Goal: Task Accomplishment & Management: Complete application form

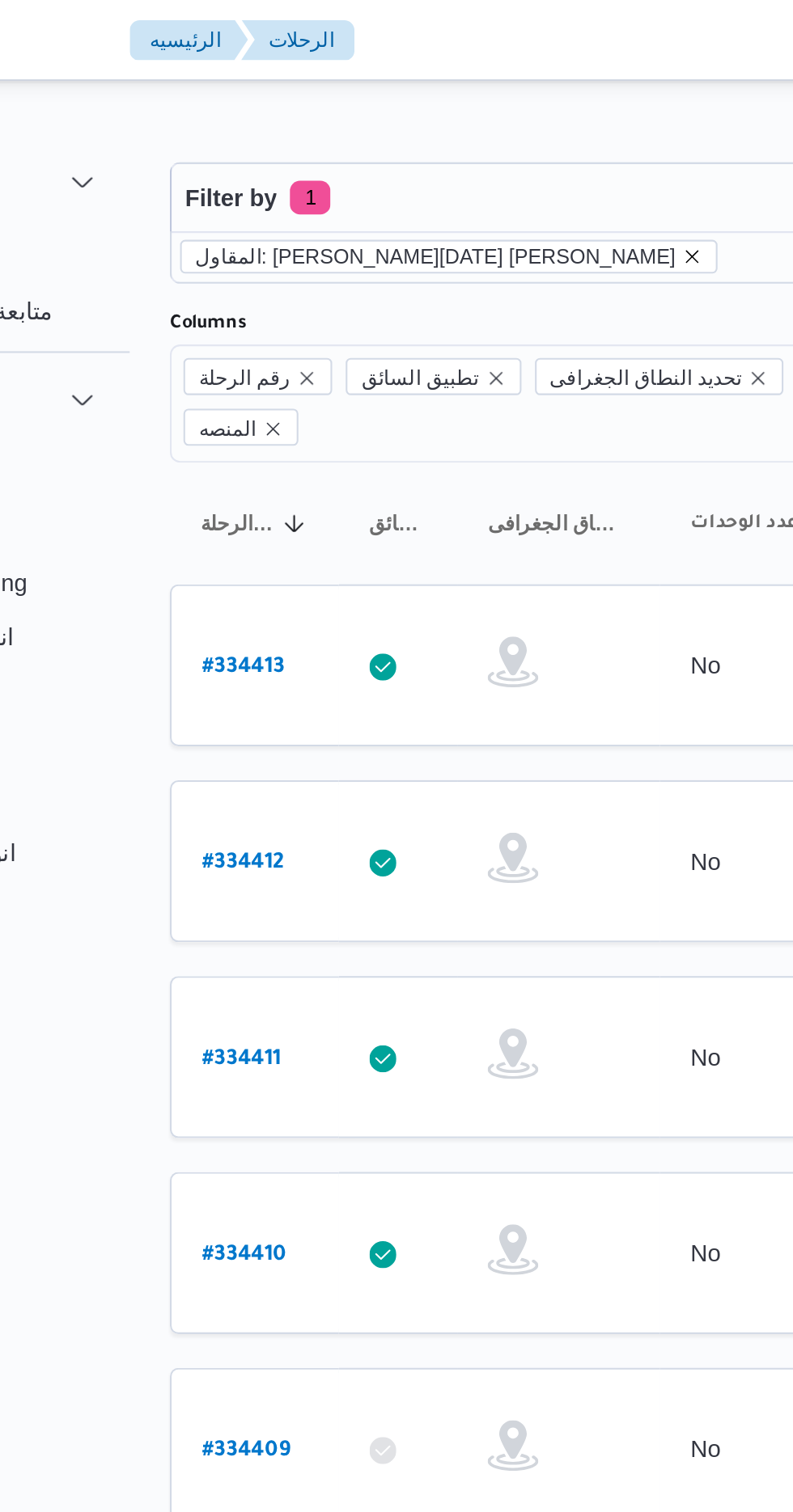
click at [456, 122] on icon "remove selected entity" at bounding box center [460, 123] width 10 height 10
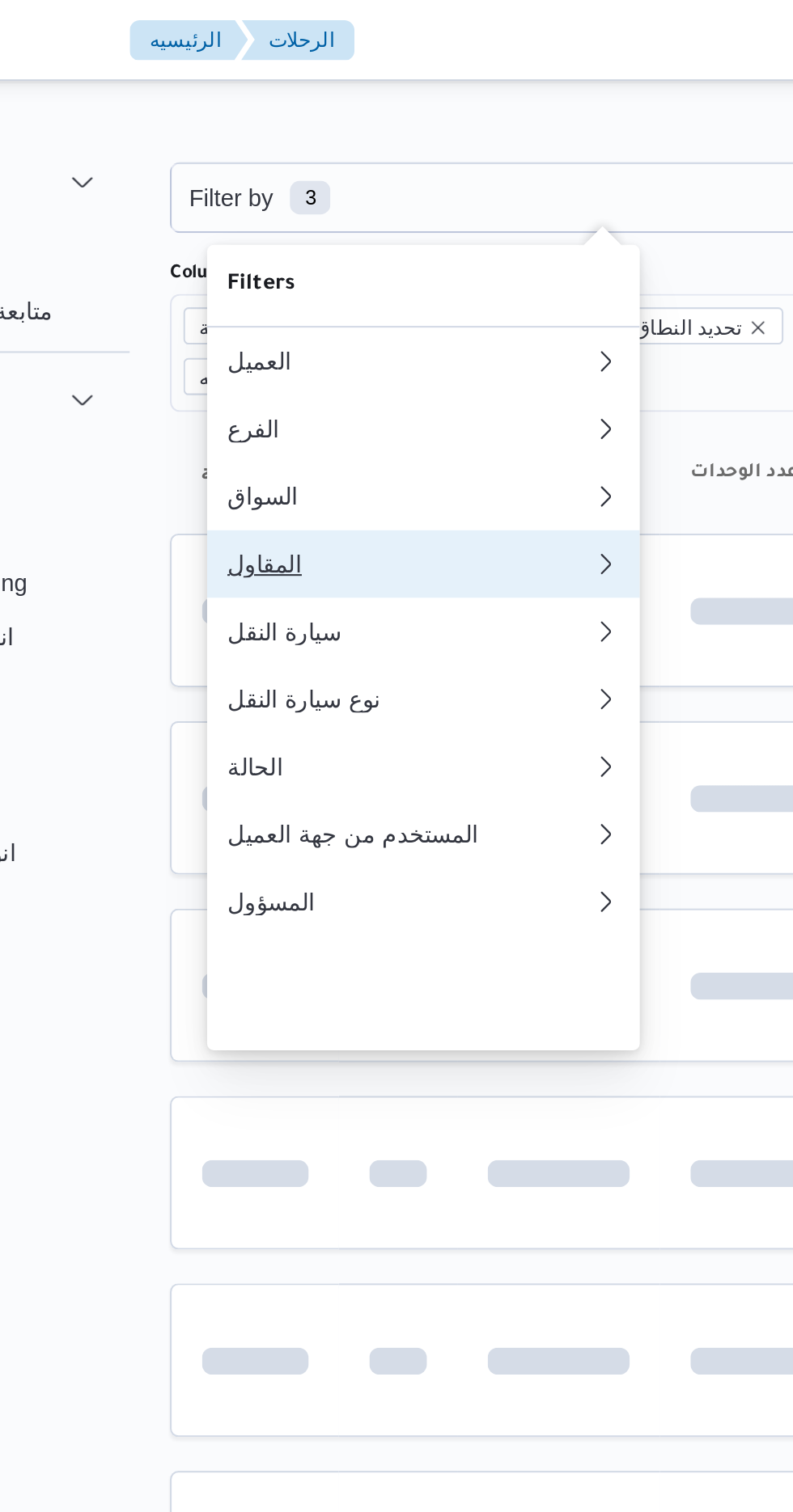
click at [255, 276] on div "المقاول" at bounding box center [322, 269] width 169 height 13
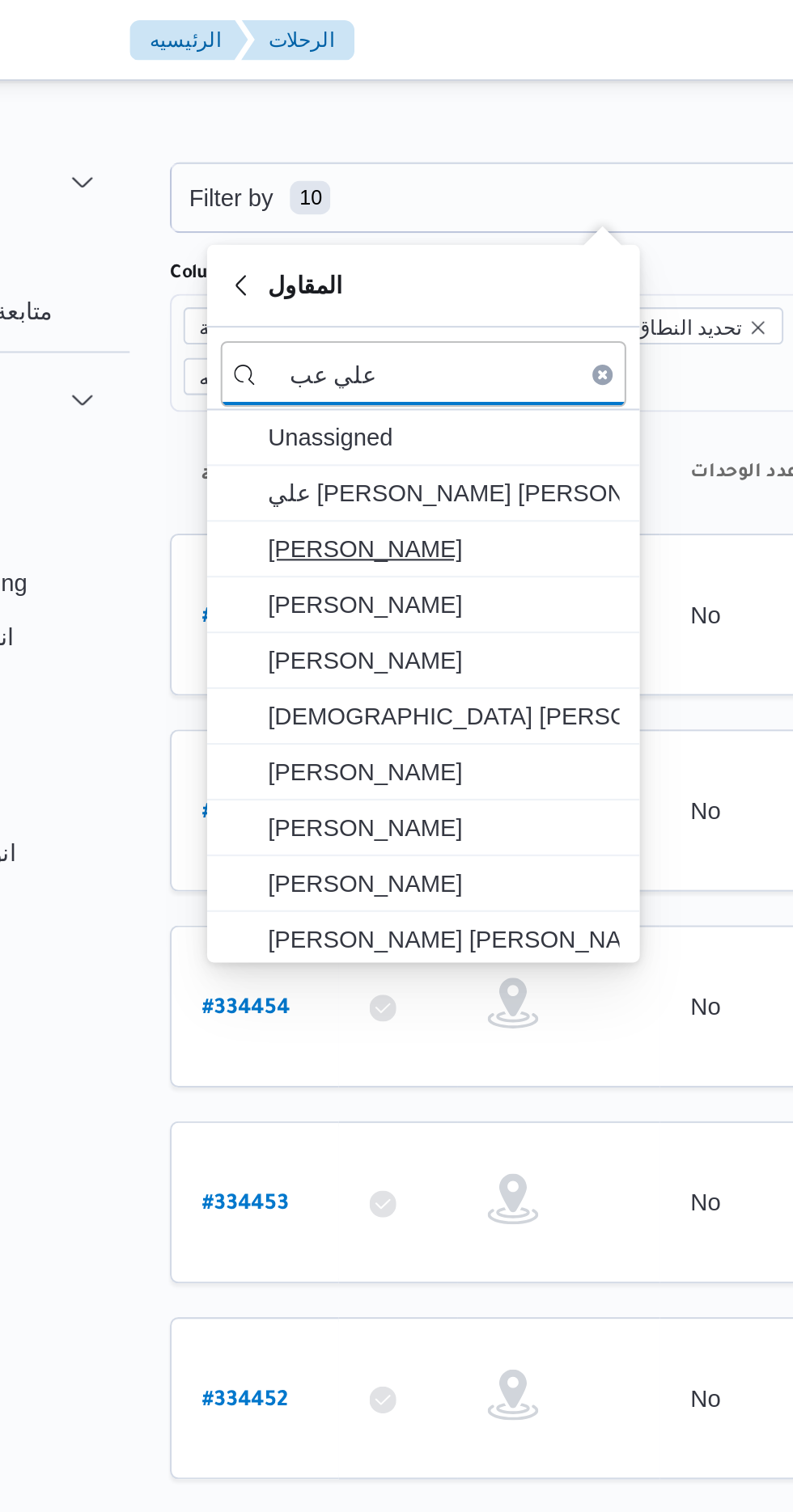
type input "علي عب"
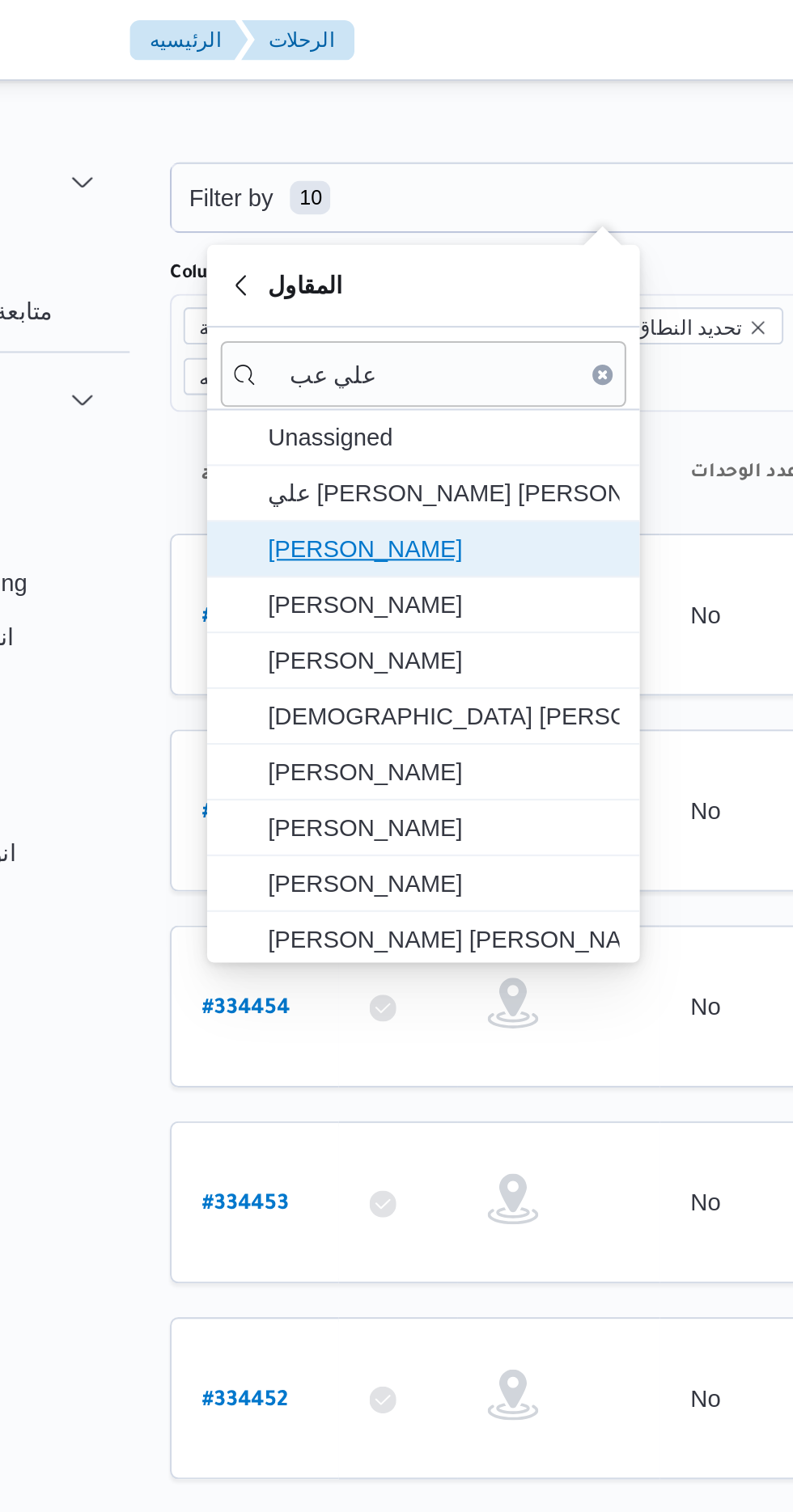
click at [289, 262] on span "[PERSON_NAME]" at bounding box center [341, 263] width 169 height 19
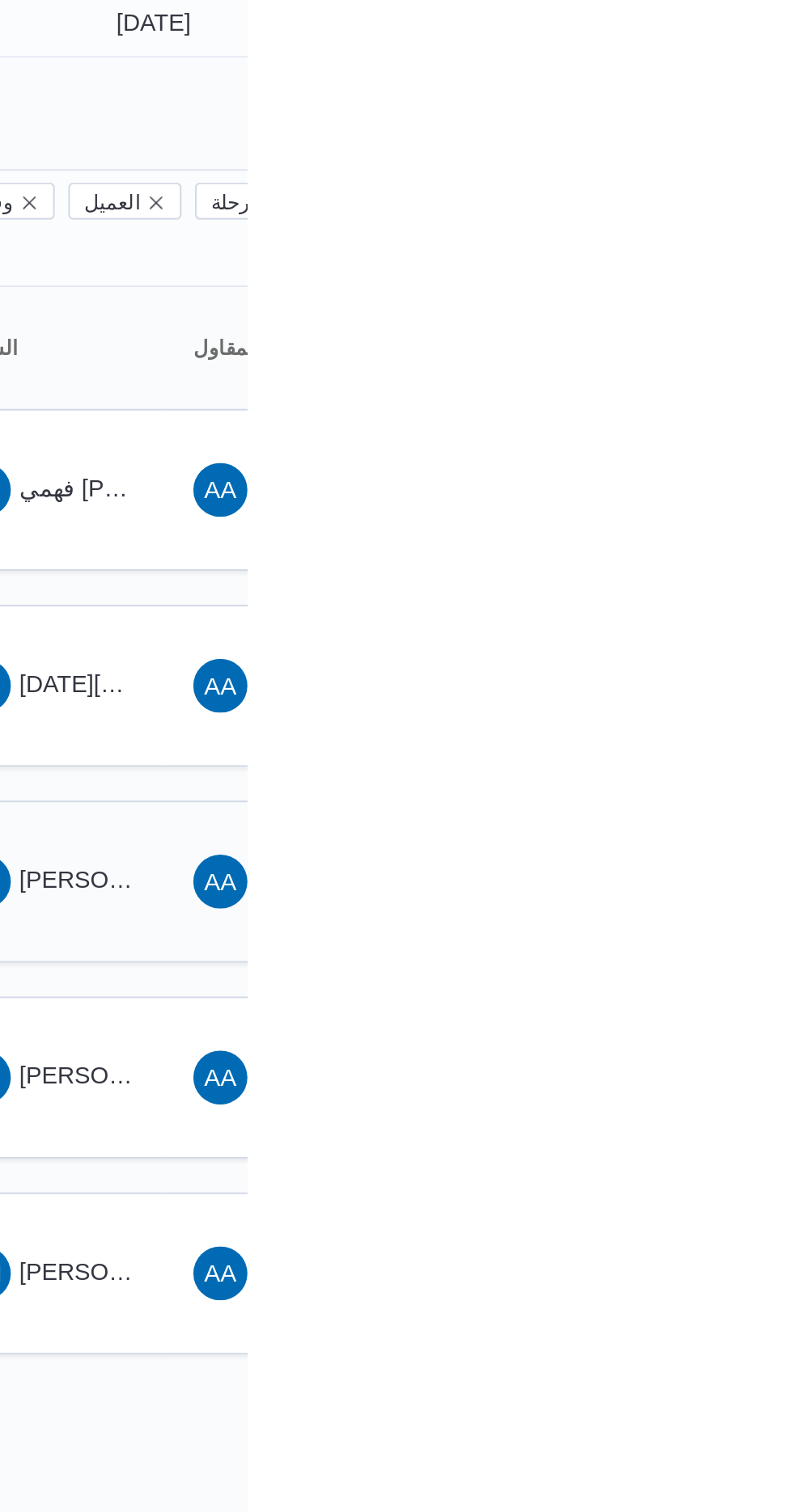
click at [719, 493] on span "YA [PERSON_NAME] [PERSON_NAME]" at bounding box center [695, 506] width 84 height 26
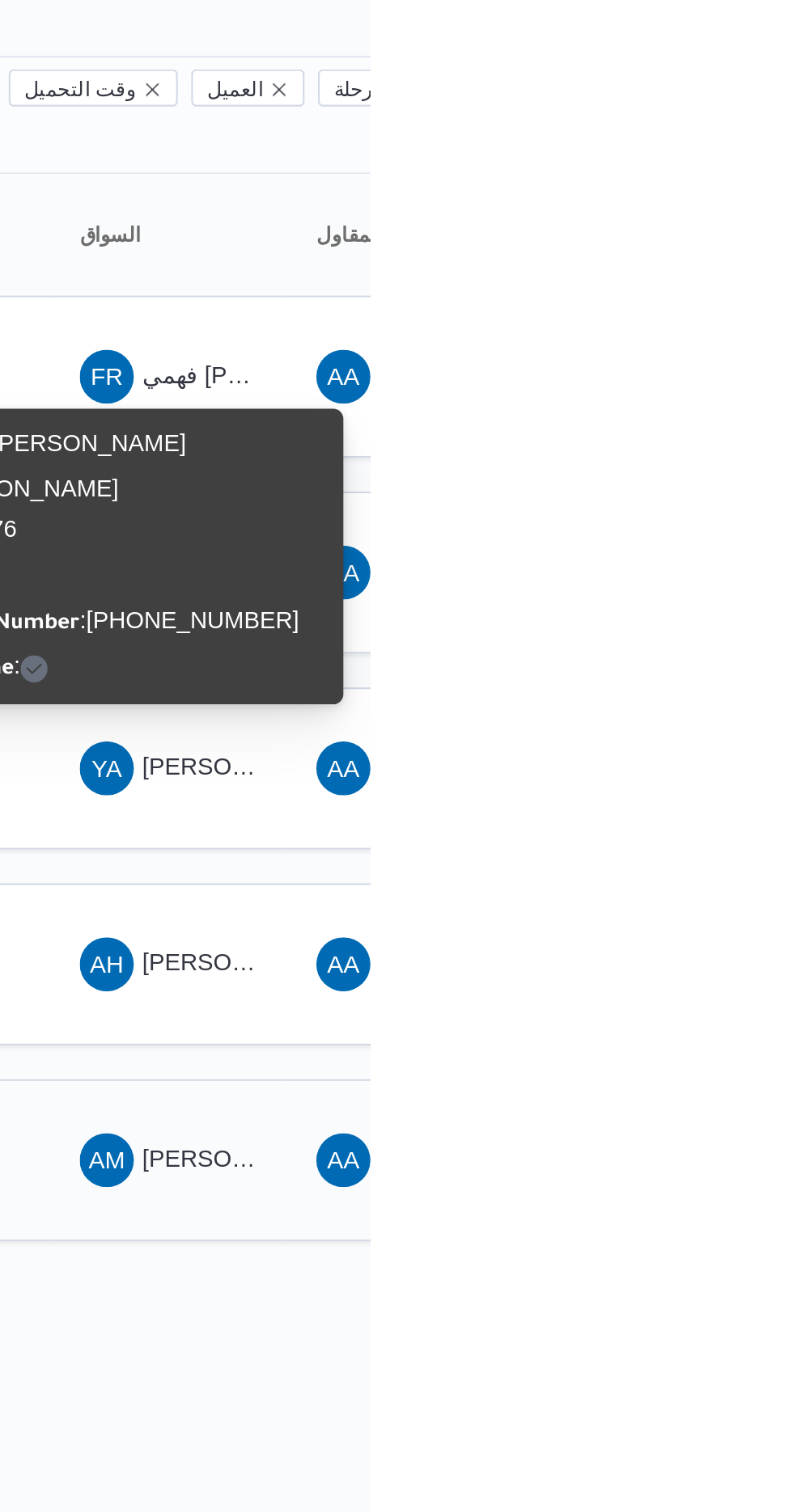
click at [715, 686] on span "[PERSON_NAME] [PERSON_NAME]" at bounding box center [777, 692] width 189 height 13
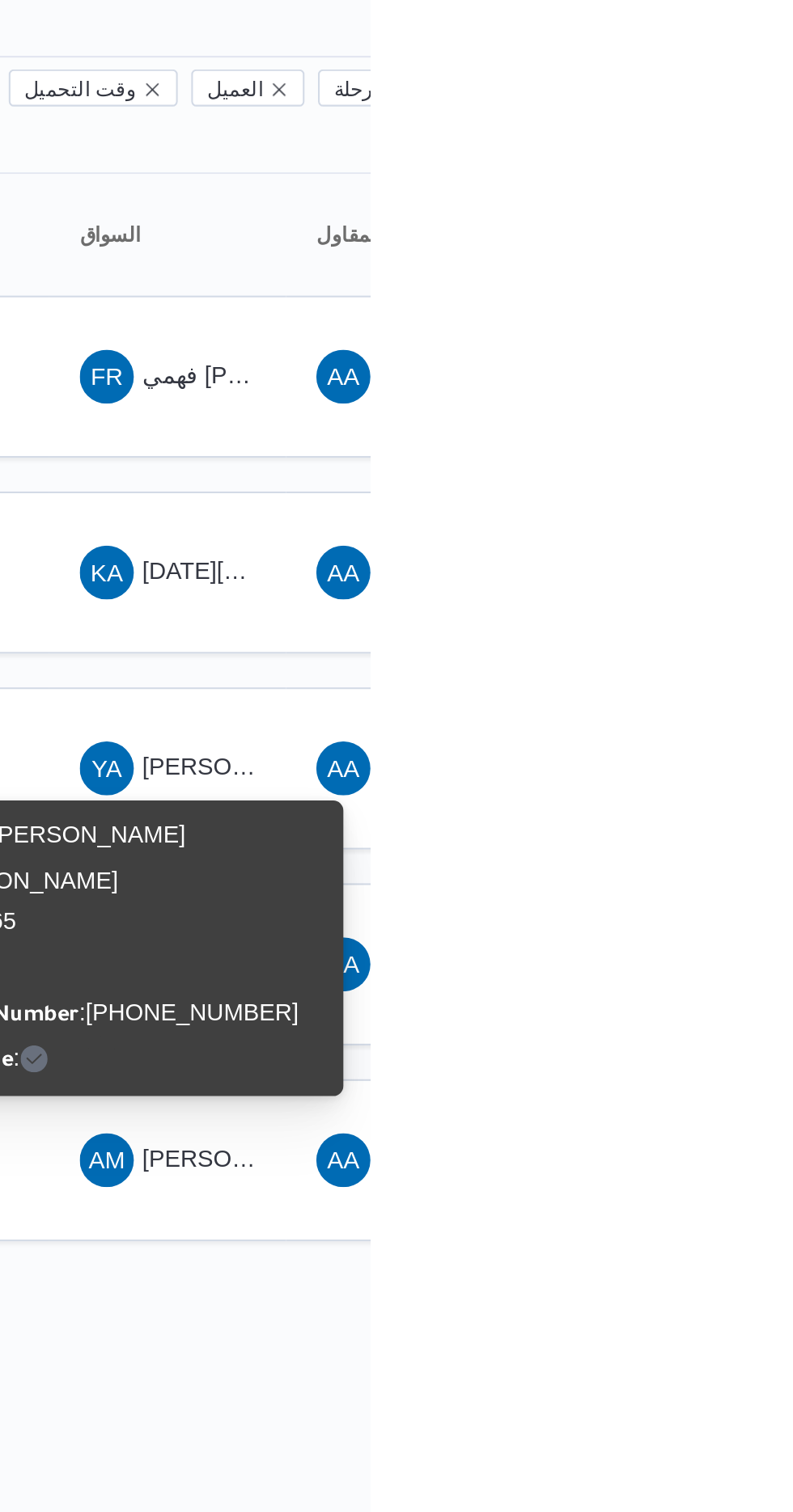
click at [703, 569] on div "Name : [PERSON_NAME] [PERSON_NAME] Id : 18265 Email : Phone Number : [PHONE_NUM…" at bounding box center [676, 592] width 194 height 129
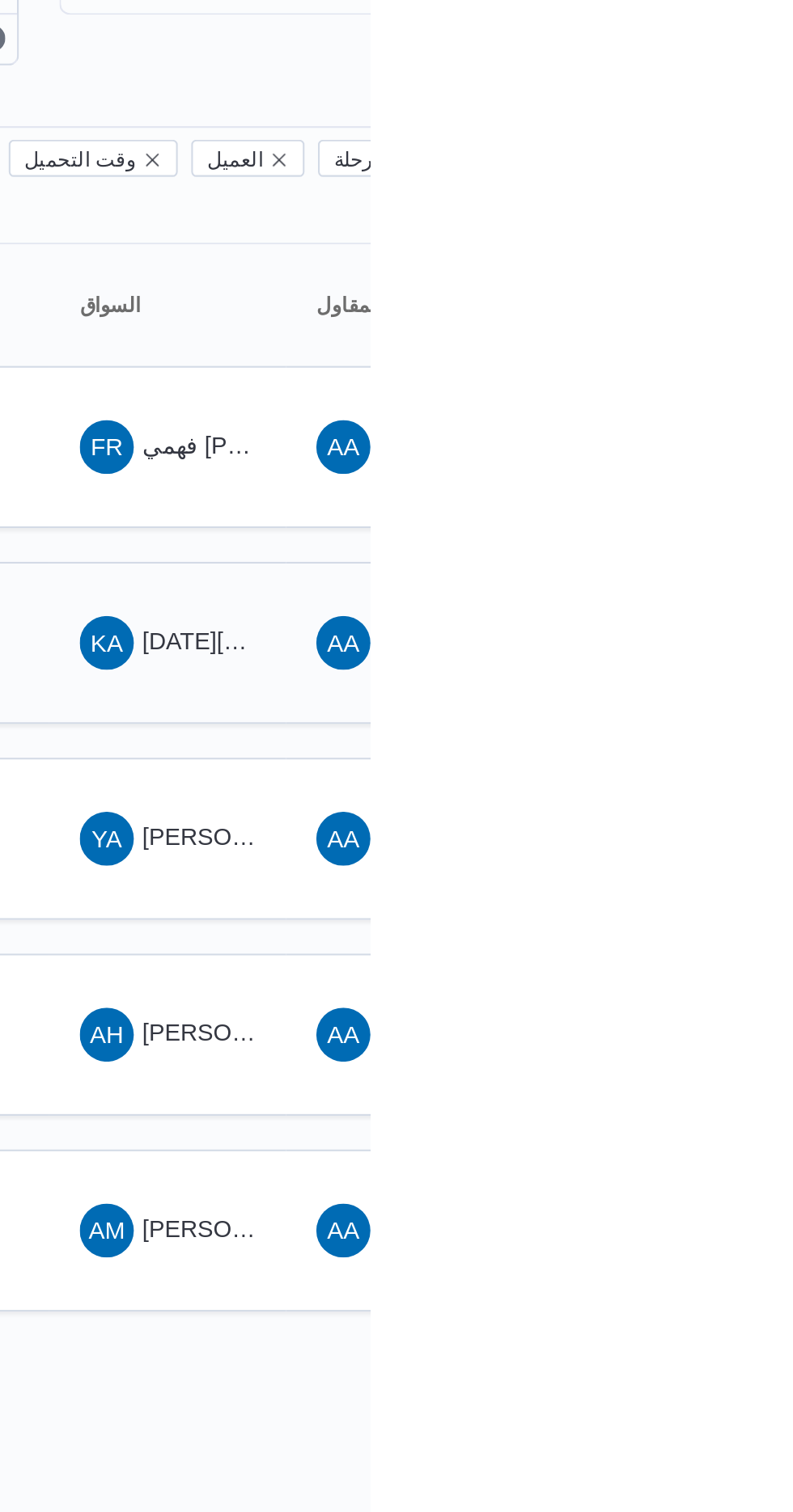
click at [693, 399] on span "KA [DATE][PERSON_NAME]" at bounding box center [695, 412] width 84 height 26
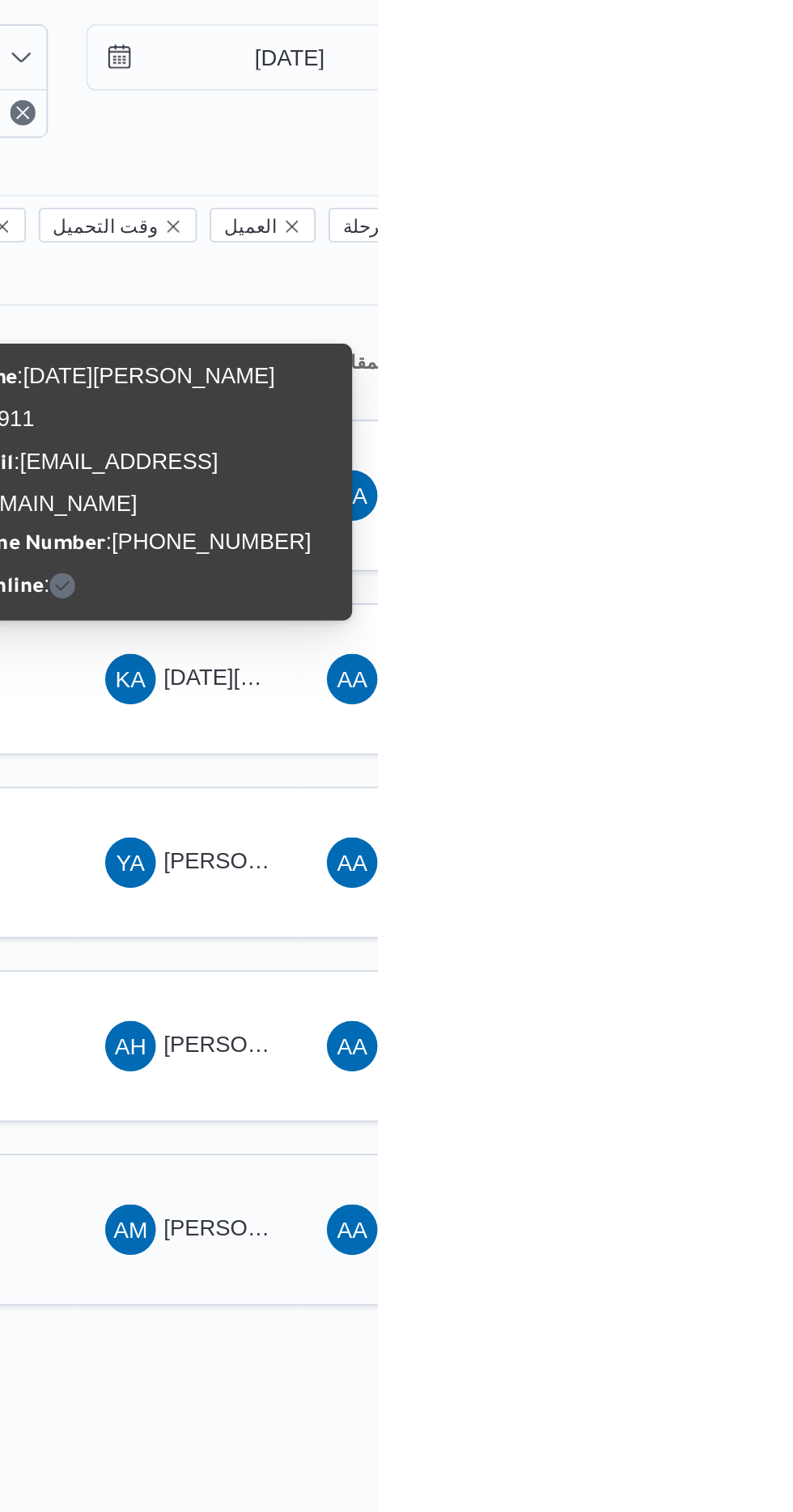
click at [726, 686] on span "[PERSON_NAME] [PERSON_NAME]" at bounding box center [777, 692] width 189 height 13
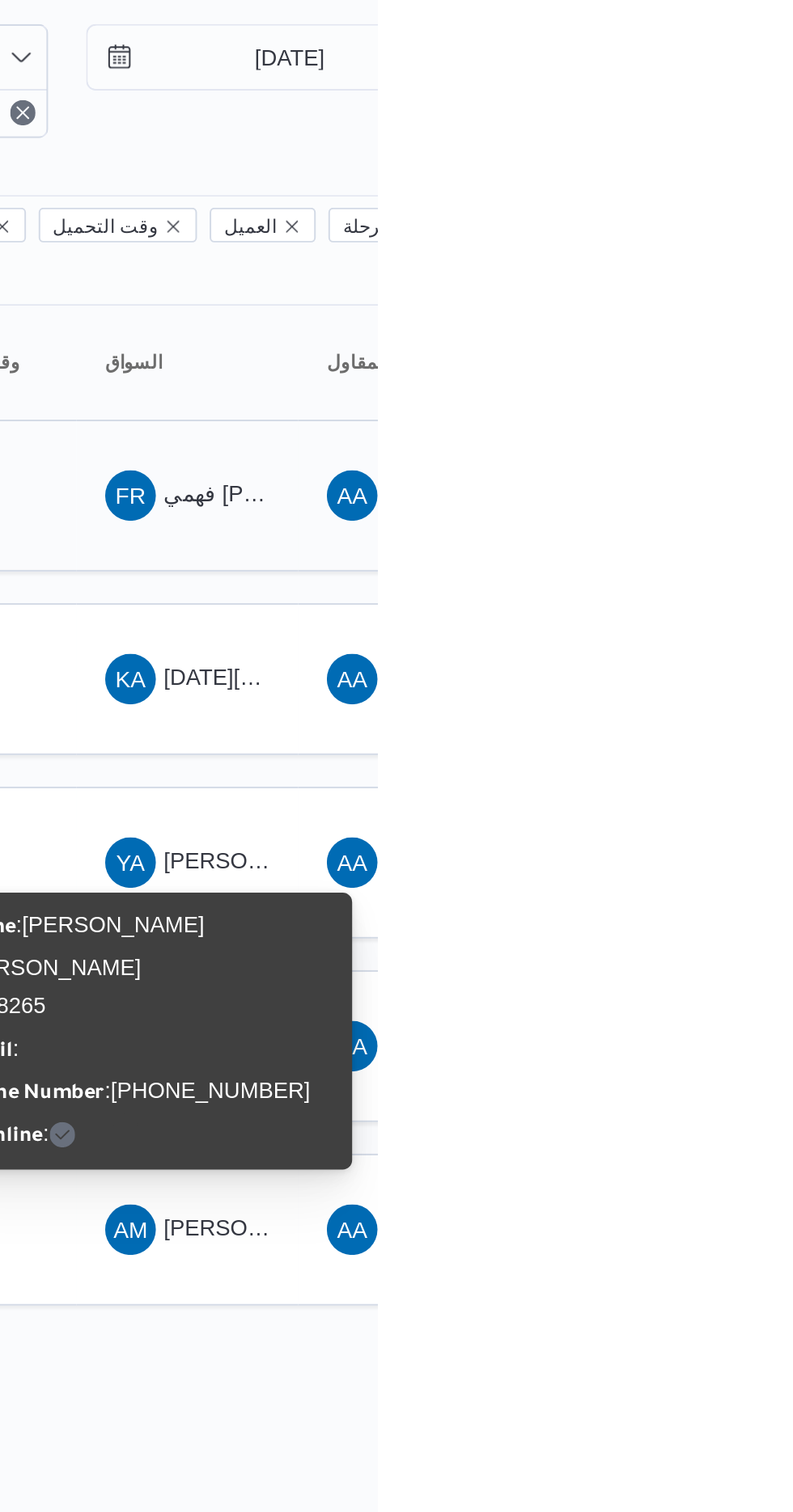
click at [730, 311] on span "فهمي [PERSON_NAME]" at bounding box center [745, 317] width 123 height 13
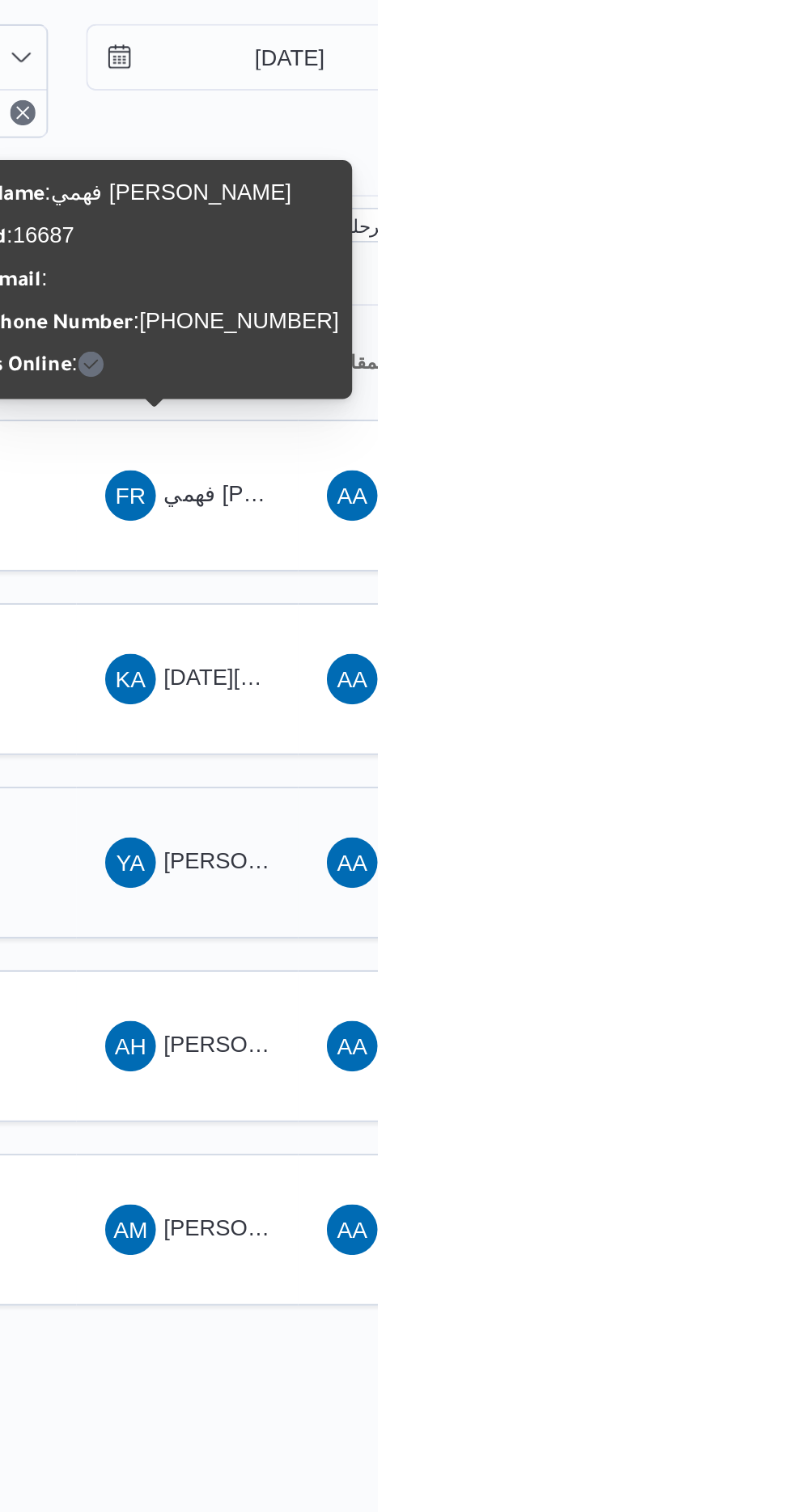
click at [719, 499] on span "[PERSON_NAME] [PERSON_NAME]" at bounding box center [777, 505] width 189 height 13
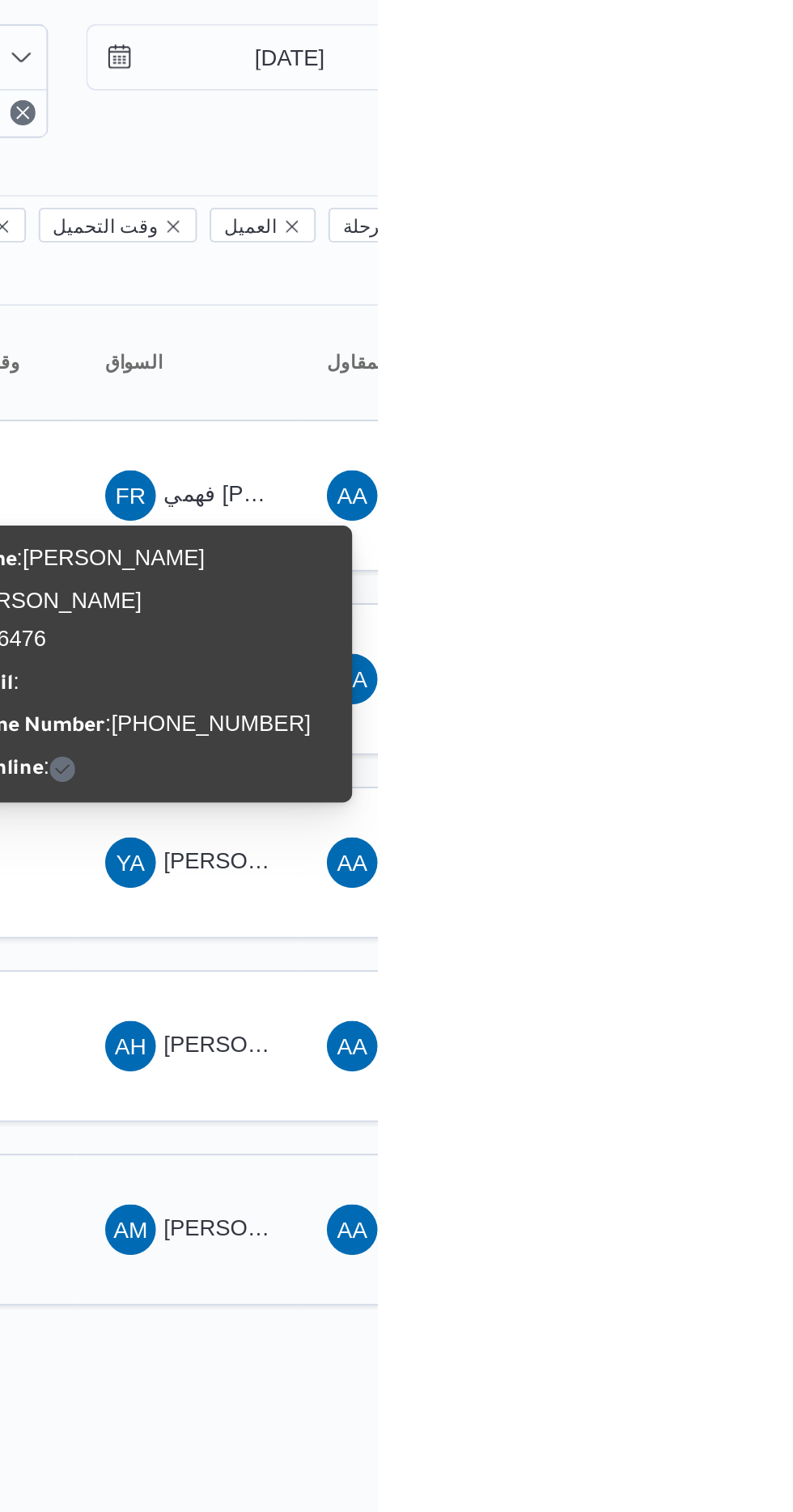
click at [726, 686] on span "[PERSON_NAME] [PERSON_NAME]" at bounding box center [777, 692] width 189 height 13
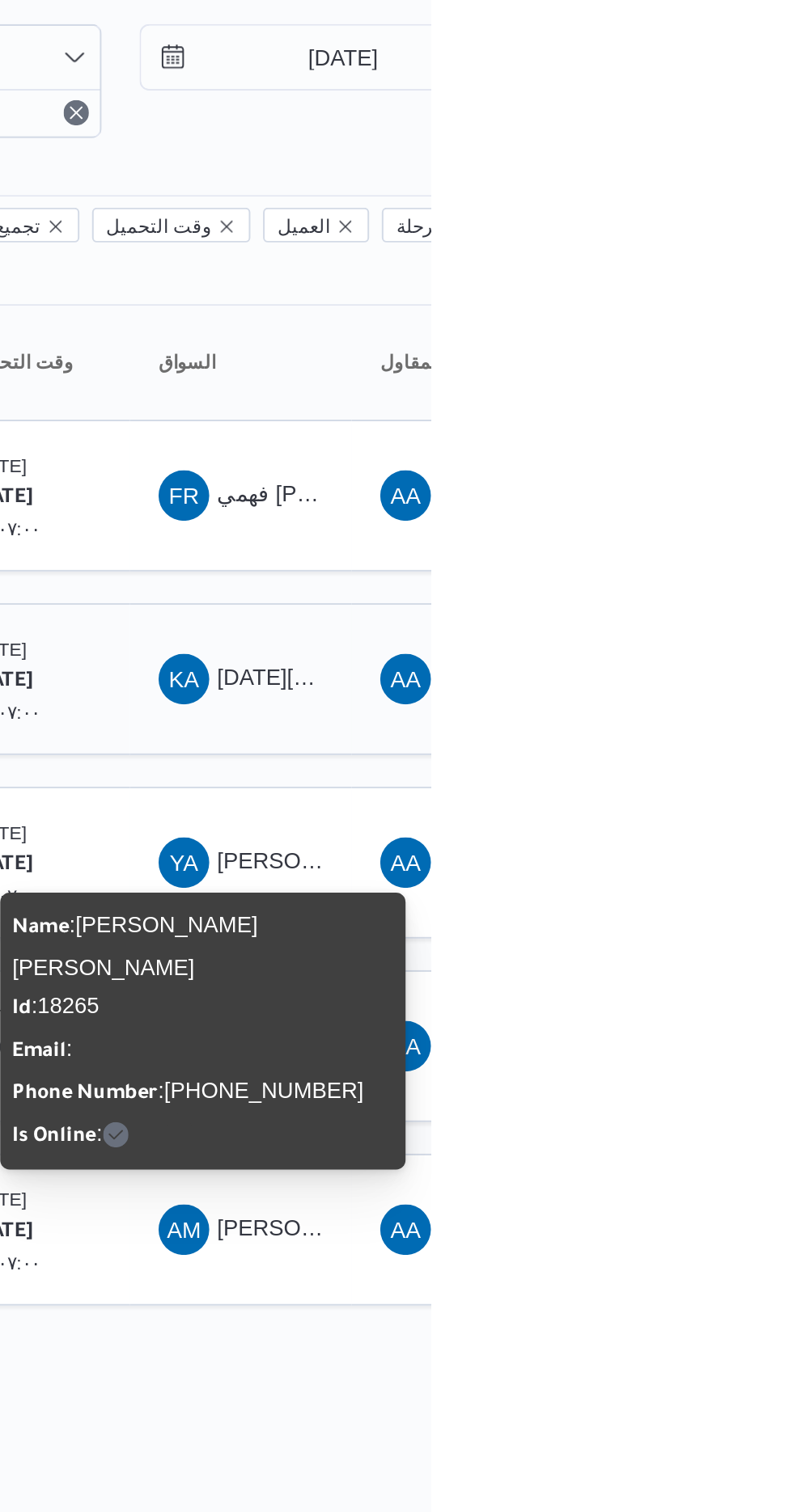
click at [682, 399] on span "KA [DATE][PERSON_NAME]" at bounding box center [695, 412] width 84 height 26
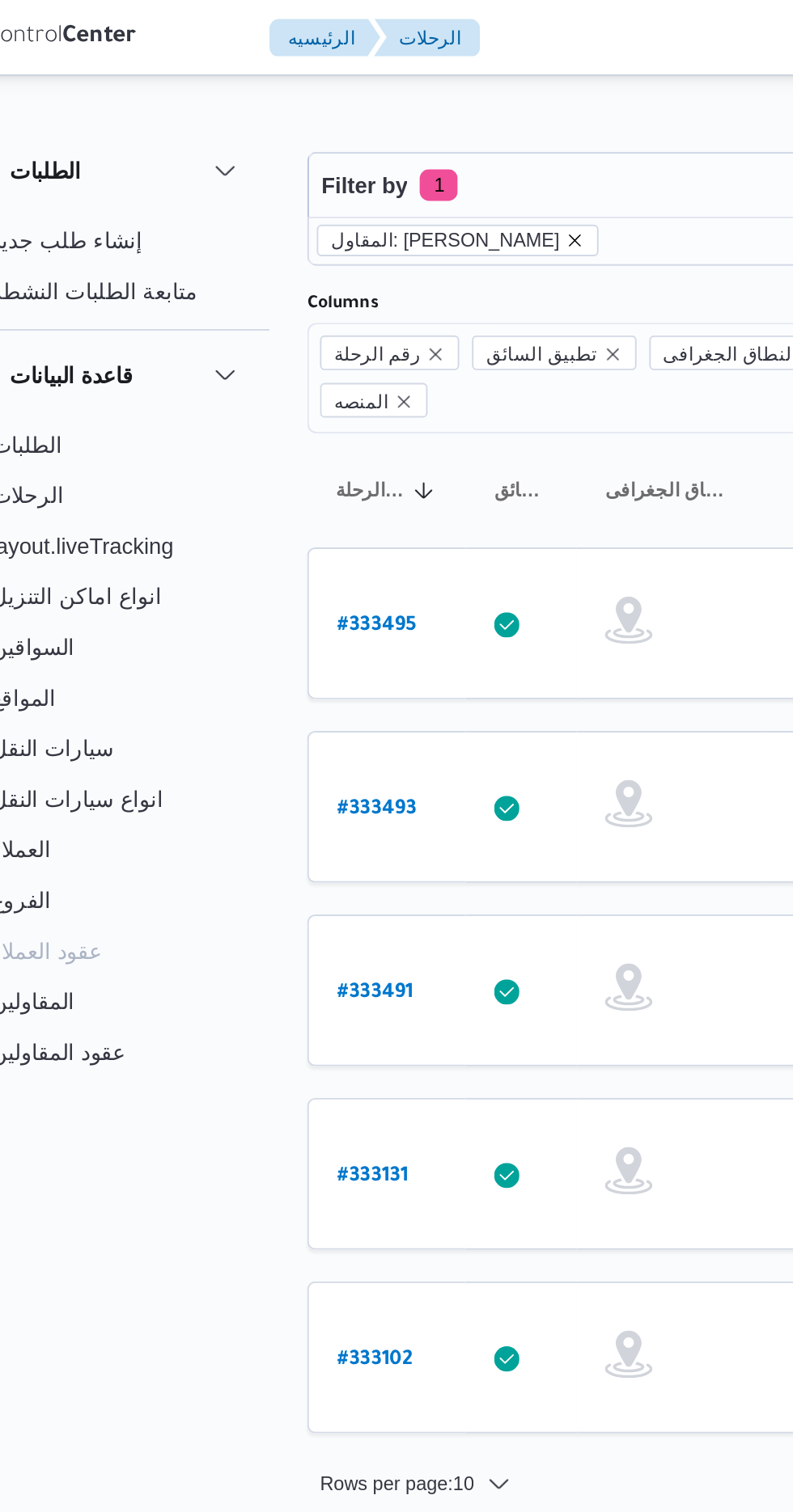
click at [352, 126] on icon "remove selected entity" at bounding box center [347, 123] width 10 height 10
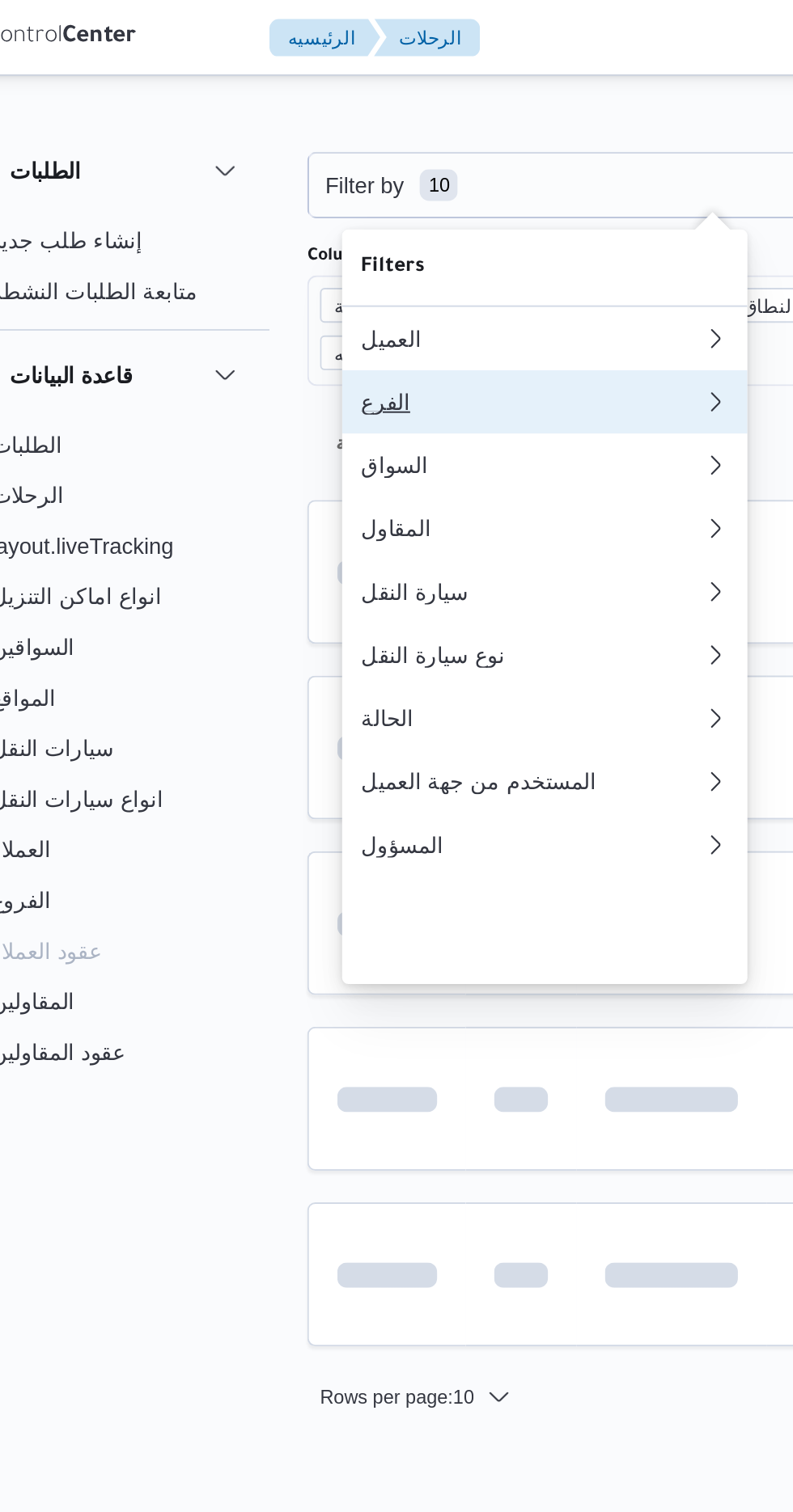
click at [321, 210] on div "الفرع" at bounding box center [325, 205] width 174 height 13
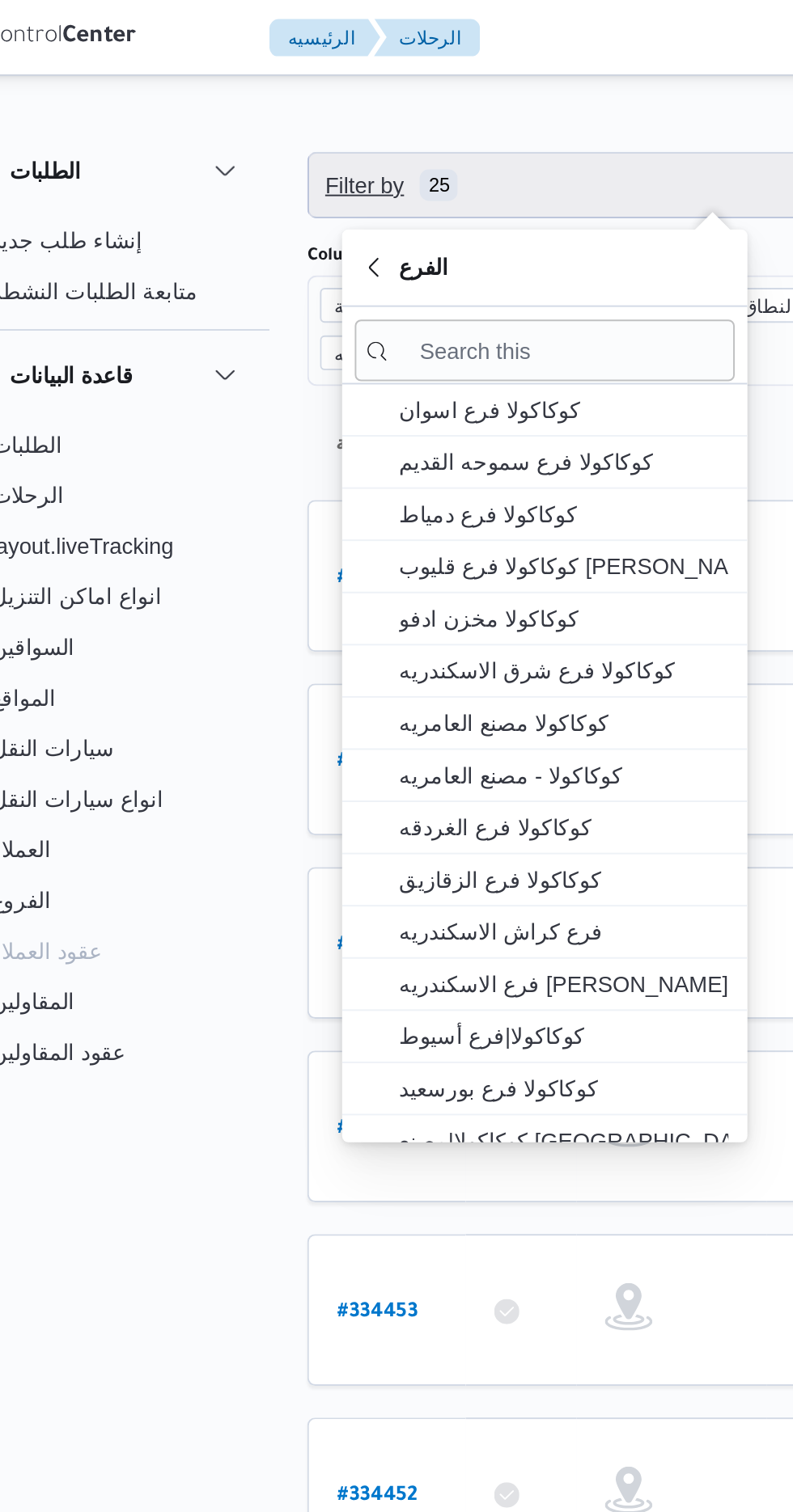
click at [365, 84] on span "Filter by 25" at bounding box center [418, 94] width 413 height 32
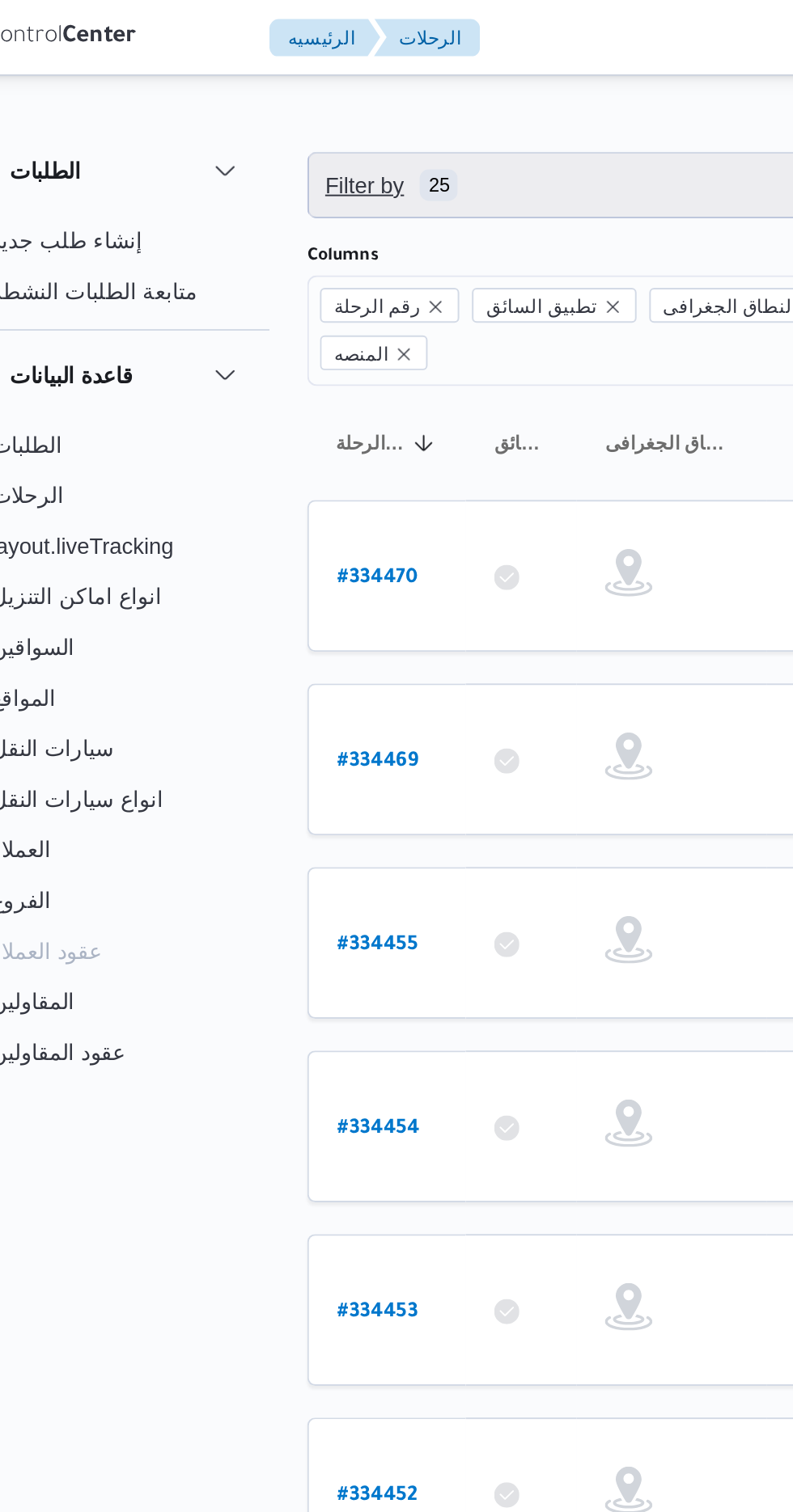
click at [354, 97] on span "Filter by 25" at bounding box center [418, 94] width 413 height 32
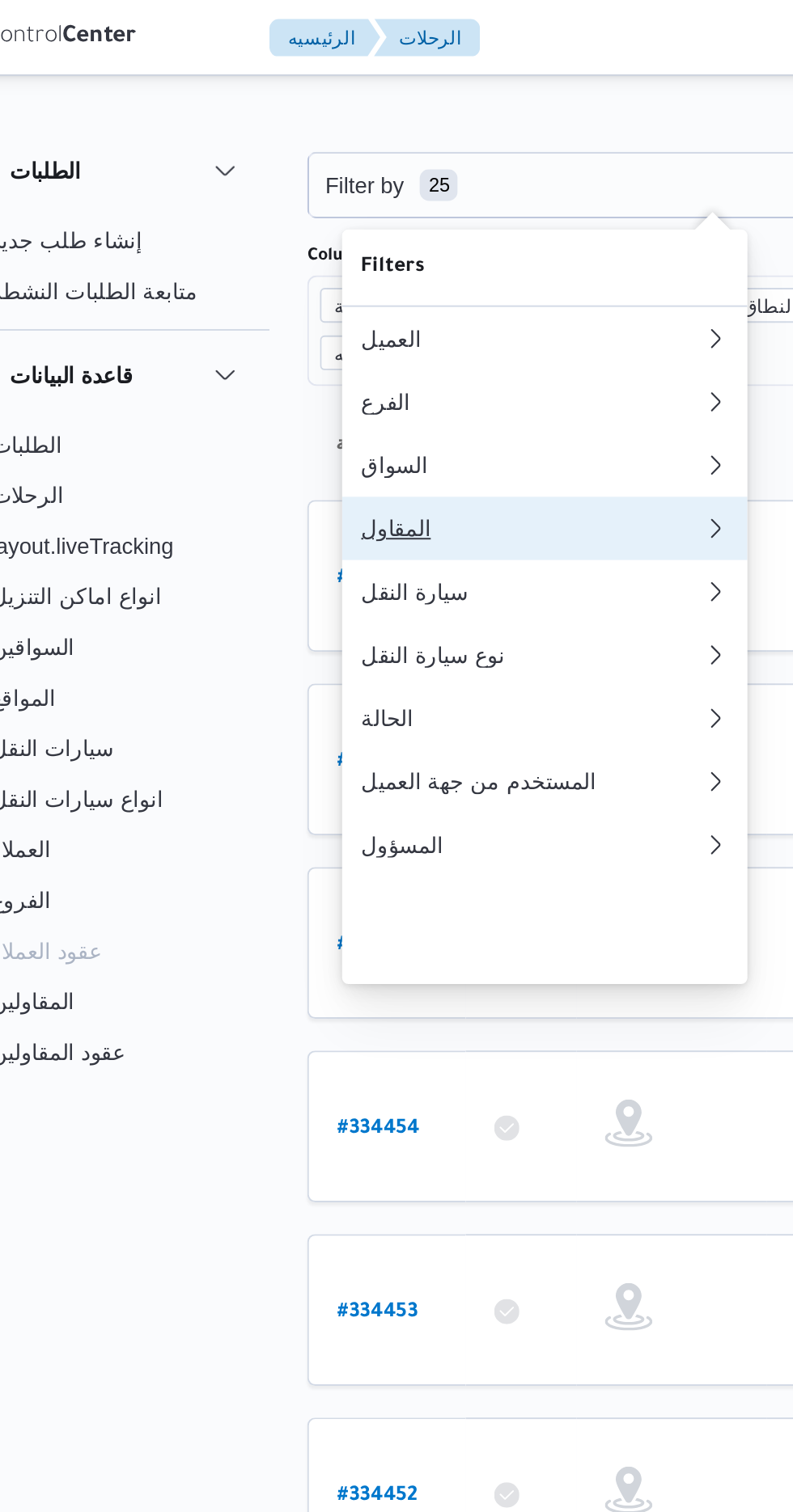
click at [325, 276] on div "المقاول" at bounding box center [322, 269] width 169 height 13
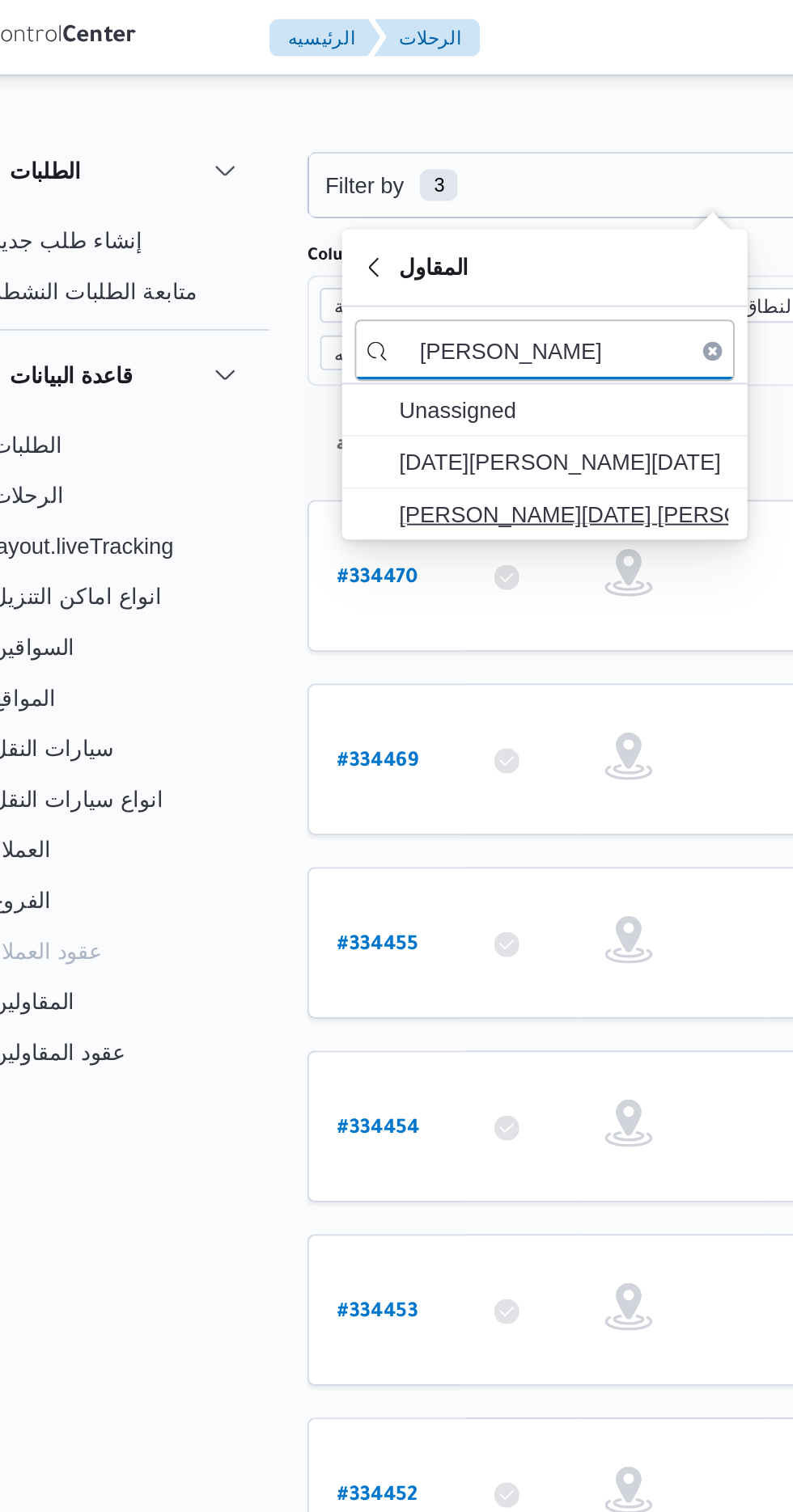
type input "[PERSON_NAME]"
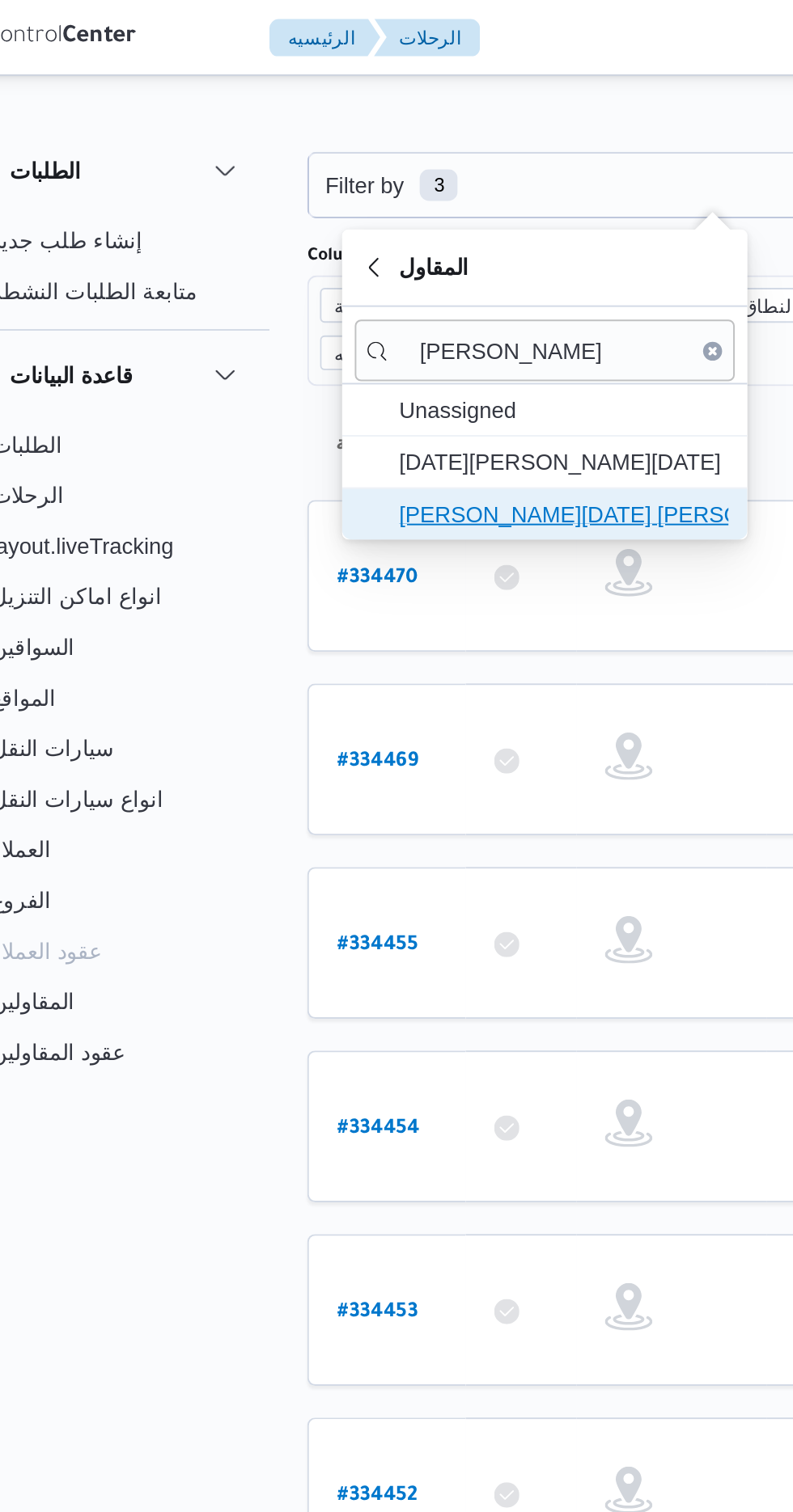
click at [375, 257] on span "[PERSON_NAME][DATE] [PERSON_NAME]" at bounding box center [341, 263] width 169 height 19
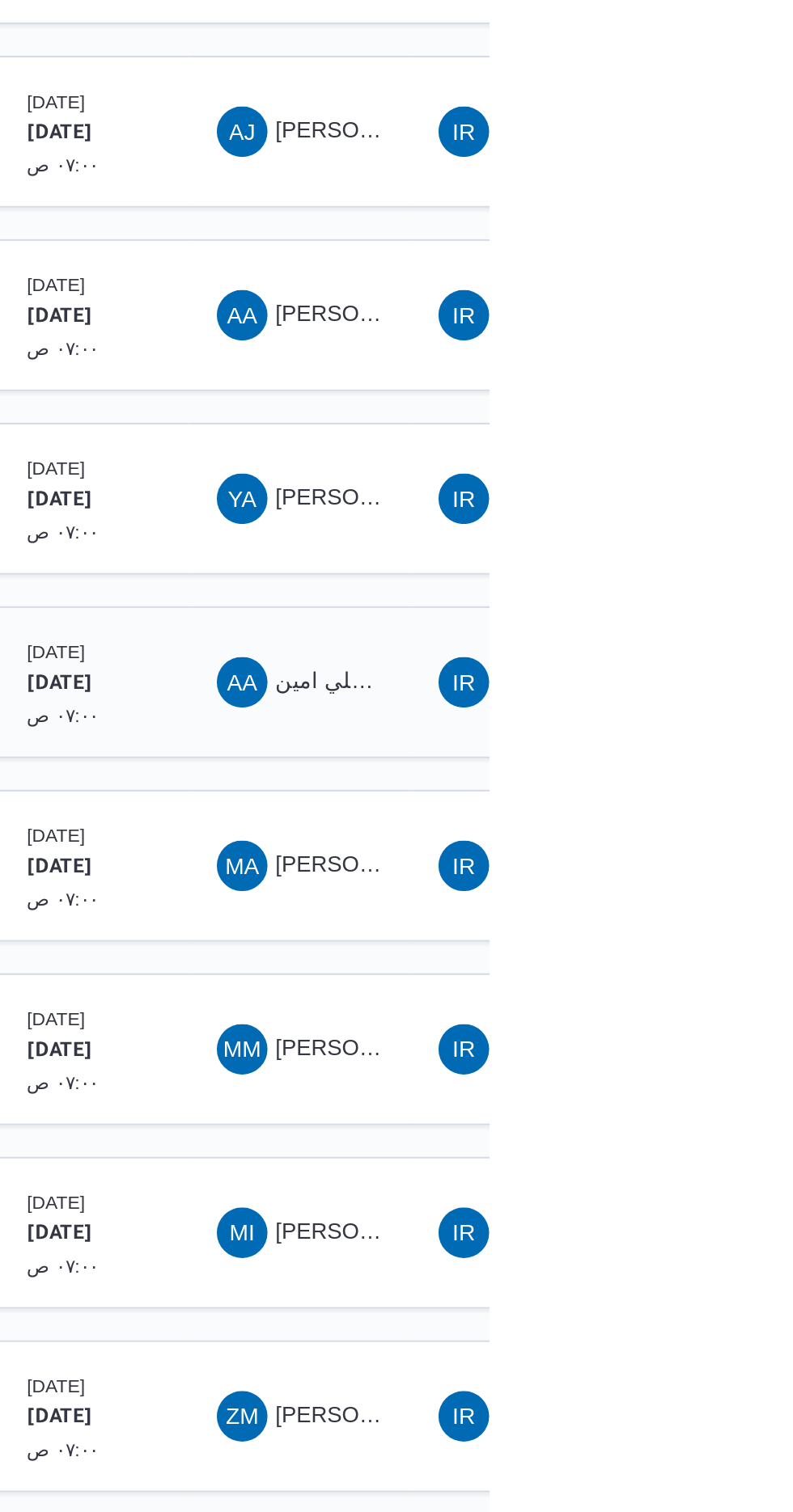
click at [709, 780] on span "علي امين [PERSON_NAME]" at bounding box center [754, 786] width 142 height 13
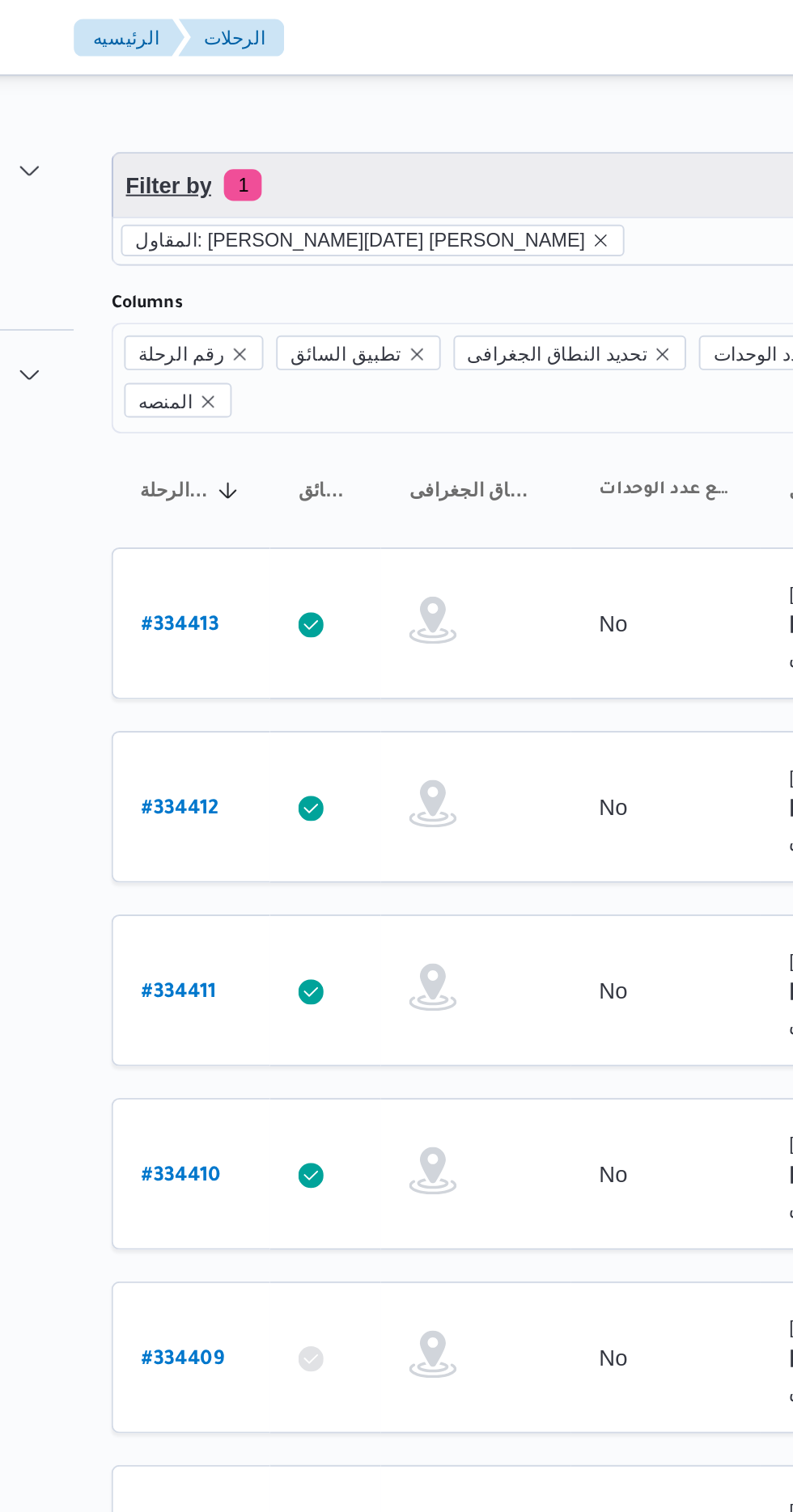
click at [394, 92] on span "Filter by 1" at bounding box center [418, 94] width 413 height 32
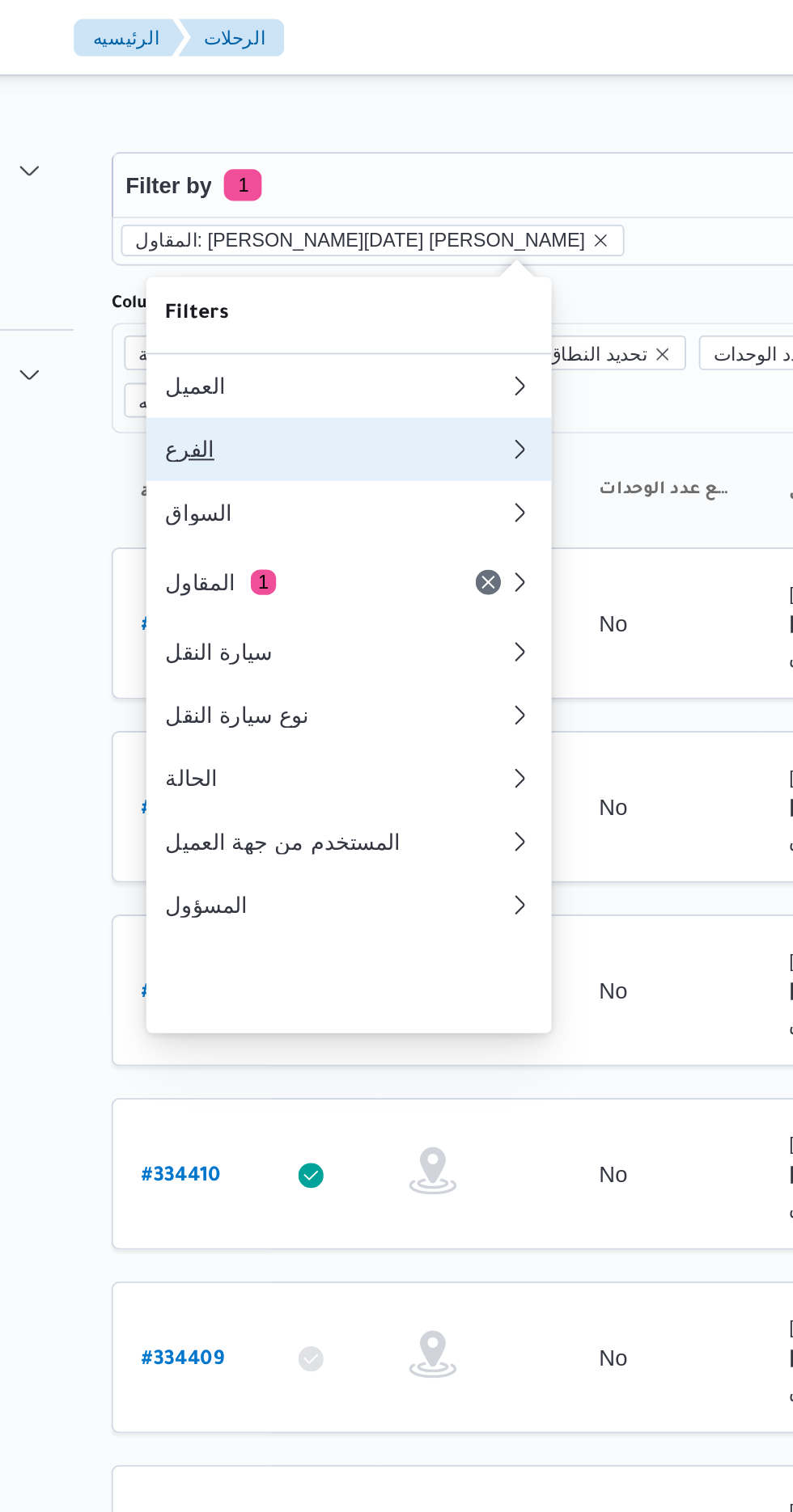
click at [352, 236] on div "الفرع" at bounding box center [325, 229] width 174 height 13
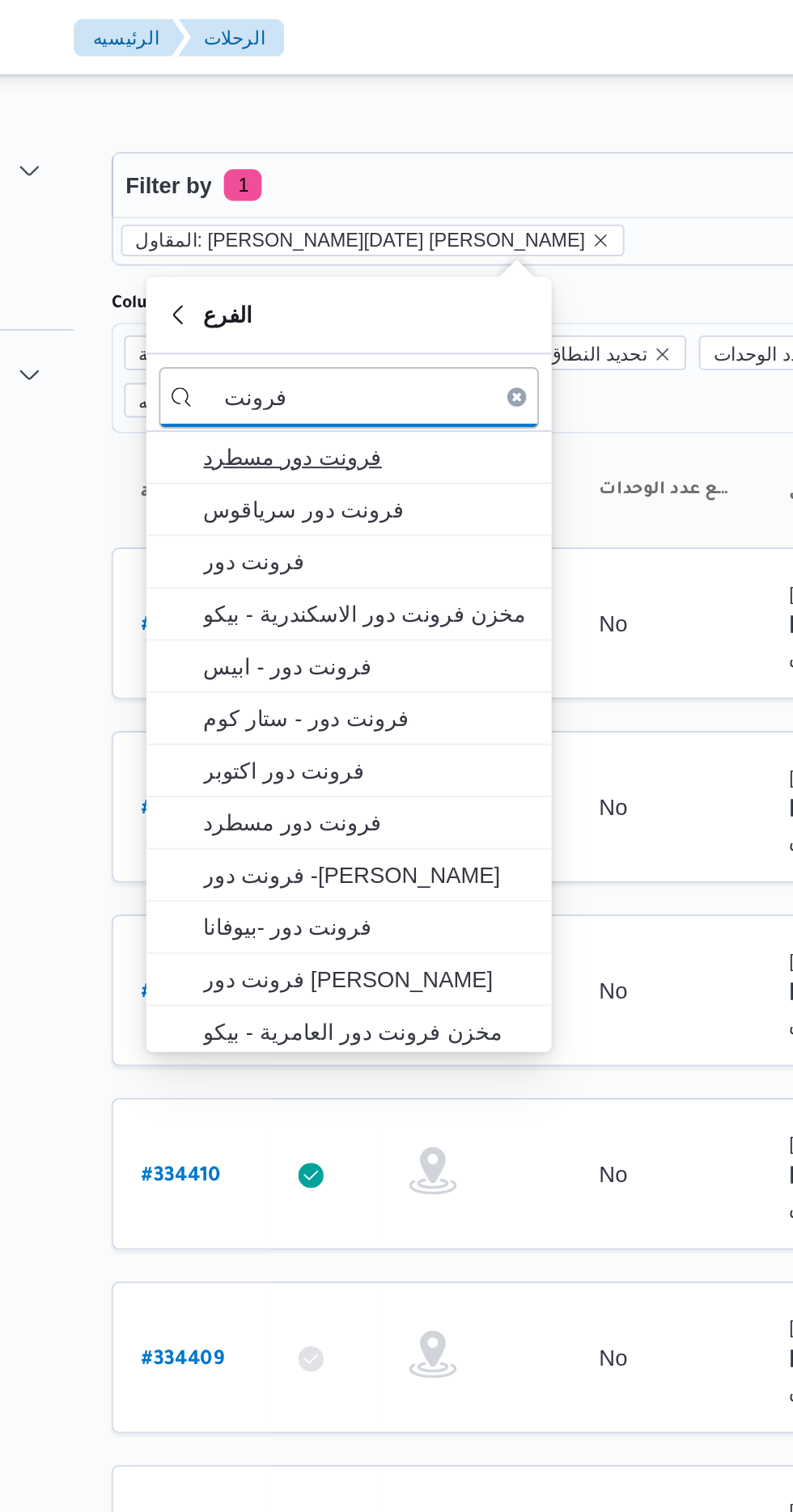
type input "فرونت"
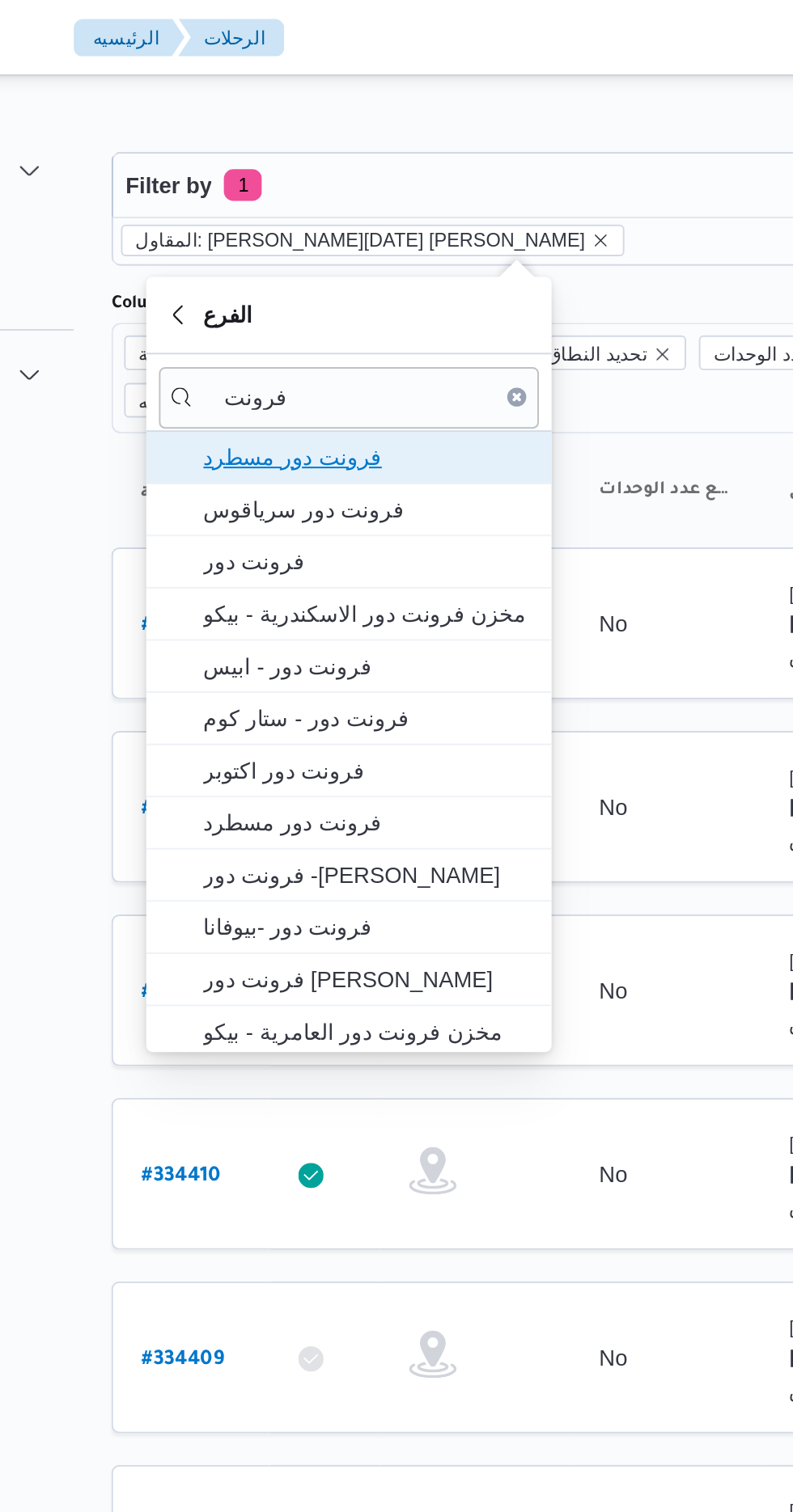
click at [359, 230] on span "فرونت دور مسطرد" at bounding box center [341, 234] width 169 height 19
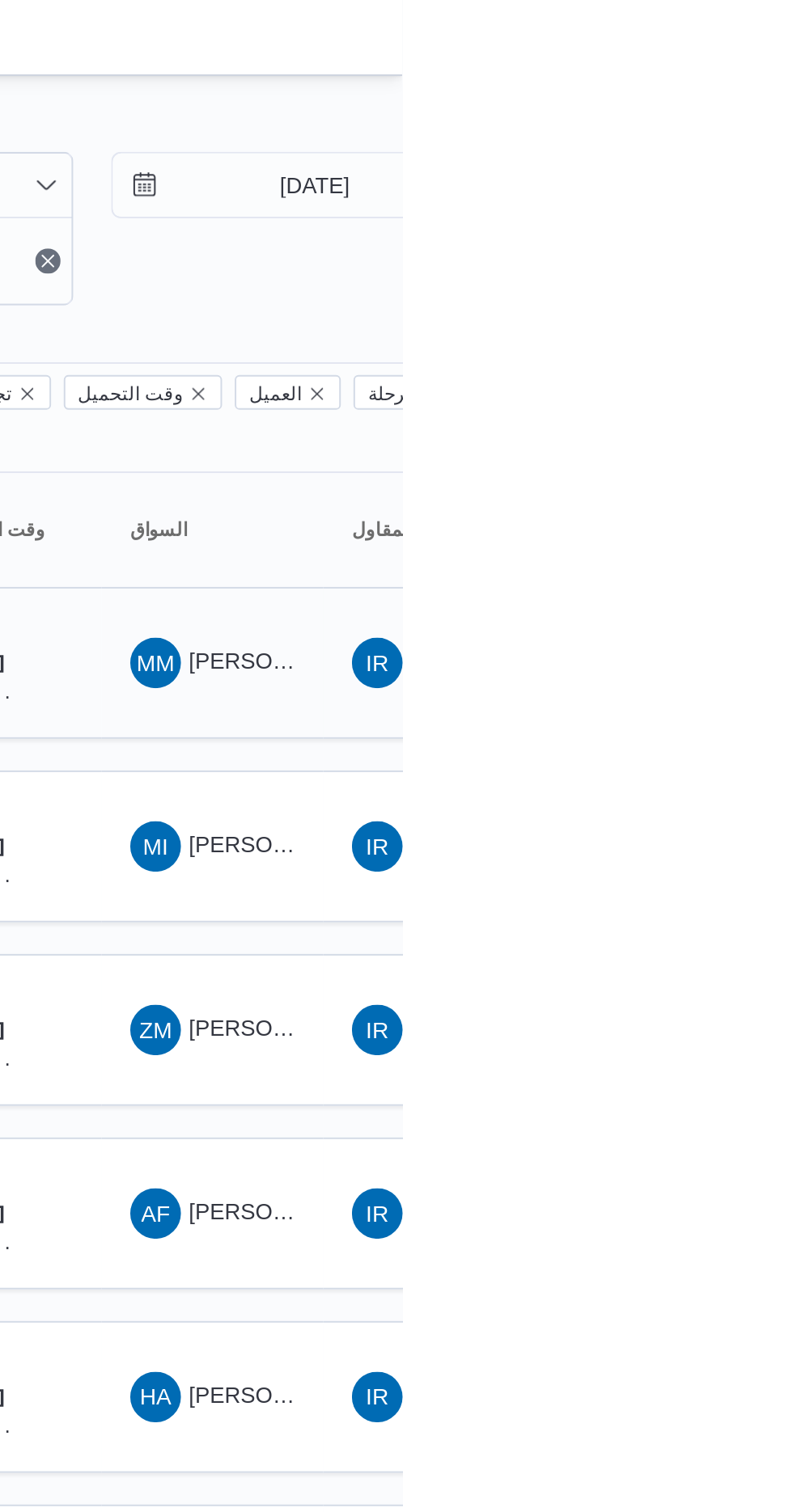
click at [716, 331] on span "[PERSON_NAME]" at bounding box center [730, 337] width 93 height 13
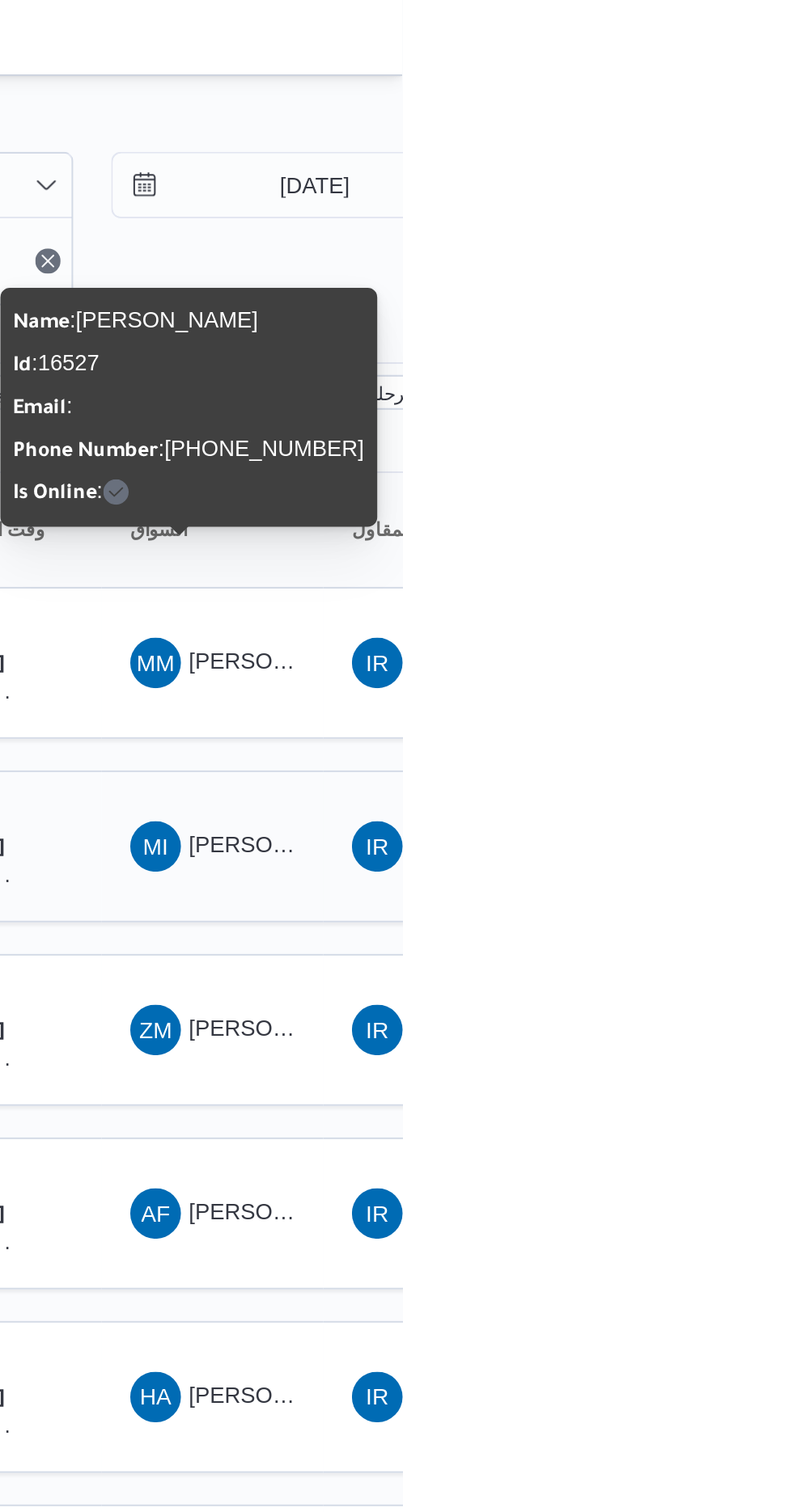
click at [714, 420] on span "MI [PERSON_NAME] [PERSON_NAME]" at bounding box center [695, 432] width 84 height 26
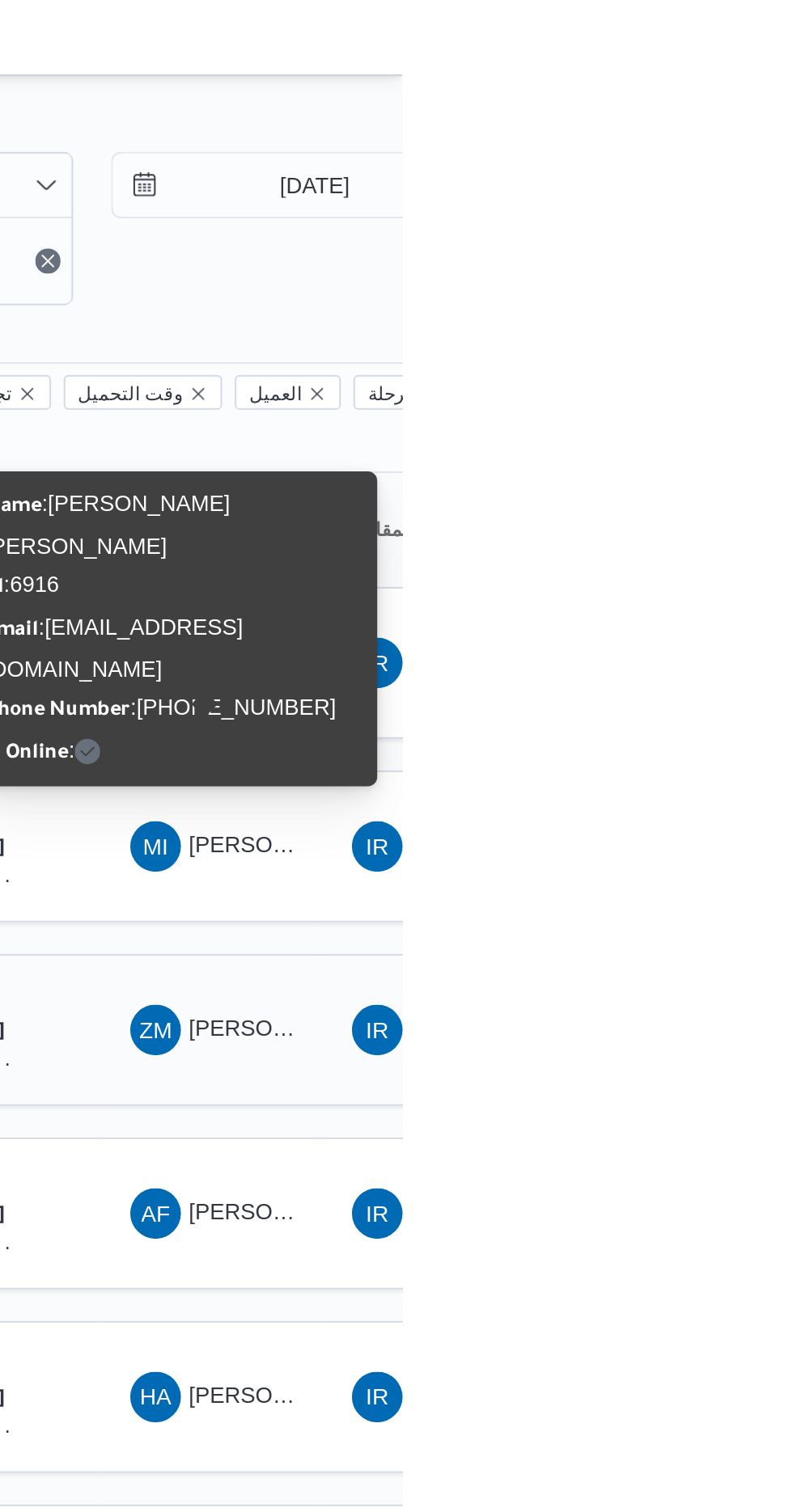
click at [722, 514] on span "ZM [PERSON_NAME]" at bounding box center [695, 526] width 84 height 26
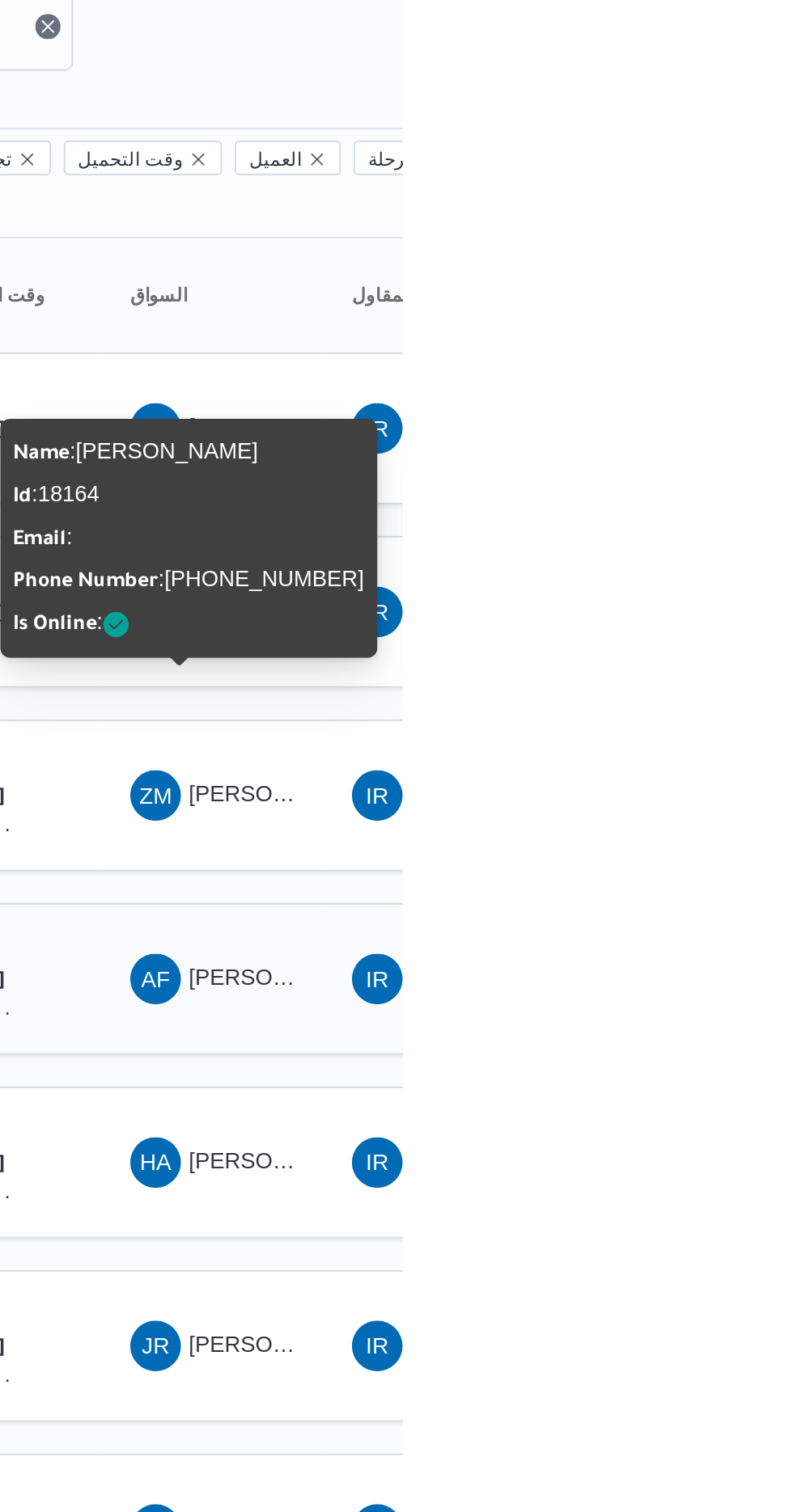
click at [710, 608] on span "AF [PERSON_NAME] [PERSON_NAME]" at bounding box center [695, 620] width 84 height 26
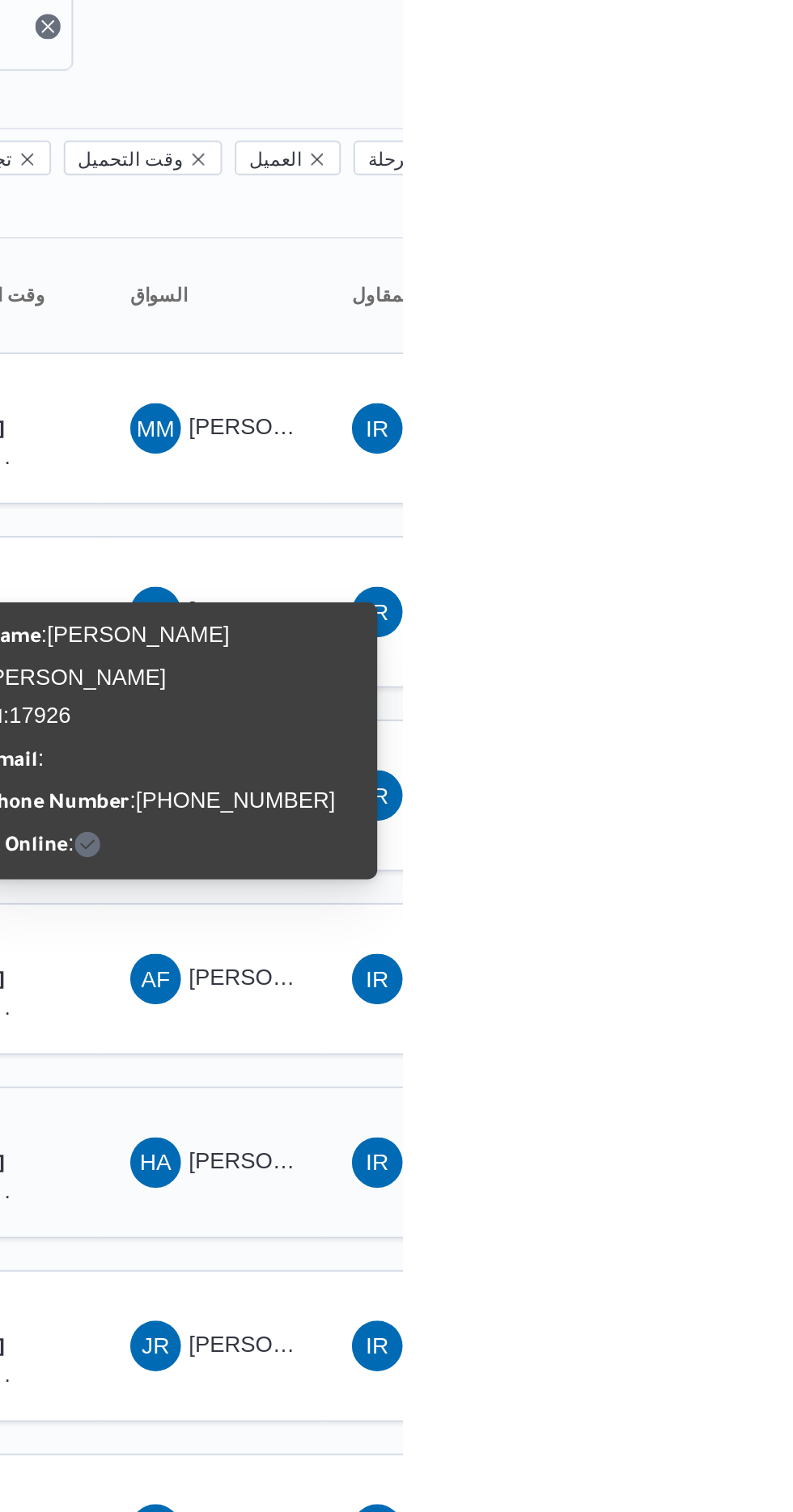
click at [704, 707] on span "[PERSON_NAME] ال[PERSON_NAME]" at bounding box center [783, 712] width 201 height 13
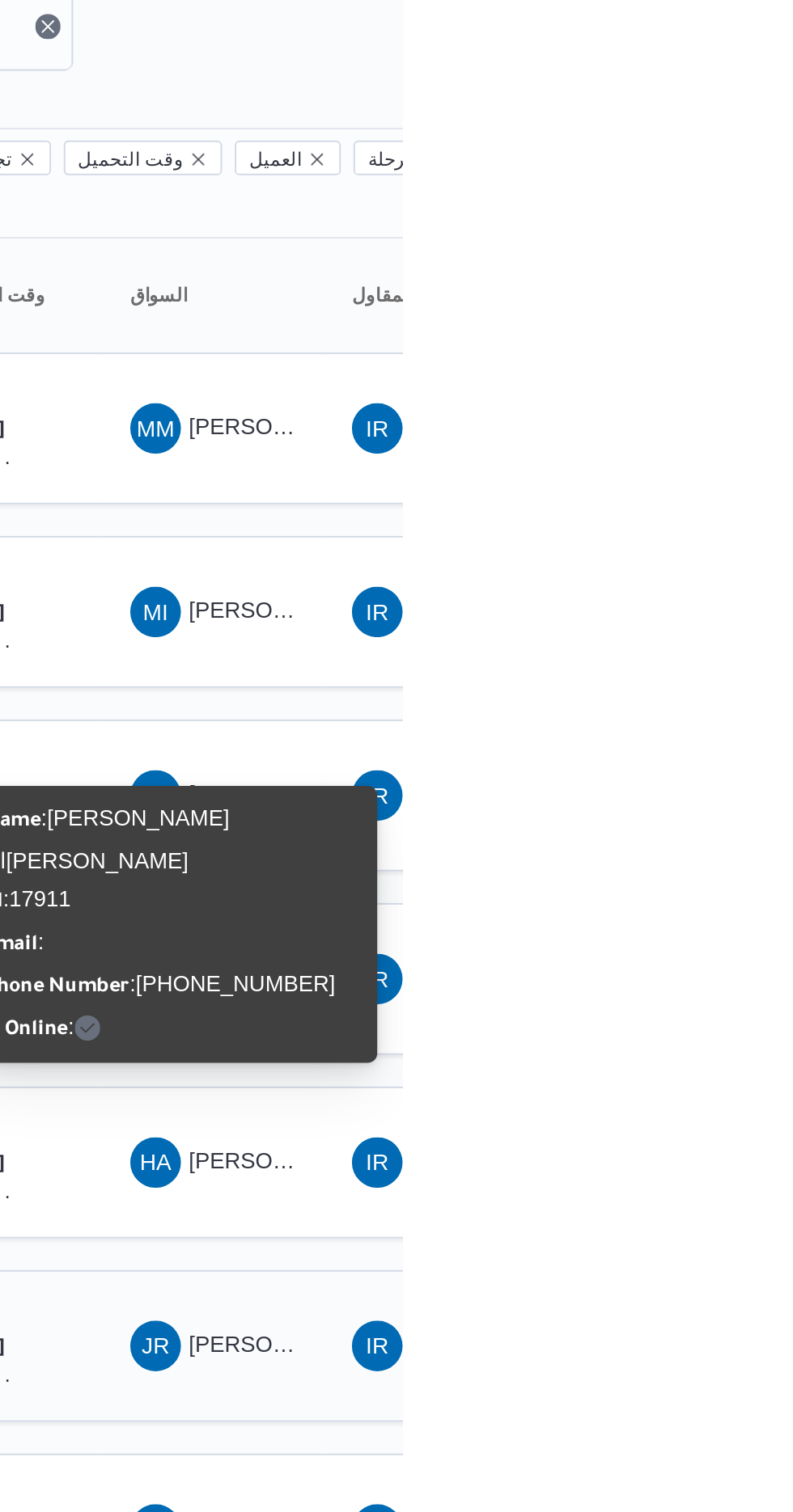
click at [692, 801] on span "[PERSON_NAME]" at bounding box center [730, 806] width 93 height 13
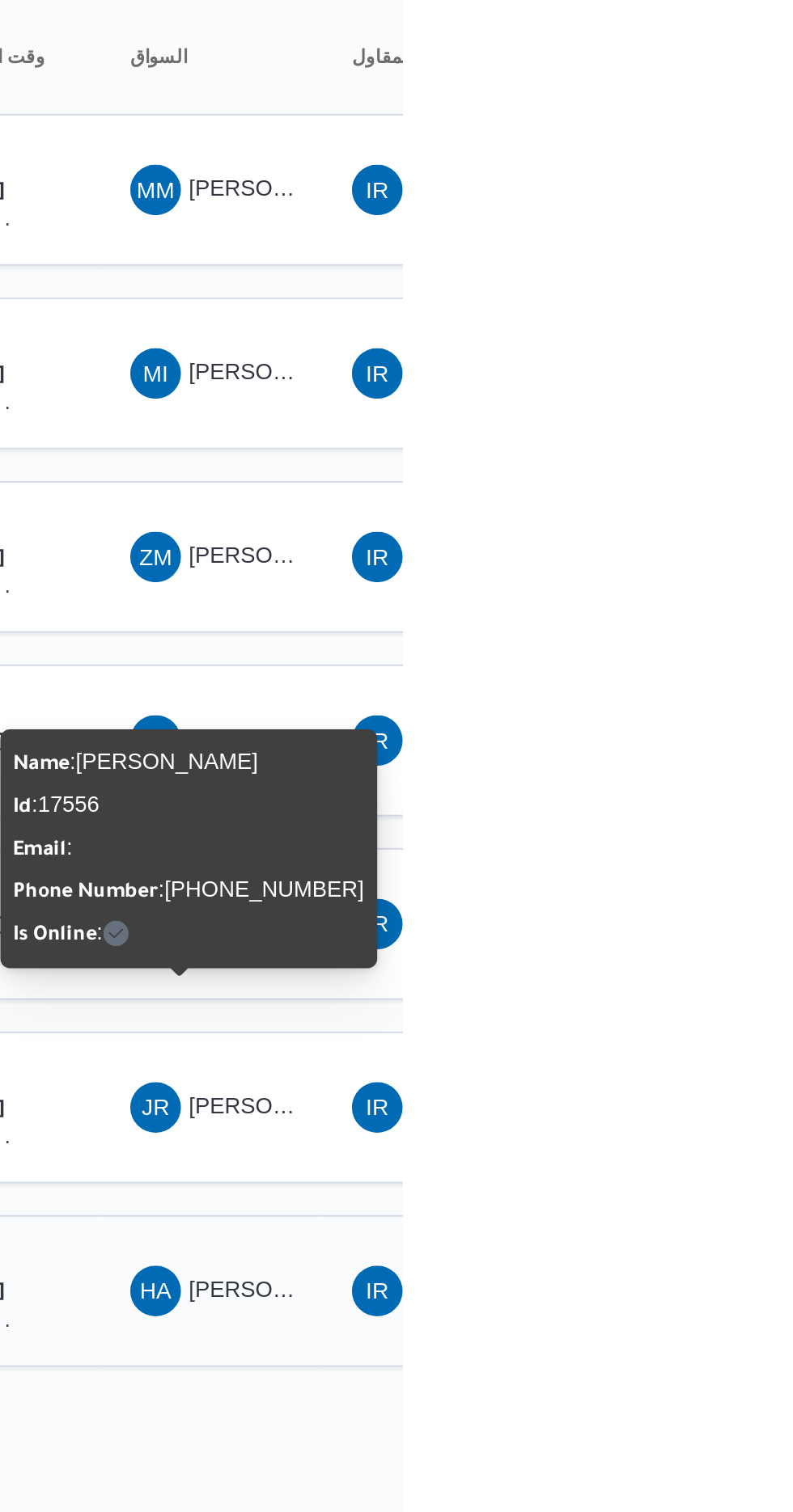
click at [690, 882] on div "HA [PERSON_NAME] [PERSON_NAME]" at bounding box center [696, 901] width 97 height 39
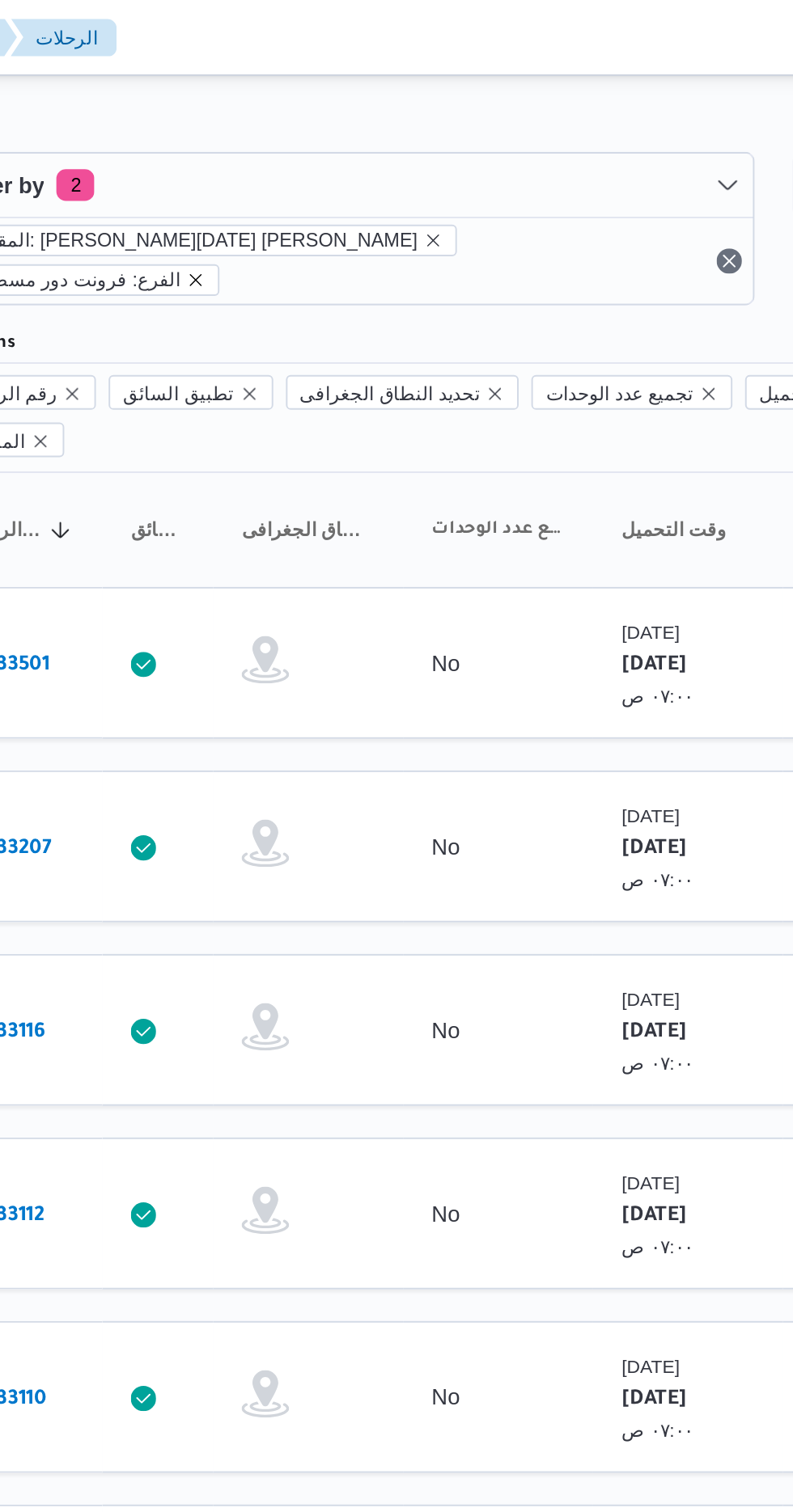
click at [344, 139] on icon "remove selected entity" at bounding box center [339, 143] width 10 height 10
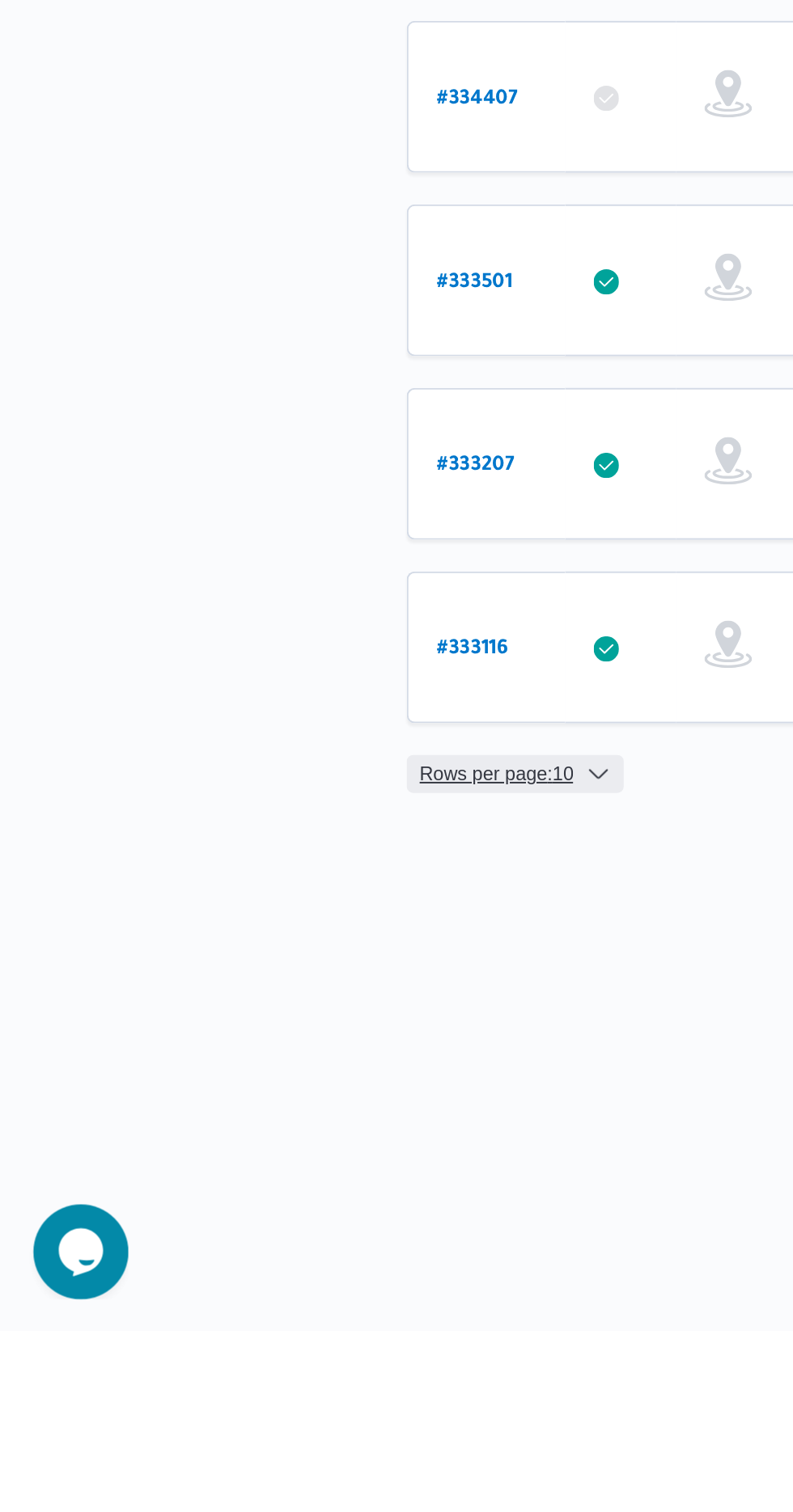
click at [291, 1218] on span "Rows per page : 10" at bounding box center [256, 1228] width 79 height 19
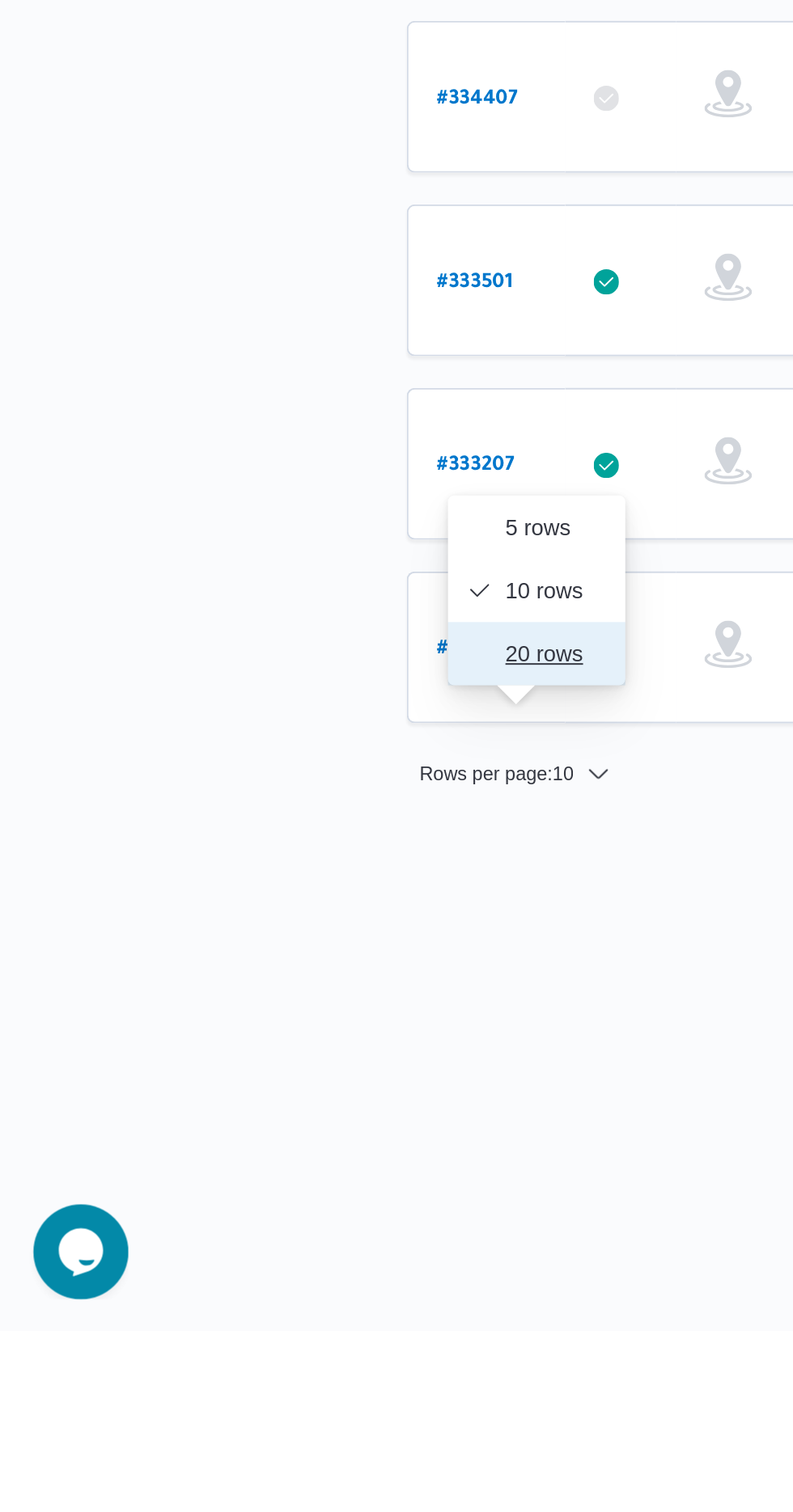
click at [290, 1175] on button "20 rows" at bounding box center [276, 1166] width 90 height 32
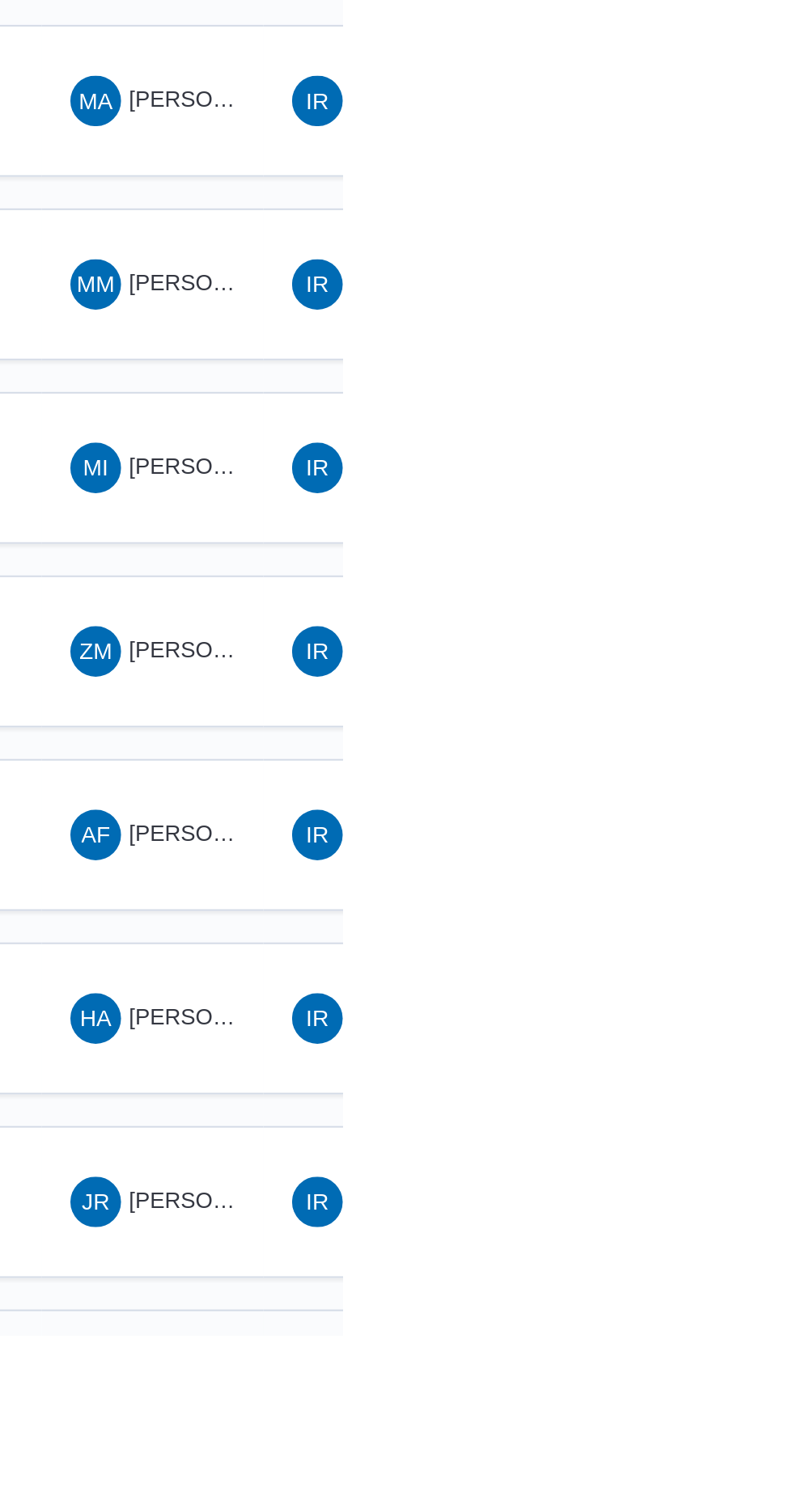
click at [721, 1512] on span "[PERSON_NAME] [PERSON_NAME]" at bounding box center [777, 1537] width 189 height 13
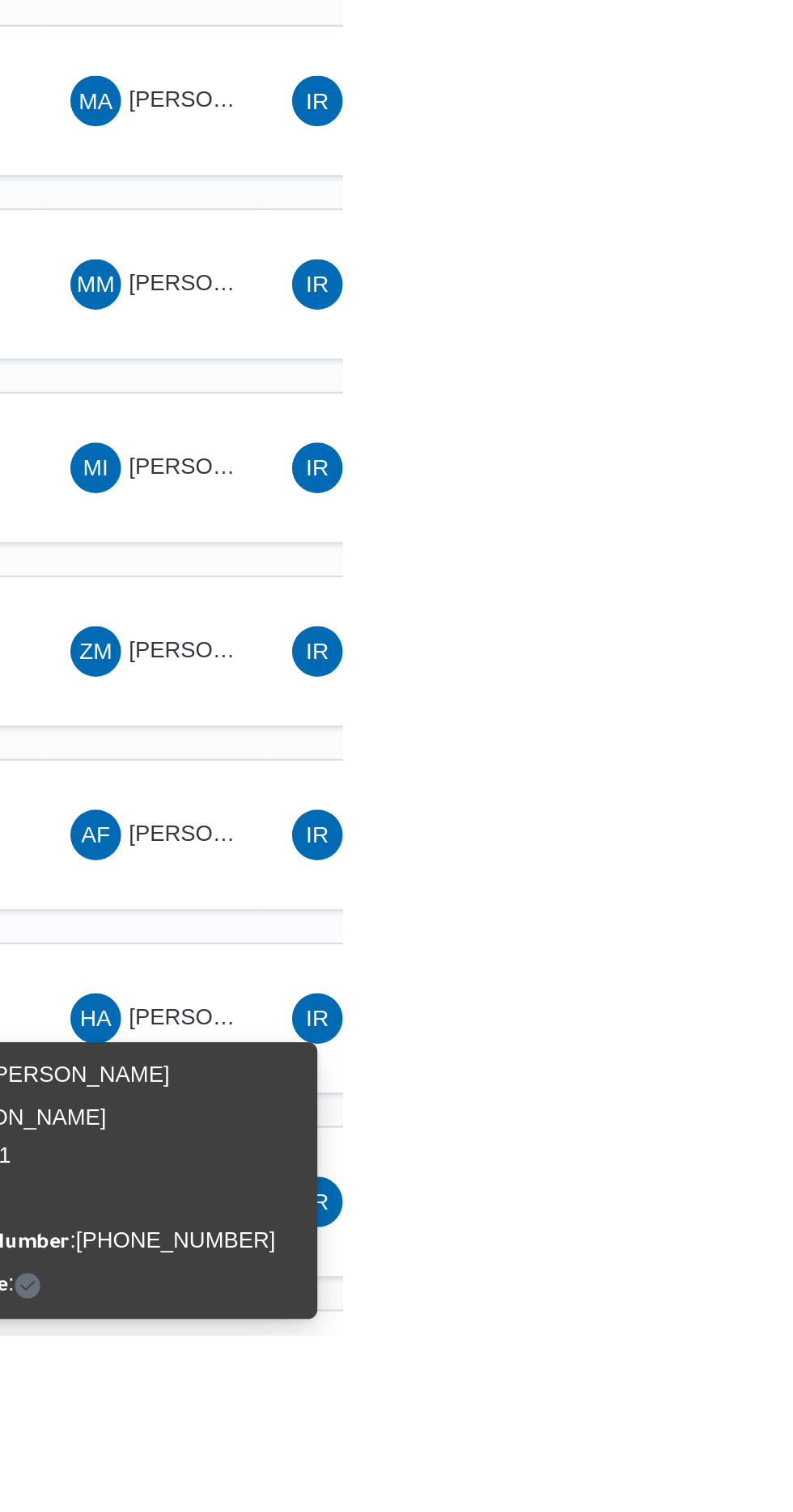
click at [709, 1415] on div "Name : [PERSON_NAME] [PERSON_NAME] Id : 18201 Email : Phone Number : [PHONE_NUM…" at bounding box center [676, 1433] width 194 height 129
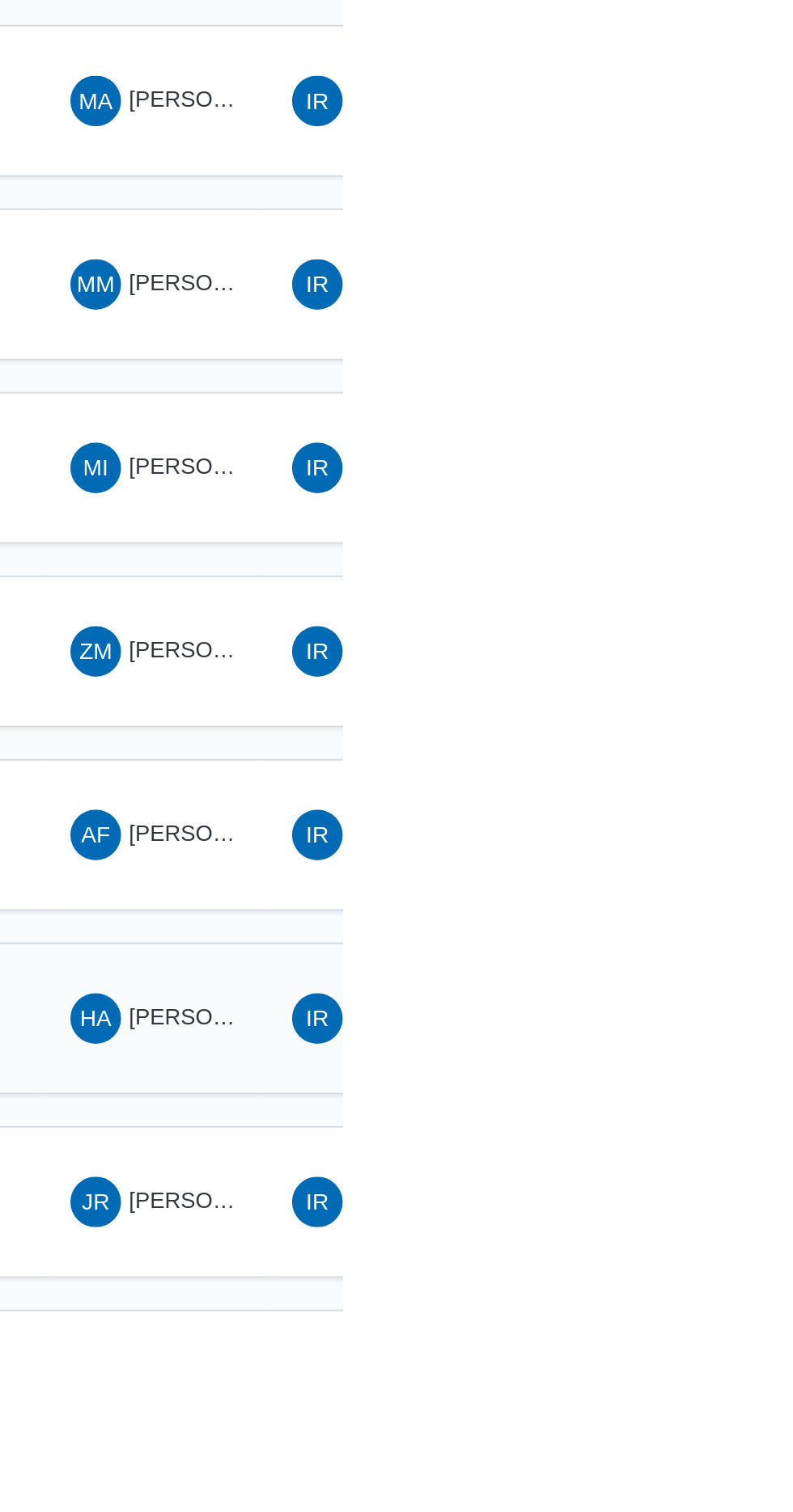
click at [702, 1338] on span "HA [PERSON_NAME] ال[PERSON_NAME]" at bounding box center [695, 1350] width 84 height 26
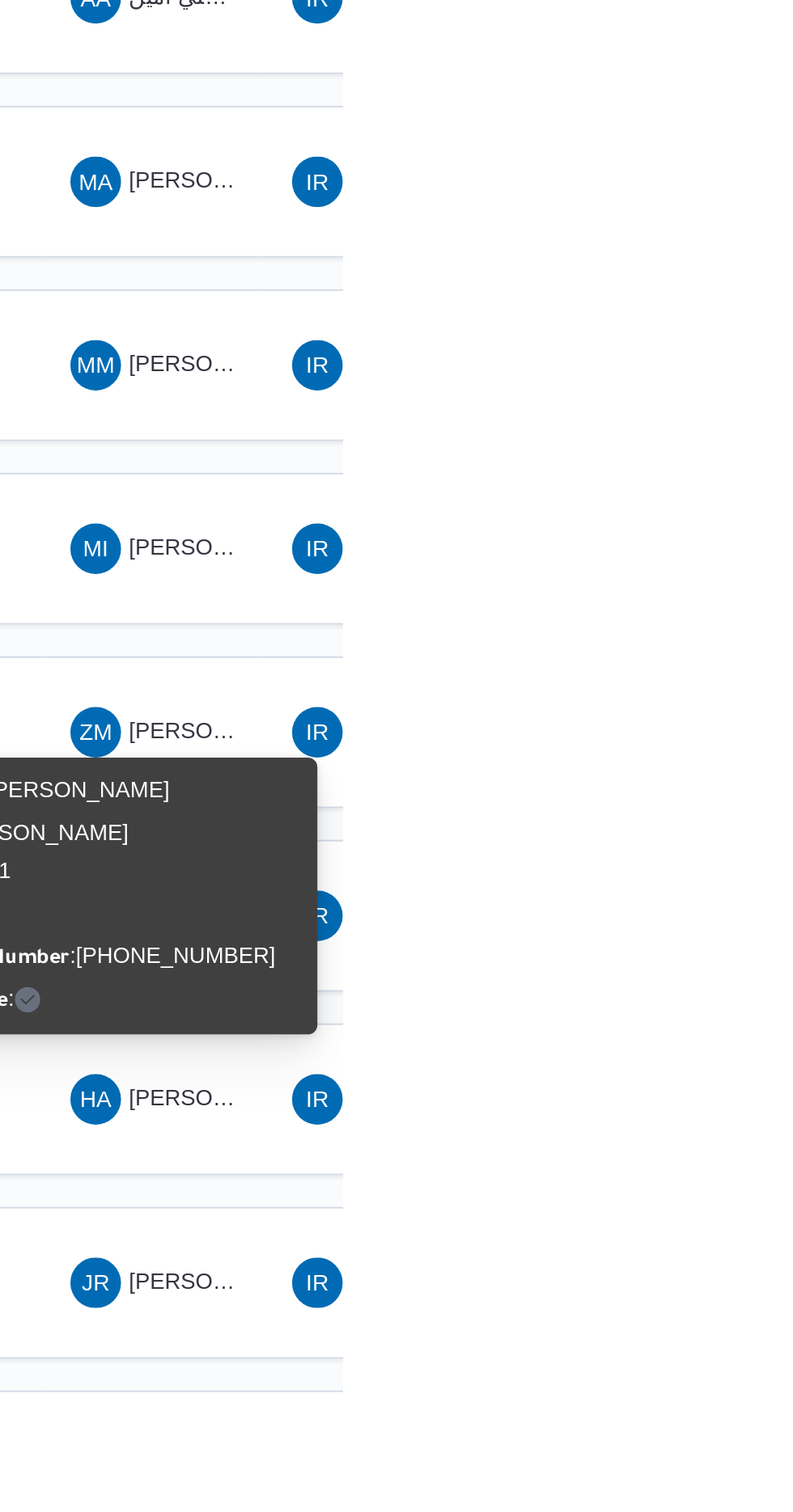
click at [704, 1244] on div "Name : [PERSON_NAME] ال[PERSON_NAME] : 17911 Email : Phone Number : [PHONE_NUMB…" at bounding box center [676, 1246] width 194 height 129
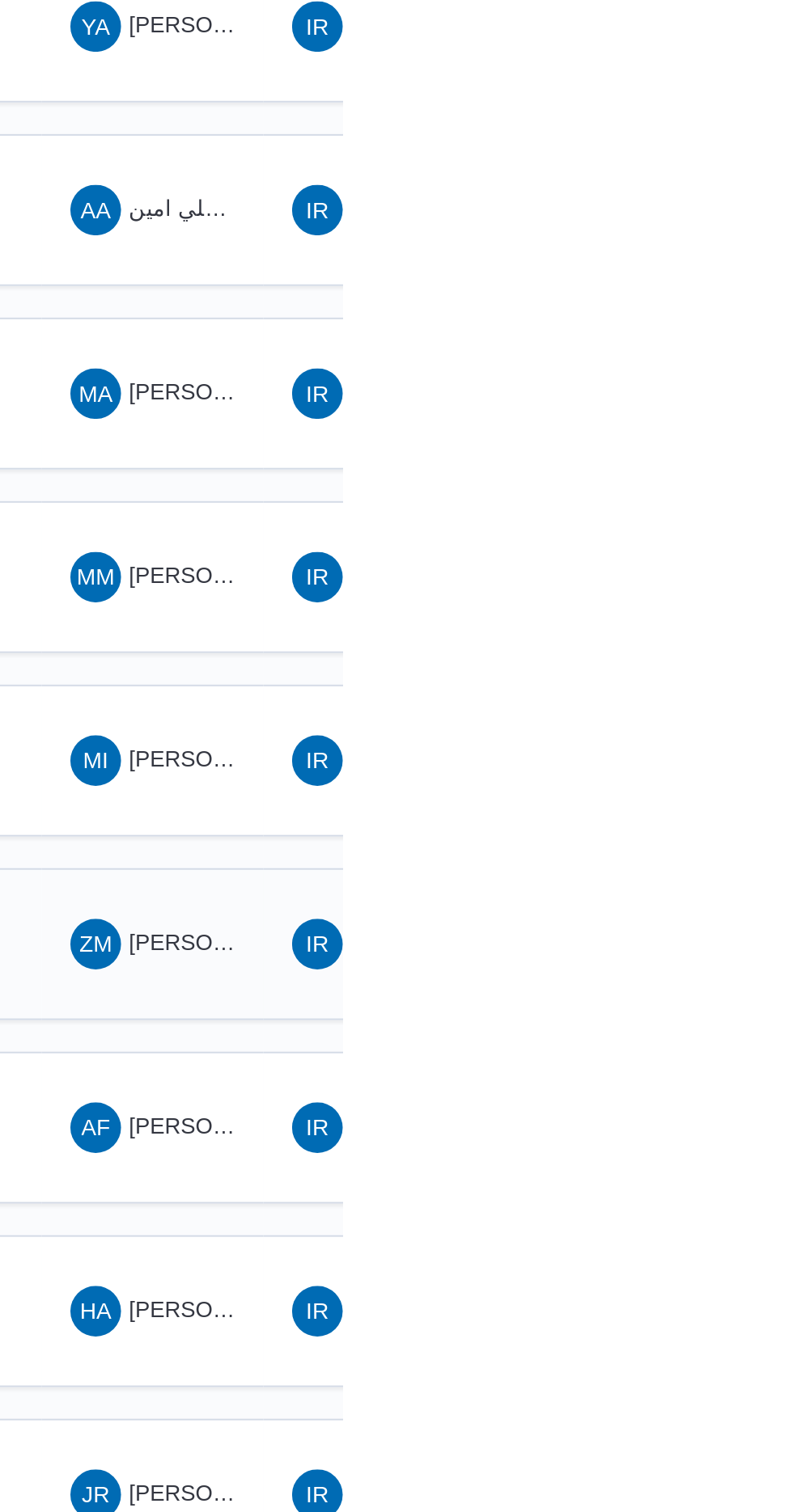
click at [707, 1155] on span "[PERSON_NAME]" at bounding box center [730, 1161] width 93 height 13
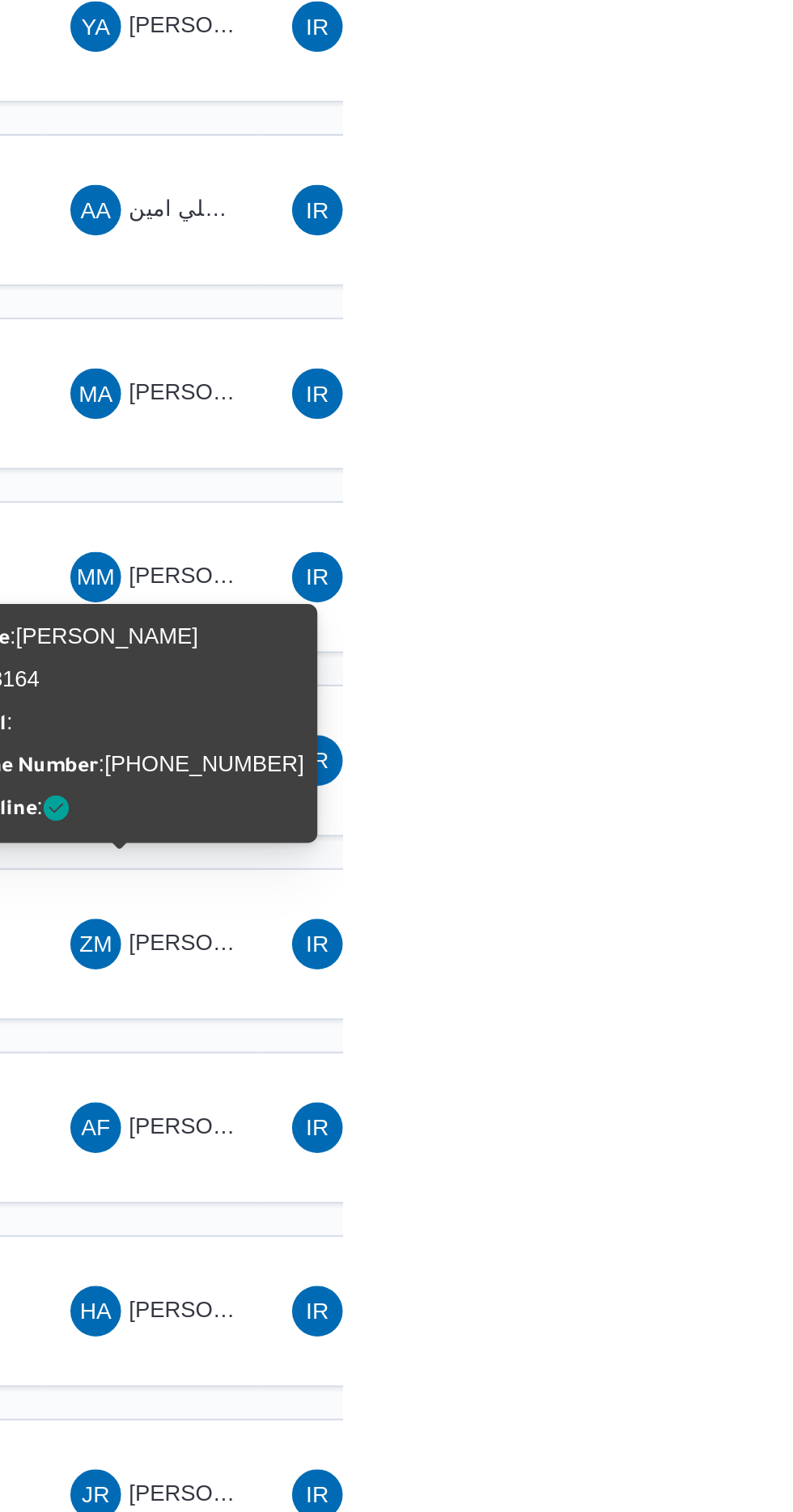
click at [715, 1041] on div "Name : [PERSON_NAME] : 18164 Email : Phone Number : [PHONE_NUMBER] Is Online :" at bounding box center [682, 1050] width 179 height 110
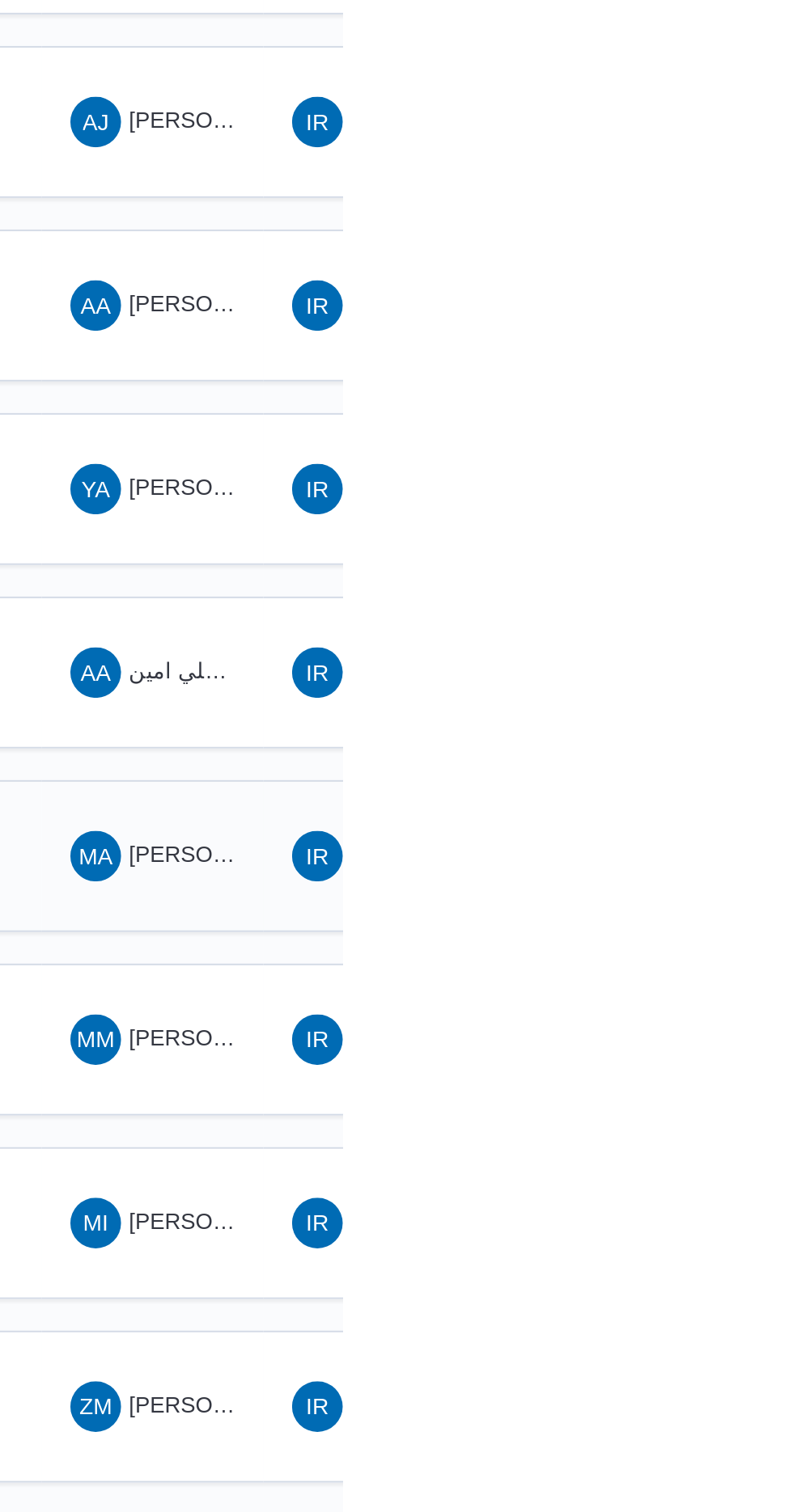
click at [718, 874] on span "[PERSON_NAME]" at bounding box center [730, 880] width 93 height 13
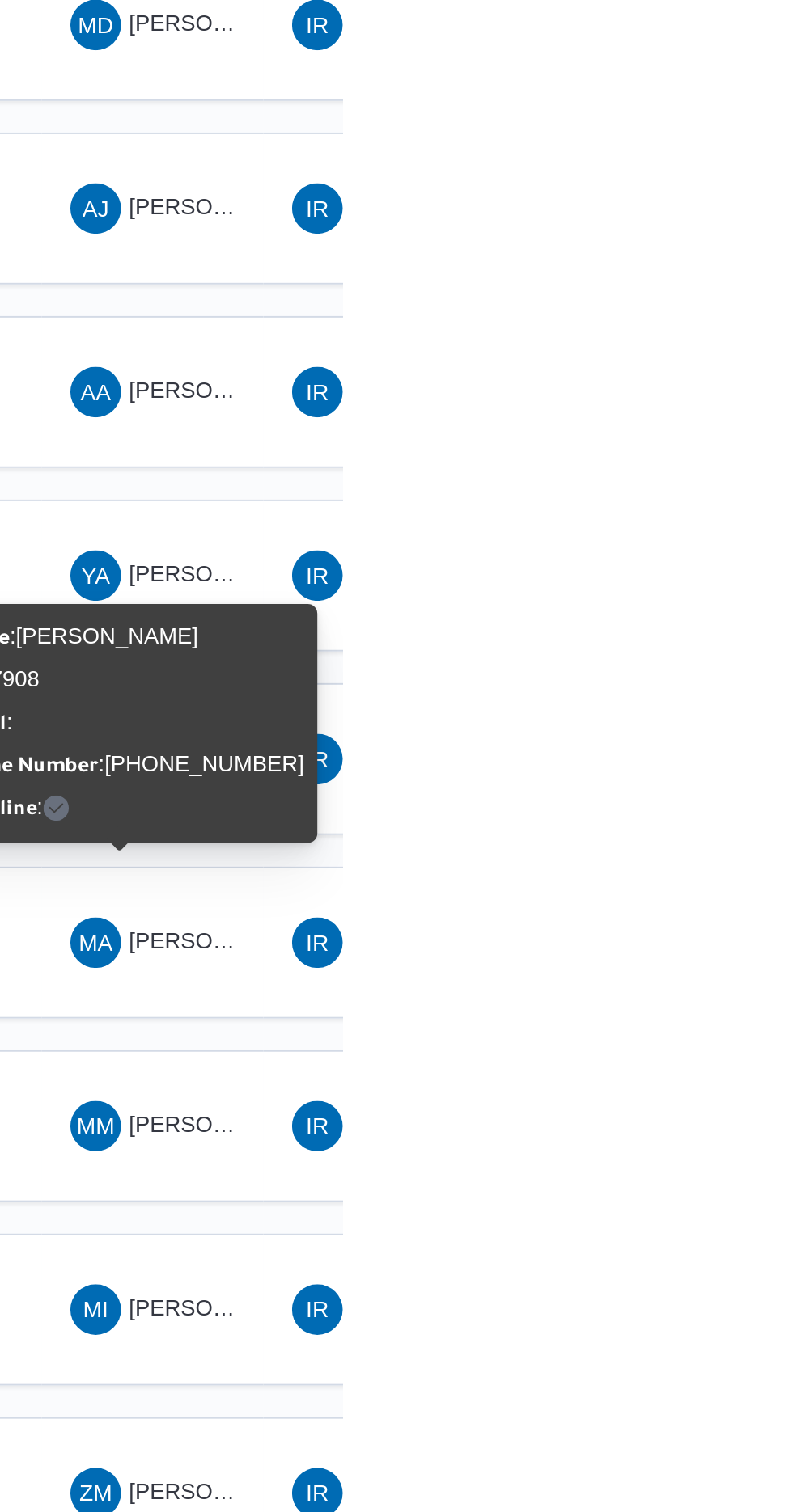
click at [714, 764] on div "Name : [PERSON_NAME] : 17908 Email : Phone Number : [PHONE_NUMBER] Is Online :" at bounding box center [682, 770] width 179 height 110
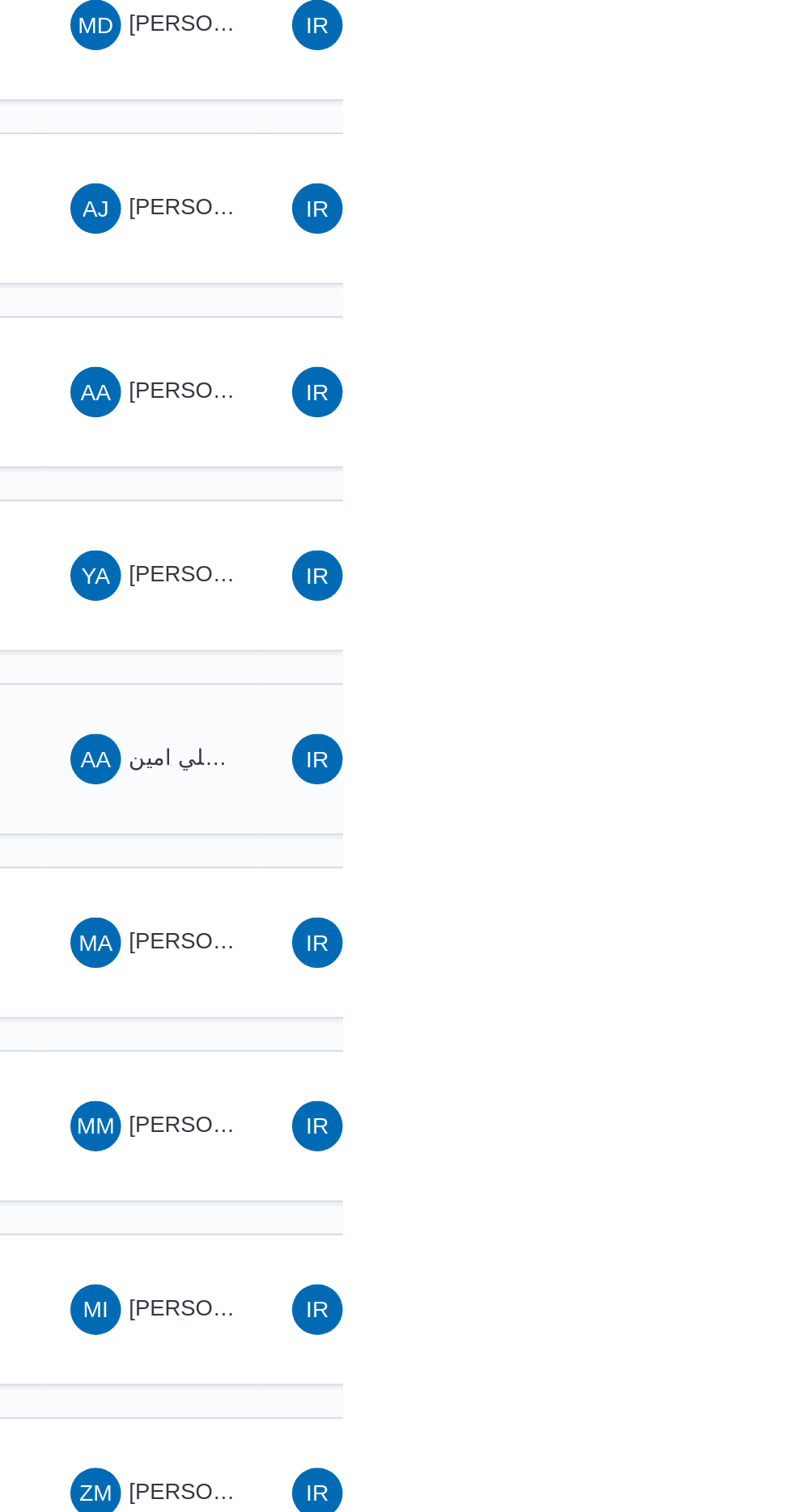
click at [721, 780] on span "علي امين [PERSON_NAME]" at bounding box center [754, 786] width 142 height 13
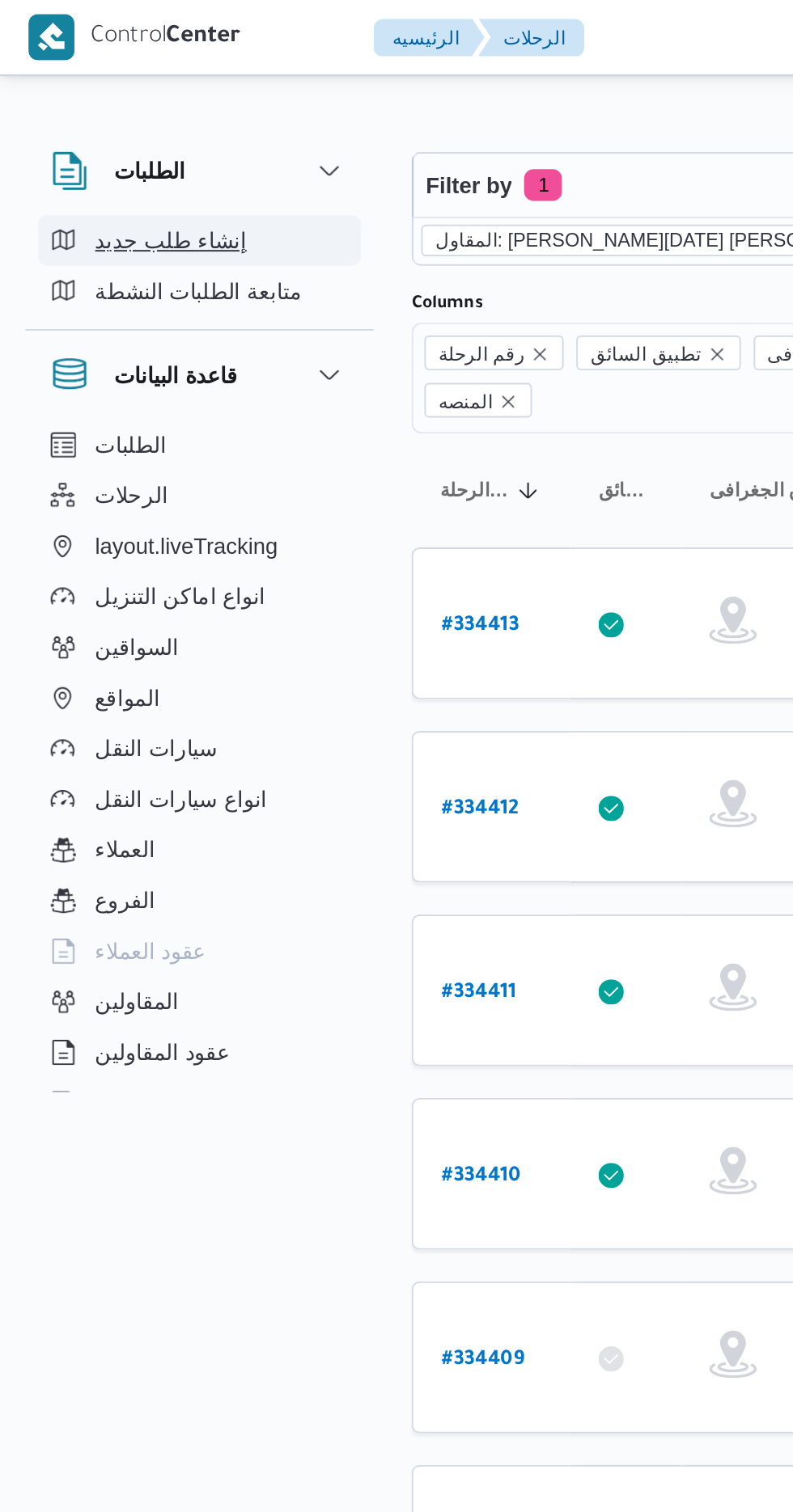
click at [76, 130] on span "إنشاء طلب جديد" at bounding box center [87, 123] width 78 height 19
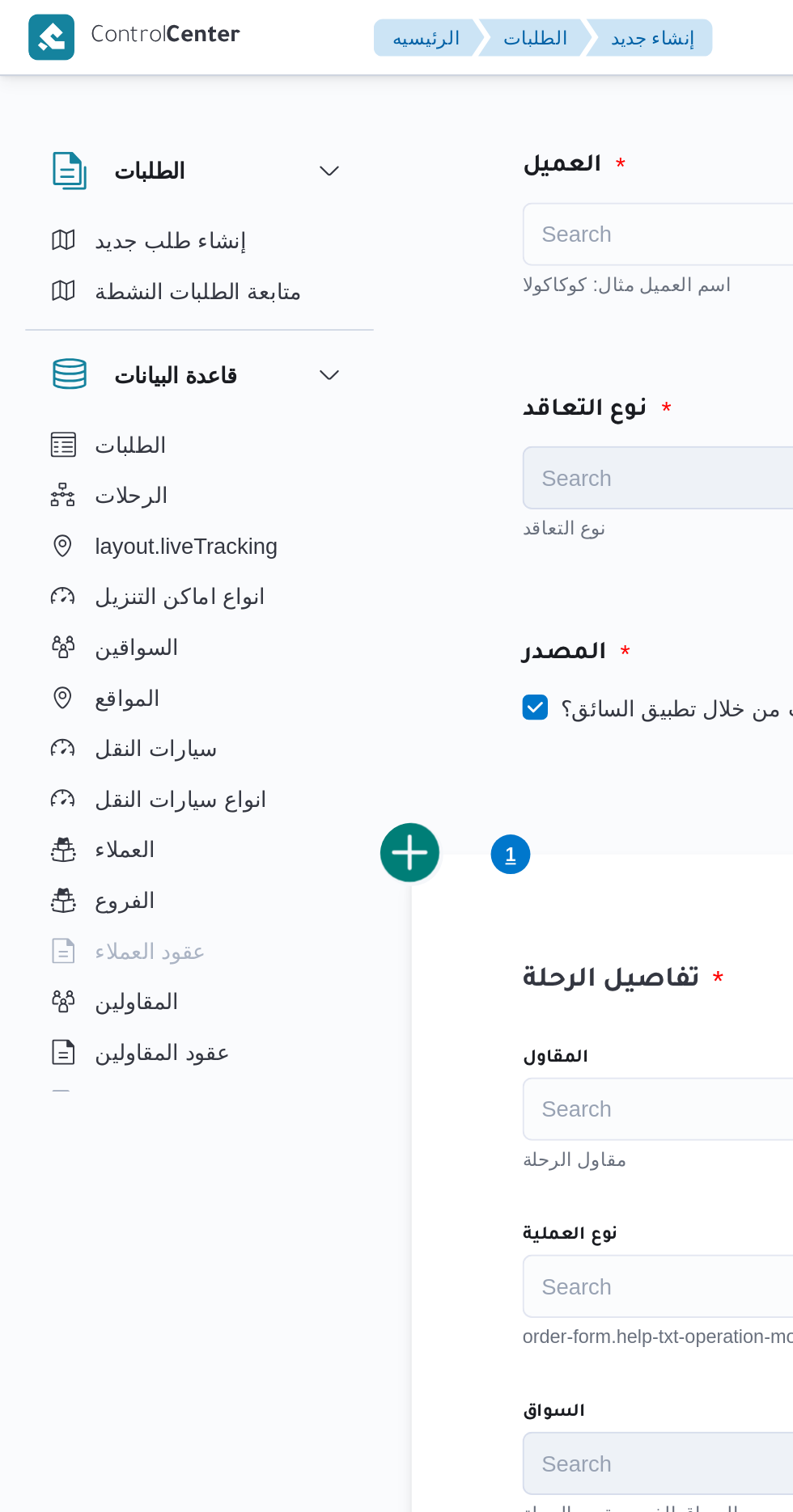
click at [327, 110] on div "Search" at bounding box center [366, 119] width 201 height 32
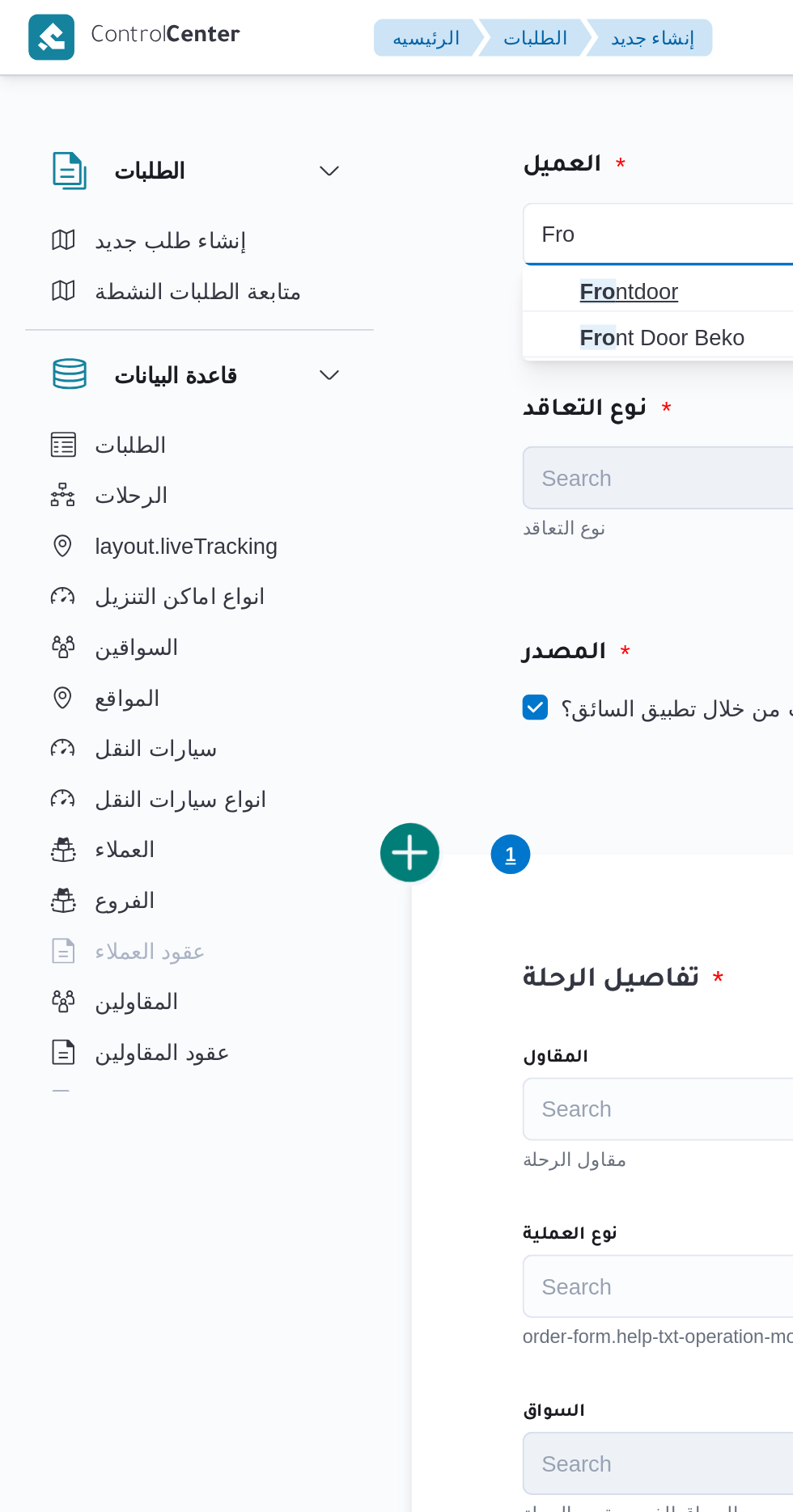
type input "Fro"
click at [334, 144] on span "Fro ntdoor" at bounding box center [376, 149] width 162 height 19
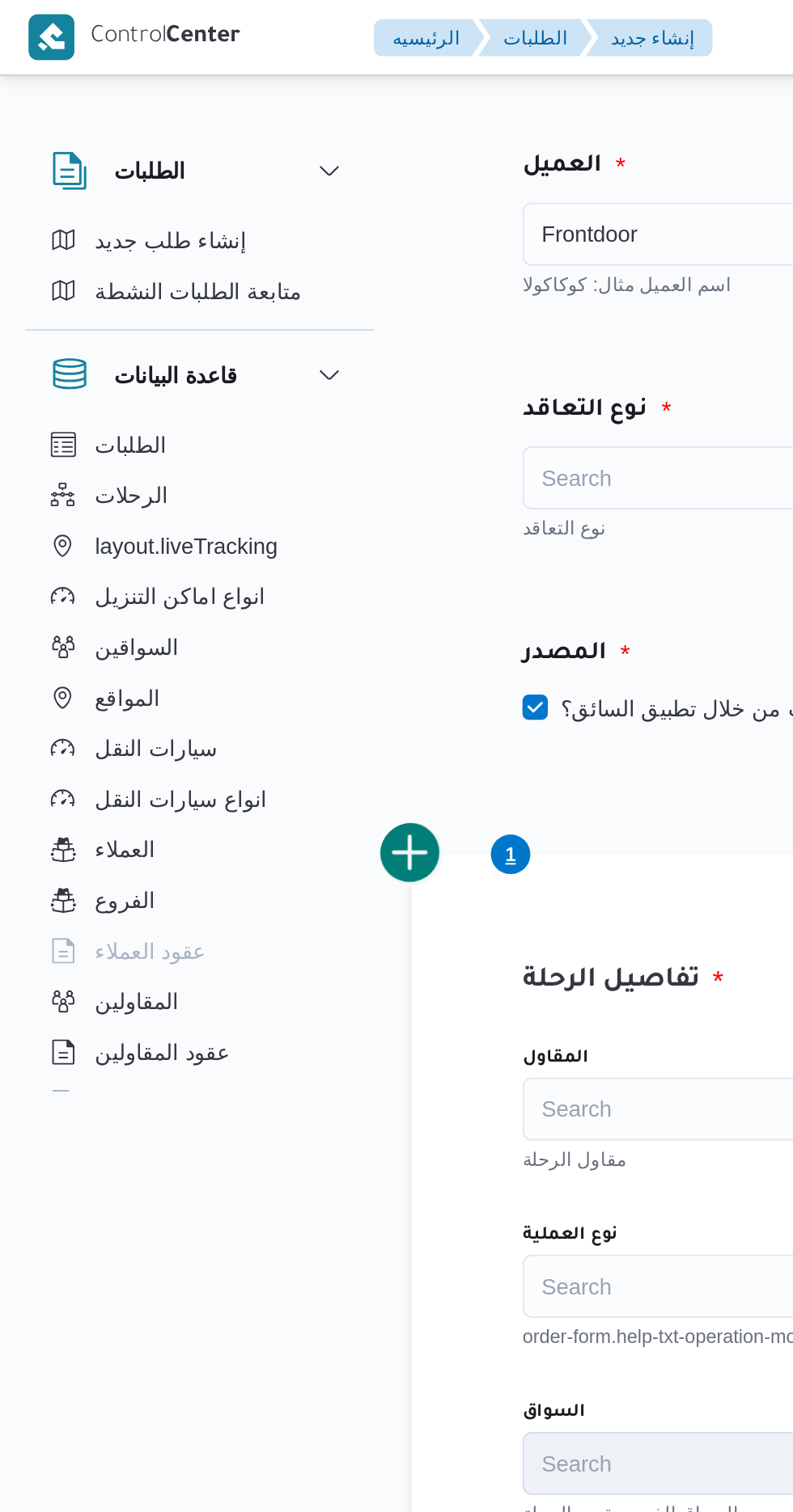
click at [331, 237] on div "Search" at bounding box center [366, 243] width 201 height 32
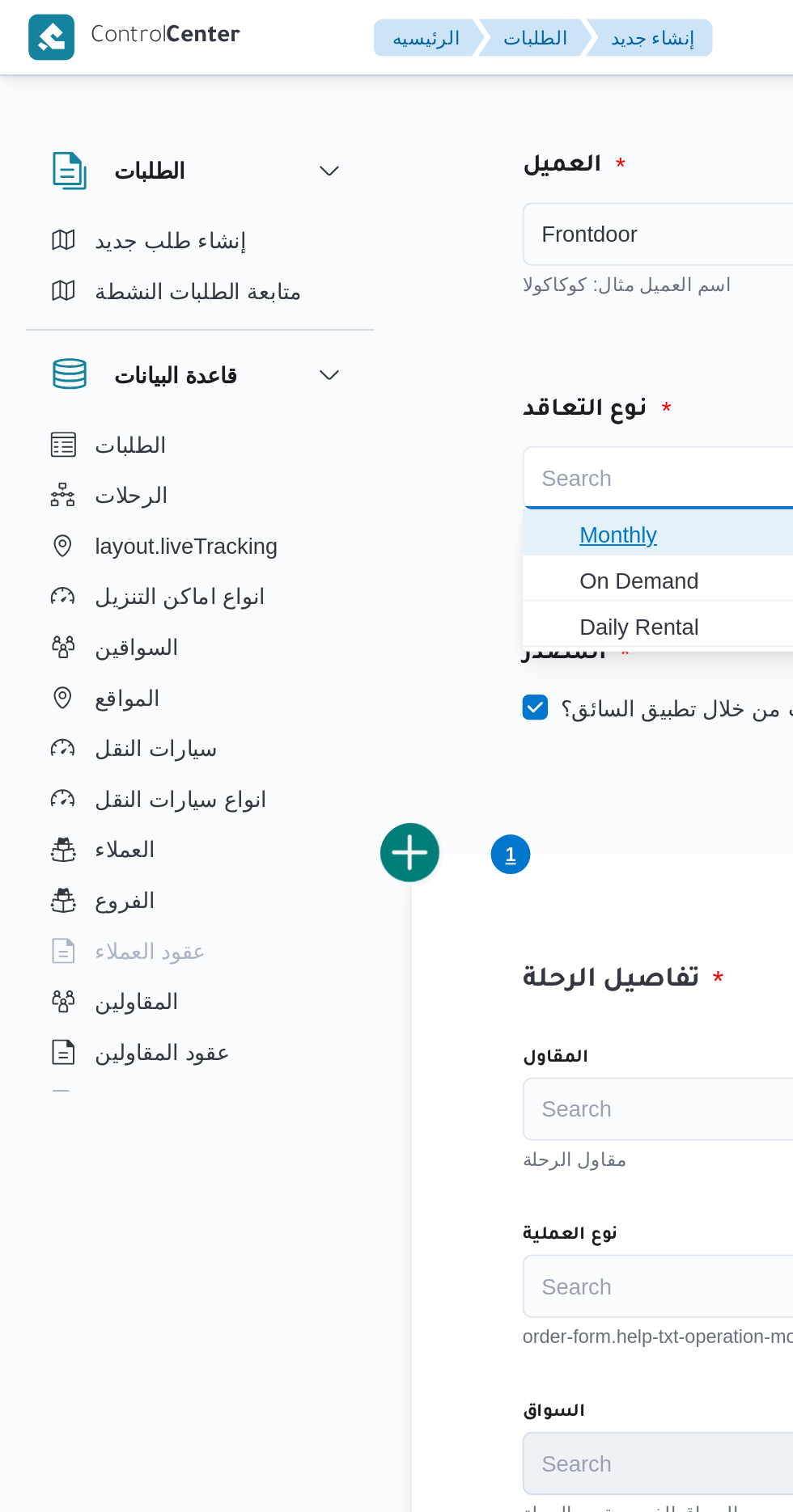
click at [347, 269] on span "Monthly" at bounding box center [376, 273] width 162 height 19
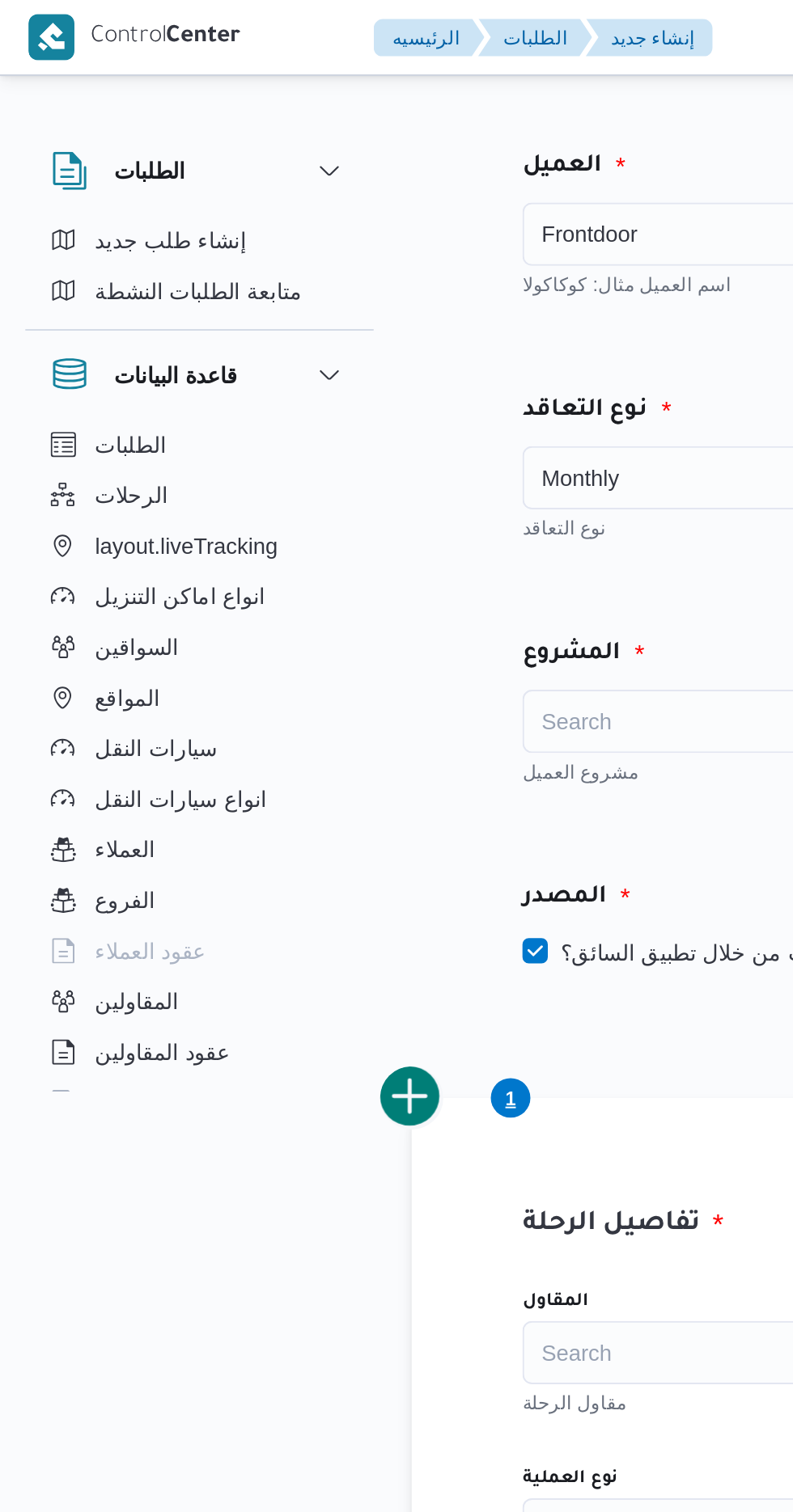
click at [336, 359] on div "Search" at bounding box center [366, 368] width 201 height 32
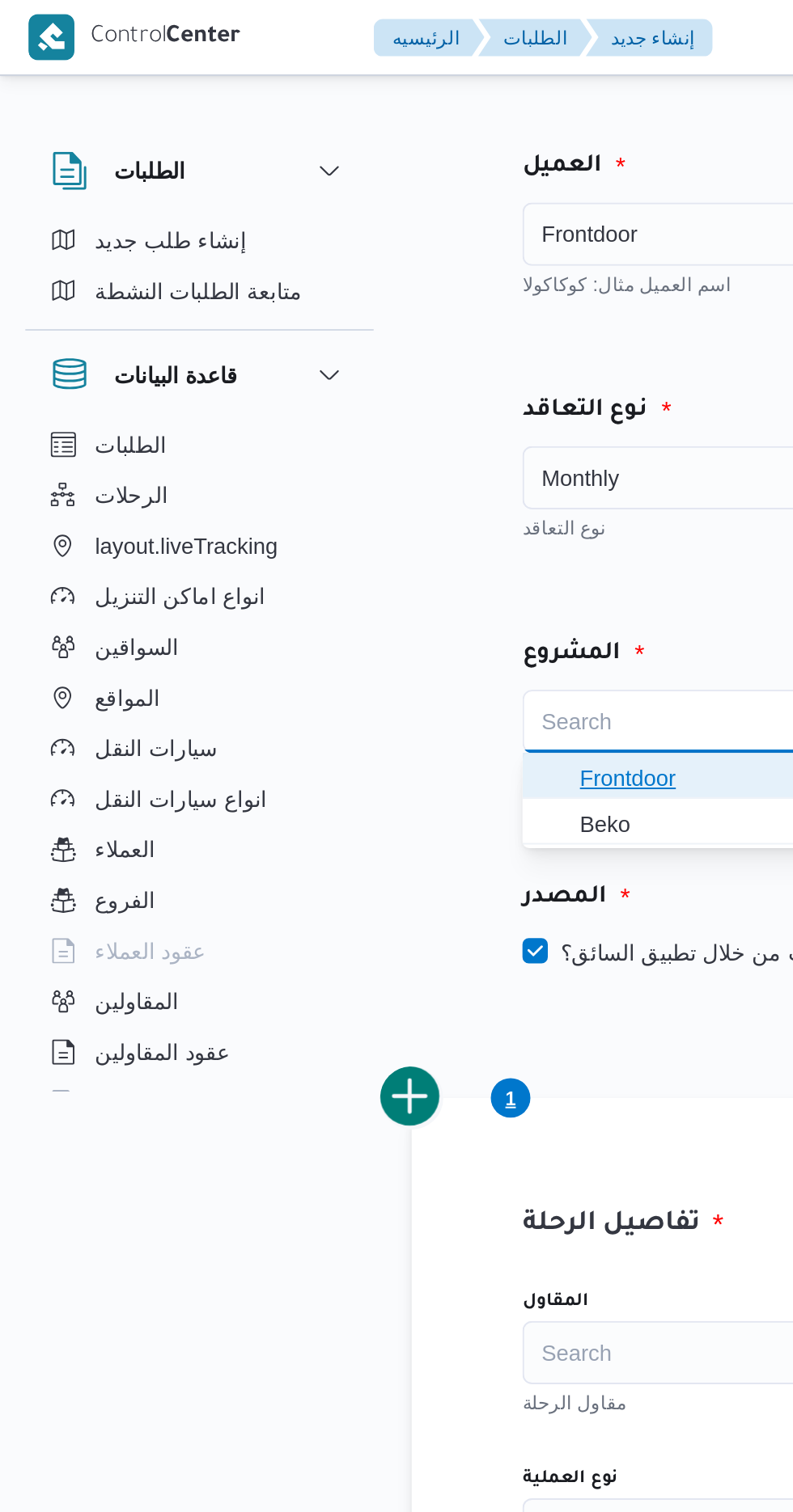
click at [354, 394] on span "Frontdoor" at bounding box center [376, 398] width 162 height 19
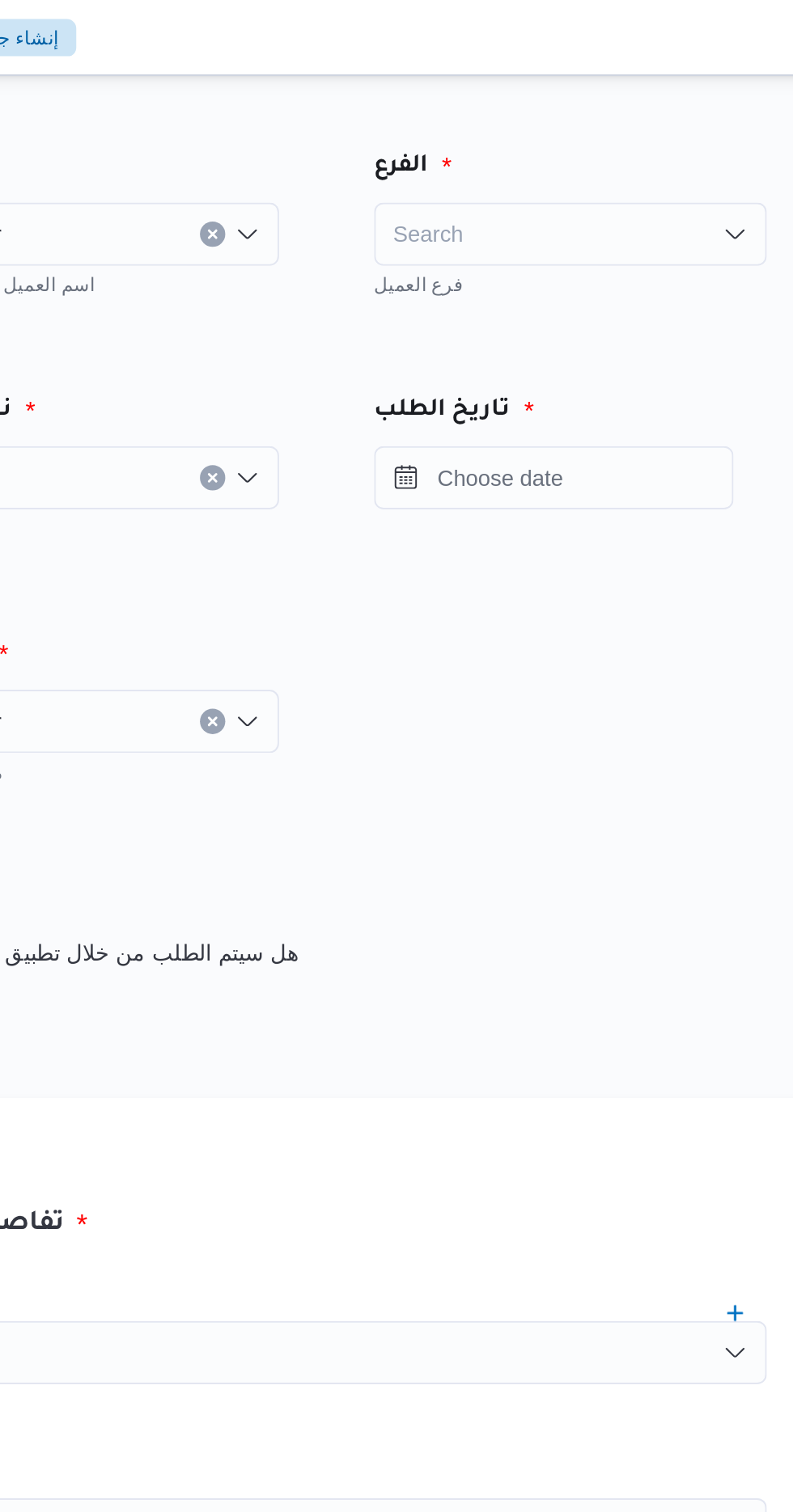
click at [620, 111] on div "Search" at bounding box center [616, 119] width 201 height 32
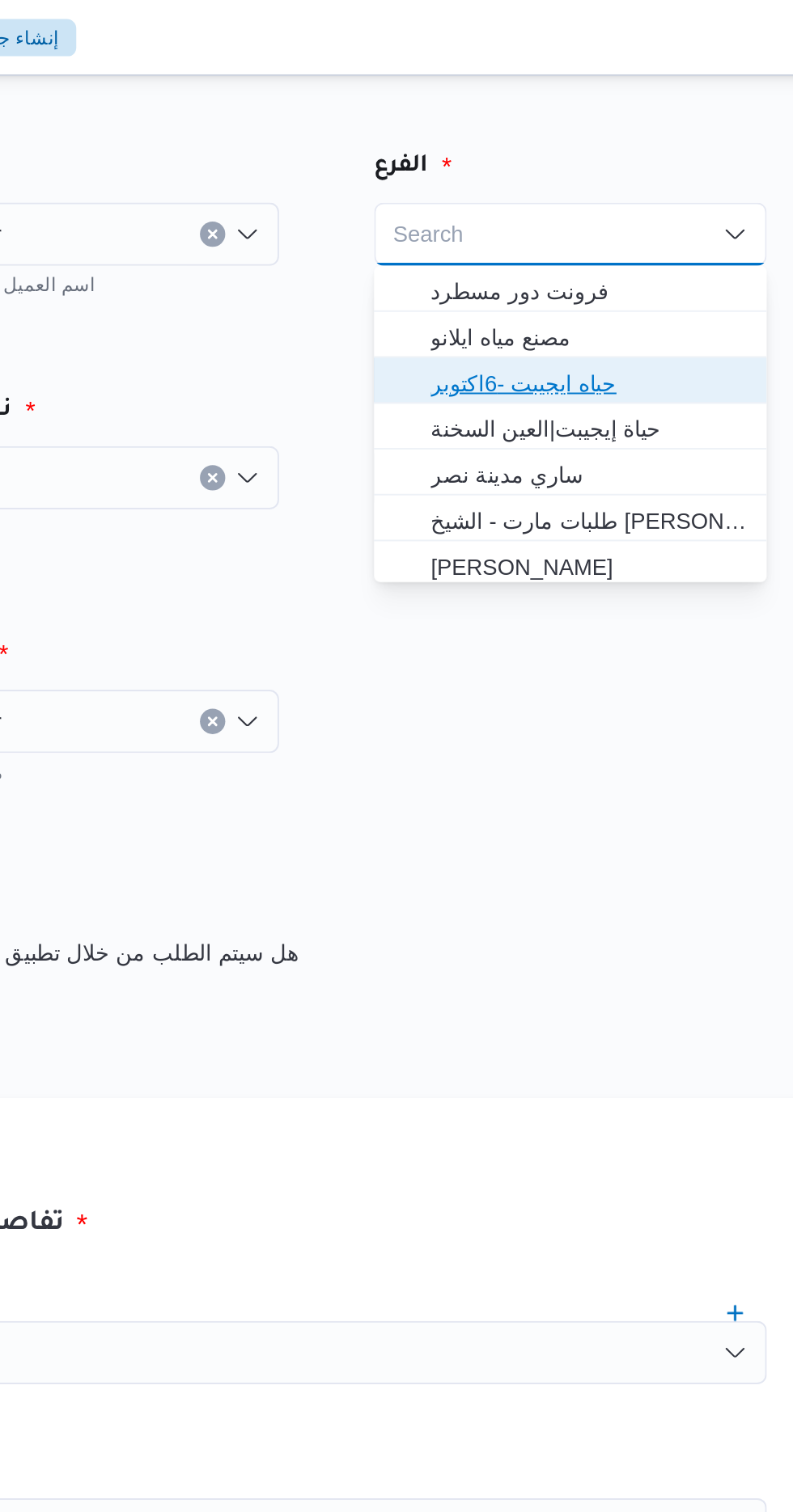
click at [628, 192] on span "حياه ايجيبت -6اكتوبر" at bounding box center [625, 196] width 162 height 19
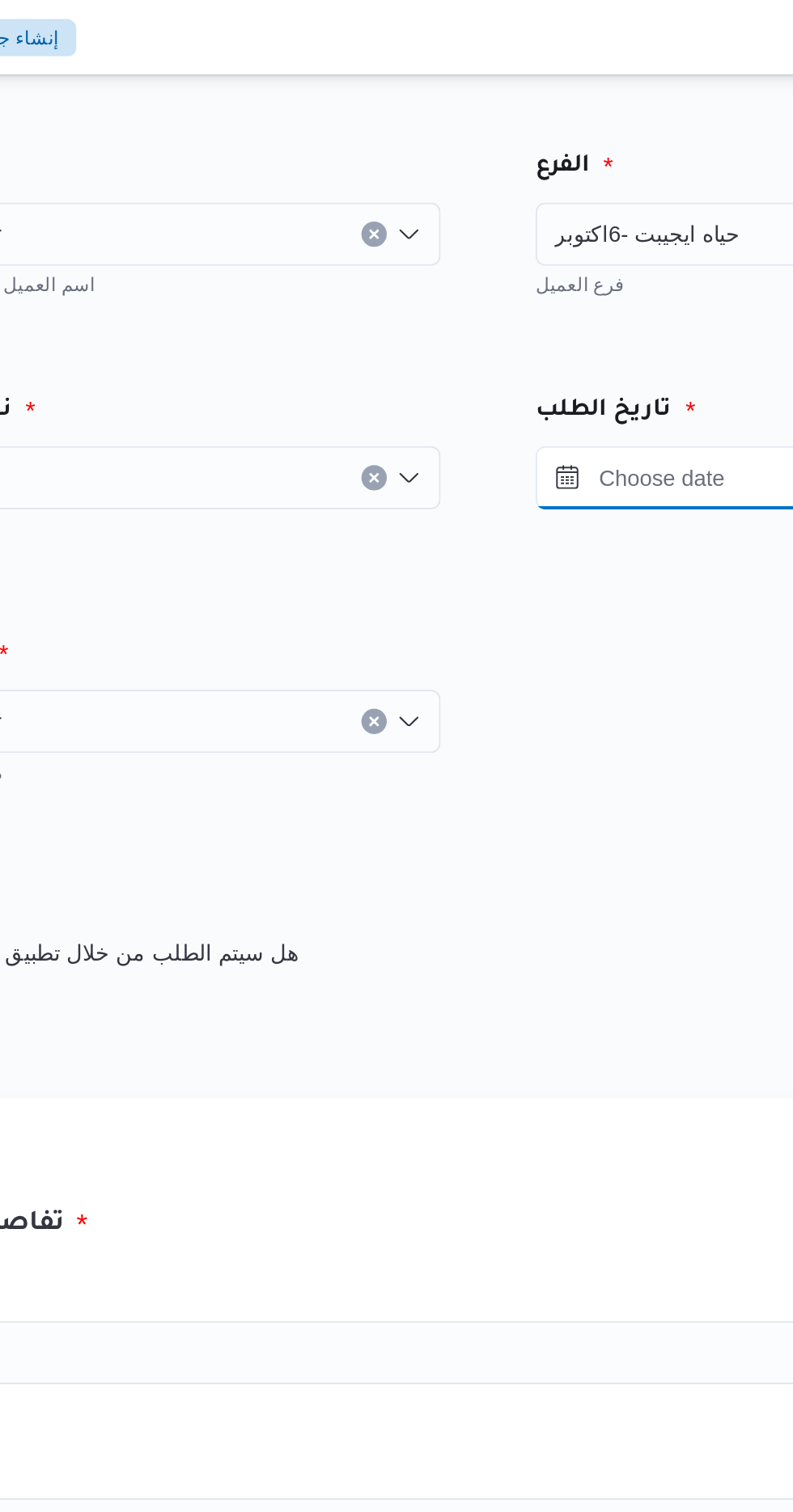
click at [653, 244] on input "Press the down key to open a popover containing a calendar." at bounding box center [689, 243] width 183 height 32
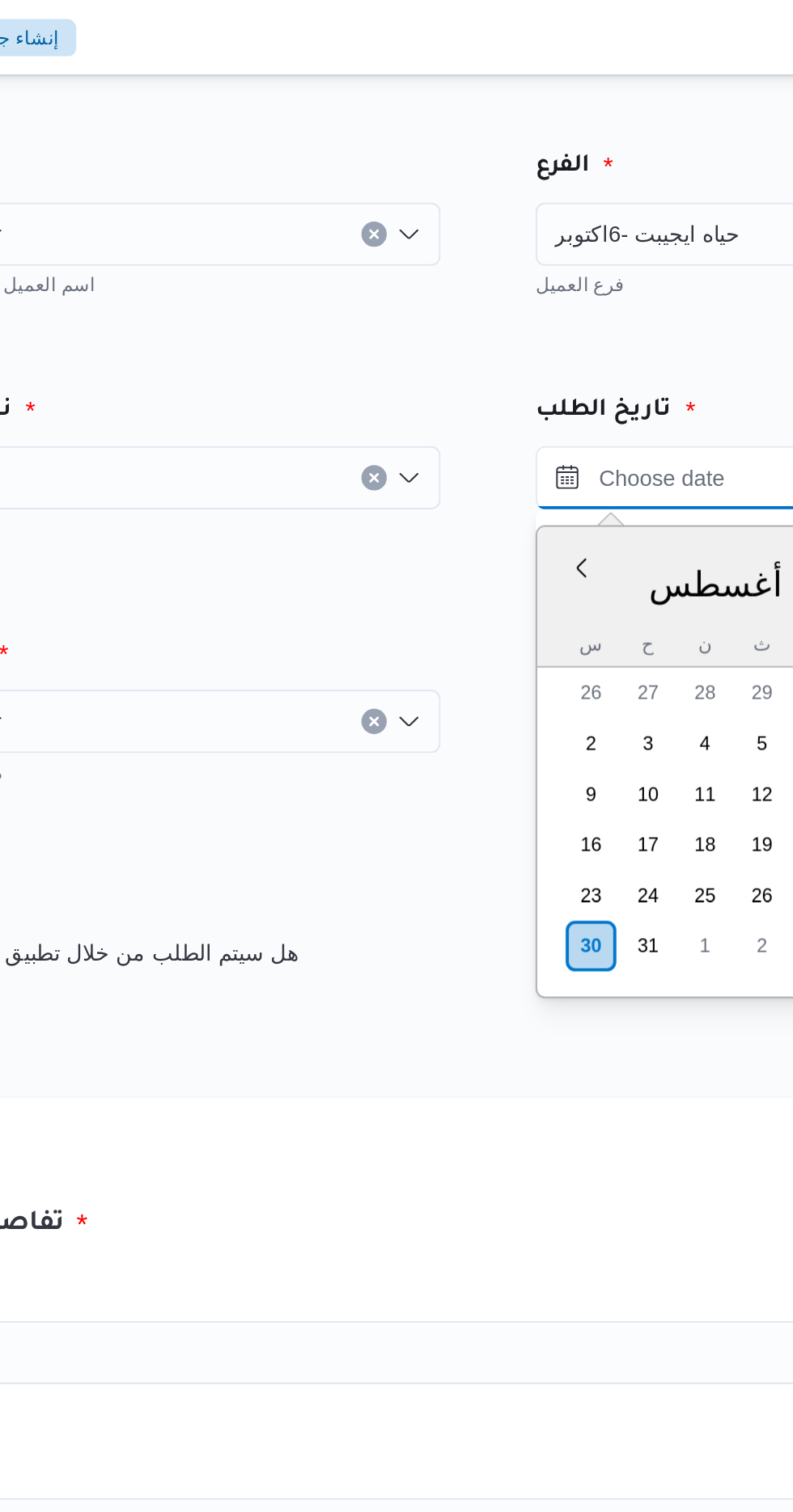
scroll to position [1131, 0]
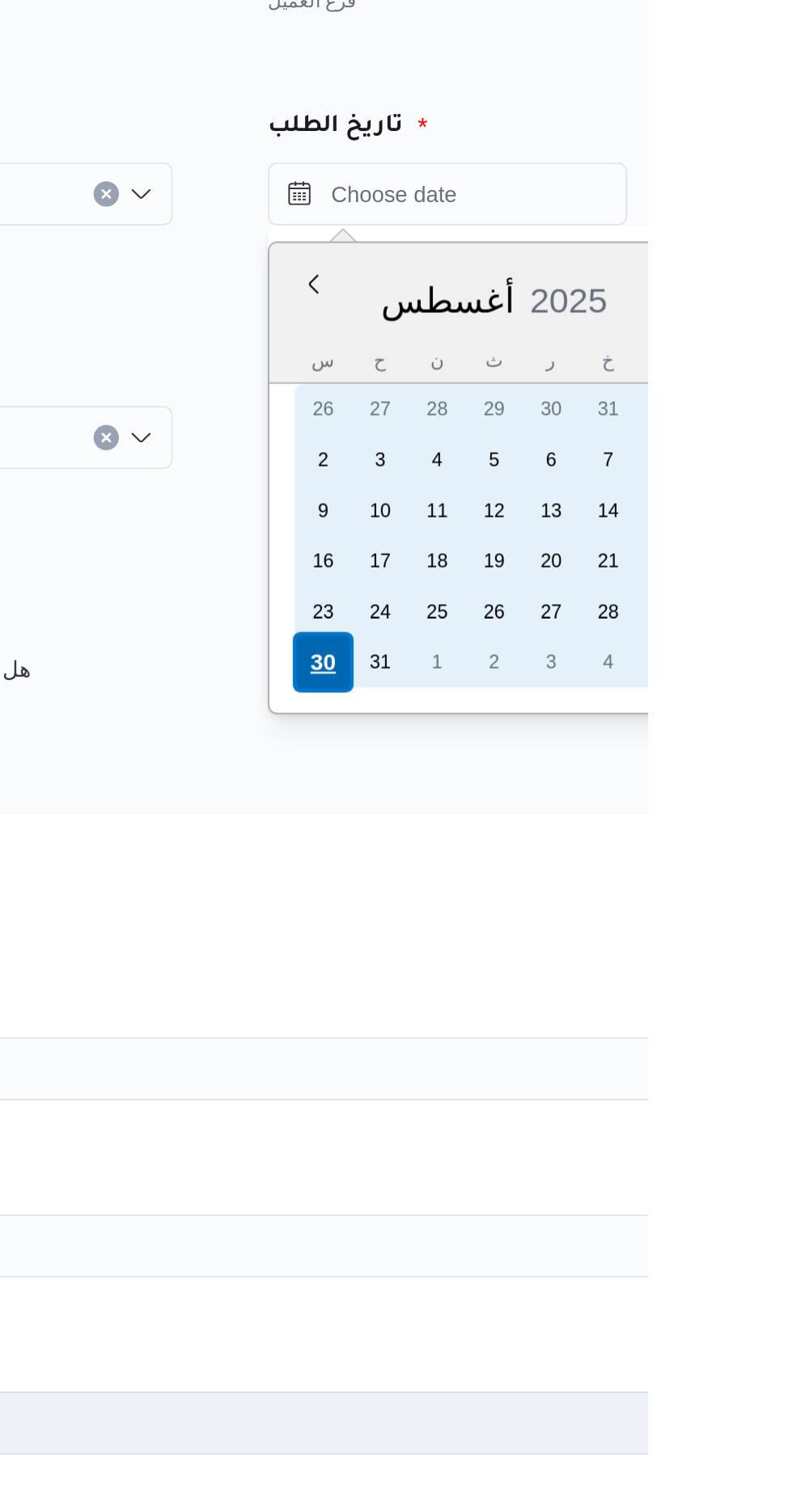
click at [614, 477] on div "30" at bounding box center [627, 484] width 31 height 31
type input "[DATE] ٠٠:٠٠"
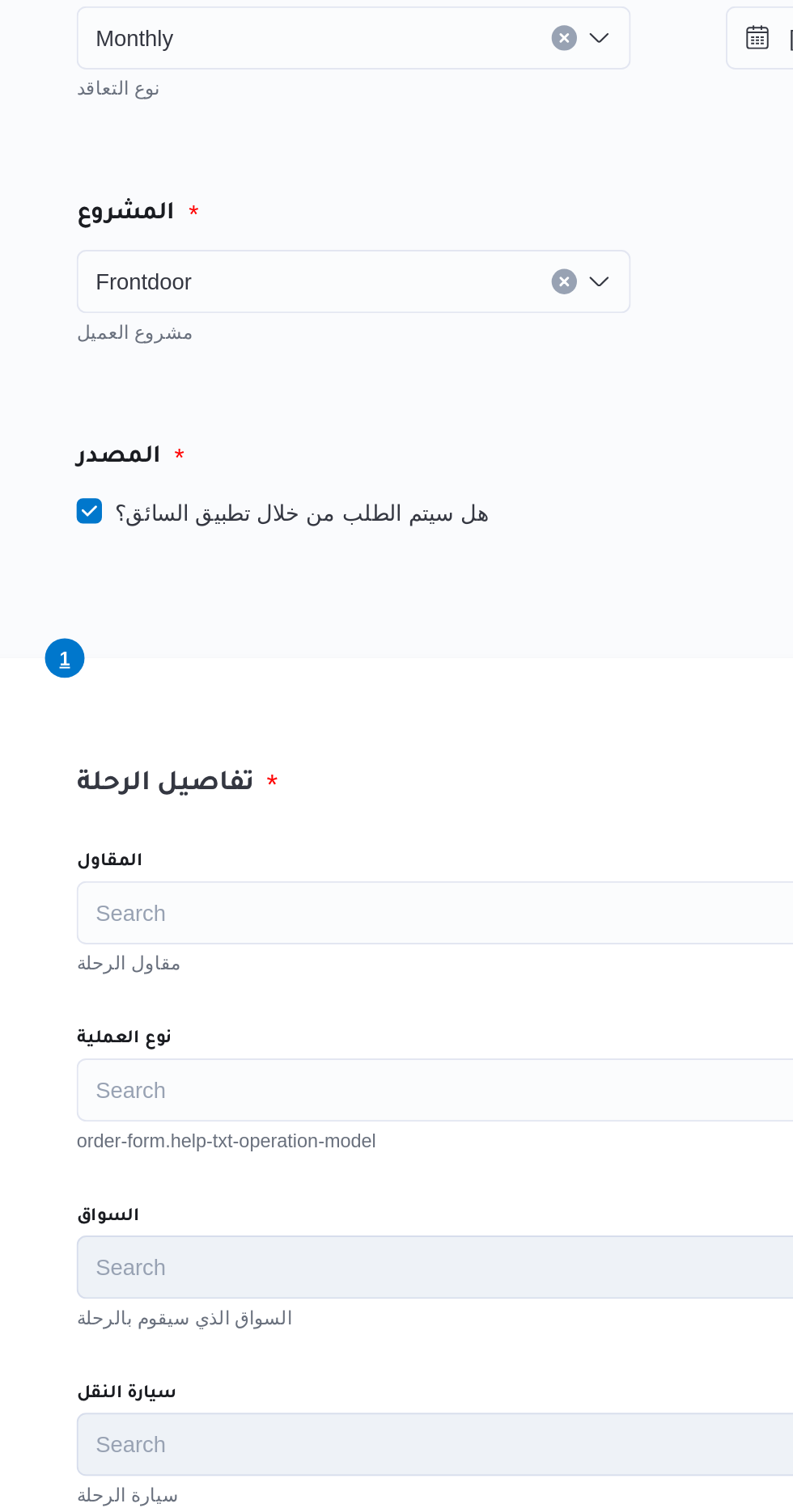
click at [358, 490] on label "هل سيتم الطلب من خلال تطبيق السائق؟" at bounding box center [371, 487] width 210 height 19
checkbox input "false"
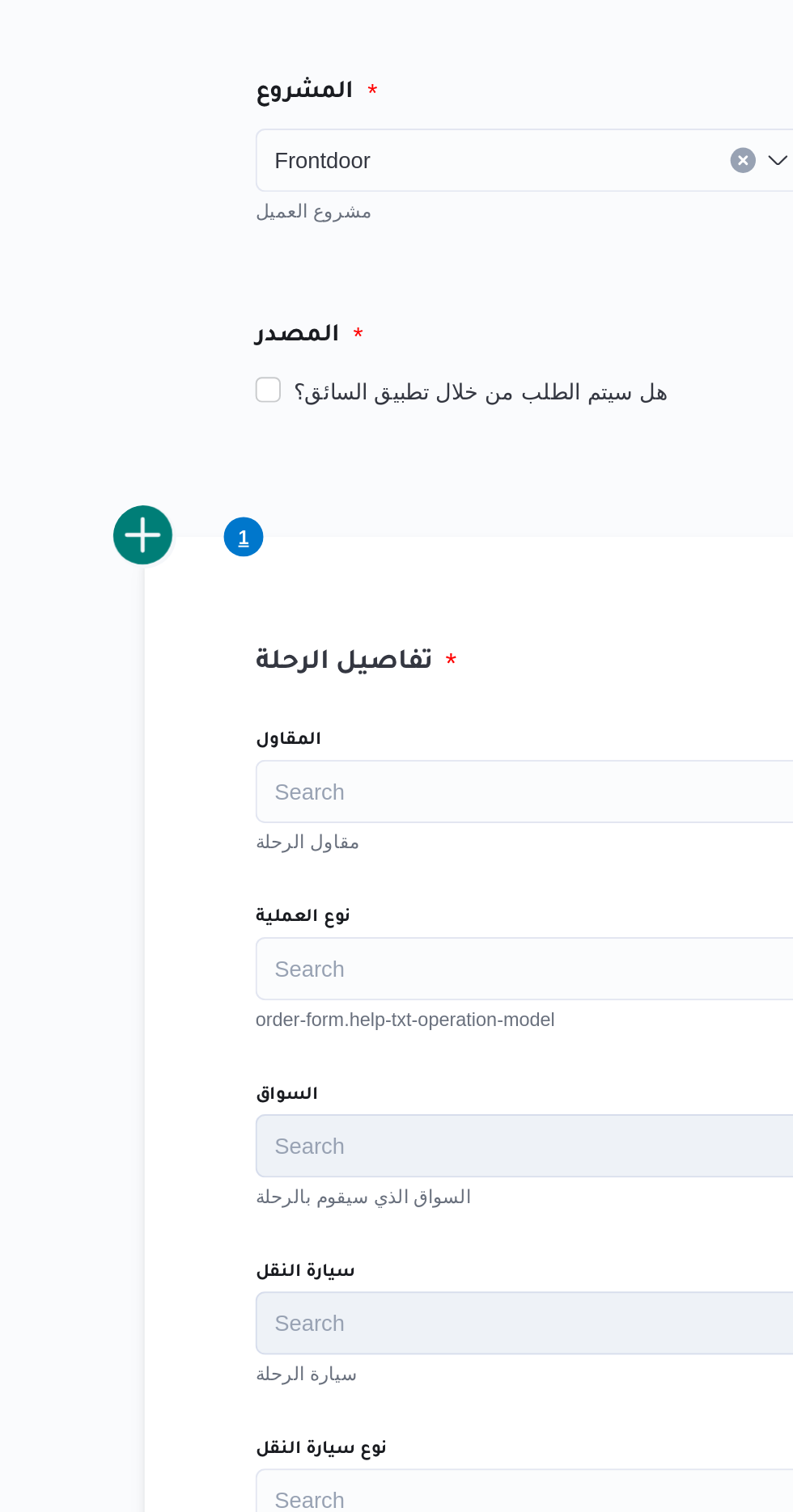
click at [405, 685] on div "Search" at bounding box center [574, 691] width 615 height 32
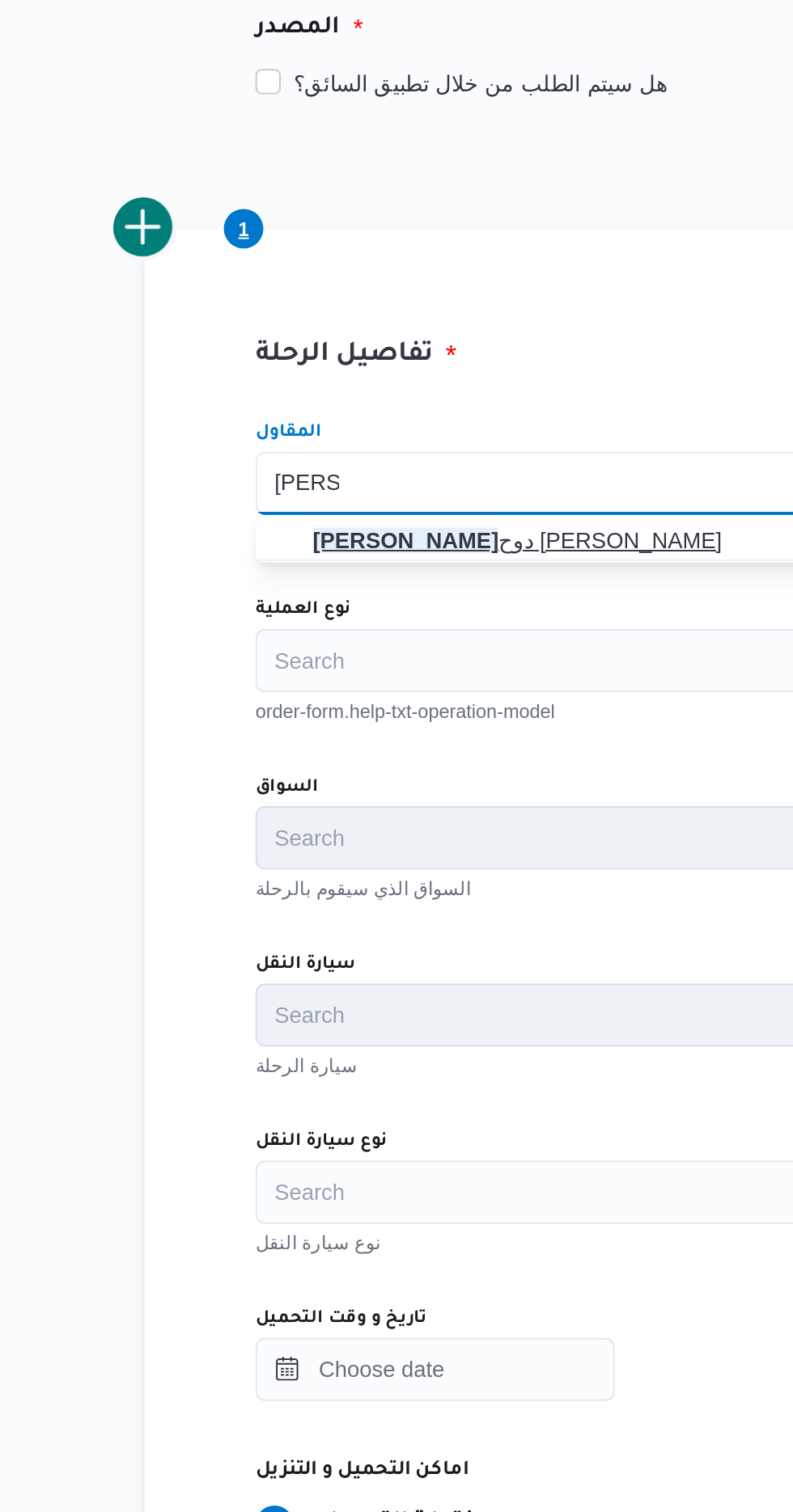
type input "[PERSON_NAME]"
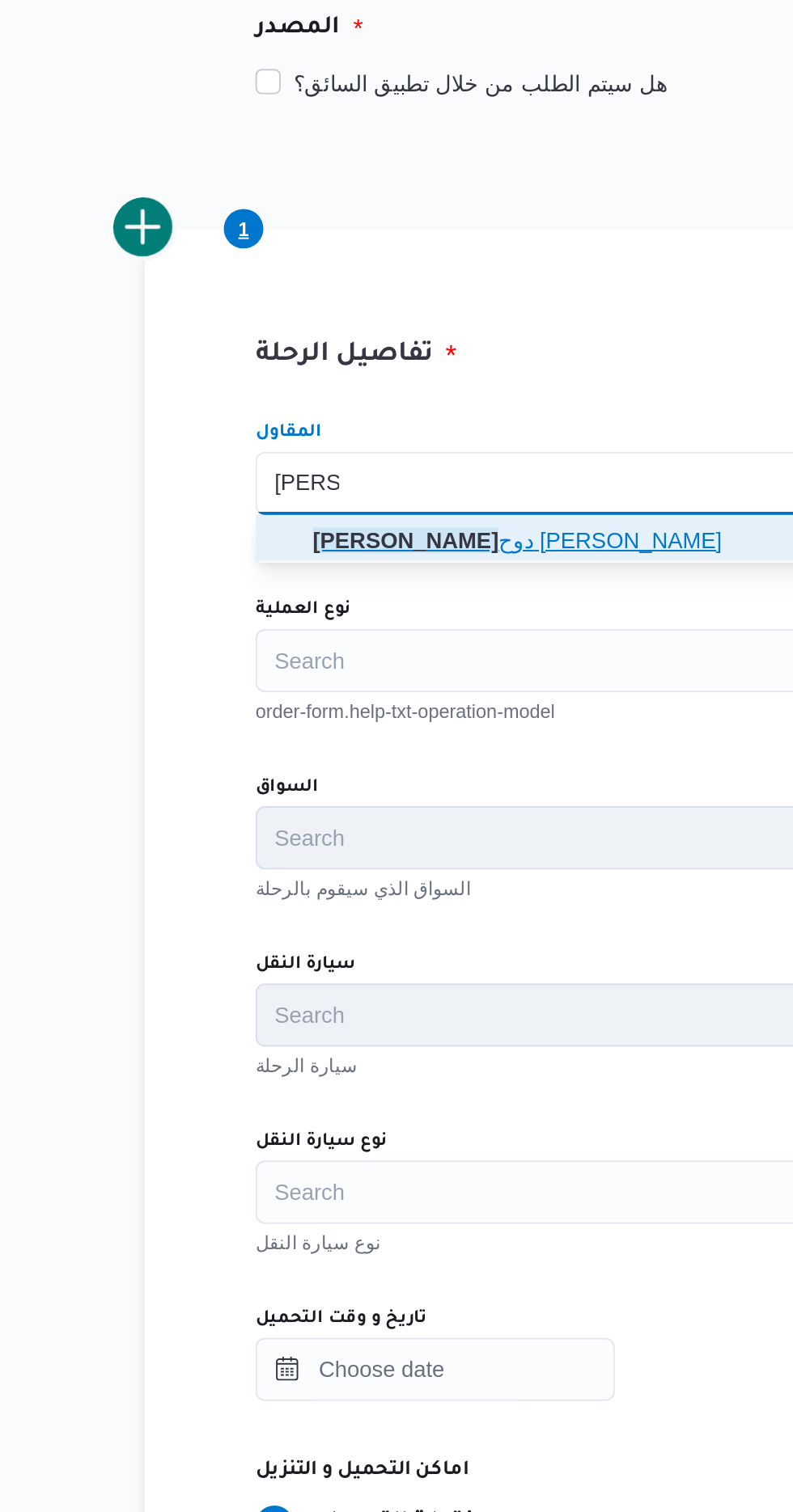
click at [432, 726] on span "[PERSON_NAME] دوح [PERSON_NAME]" at bounding box center [568, 720] width 545 height 19
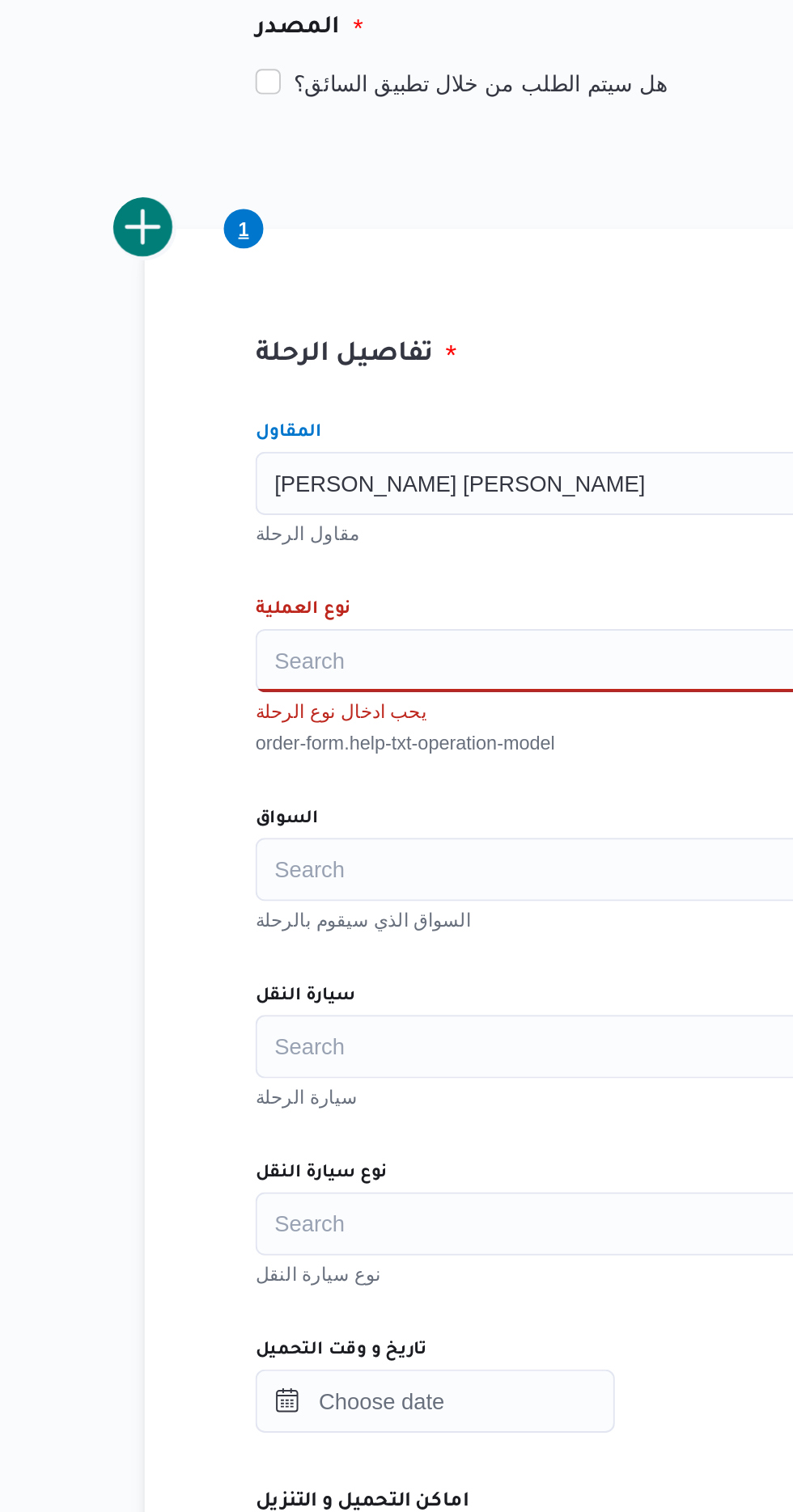
click at [408, 783] on div "Search" at bounding box center [574, 781] width 615 height 32
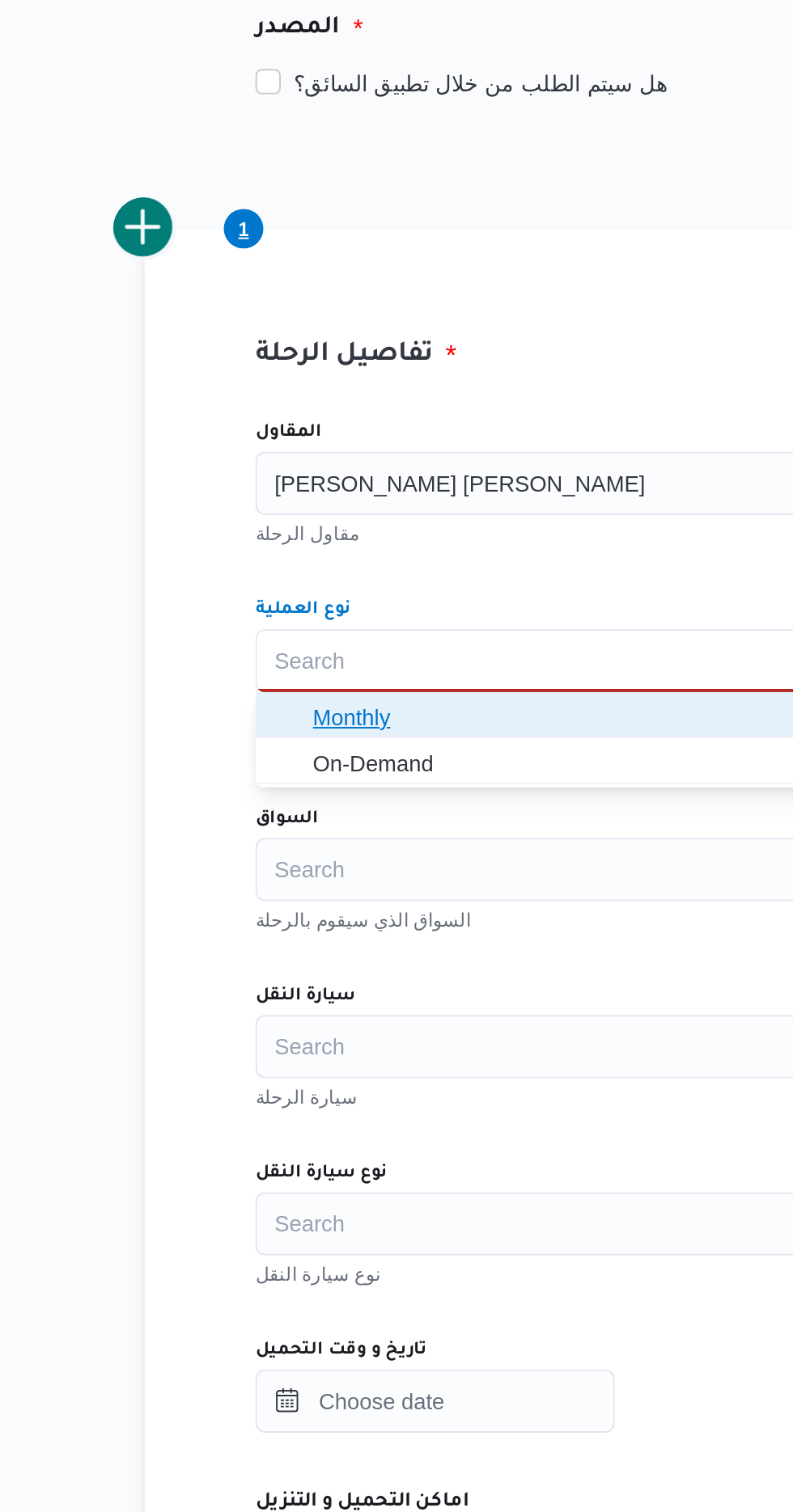
click at [414, 812] on span "Monthly" at bounding box center [568, 811] width 545 height 19
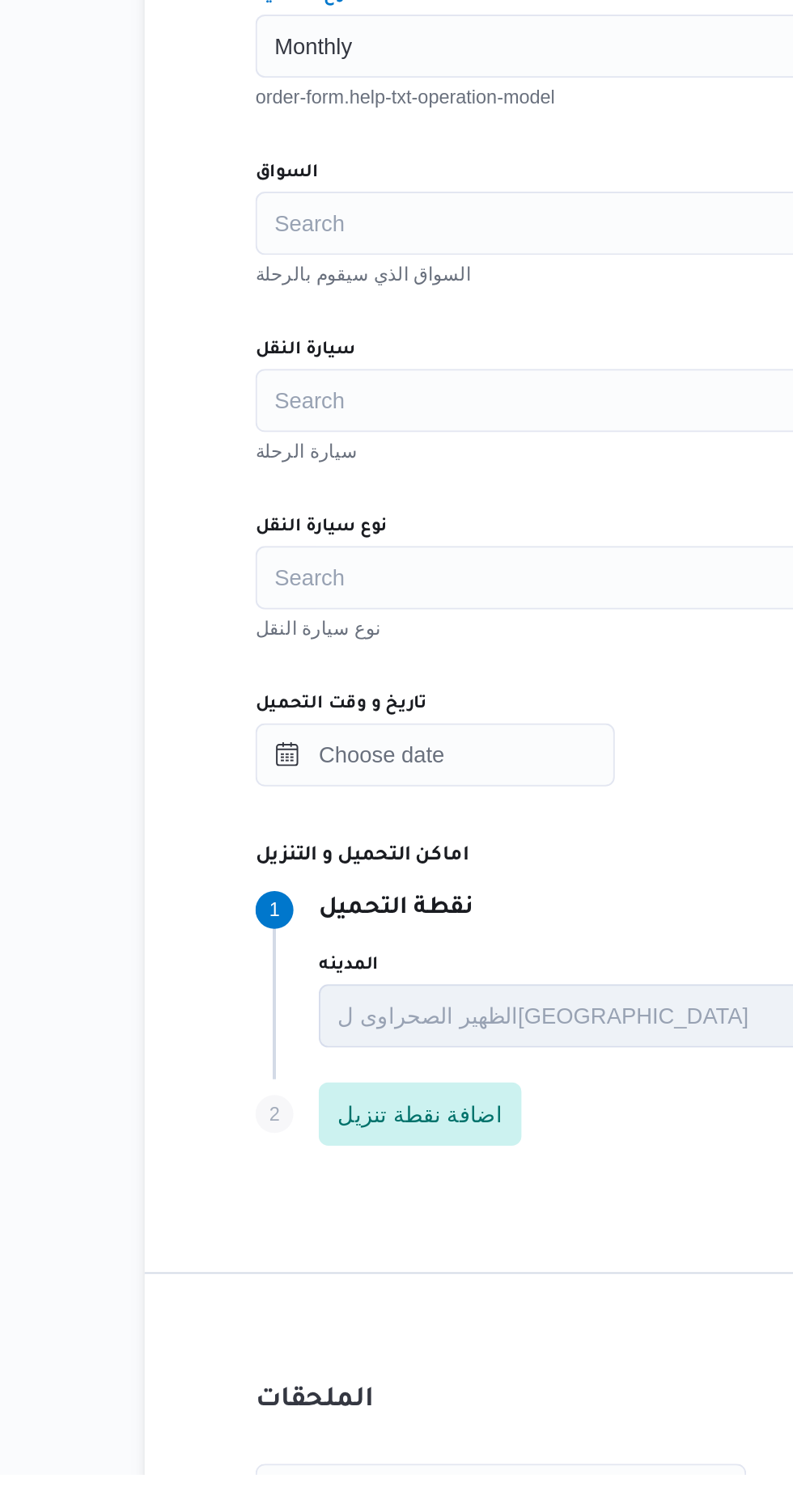
click at [440, 881] on div "Search" at bounding box center [574, 872] width 615 height 32
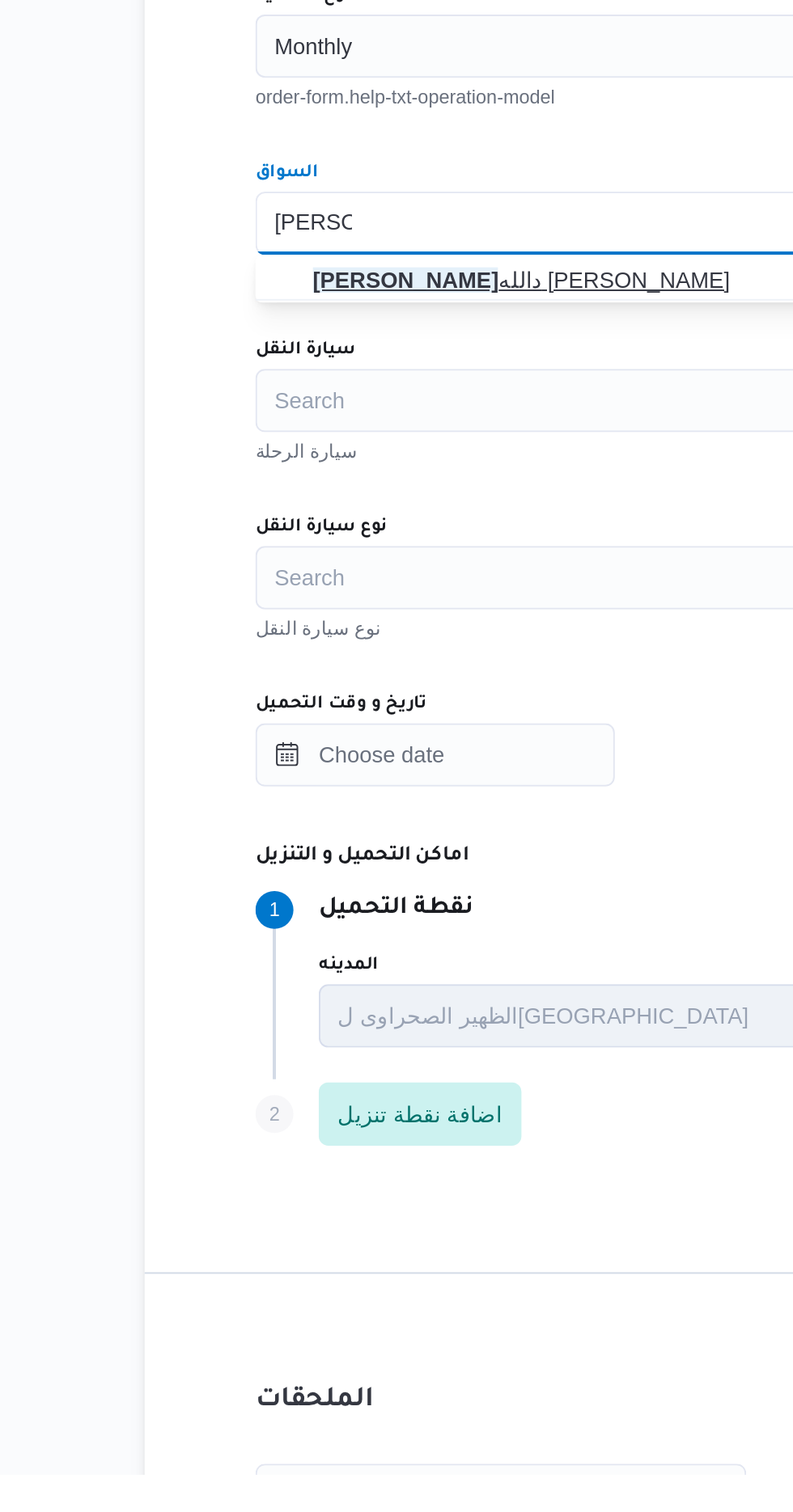
type input "[PERSON_NAME]"
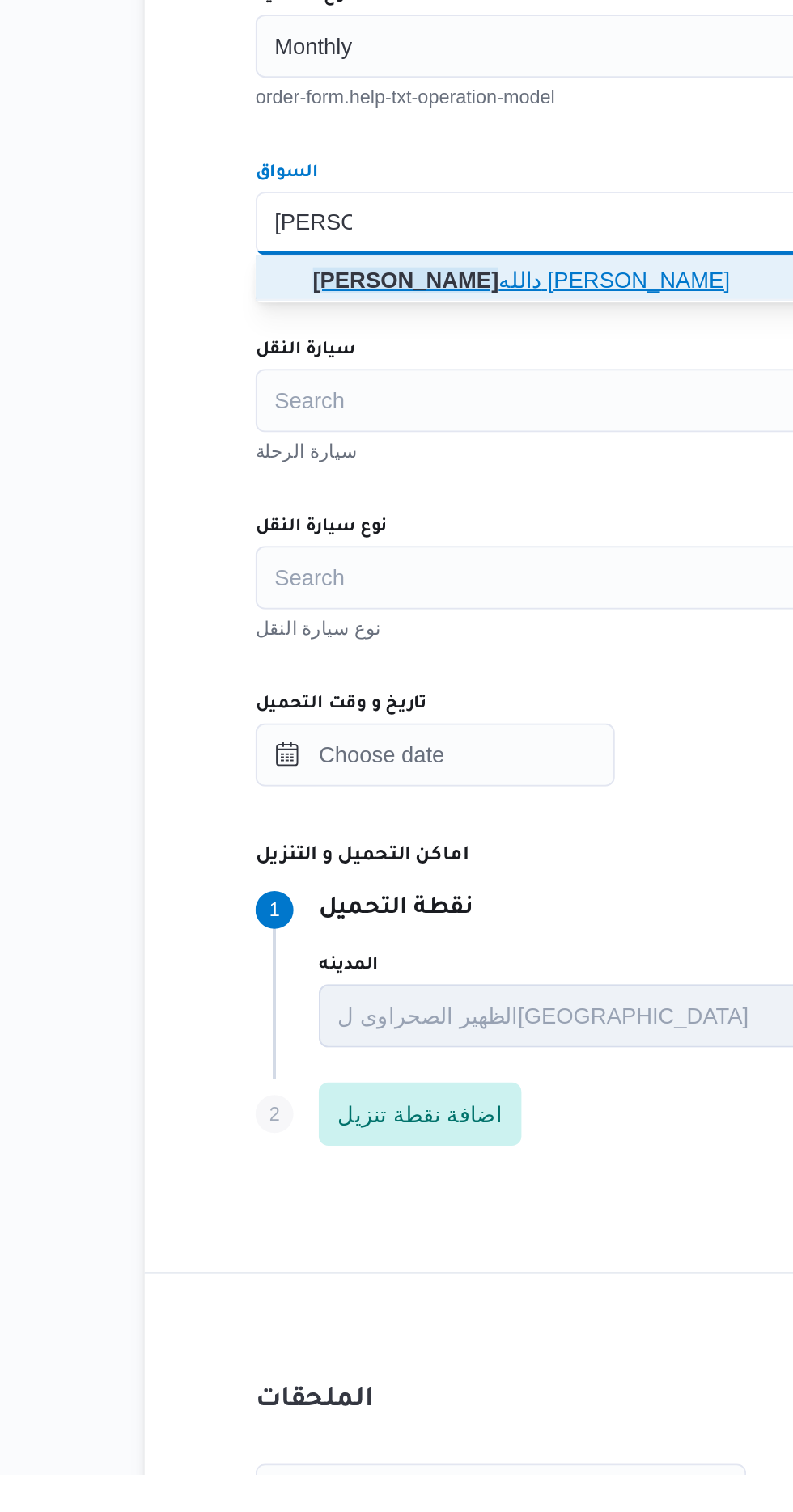
click at [408, 901] on span "[PERSON_NAME] عب دالله [PERSON_NAME]" at bounding box center [568, 901] width 545 height 19
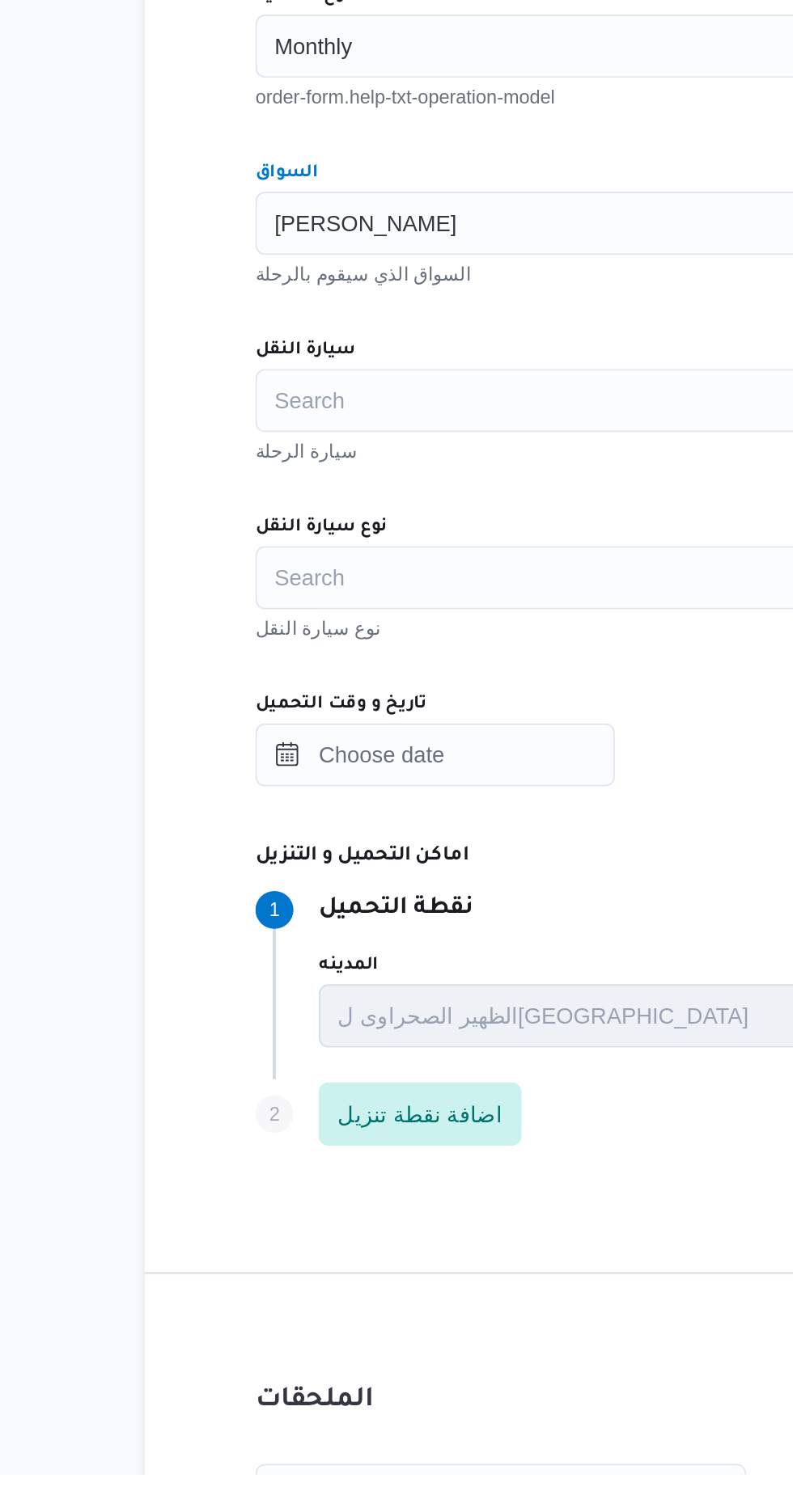
click at [401, 960] on div "Search" at bounding box center [574, 962] width 615 height 32
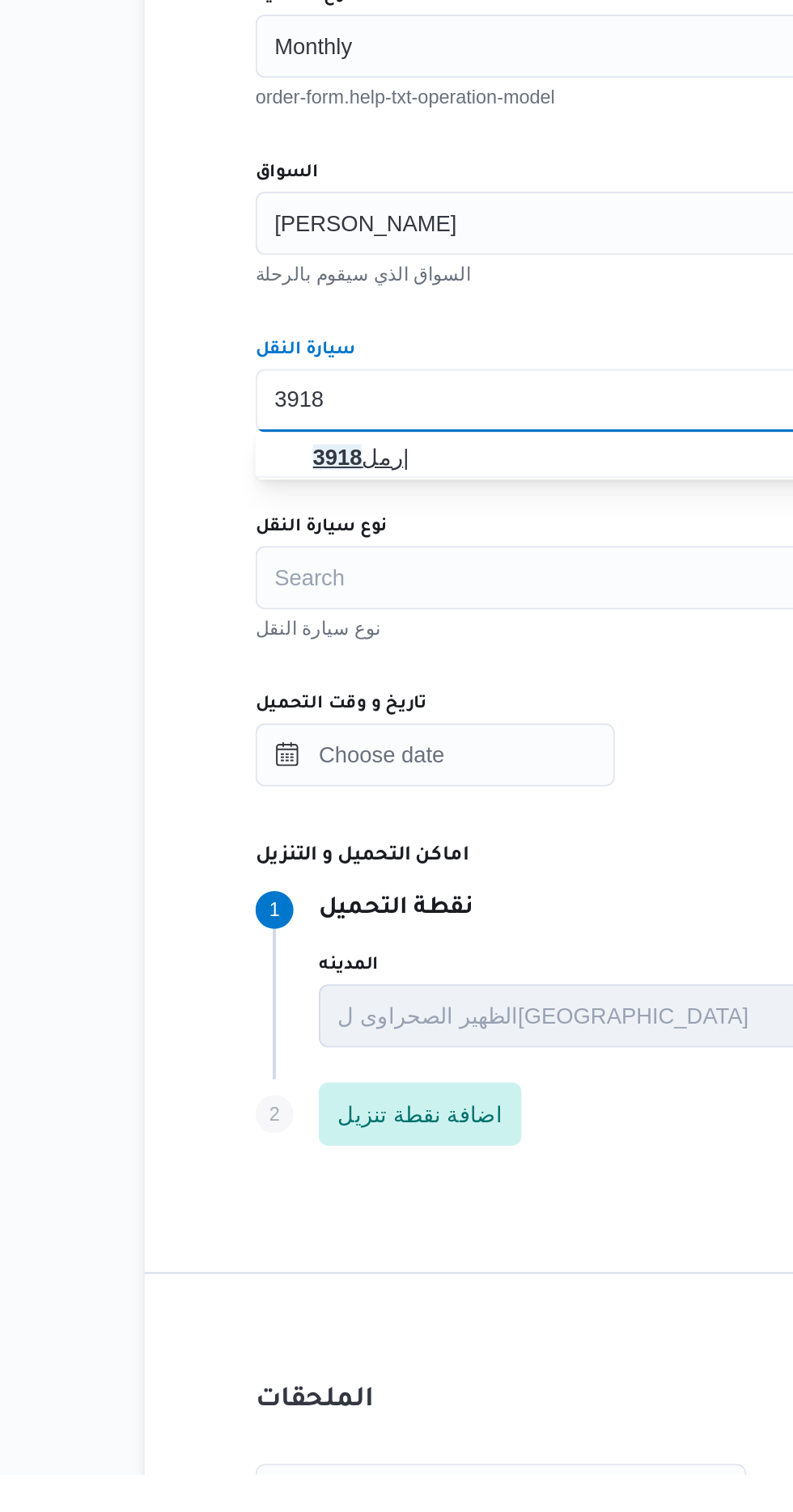
type input "3918"
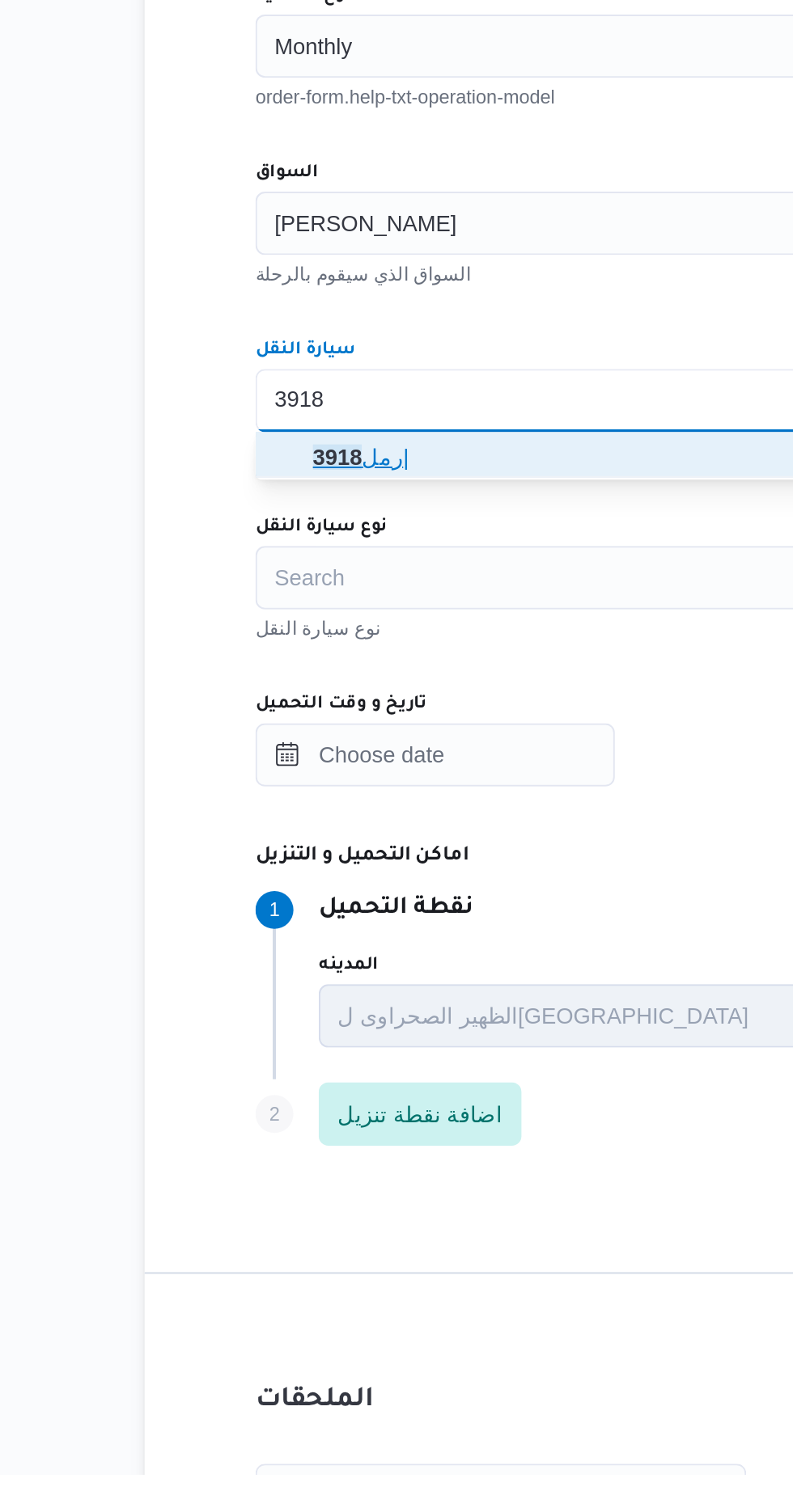
click at [392, 996] on span "رمل 3918 |" at bounding box center [568, 992] width 545 height 19
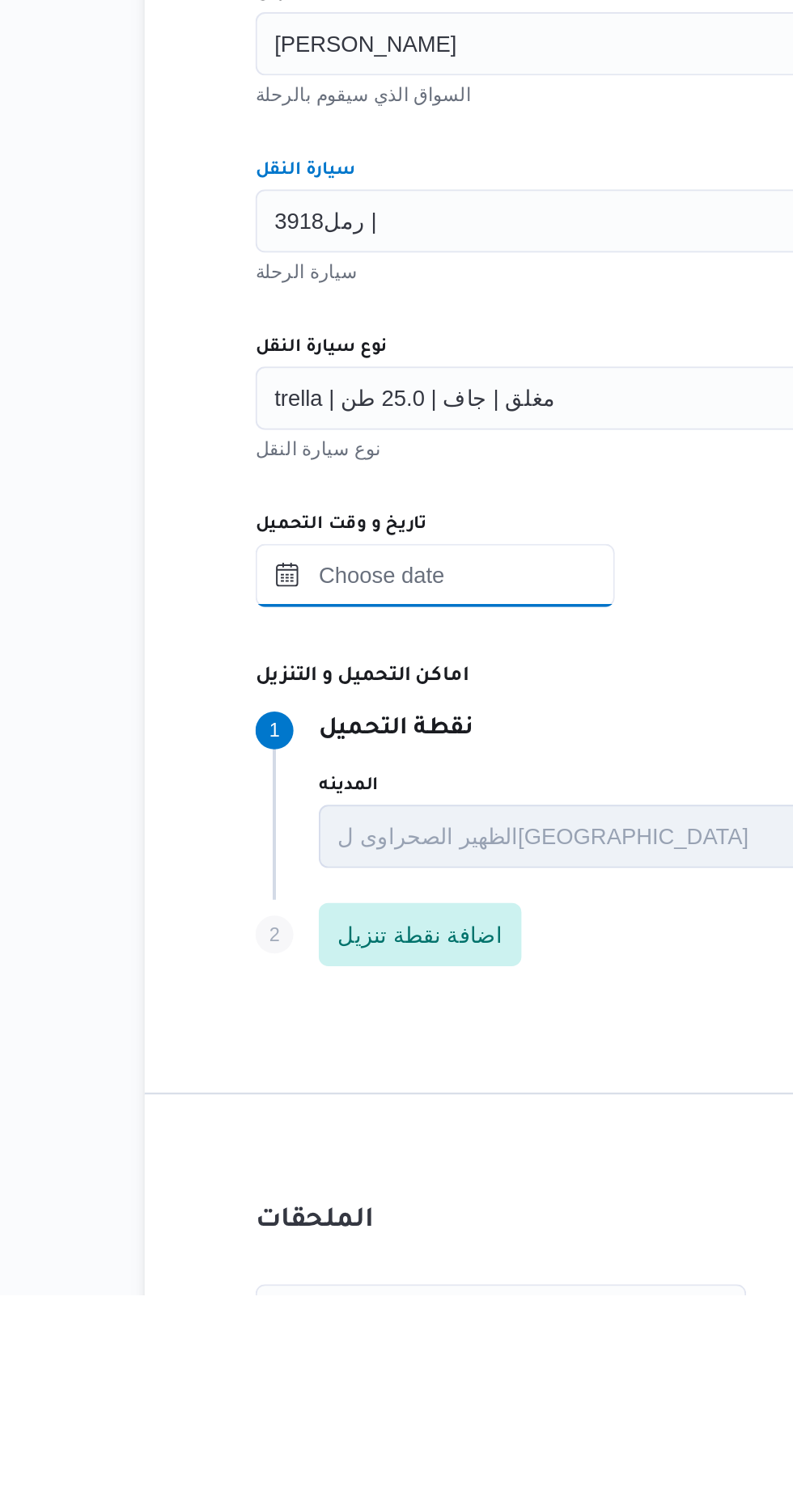
click at [402, 1139] on input "تاريخ و وقت التحميل" at bounding box center [358, 1144] width 183 height 32
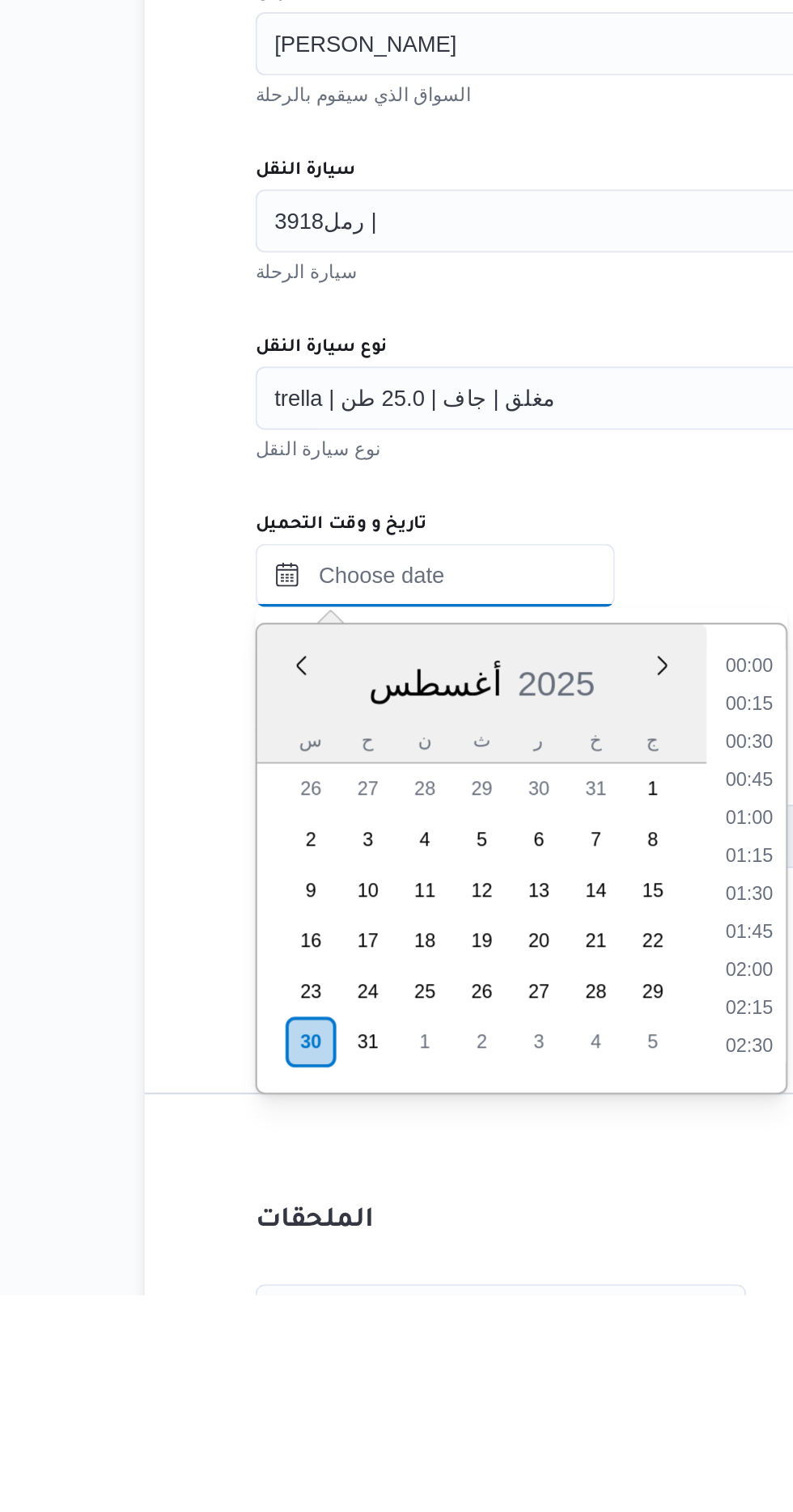
scroll to position [1131, 0]
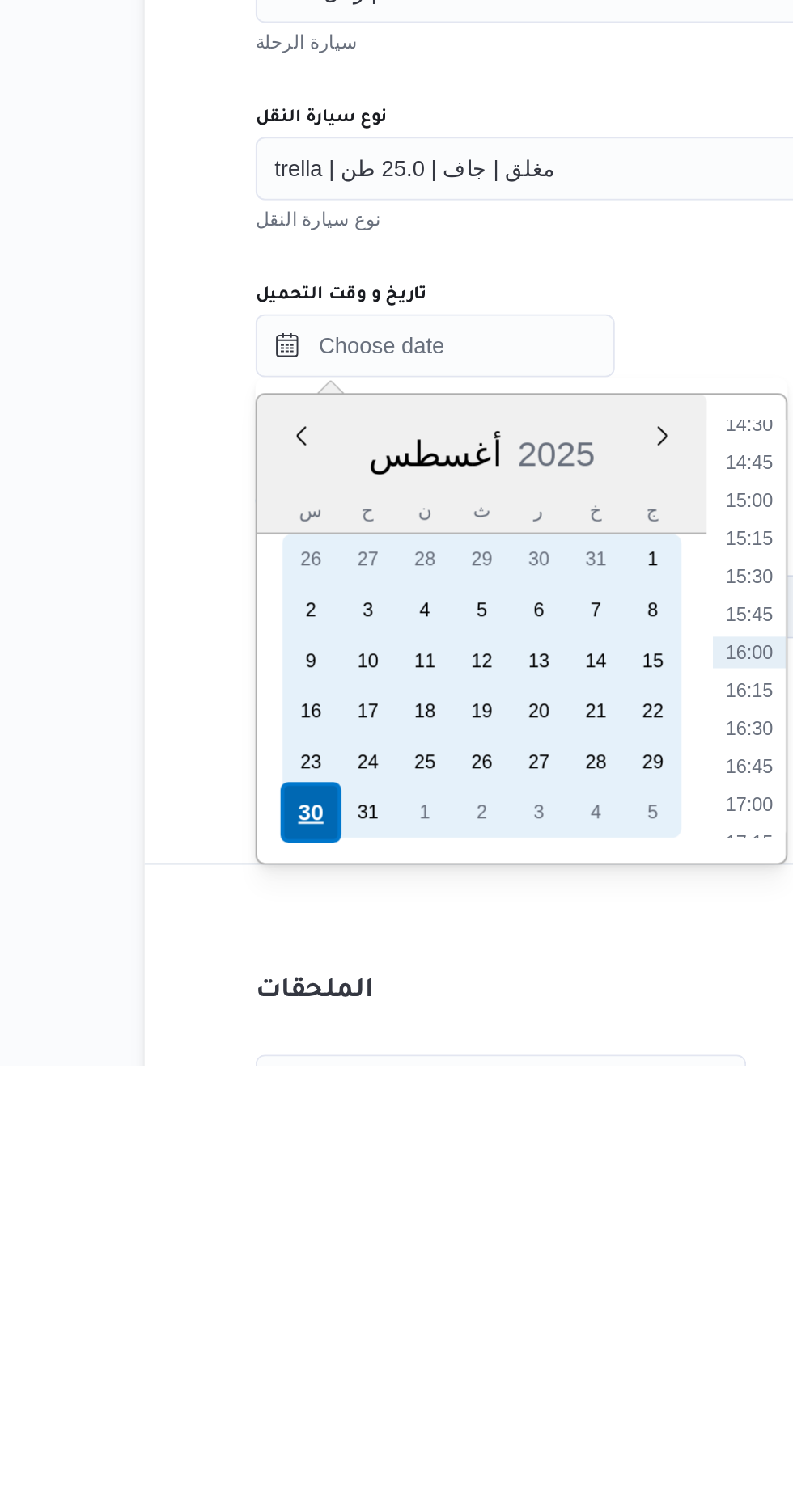
click at [299, 1378] on div "30" at bounding box center [296, 1383] width 31 height 31
type input "[DATE] ٠٠:٠٠"
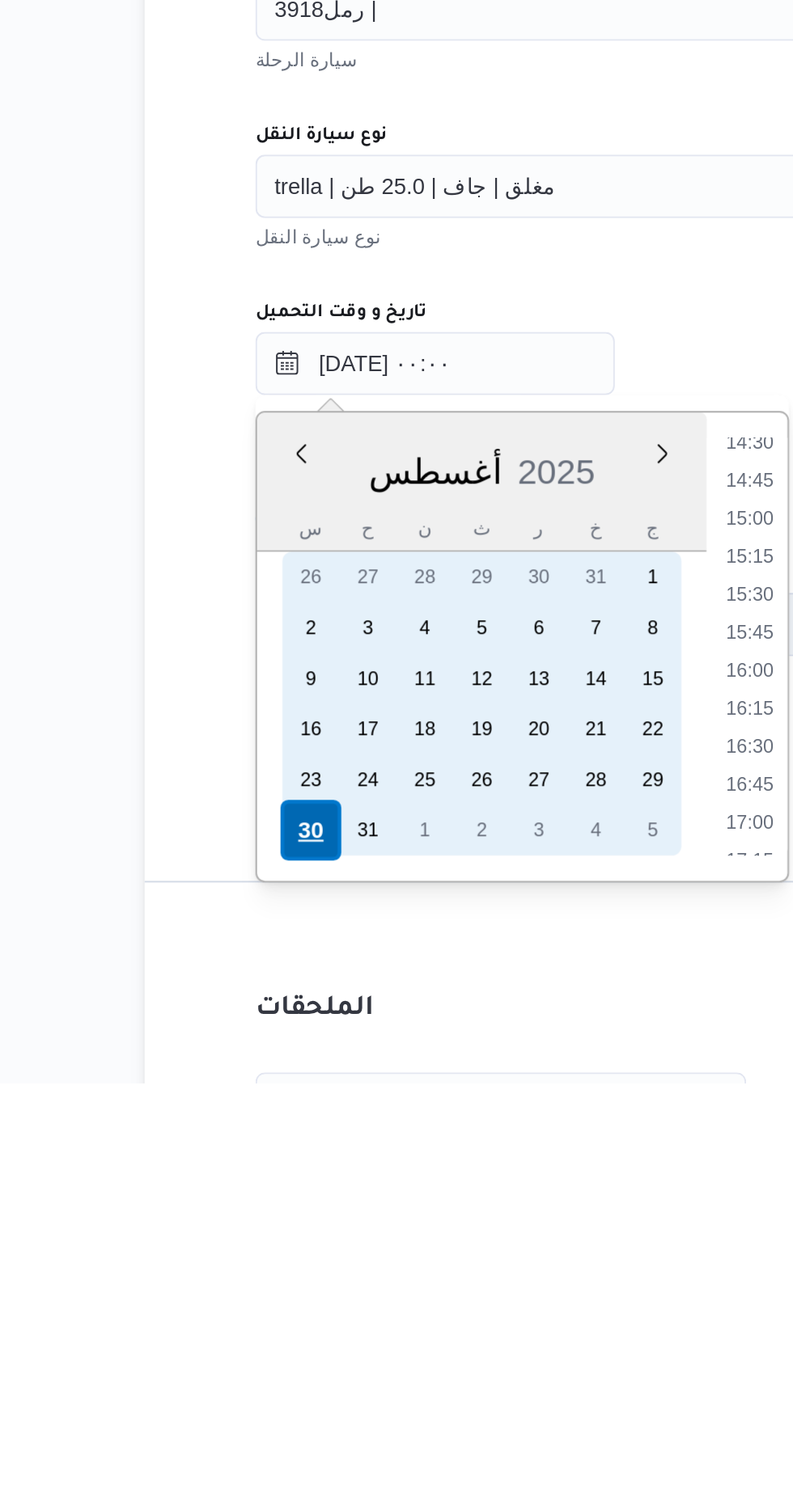
scroll to position [0, 0]
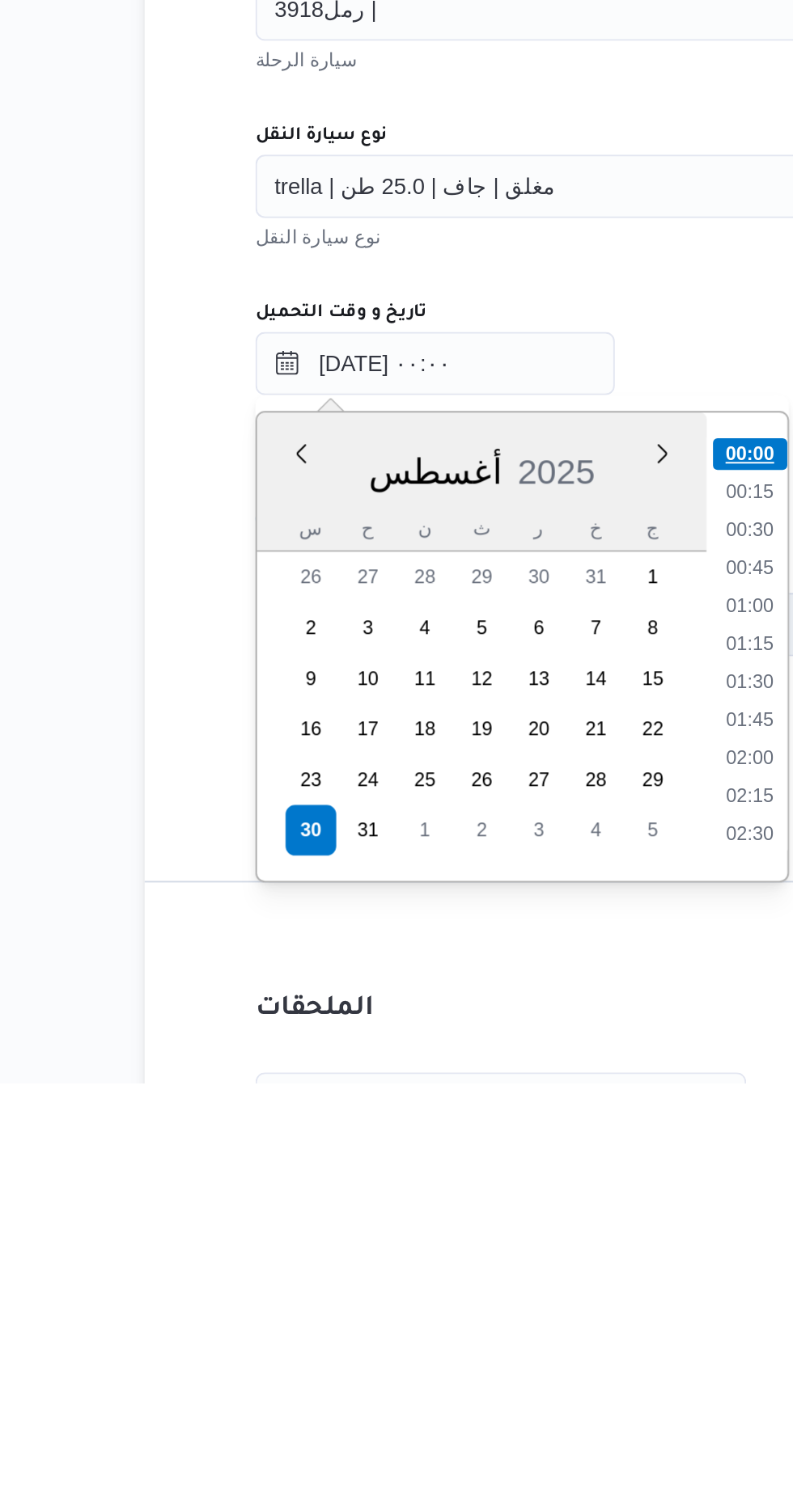
click at [531, 1187] on li "00:00" at bounding box center [520, 1190] width 38 height 16
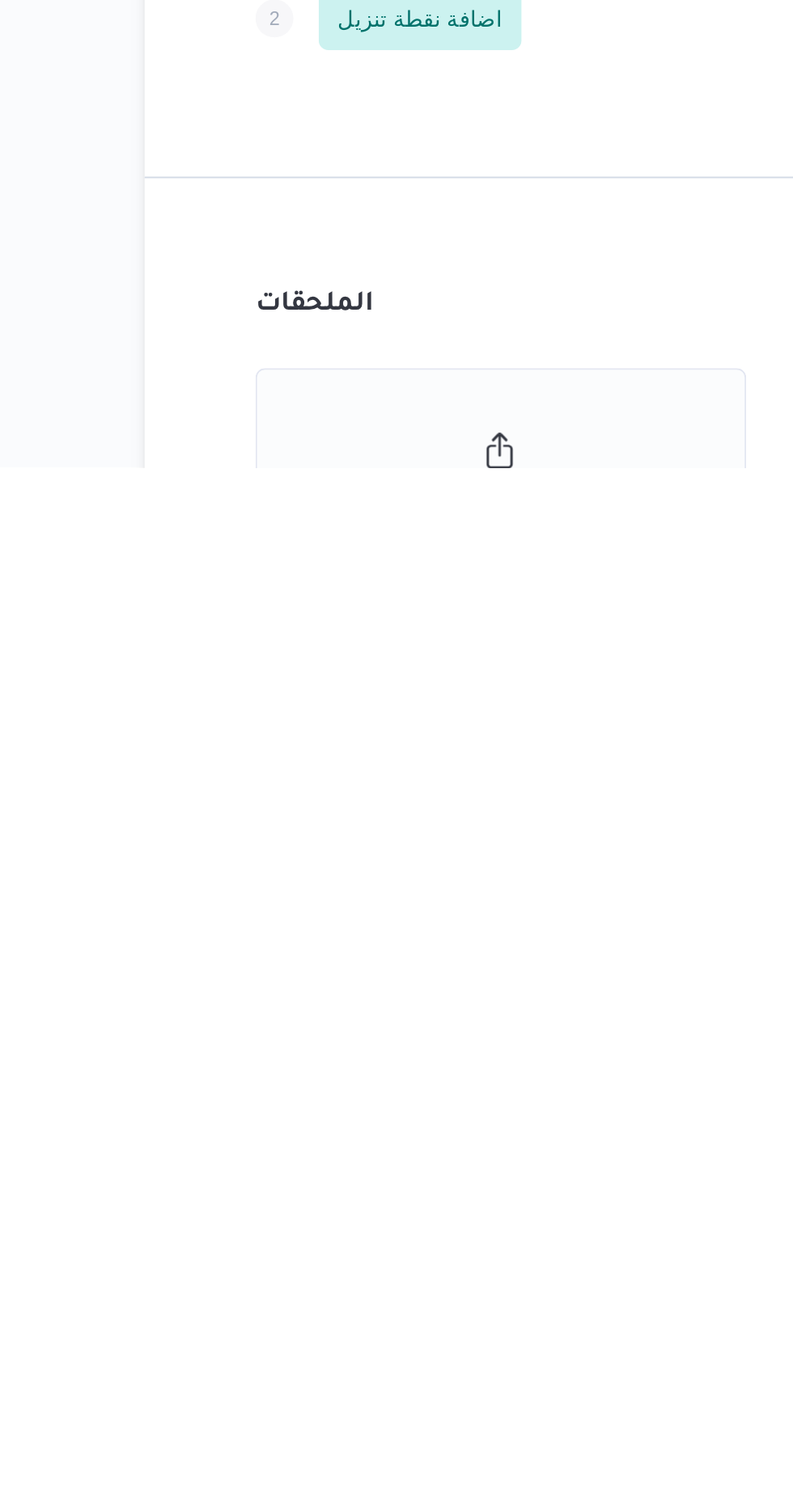
scroll to position [56, 0]
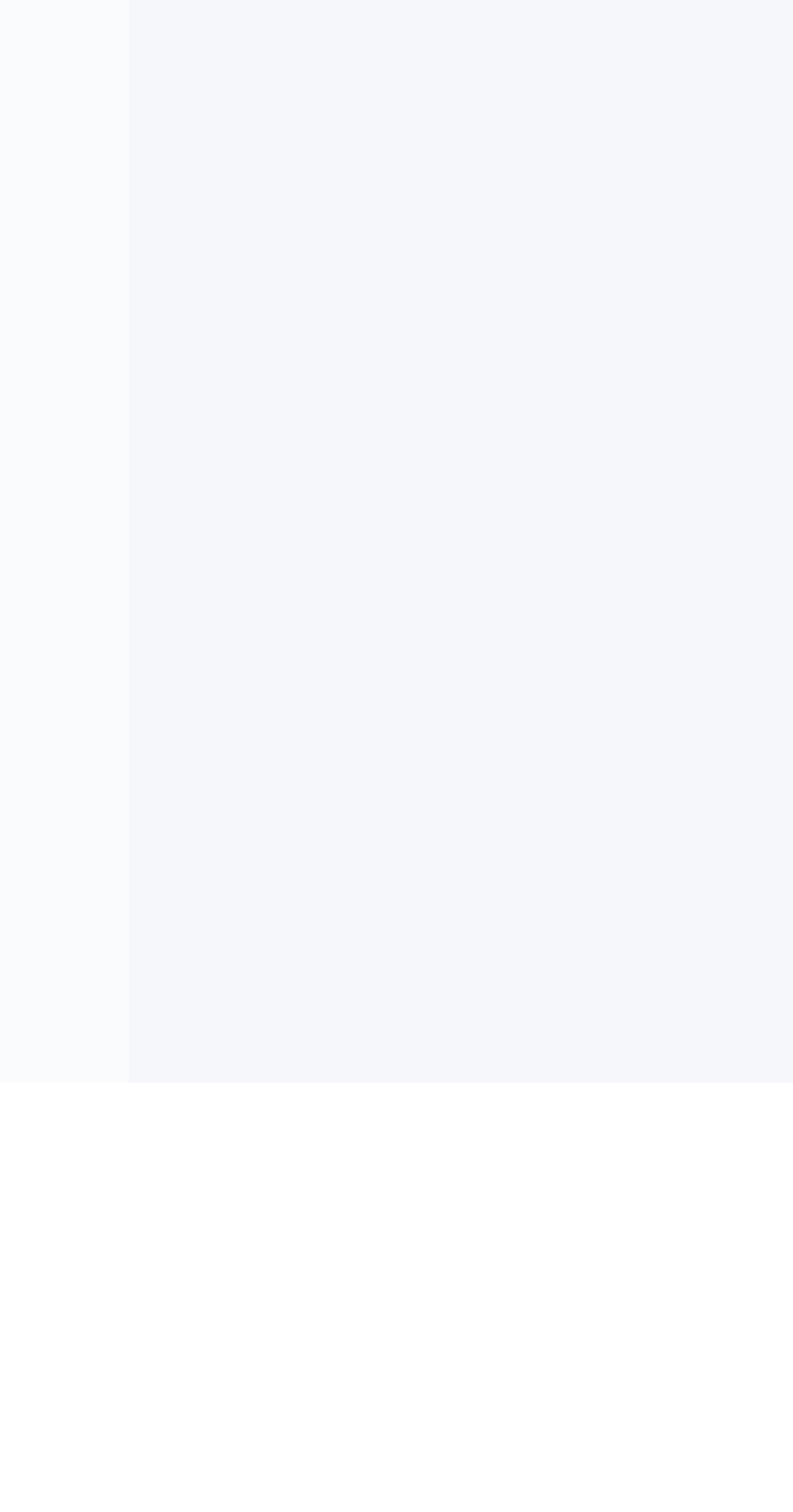
scroll to position [56, 0]
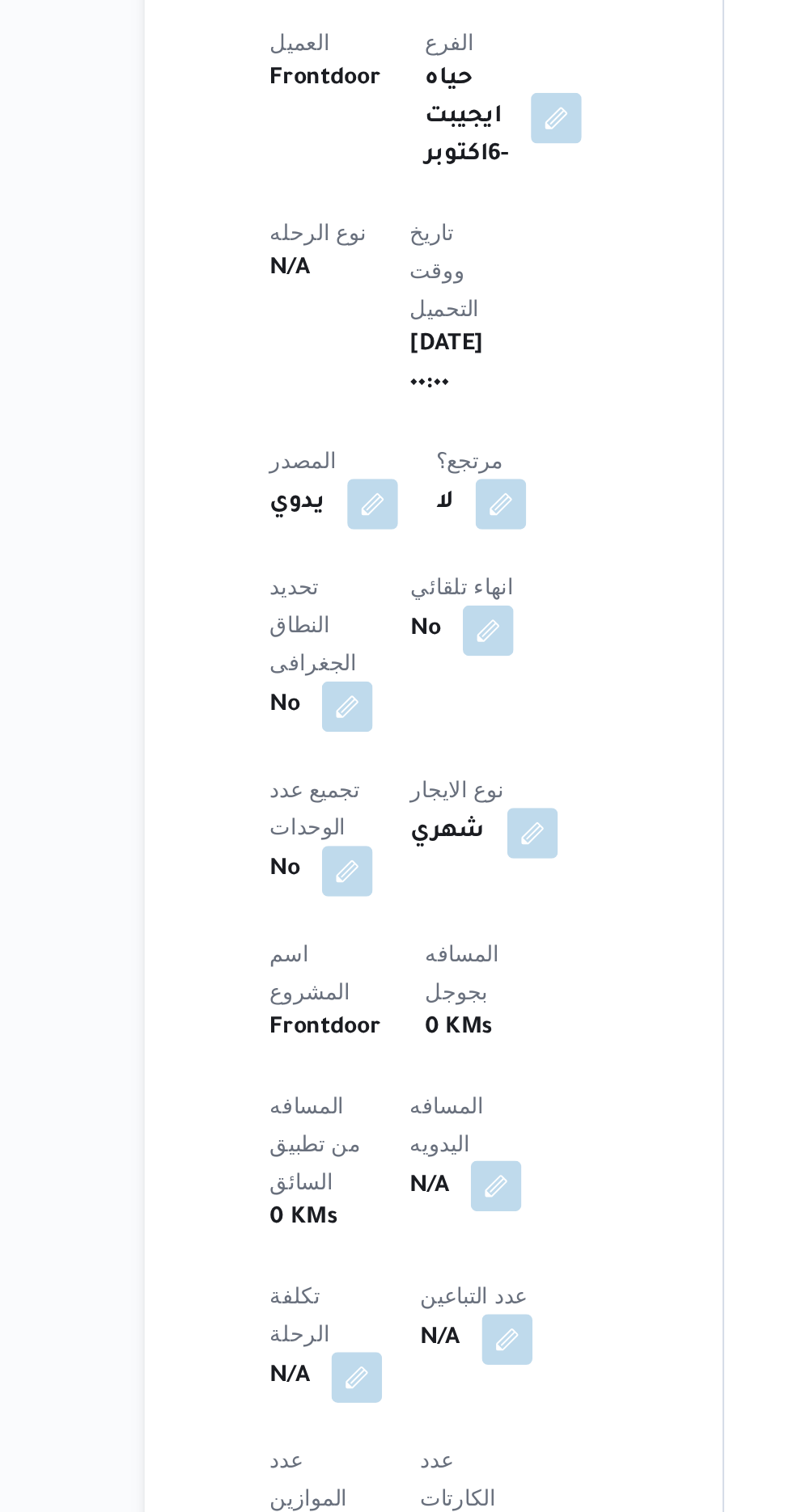
click at [377, 1333] on button "button" at bounding box center [390, 1345] width 26 height 26
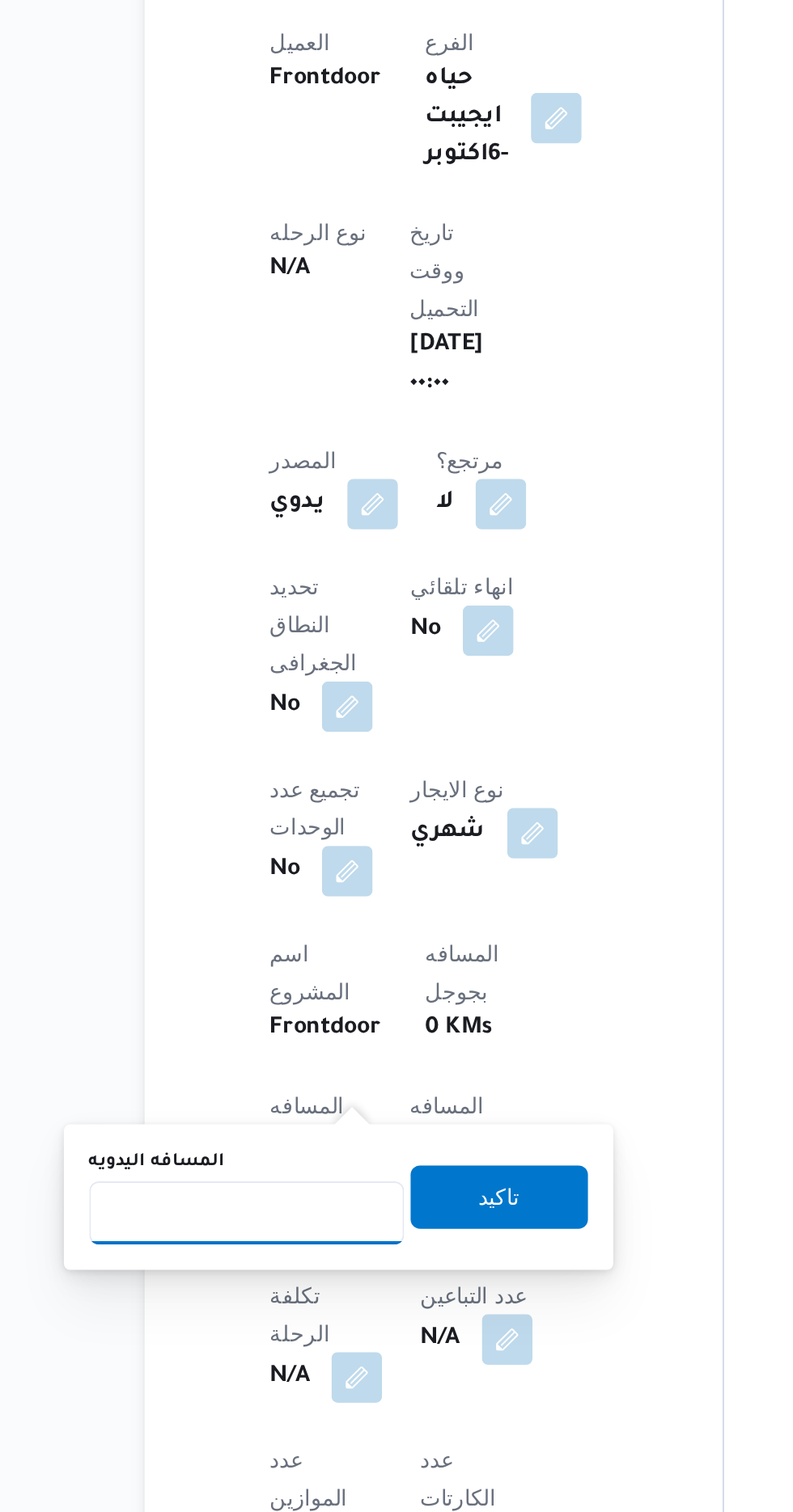
click at [253, 1356] on input "المسافه اليدويه" at bounding box center [263, 1359] width 161 height 32
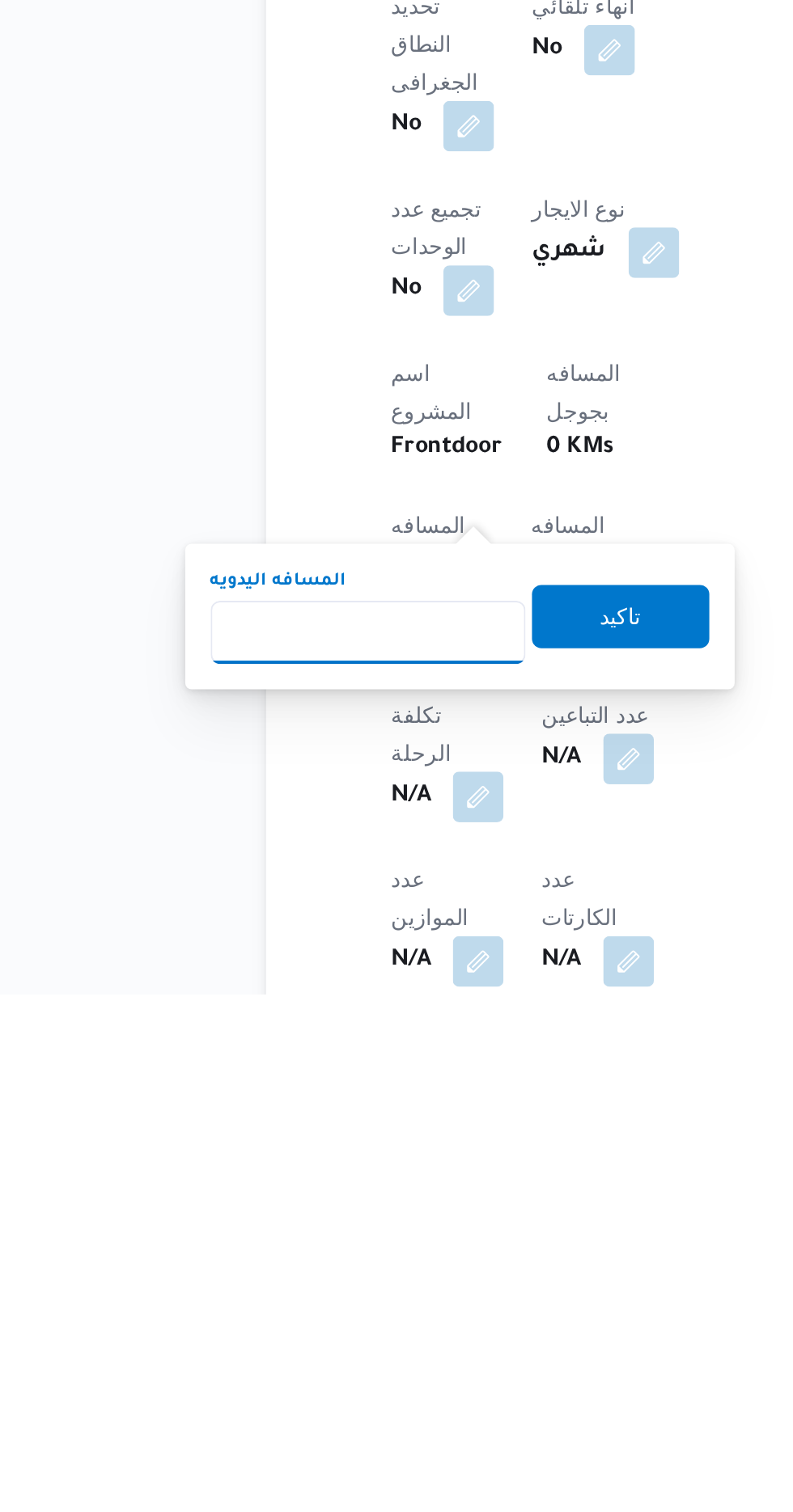
scroll to position [157, 0]
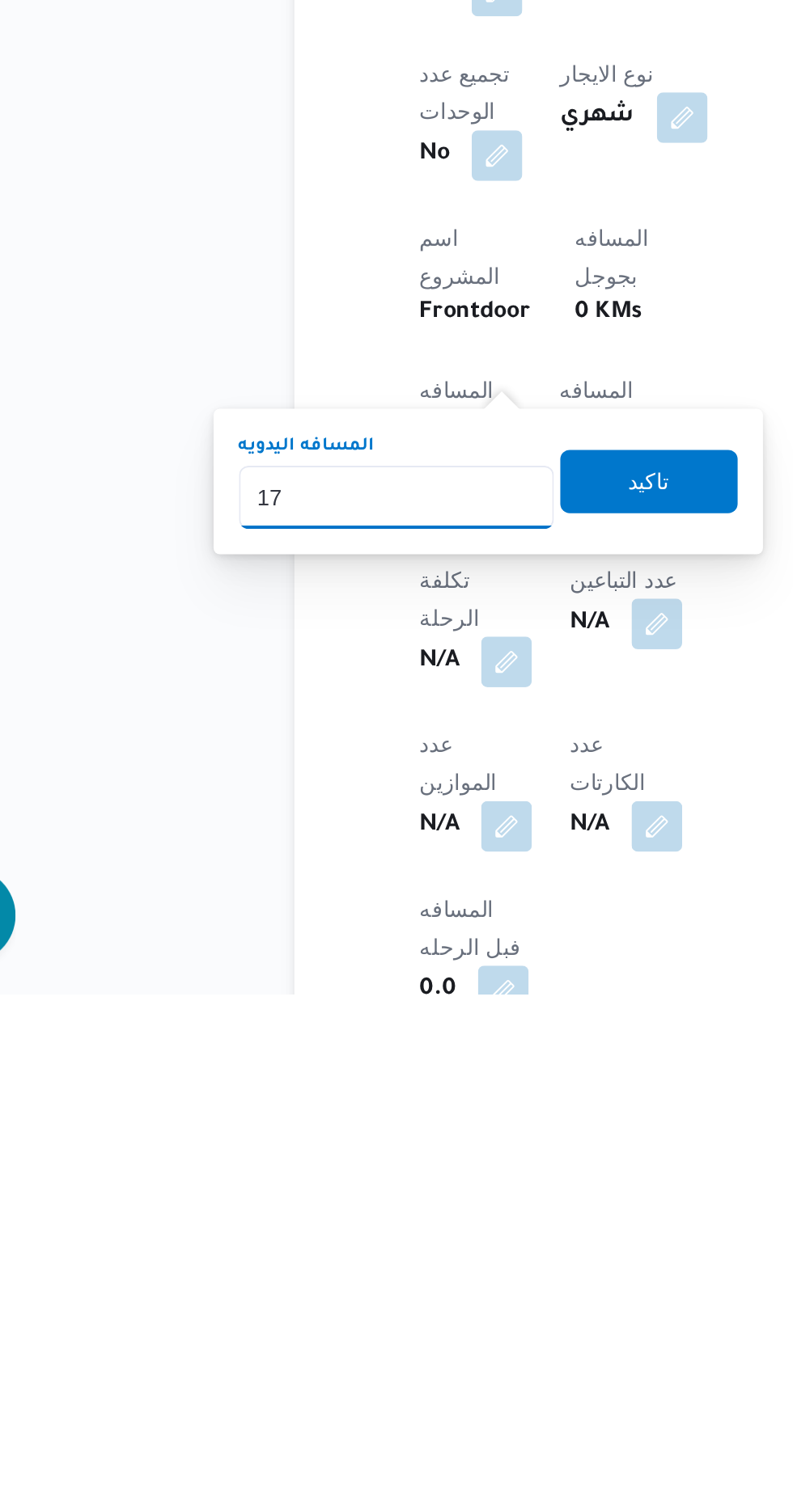
type input "175"
click at [386, 1251] on span "تاكيد" at bounding box center [391, 1249] width 90 height 32
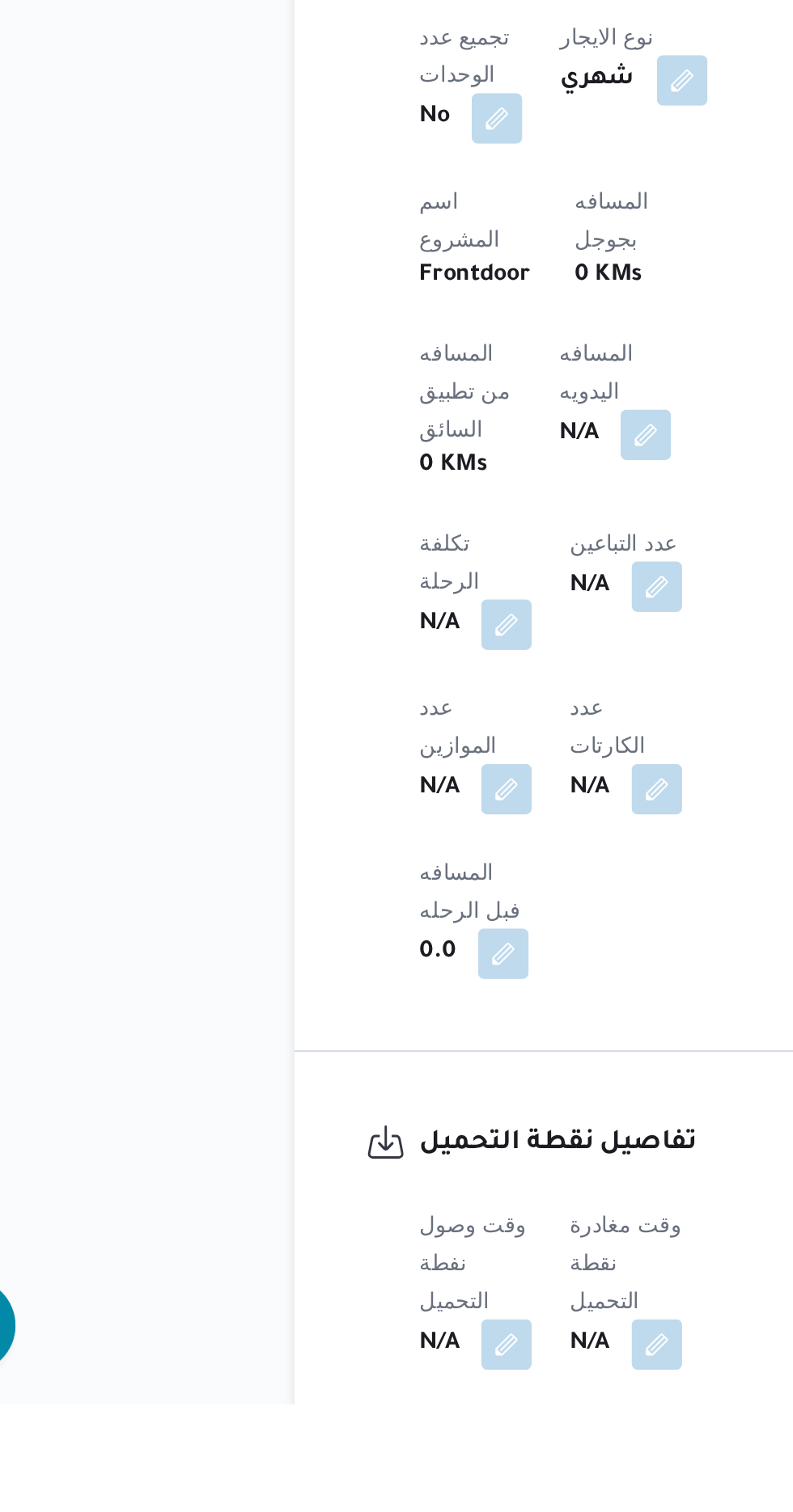
scroll to position [389, 0]
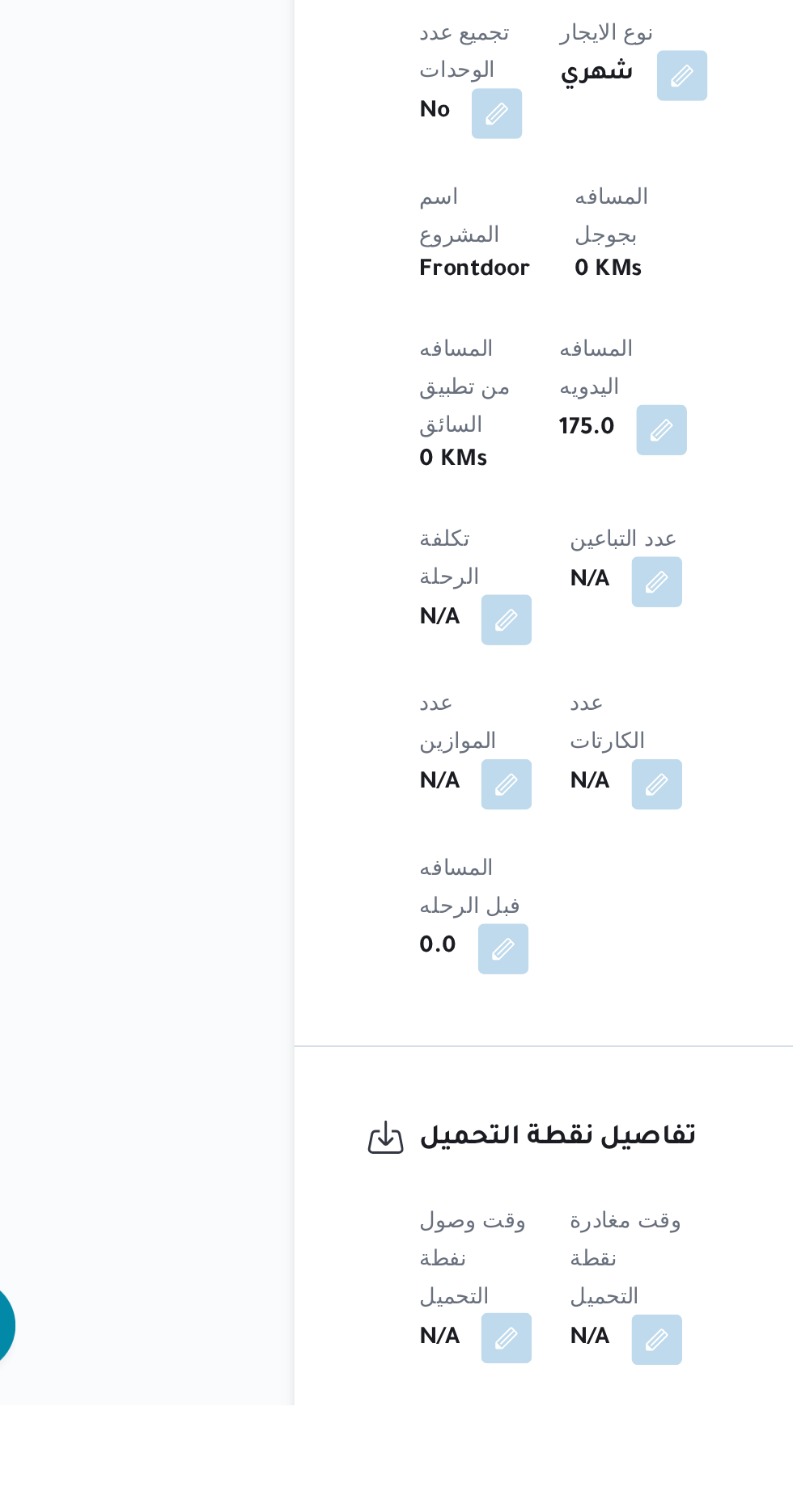
click at [315, 1465] on button "button" at bounding box center [318, 1478] width 26 height 26
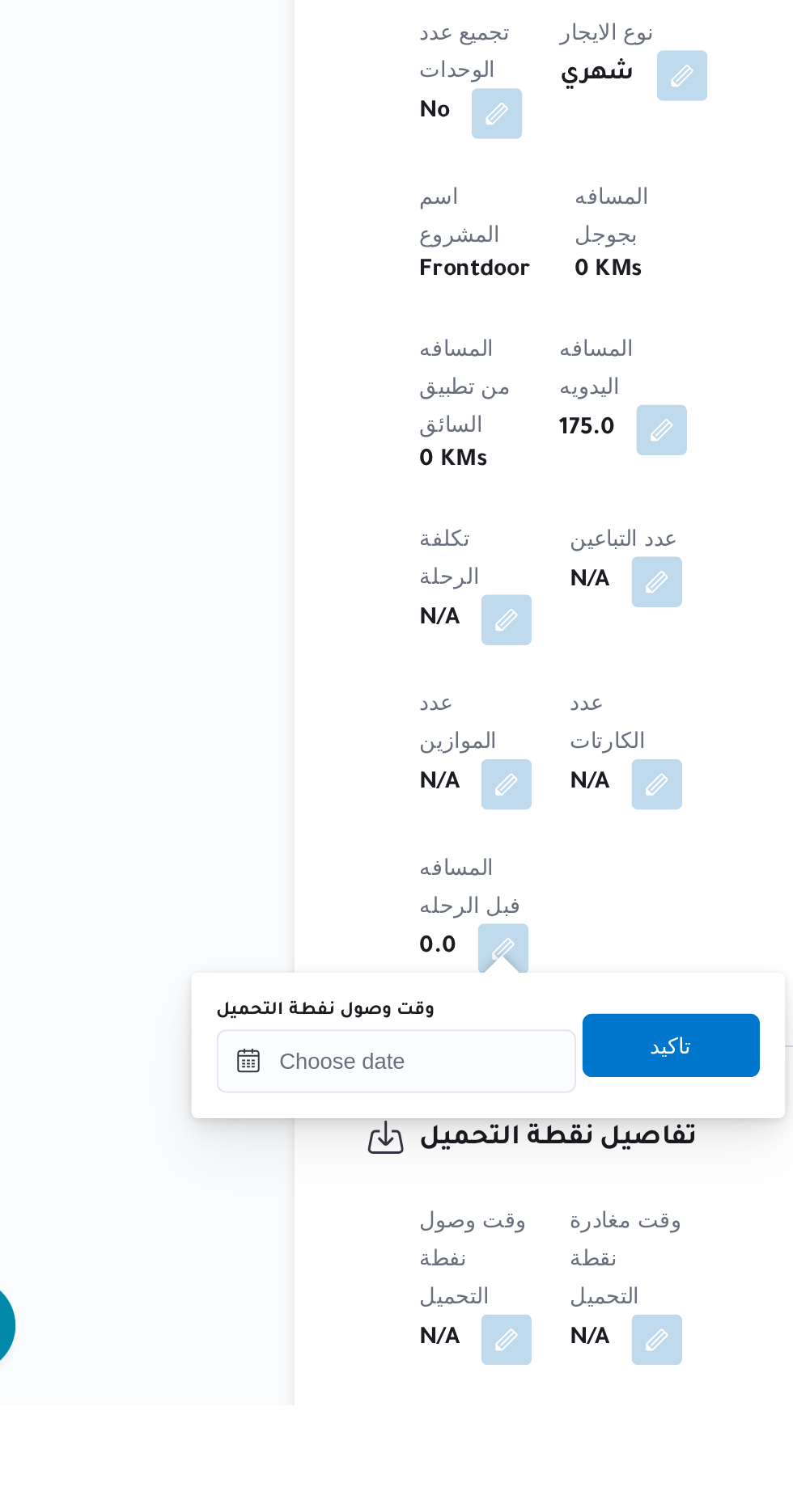
click at [251, 1312] on label "وقت وصول نفطة التحميل" at bounding box center [226, 1310] width 111 height 13
click at [251, 1321] on input "وقت وصول نفطة التحميل" at bounding box center [262, 1337] width 183 height 32
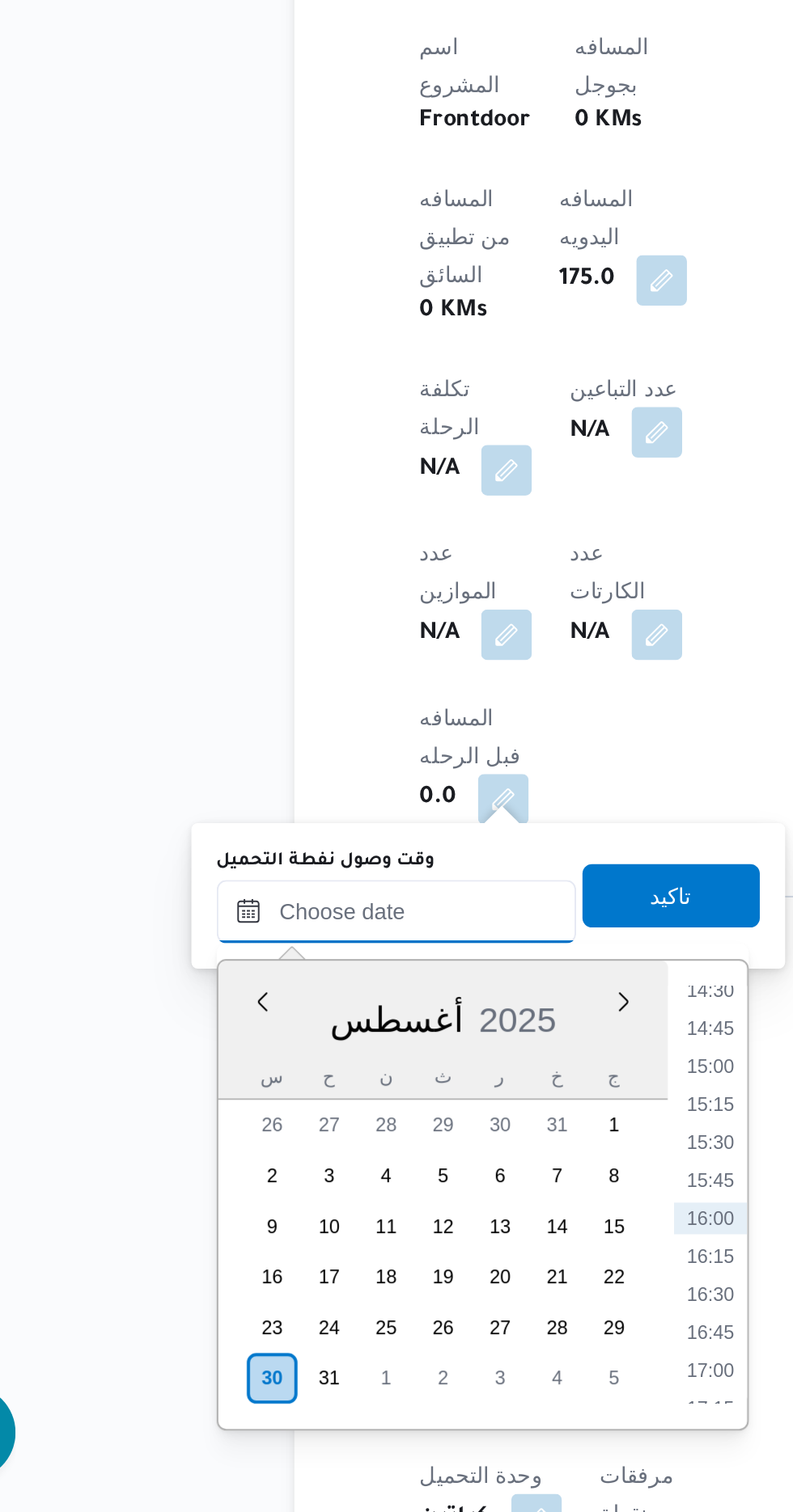
scroll to position [520, 0]
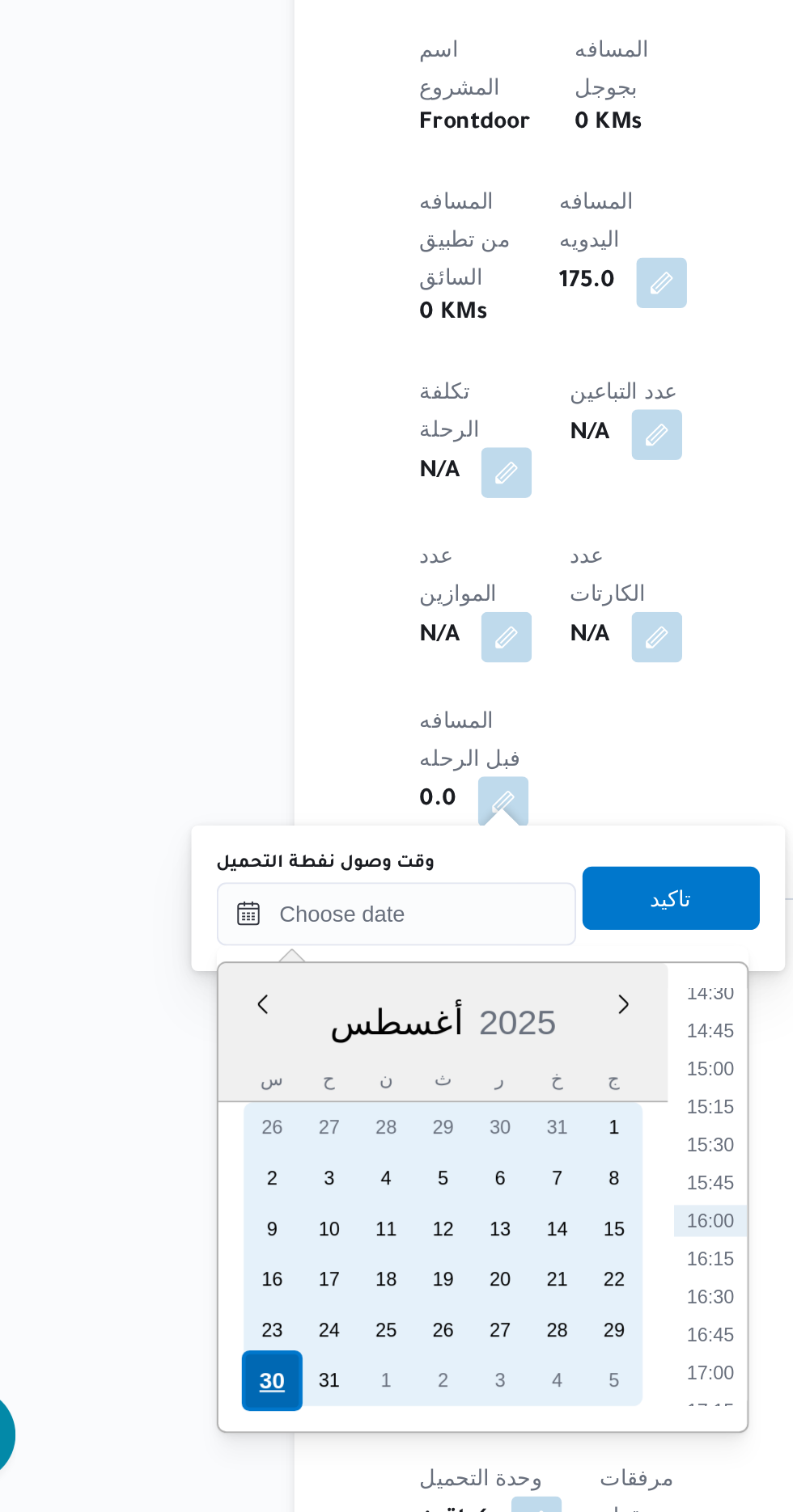
click at [194, 1439] on div "30" at bounding box center [199, 1444] width 31 height 31
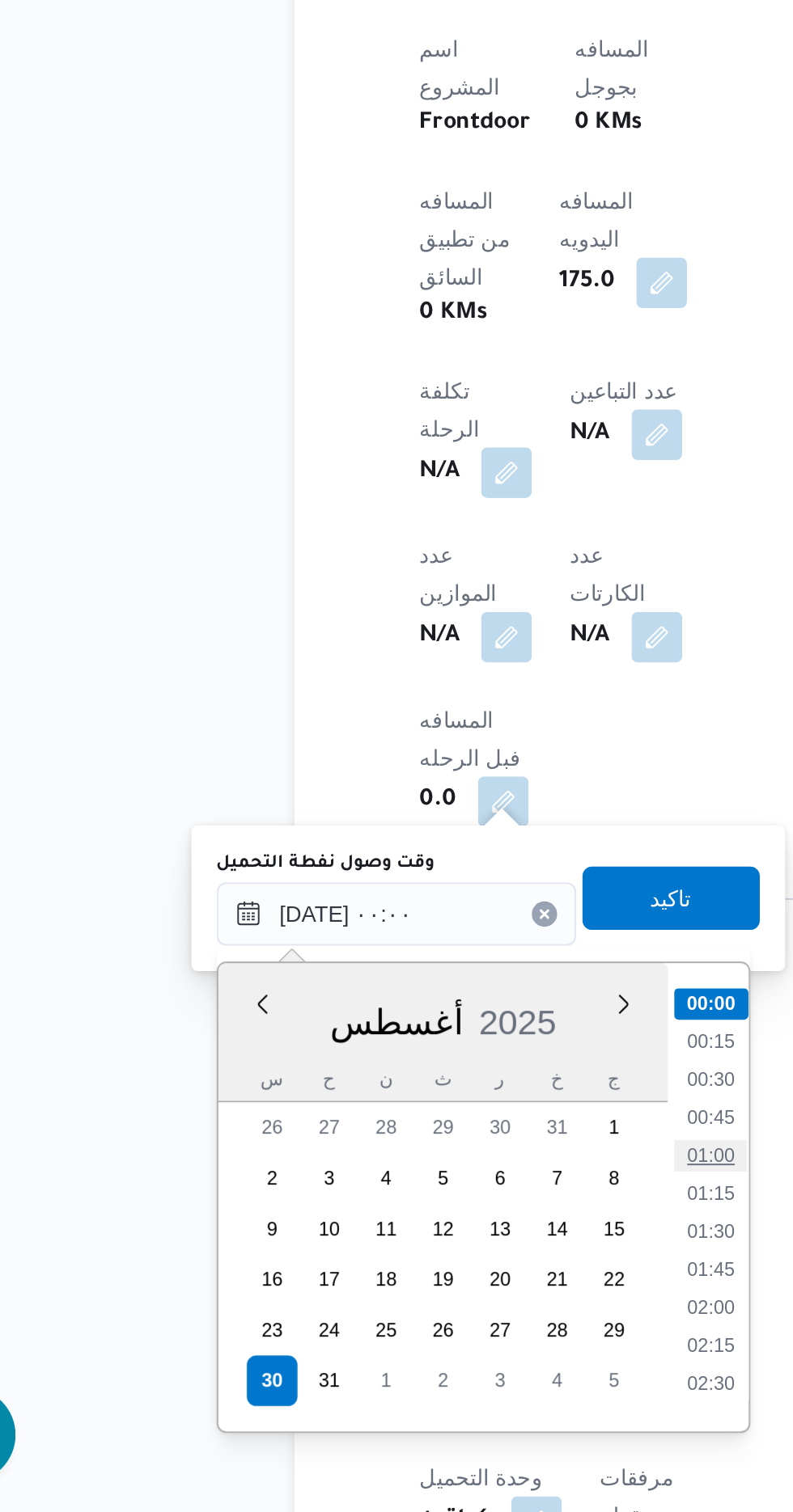
click at [425, 1332] on li "01:00" at bounding box center [423, 1330] width 37 height 16
type input "[DATE] ٠١:٠٠"
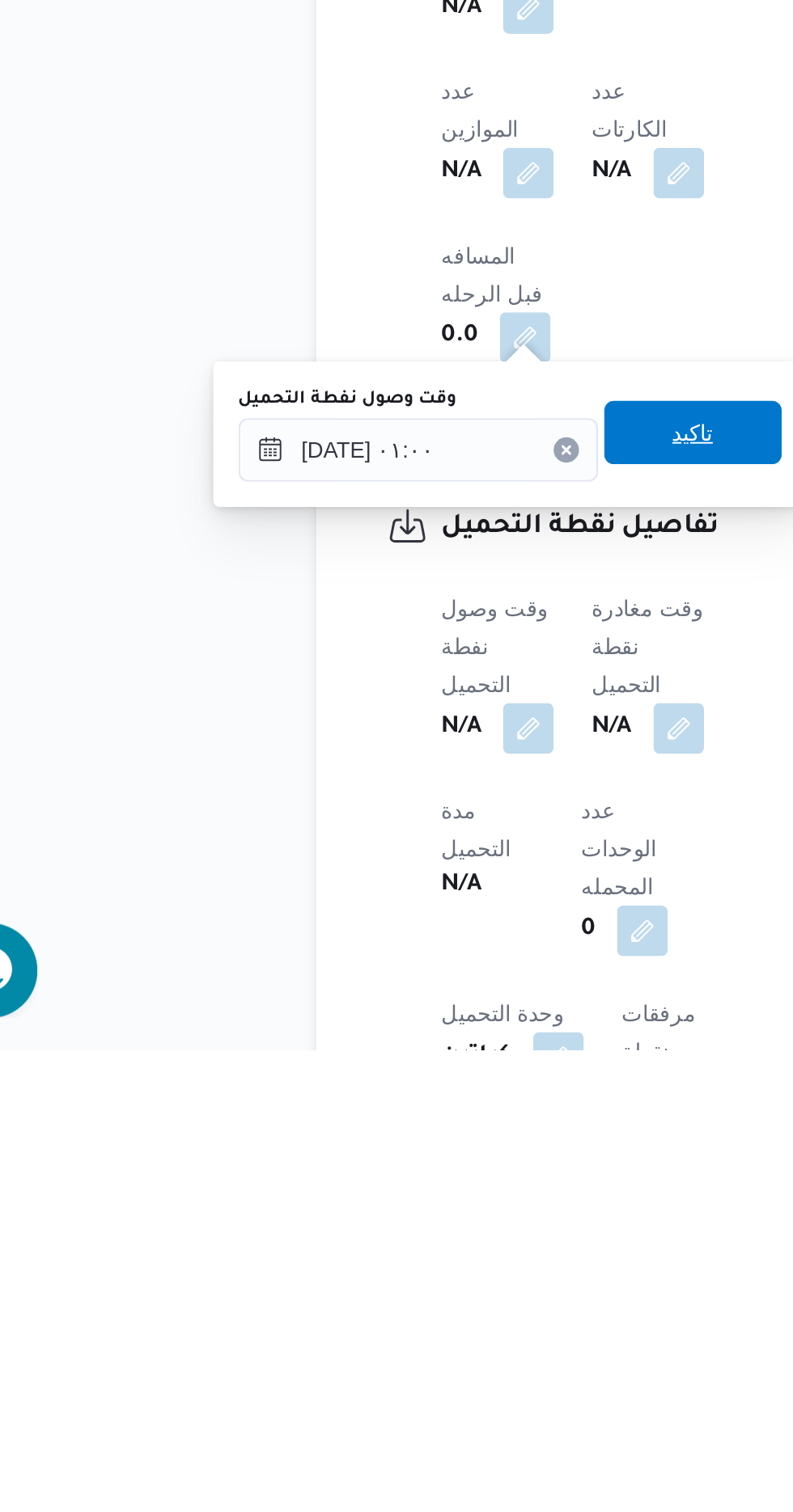
click at [405, 1187] on span "تاكيد" at bounding box center [402, 1196] width 90 height 32
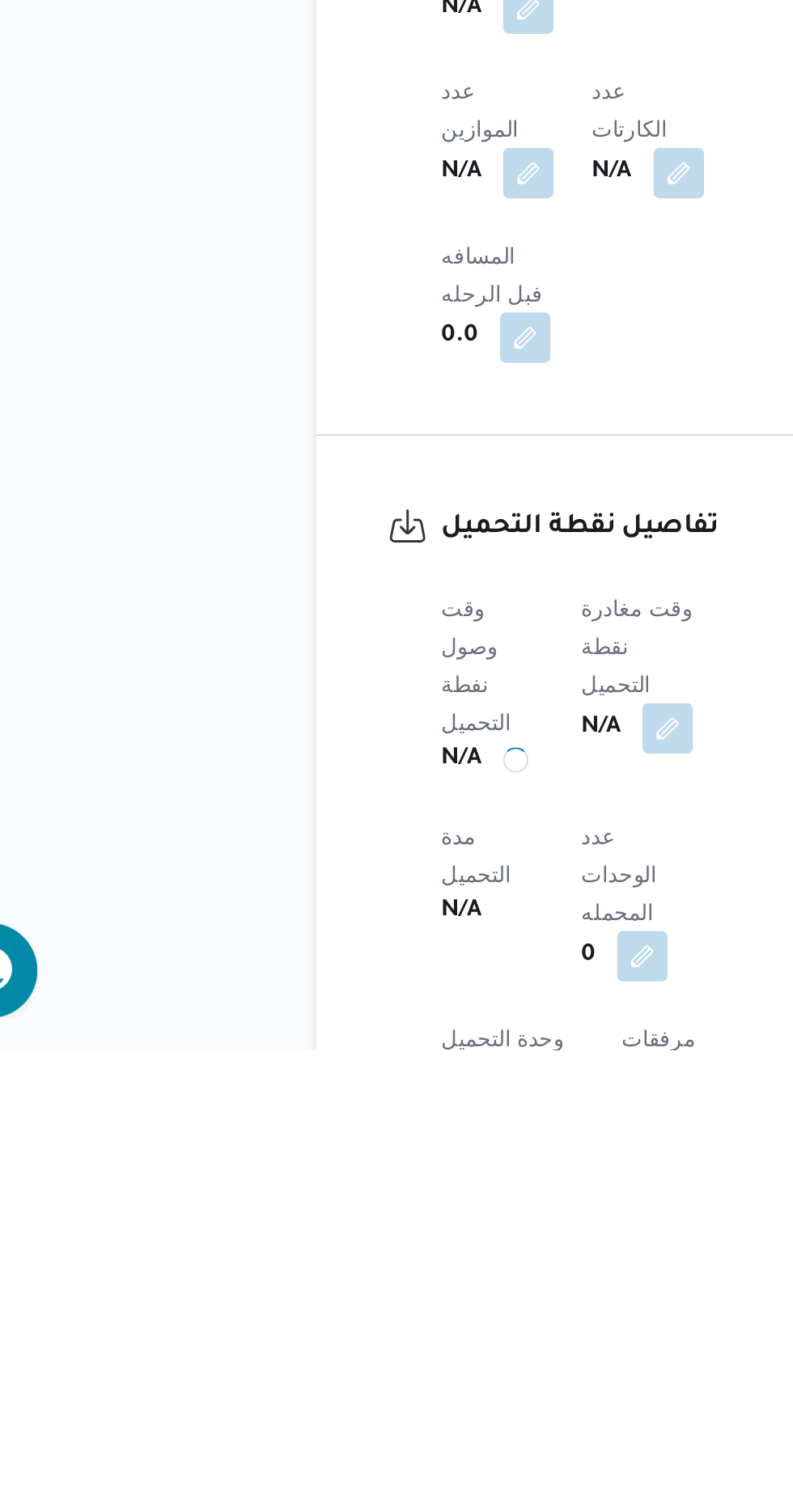
scroll to position [520, 0]
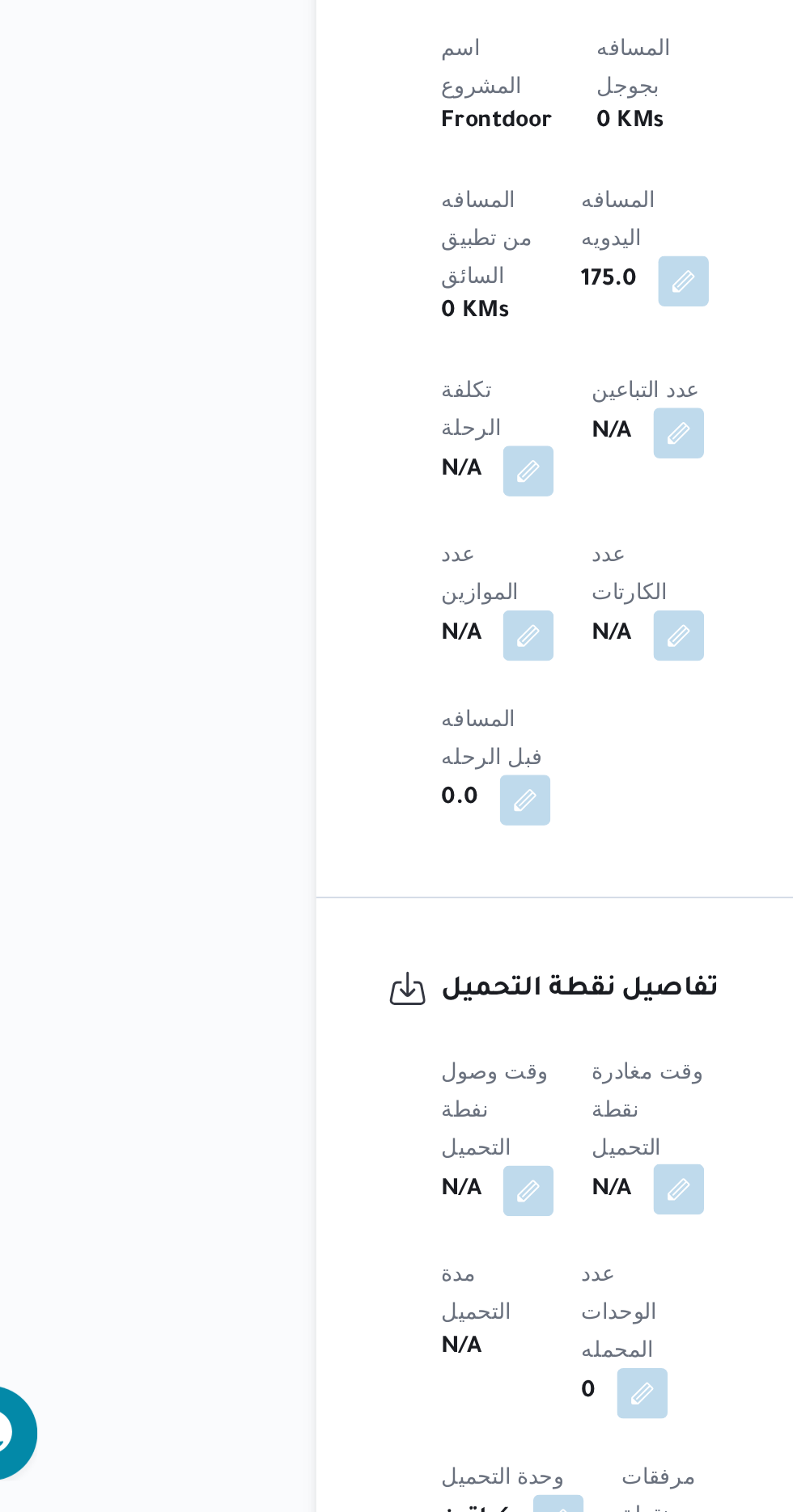
click at [396, 1335] on button "button" at bounding box center [396, 1347] width 26 height 26
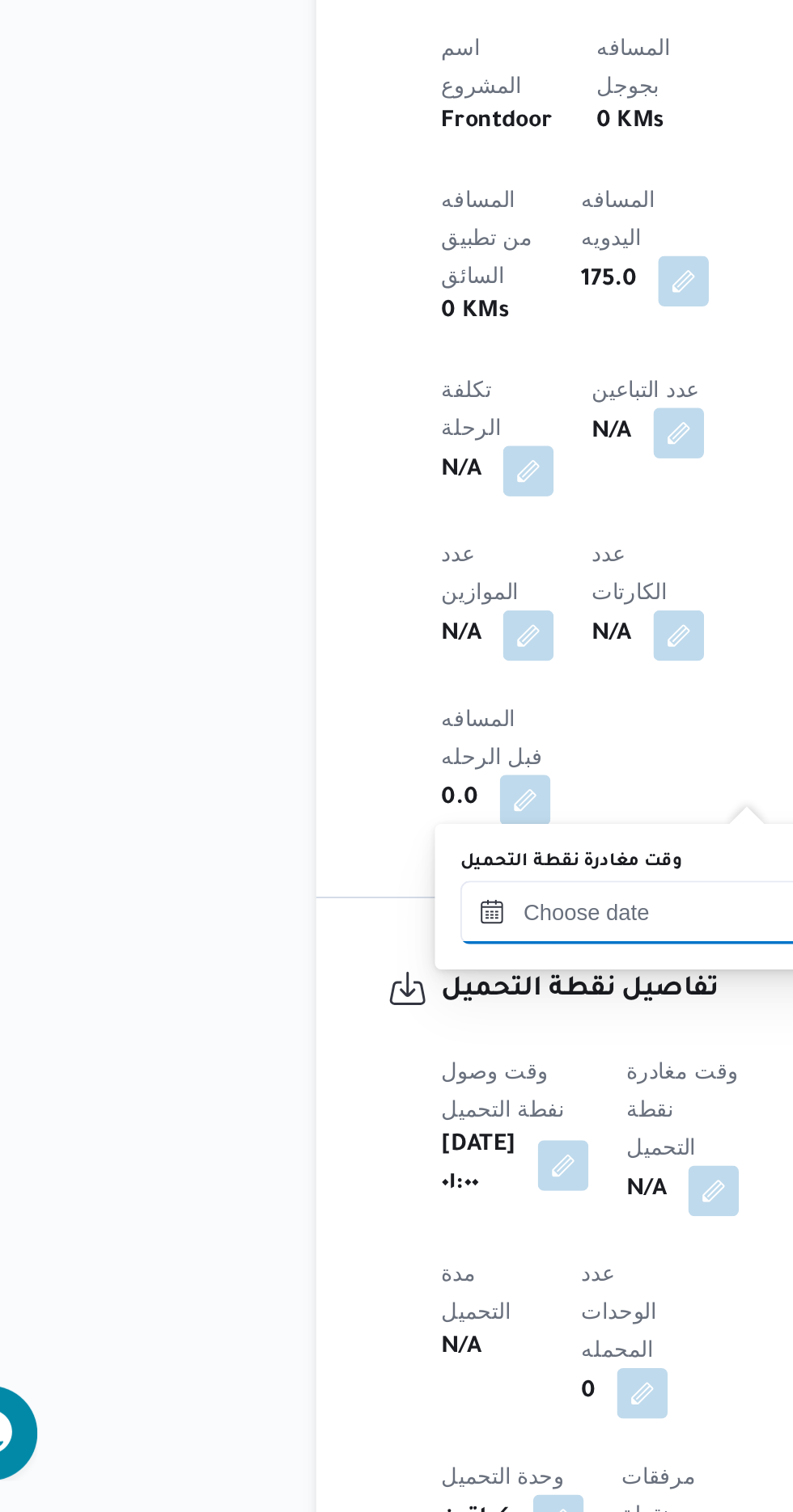
click at [294, 1198] on input "وقت مغادرة نقطة التحميل" at bounding box center [375, 1205] width 183 height 32
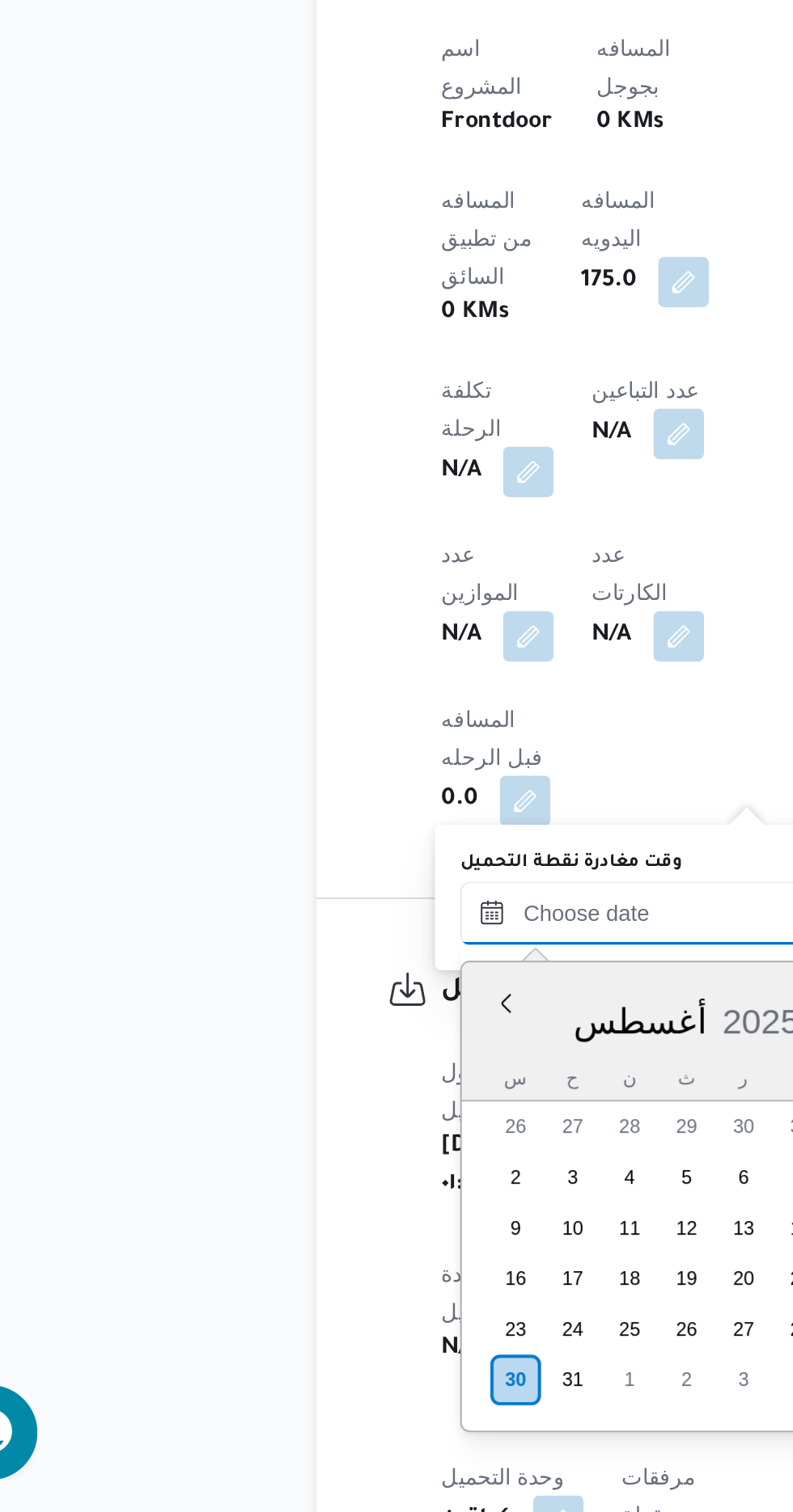
scroll to position [1131, 0]
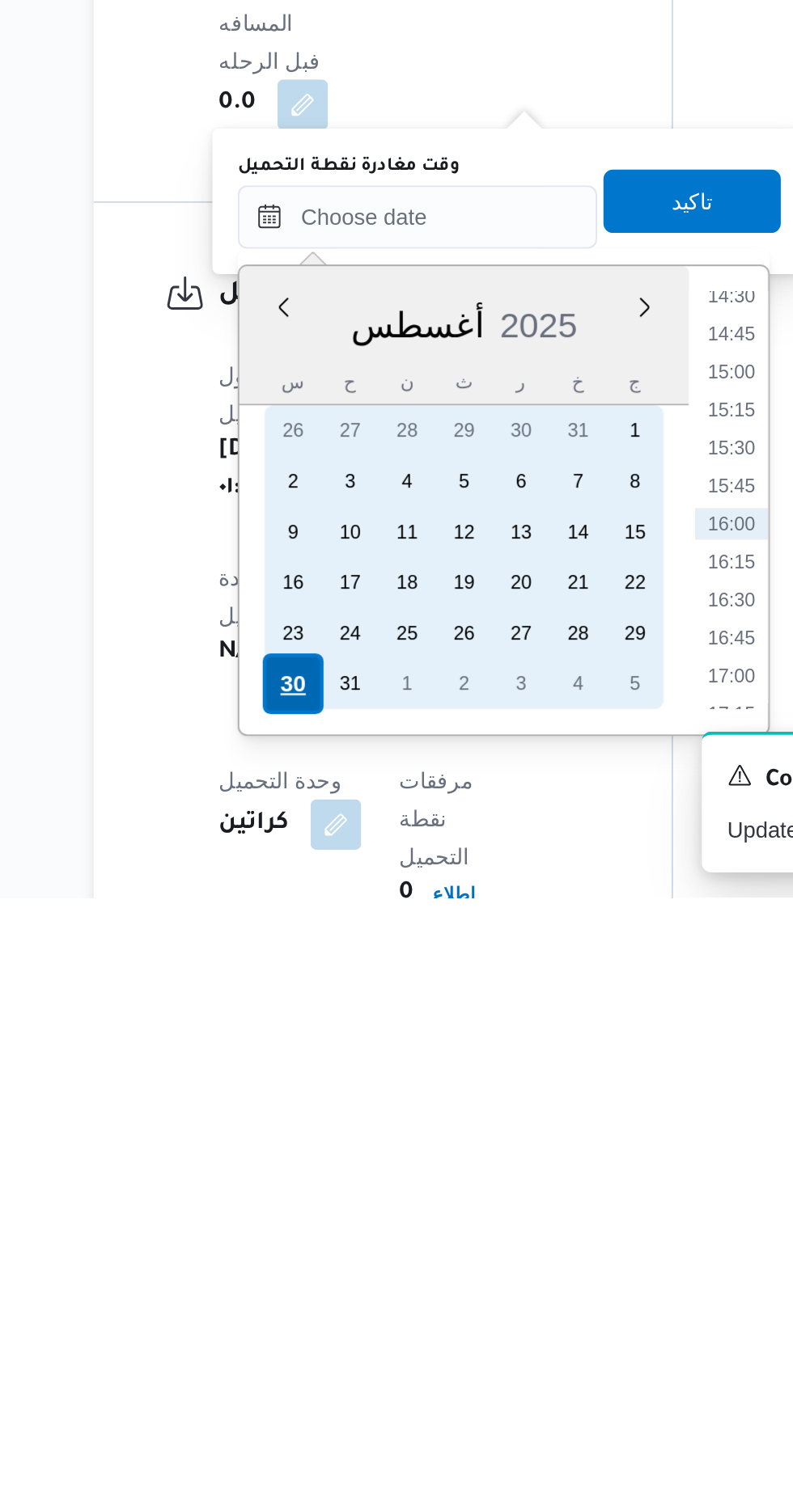
click at [312, 1402] on div "30" at bounding box center [312, 1403] width 31 height 31
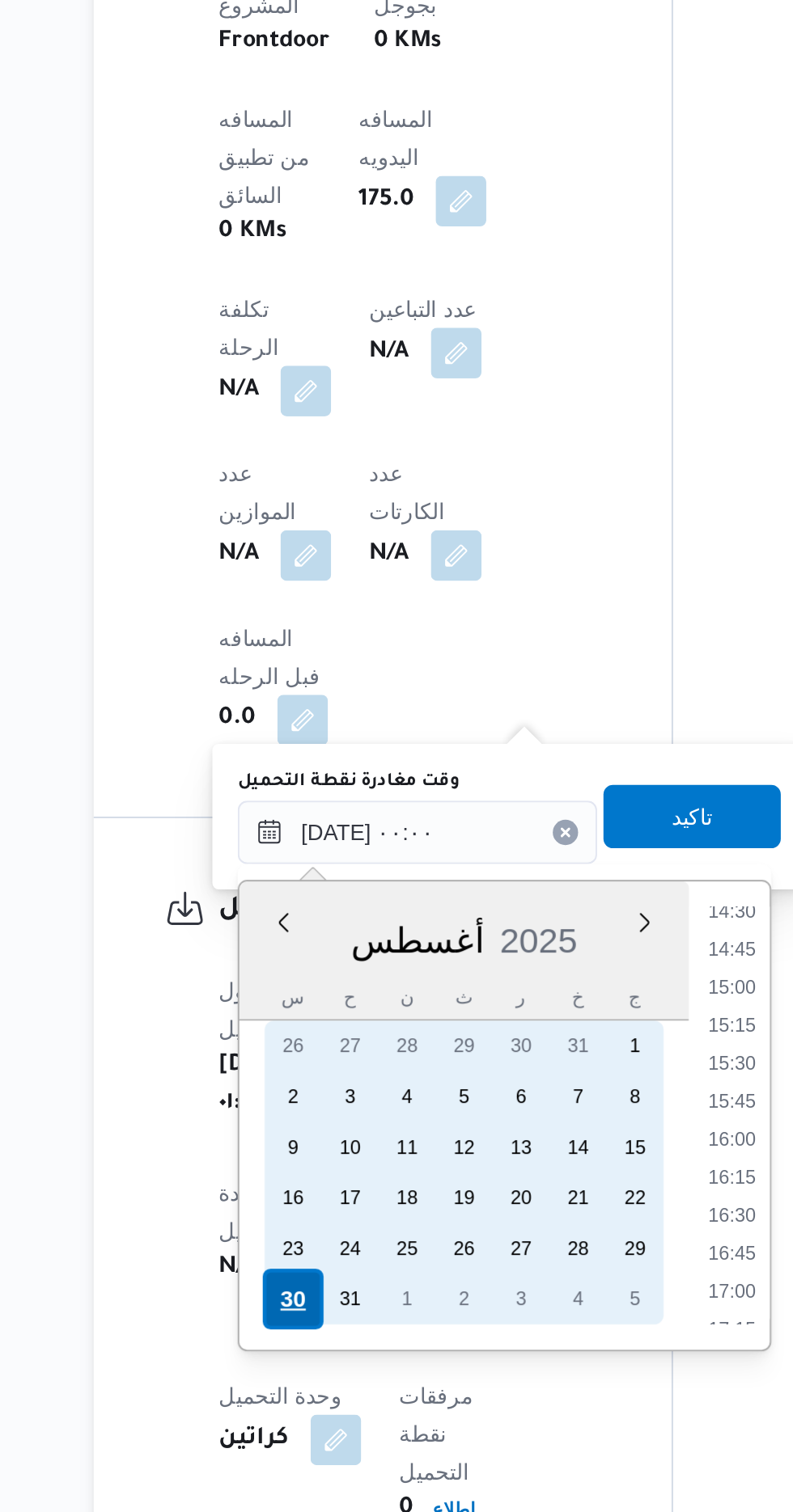
scroll to position [0, 0]
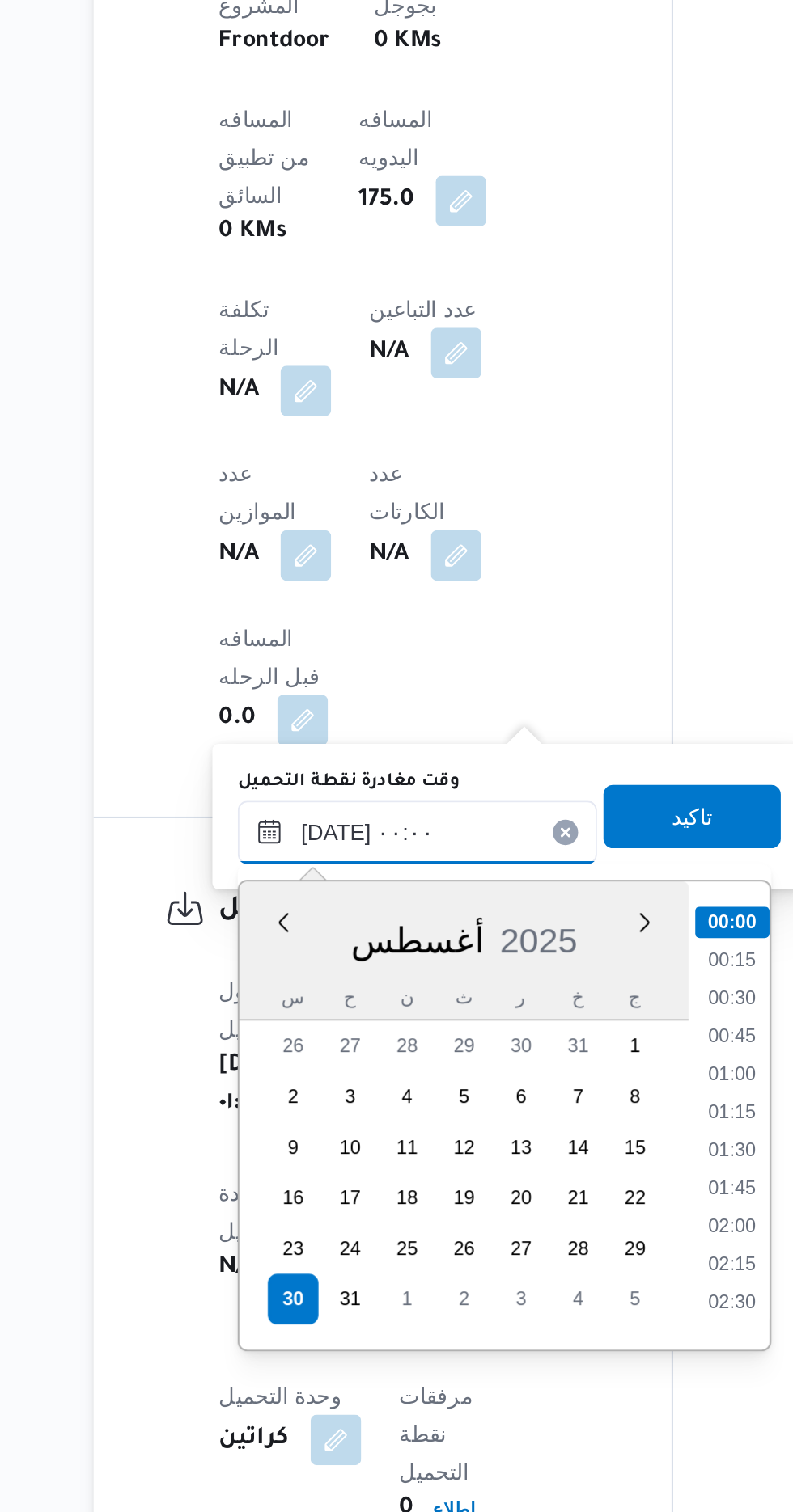
click at [299, 1164] on input "[DATE] ٠٠:٠٠" at bounding box center [375, 1164] width 183 height 32
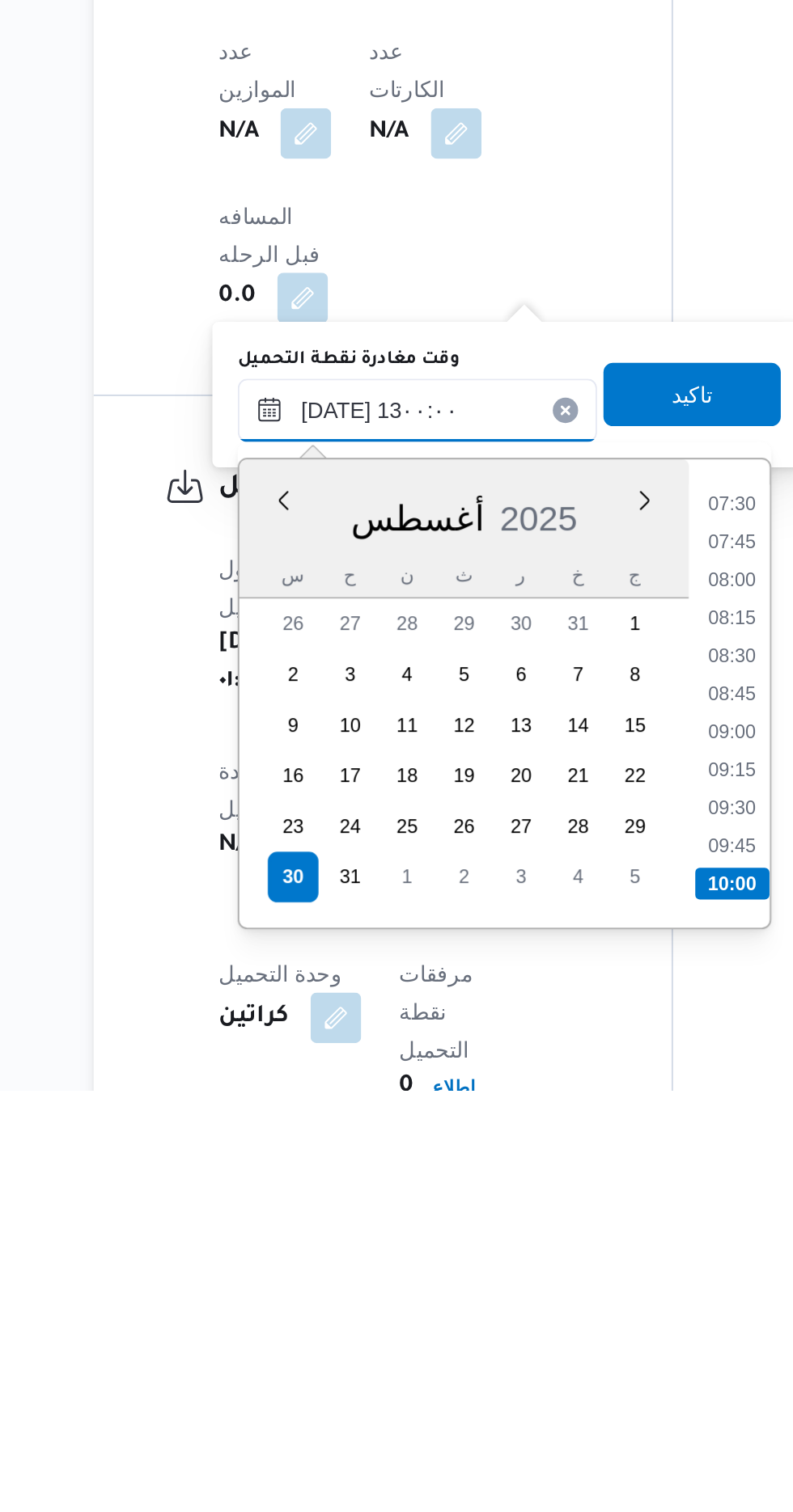
scroll to position [813, 0]
click at [529, 1402] on li "13:00" at bounding box center [536, 1406] width 38 height 16
type input "[DATE] ١٣:٠٠"
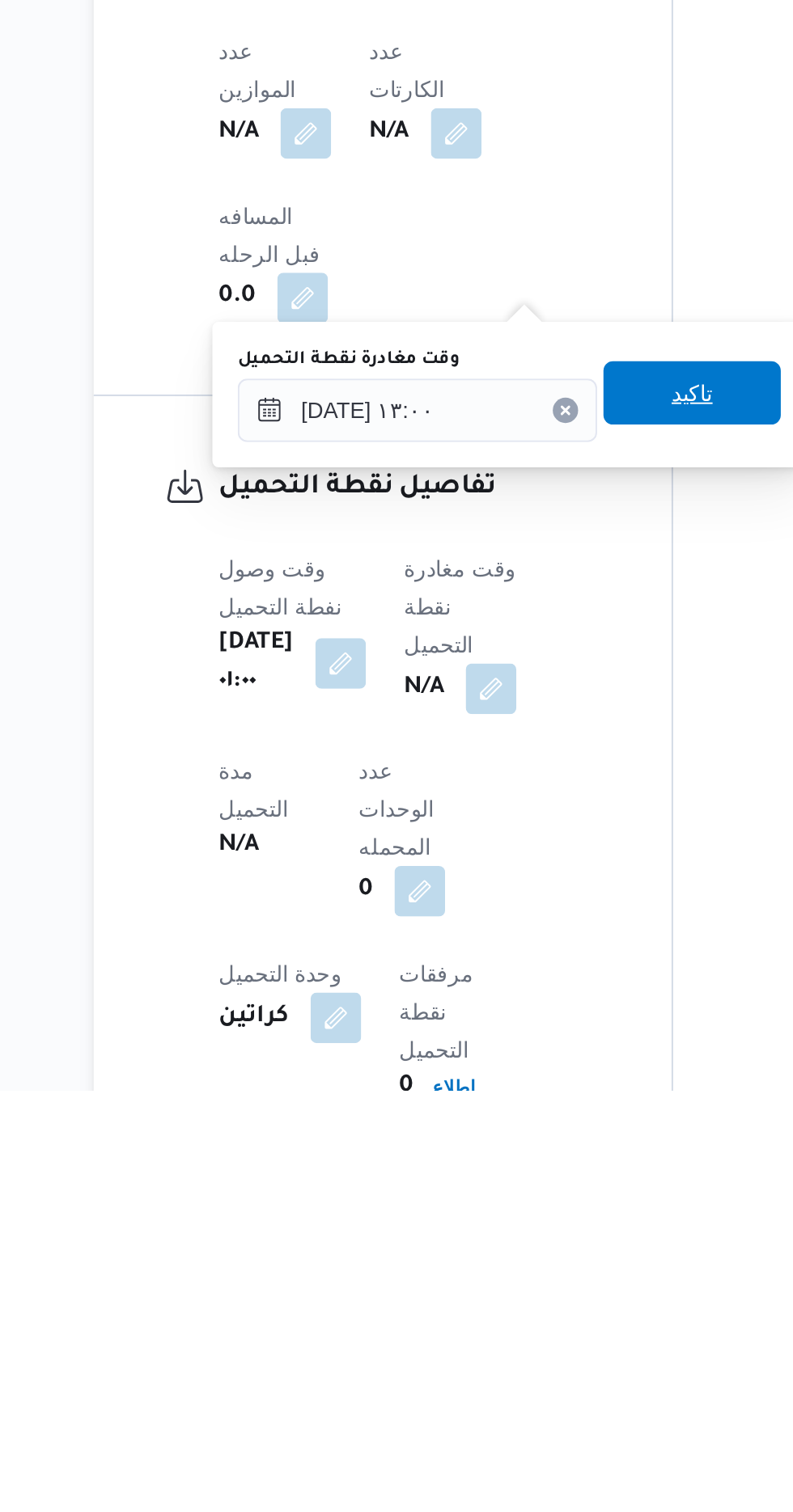
click at [512, 1155] on span "تاكيد" at bounding box center [516, 1155] width 90 height 32
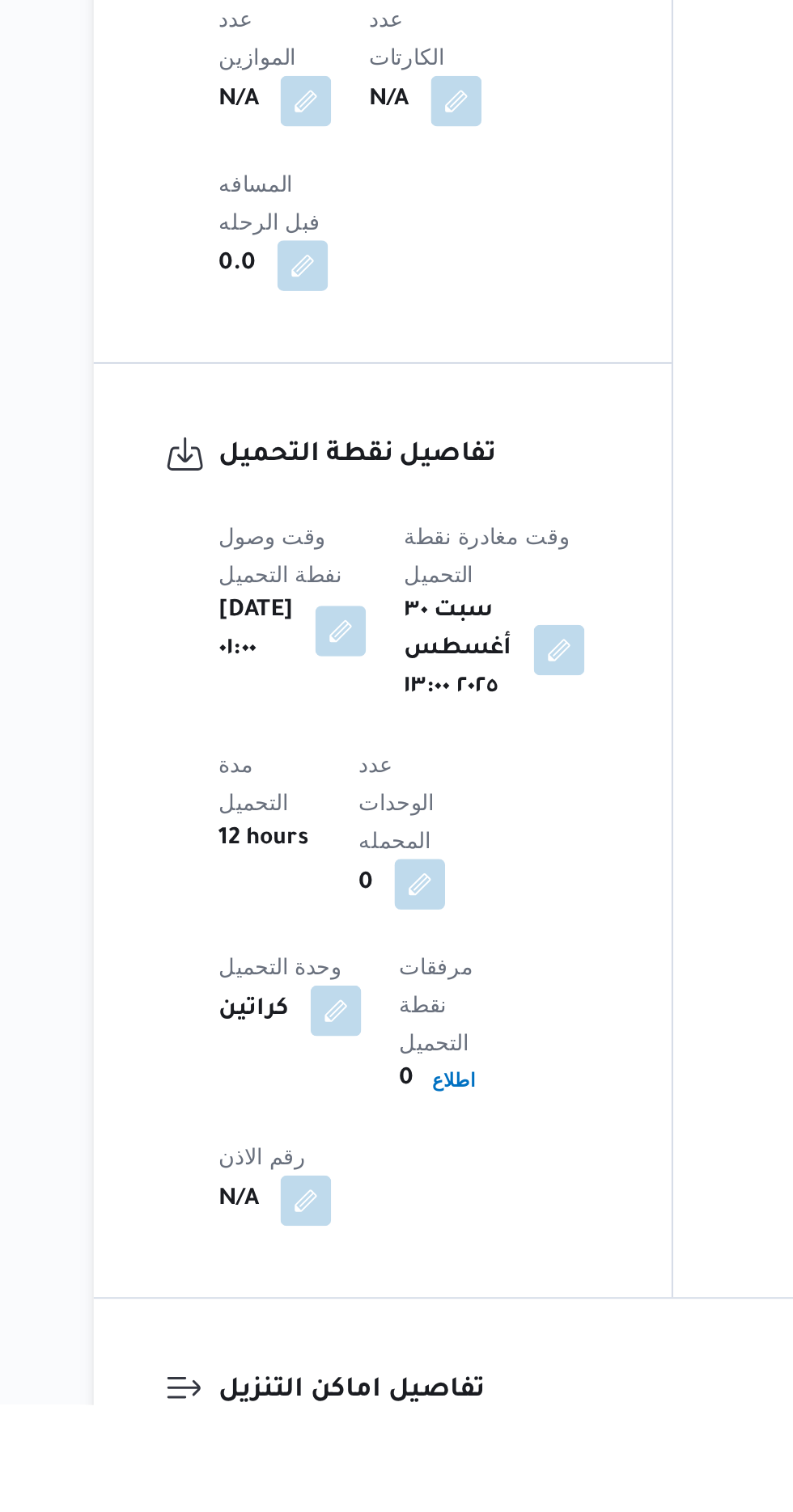
scroll to position [740, 0]
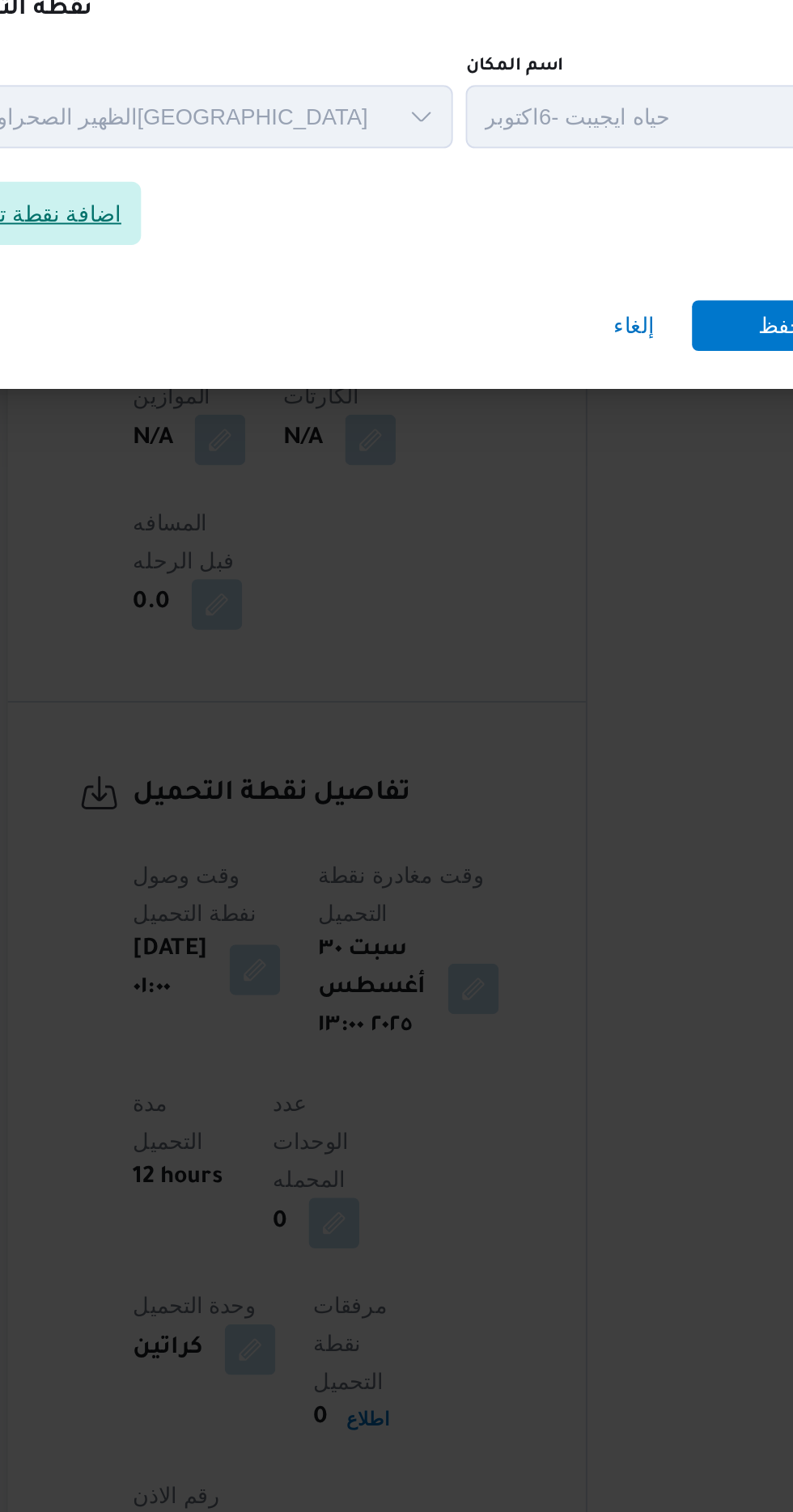
click at [257, 739] on span "اضافة نقطة تنزيل" at bounding box center [226, 729] width 84 height 19
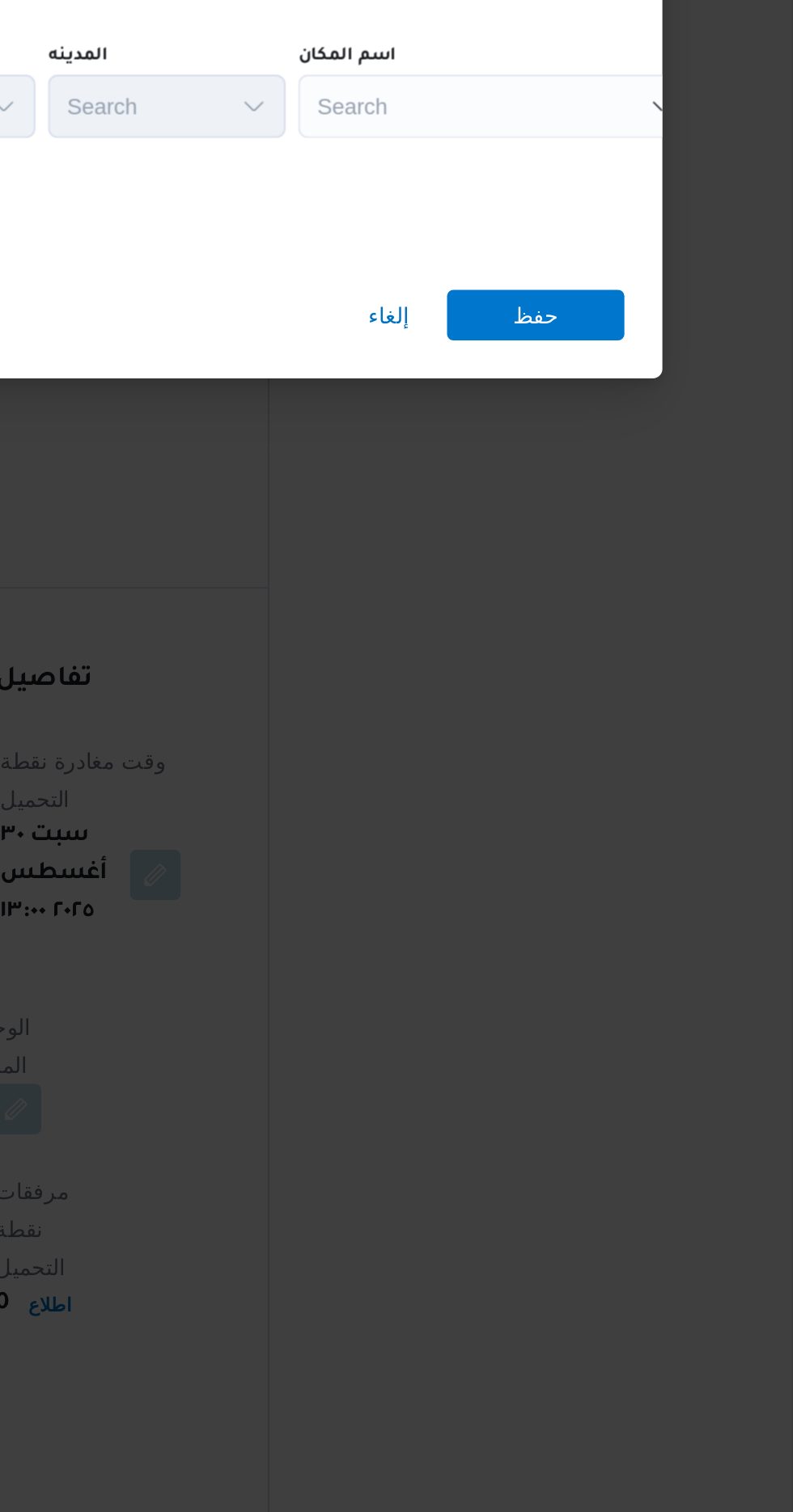
click at [583, 715] on div "Search" at bounding box center [621, 731] width 203 height 32
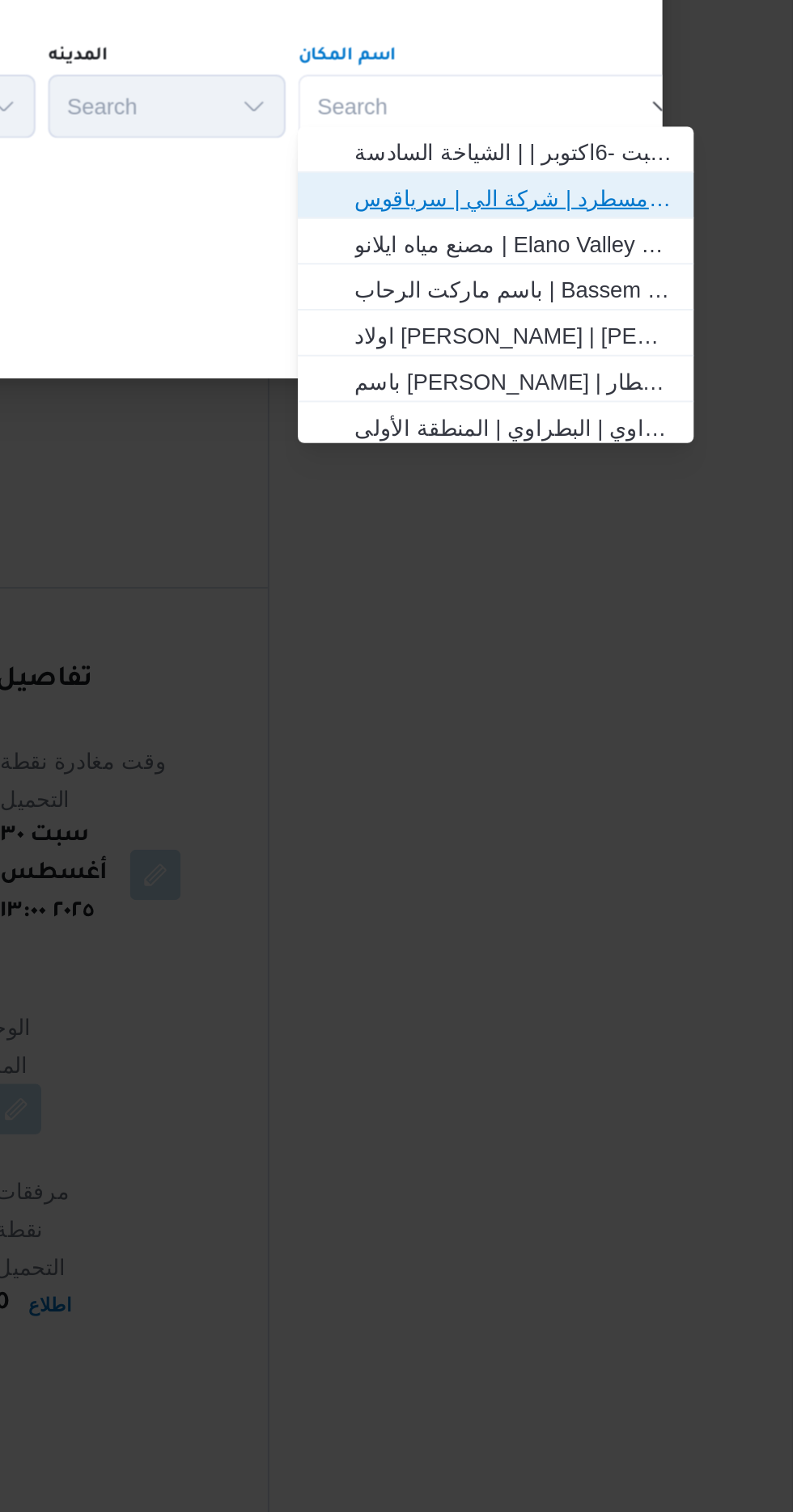
click at [564, 777] on span "فرونت دور مسطرد | شركة الي | سرياقوس" at bounding box center [631, 779] width 164 height 19
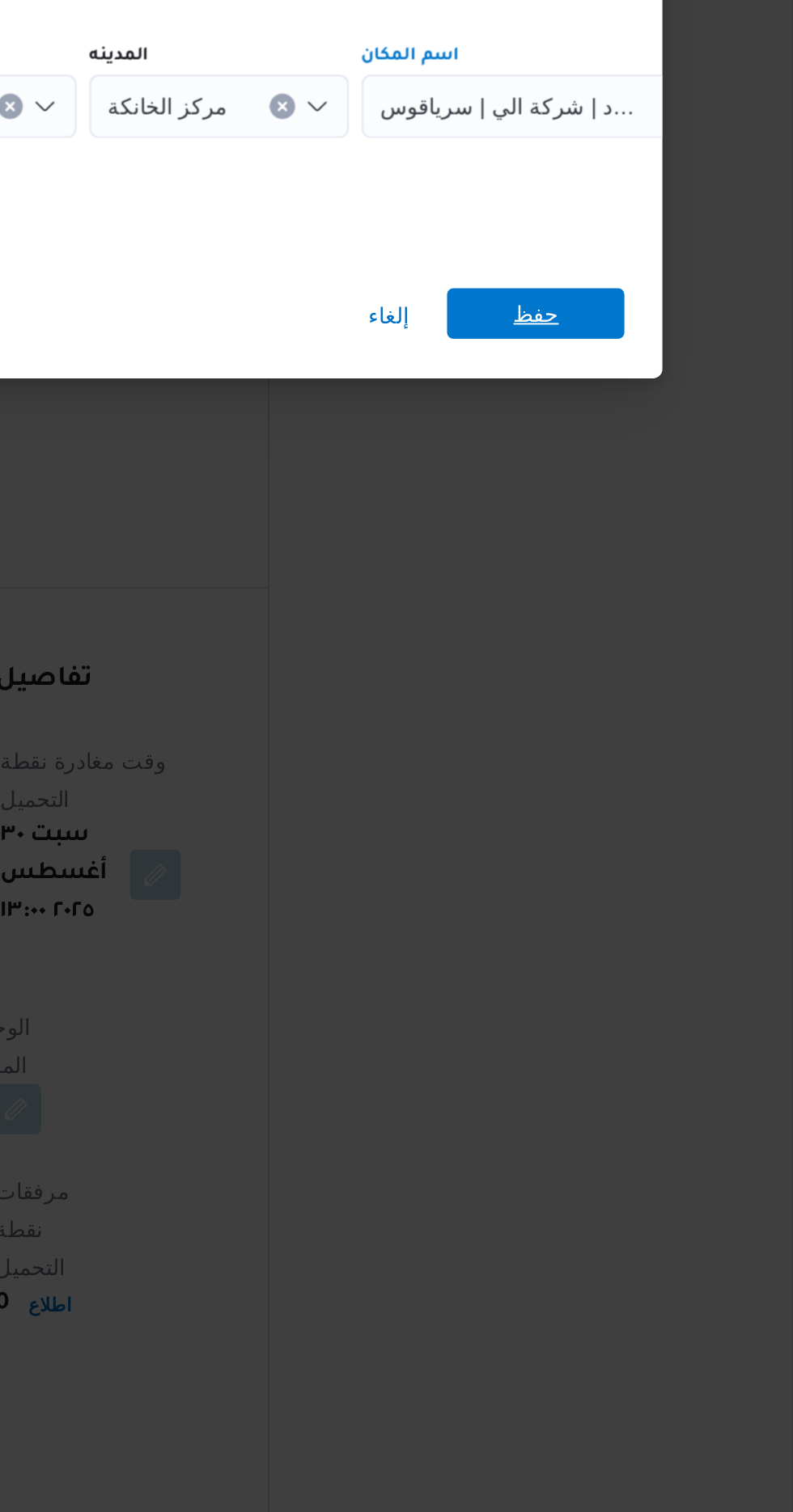
click at [637, 825] on span "حفظ" at bounding box center [643, 837] width 23 height 26
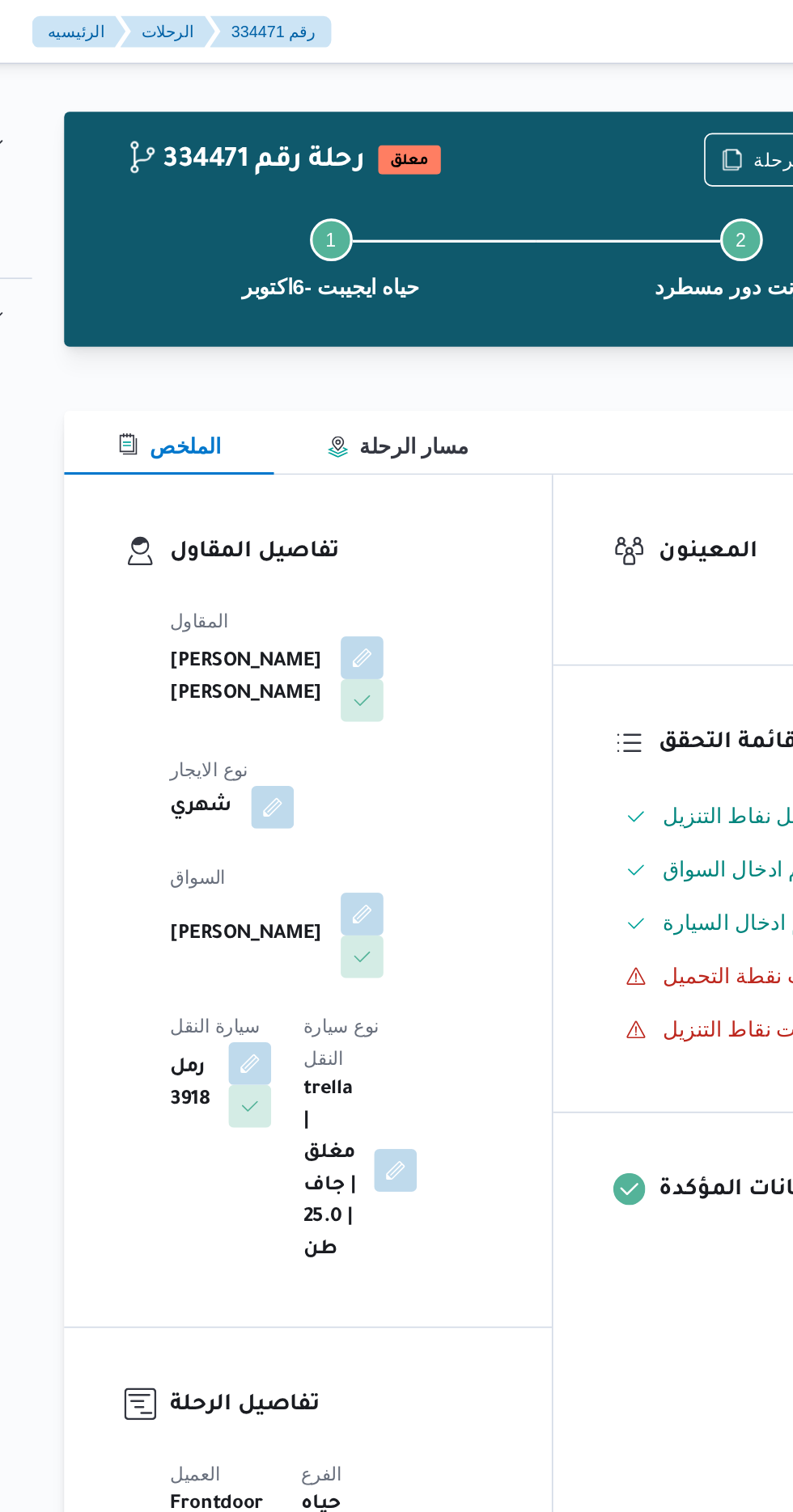
scroll to position [0, 0]
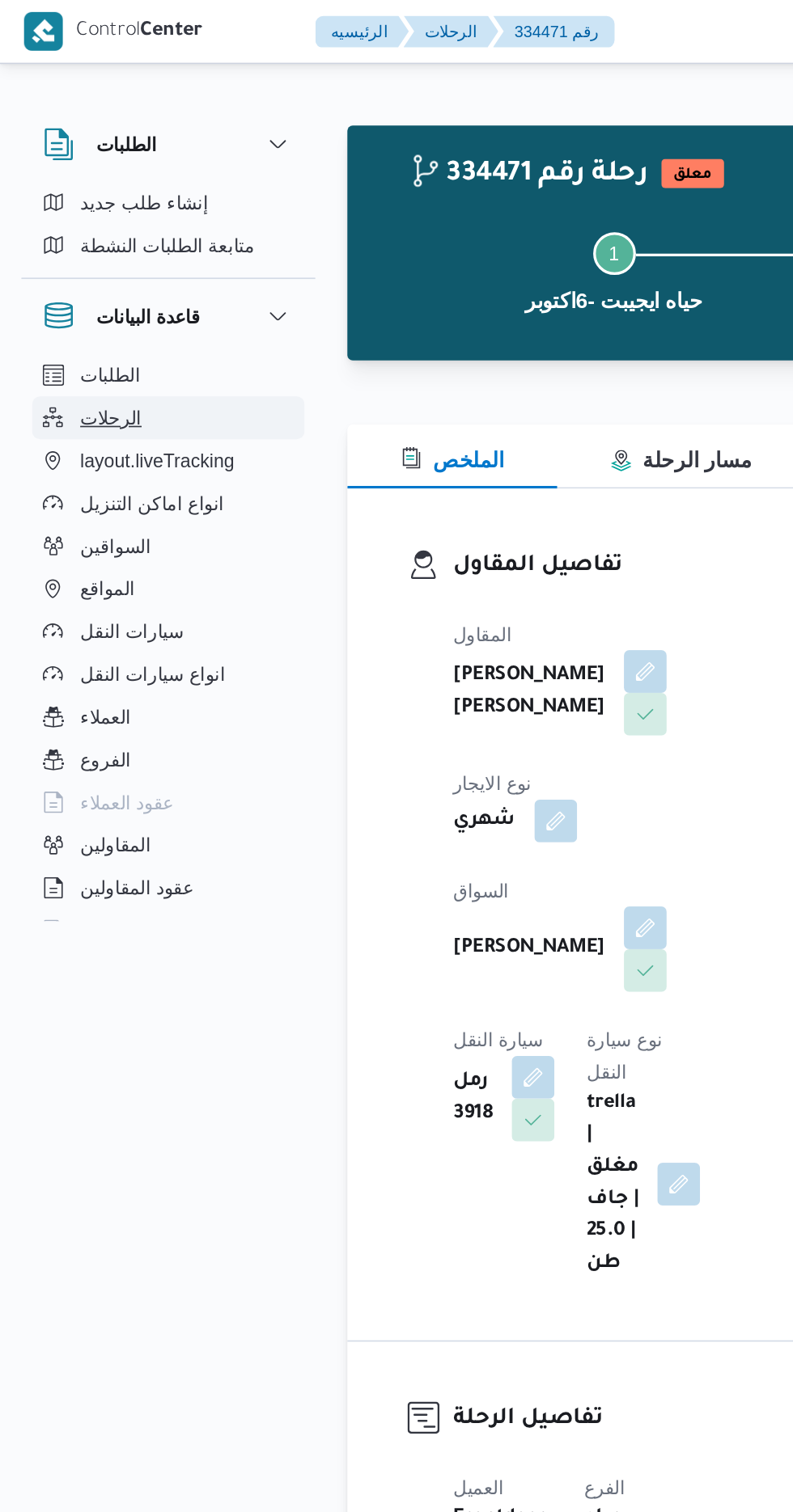
click at [81, 248] on button "الرحلات" at bounding box center [102, 253] width 165 height 26
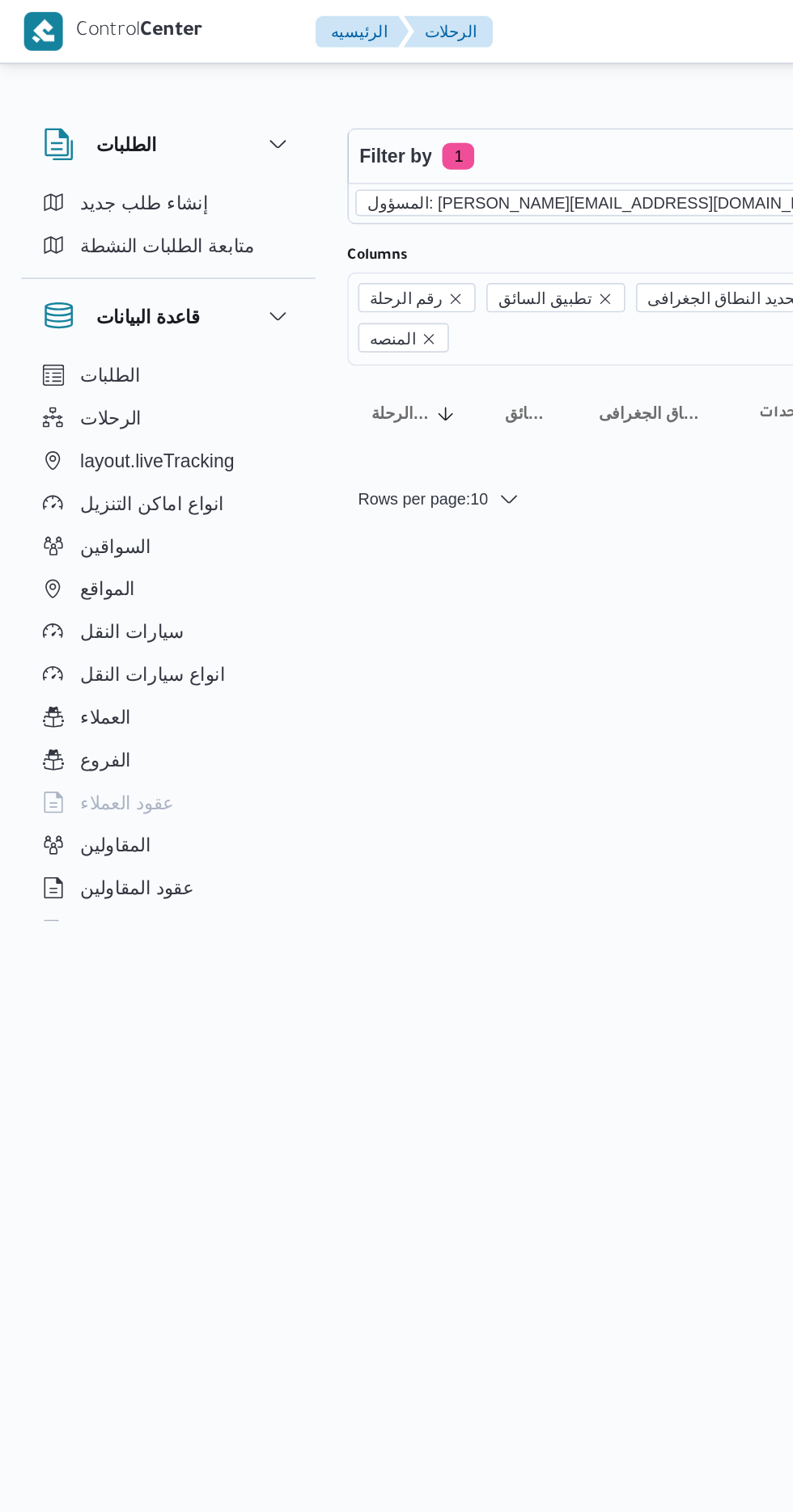
click at [515, 122] on icon "remove selected entity" at bounding box center [518, 122] width 7 height 7
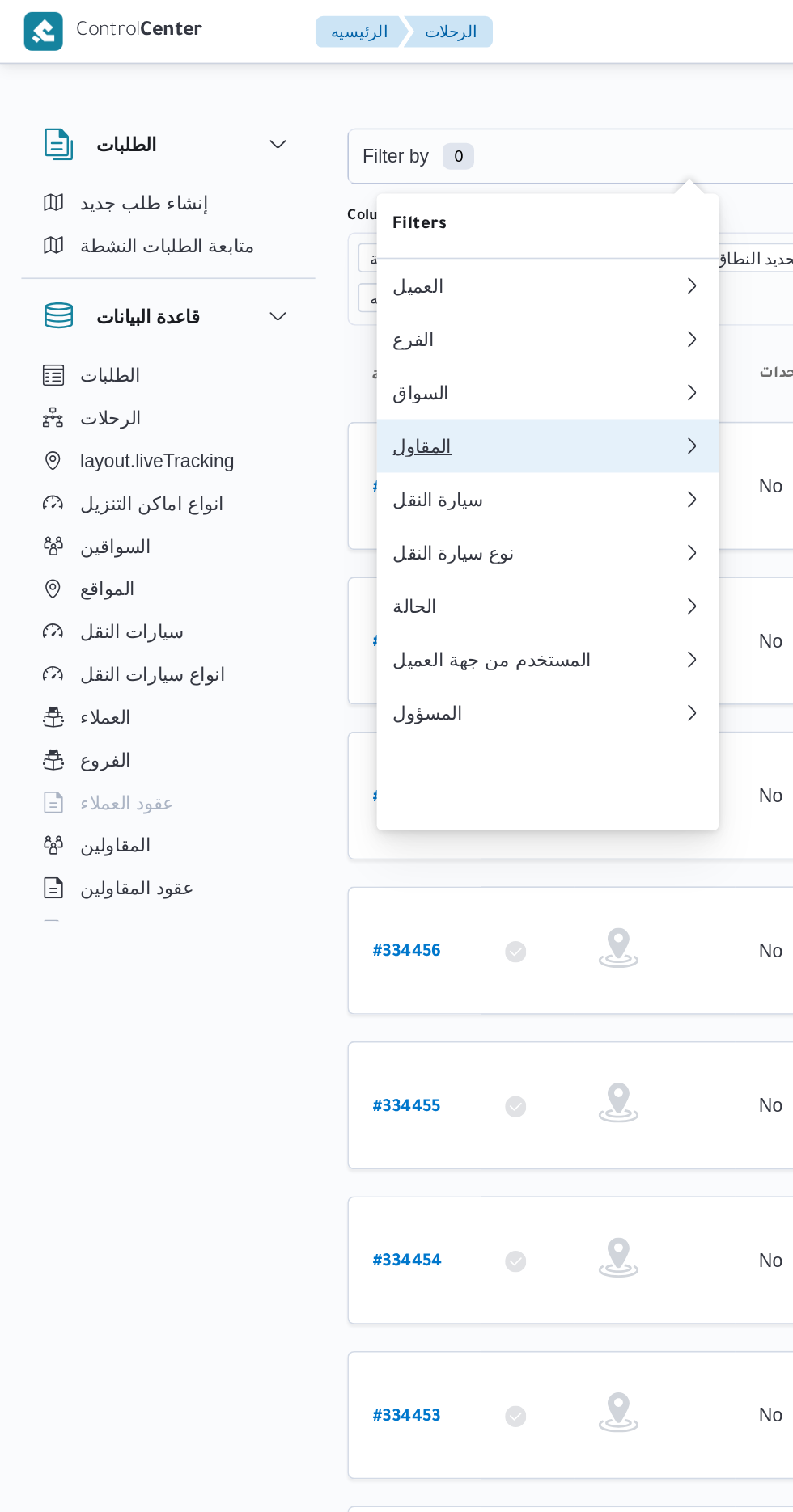
click at [331, 276] on div "المقاول" at bounding box center [325, 269] width 174 height 13
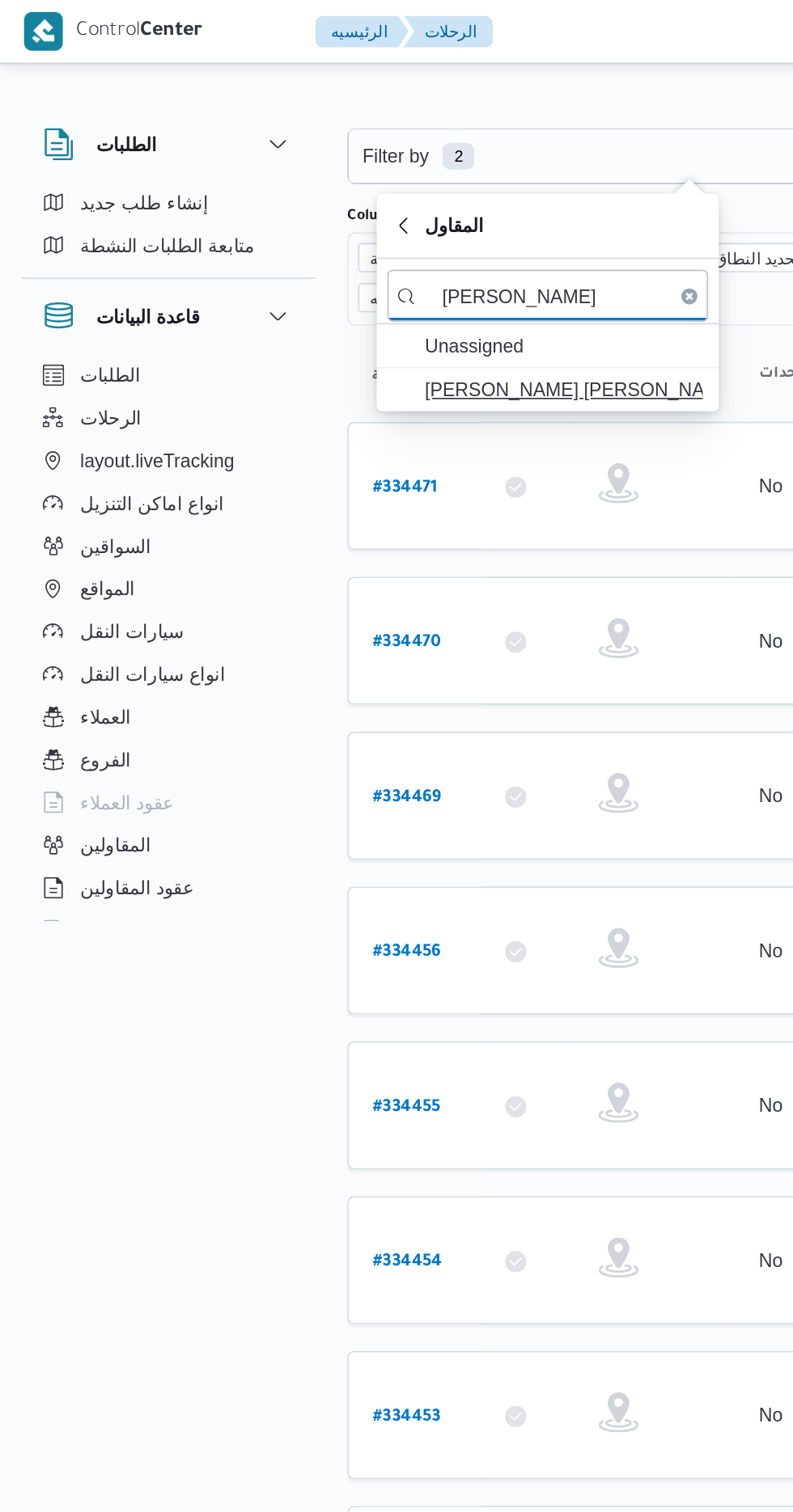
type input "[PERSON_NAME]"
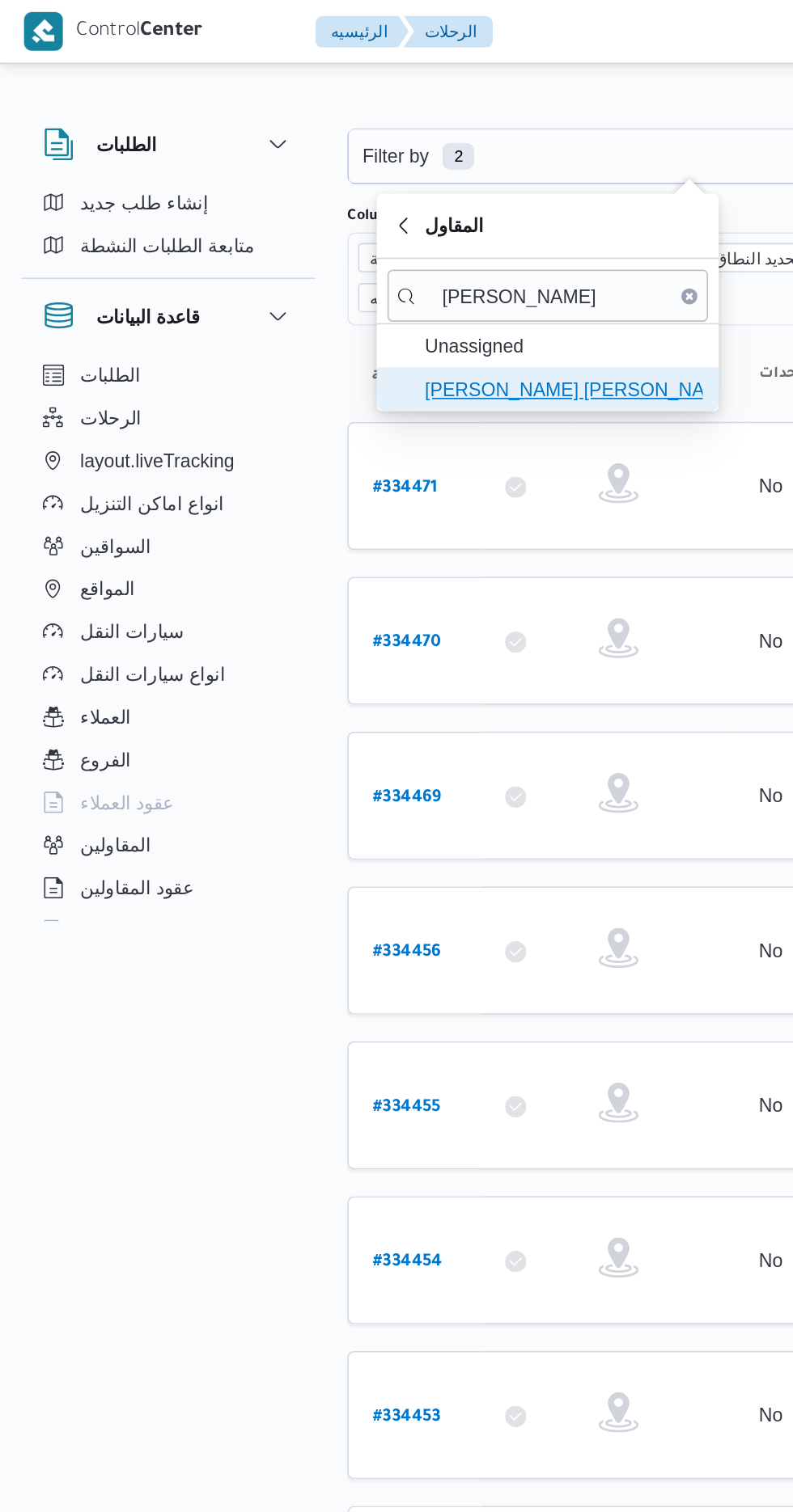
click at [349, 227] on span "[PERSON_NAME] [PERSON_NAME]" at bounding box center [341, 236] width 169 height 19
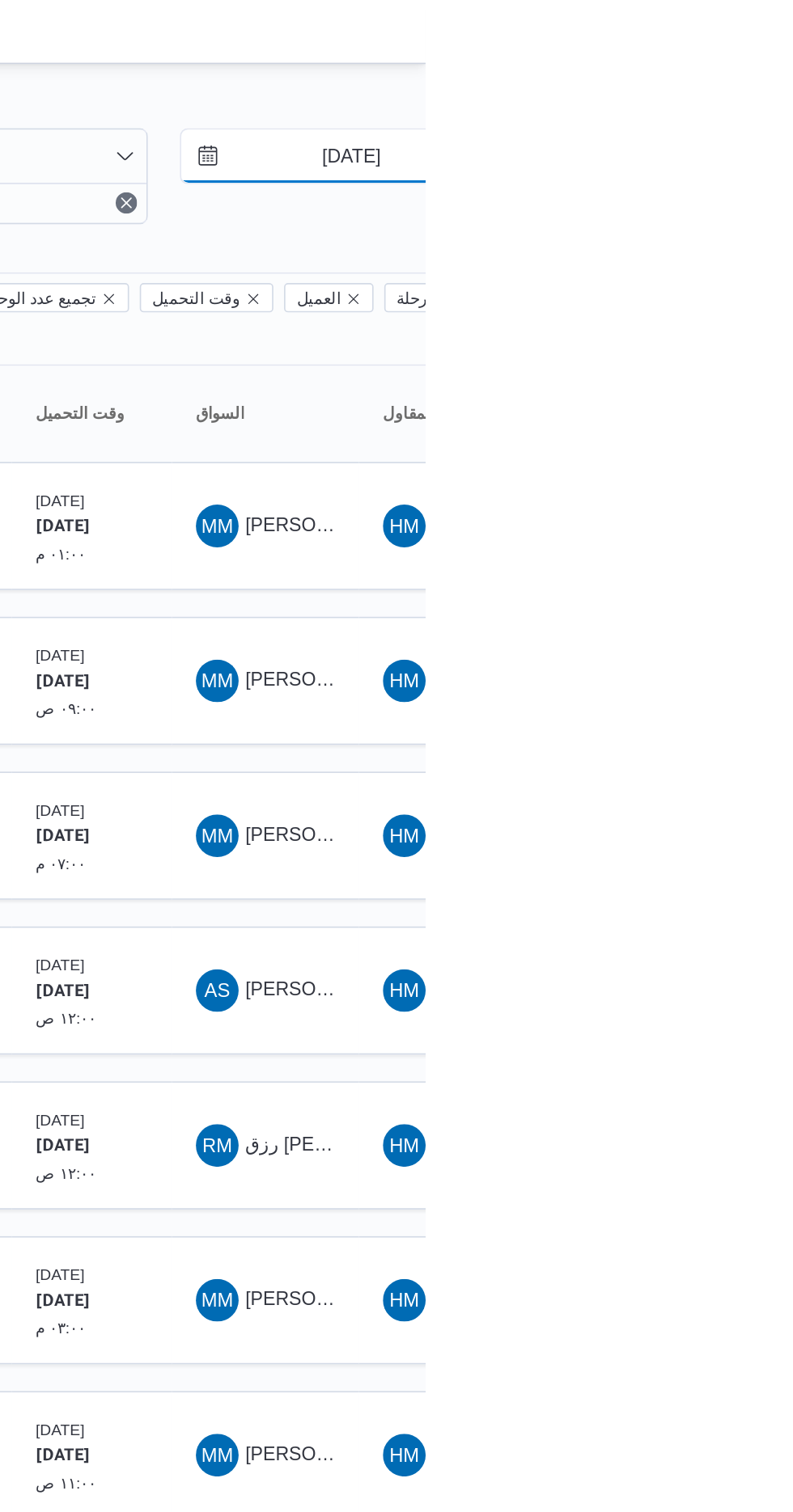
click at [746, 89] on input "[DATE]" at bounding box center [736, 94] width 183 height 32
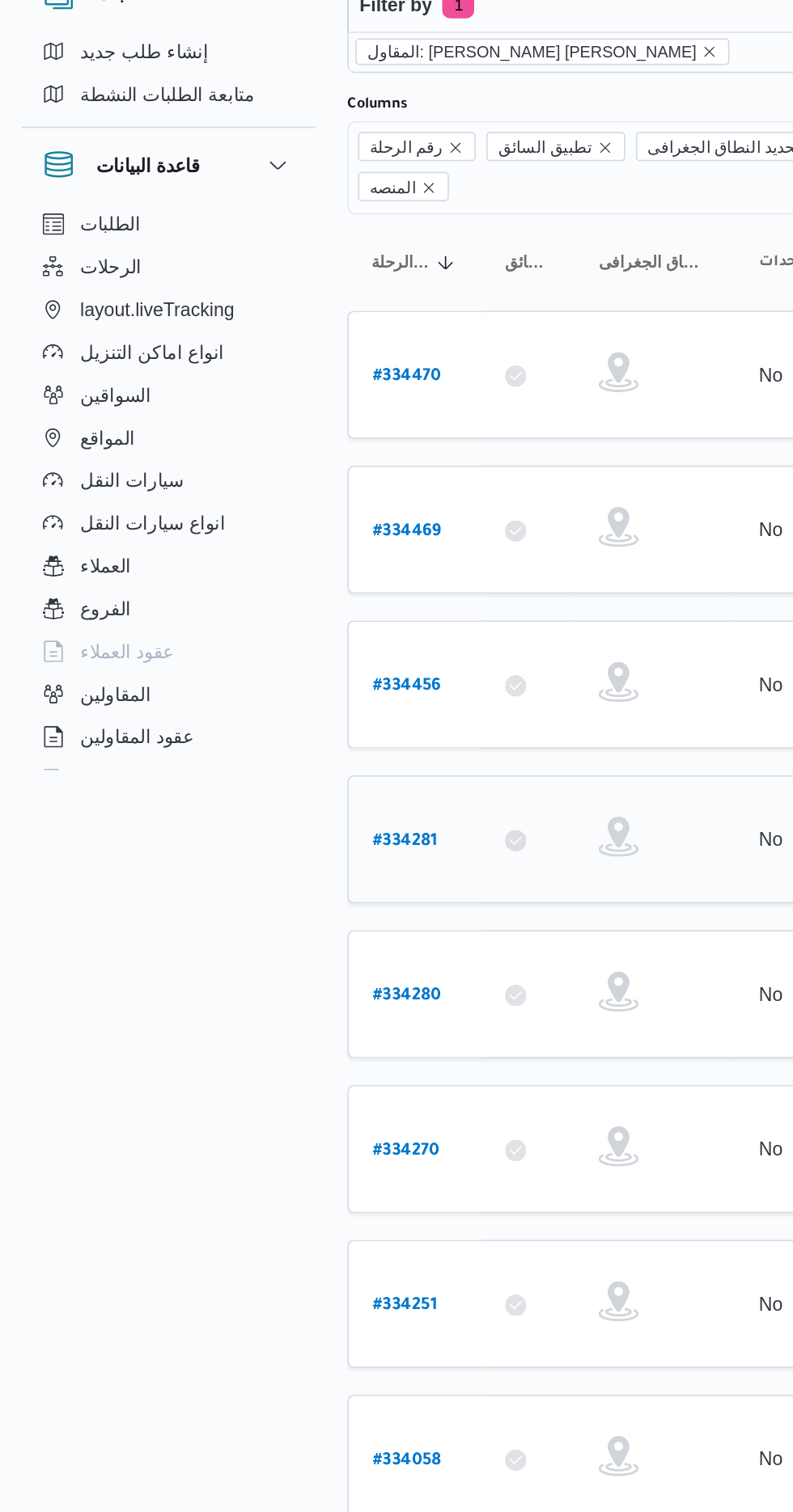
click at [260, 596] on b "# 334281" at bounding box center [245, 602] width 39 height 12
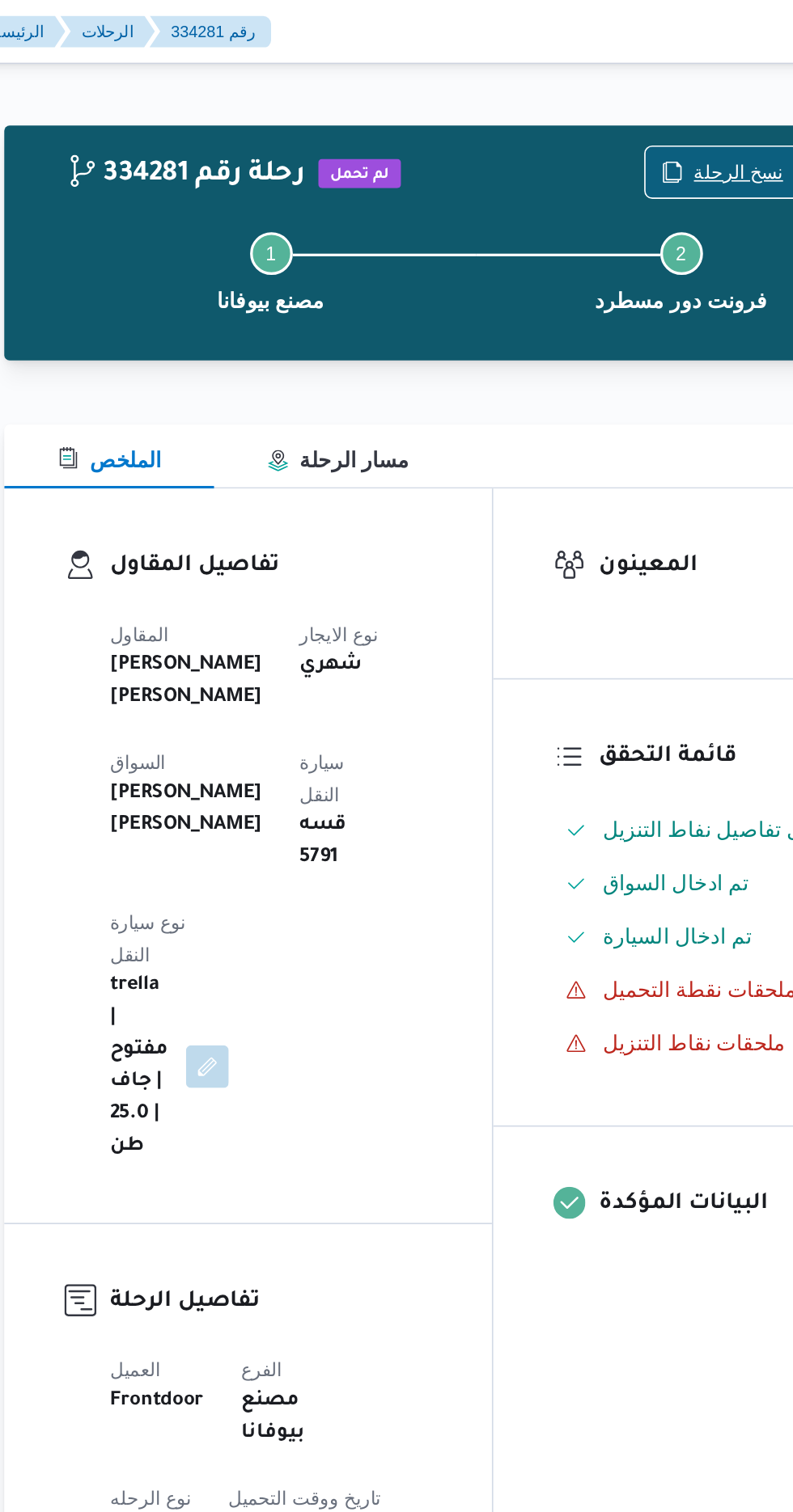
click at [649, 101] on span "نسخ الرحلة" at bounding box center [655, 105] width 54 height 19
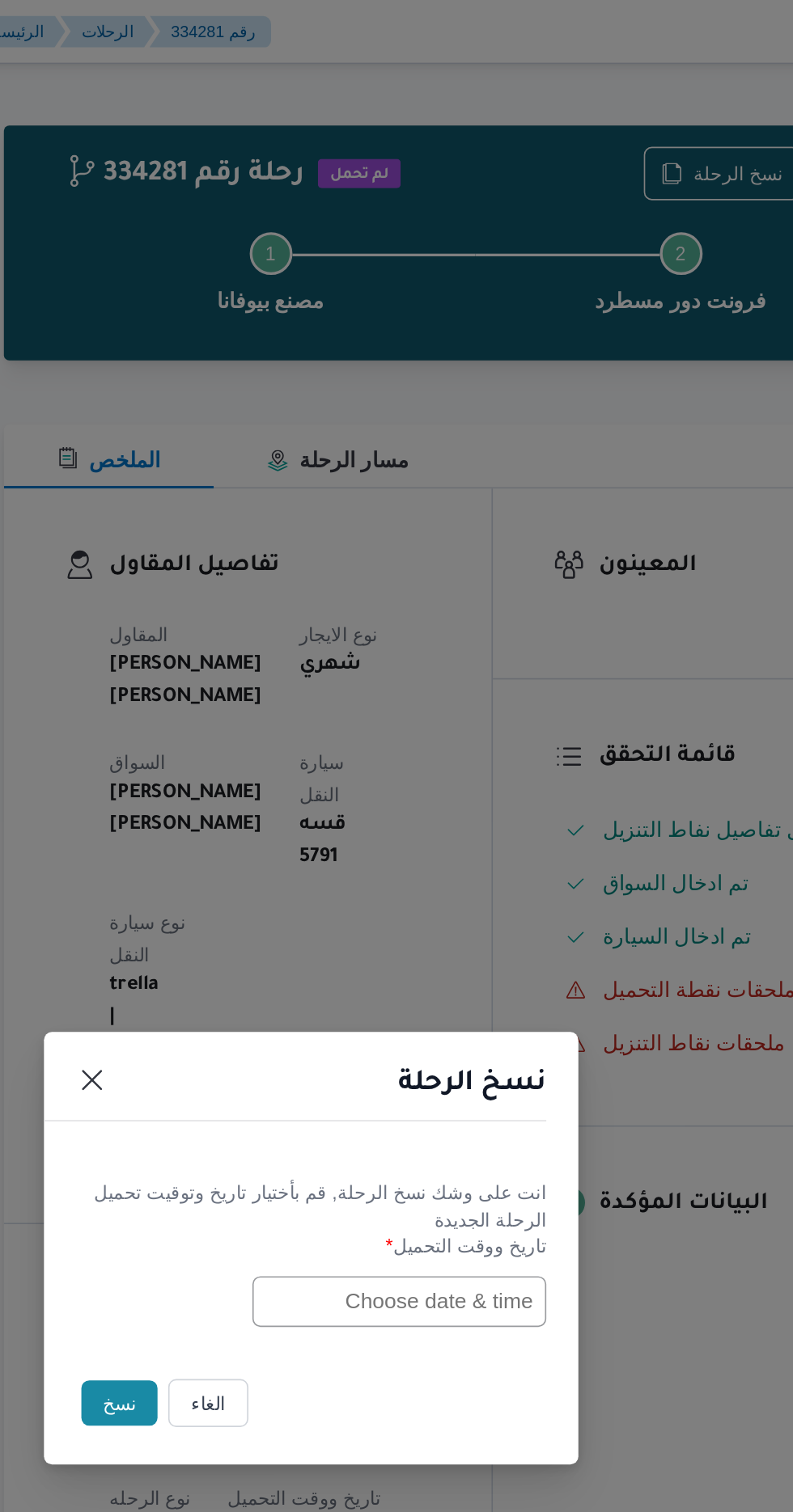
click at [408, 791] on input "text" at bounding box center [450, 789] width 178 height 31
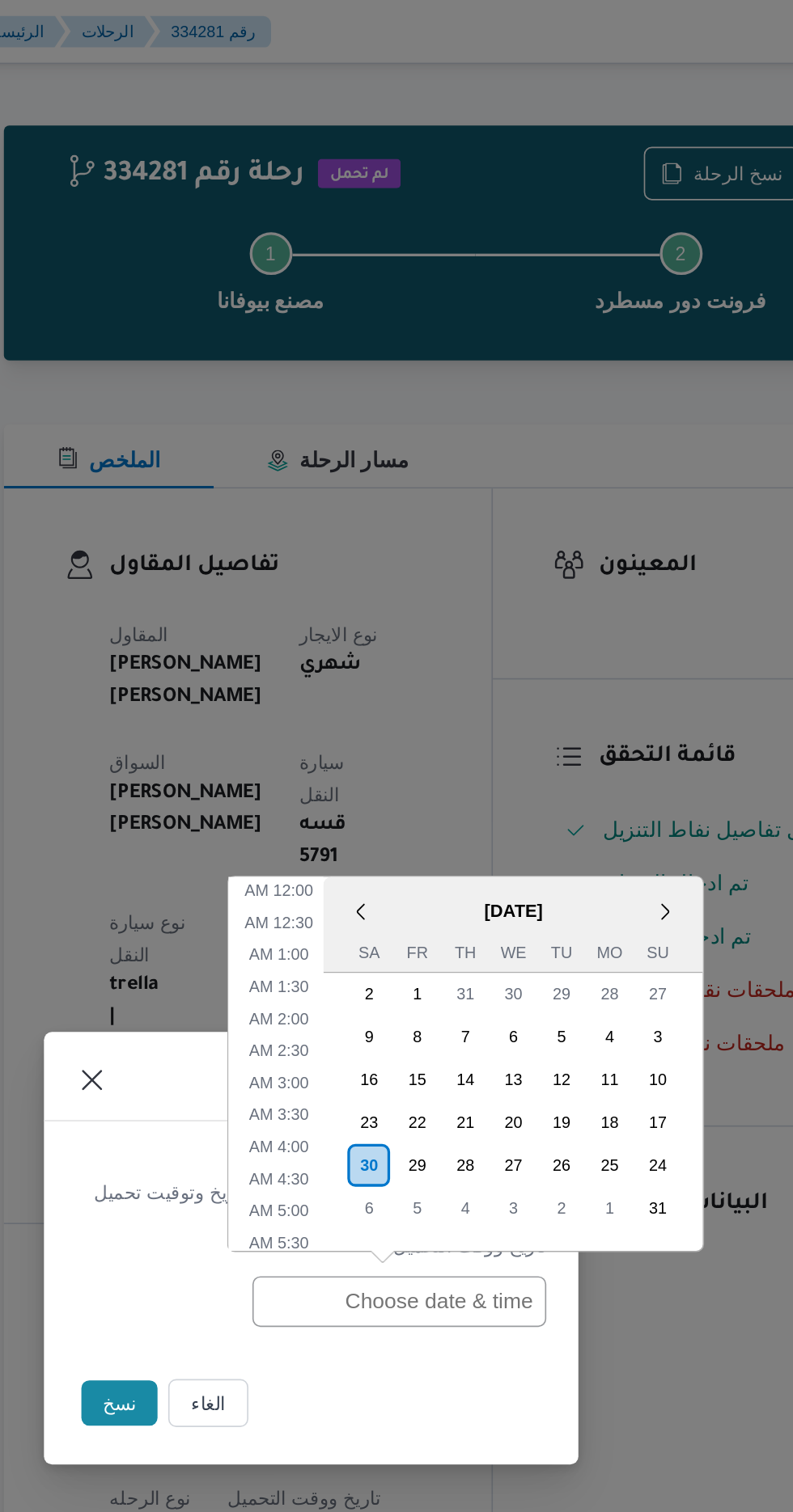
scroll to position [516, 0]
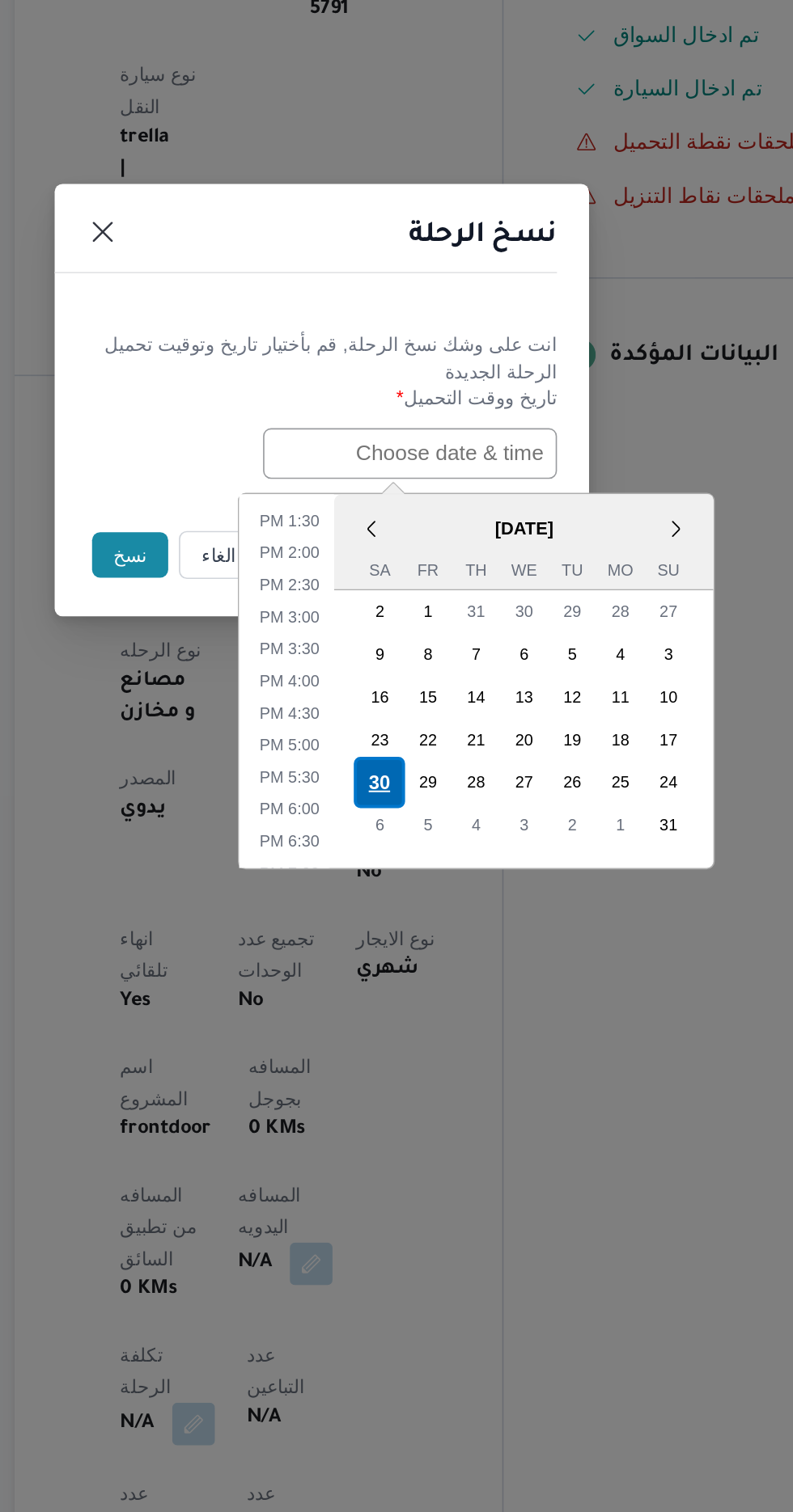
click at [431, 984] on div "30" at bounding box center [431, 988] width 31 height 31
type input "[DATE] 12:00AM"
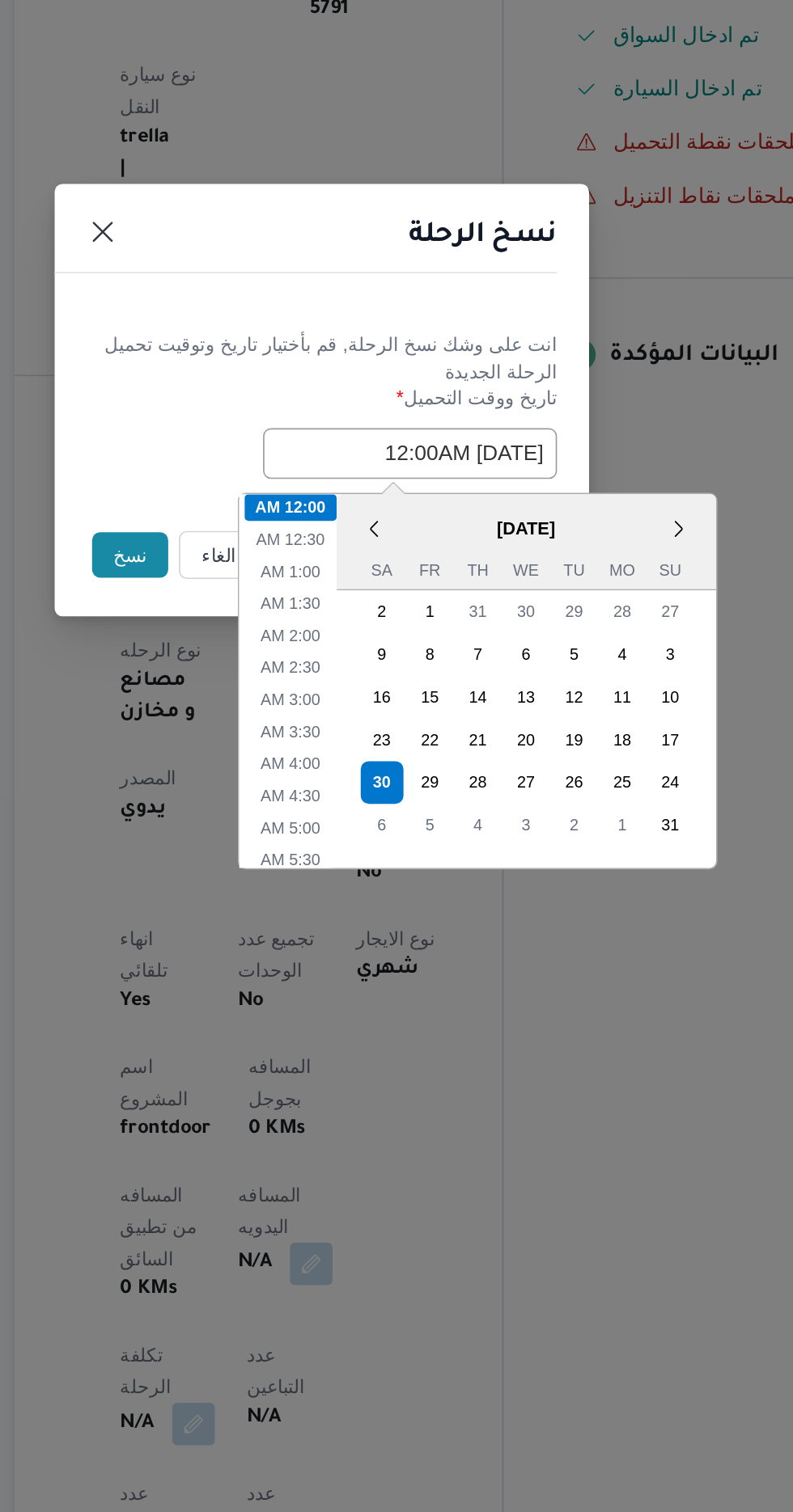
click at [263, 843] on button "نسخ" at bounding box center [280, 850] width 47 height 27
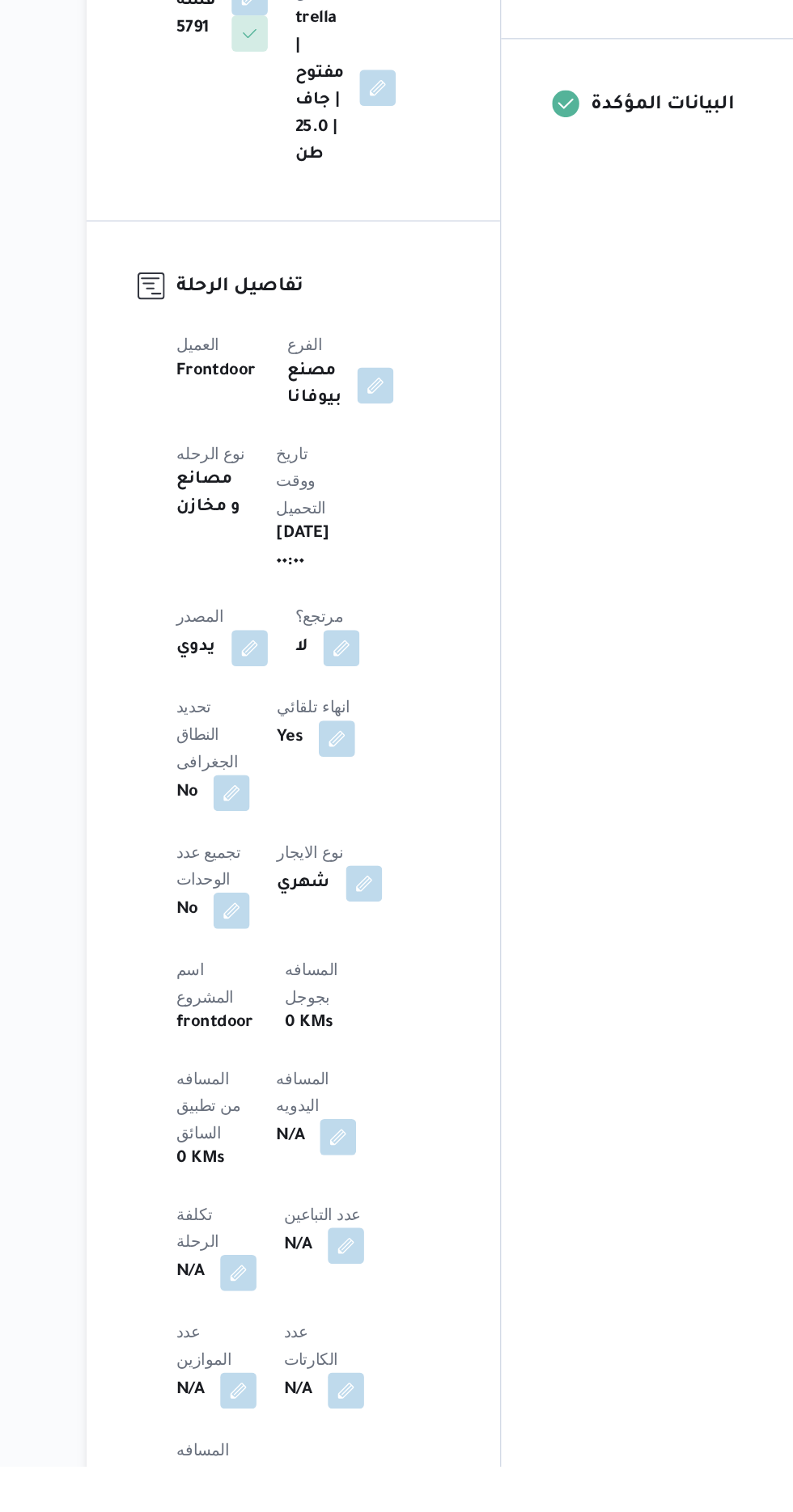
scroll to position [193, 0]
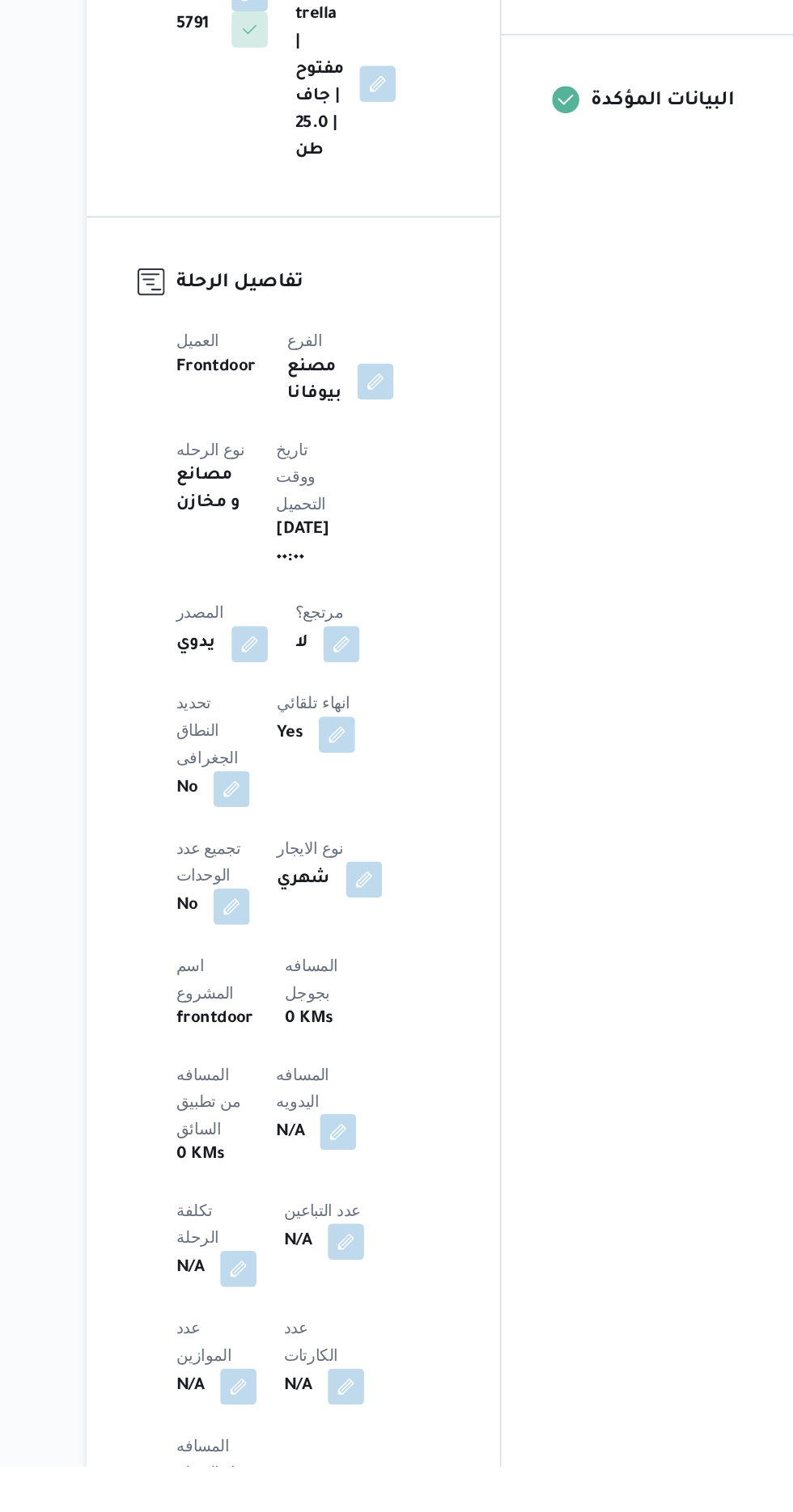
click at [377, 1260] on button "button" at bounding box center [390, 1273] width 26 height 26
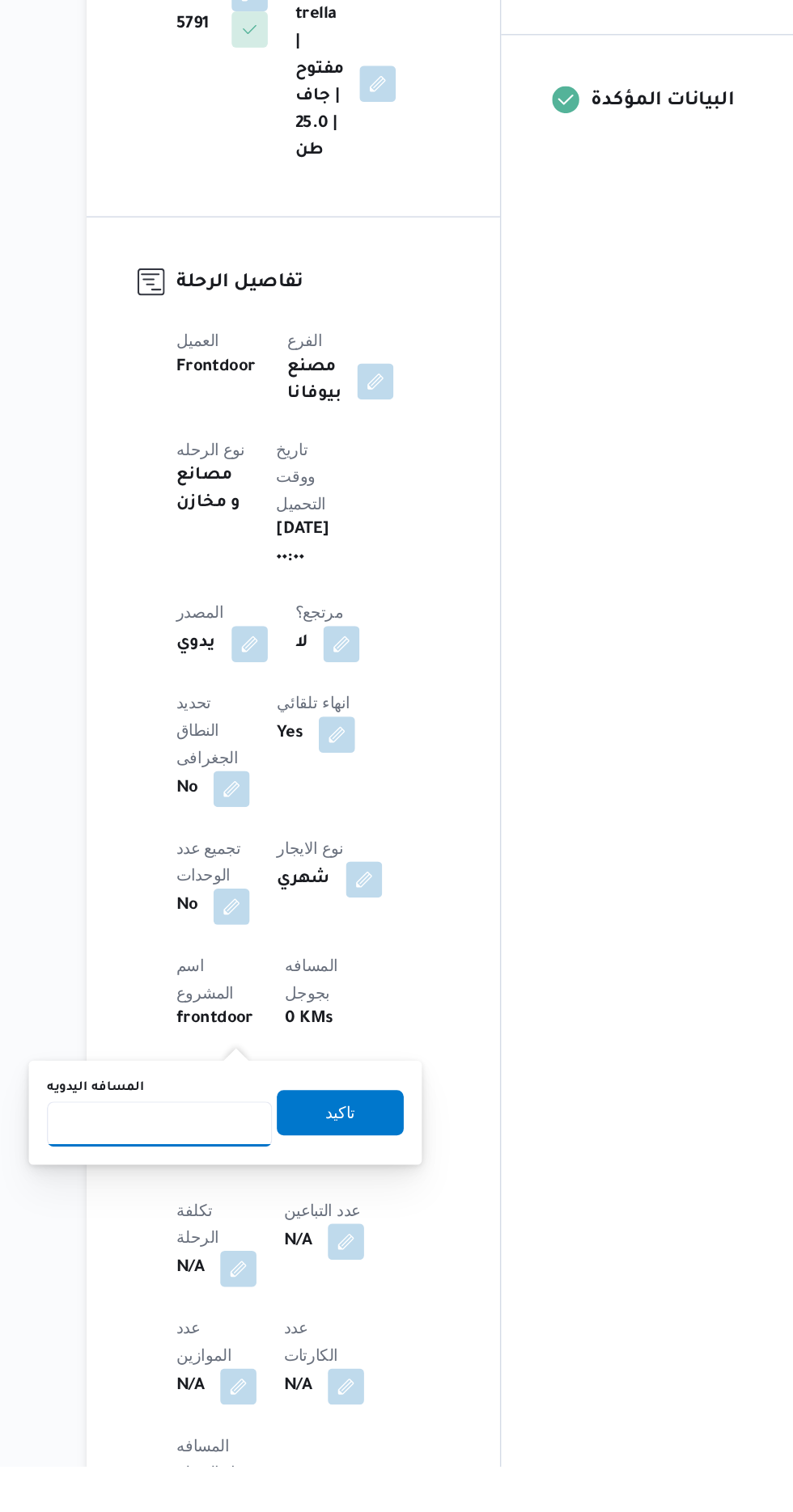
click at [281, 1267] on input "المسافه اليدويه" at bounding box center [263, 1267] width 161 height 32
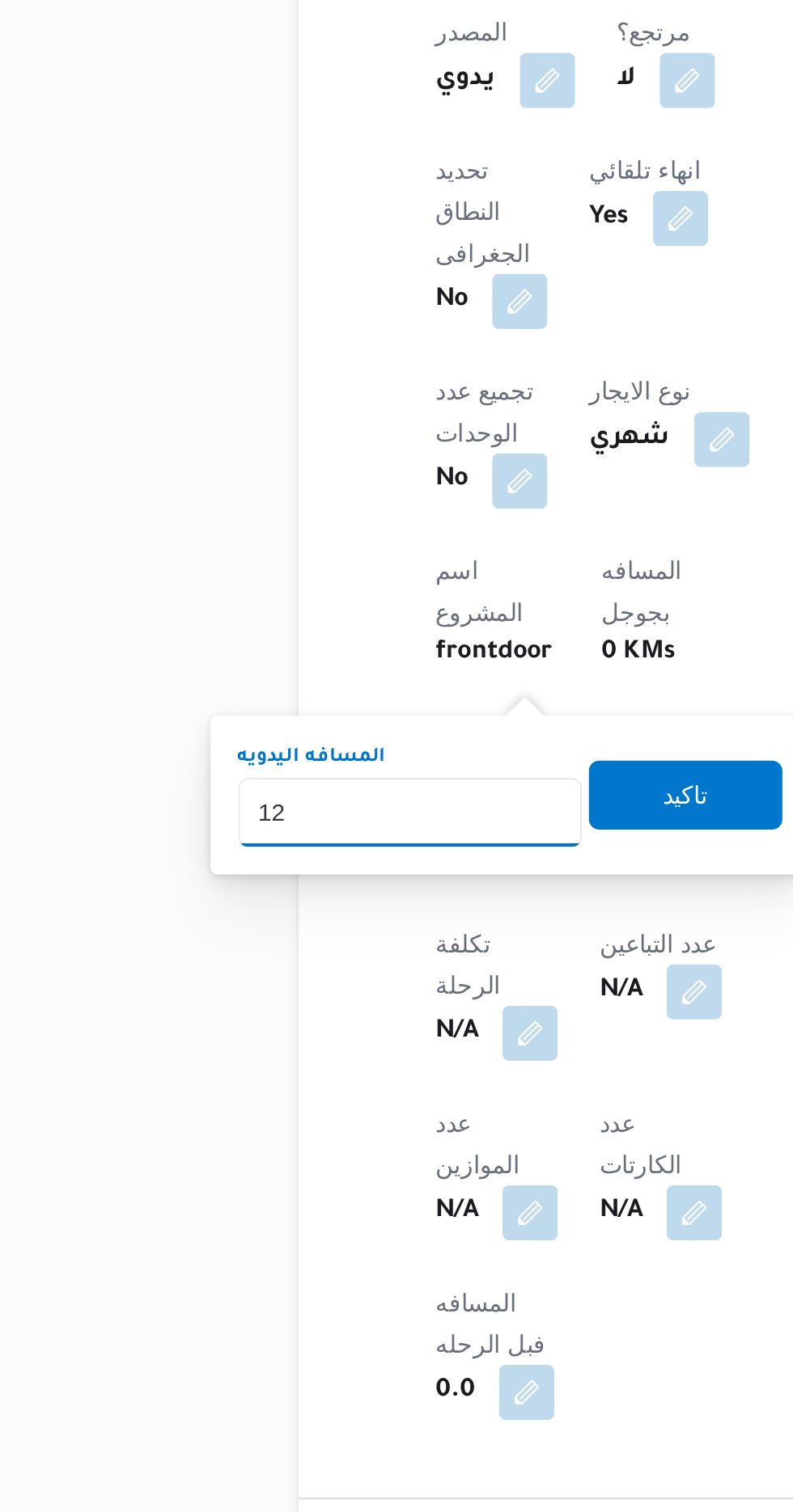
type input "120"
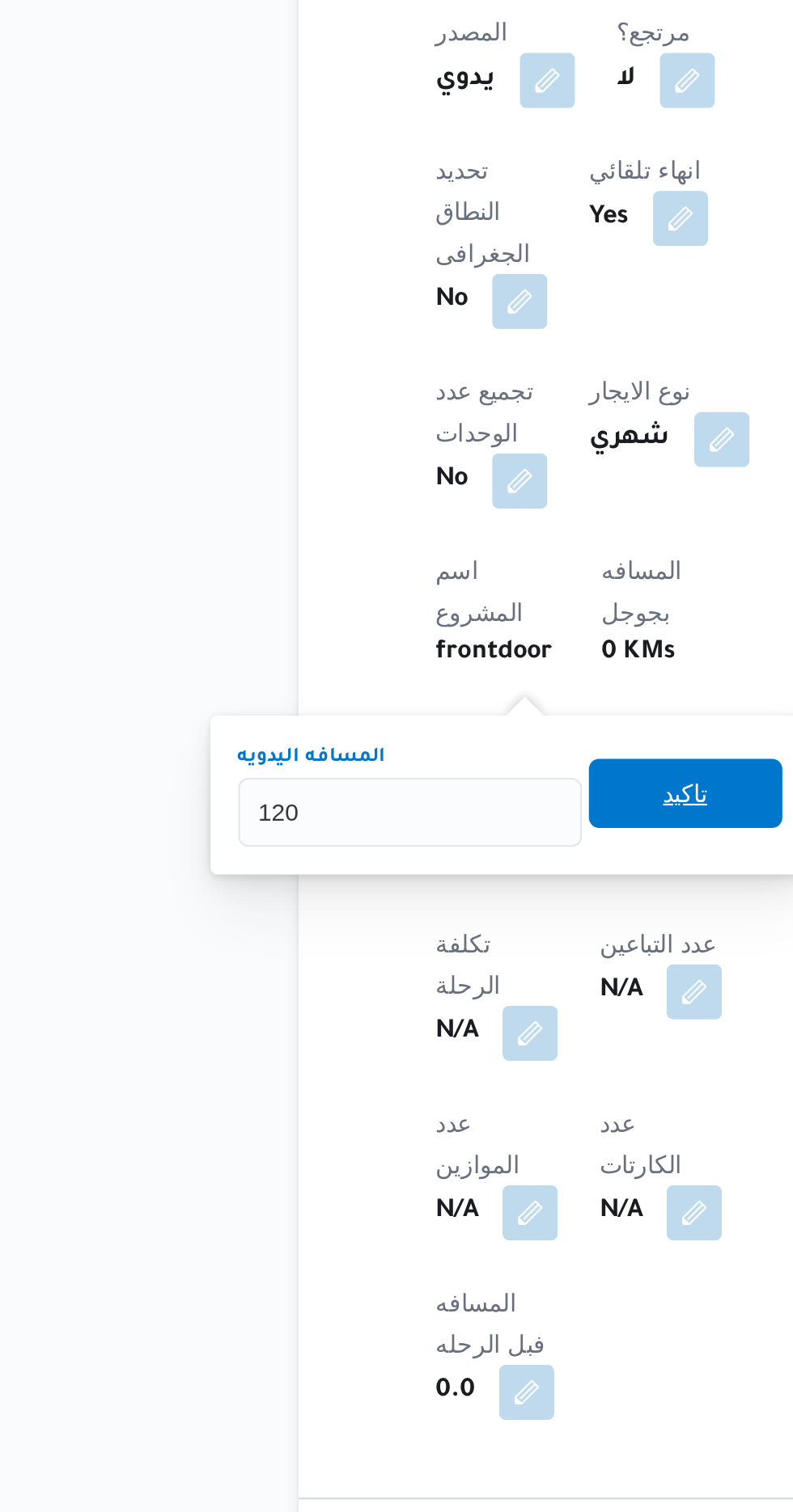
click at [400, 1172] on span "تاكيد" at bounding box center [392, 1167] width 21 height 19
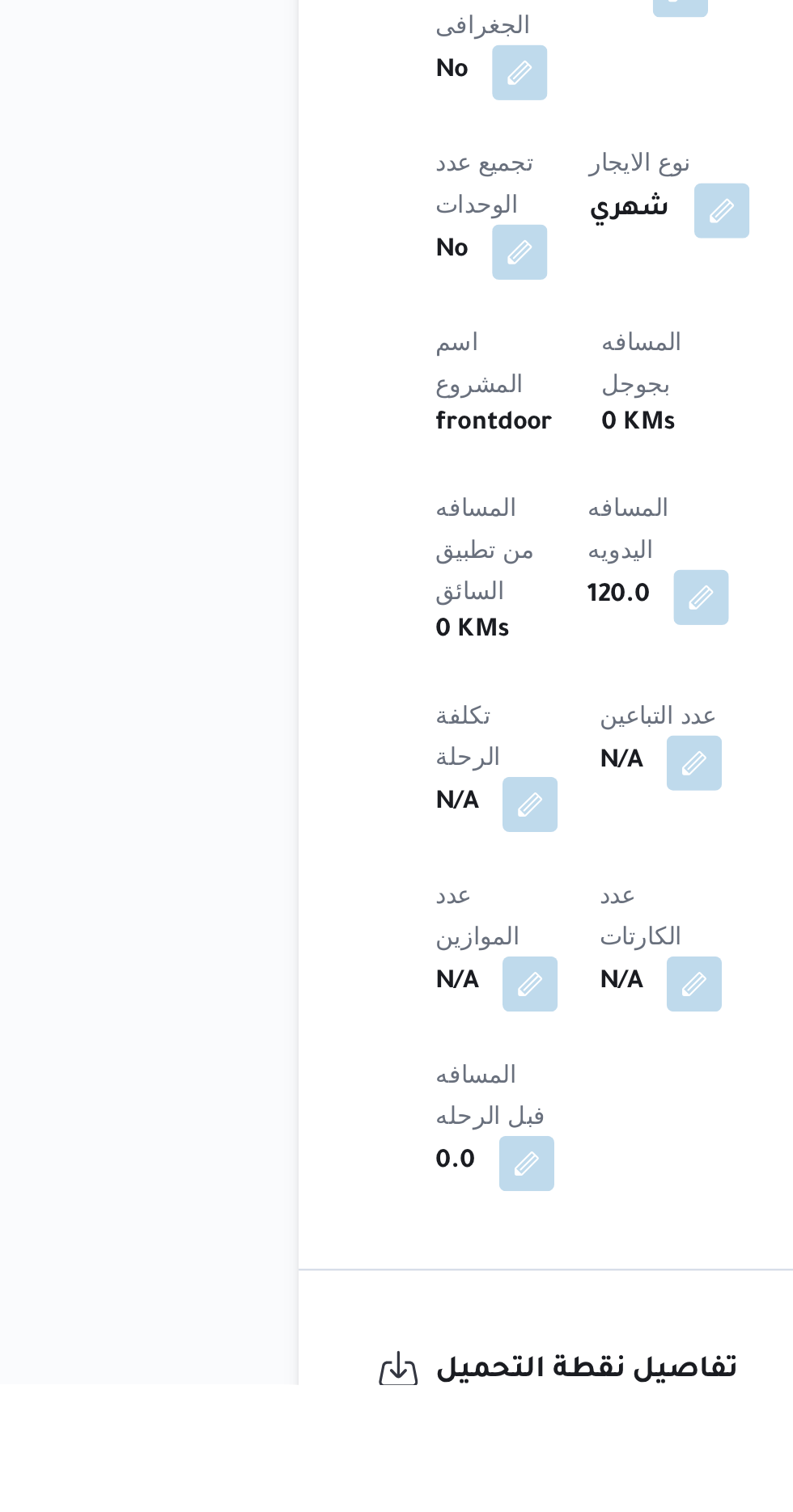
scroll to position [327, 0]
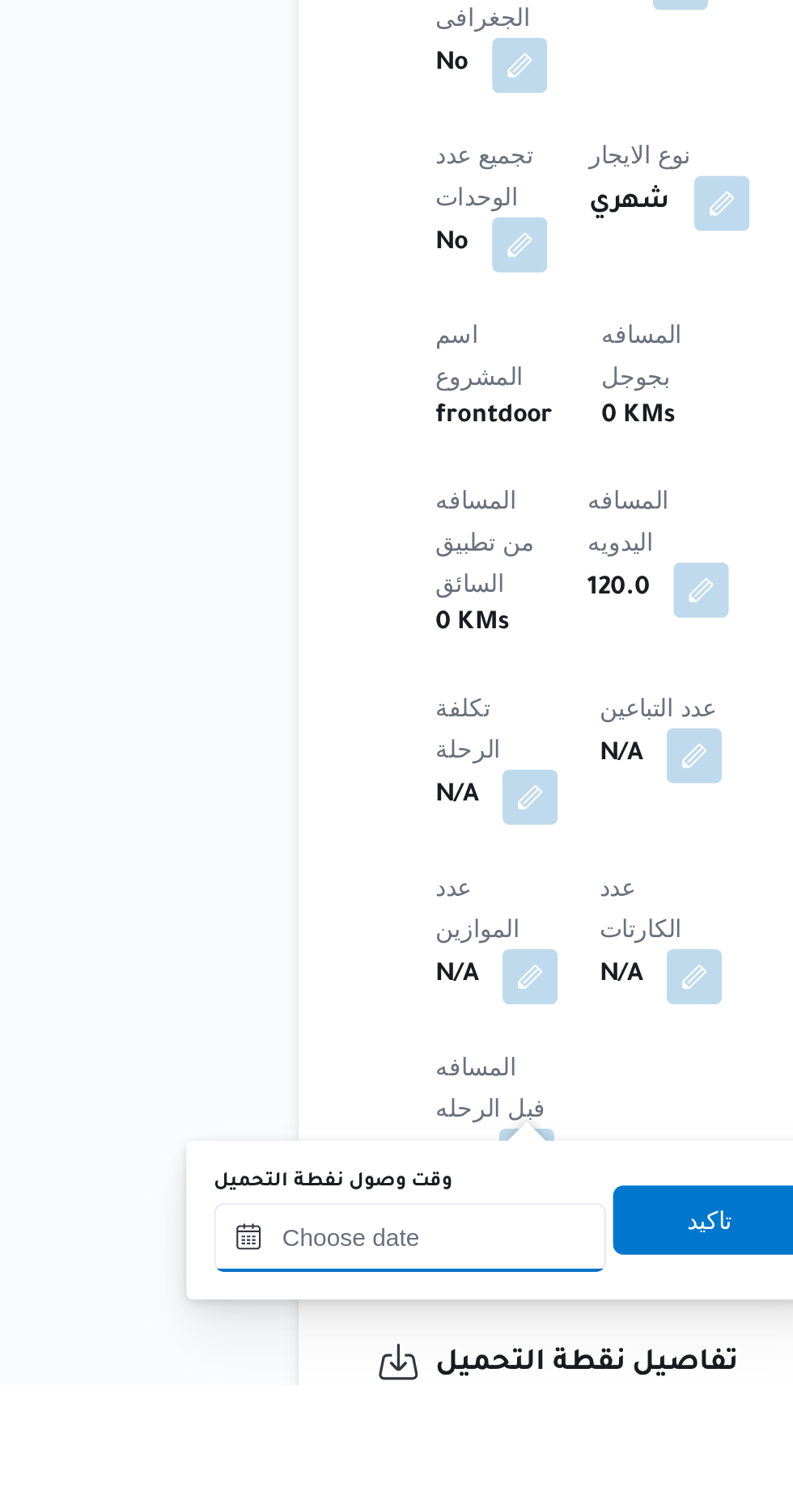
click at [277, 1439] on input "وقت وصول نفطة التحميل" at bounding box center [262, 1443] width 183 height 32
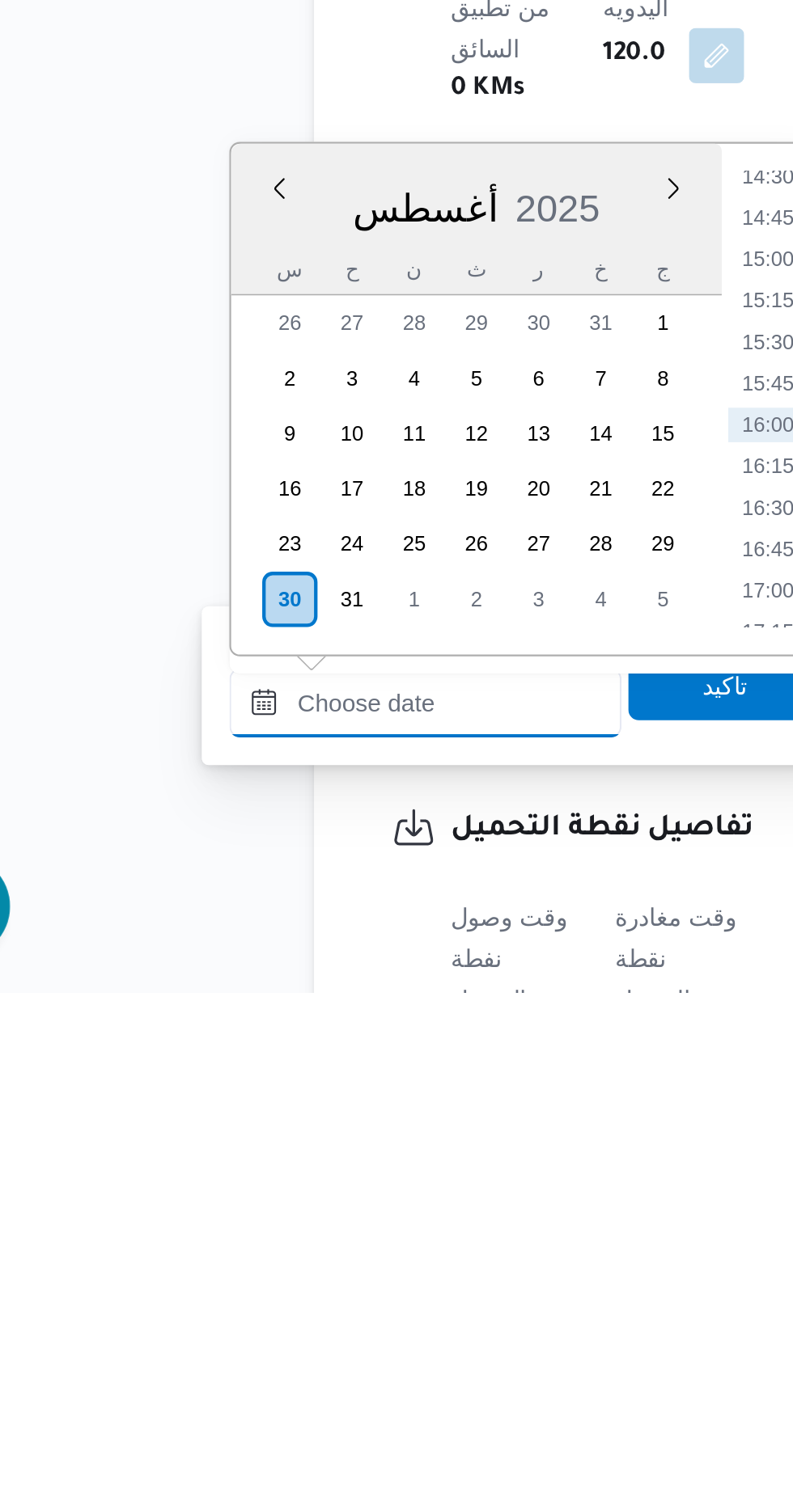
scroll to position [467, 0]
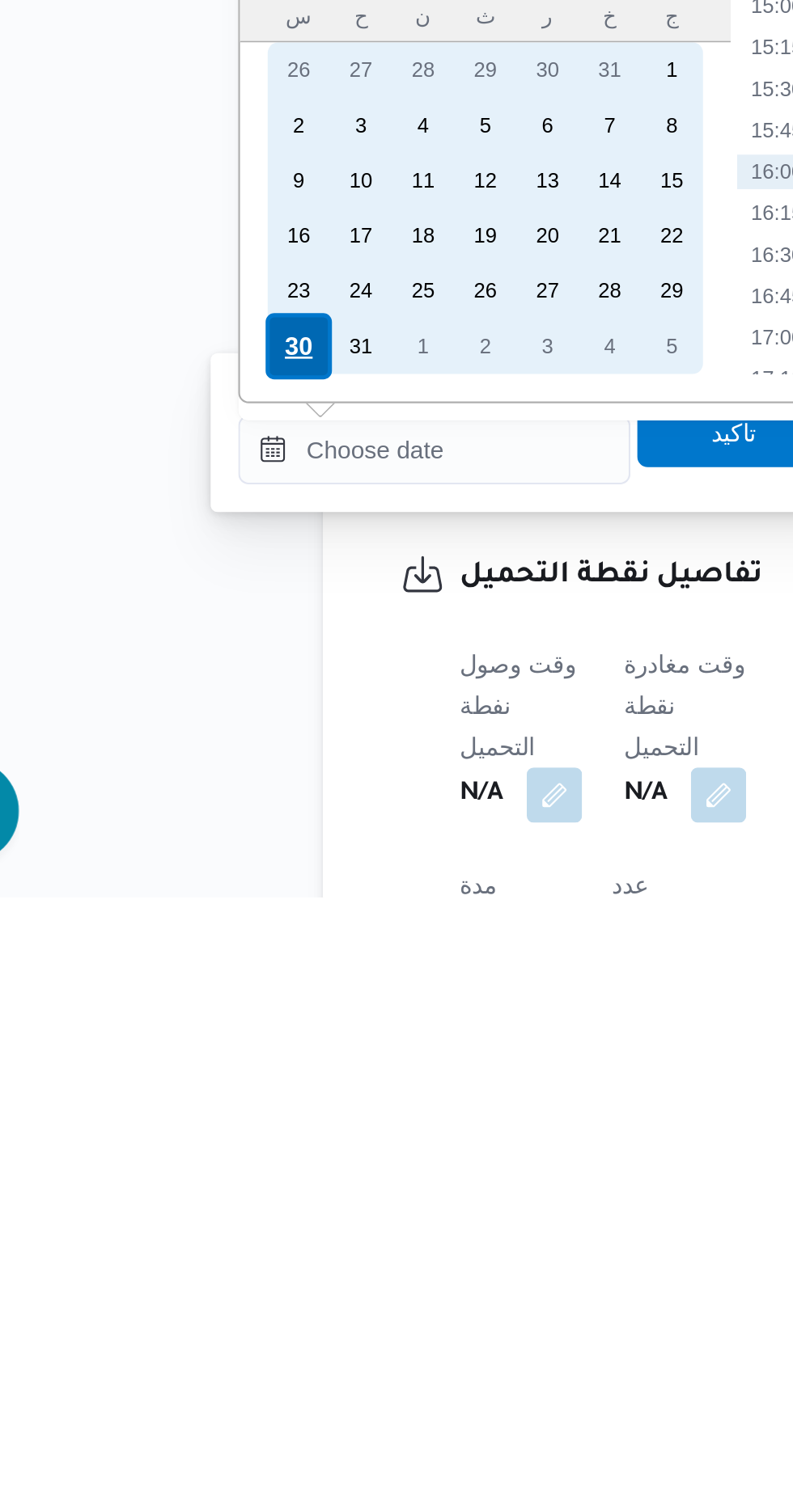
click at [192, 1253] on div "30" at bounding box center [199, 1254] width 31 height 31
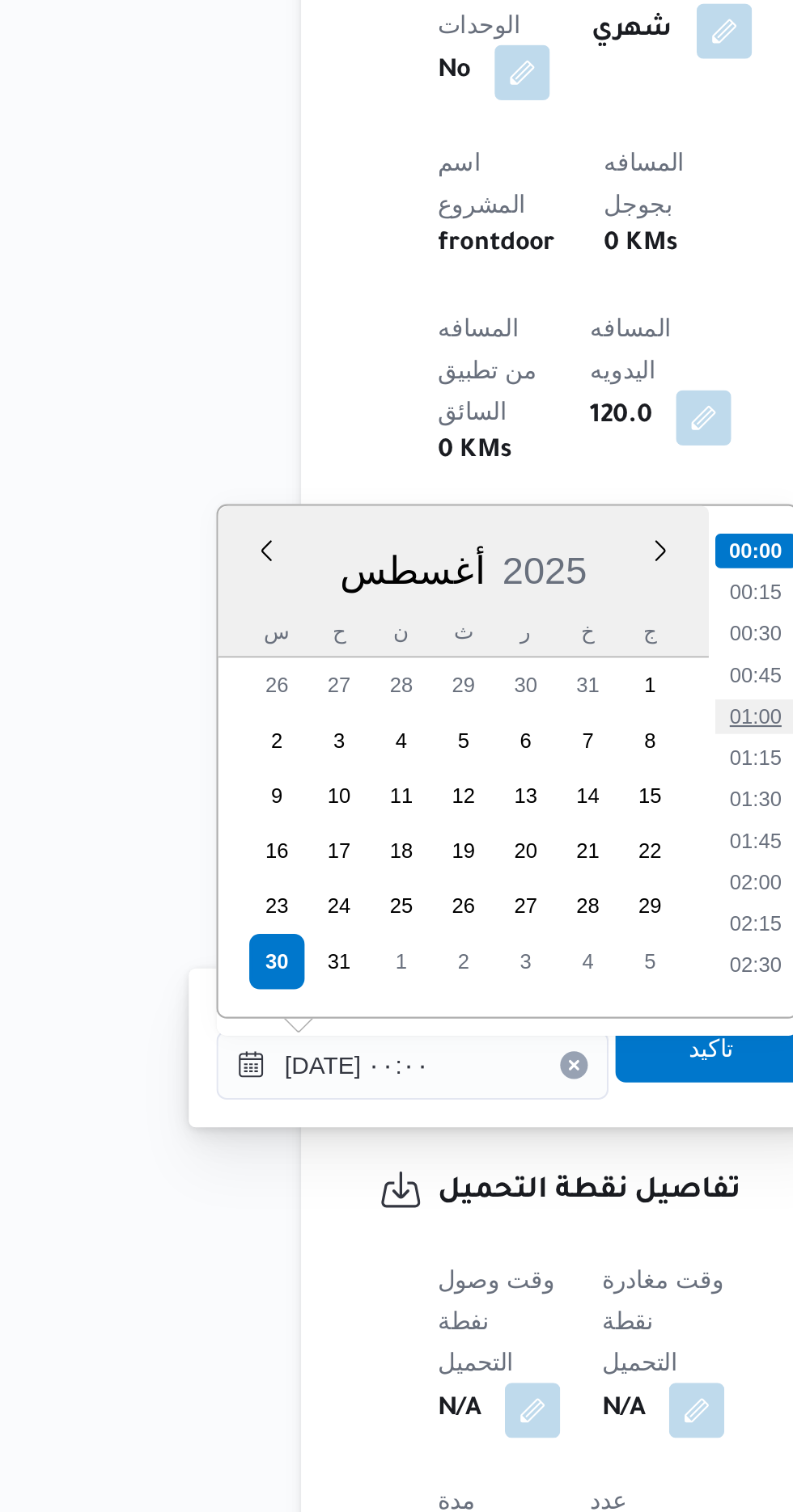
click at [425, 1134] on li "01:00" at bounding box center [423, 1139] width 37 height 16
type input "[DATE] ٠١:٠٠"
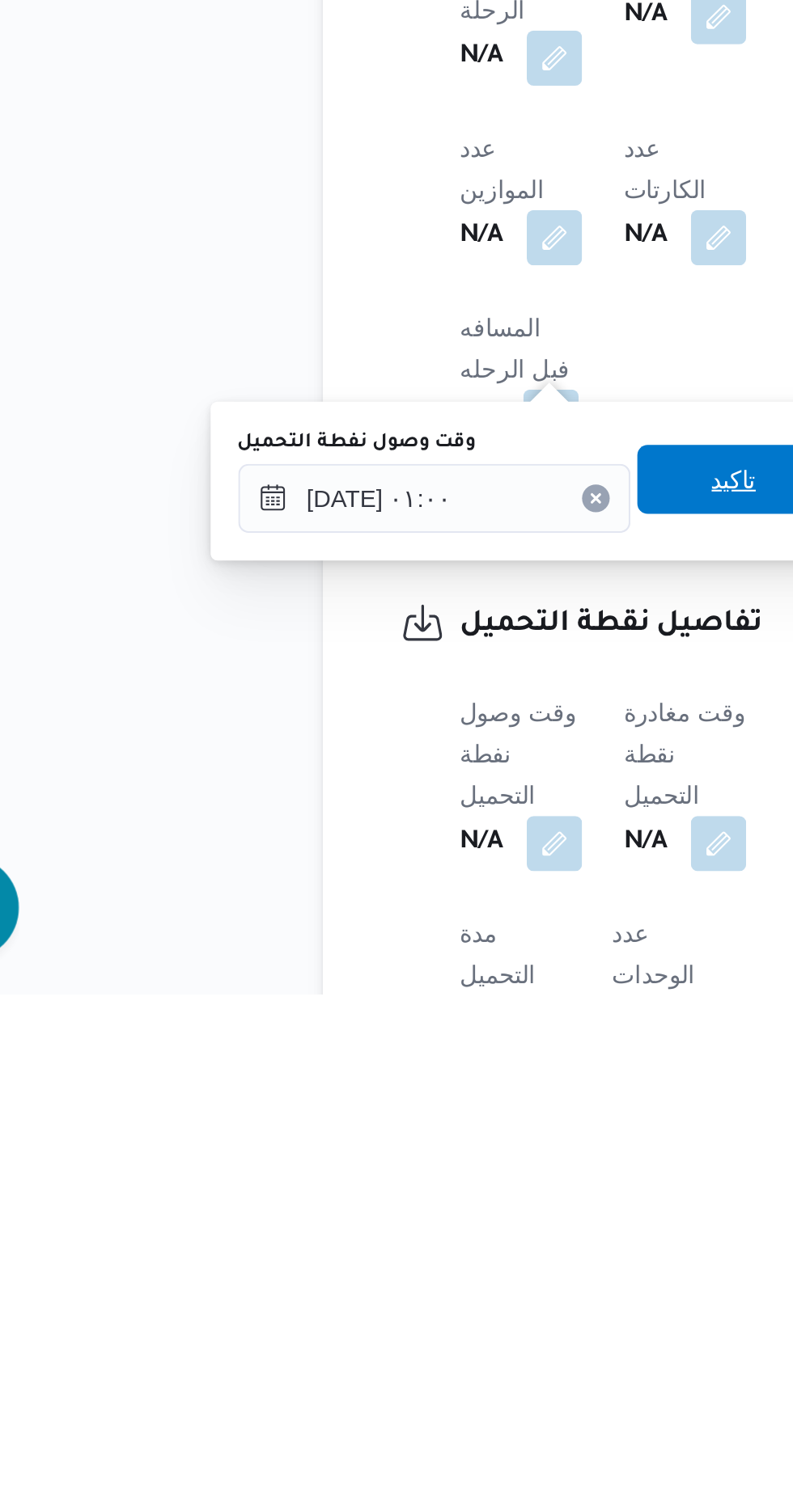
click at [400, 1270] on span "تاكيد" at bounding box center [402, 1271] width 90 height 32
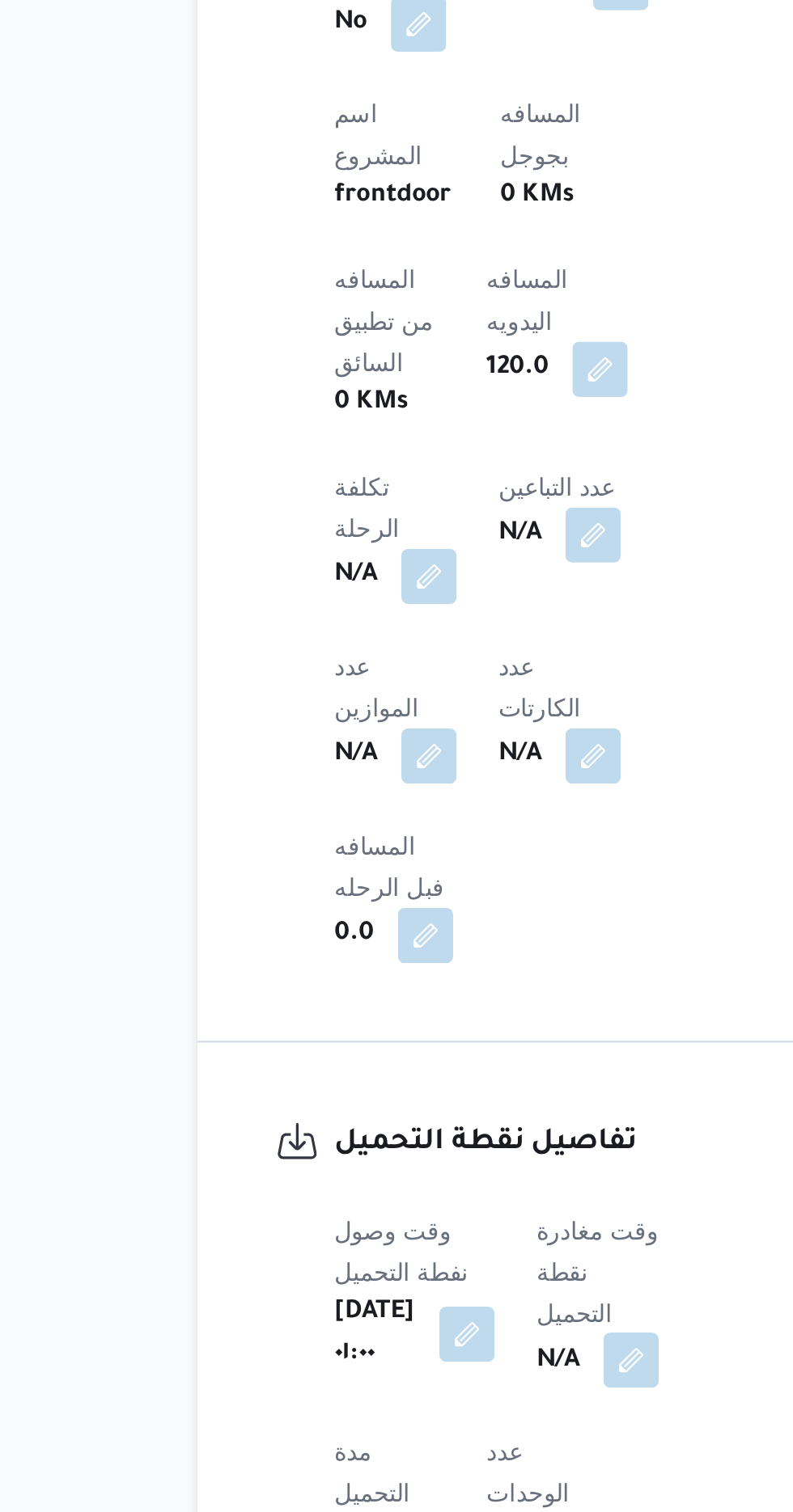
click at [427, 1429] on button "button" at bounding box center [413, 1441] width 26 height 26
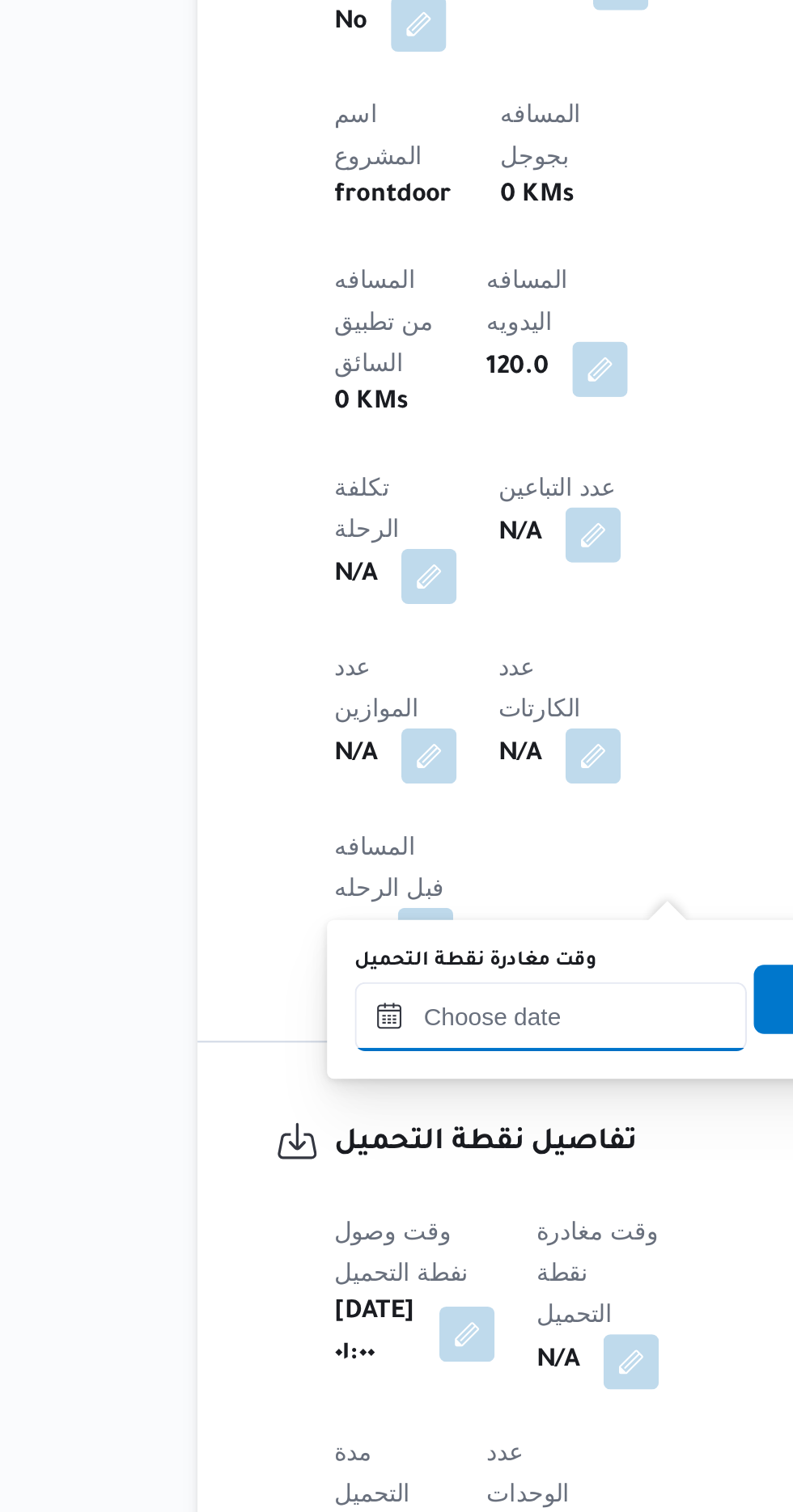
click at [383, 1275] on input "وقت مغادرة نقطة التحميل" at bounding box center [375, 1279] width 183 height 32
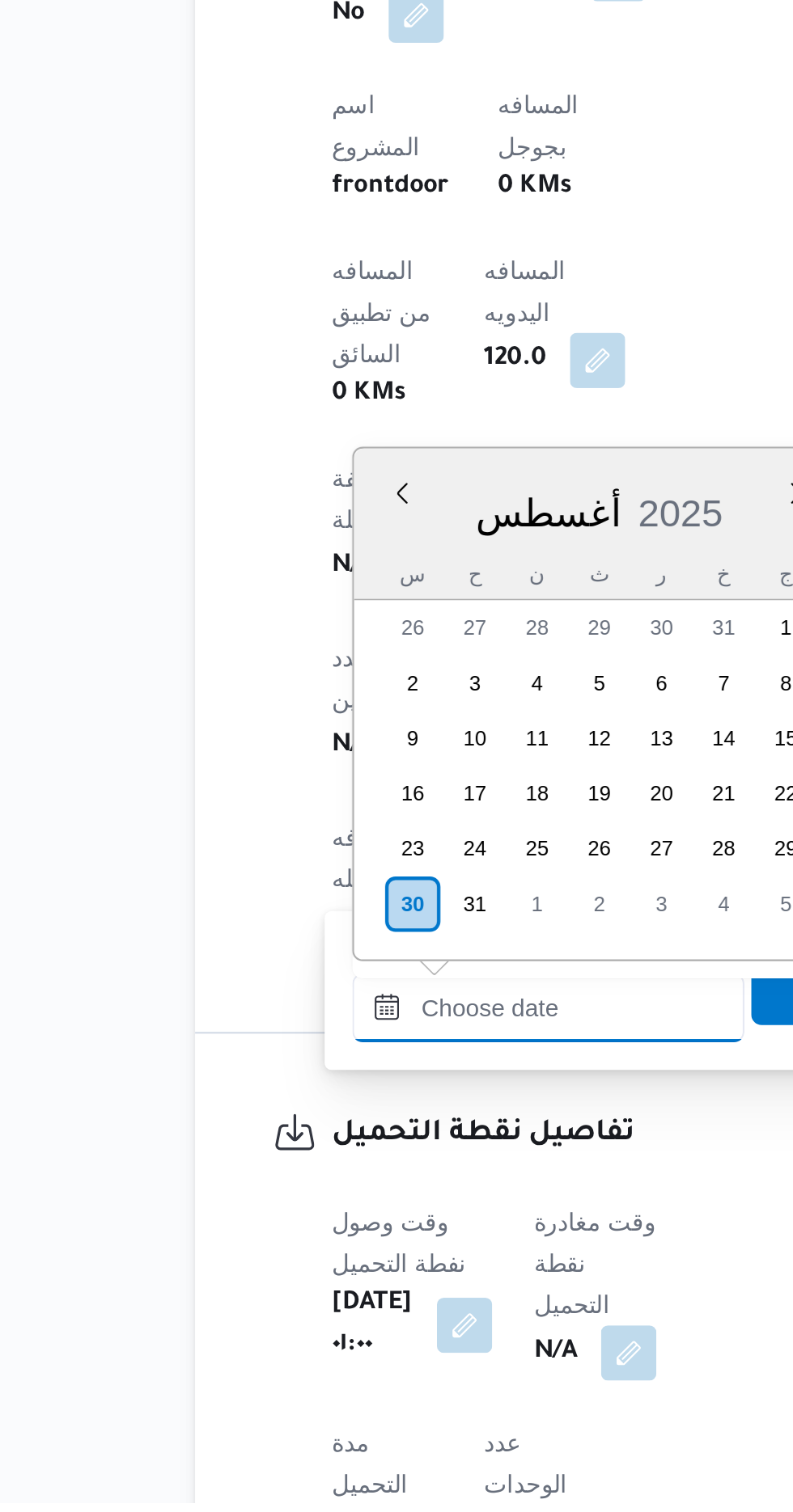
scroll to position [1131, 0]
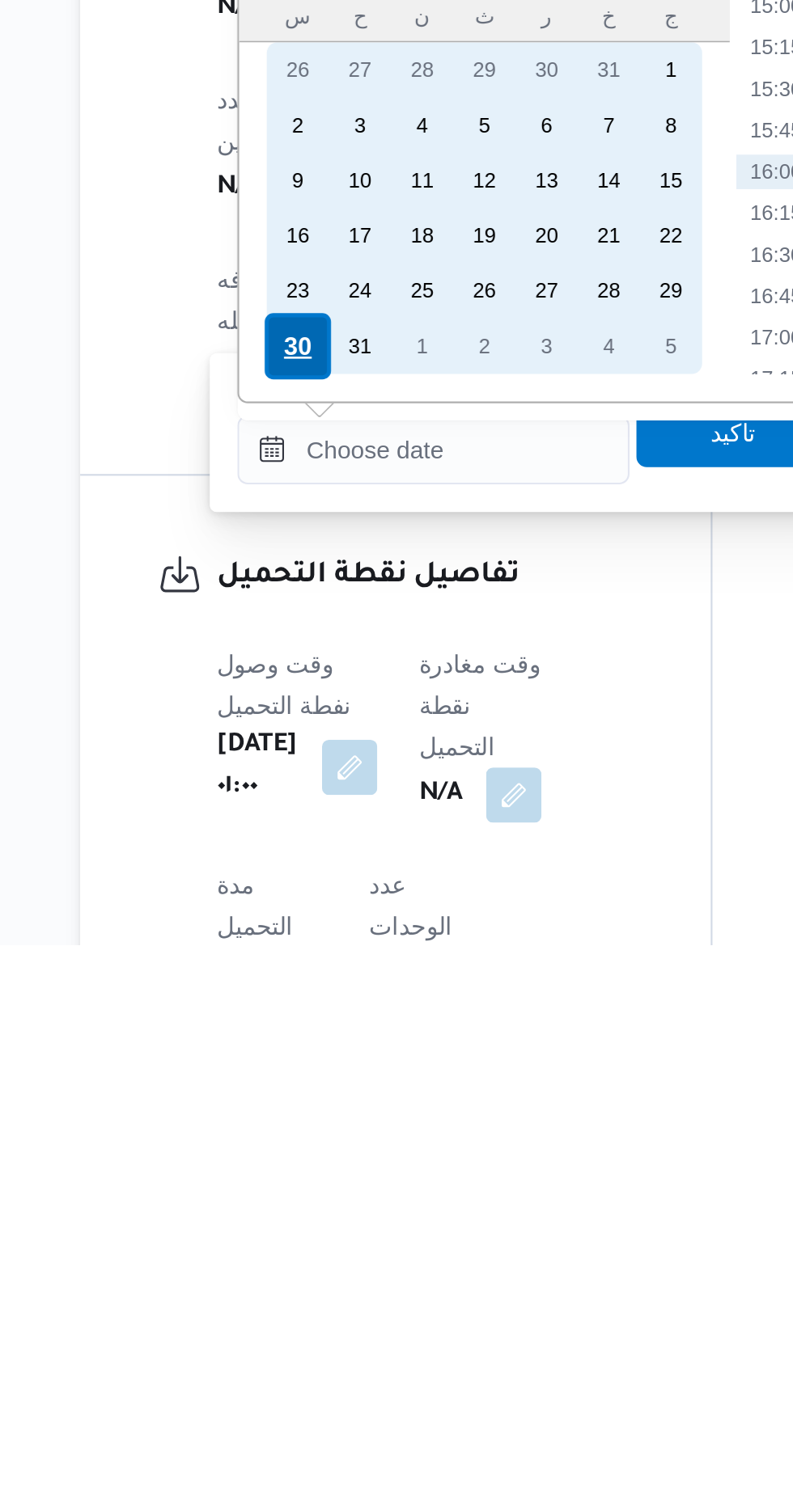
click at [311, 1230] on div "30" at bounding box center [312, 1232] width 31 height 31
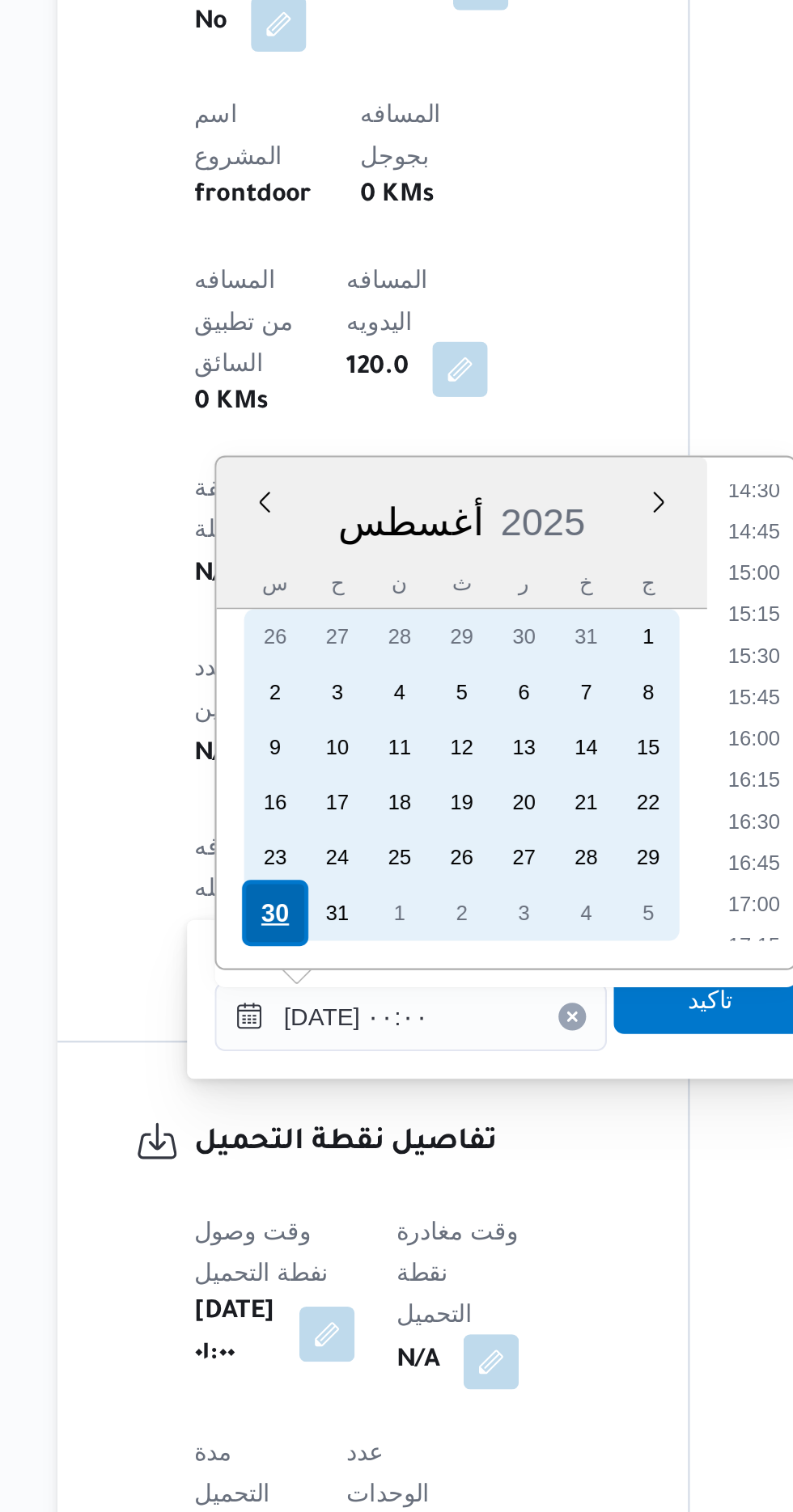
scroll to position [0, 0]
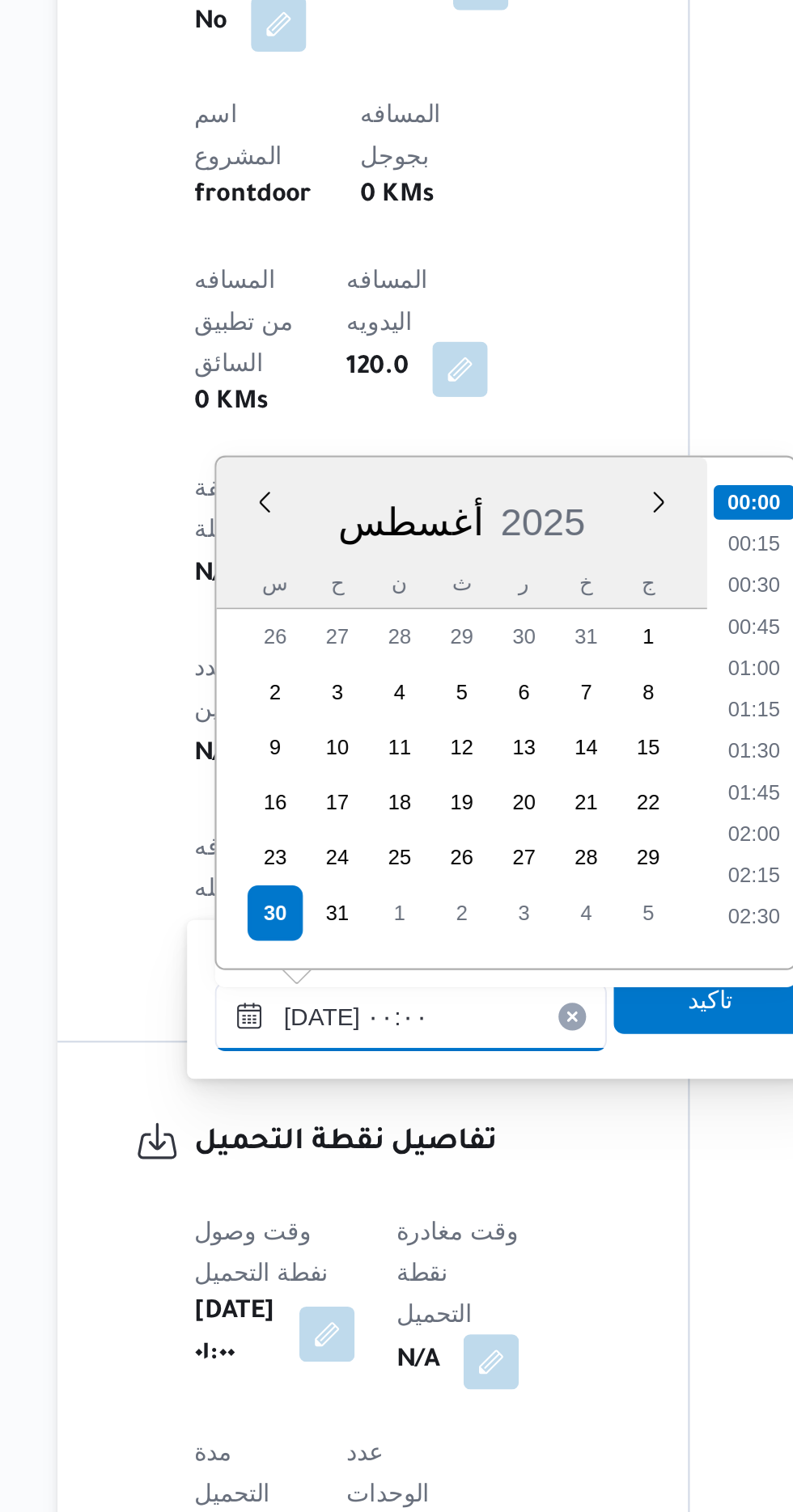
click at [291, 1277] on input "[DATE] ٠٠:٠٠" at bounding box center [375, 1279] width 183 height 32
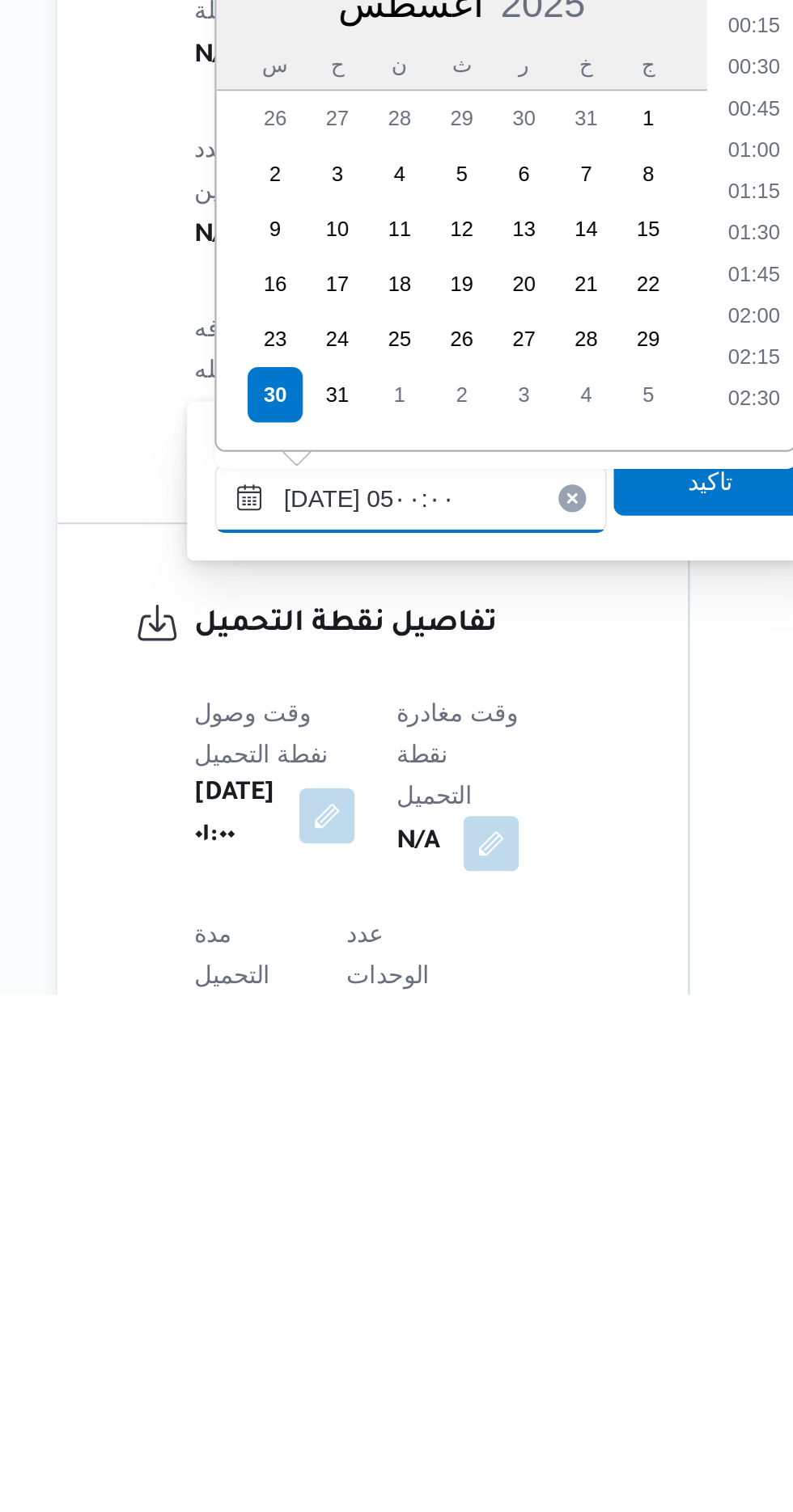
scroll to position [193, 0]
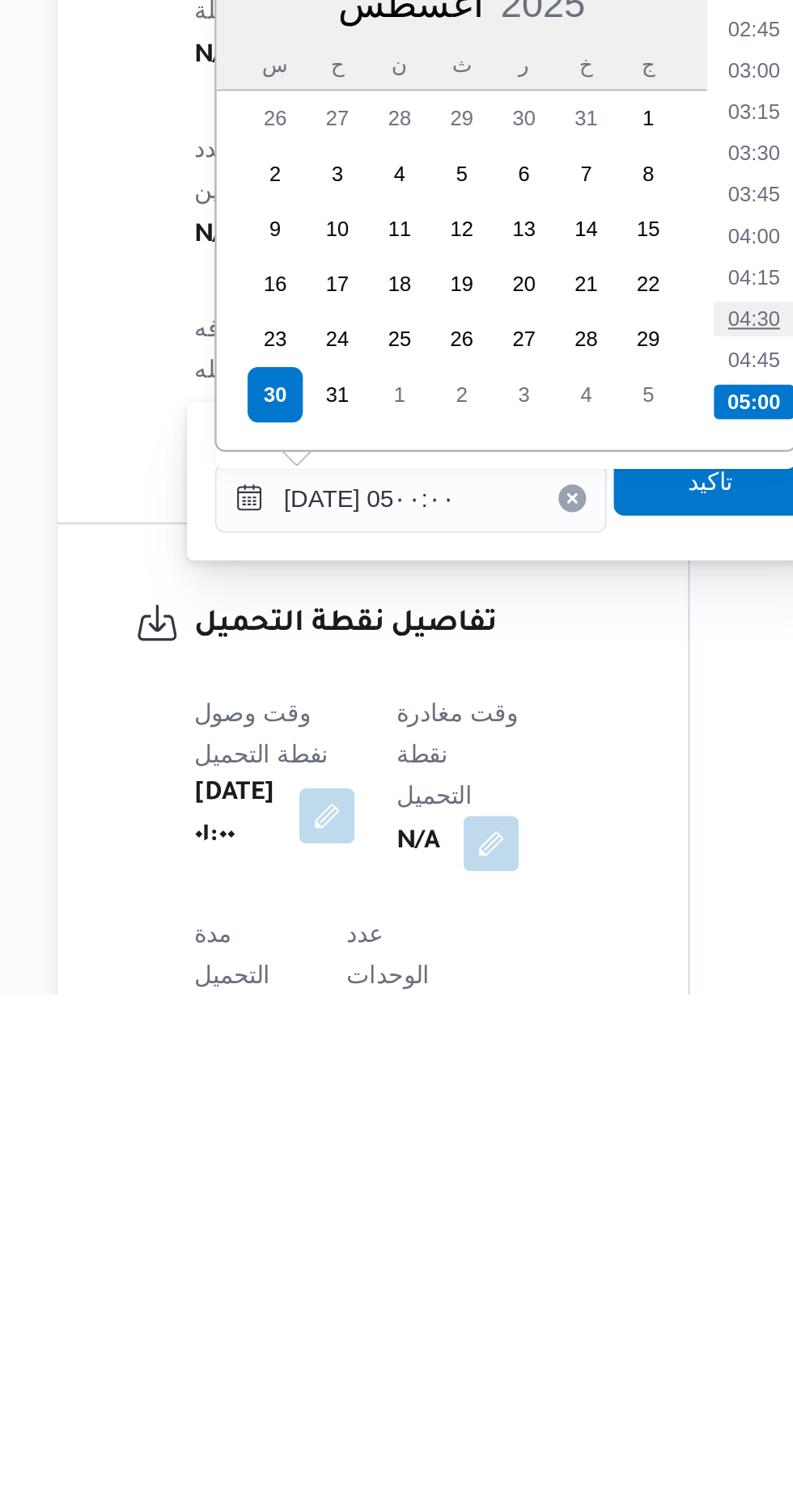
click at [537, 1191] on li "04:30" at bounding box center [536, 1196] width 37 height 16
type input "[DATE] ٠٤:٣٠"
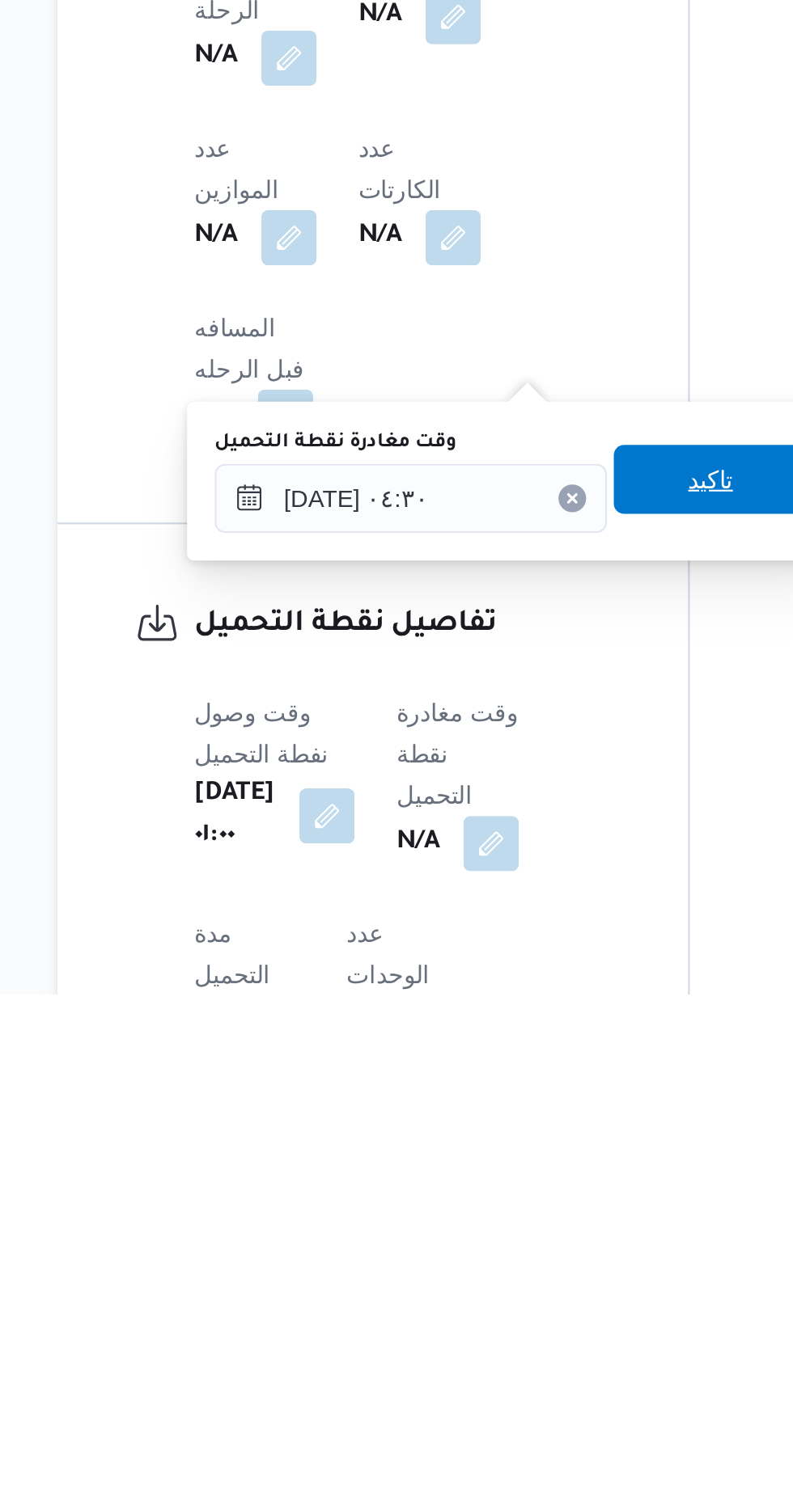
click at [516, 1276] on span "تاكيد" at bounding box center [516, 1271] width 90 height 32
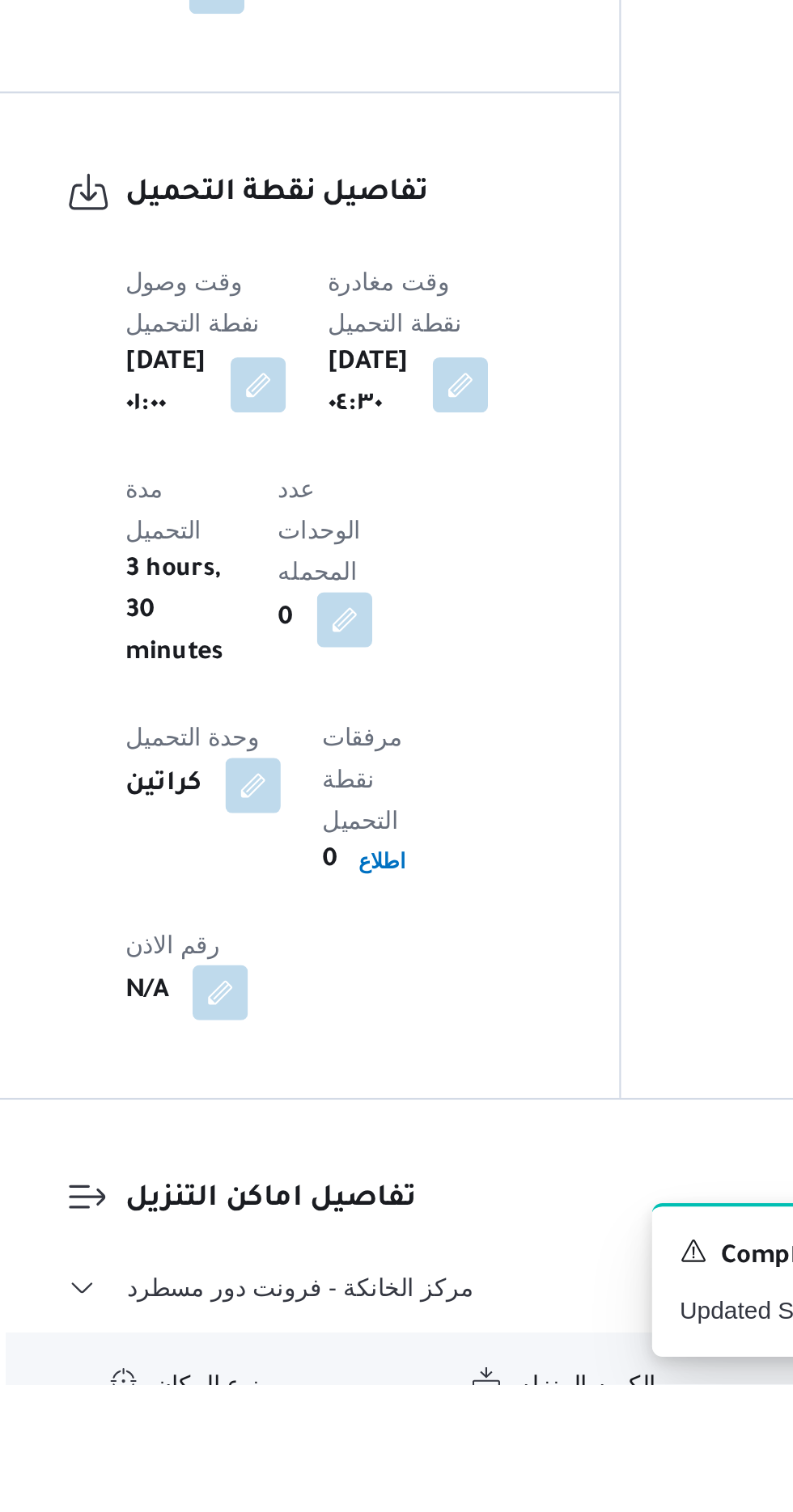
scroll to position [899, 0]
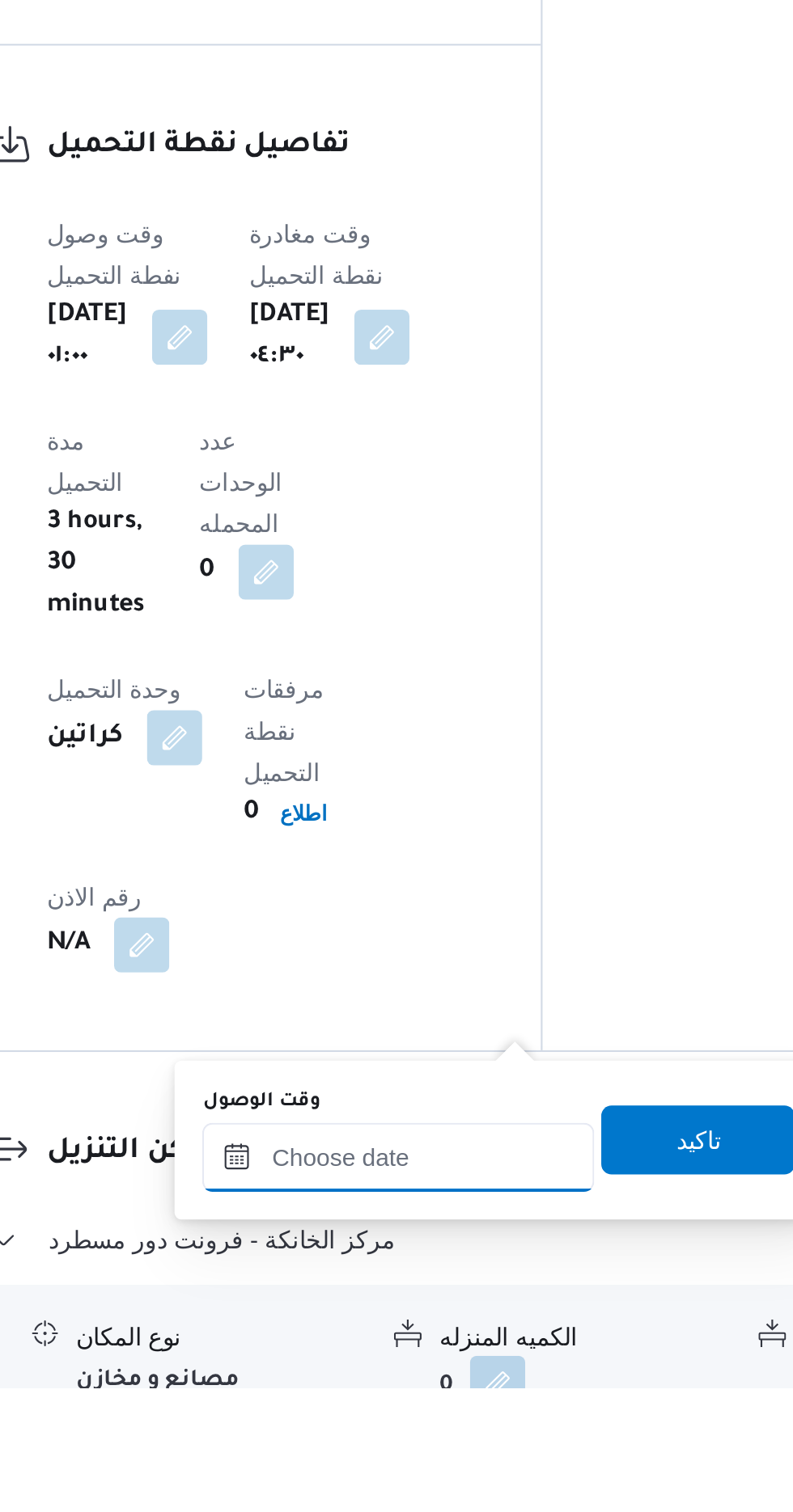
click at [473, 1396] on input "وقت الوصول" at bounding box center [438, 1403] width 183 height 32
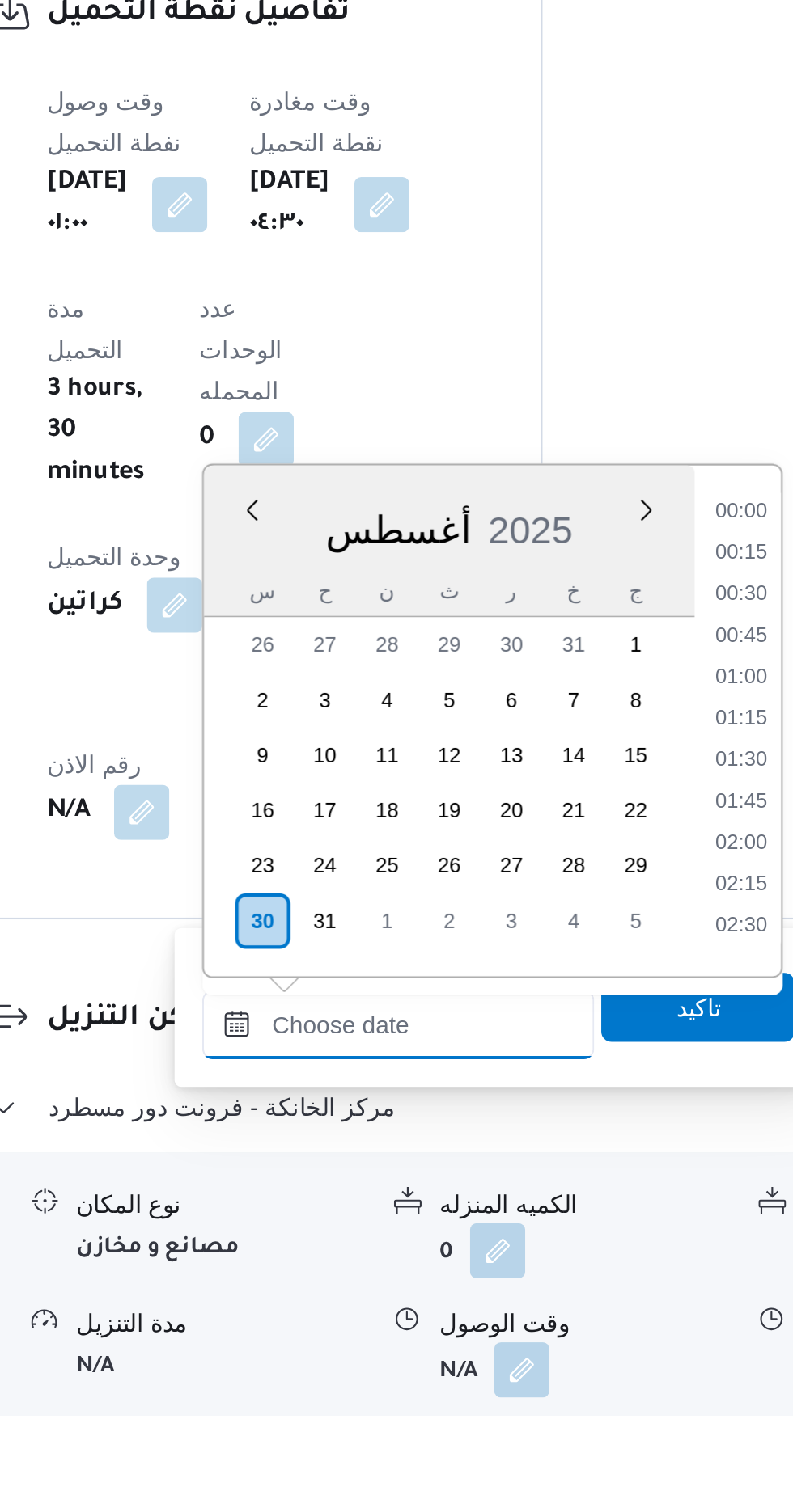
scroll to position [1131, 0]
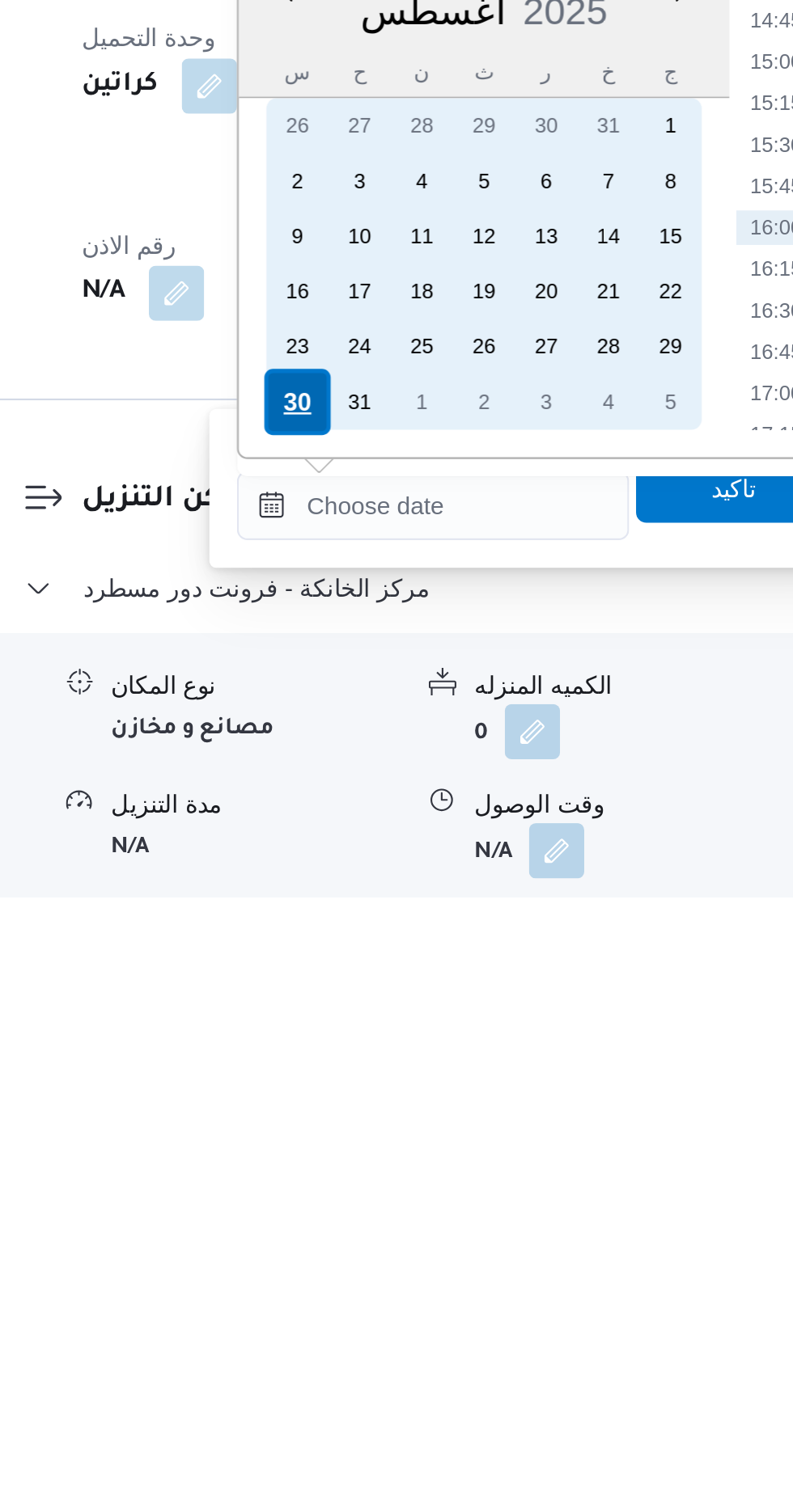
click at [370, 1281] on div "30" at bounding box center [375, 1280] width 31 height 31
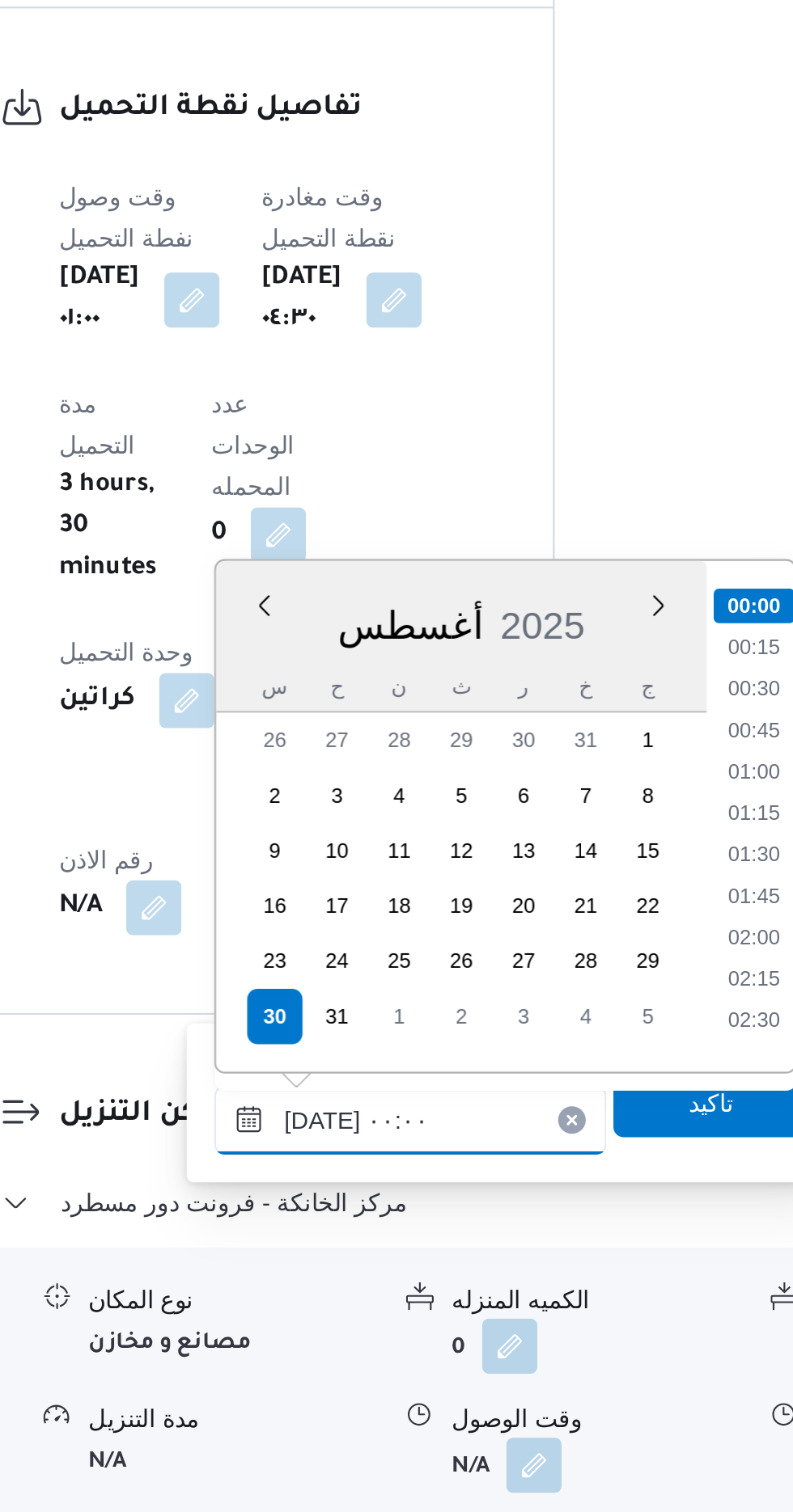
click at [366, 1324] on input "[DATE] ٠٠:٠٠" at bounding box center [438, 1328] width 183 height 32
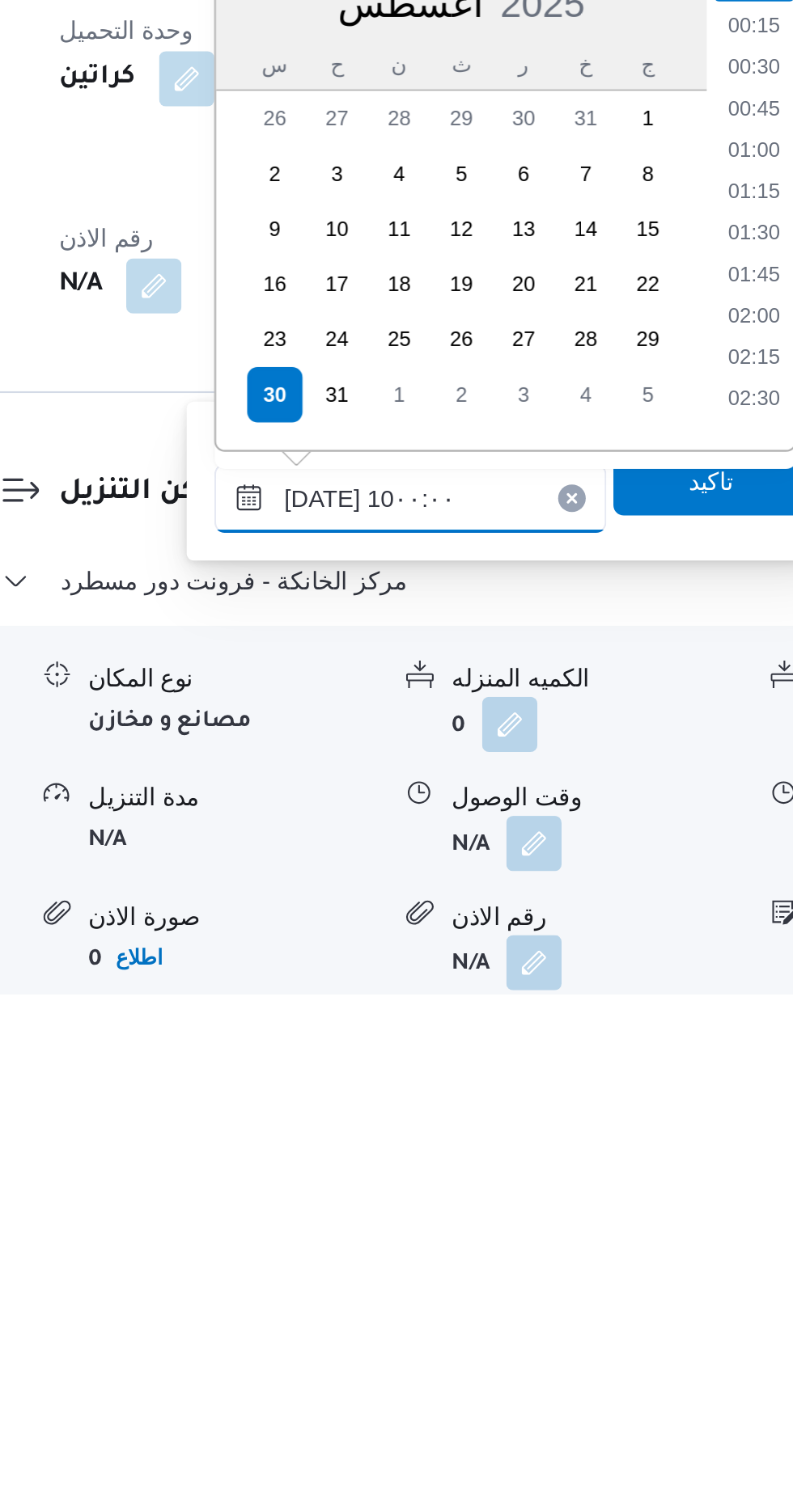
scroll to position [581, 0]
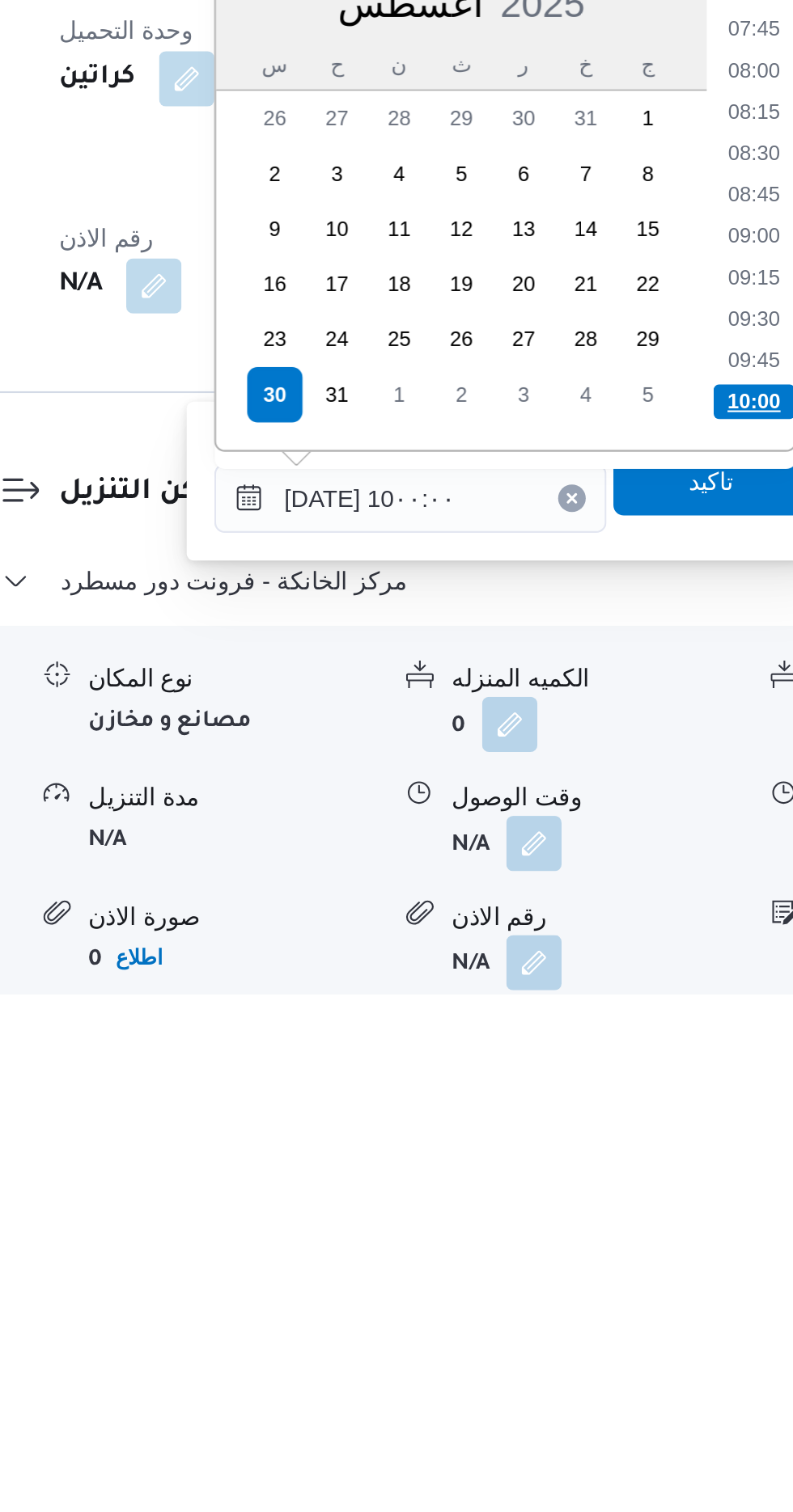
click at [600, 1231] on li "10:00" at bounding box center [599, 1235] width 38 height 16
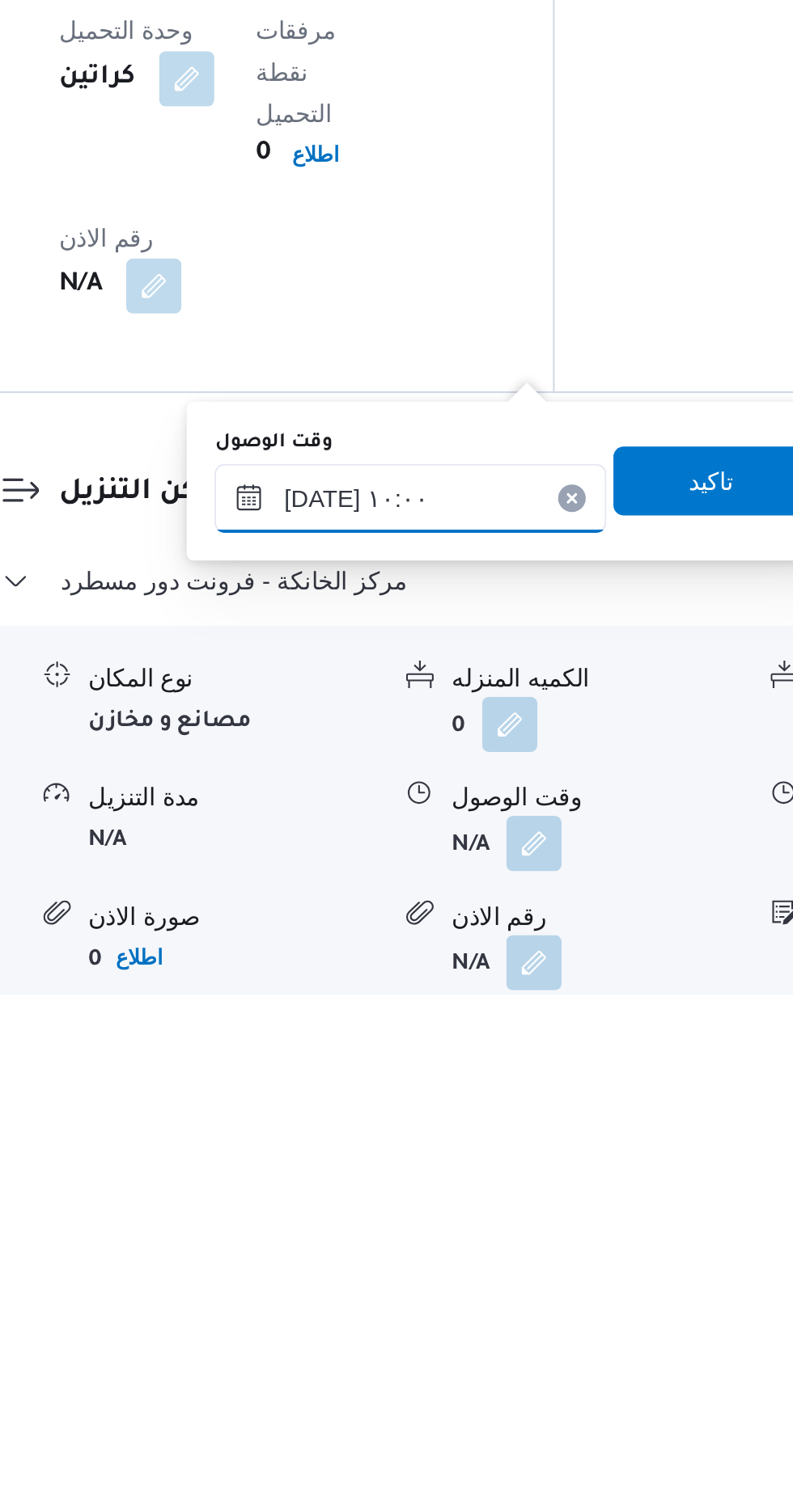
click at [479, 1276] on input "[DATE] ١٠:٠٠" at bounding box center [438, 1279] width 183 height 32
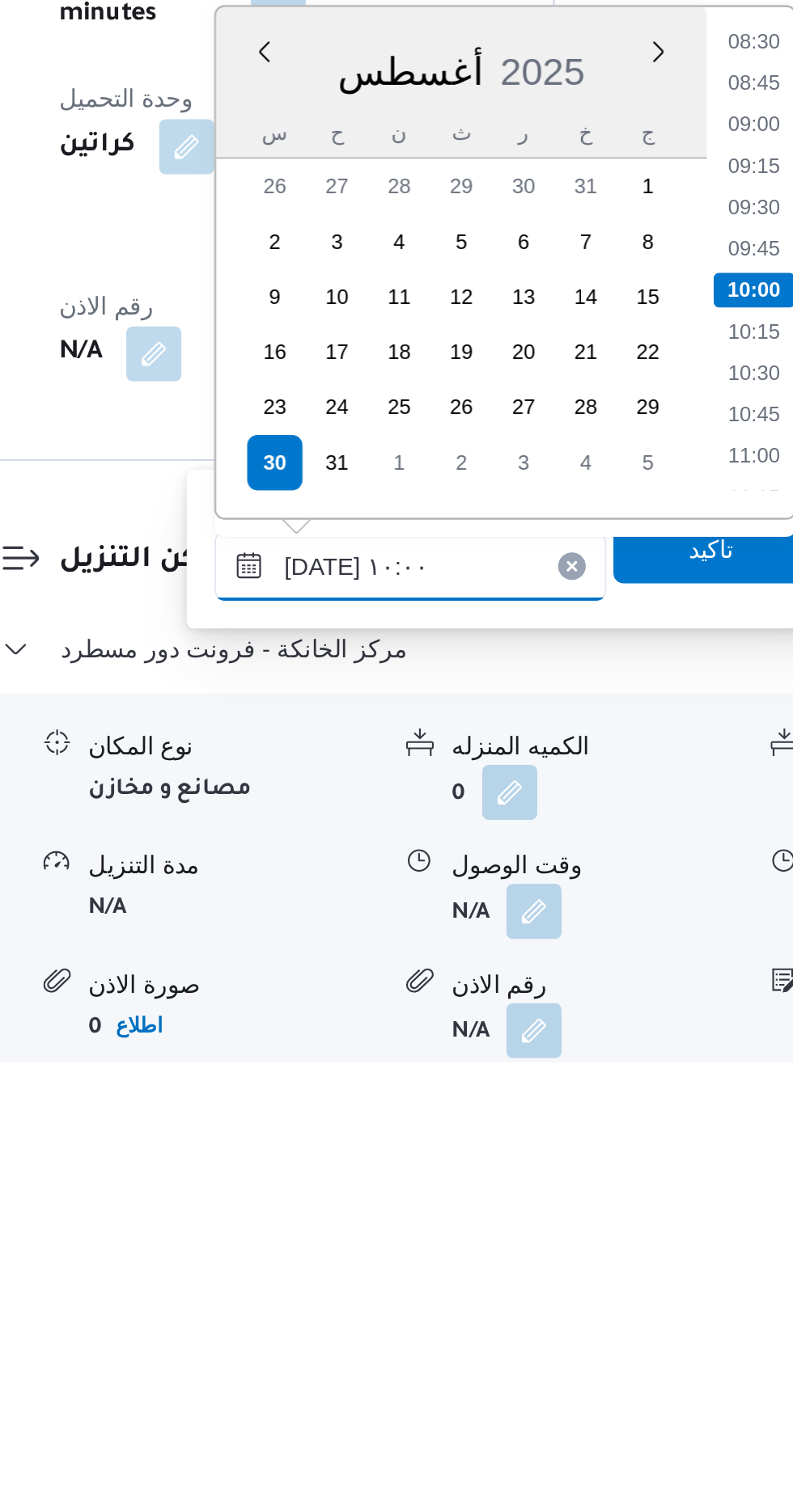
scroll to position [1024, 0]
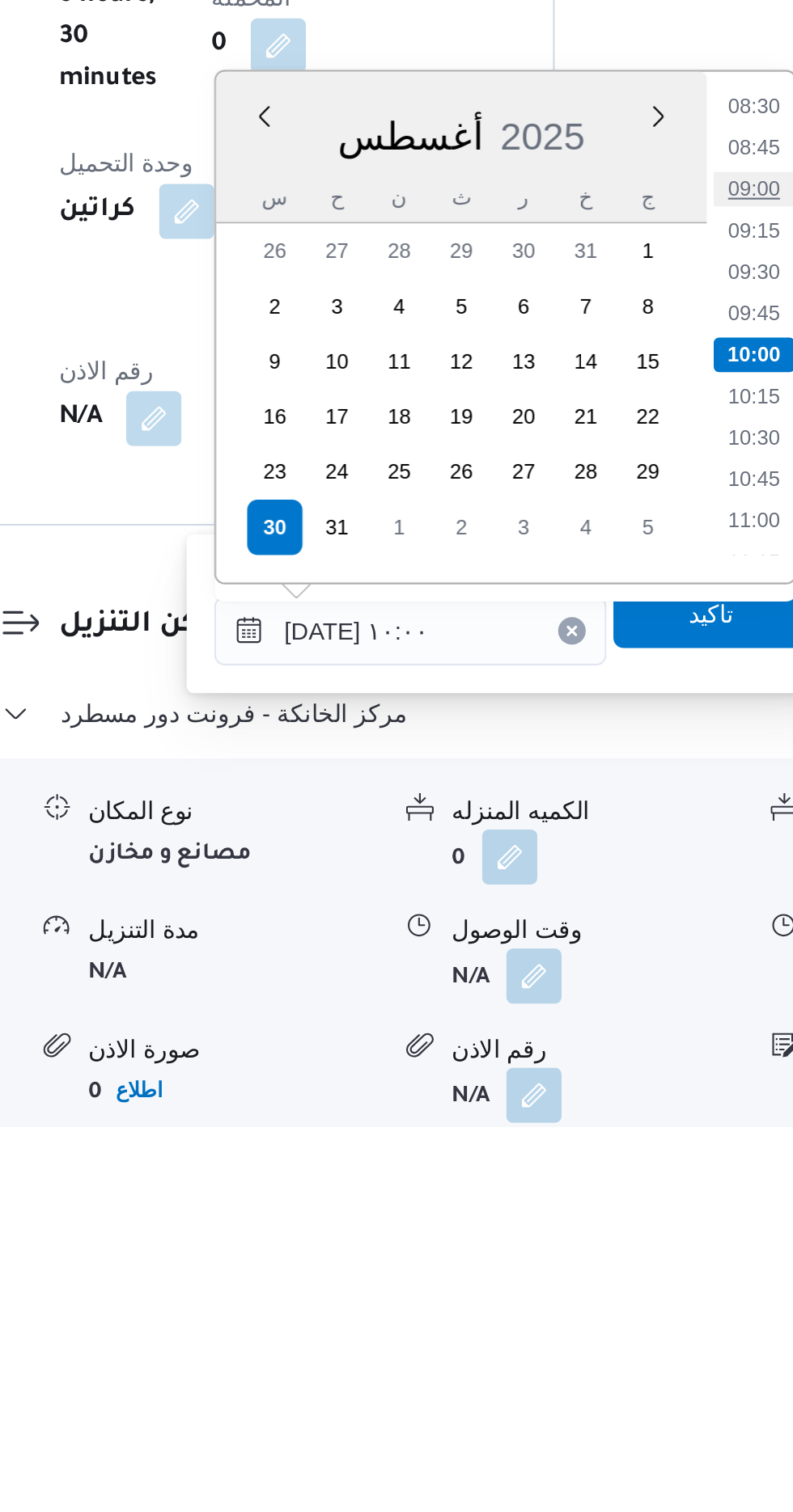
click at [589, 1067] on li "09:00" at bounding box center [600, 1073] width 37 height 16
type input "[DATE] ٠٩:٠٠"
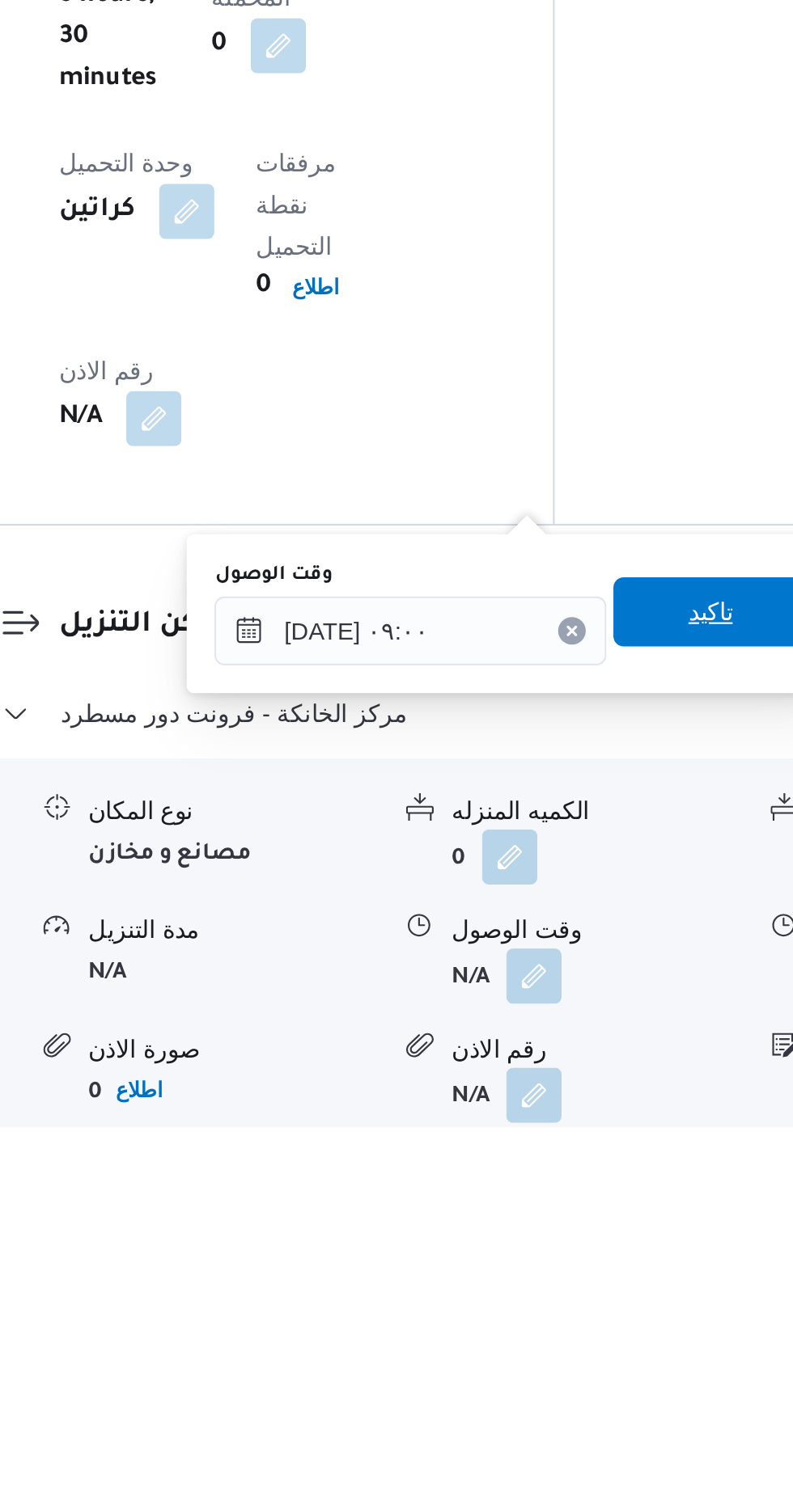
click at [583, 1277] on span "تاكيد" at bounding box center [579, 1271] width 90 height 32
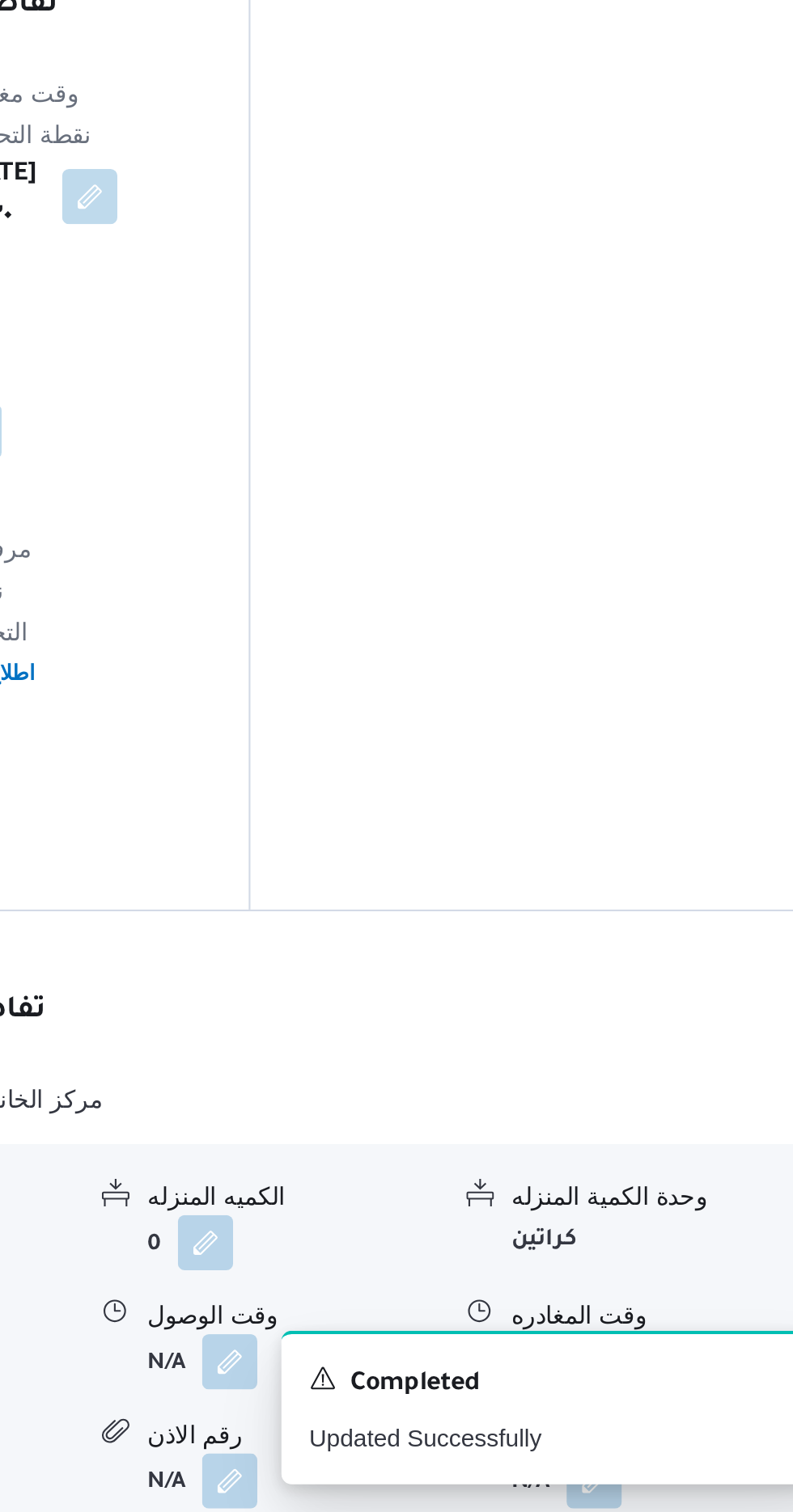
click at [667, 1429] on button "button" at bounding box center [667, 1441] width 26 height 26
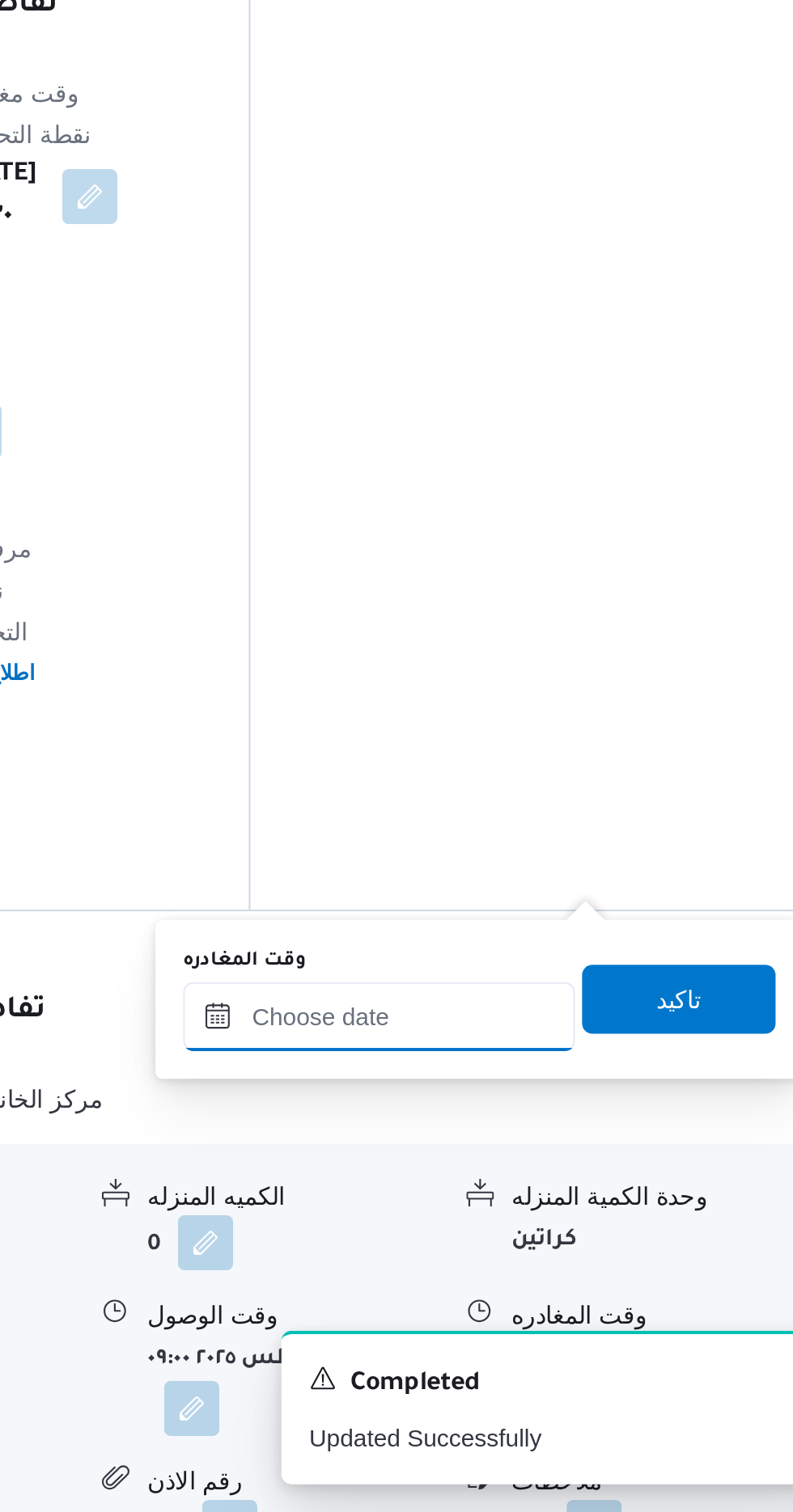
click at [610, 1273] on input "وقت المغادره" at bounding box center [566, 1279] width 183 height 32
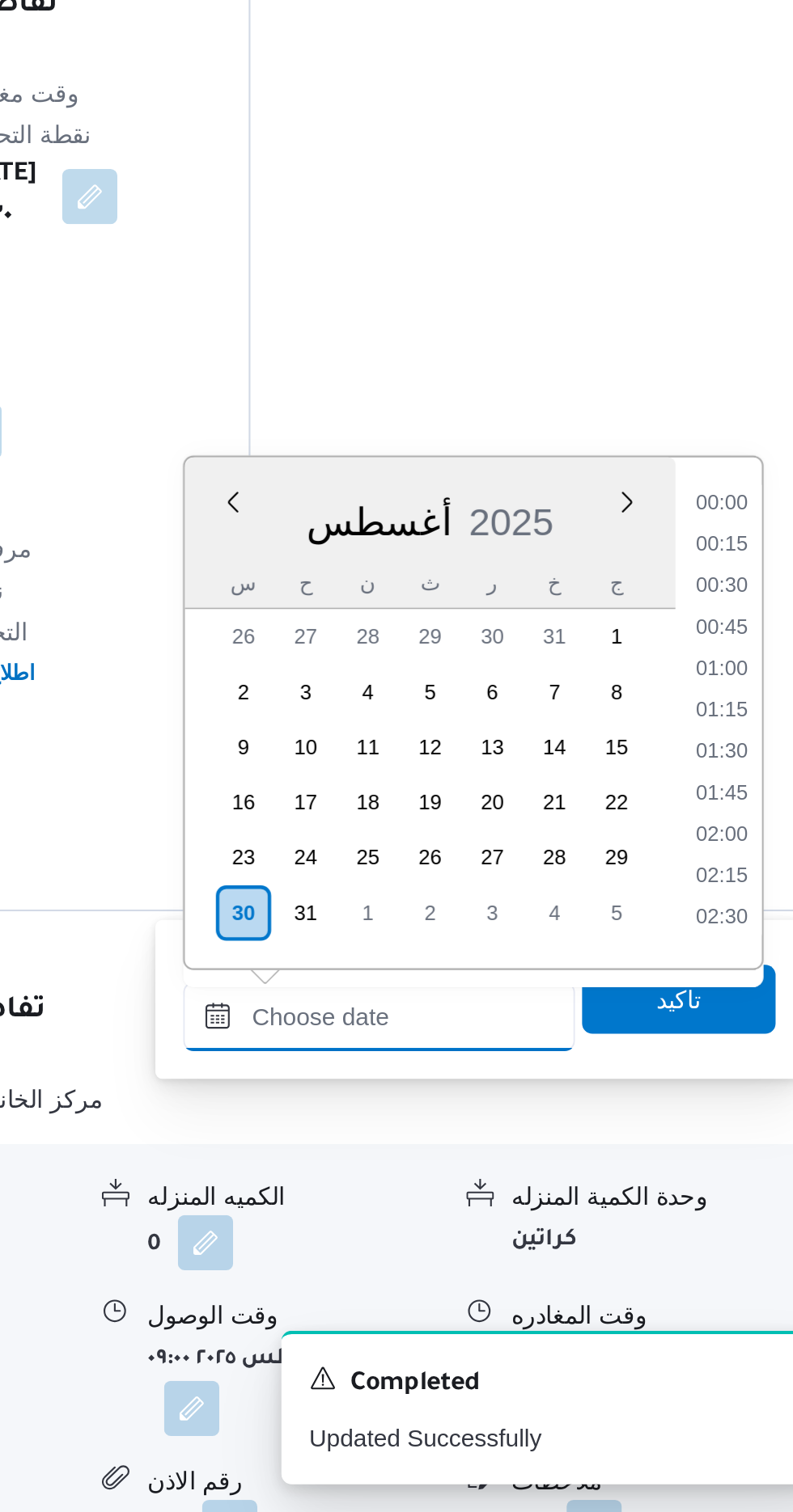
scroll to position [0, 0]
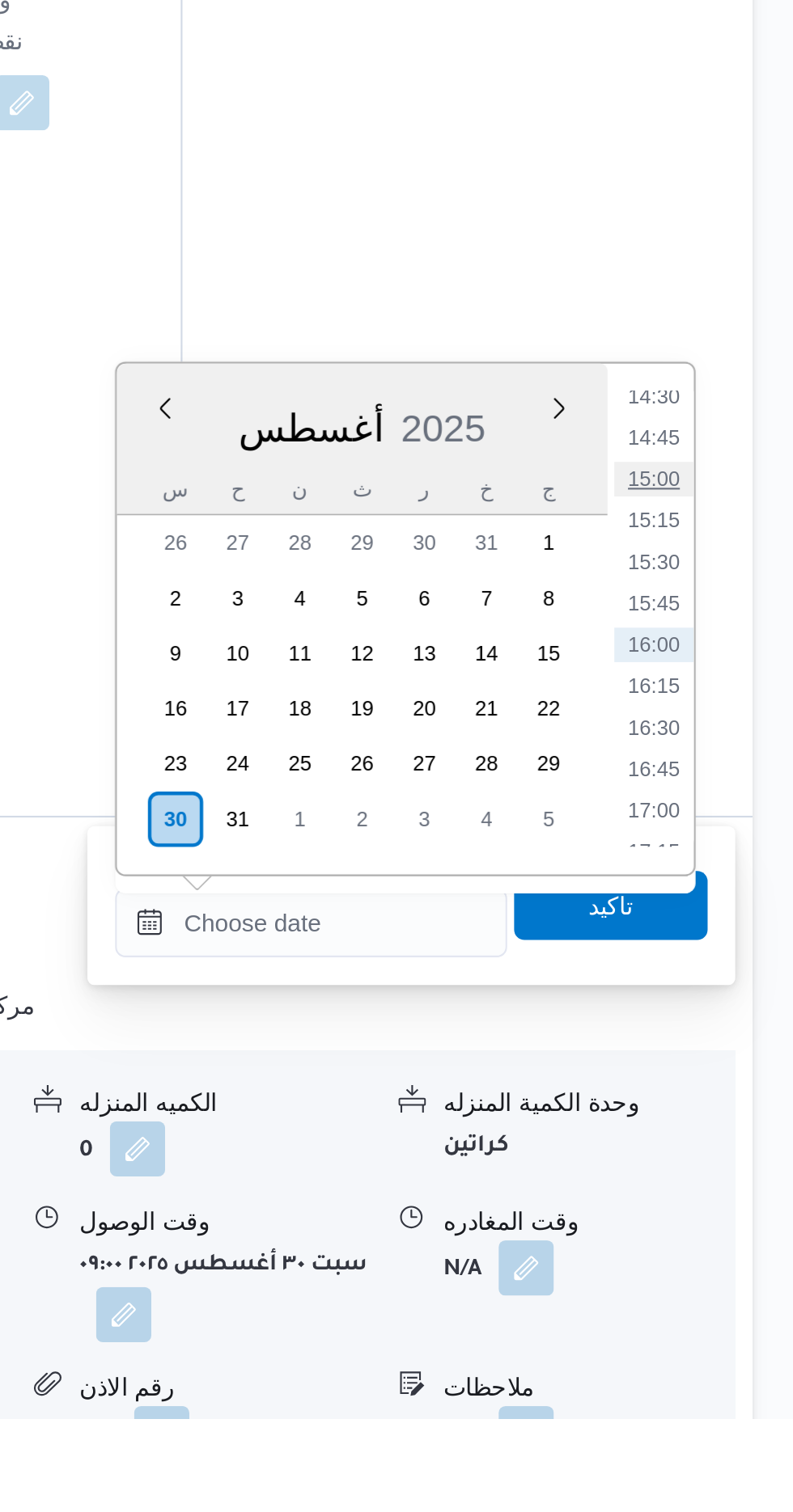
click at [724, 1068] on li "15:00" at bounding box center [727, 1072] width 37 height 16
type input "[DATE] ١٥:٠٠"
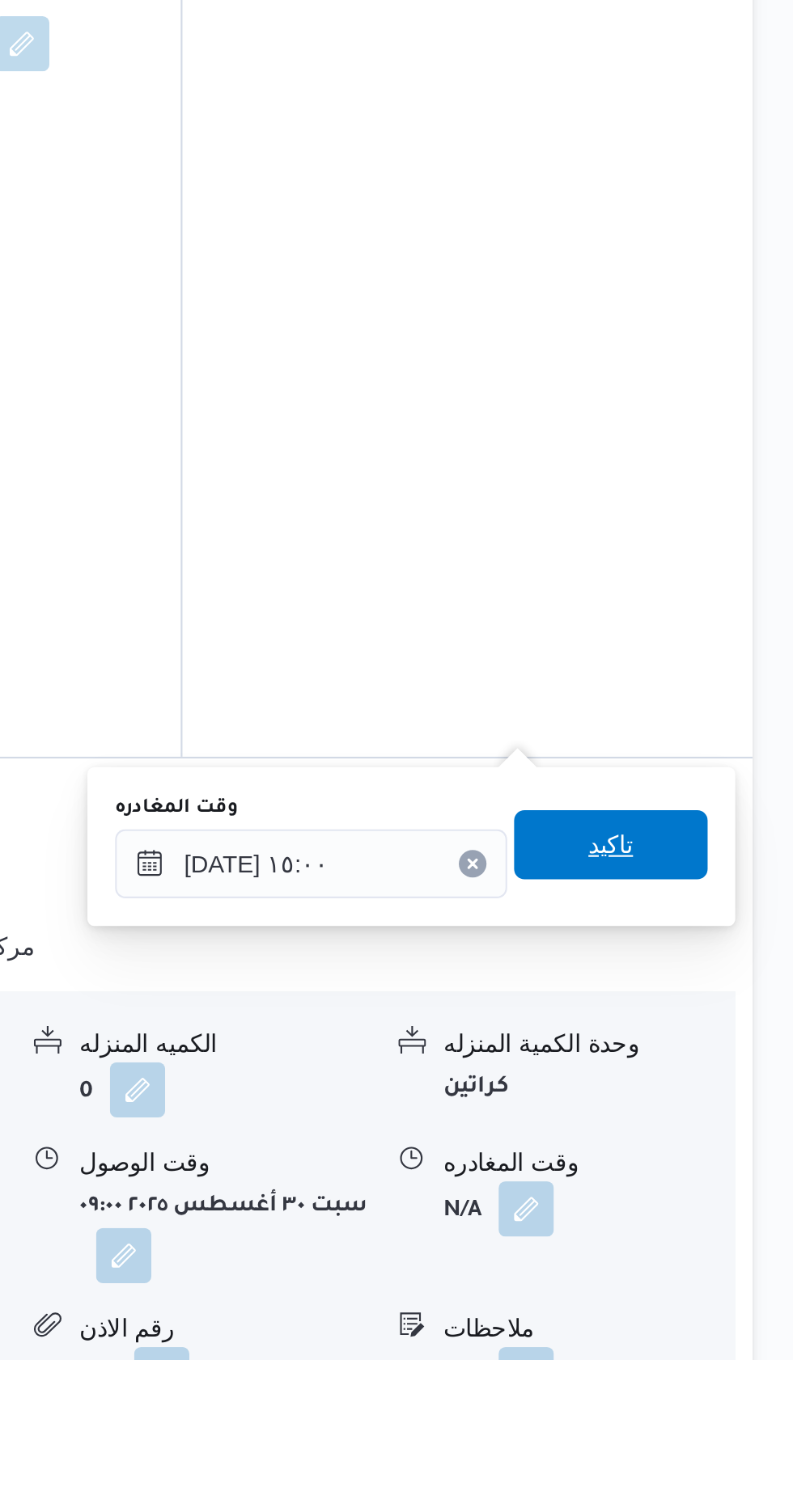
click at [717, 1273] on span "تاكيد" at bounding box center [707, 1272] width 21 height 19
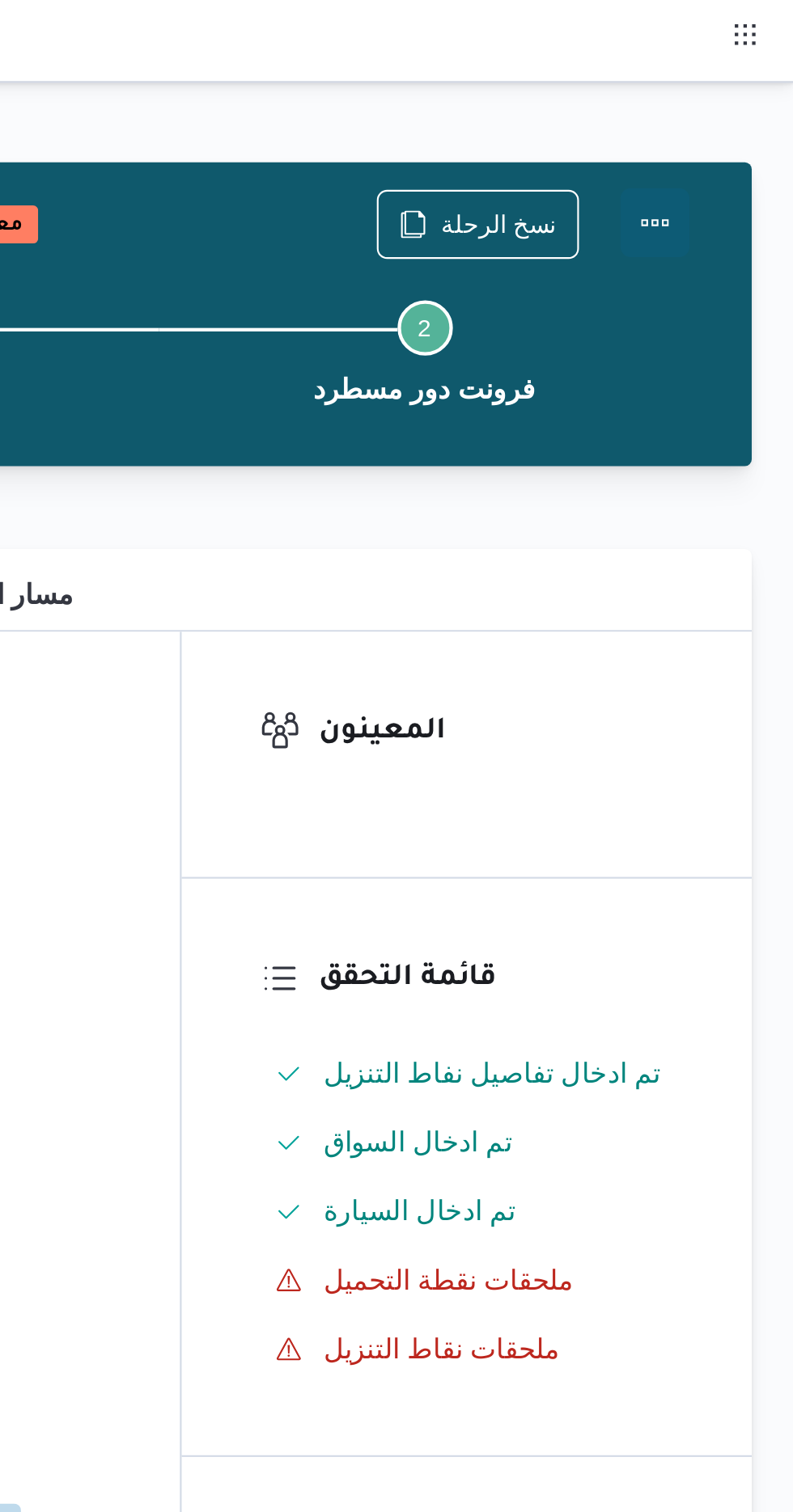
click at [736, 95] on button "Actions" at bounding box center [727, 104] width 32 height 32
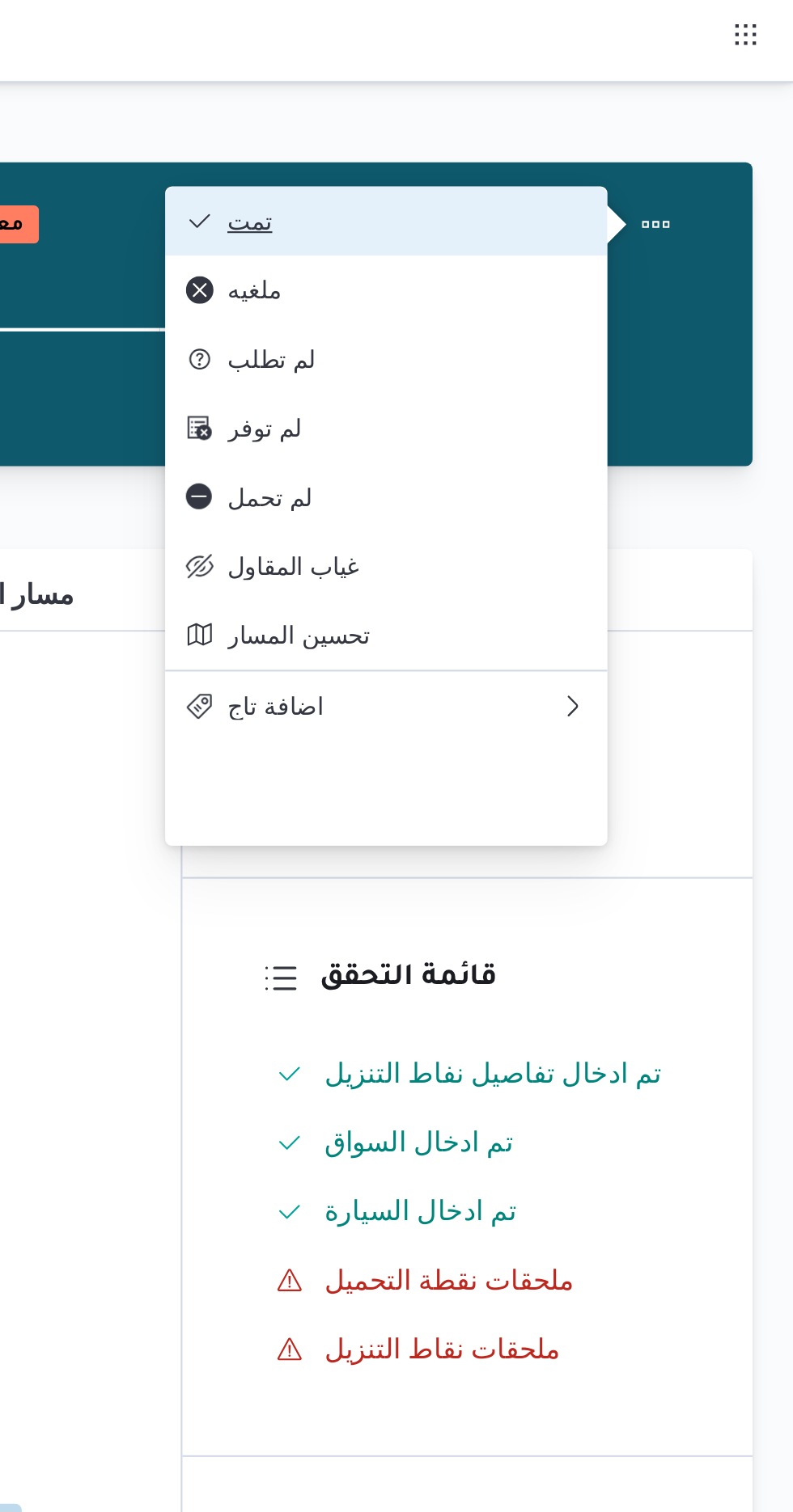
click at [690, 102] on span "تمت" at bounding box center [612, 103] width 169 height 13
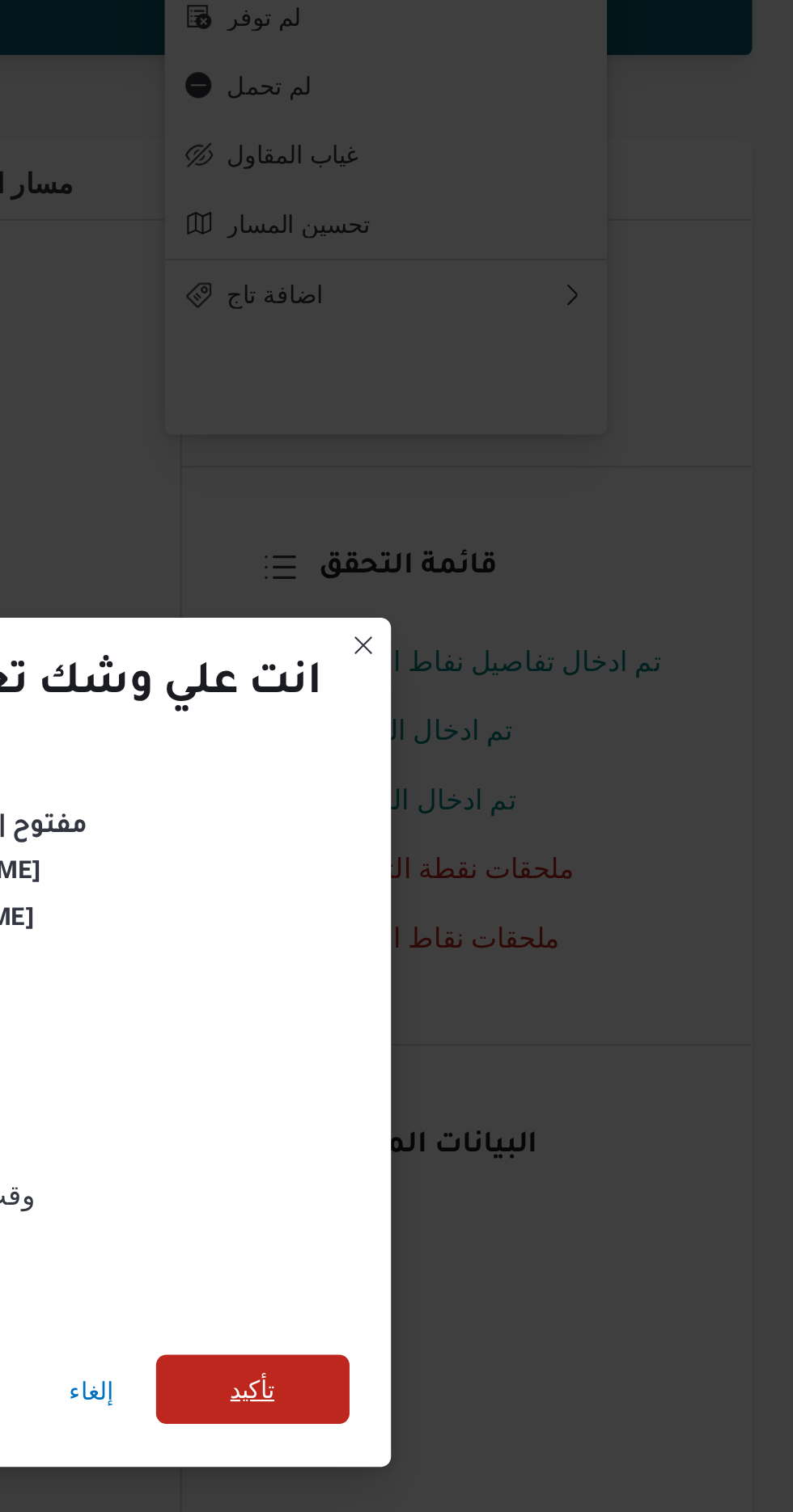
click at [555, 847] on span "تأكيد" at bounding box center [539, 843] width 90 height 32
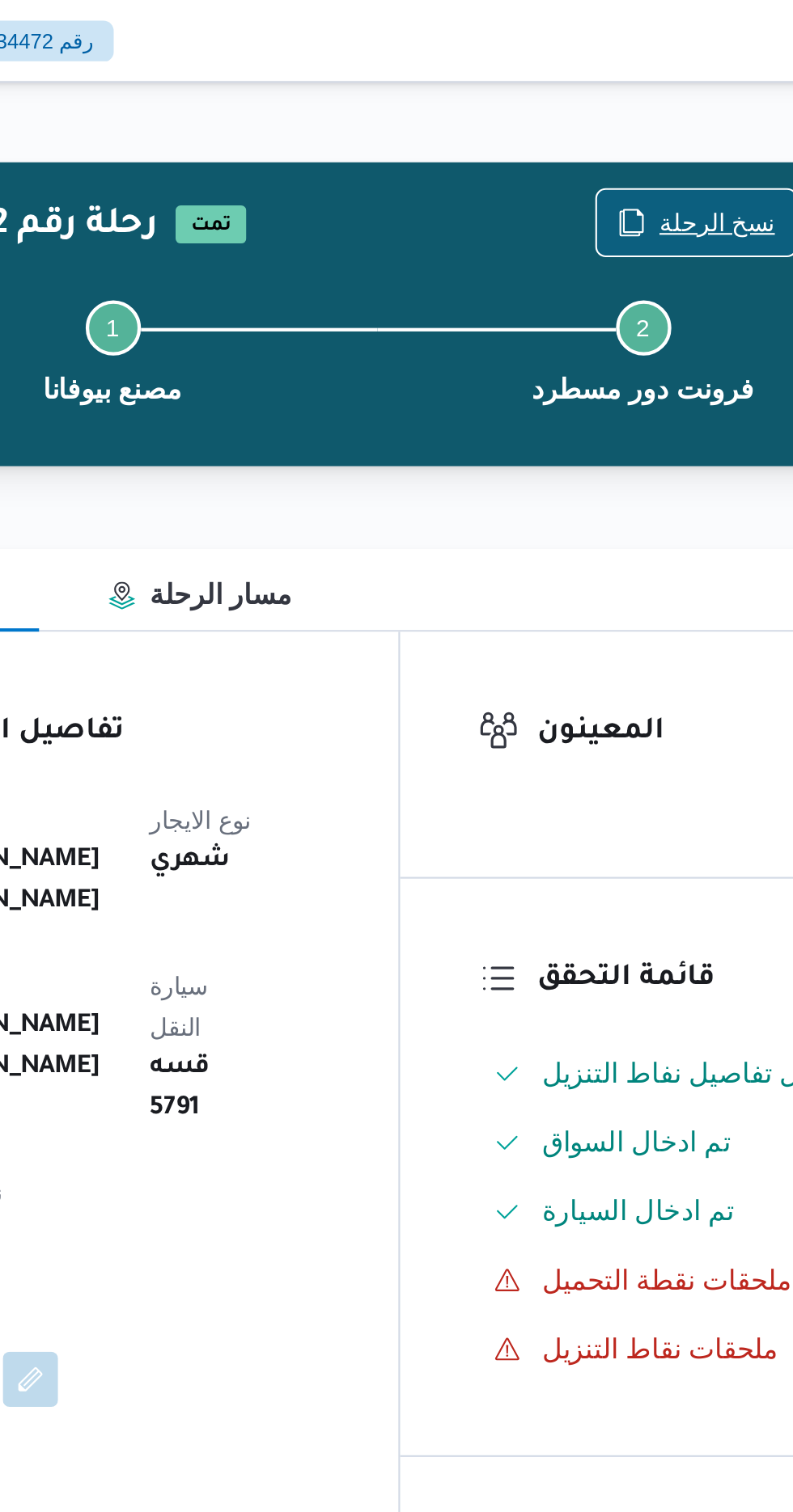
click at [642, 107] on span "نسخ الرحلة" at bounding box center [655, 105] width 54 height 19
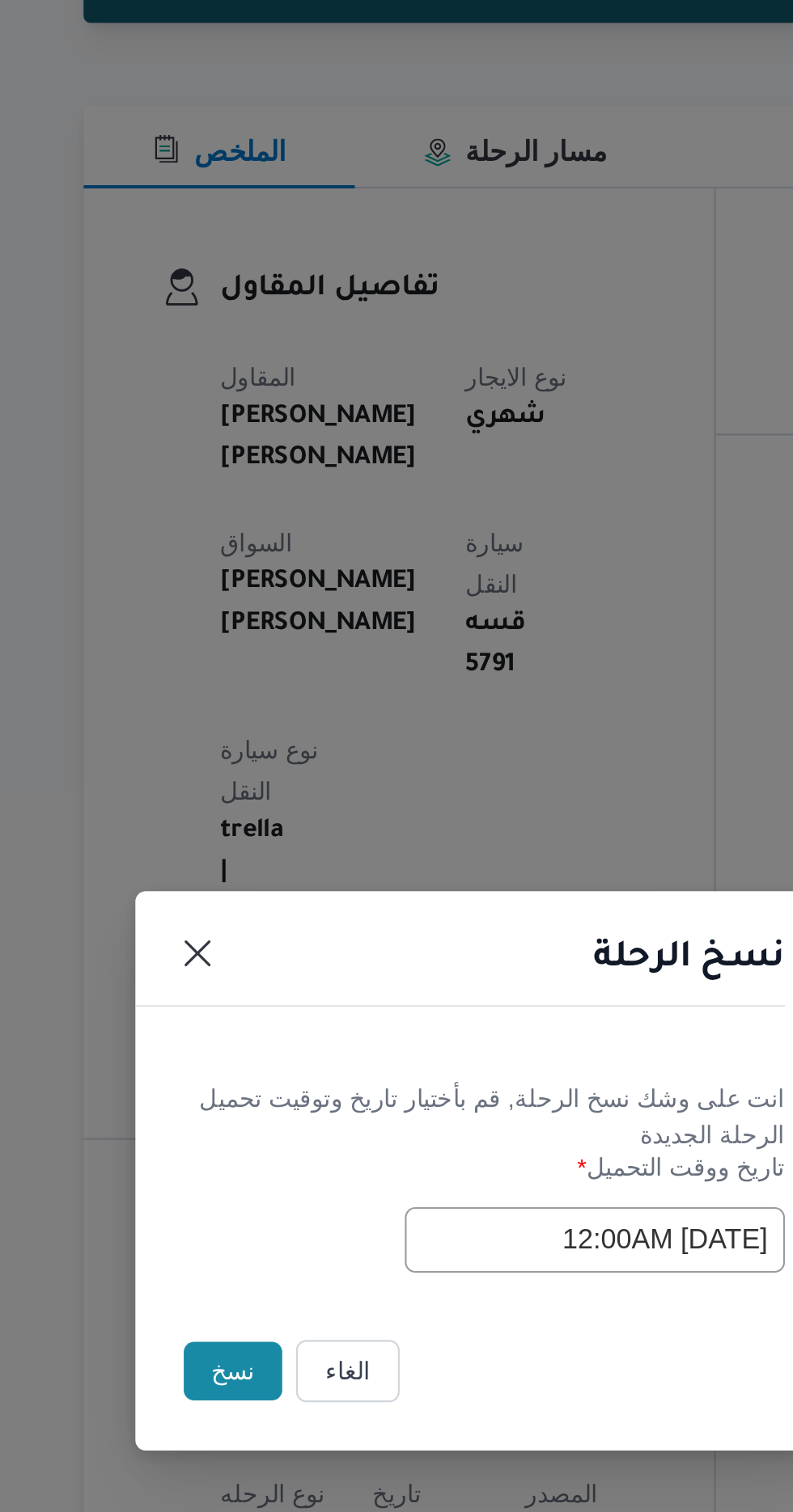
click at [279, 851] on button "نسخ" at bounding box center [280, 850] width 47 height 27
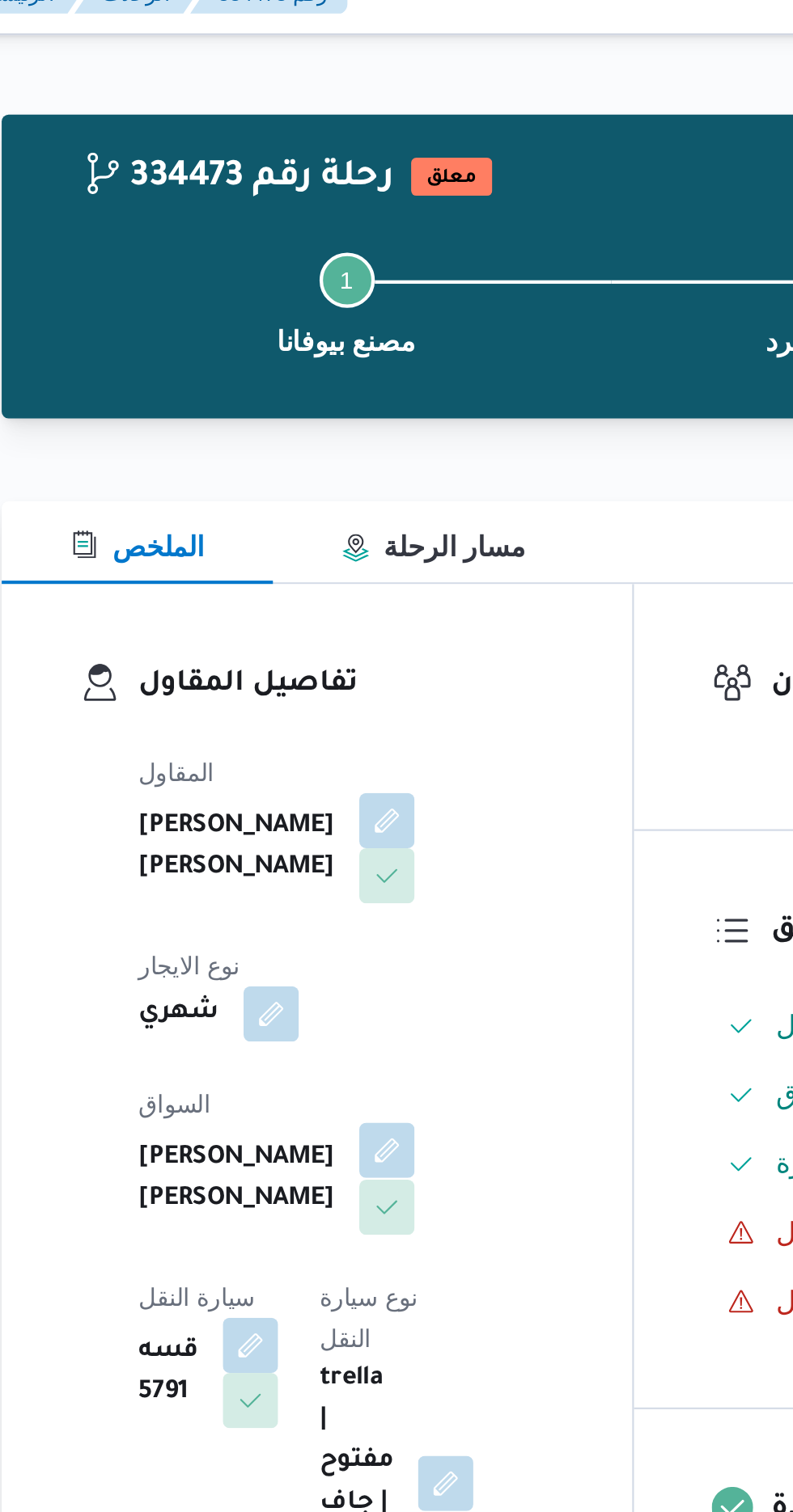
click at [378, 549] on button "button" at bounding box center [391, 561] width 26 height 26
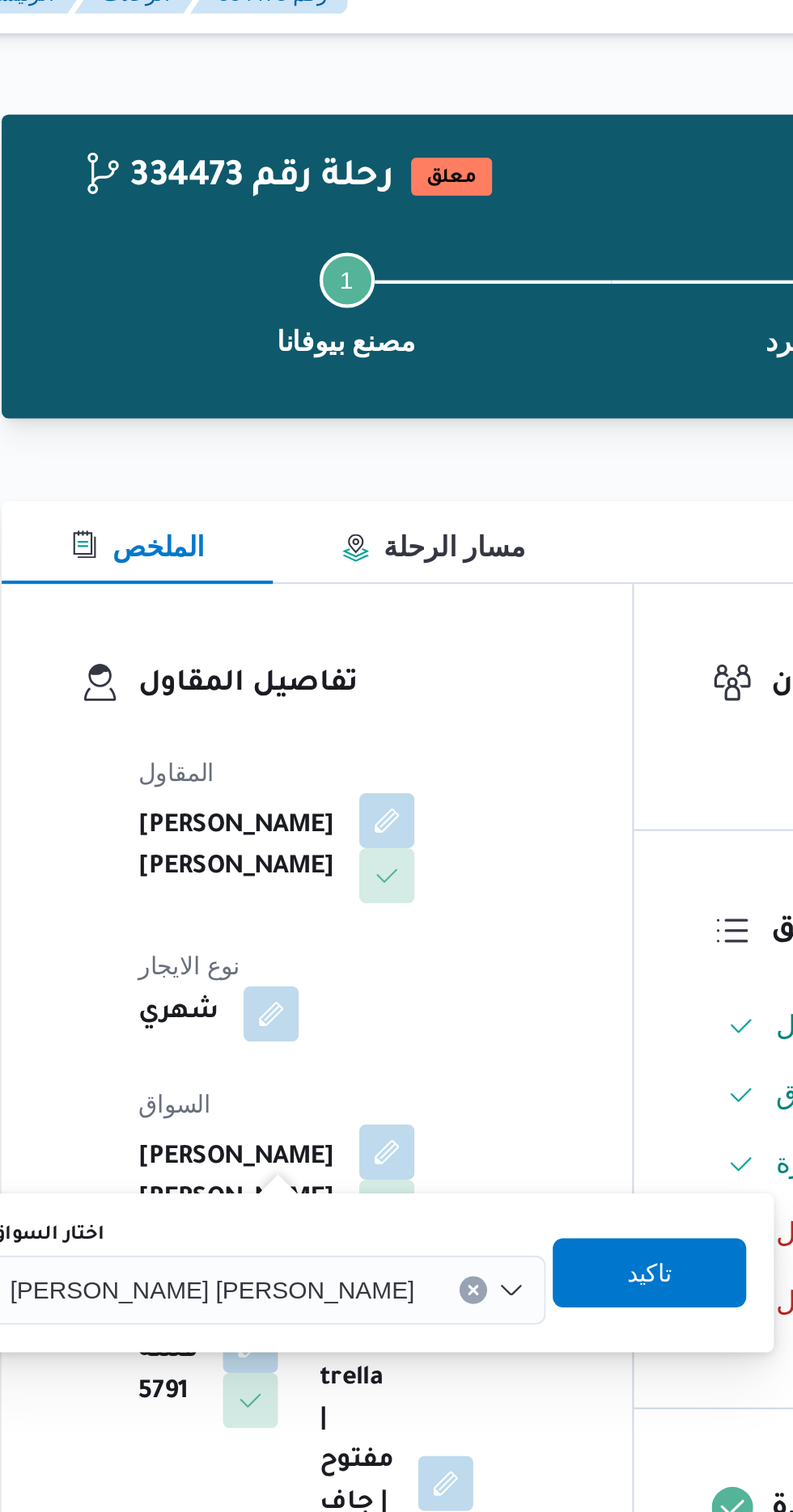
click at [301, 610] on div "اختار [PERSON_NAME] [PERSON_NAME]" at bounding box center [334, 618] width 261 height 48
click at [410, 627] on input "اختار السواق" at bounding box center [411, 627] width 2 height 19
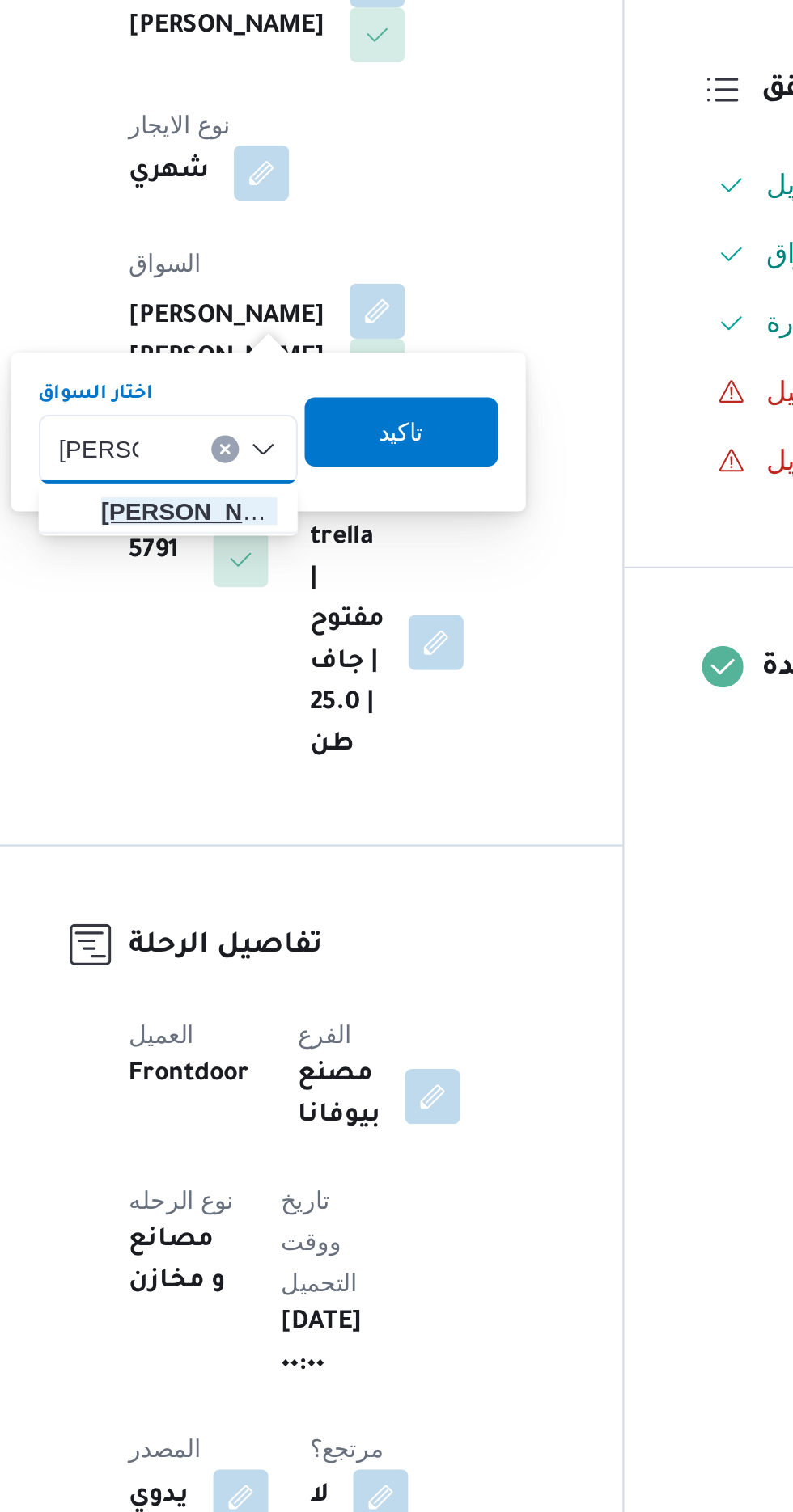
type input "[PERSON_NAME]"
click at [297, 653] on span "[PERSON_NAME] اد [PERSON_NAME]" at bounding box center [302, 656] width 82 height 19
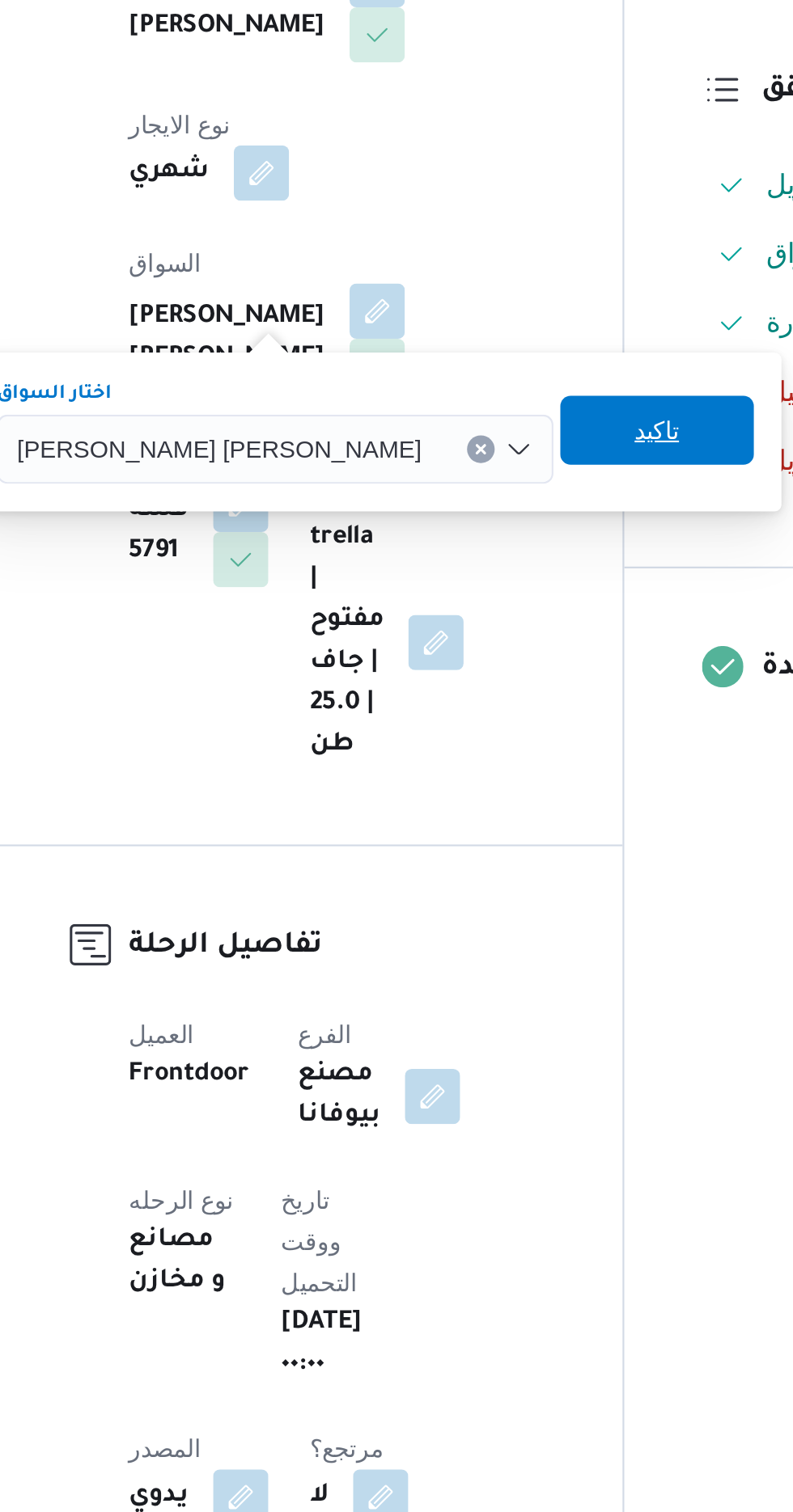
click at [511, 617] on span "تاكيد" at bounding box center [522, 618] width 21 height 19
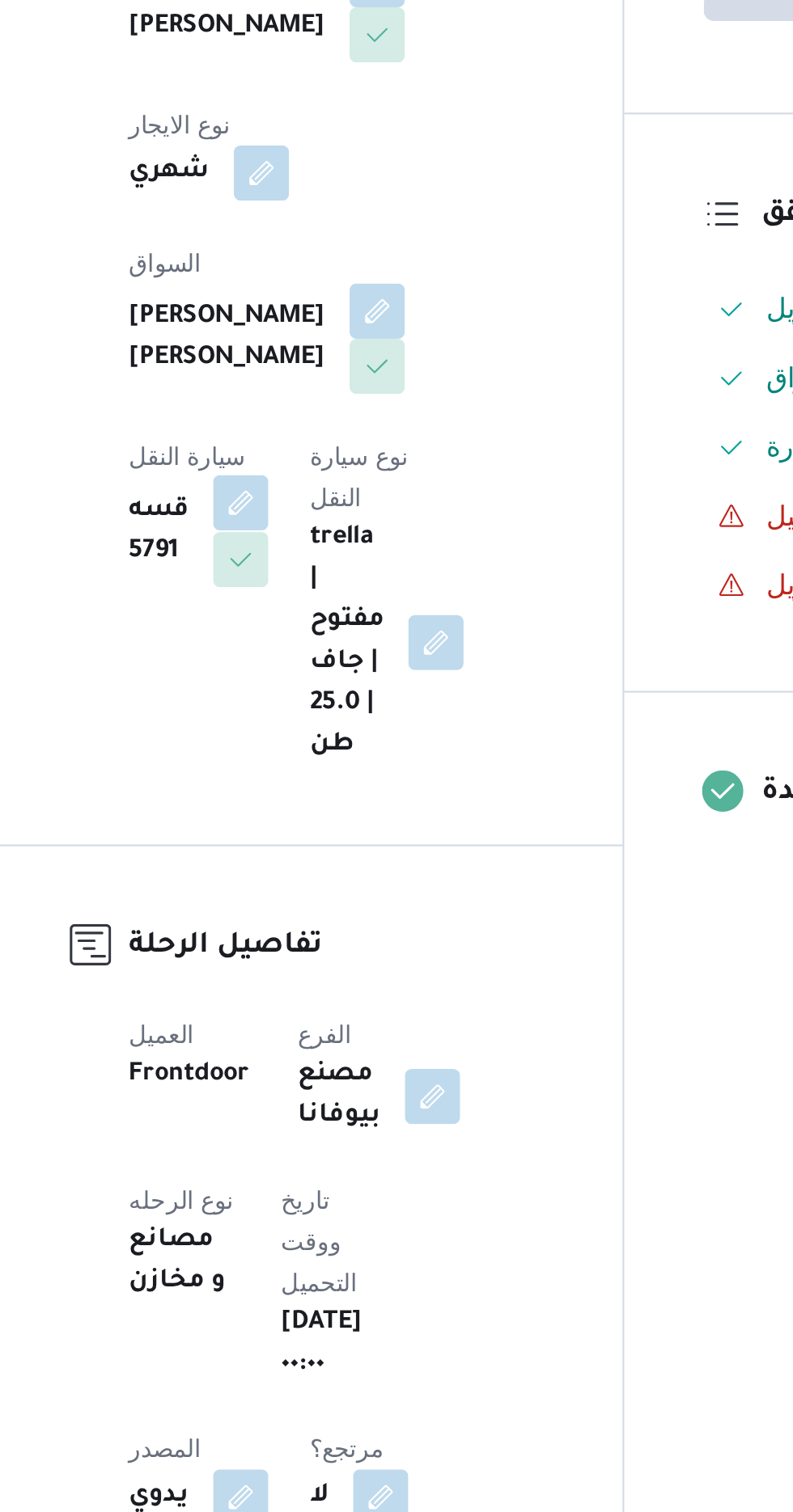
click at [339, 639] on button "button" at bounding box center [327, 651] width 26 height 26
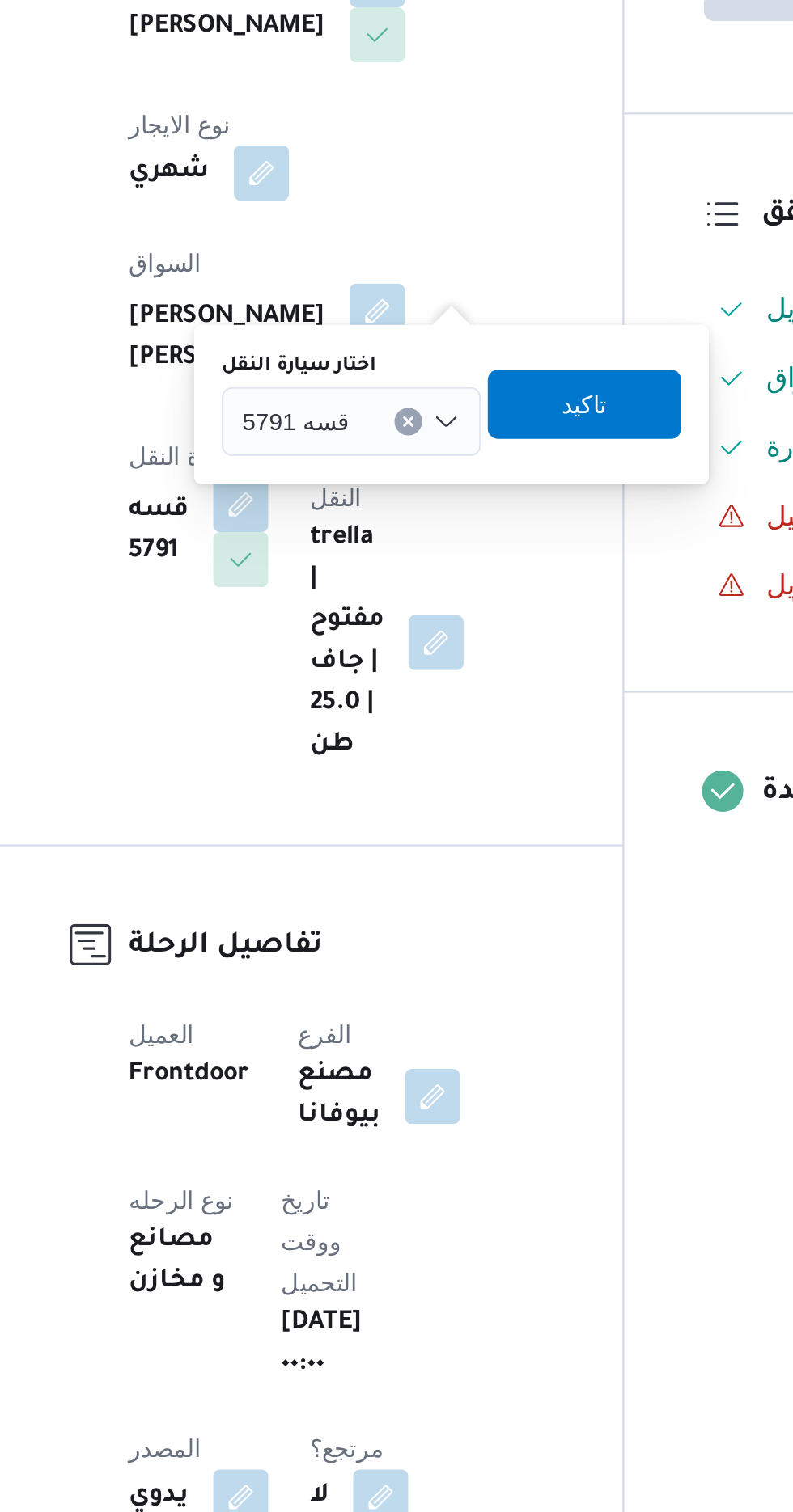
click at [366, 612] on span "قسه 5791" at bounding box center [353, 613] width 50 height 17
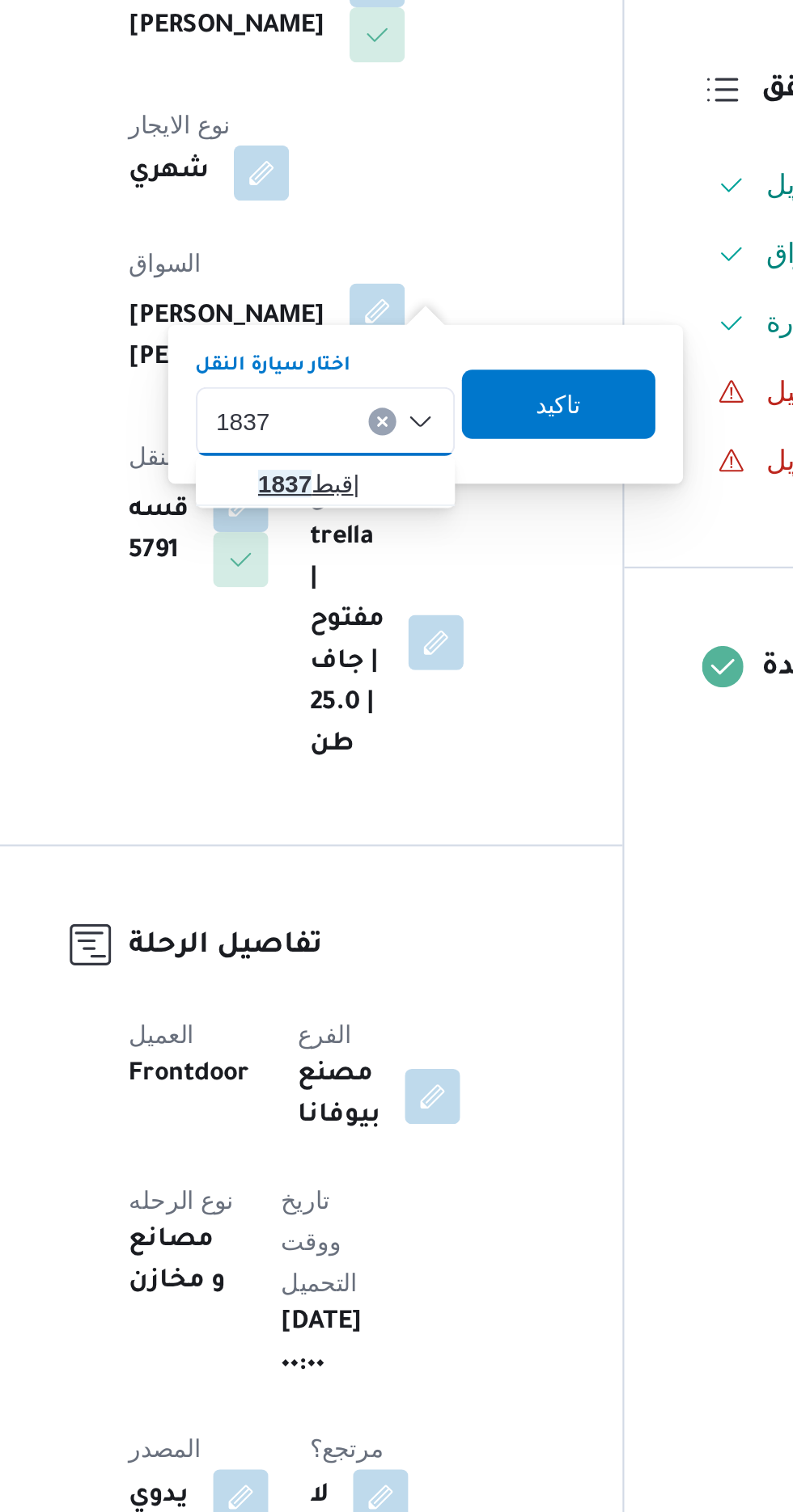
type input "1837"
click at [364, 641] on span "قبط 1837 |" at bounding box center [375, 643] width 82 height 19
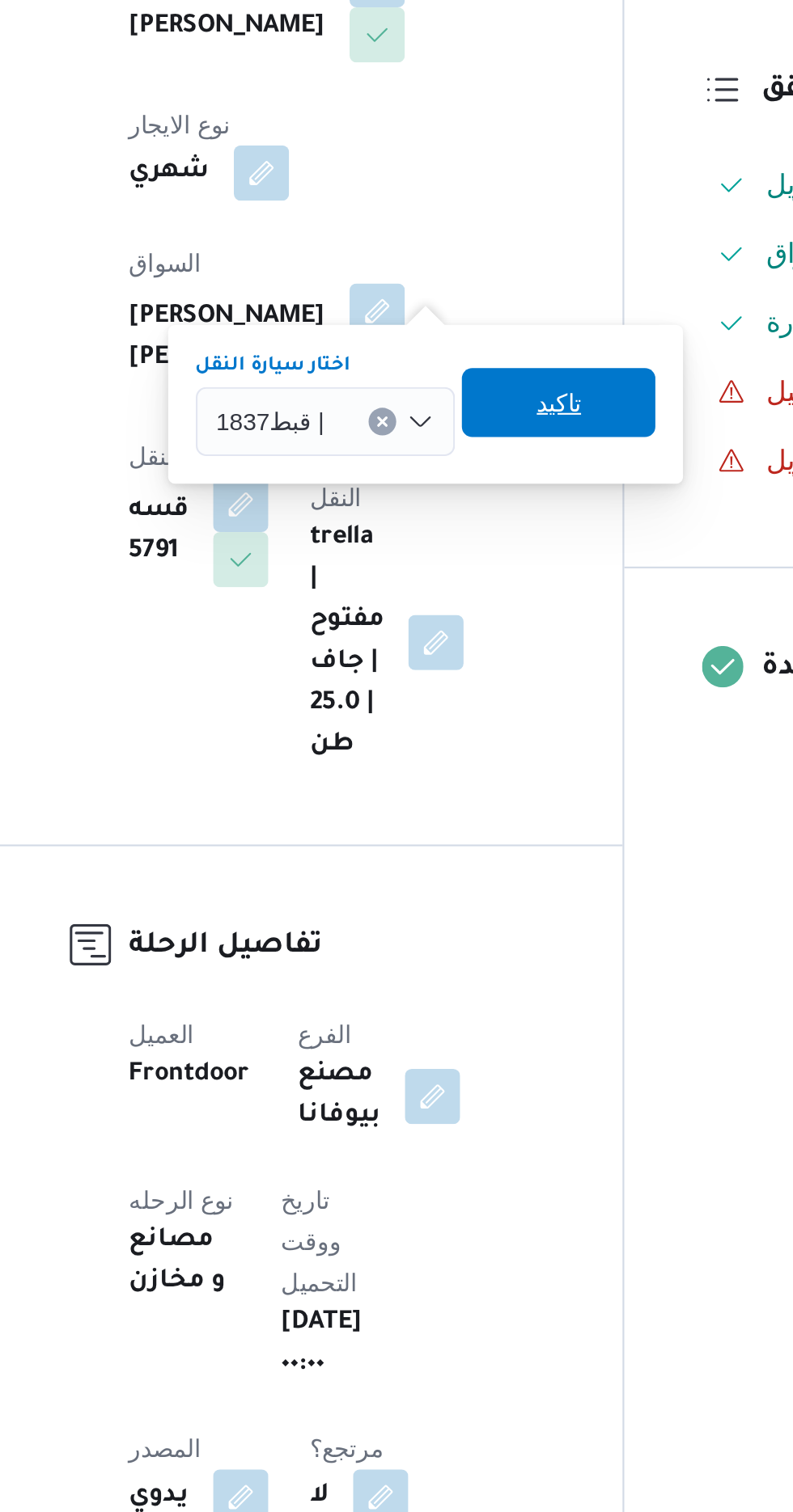
click at [485, 602] on span "تاكيد" at bounding box center [476, 605] width 21 height 19
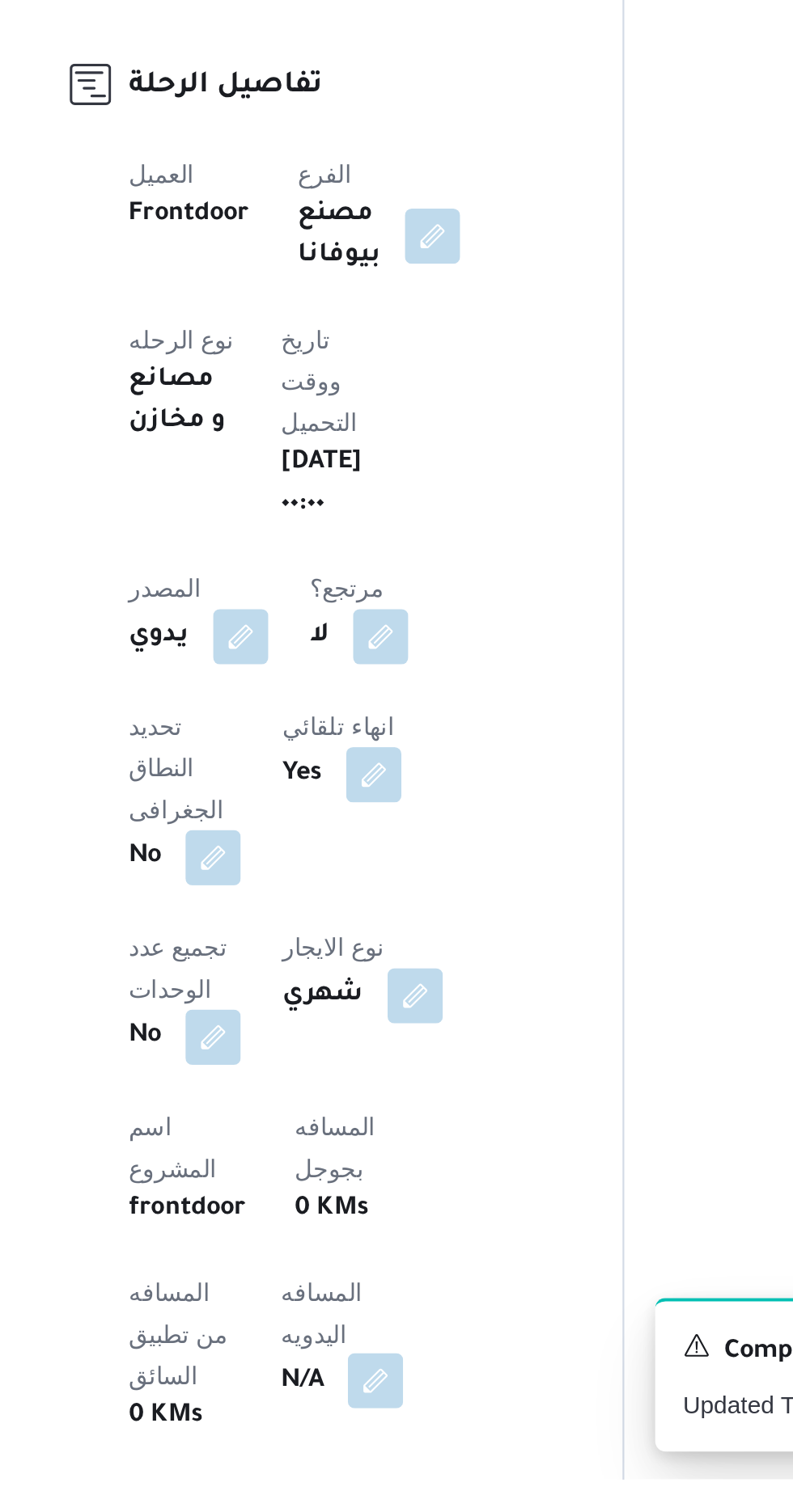
click at [377, 1454] on button "button" at bounding box center [390, 1466] width 26 height 26
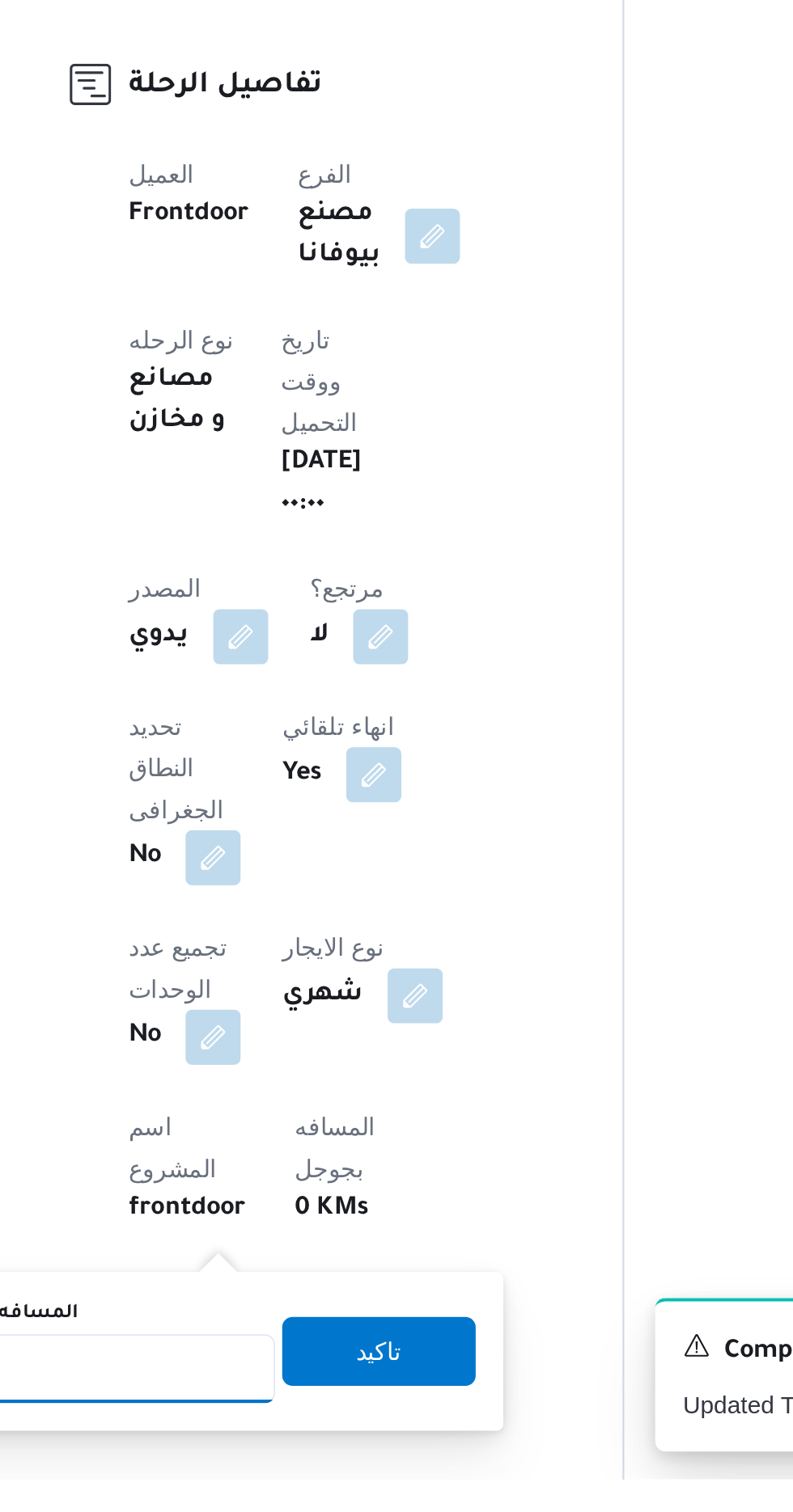
click at [296, 1459] on input "المسافه اليدويه" at bounding box center [263, 1460] width 161 height 32
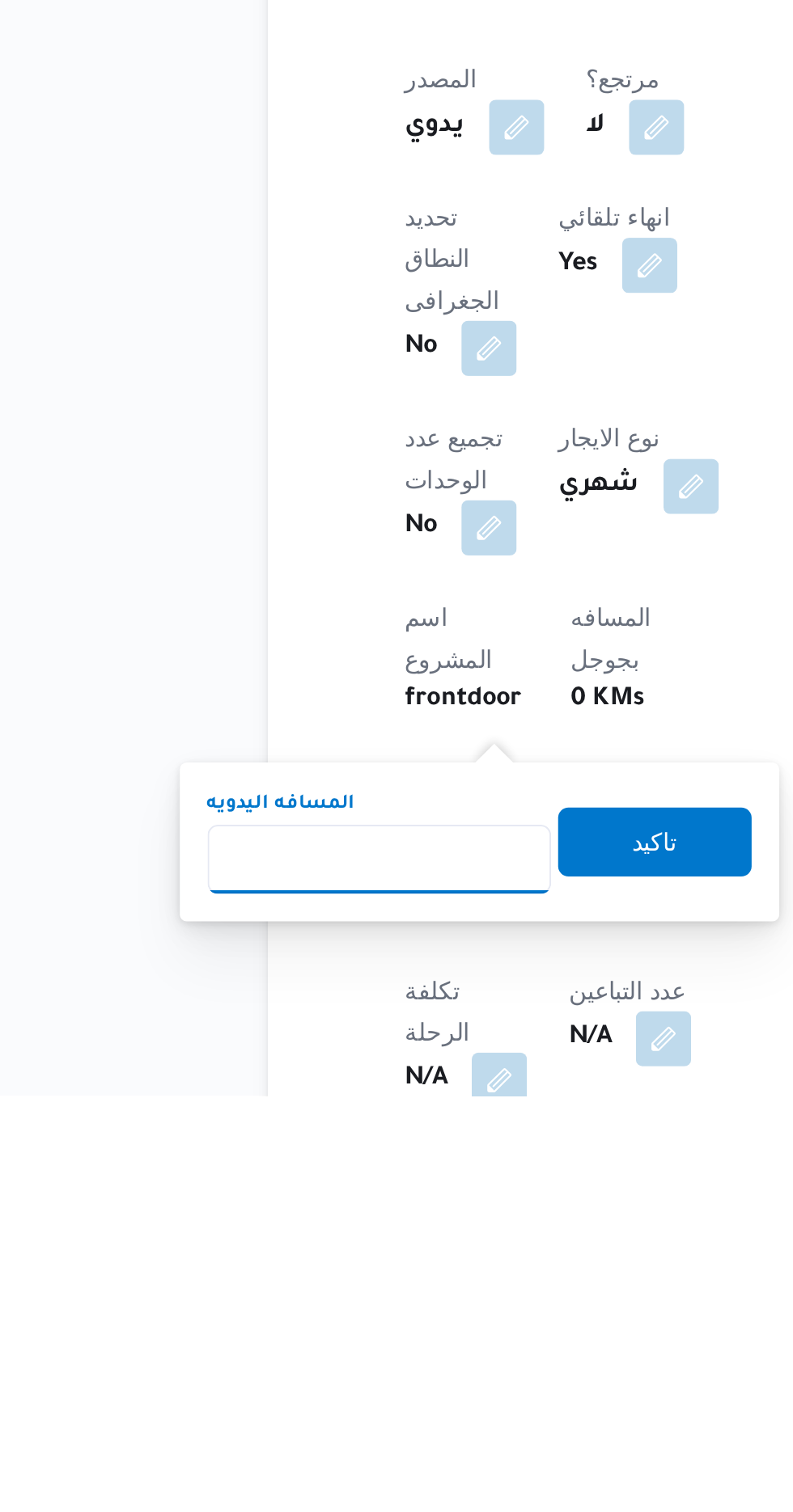
scroll to position [59, 0]
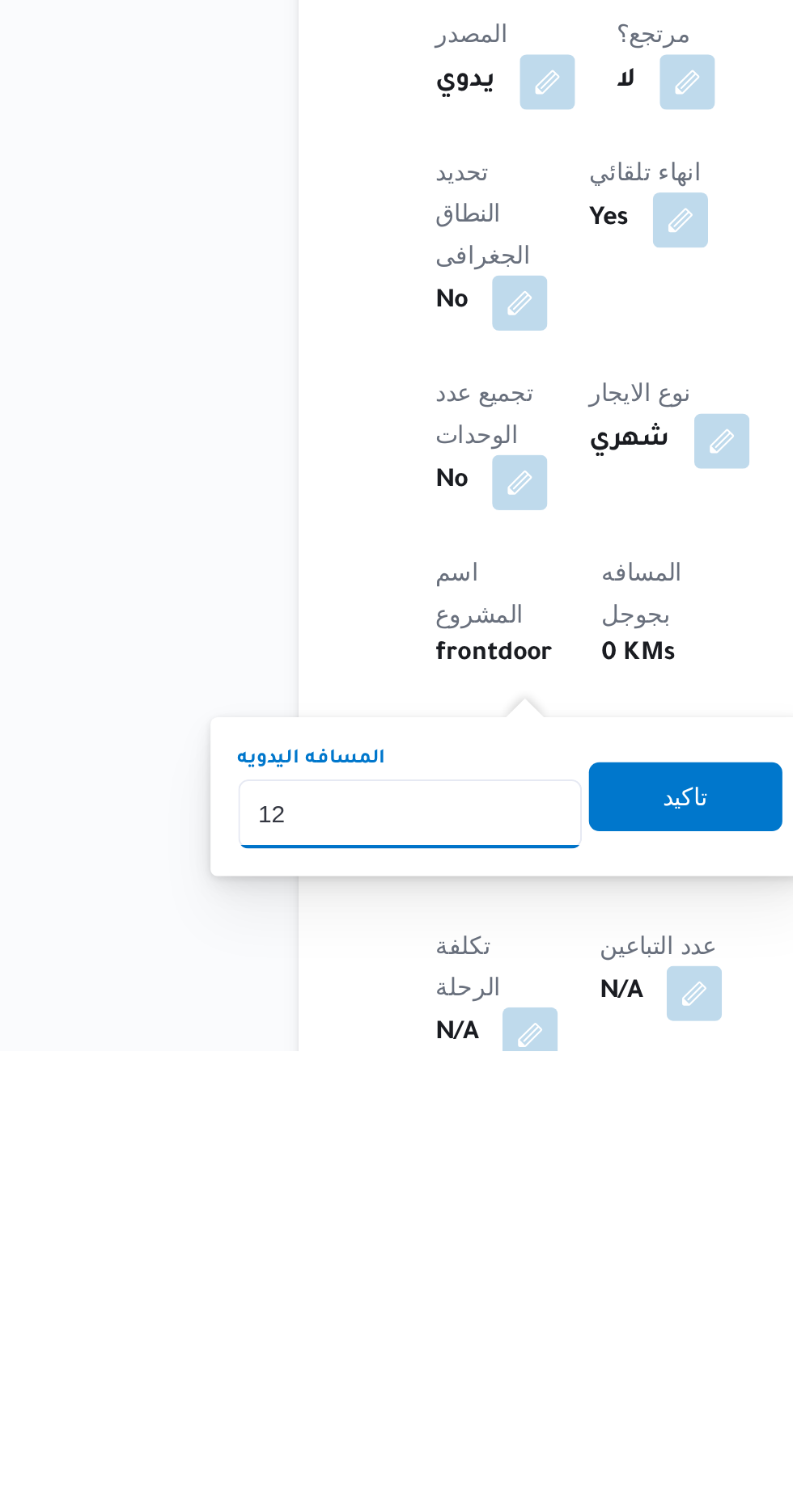
type input "120"
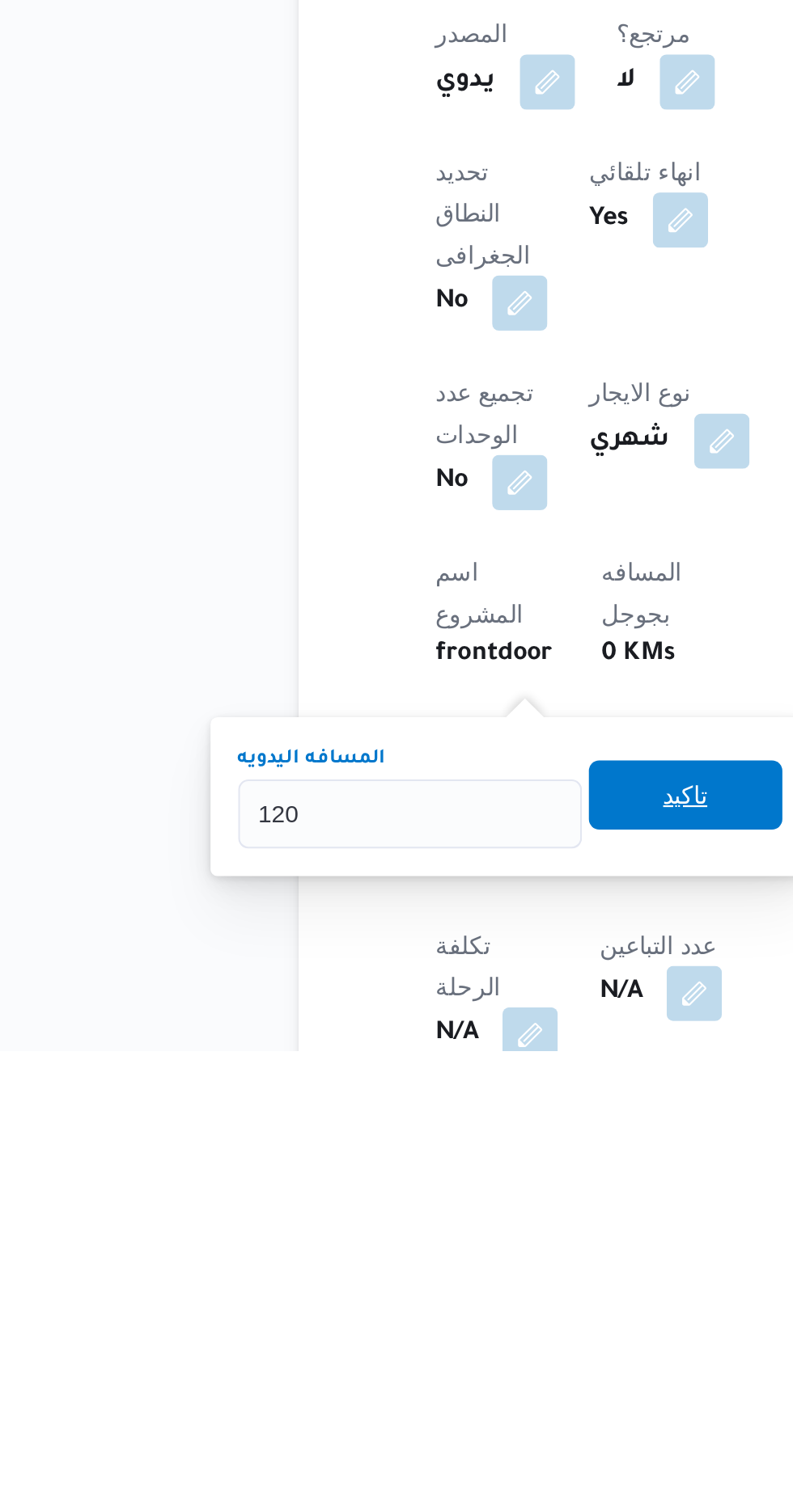
click at [407, 1380] on span "تاكيد" at bounding box center [391, 1392] width 90 height 32
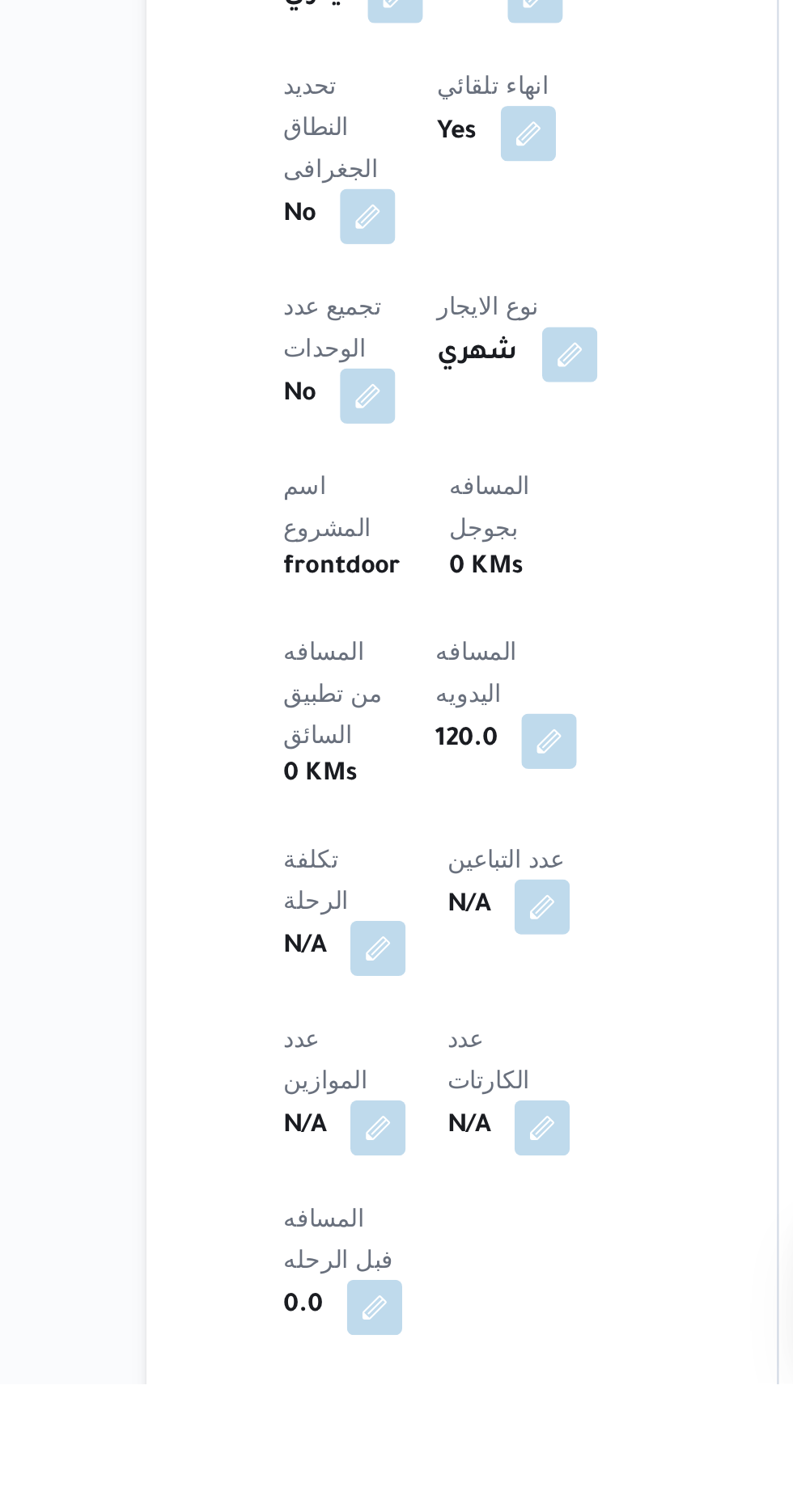
scroll to position [262, 0]
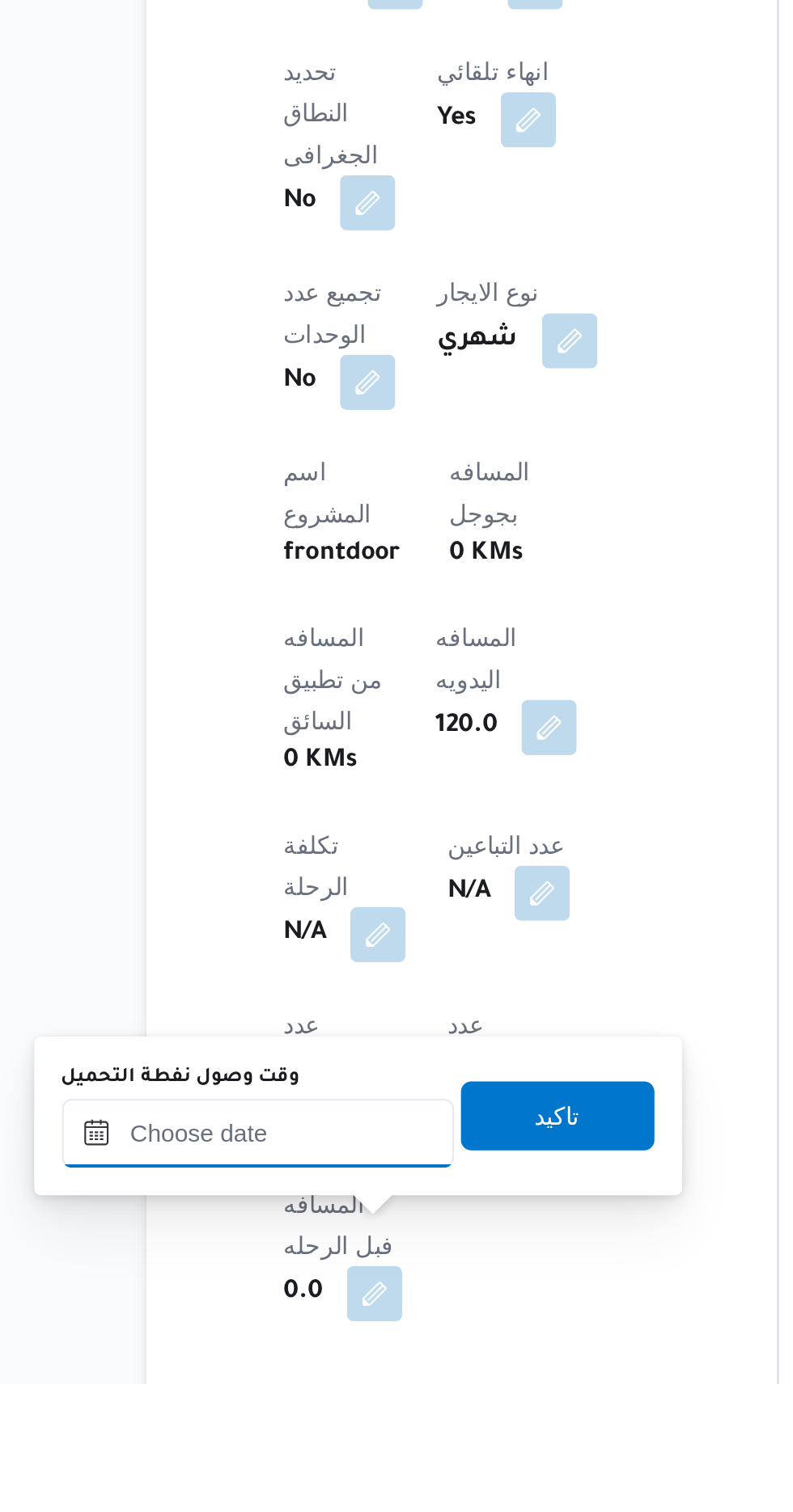
click at [253, 1398] on input "وقت وصول نفطة التحميل" at bounding box center [262, 1395] width 183 height 32
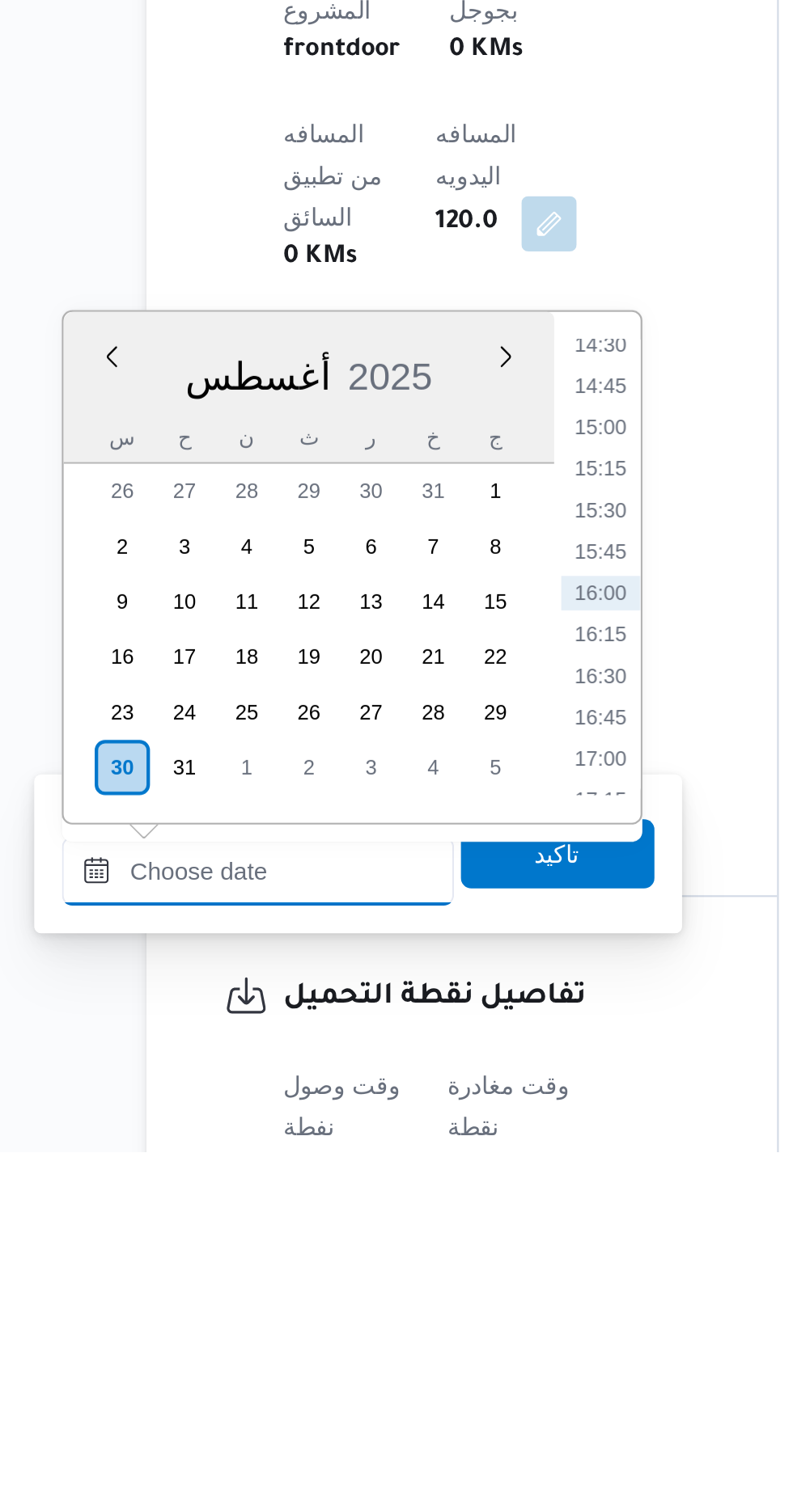
scroll to position [390, 0]
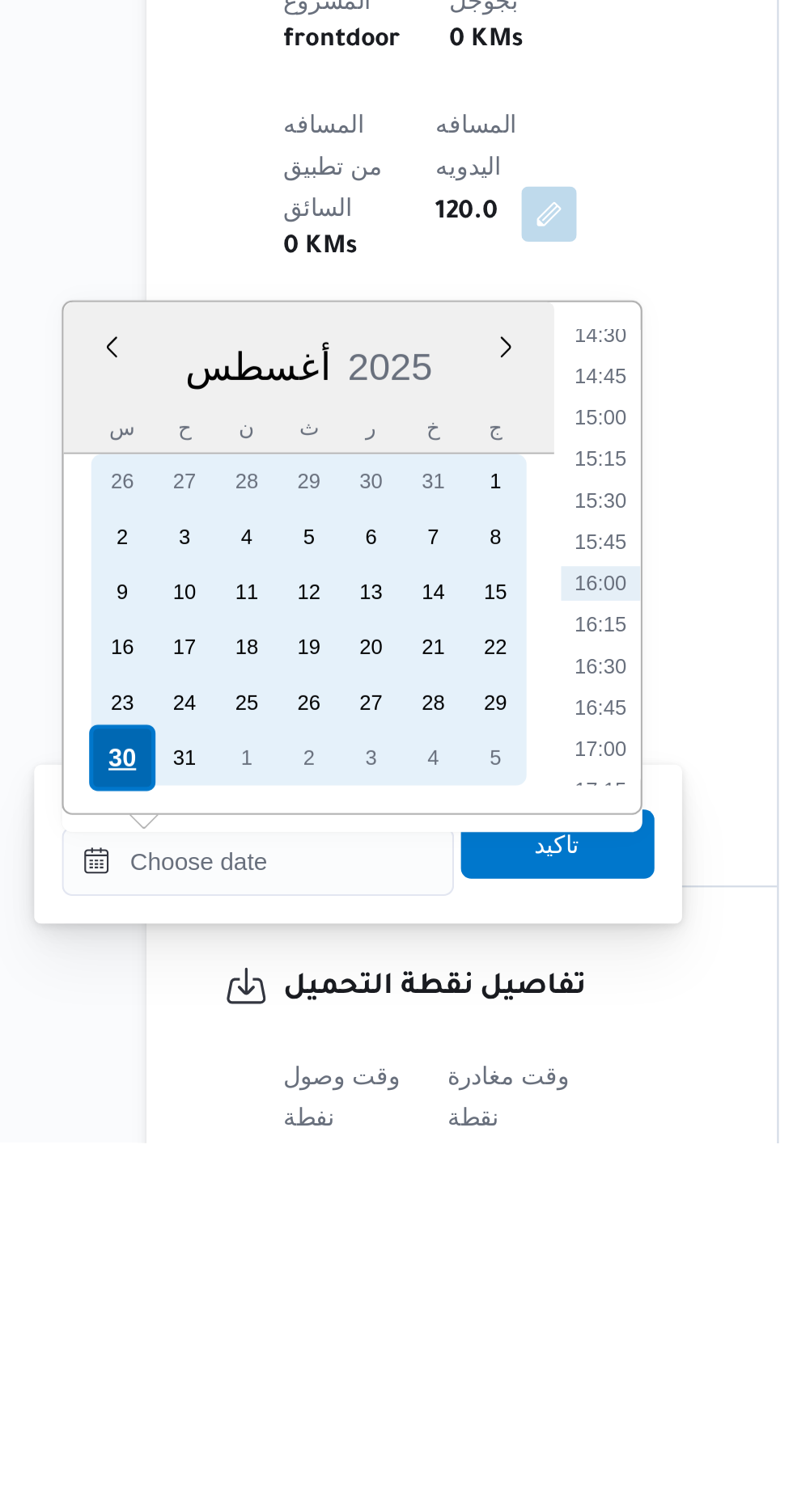
click at [200, 1327] on div "30" at bounding box center [199, 1332] width 31 height 31
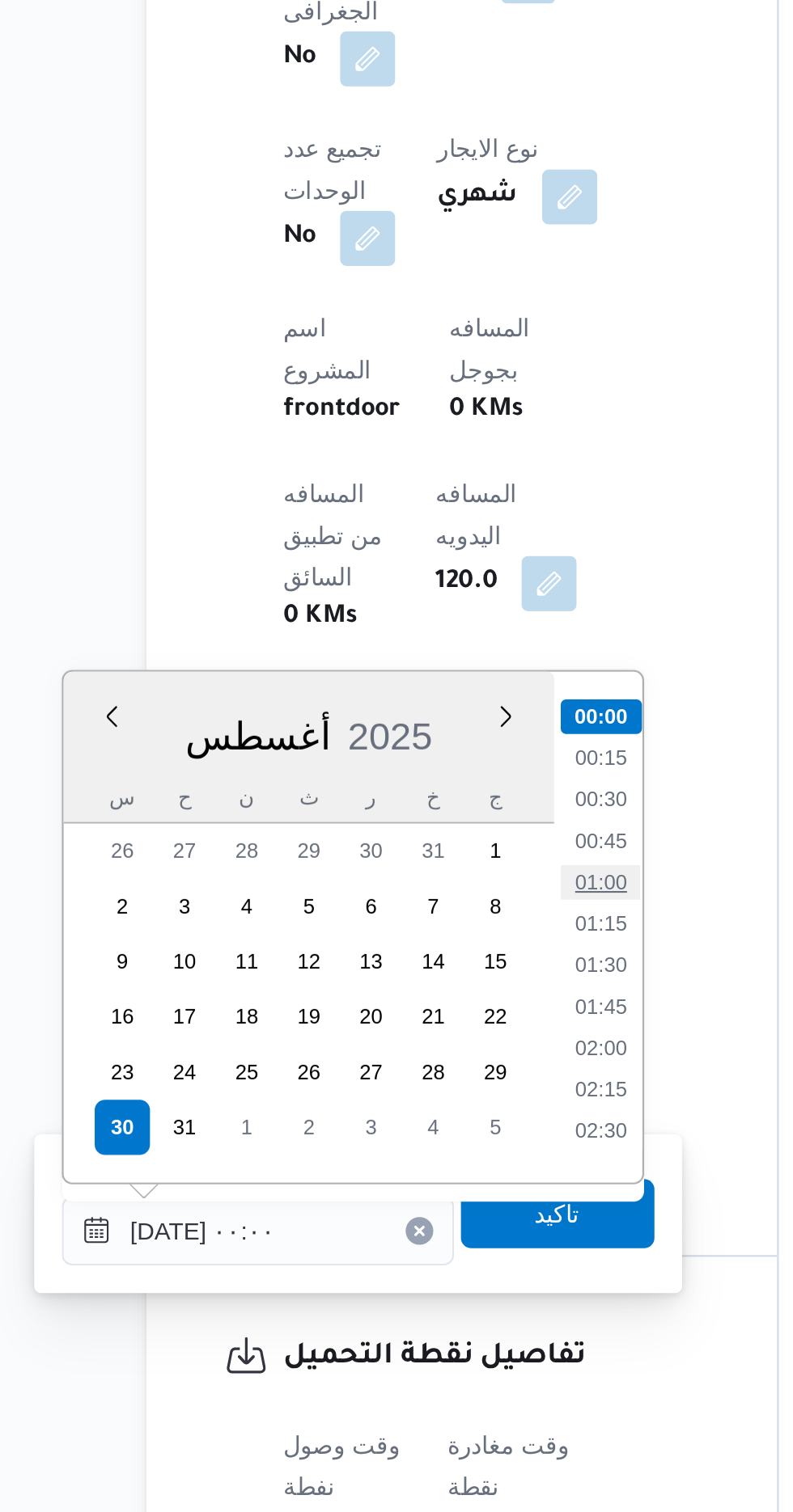
click at [426, 1214] on li "01:00" at bounding box center [423, 1217] width 37 height 16
type input "[DATE] ٠١:٠٠"
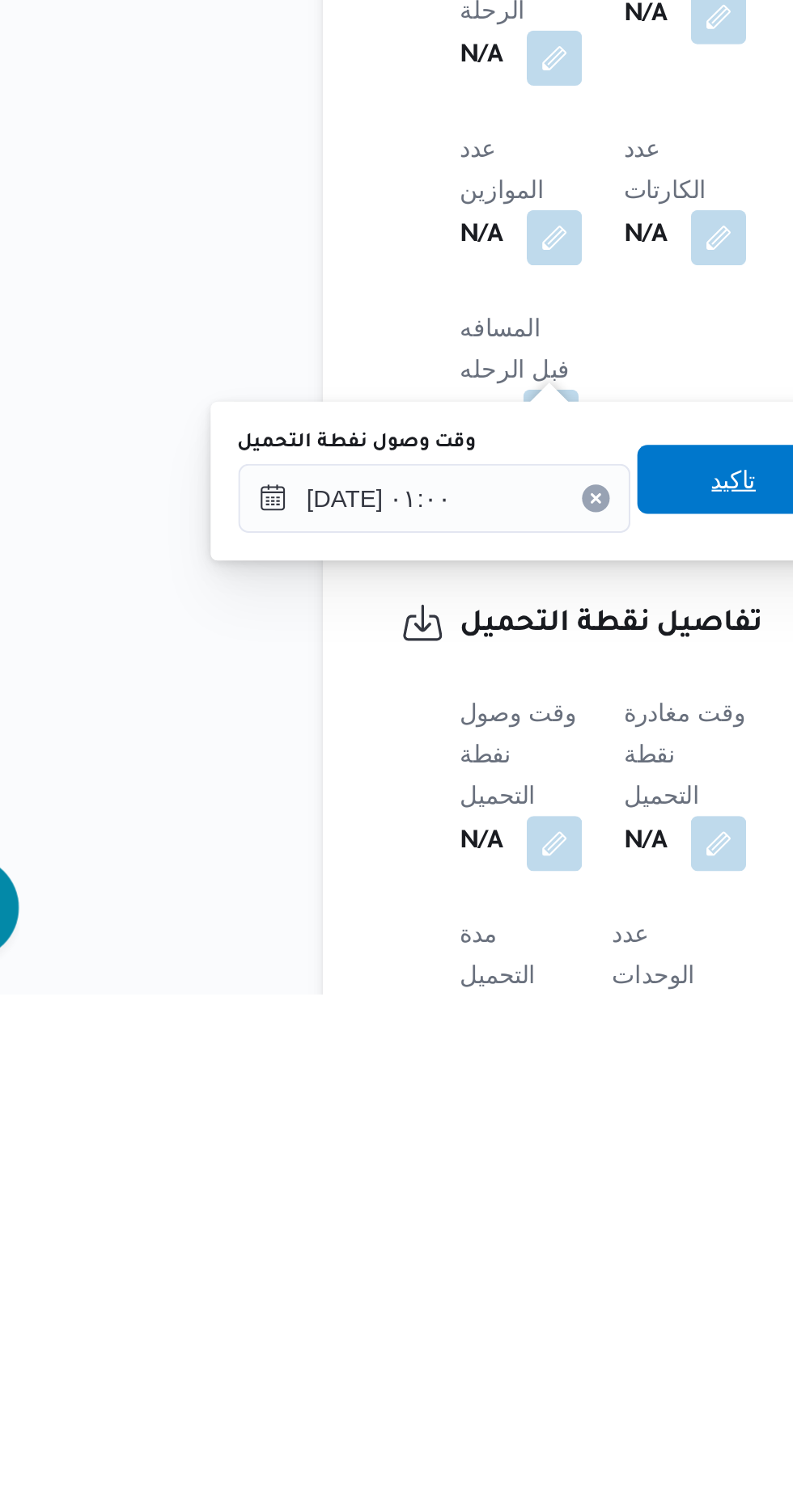
click at [398, 1266] on span "تاكيد" at bounding box center [402, 1271] width 90 height 32
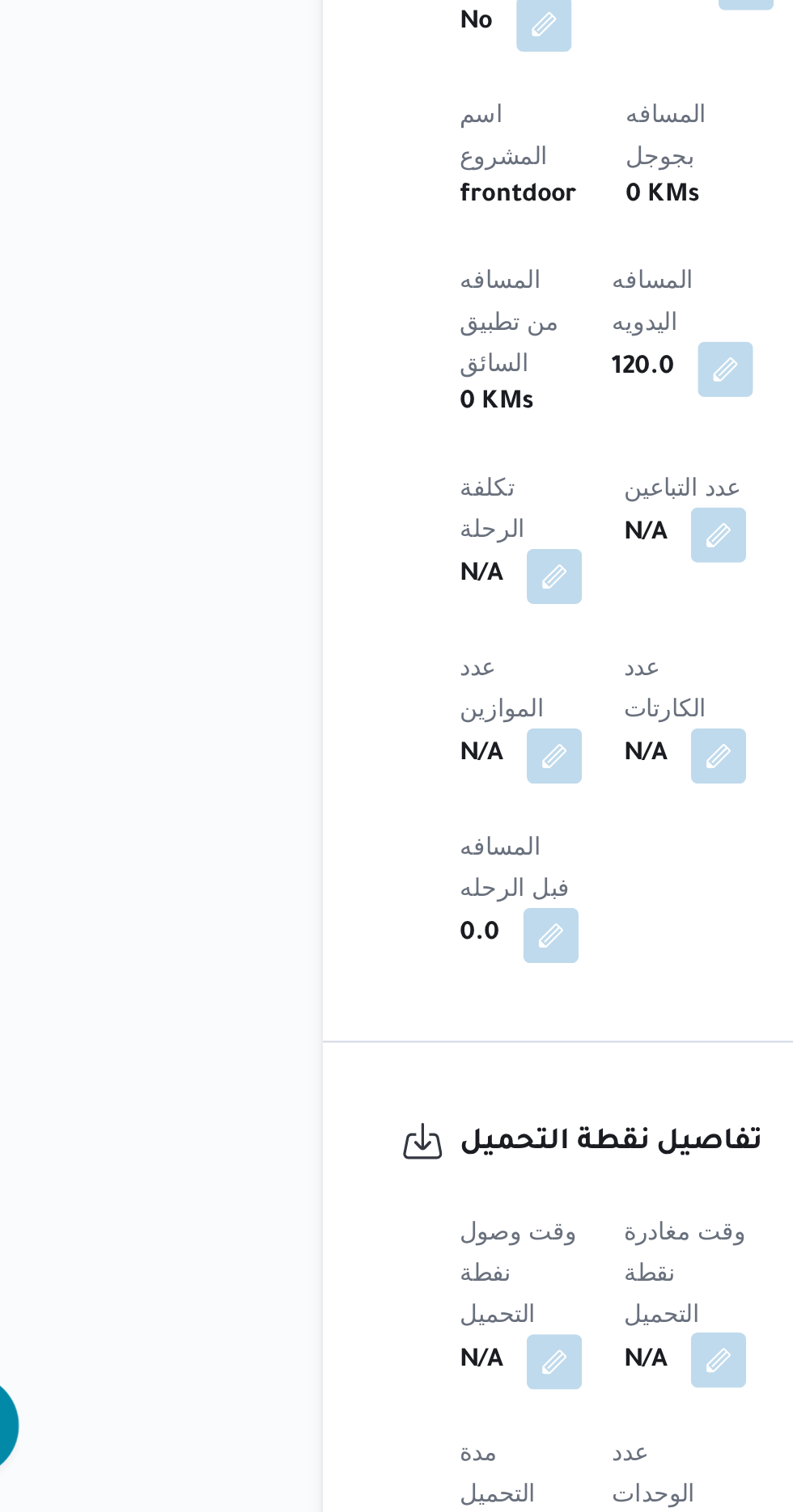
click at [402, 1429] on button "button" at bounding box center [396, 1441] width 26 height 26
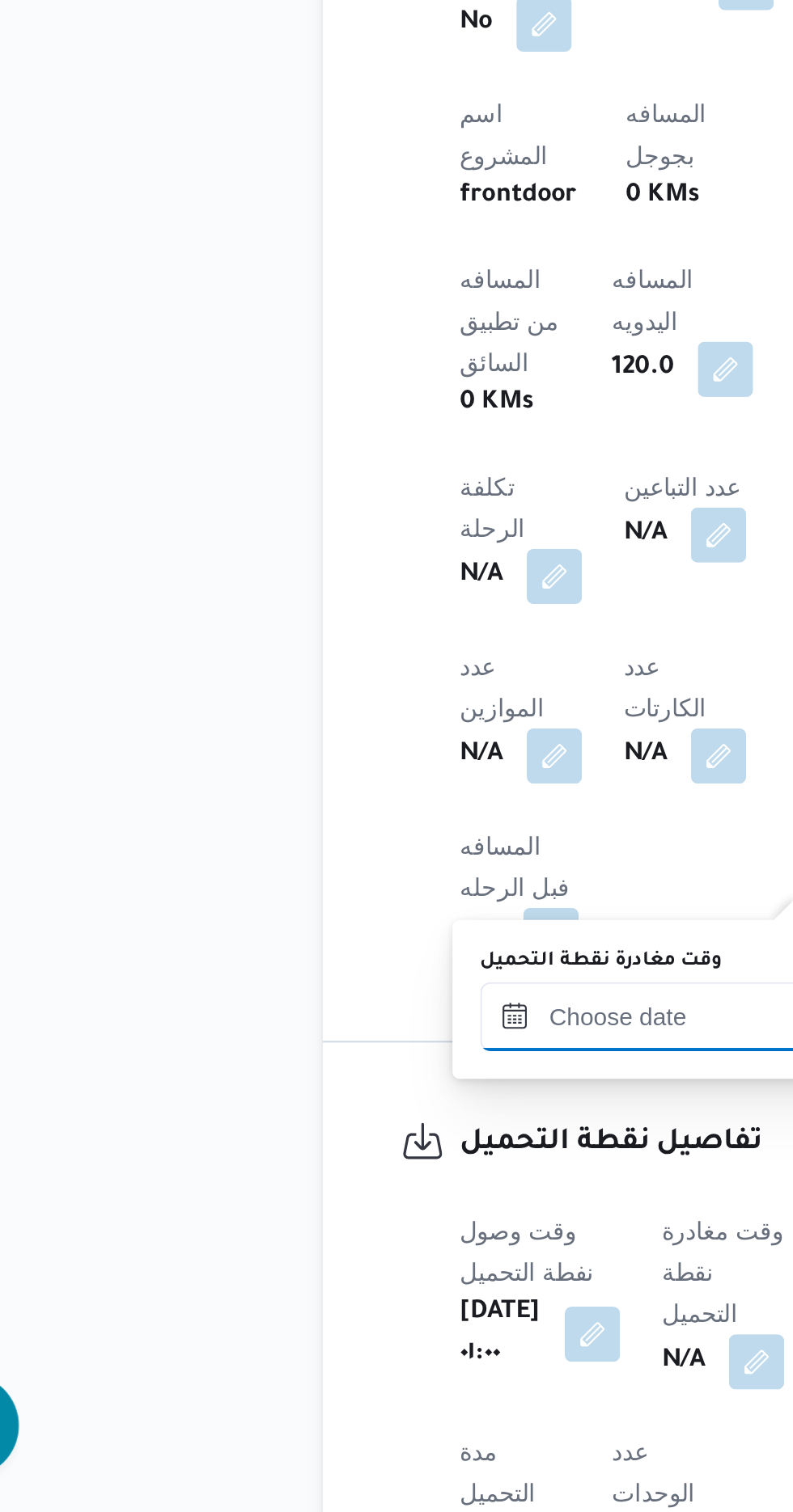
click at [351, 1279] on input "وقت مغادرة نقطة التحميل" at bounding box center [375, 1279] width 183 height 32
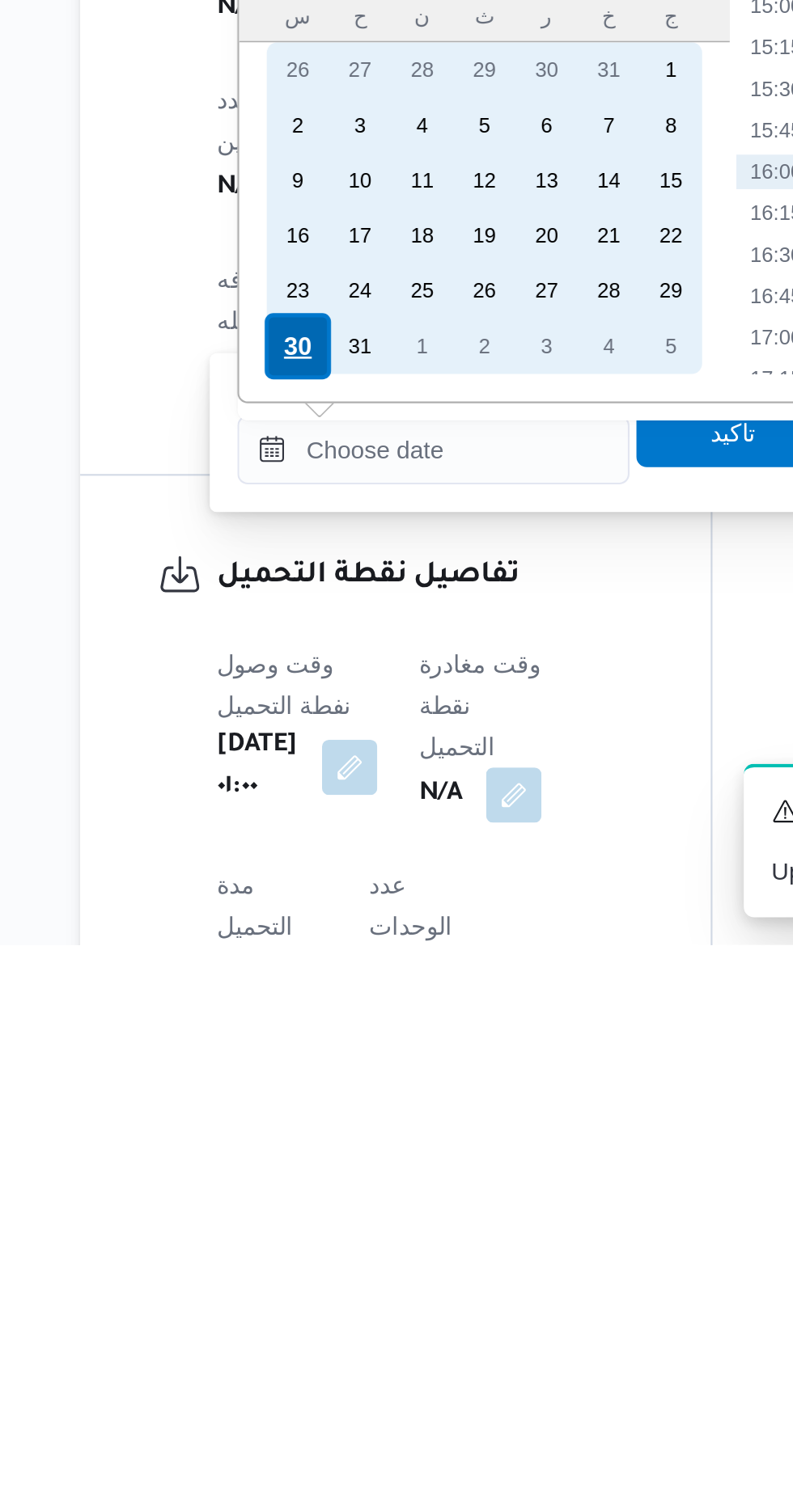
click at [312, 1234] on div "30" at bounding box center [312, 1232] width 31 height 31
type input "[DATE] ٠٠:٠٠"
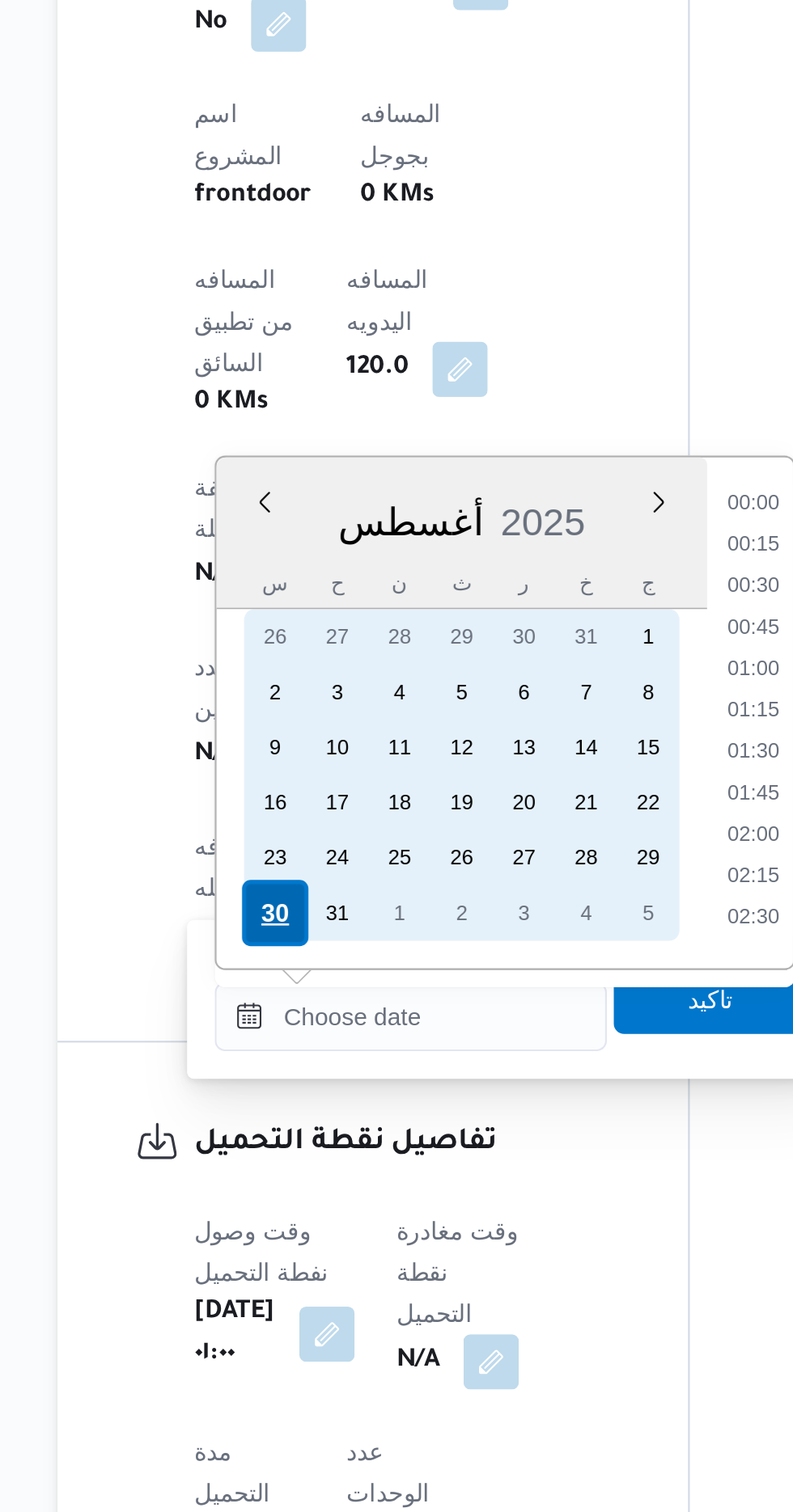
click at [309, 1230] on div "30" at bounding box center [312, 1232] width 31 height 31
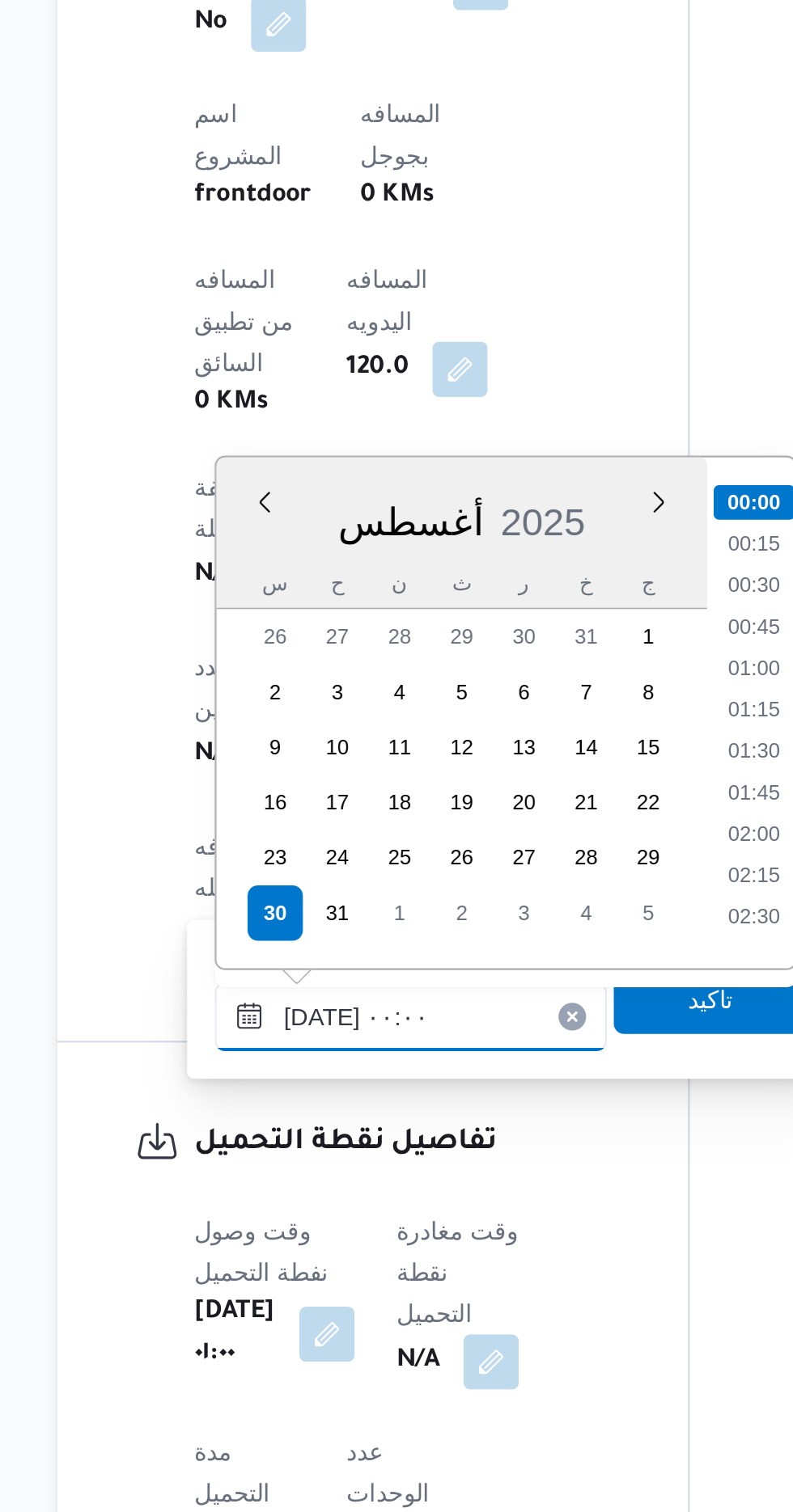
click at [300, 1283] on input "[DATE] ٠٠:٠٠" at bounding box center [375, 1279] width 183 height 32
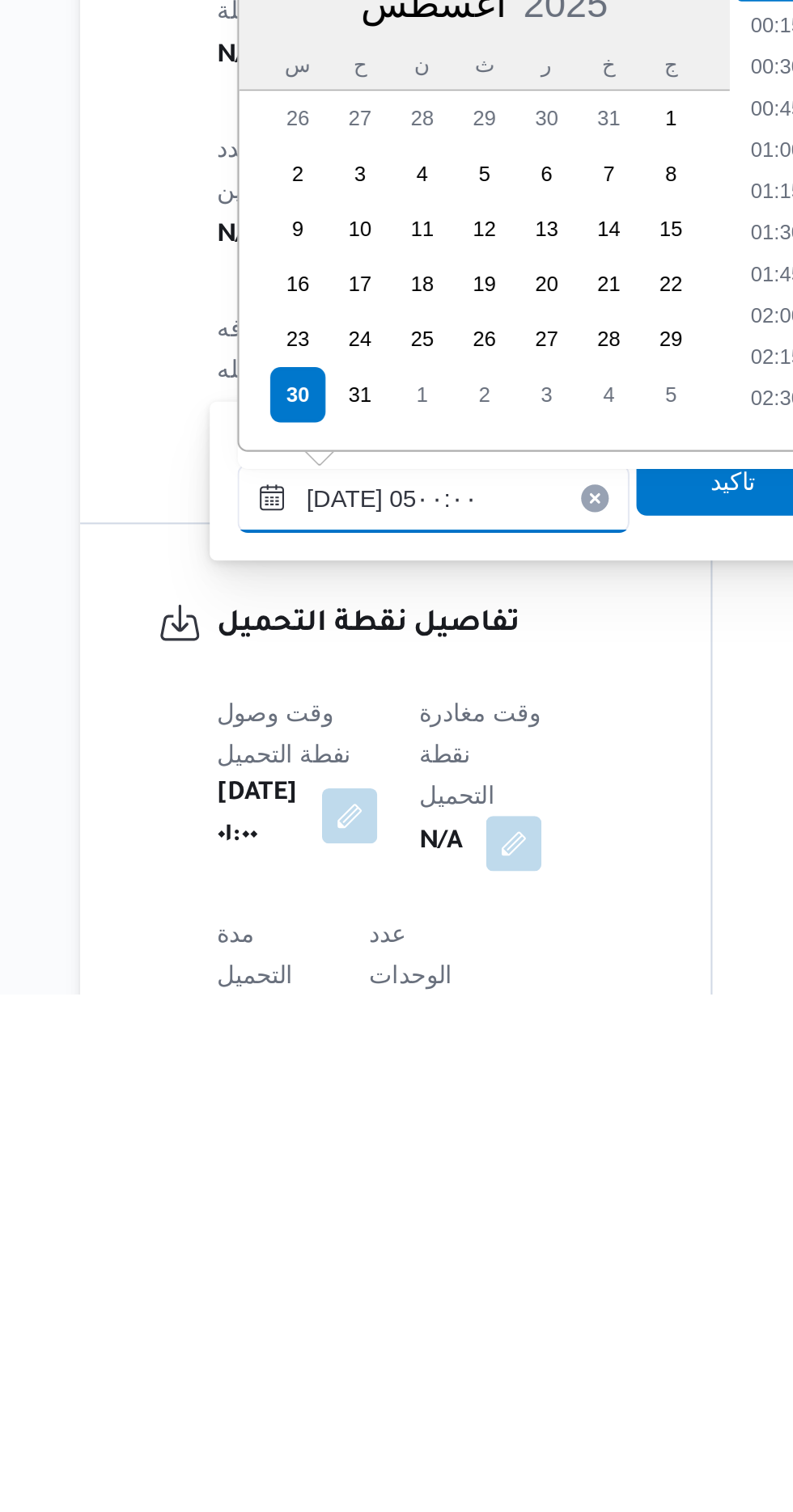
scroll to position [193, 0]
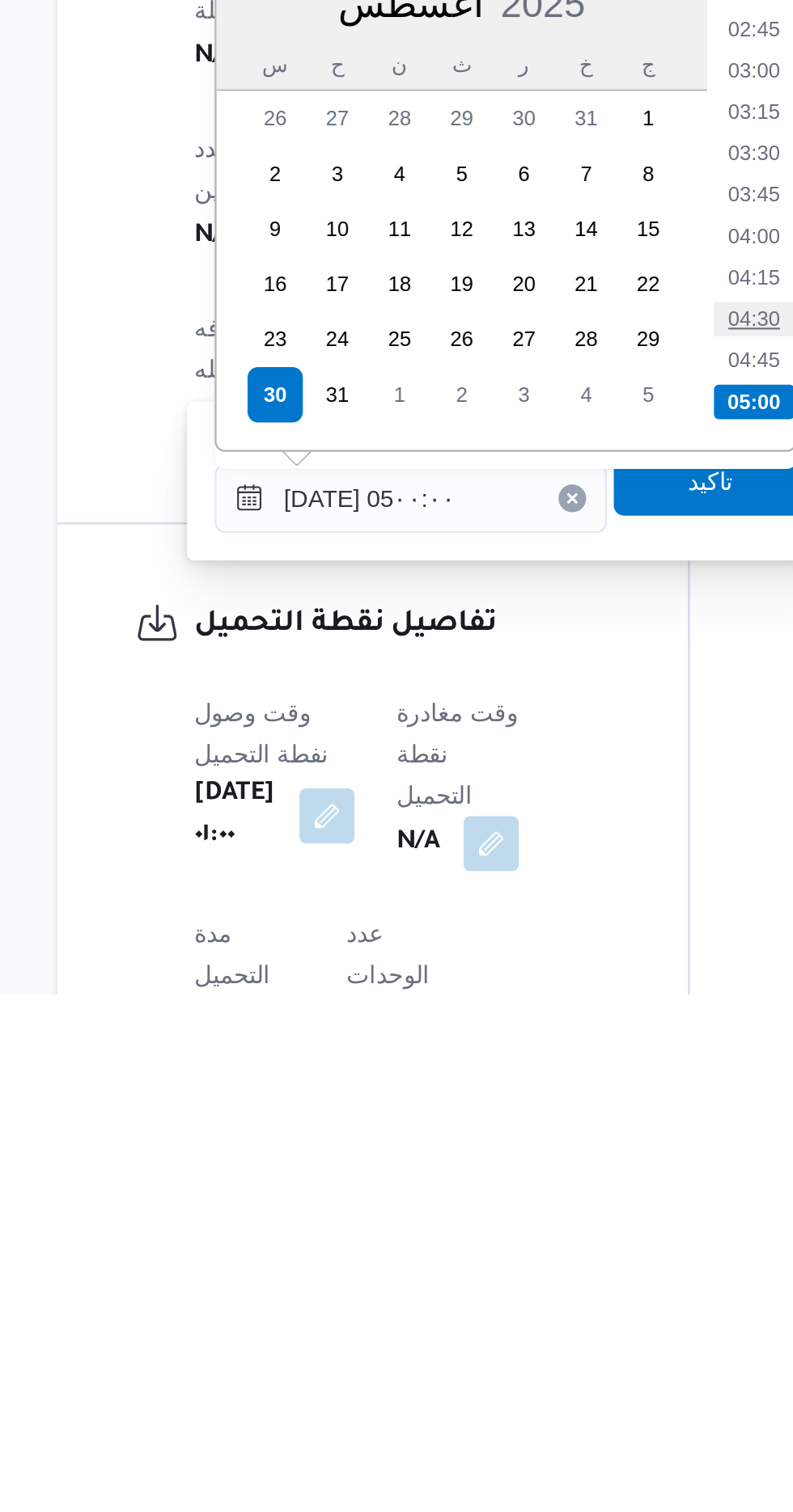
click at [527, 1194] on li "04:30" at bounding box center [536, 1196] width 37 height 16
type input "[DATE] ٠٤:٣٠"
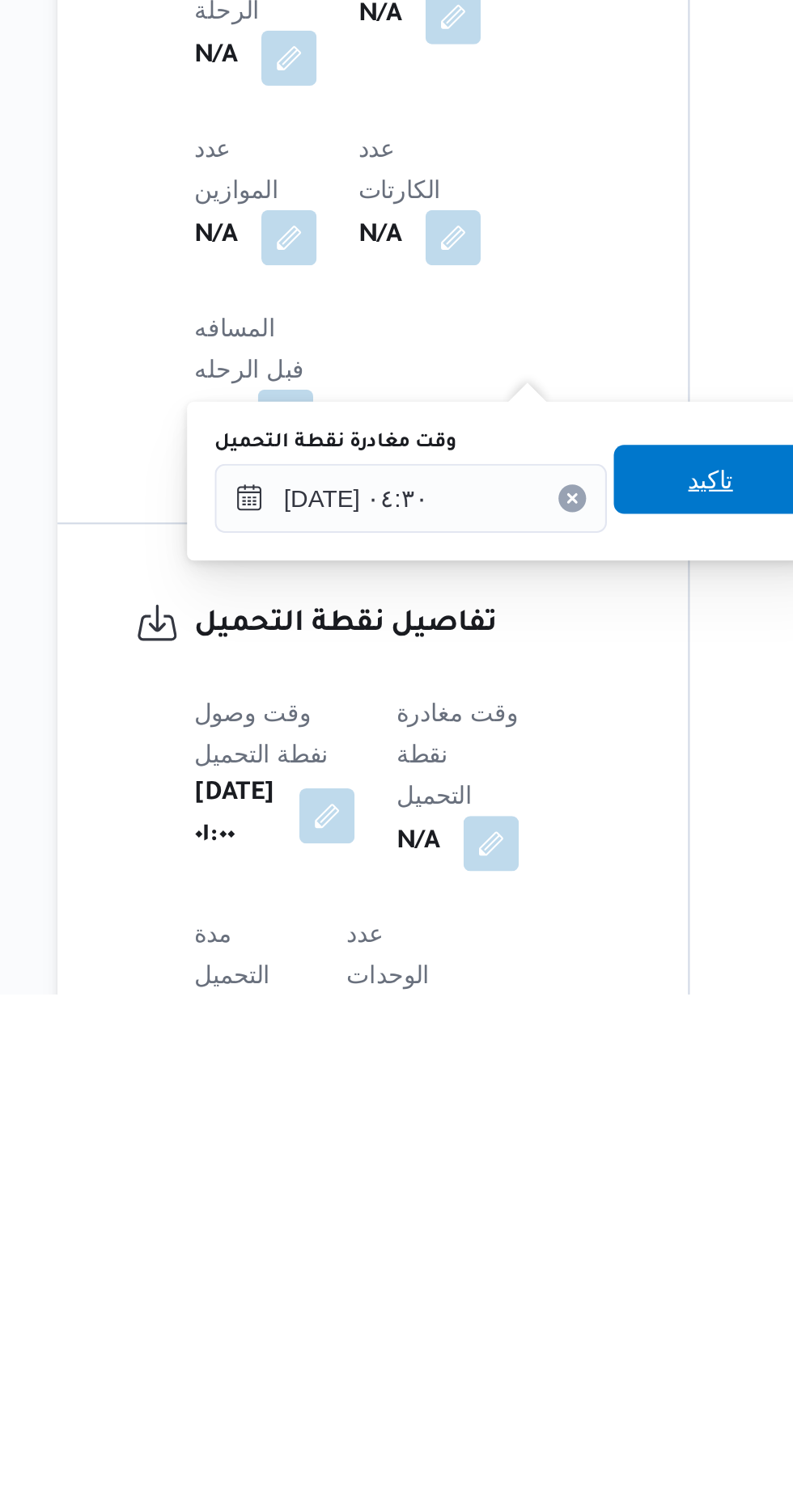
click at [512, 1273] on span "تاكيد" at bounding box center [516, 1271] width 90 height 32
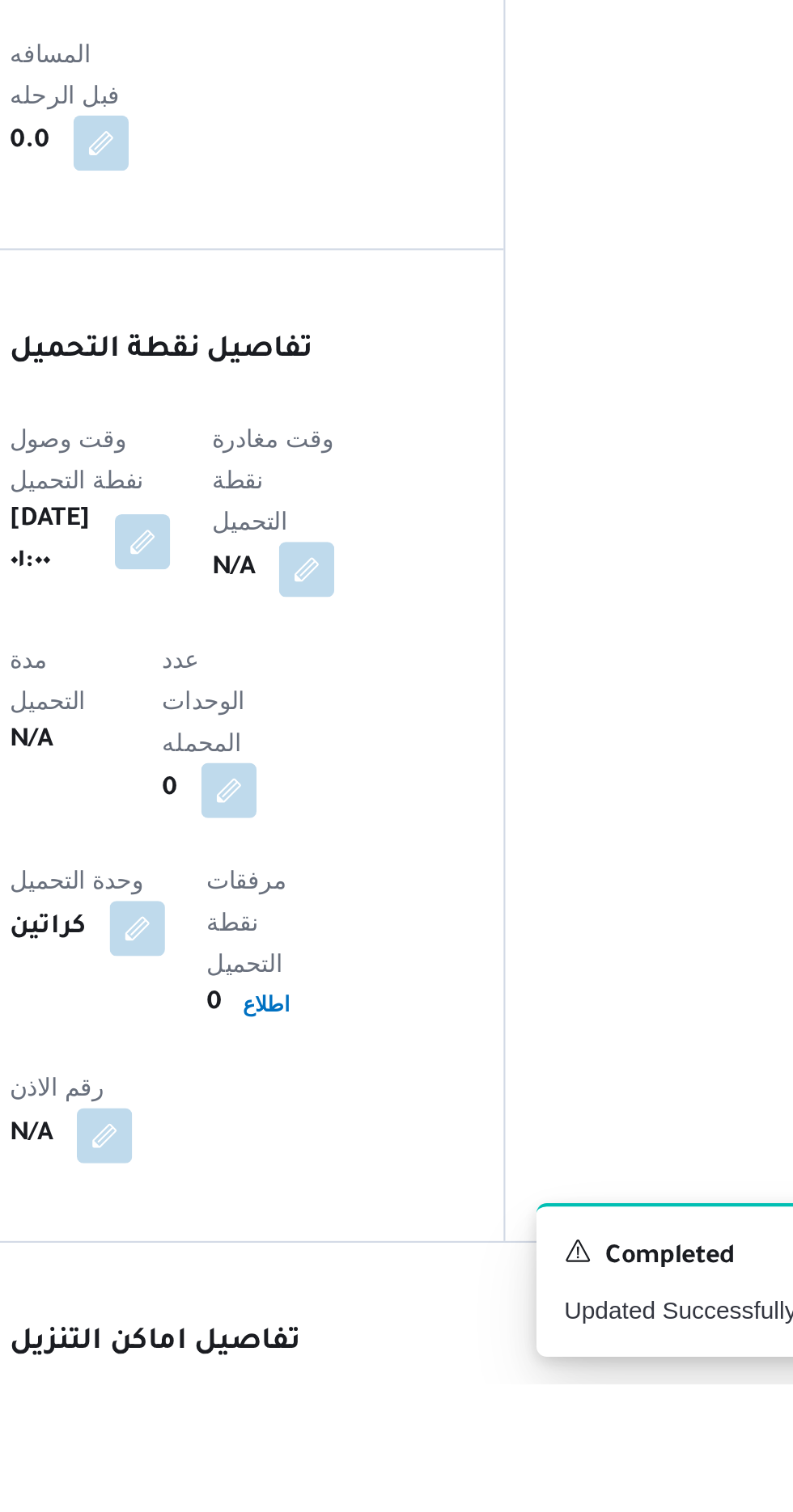
scroll to position [803, 0]
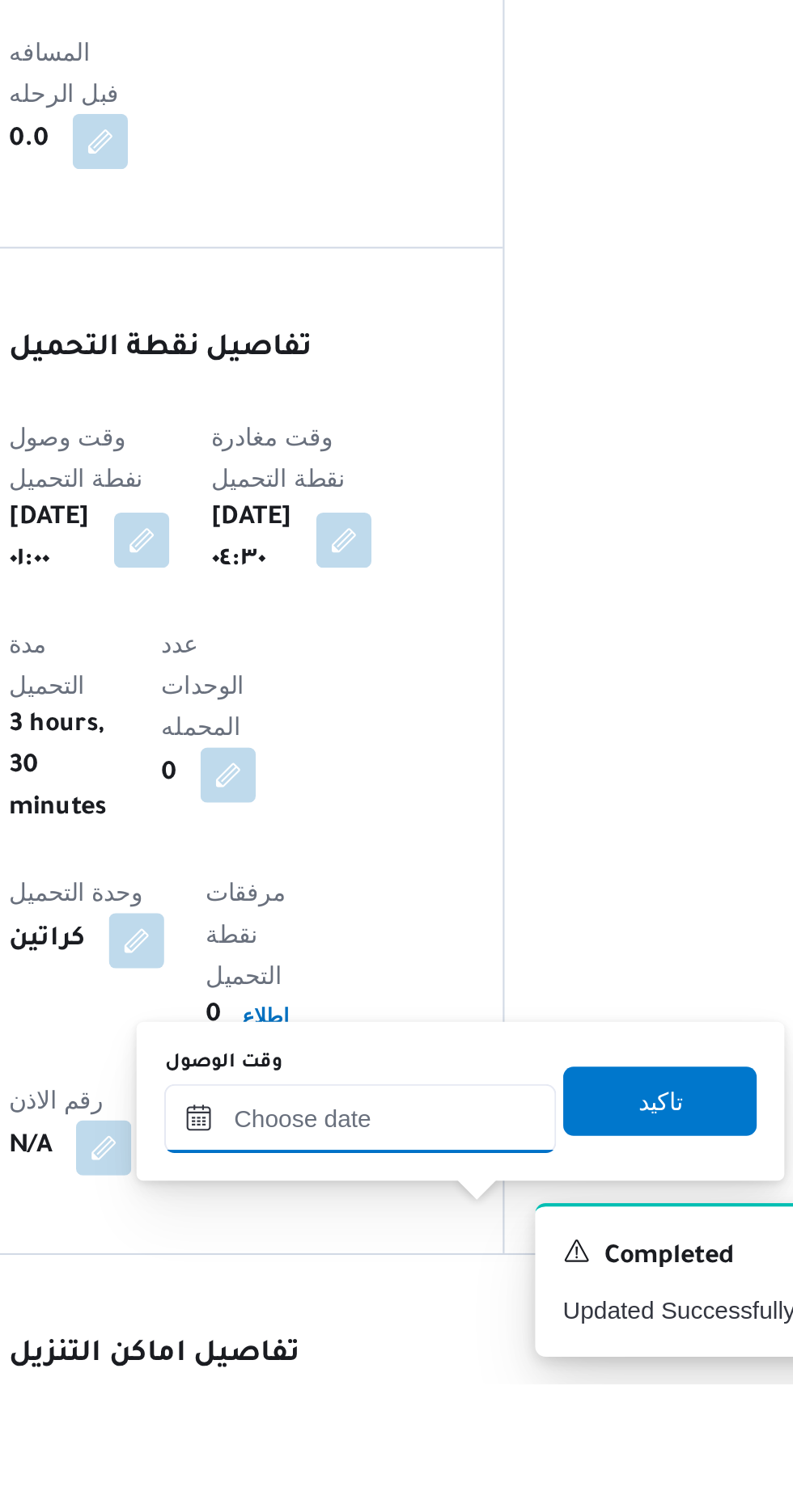
click at [408, 1382] on input "وقت الوصول" at bounding box center [438, 1387] width 183 height 32
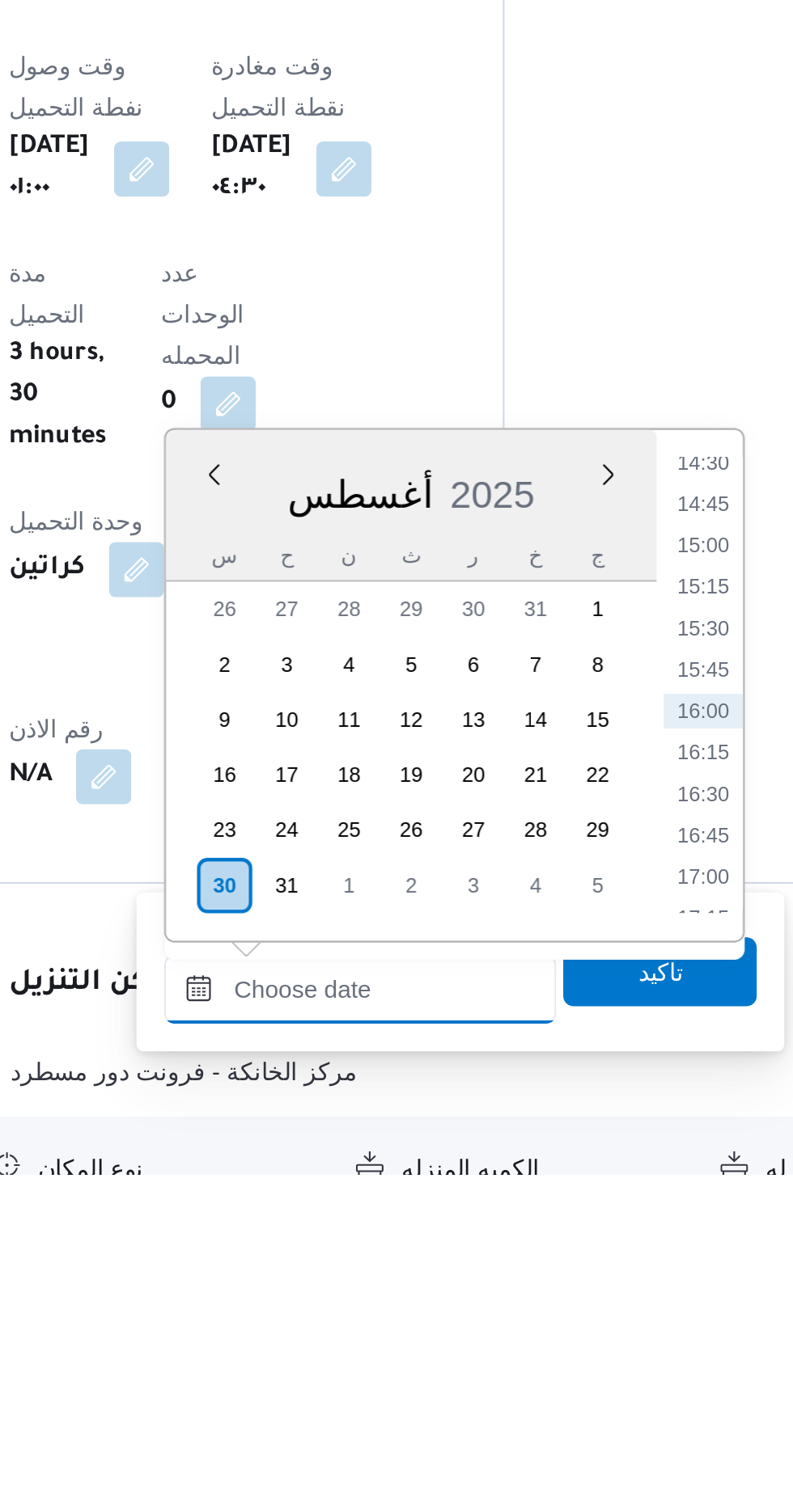
scroll to position [877, 0]
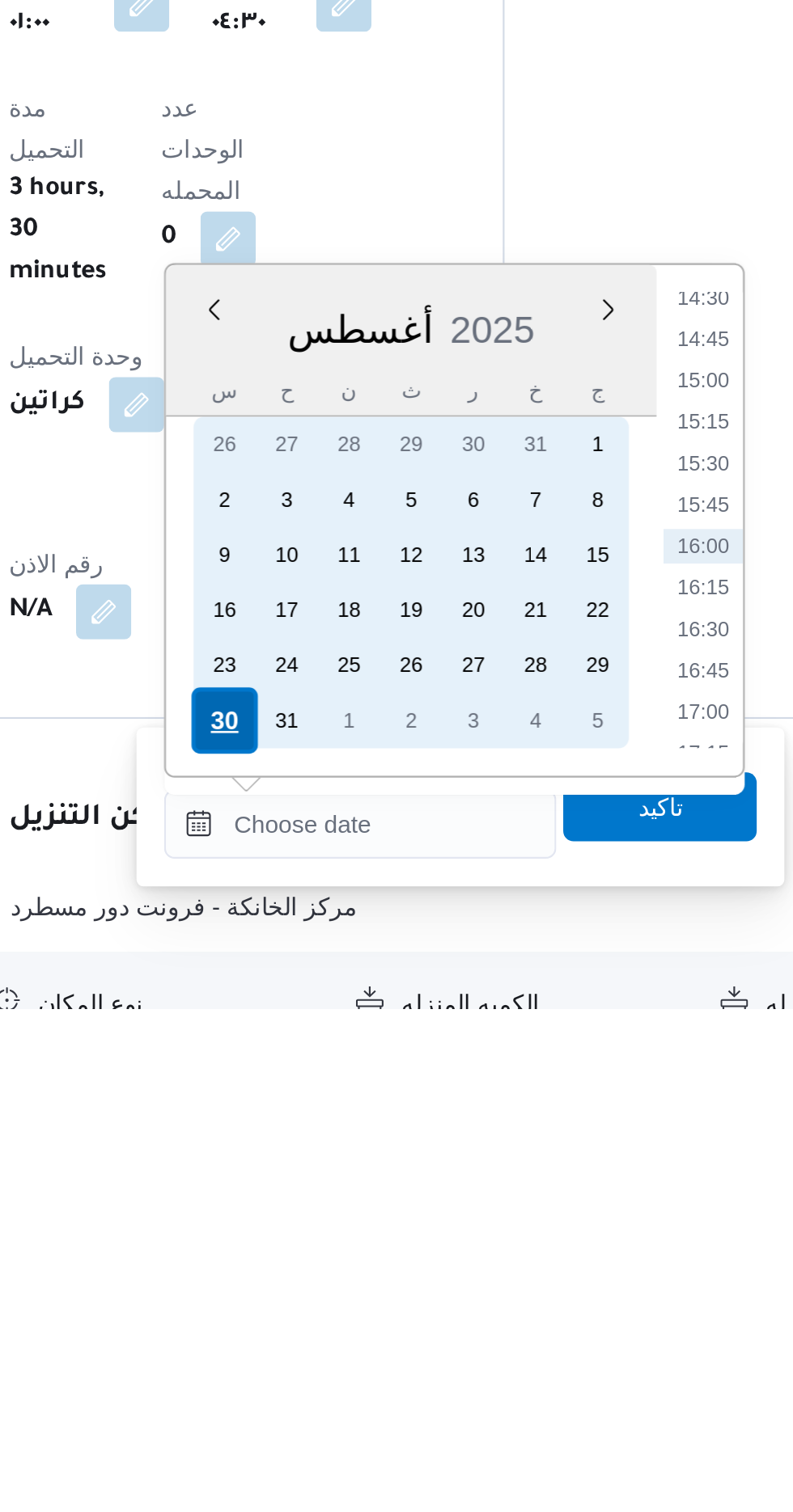
click at [370, 1375] on div "30" at bounding box center [375, 1377] width 31 height 31
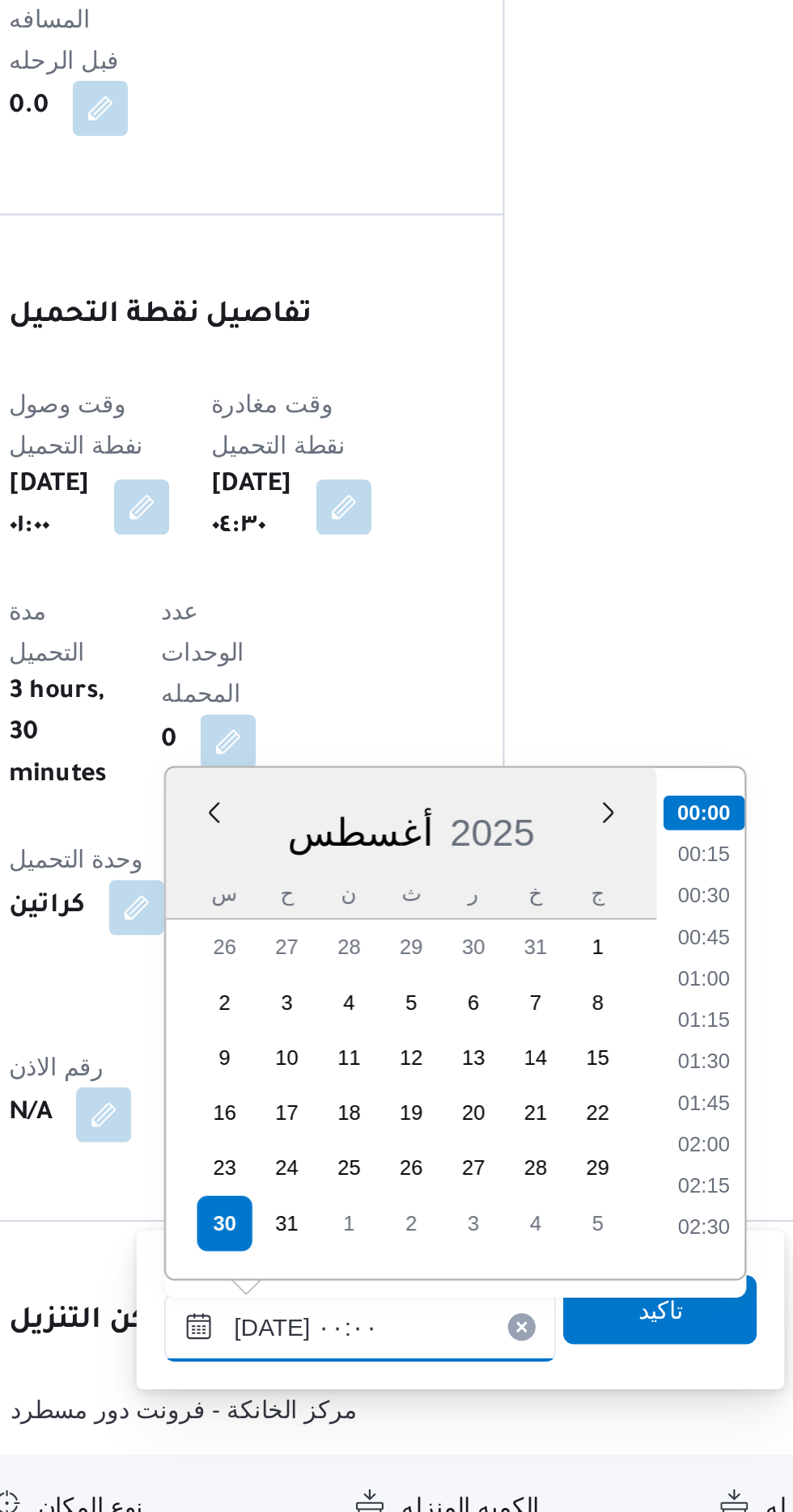
click at [365, 1429] on input "[DATE] ٠٠:٠٠" at bounding box center [438, 1425] width 183 height 32
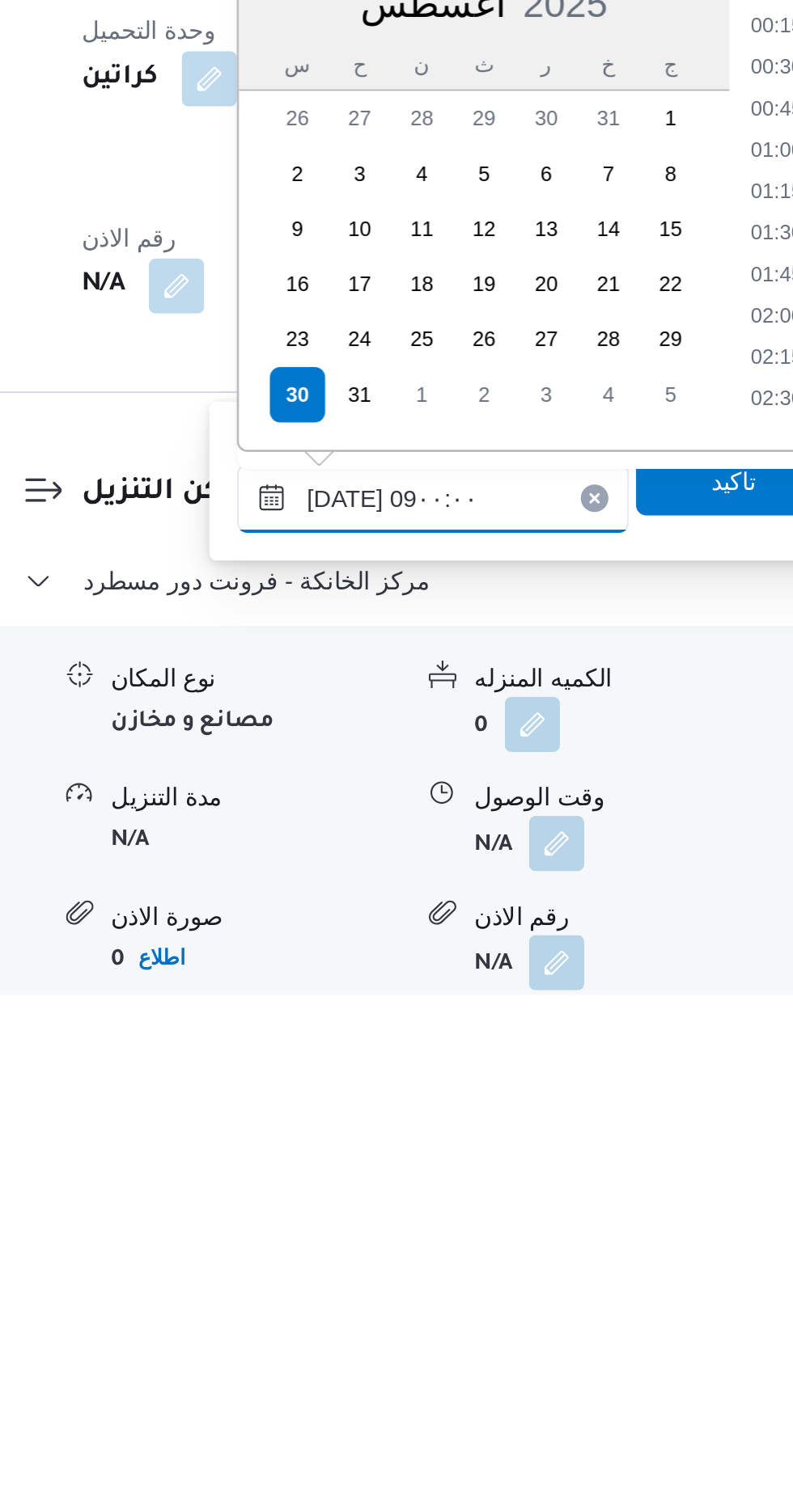
scroll to position [503, 0]
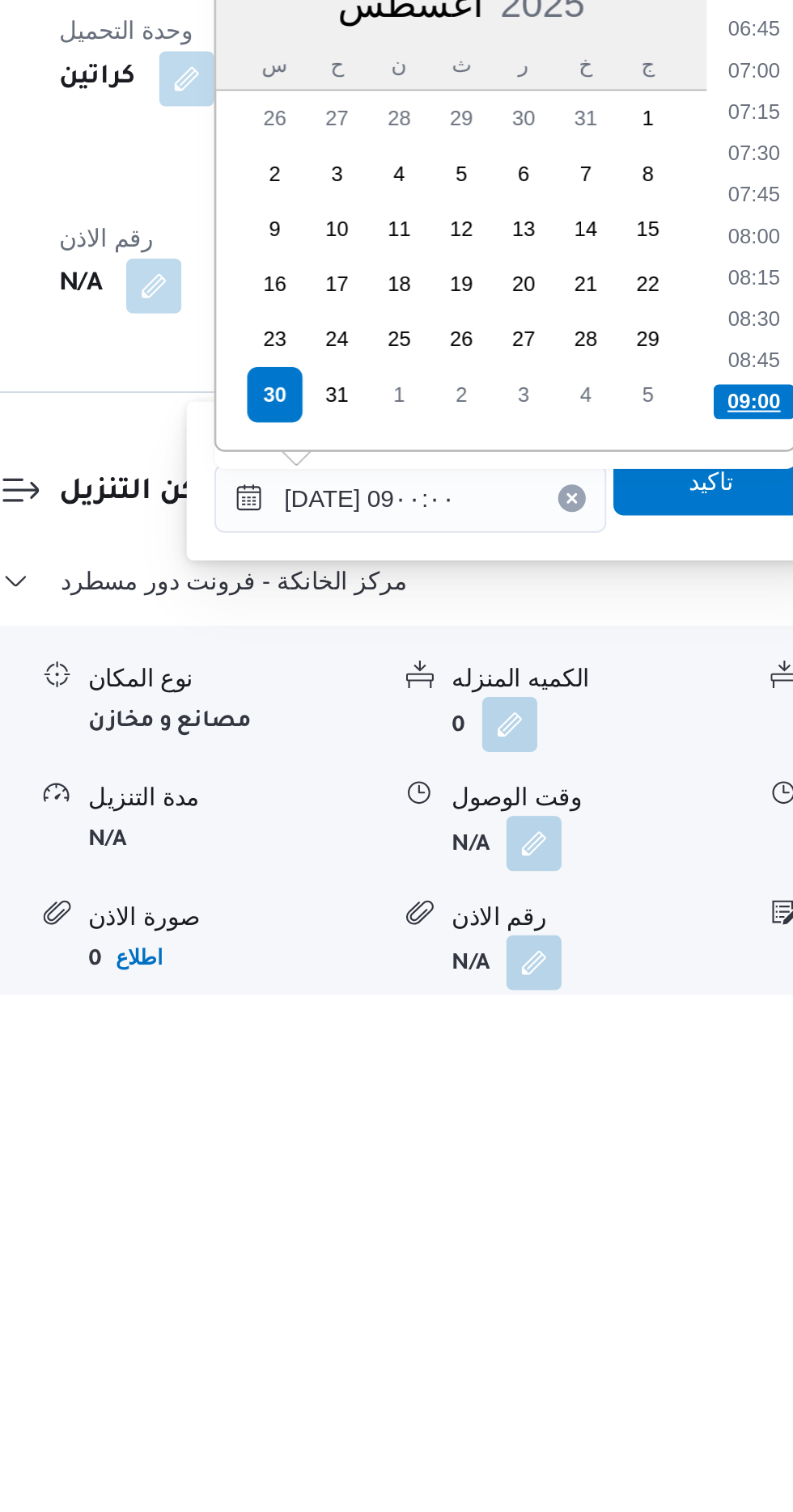
click at [588, 1240] on li "09:00" at bounding box center [599, 1235] width 38 height 16
type input "[DATE] ٠٩:٠٠"
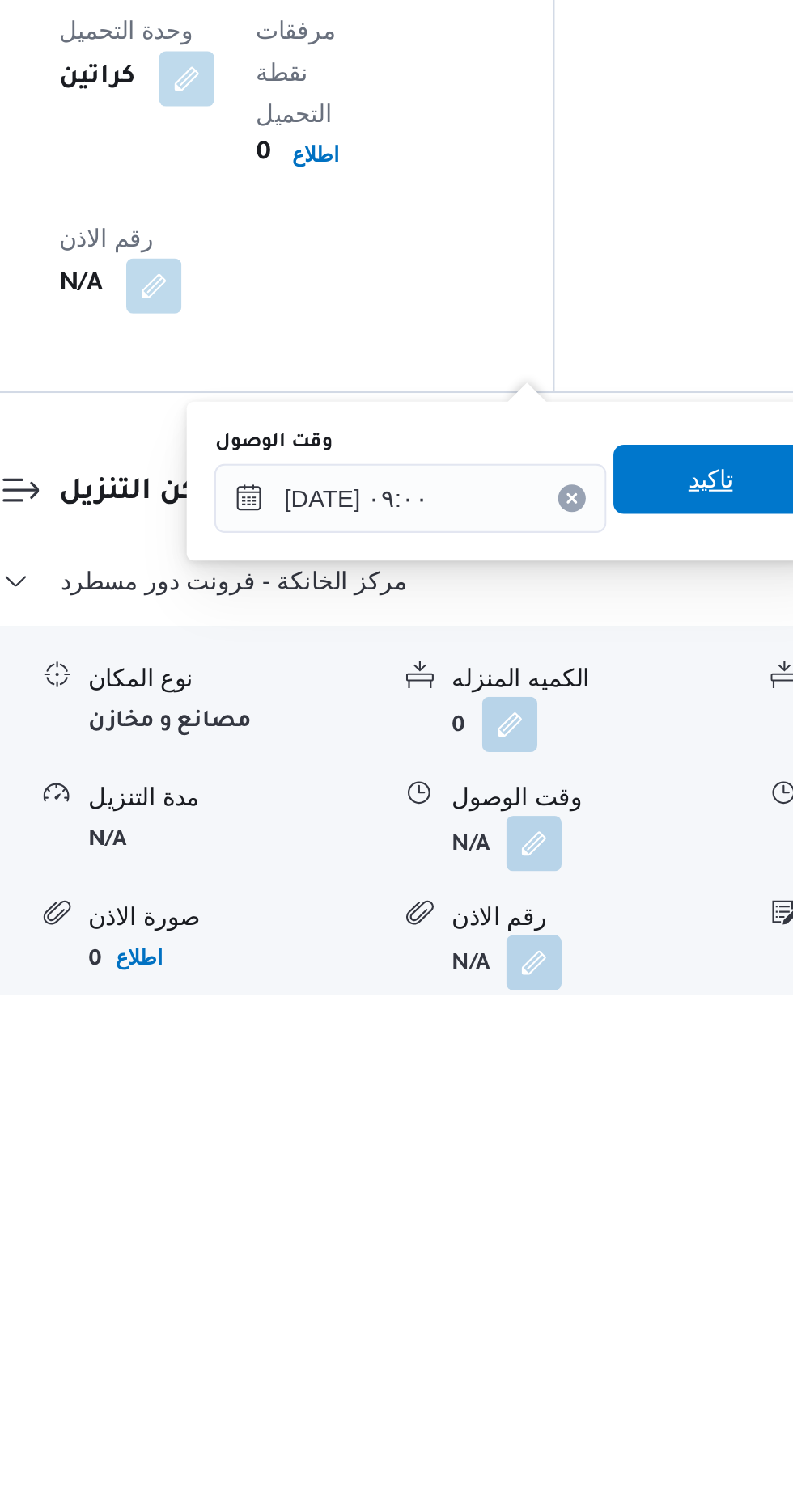
click at [581, 1275] on span "تاكيد" at bounding box center [579, 1271] width 90 height 32
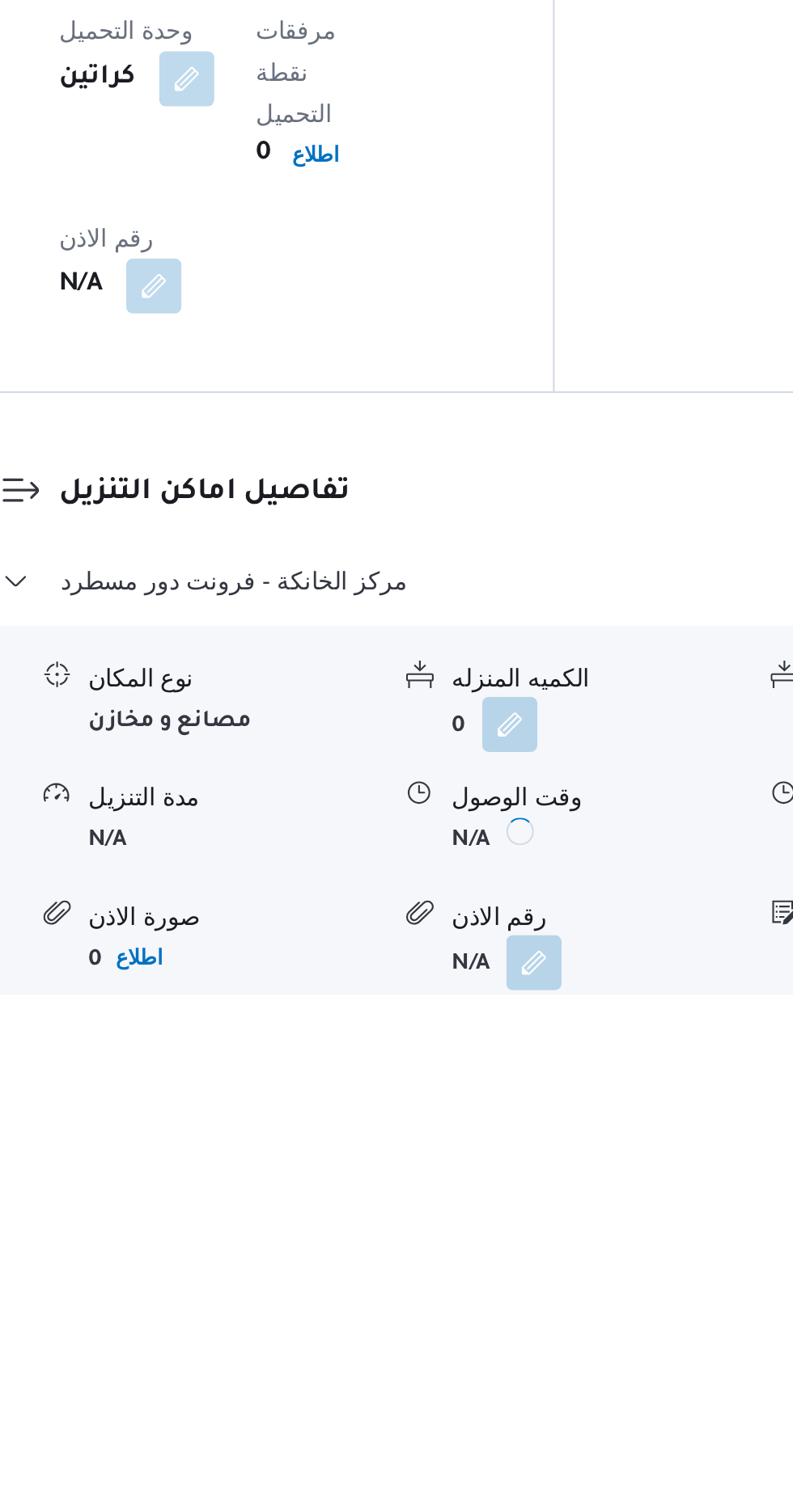
scroll to position [1024, 0]
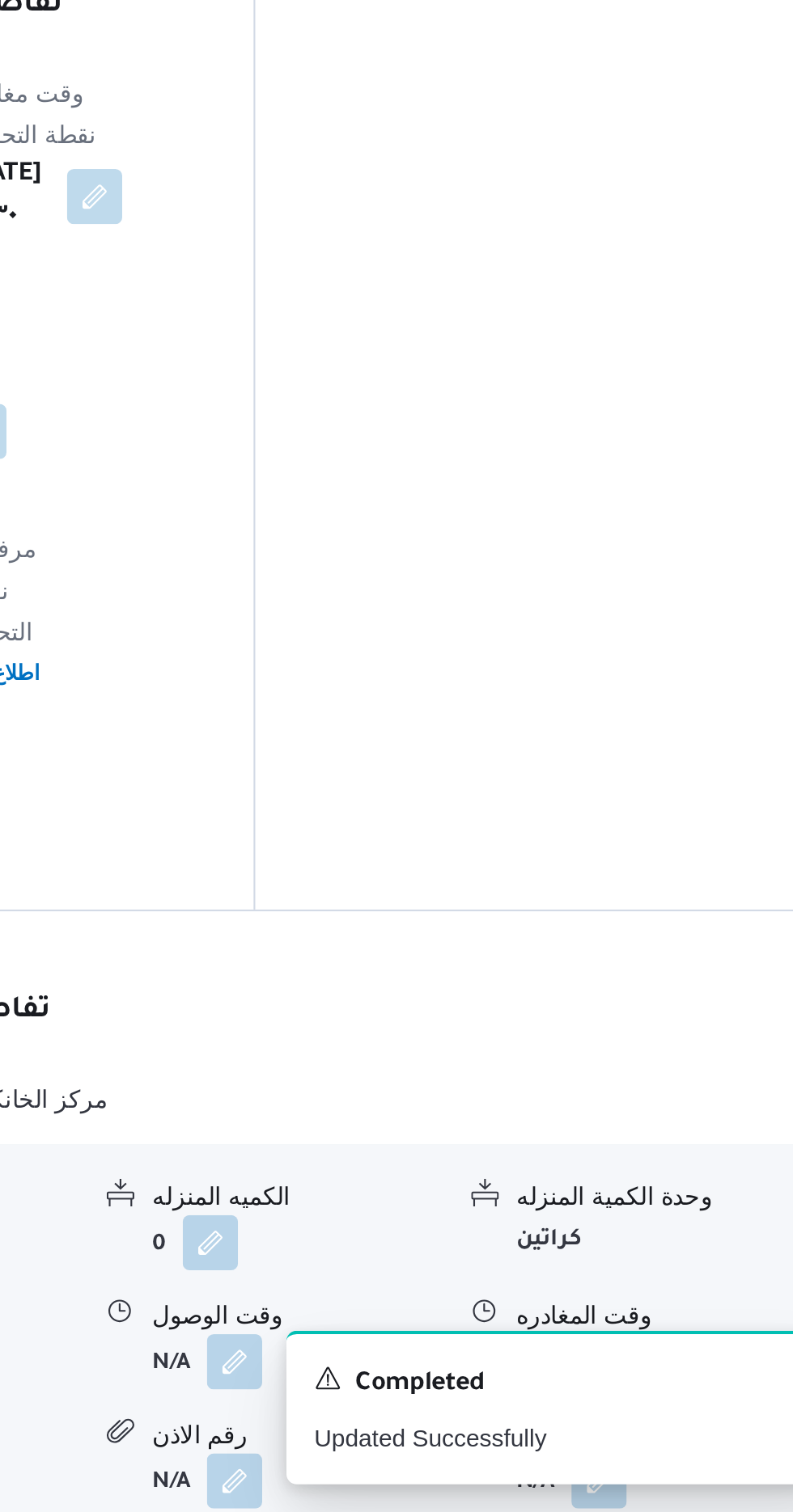
click at [674, 1429] on button "button" at bounding box center [667, 1441] width 26 height 26
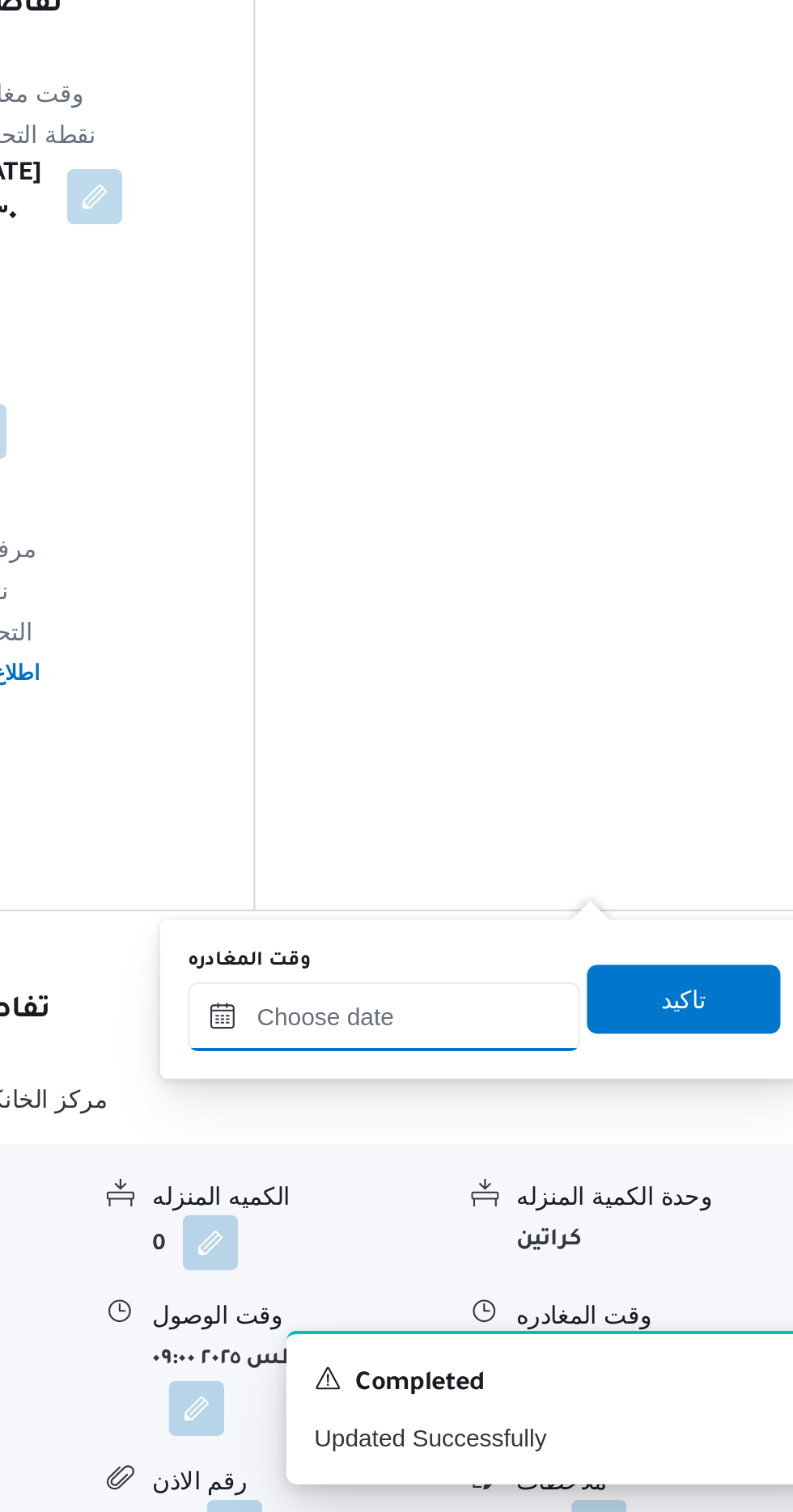
click at [602, 1275] on input "وقت المغادره" at bounding box center [566, 1279] width 183 height 32
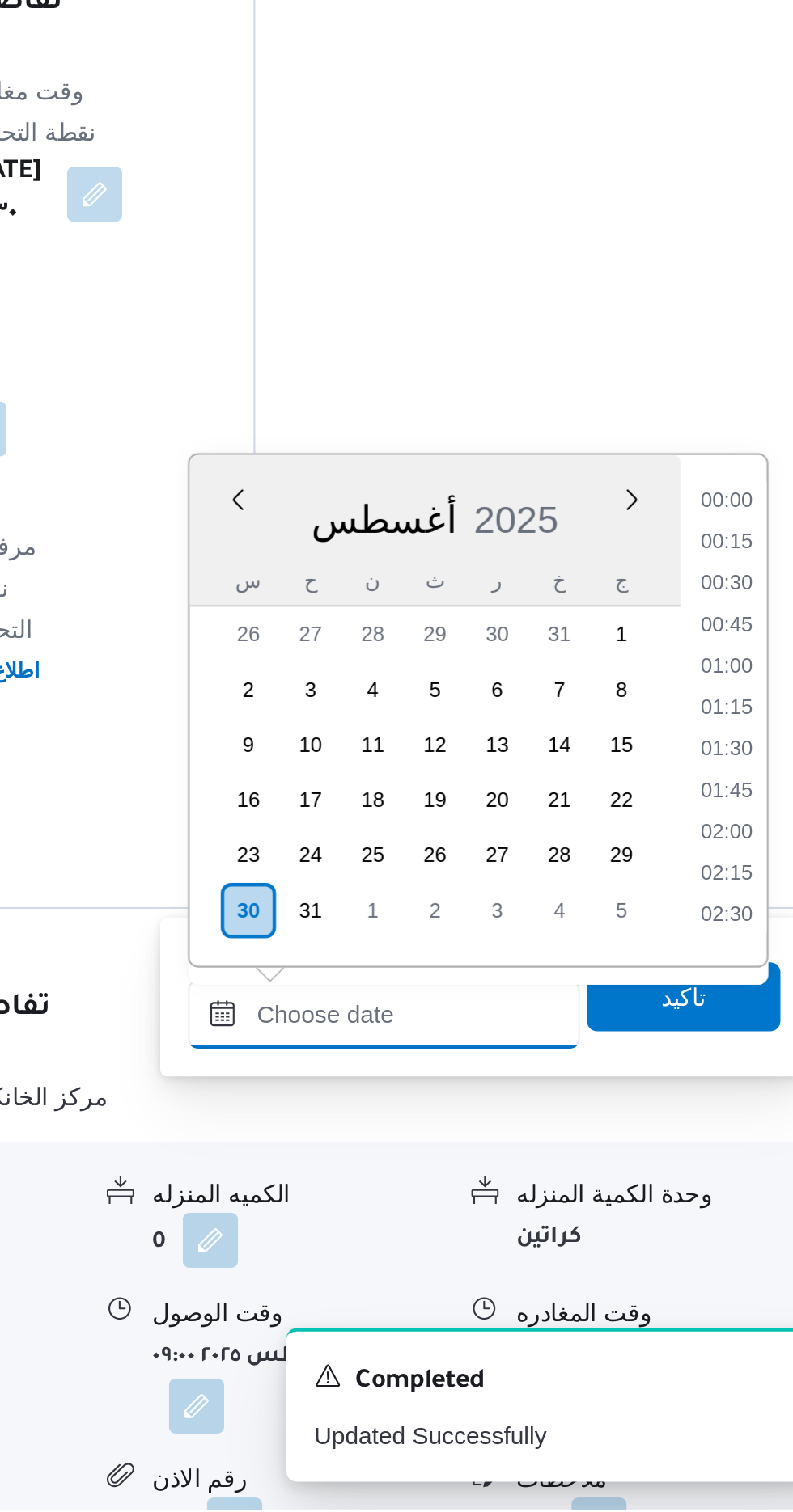
scroll to position [1131, 0]
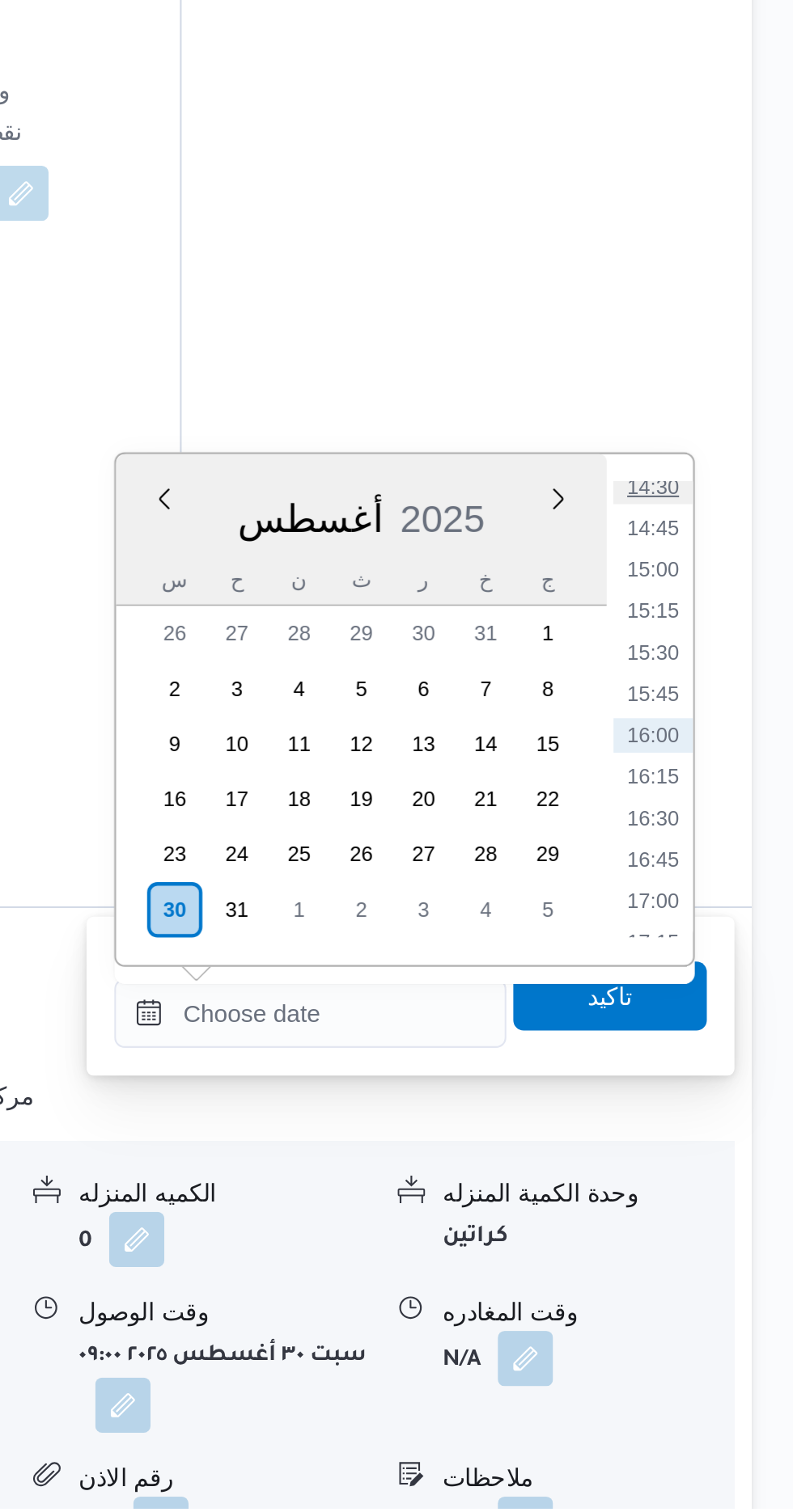
click at [724, 1033] on li "14:30" at bounding box center [727, 1033] width 37 height 16
type input "[DATE] ١٤:٣٠"
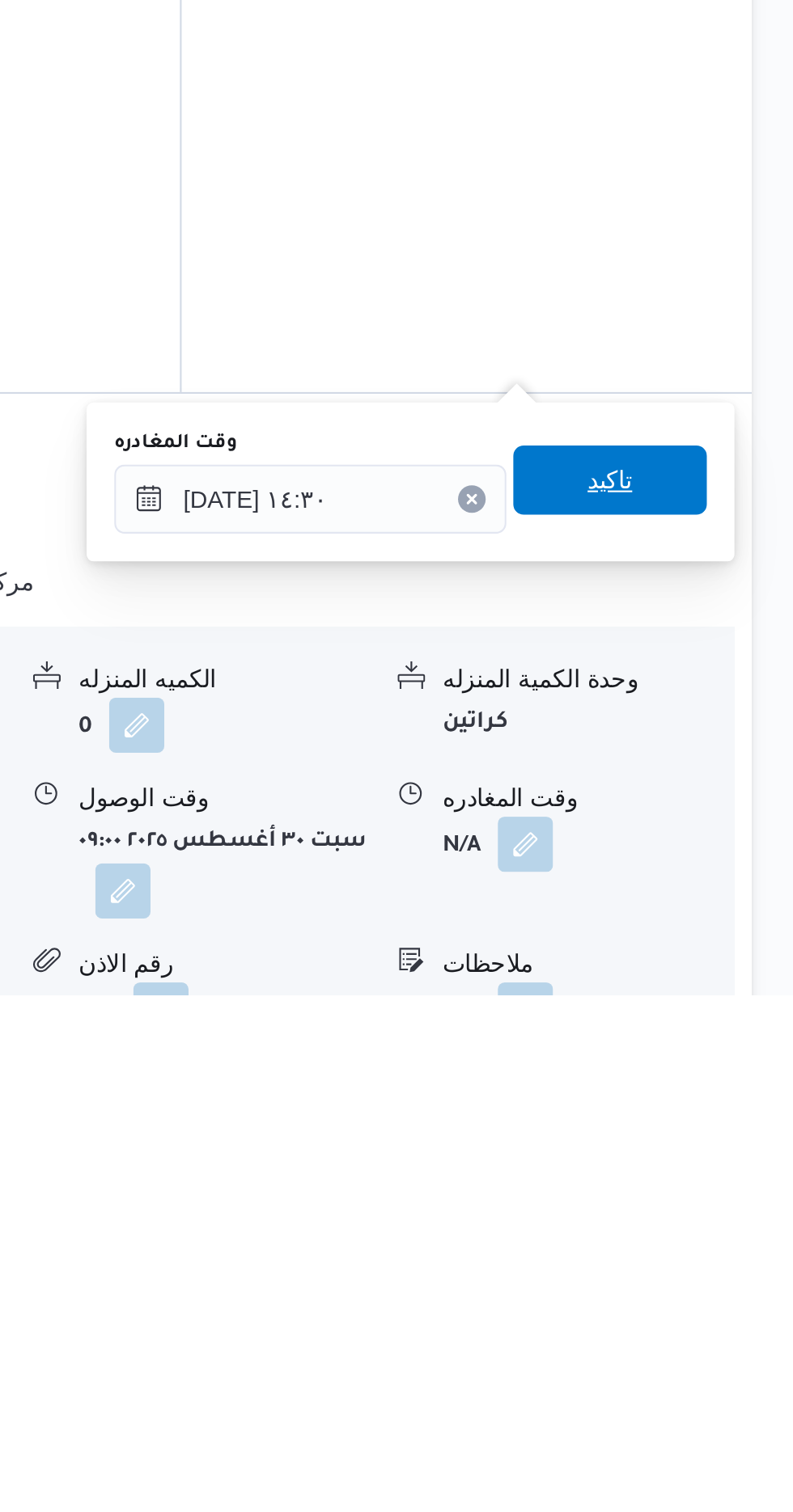
click at [733, 1271] on span "تاكيد" at bounding box center [707, 1271] width 90 height 32
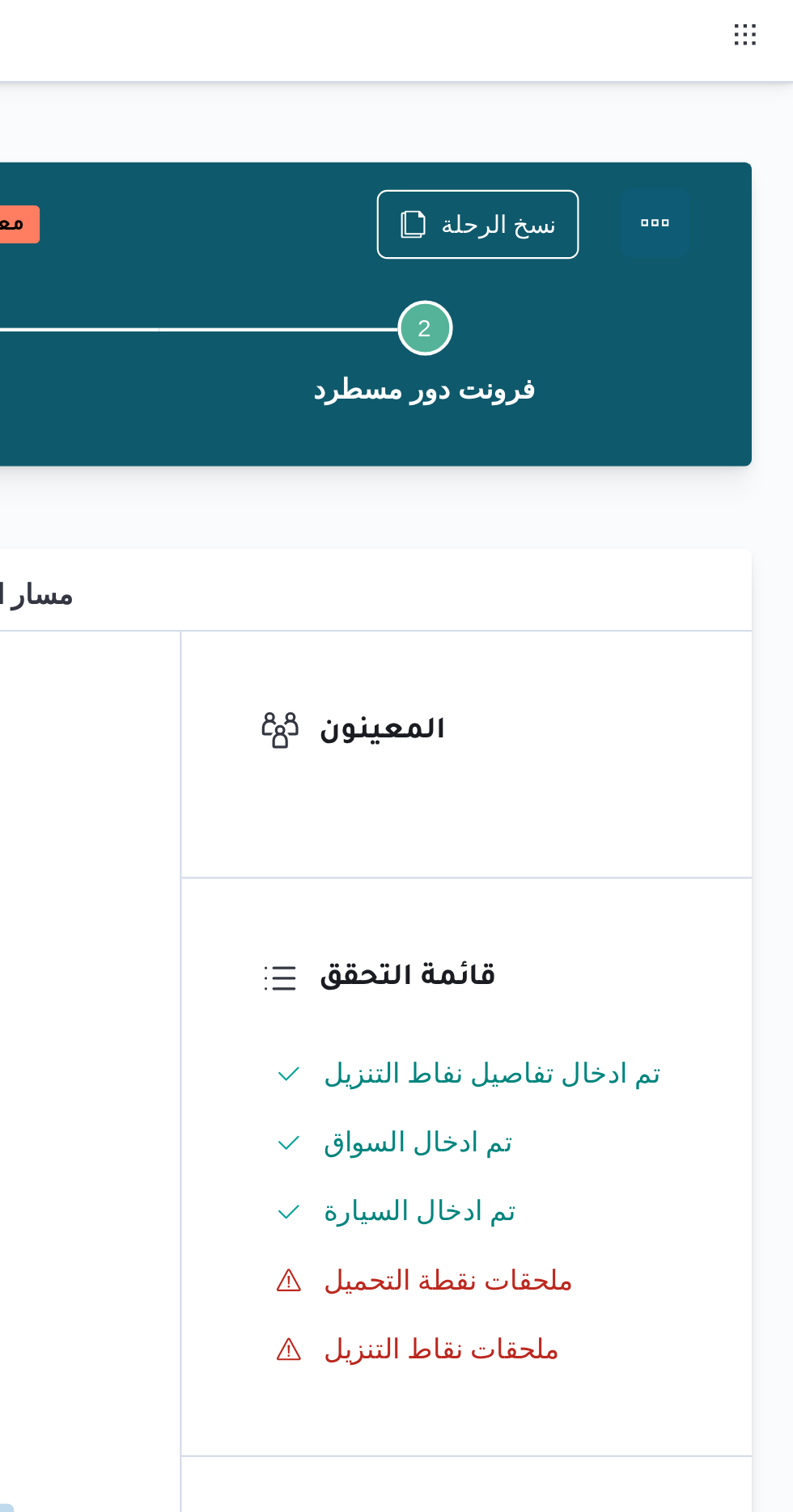
click at [735, 105] on button "Actions" at bounding box center [727, 104] width 32 height 32
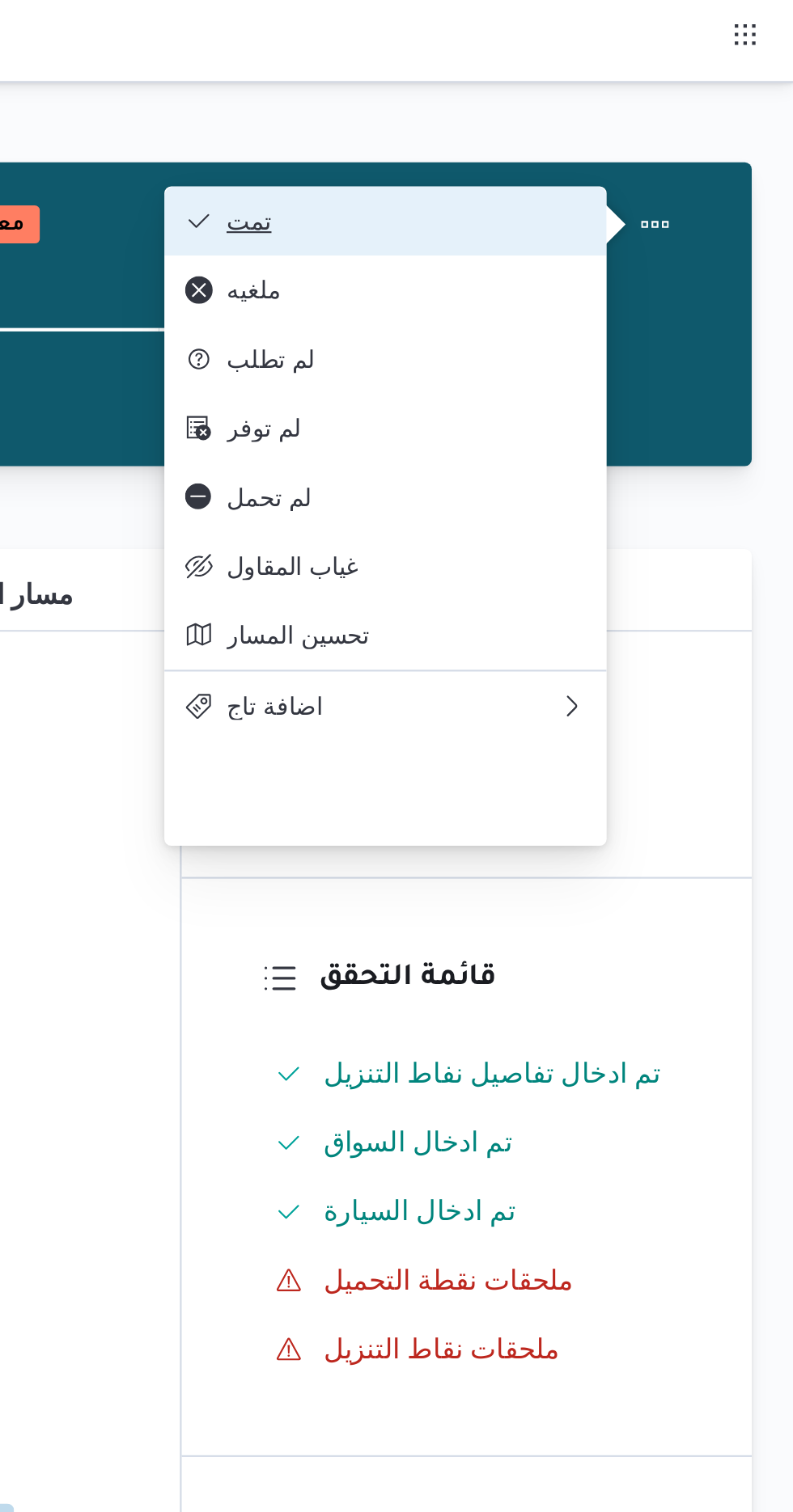
click at [683, 97] on span "تمت" at bounding box center [612, 103] width 169 height 13
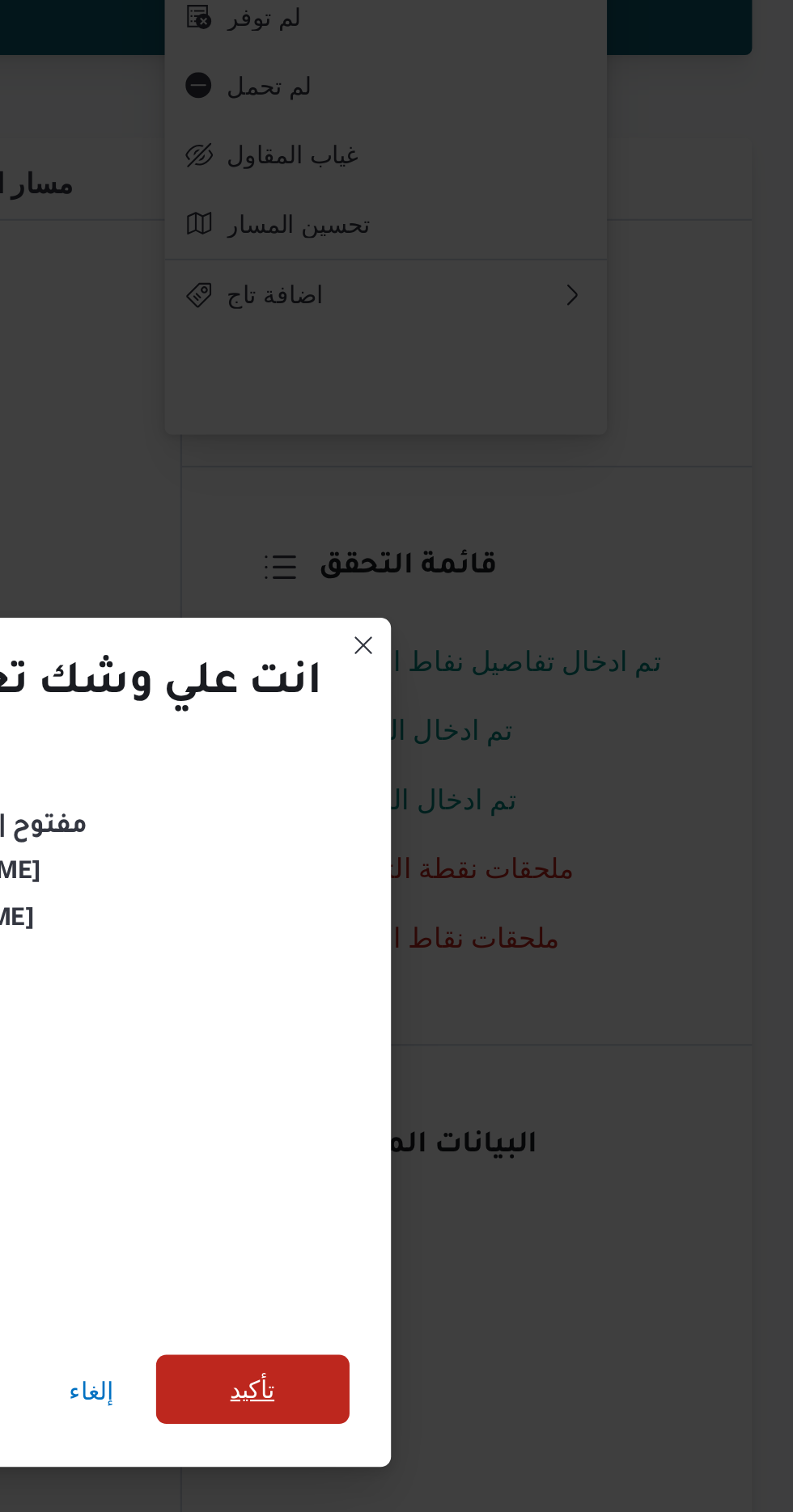
click at [554, 844] on span "تأكيد" at bounding box center [539, 843] width 90 height 32
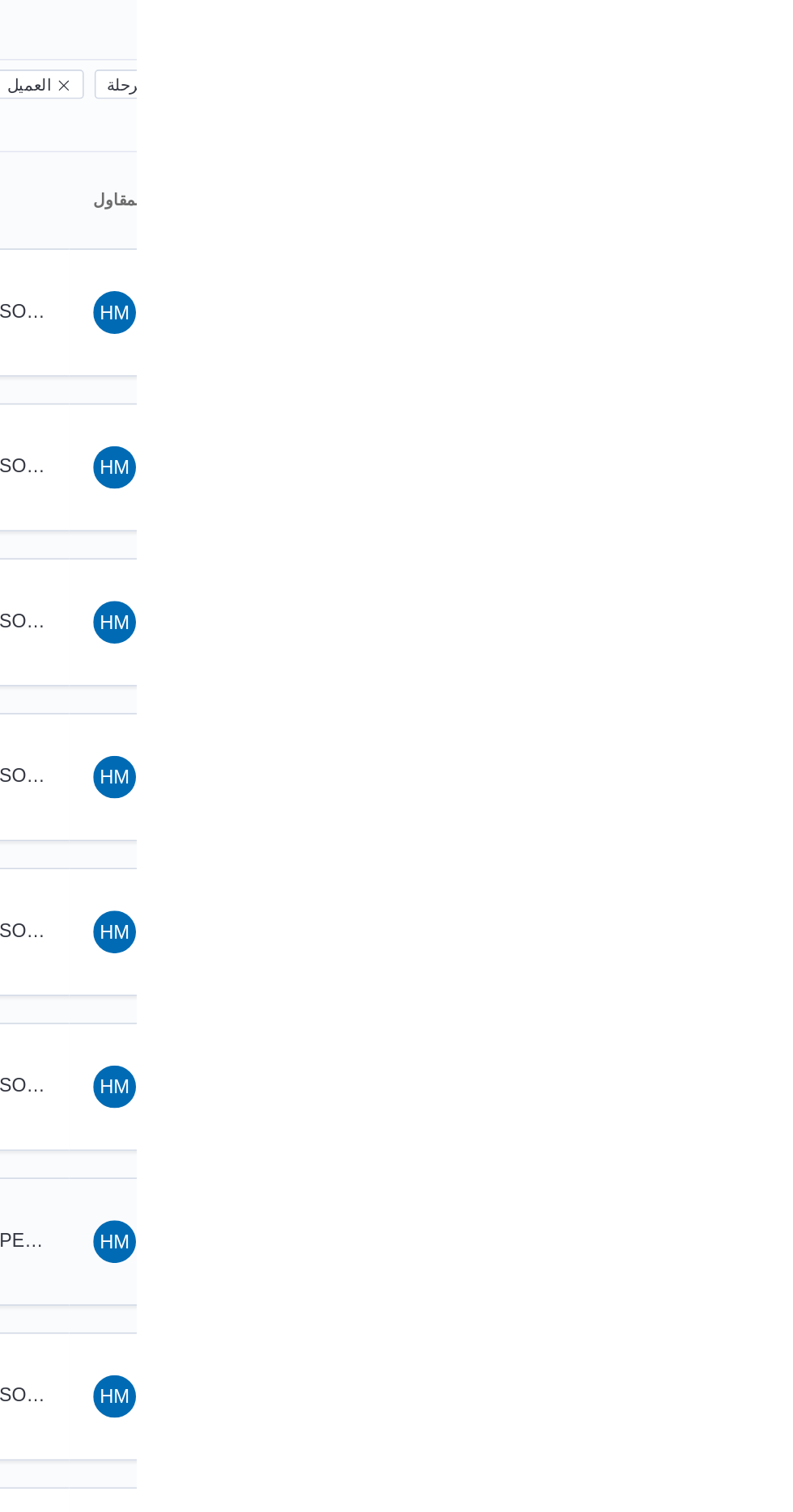
click at [750, 861] on td "السواق RM رزق [PERSON_NAME] على عمران" at bounding box center [695, 882] width 113 height 78
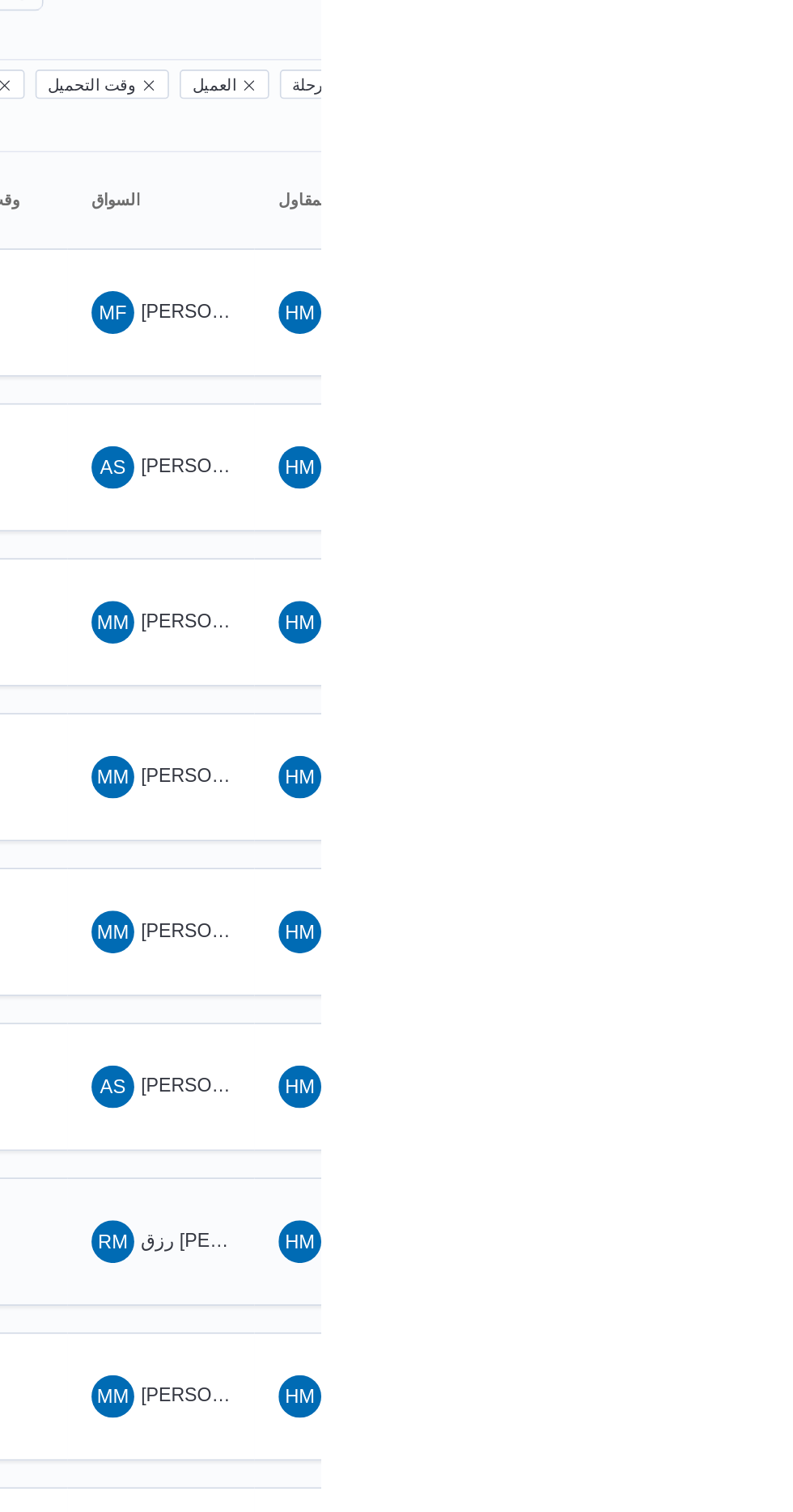
click at [723, 868] on span "RM رزق [PERSON_NAME]" at bounding box center [695, 881] width 84 height 26
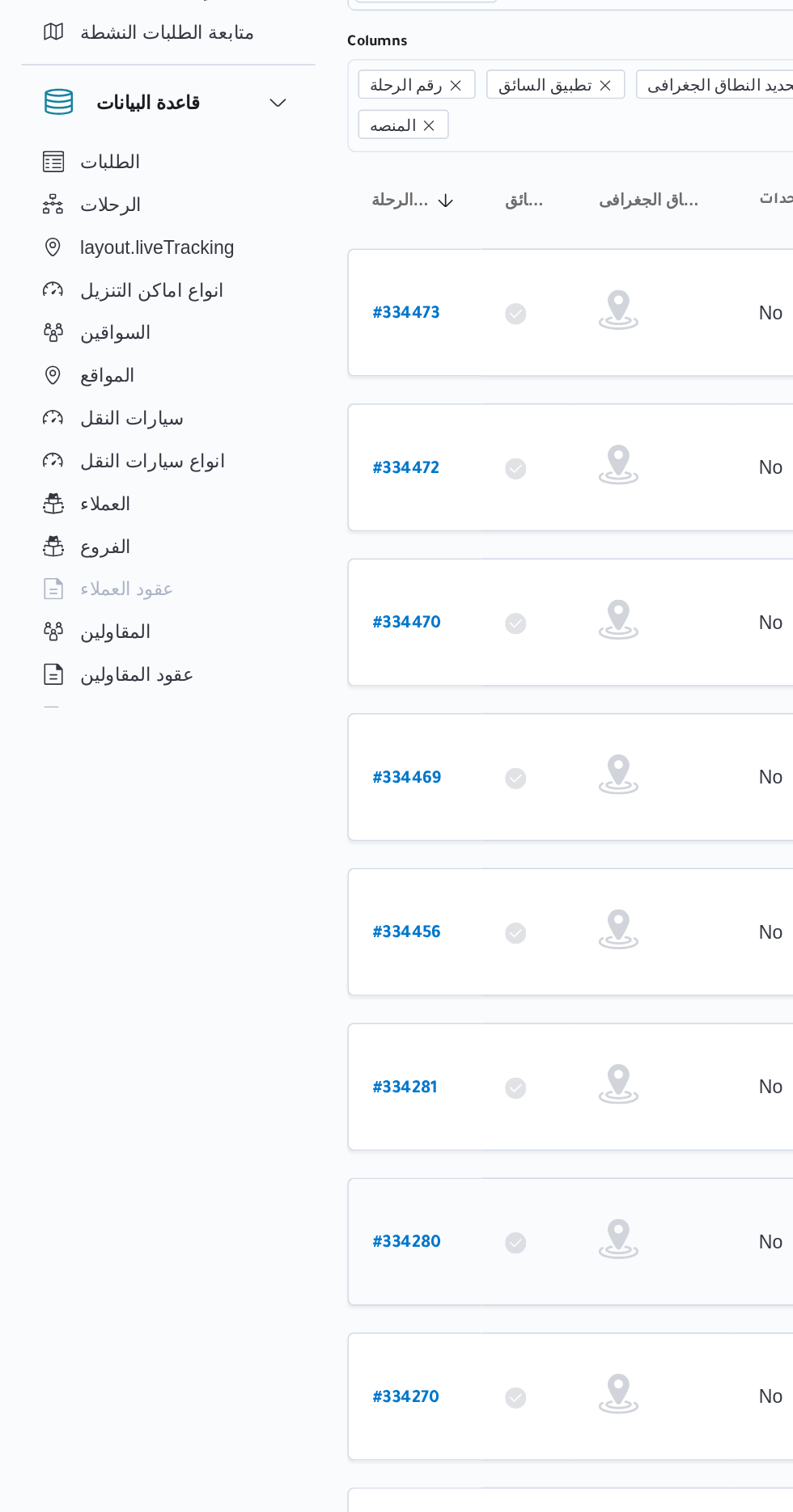
click at [249, 877] on b "# 334280" at bounding box center [246, 883] width 42 height 12
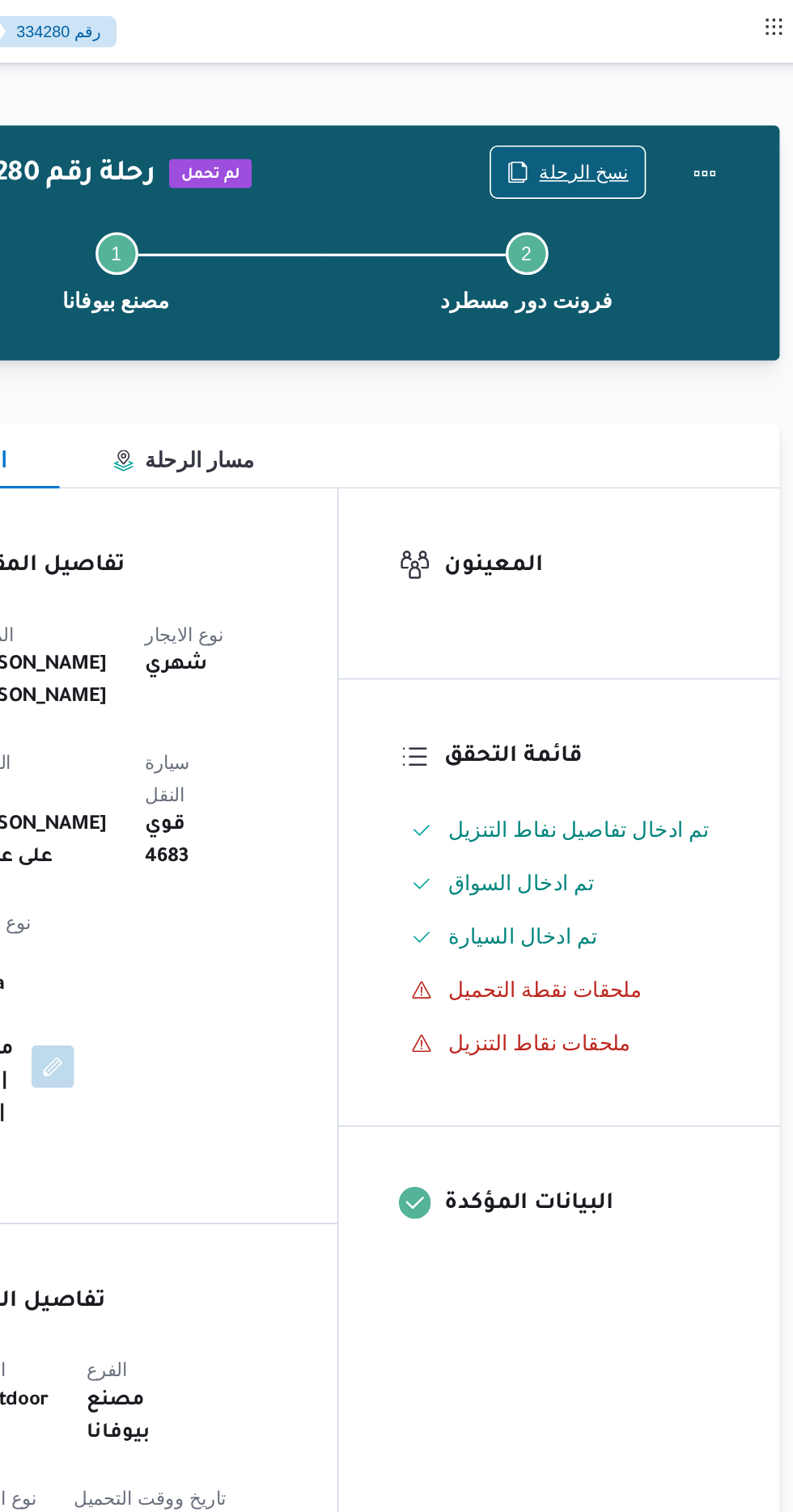
click at [639, 100] on span "نسخ الرحلة" at bounding box center [655, 105] width 54 height 19
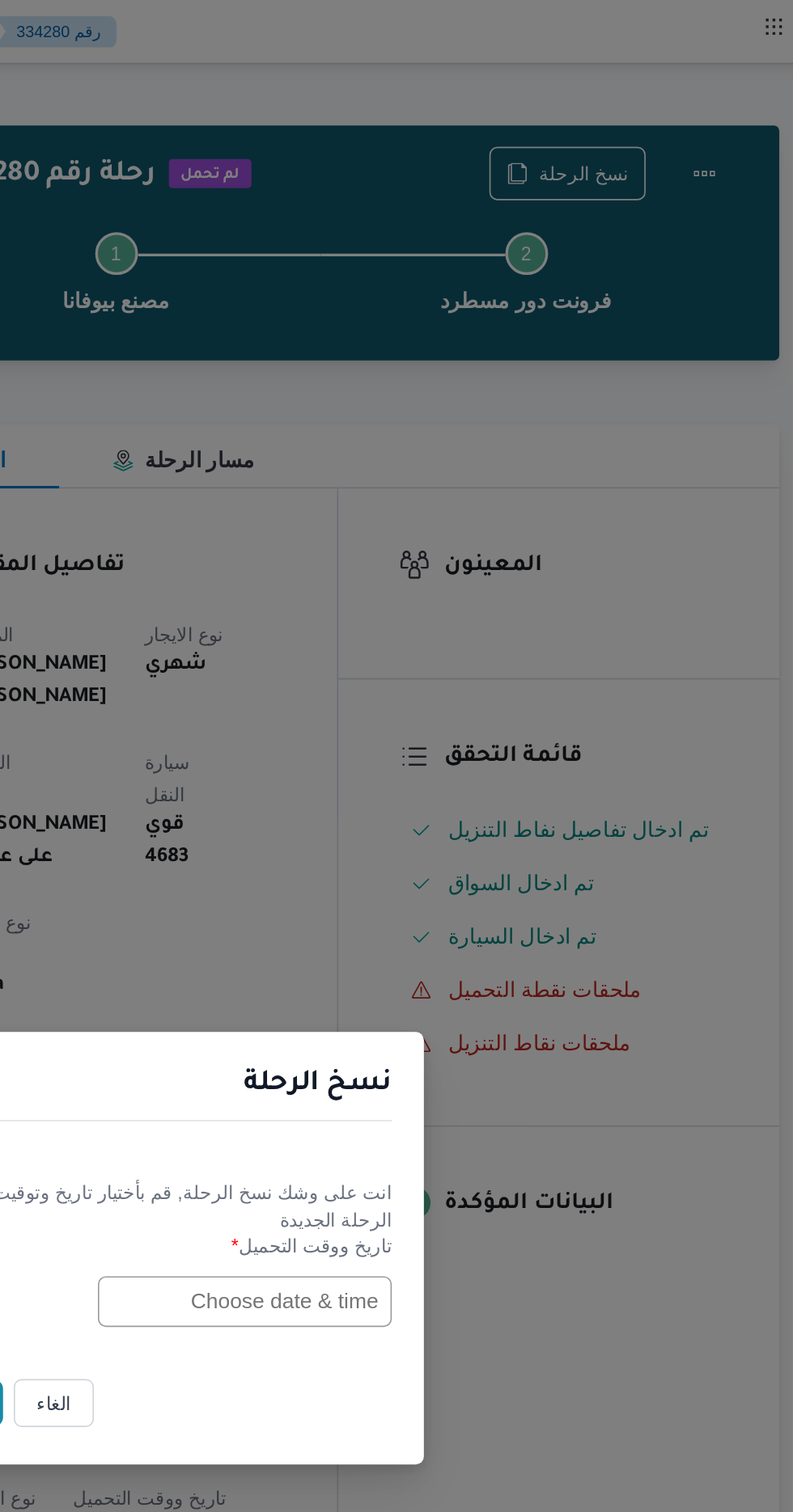
click at [437, 789] on input "text" at bounding box center [450, 789] width 178 height 31
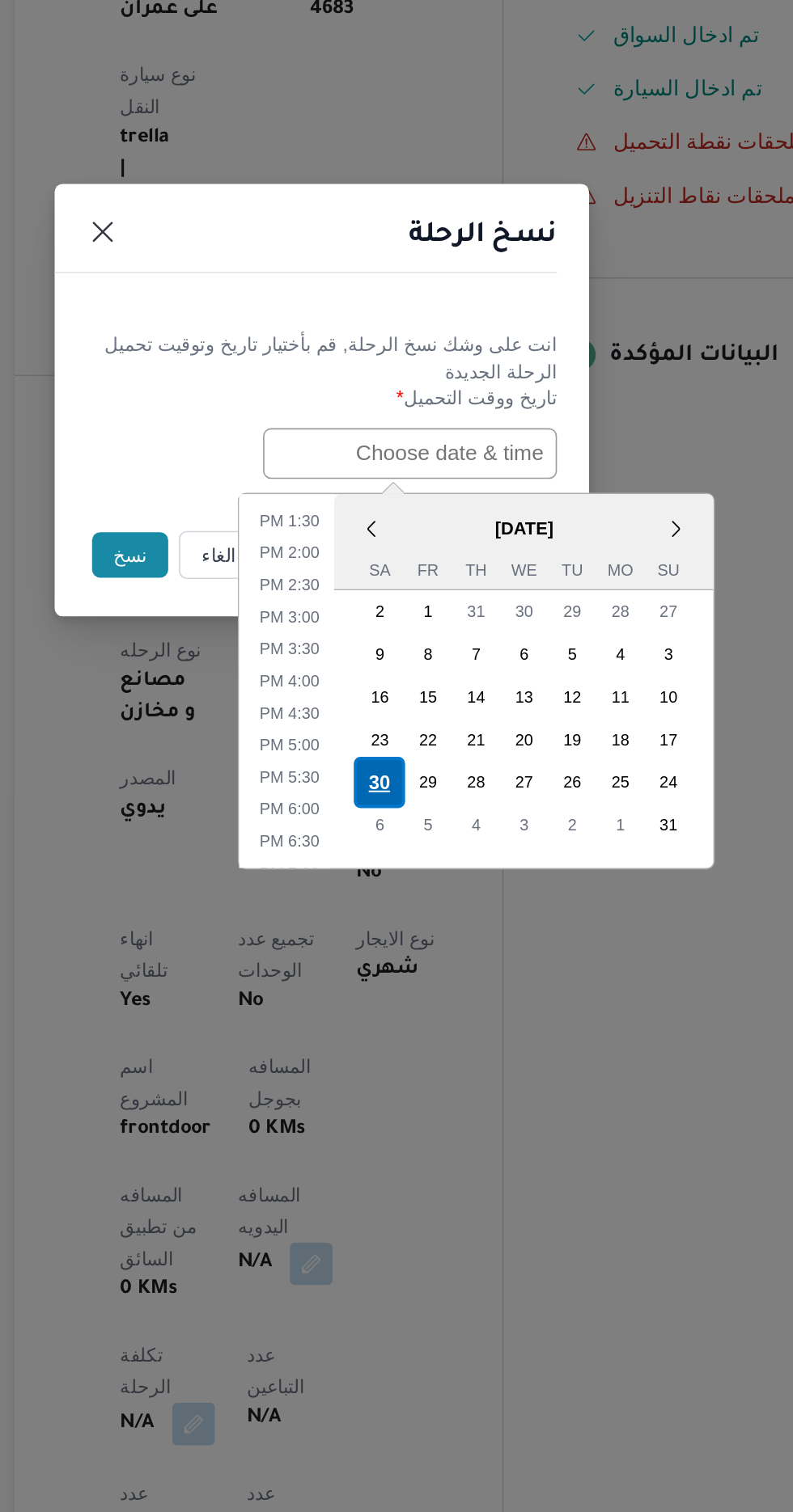
click at [431, 979] on div "30" at bounding box center [431, 988] width 31 height 31
type input "[DATE] 12:00AM"
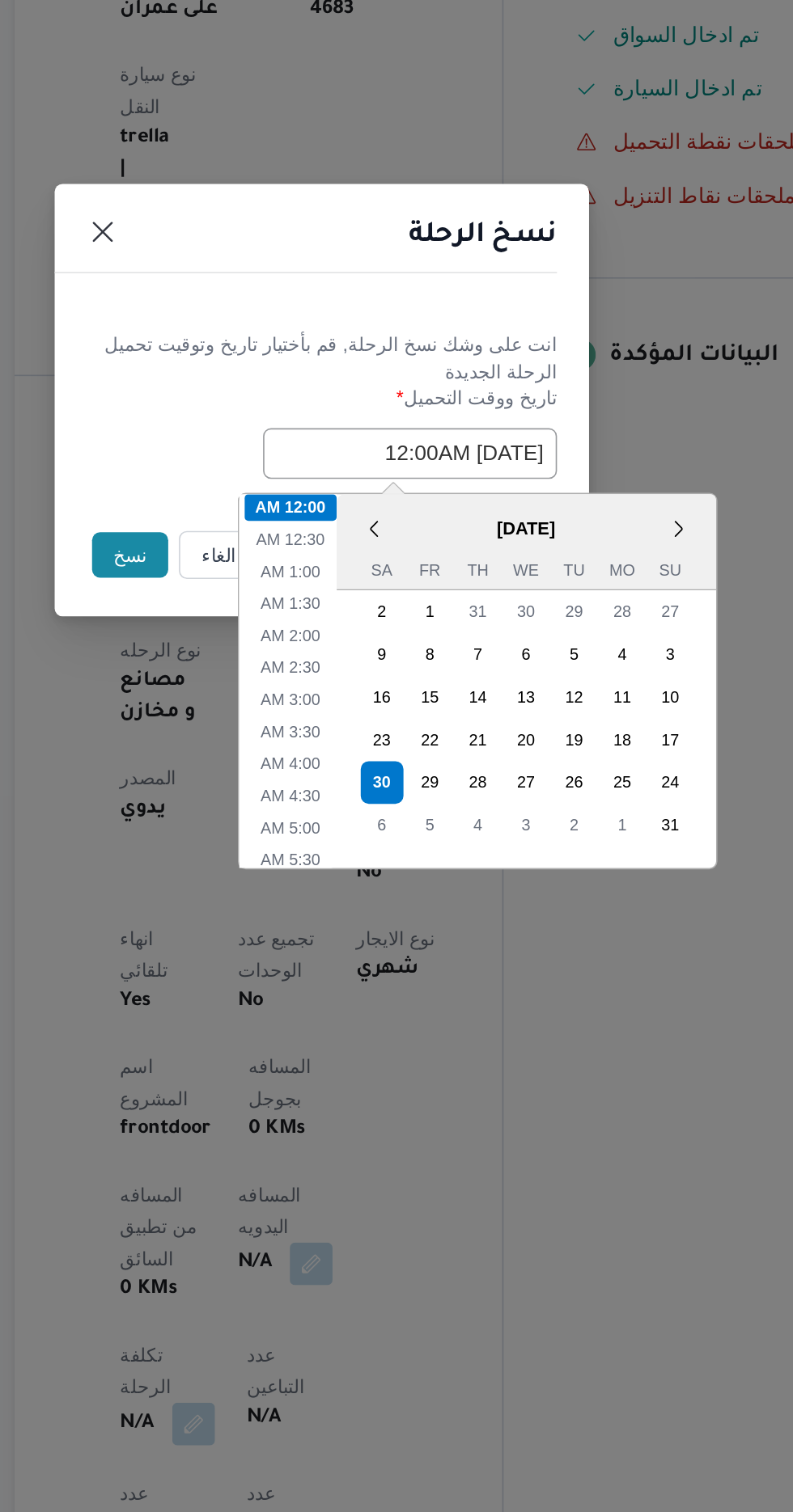
click at [271, 846] on button "نسخ" at bounding box center [280, 850] width 47 height 27
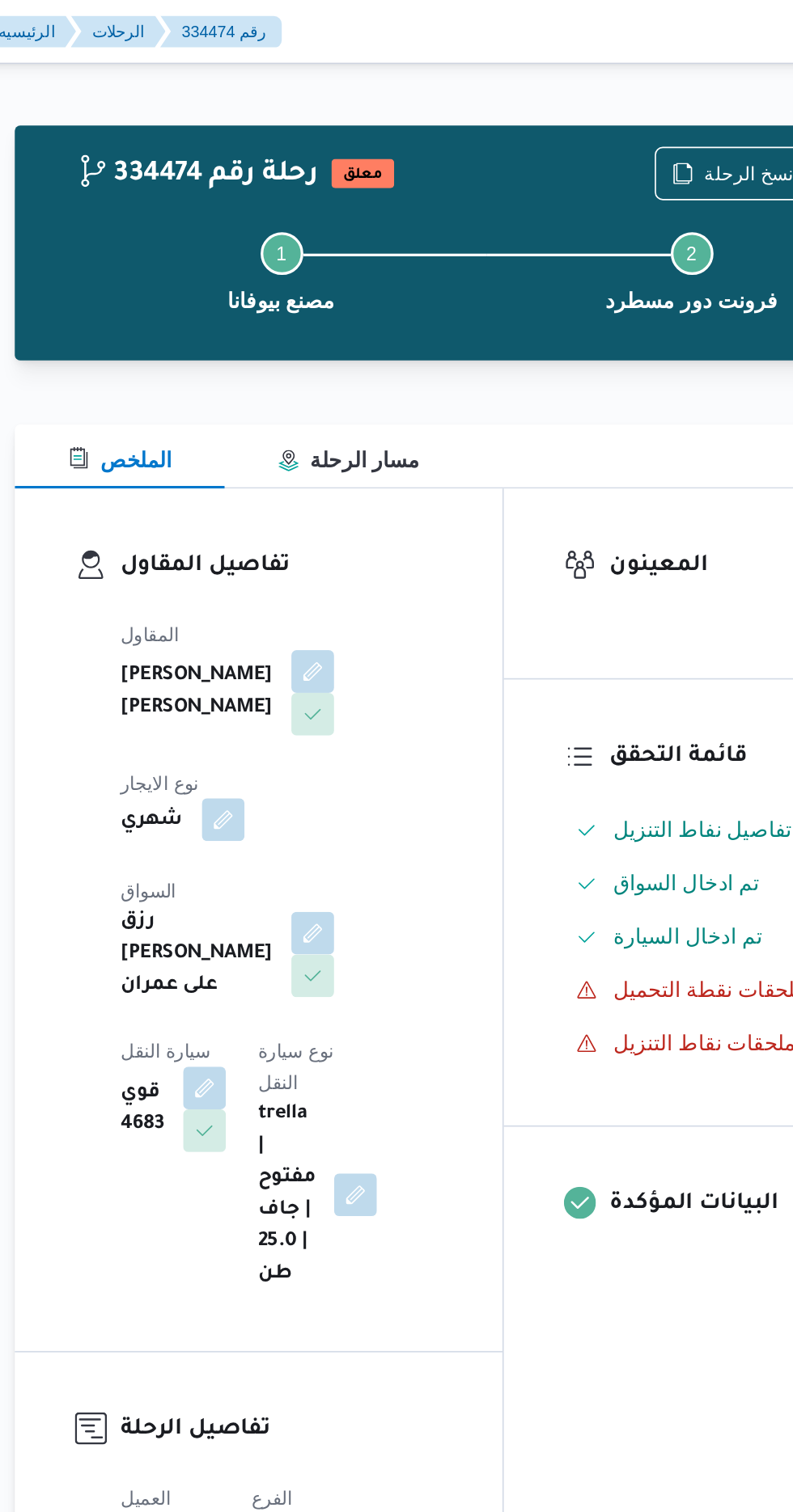
click at [349, 484] on button "button" at bounding box center [336, 496] width 26 height 26
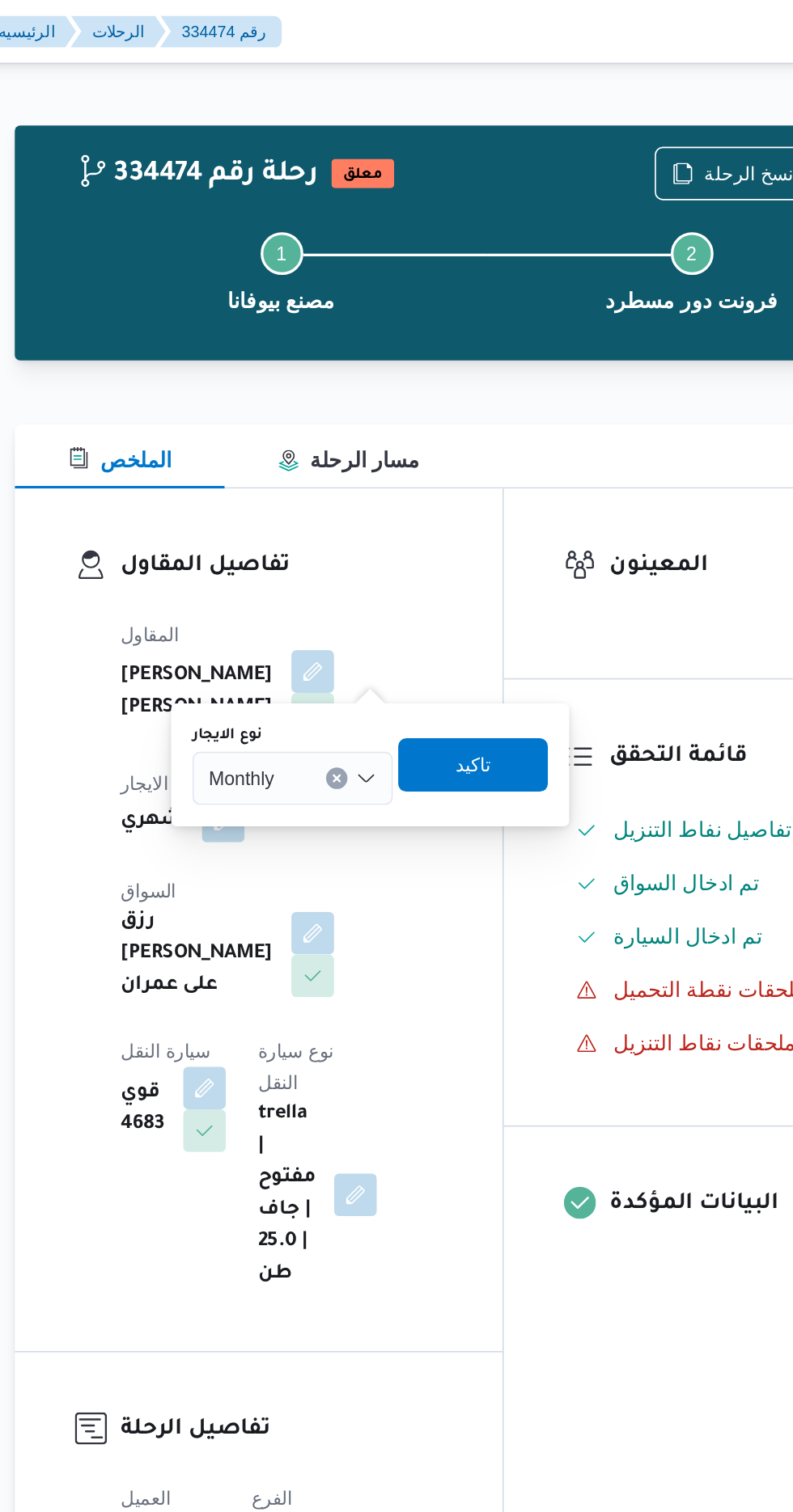
click at [375, 478] on input "نوع الايجار" at bounding box center [375, 471] width 2 height 19
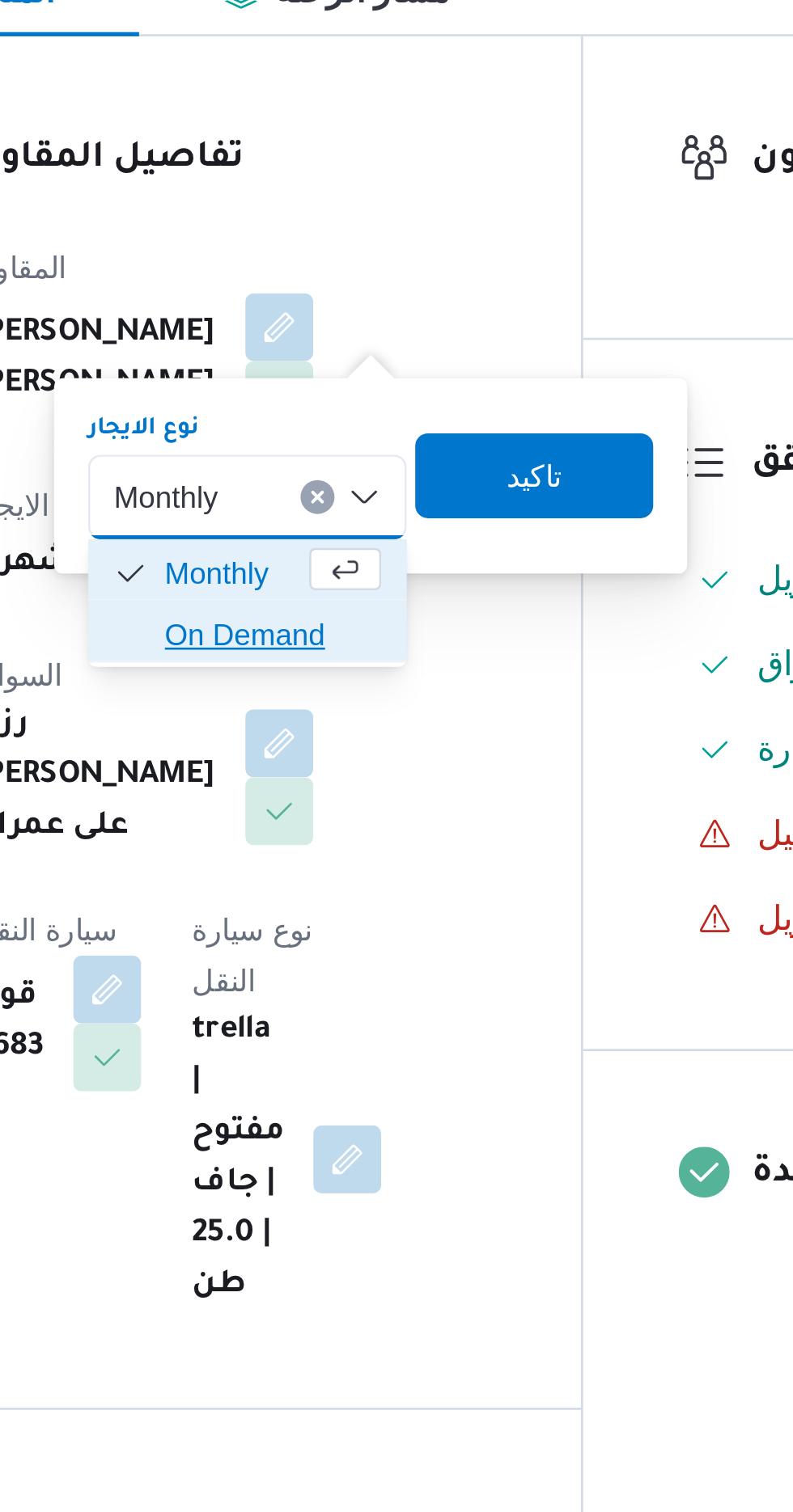
click at [392, 524] on span "On Demand" at bounding box center [388, 524] width 82 height 19
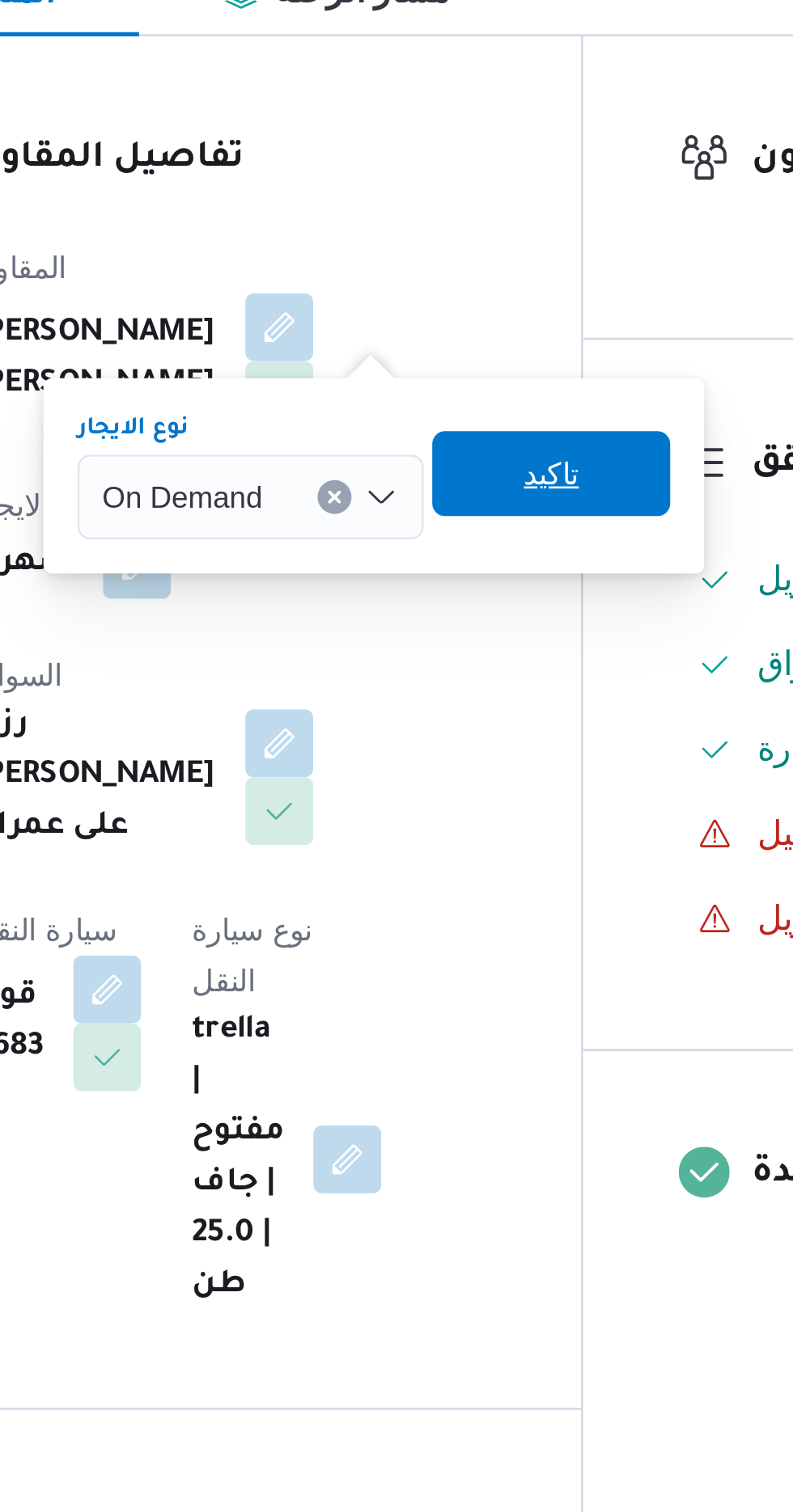
click at [506, 460] on span "تاكيد" at bounding box center [493, 462] width 90 height 32
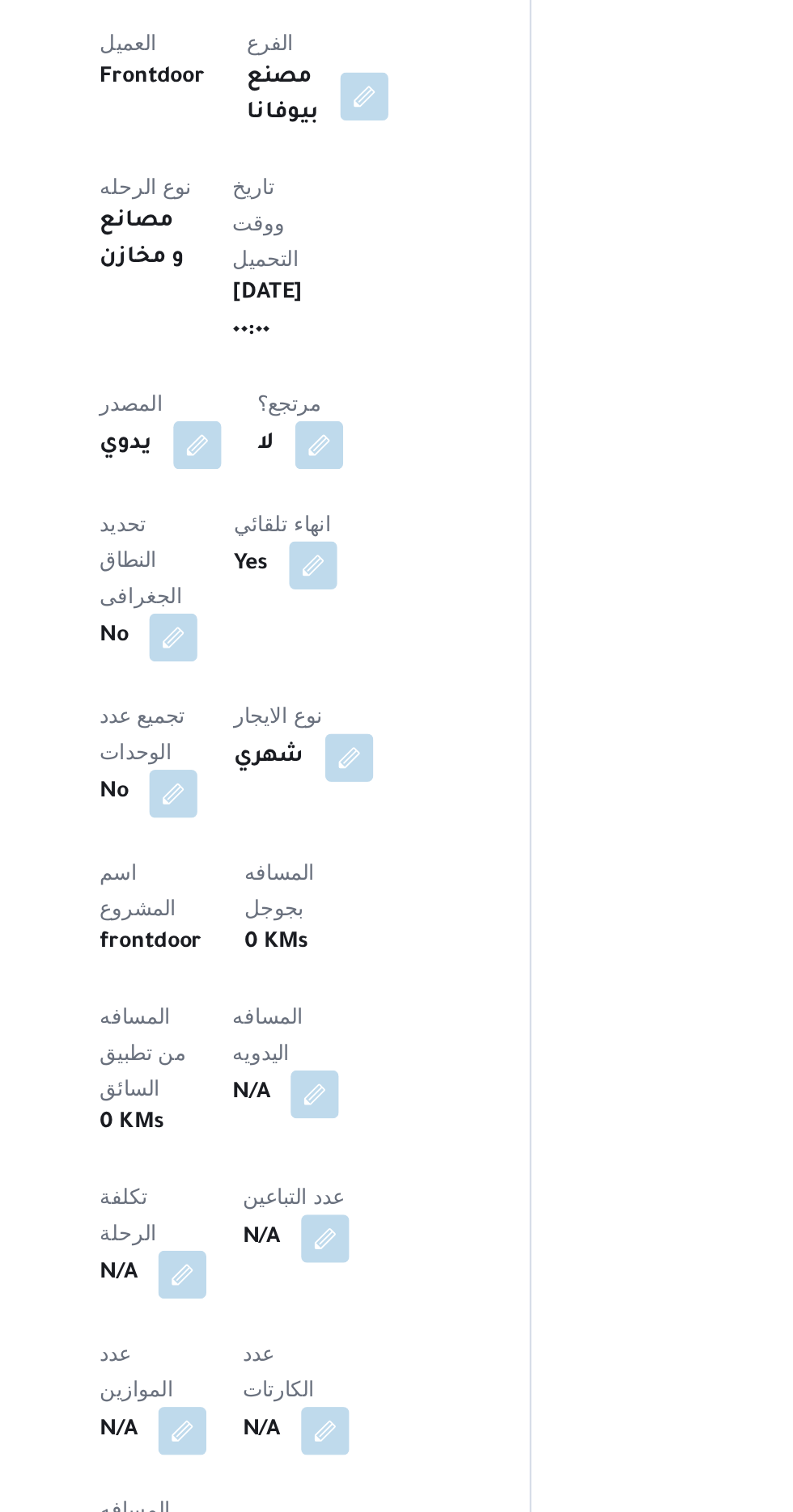
scroll to position [458, 0]
click at [396, 820] on button "button" at bounding box center [408, 833] width 26 height 26
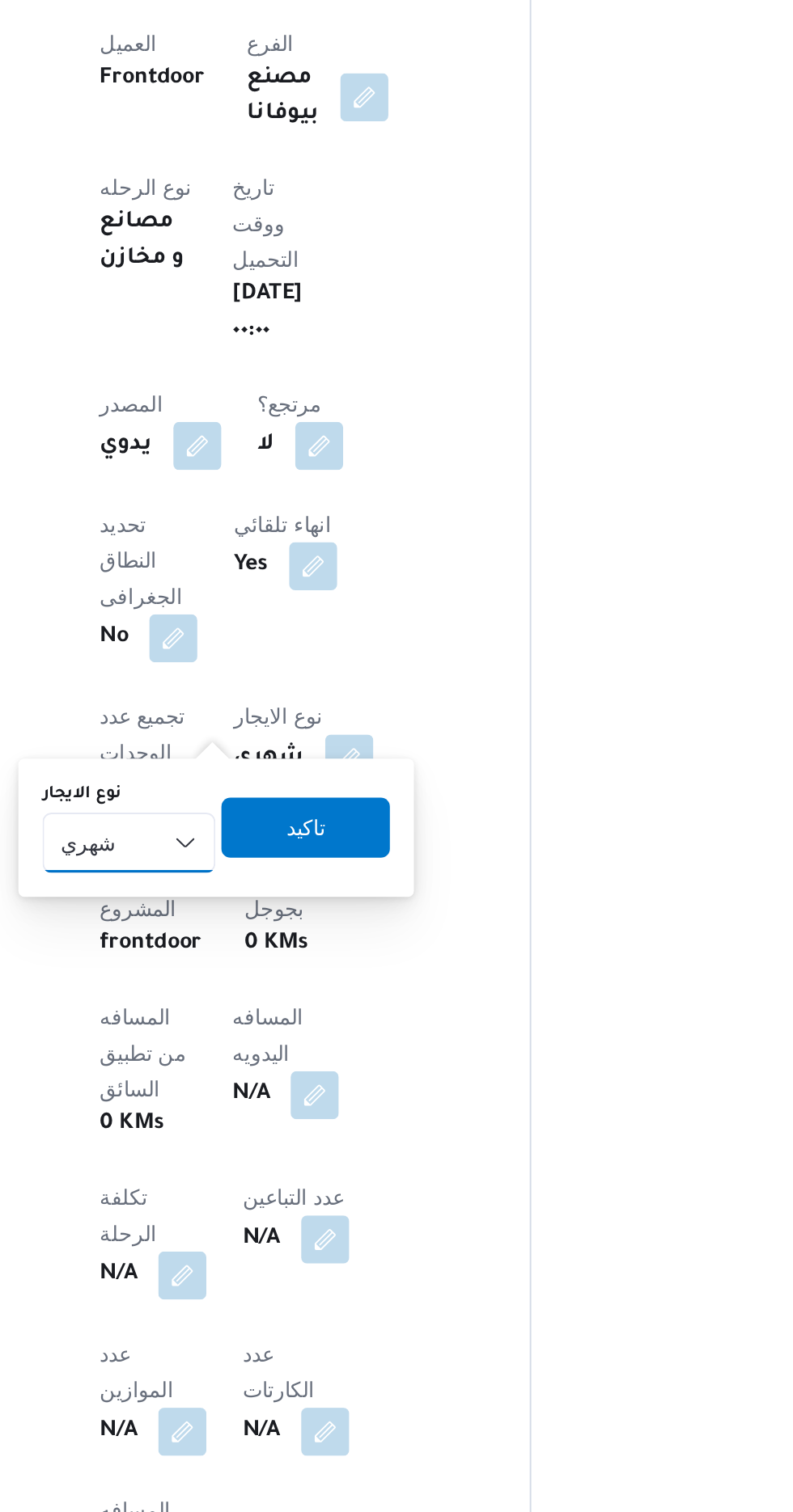
click at [310, 866] on select "شهري بالنقله إيجار يومي" at bounding box center [290, 878] width 93 height 32
select select "on_demand"
click at [243, 863] on select "شهري بالنقله إيجار يومي" at bounding box center [290, 878] width 93 height 32
click at [398, 870] on span "تاكيد" at bounding box center [384, 869] width 90 height 32
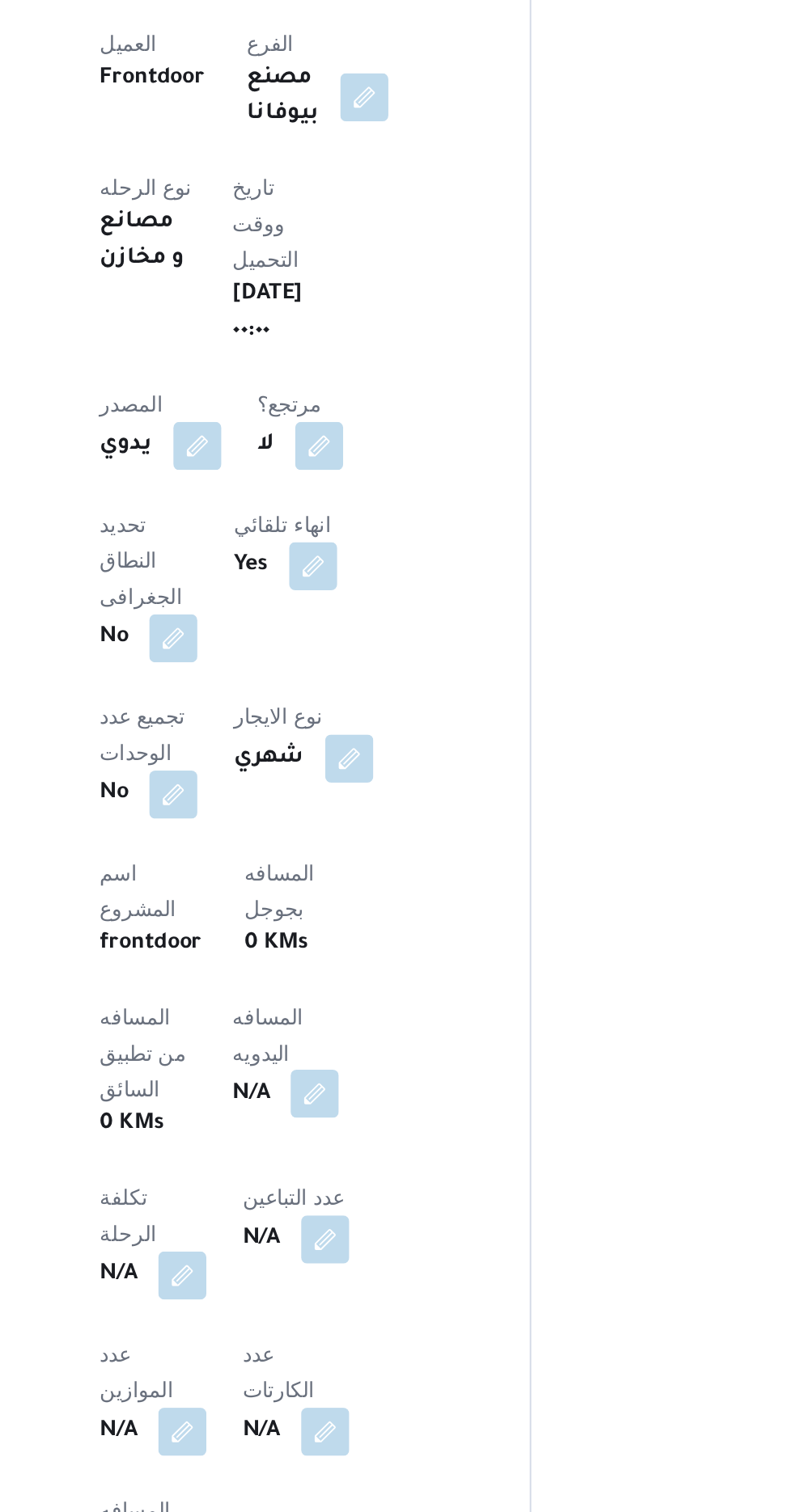
click at [377, 1001] on button "button" at bounding box center [390, 1014] width 26 height 26
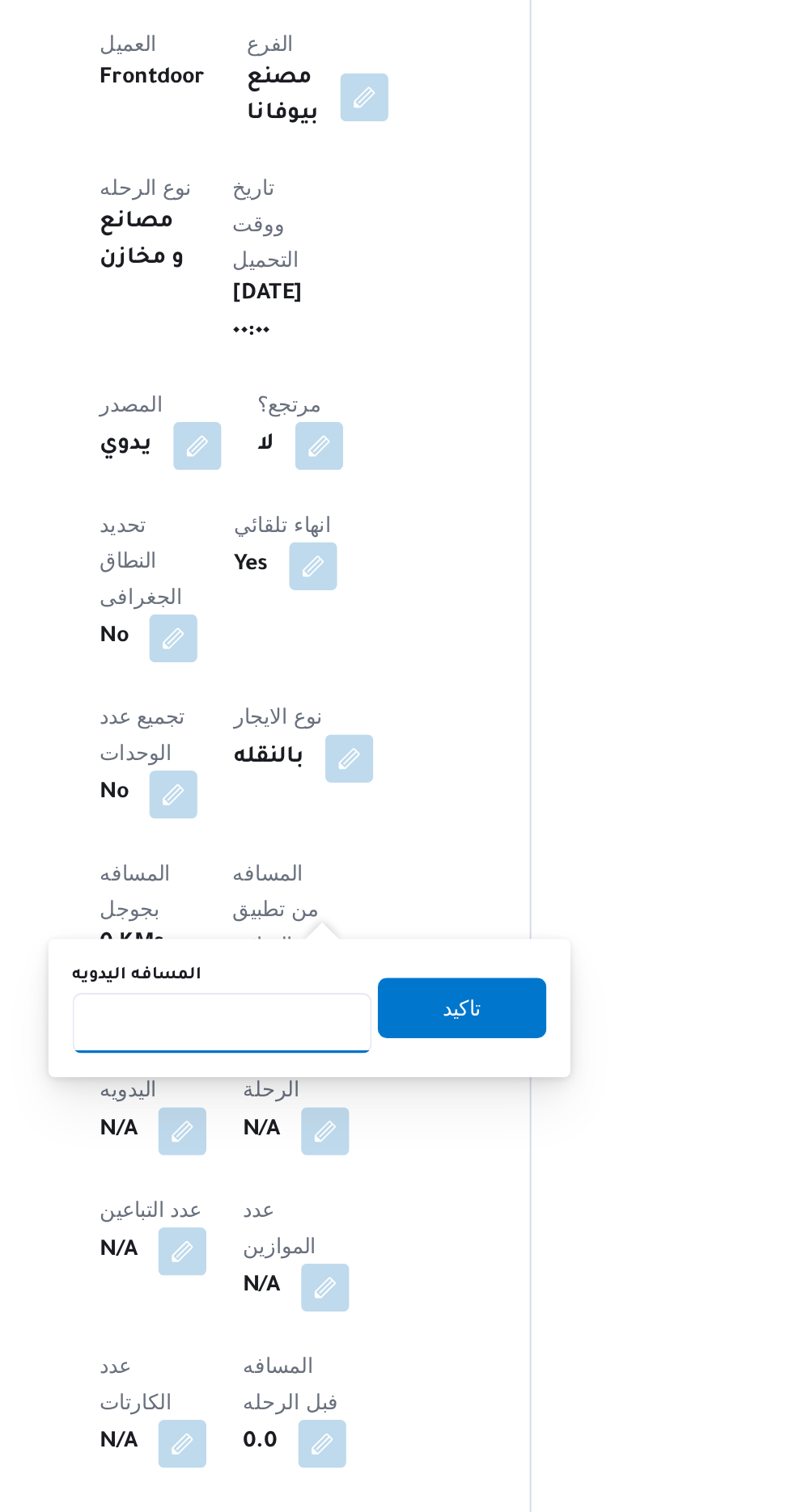
click at [319, 978] on input "المسافه اليدويه" at bounding box center [340, 976] width 161 height 32
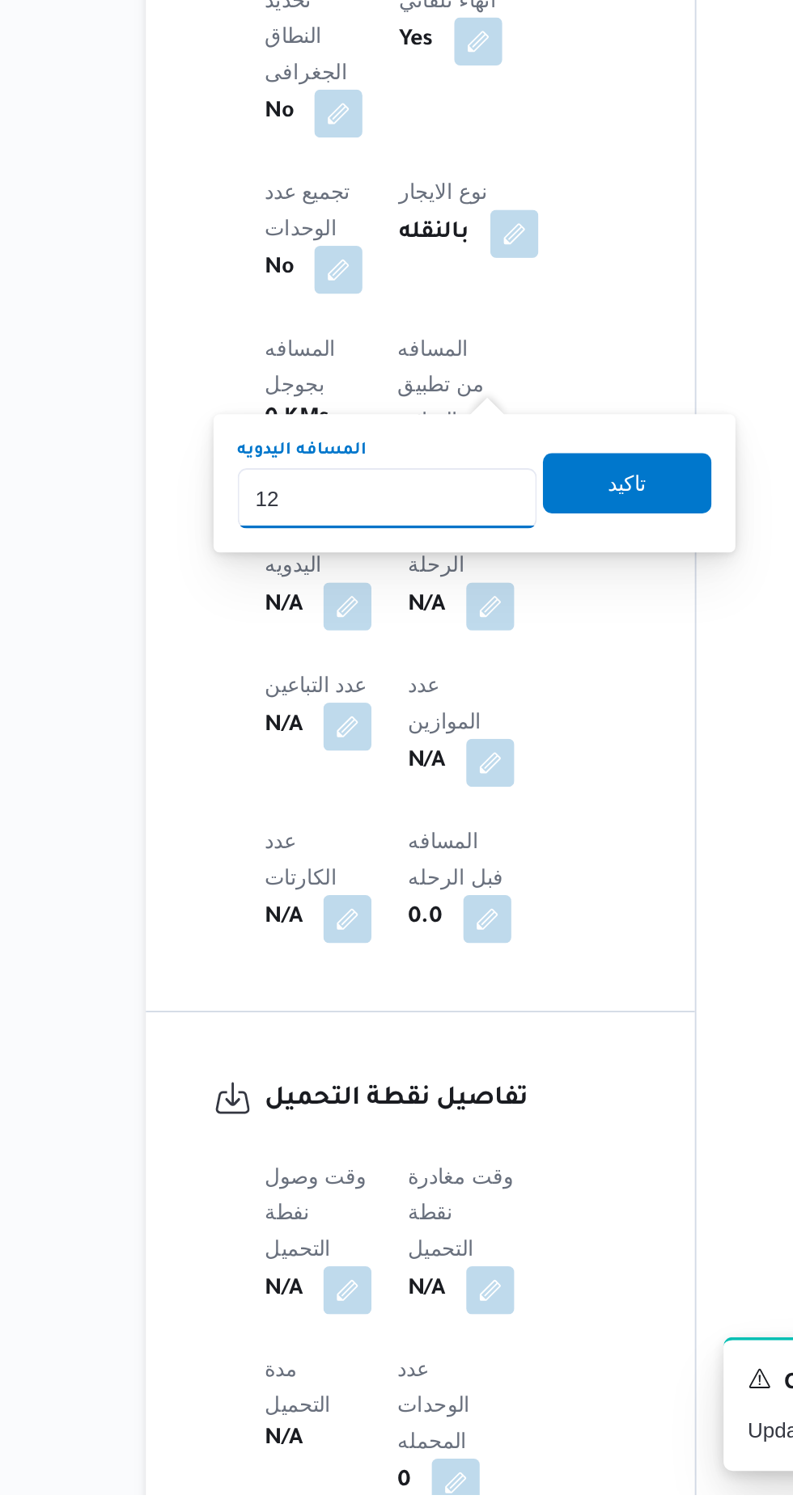
type input "120"
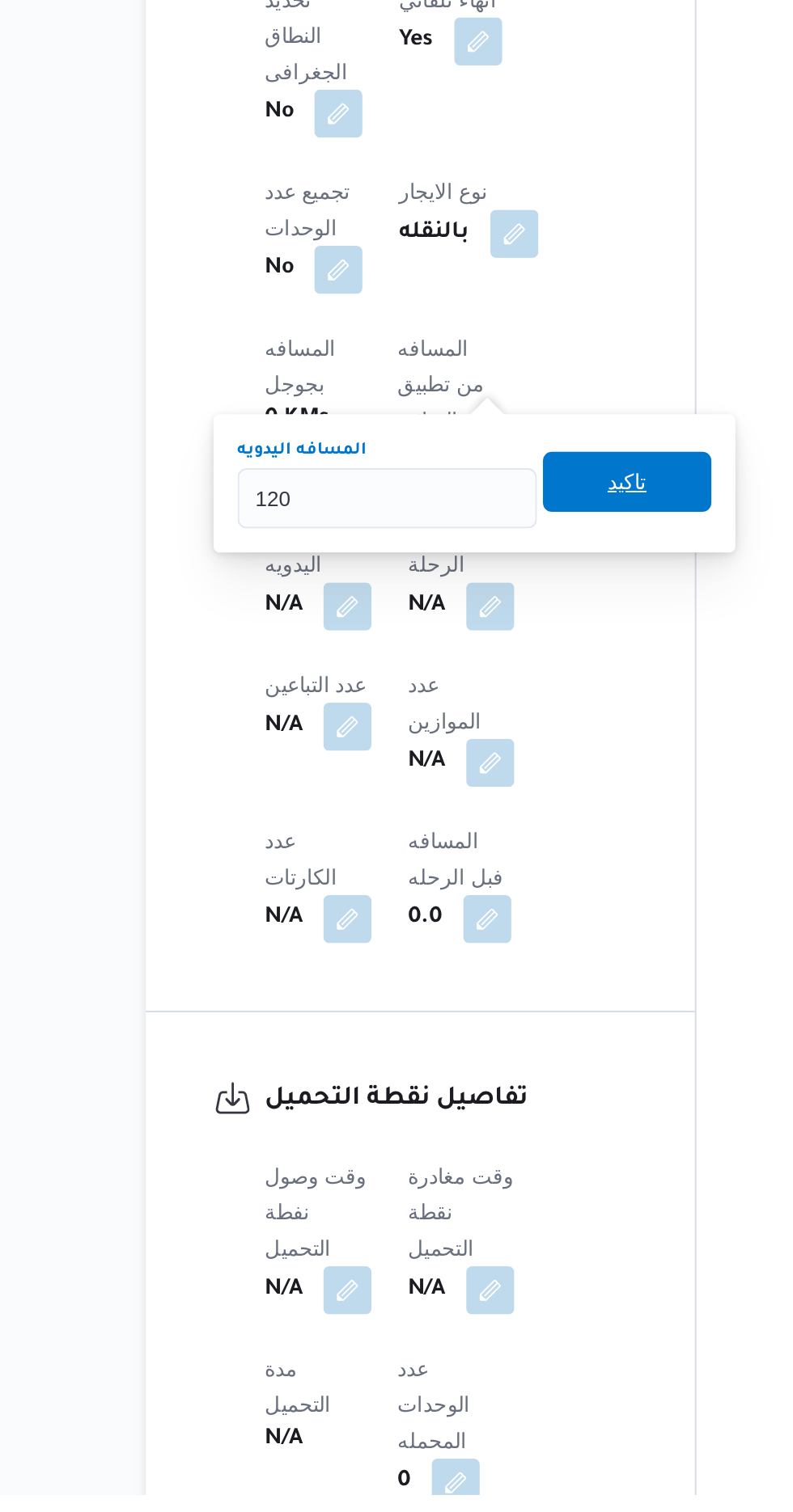
click at [480, 970] on span "تاكيد" at bounding box center [469, 967] width 21 height 19
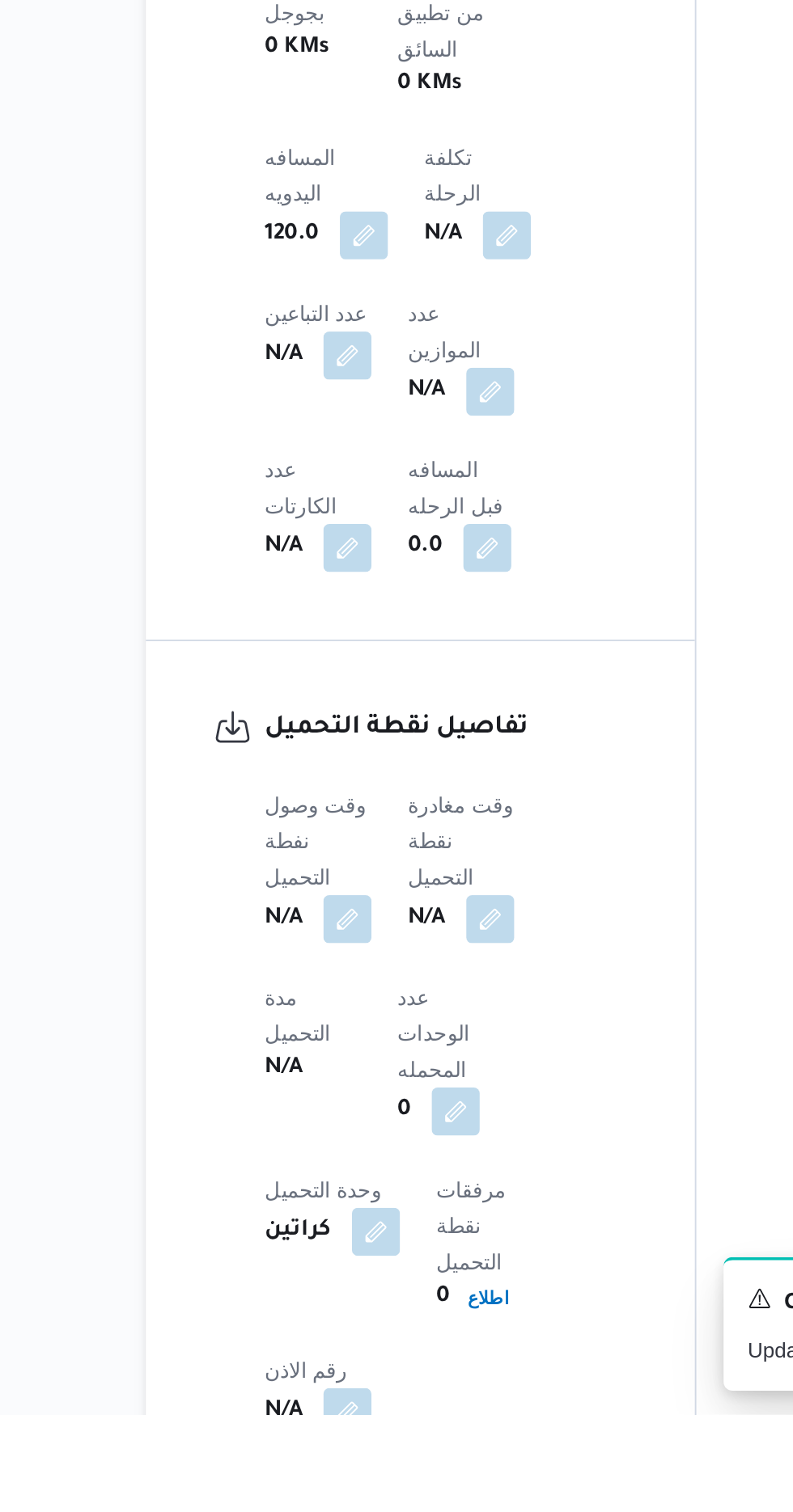
scroll to position [615, 0]
click at [319, 1232] on button "button" at bounding box center [318, 1244] width 26 height 26
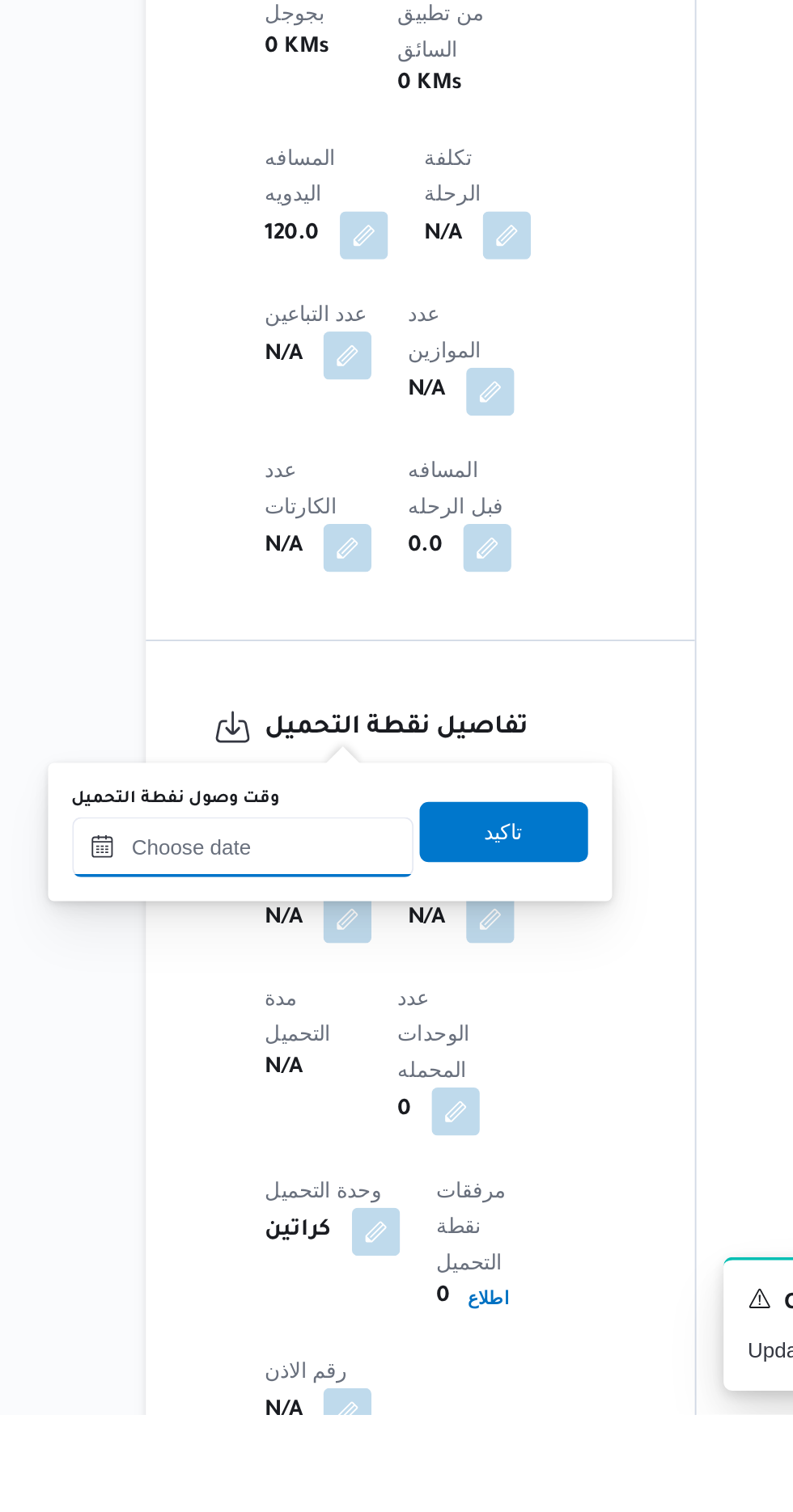
click at [302, 1206] on input "وقت وصول نفطة التحميل" at bounding box center [262, 1206] width 183 height 32
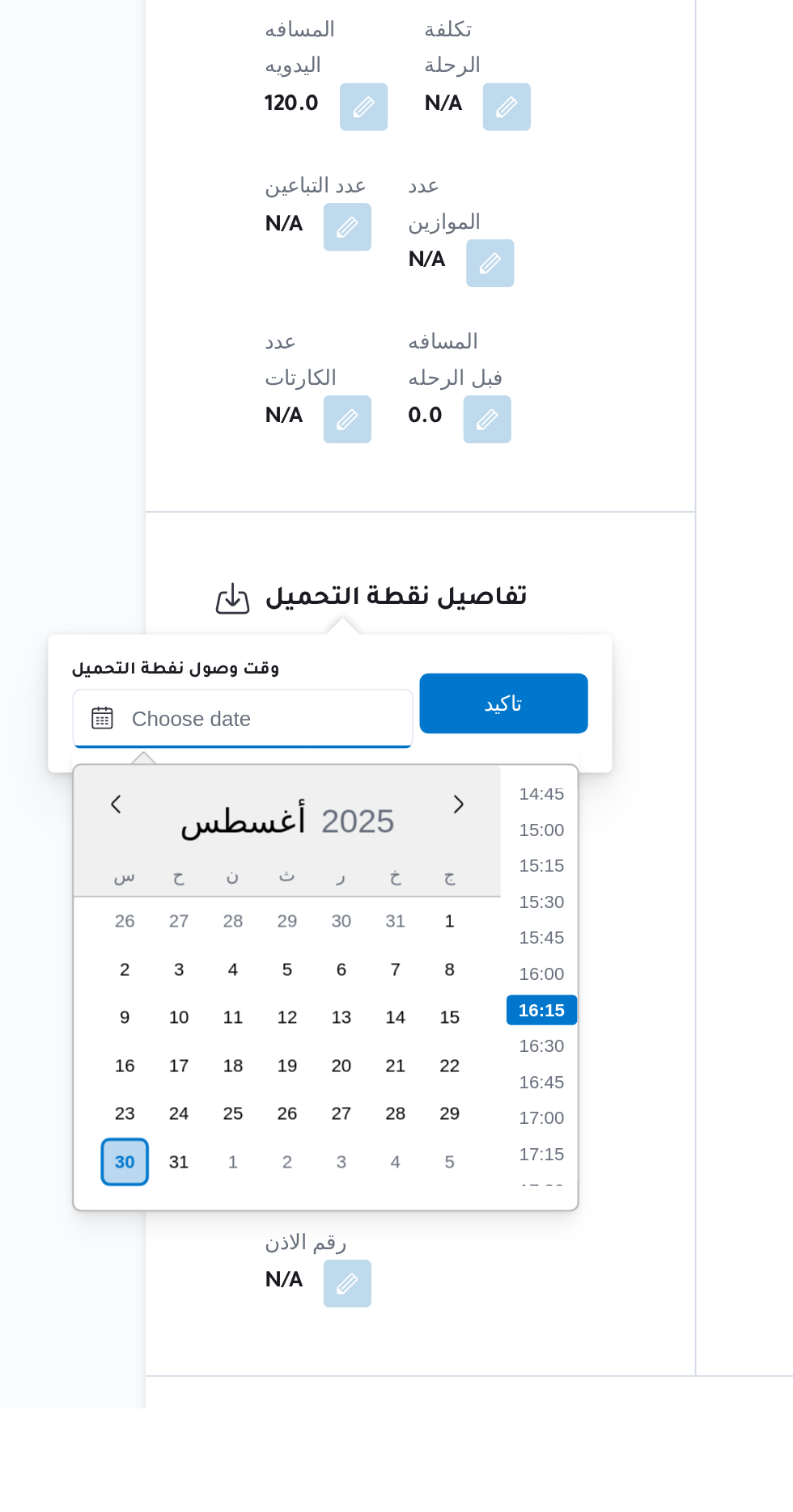
scroll to position [681, 0]
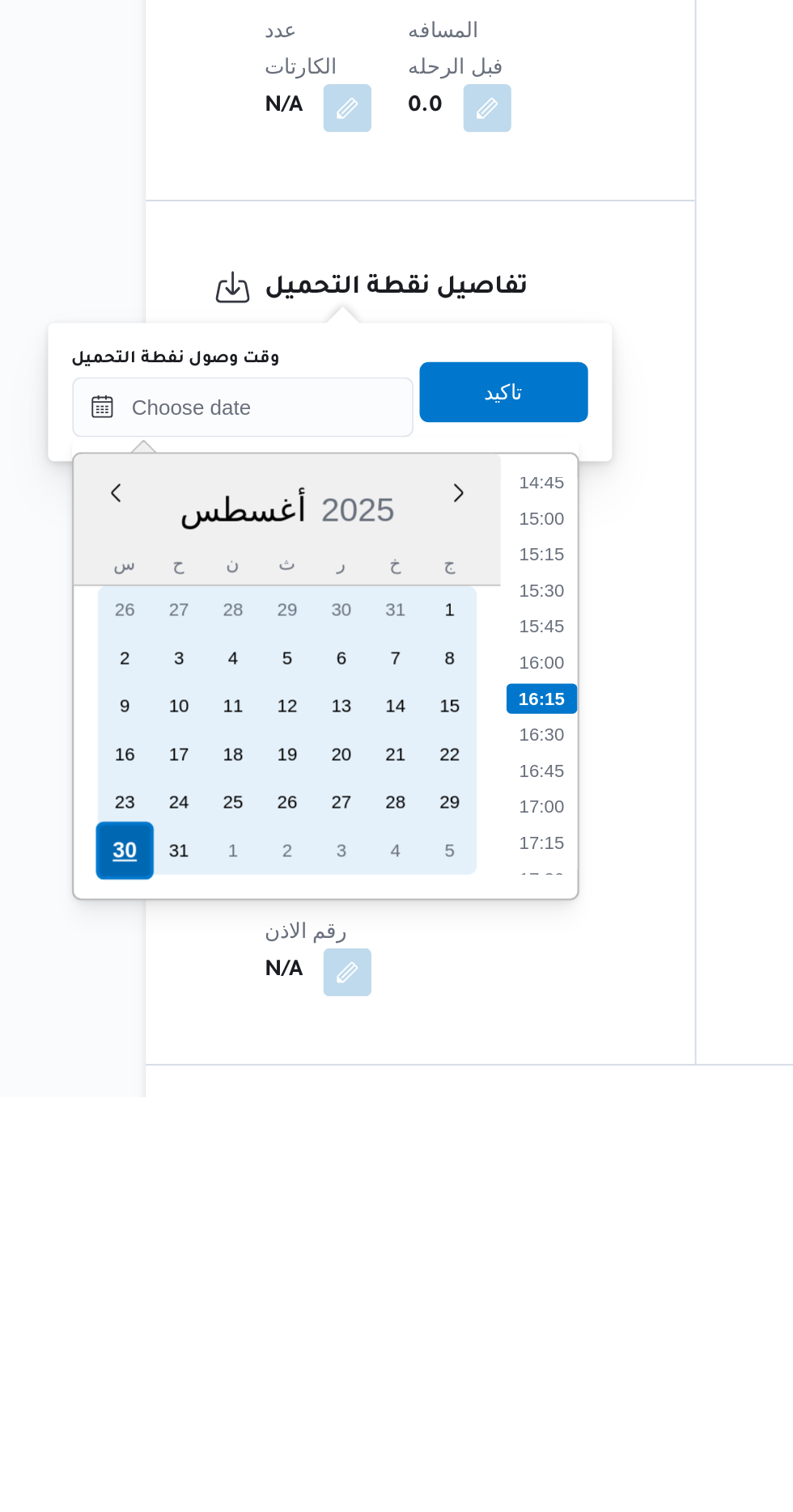
click at [198, 1375] on div "30" at bounding box center [199, 1380] width 31 height 31
type input "[DATE] ٠٠:٠٠"
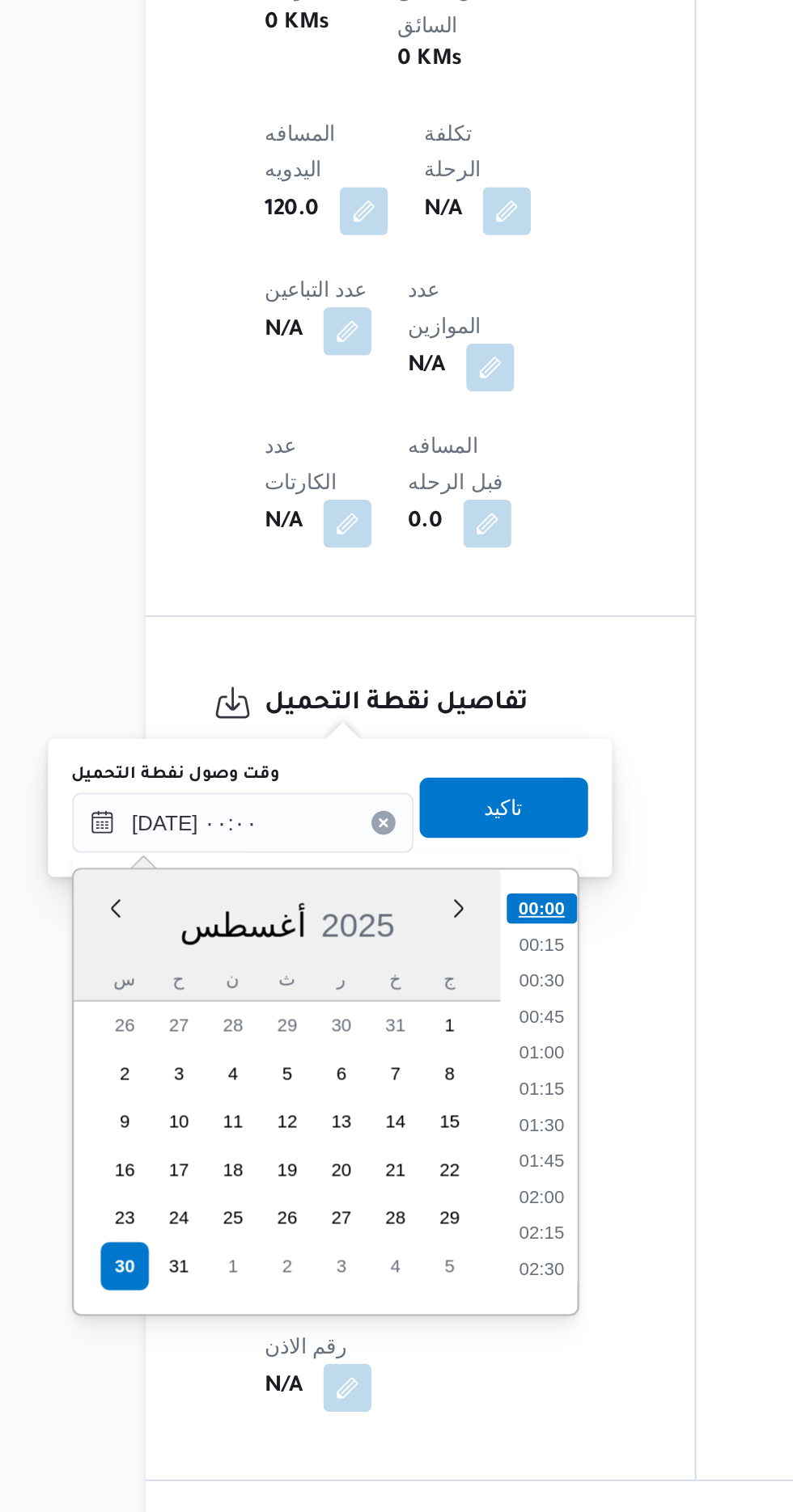
click at [423, 1181] on li "00:00" at bounding box center [423, 1187] width 38 height 16
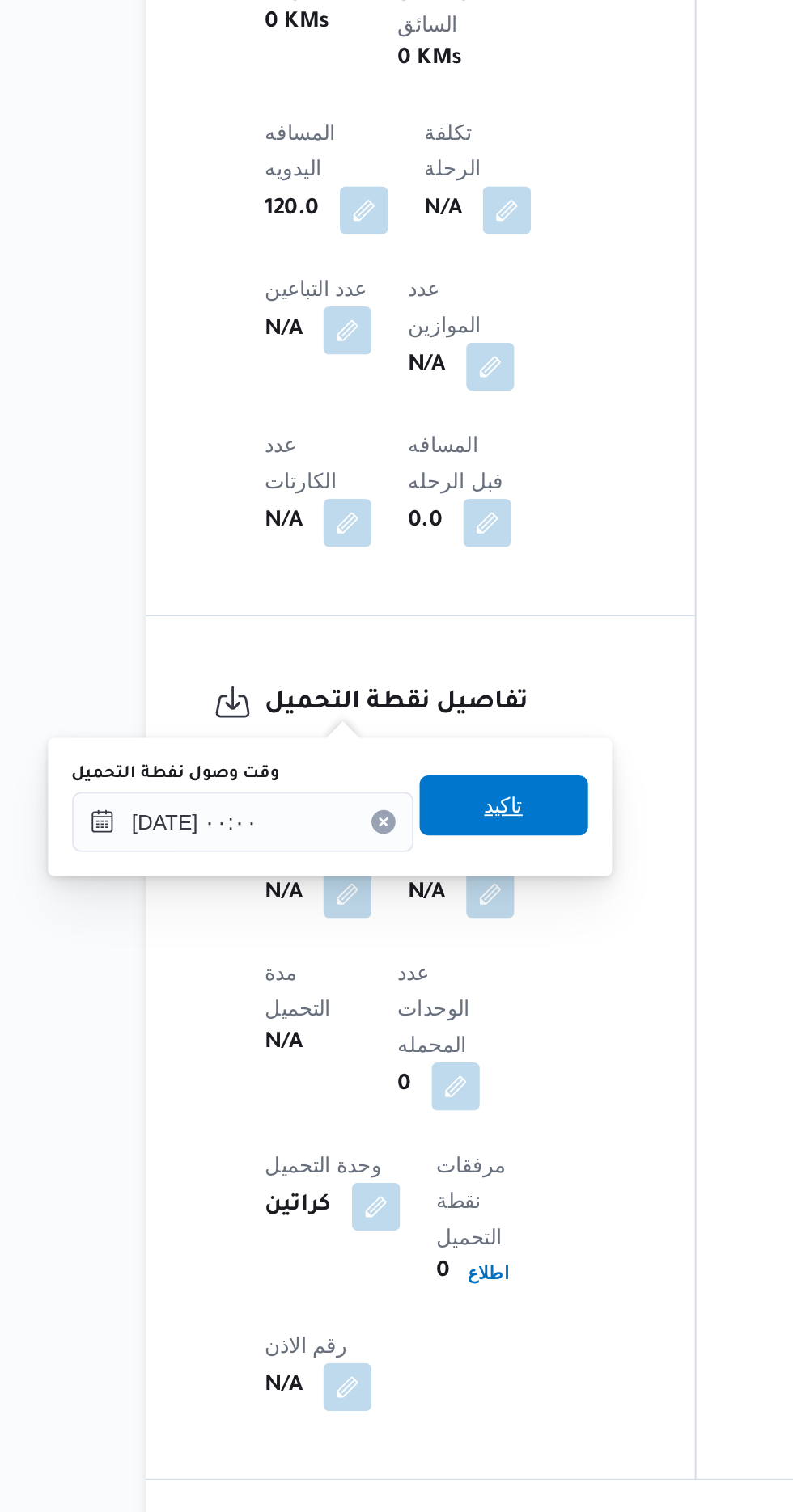
click at [428, 1129] on span "تاكيد" at bounding box center [402, 1132] width 90 height 32
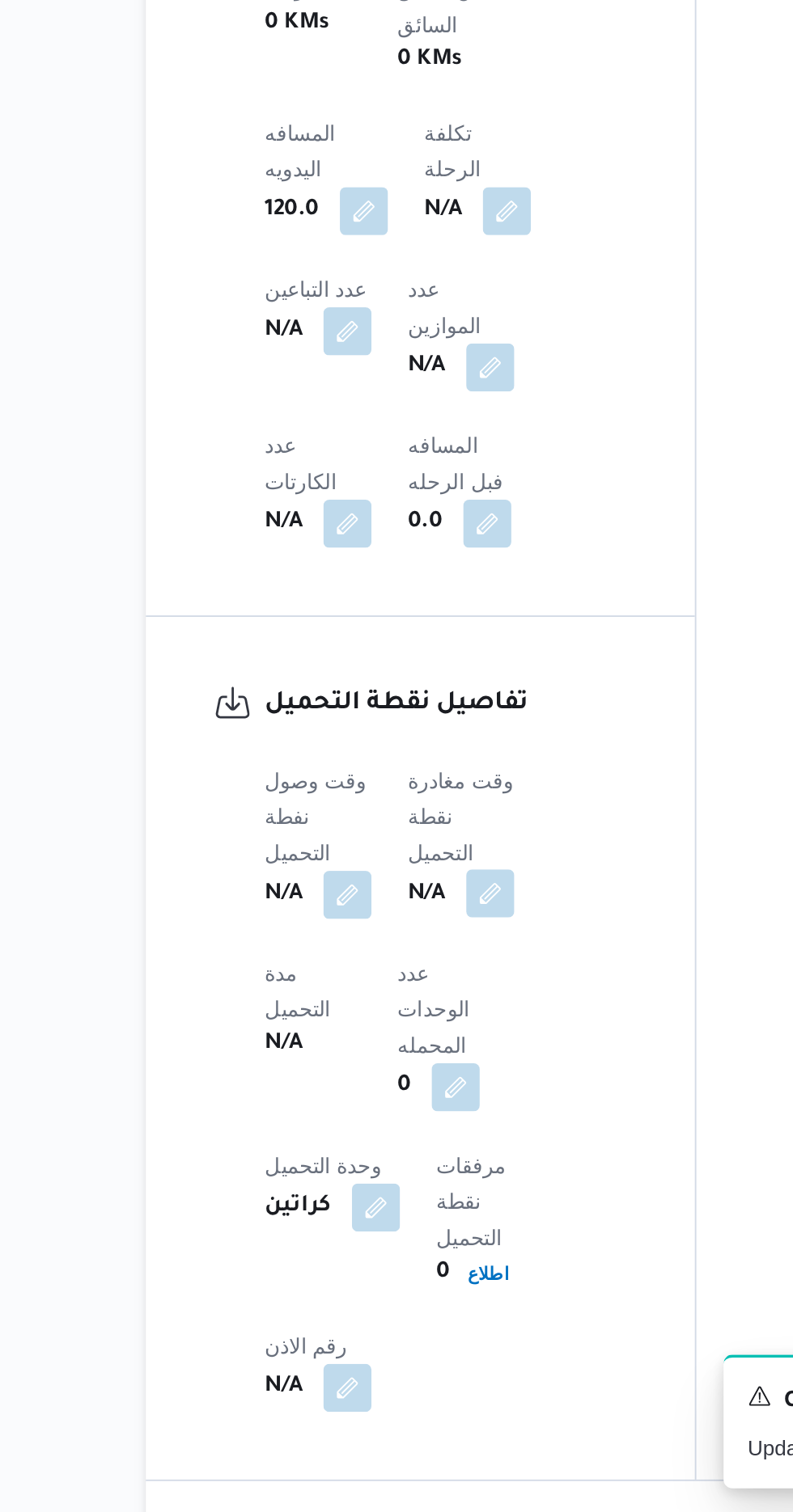
click at [401, 1166] on button "button" at bounding box center [396, 1179] width 26 height 26
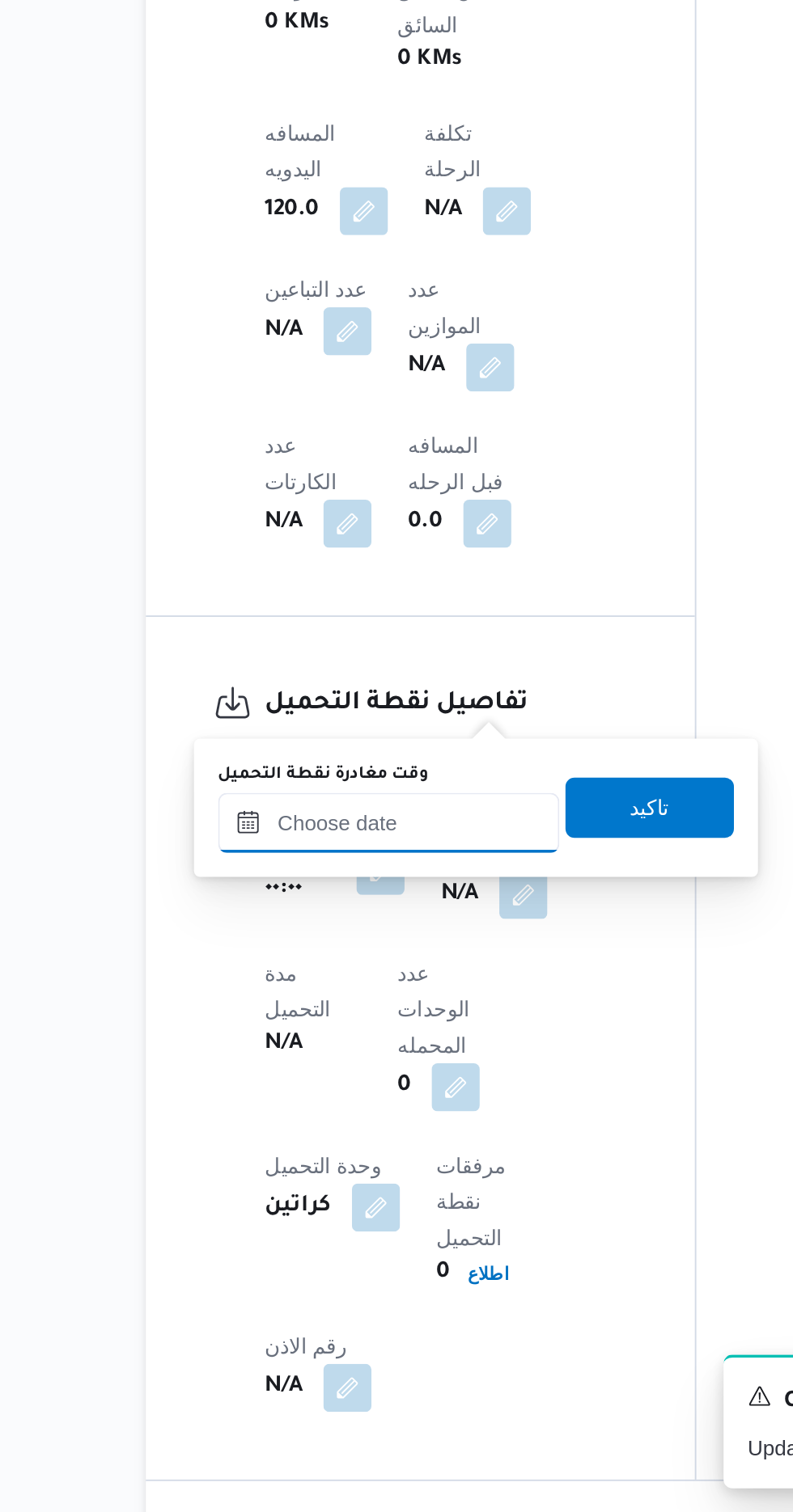
click at [366, 1139] on input "وقت مغادرة نقطة التحميل" at bounding box center [340, 1141] width 183 height 32
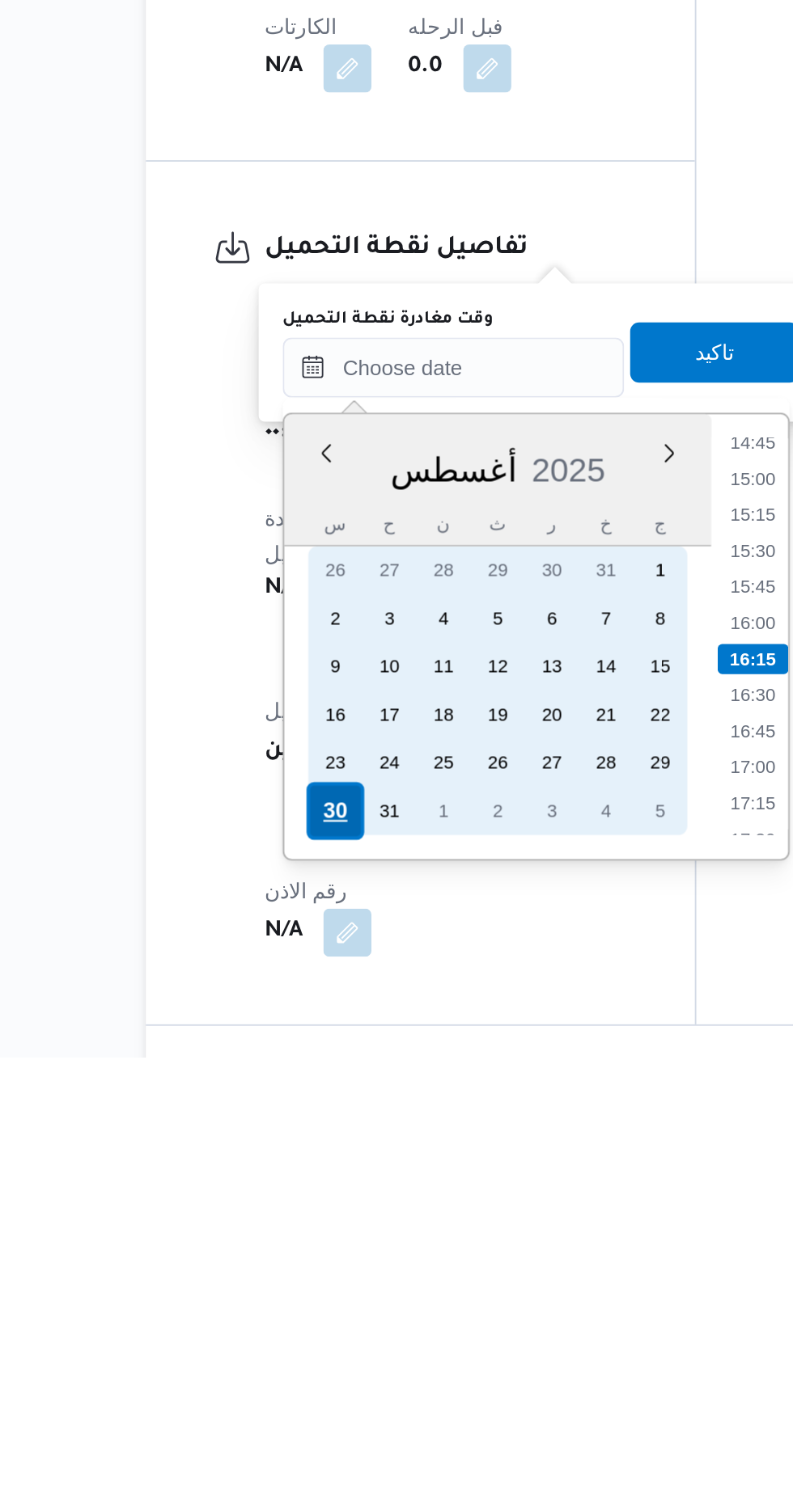
click at [310, 1380] on div "30" at bounding box center [312, 1380] width 31 height 31
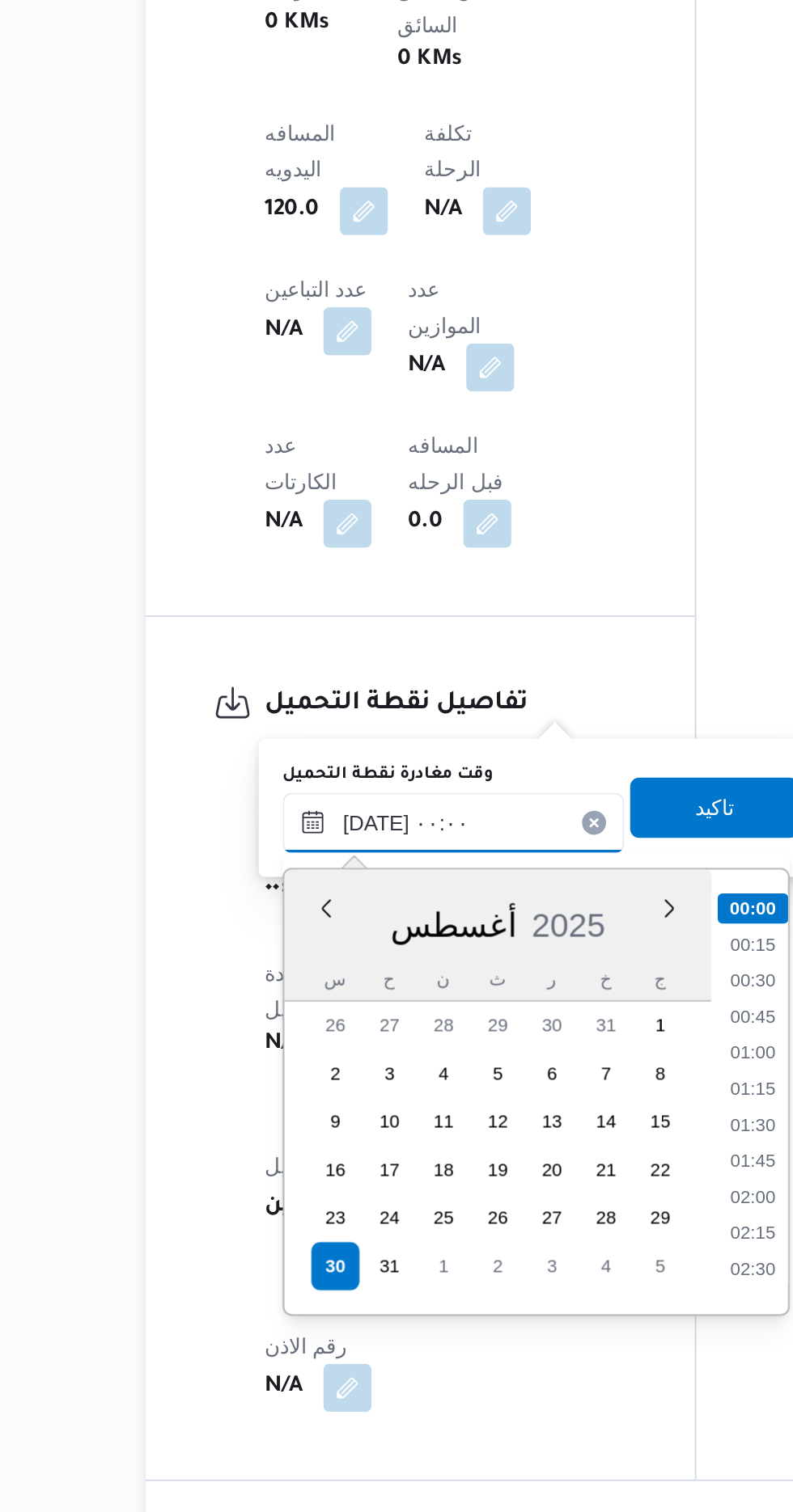
click at [316, 1141] on input "[DATE] ٠٠:٠٠" at bounding box center [375, 1141] width 183 height 32
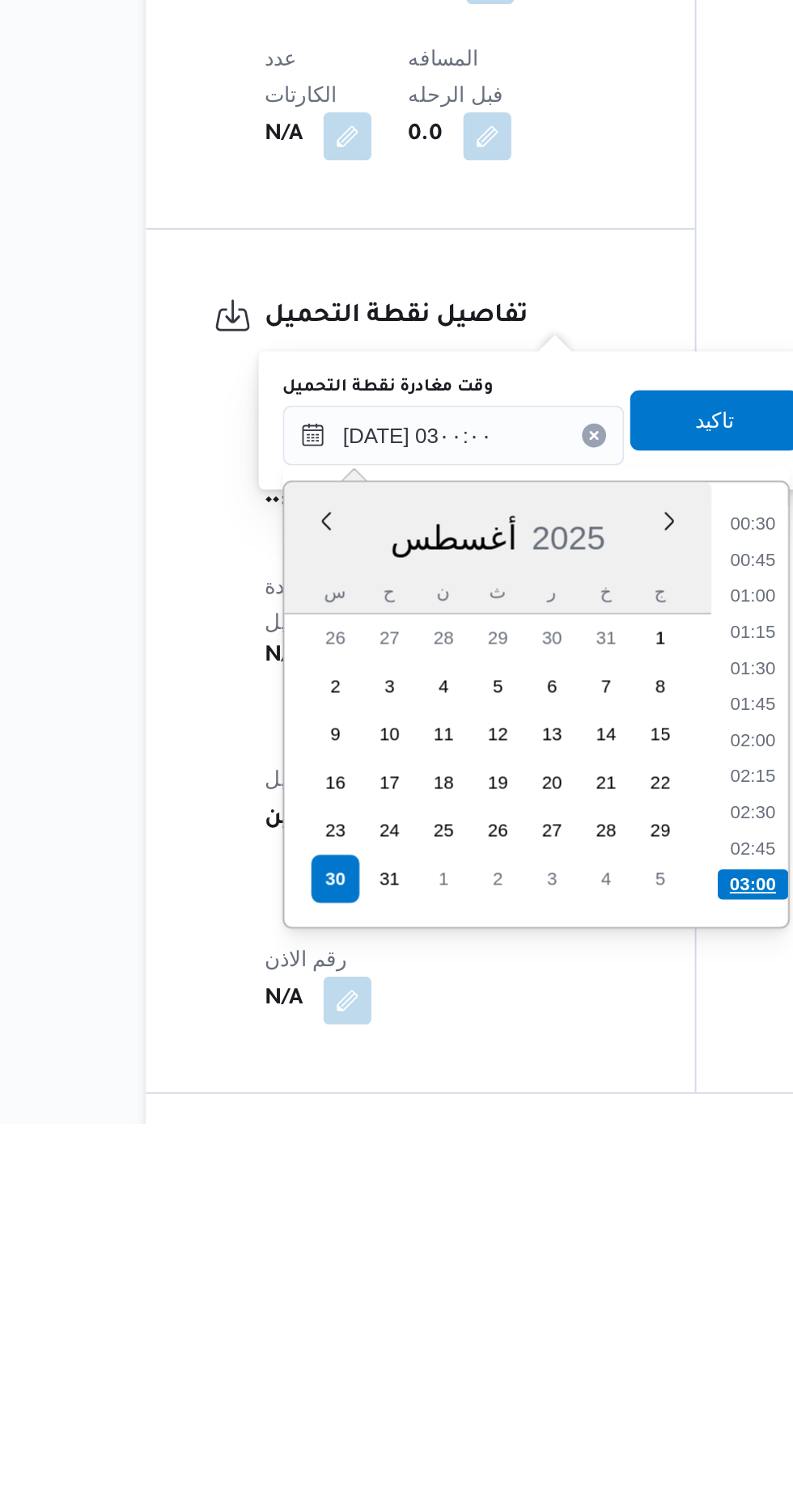
click at [540, 1375] on li "03:00" at bounding box center [536, 1383] width 38 height 16
type input "[DATE] ٠٣:٠٠"
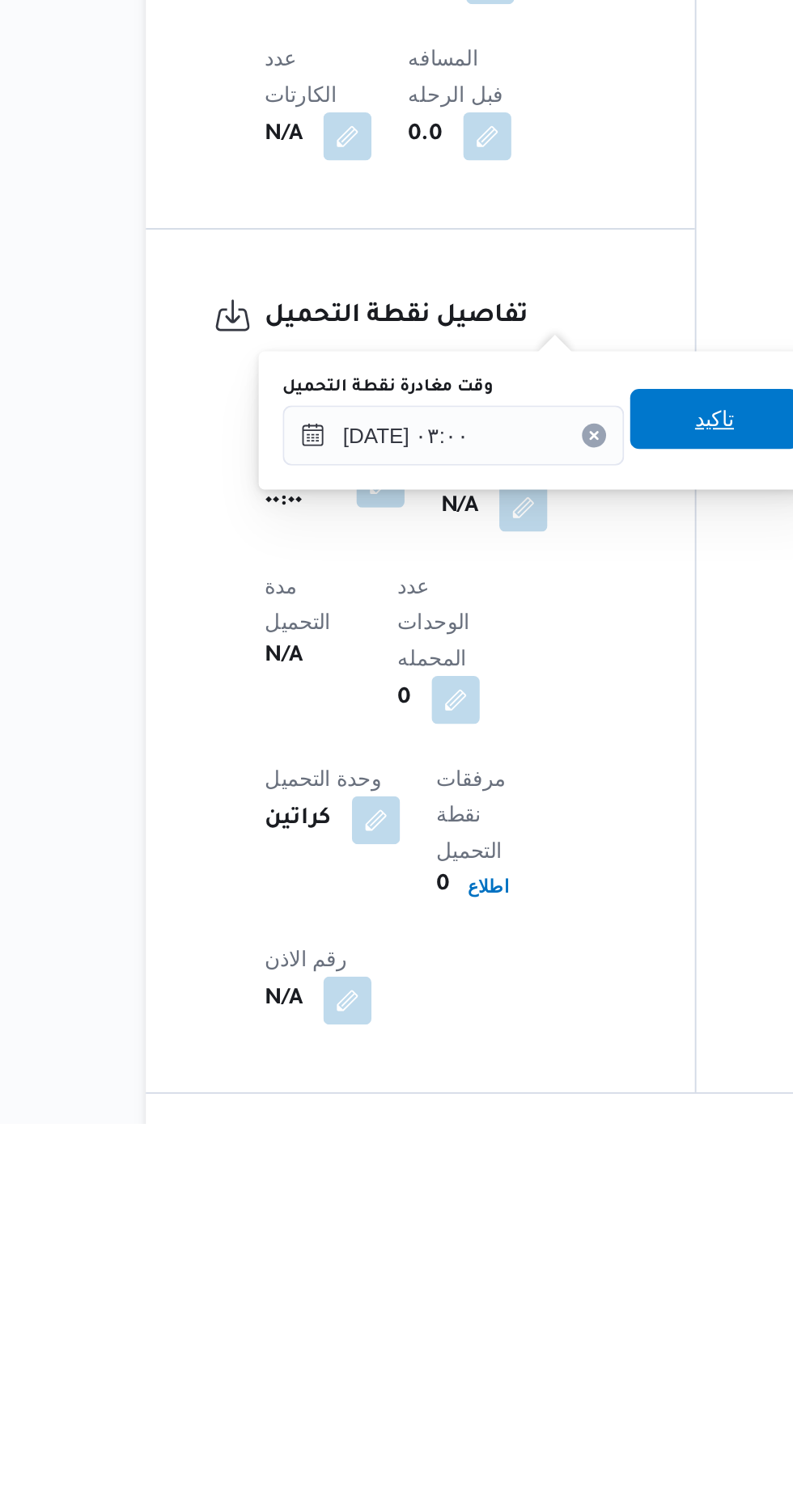
click at [521, 1145] on span "تاكيد" at bounding box center [516, 1132] width 90 height 32
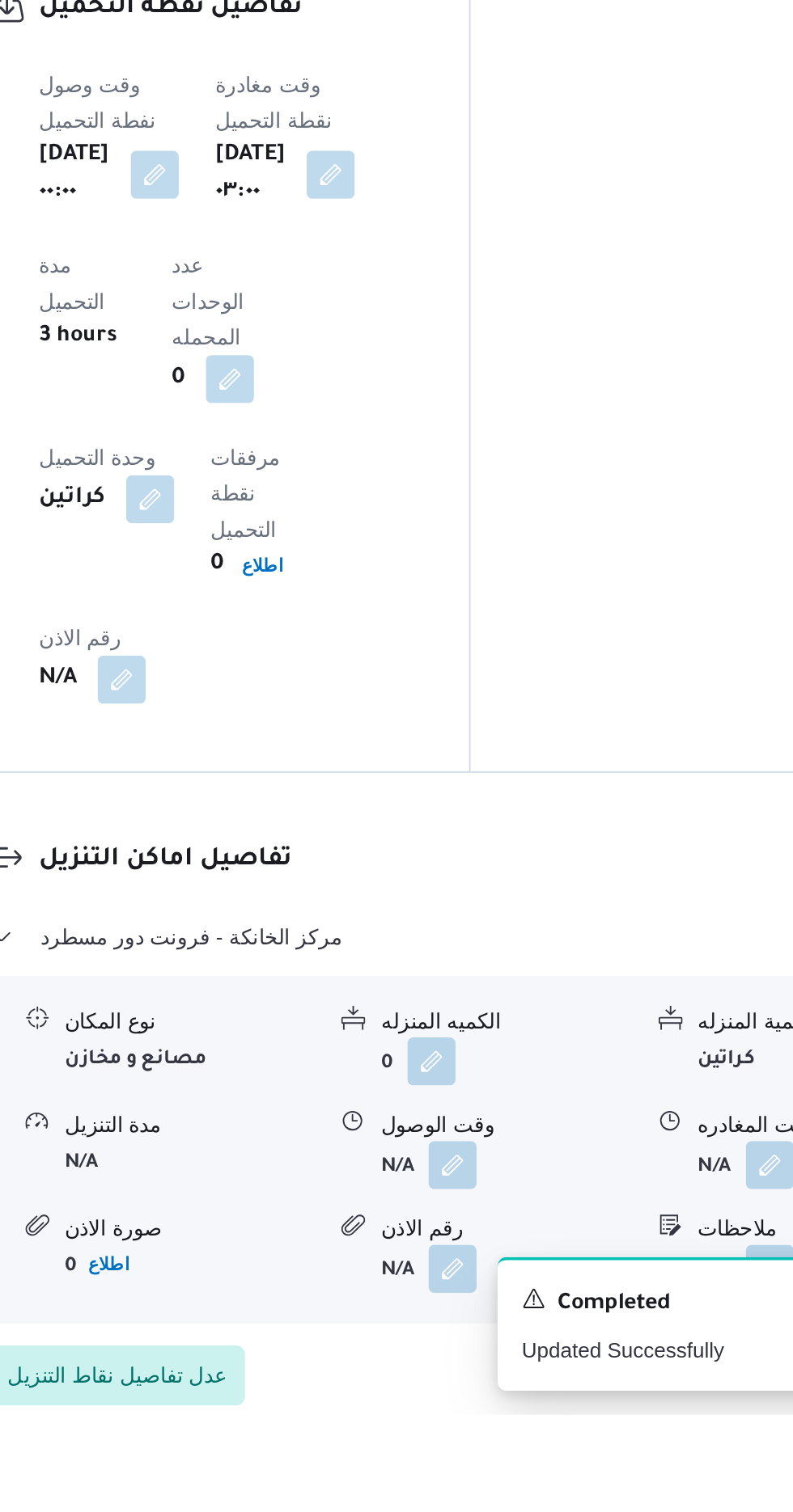
scroll to position [1040, 0]
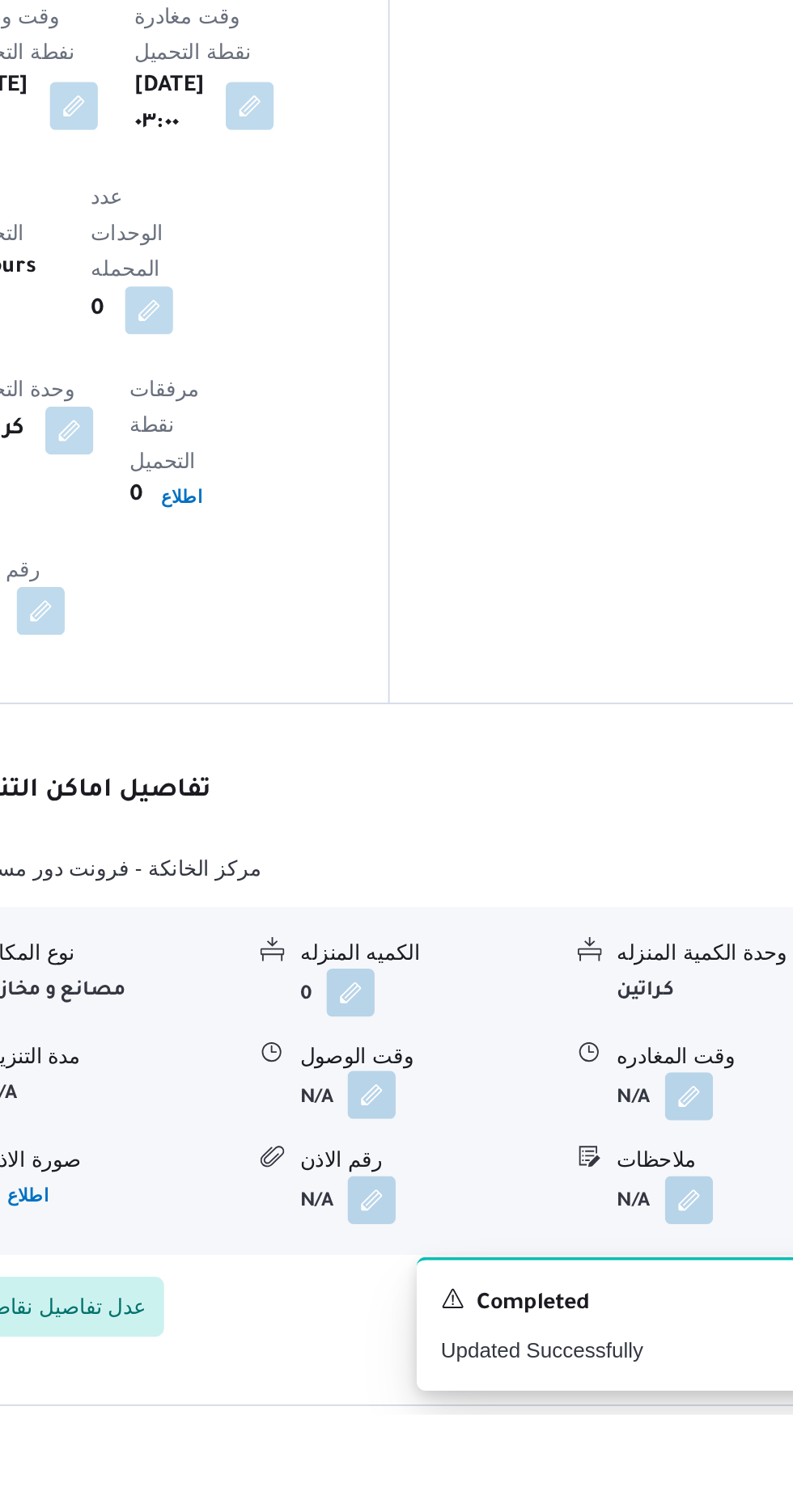
click at [492, 1327] on button "button" at bounding box center [496, 1339] width 26 height 26
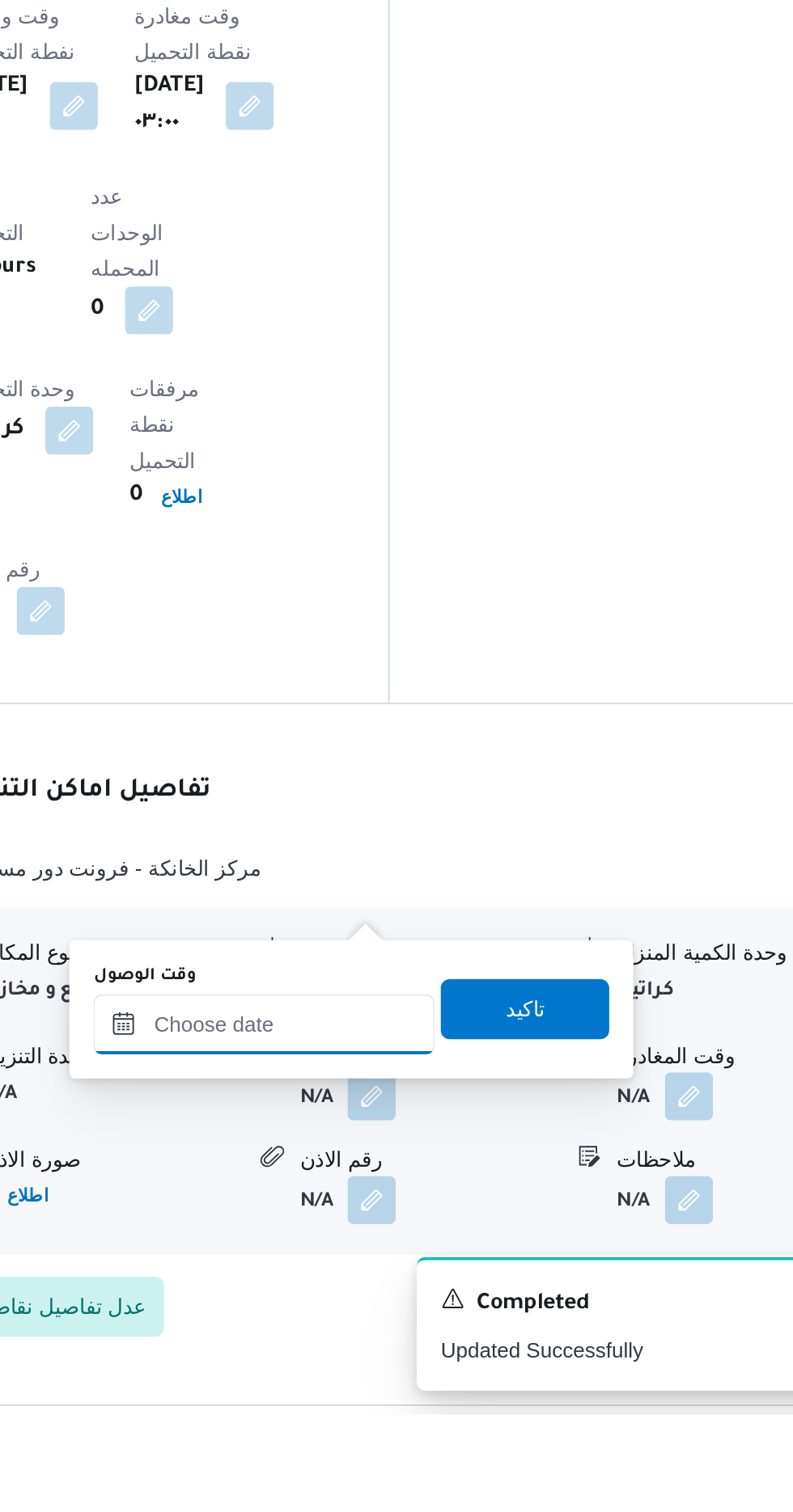
click at [467, 1296] on input "وقت الوصول" at bounding box center [438, 1302] width 183 height 32
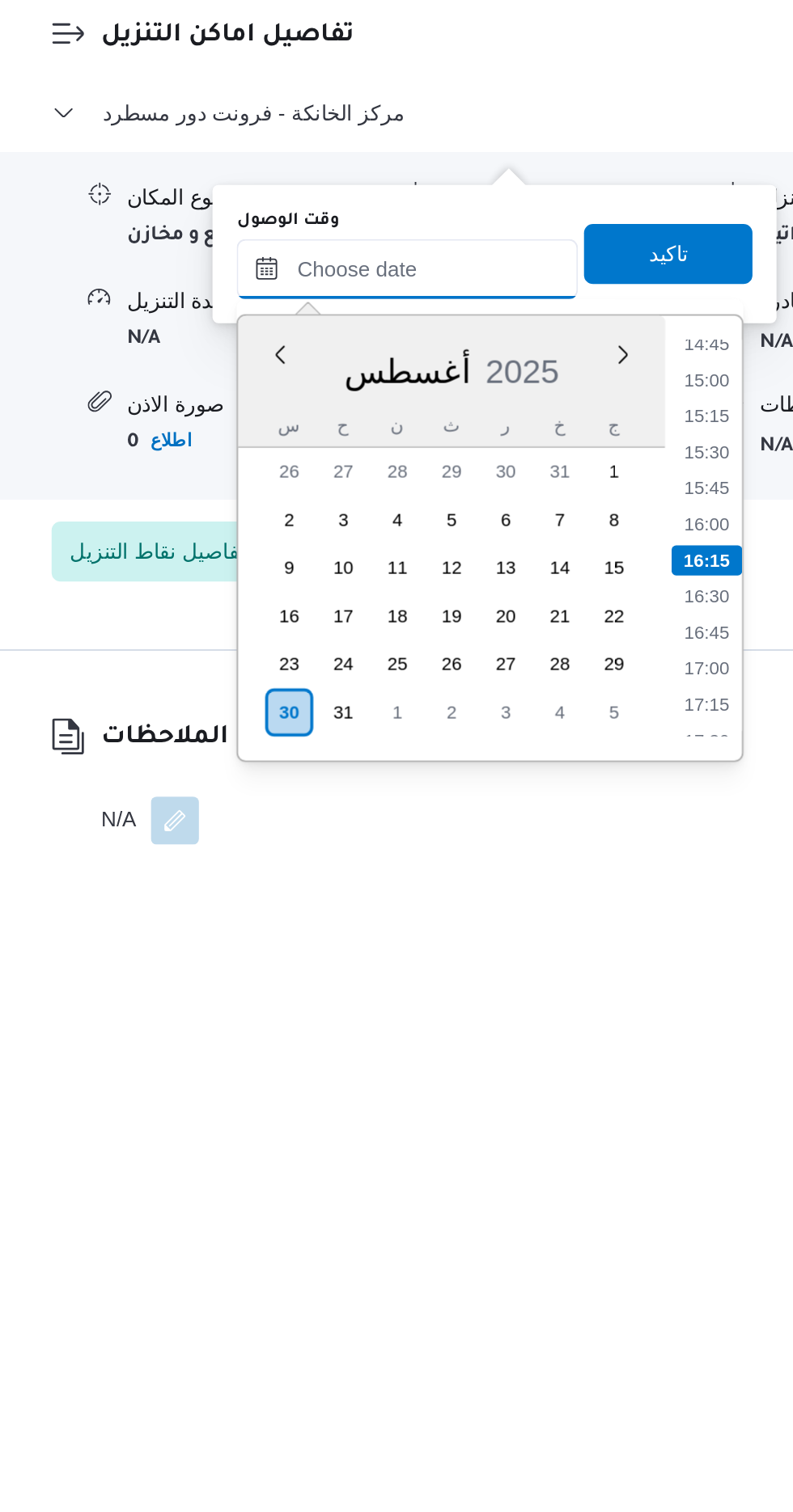
scroll to position [1170, 0]
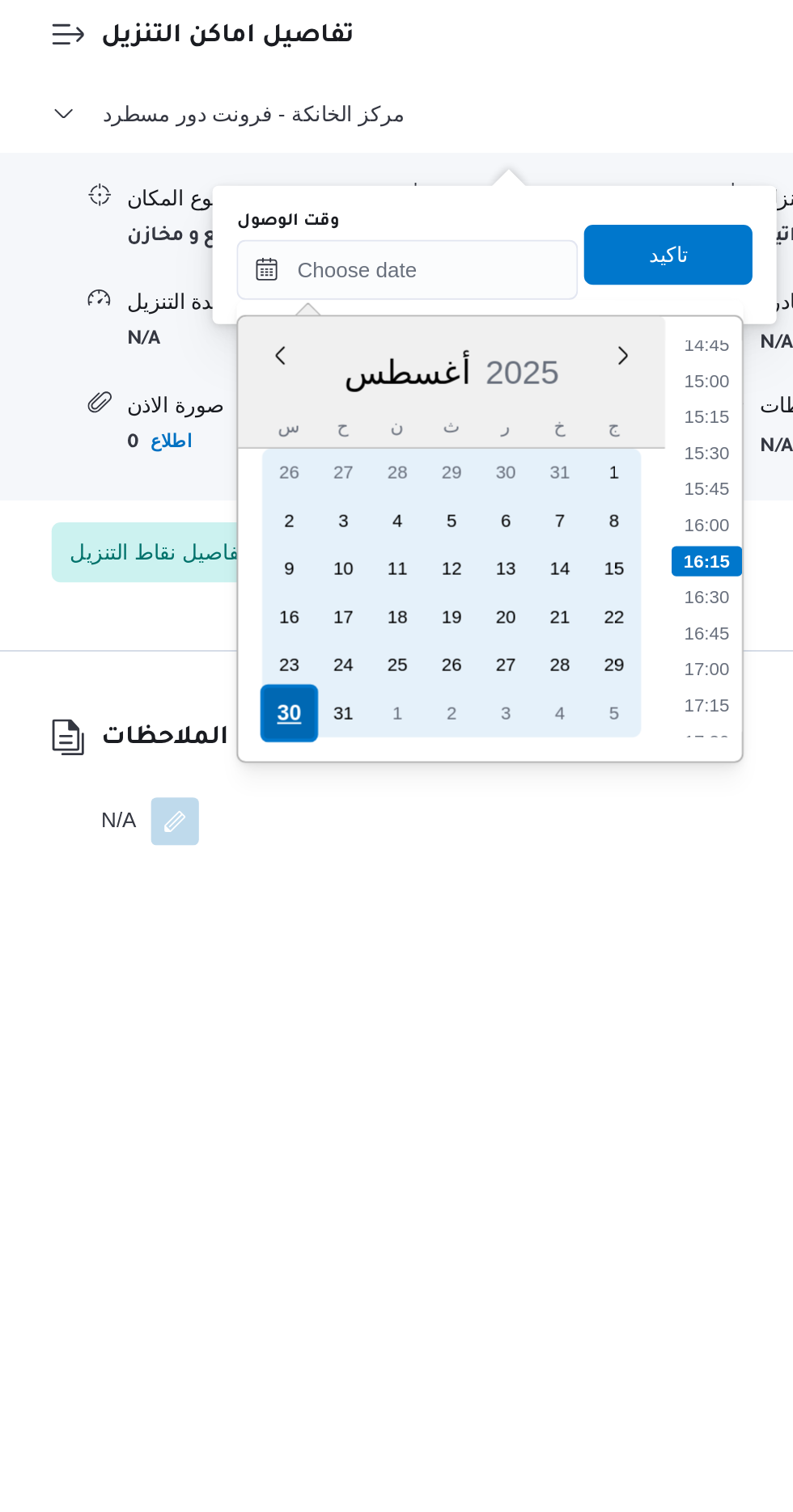
click at [377, 1407] on div "30" at bounding box center [375, 1411] width 31 height 31
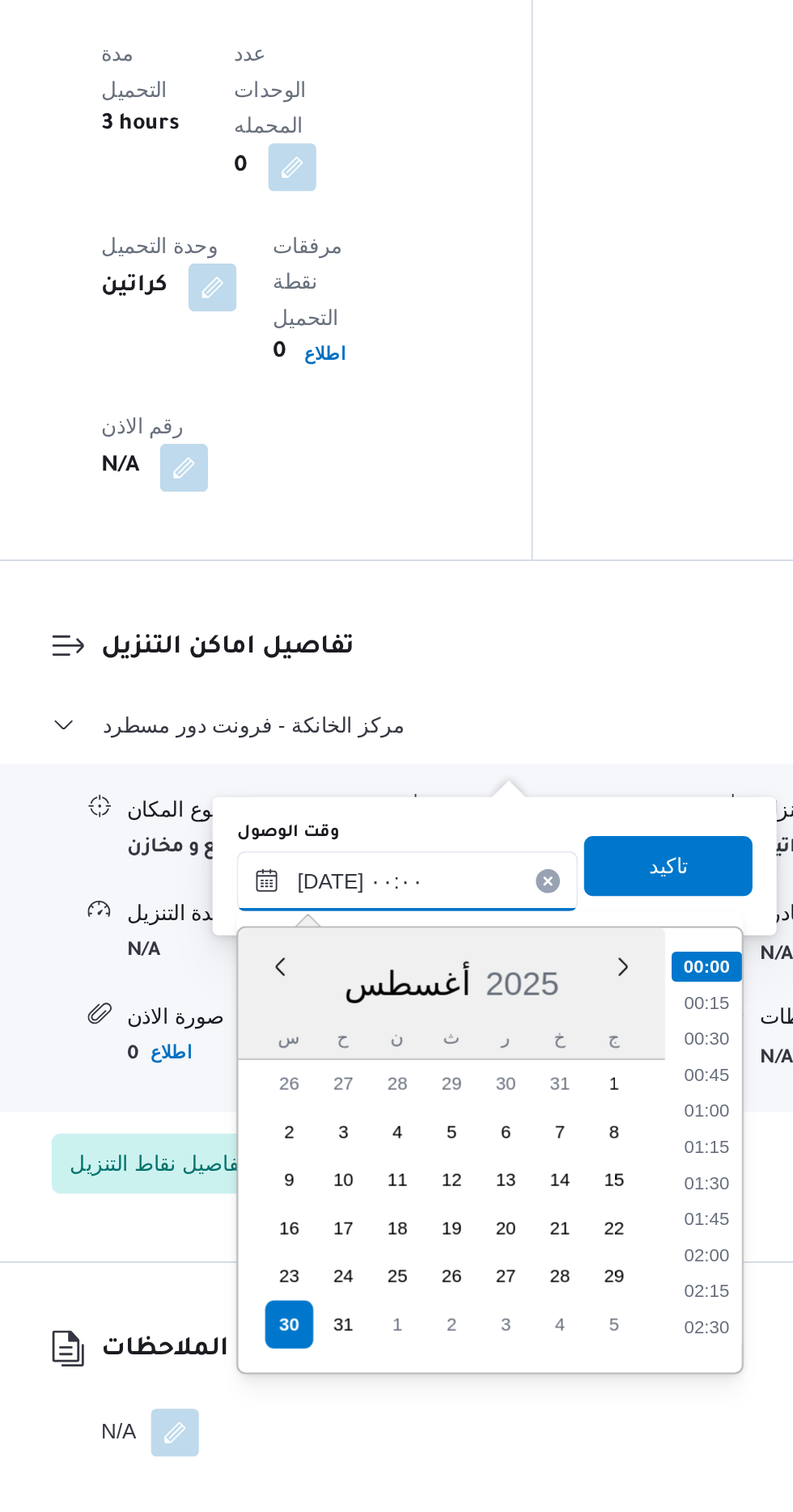
click at [360, 1181] on input "[DATE] ٠٠:٠٠" at bounding box center [438, 1172] width 183 height 32
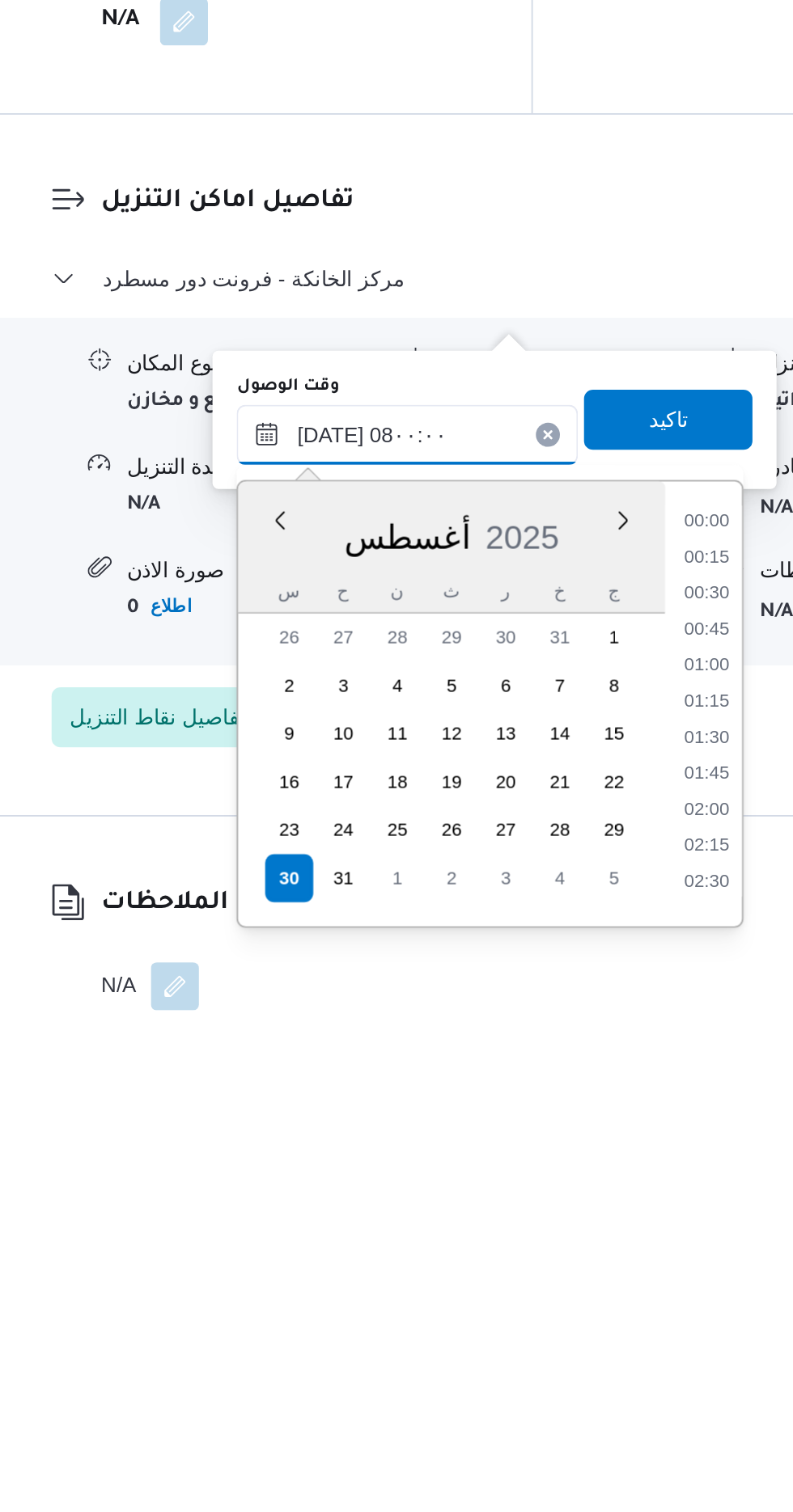
scroll to position [425, 0]
click at [595, 1373] on li "07:30" at bounding box center [600, 1376] width 37 height 16
type input "[DATE] ٠٧:٣٠"
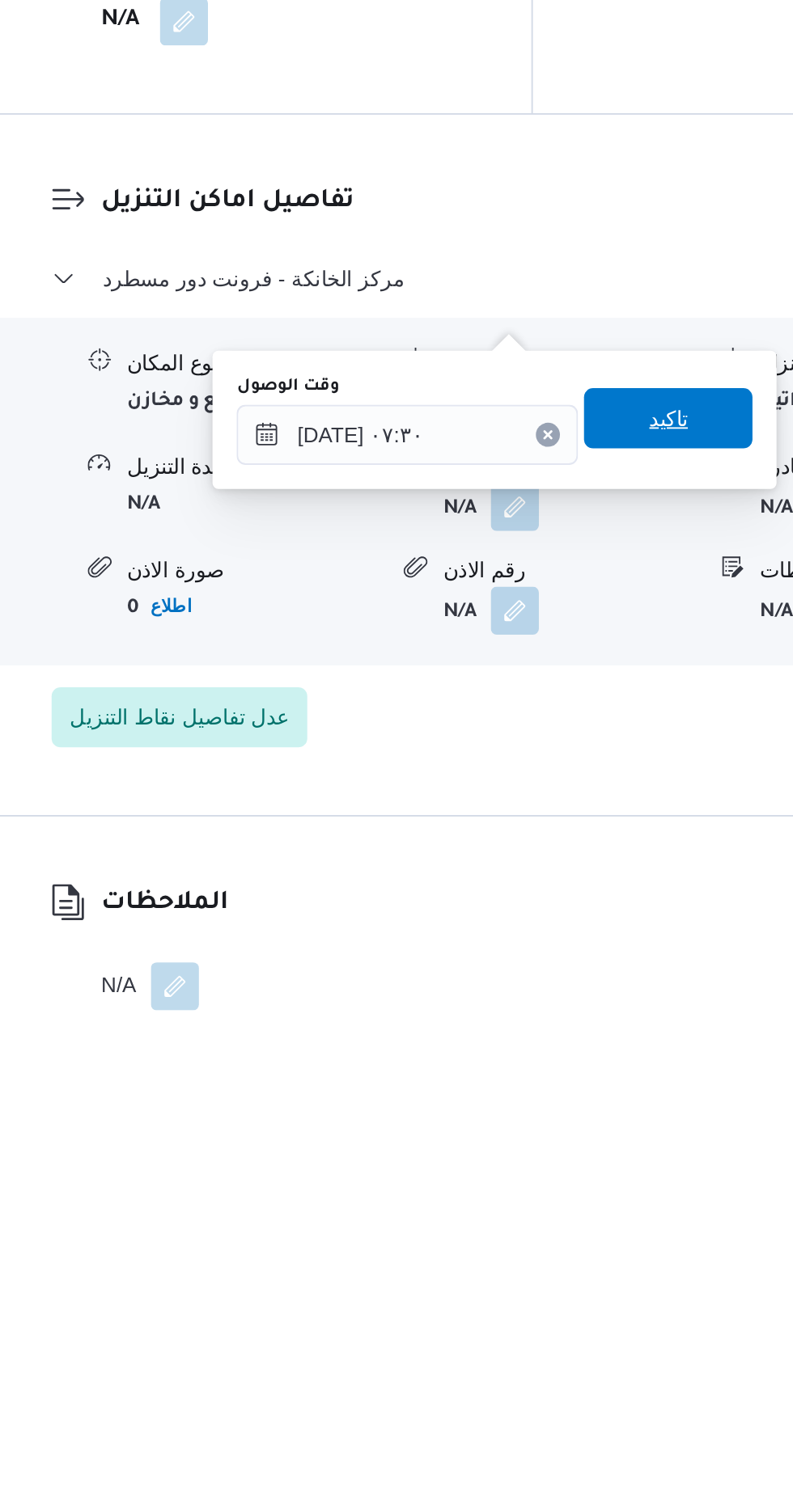
click at [589, 1161] on span "تاكيد" at bounding box center [580, 1165] width 21 height 19
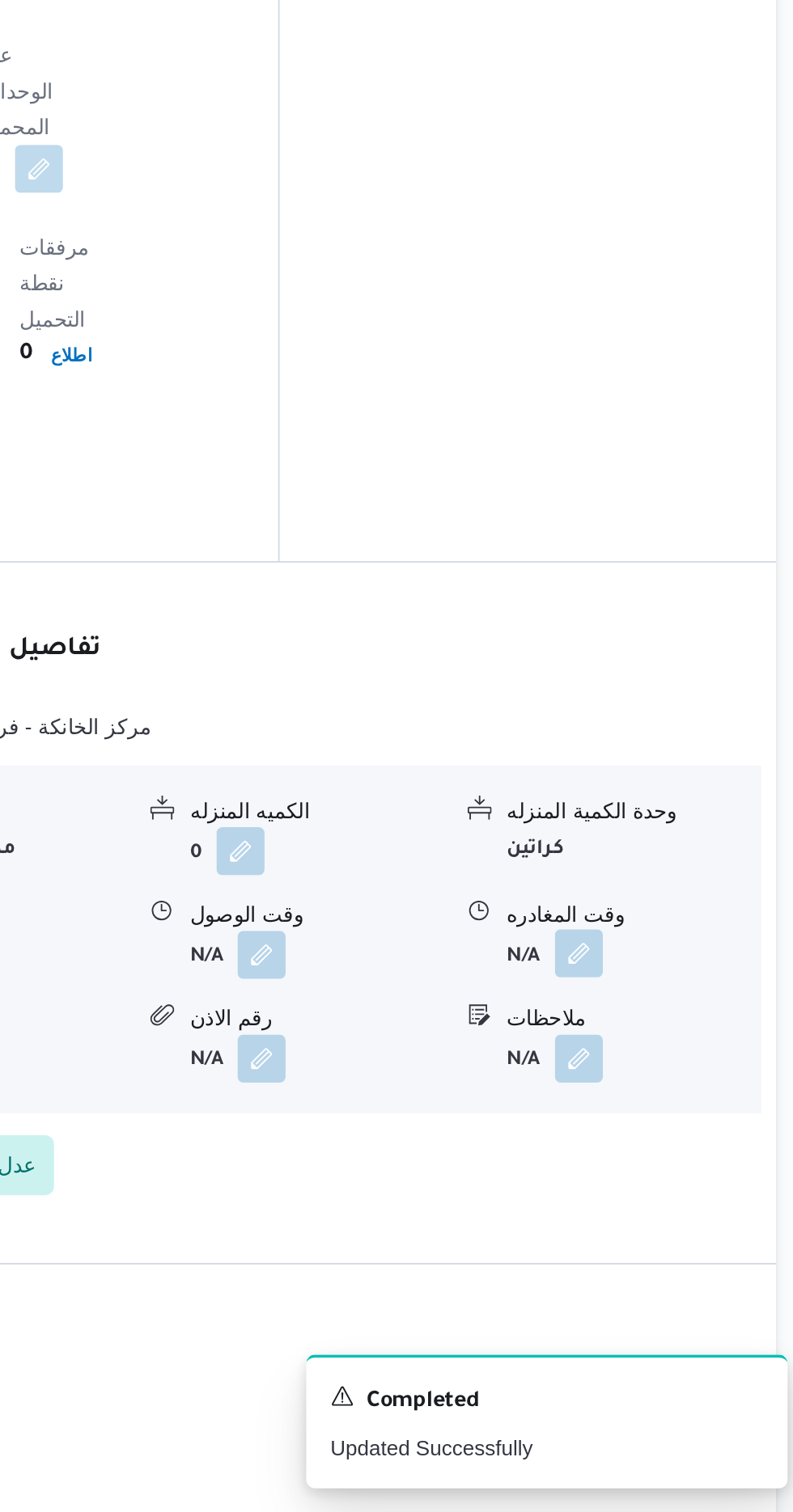
click at [668, 1199] on button "button" at bounding box center [667, 1212] width 26 height 26
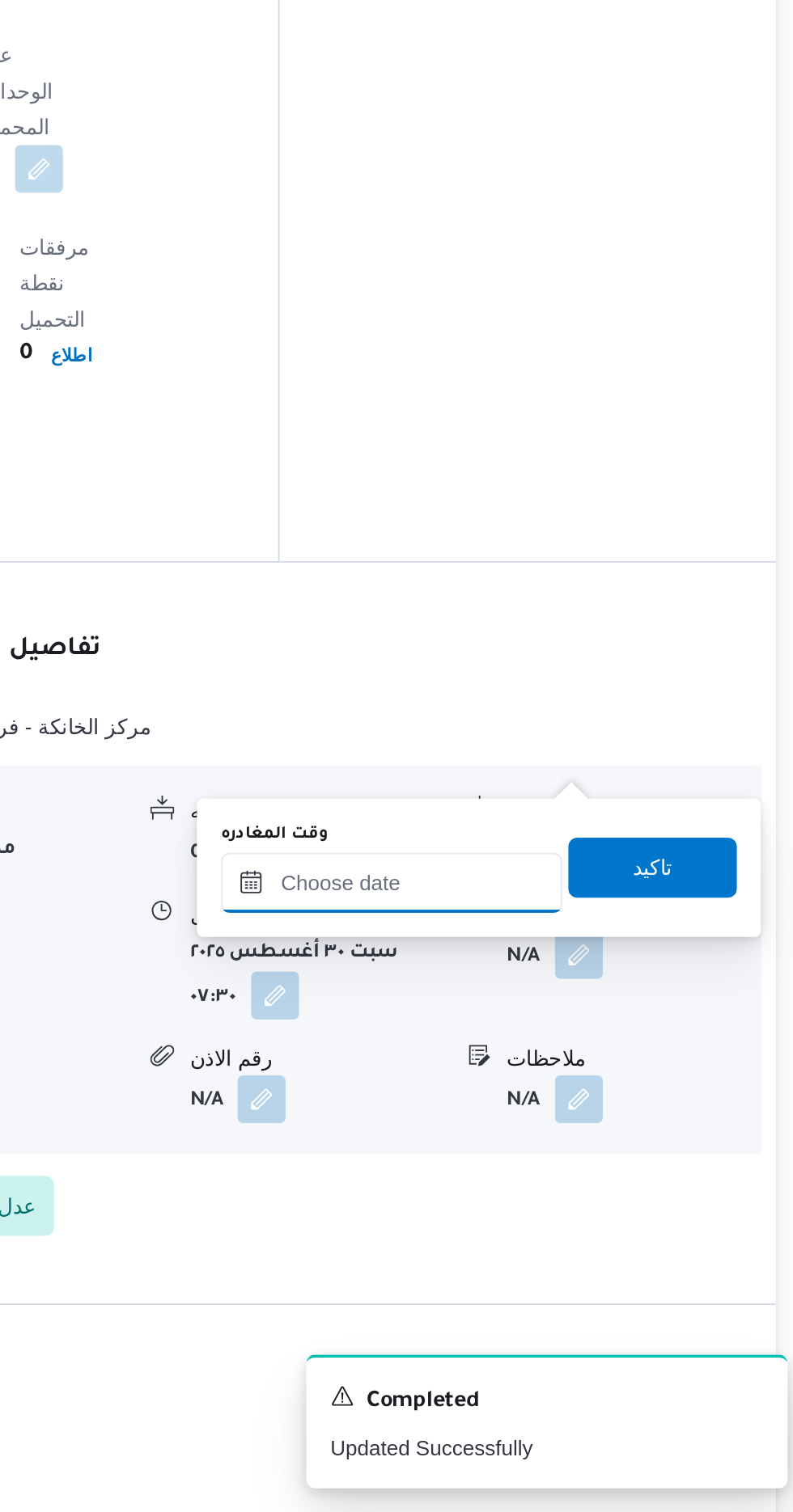
click at [614, 1174] on input "وقت المغادره" at bounding box center [566, 1173] width 183 height 32
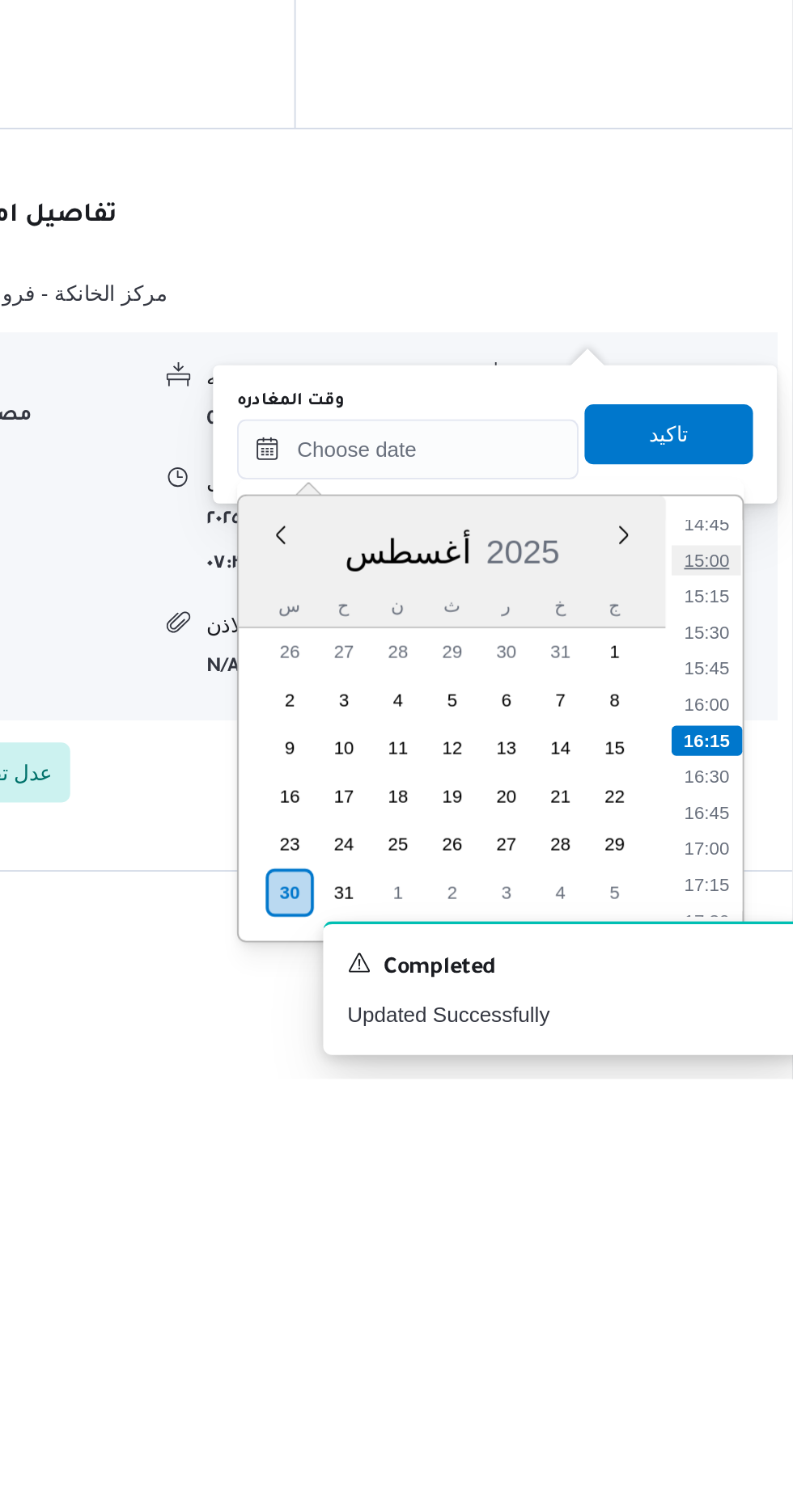
click at [729, 1226] on li "15:00" at bounding box center [727, 1233] width 37 height 16
type input "[DATE] ١٥:٠٠"
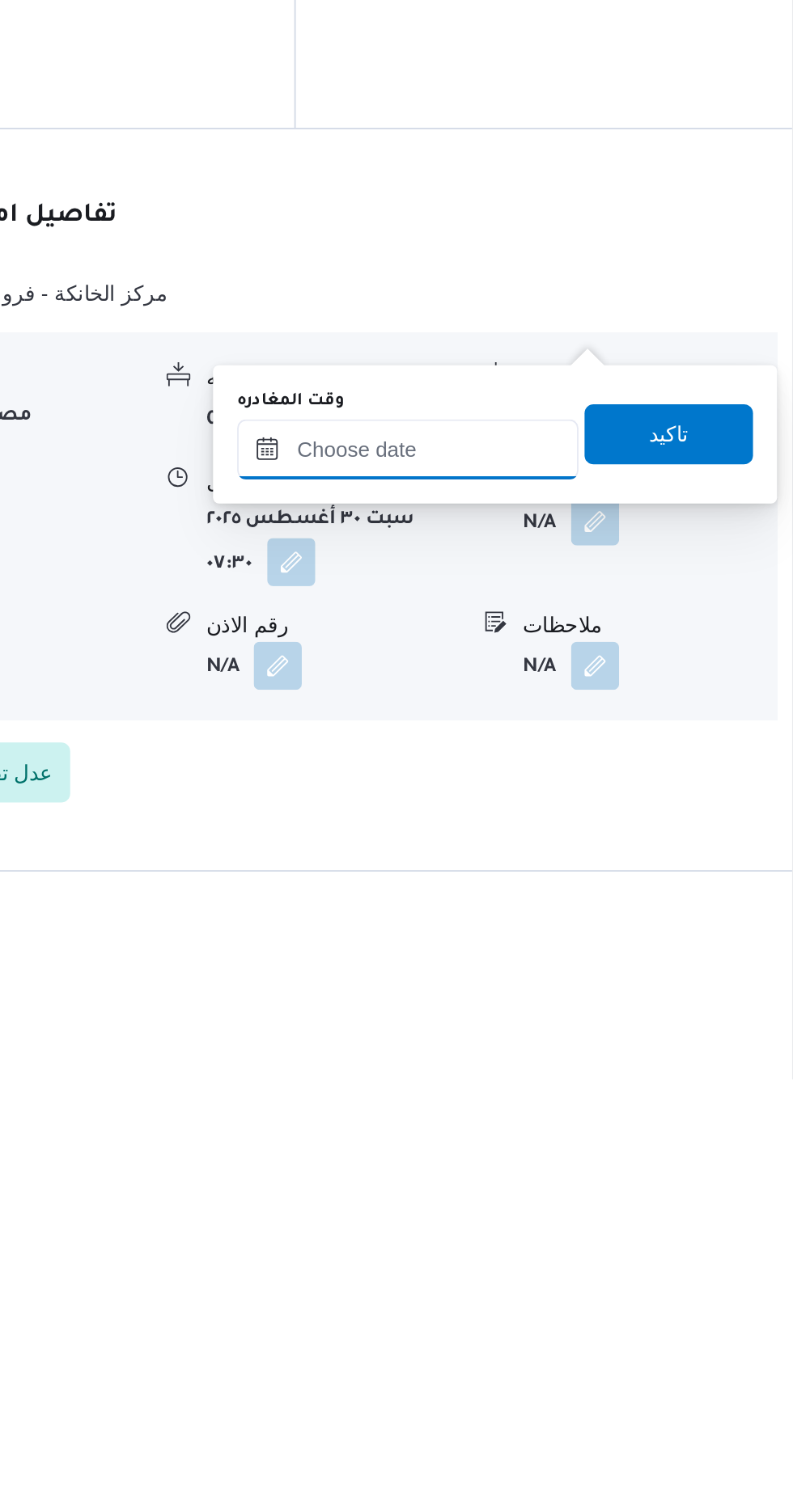
click at [616, 1171] on input "وقت المغادره" at bounding box center [566, 1173] width 183 height 32
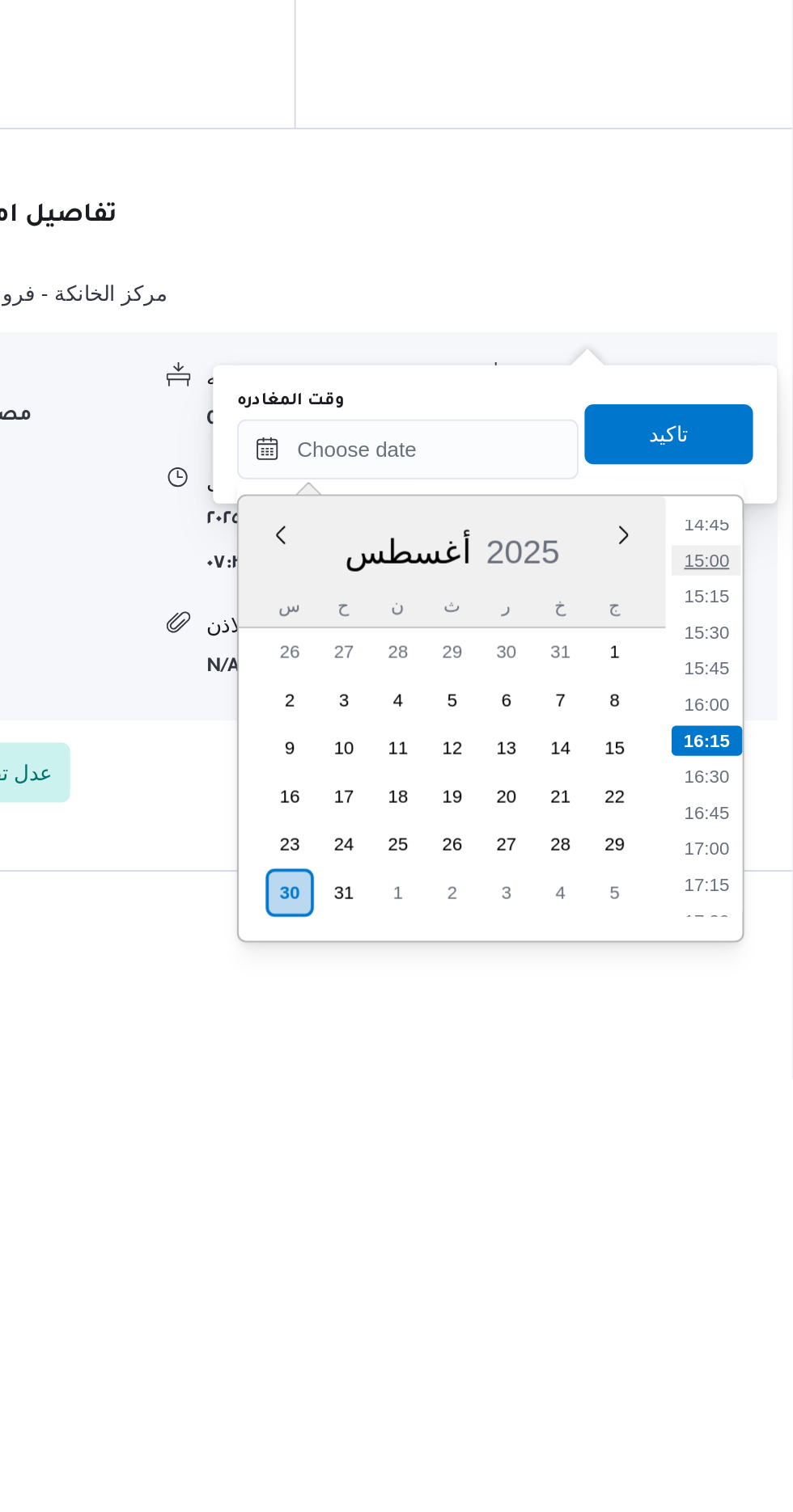
click at [726, 1226] on li "15:00" at bounding box center [727, 1233] width 37 height 16
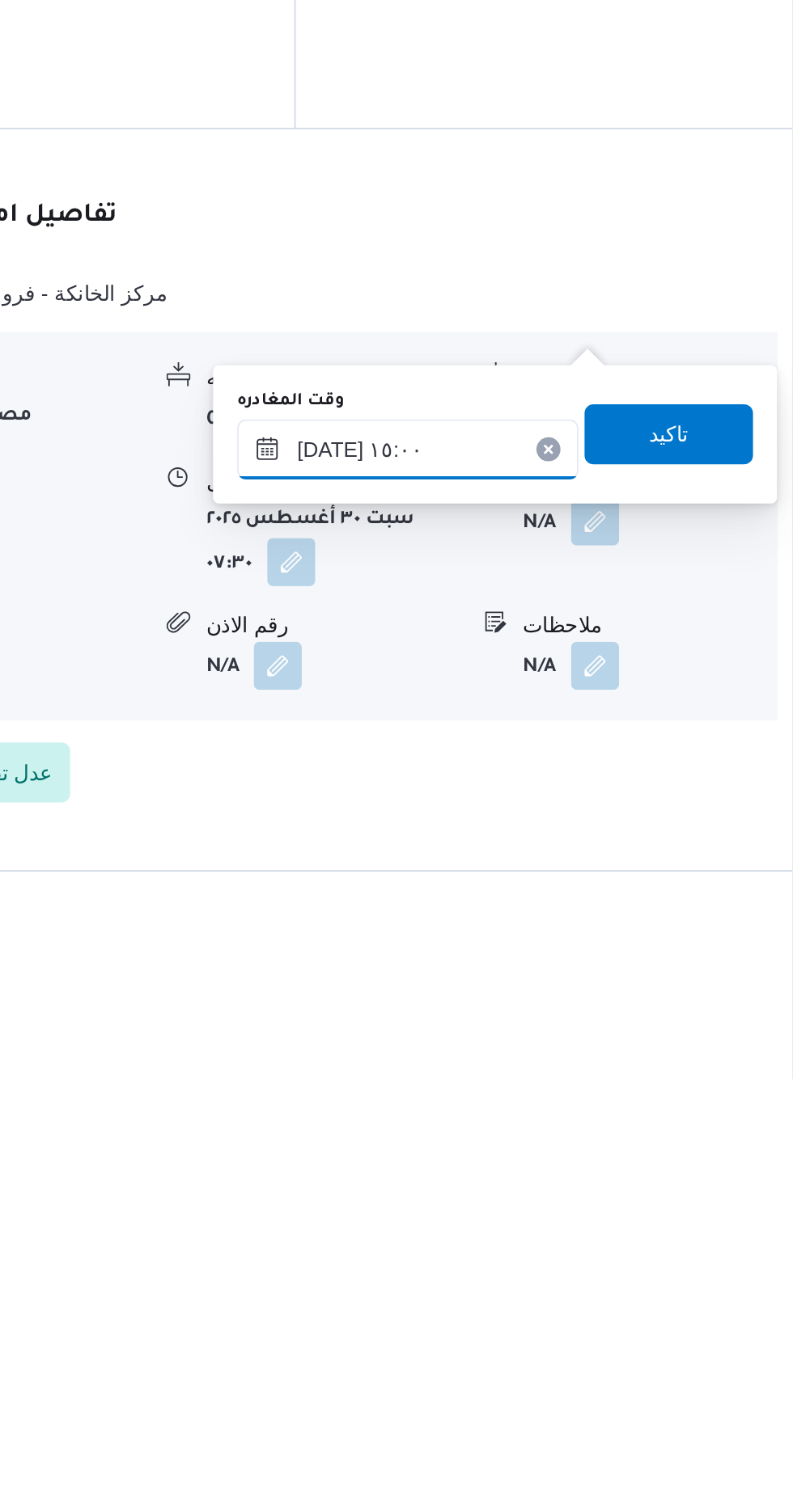
click at [612, 1171] on input "[DATE] ١٥:٠٠" at bounding box center [566, 1173] width 183 height 32
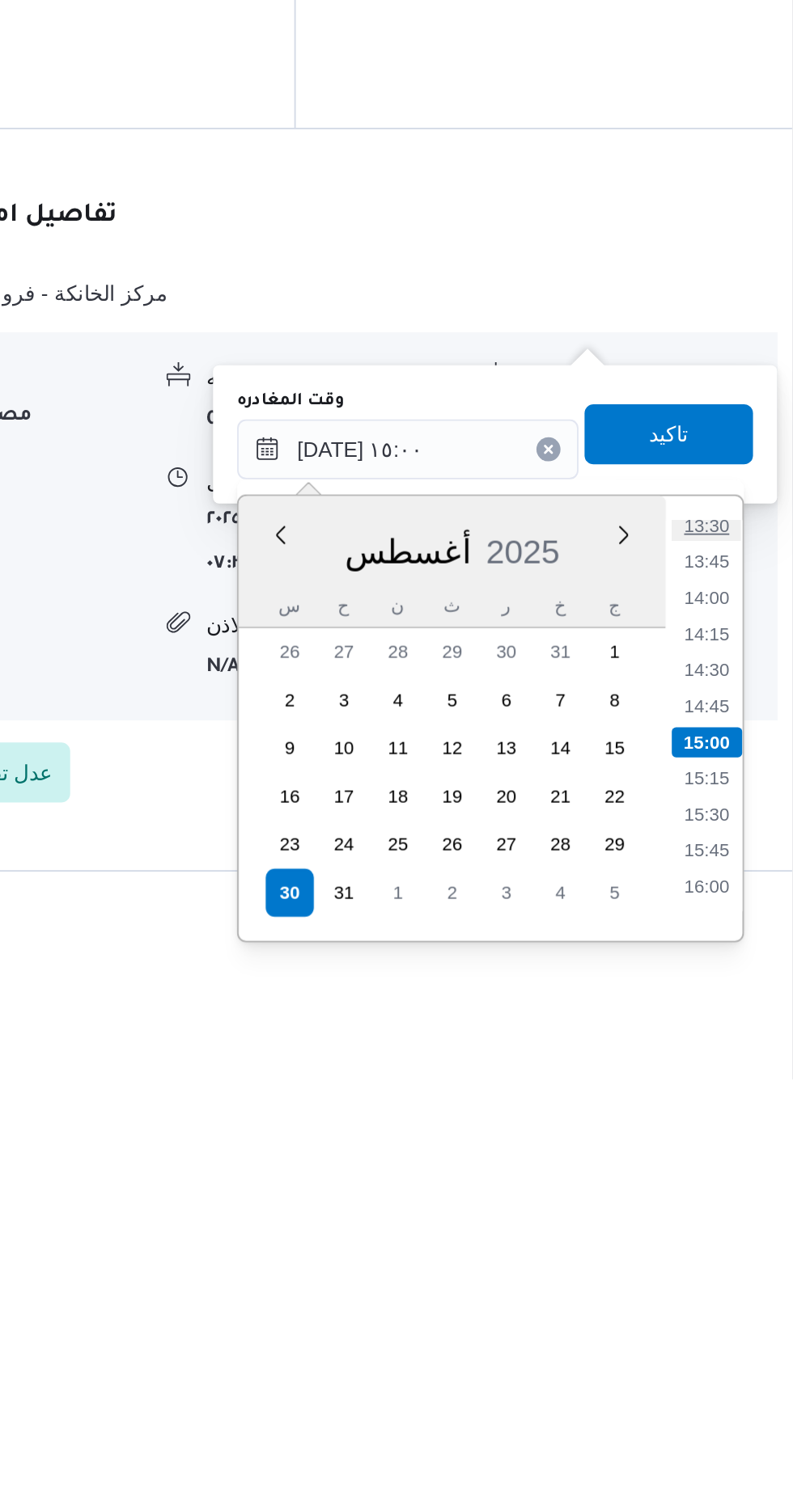
click at [726, 1216] on li "13:30" at bounding box center [727, 1214] width 37 height 16
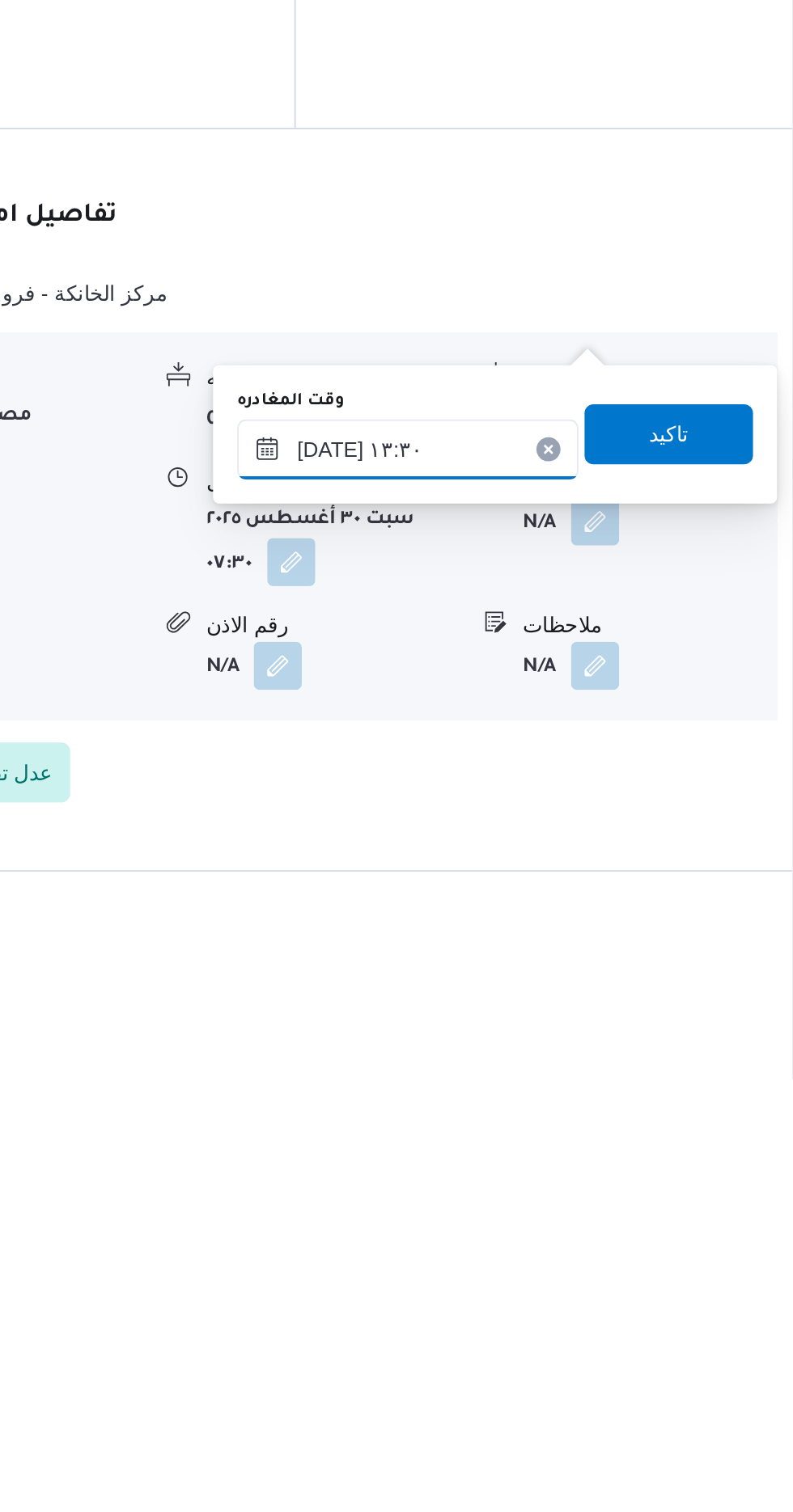
click at [615, 1168] on input "[DATE] ١٣:٣٠" at bounding box center [566, 1173] width 183 height 32
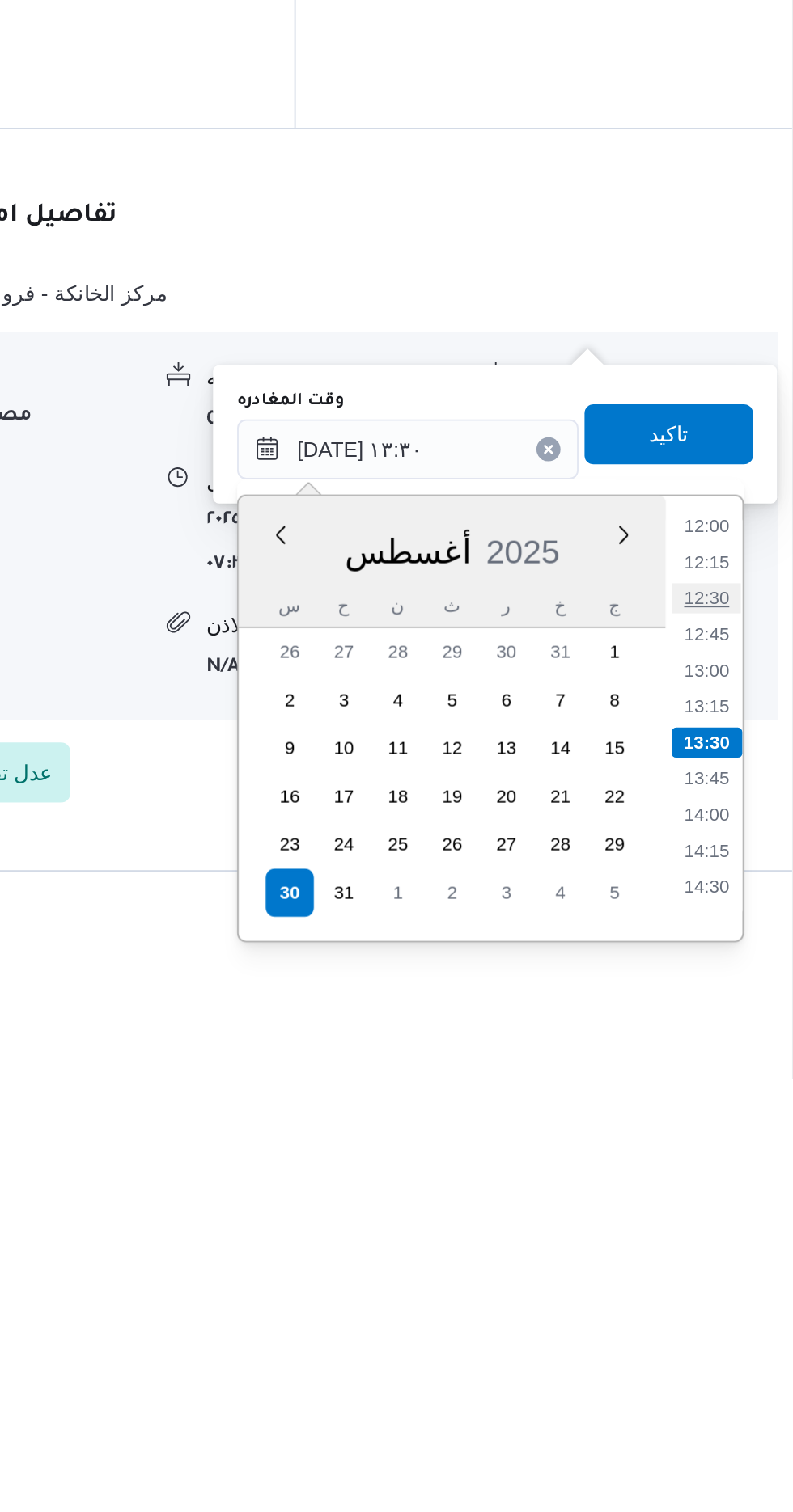
click at [720, 1245] on li "12:30" at bounding box center [727, 1253] width 37 height 16
type input "[DATE] ١٢:٣٠"
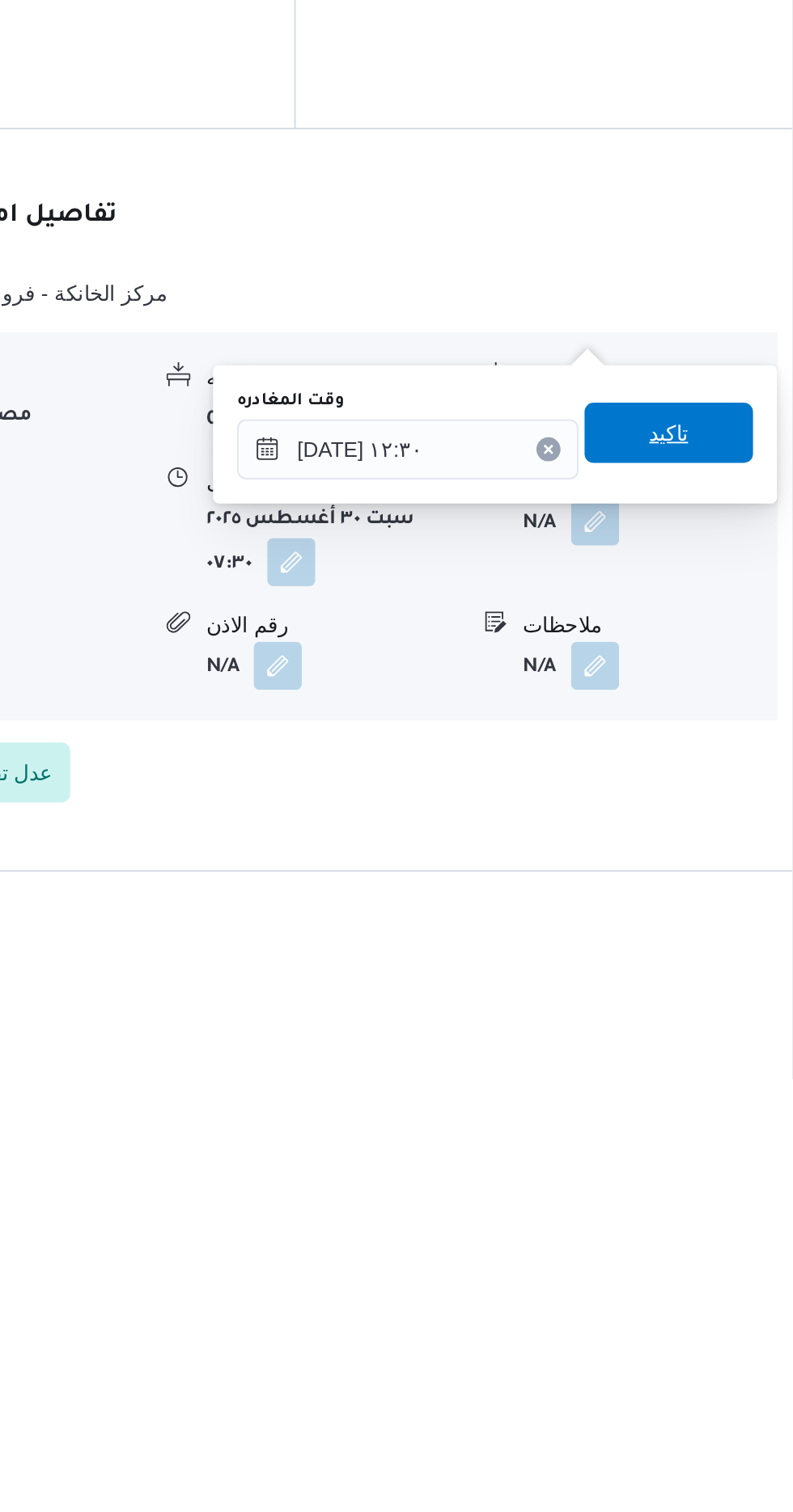
click at [717, 1160] on span "تاكيد" at bounding box center [707, 1165] width 21 height 19
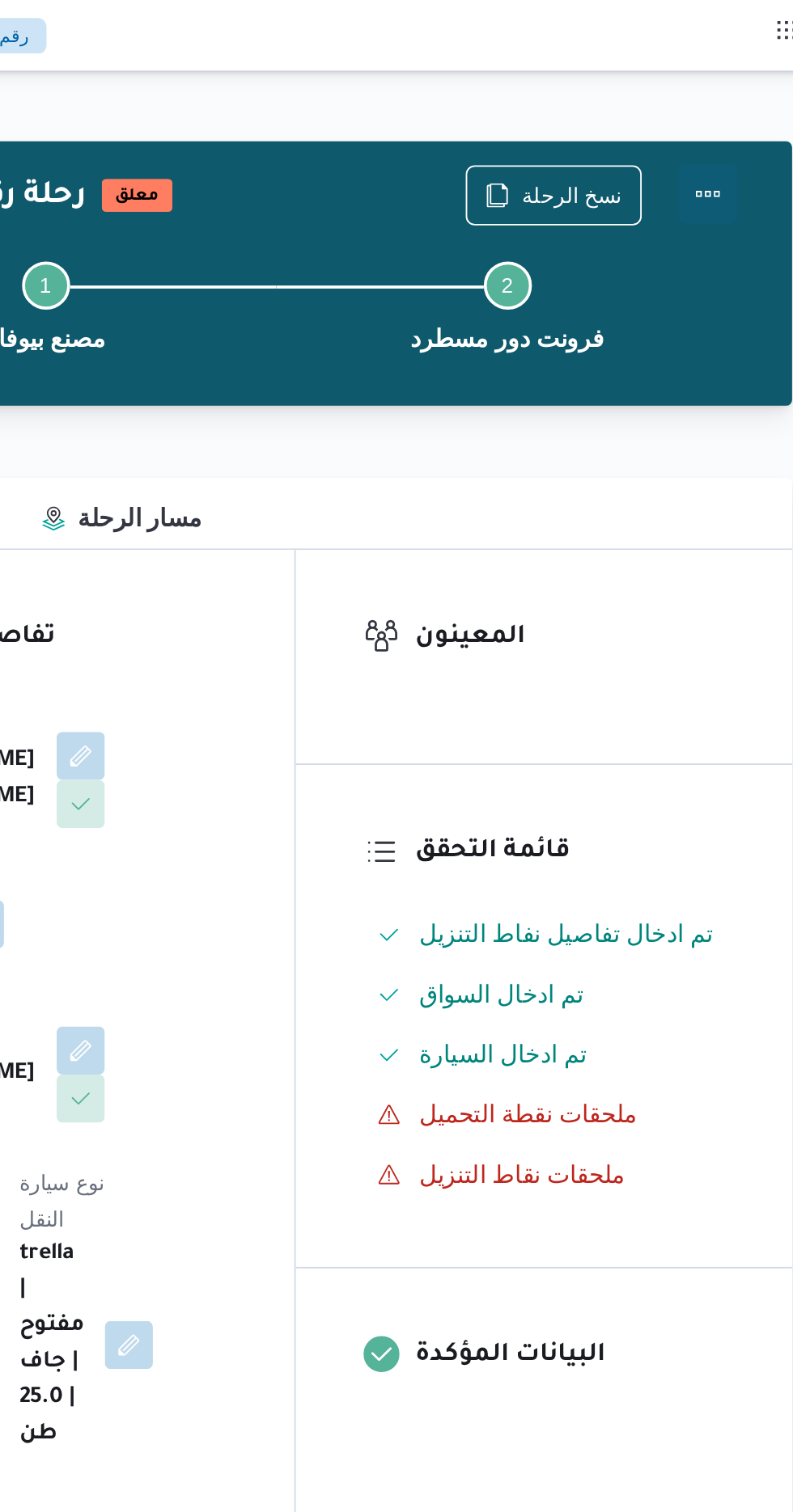
click at [723, 101] on button "Actions" at bounding box center [727, 104] width 32 height 32
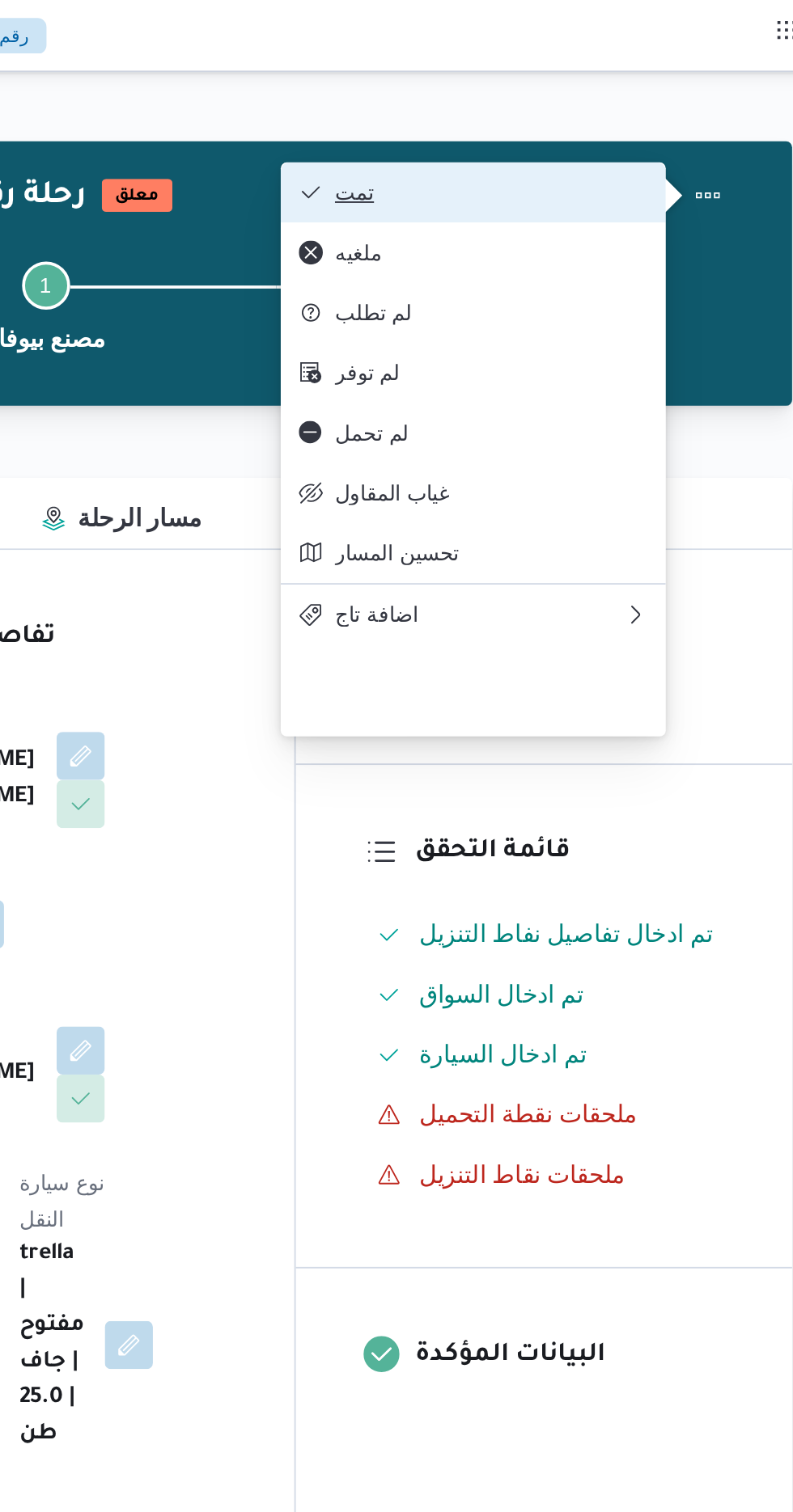
click at [665, 97] on span "تمت" at bounding box center [612, 103] width 169 height 13
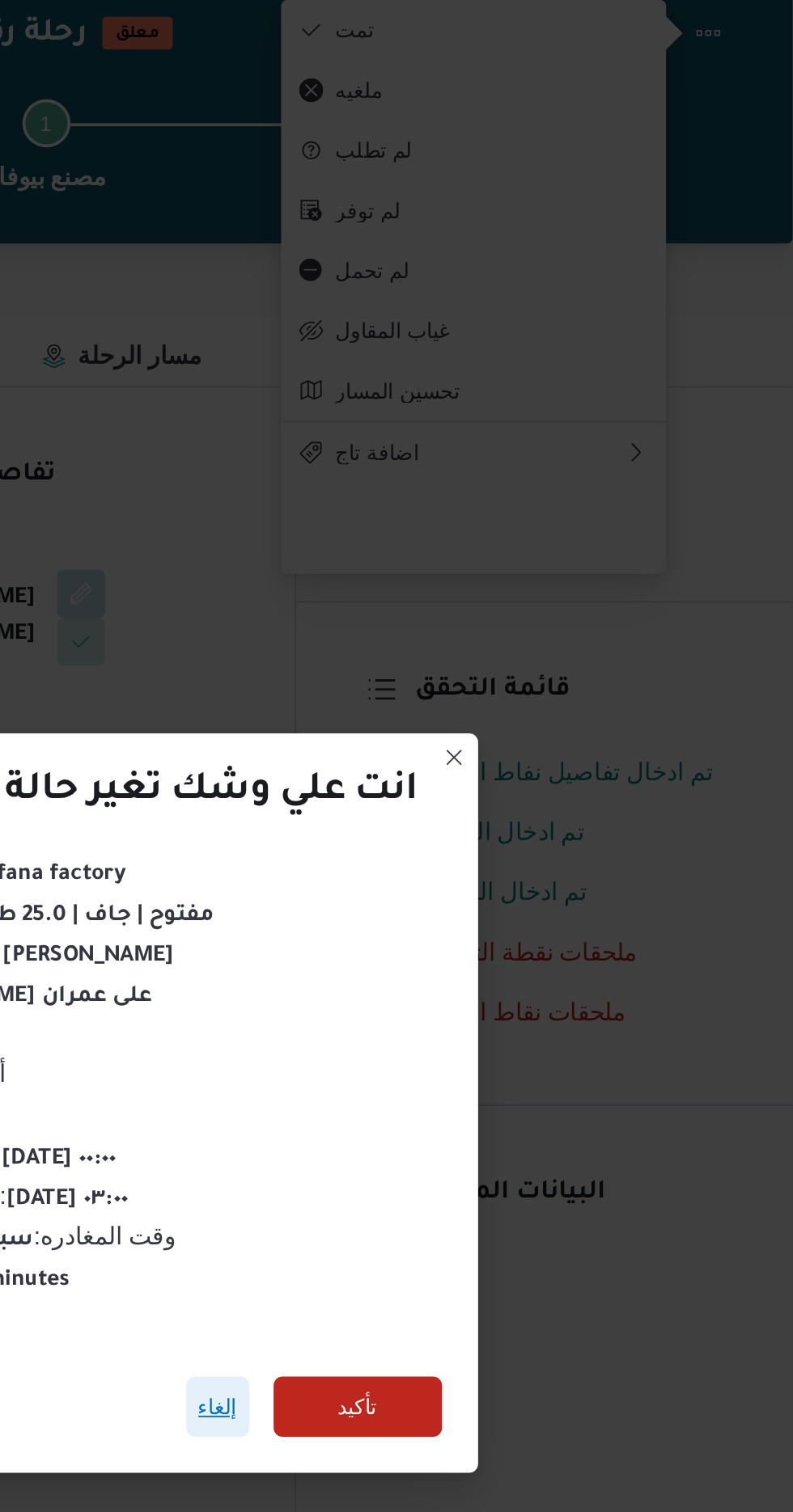
click at [459, 847] on span "إلغاء" at bounding box center [464, 844] width 21 height 19
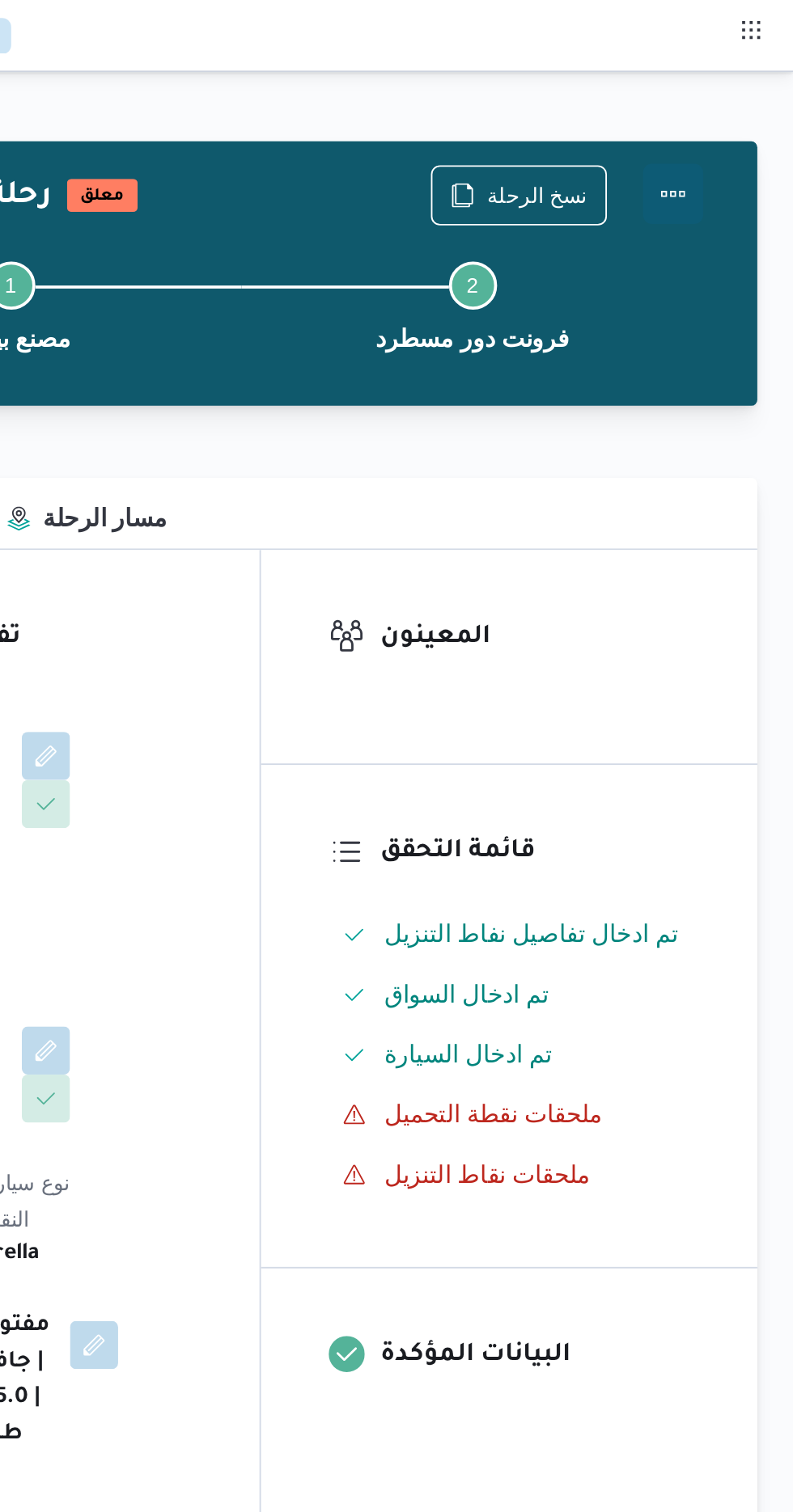
click at [726, 93] on button "Actions" at bounding box center [727, 104] width 32 height 32
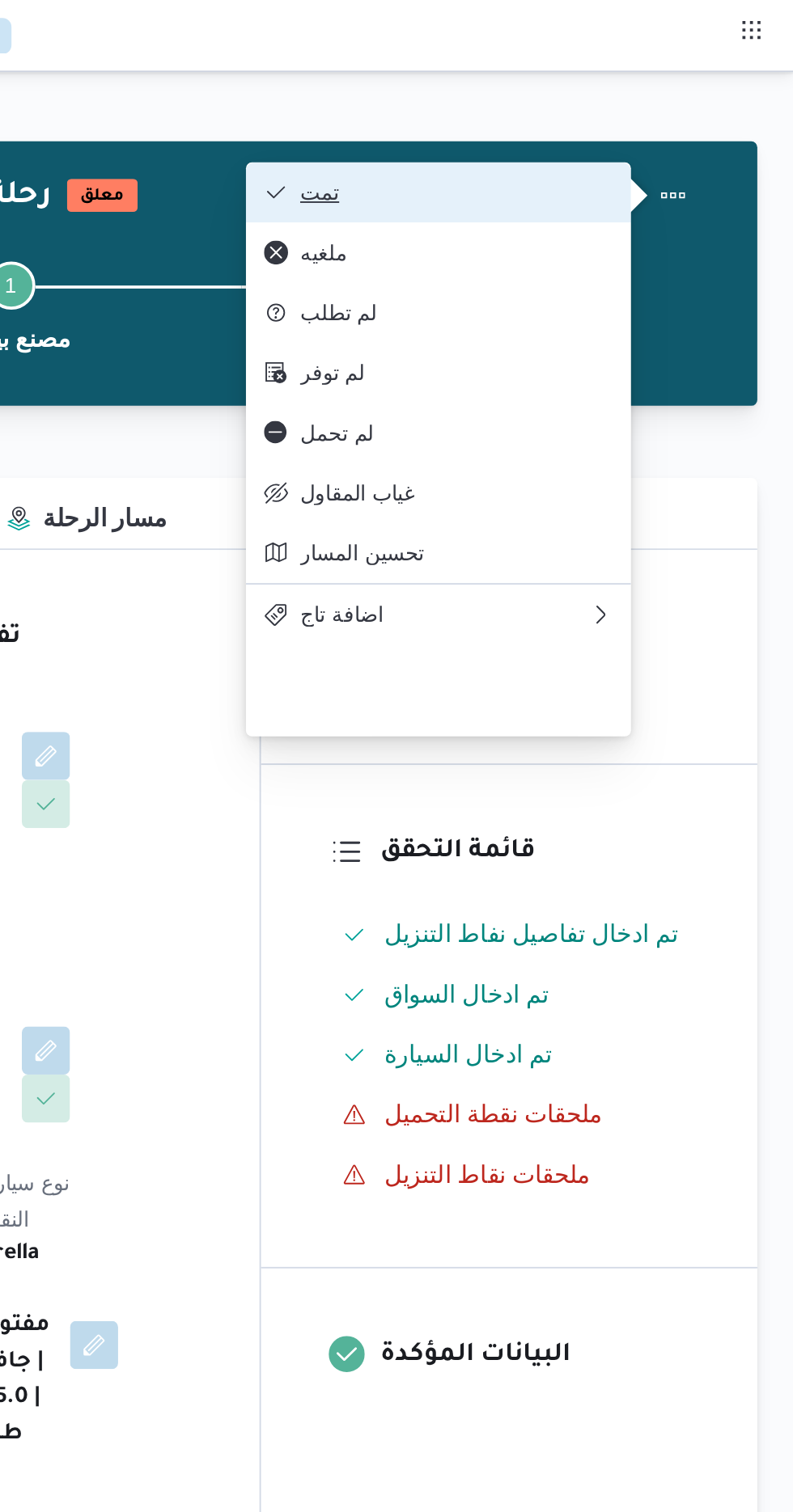
click at [668, 99] on span "تمت" at bounding box center [612, 103] width 169 height 13
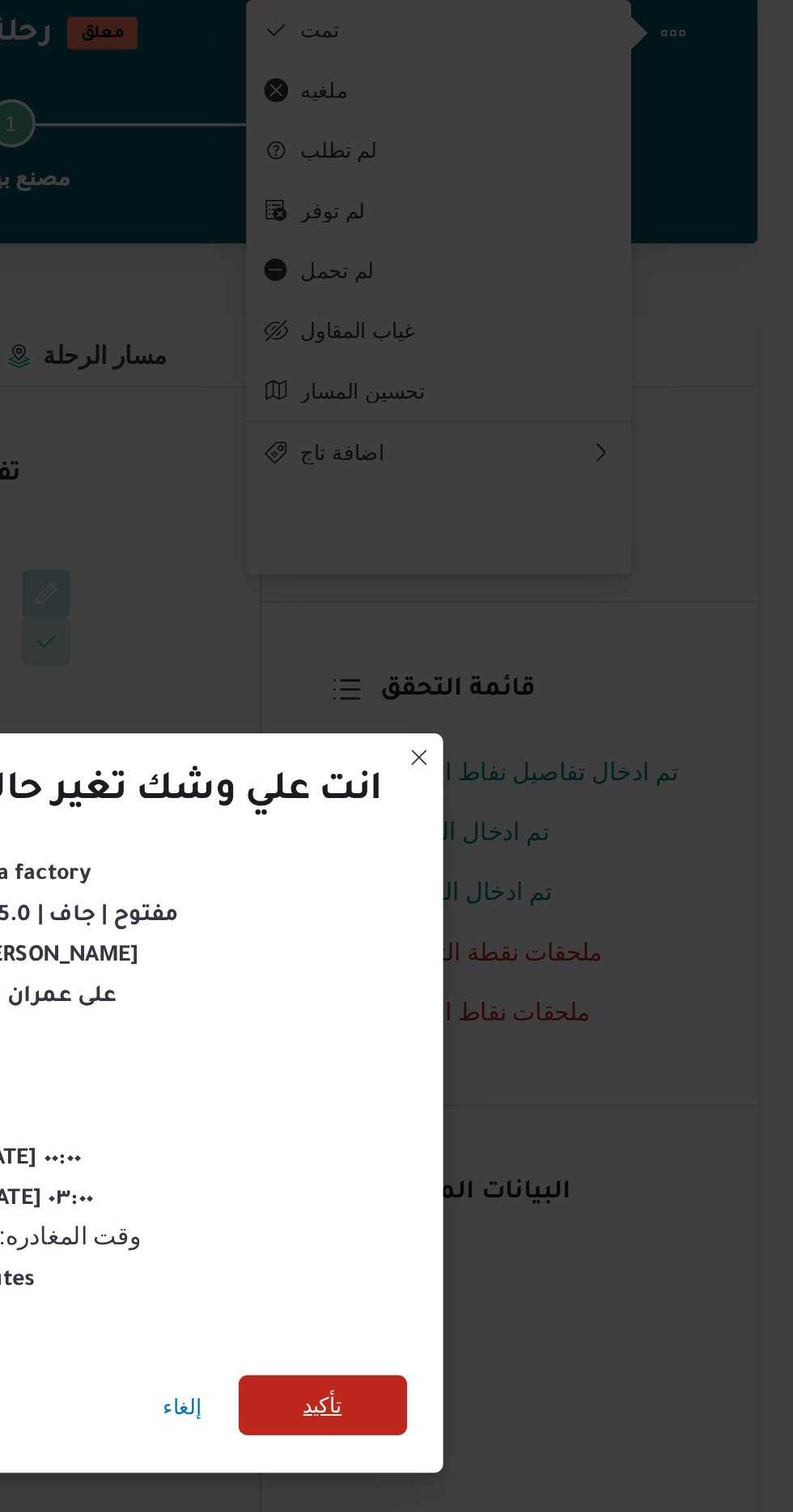
click at [548, 843] on span "تأكيد" at bounding box center [540, 843] width 21 height 19
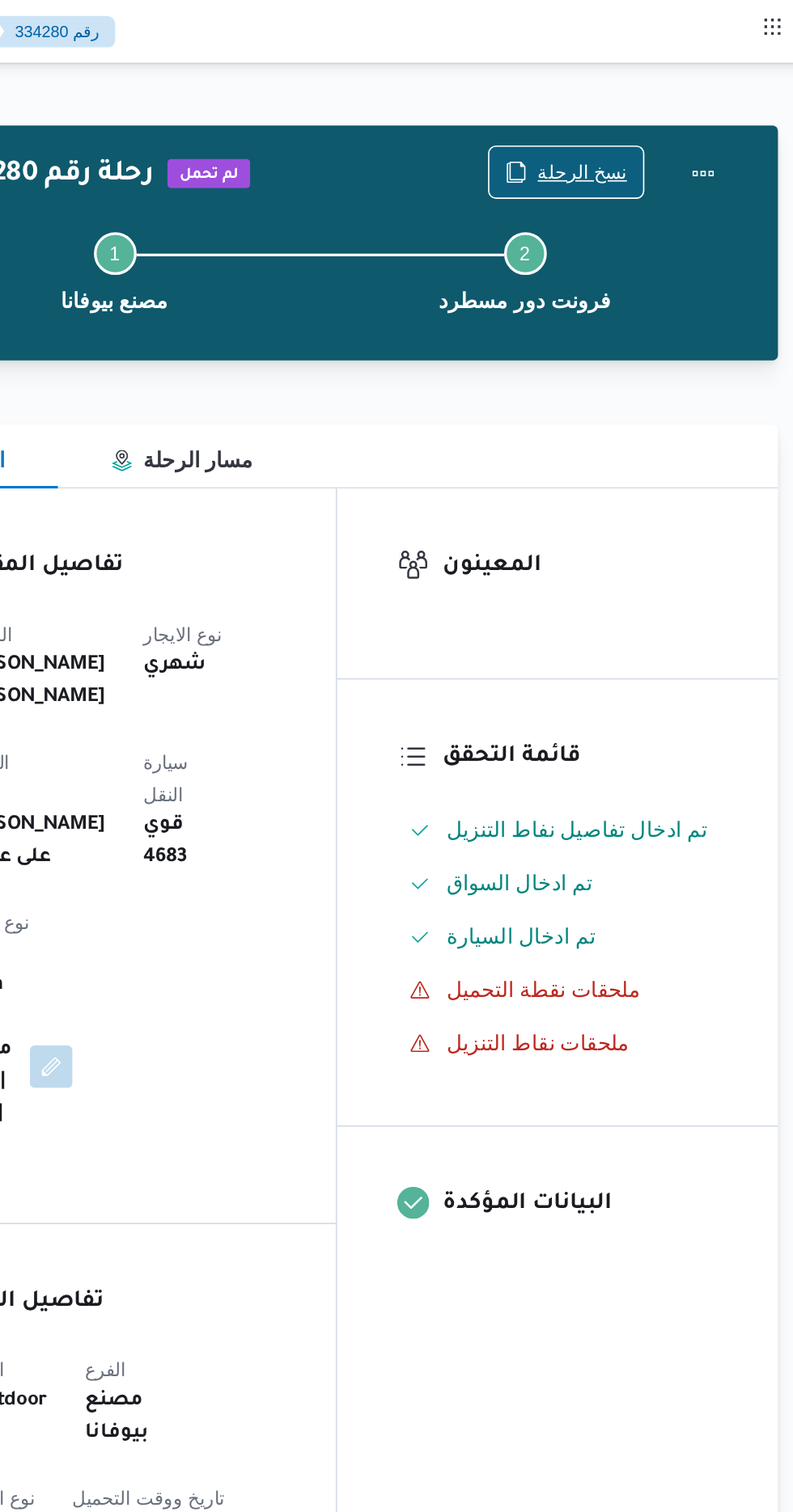
click at [658, 91] on span "نسخ الرحلة" at bounding box center [645, 105] width 93 height 31
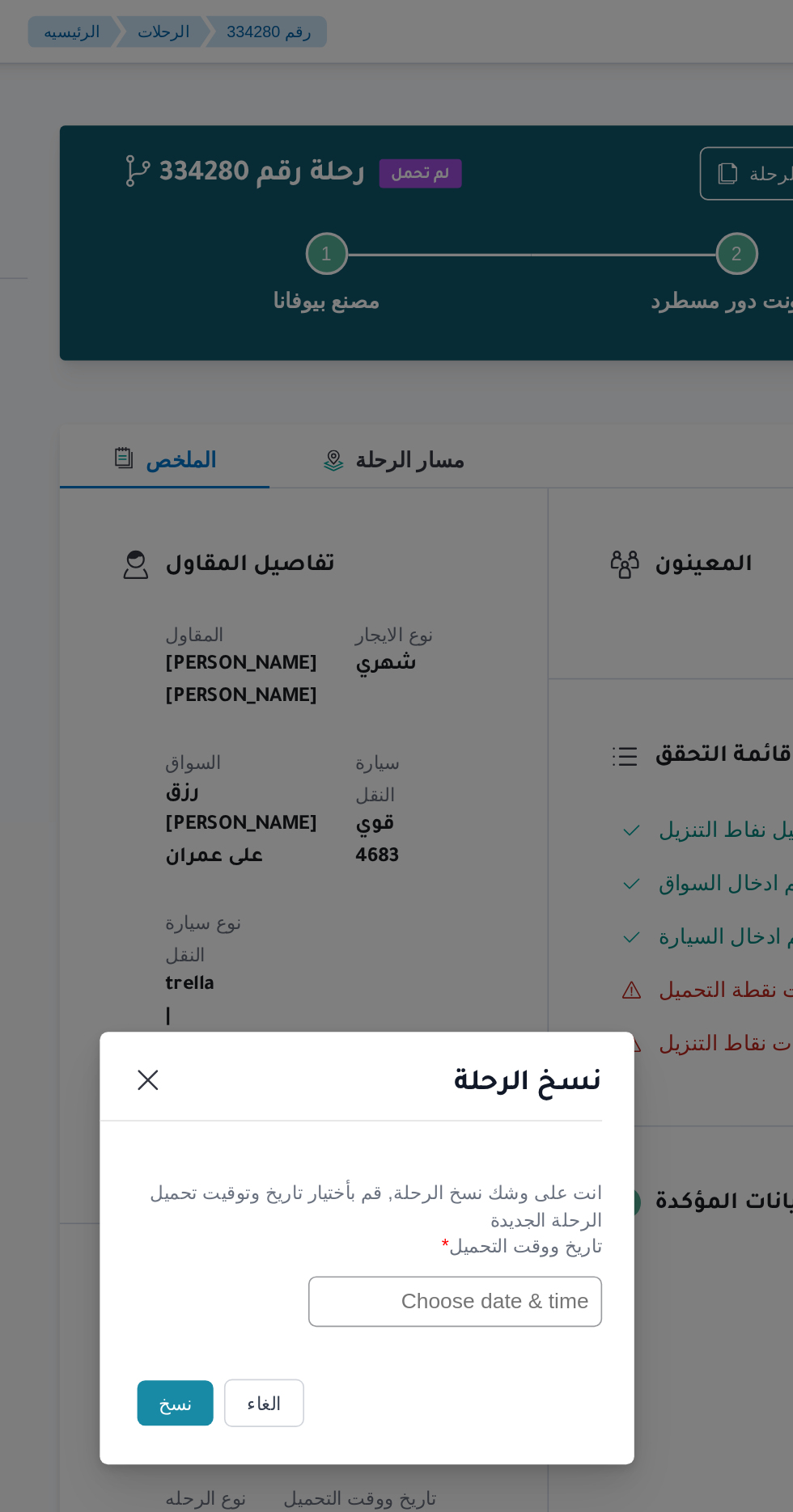
click at [383, 781] on input "text" at bounding box center [450, 789] width 178 height 31
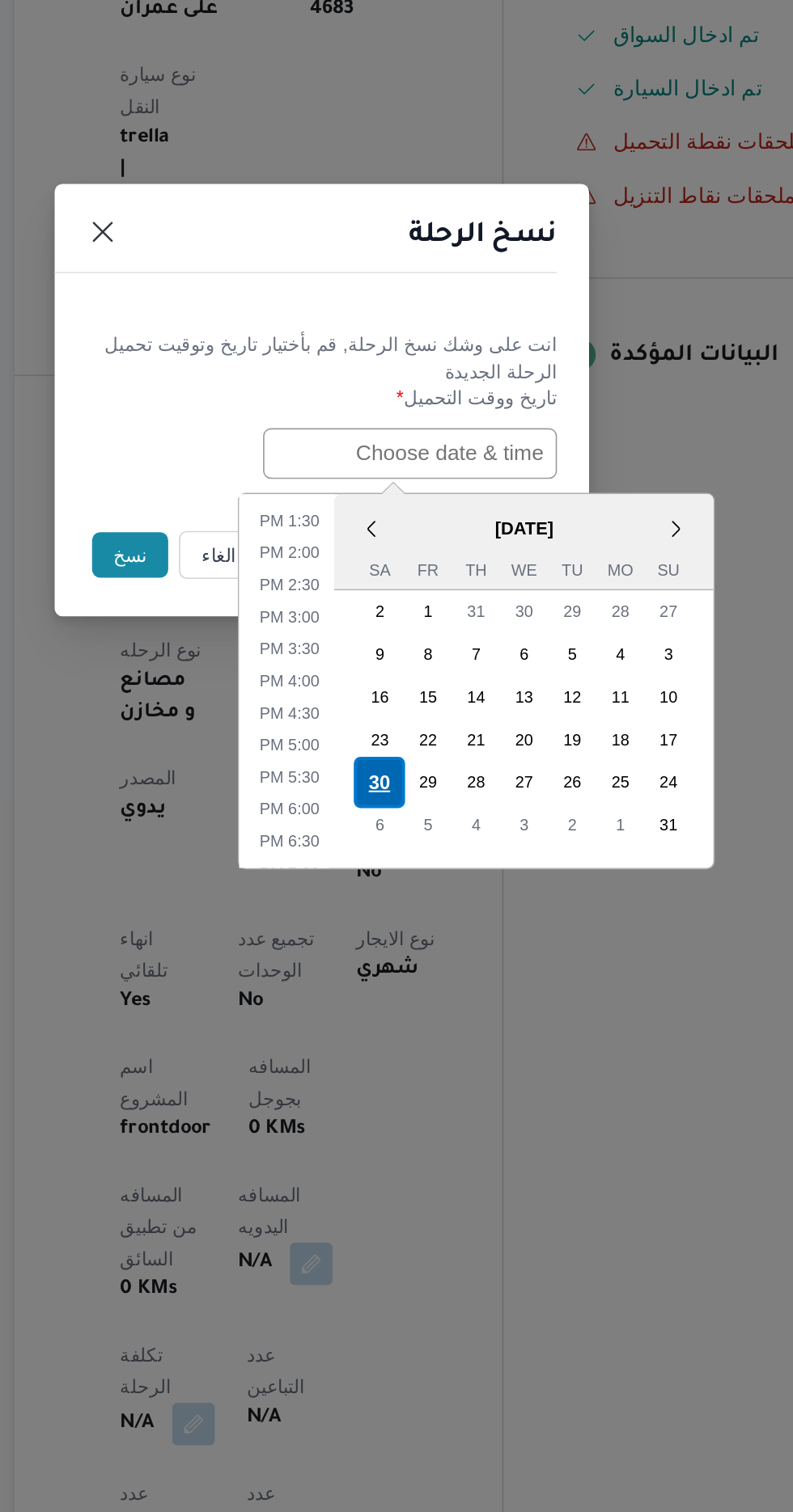
click at [435, 985] on div "30" at bounding box center [431, 988] width 31 height 31
type input "[DATE] 12:00AM"
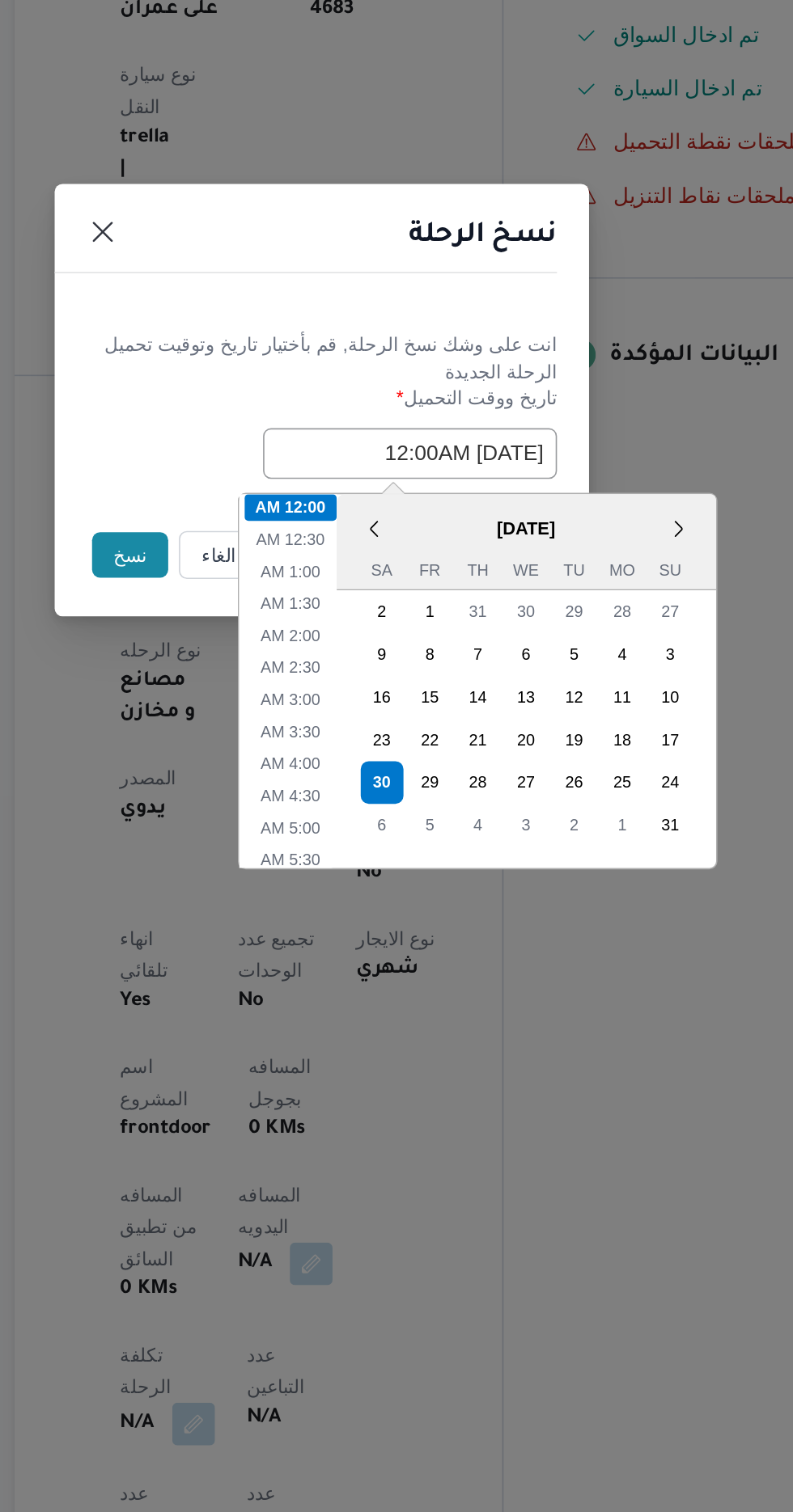
click at [493, 688] on div "نسخ الرحلة" at bounding box center [396, 662] width 324 height 74
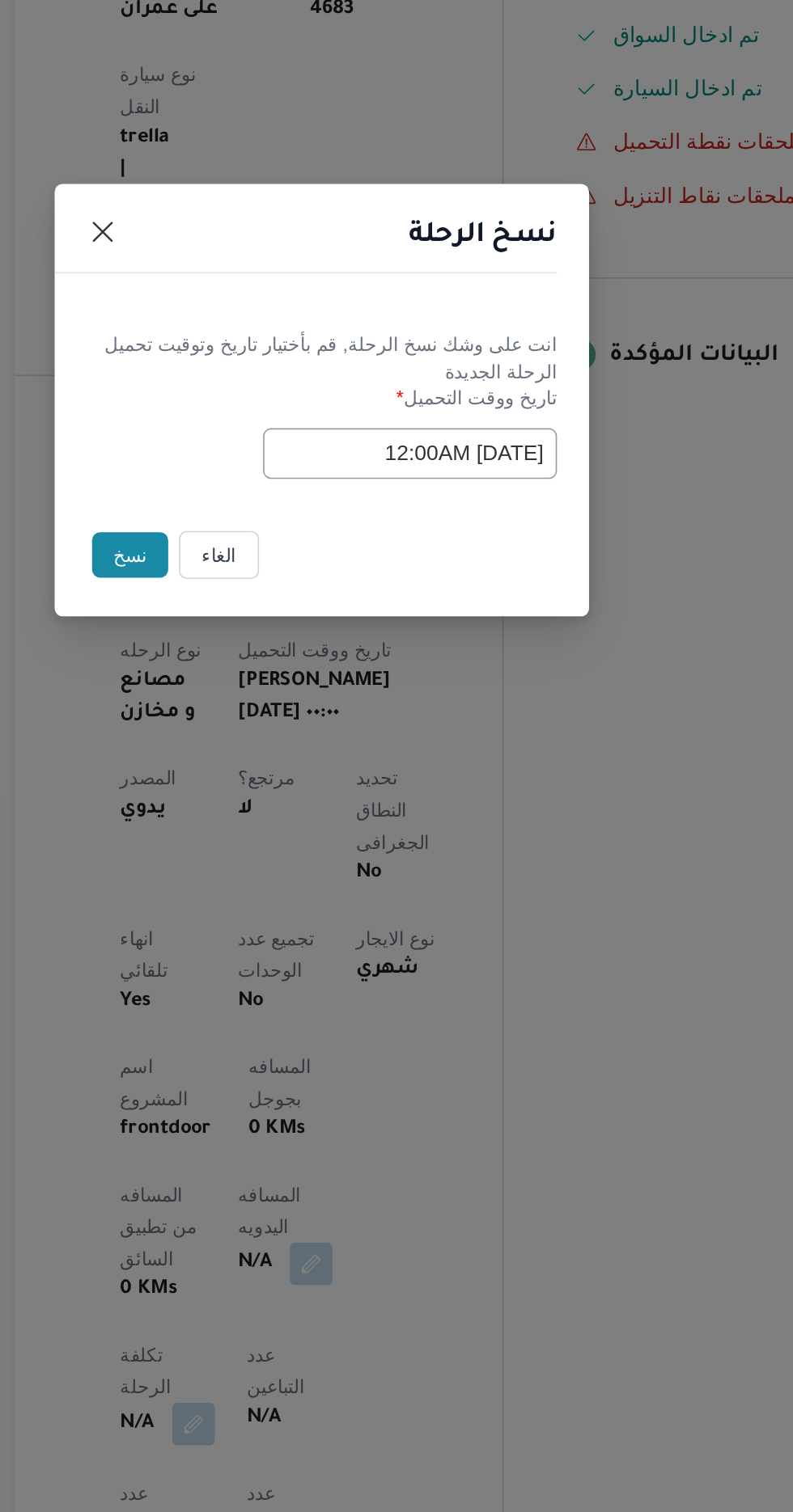
click at [279, 844] on button "نسخ" at bounding box center [280, 850] width 47 height 27
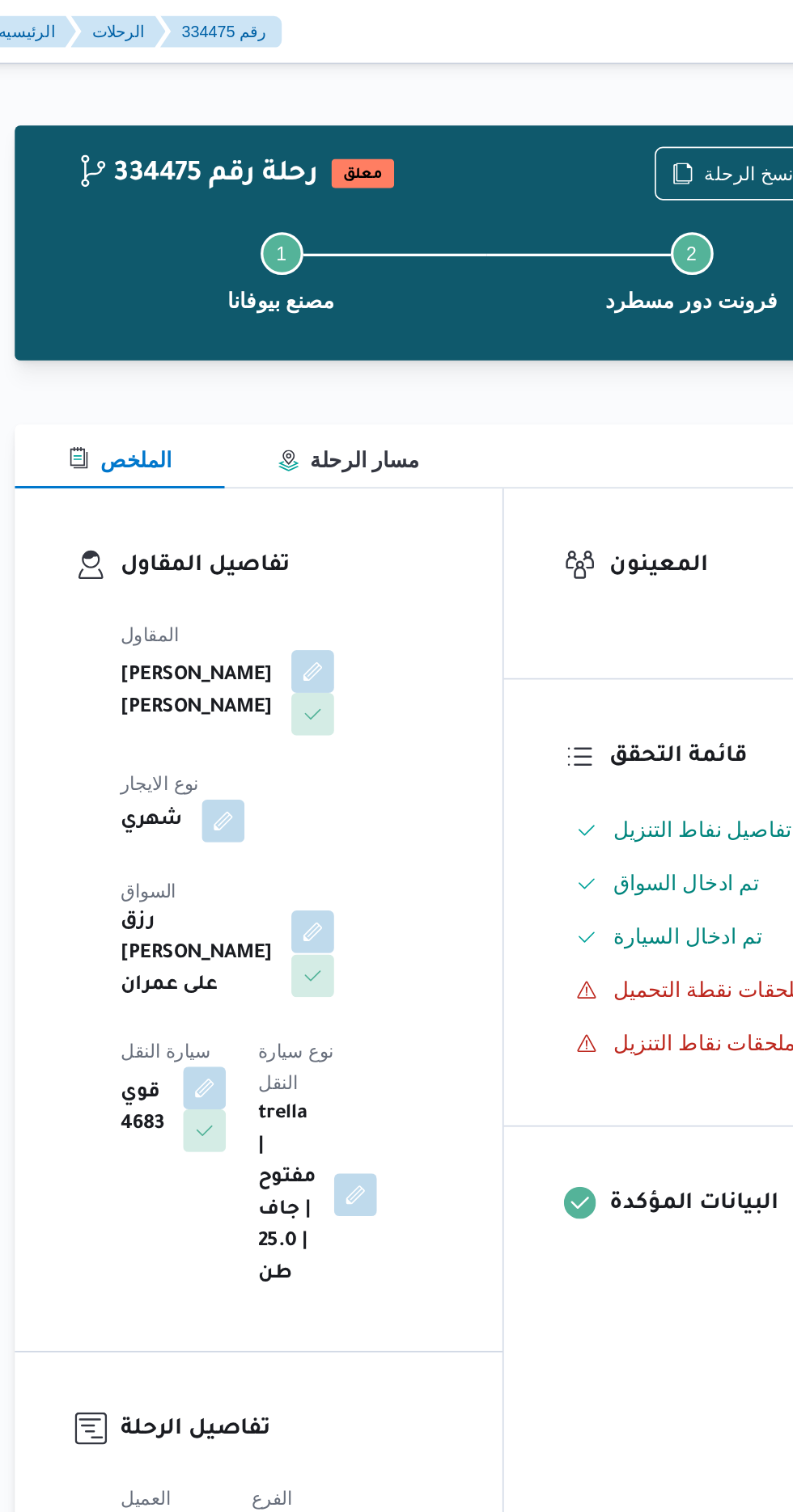
click at [378, 552] on button "button" at bounding box center [391, 564] width 26 height 26
click at [378, 413] on button "button" at bounding box center [391, 406] width 26 height 26
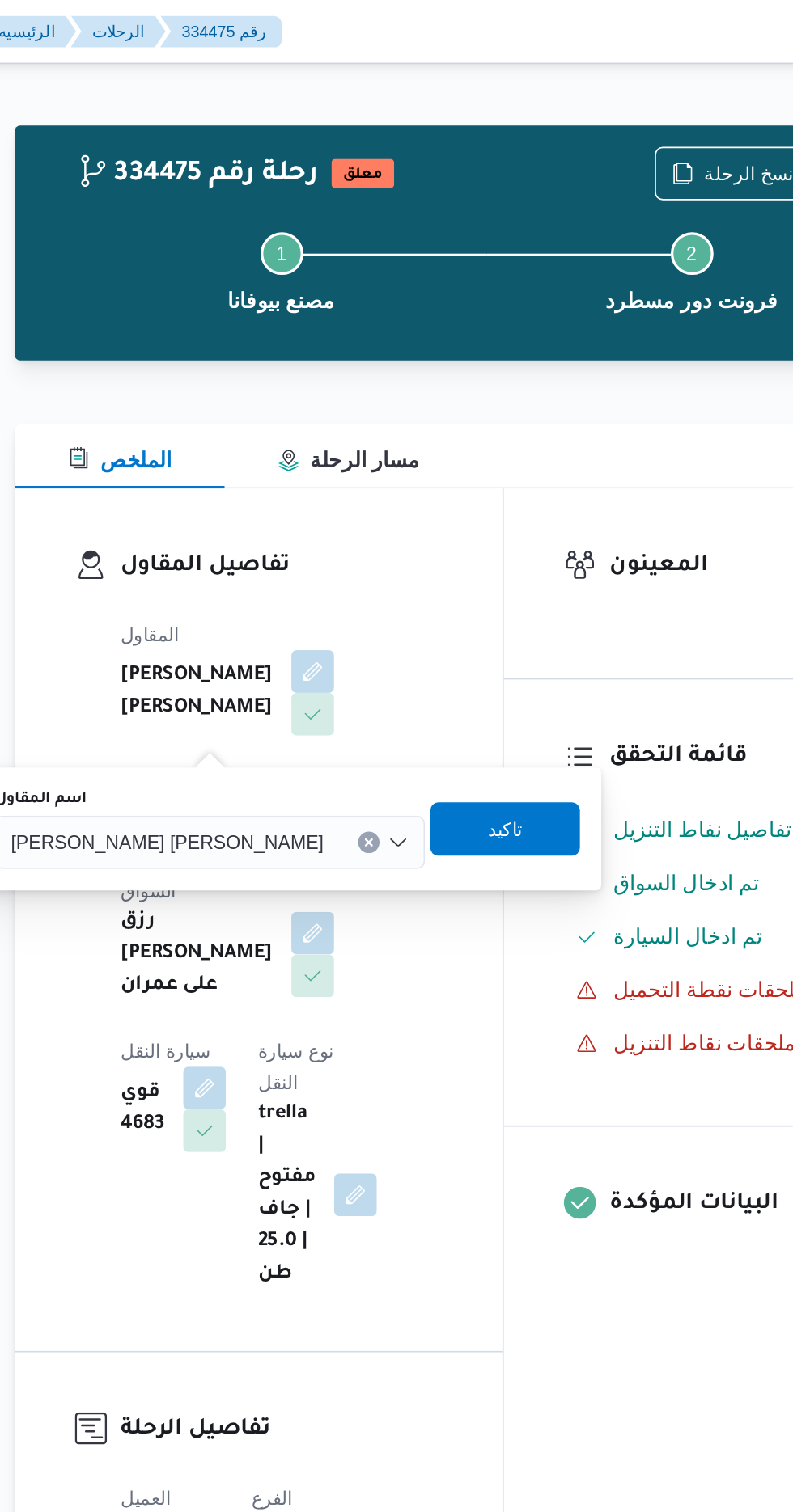
click at [403, 507] on input "اسم المقاول" at bounding box center [404, 511] width 2 height 19
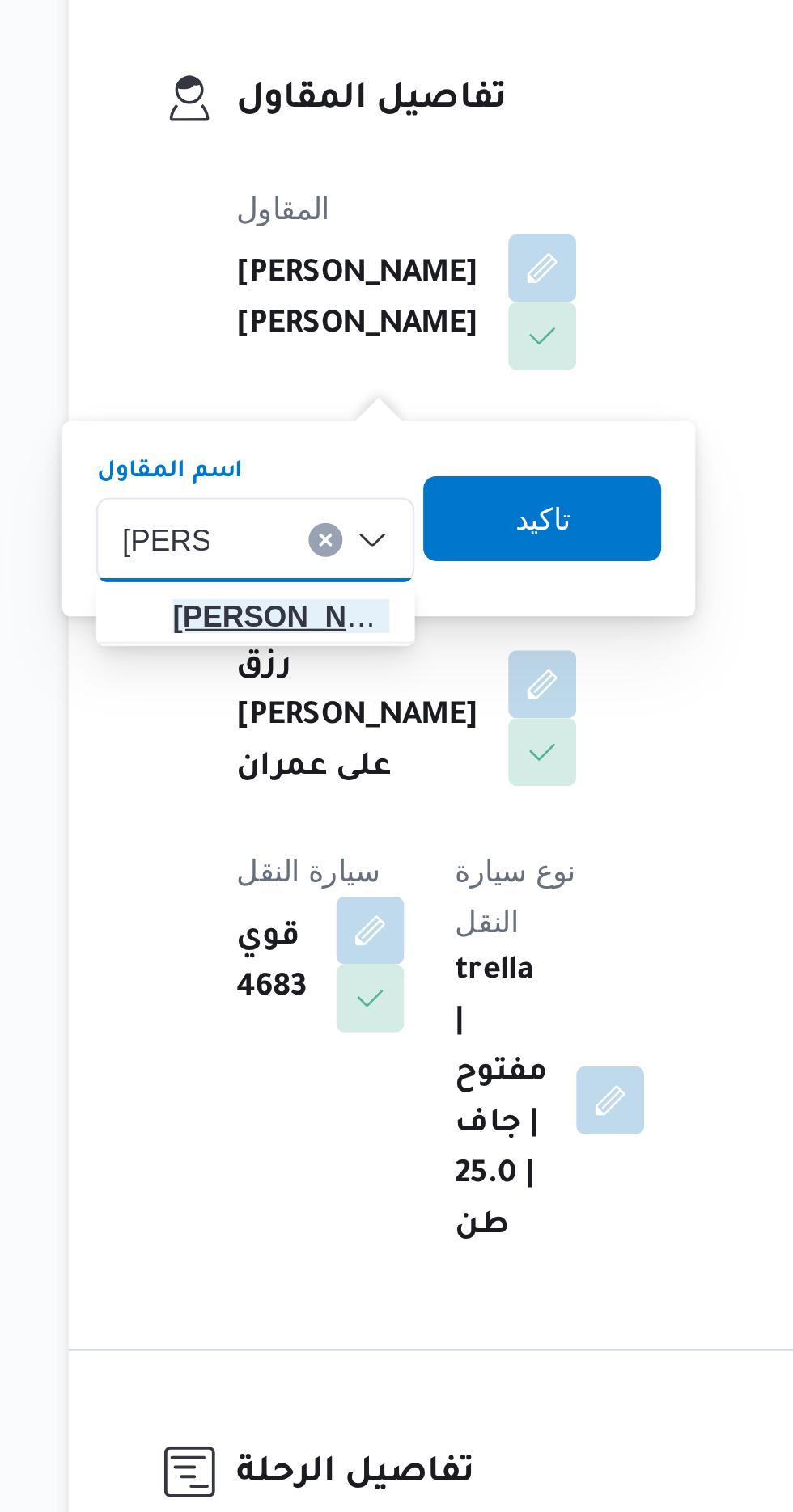
type input "[PERSON_NAME]"
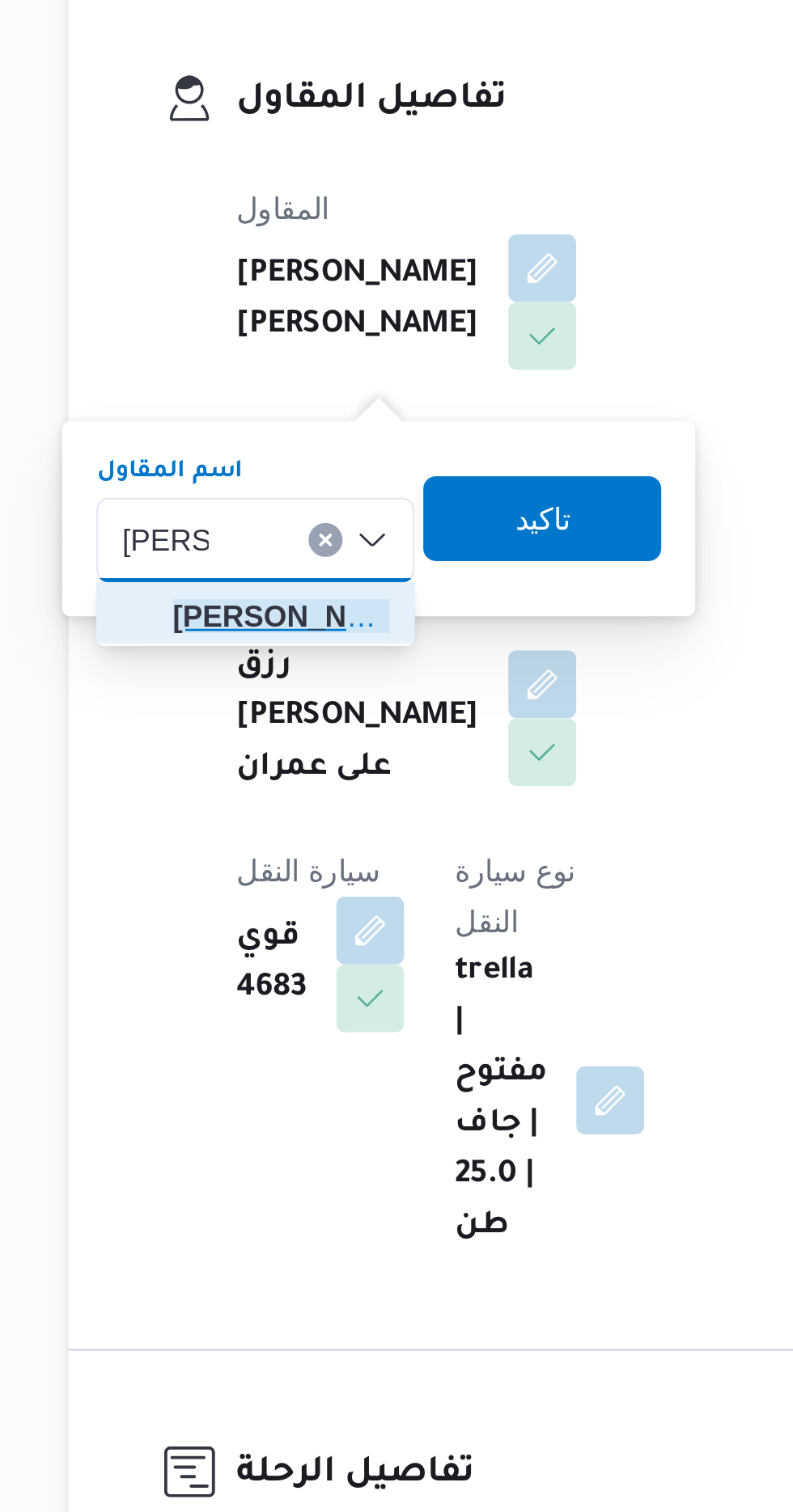
click at [301, 539] on span "[PERSON_NAME] دوح [PERSON_NAME]" at bounding box center [291, 540] width 82 height 19
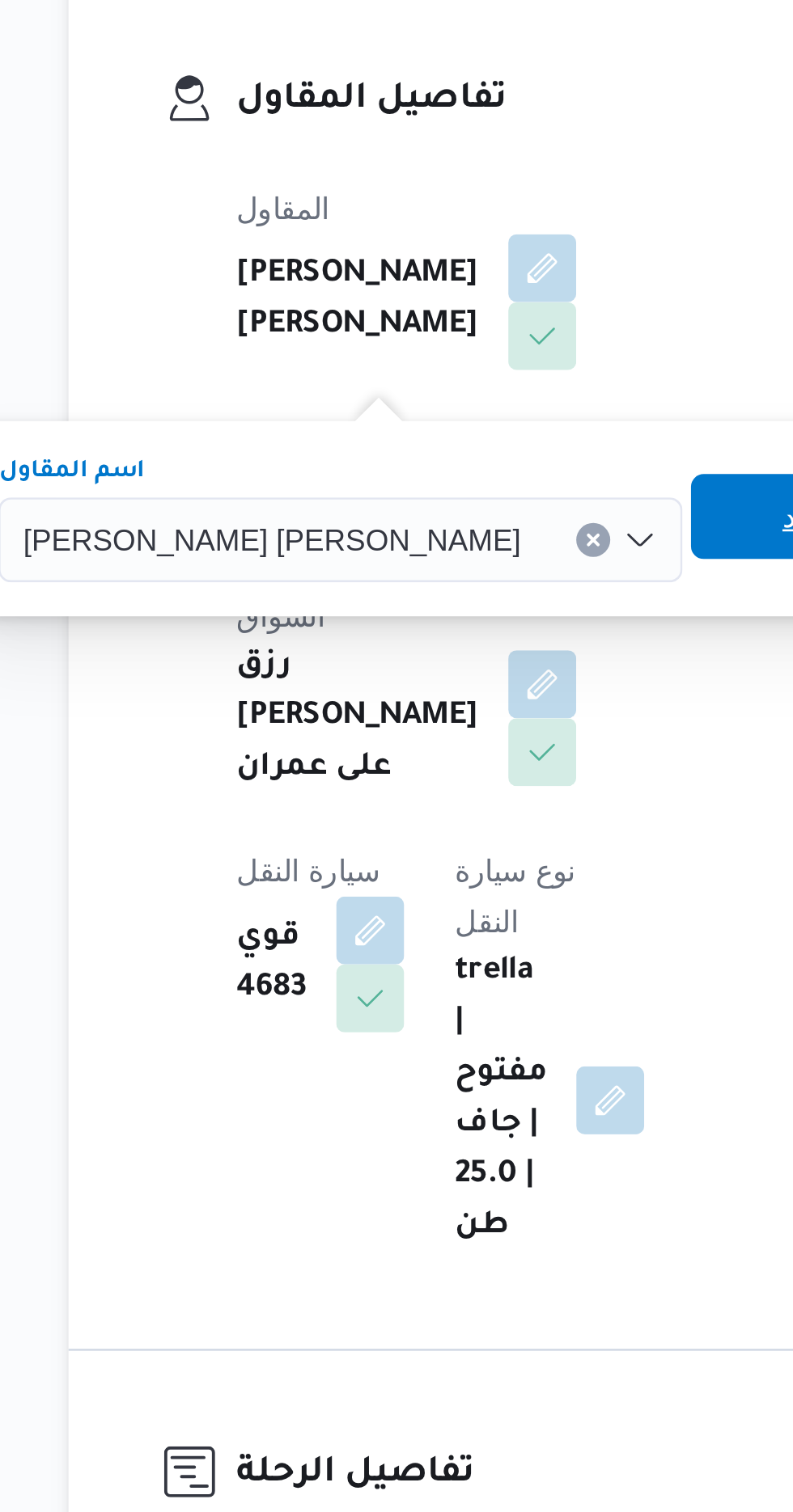
click at [482, 505] on span "تاكيد" at bounding box center [492, 501] width 21 height 19
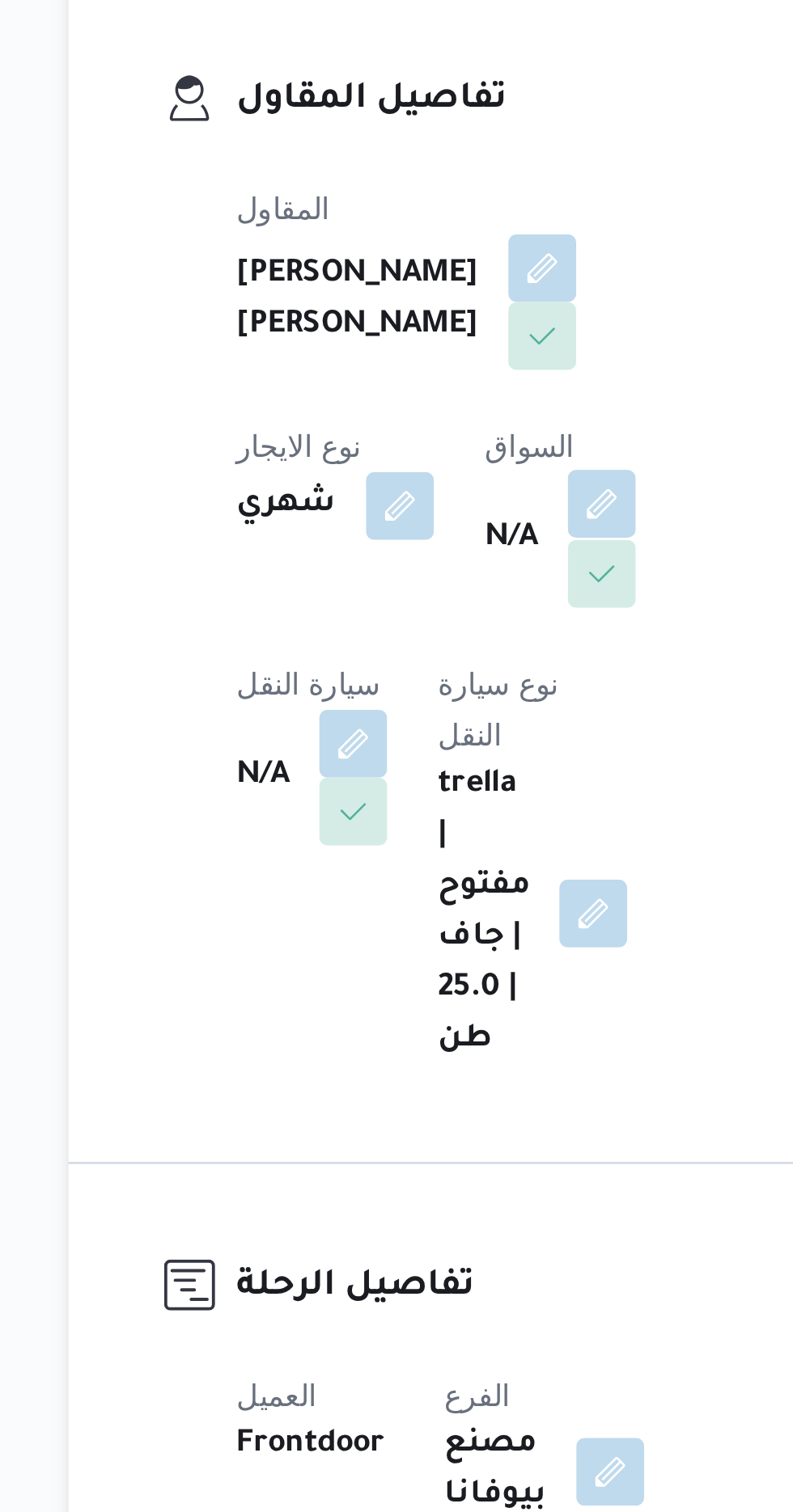
click at [400, 510] on button "button" at bounding box center [413, 496] width 26 height 26
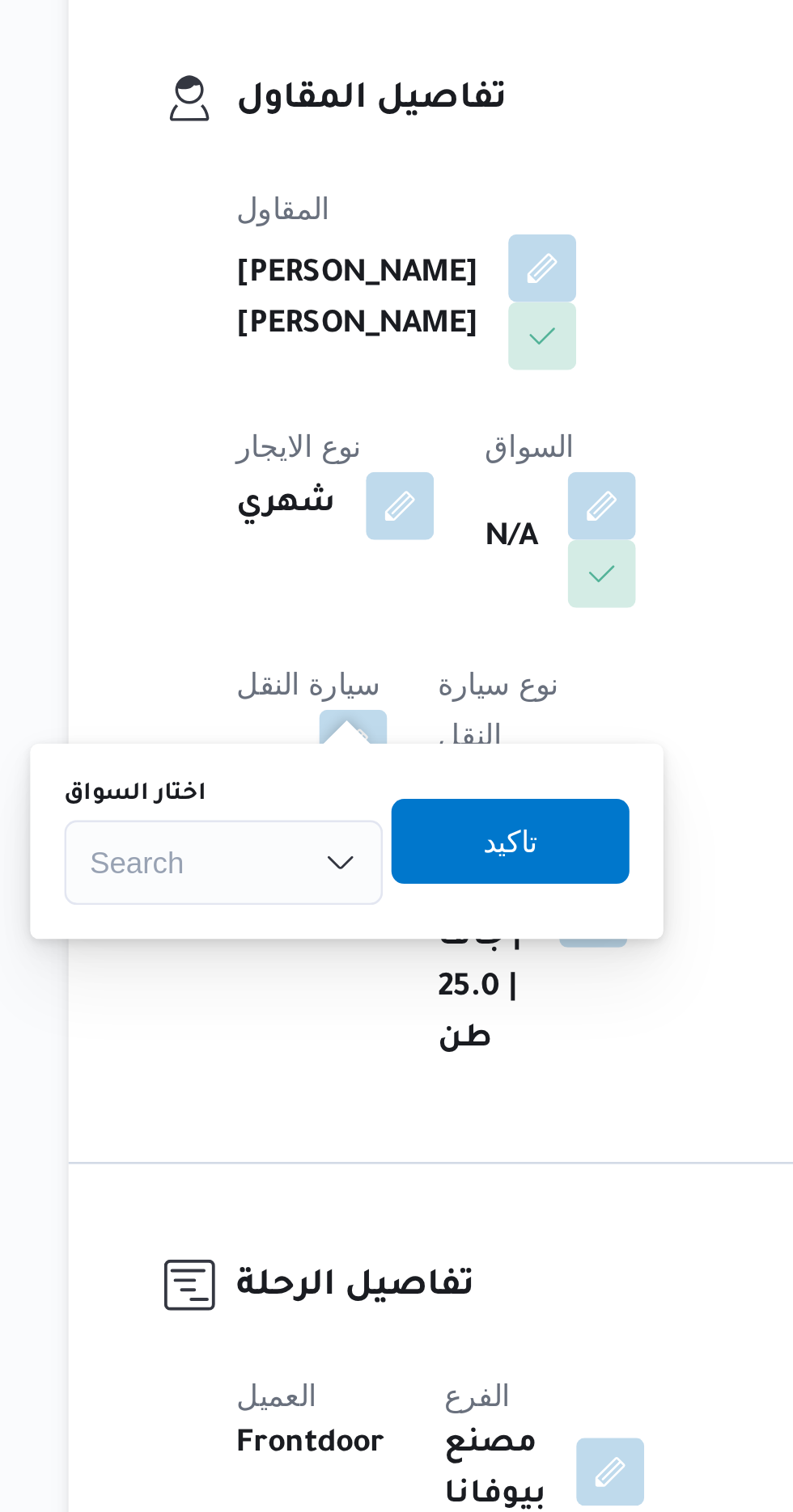
click at [297, 634] on div "Search" at bounding box center [269, 633] width 121 height 32
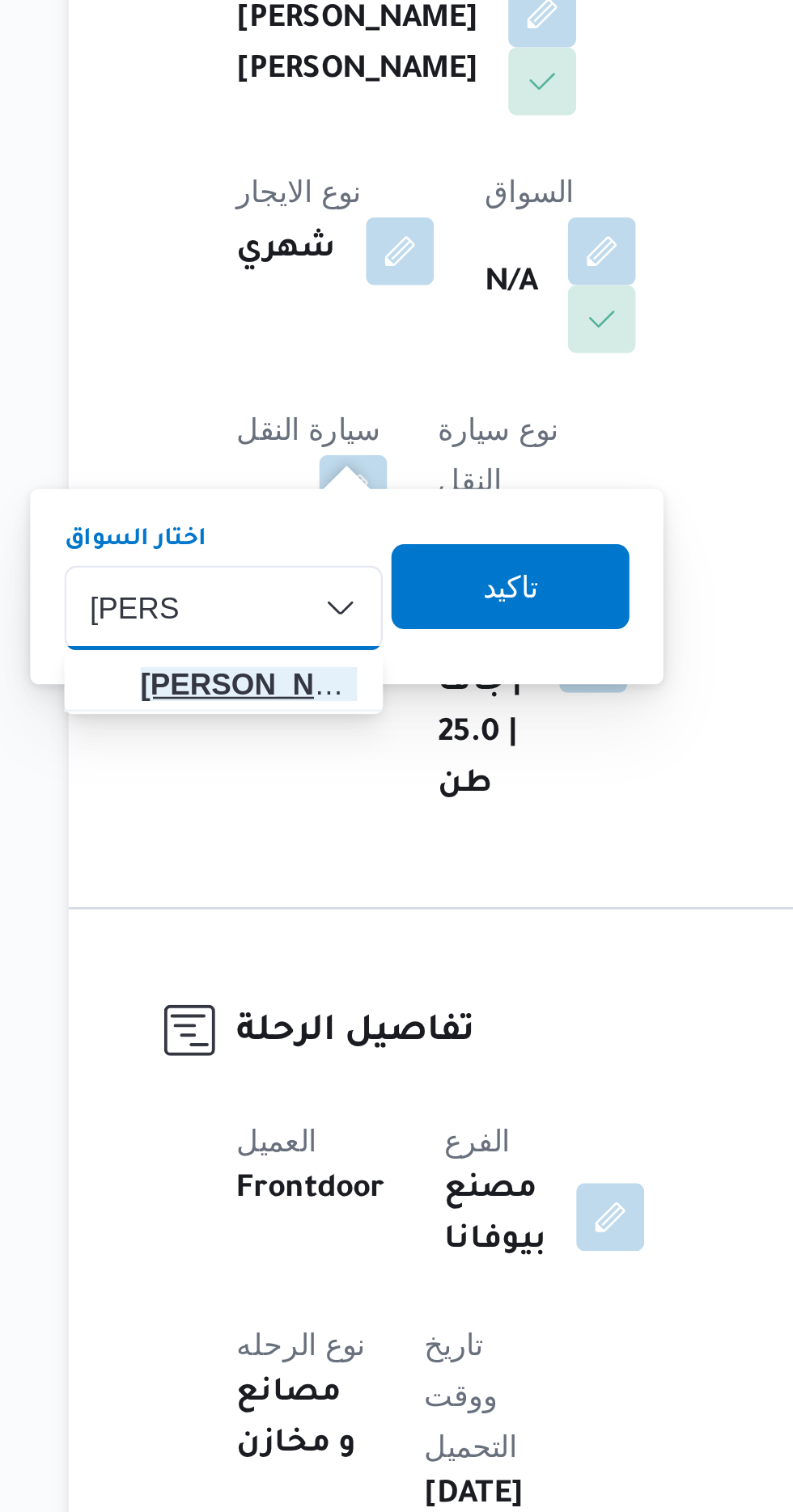
type input "[PERSON_NAME]"
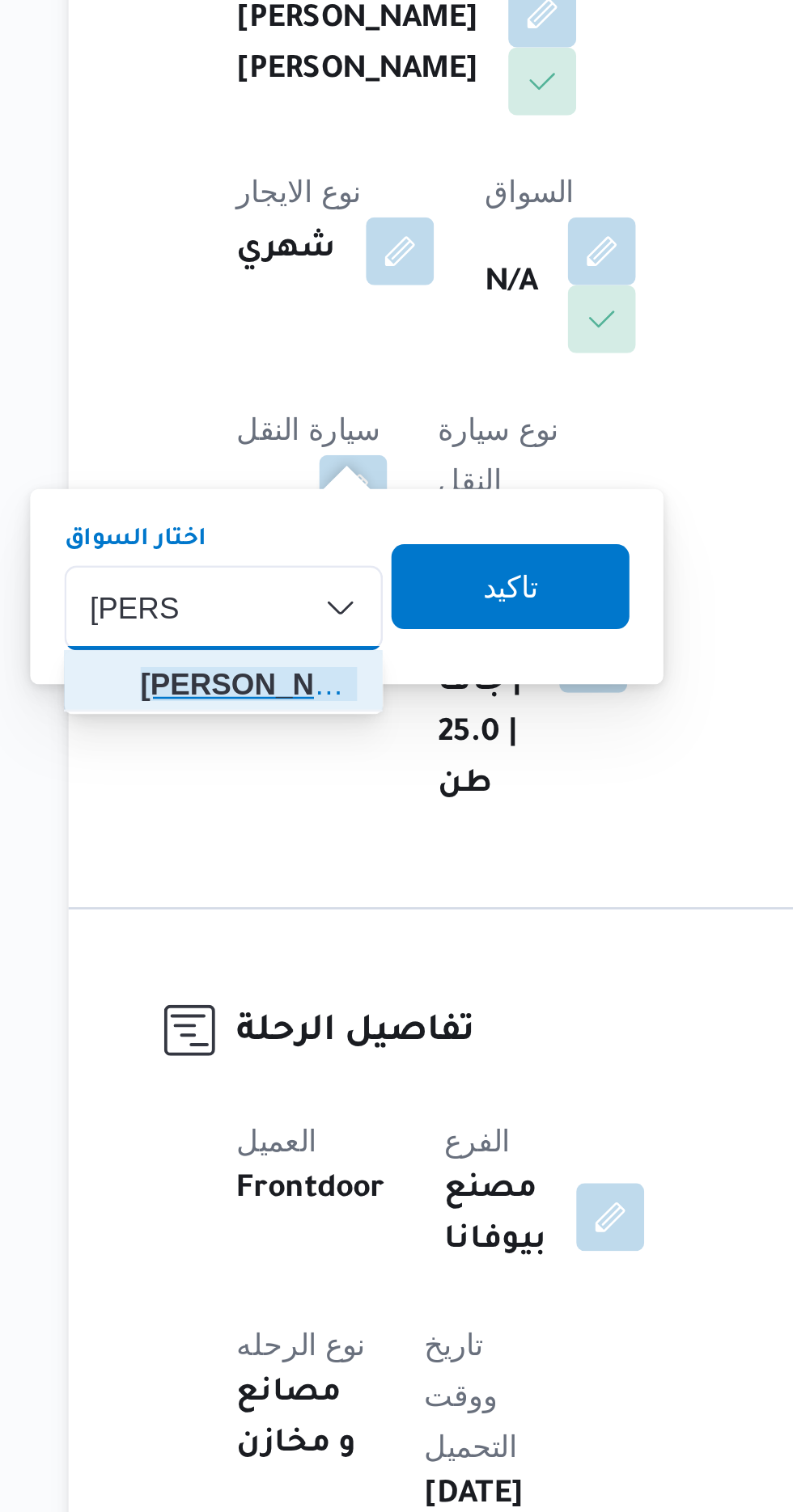
click at [294, 665] on span "[PERSON_NAME] ي [PERSON_NAME]" at bounding box center [278, 662] width 82 height 19
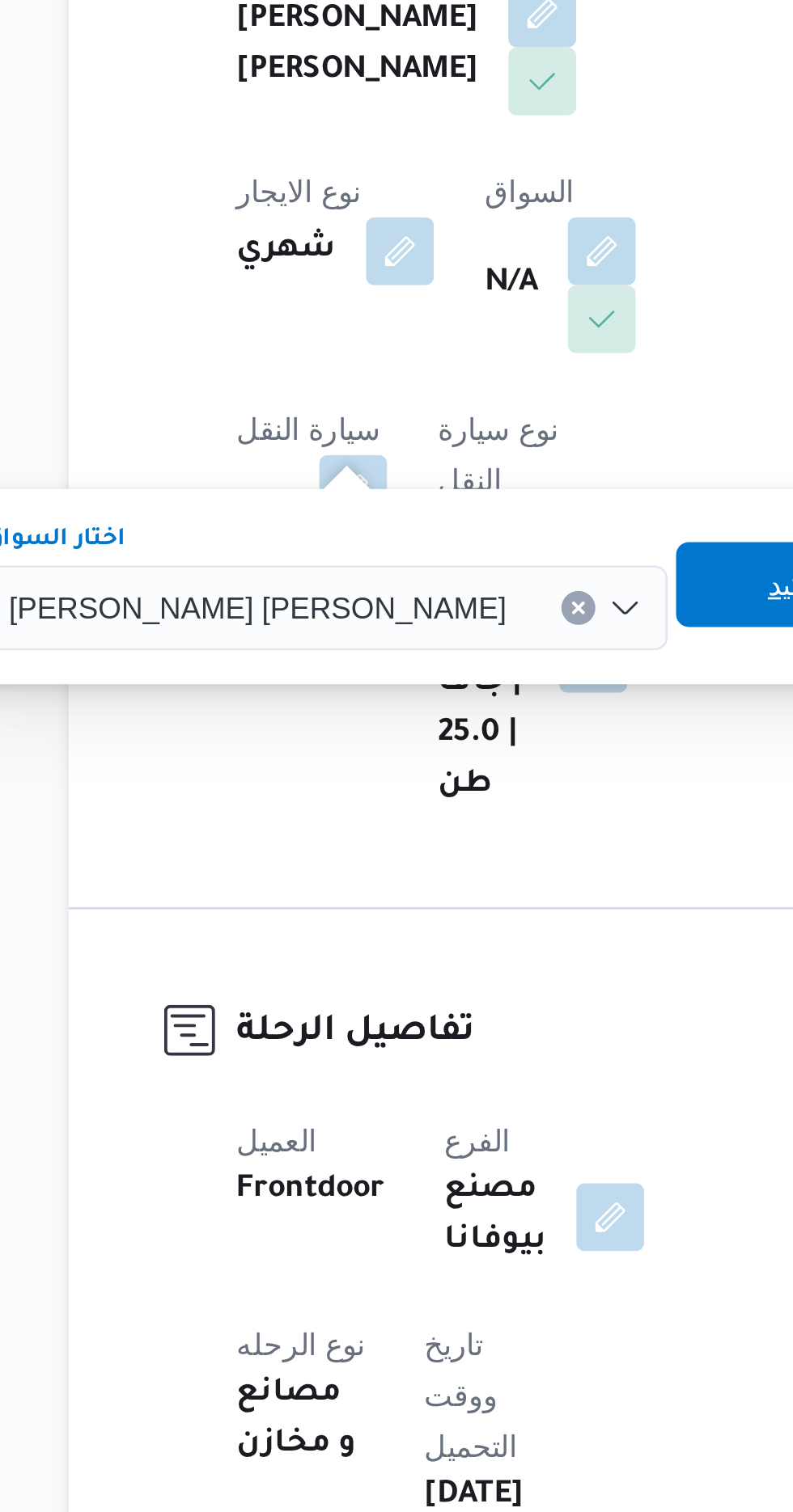
click at [476, 622] on span "تاكيد" at bounding box center [487, 624] width 21 height 19
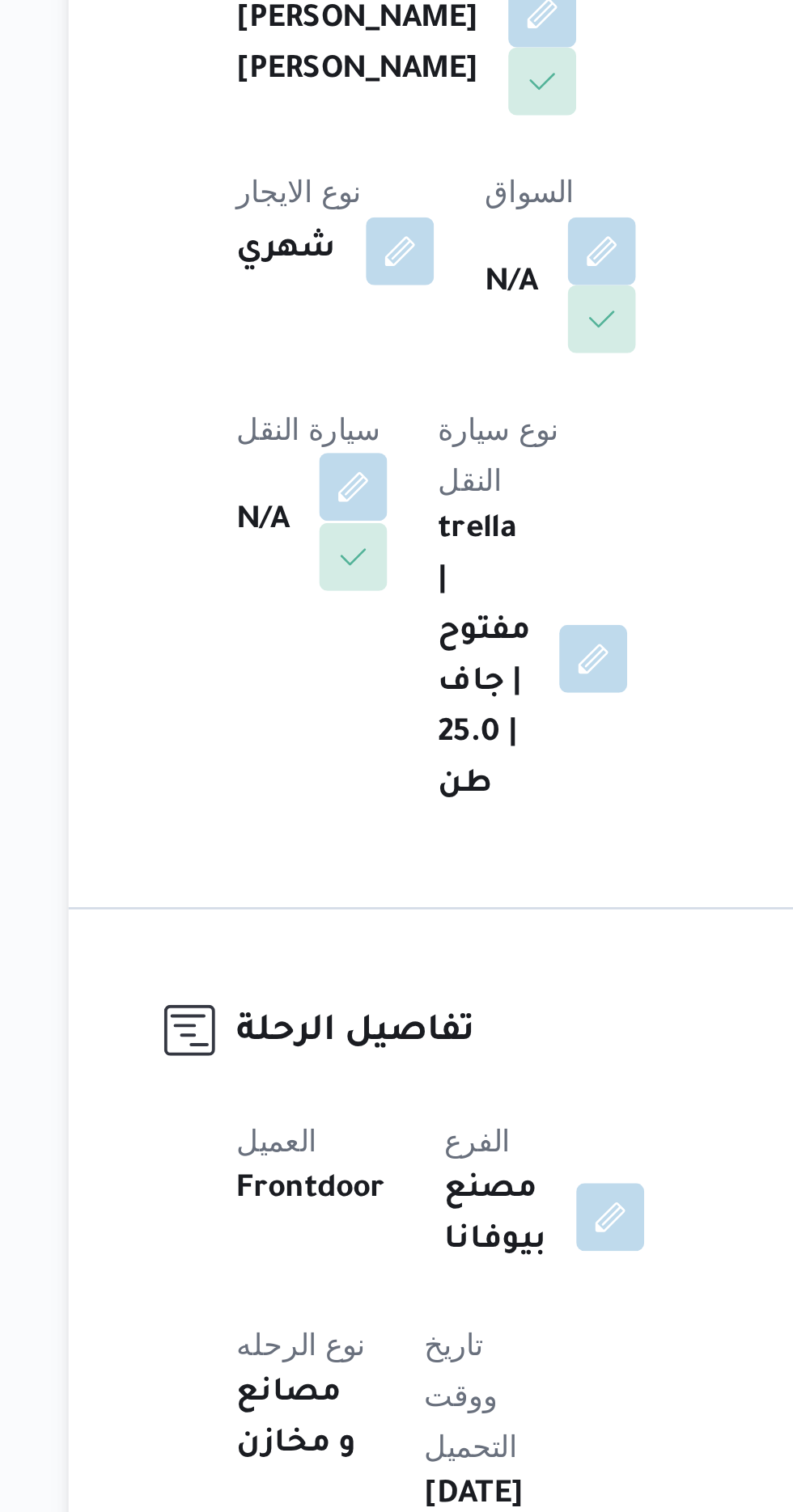
click at [332, 574] on button "button" at bounding box center [318, 586] width 26 height 26
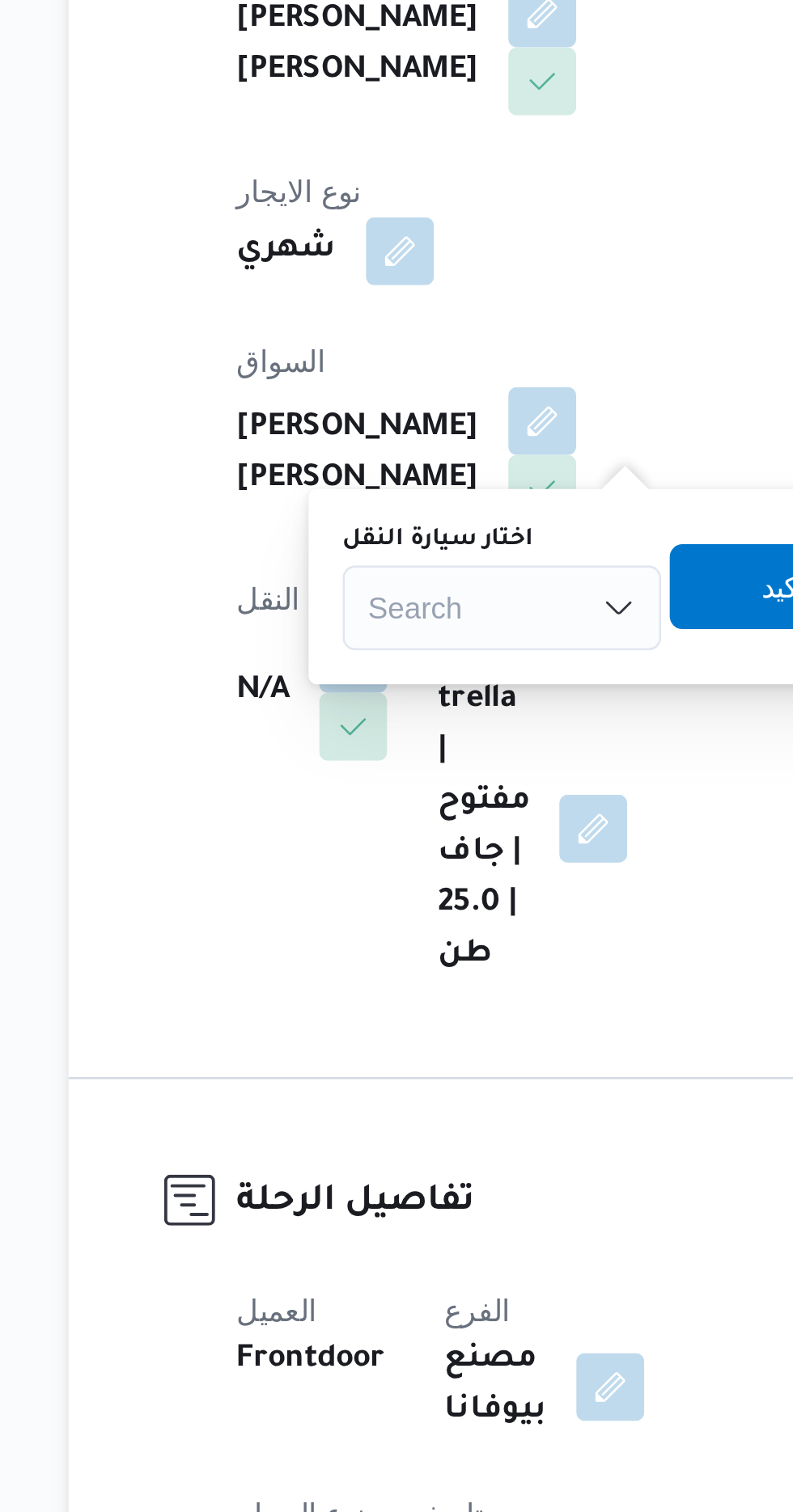
click at [358, 628] on div "Search" at bounding box center [375, 633] width 121 height 32
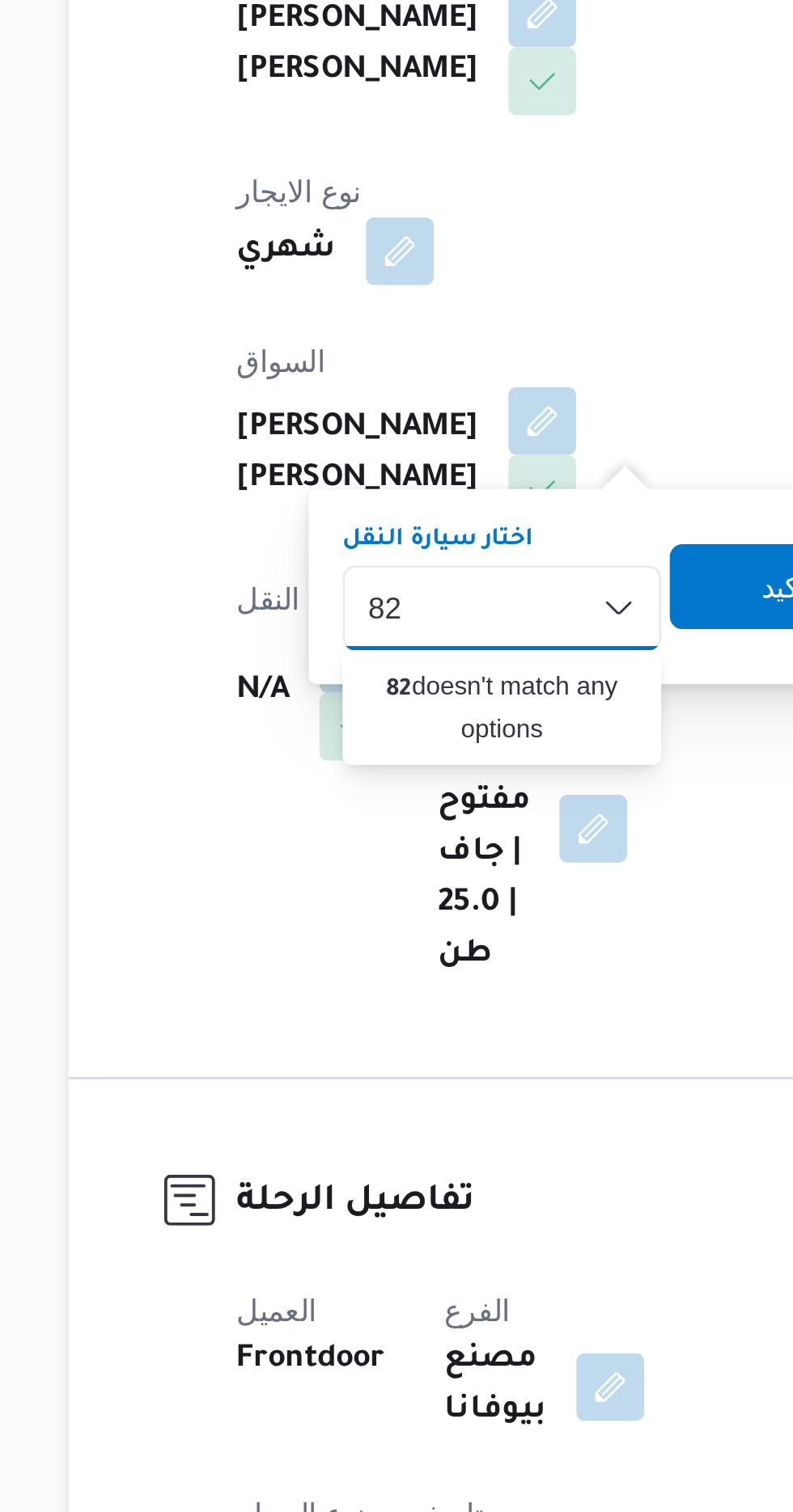
type input "8"
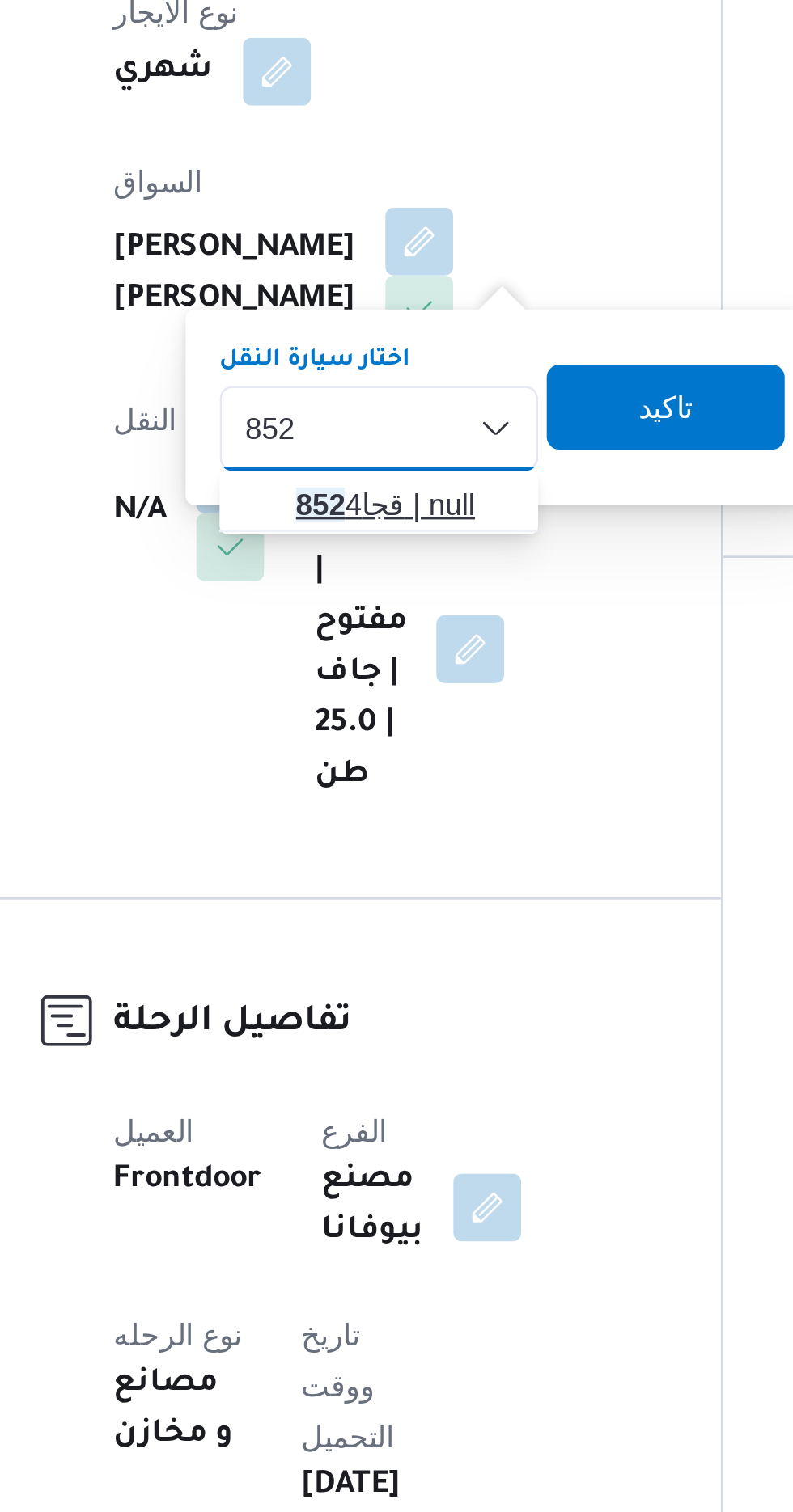
type input "852"
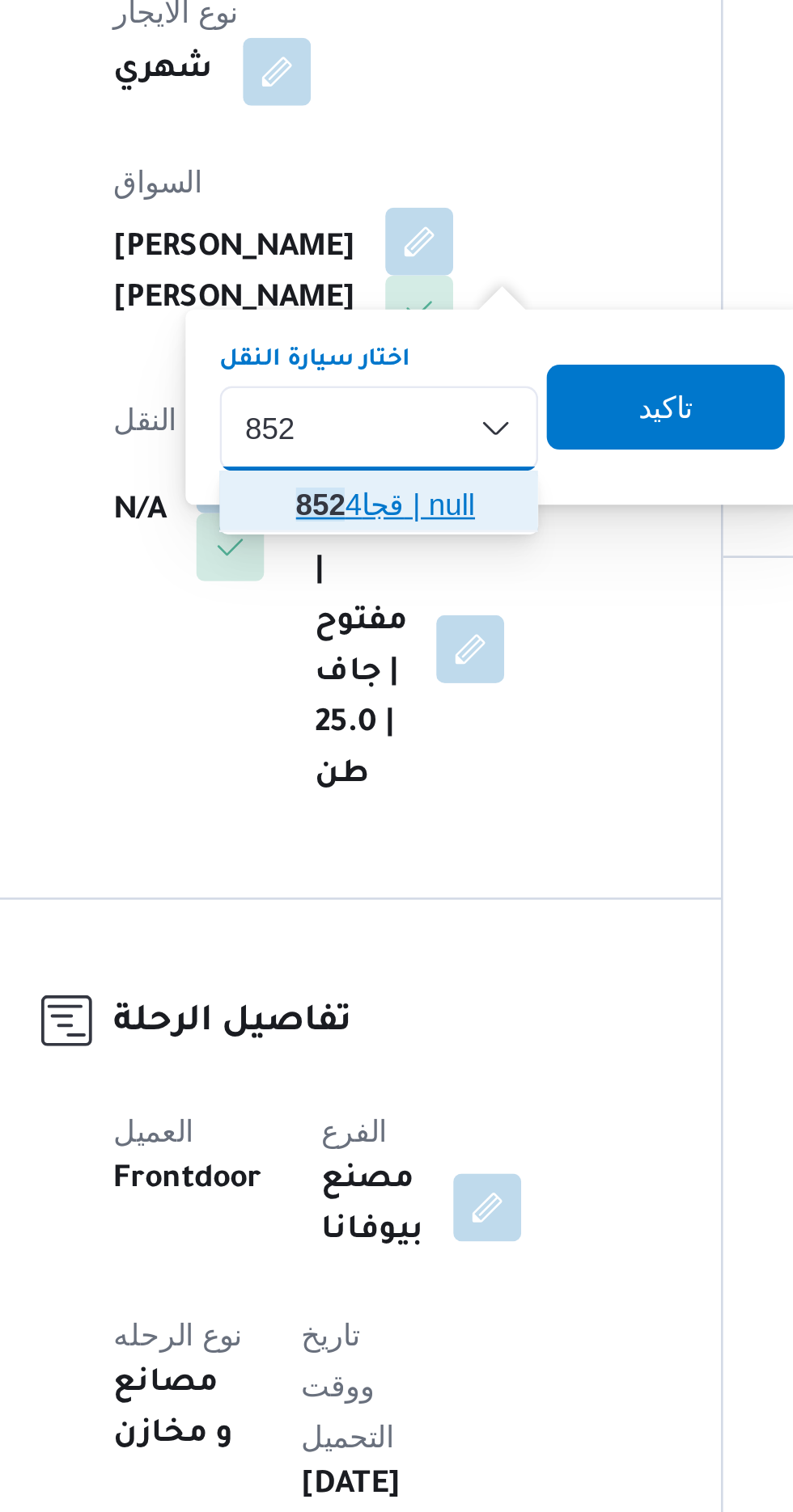
click at [391, 658] on span "[PERSON_NAME] 852 4 | null" at bounding box center [385, 662] width 82 height 19
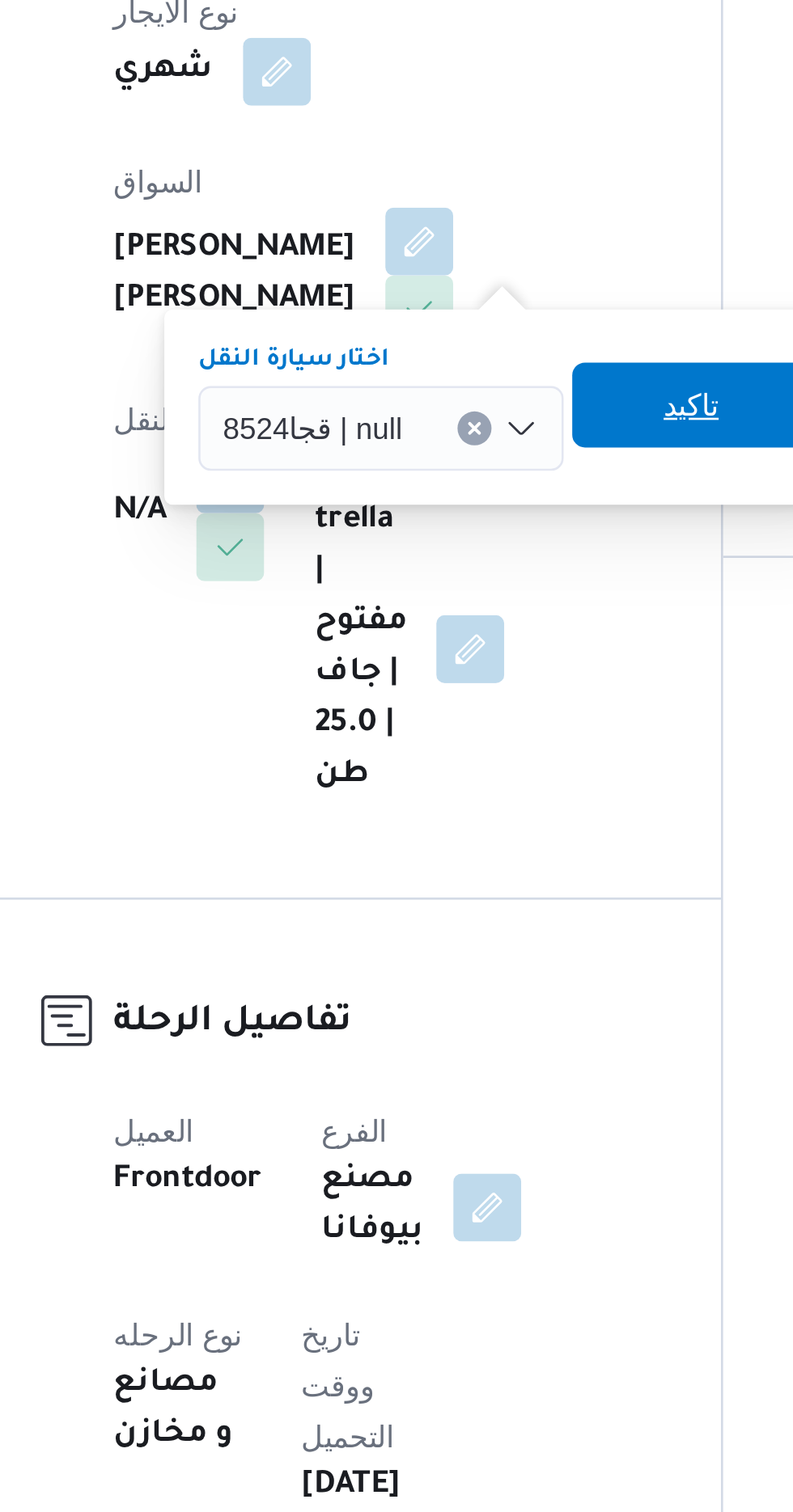
click at [493, 628] on span "تاكيد" at bounding box center [494, 624] width 21 height 19
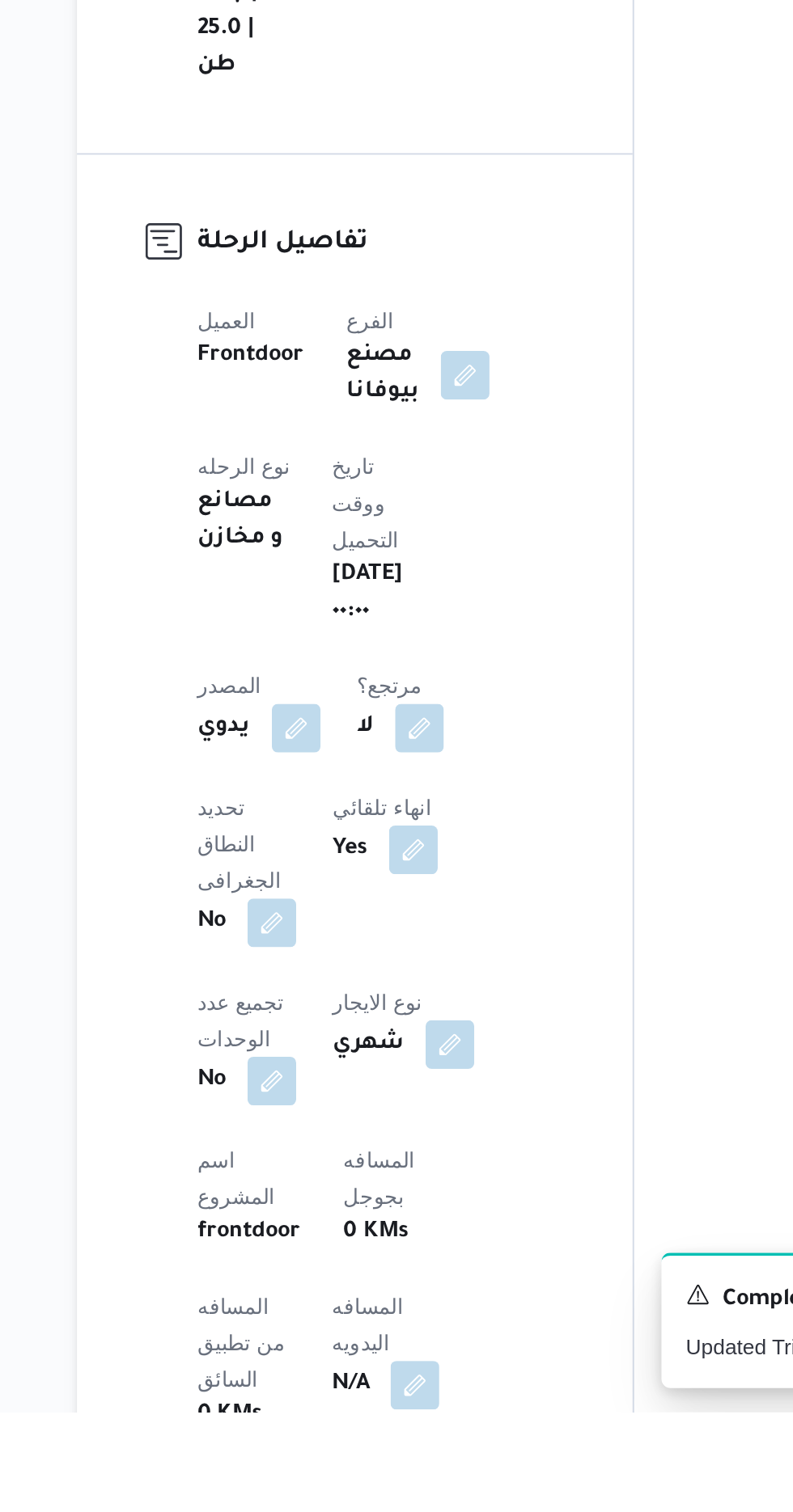
scroll to position [60, 0]
click at [377, 1484] on button "button" at bounding box center [390, 1496] width 26 height 26
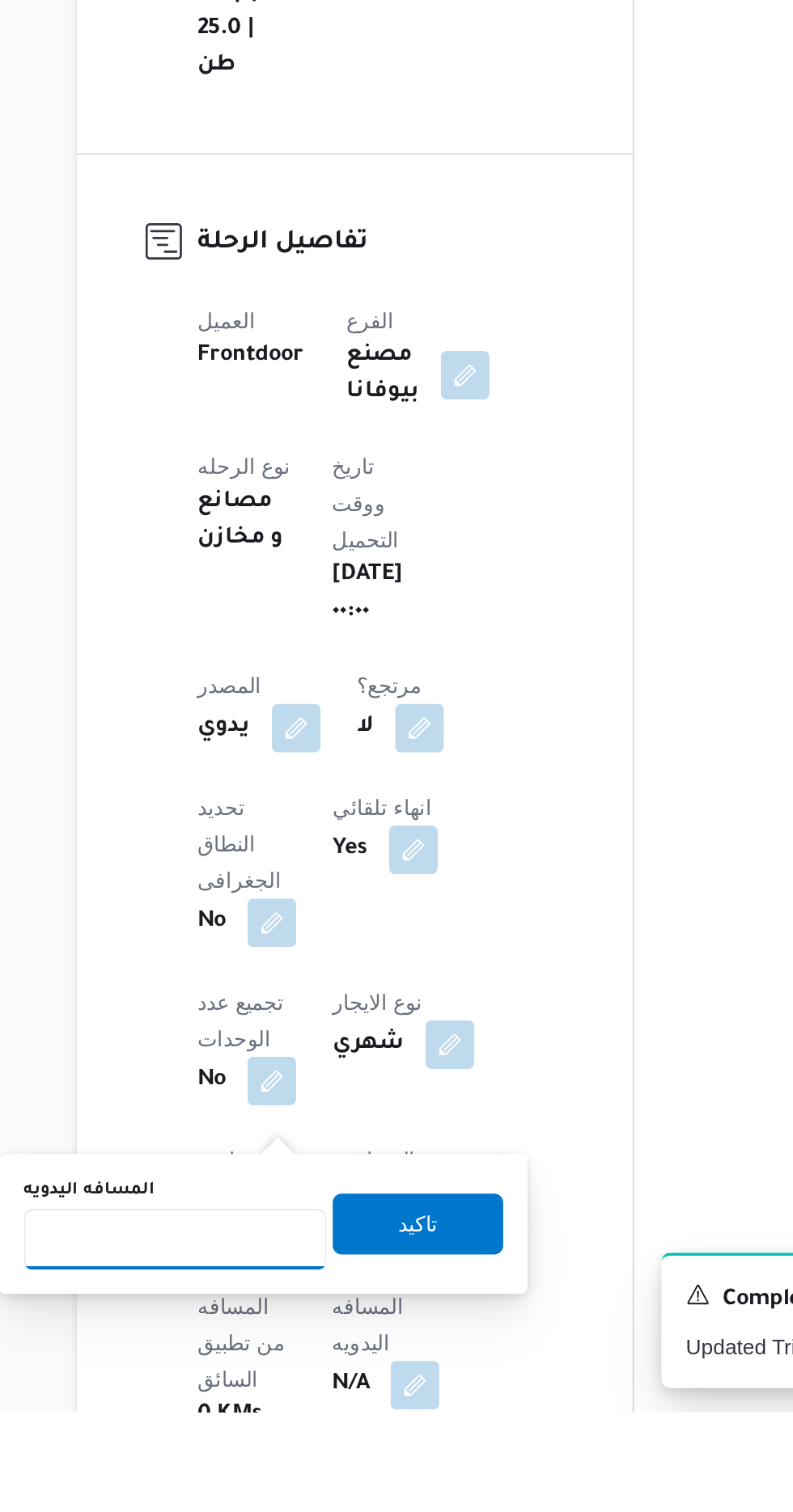
click at [287, 1421] on input "المسافه اليدويه" at bounding box center [263, 1420] width 161 height 32
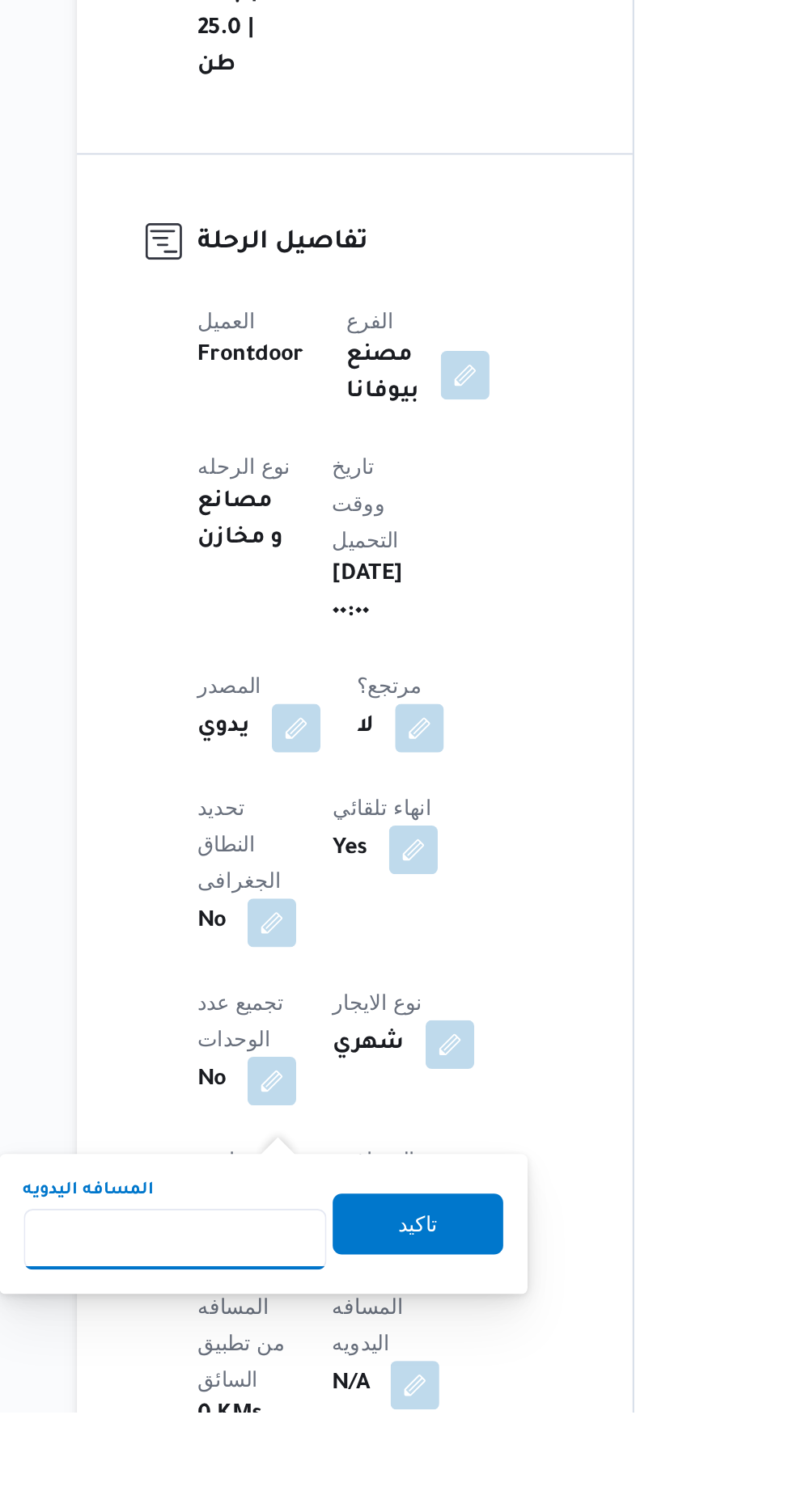
scroll to position [208, 0]
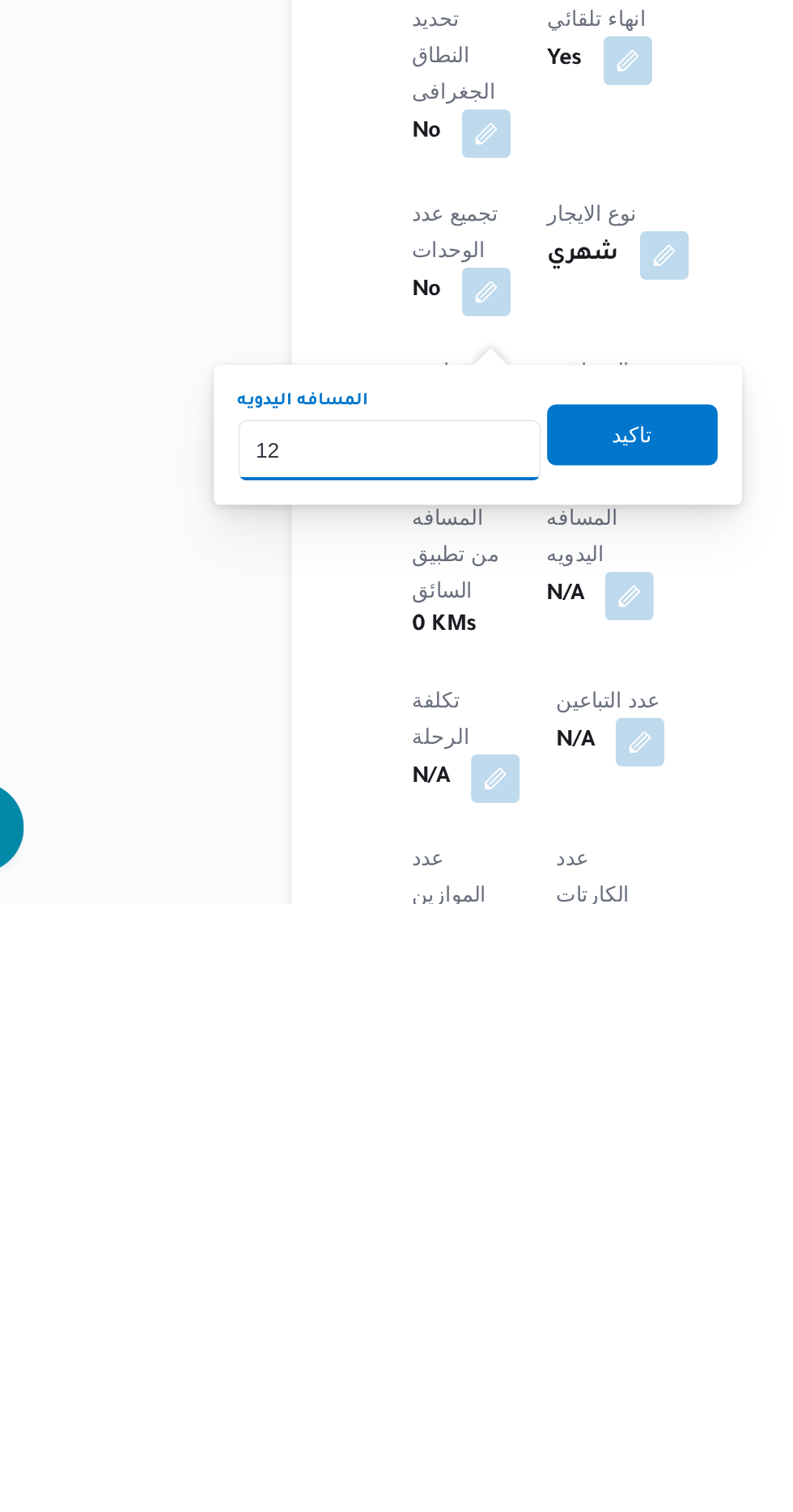
type input "120"
click at [418, 1263] on span "تاكيد" at bounding box center [391, 1262] width 90 height 32
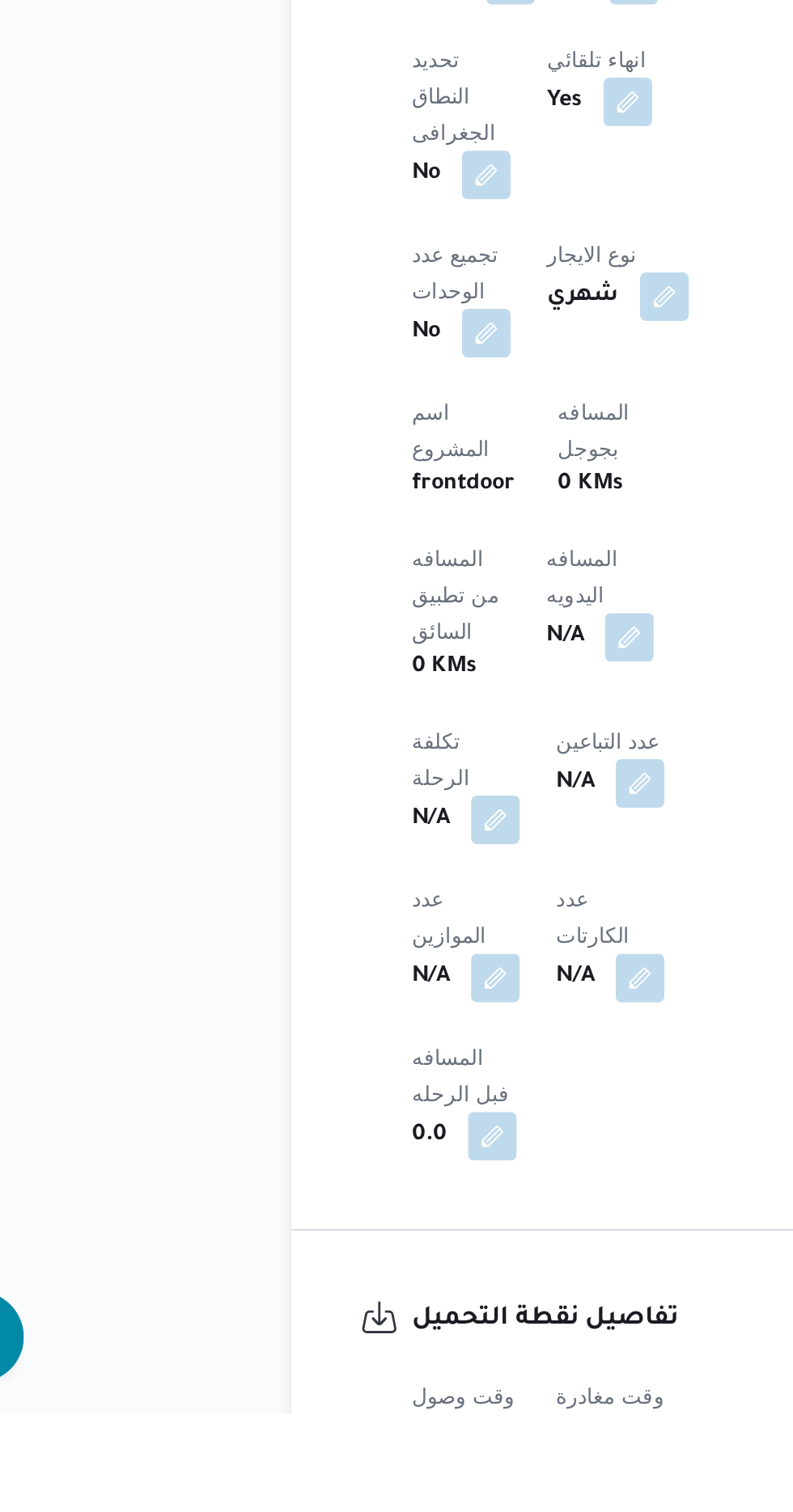
scroll to position [469, 0]
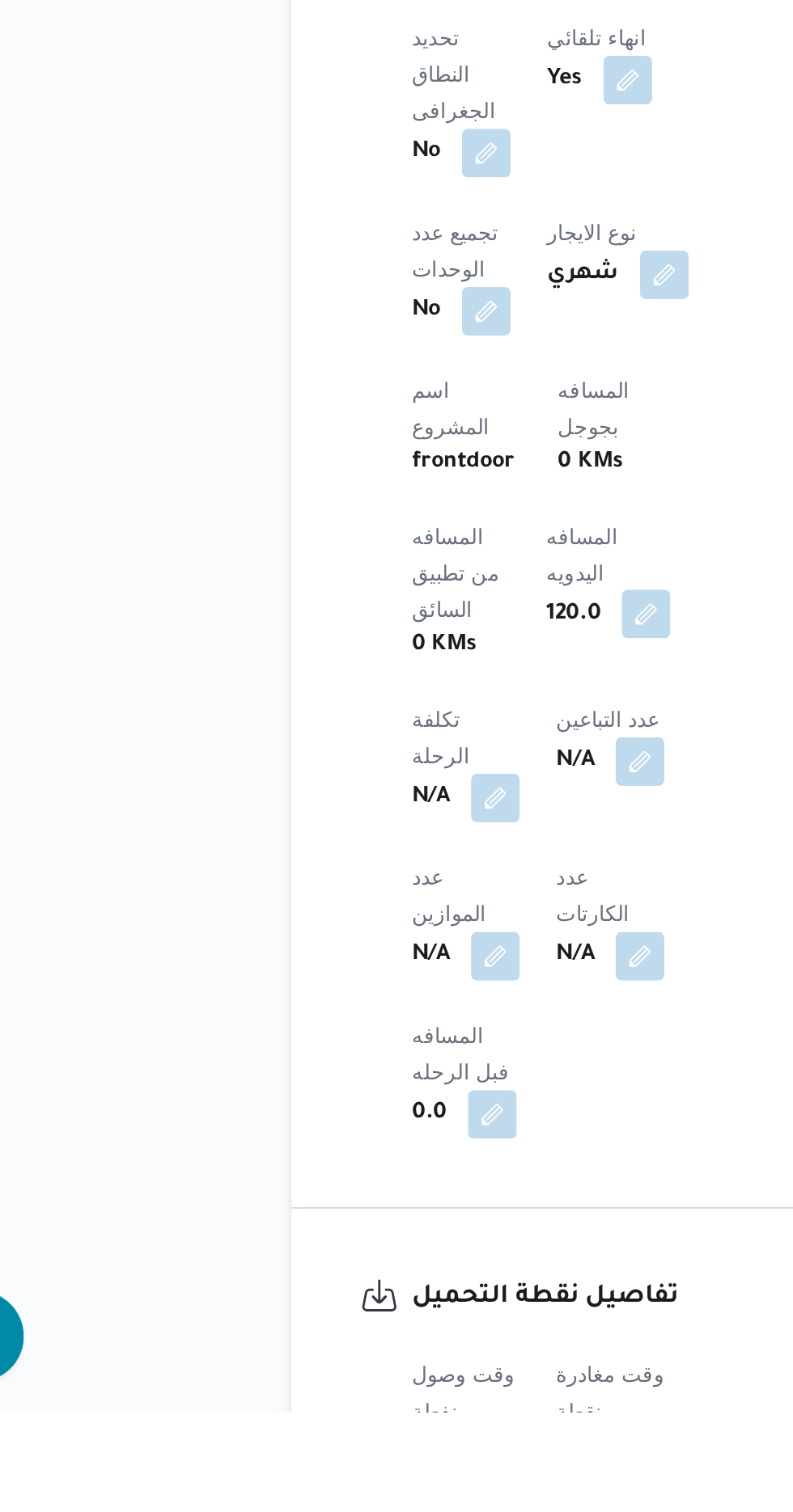
click at [386, 1075] on button "button" at bounding box center [398, 1087] width 26 height 26
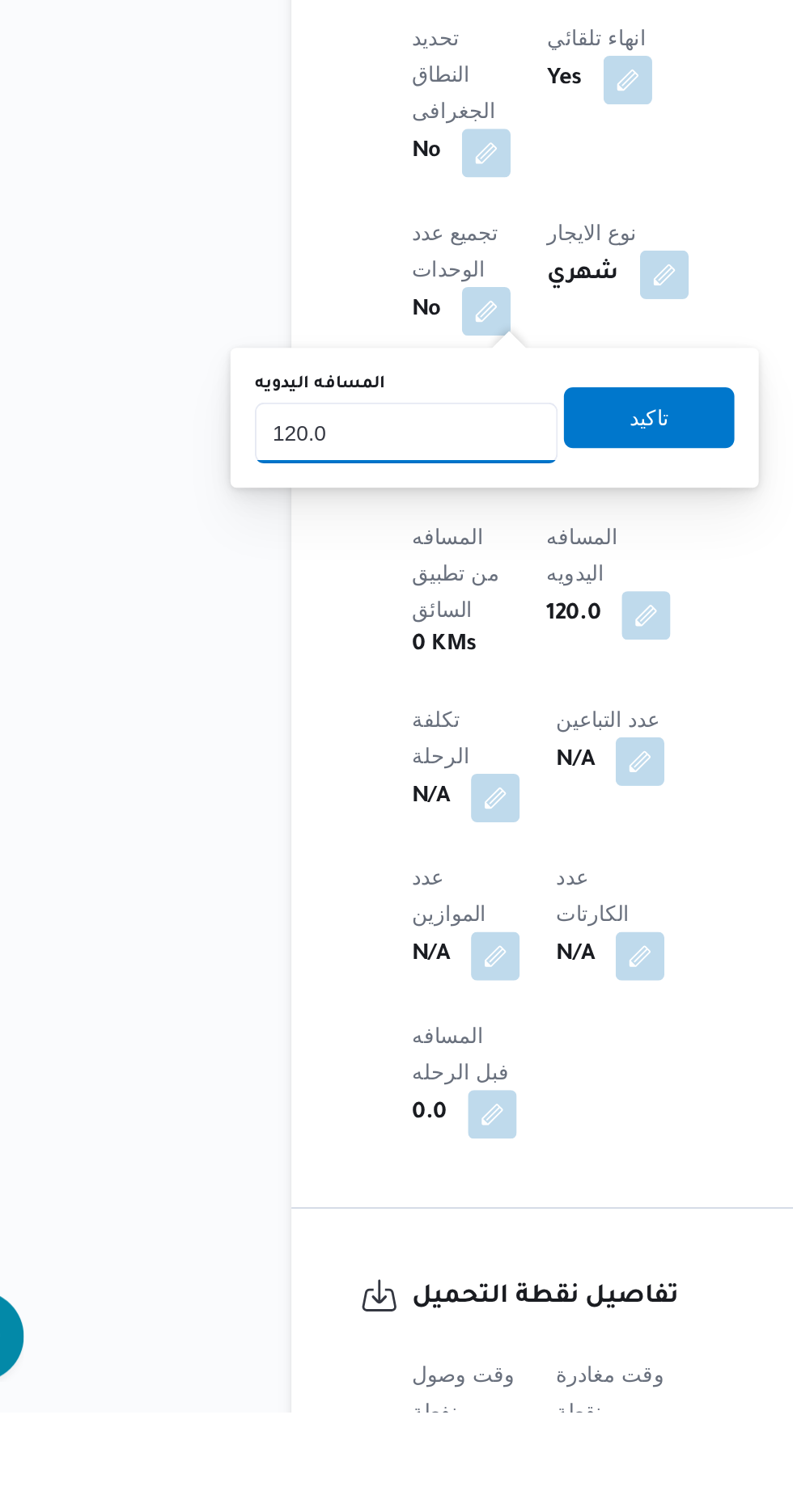
click at [294, 994] on input "120.0" at bounding box center [271, 991] width 161 height 32
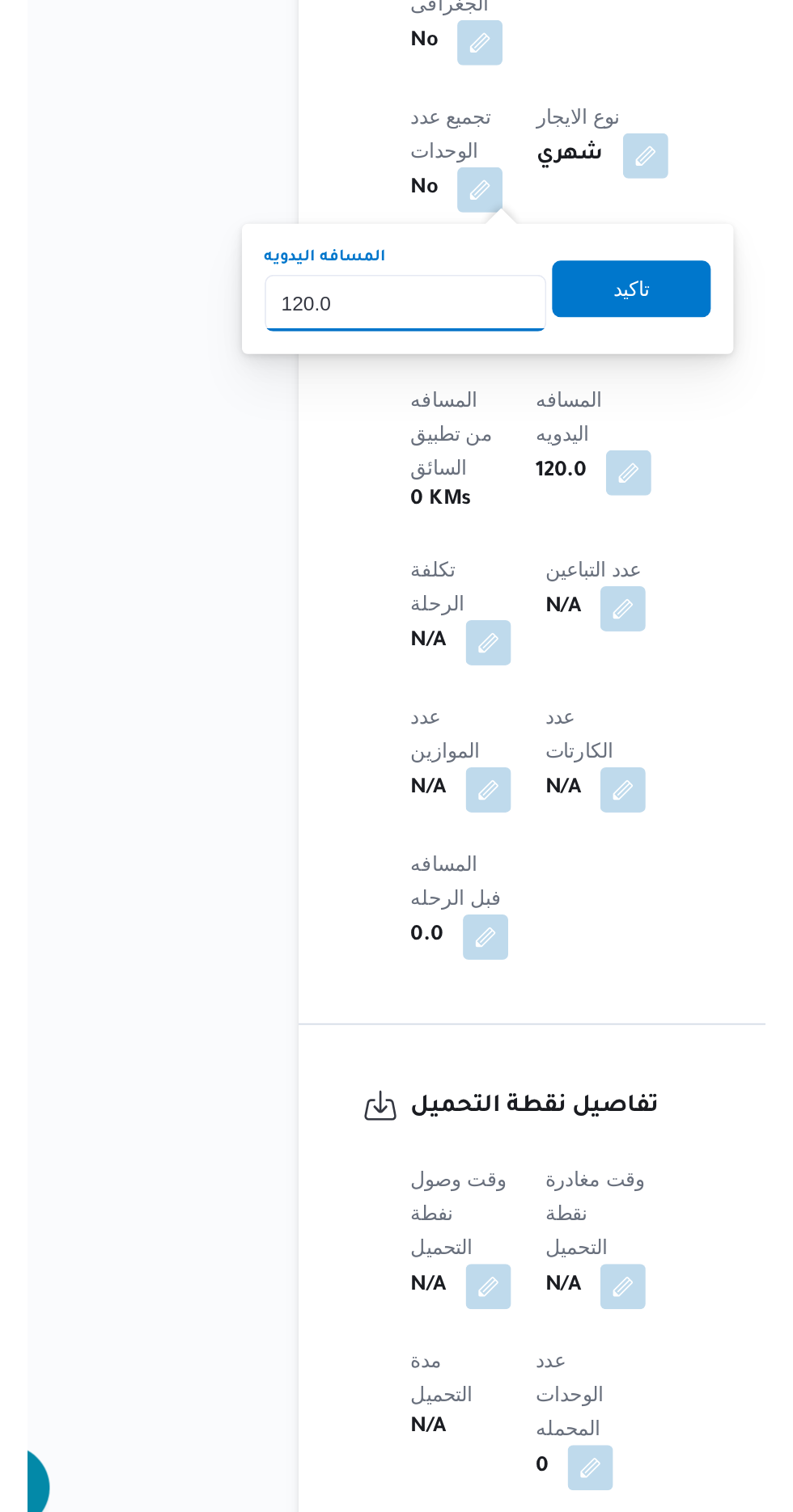
scroll to position [609, 0]
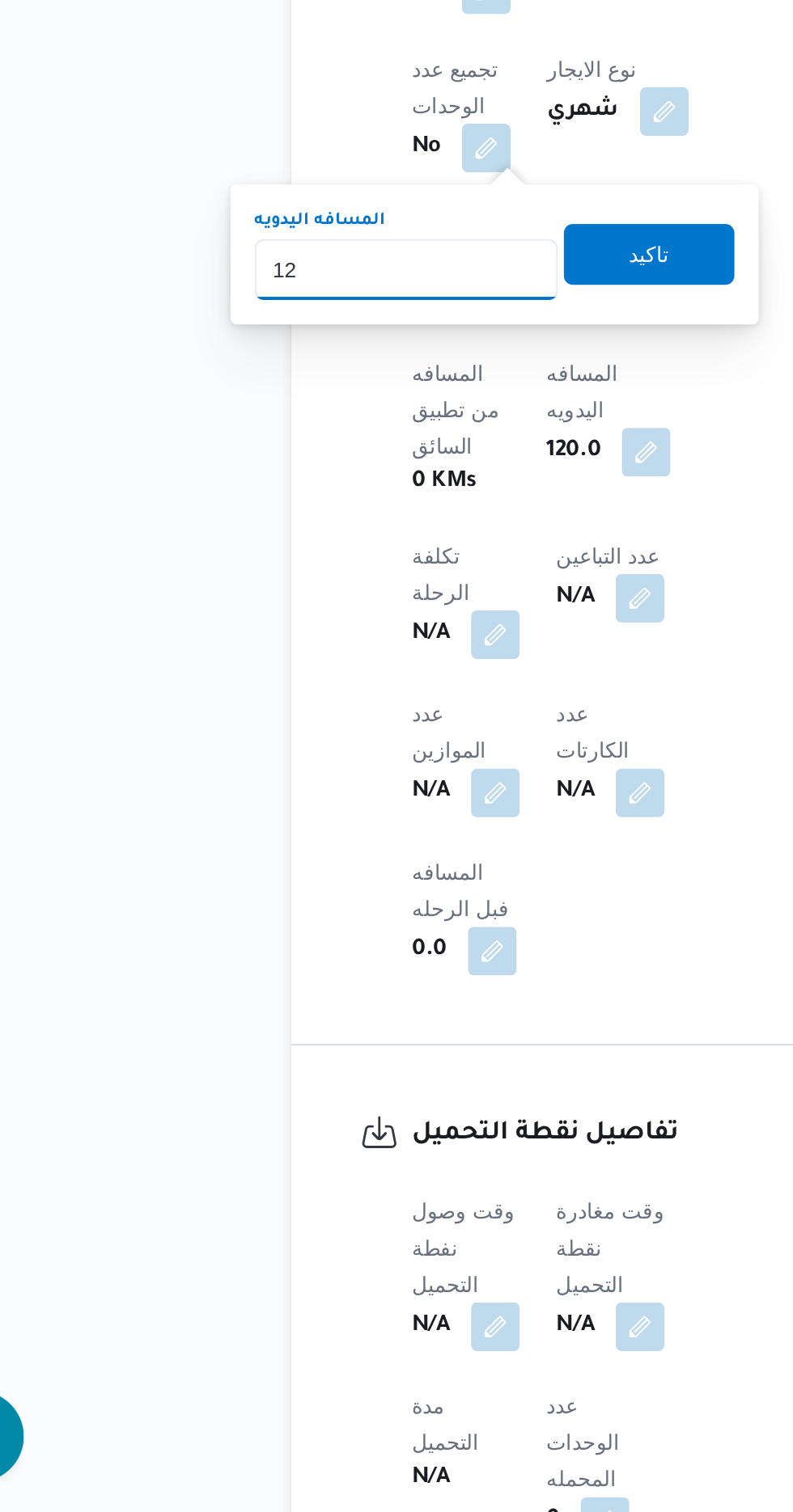
type input "1"
type input "240"
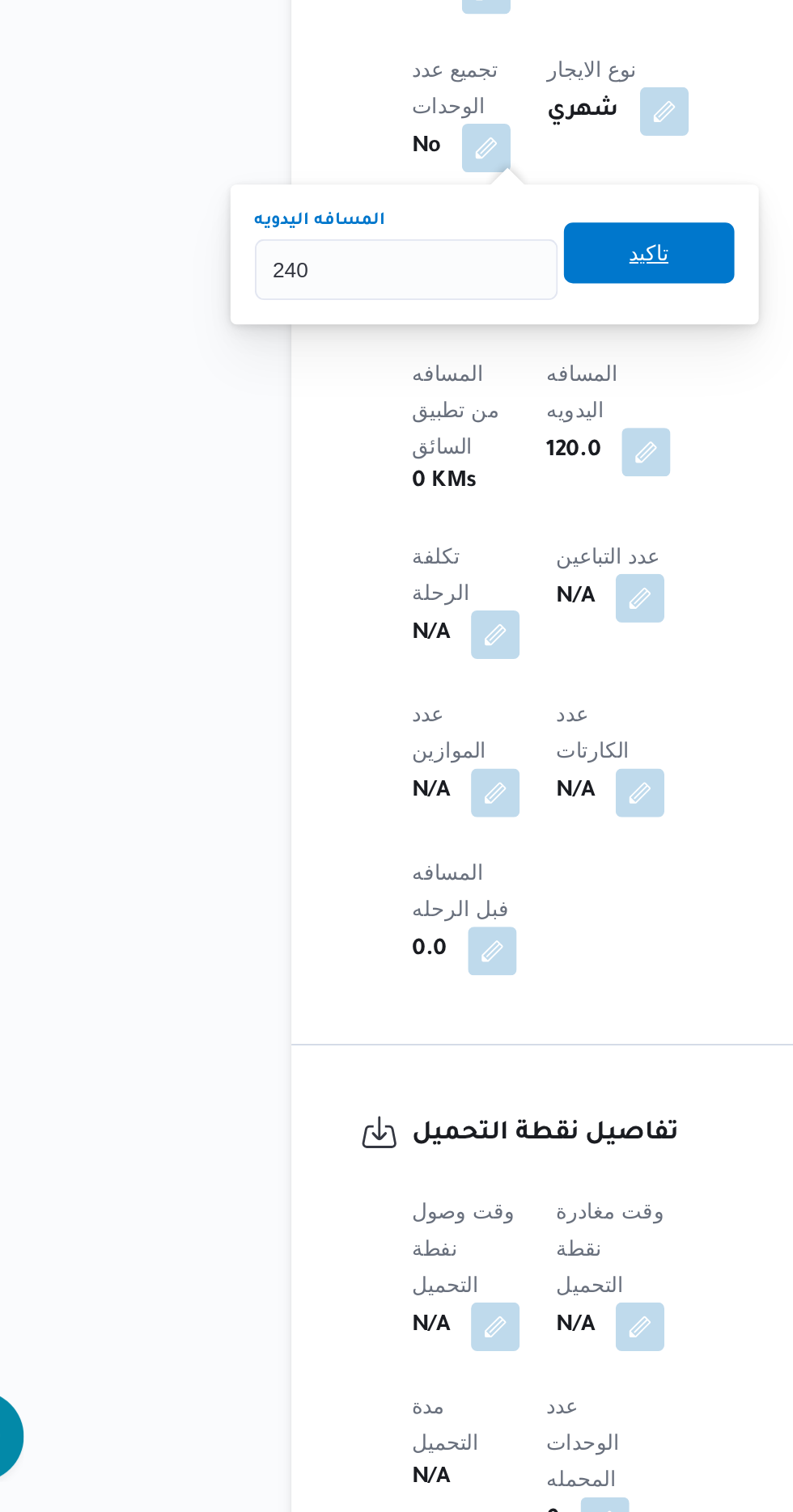
click at [411, 839] on span "تاكيد" at bounding box center [400, 842] width 21 height 19
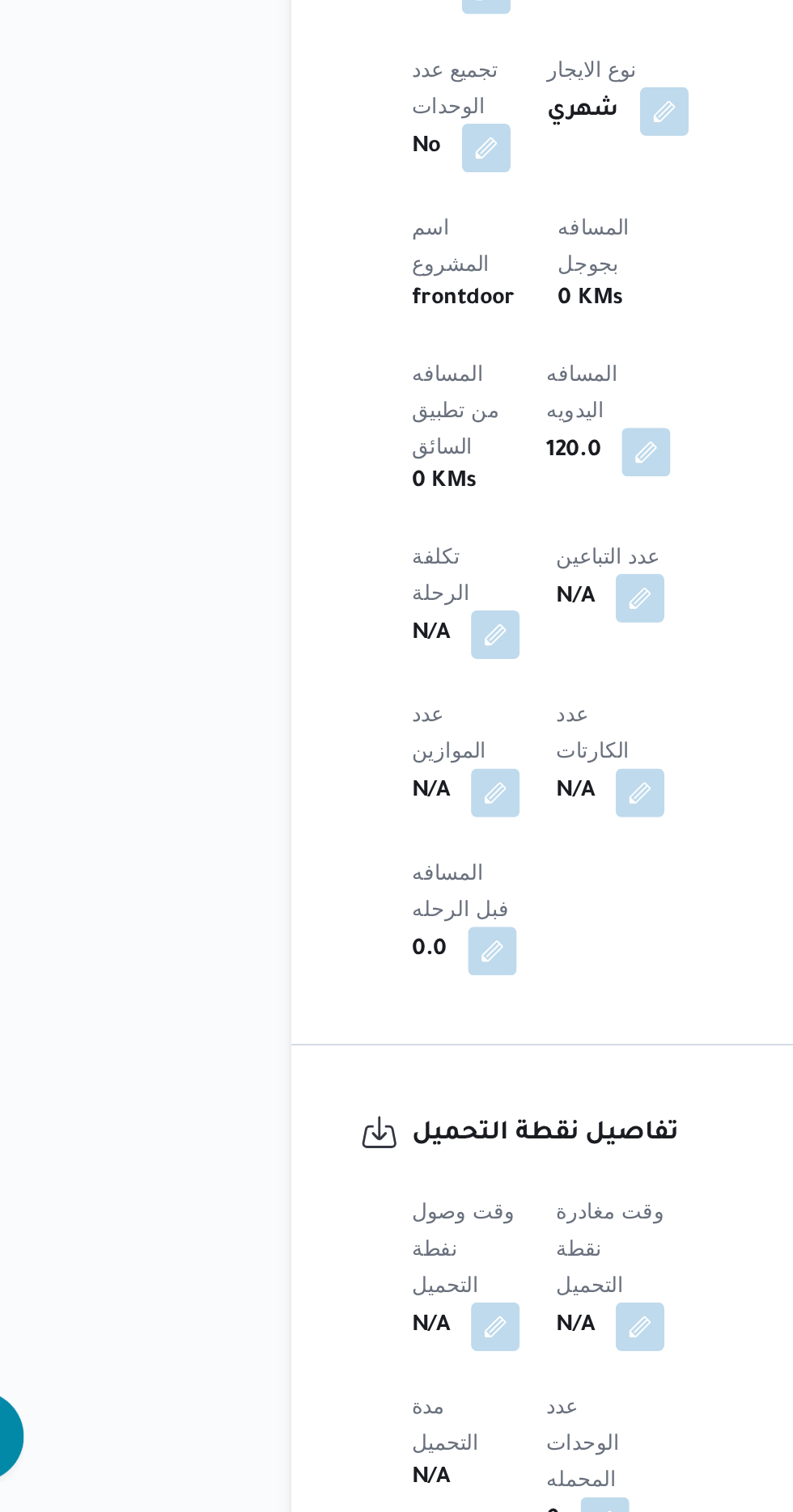
scroll to position [666, 0]
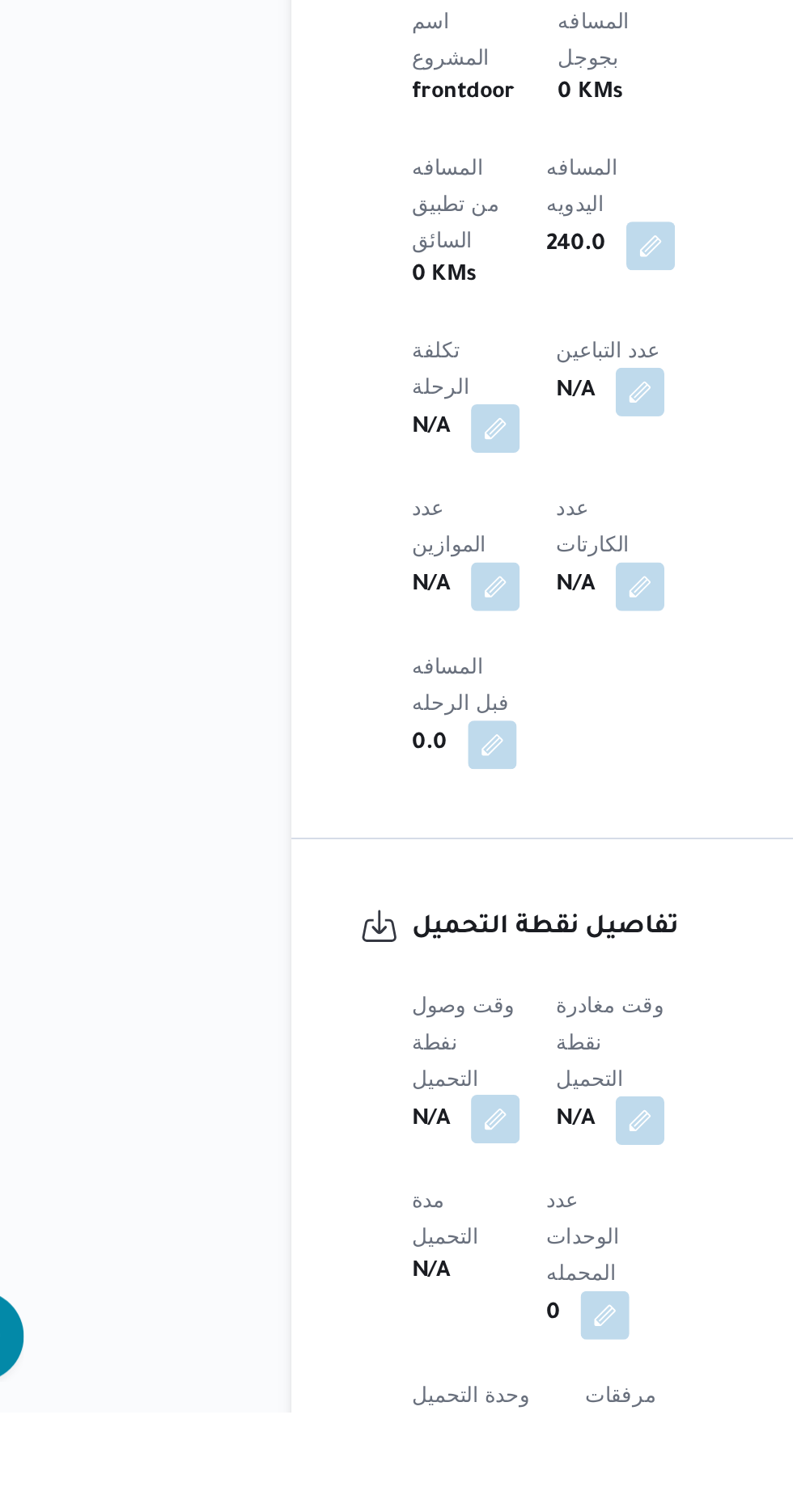
click at [325, 1343] on button "button" at bounding box center [318, 1356] width 26 height 26
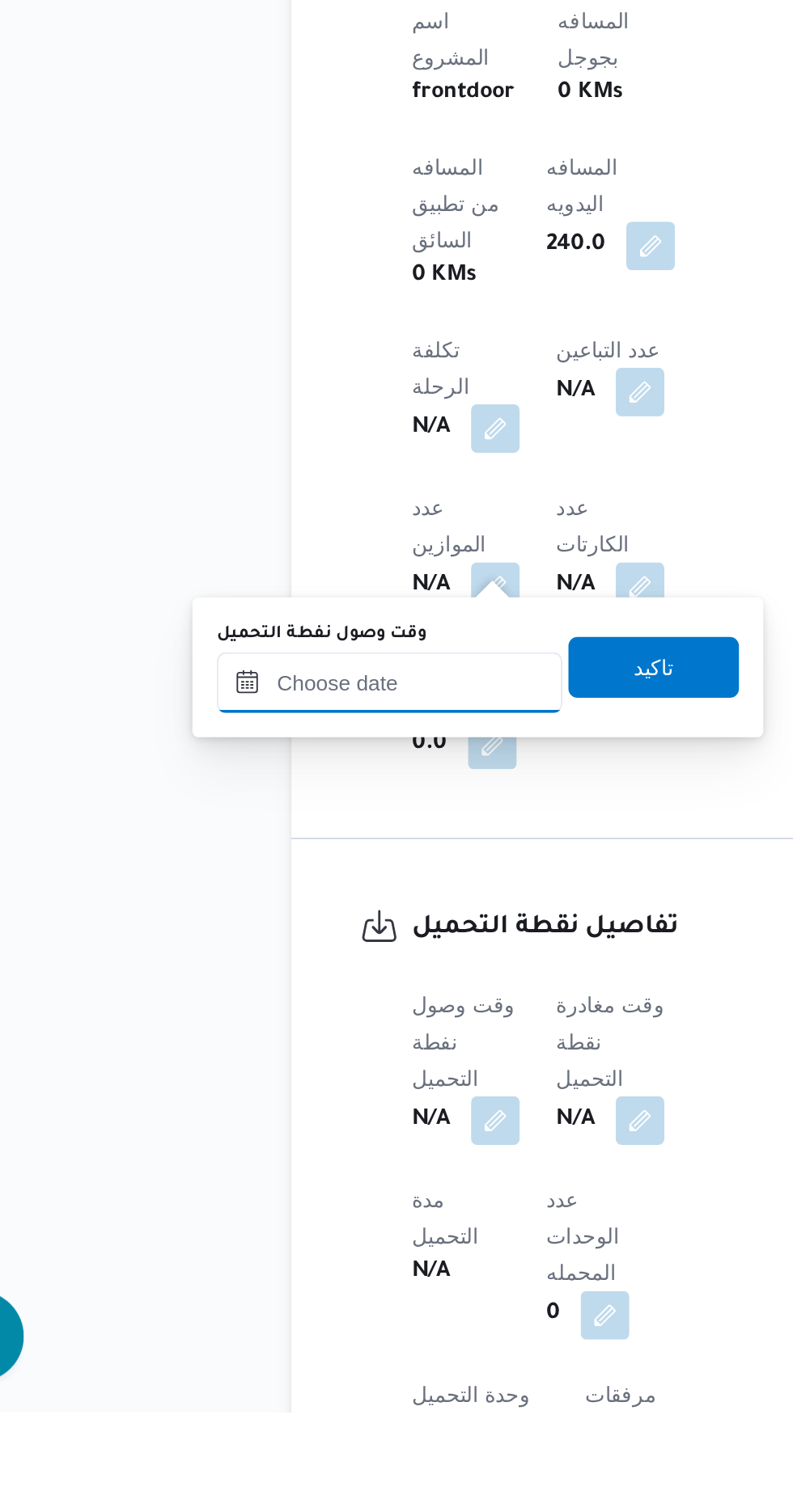
click at [301, 1126] on input "وقت وصول نفطة التحميل" at bounding box center [262, 1123] width 183 height 32
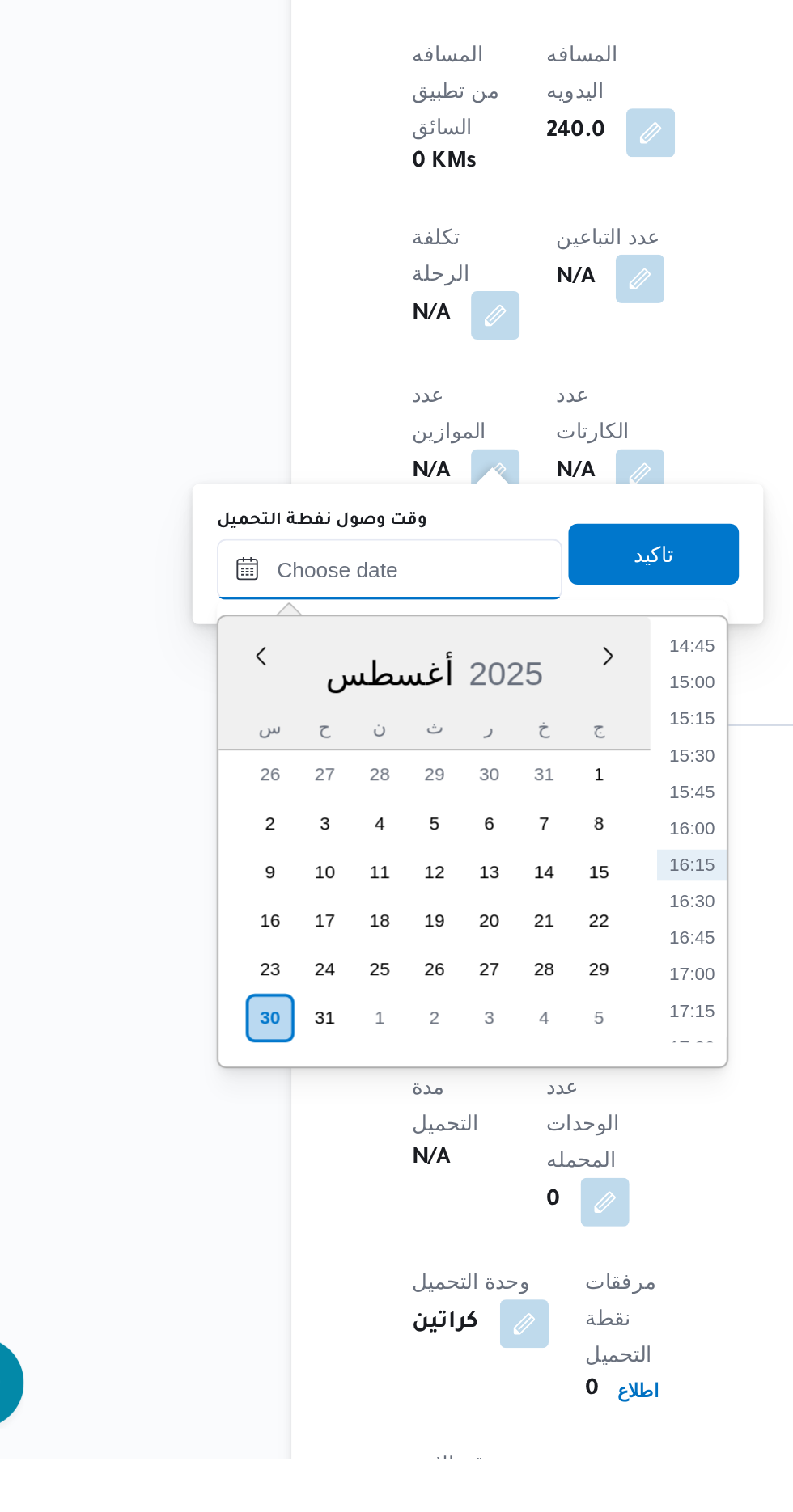
scroll to position [750, 0]
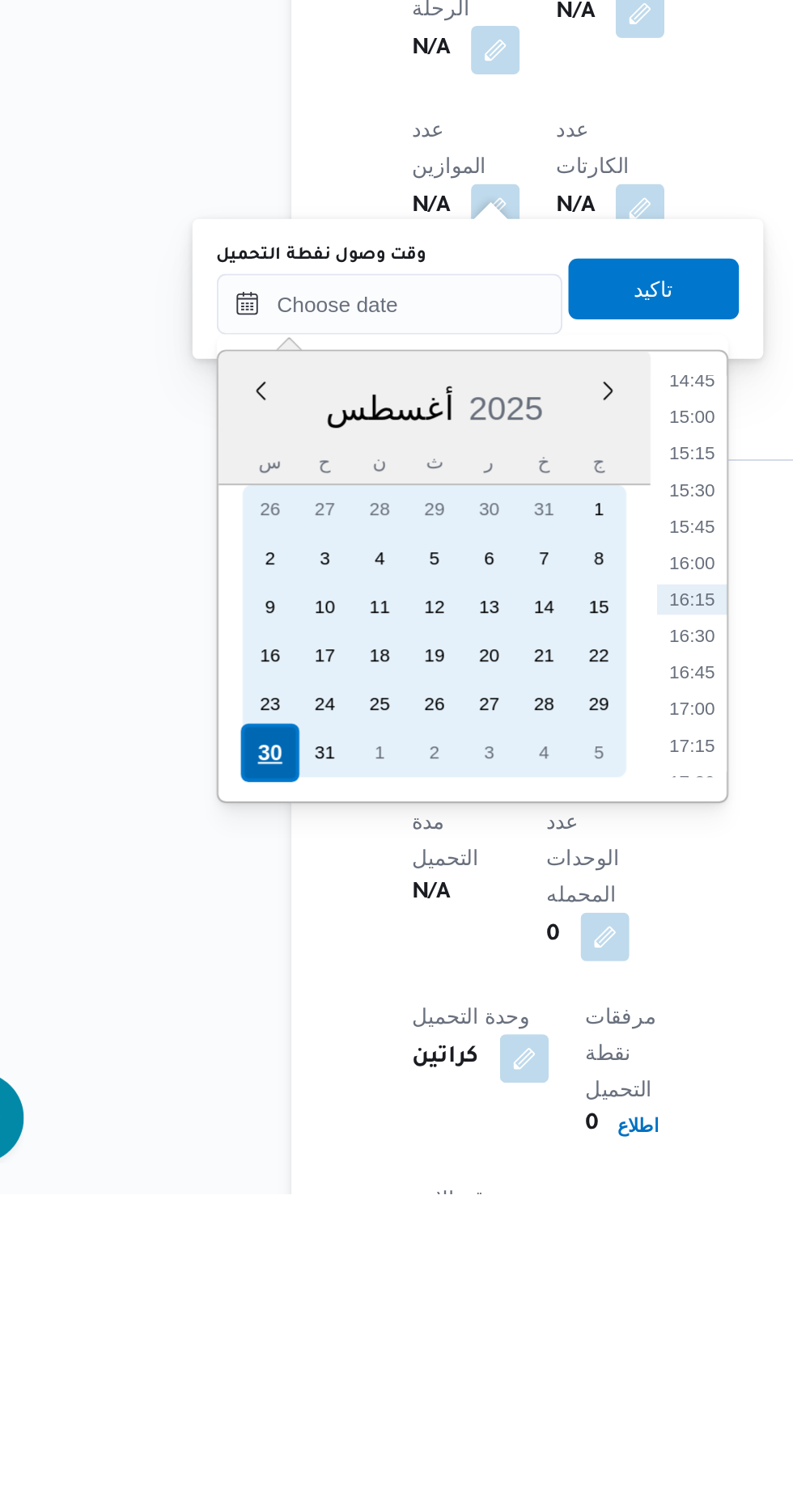
click at [198, 1273] on div "30" at bounding box center [199, 1278] width 31 height 31
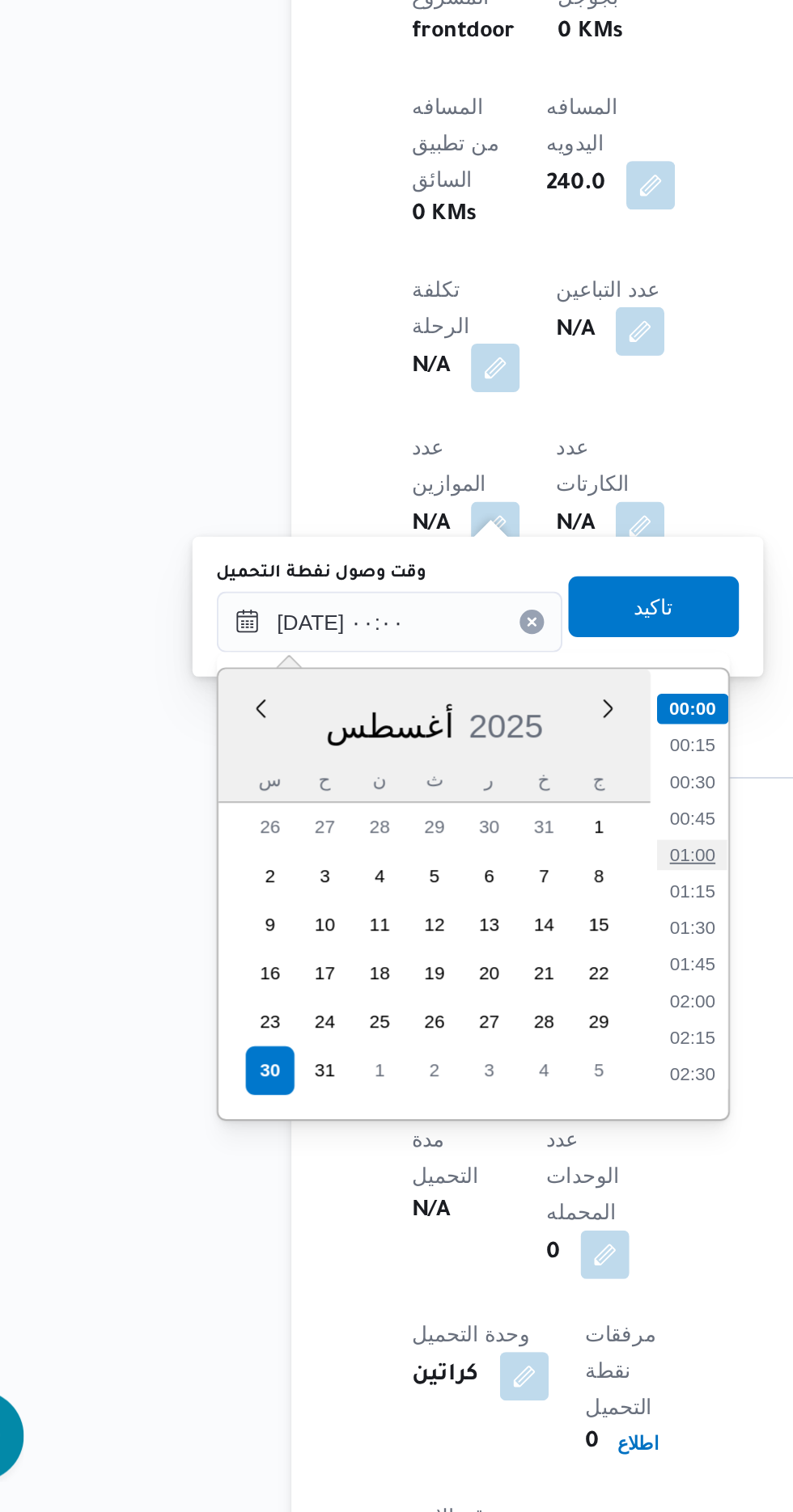
click at [428, 1158] on li "01:00" at bounding box center [423, 1163] width 37 height 16
type input "[DATE] ٠١:٠٠"
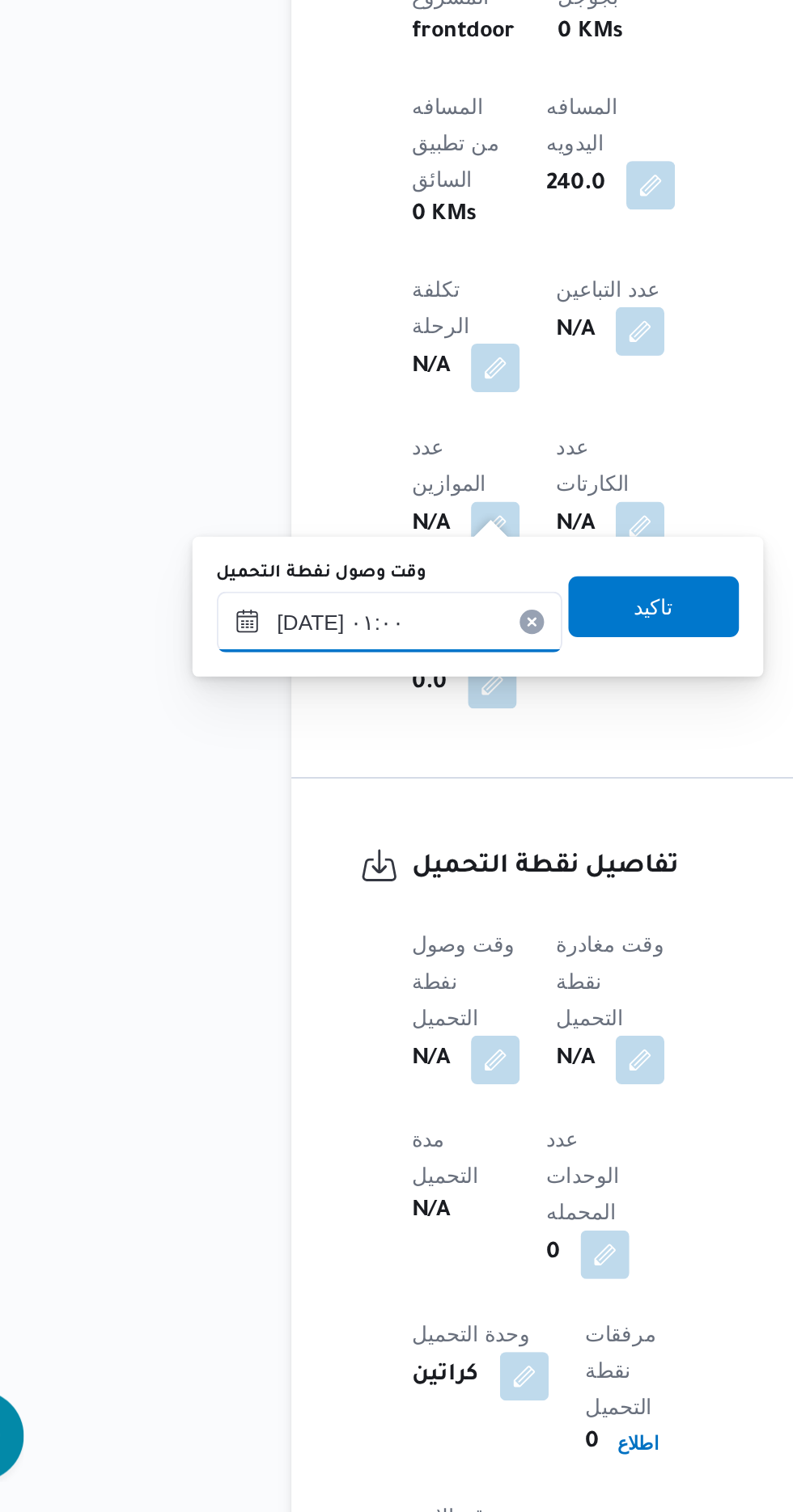
scroll to position [750, 0]
click at [413, 1024] on span "تاكيد" at bounding box center [403, 1030] width 21 height 19
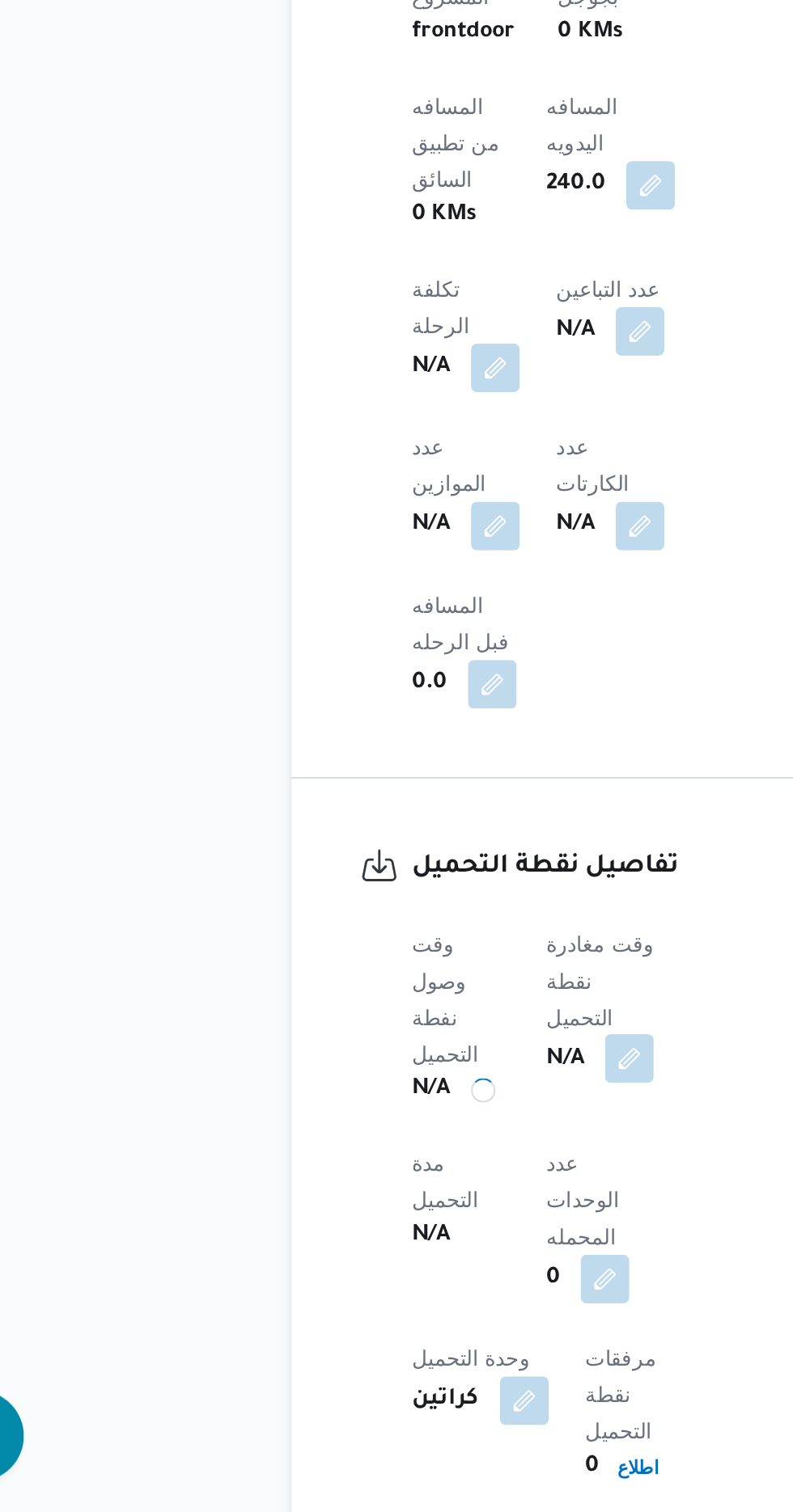
click at [403, 1258] on button "button" at bounding box center [390, 1271] width 26 height 26
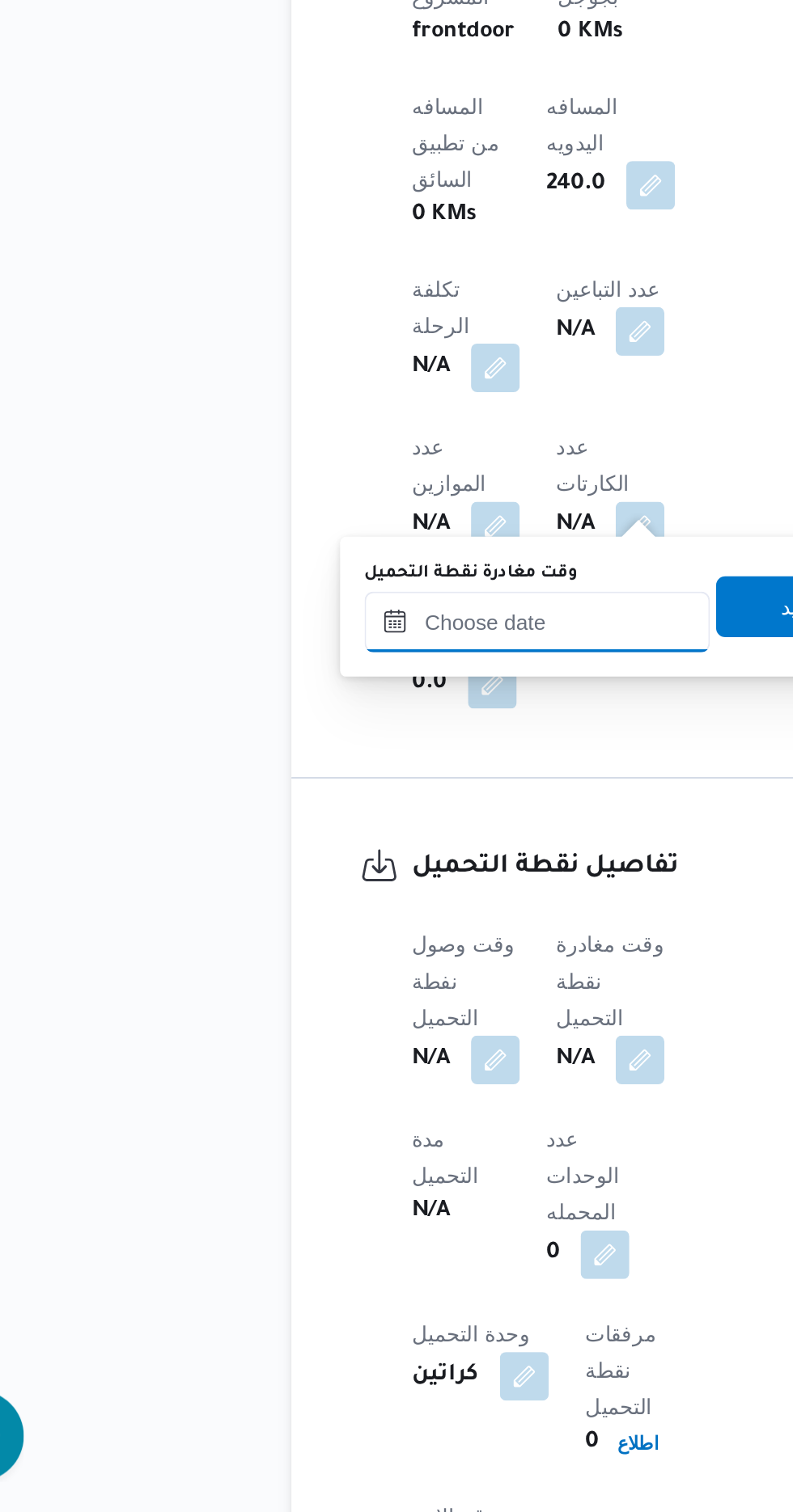
click at [359, 1036] on input "وقت مغادرة نقطة التحميل" at bounding box center [340, 1039] width 183 height 32
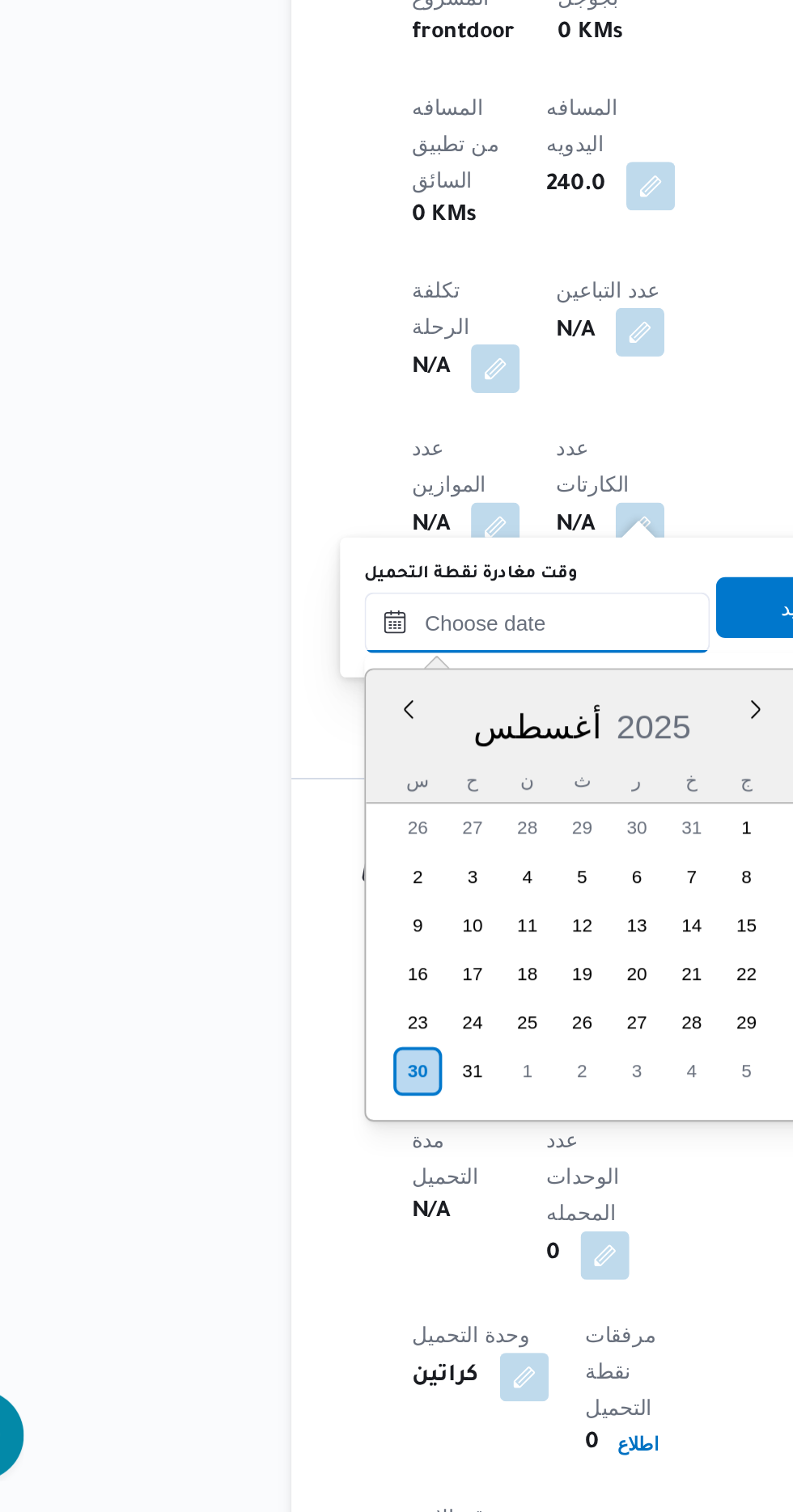
scroll to position [1150, 0]
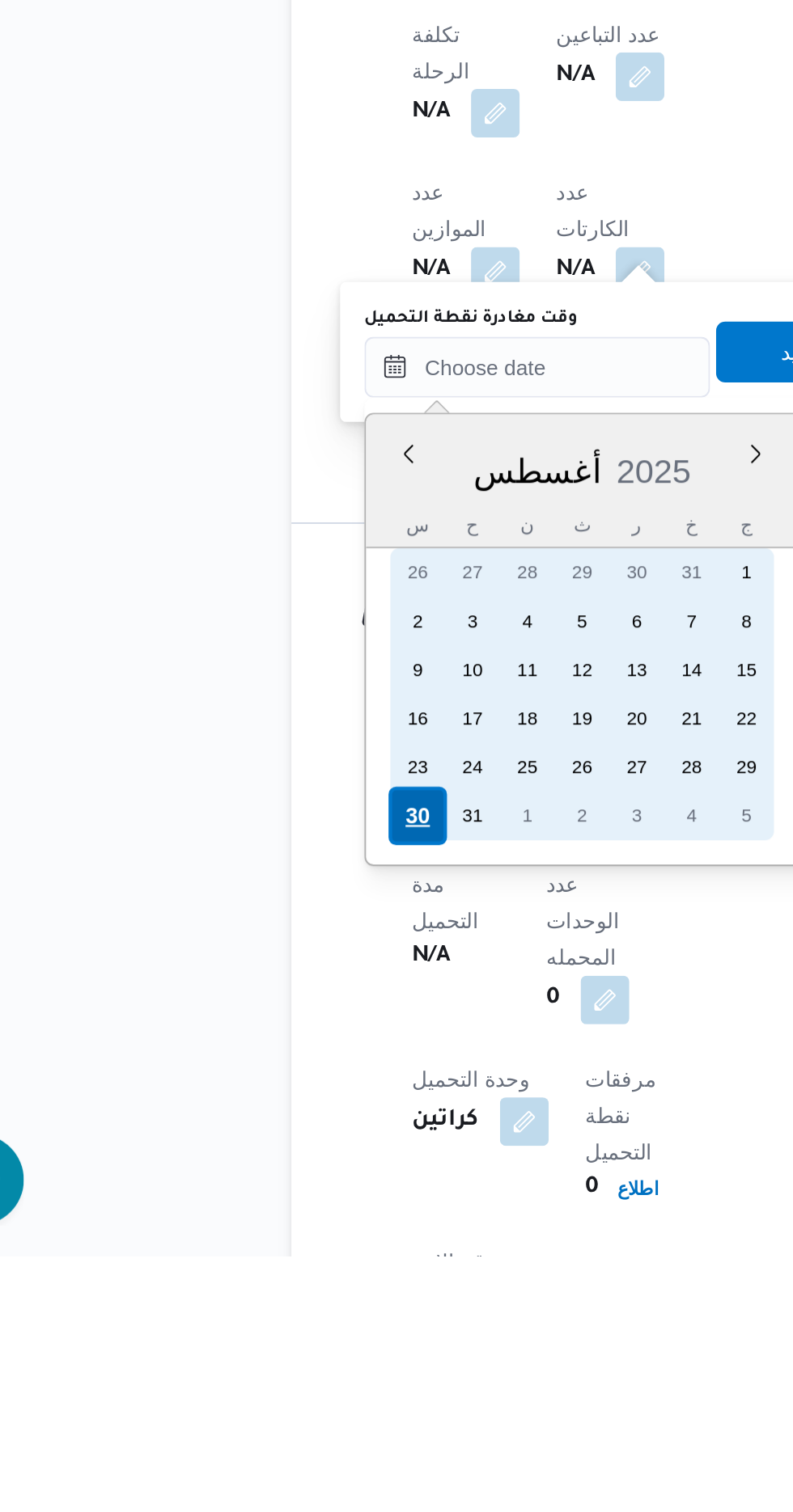
click at [280, 1270] on body "Control Center الرئيسيه الرحلات 334475 رقم الطلبات إنشاء طلب جديد متابعة الطلبا…" at bounding box center [396, 1425] width 793 height 4351
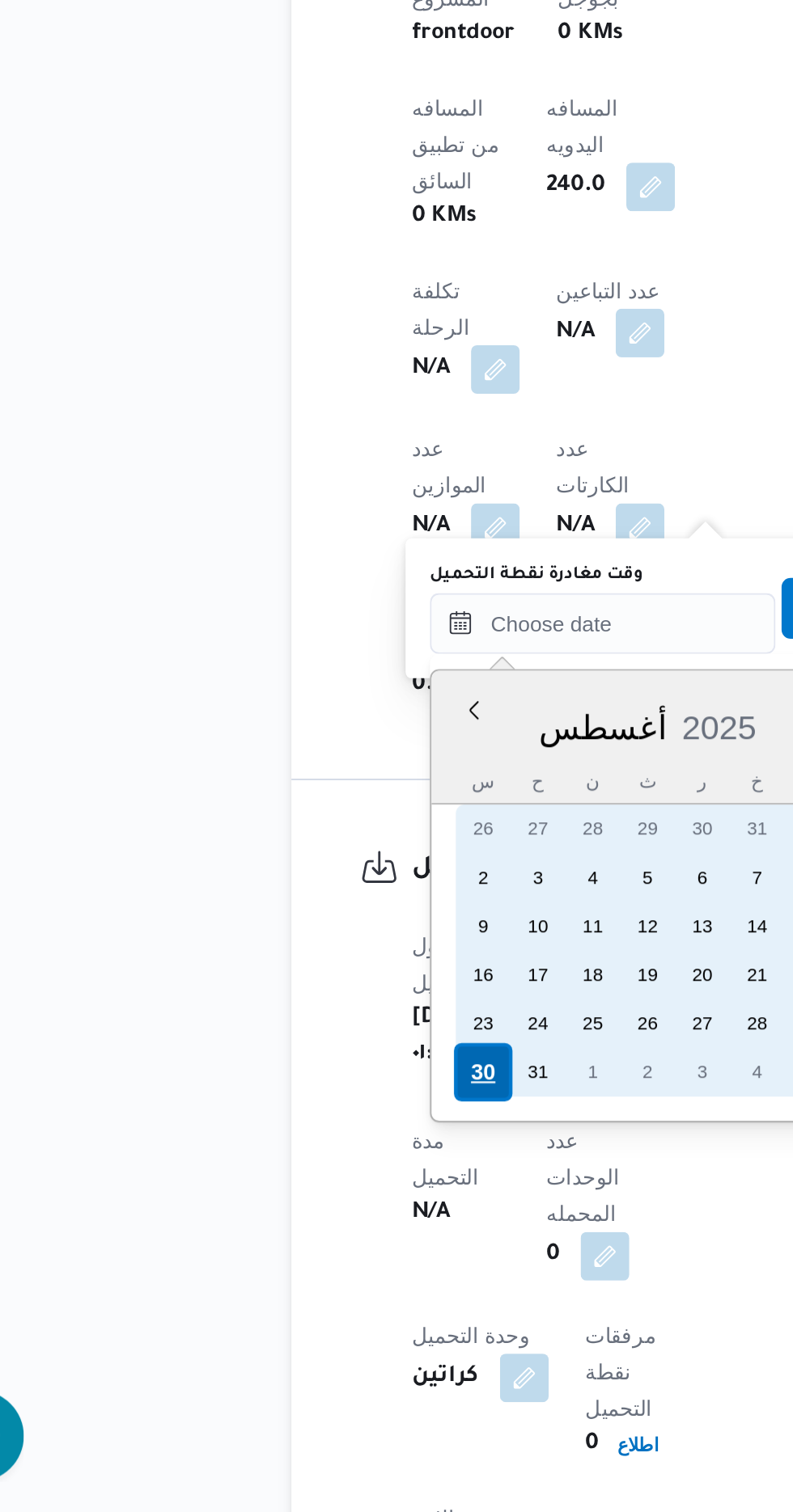
click at [310, 1273] on div "30" at bounding box center [312, 1278] width 31 height 31
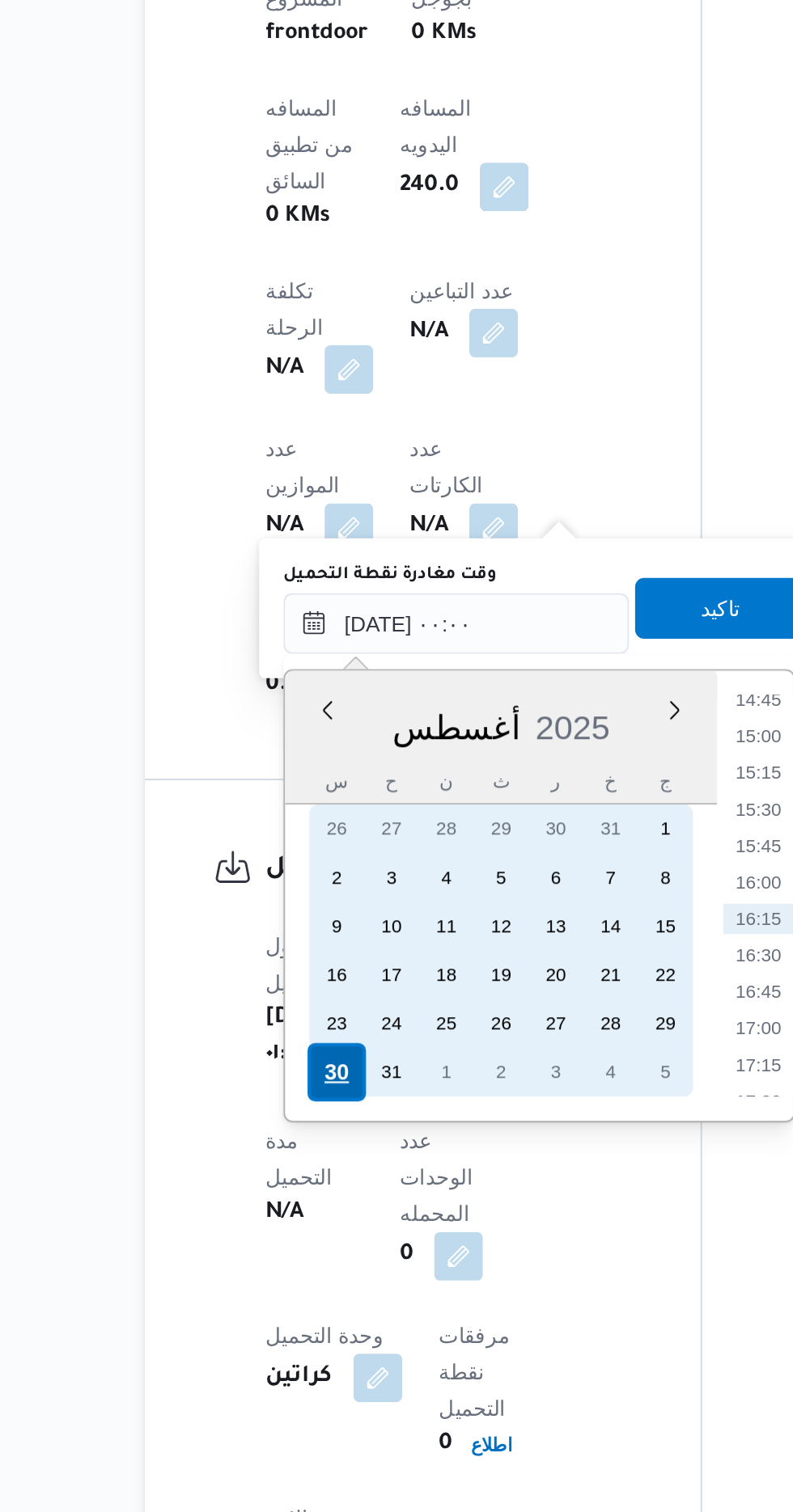
scroll to position [0, 0]
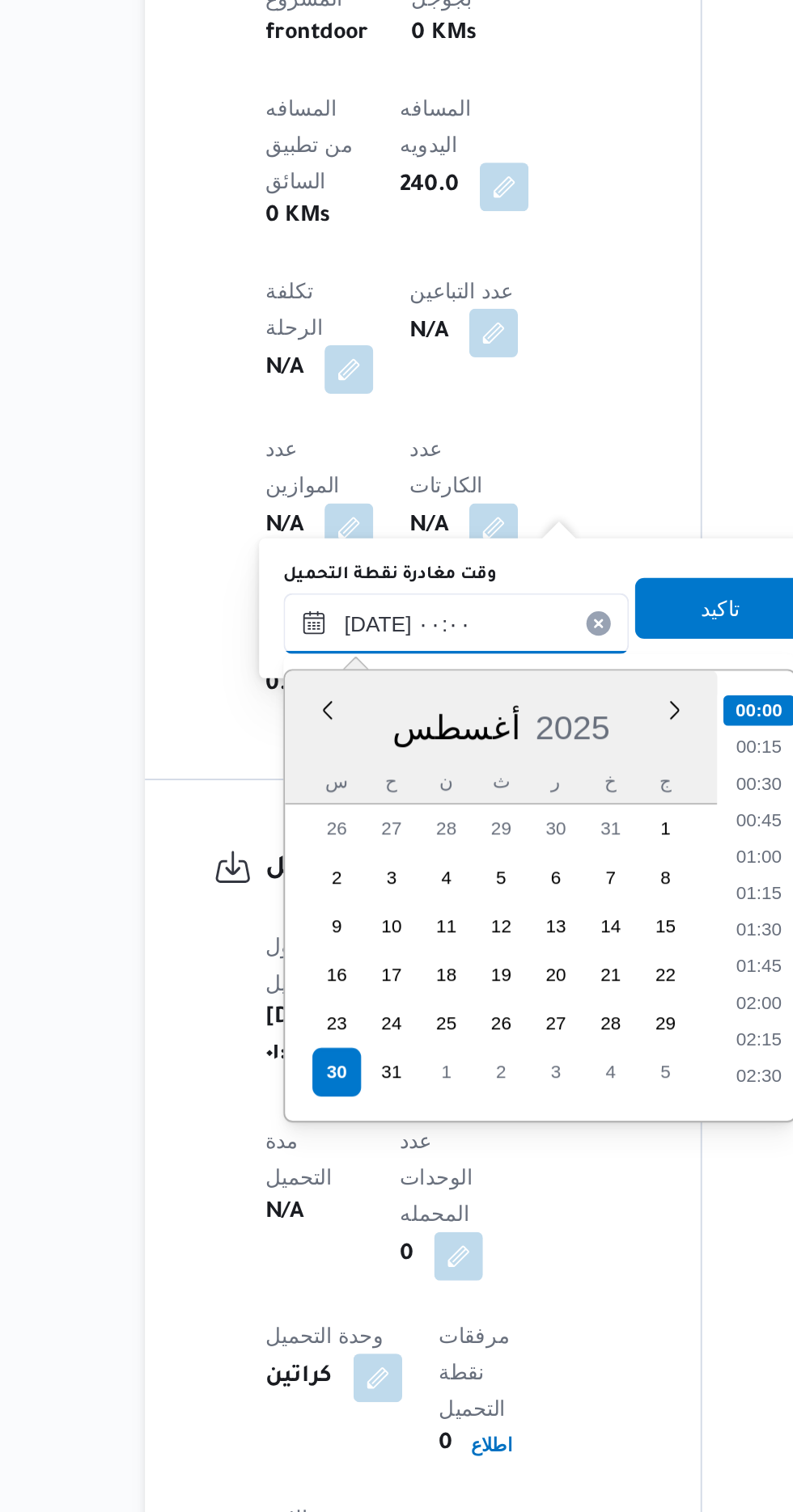
click at [301, 1040] on input "[DATE] ٠٠:٠٠" at bounding box center [375, 1039] width 183 height 32
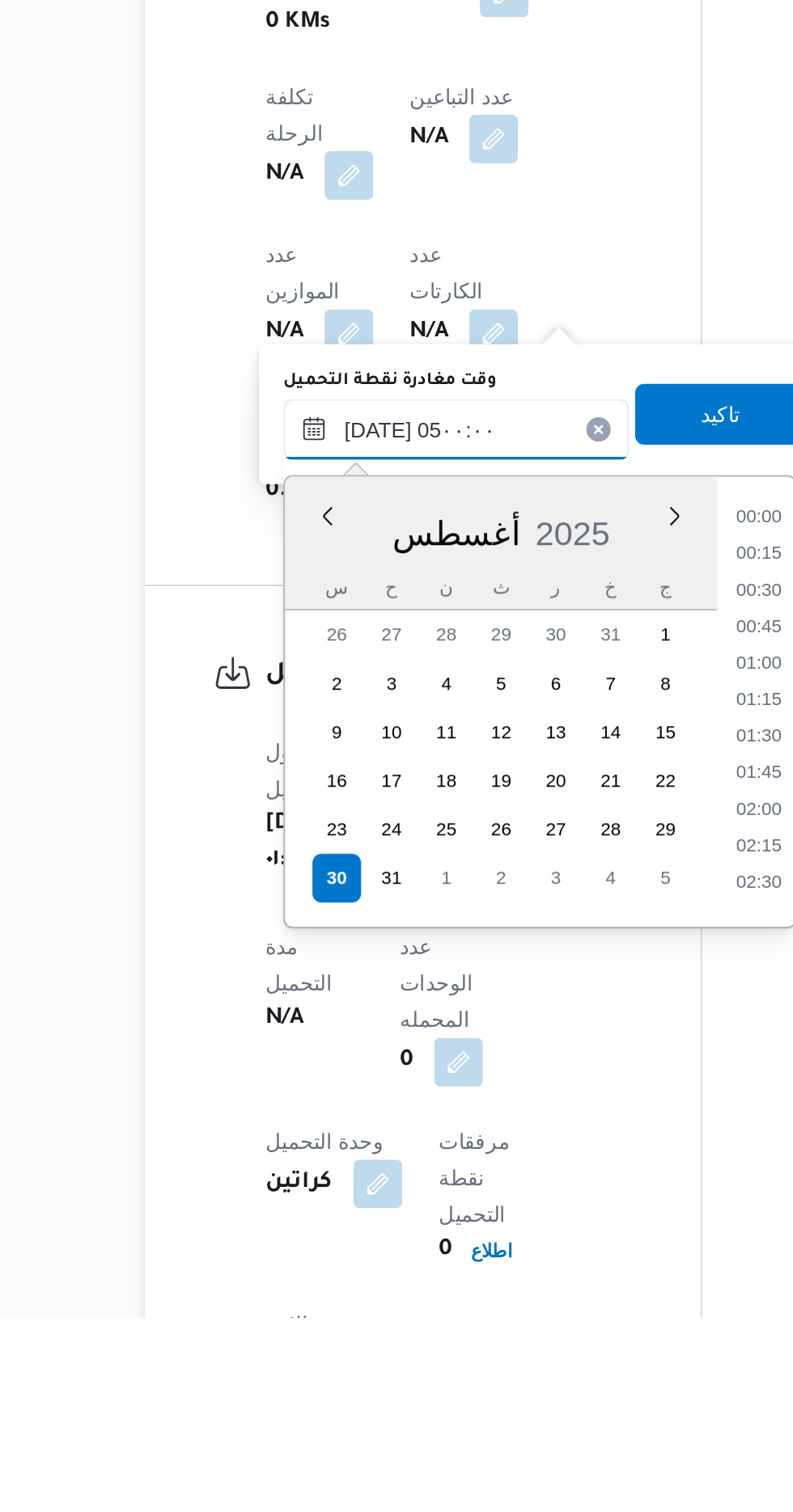
scroll to position [193, 0]
click at [544, 1278] on li "05:00" at bounding box center [536, 1281] width 38 height 16
type input "[DATE] ٠٥:٠٠"
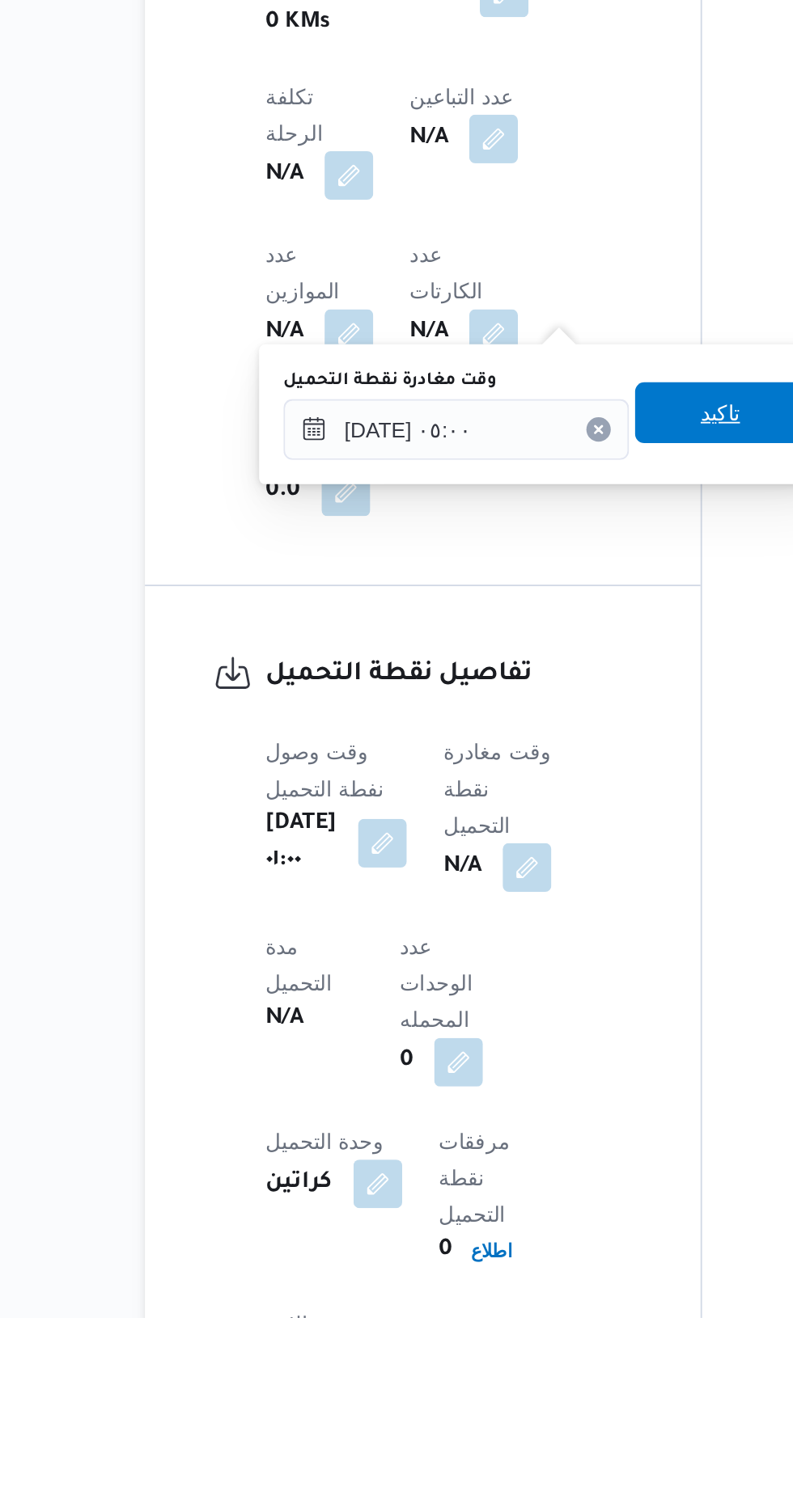
click at [540, 1044] on span "تاكيد" at bounding box center [516, 1030] width 90 height 32
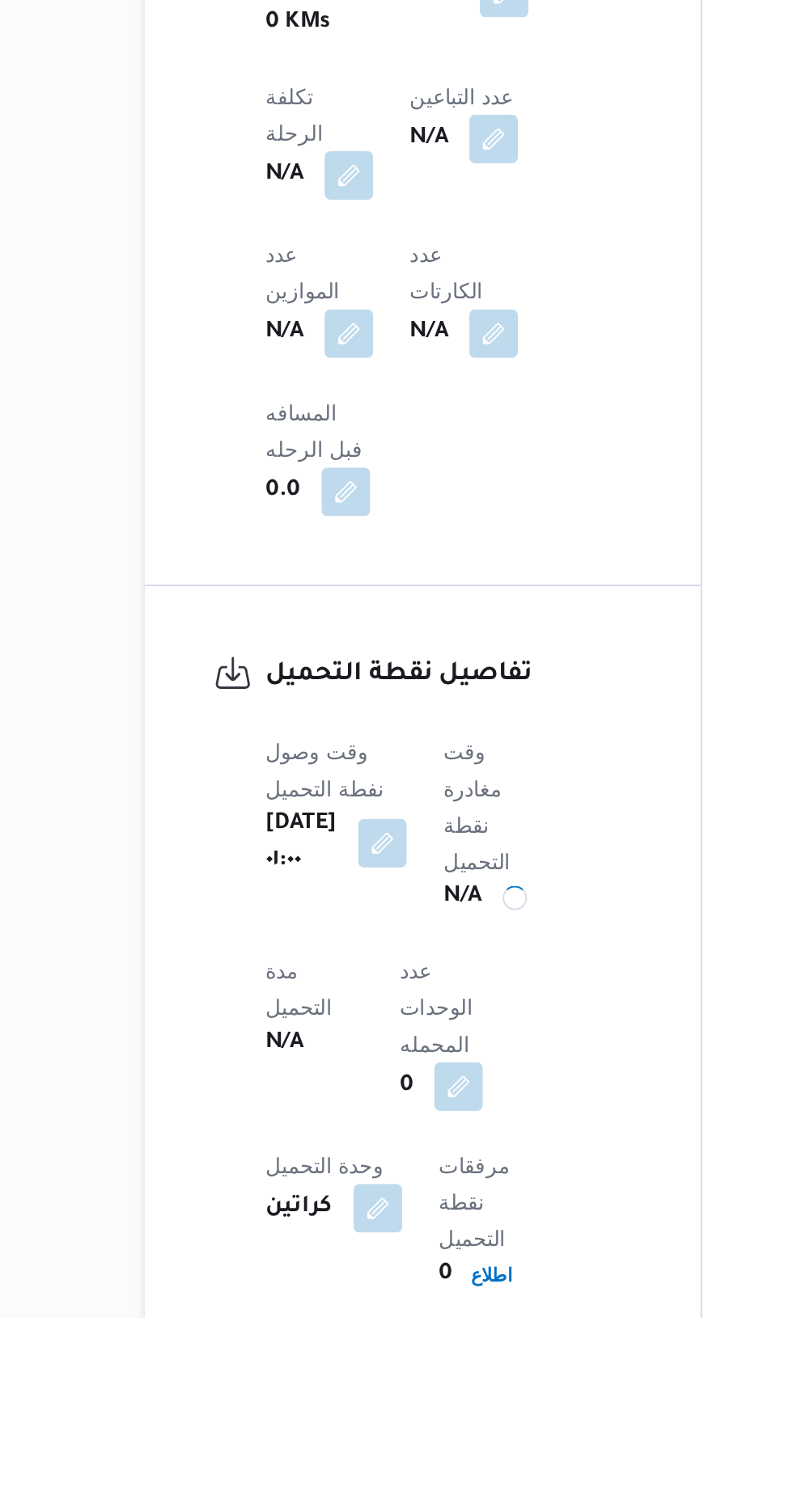
scroll to position [750, 0]
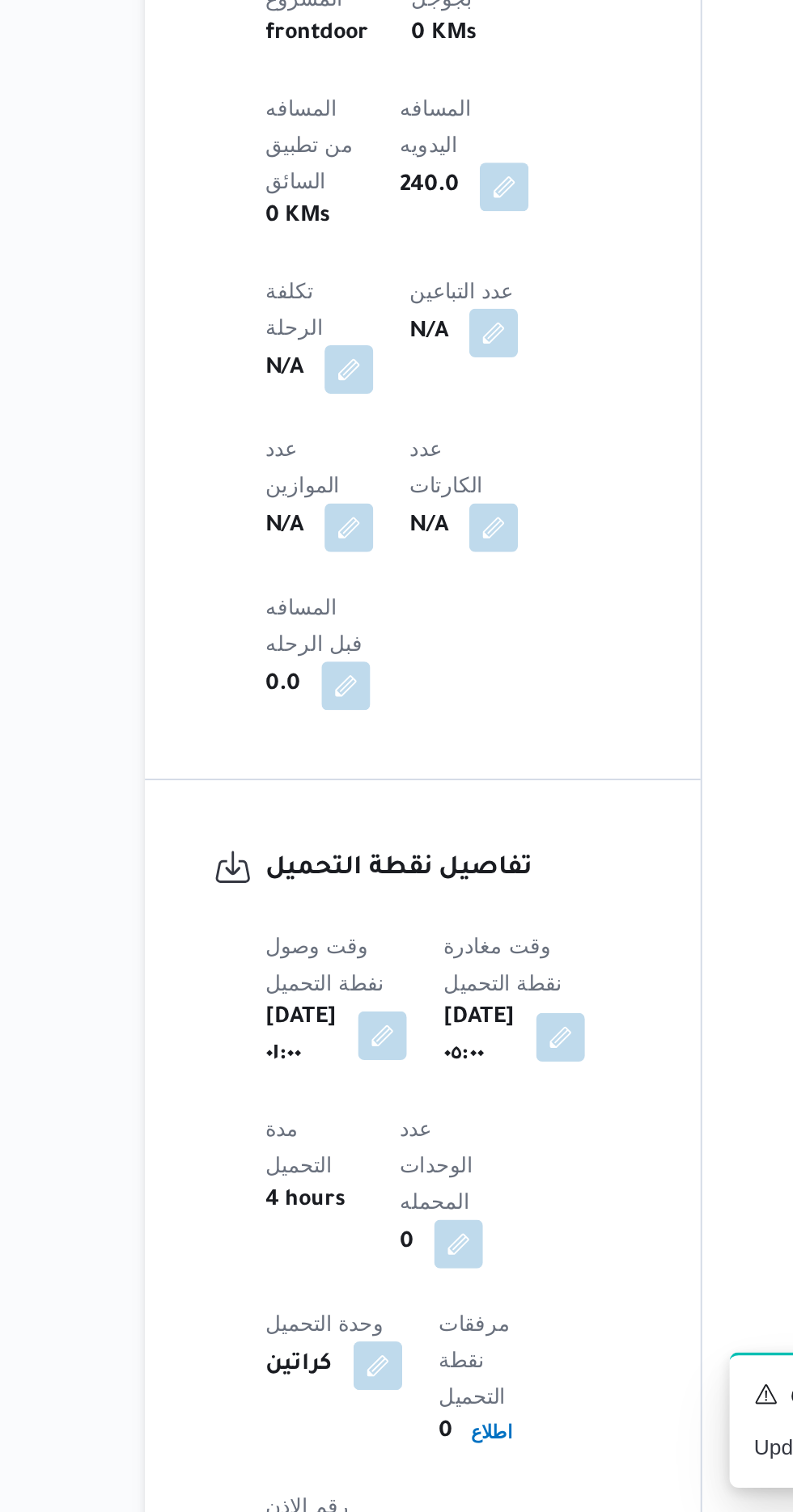
click at [349, 1246] on button "button" at bounding box center [336, 1259] width 26 height 26
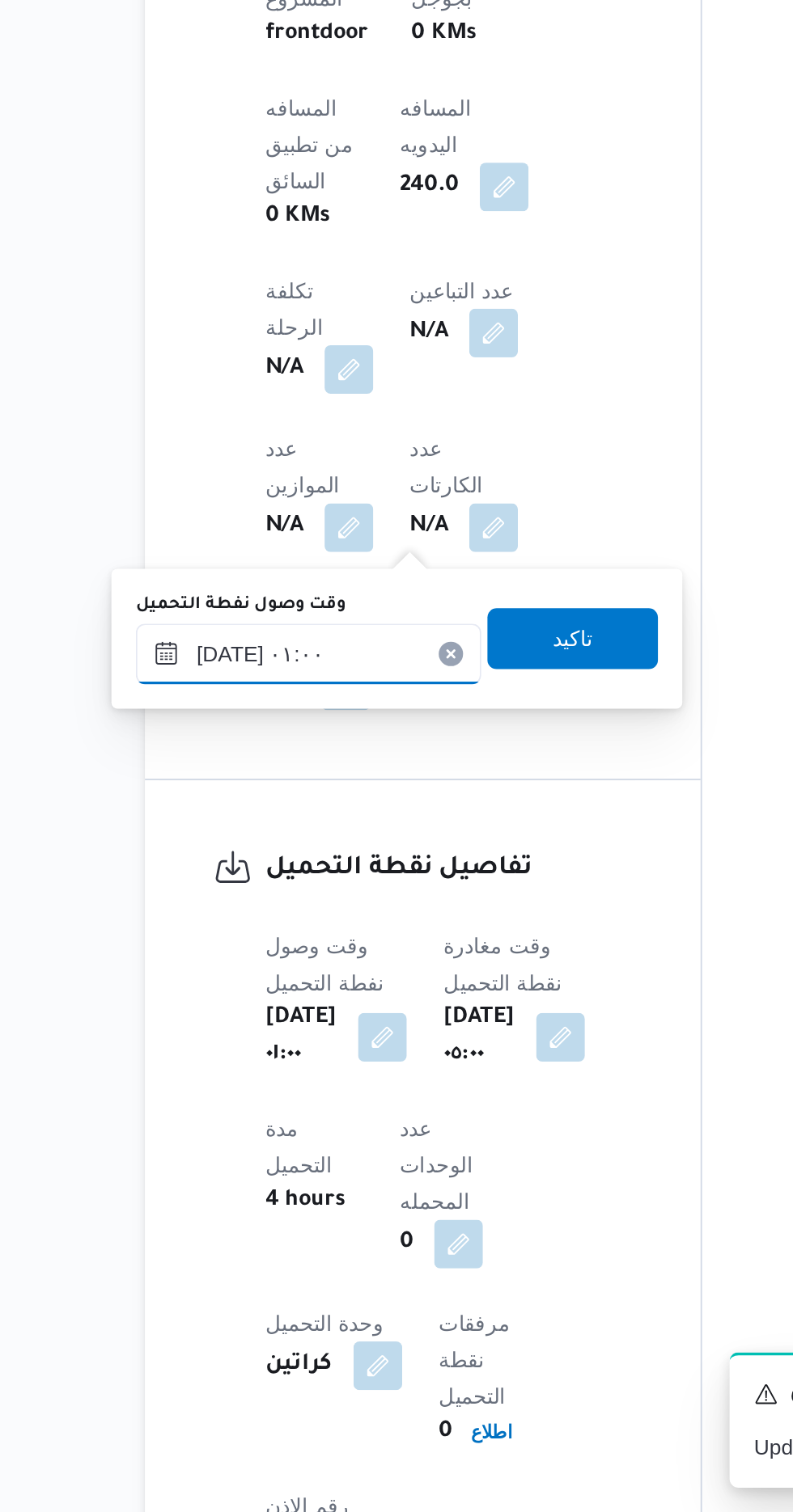
click at [328, 1052] on input "[DATE] ٠١:٠٠" at bounding box center [297, 1055] width 183 height 32
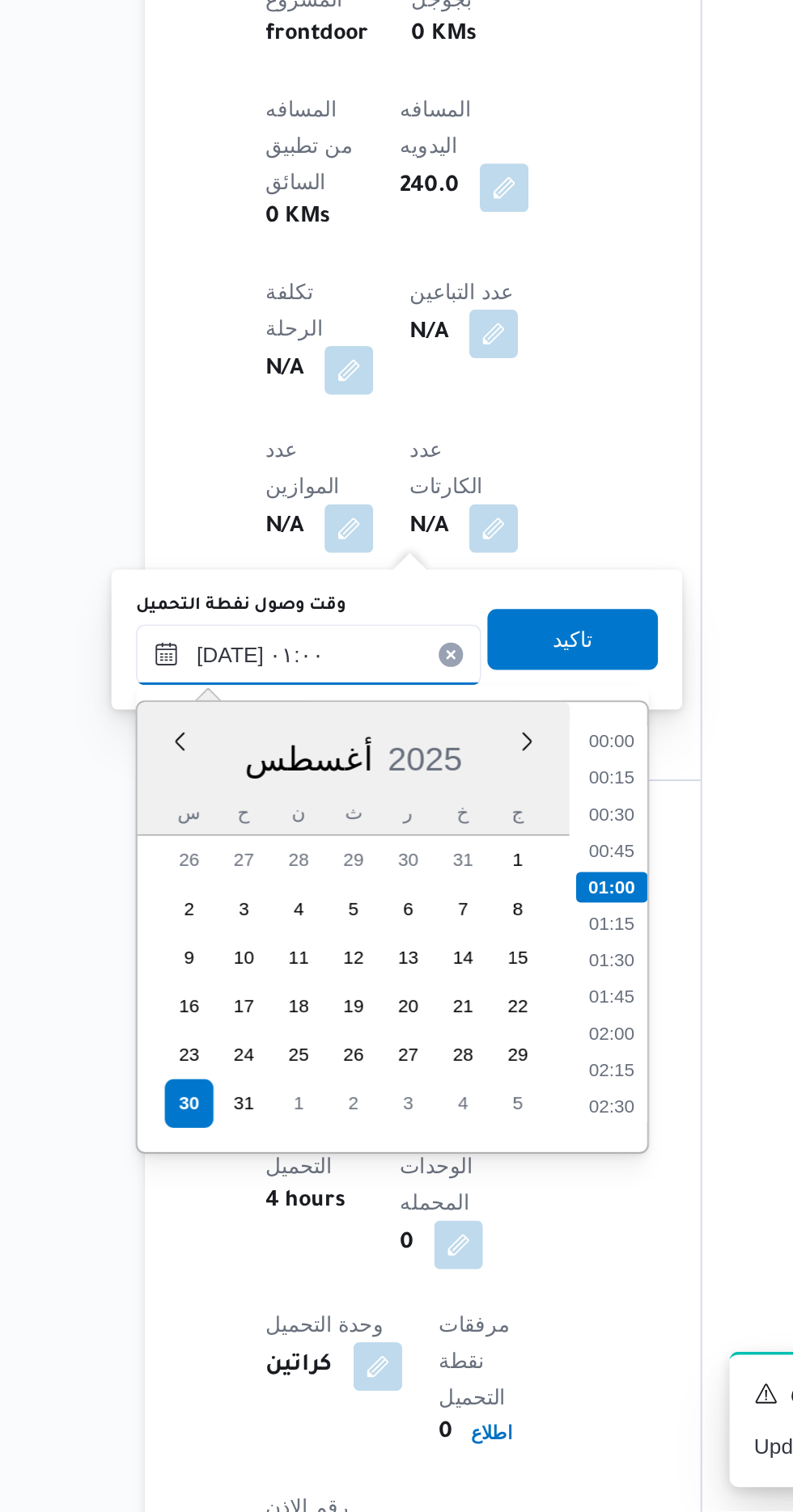
scroll to position [749, 0]
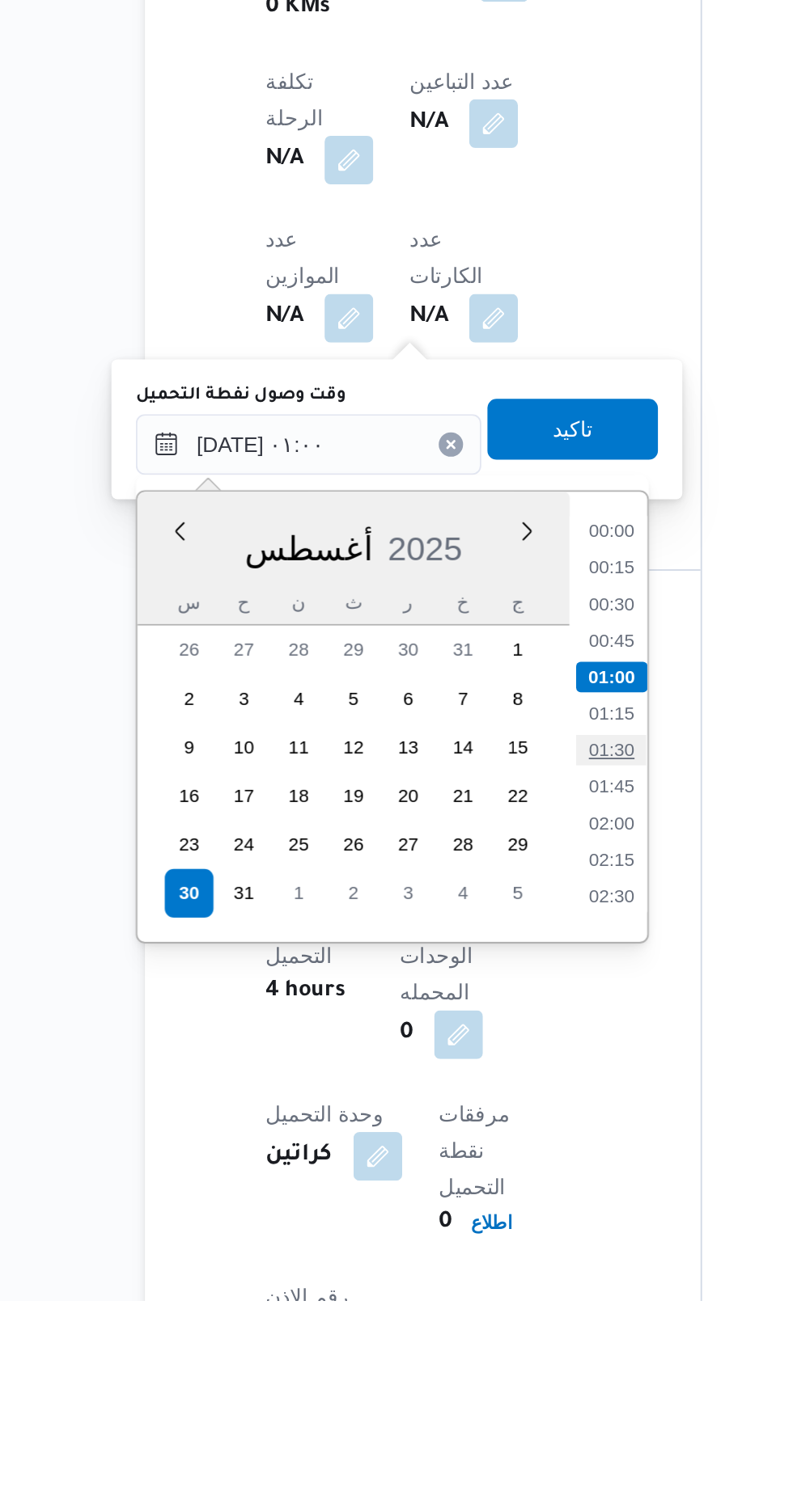
click at [457, 1217] on li "01:30" at bounding box center [458, 1219] width 37 height 16
type input "[DATE] ٠١:٠٠"
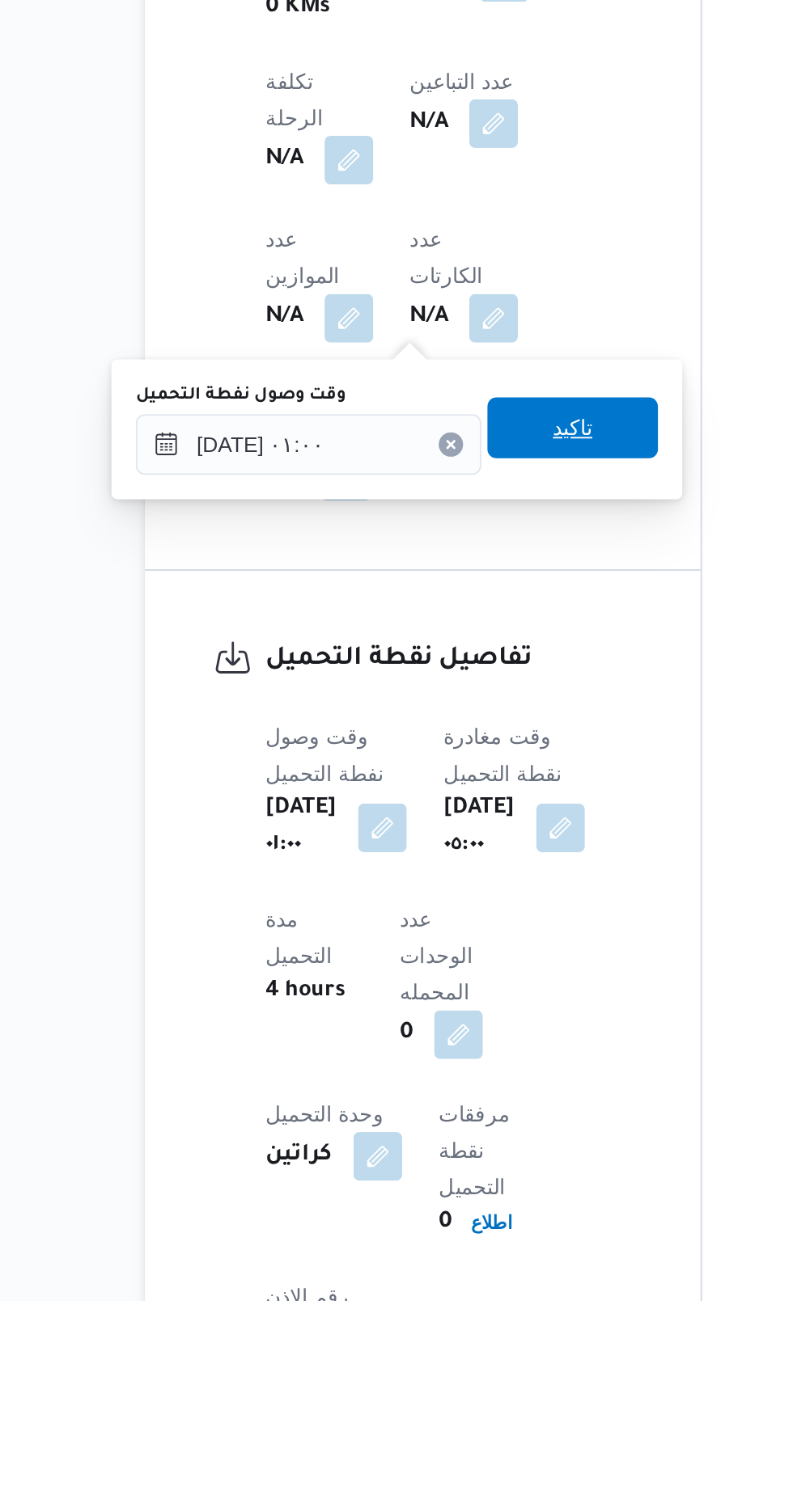
click at [448, 1056] on span "تاكيد" at bounding box center [438, 1048] width 21 height 19
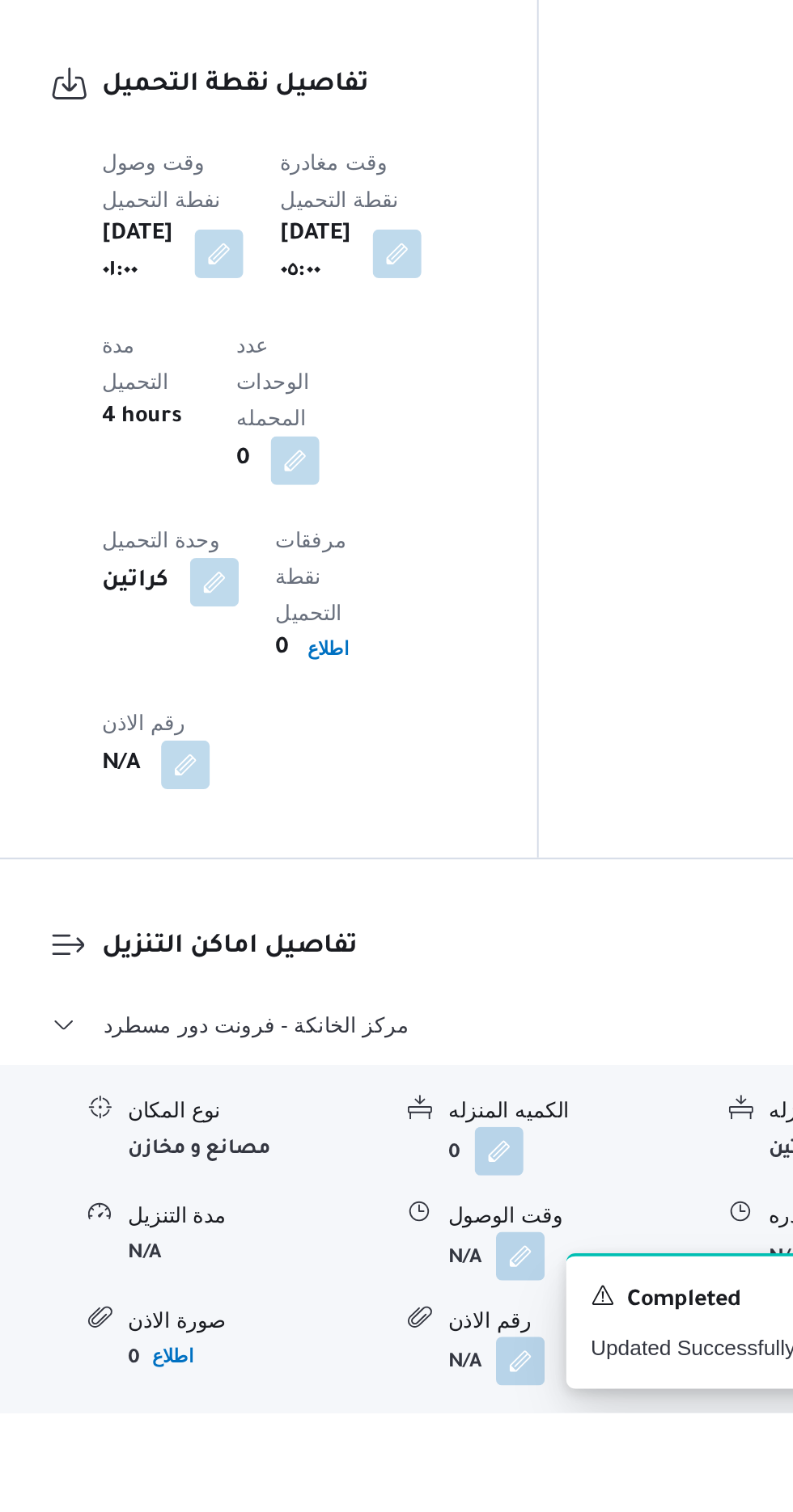
scroll to position [1118, 0]
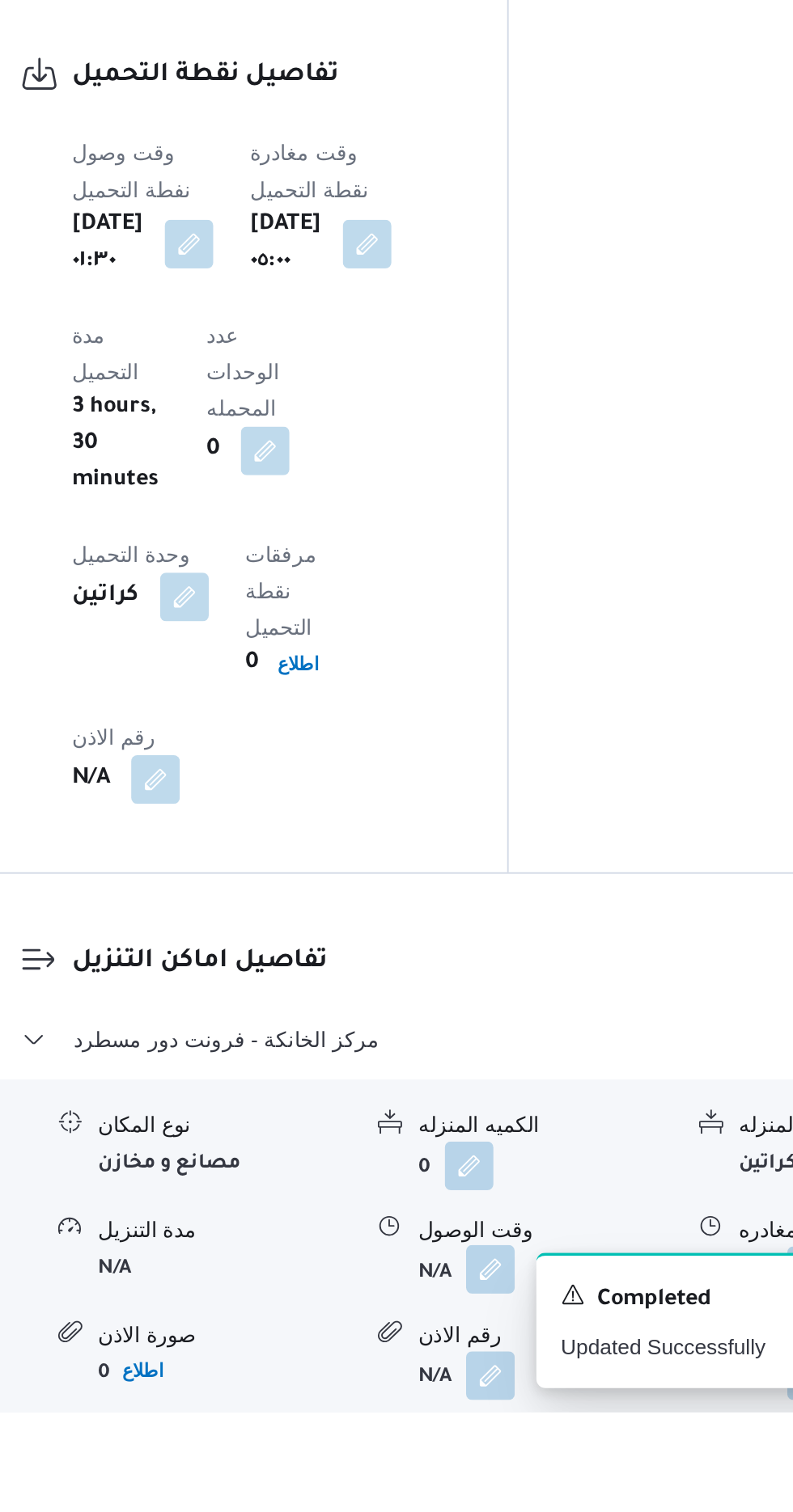
click at [499, 1424] on button "button" at bounding box center [496, 1436] width 26 height 26
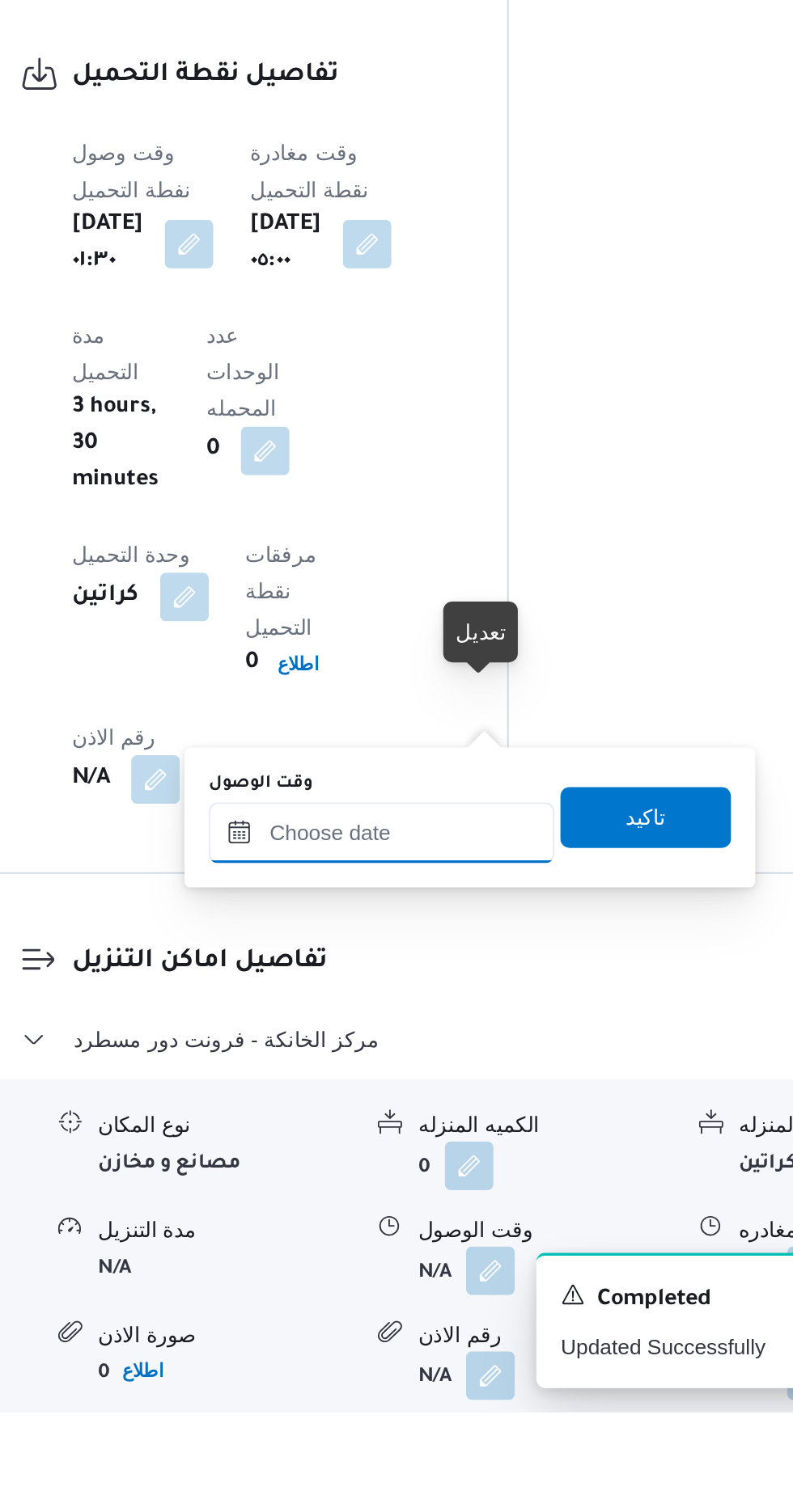
click at [488, 1200] on input "وقت الوصول" at bounding box center [438, 1204] width 183 height 32
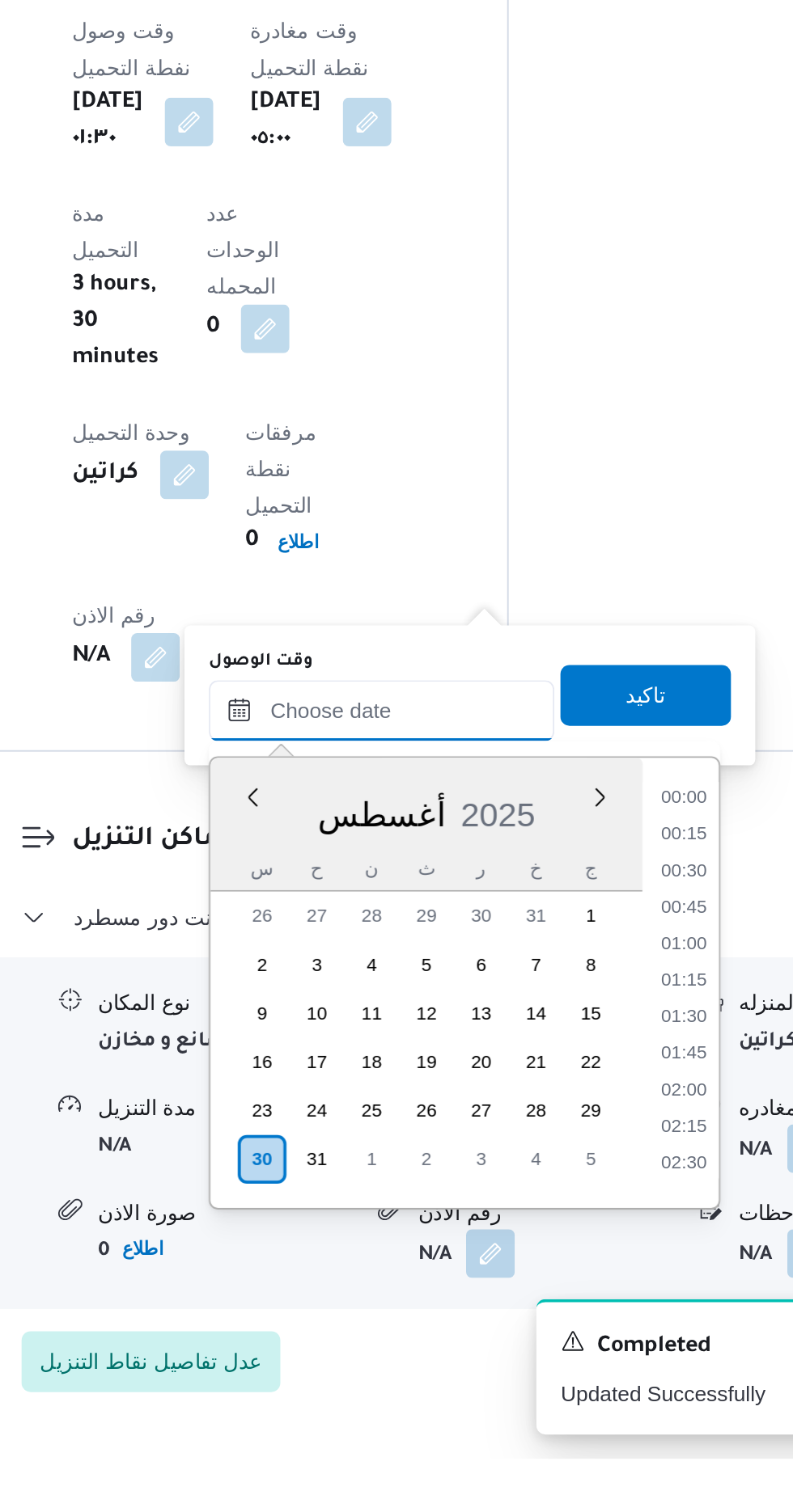
scroll to position [1150, 0]
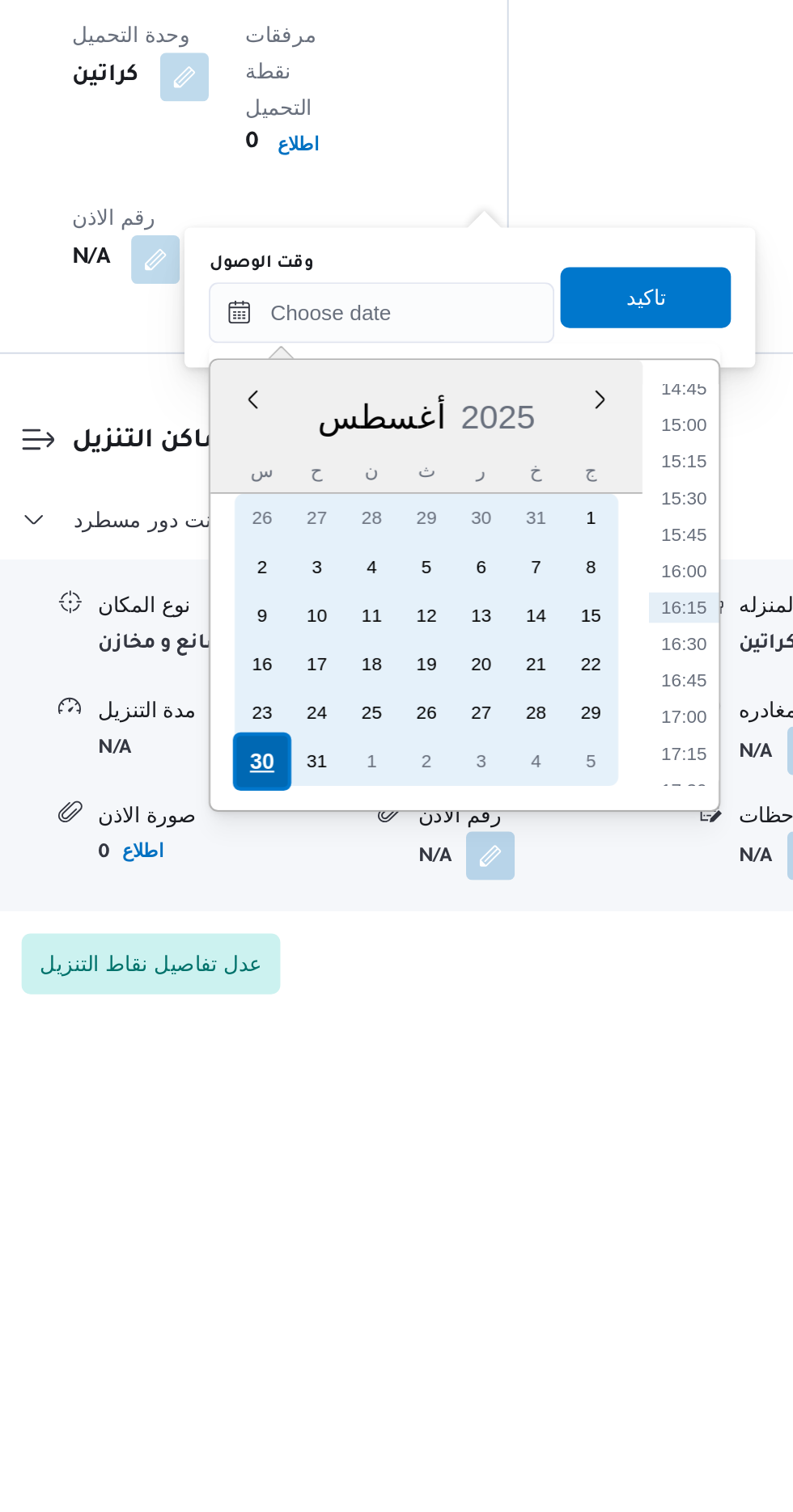
click at [379, 1353] on div "30" at bounding box center [375, 1353] width 31 height 31
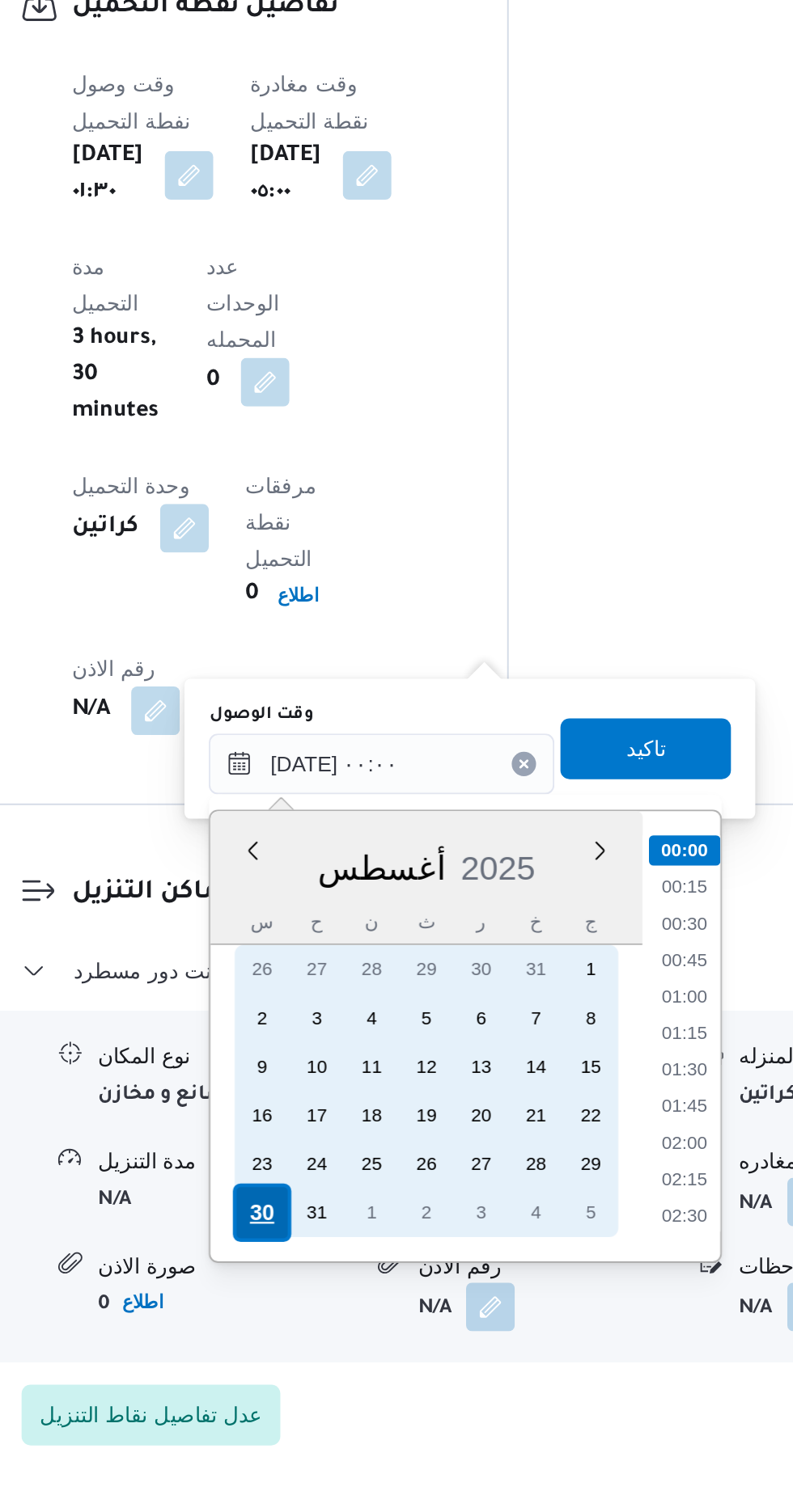
scroll to position [1209, 0]
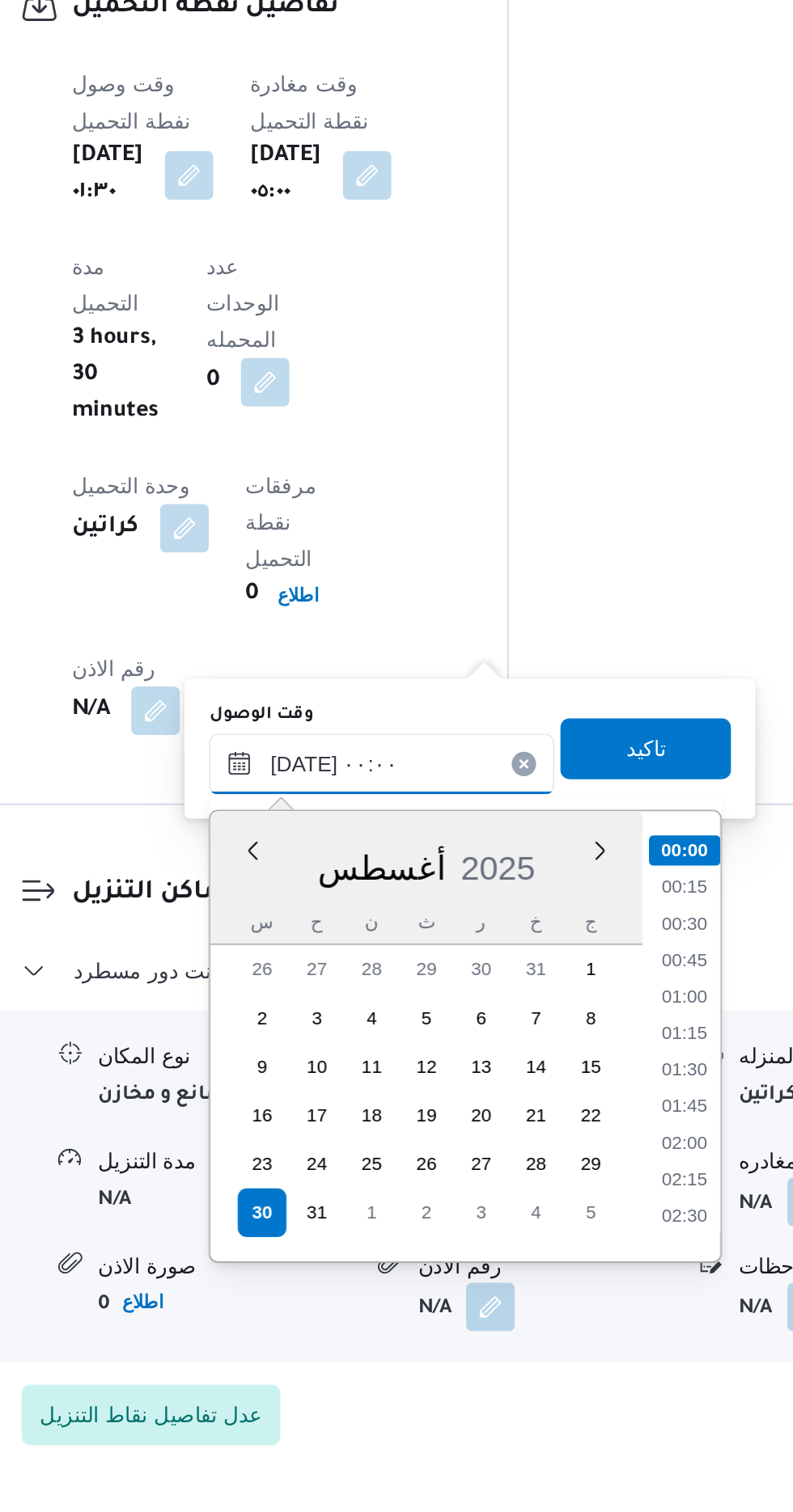
click at [363, 1120] on input "[DATE] ٠٠:٠٠" at bounding box center [438, 1114] width 183 height 32
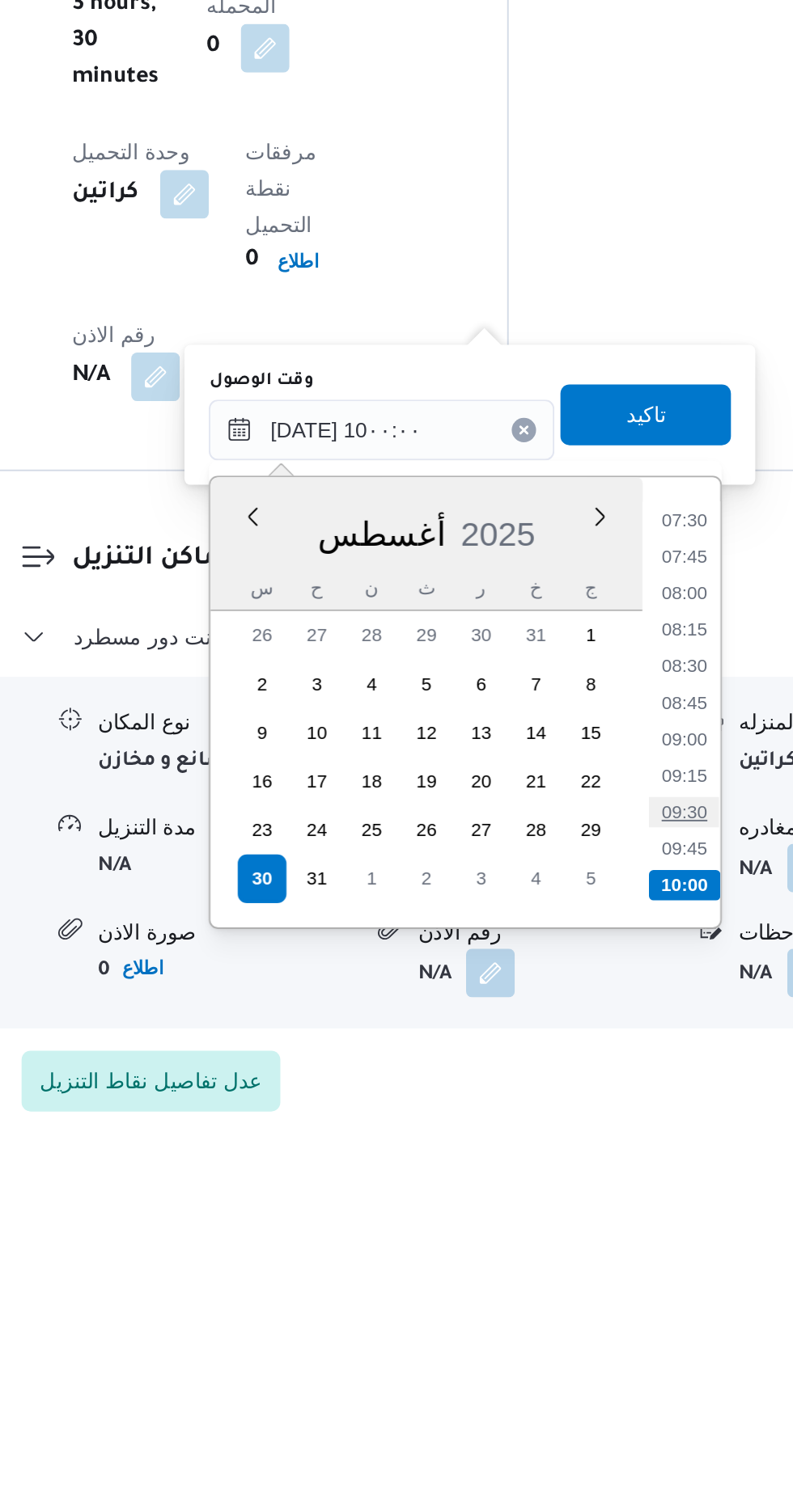
click at [600, 1316] on li "09:30" at bounding box center [600, 1318] width 37 height 16
type input "[DATE] ٠٩:٣٠"
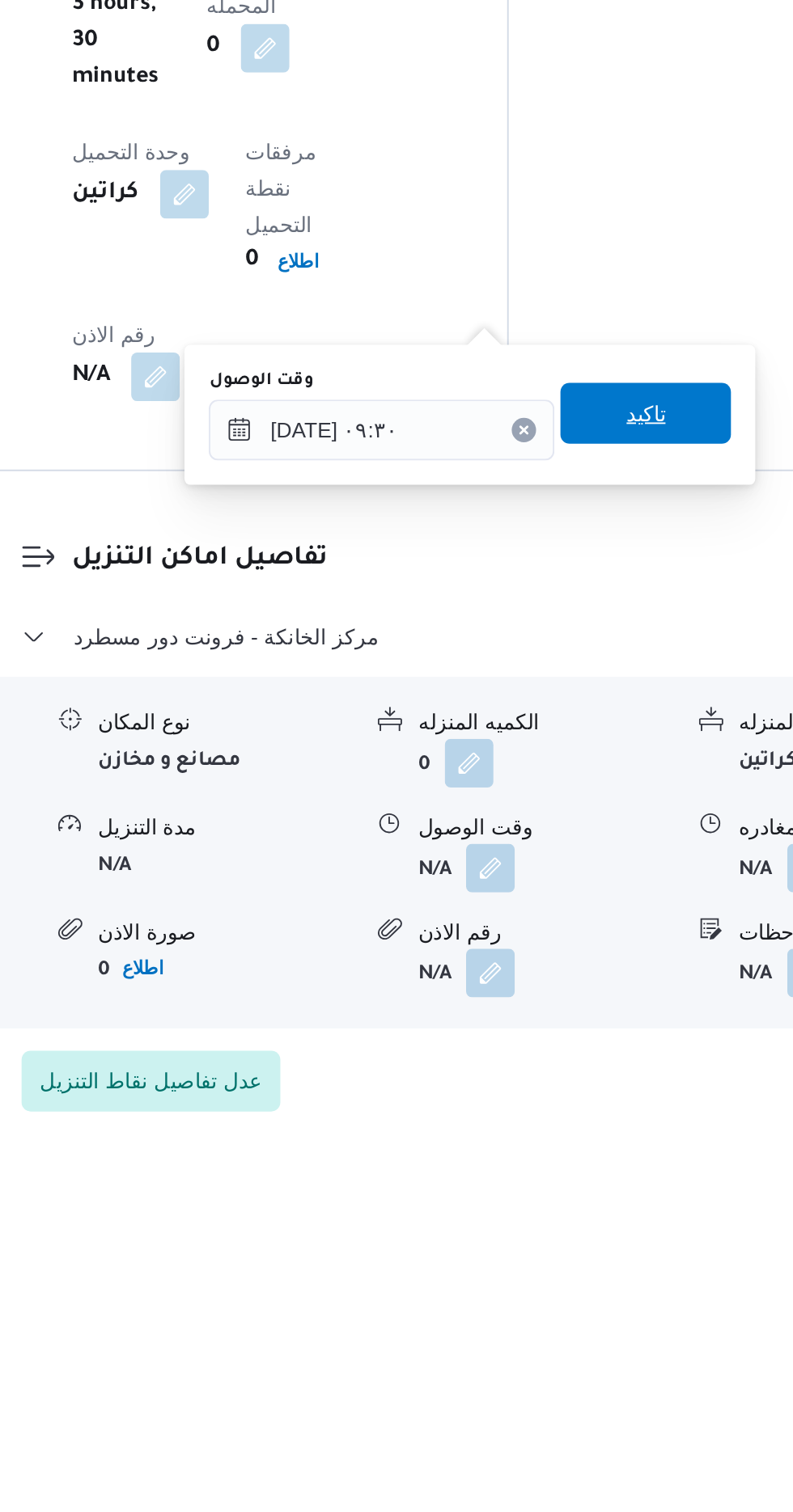
click at [589, 1098] on span "تاكيد" at bounding box center [580, 1107] width 21 height 19
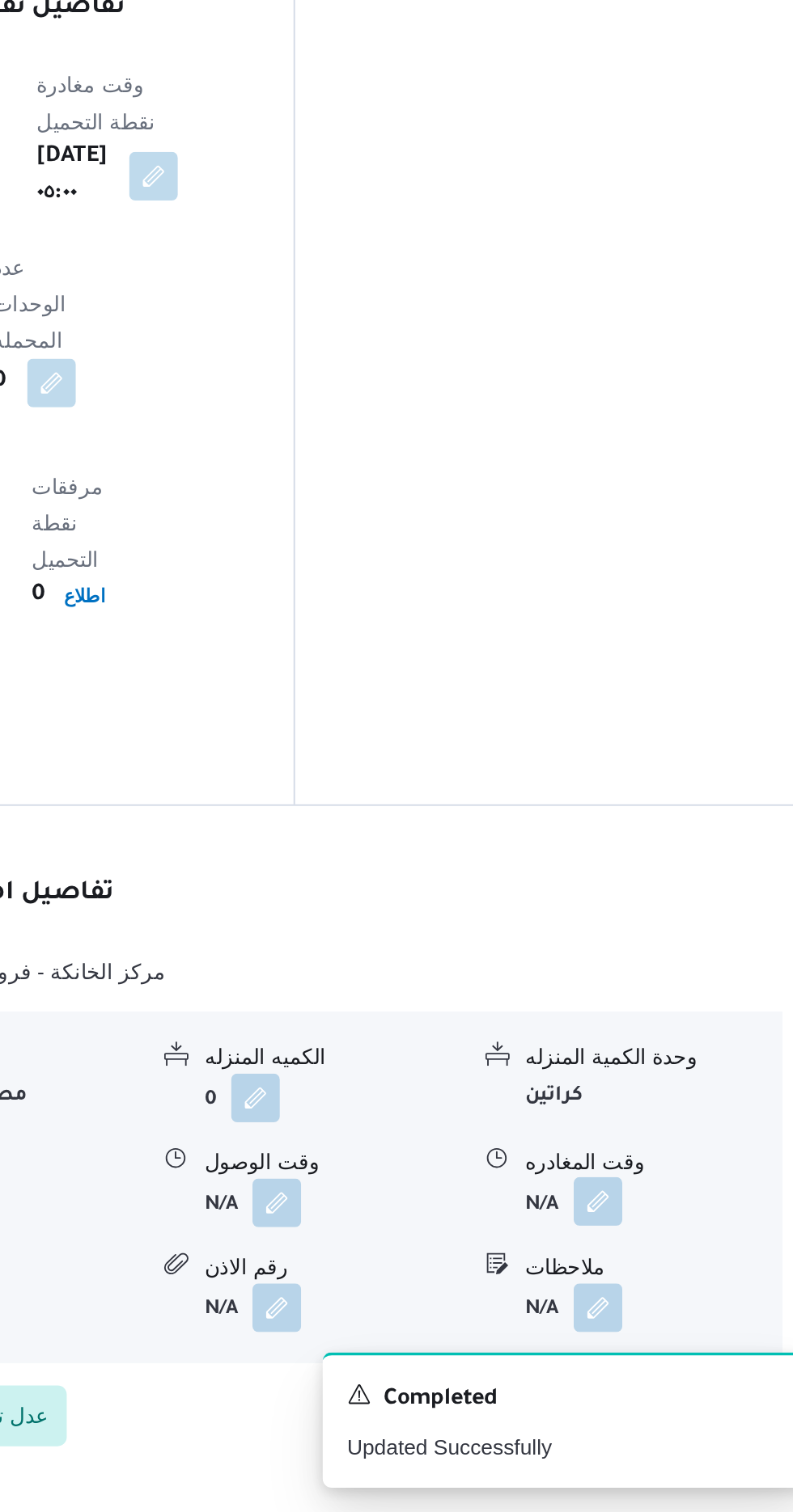
click at [667, 1335] on button "button" at bounding box center [667, 1347] width 26 height 26
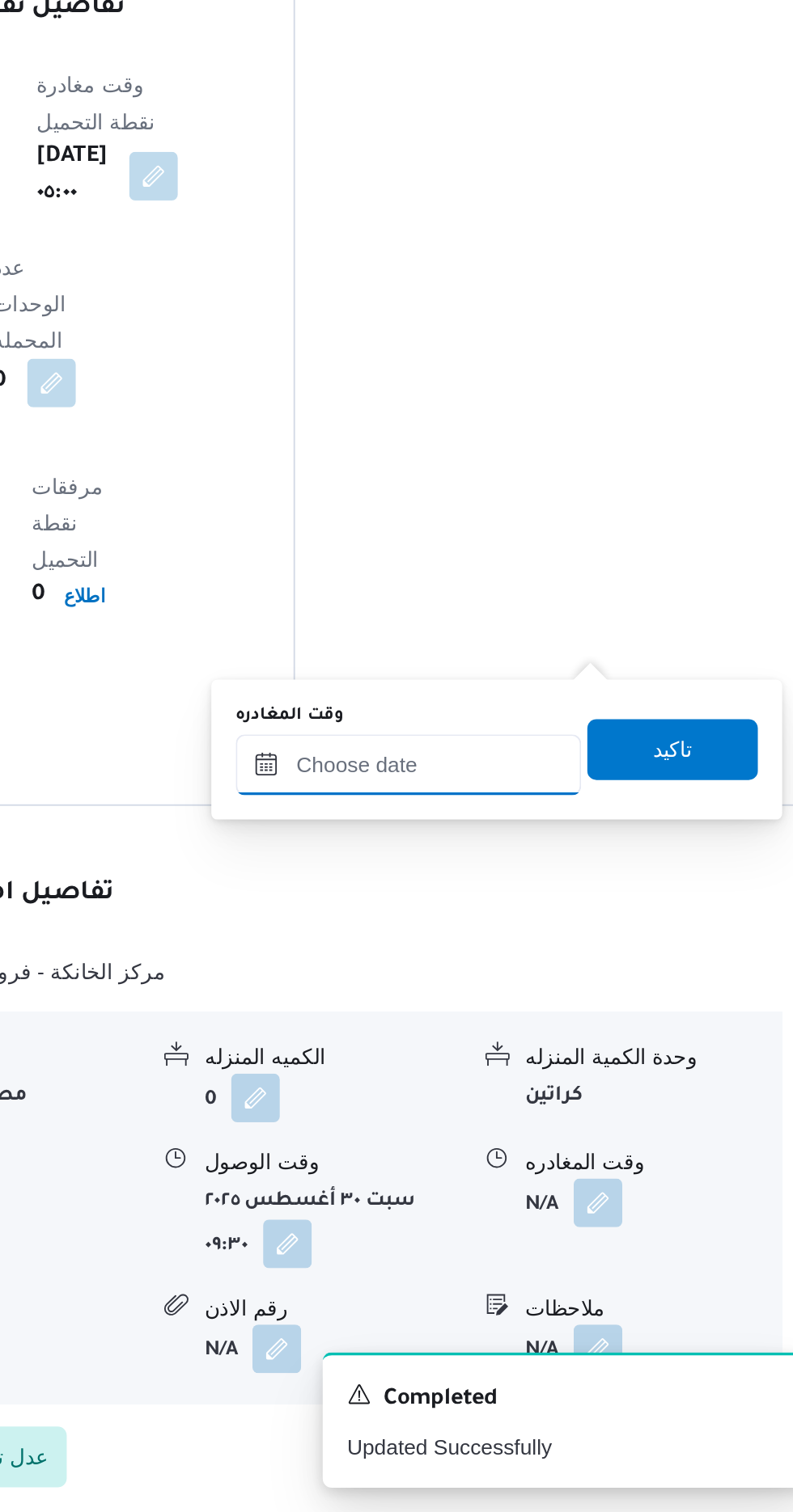
click at [610, 1107] on input "وقت المغادره" at bounding box center [566, 1115] width 183 height 32
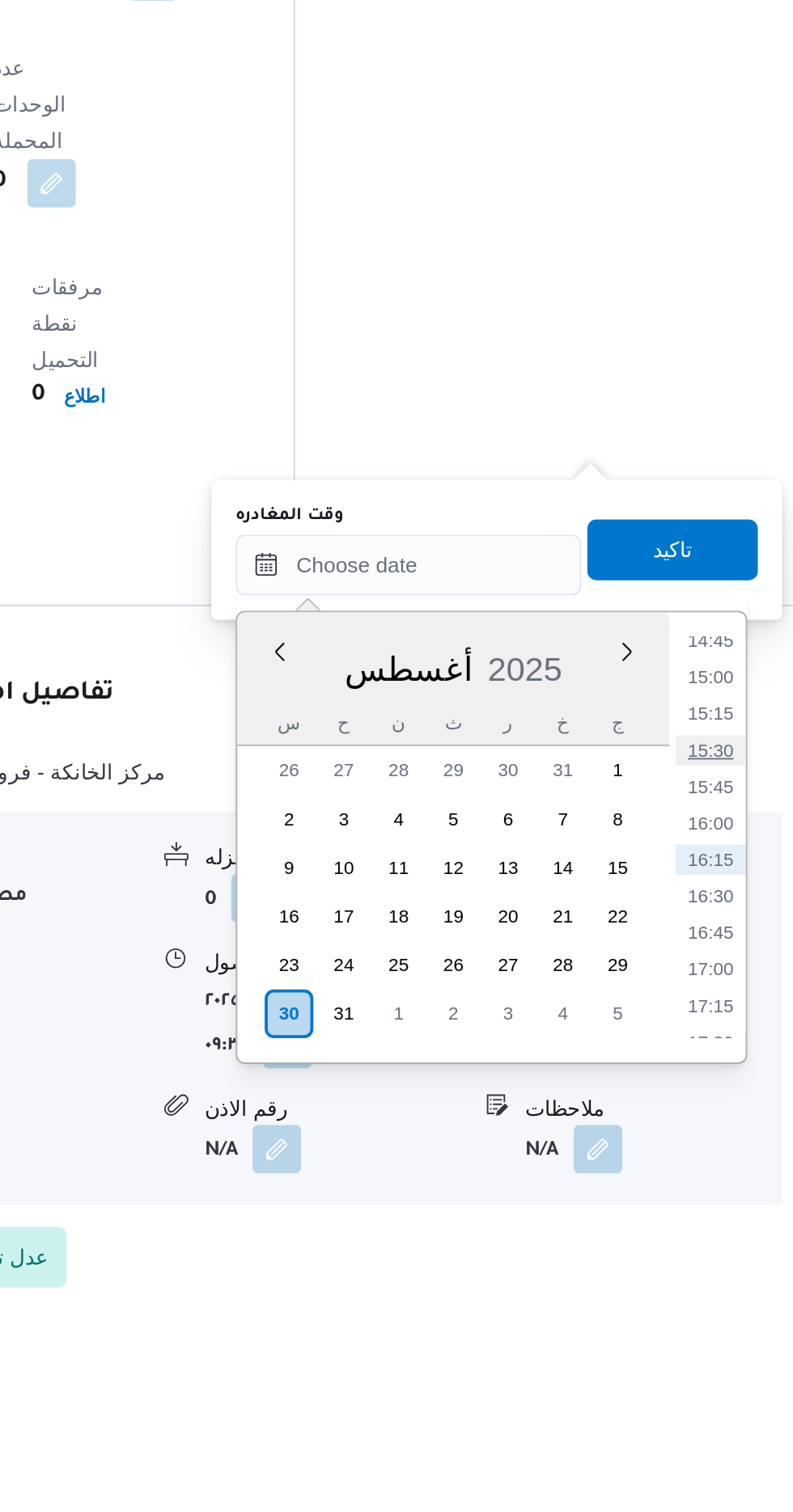
click at [723, 1213] on li "15:30" at bounding box center [727, 1213] width 37 height 16
type input "[DATE] ١٥:٣٠"
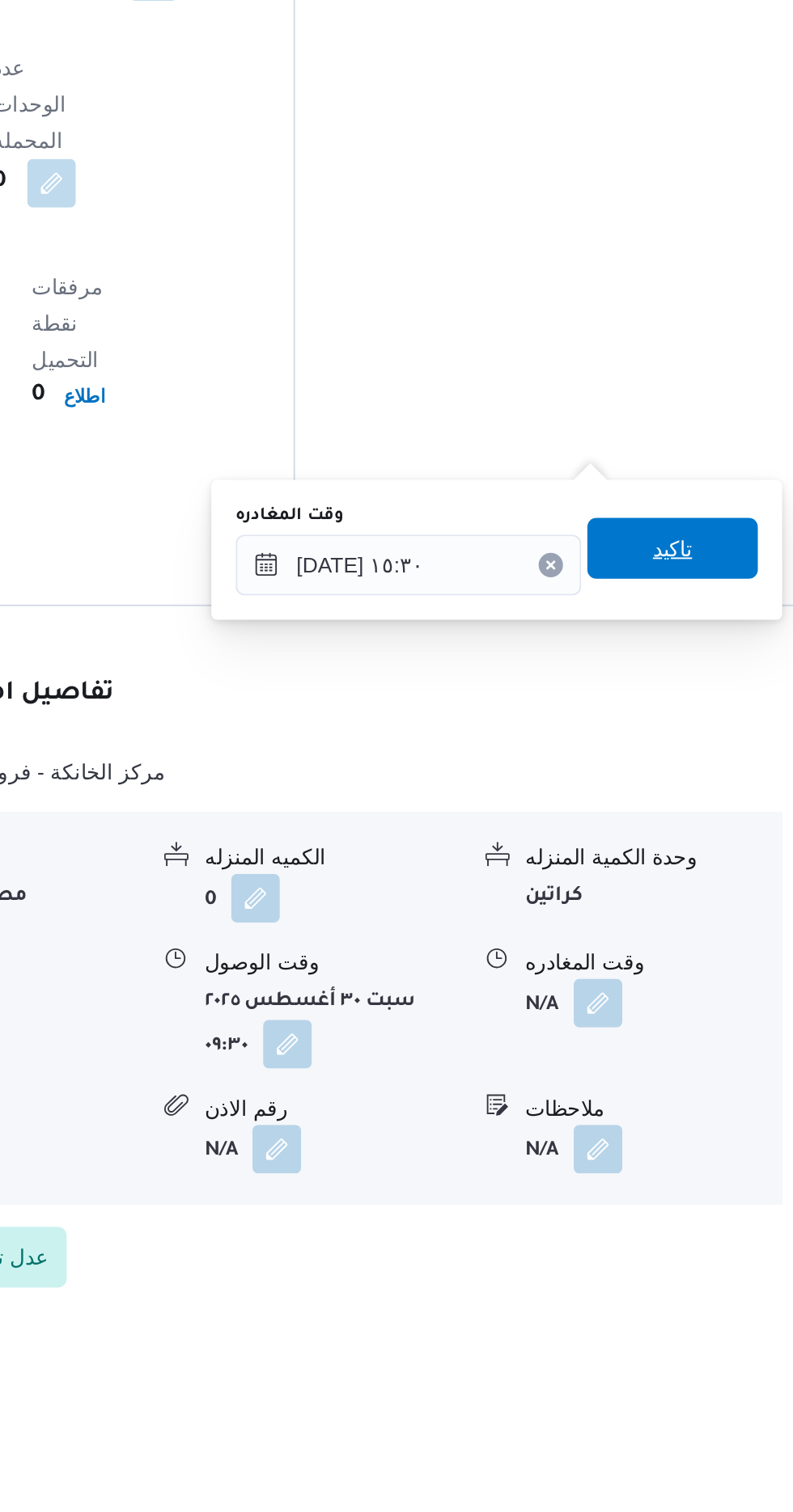
click at [717, 1109] on span "تاكيد" at bounding box center [707, 1107] width 21 height 19
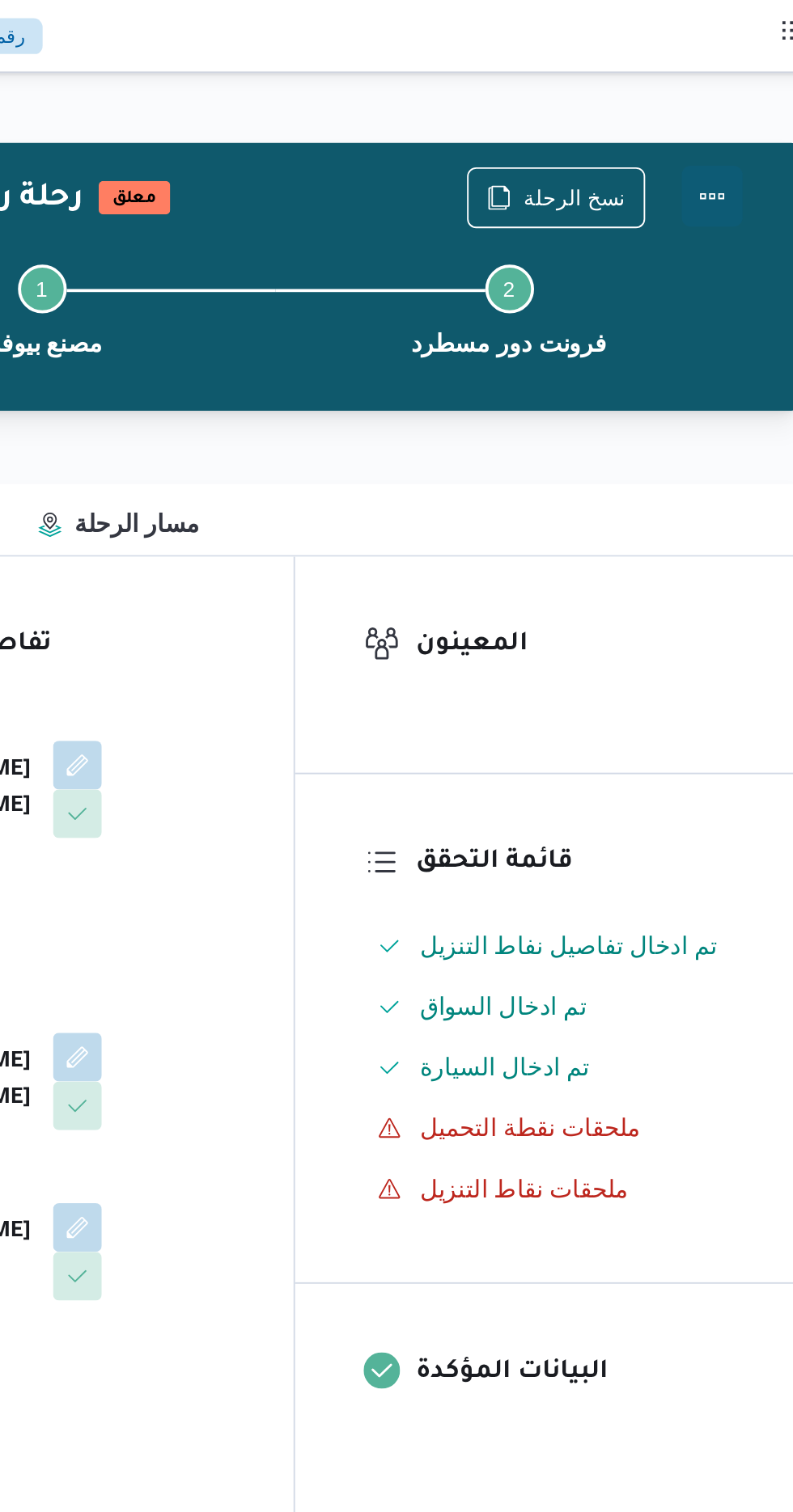
click at [736, 98] on button "Actions" at bounding box center [727, 104] width 32 height 32
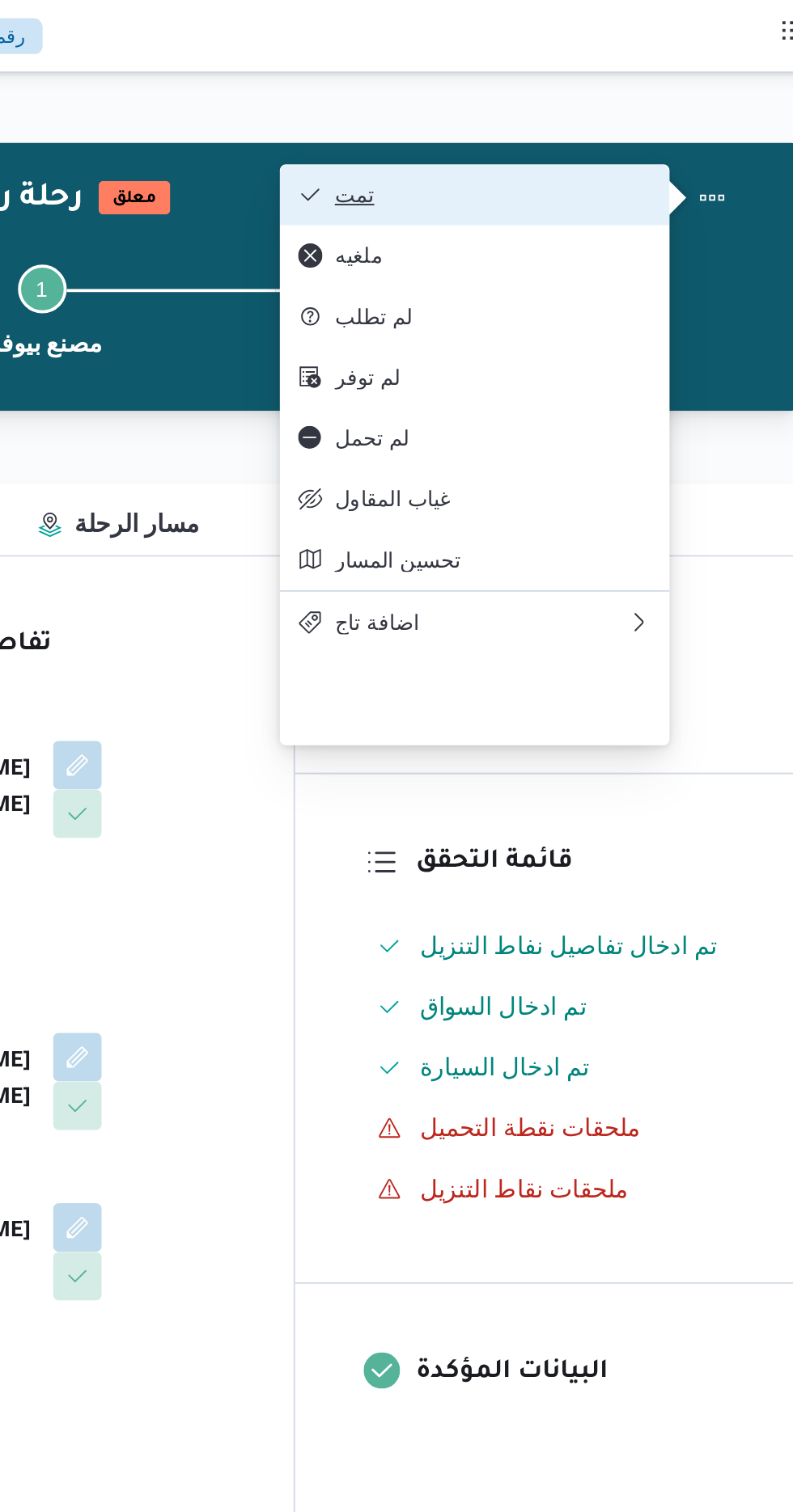
click at [692, 97] on span "تمت" at bounding box center [612, 103] width 169 height 13
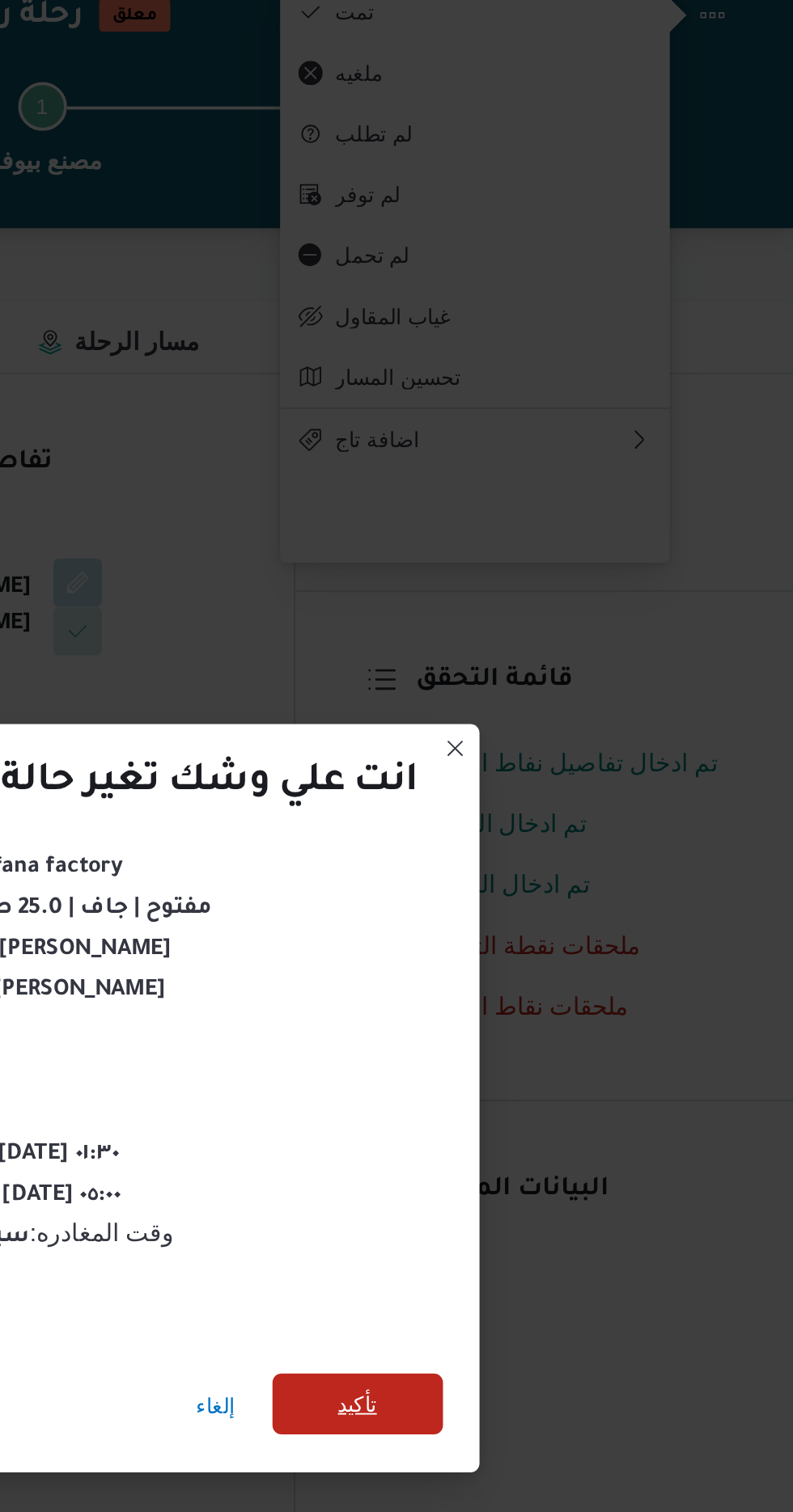
click at [555, 836] on span "تأكيد" at bounding box center [539, 843] width 90 height 32
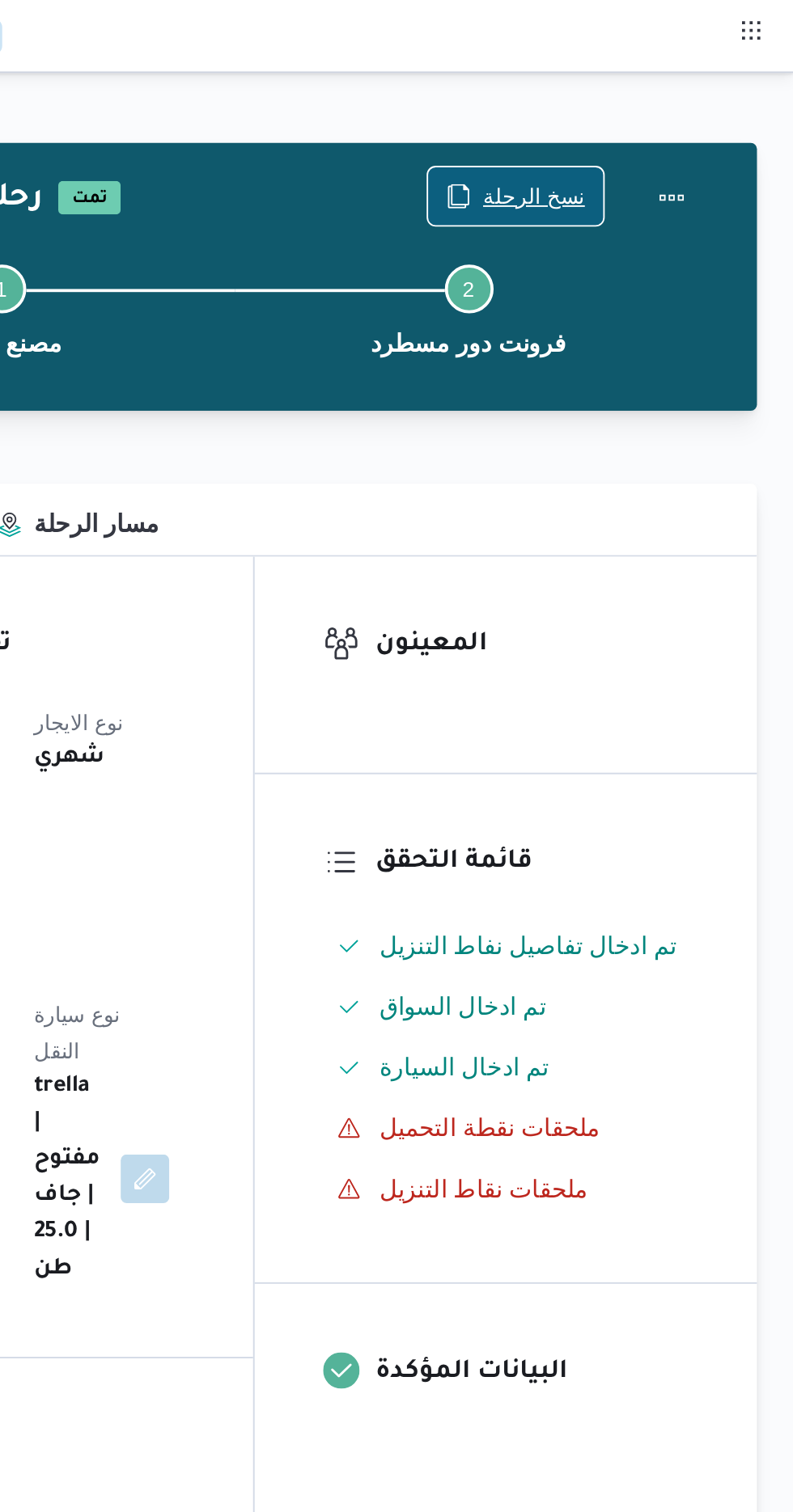
click at [661, 101] on span "نسخ الرحلة" at bounding box center [655, 105] width 54 height 19
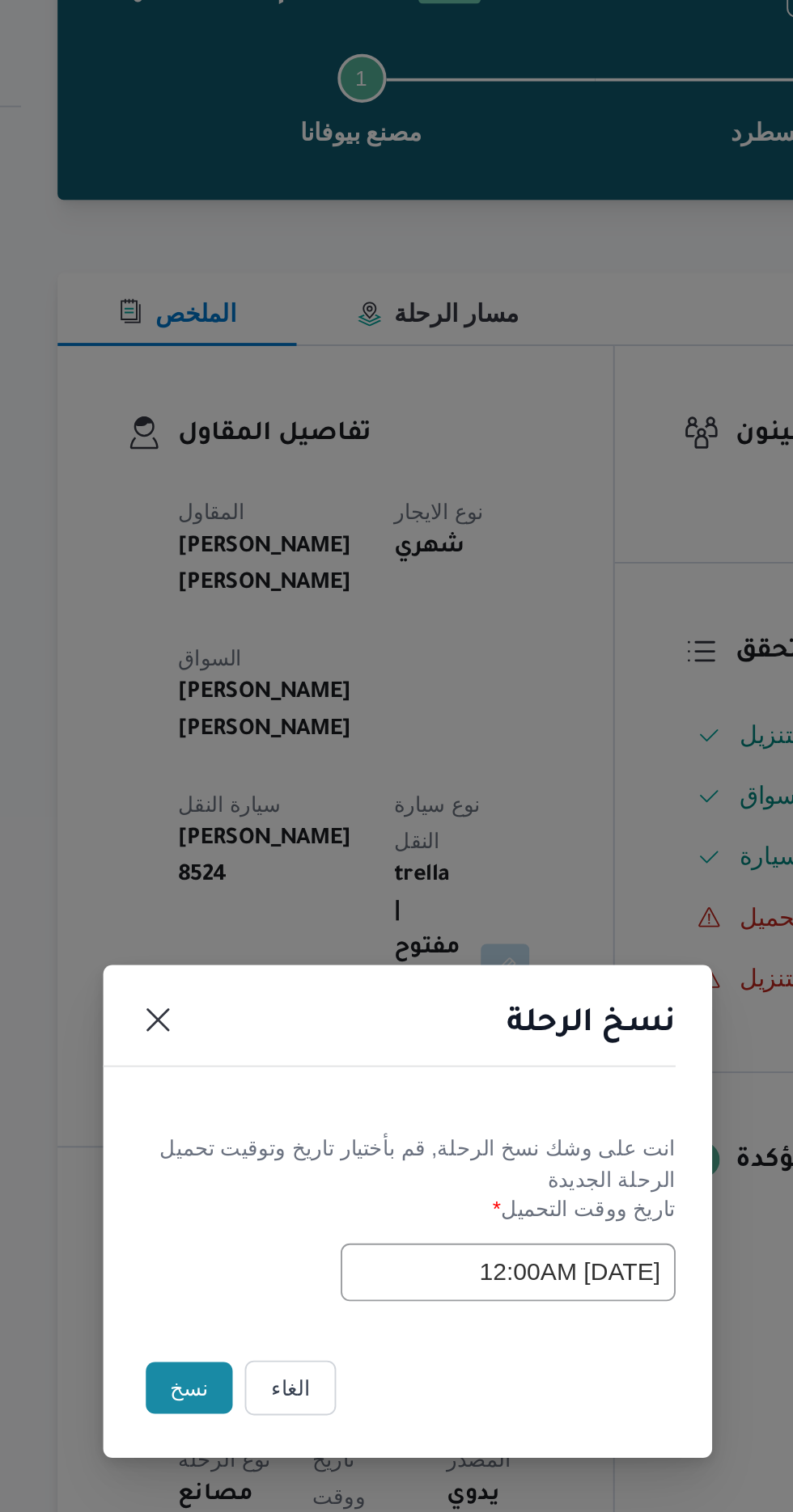
click at [274, 856] on button "نسخ" at bounding box center [280, 850] width 47 height 27
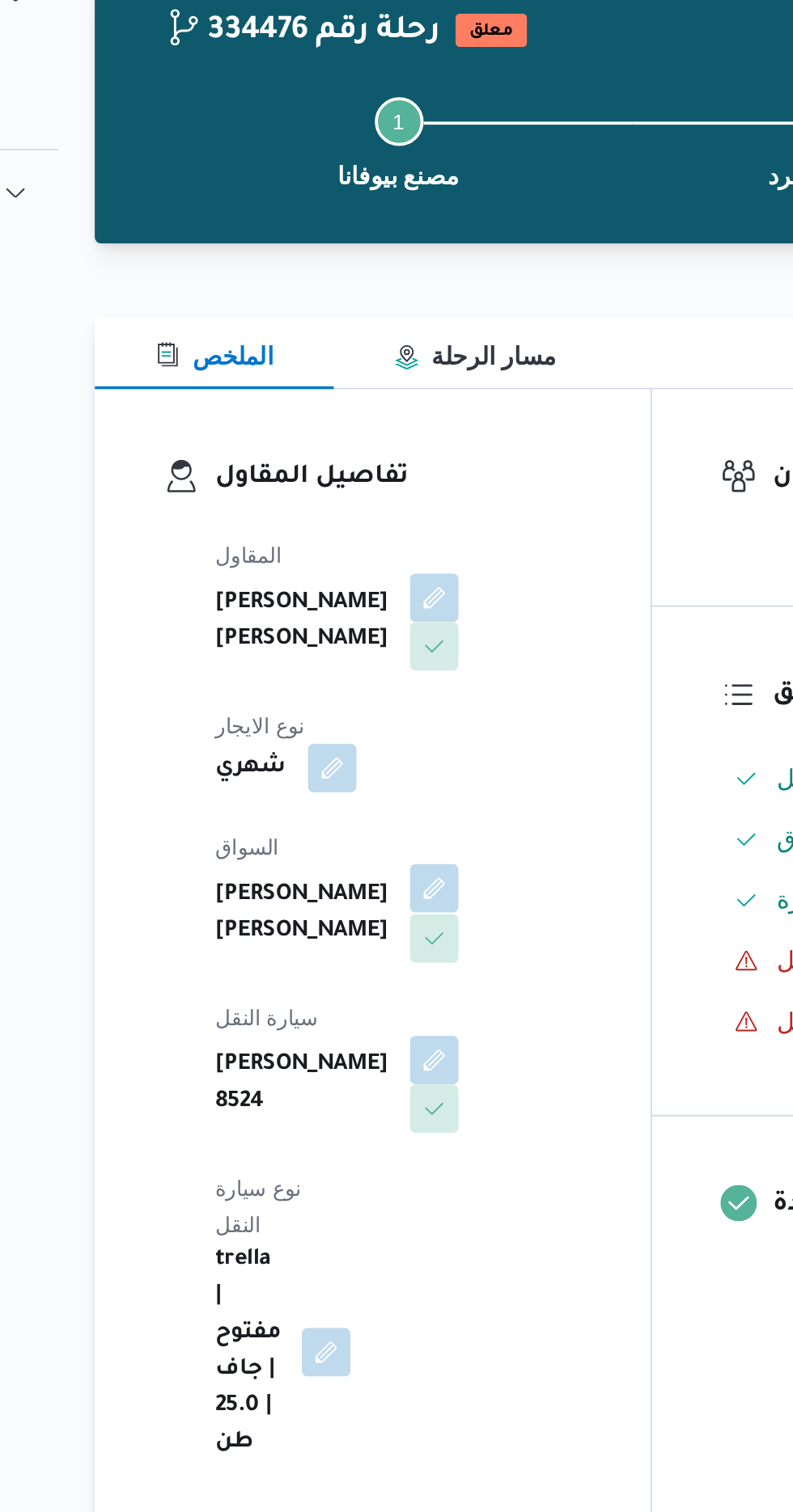
click at [378, 549] on button "button" at bounding box center [391, 561] width 26 height 26
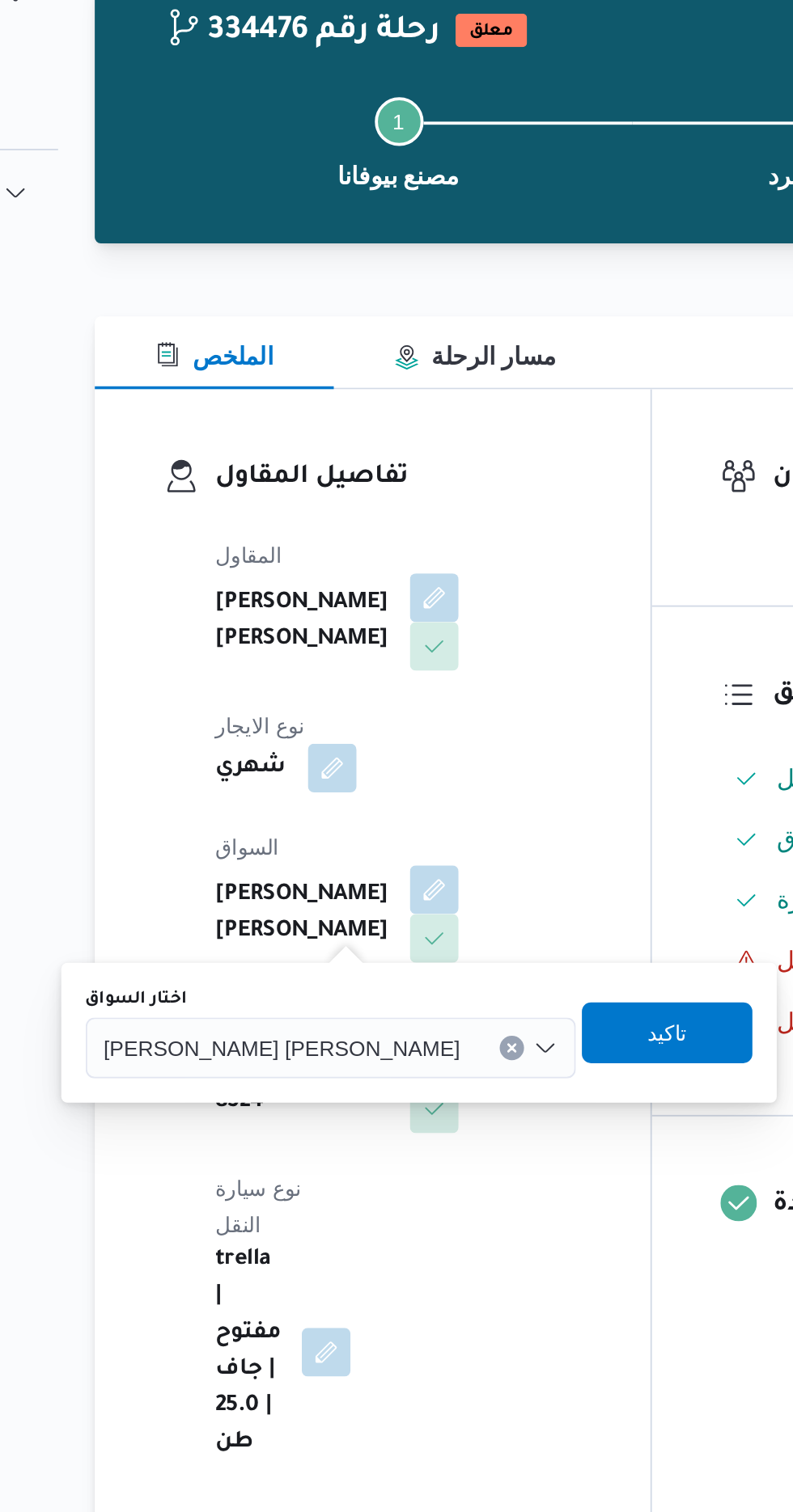
click at [411, 646] on input "اختار السواق" at bounding box center [412, 646] width 2 height 19
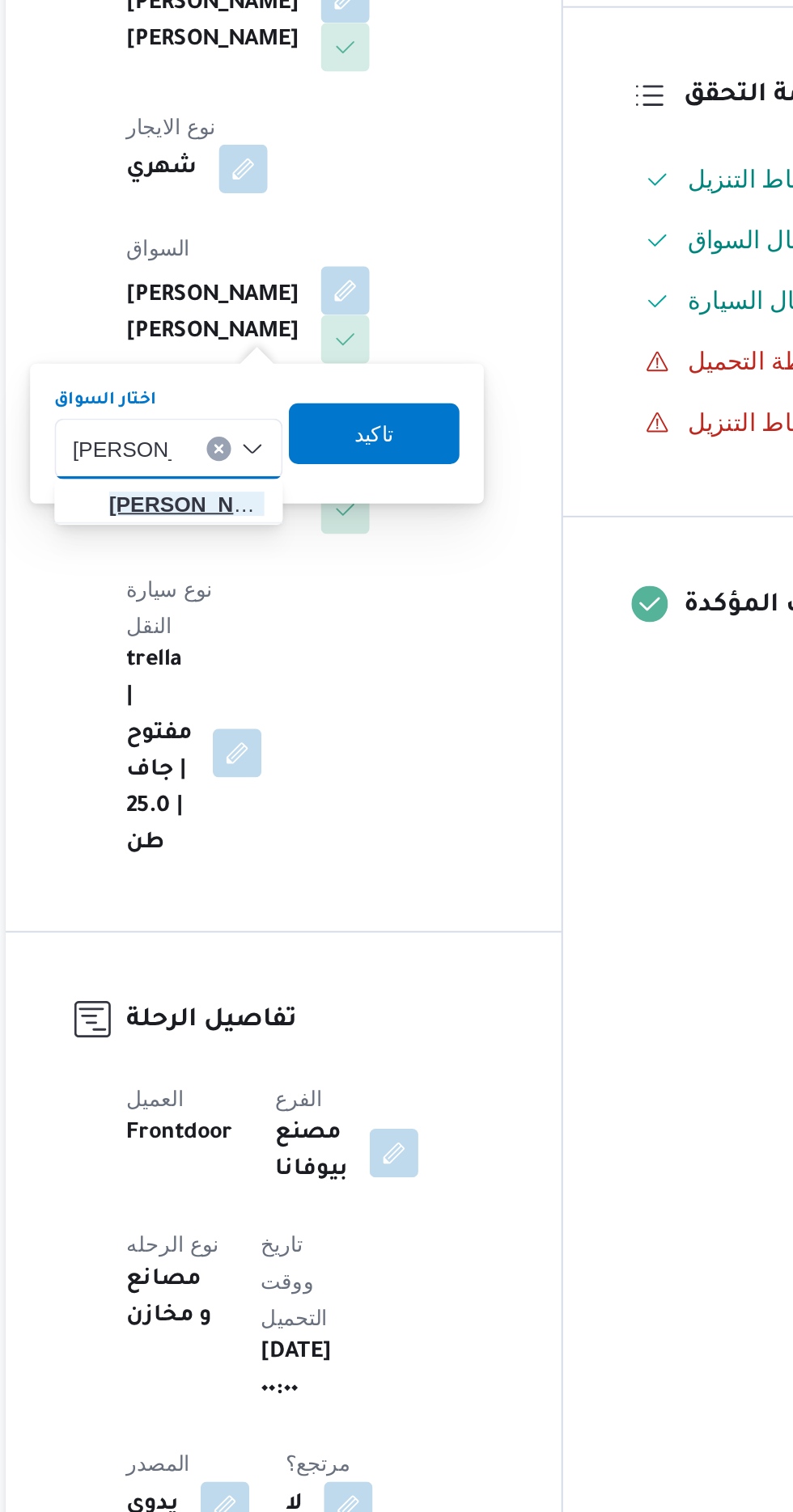
type input "[PERSON_NAME]"
click at [315, 679] on span "[PERSON_NAME] يد [PERSON_NAME]" at bounding box center [306, 676] width 82 height 19
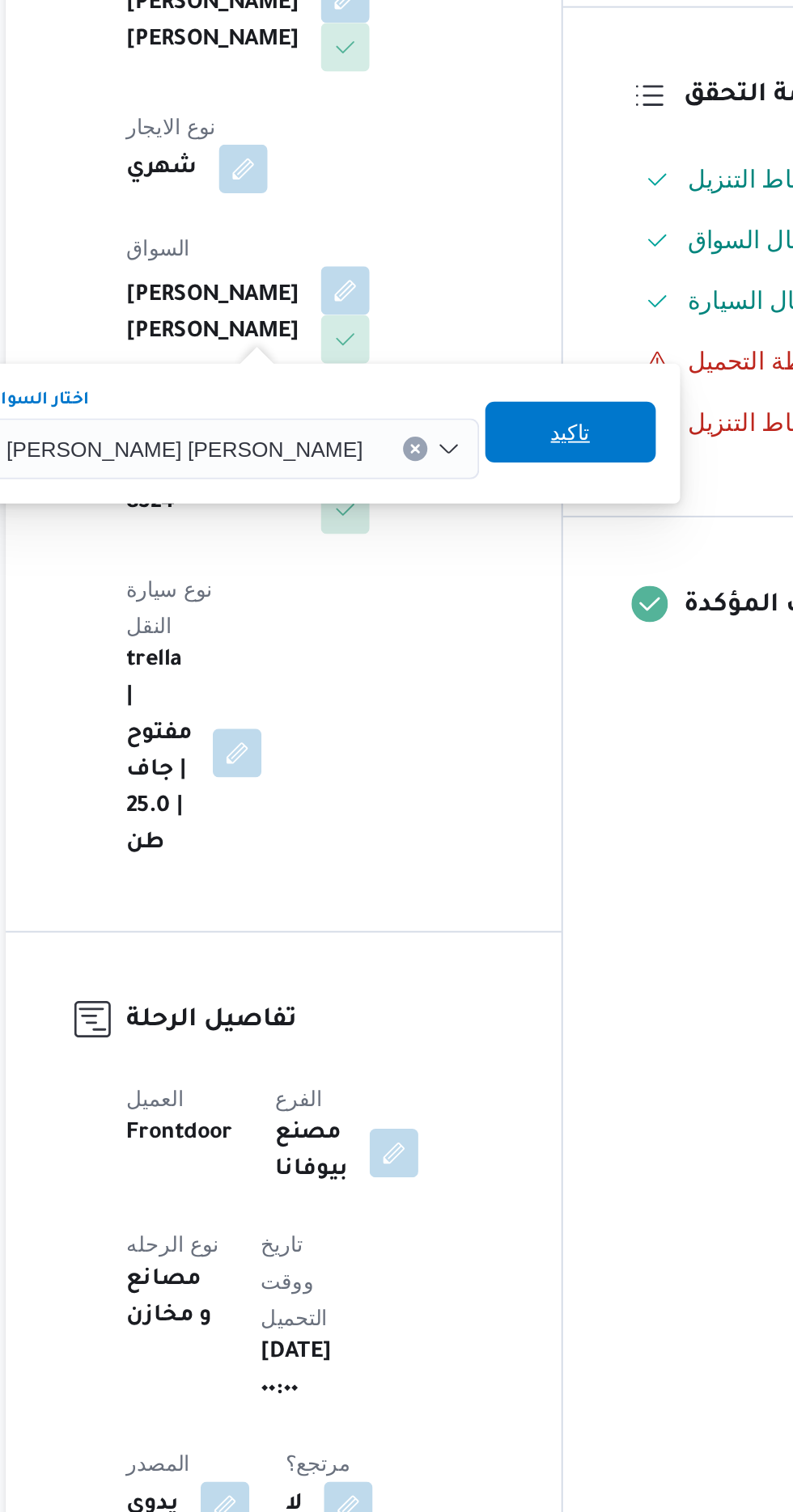
click at [500, 641] on span "تاكيد" at bounding box center [511, 638] width 21 height 19
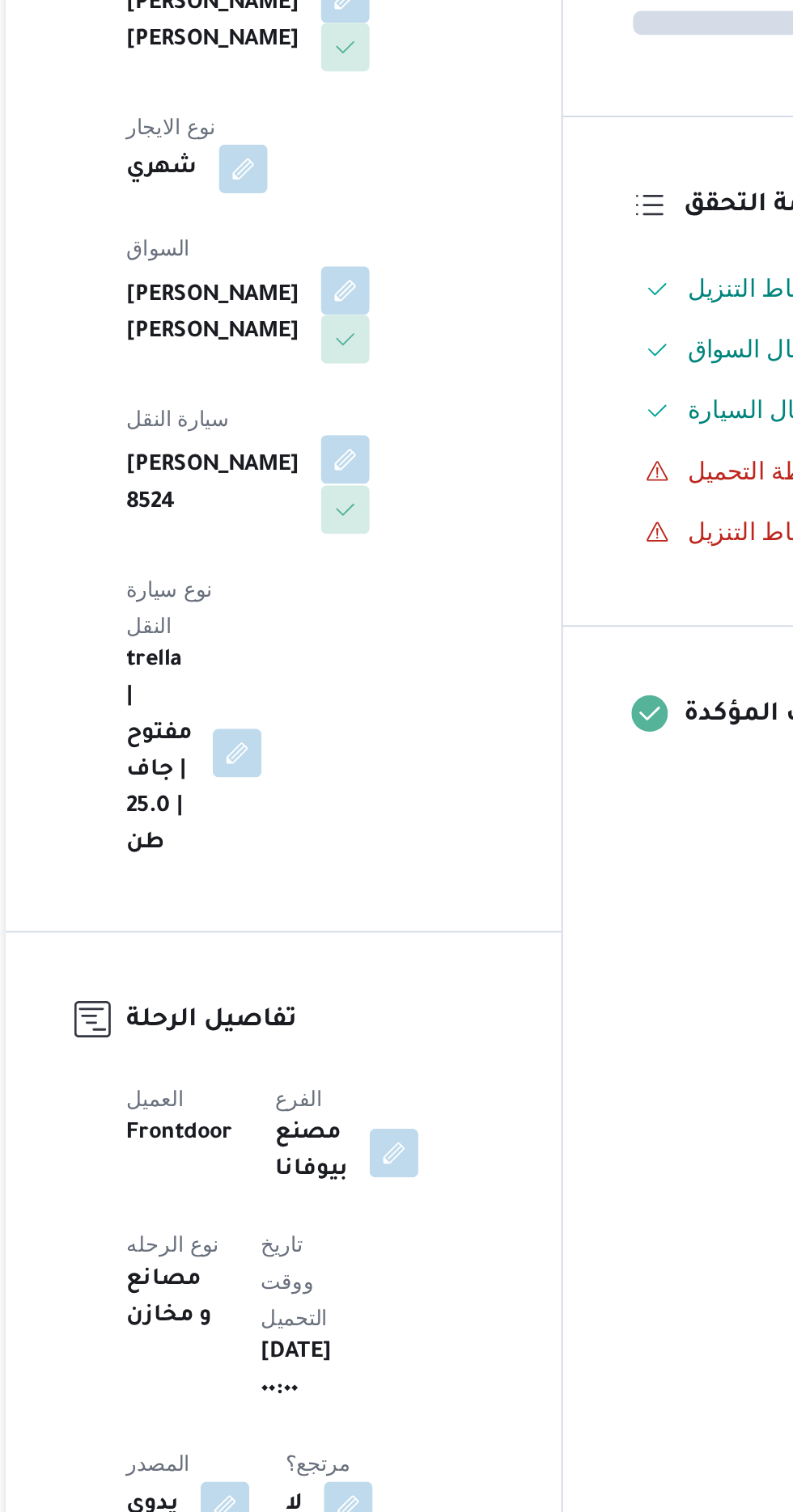
click at [403, 639] on button "button" at bounding box center [391, 651] width 26 height 26
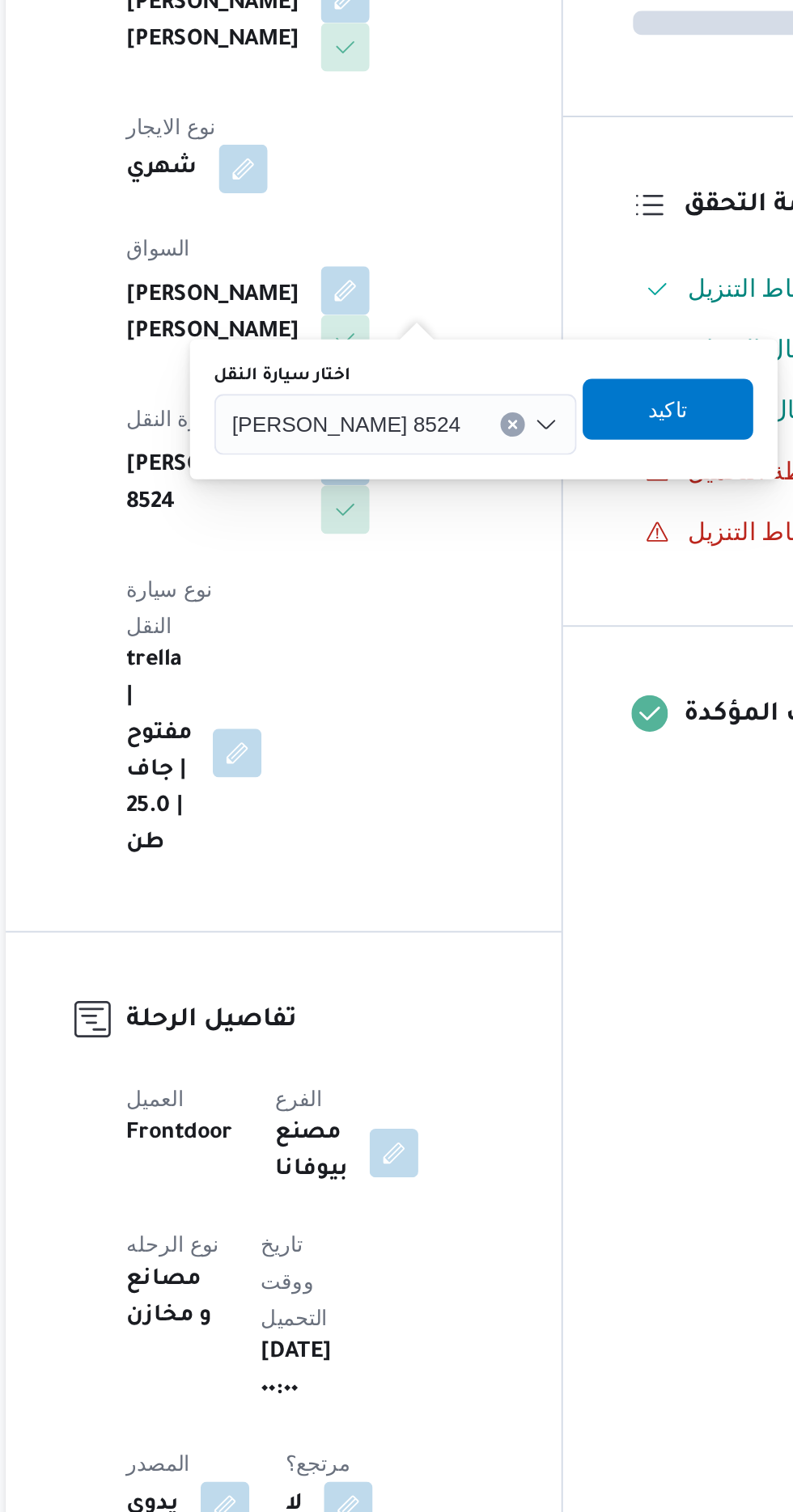
click at [381, 633] on div "[PERSON_NAME] 8524" at bounding box center [417, 633] width 193 height 32
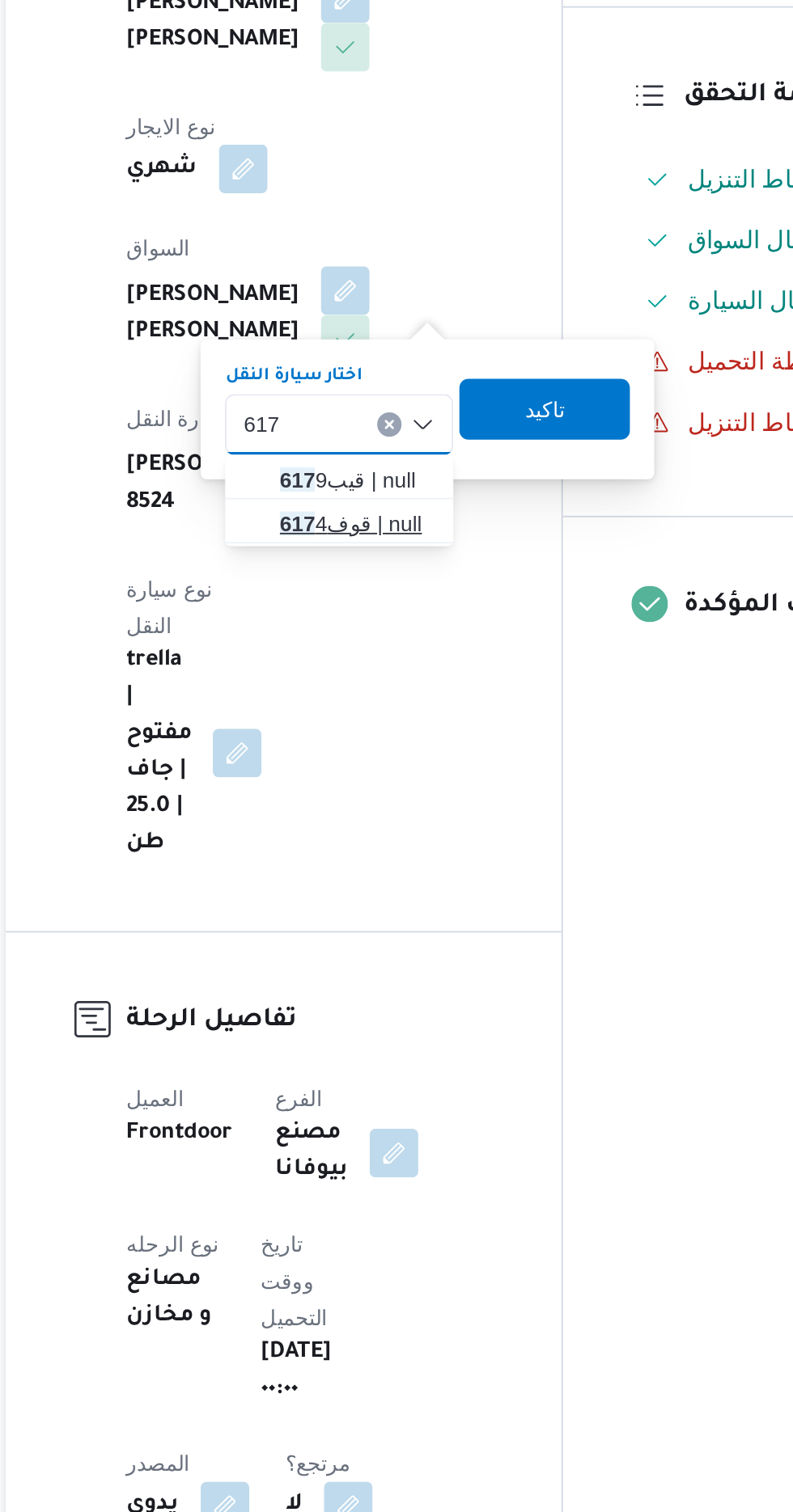
type input "617"
click at [396, 686] on span "قوف 617 4 | null" at bounding box center [396, 686] width 82 height 19
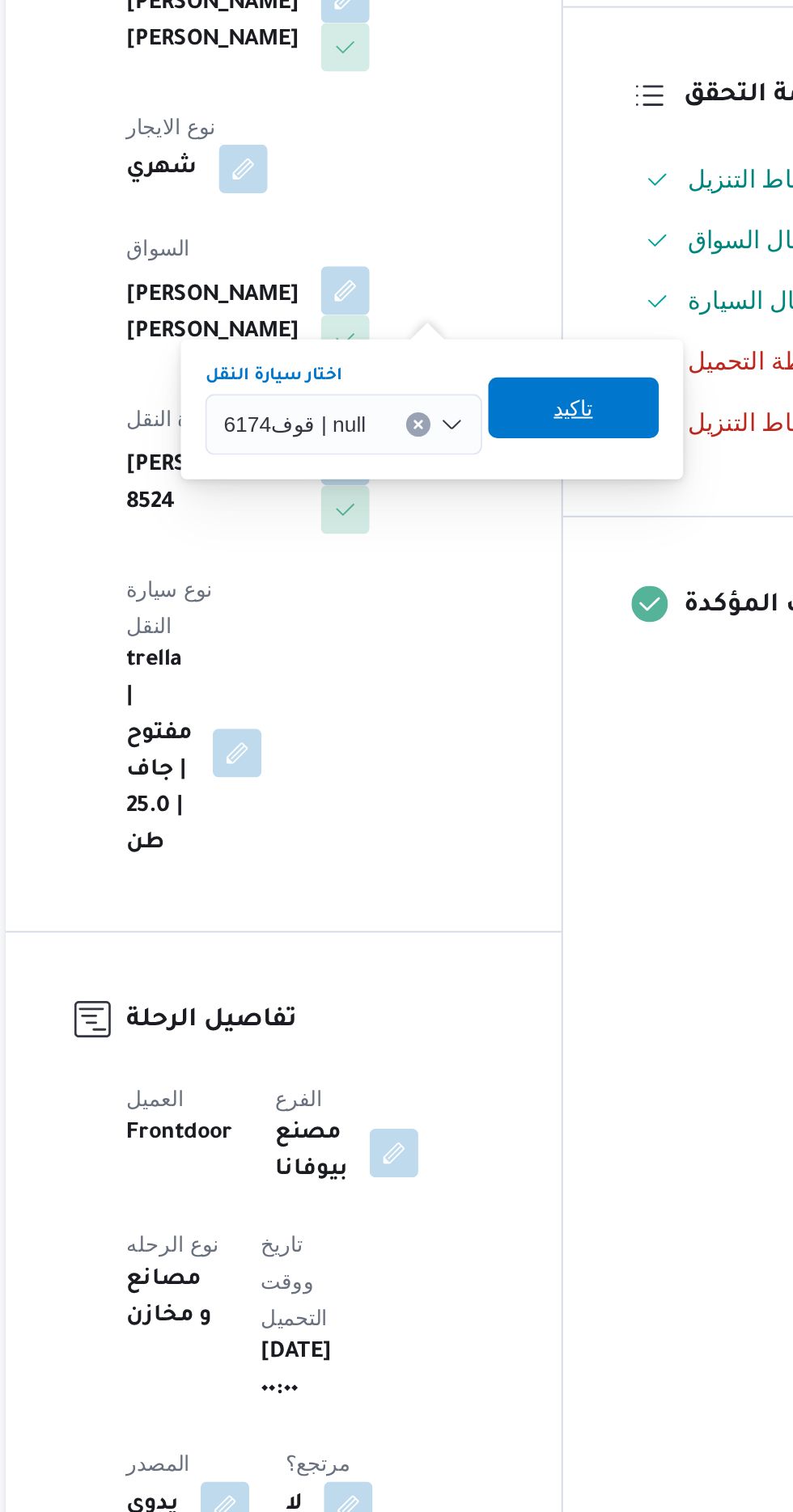
click at [514, 631] on span "تاكيد" at bounding box center [512, 624] width 21 height 19
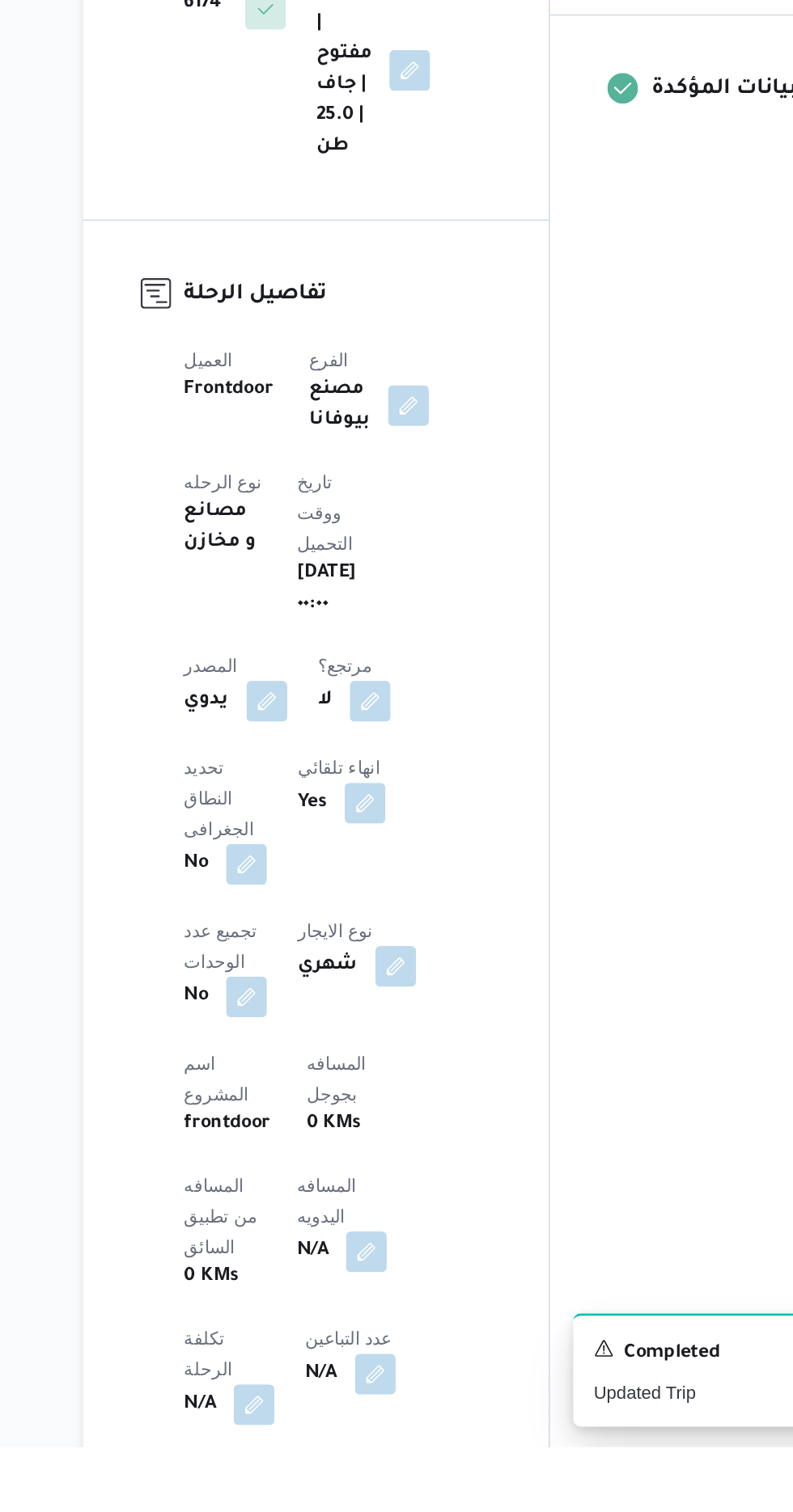
scroll to position [85, 0]
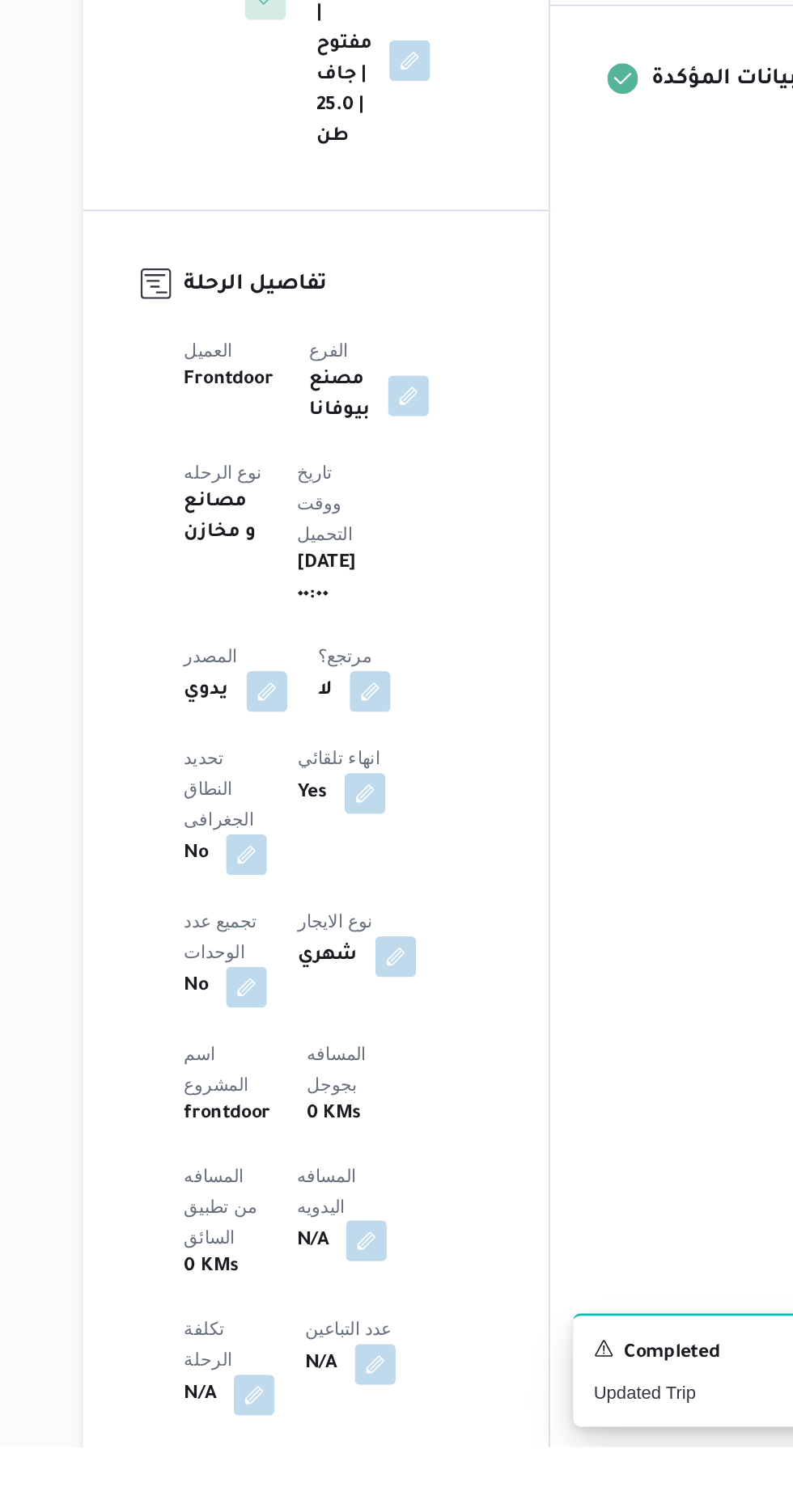
click at [377, 1369] on button "button" at bounding box center [390, 1381] width 26 height 26
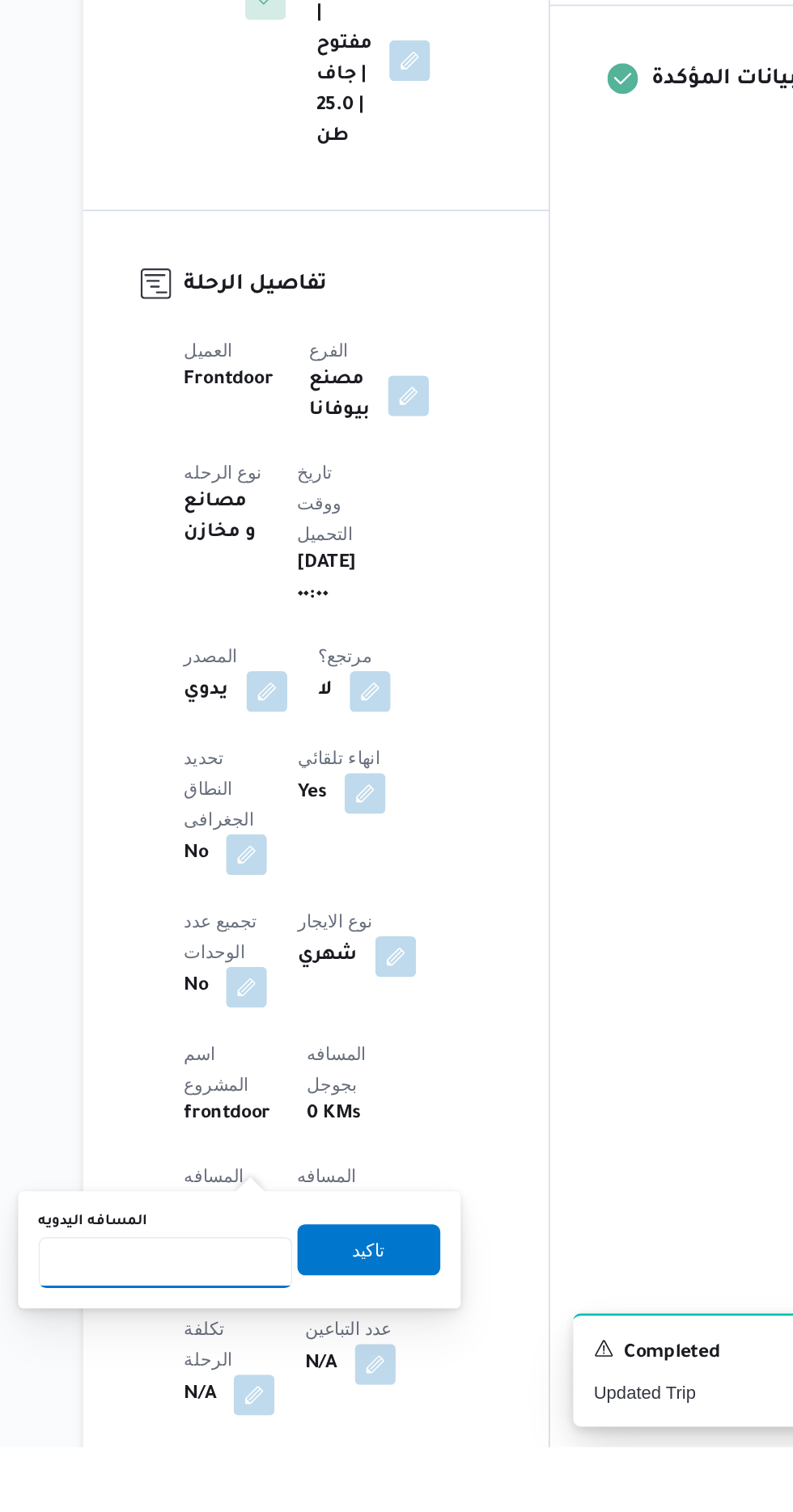
click at [289, 1395] on input "المسافه اليدويه" at bounding box center [263, 1395] width 161 height 32
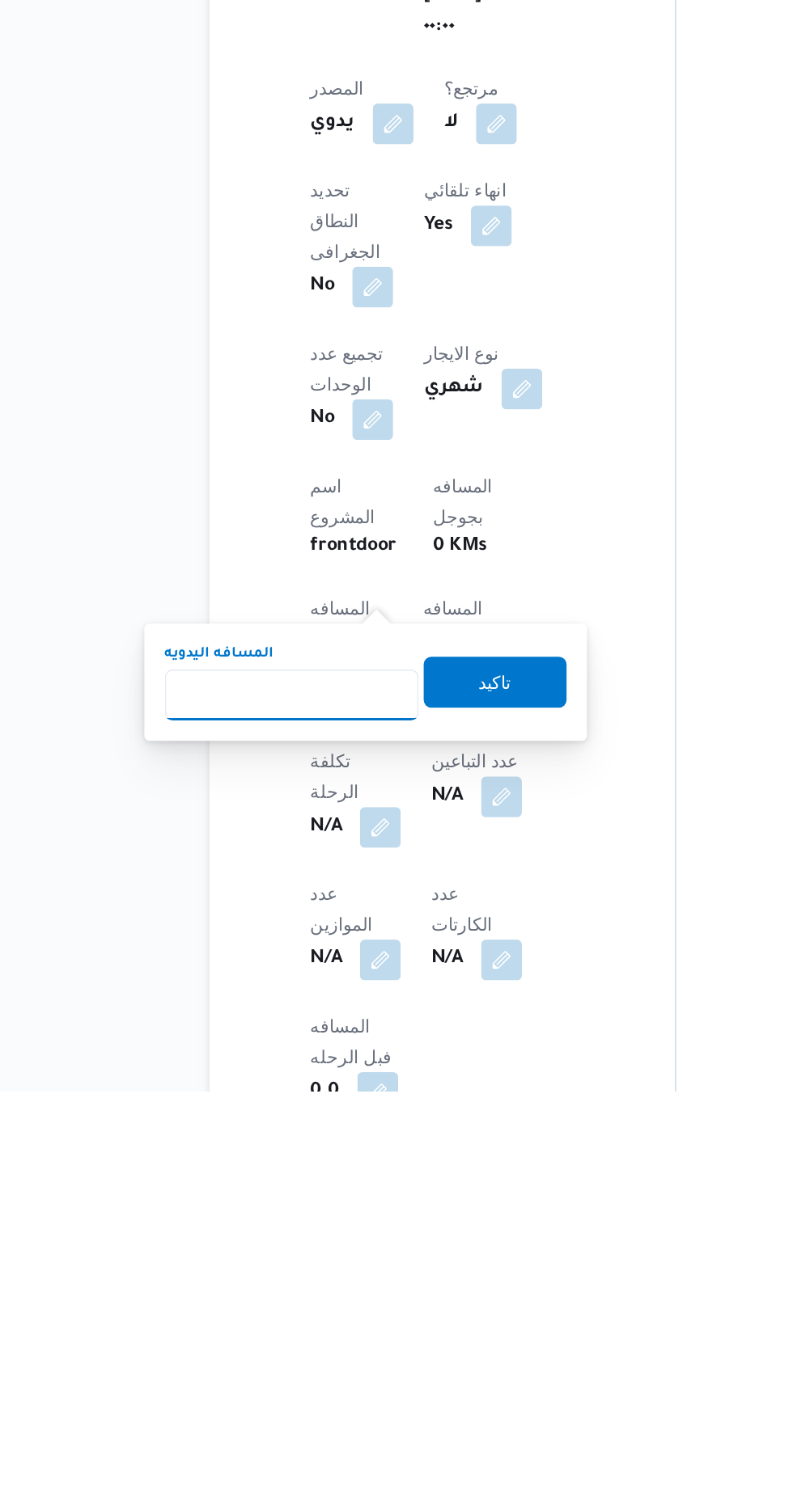
scroll to position [252, 0]
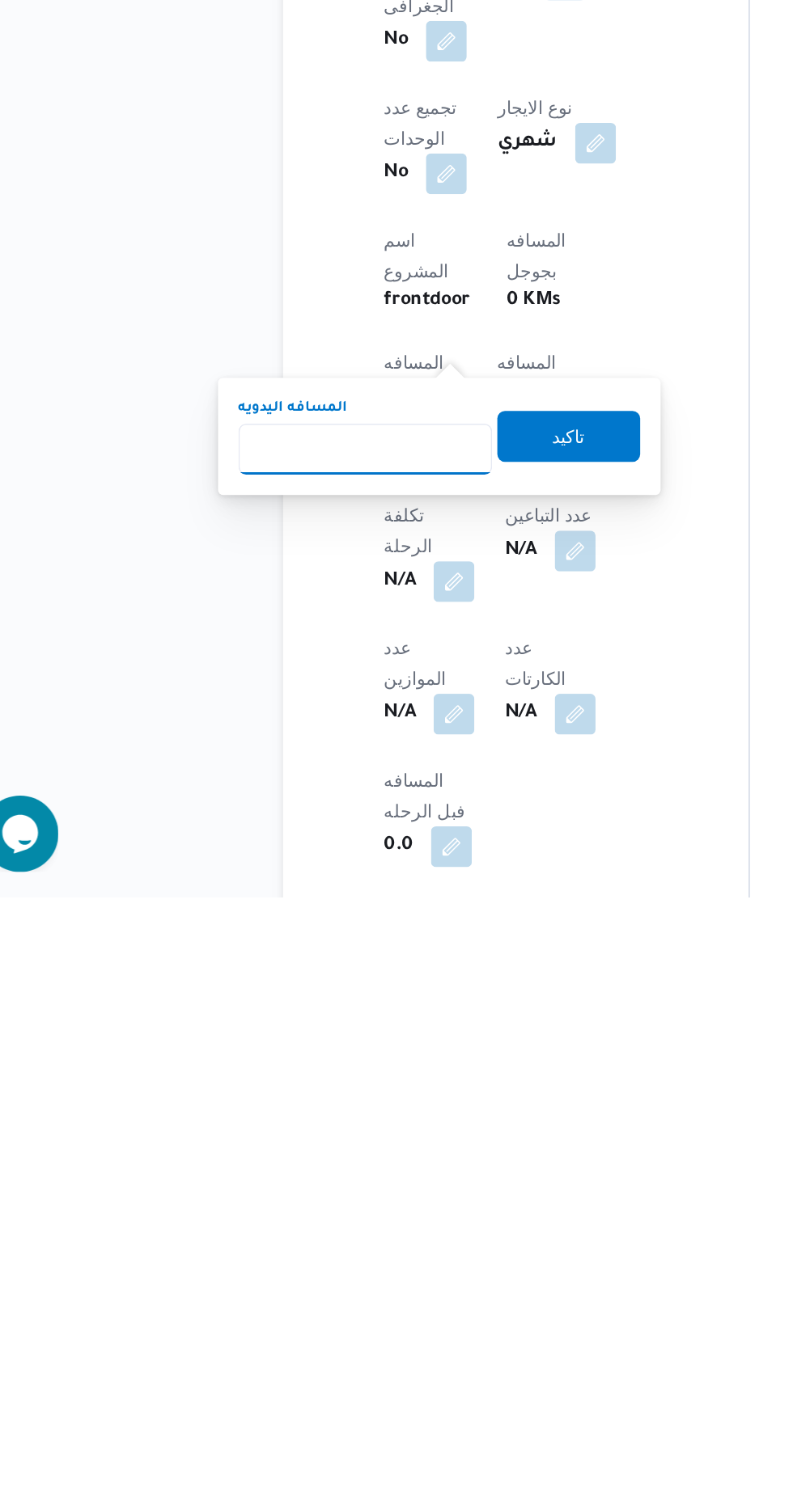
type input "1"
type input "240"
click at [423, 1234] on span "تاكيد" at bounding box center [391, 1218] width 90 height 32
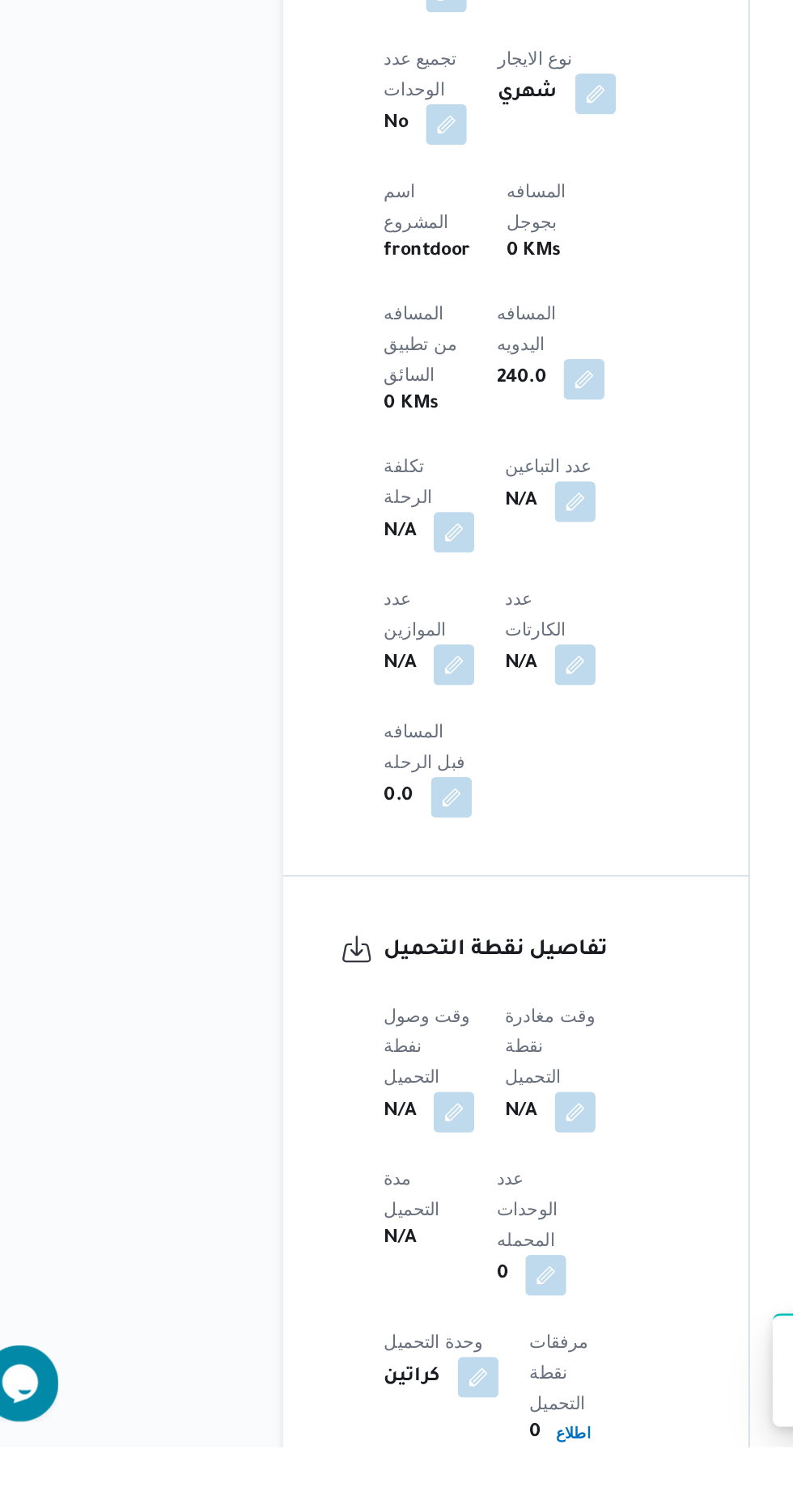
scroll to position [634, 0]
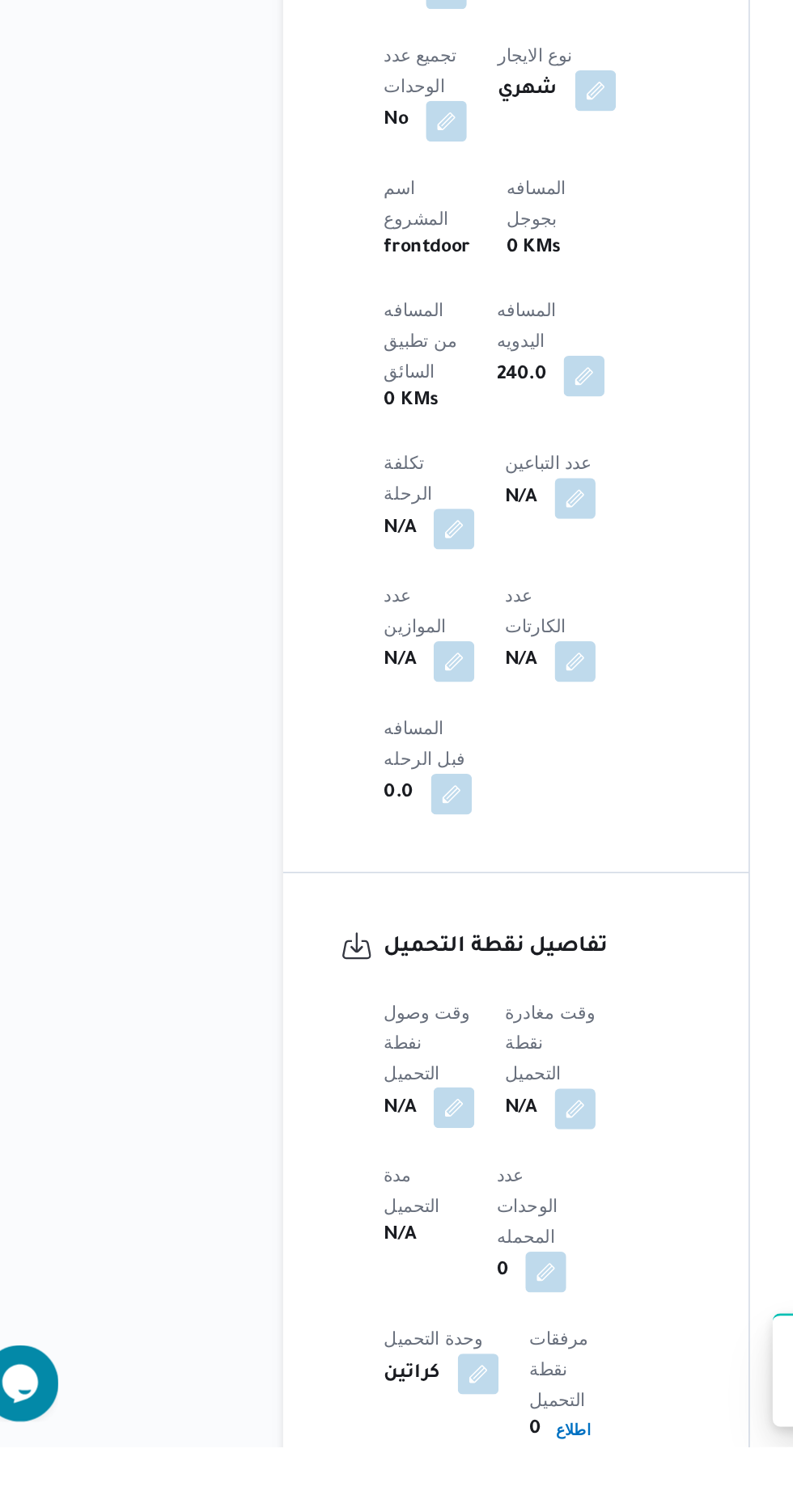
click at [325, 1284] on button "button" at bounding box center [318, 1297] width 26 height 26
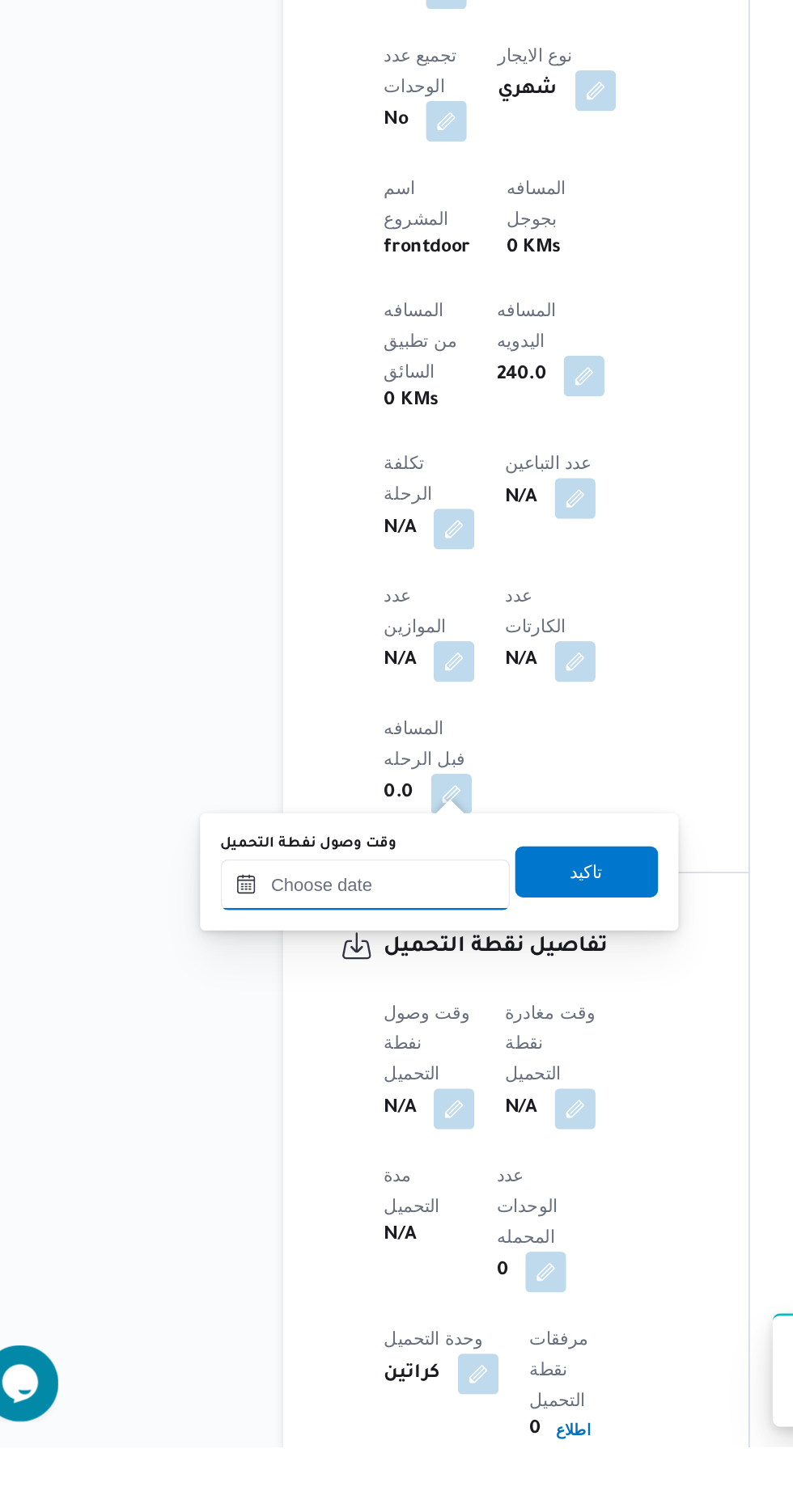
click at [312, 1151] on input "وقت وصول نفطة التحميل" at bounding box center [262, 1155] width 183 height 32
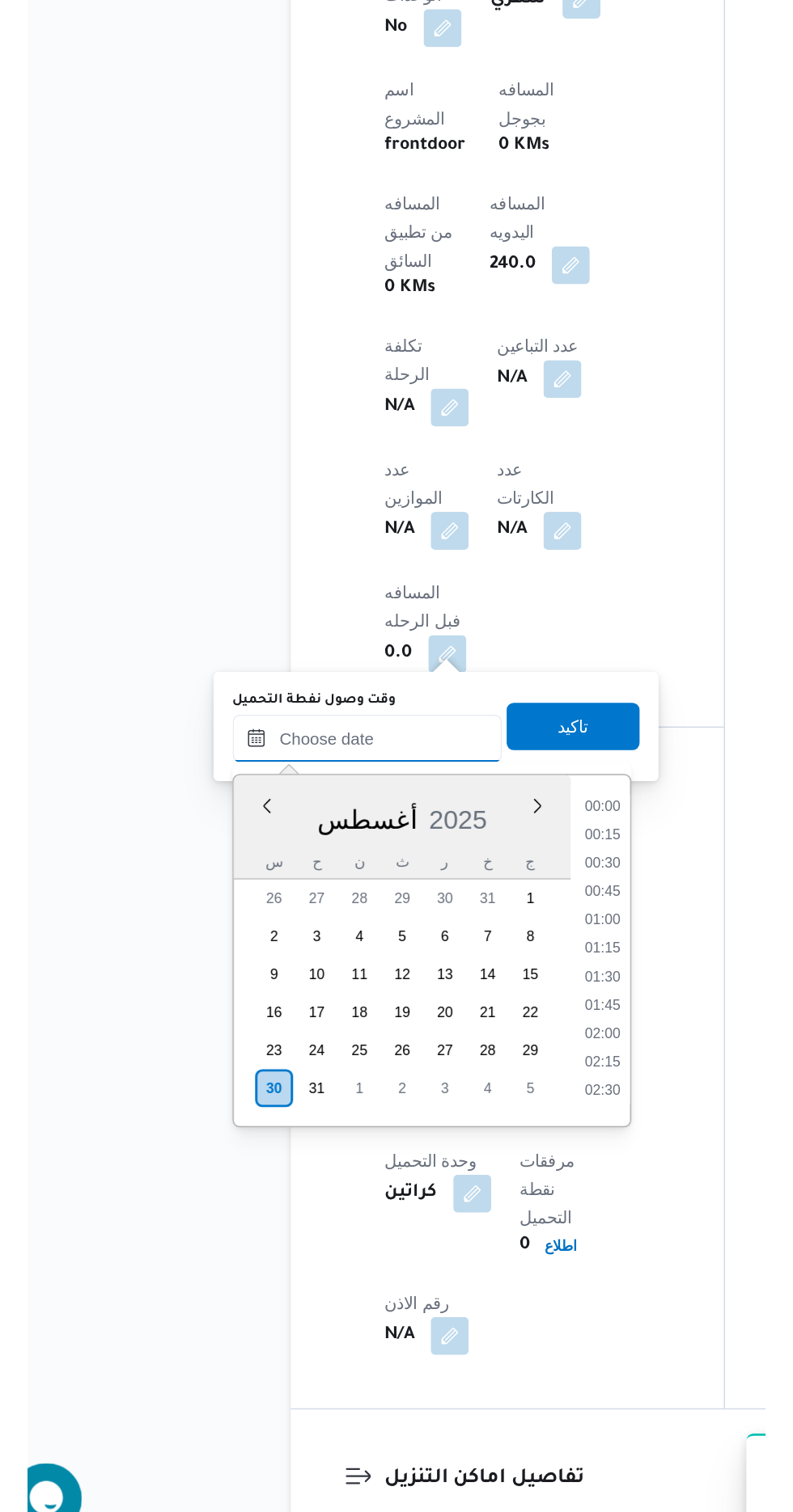
scroll to position [1150, 0]
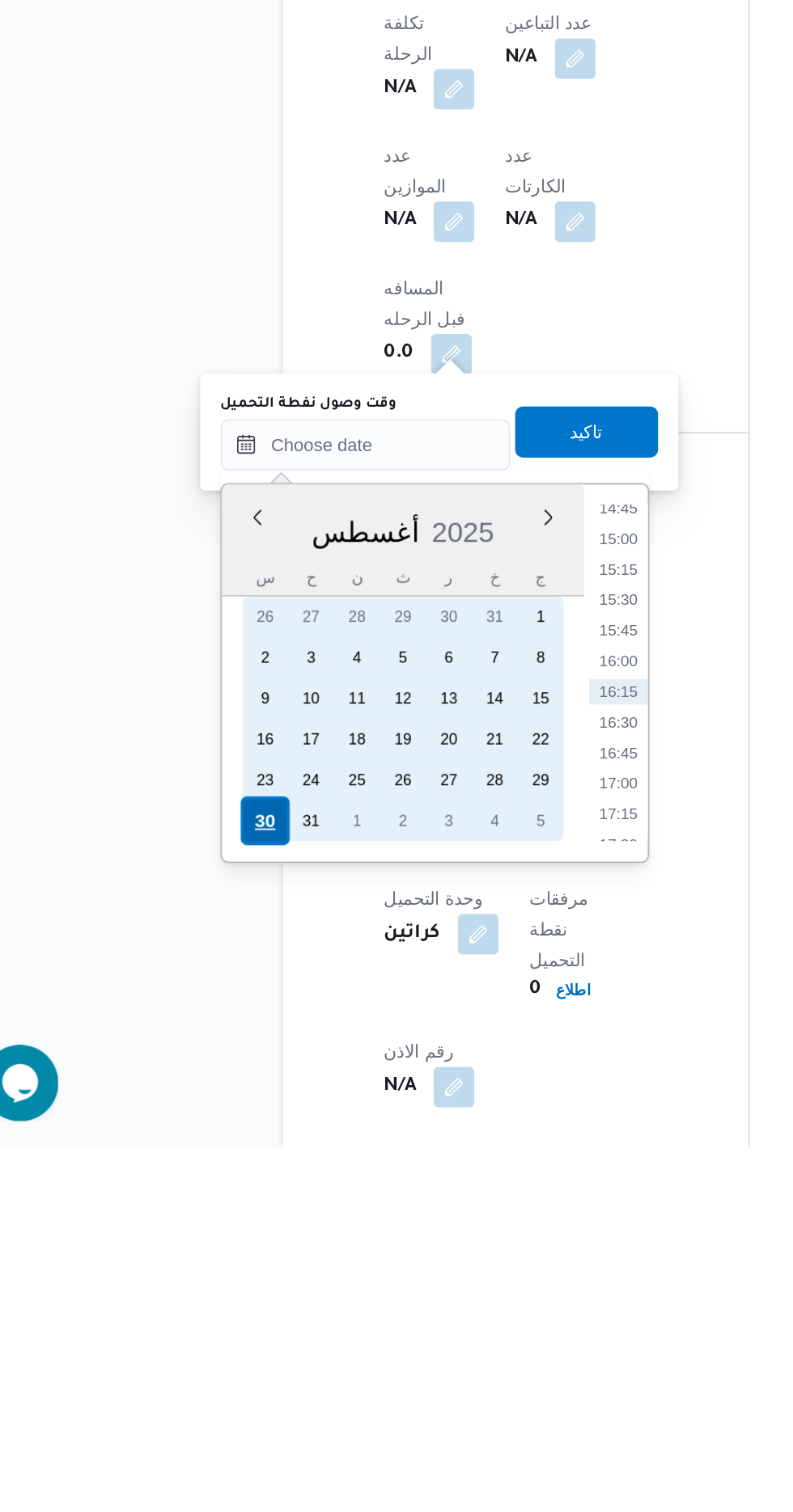
click at [198, 1302] on div "30" at bounding box center [199, 1306] width 31 height 31
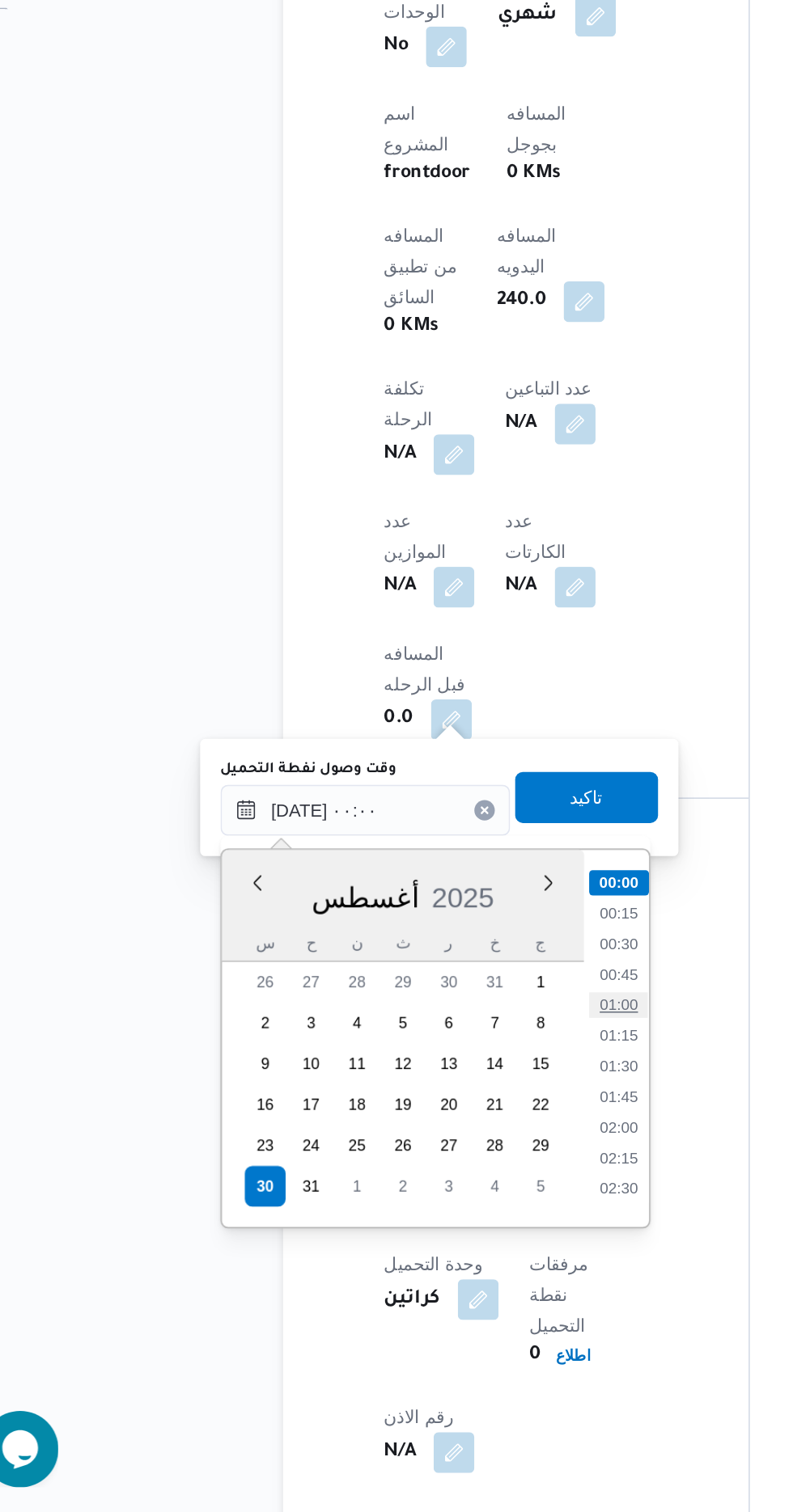
click at [423, 1188] on li "01:00" at bounding box center [423, 1190] width 37 height 16
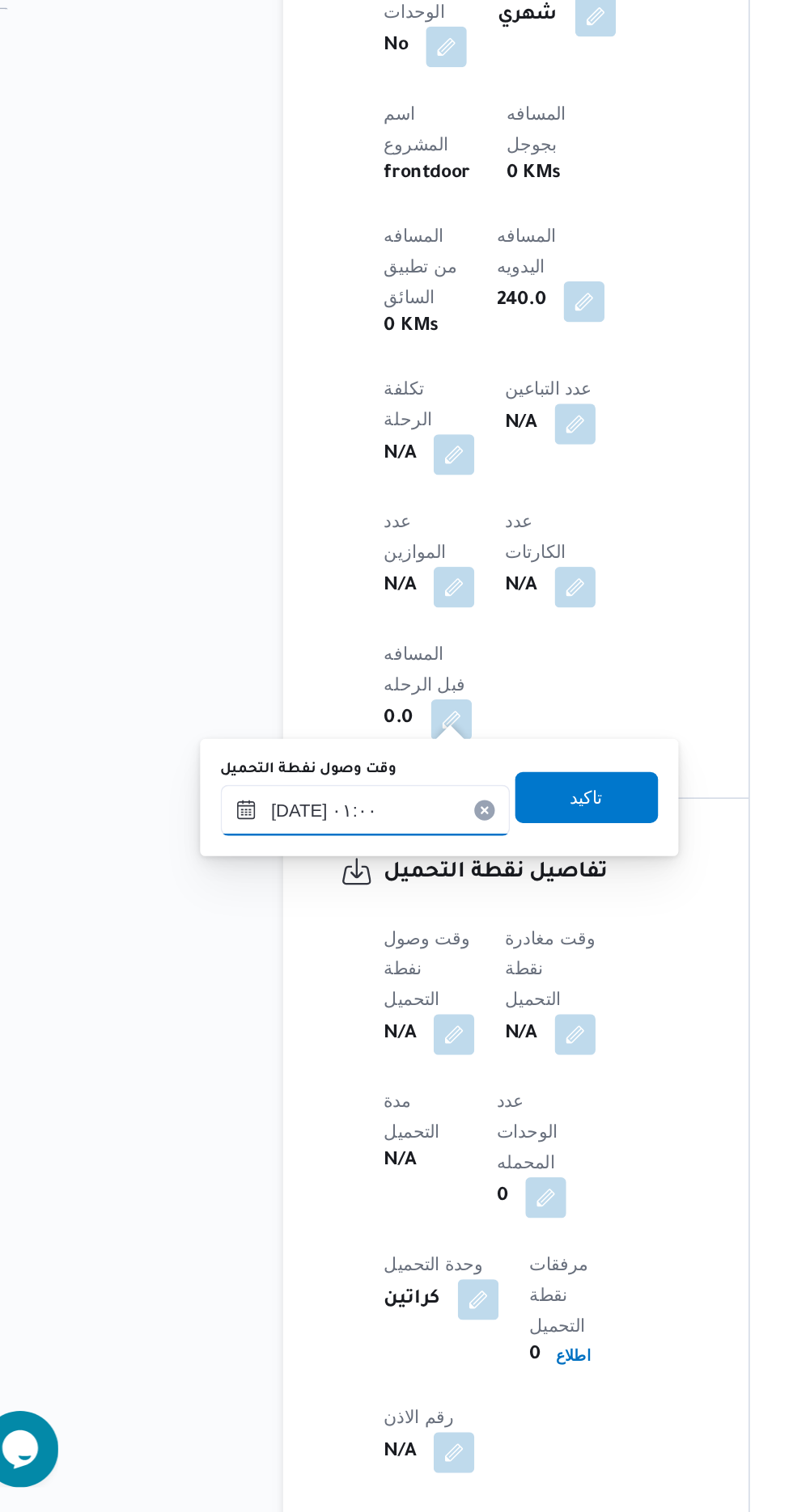
click at [315, 1058] on input "[DATE] ٠١:٠٠" at bounding box center [262, 1066] width 183 height 32
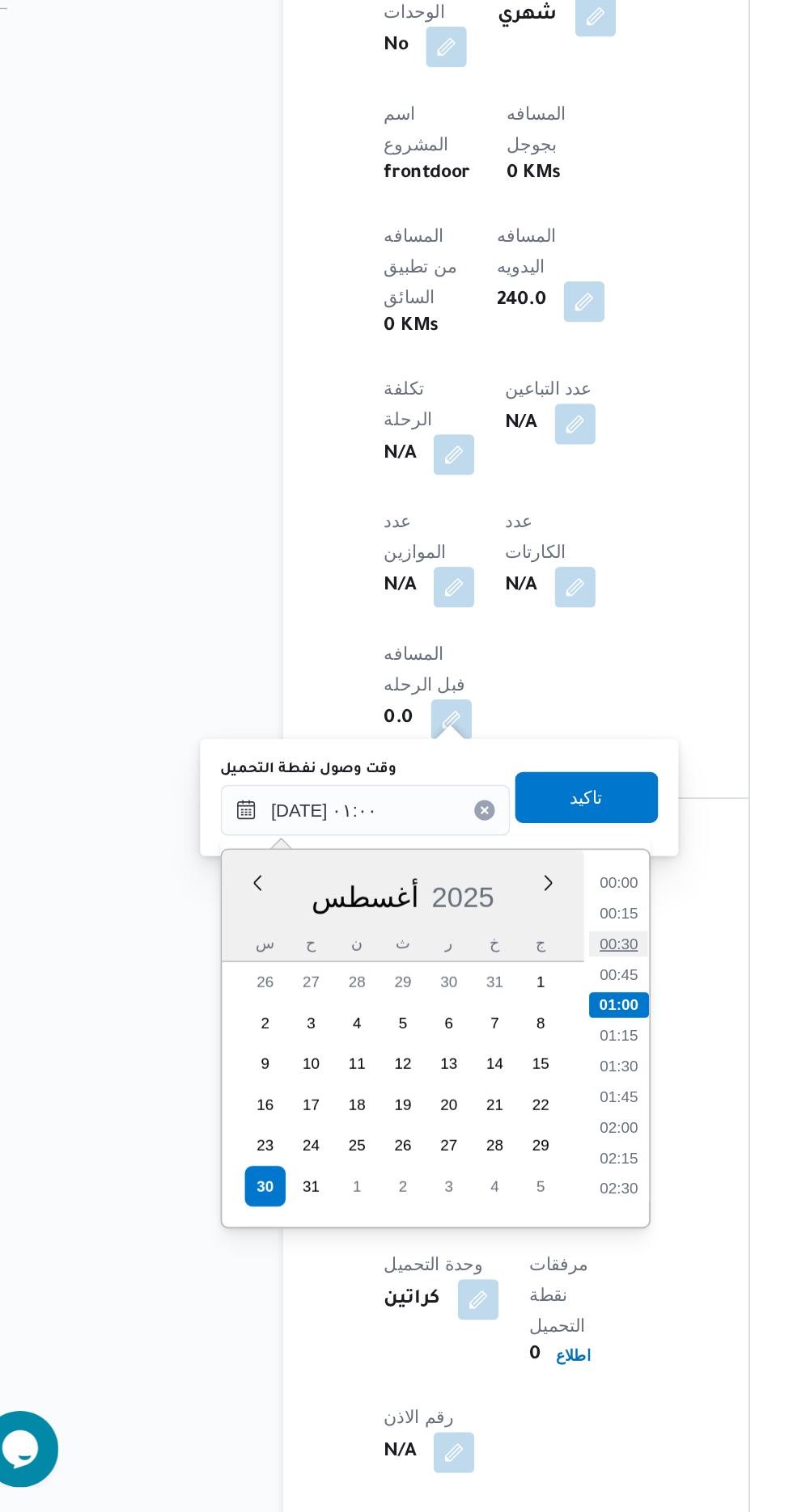
click at [425, 1155] on li "00:30" at bounding box center [423, 1151] width 37 height 16
type input "[DATE] ٠٠:٣٠"
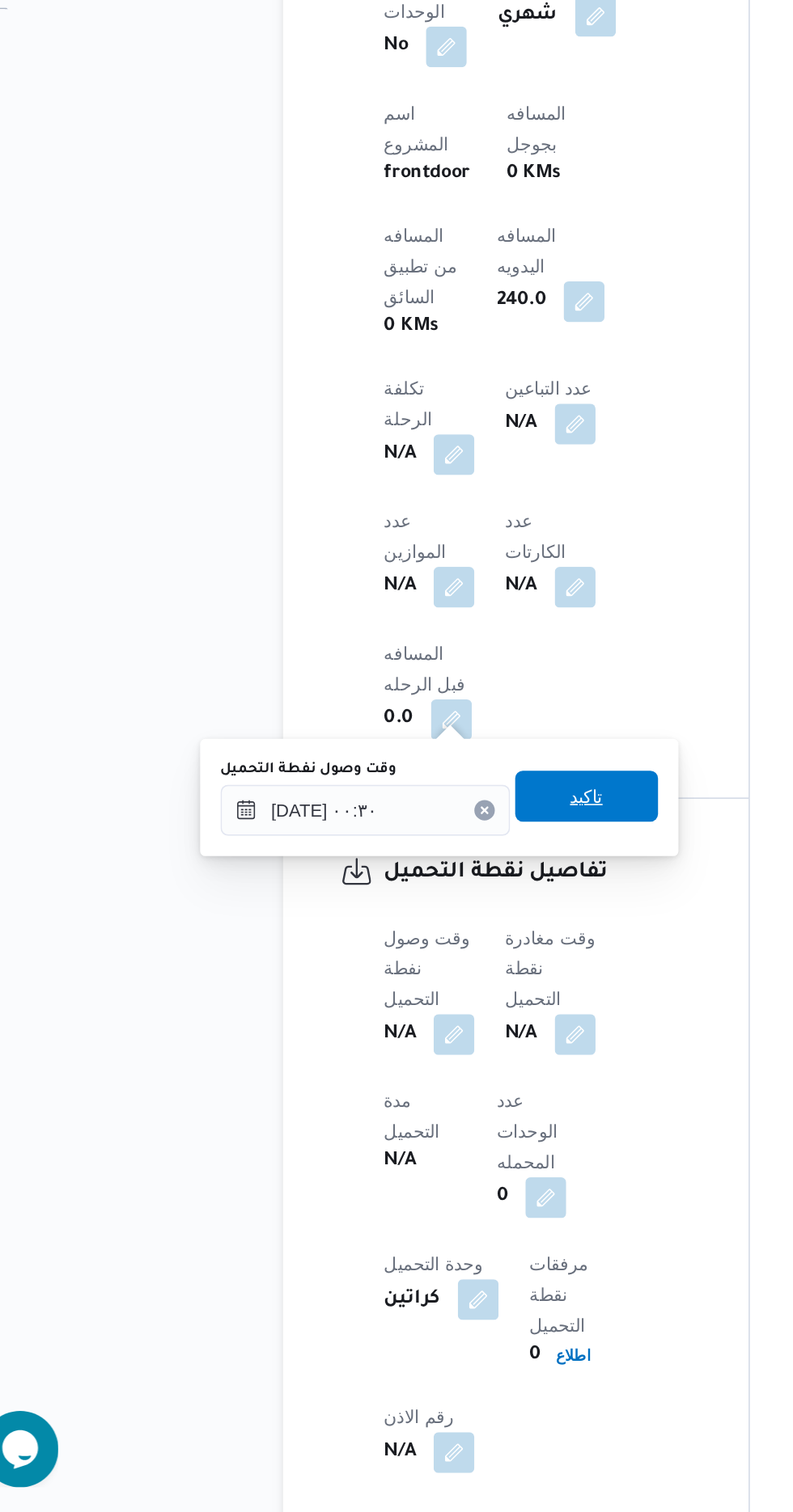
click at [413, 1056] on span "تاكيد" at bounding box center [403, 1057] width 21 height 19
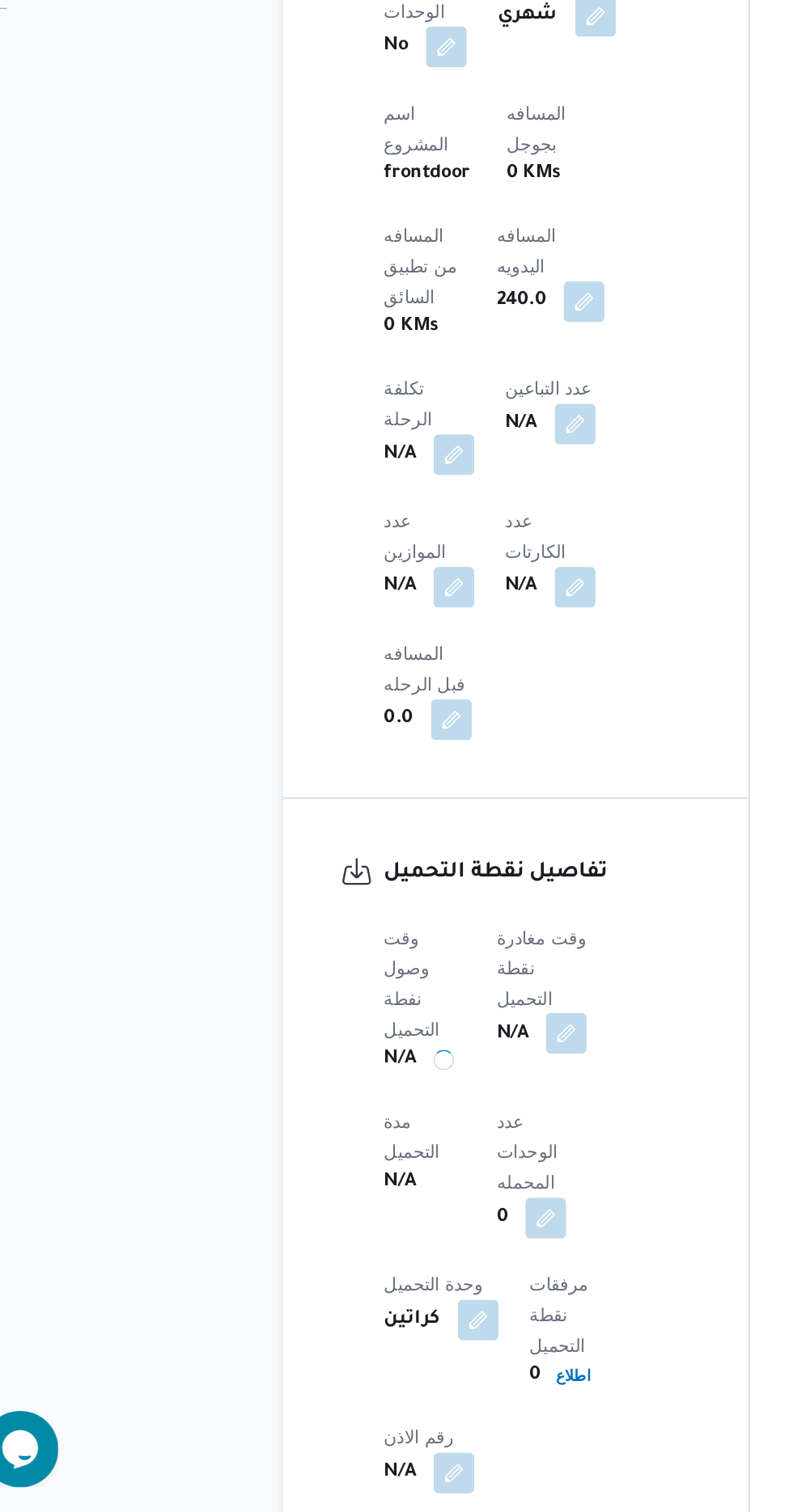
click at [401, 1195] on button "button" at bounding box center [390, 1208] width 26 height 26
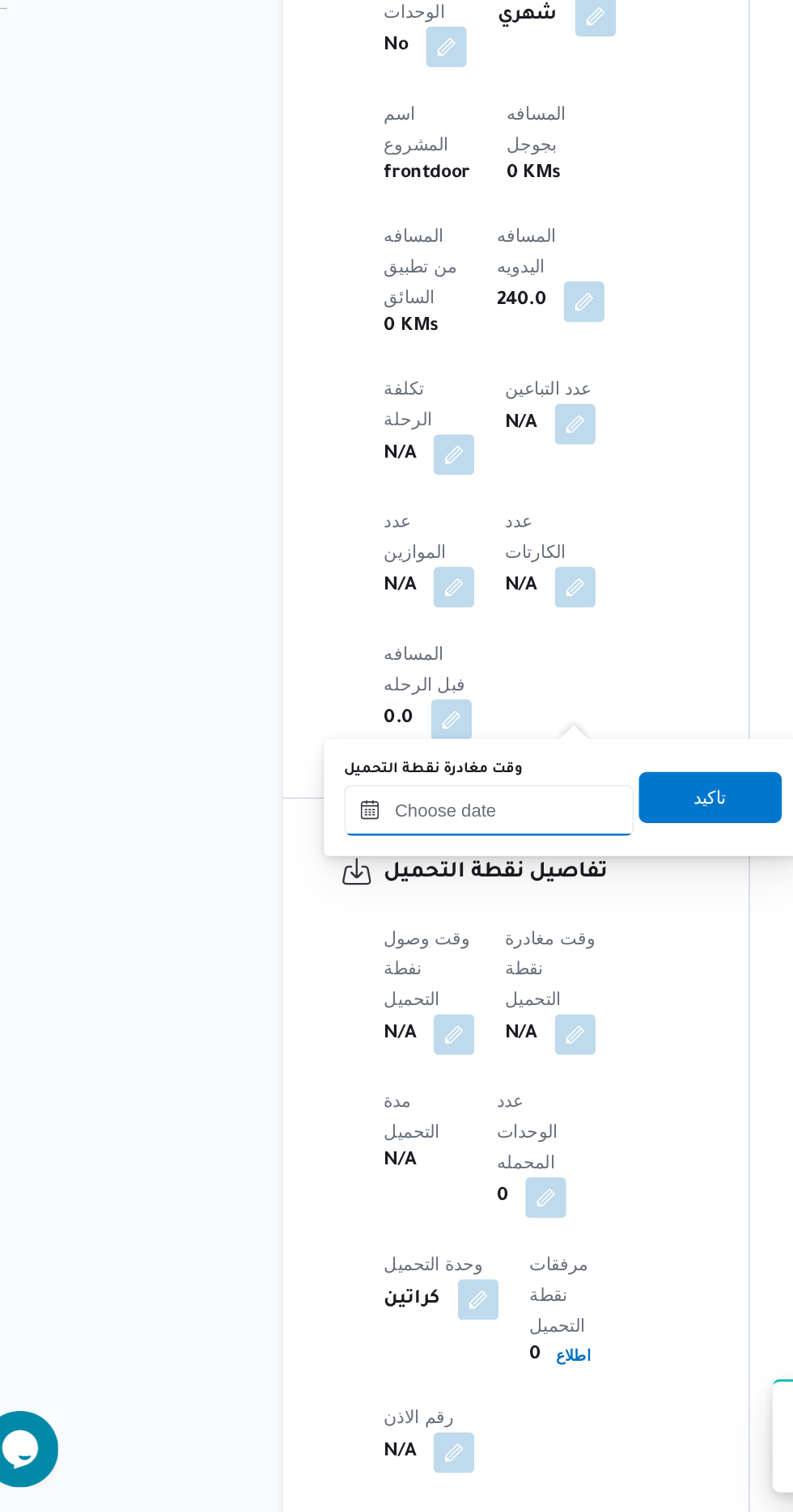
click at [371, 1066] on input "وقت مغادرة نقطة التحميل" at bounding box center [340, 1066] width 183 height 32
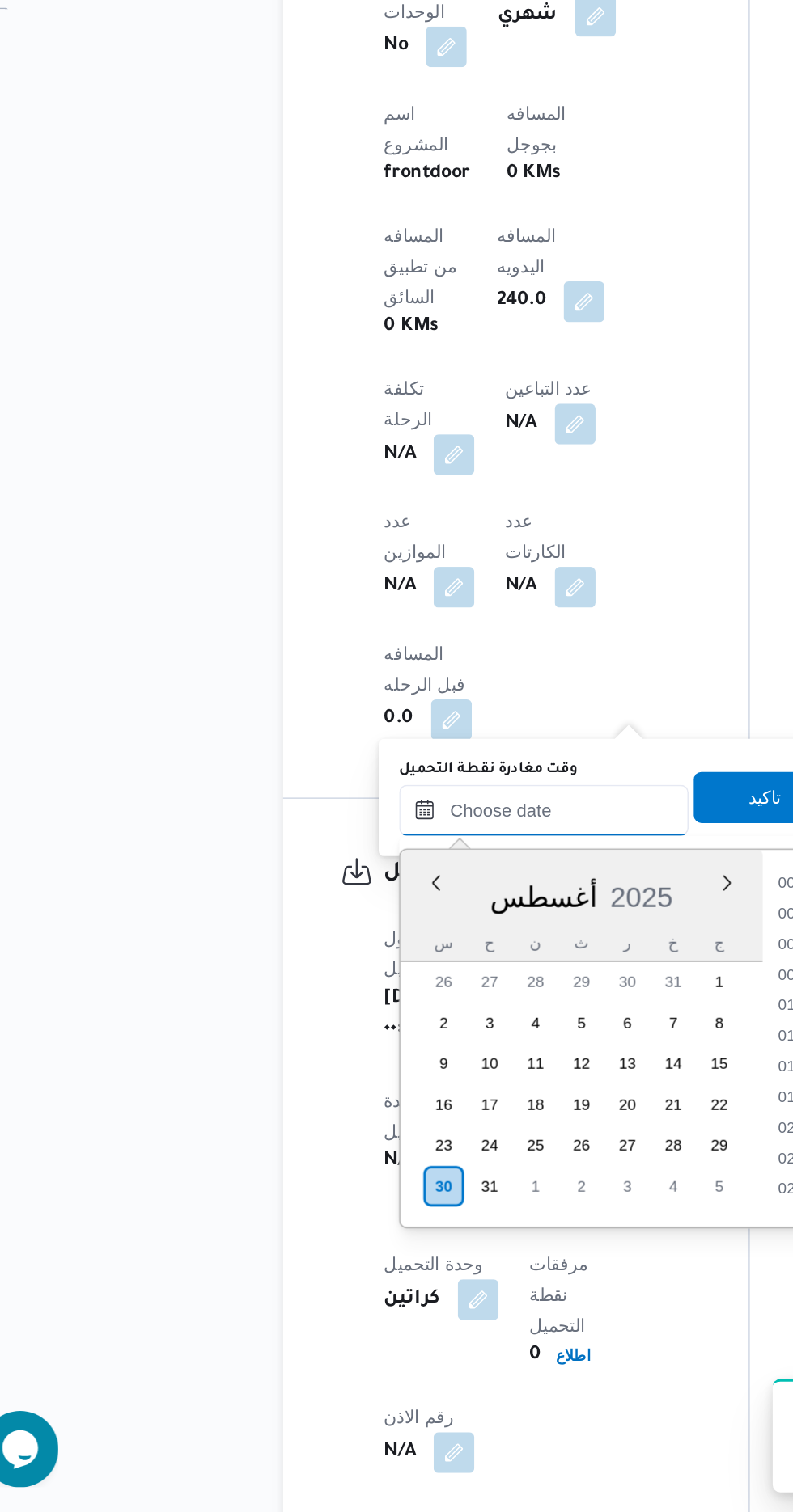
scroll to position [1150, 0]
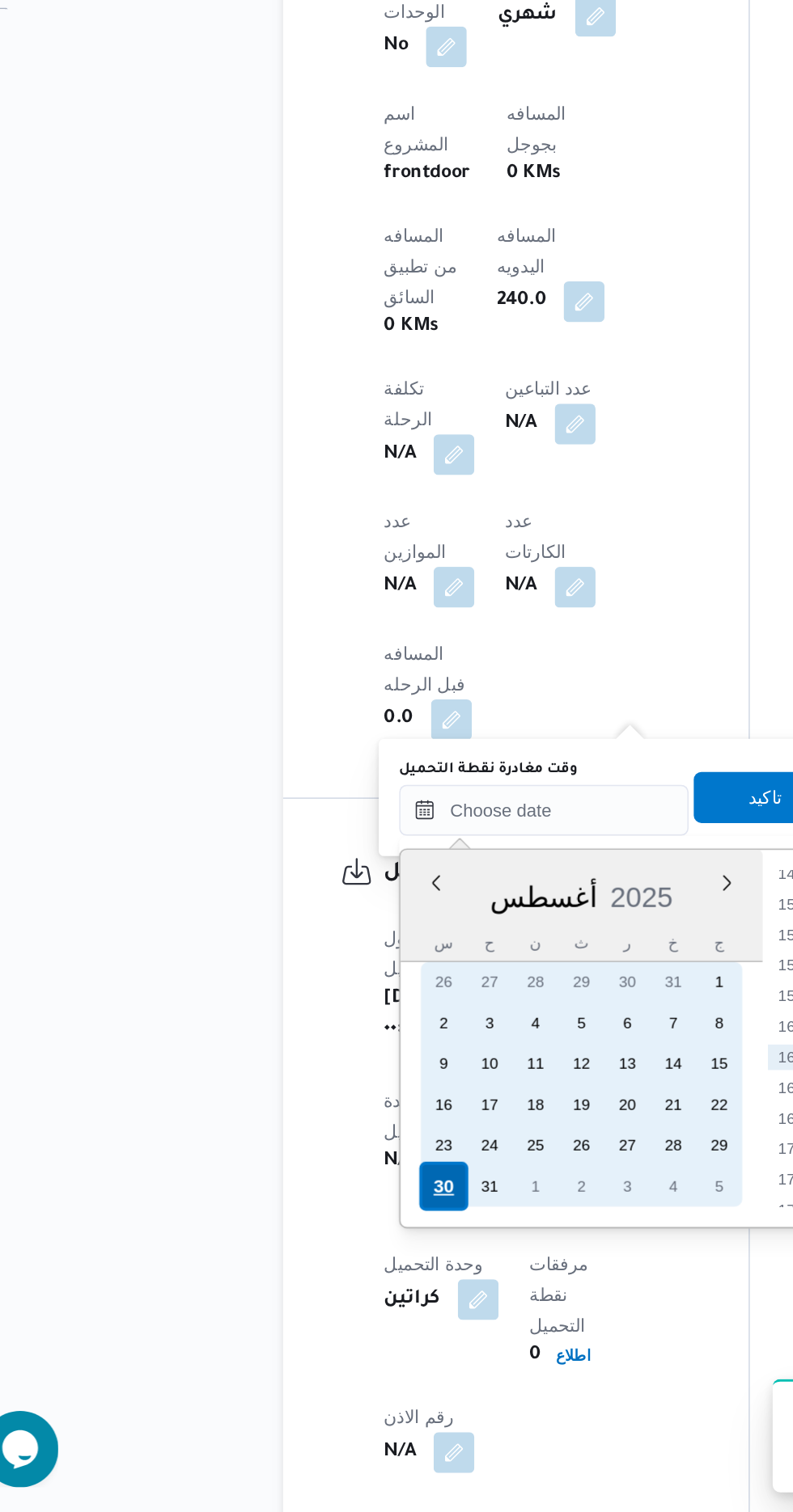
click at [319, 1297] on div "30" at bounding box center [312, 1306] width 31 height 31
type input "[DATE] ٠٠:٠٠"
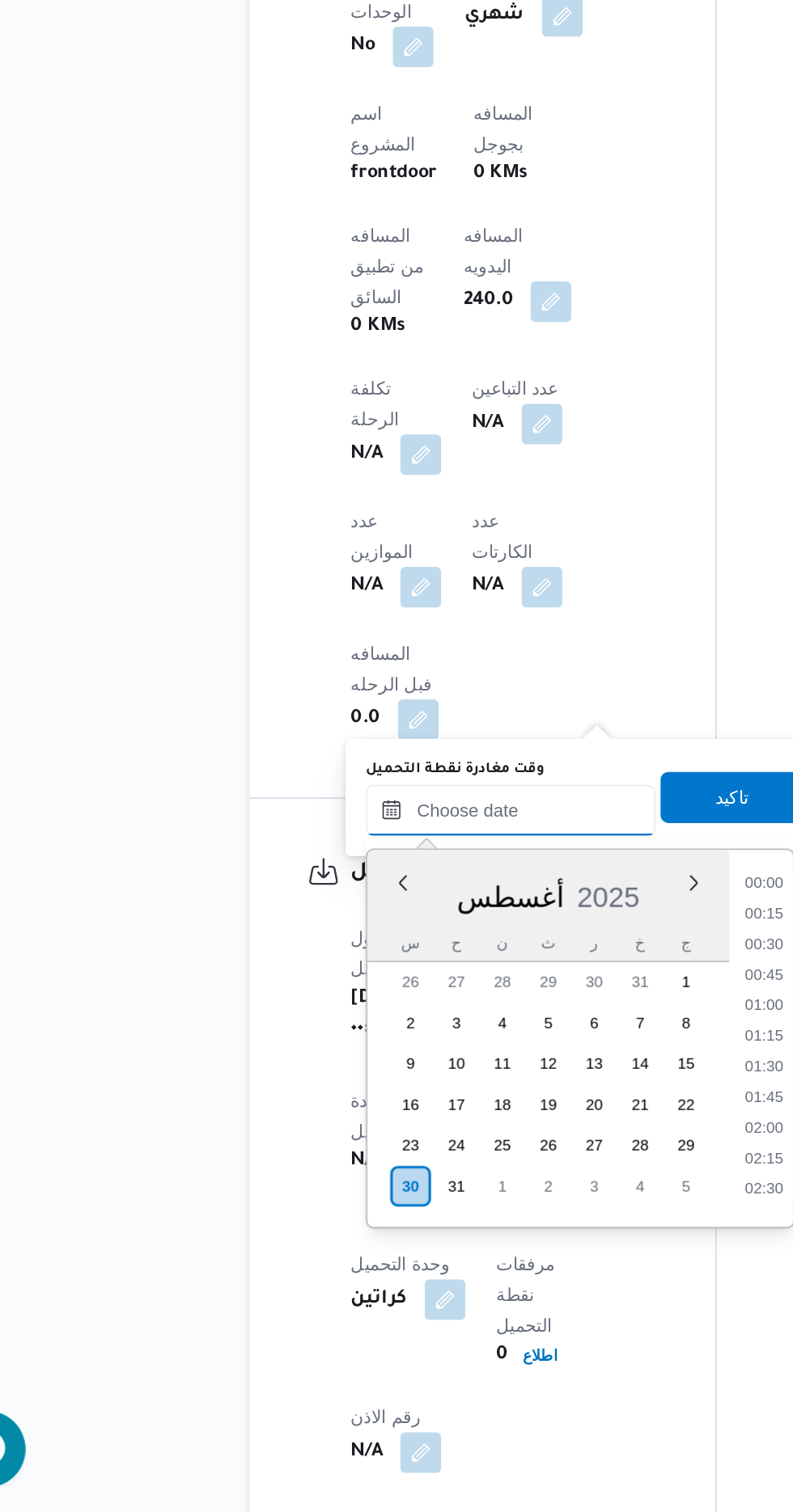
click at [302, 1057] on input "وقت مغادرة نقطة التحميل" at bounding box center [375, 1066] width 183 height 32
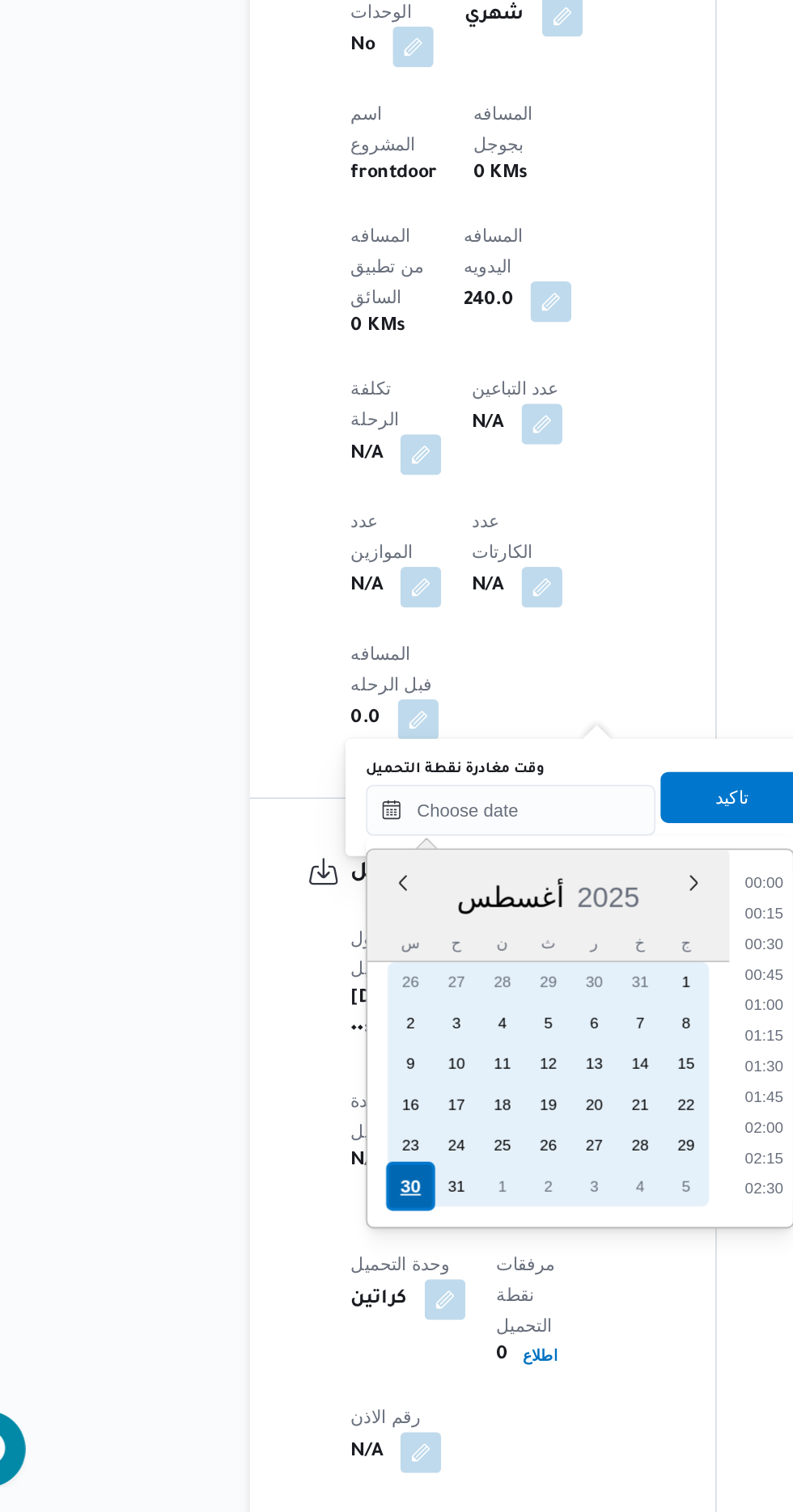
click at [303, 1314] on div "30" at bounding box center [312, 1306] width 31 height 31
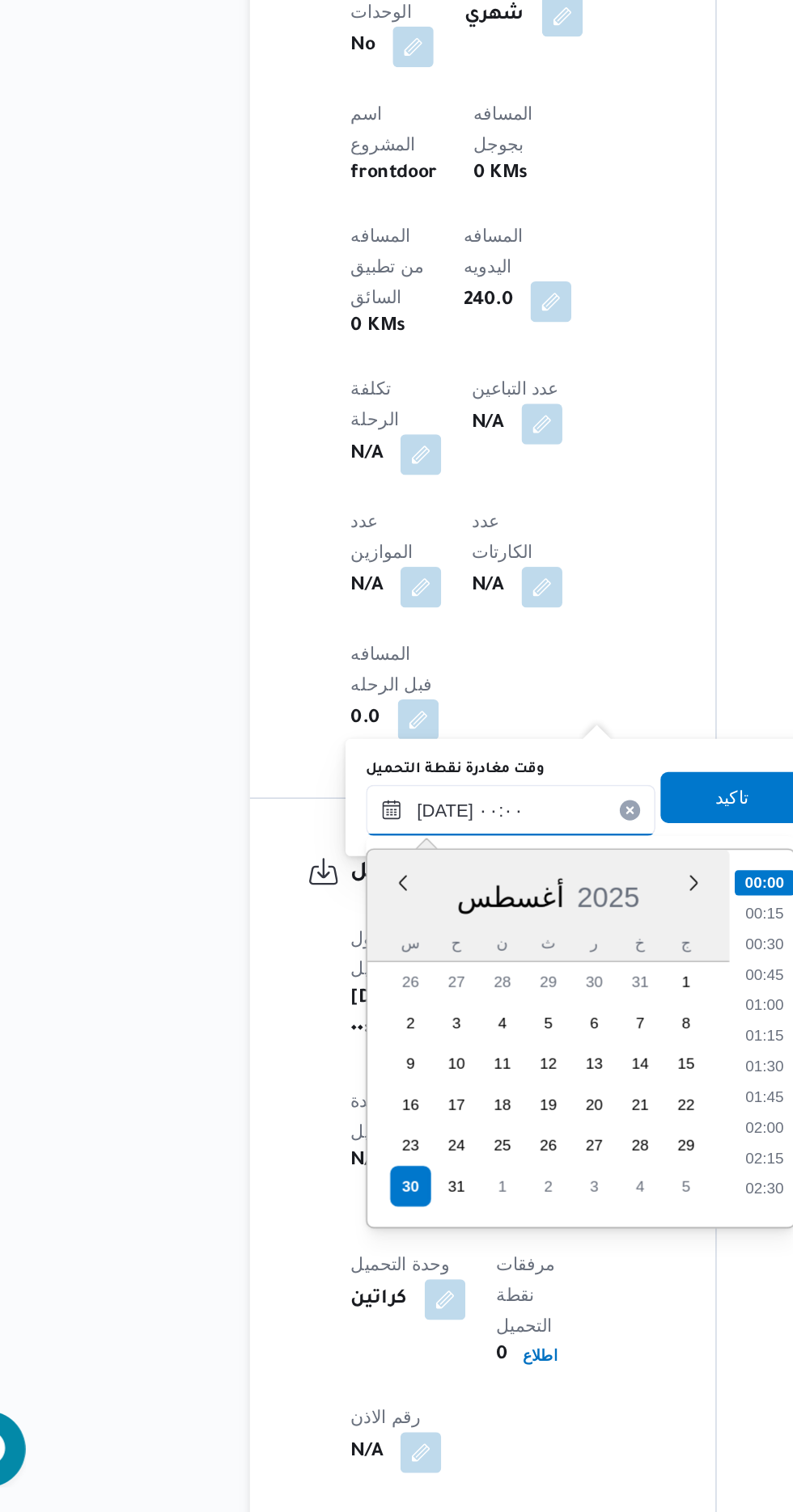
click at [301, 1072] on input "[DATE] ٠٠:٠٠" at bounding box center [375, 1066] width 183 height 32
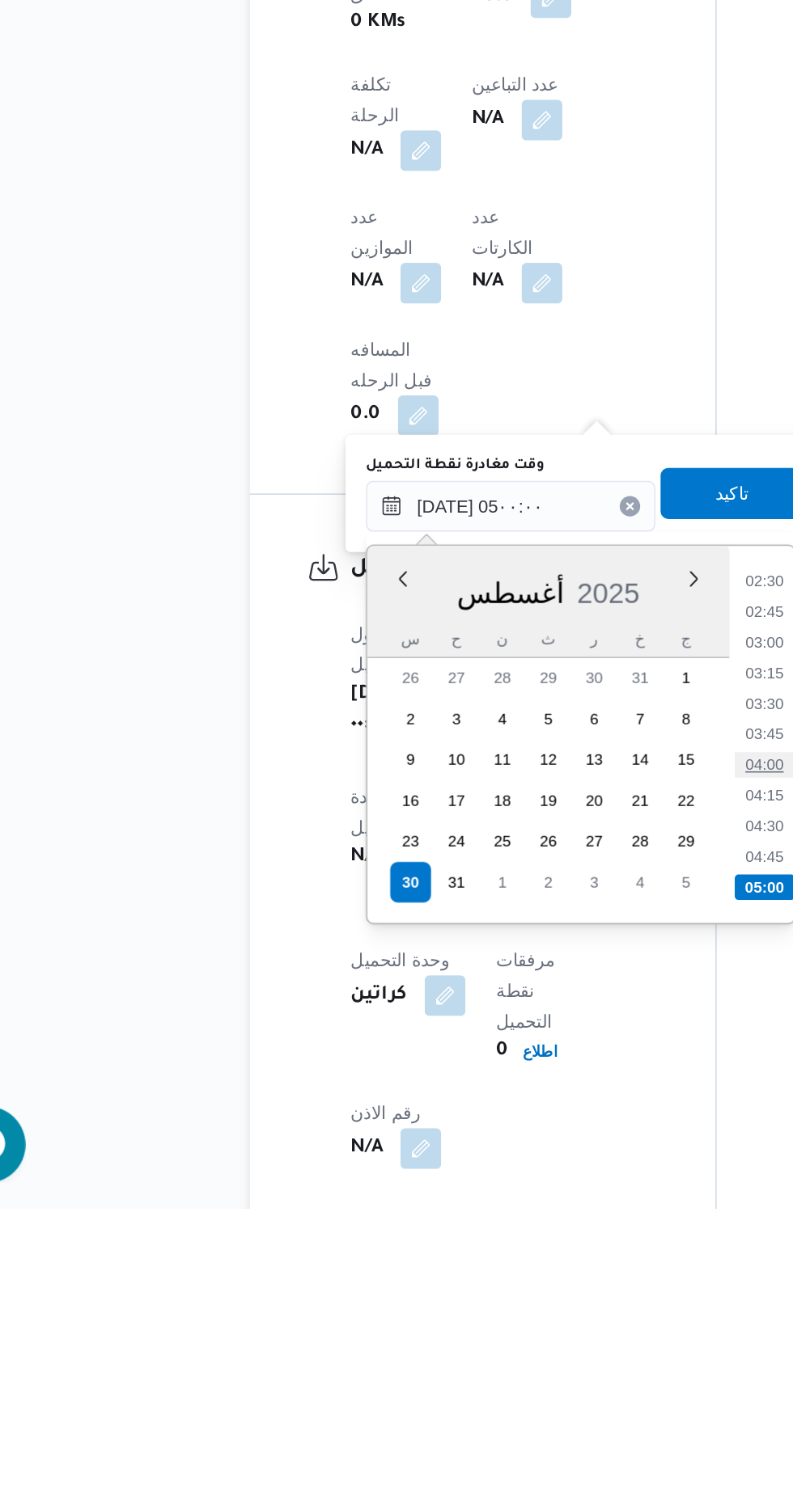
click at [542, 1231] on li "04:00" at bounding box center [536, 1231] width 37 height 16
type input "[DATE] ٠٤:٠٠"
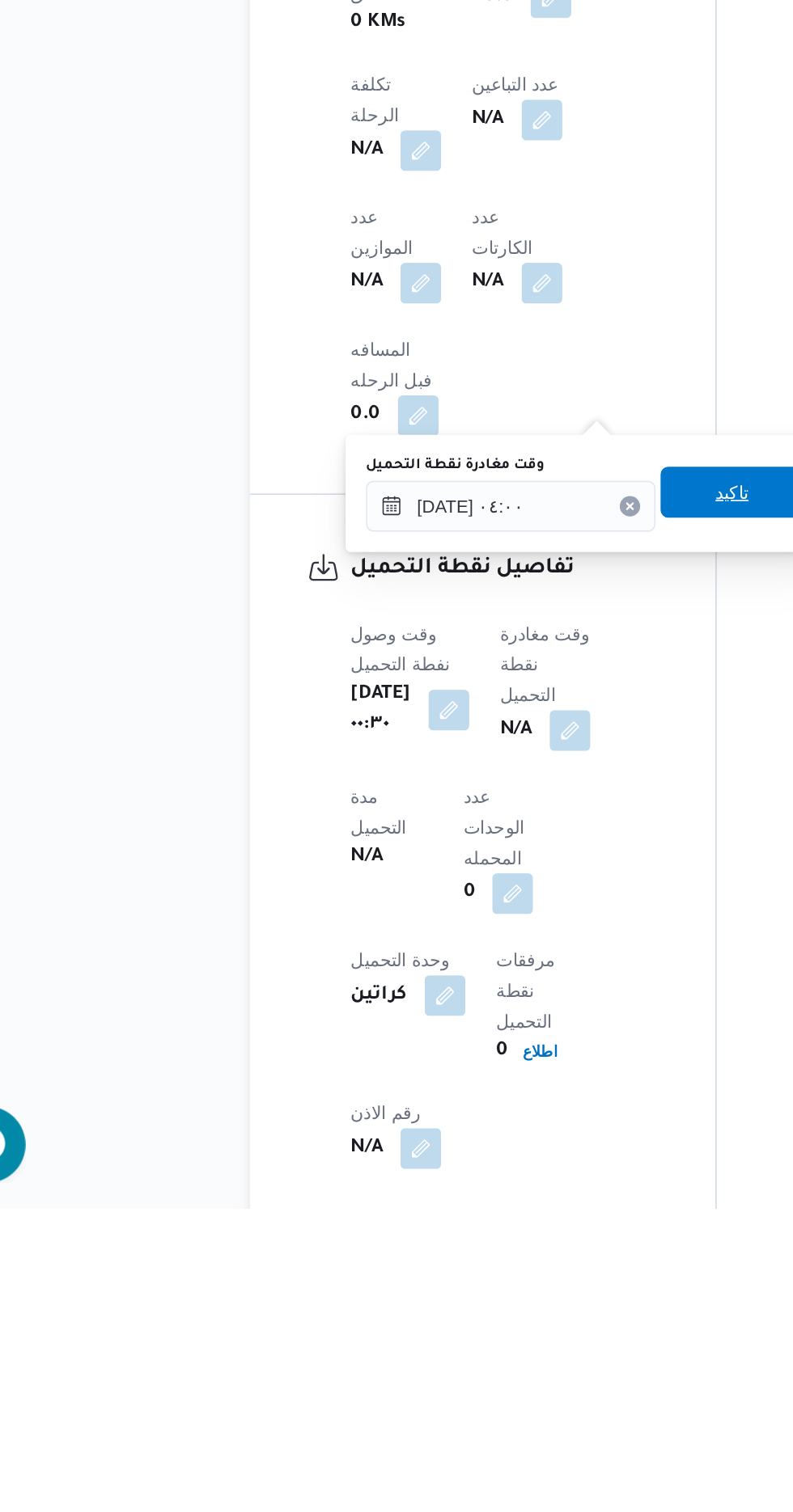
click at [526, 1053] on span "تاكيد" at bounding box center [517, 1057] width 21 height 19
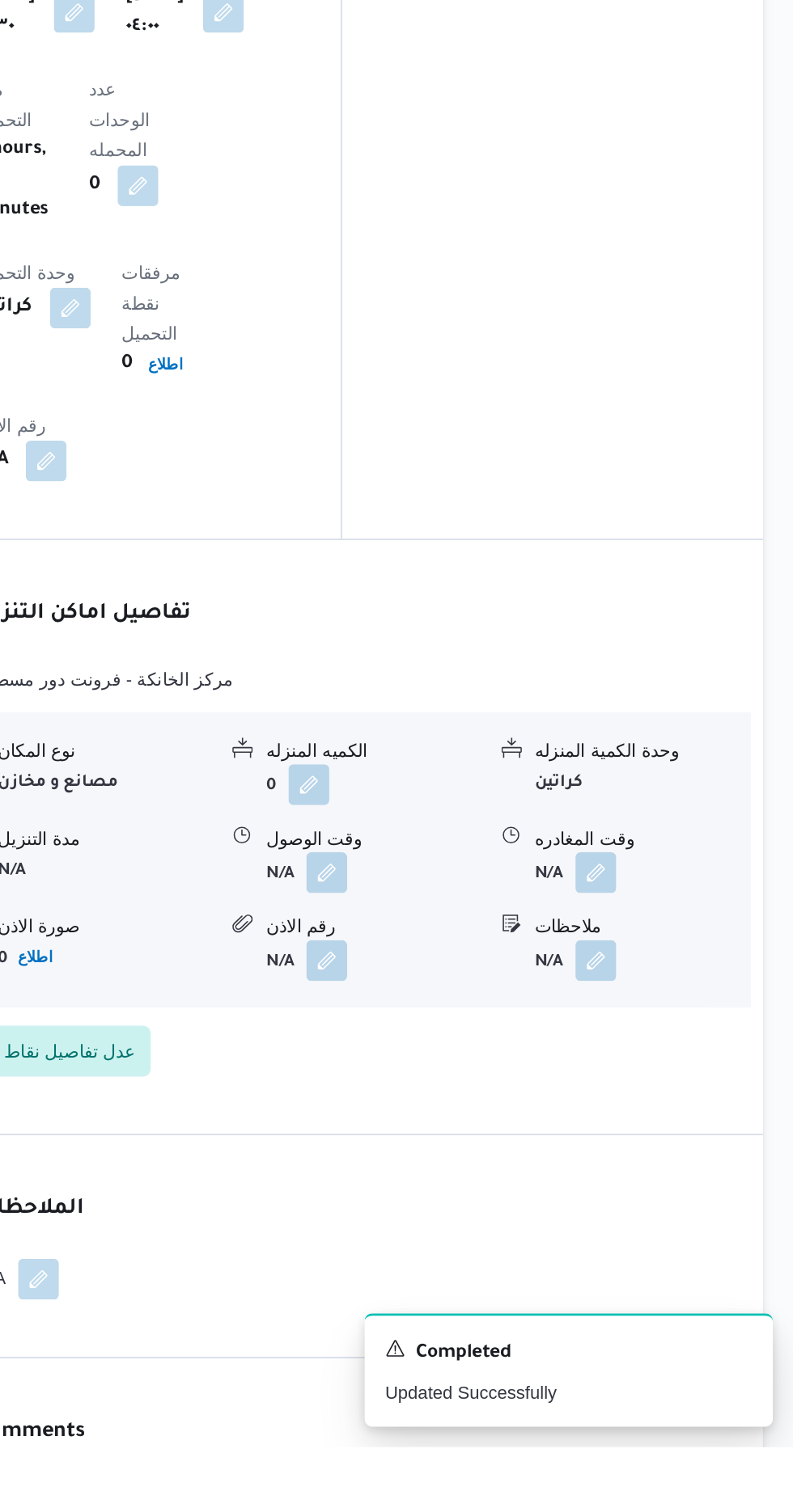
scroll to position [1332, 0]
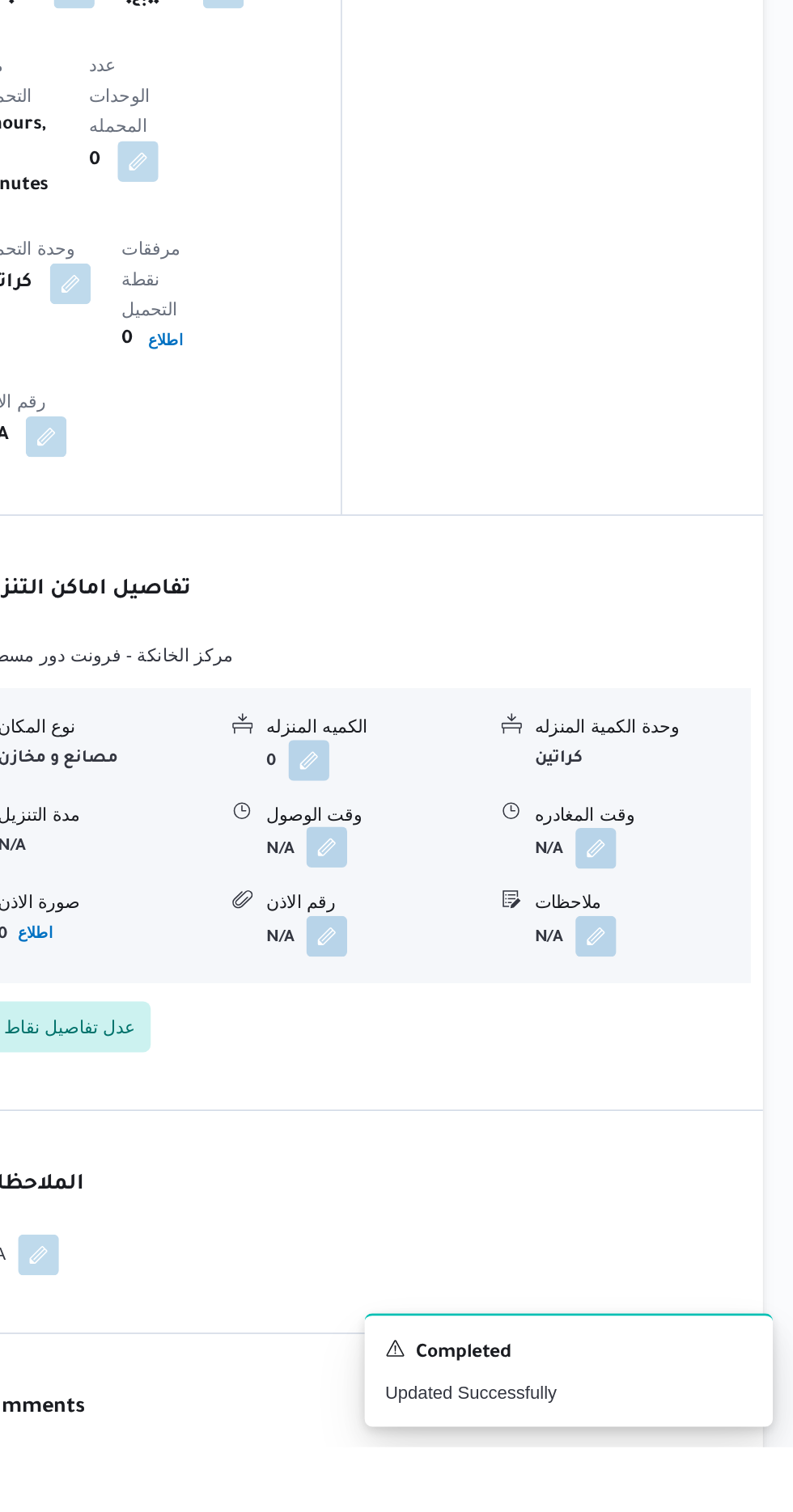
click at [496, 1118] on button "button" at bounding box center [496, 1131] width 26 height 26
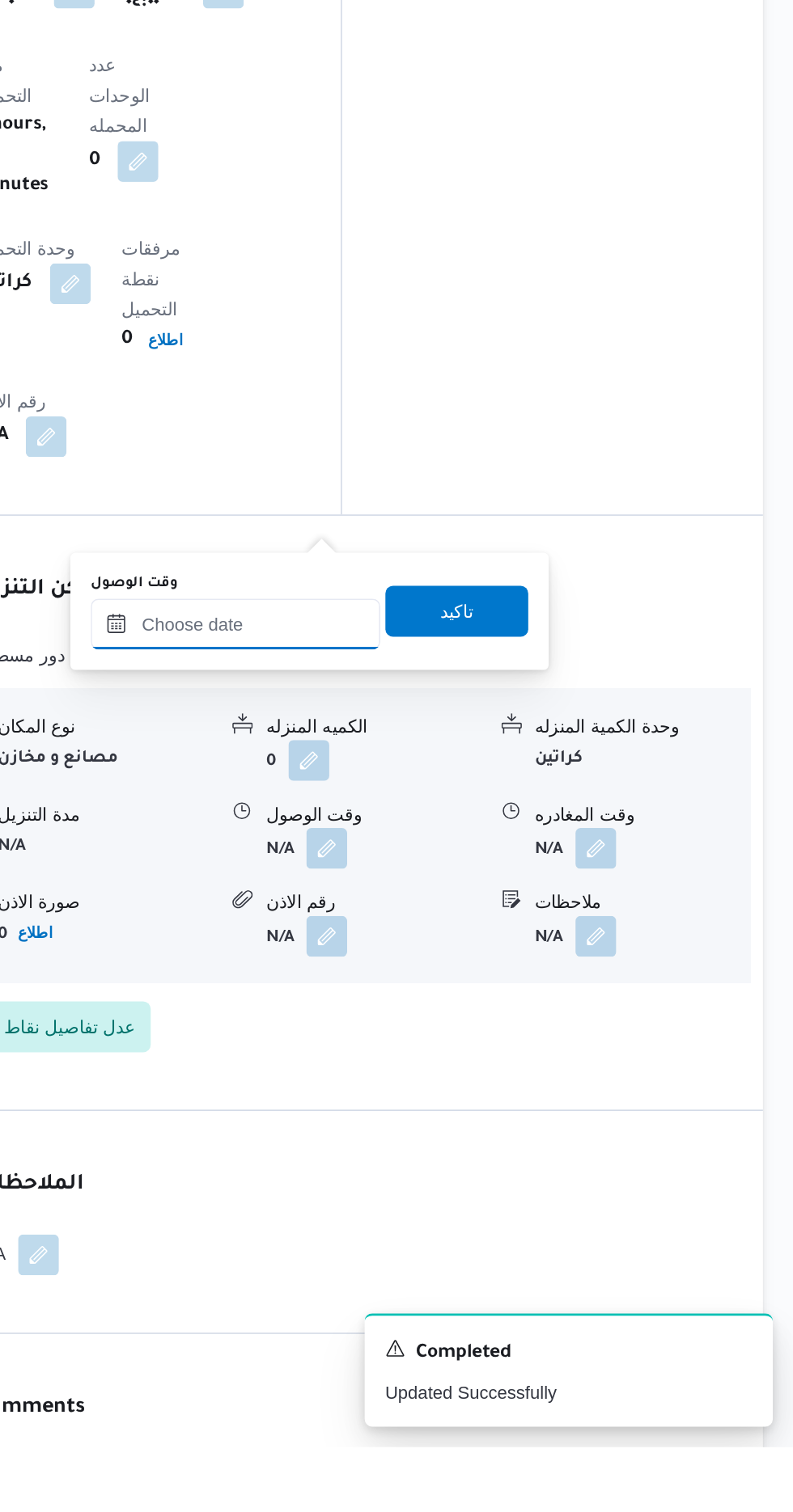
click at [452, 994] on input "وقت الوصول" at bounding box center [438, 990] width 183 height 32
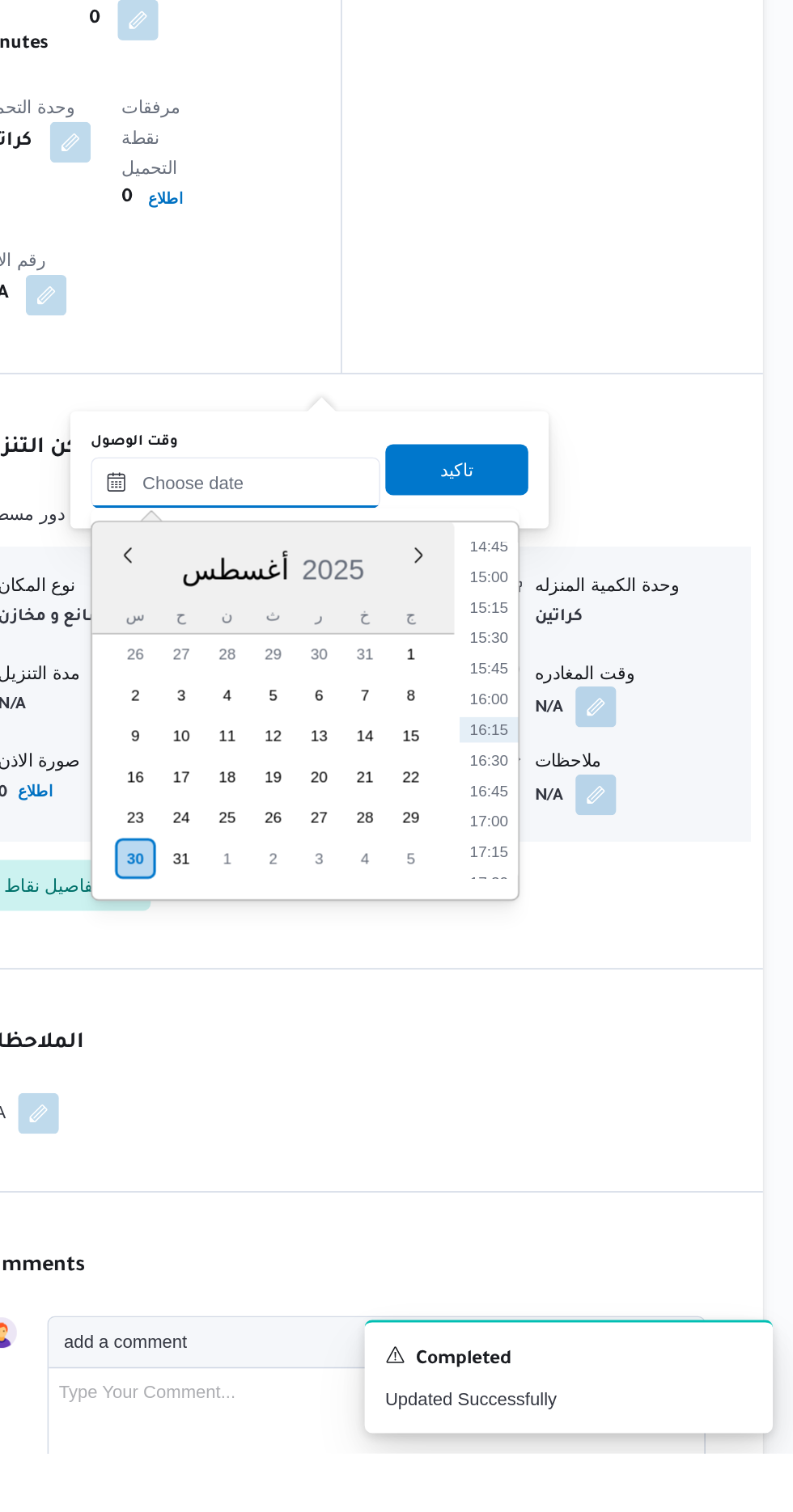
scroll to position [1427, 0]
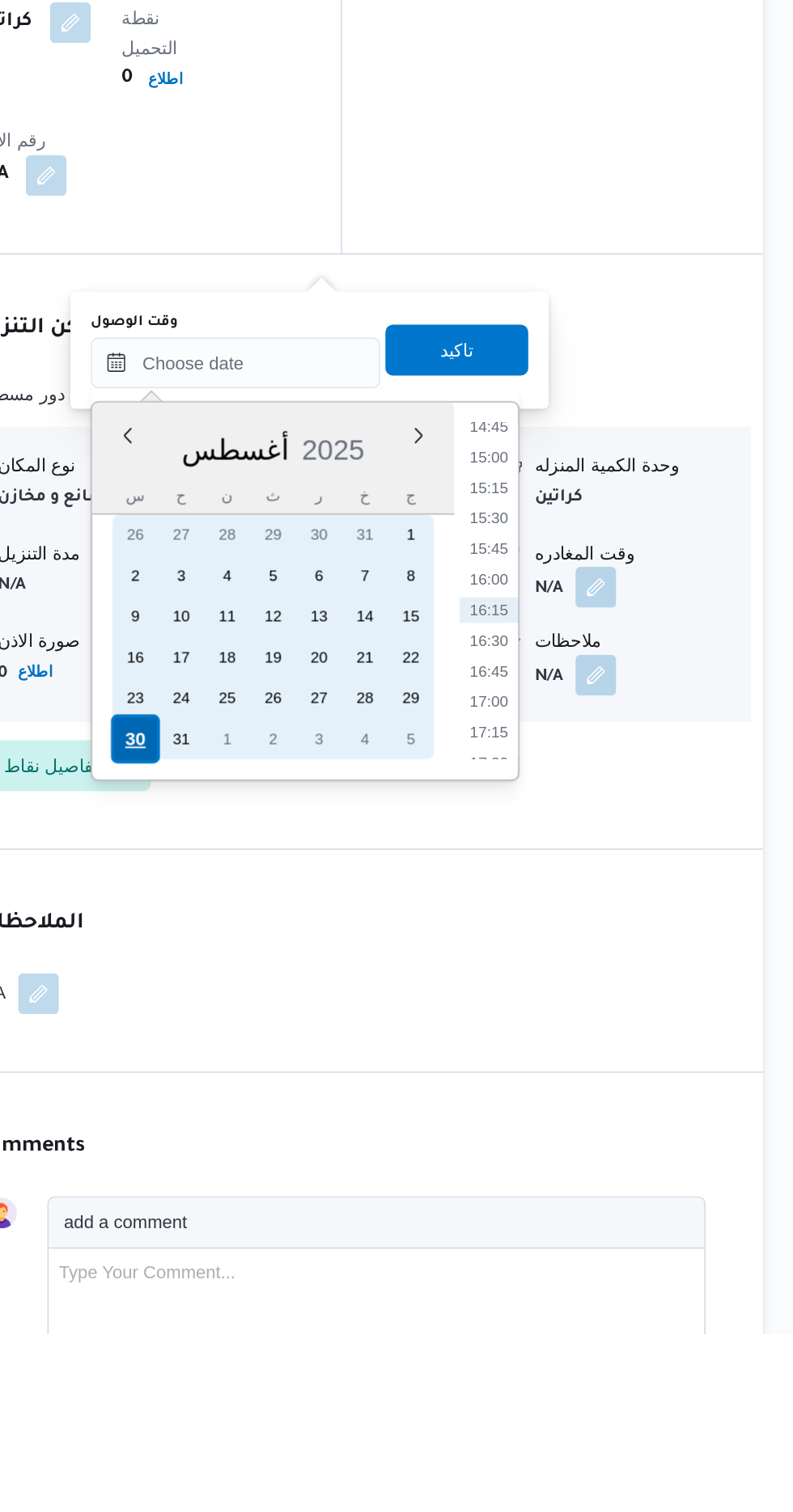
click at [378, 1135] on div "30" at bounding box center [375, 1135] width 31 height 31
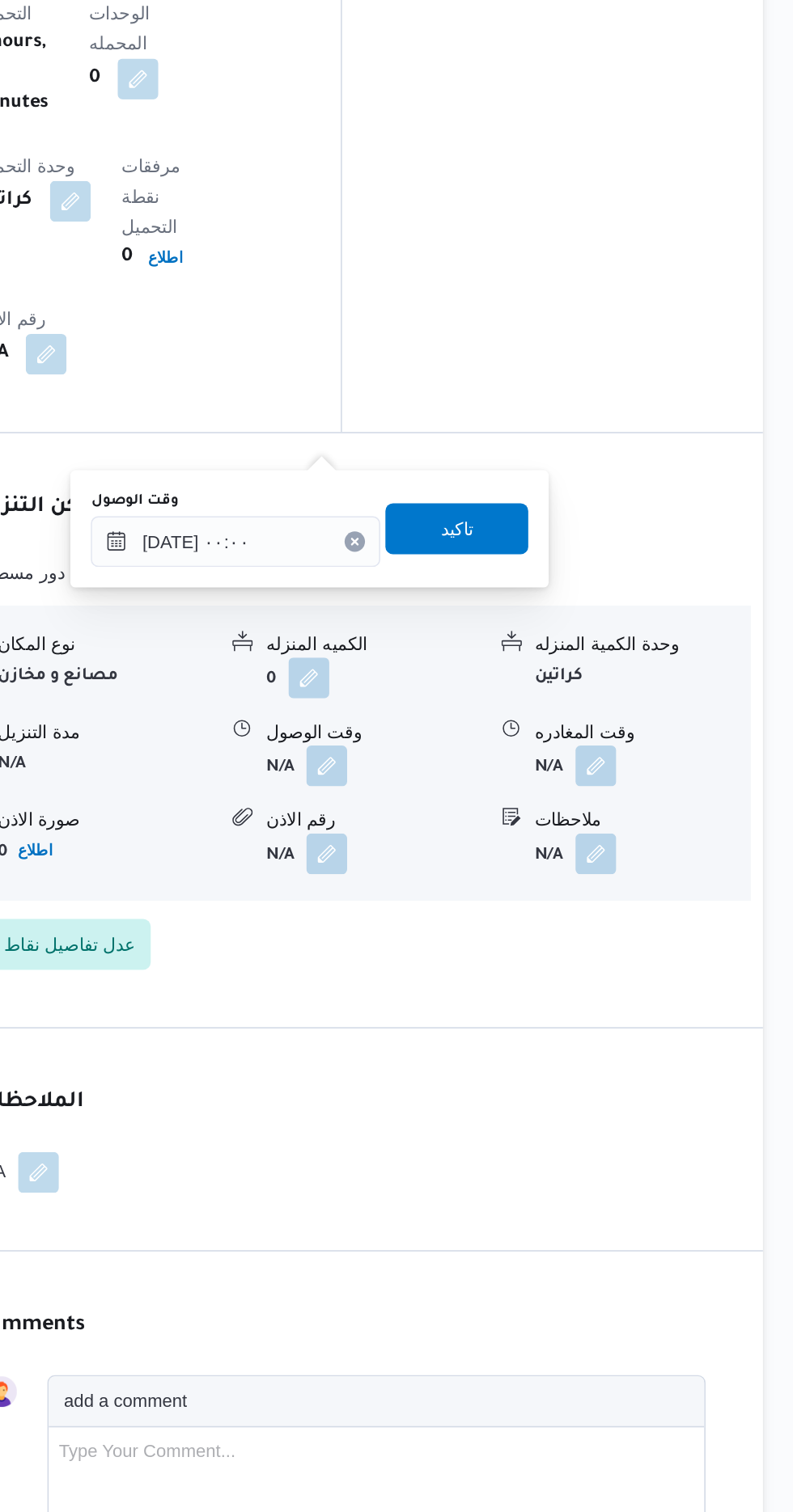
click at [360, 914] on div "You are in a dialog. To close this dialog, hit escape. وقت الوصول [DATE] ٠٠:٠٠ …" at bounding box center [486, 888] width 303 height 75
click at [381, 895] on input "[DATE] ٠٠:٠٠" at bounding box center [438, 896] width 183 height 32
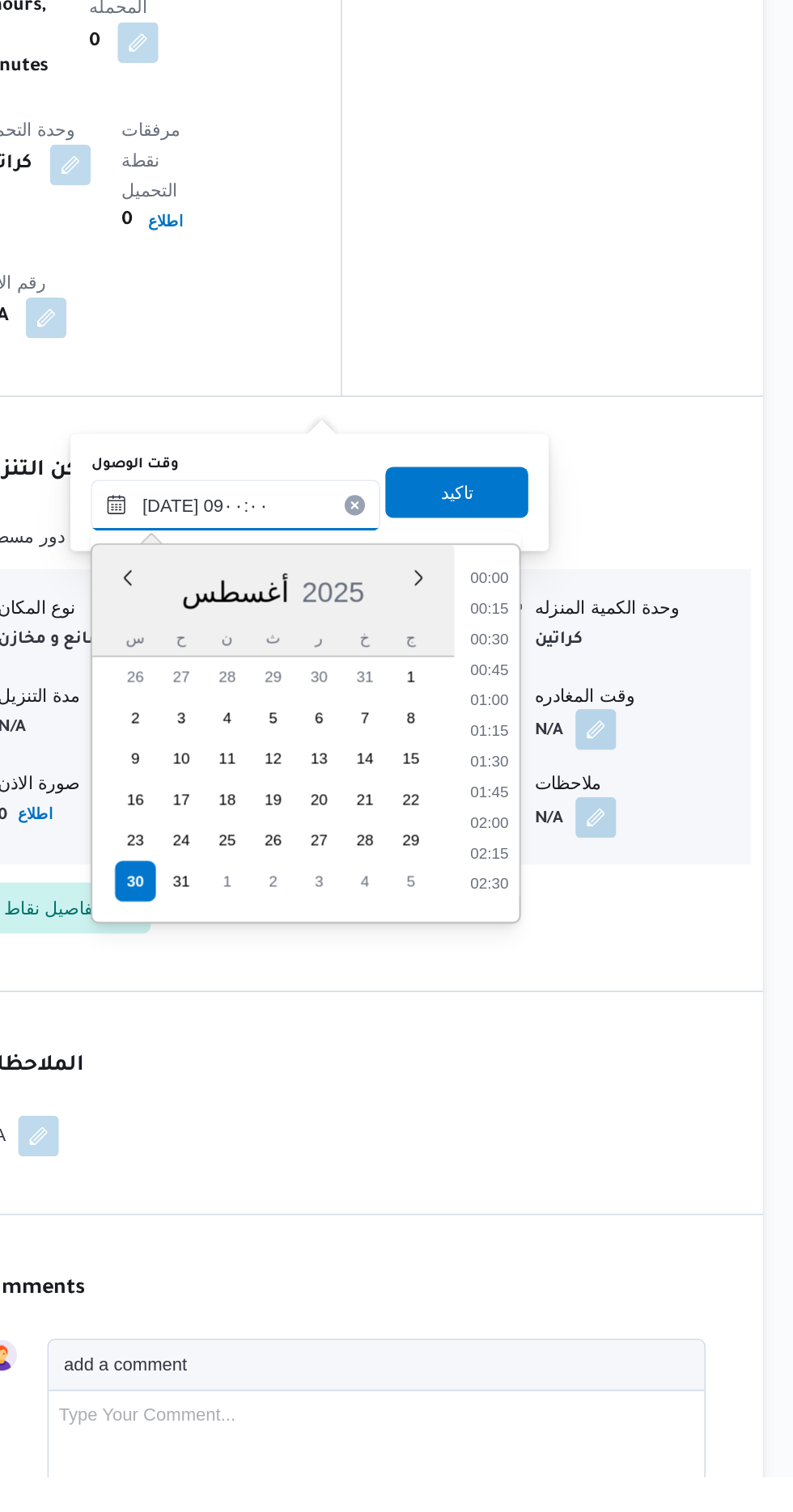
scroll to position [503, 0]
click at [598, 1097] on li "08:30" at bounding box center [600, 1099] width 37 height 16
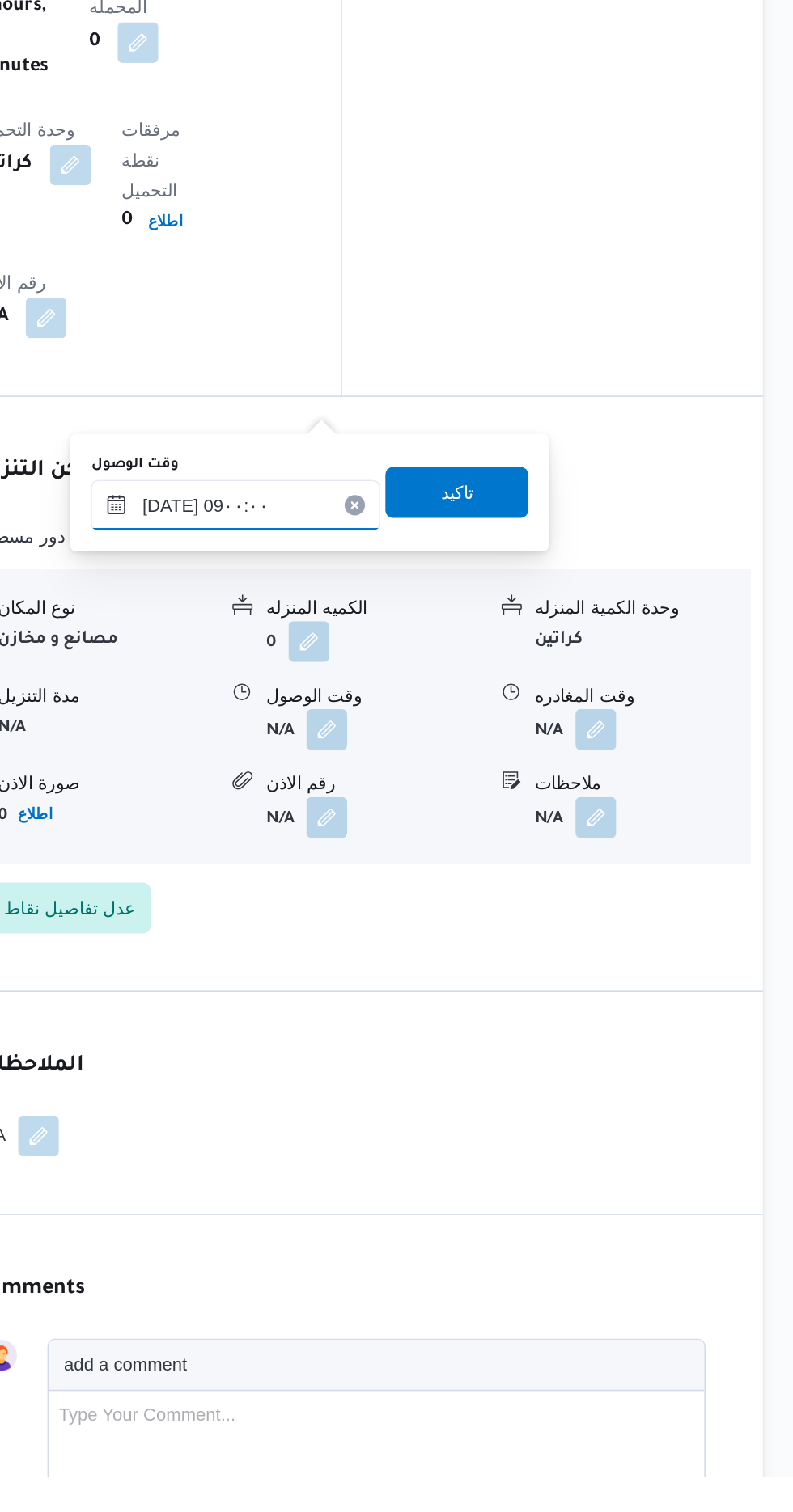
type input "[DATE] ٠٨:٣٠"
click at [609, 897] on span "تاكيد" at bounding box center [579, 887] width 90 height 32
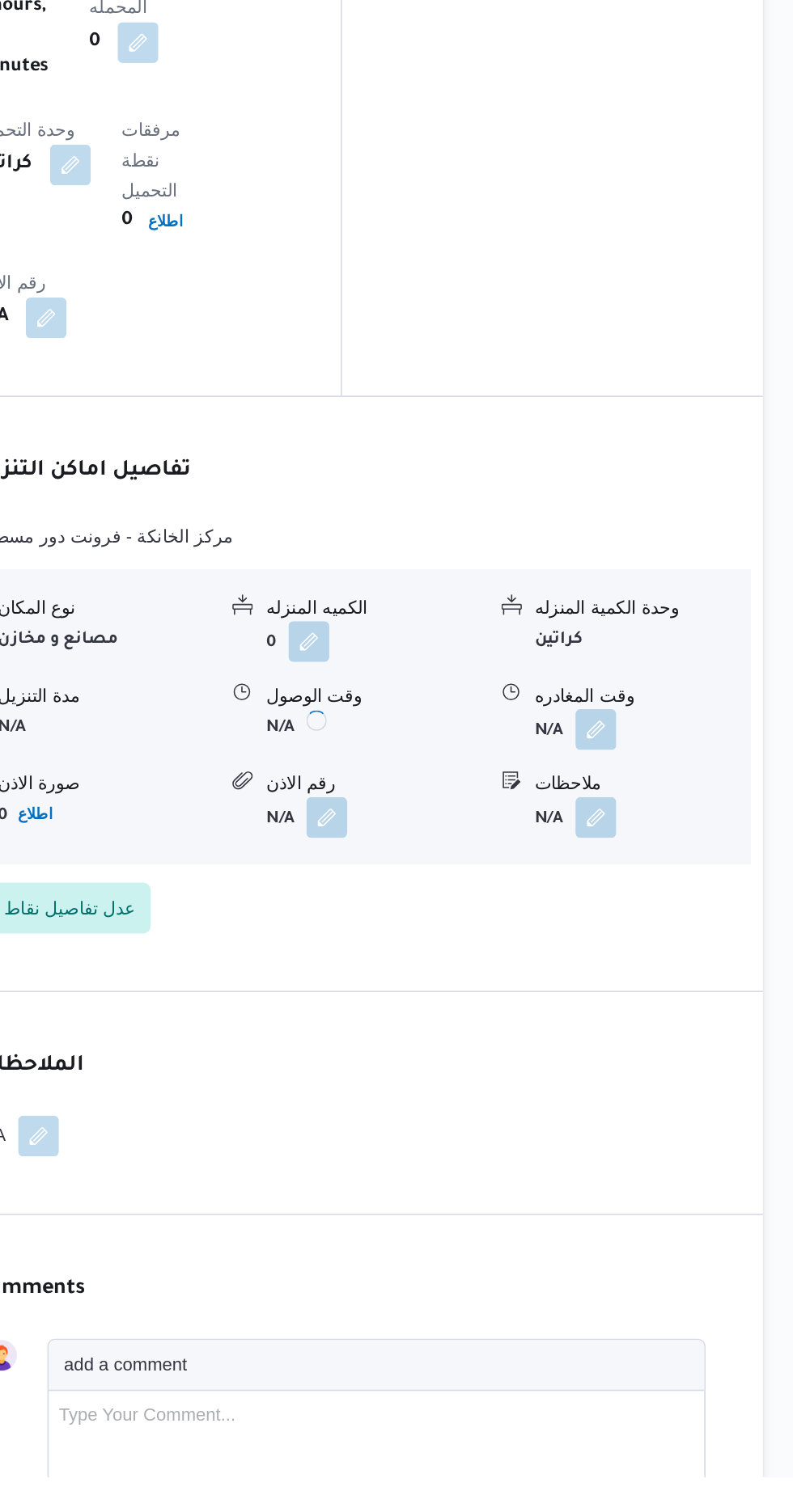
scroll to position [1428, 0]
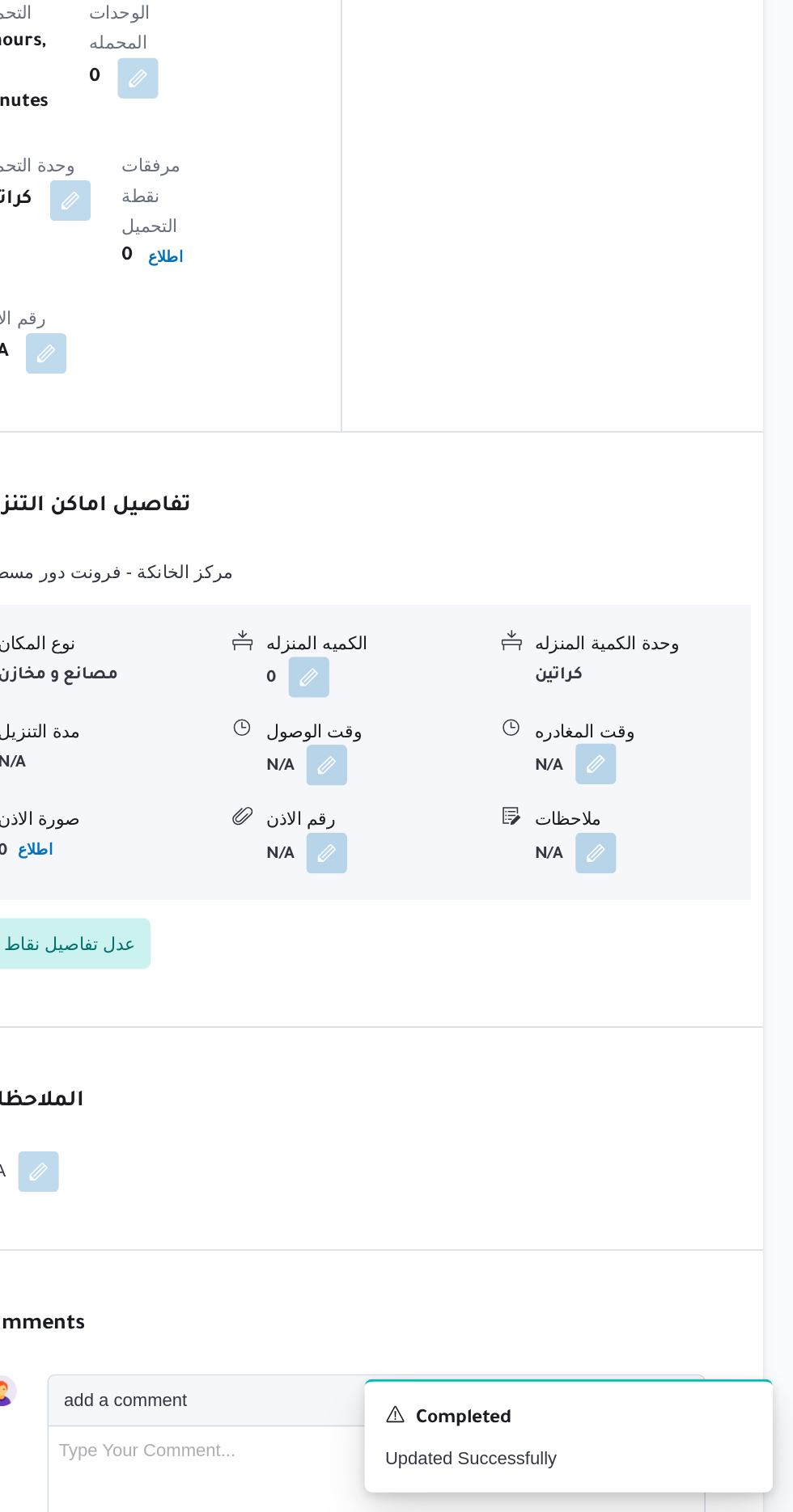
click at [677, 1024] on button "button" at bounding box center [667, 1036] width 26 height 26
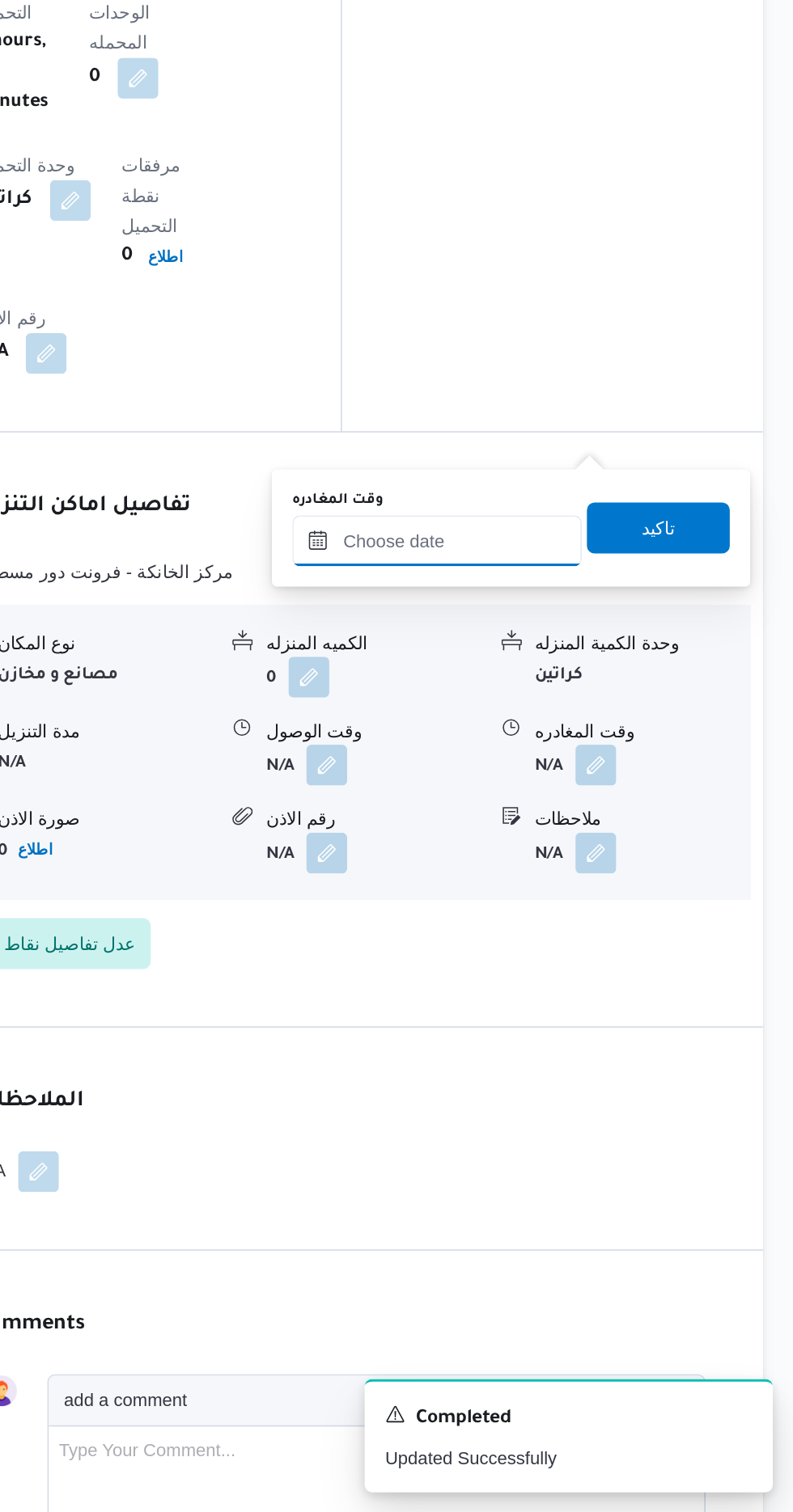
click at [630, 901] on input "وقت المغادره" at bounding box center [566, 895] width 183 height 32
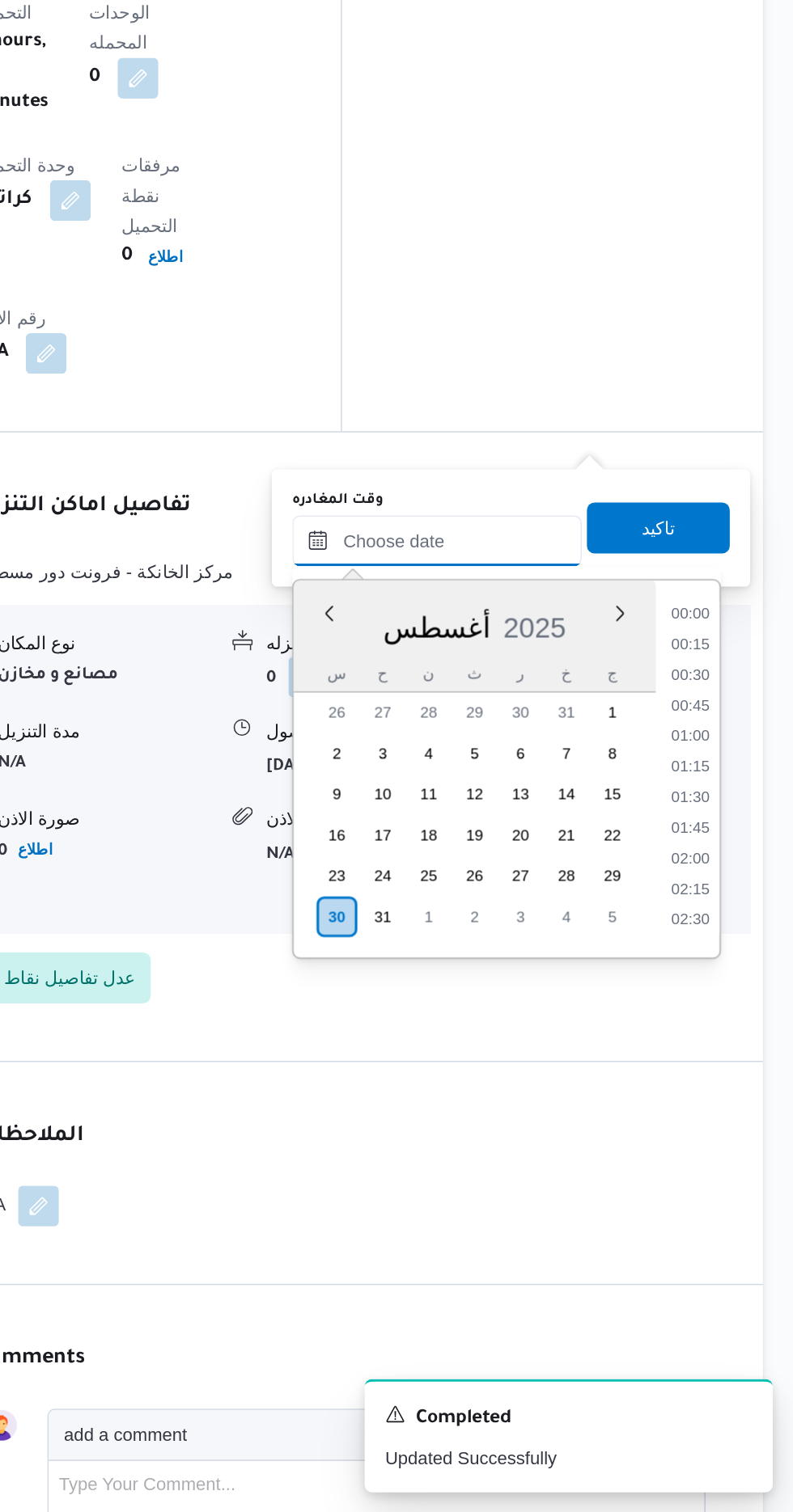
scroll to position [1150, 0]
click at [731, 959] on li "15:00" at bounding box center [727, 955] width 37 height 16
type input "[DATE] ١٥:٠٠"
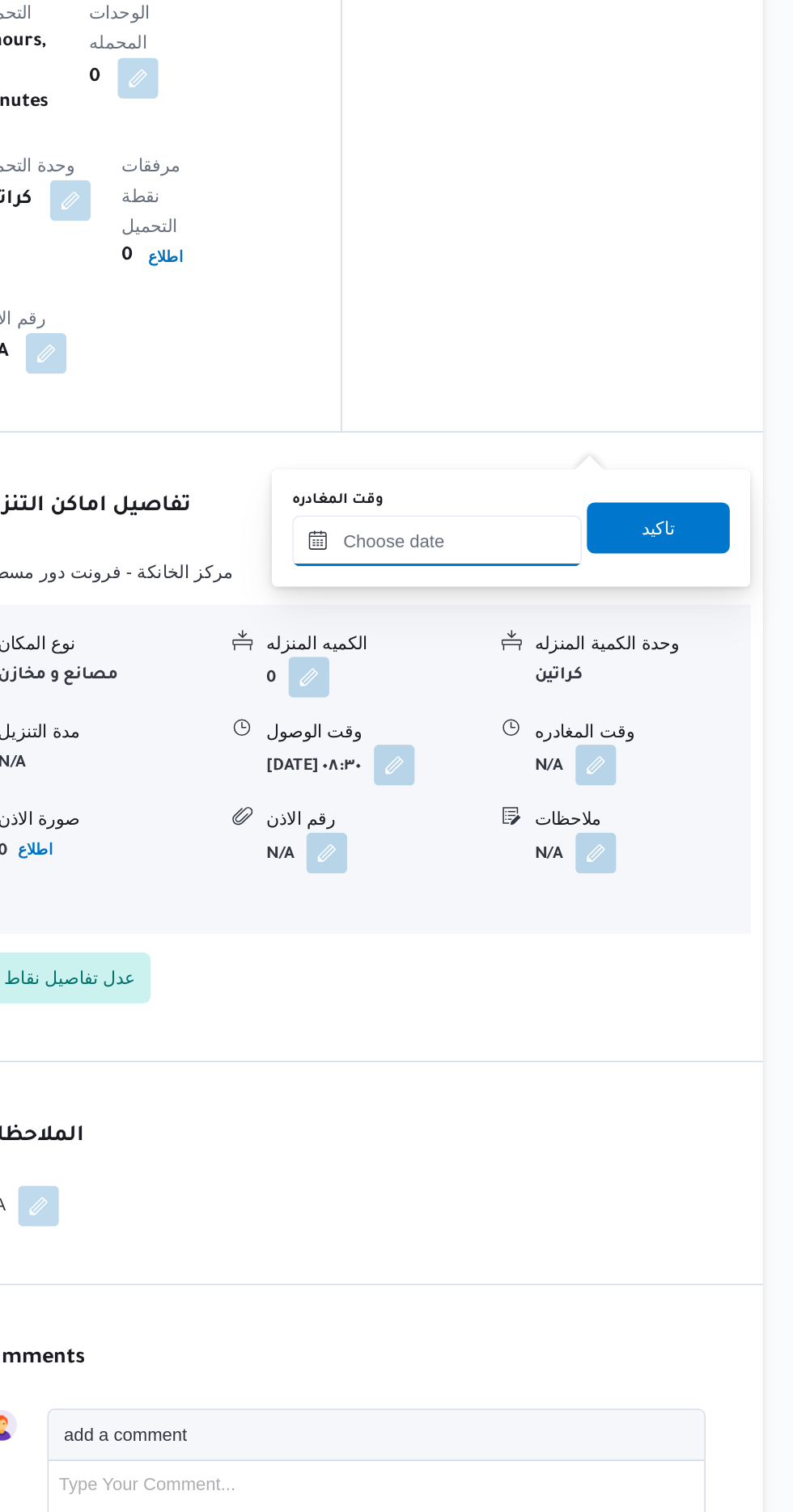
click at [604, 897] on input "وقت المغادره" at bounding box center [566, 895] width 183 height 32
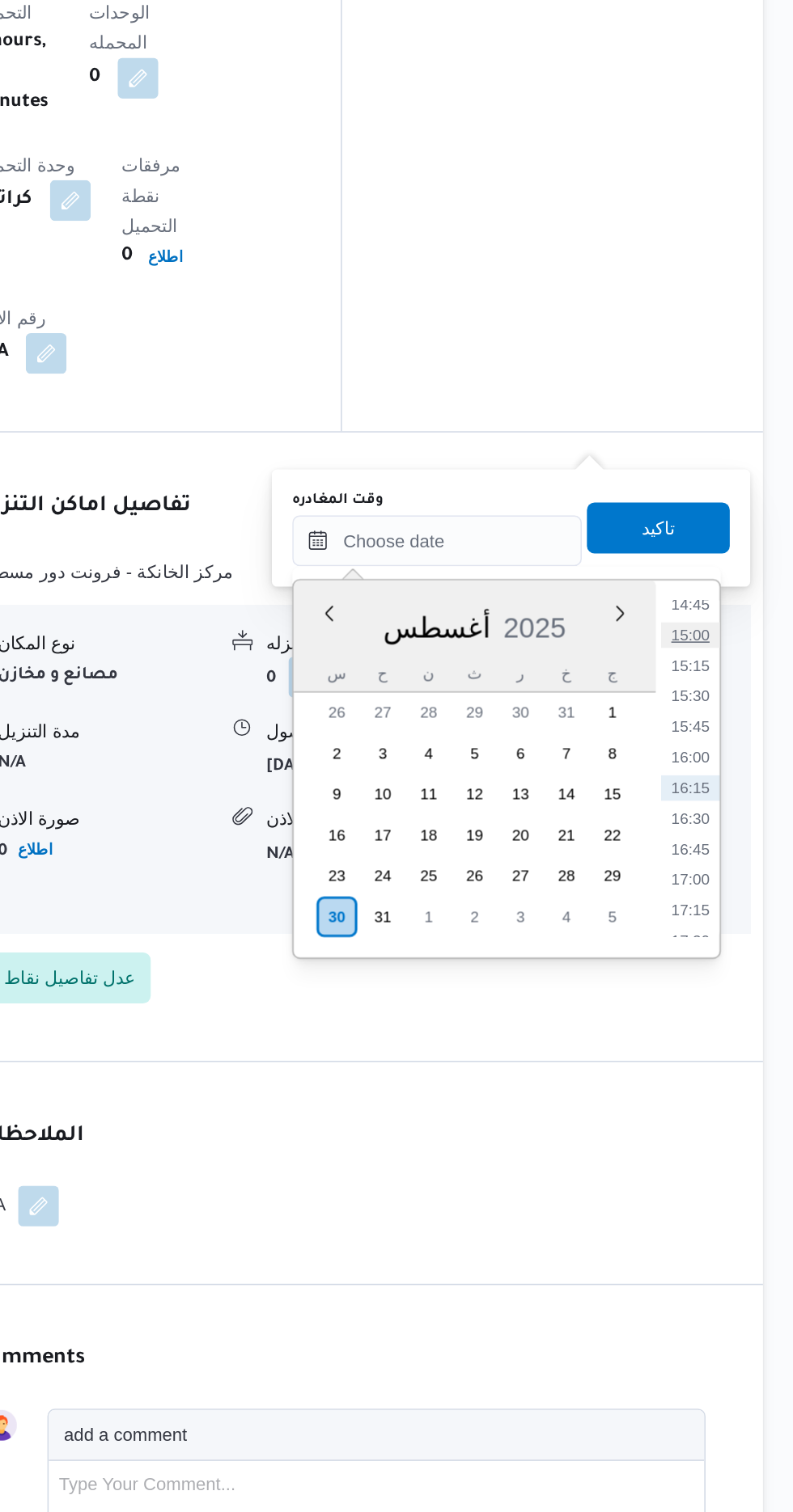
click at [727, 955] on li "15:00" at bounding box center [727, 955] width 37 height 16
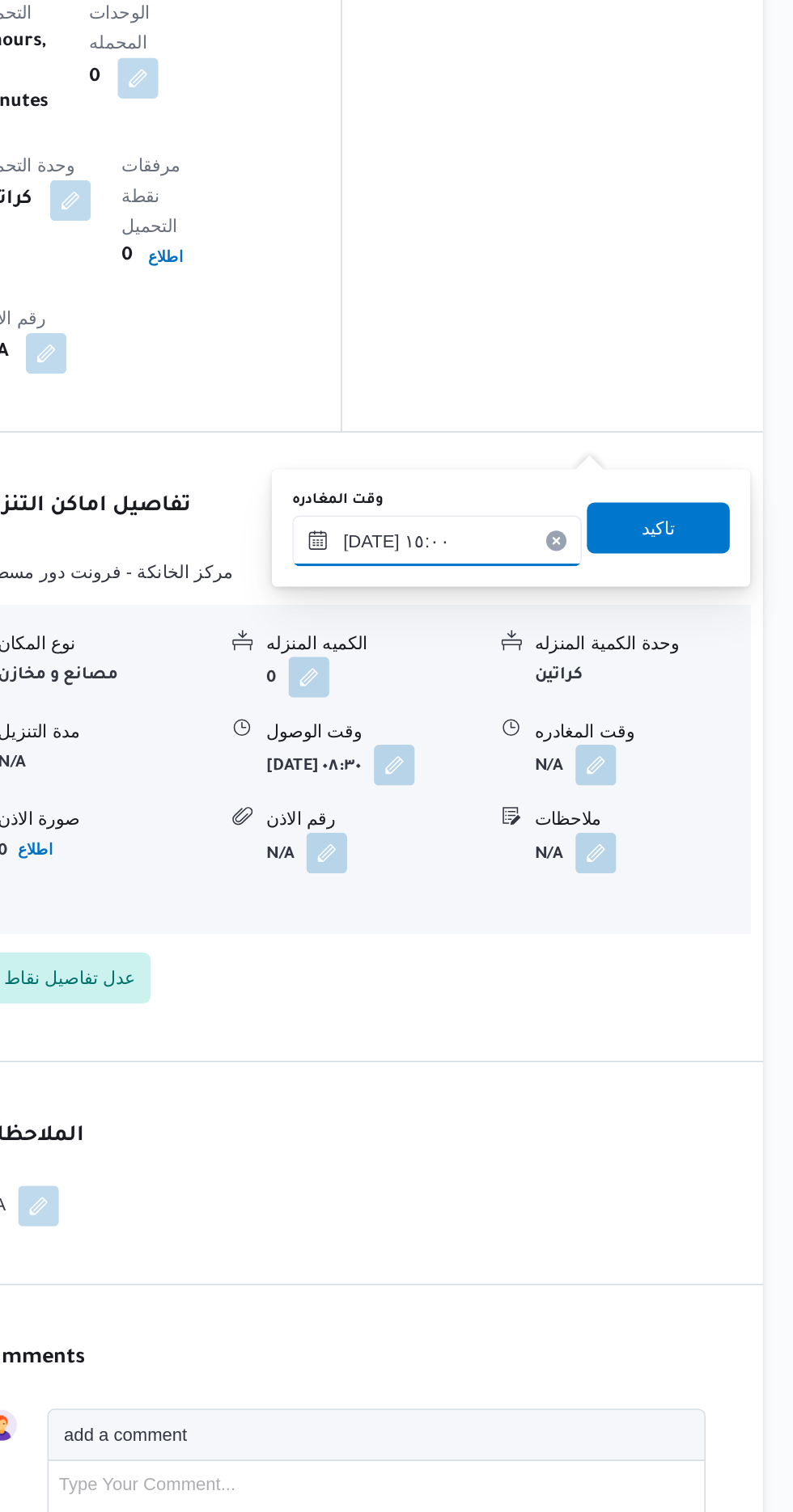
click at [593, 895] on input "[DATE] ١٥:٠٠" at bounding box center [566, 895] width 183 height 32
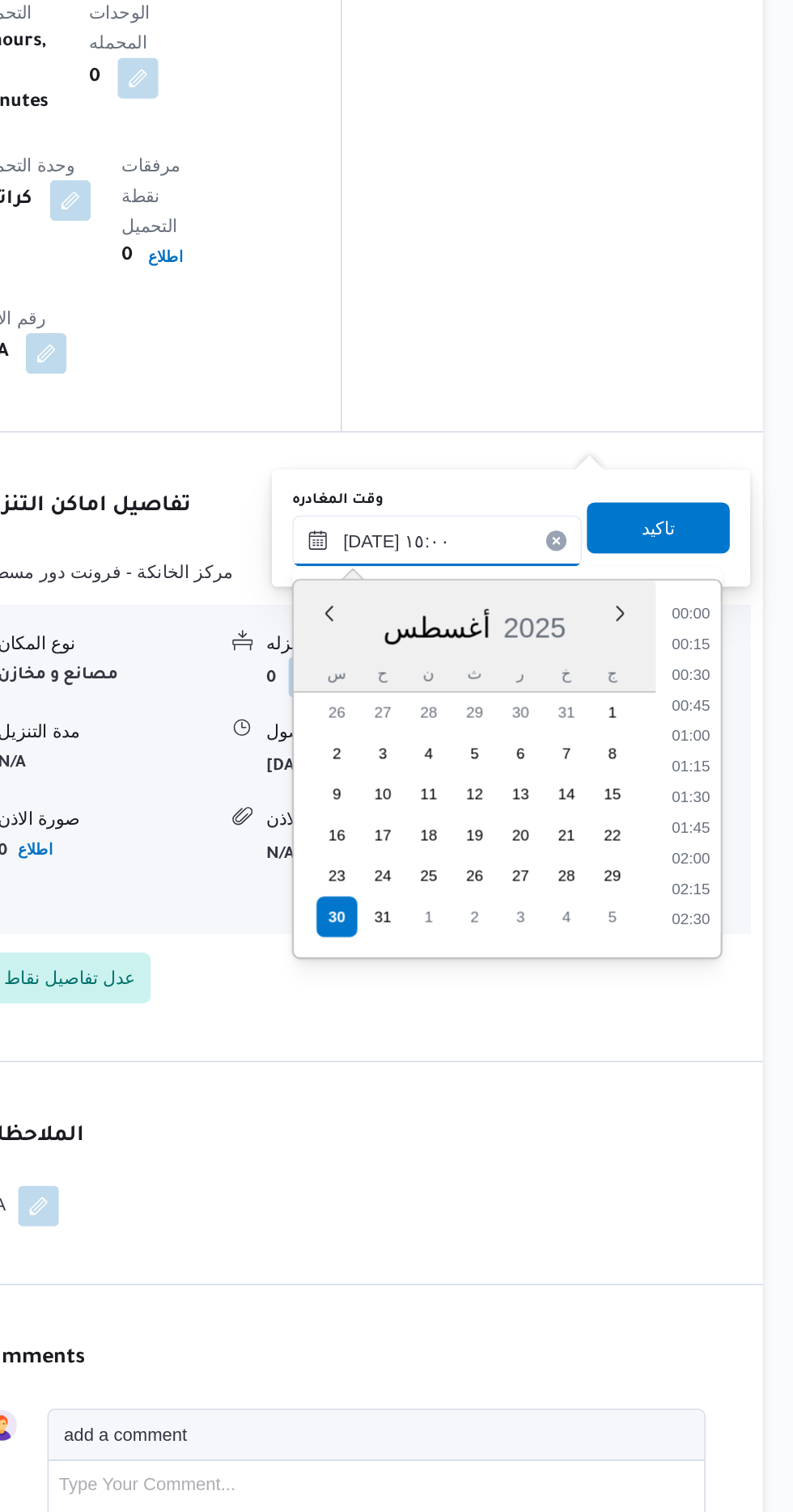
scroll to position [1053, 0]
click at [726, 939] on li "13:30" at bounding box center [727, 936] width 37 height 16
type input "[DATE] ١٣:٣٠"
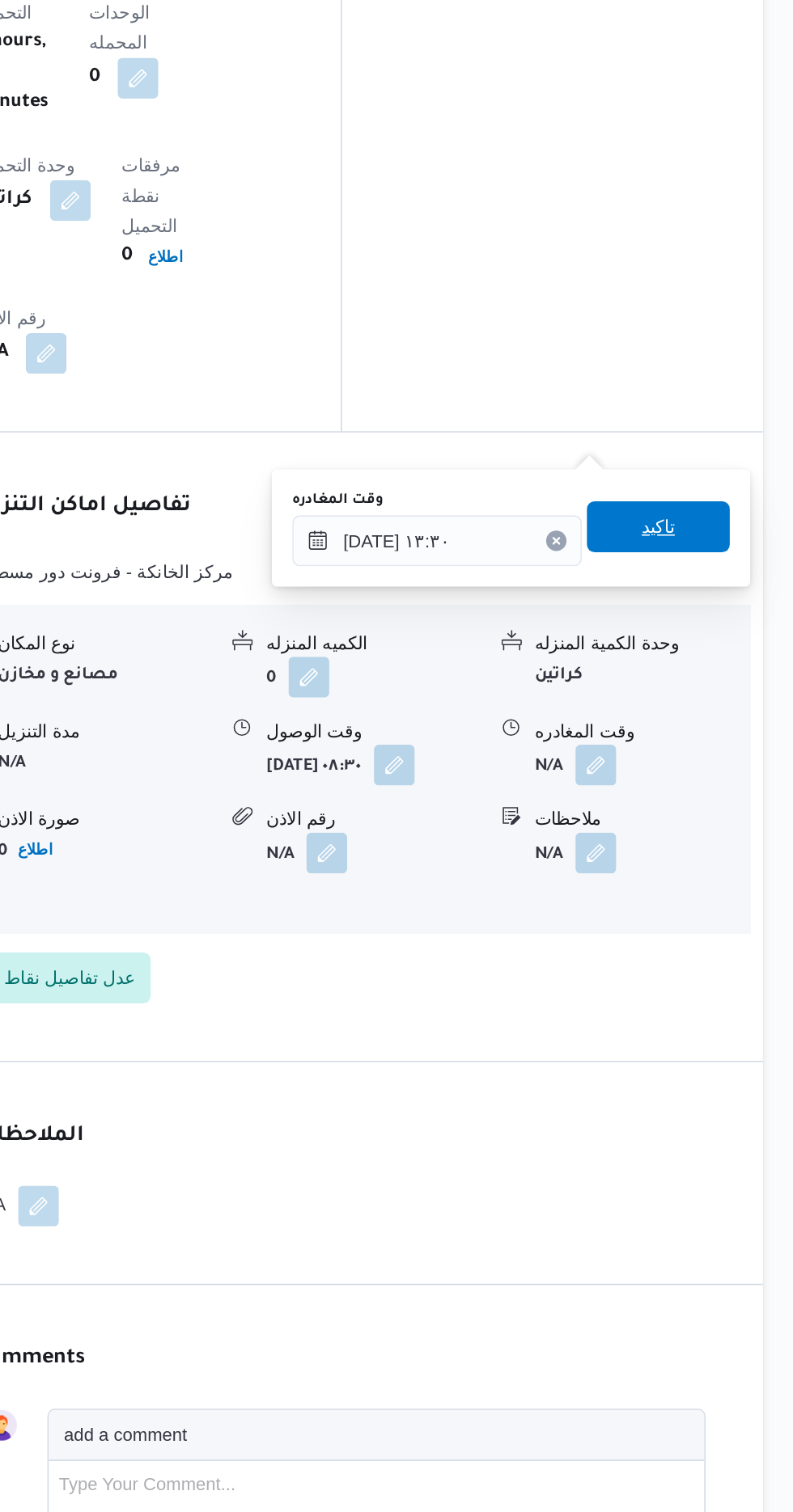
click at [717, 887] on span "تاكيد" at bounding box center [707, 887] width 21 height 19
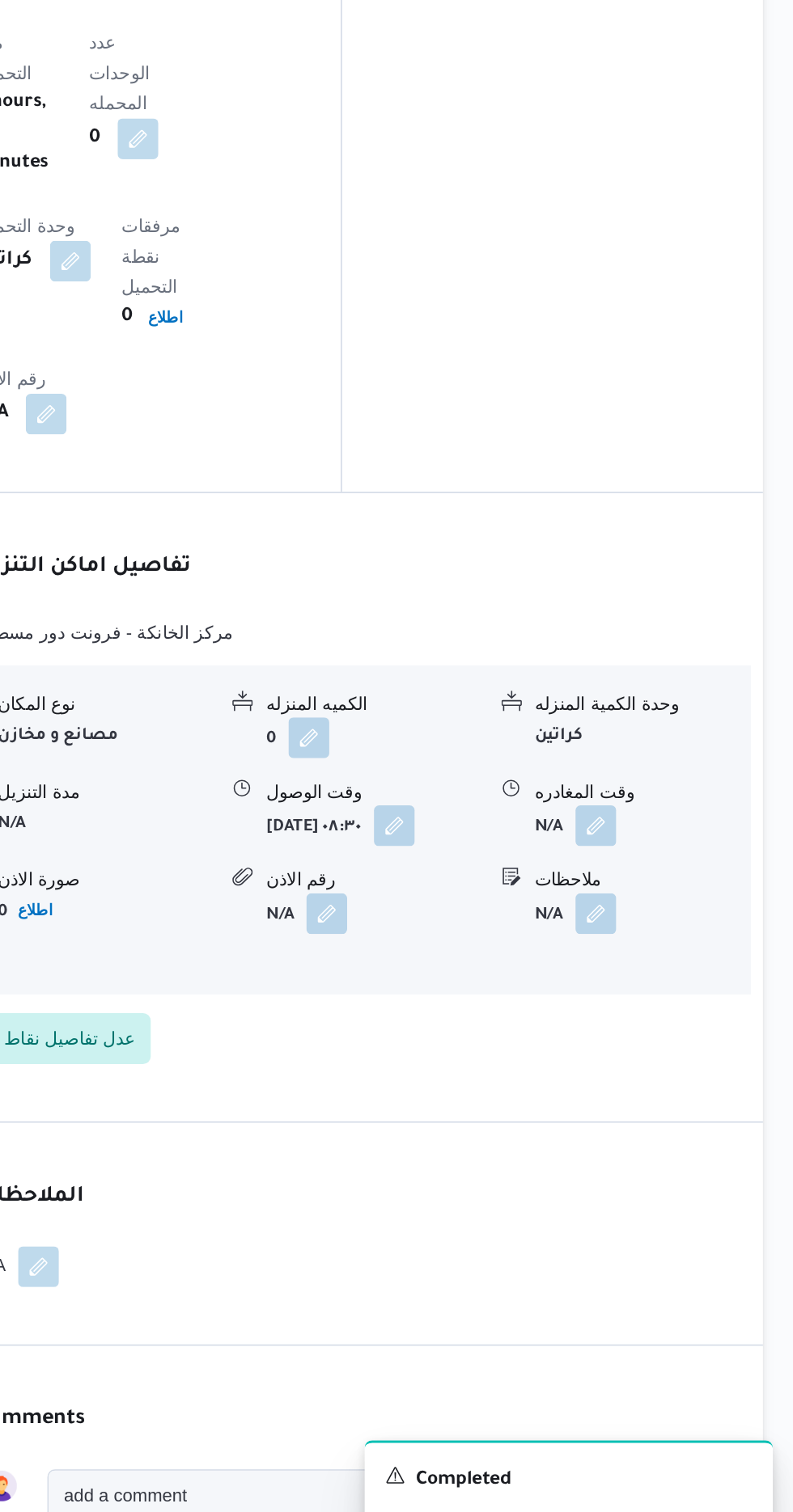
scroll to position [1428, 0]
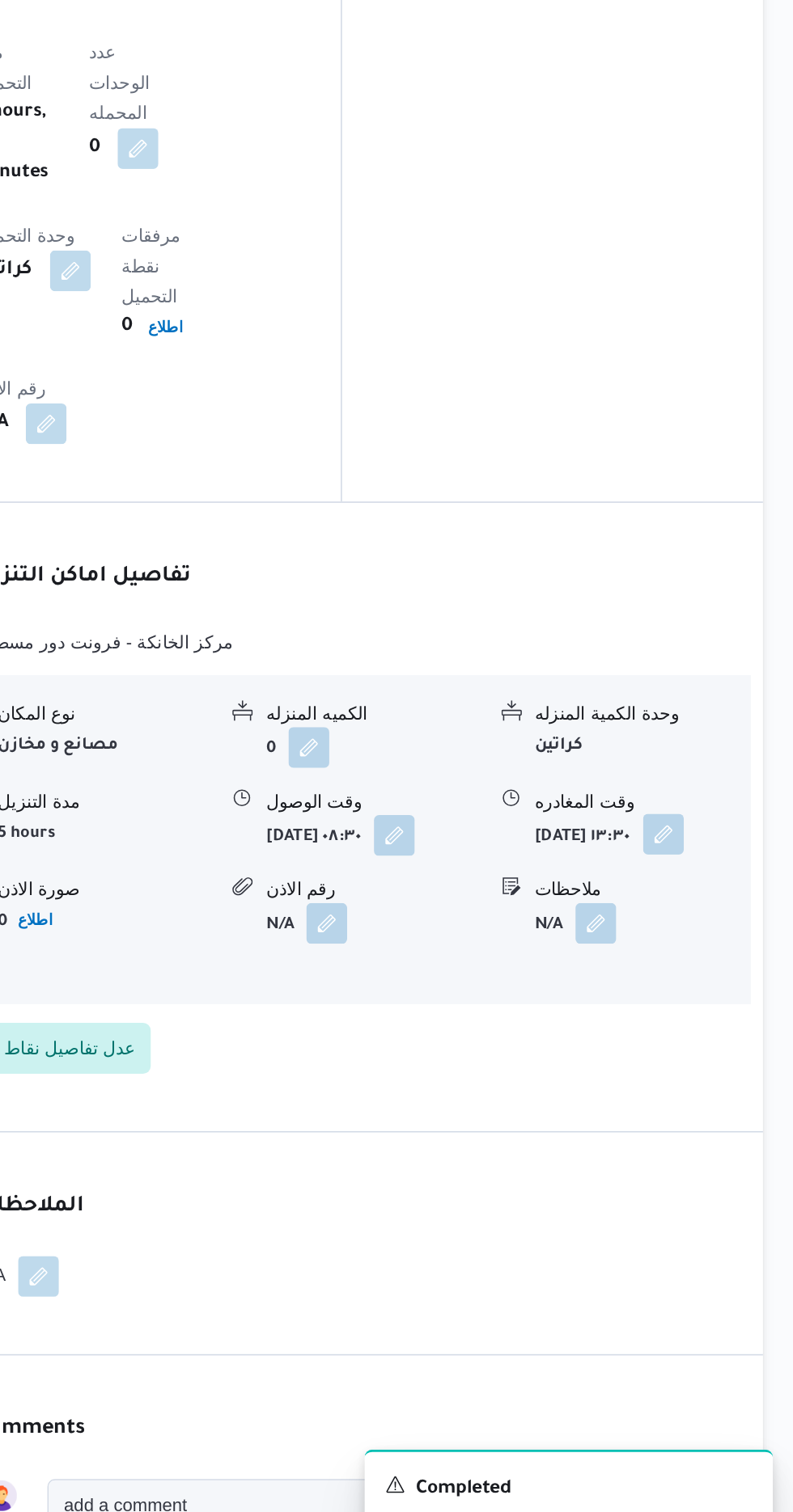
click at [697, 1024] on button "button" at bounding box center [710, 1036] width 26 height 26
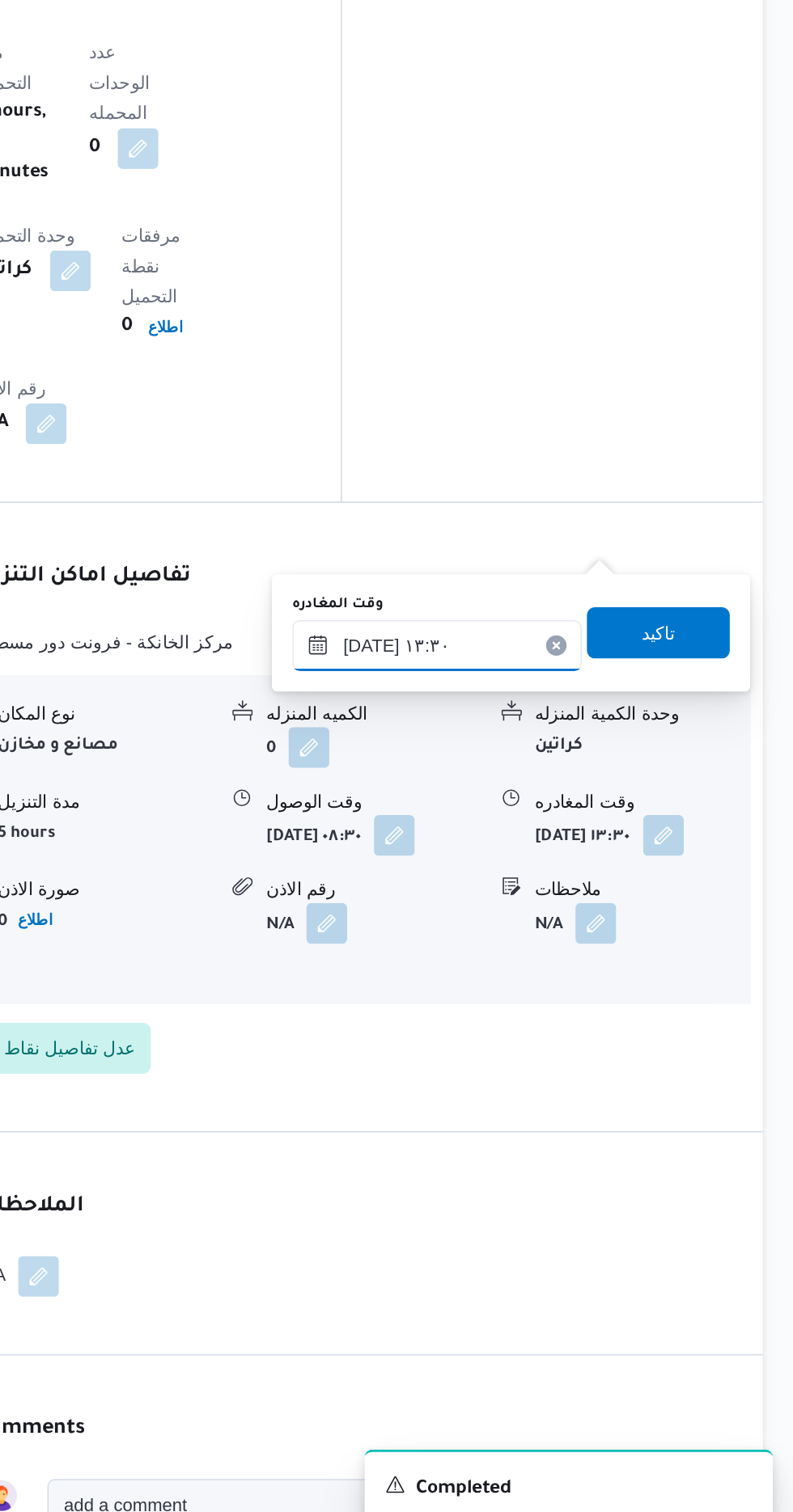
click at [610, 910] on input "[DATE] ١٣:٣٠" at bounding box center [566, 917] width 183 height 32
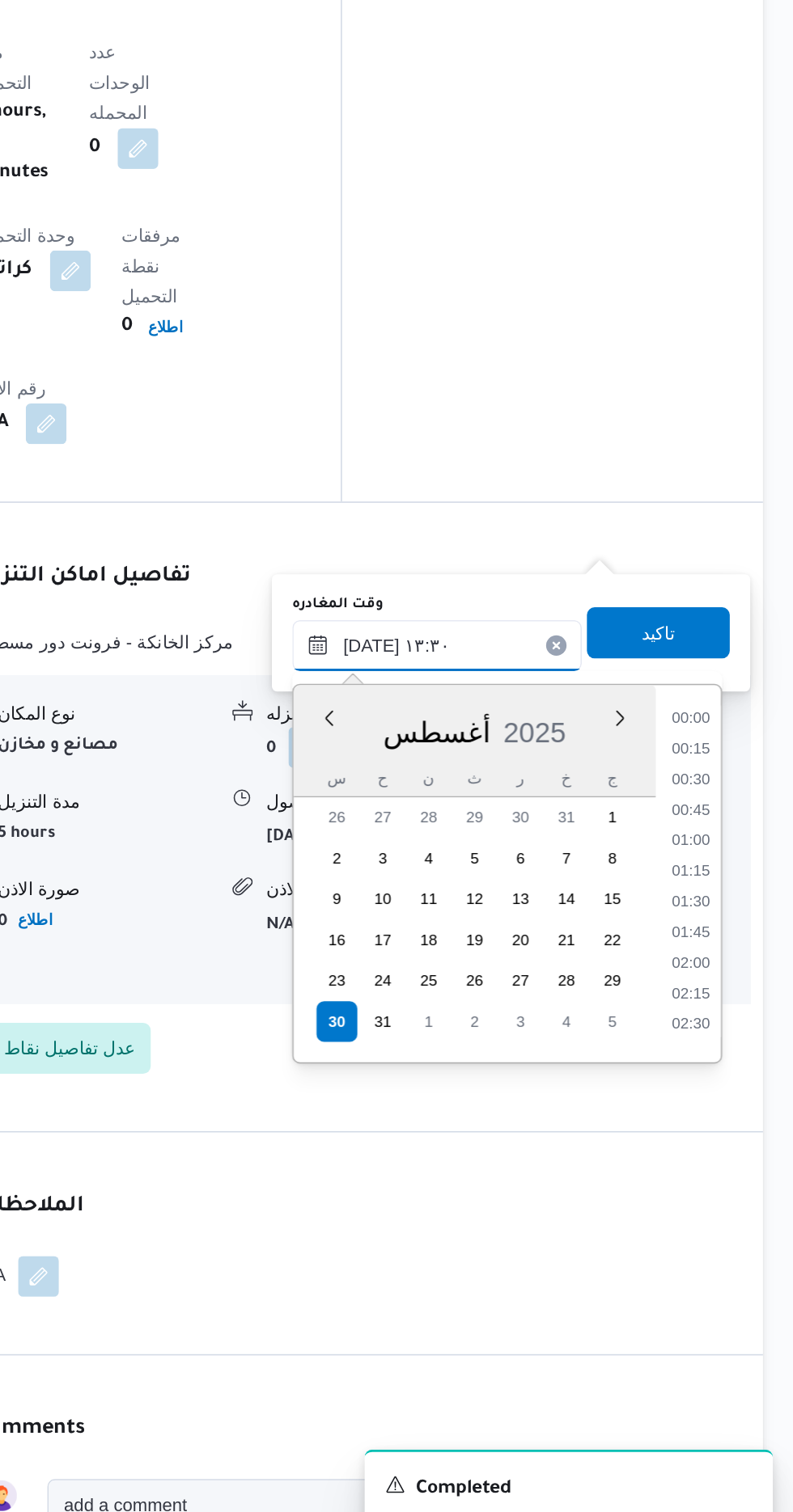
scroll to position [936, 0]
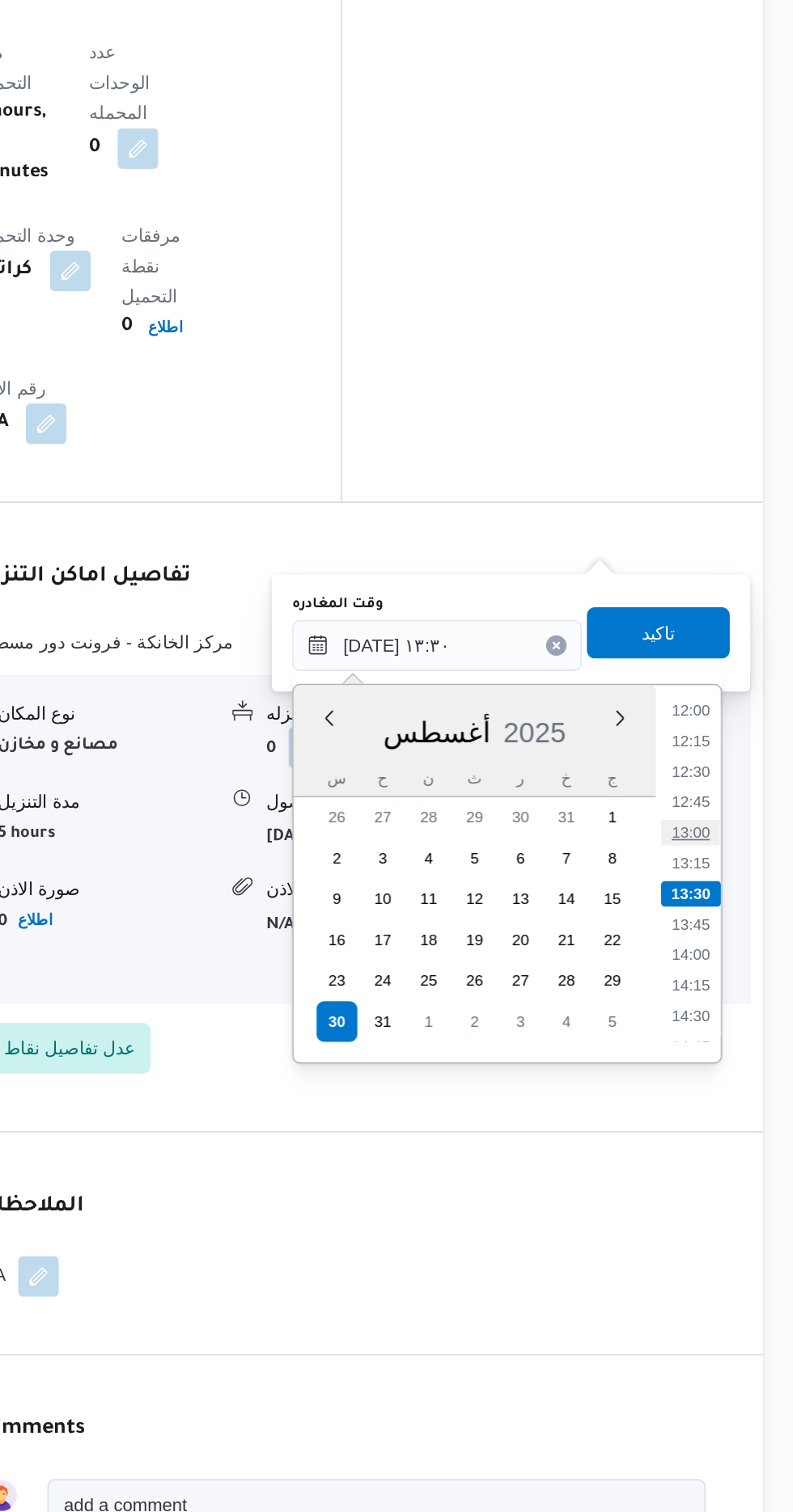
click at [725, 1033] on li "13:00" at bounding box center [727, 1036] width 37 height 16
type input "[DATE] ١٣:٠٠"
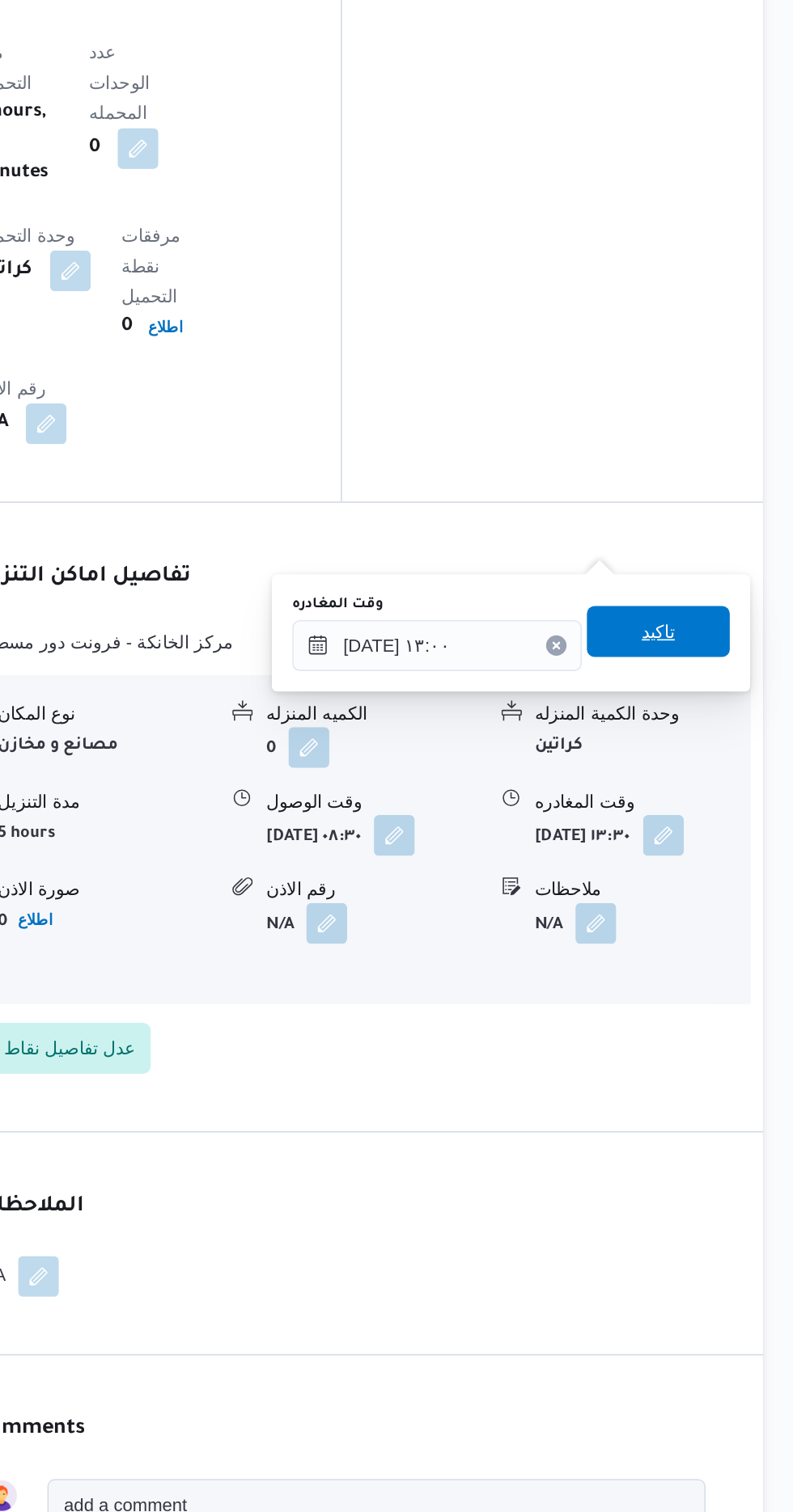
click at [726, 919] on span "تاكيد" at bounding box center [707, 907] width 90 height 32
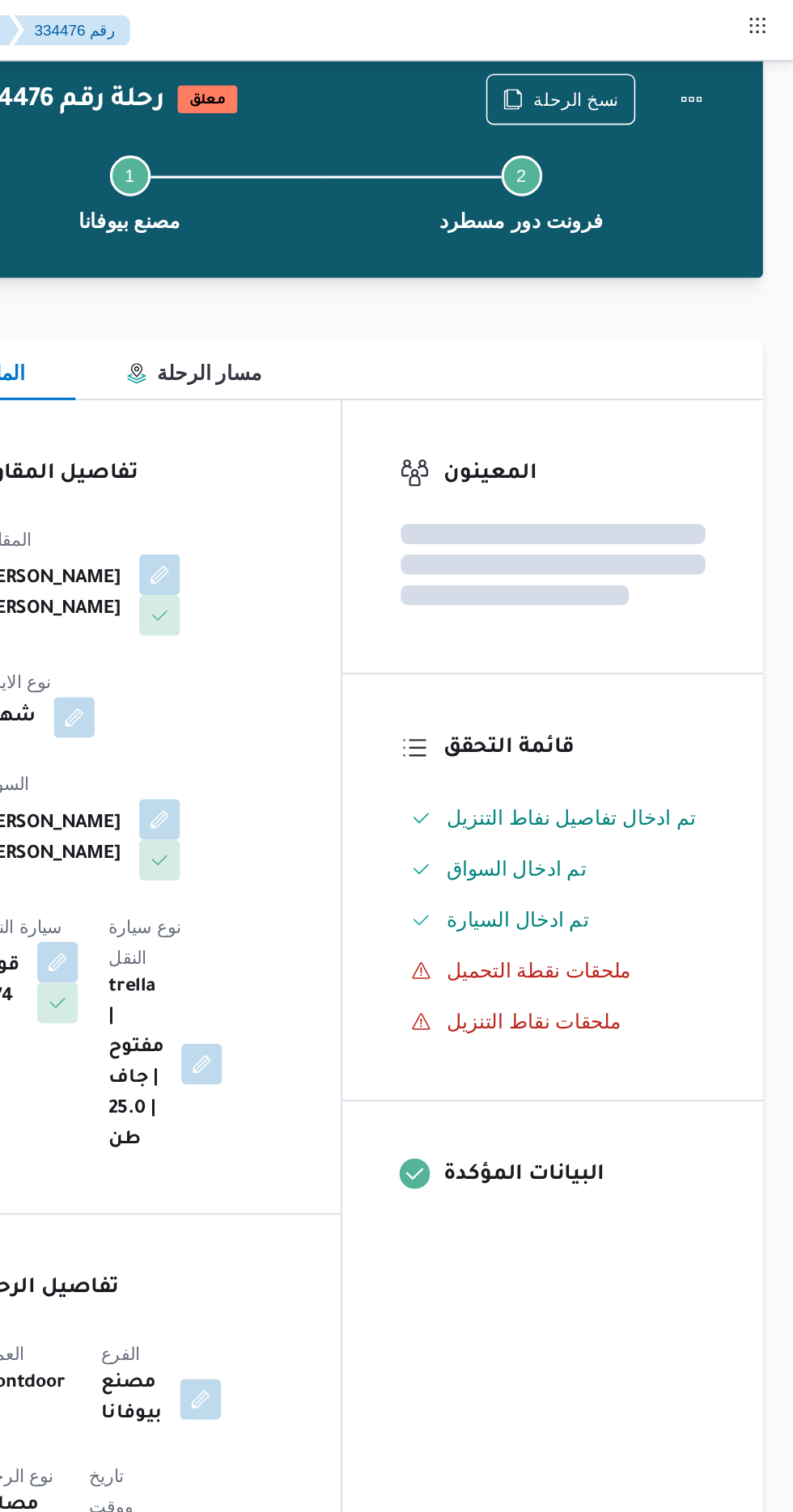
scroll to position [0, 0]
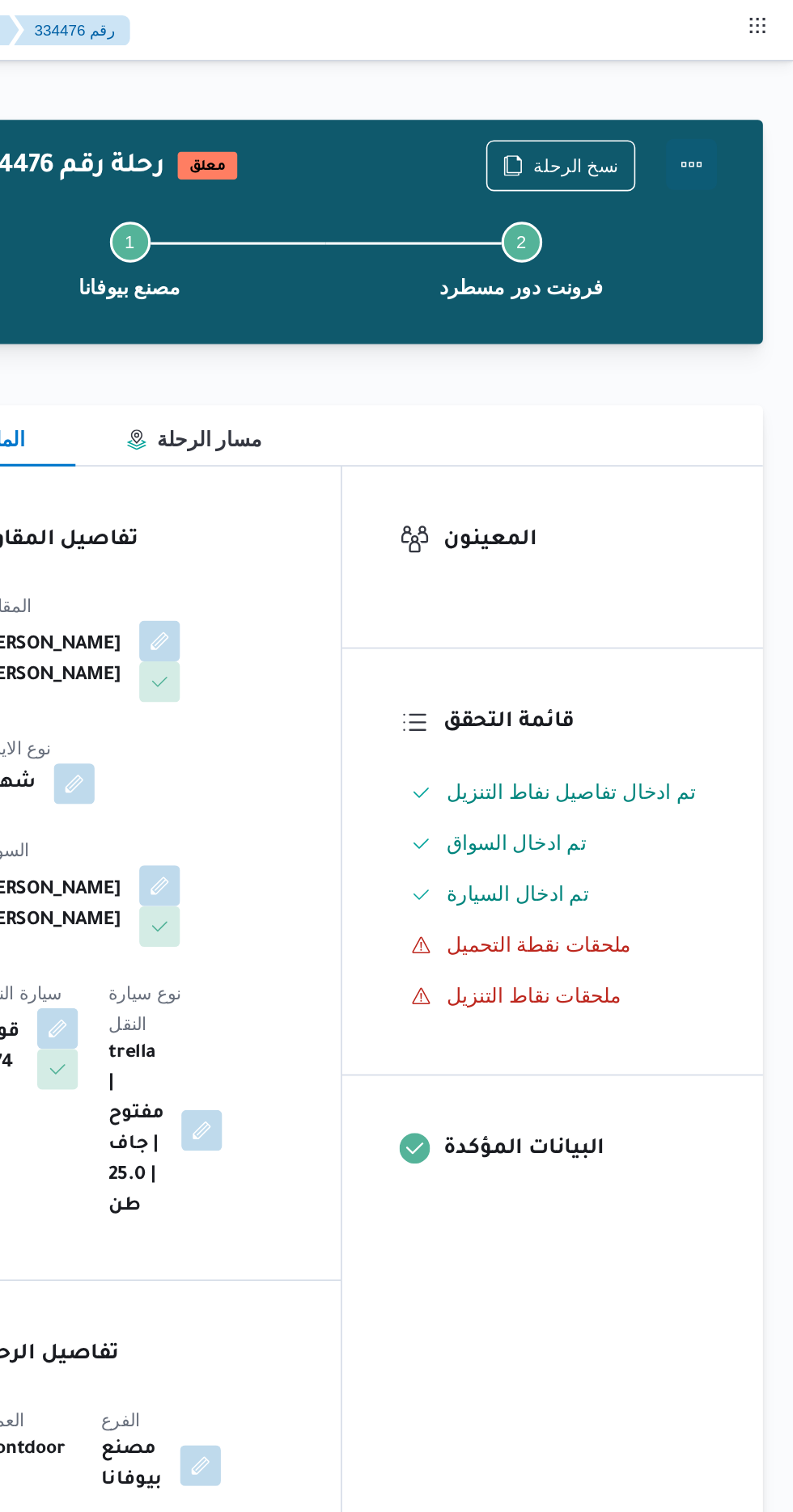
click at [737, 114] on button "Actions" at bounding box center [727, 104] width 32 height 32
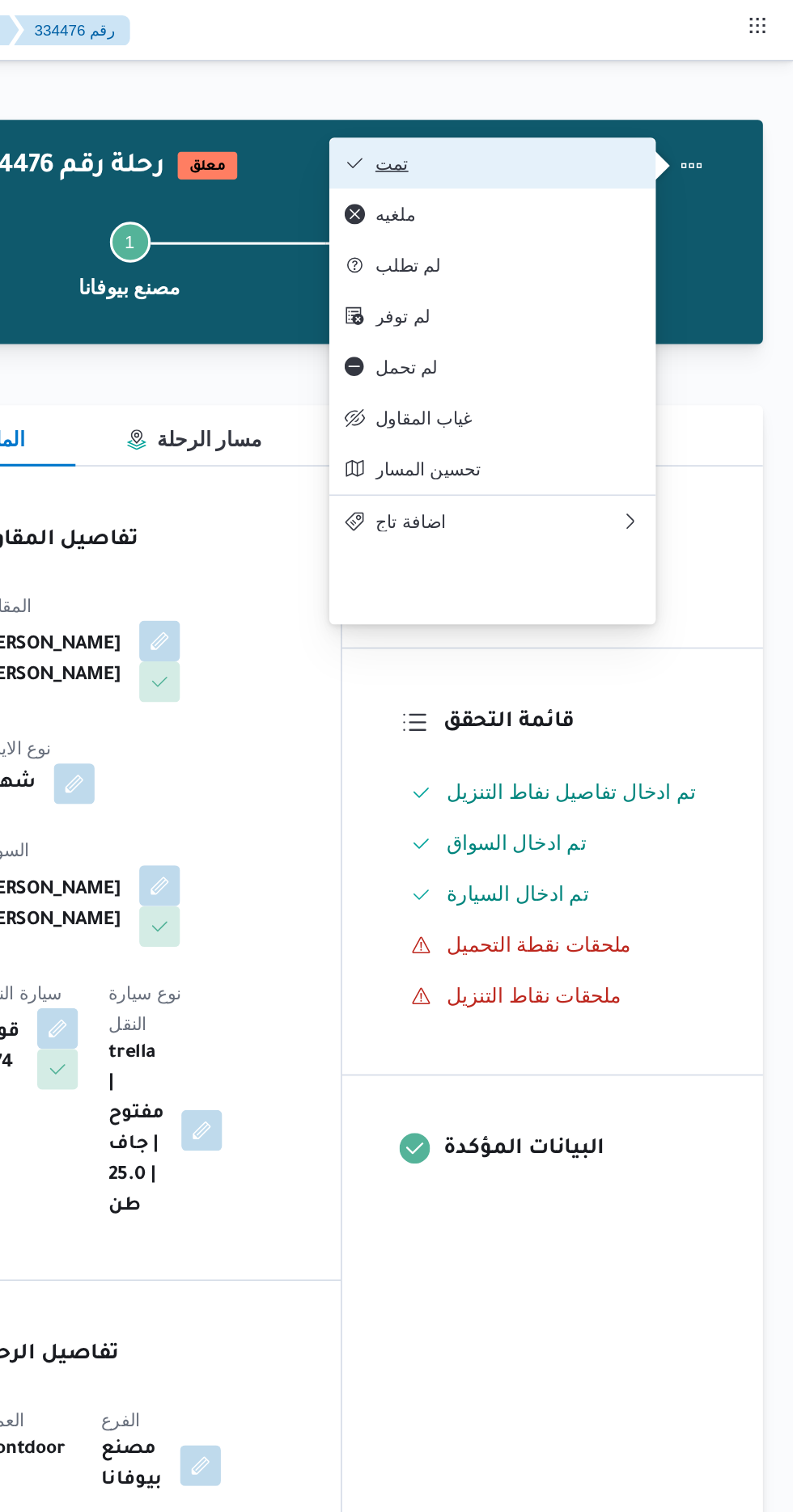
click at [686, 110] on span "تمت" at bounding box center [612, 103] width 169 height 13
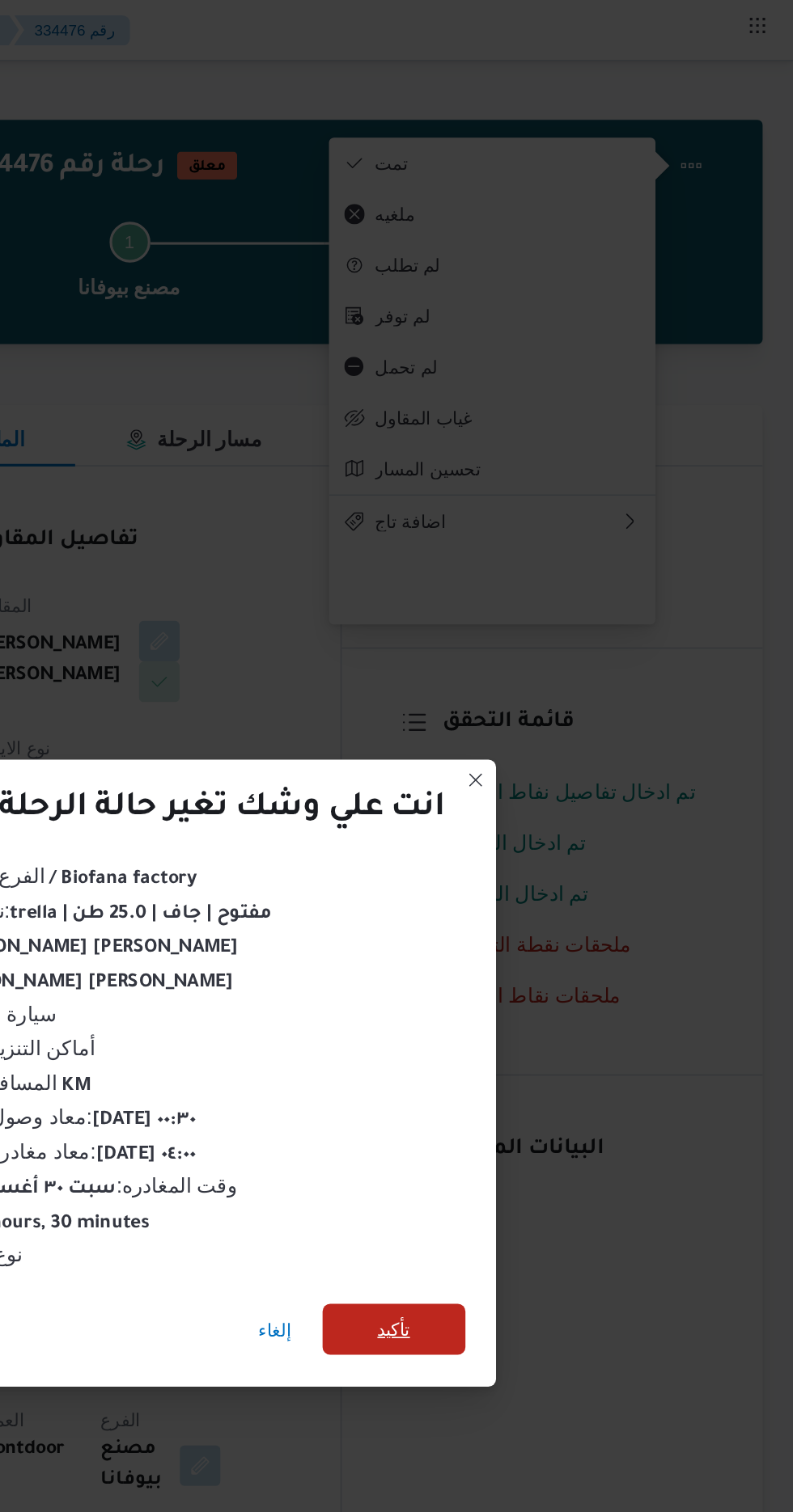
click at [550, 844] on span "تأكيد" at bounding box center [540, 843] width 21 height 19
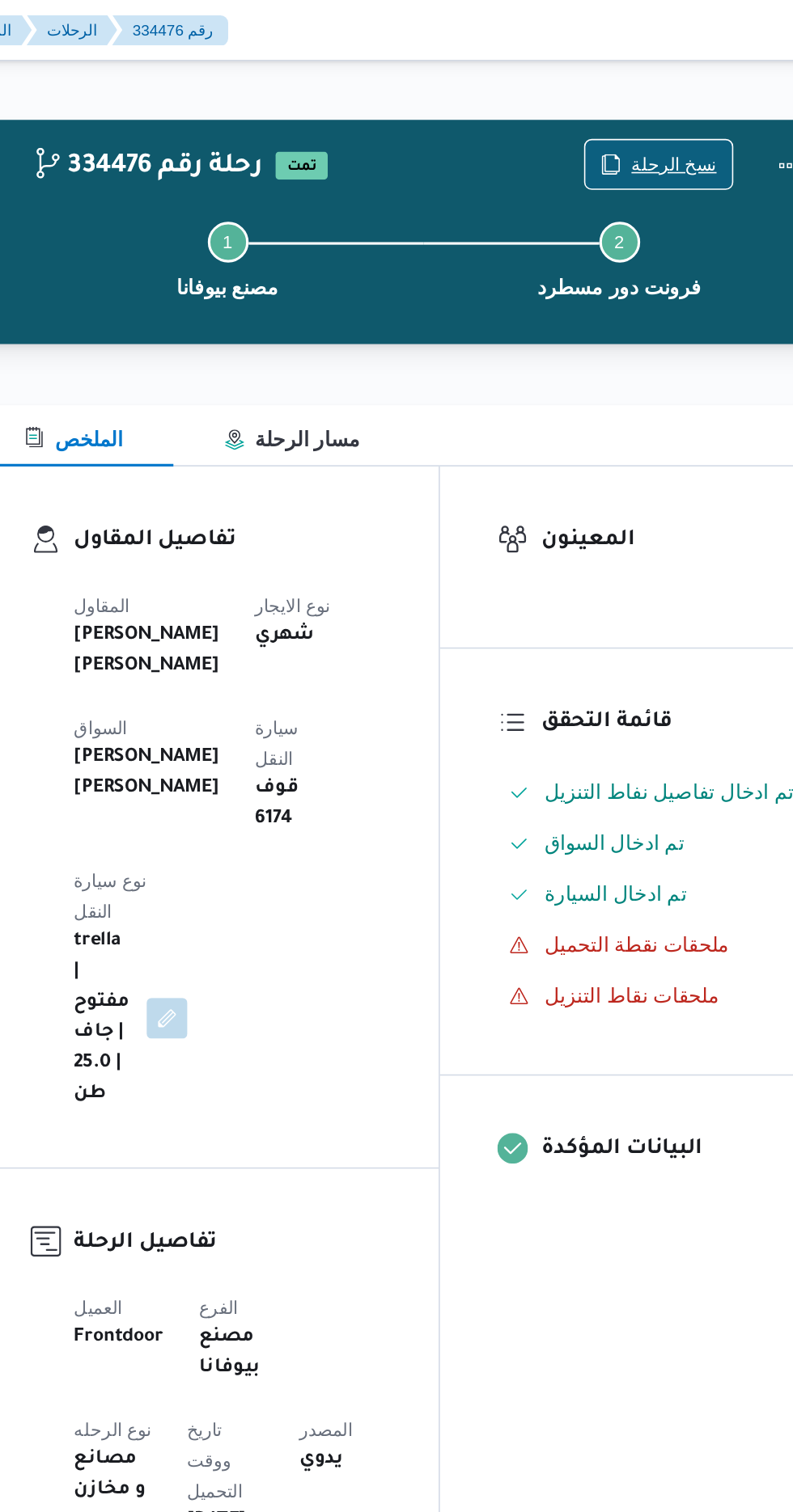
click at [644, 93] on span "نسخ الرحلة" at bounding box center [645, 105] width 93 height 31
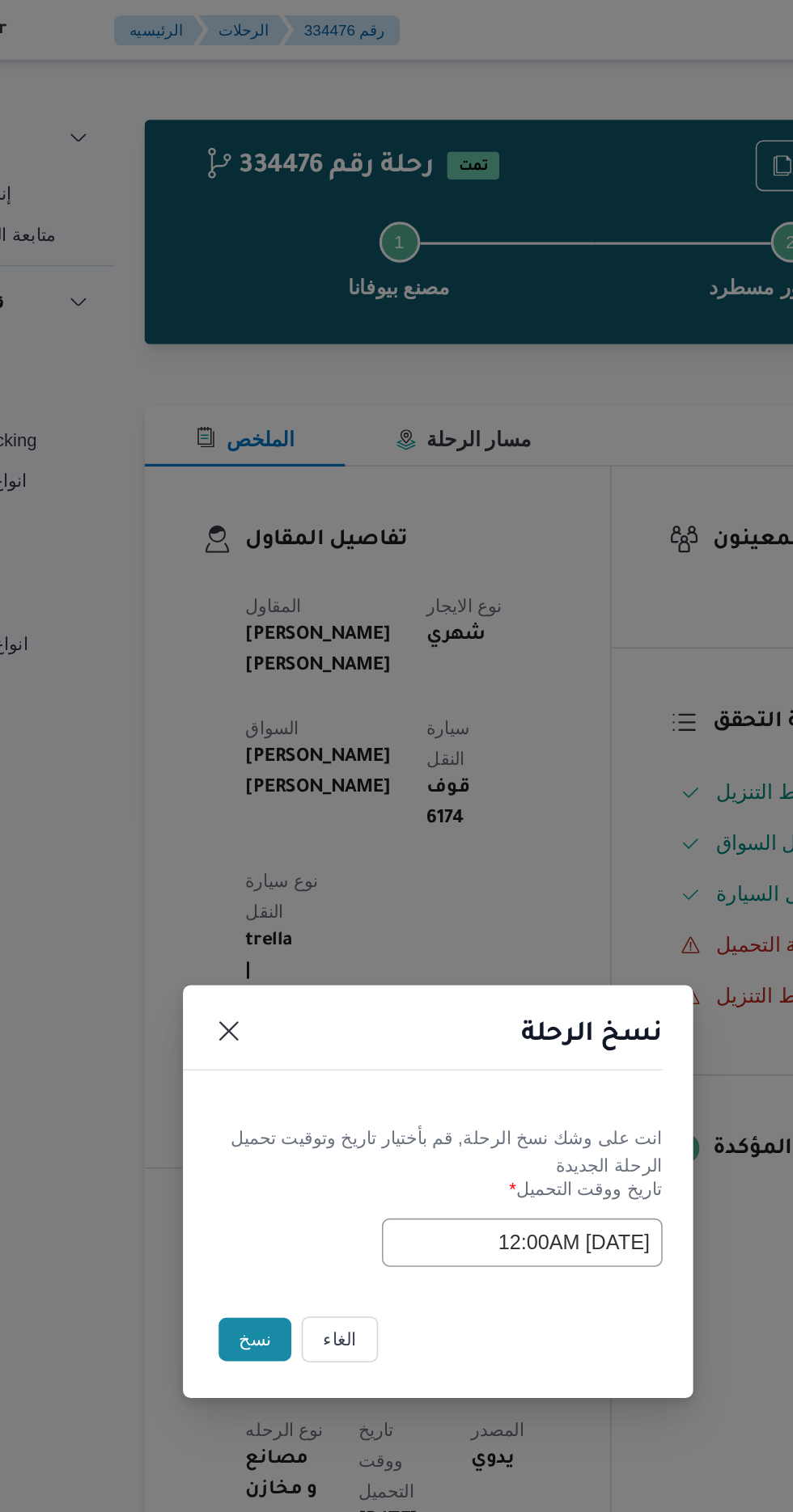
click at [267, 853] on button "نسخ" at bounding box center [280, 850] width 47 height 27
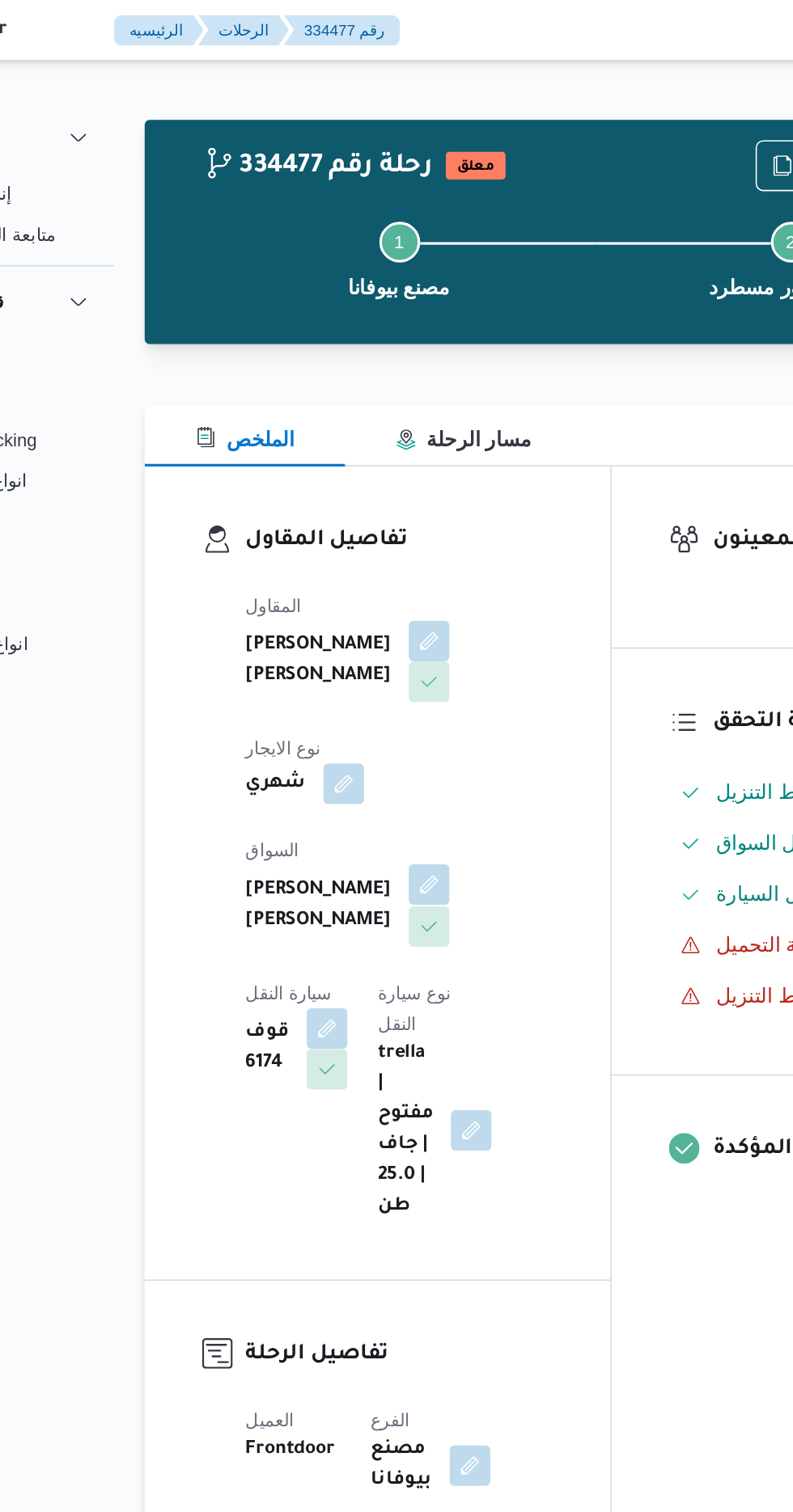
click at [378, 552] on button "button" at bounding box center [391, 561] width 26 height 26
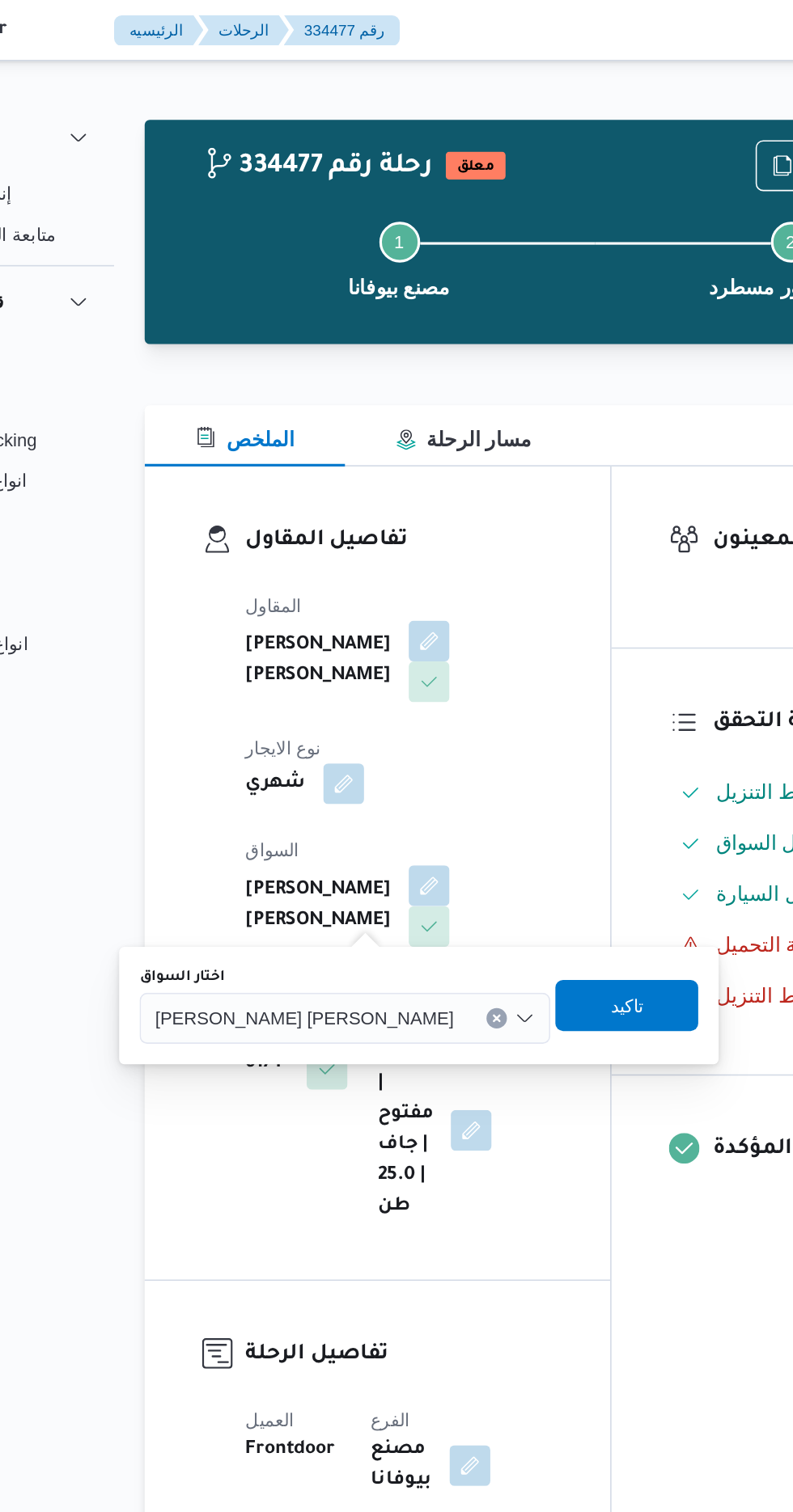
click at [284, 646] on span "[PERSON_NAME] [PERSON_NAME]" at bounding box center [311, 646] width 189 height 17
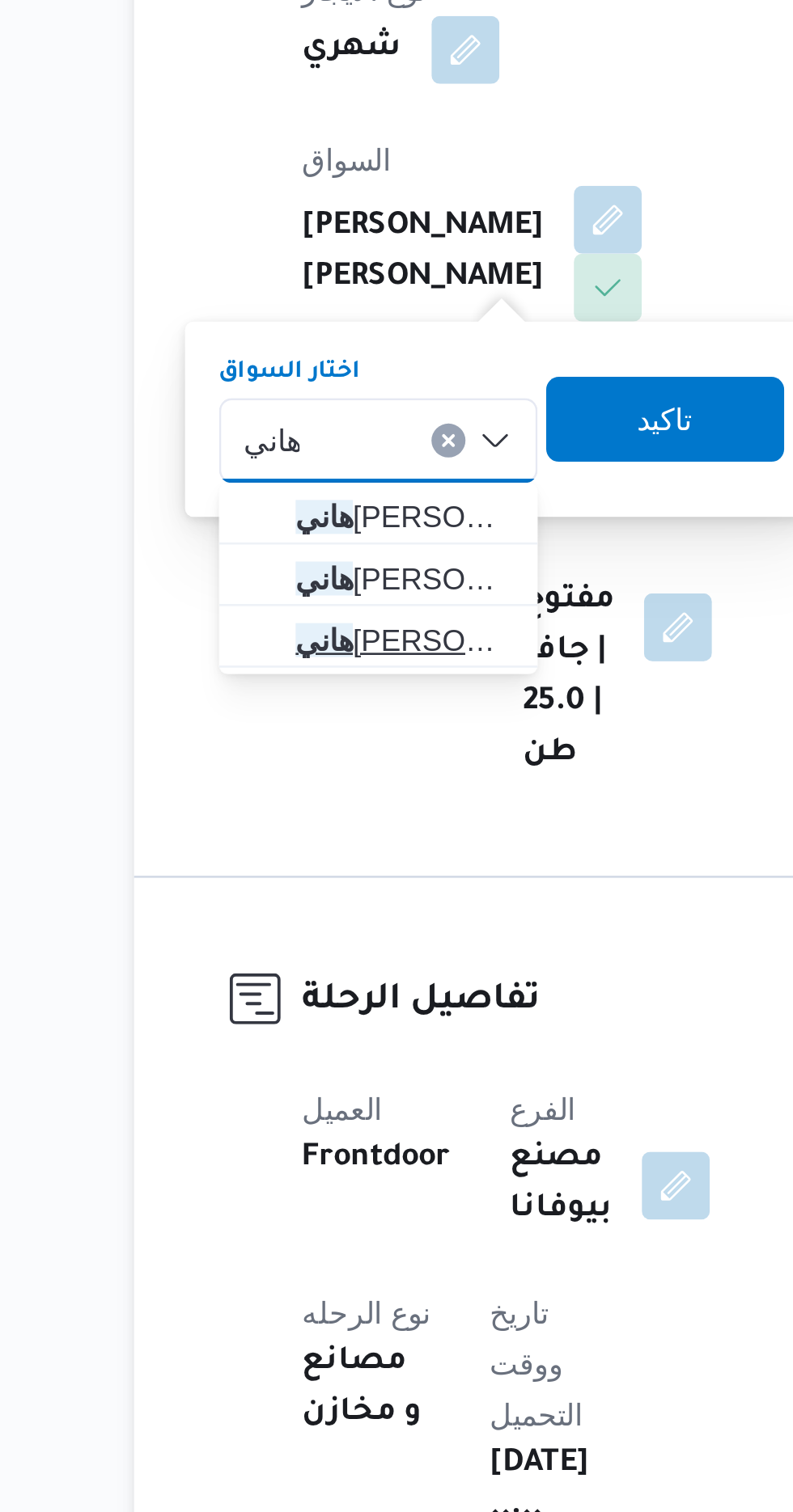
type input "هاني"
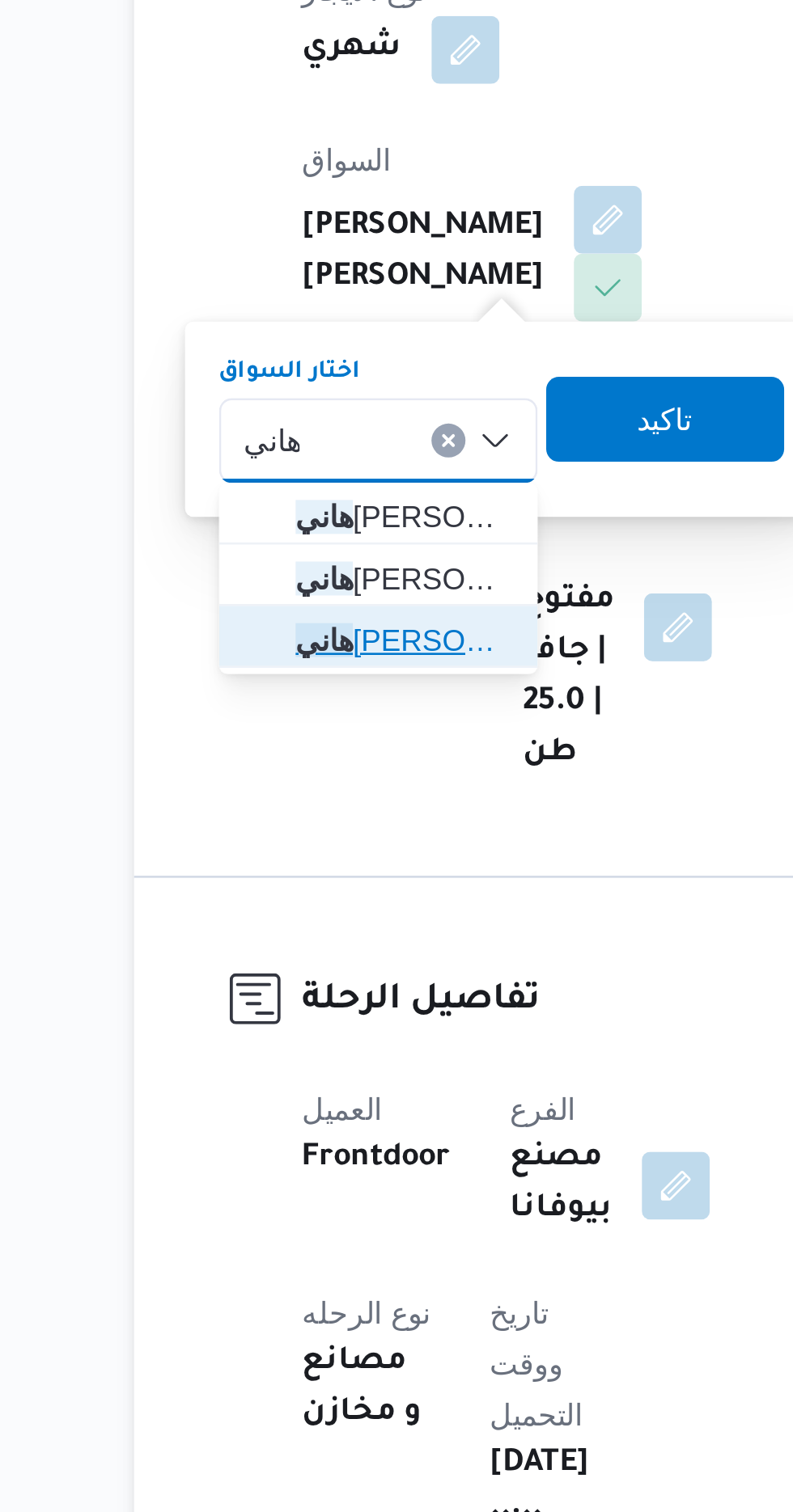
click at [321, 726] on span "[PERSON_NAME]" at bounding box center [312, 722] width 82 height 19
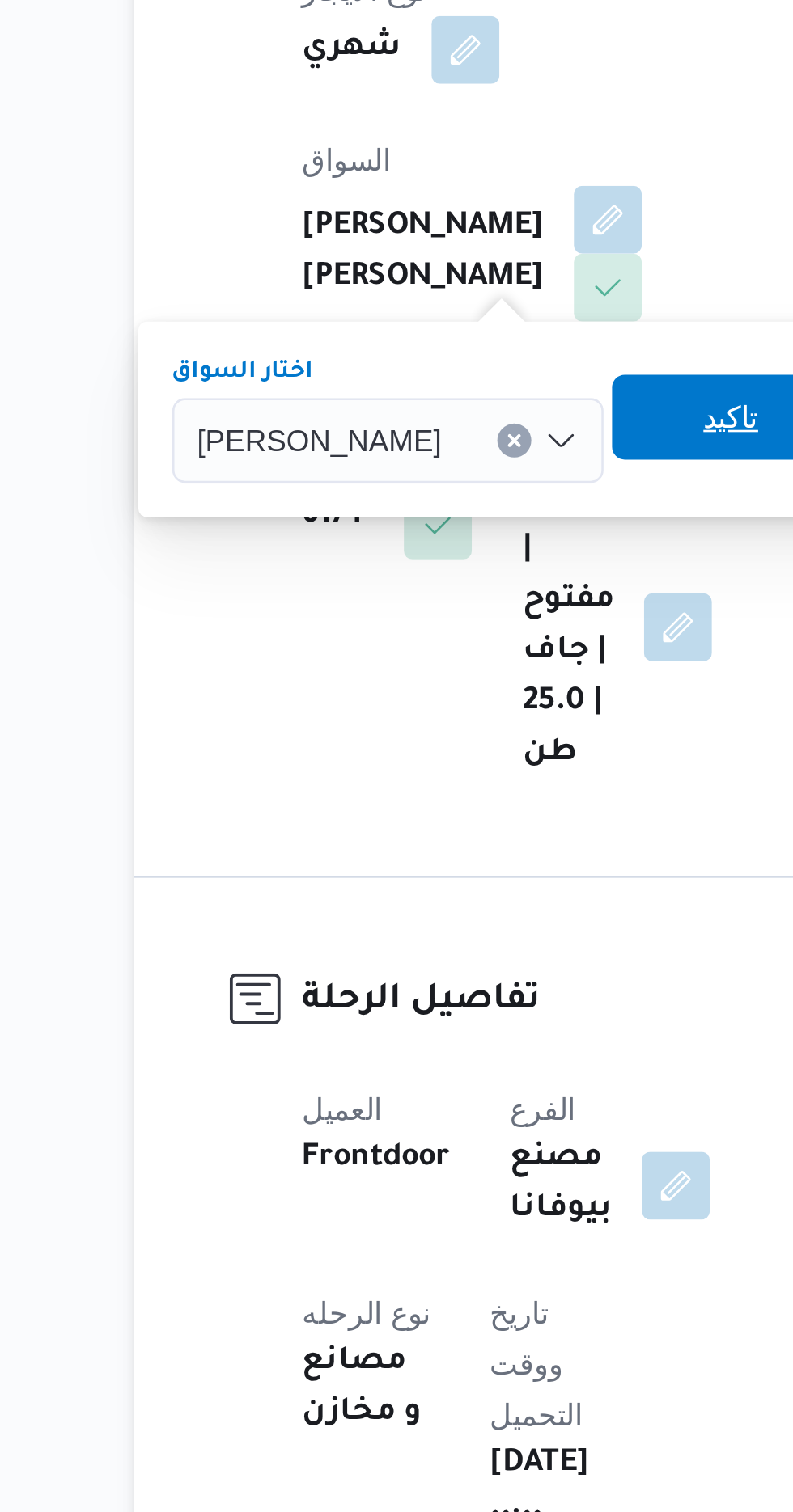
click at [428, 645] on span "تاكيد" at bounding box center [438, 638] width 21 height 19
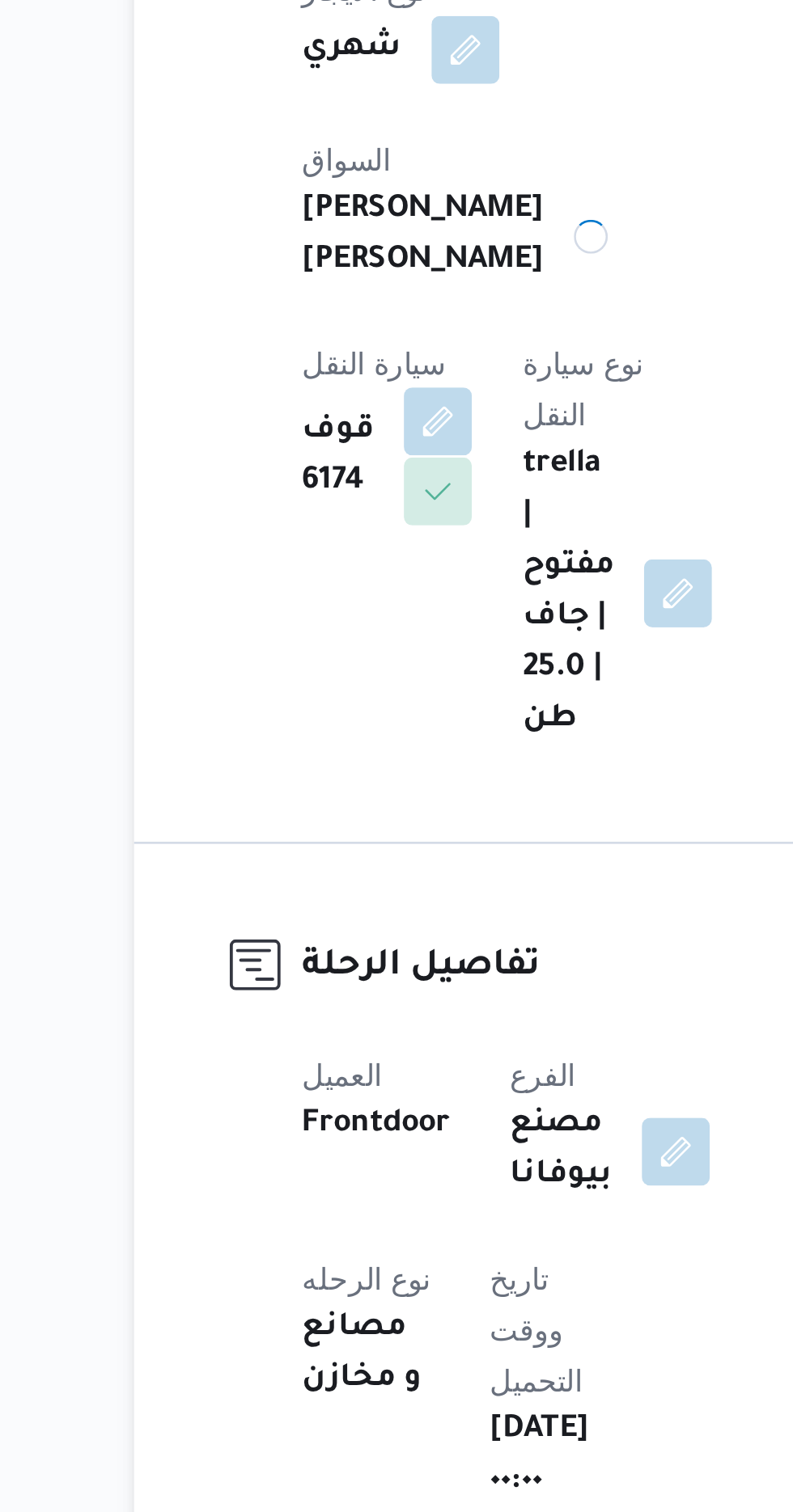
click at [339, 626] on button "button" at bounding box center [326, 639] width 26 height 26
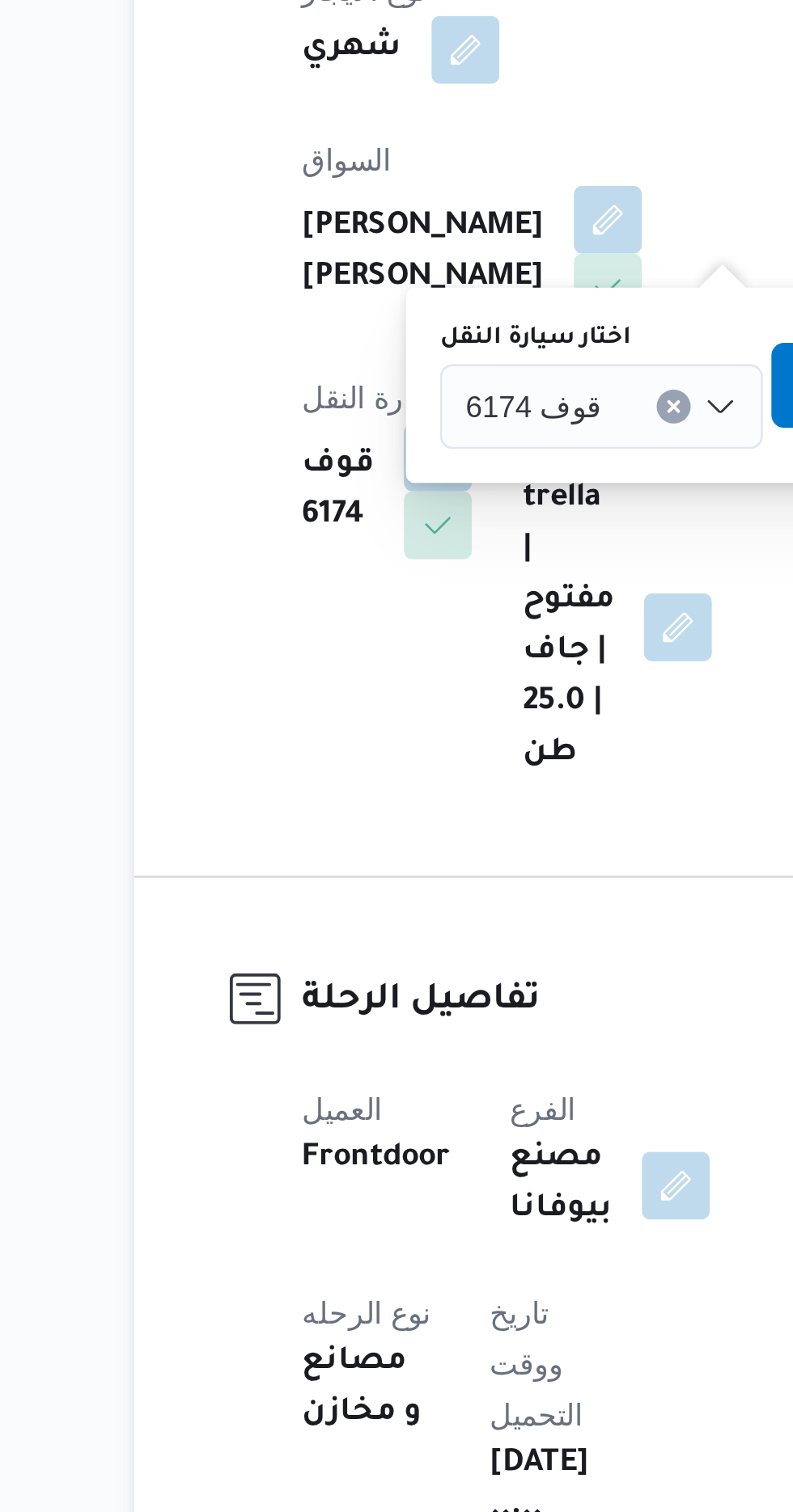
click at [392, 632] on div "قوف 6174" at bounding box center [388, 633] width 123 height 32
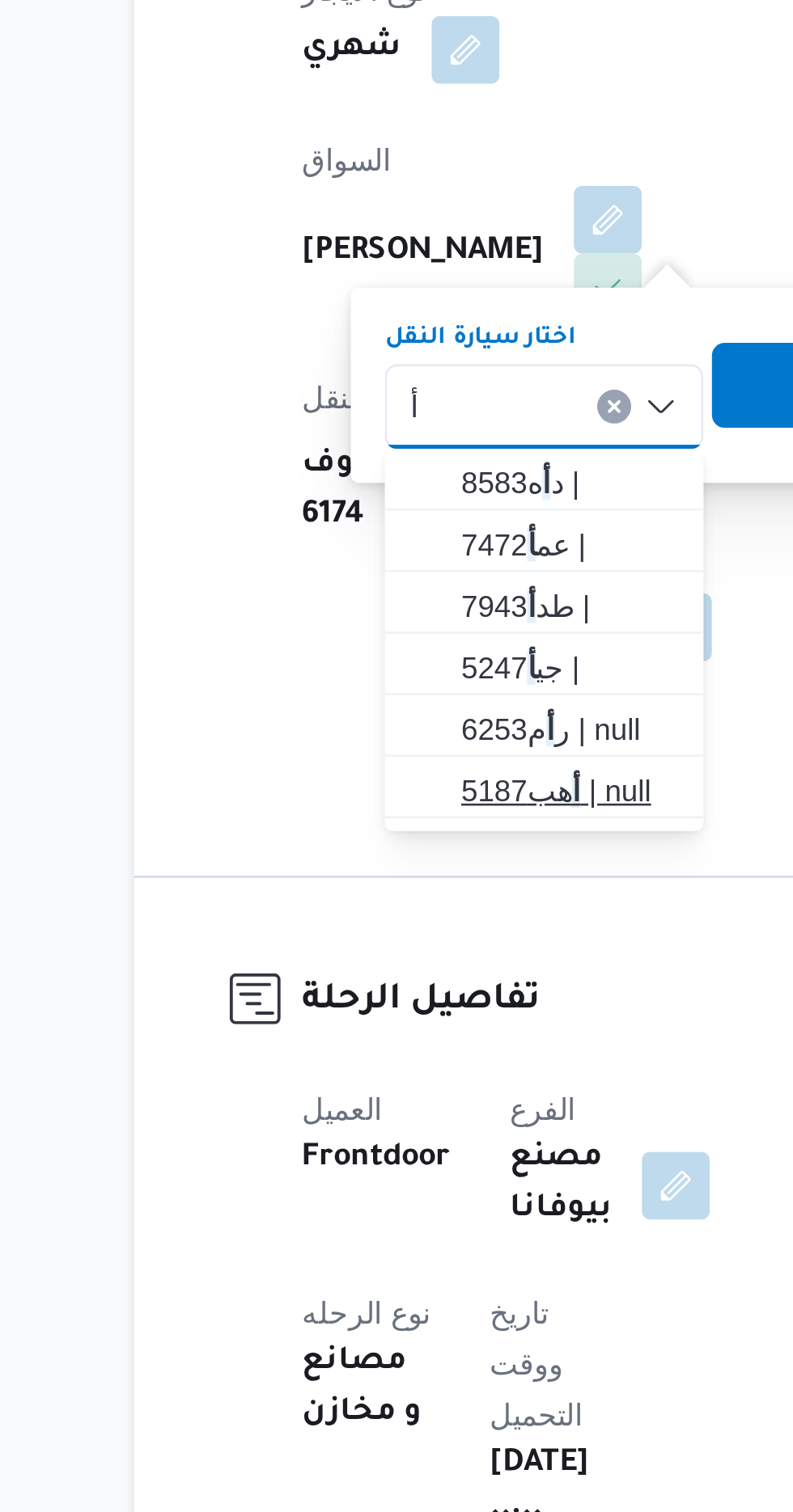
type input "أ"
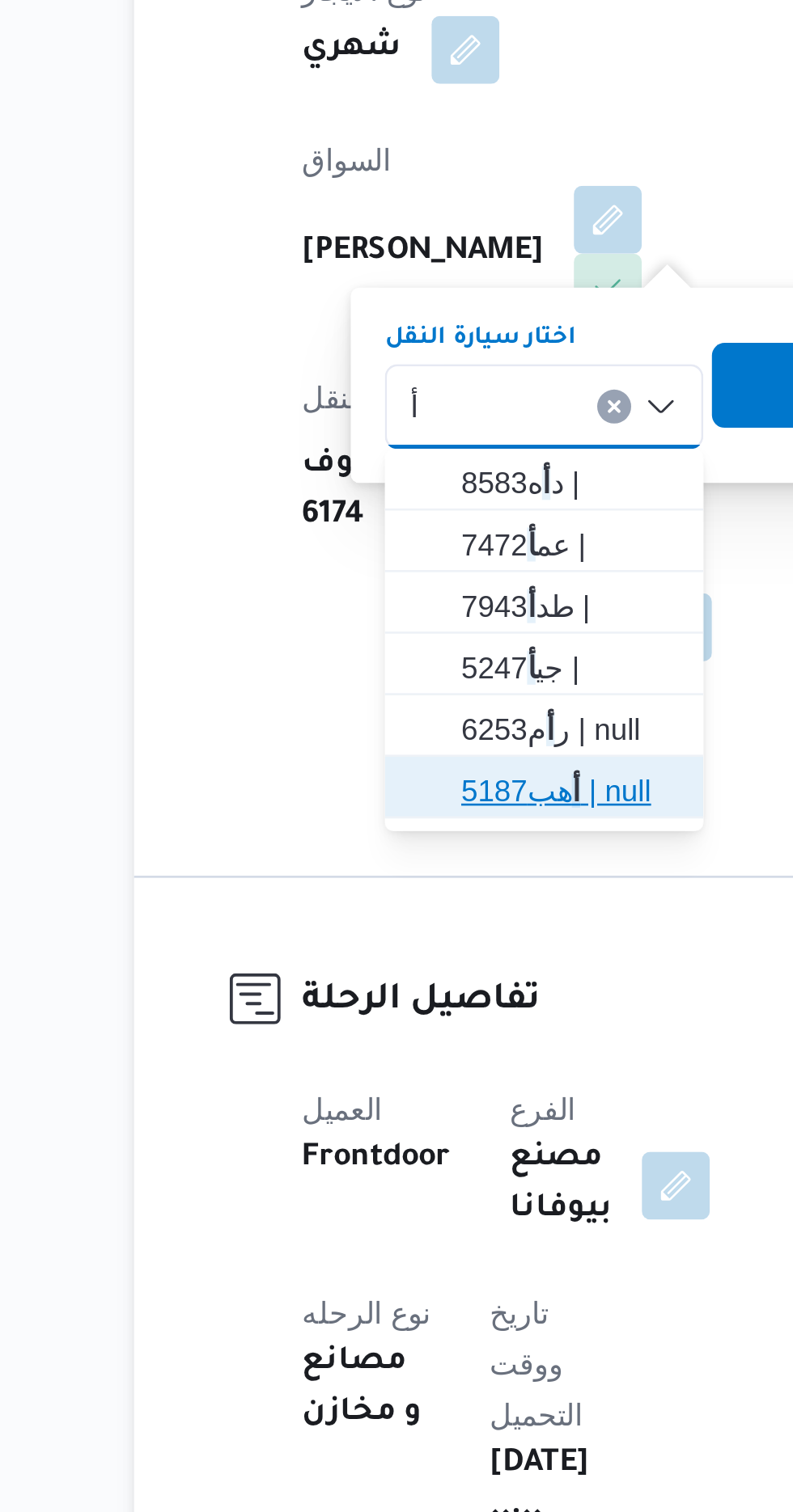
click at [377, 779] on mark "أ" at bounding box center [378, 779] width 3 height 13
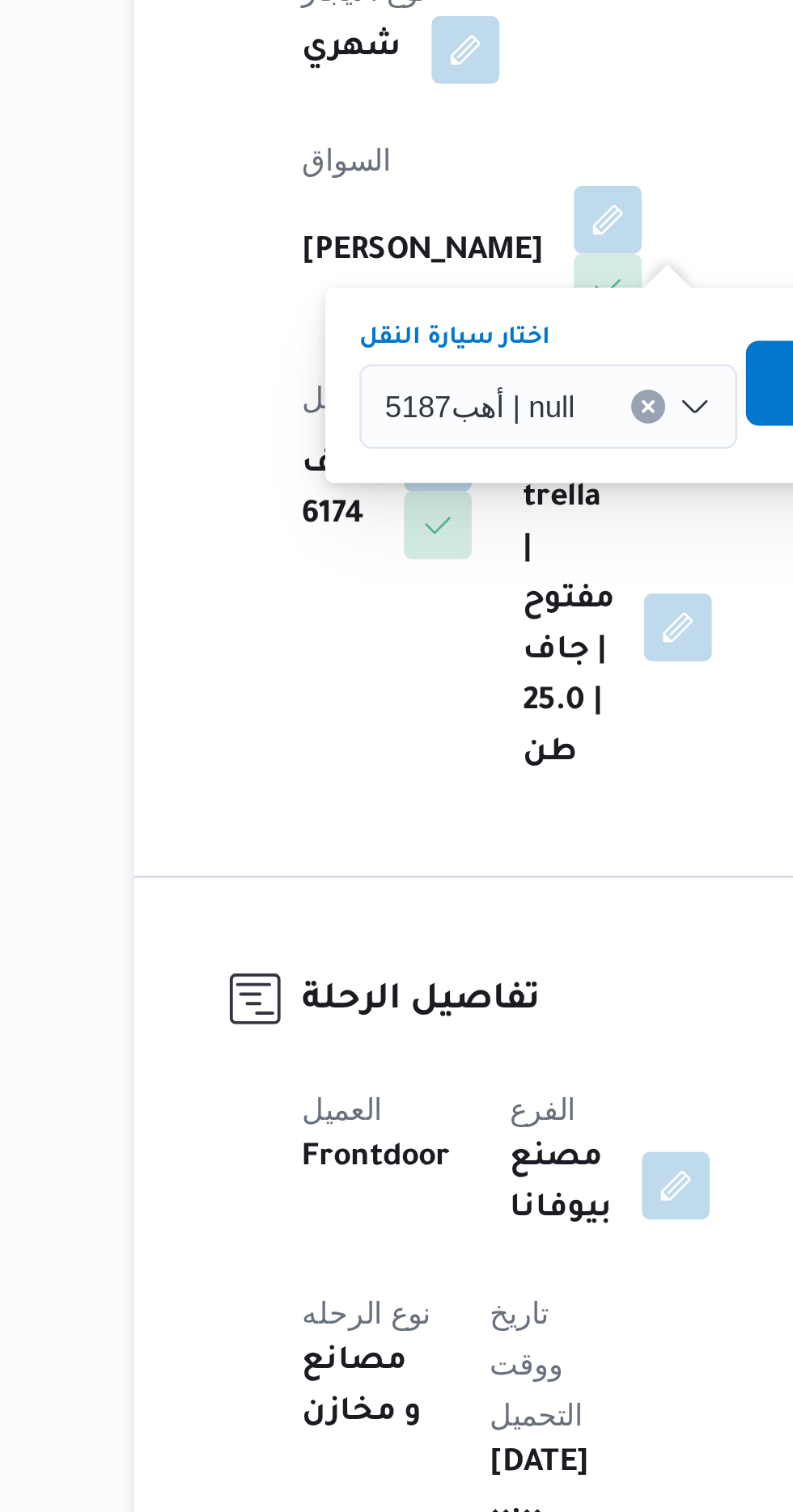
click at [458, 614] on span "تاكيد" at bounding box center [488, 624] width 90 height 32
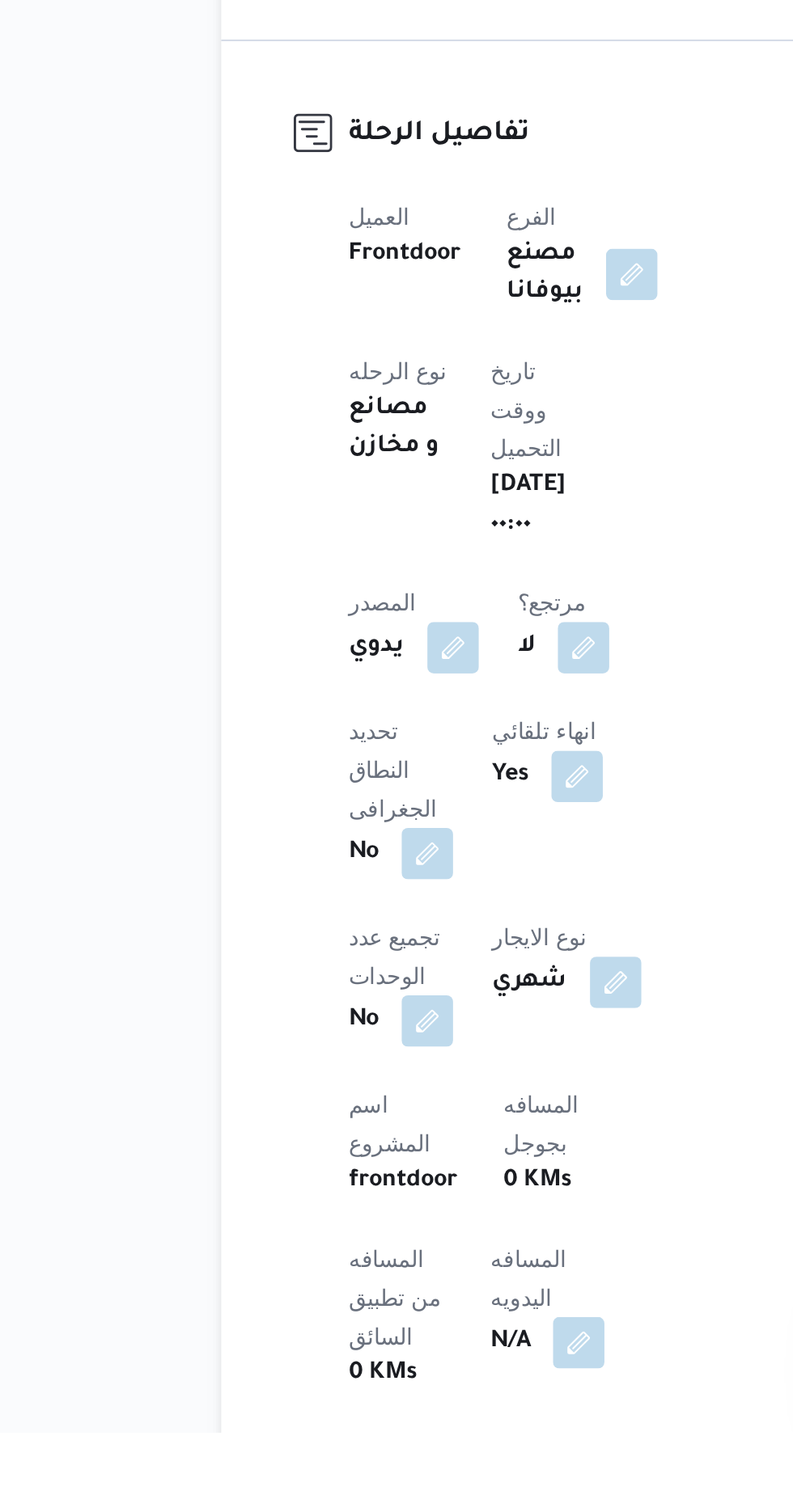
click at [344, 1453] on div "N/A" at bounding box center [374, 1467] width 61 height 29
click at [377, 1454] on button "button" at bounding box center [390, 1466] width 26 height 26
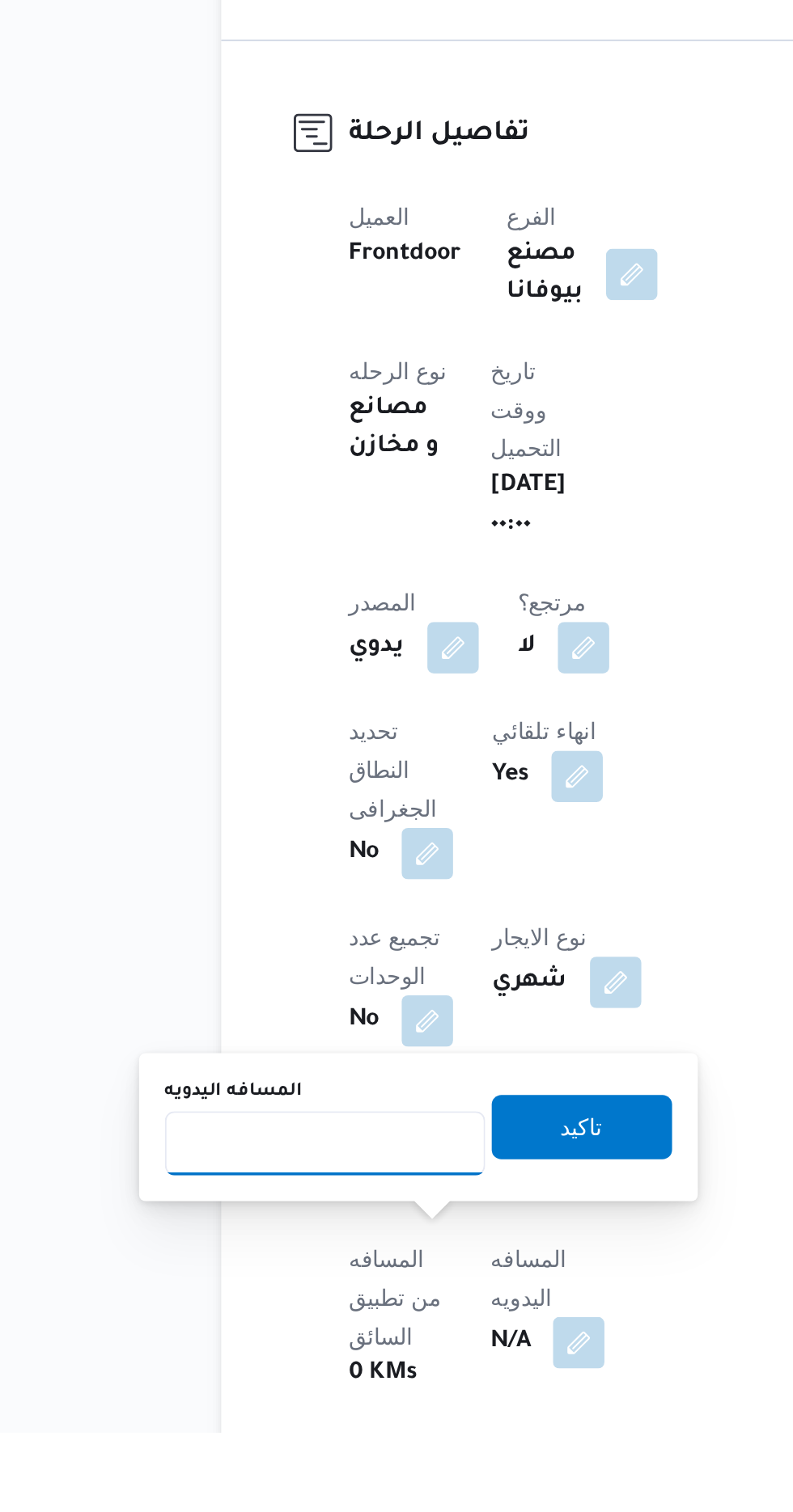
click at [237, 1372] on input "المسافه اليدويه" at bounding box center [263, 1367] width 161 height 32
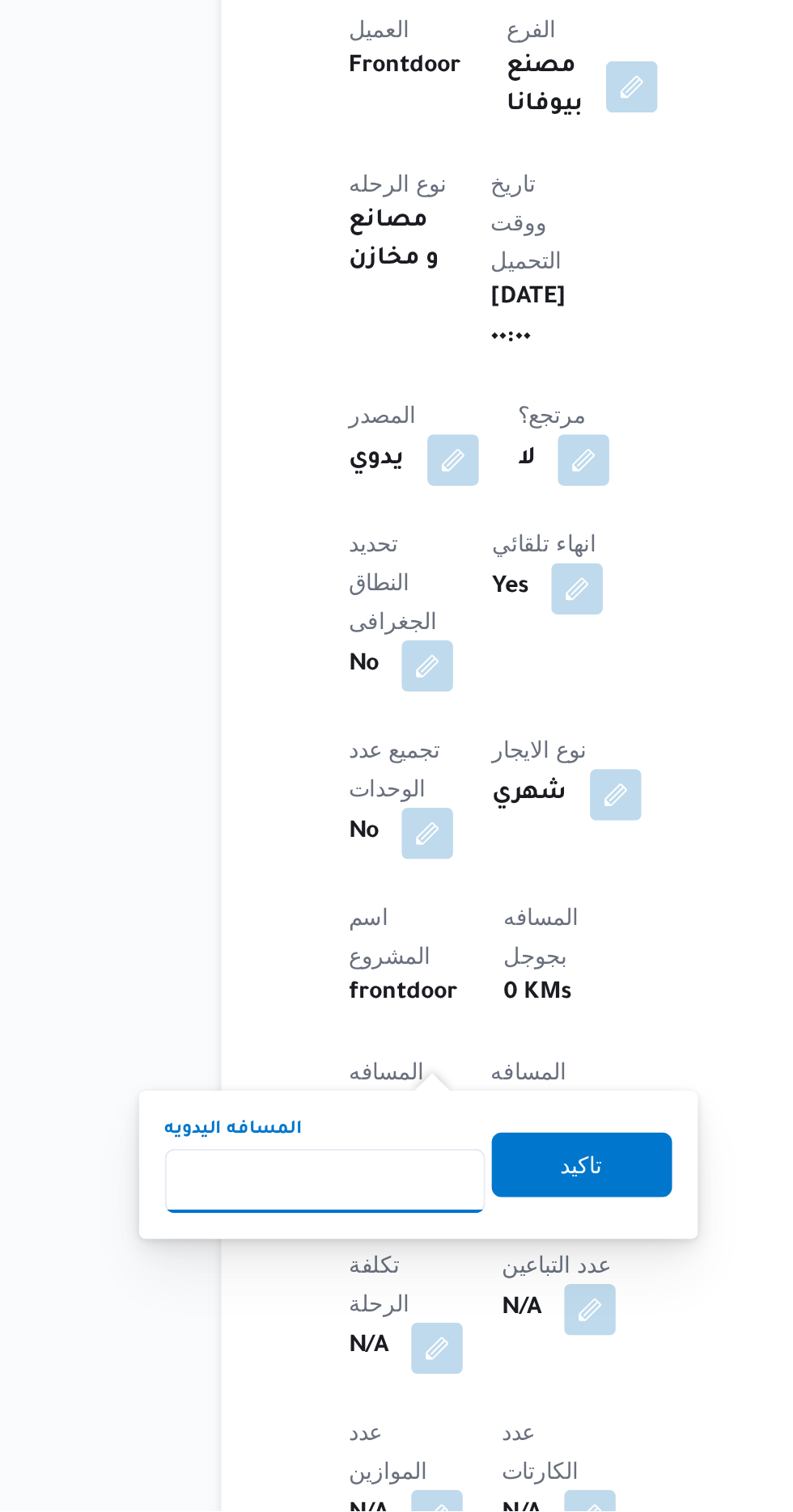
scroll to position [192, 0]
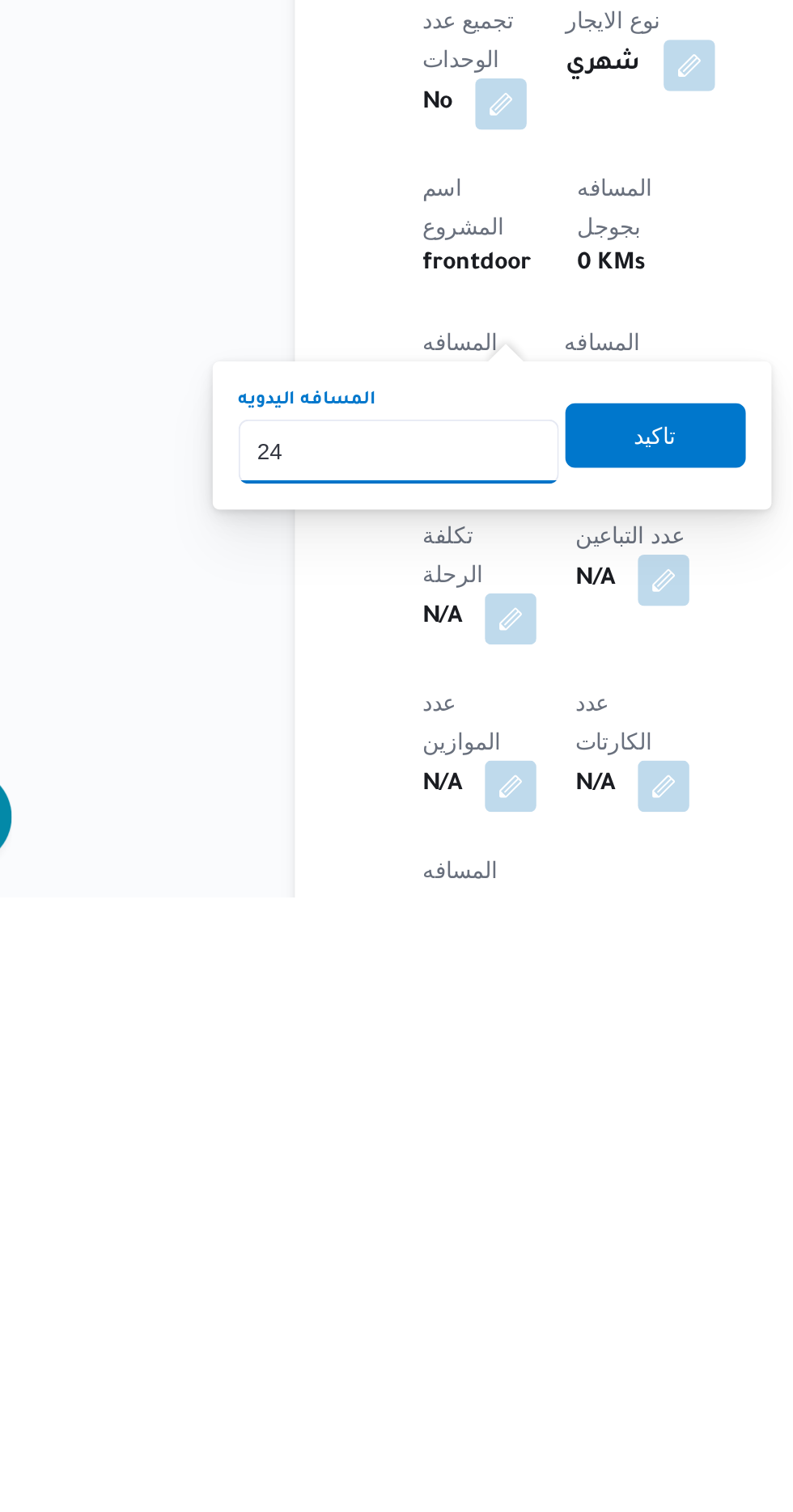
type input "240"
click at [402, 1286] on span "تاكيد" at bounding box center [392, 1279] width 21 height 19
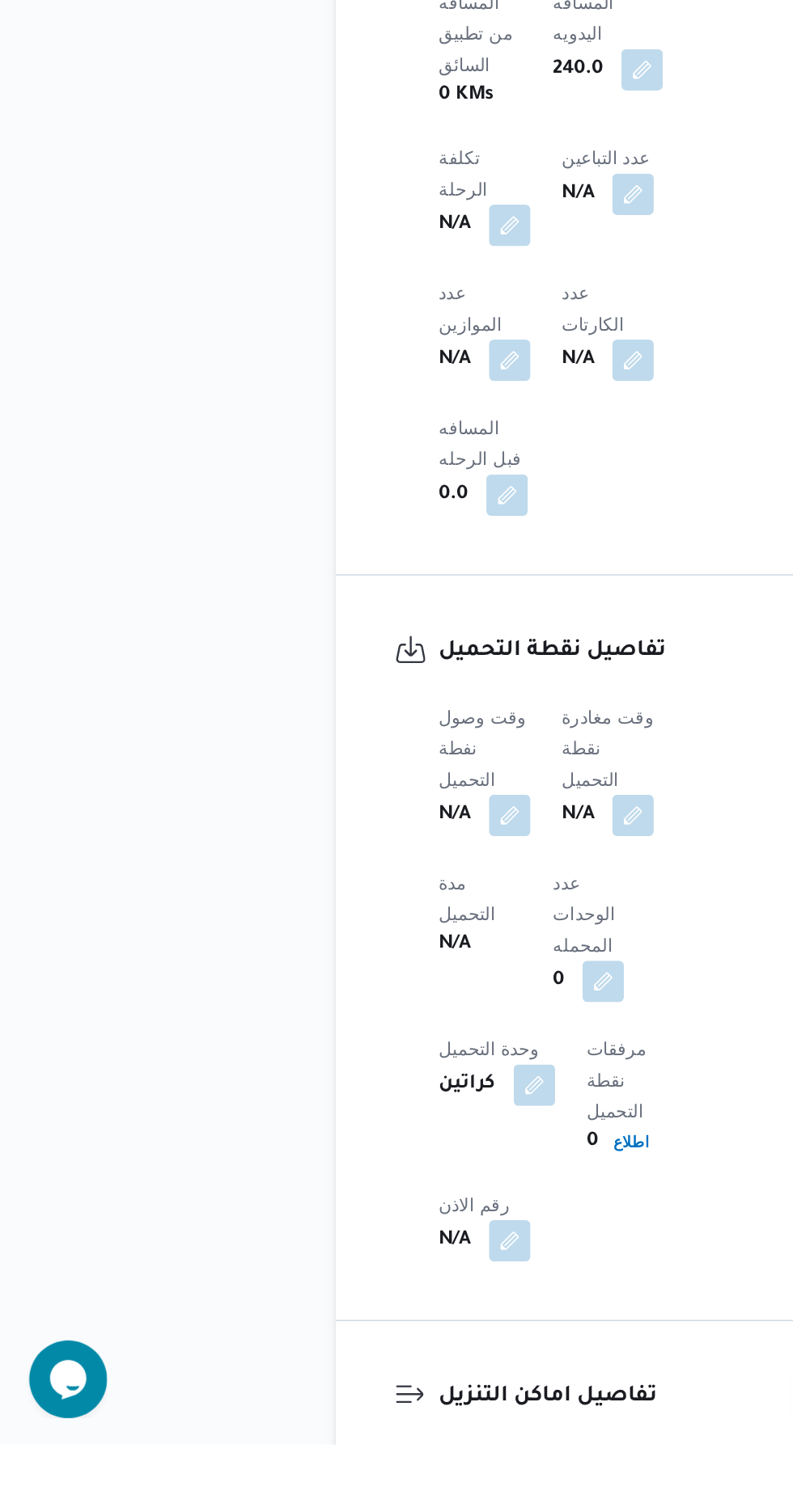
scroll to position [840, 0]
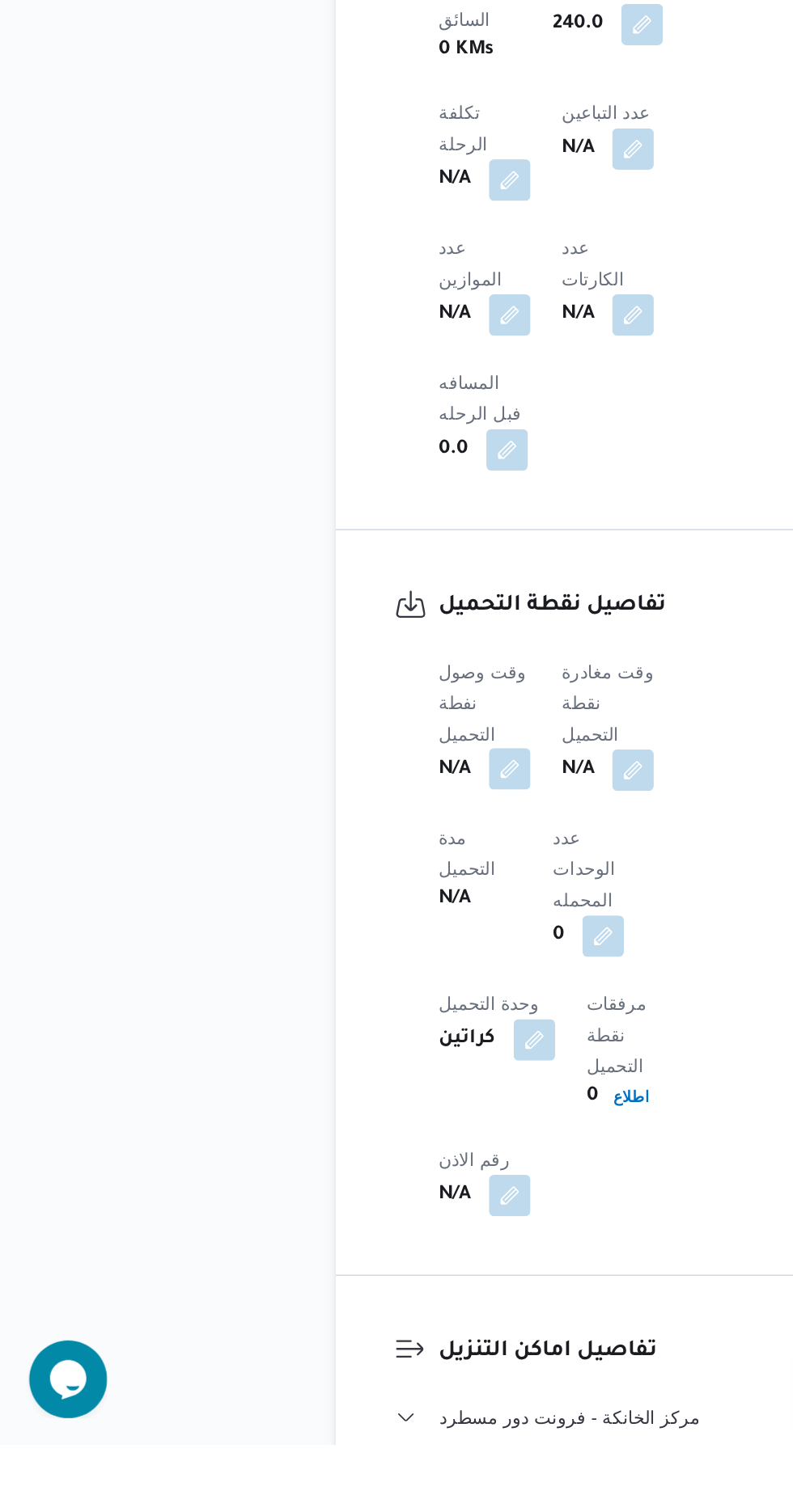
click at [315, 1078] on button "button" at bounding box center [318, 1090] width 26 height 26
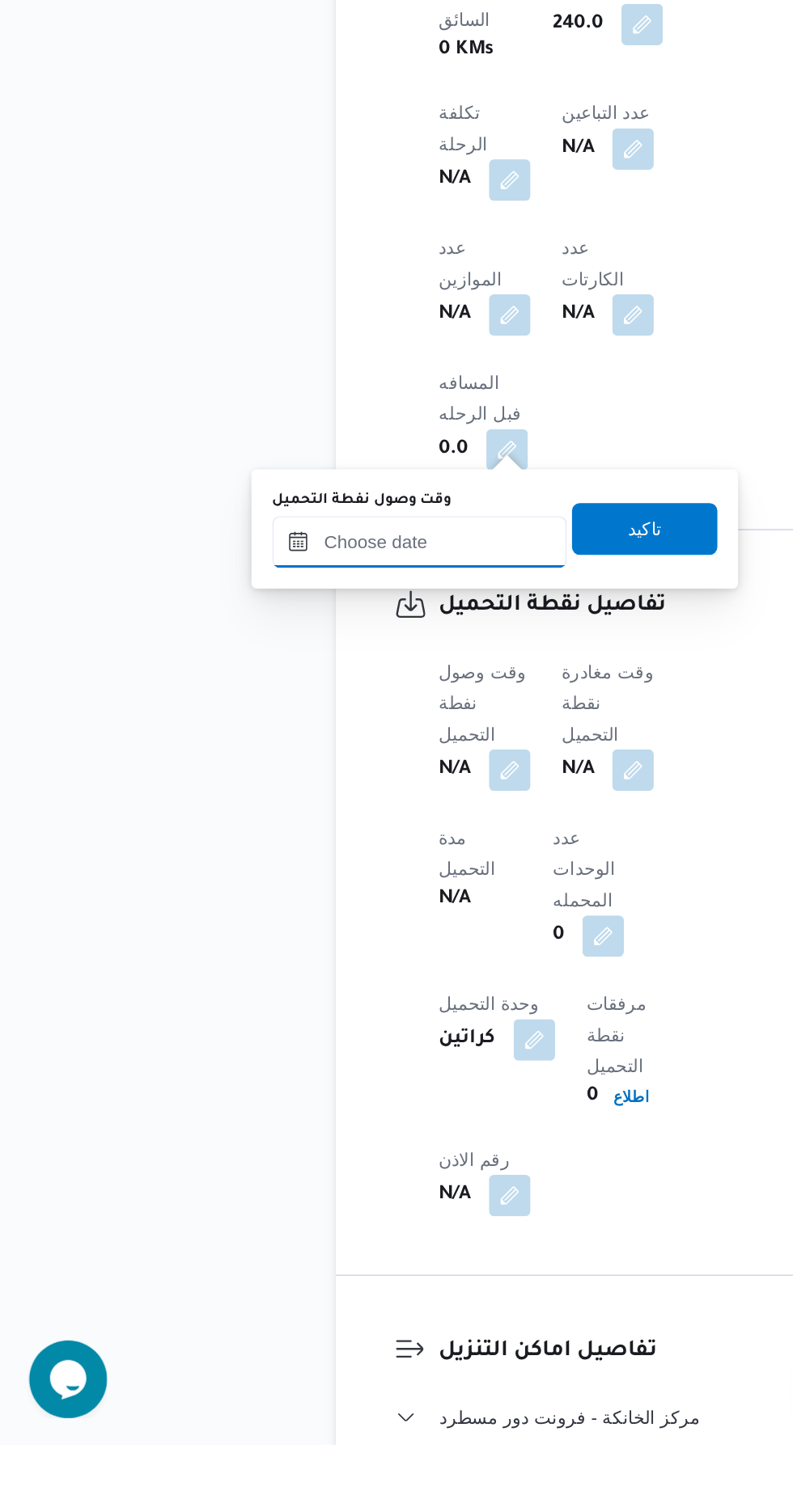
click at [292, 950] on input "وقت وصول نفطة التحميل" at bounding box center [262, 949] width 183 height 32
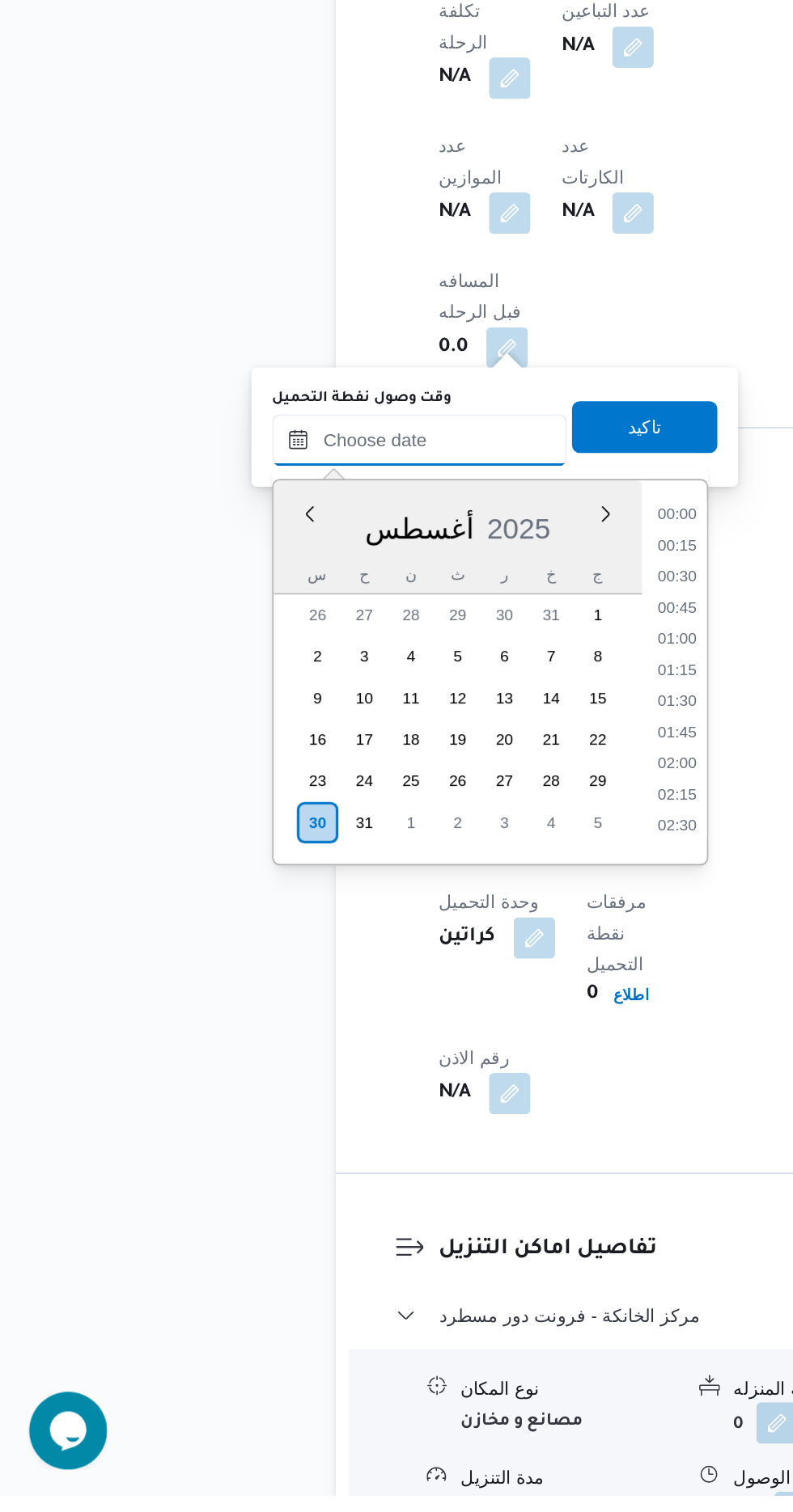
scroll to position [1150, 0]
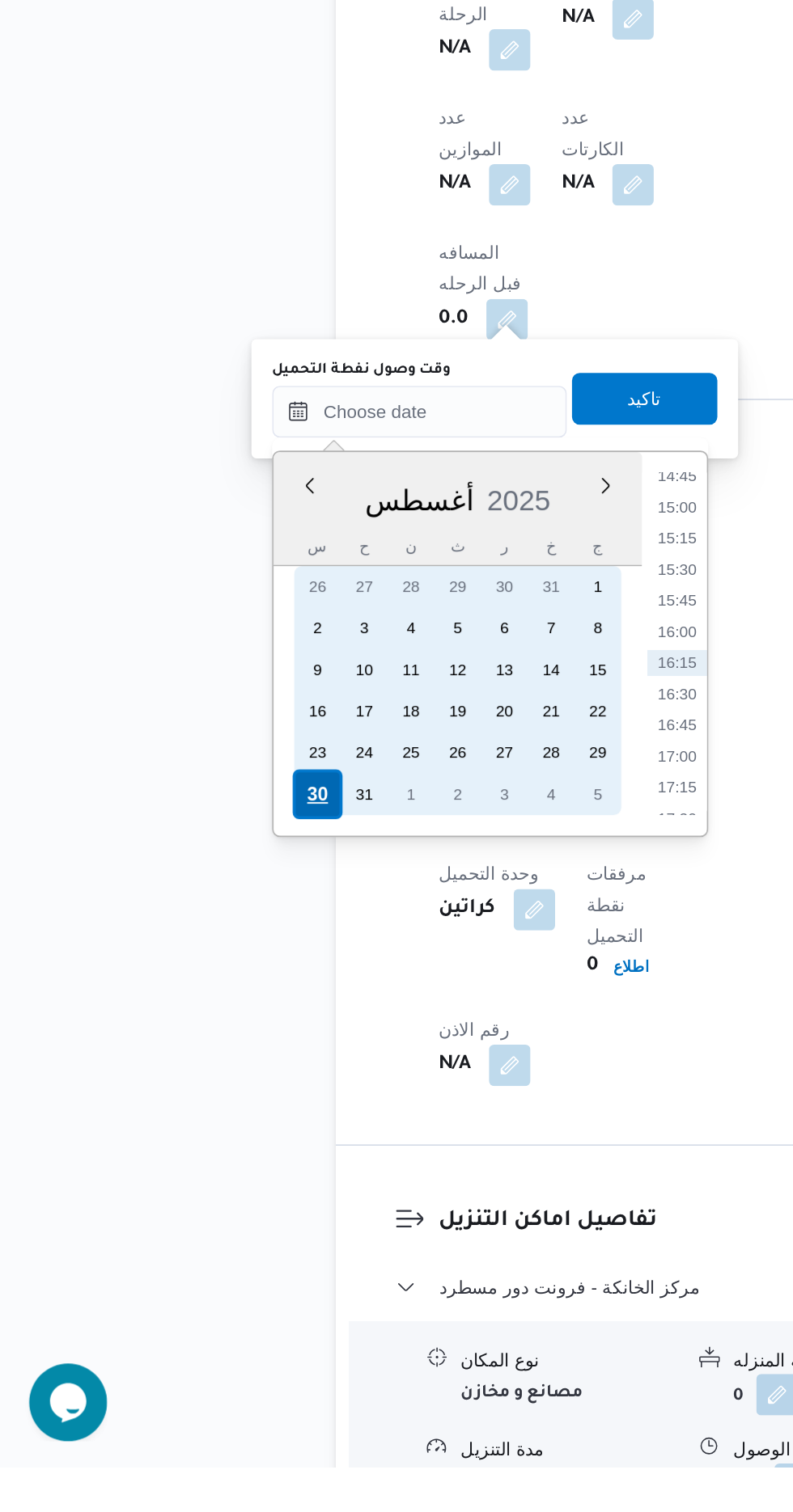
click at [196, 1088] on div "30" at bounding box center [199, 1092] width 31 height 31
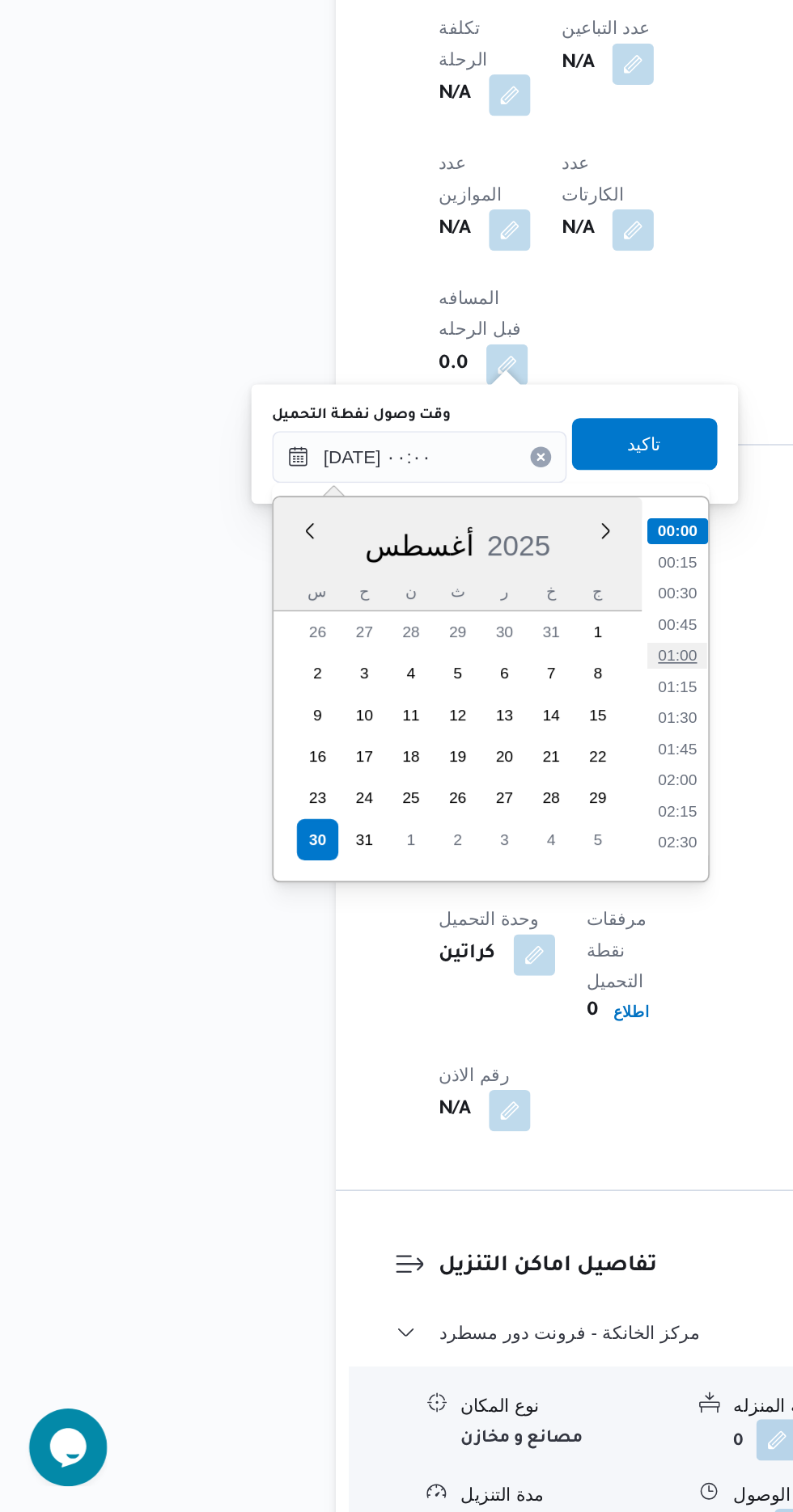
click at [422, 972] on li "01:00" at bounding box center [423, 978] width 37 height 16
type input "[DATE] ٠١:٠٠"
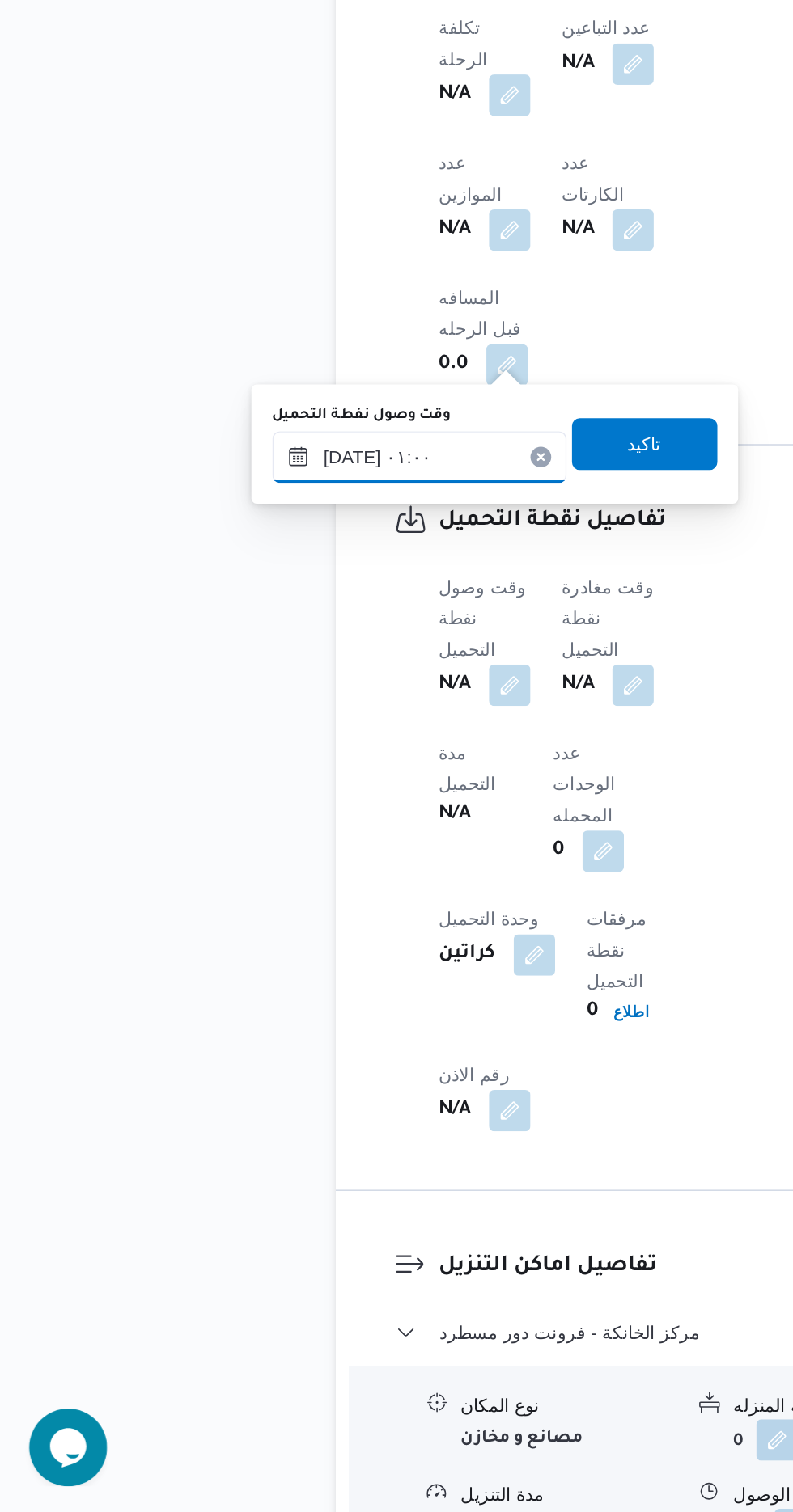
scroll to position [935, 0]
click at [423, 858] on span "تاكيد" at bounding box center [402, 845] width 90 height 32
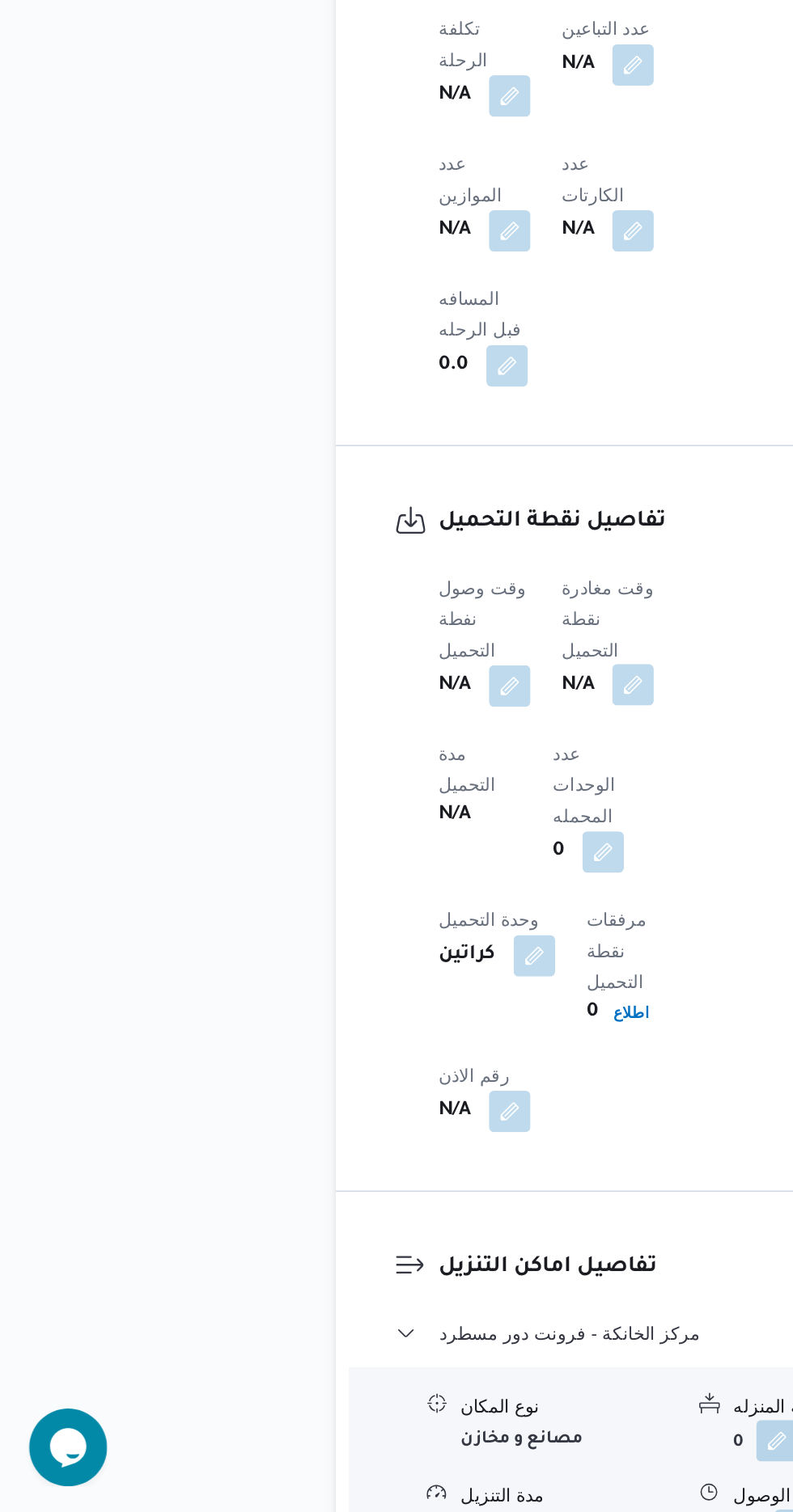
click at [405, 984] on button "button" at bounding box center [396, 996] width 26 height 26
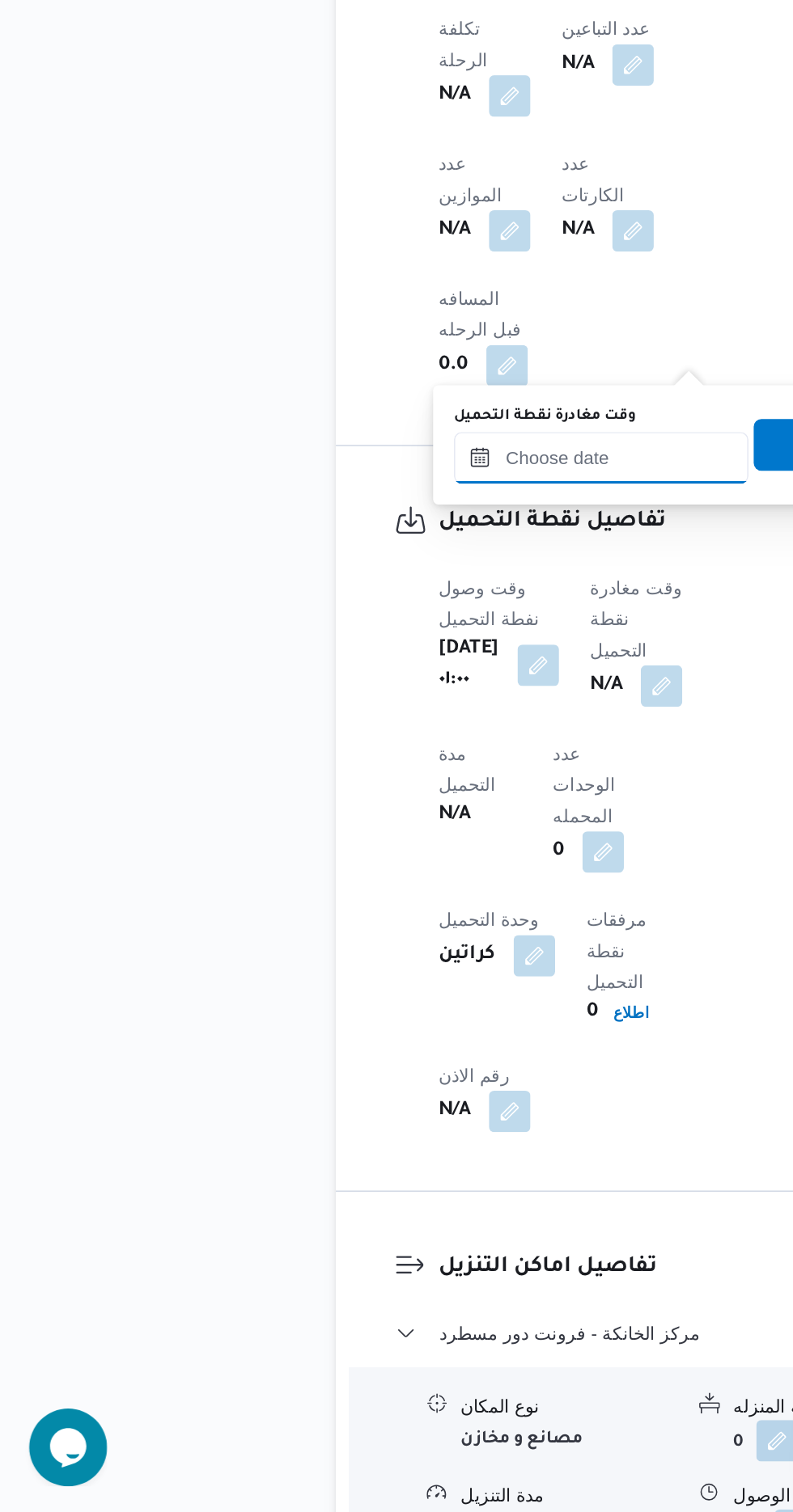
click at [370, 850] on input "وقت مغادرة نقطة التحميل" at bounding box center [375, 854] width 183 height 32
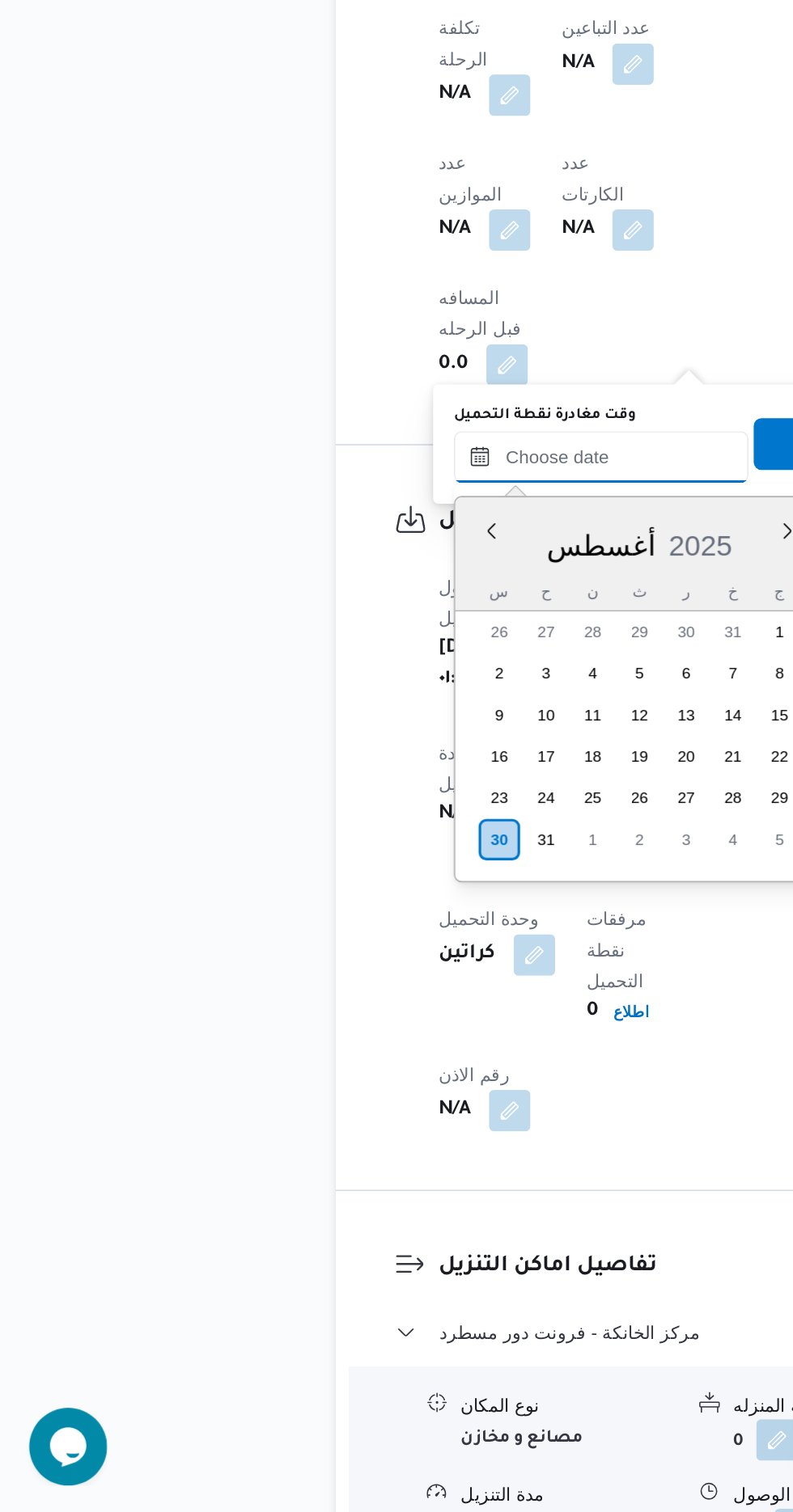
scroll to position [1150, 0]
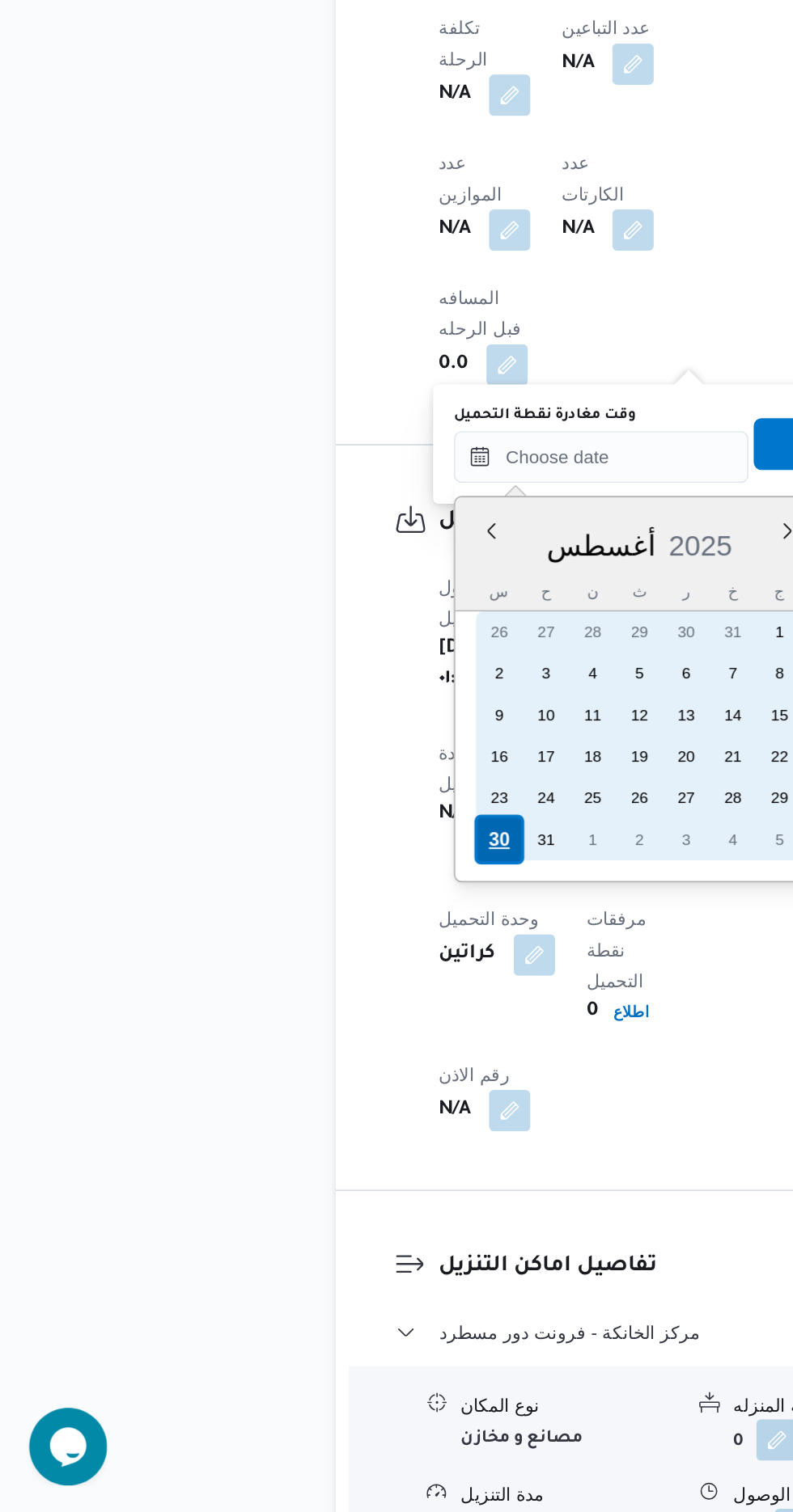
click at [314, 1086] on div "30" at bounding box center [312, 1093] width 31 height 31
type input "[DATE] ٠٠:٠٠"
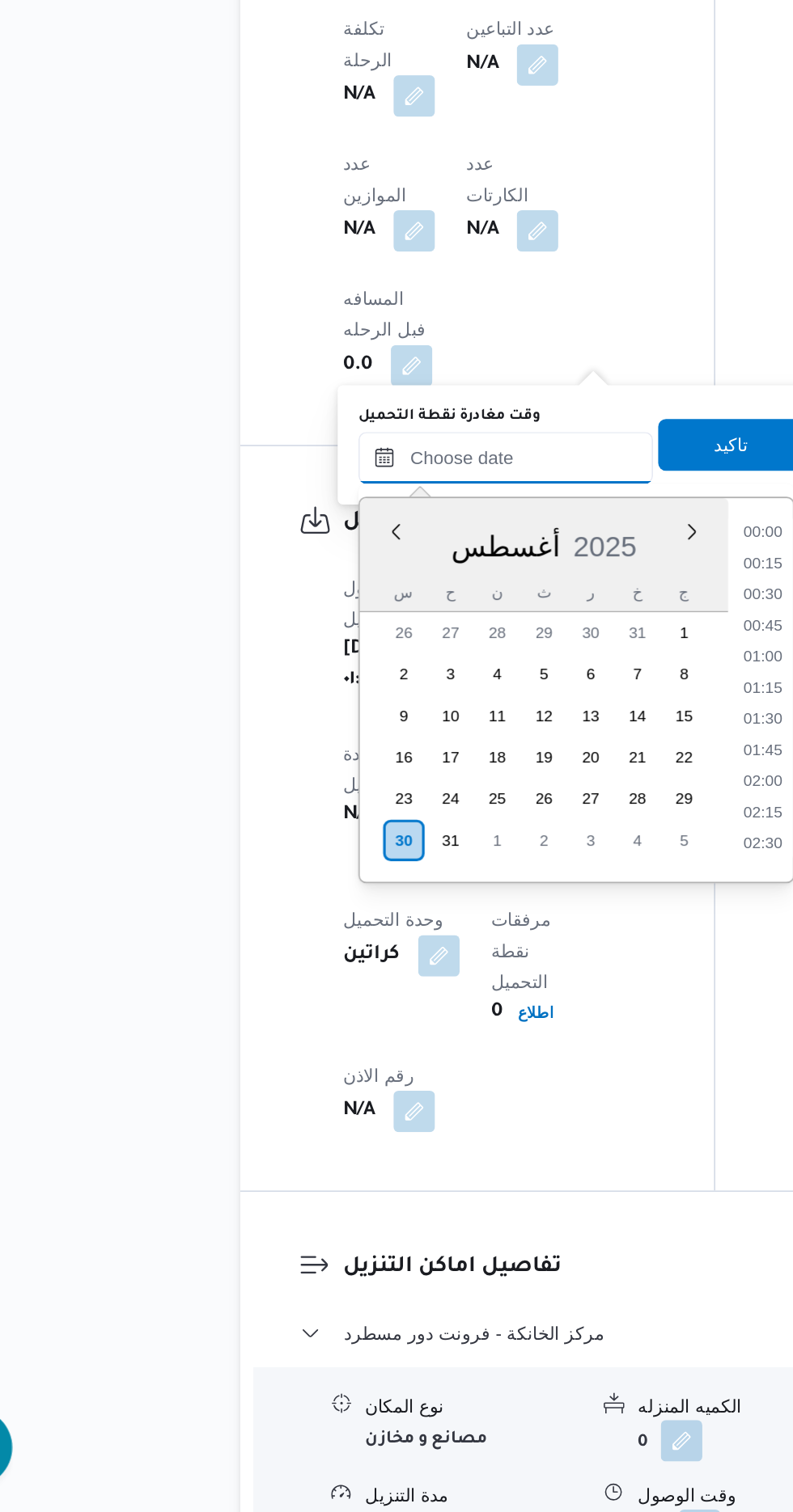
click at [316, 854] on input "وقت مغادرة نقطة التحميل" at bounding box center [375, 854] width 183 height 32
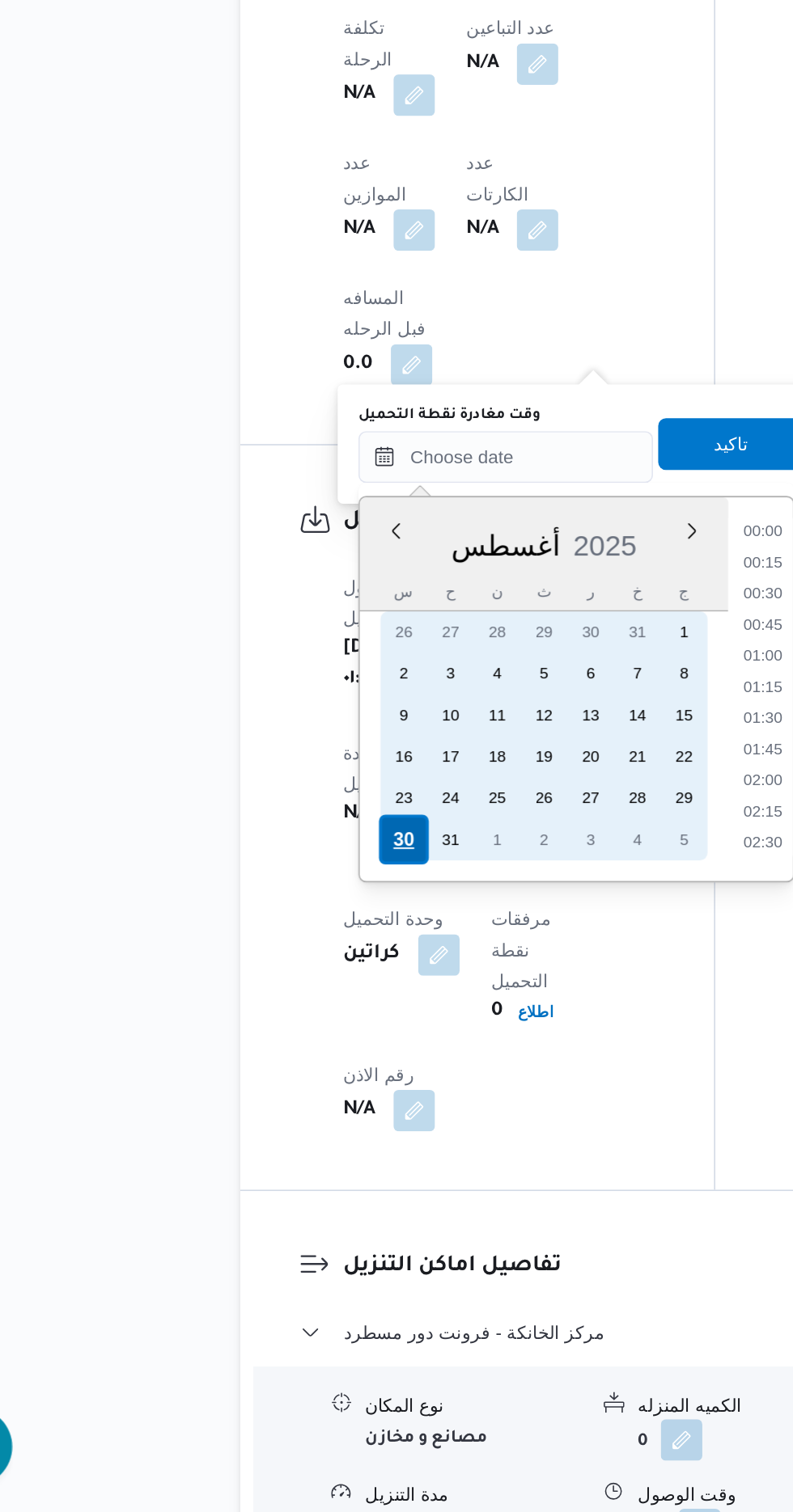
click at [311, 1090] on div "30" at bounding box center [312, 1093] width 31 height 31
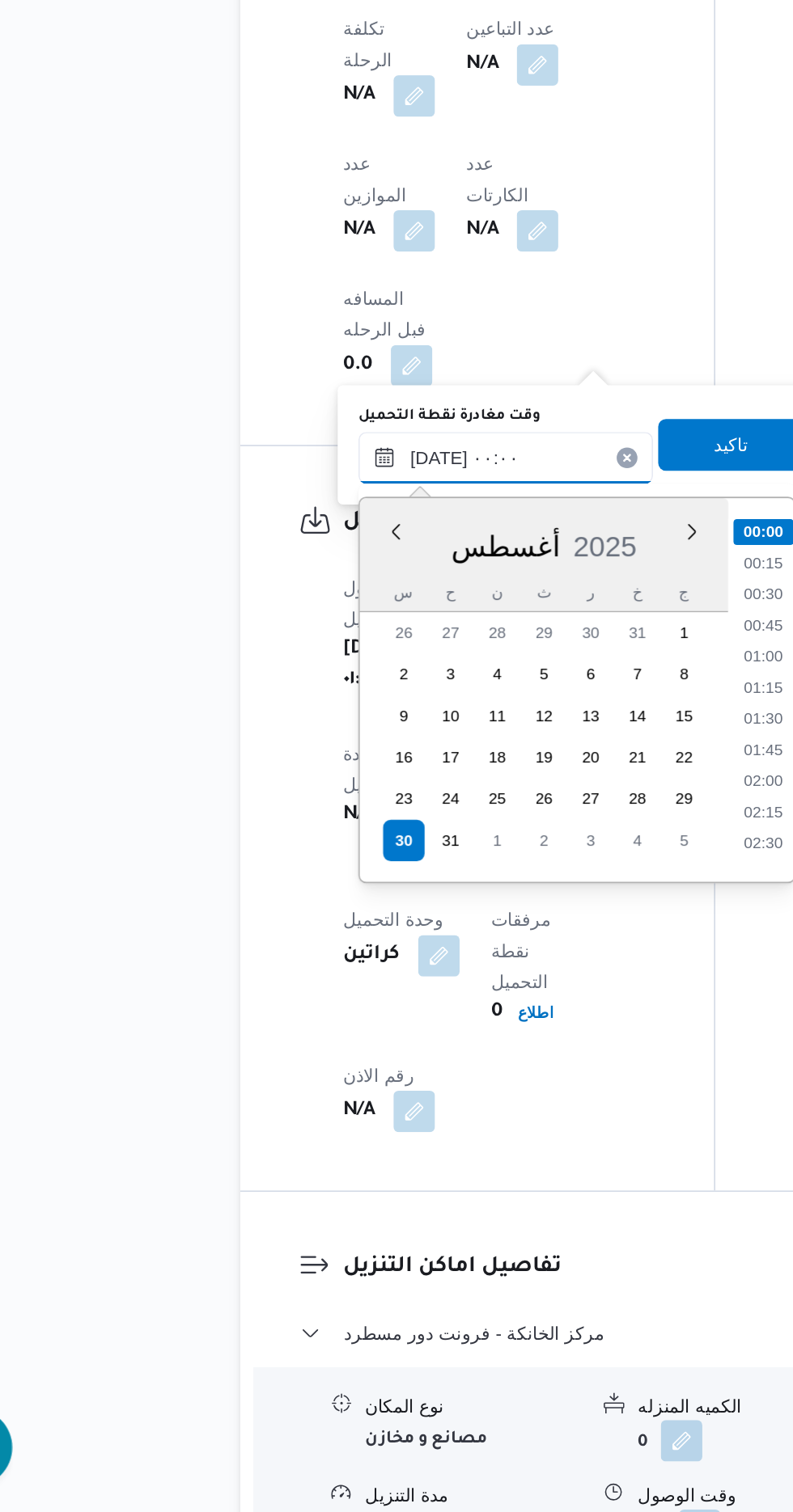
click at [301, 858] on input "[DATE] ٠٠:٠٠" at bounding box center [375, 854] width 183 height 32
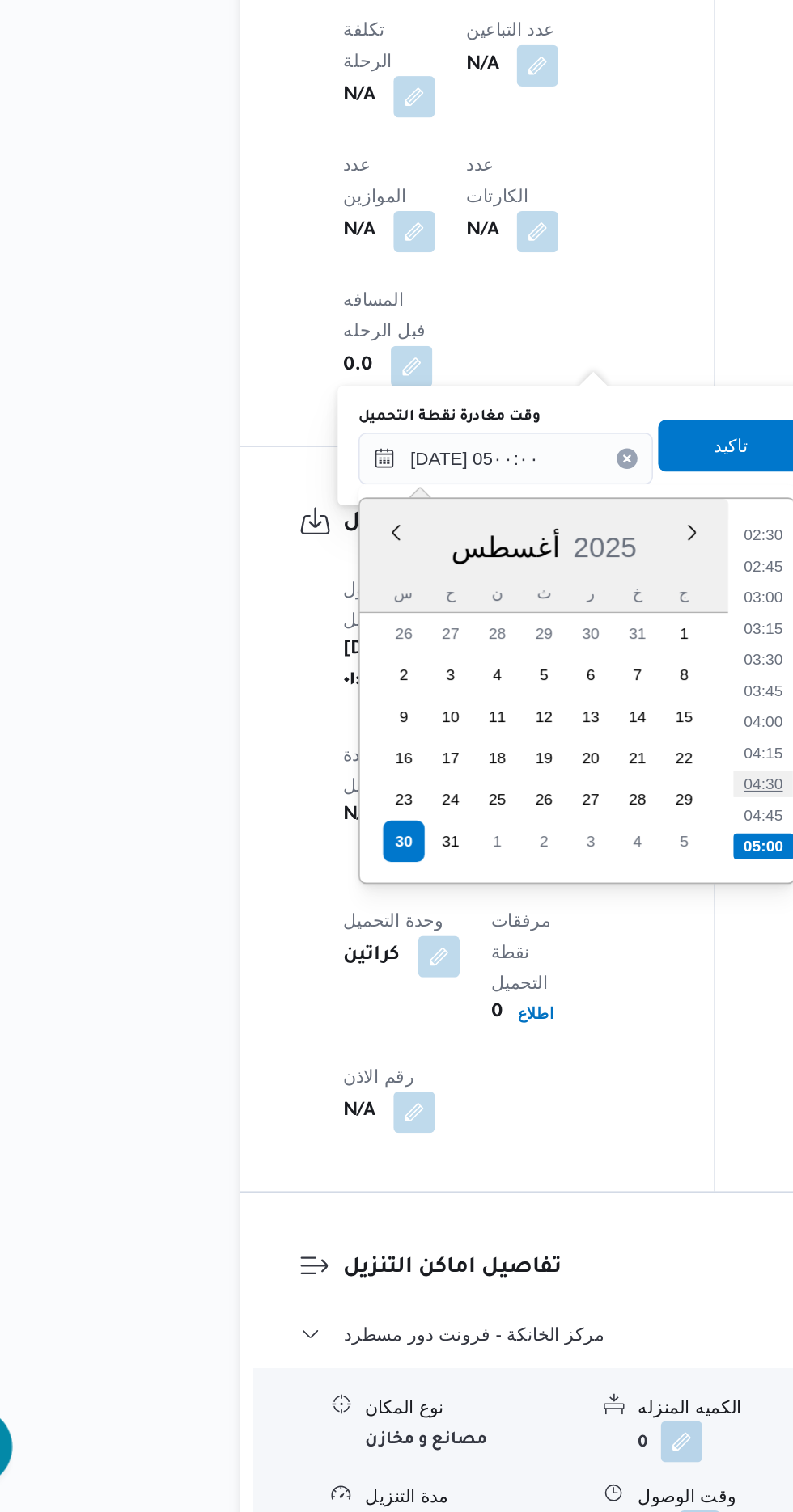
click at [545, 1058] on li "04:30" at bounding box center [536, 1058] width 37 height 16
type input "[DATE] ٠٤:٣٠"
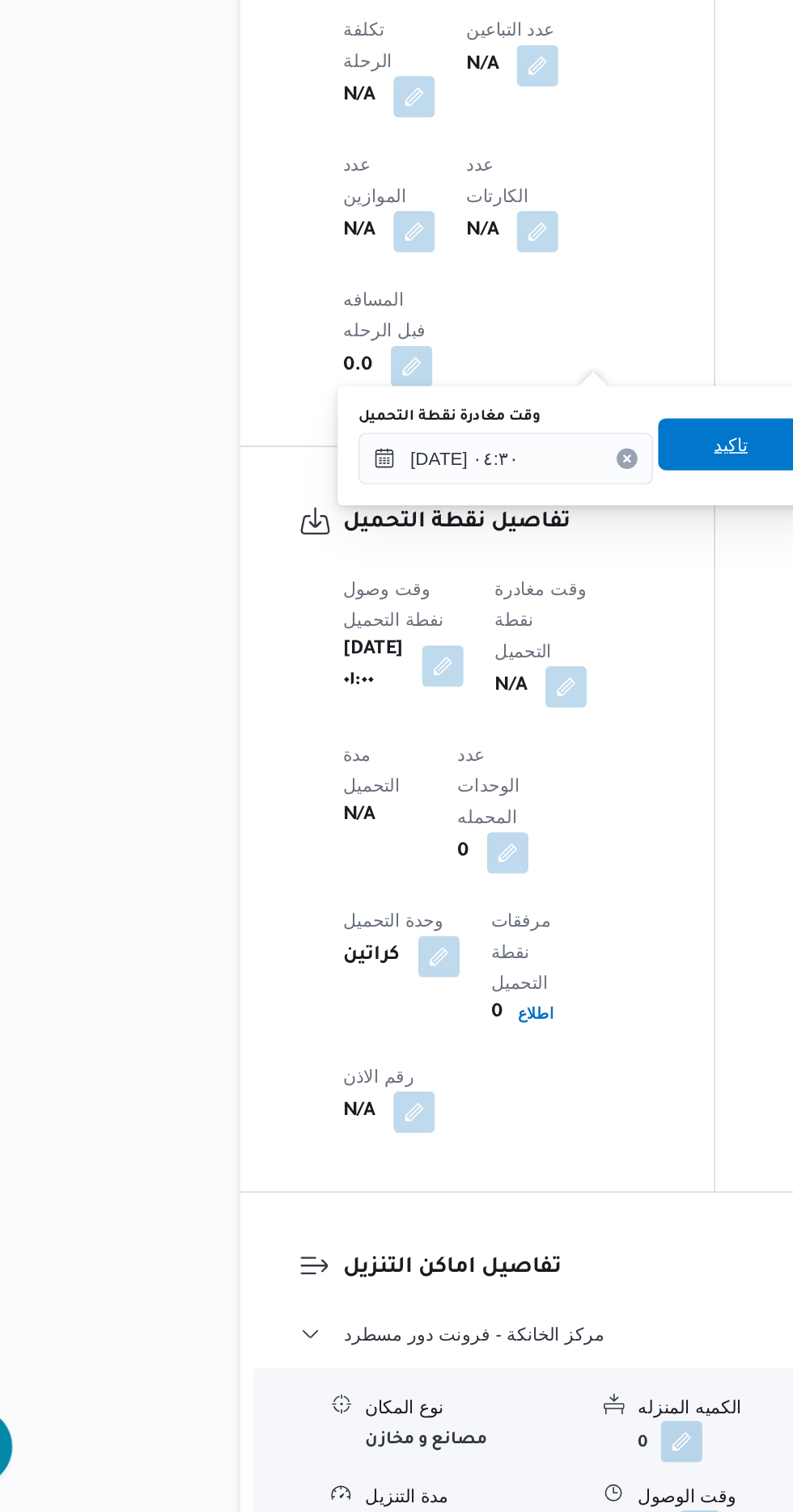
click at [525, 844] on span "تاكيد" at bounding box center [517, 847] width 21 height 19
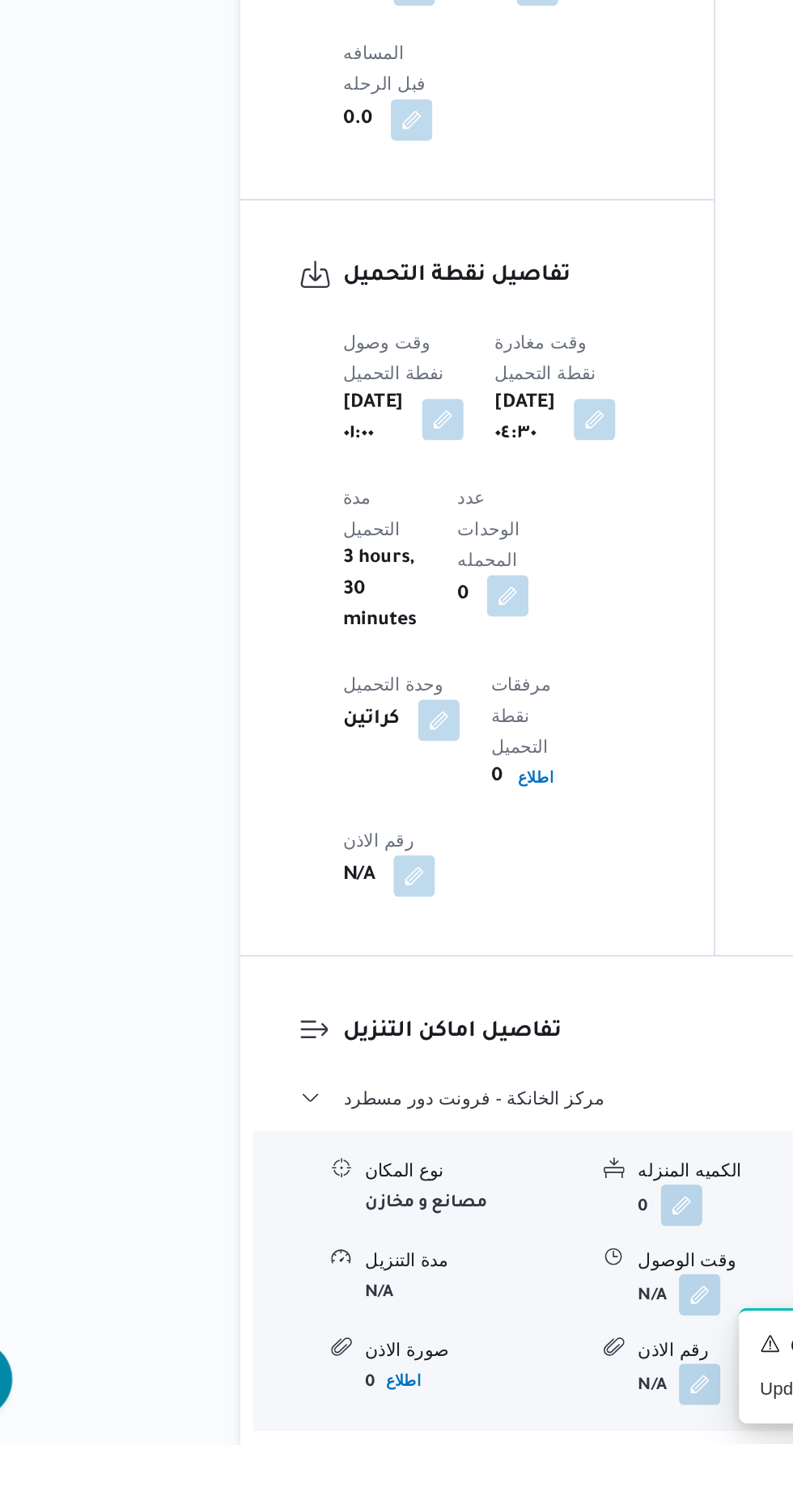
scroll to position [1060, 0]
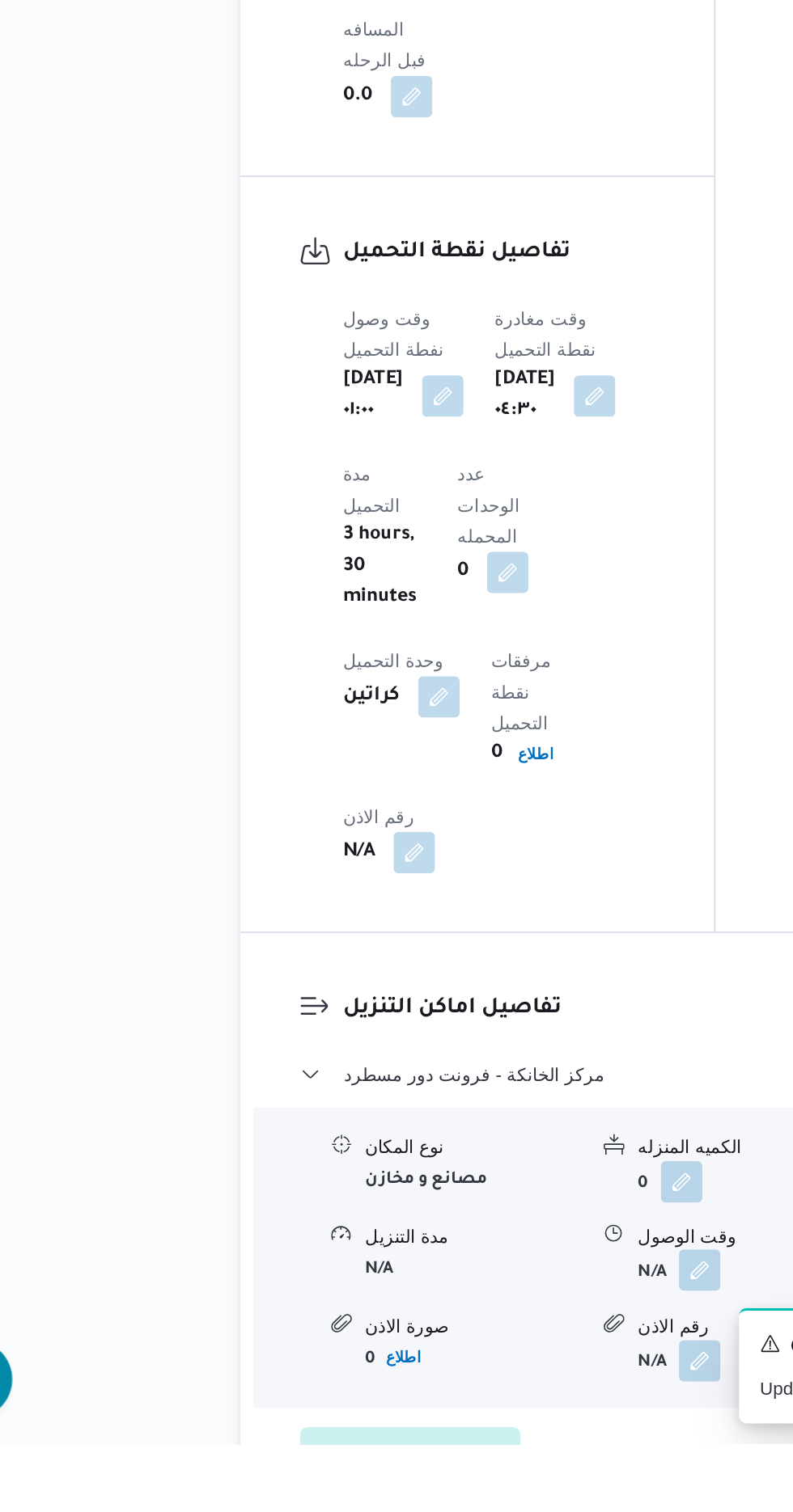
click at [498, 1391] on button "button" at bounding box center [496, 1403] width 26 height 26
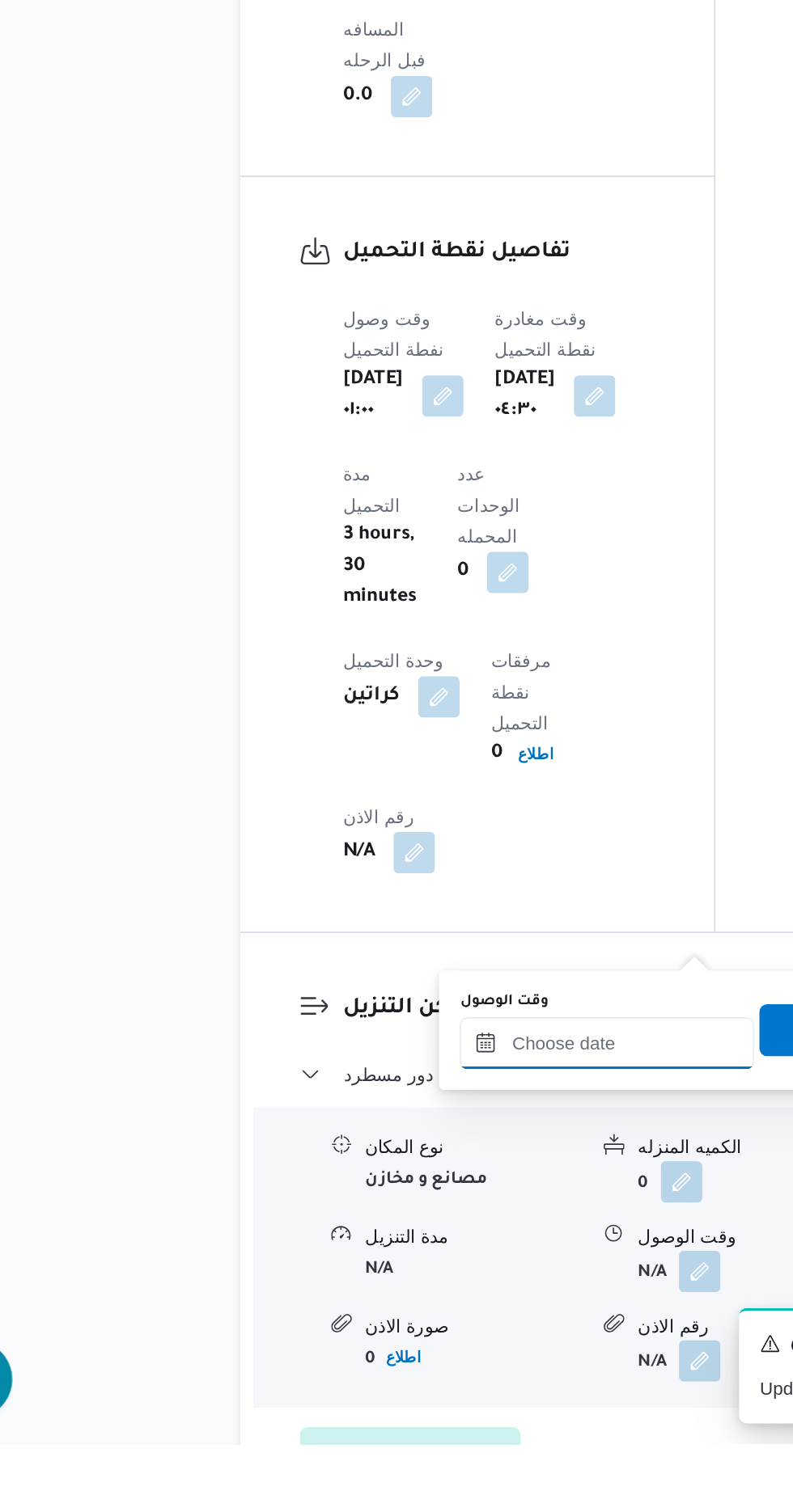
click at [429, 1260] on input "وقت الوصول" at bounding box center [438, 1262] width 183 height 32
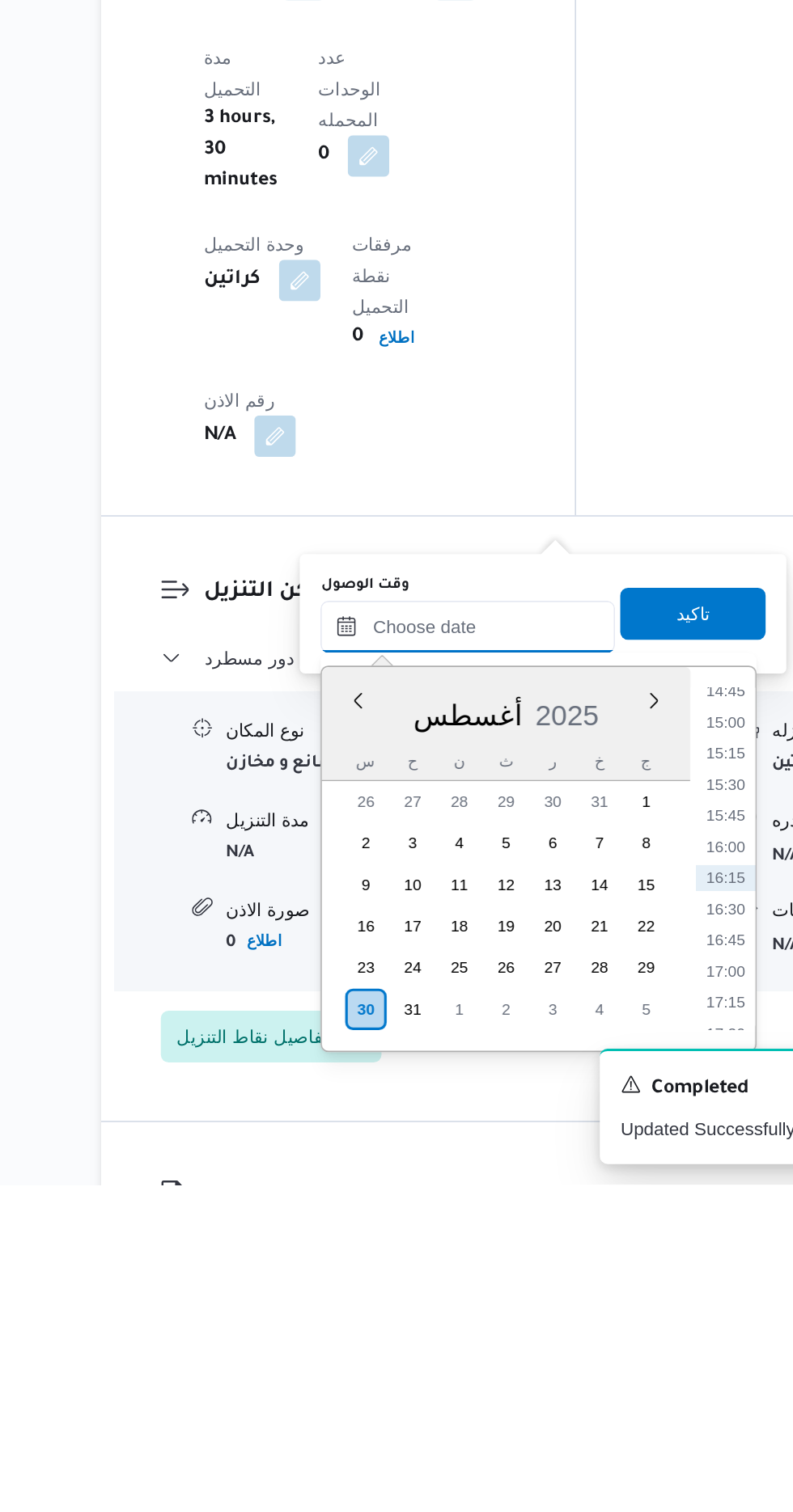
scroll to position [1158, 0]
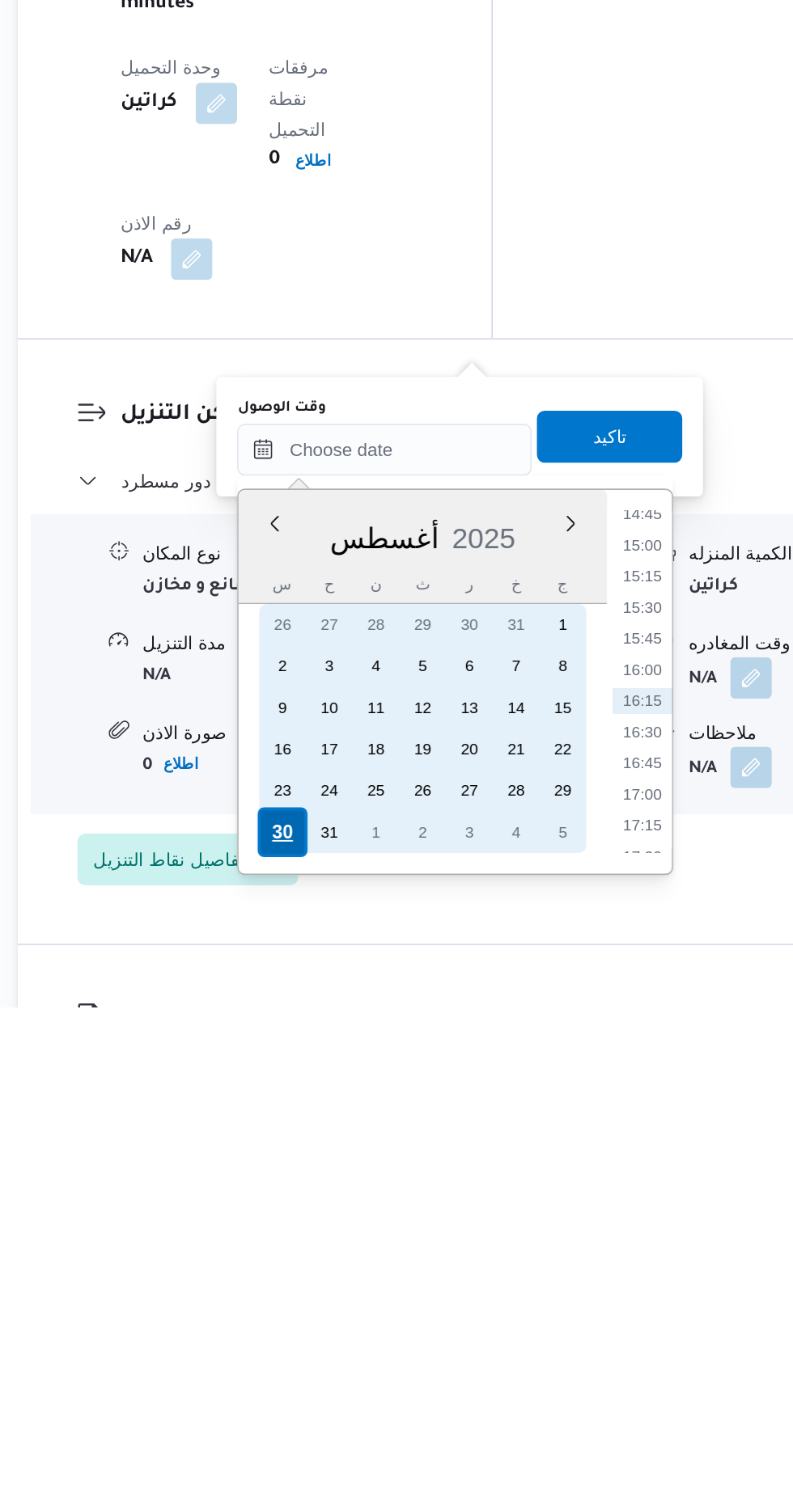
click at [377, 1400] on div "30" at bounding box center [375, 1403] width 31 height 31
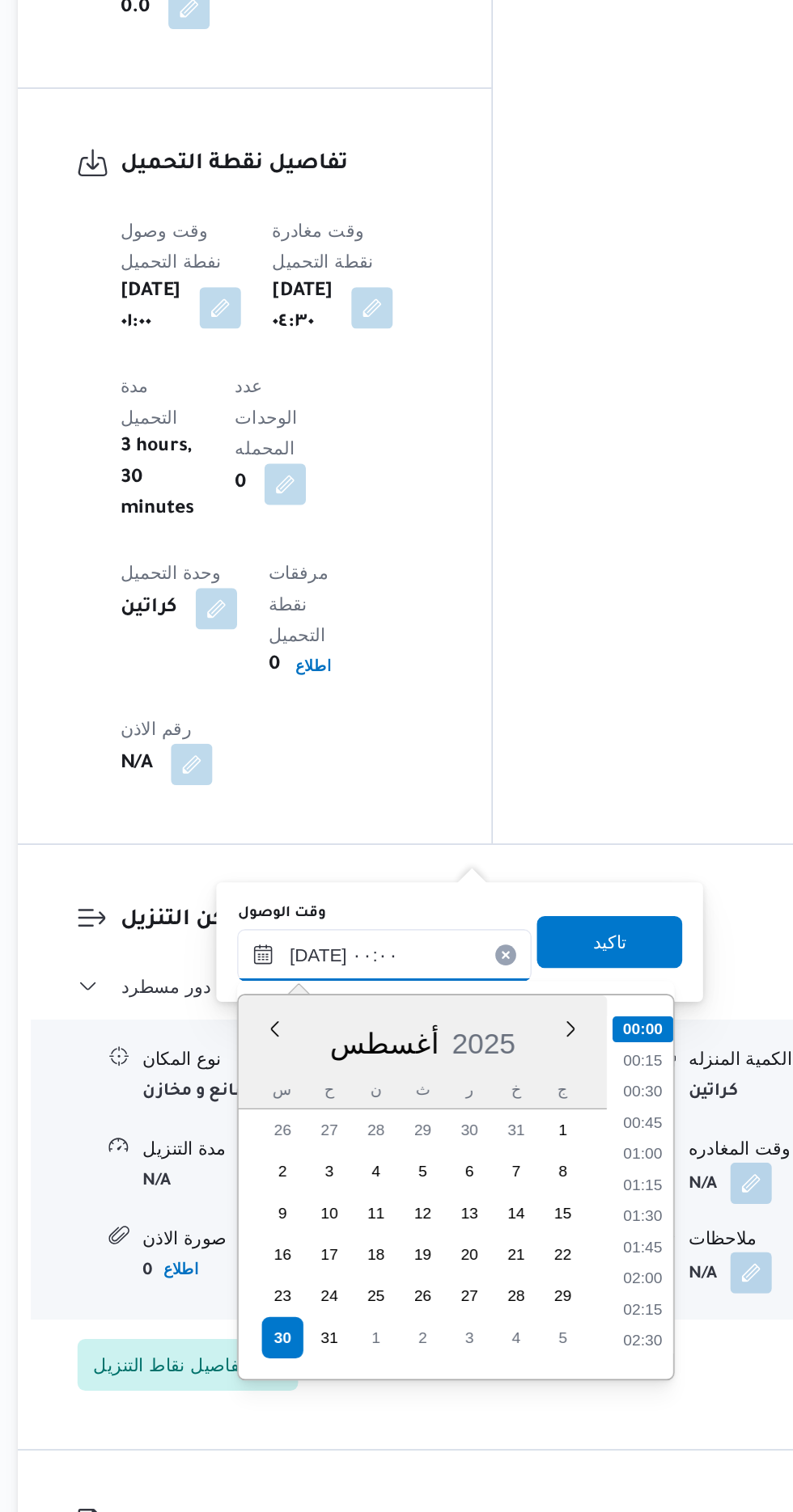
click at [364, 1164] on input "[DATE] ٠٠:٠٠" at bounding box center [438, 1164] width 183 height 32
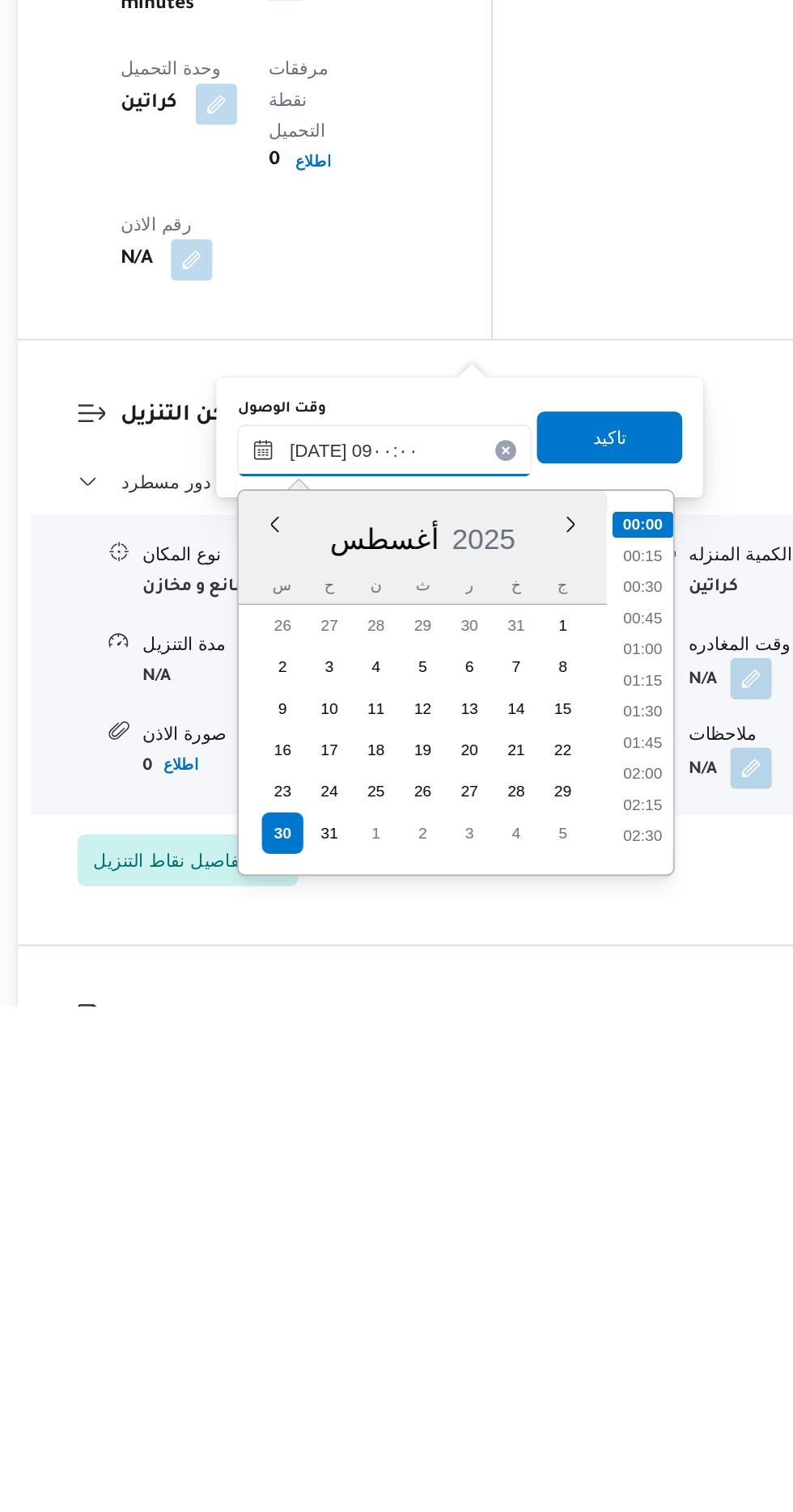
scroll to position [503, 0]
click at [602, 1404] on li "09:00" at bounding box center [599, 1407] width 38 height 16
type input "[DATE] ٠٩:٠٠"
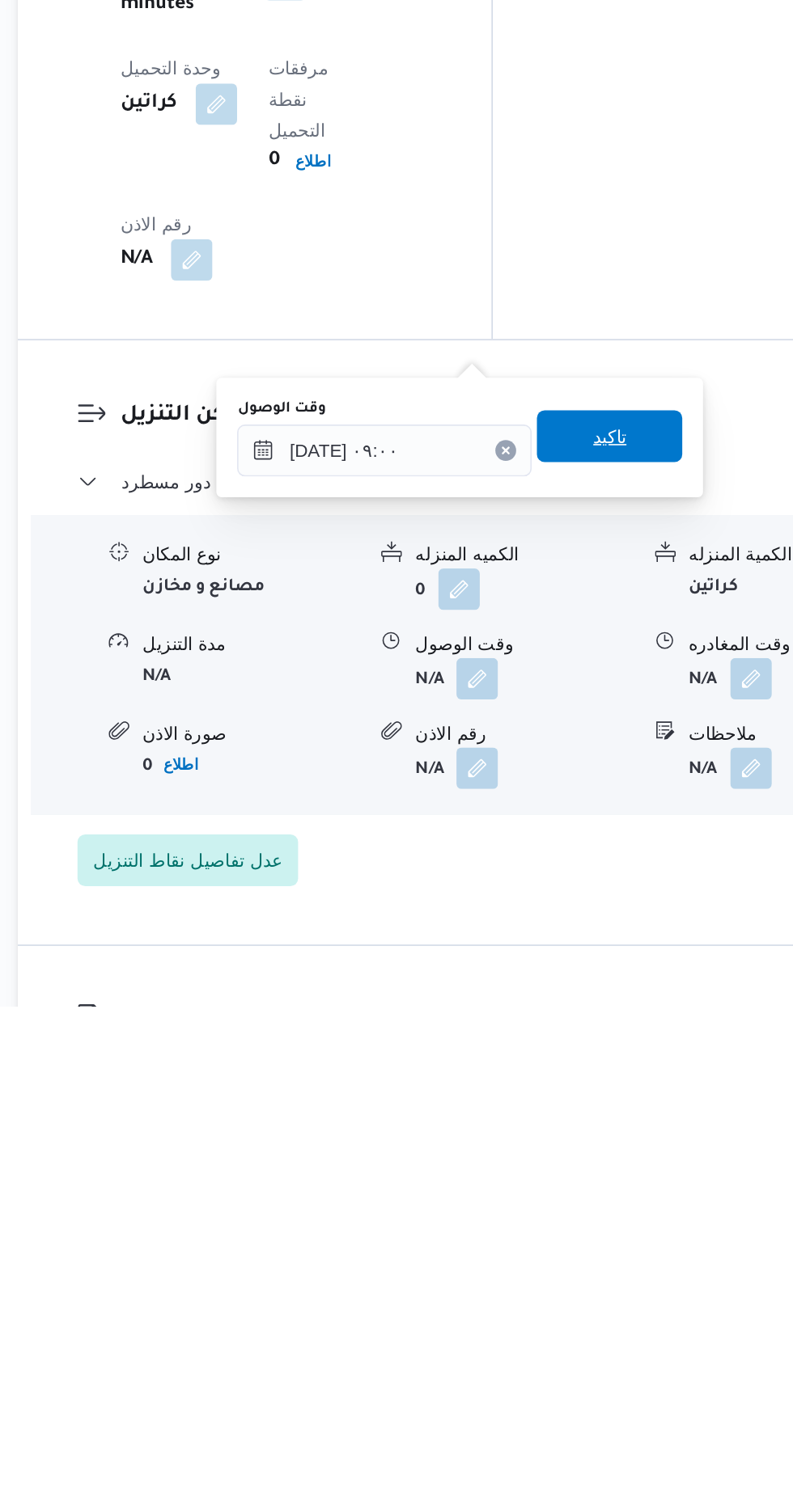
click at [606, 1170] on span "تاكيد" at bounding box center [579, 1156] width 90 height 32
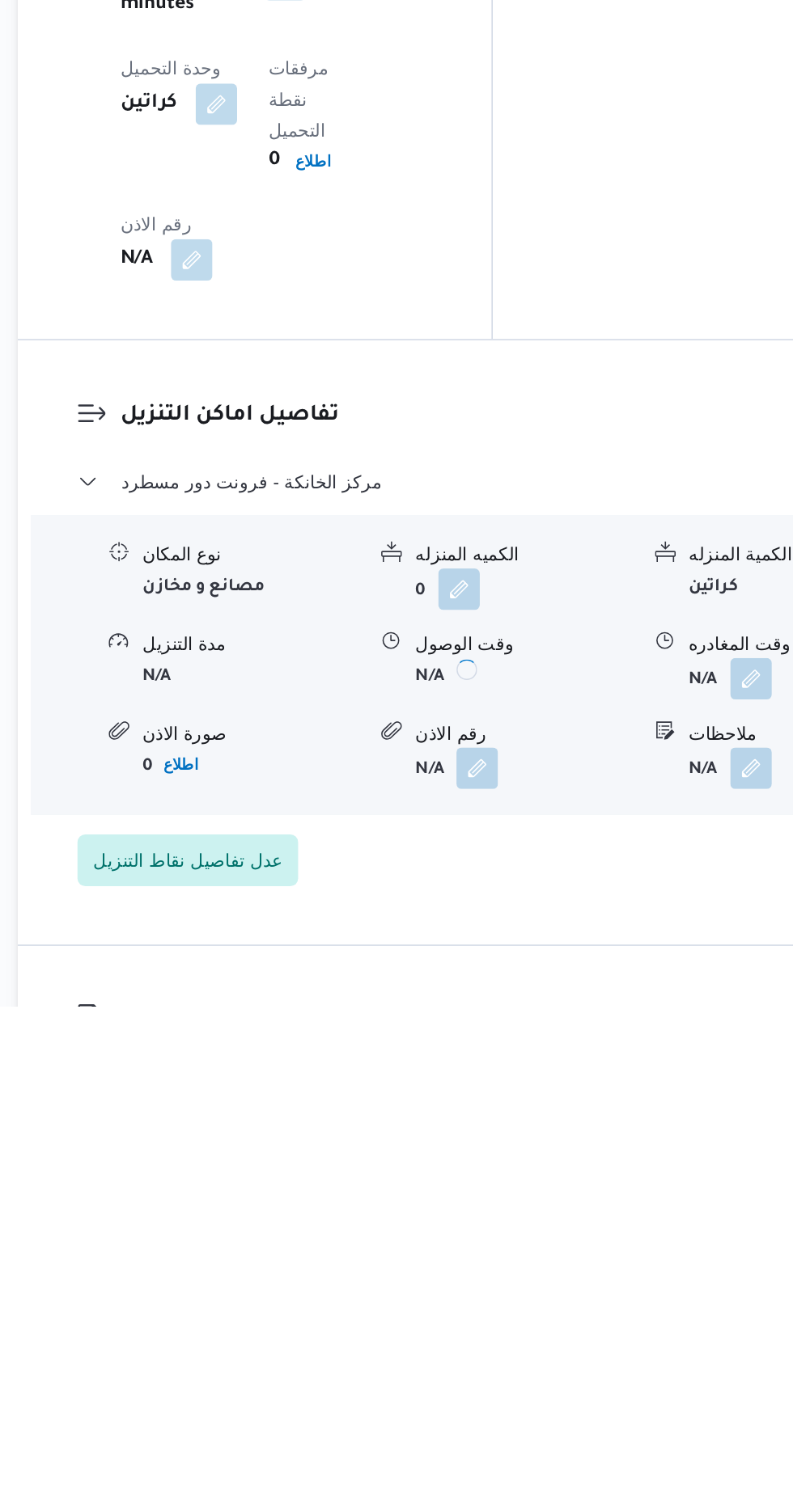
scroll to position [1158, 0]
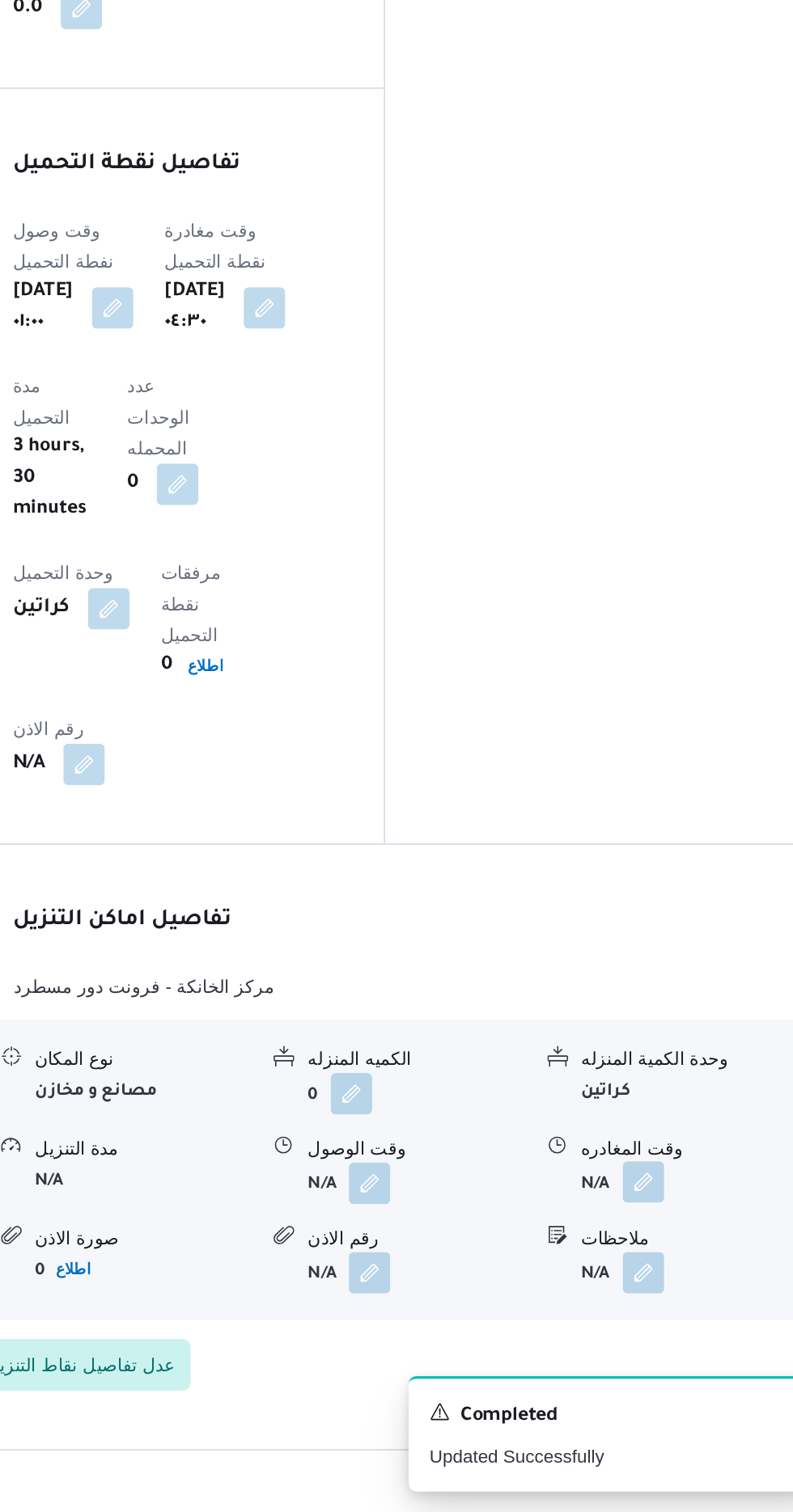
click at [673, 1293] on button "button" at bounding box center [667, 1306] width 26 height 26
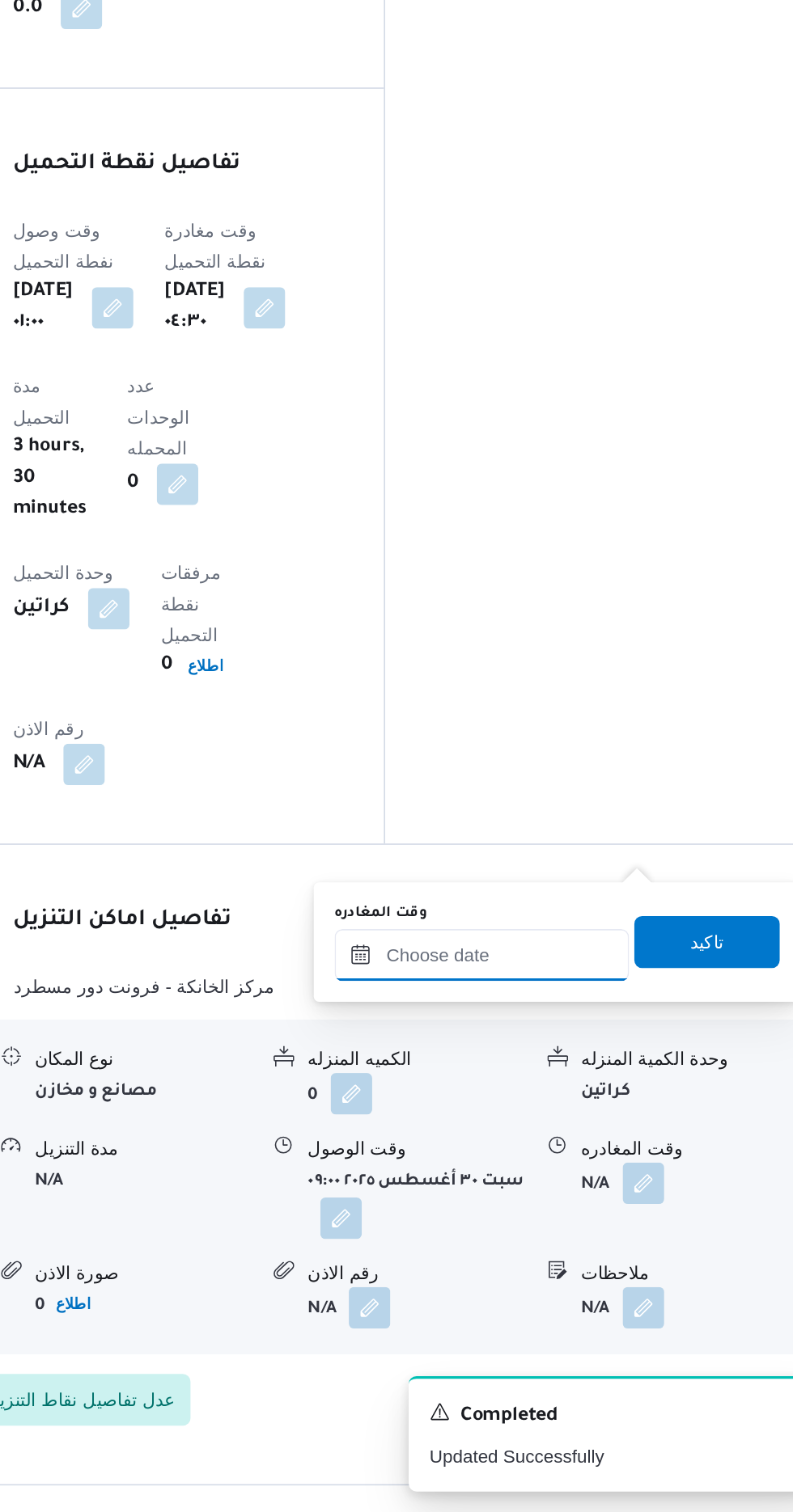
click at [584, 1165] on input "وقت المغادره" at bounding box center [566, 1164] width 183 height 32
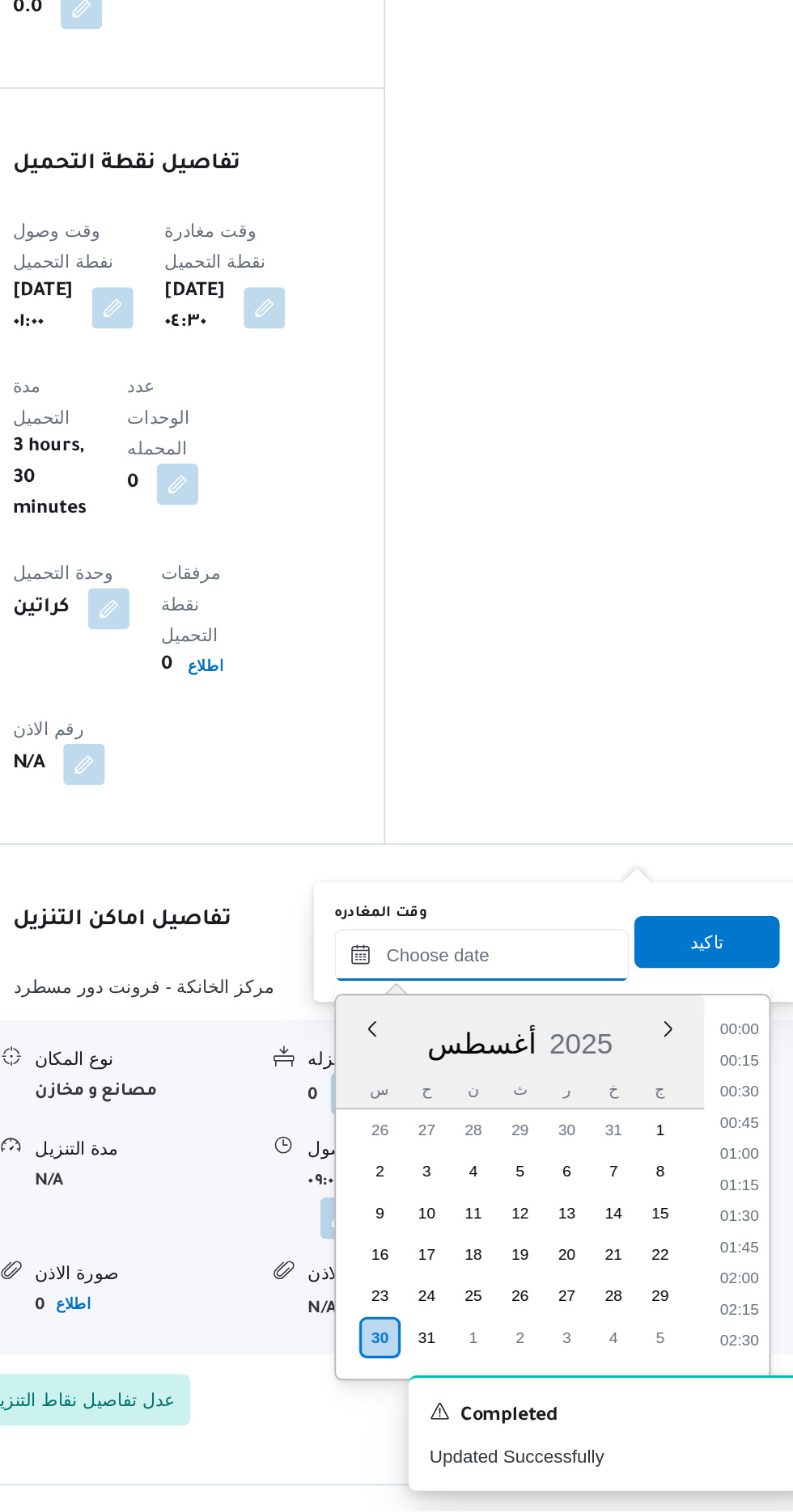
scroll to position [1150, 0]
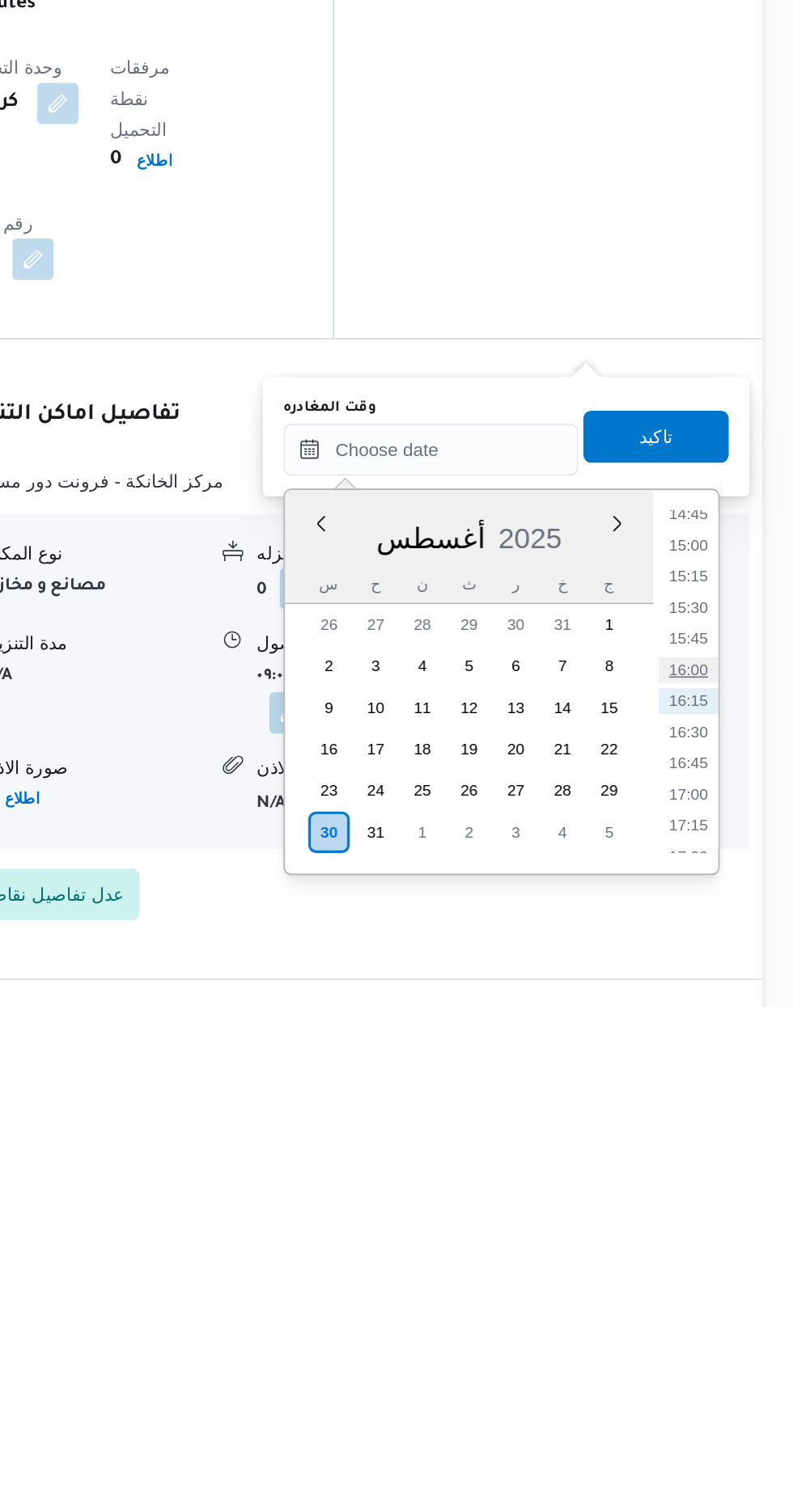
click at [733, 1296] on li "16:00" at bounding box center [727, 1303] width 37 height 16
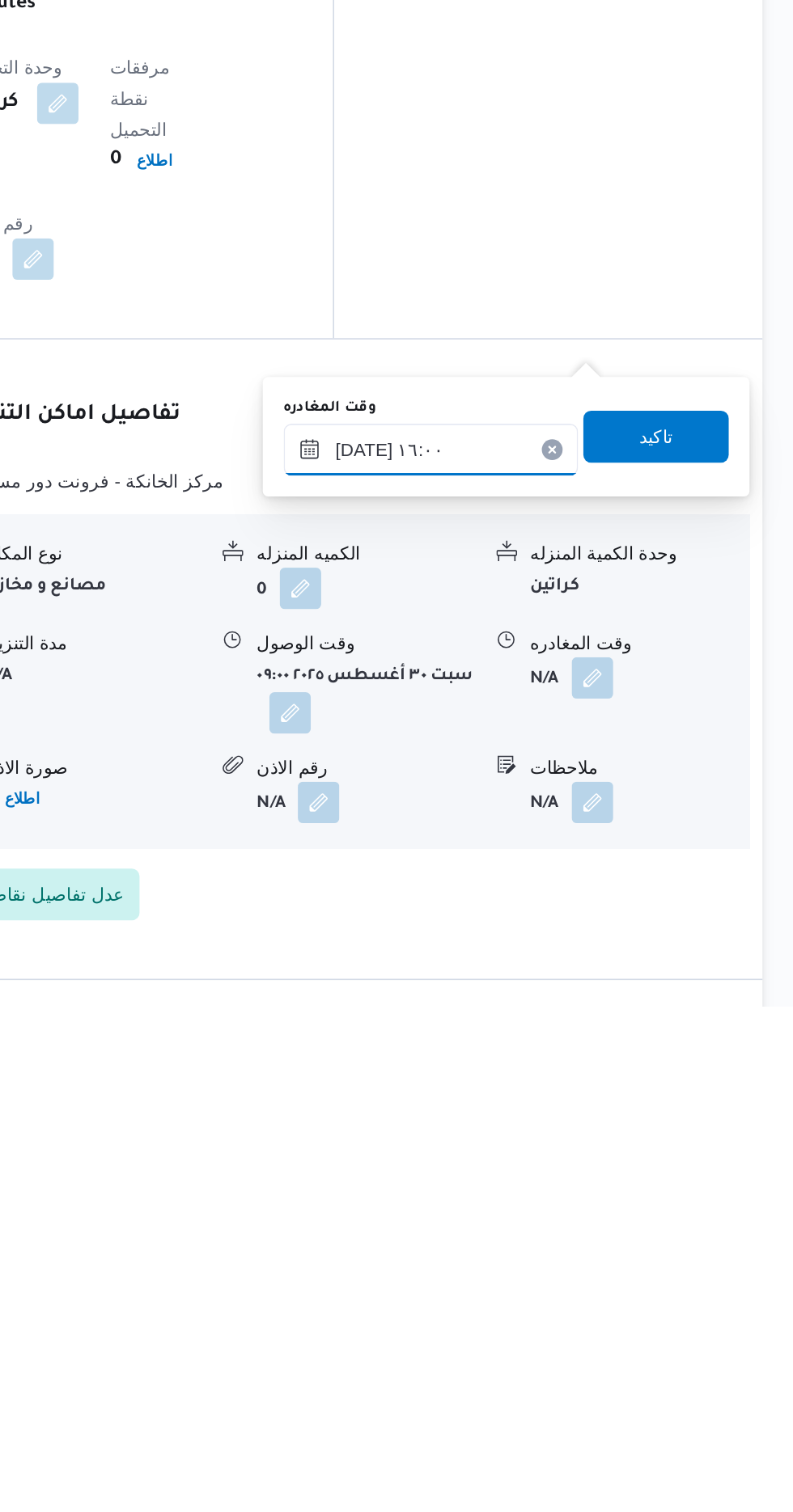
click at [607, 1161] on input "[DATE] ١٦:٠٠" at bounding box center [566, 1165] width 183 height 32
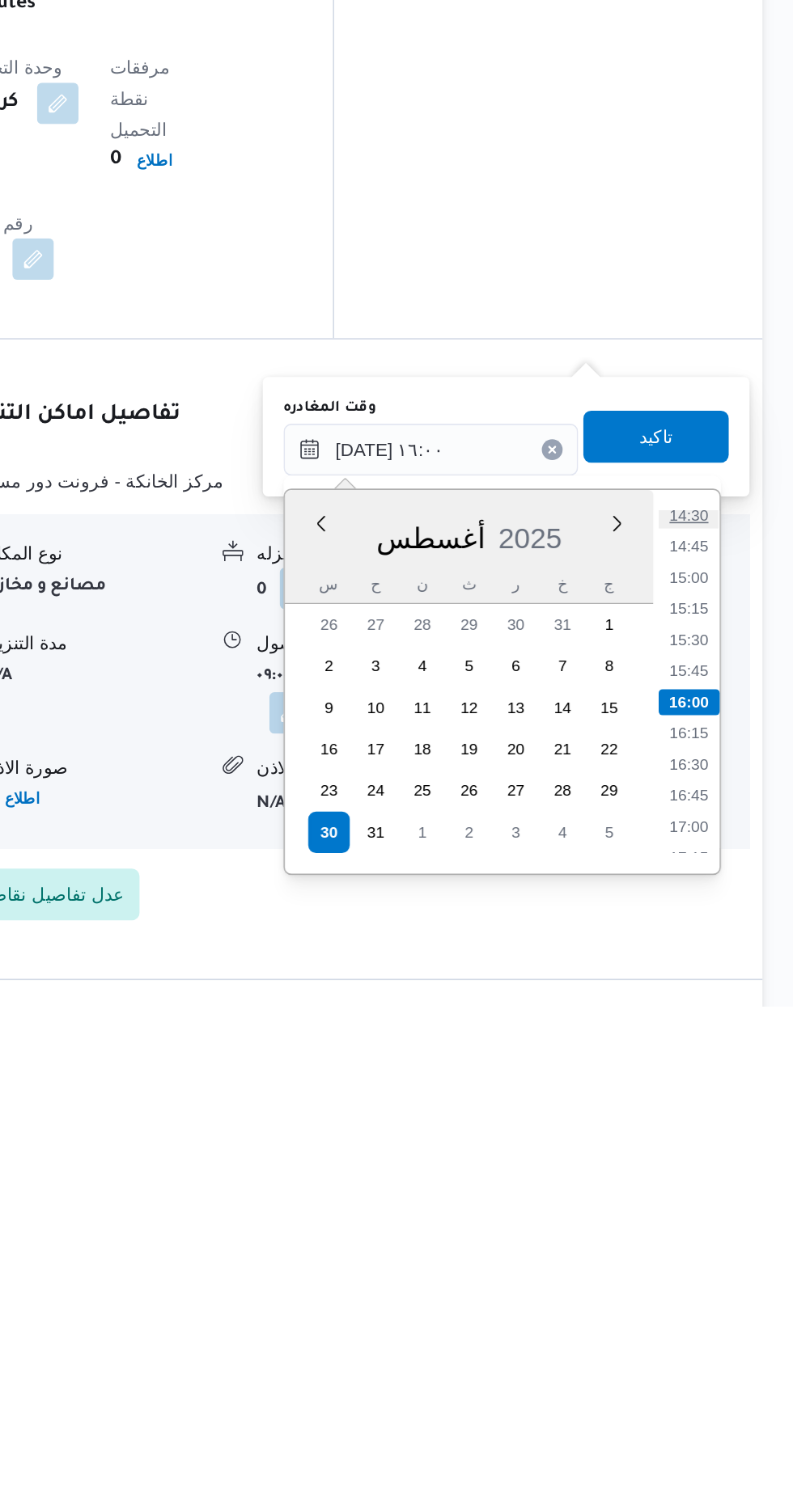
click at [721, 1204] on li "14:30" at bounding box center [727, 1207] width 37 height 16
type input "[DATE] ١٤:٣٠"
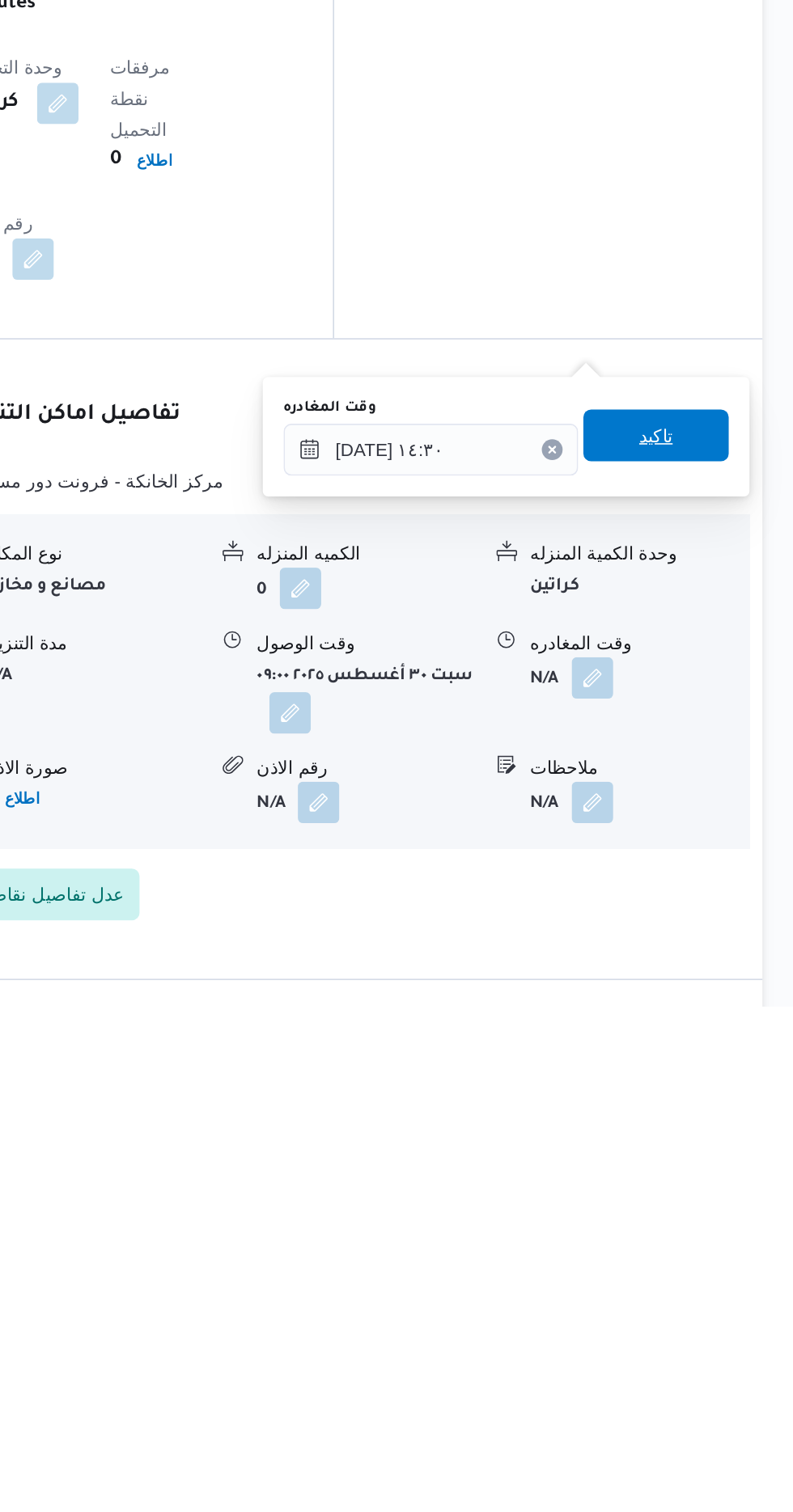
click at [717, 1161] on span "تاكيد" at bounding box center [707, 1156] width 21 height 19
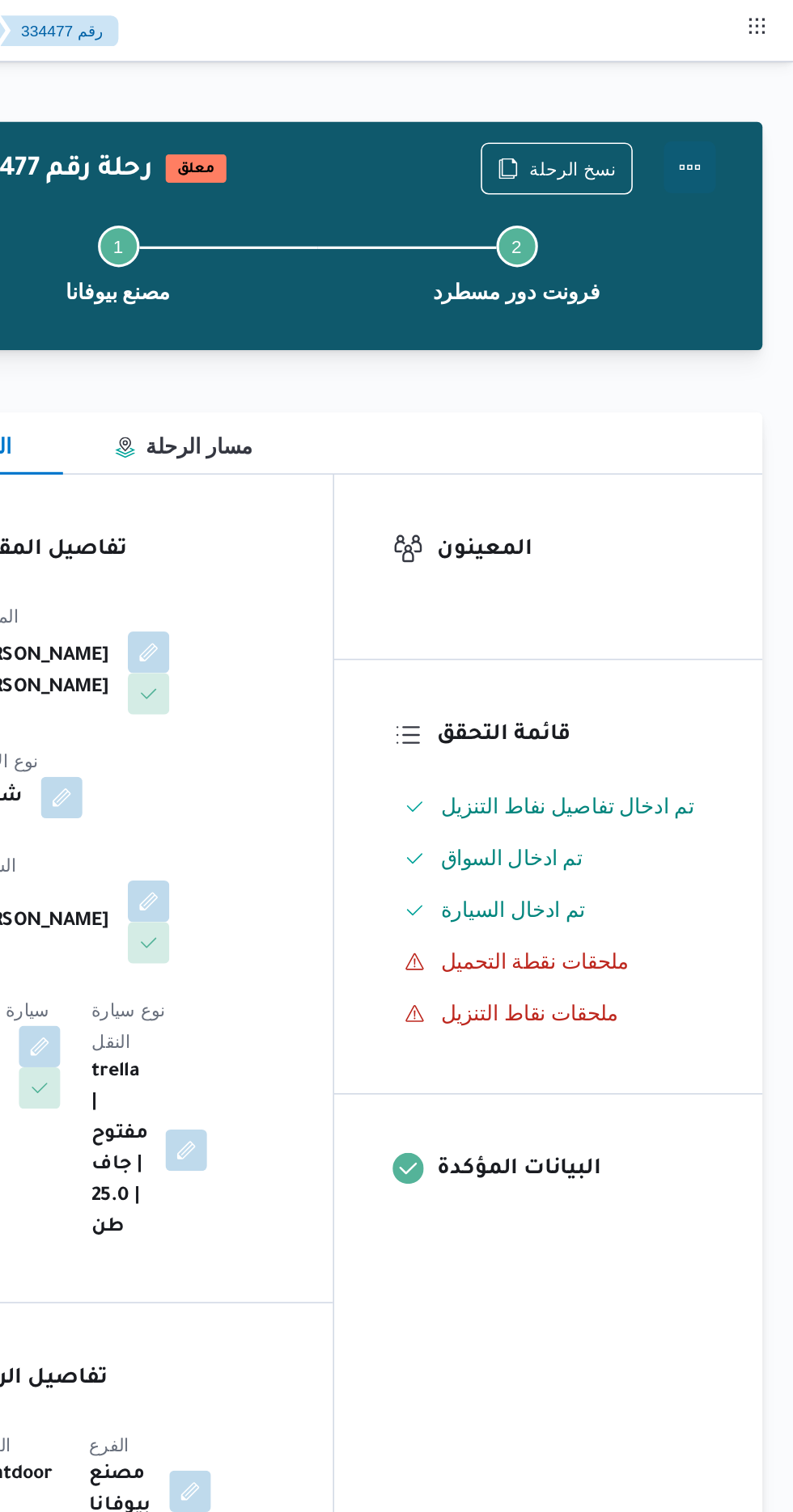
click at [736, 105] on button "Actions" at bounding box center [727, 104] width 32 height 32
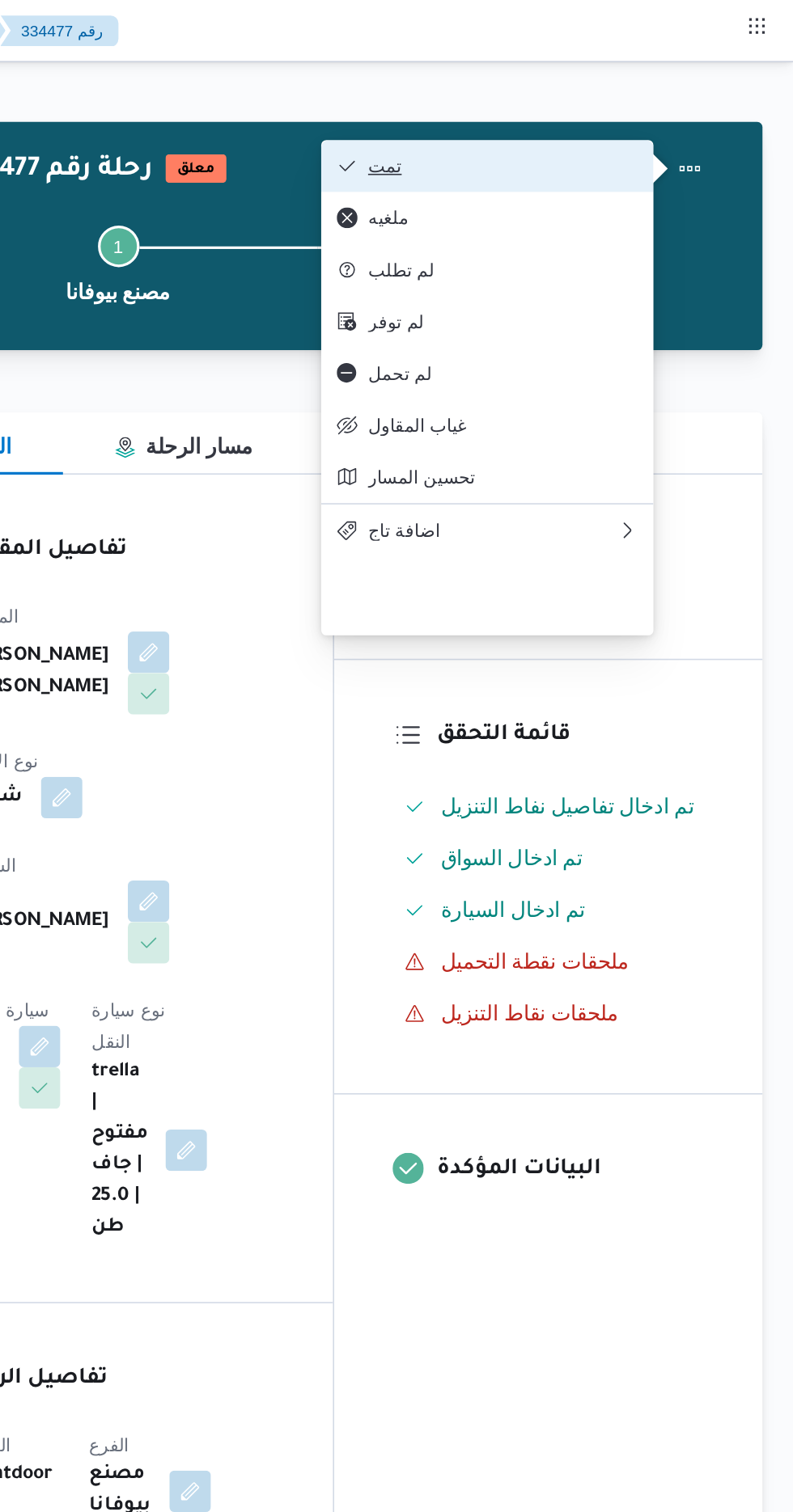
click at [685, 110] on span "تمت" at bounding box center [612, 103] width 169 height 13
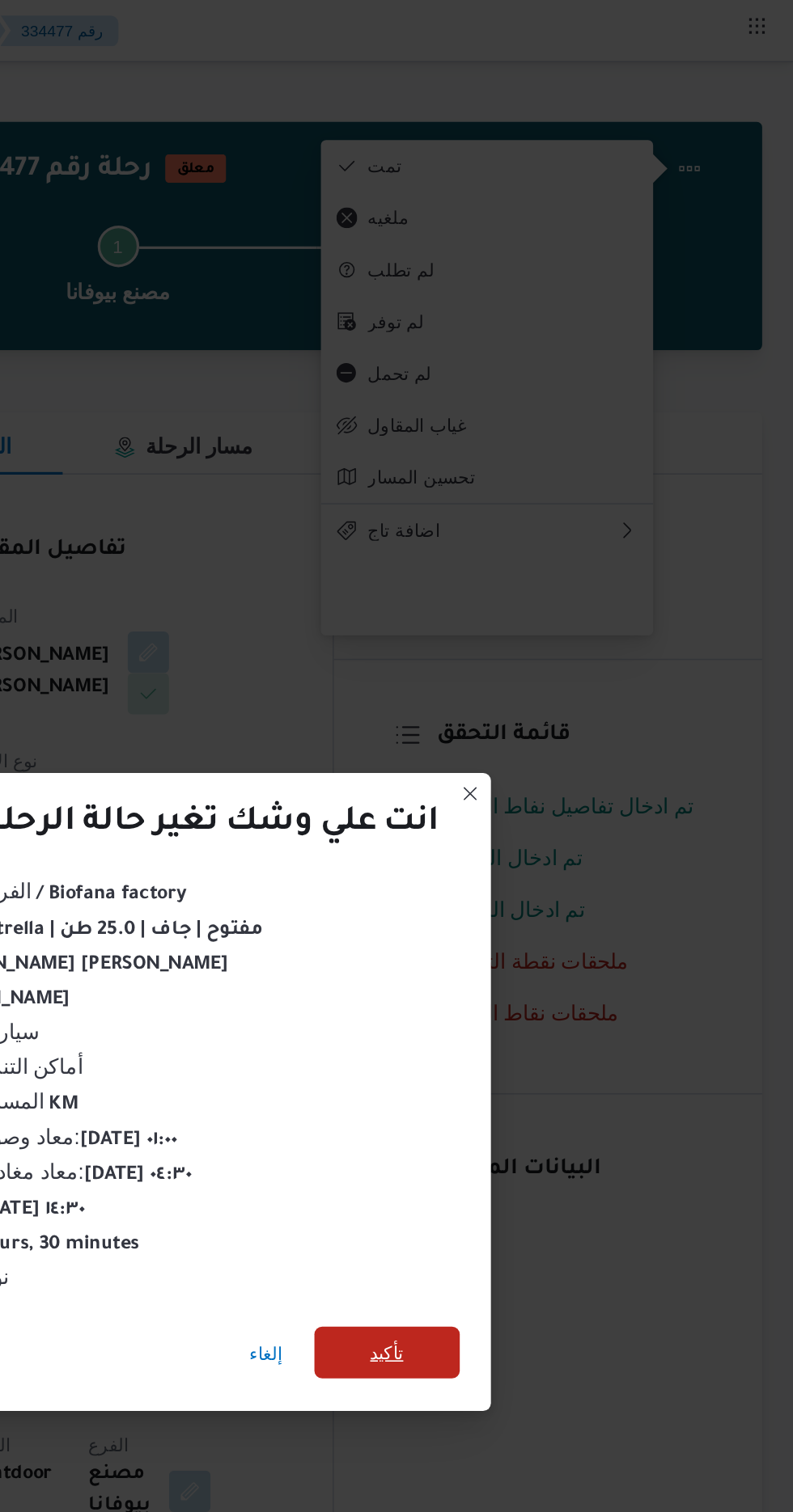
click at [547, 834] on span "تأكيد" at bounding box center [540, 843] width 21 height 19
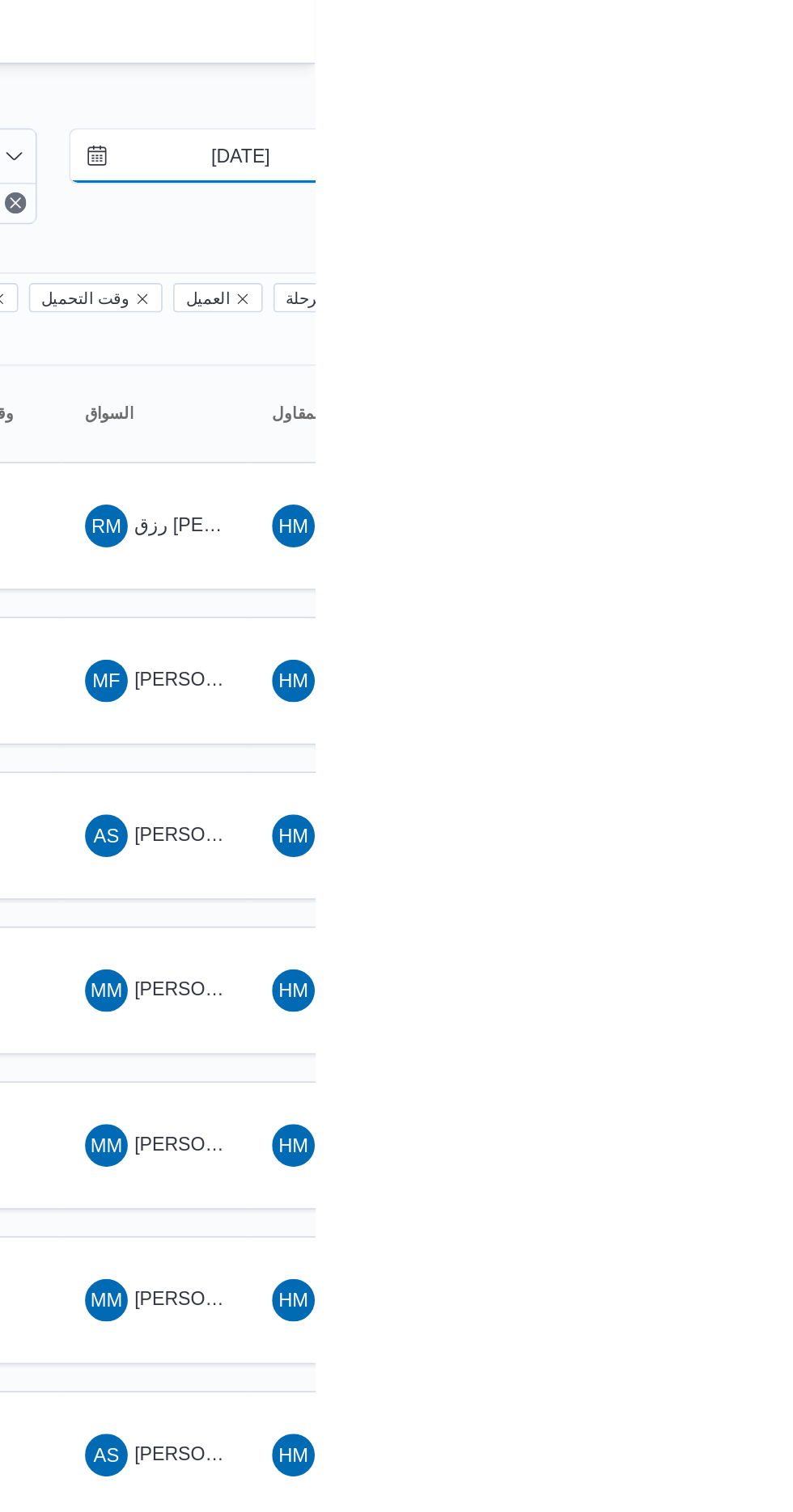
click at [750, 88] on input "[DATE]" at bounding box center [736, 94] width 183 height 32
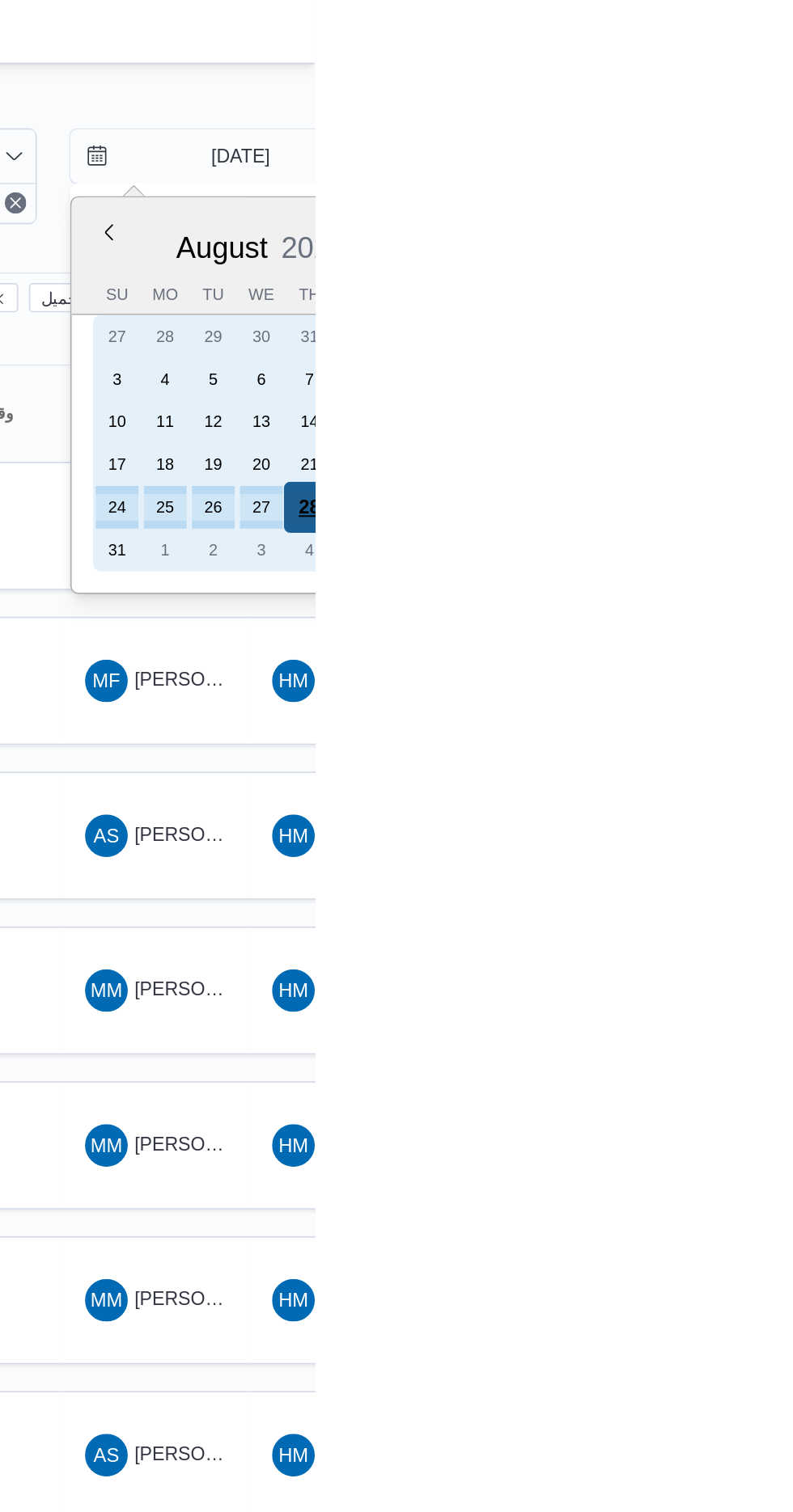
click at [784, 307] on div "28" at bounding box center [790, 307] width 31 height 31
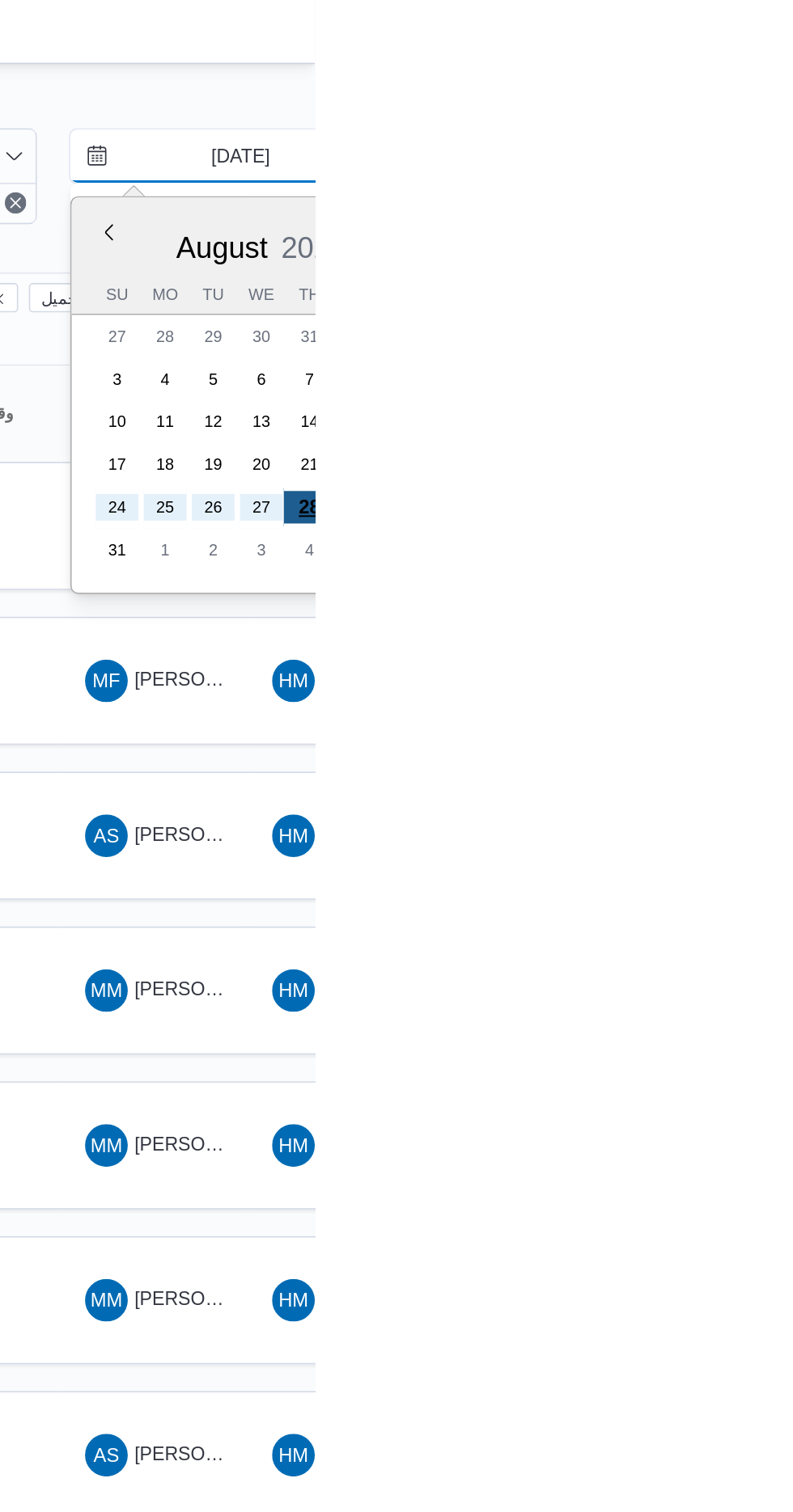
type input "[DATE]"
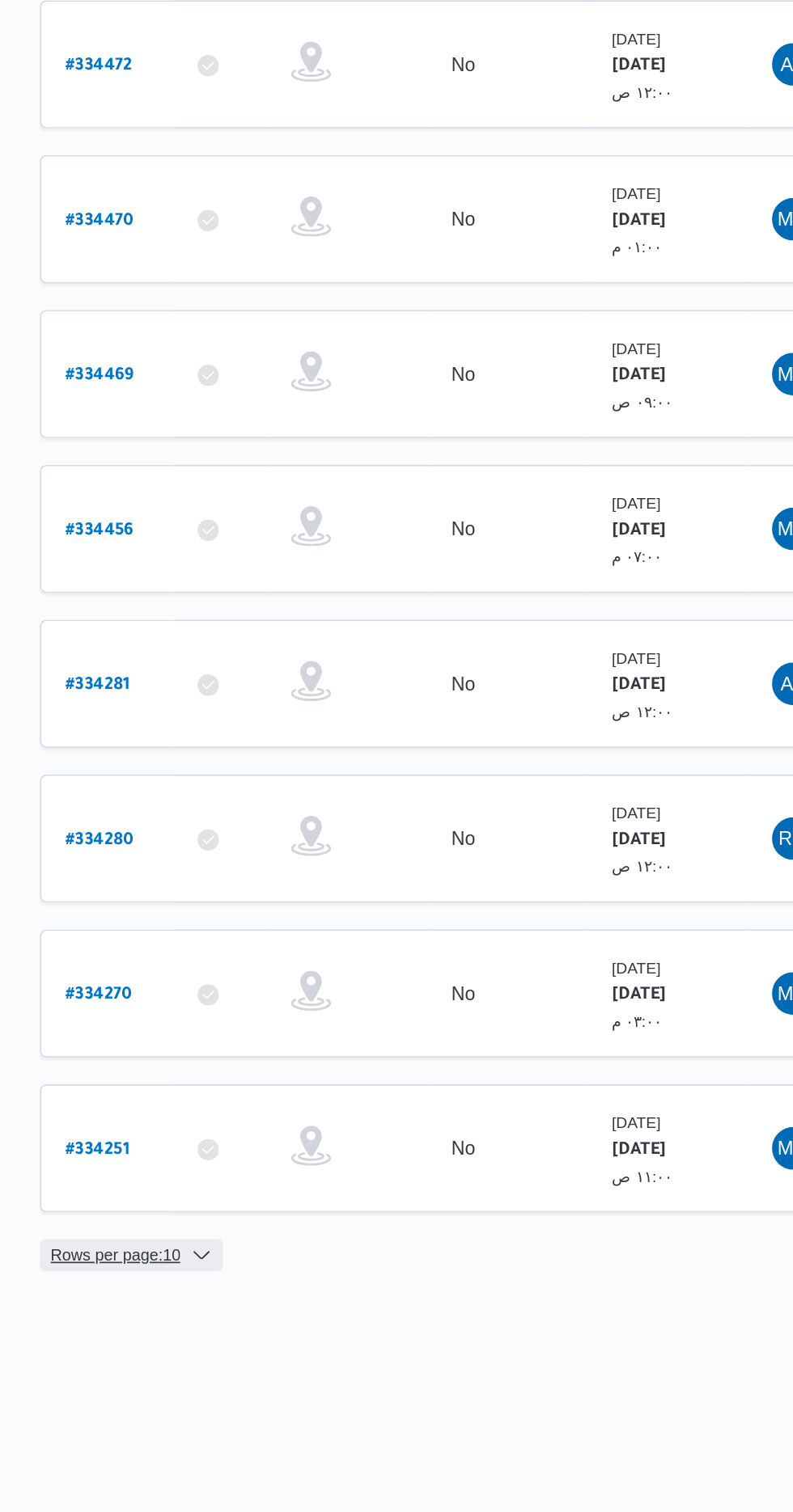
click at [260, 1218] on span "Rows per page : 10" at bounding box center [256, 1228] width 79 height 19
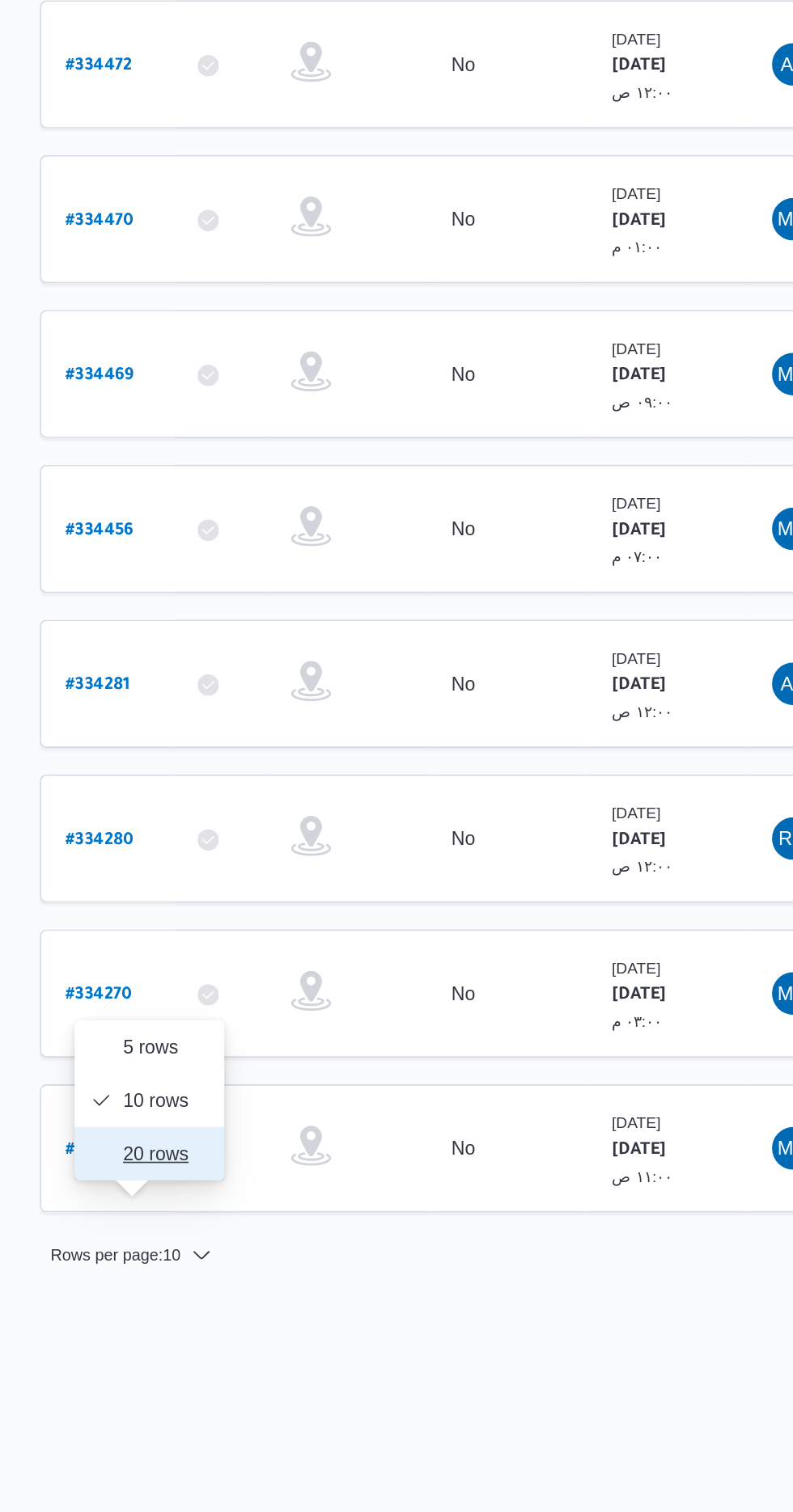
click at [277, 1166] on span "20 rows" at bounding box center [286, 1166] width 51 height 13
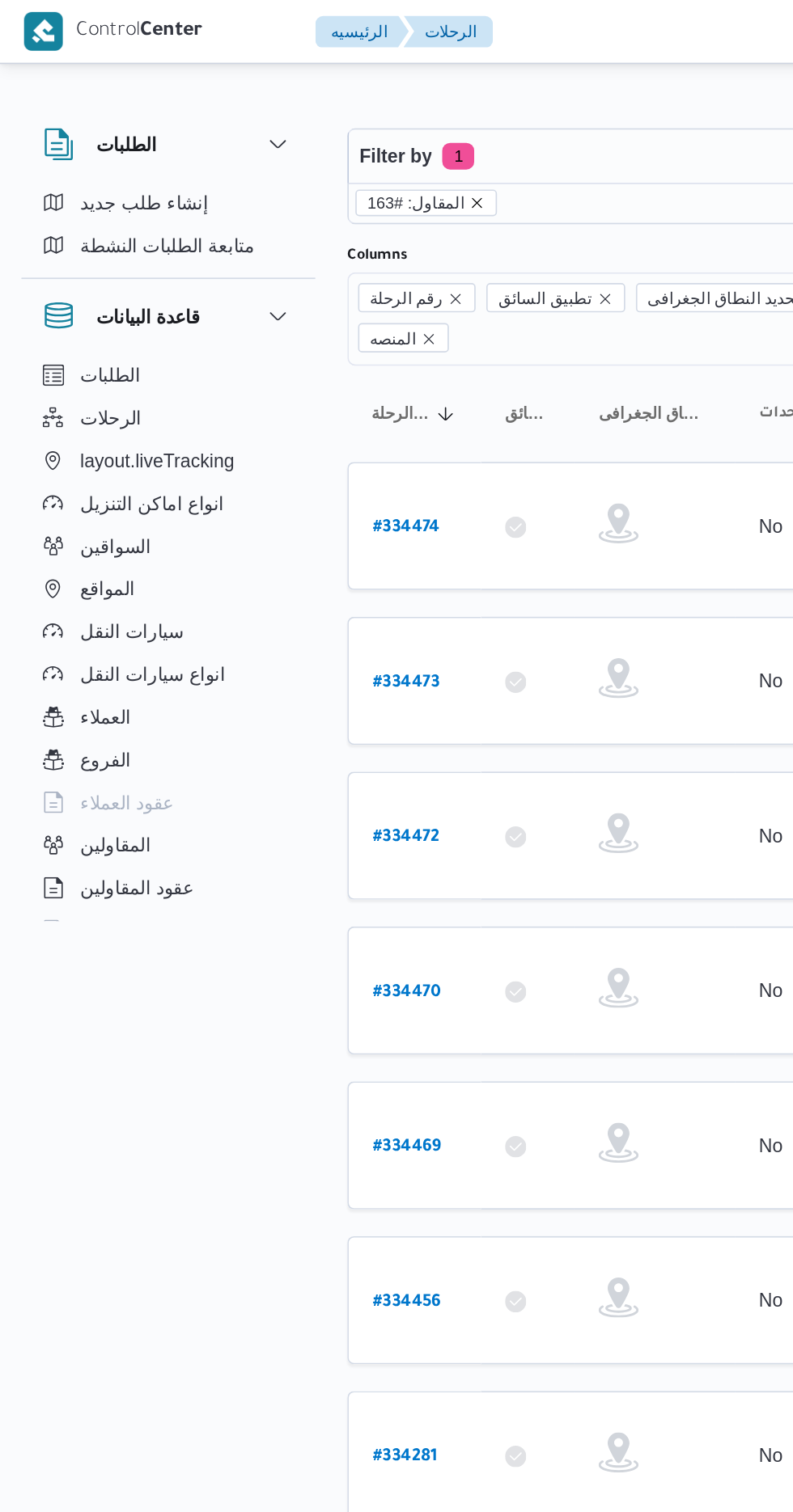
click at [286, 122] on icon "remove selected entity" at bounding box center [289, 122] width 7 height 7
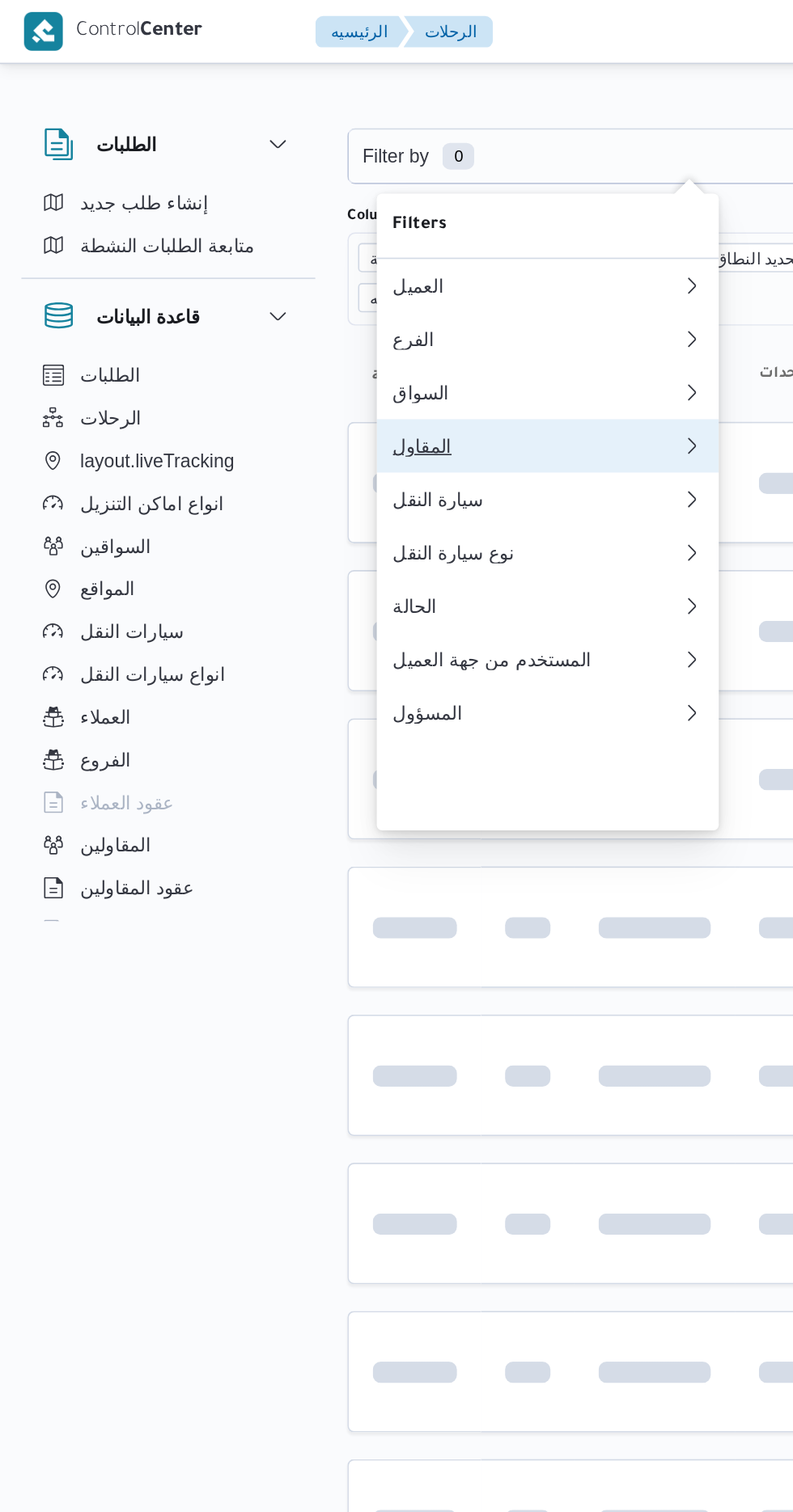
click at [321, 280] on button "المقاول 0" at bounding box center [332, 269] width 207 height 32
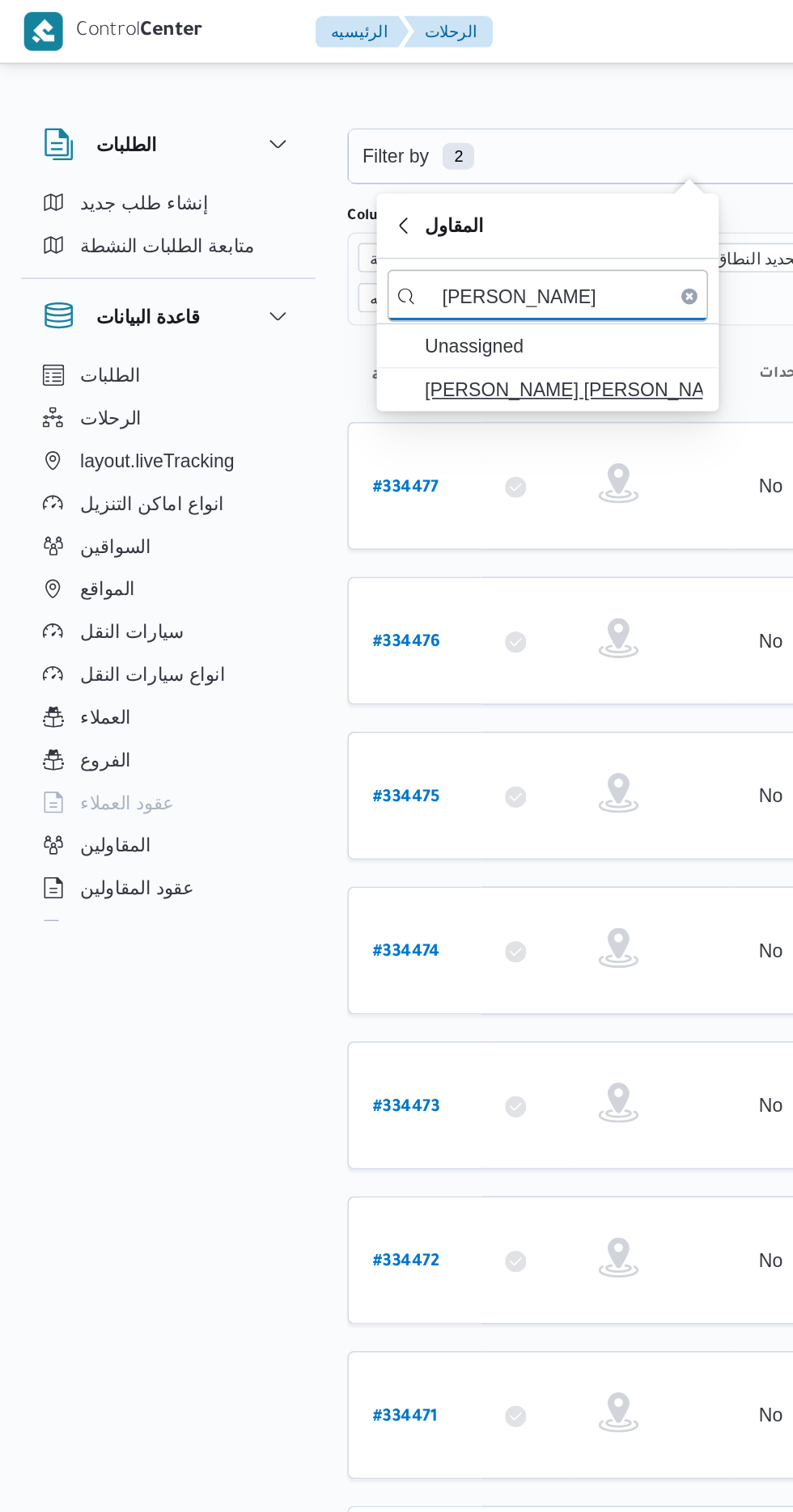
type input "[PERSON_NAME]"
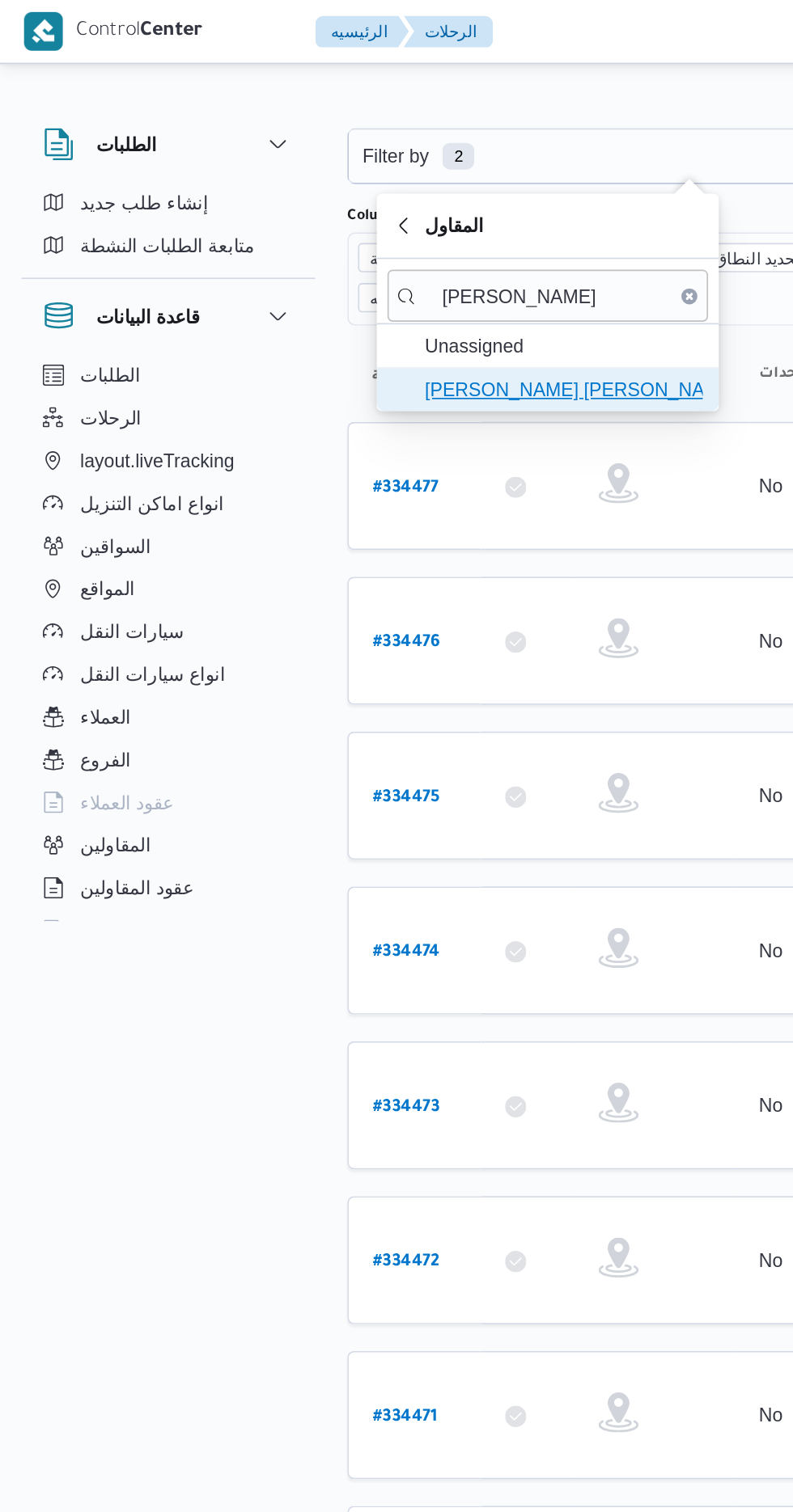
click at [360, 241] on span "[PERSON_NAME] [PERSON_NAME]" at bounding box center [341, 236] width 169 height 19
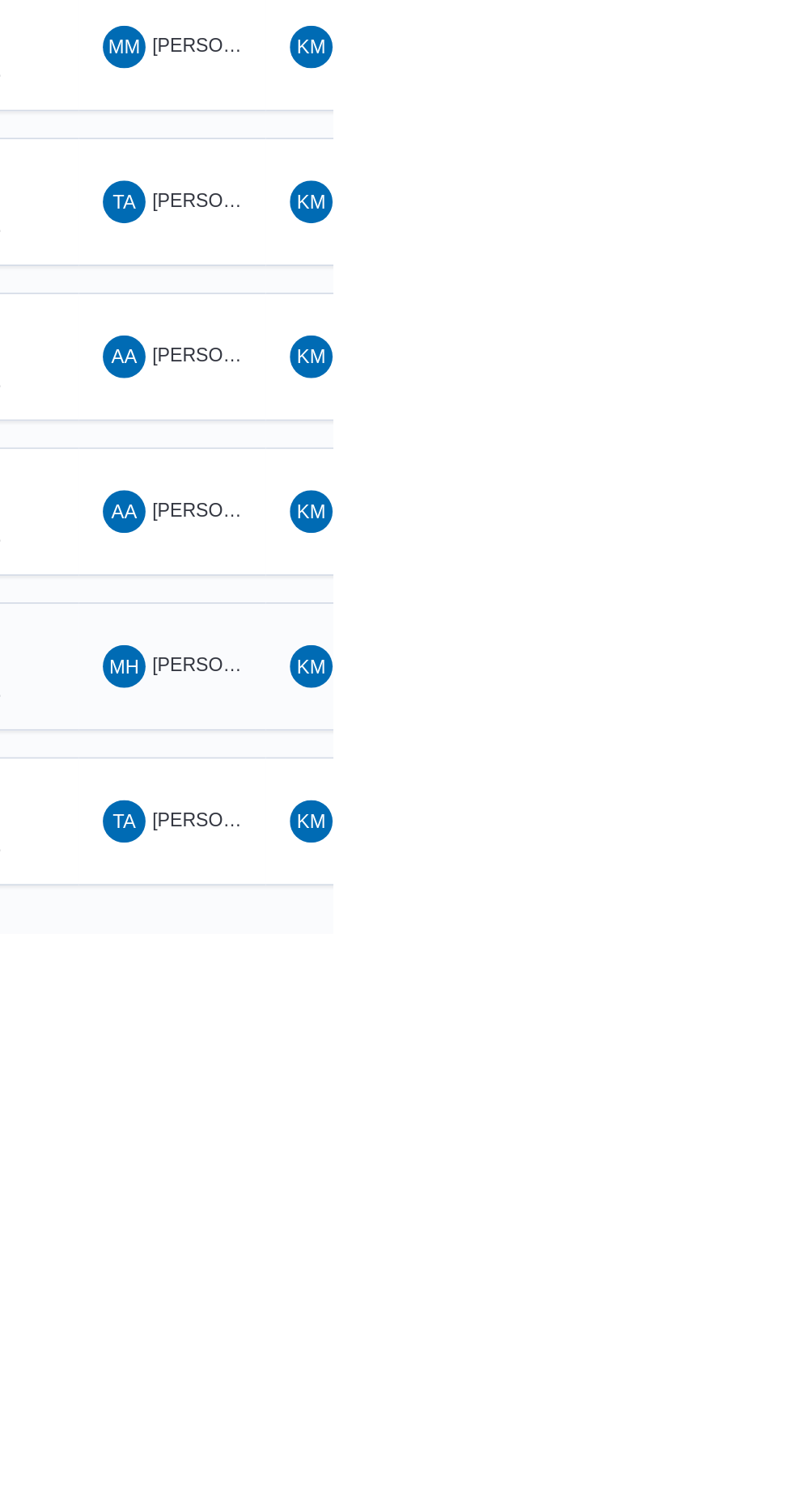
click at [703, 1338] on span "MH [PERSON_NAME]" at bounding box center [695, 1350] width 84 height 26
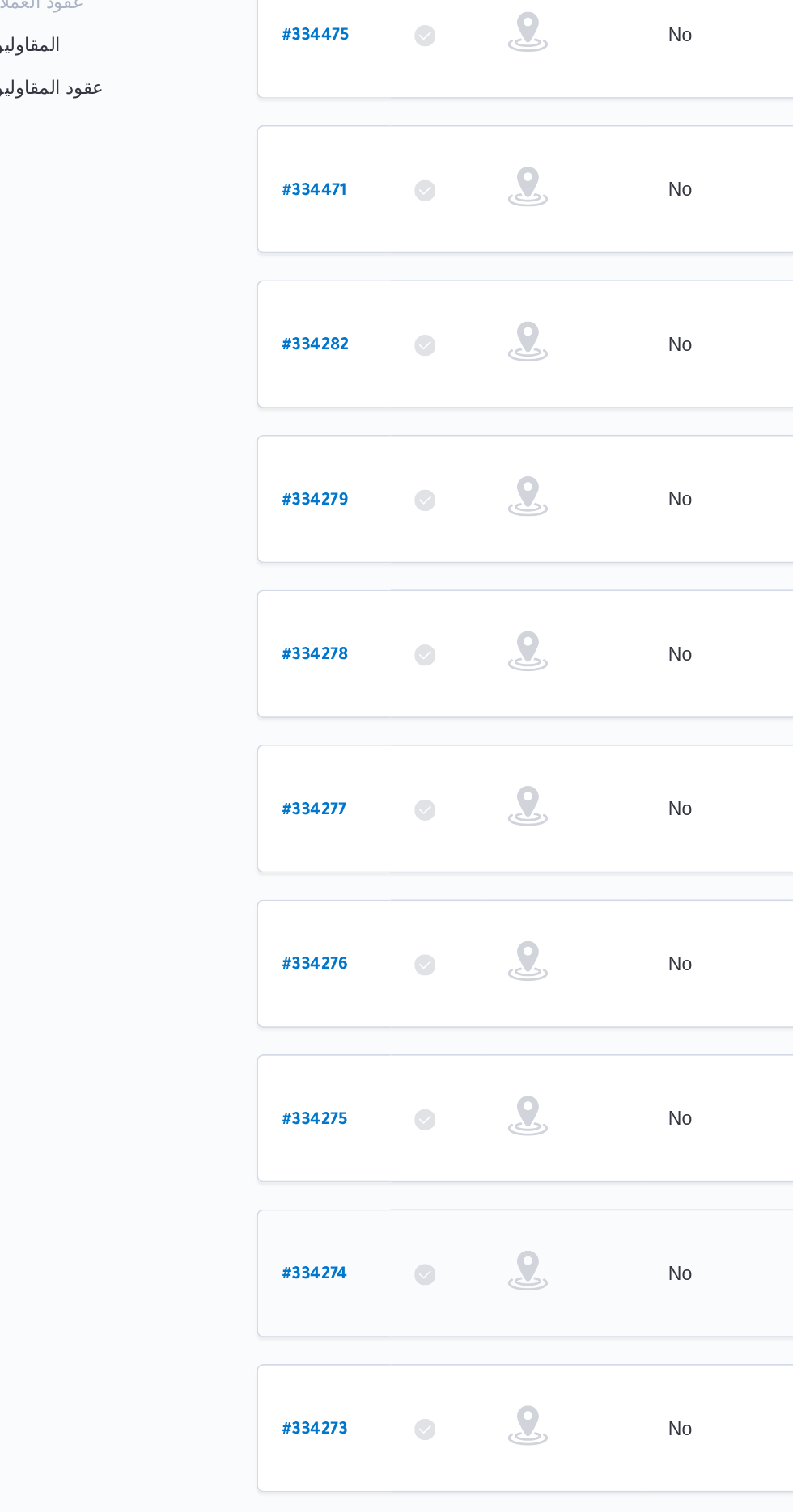
click at [227, 1253] on b "# 334274" at bounding box center [245, 1259] width 40 height 12
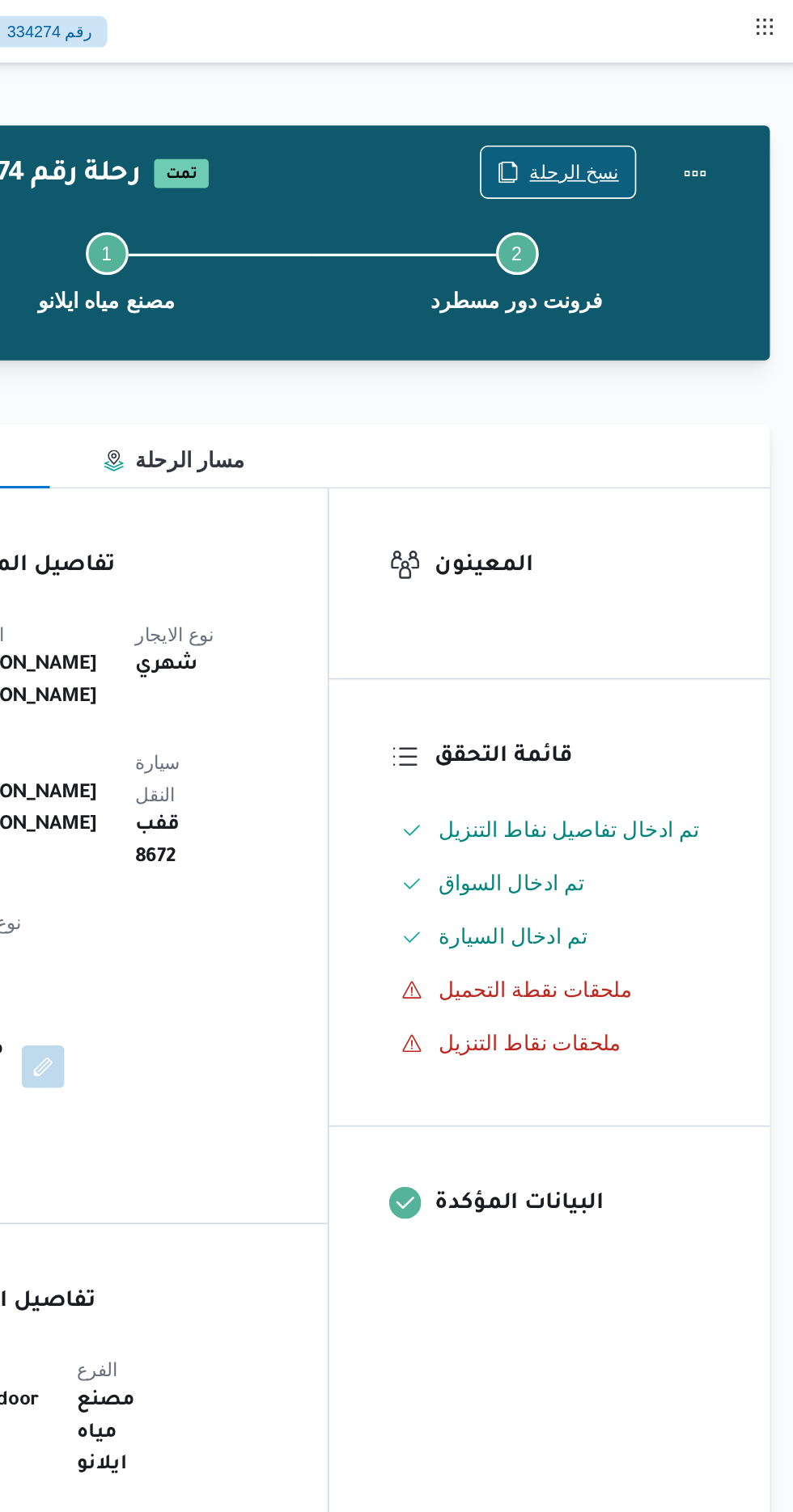
click at [652, 102] on span "نسخ الرحلة" at bounding box center [655, 105] width 54 height 19
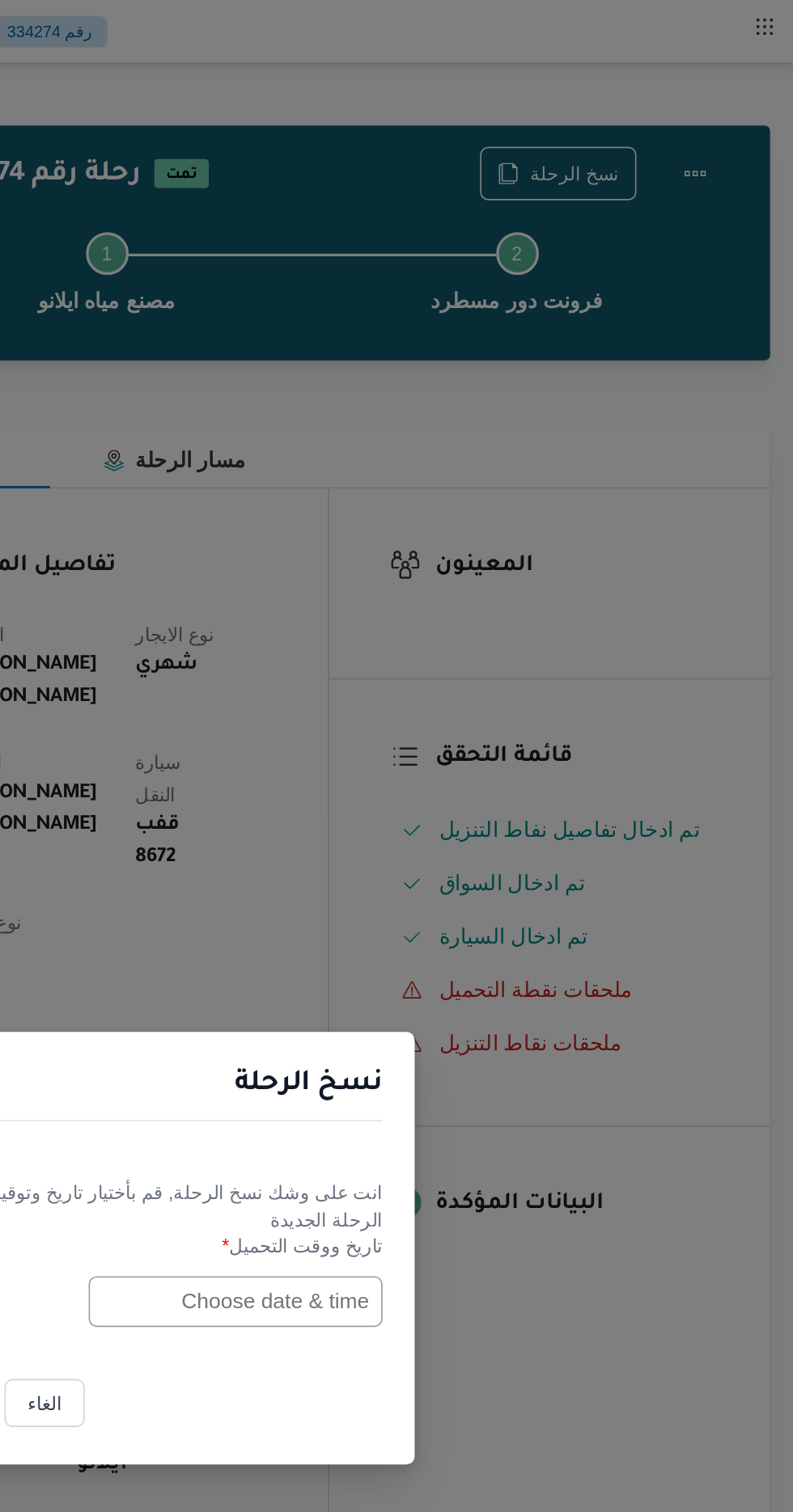
click at [451, 787] on input "text" at bounding box center [450, 789] width 178 height 31
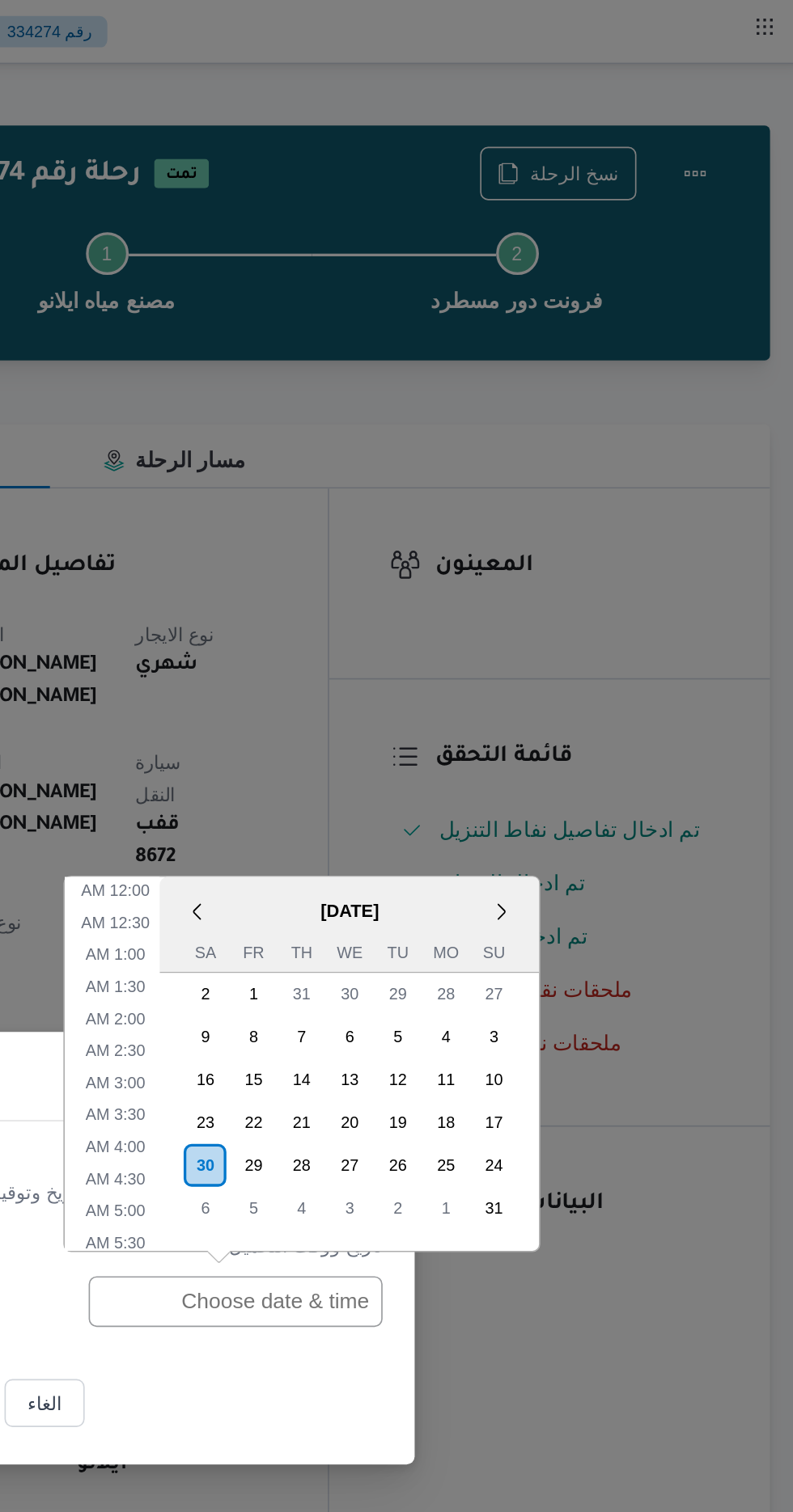
scroll to position [516, 0]
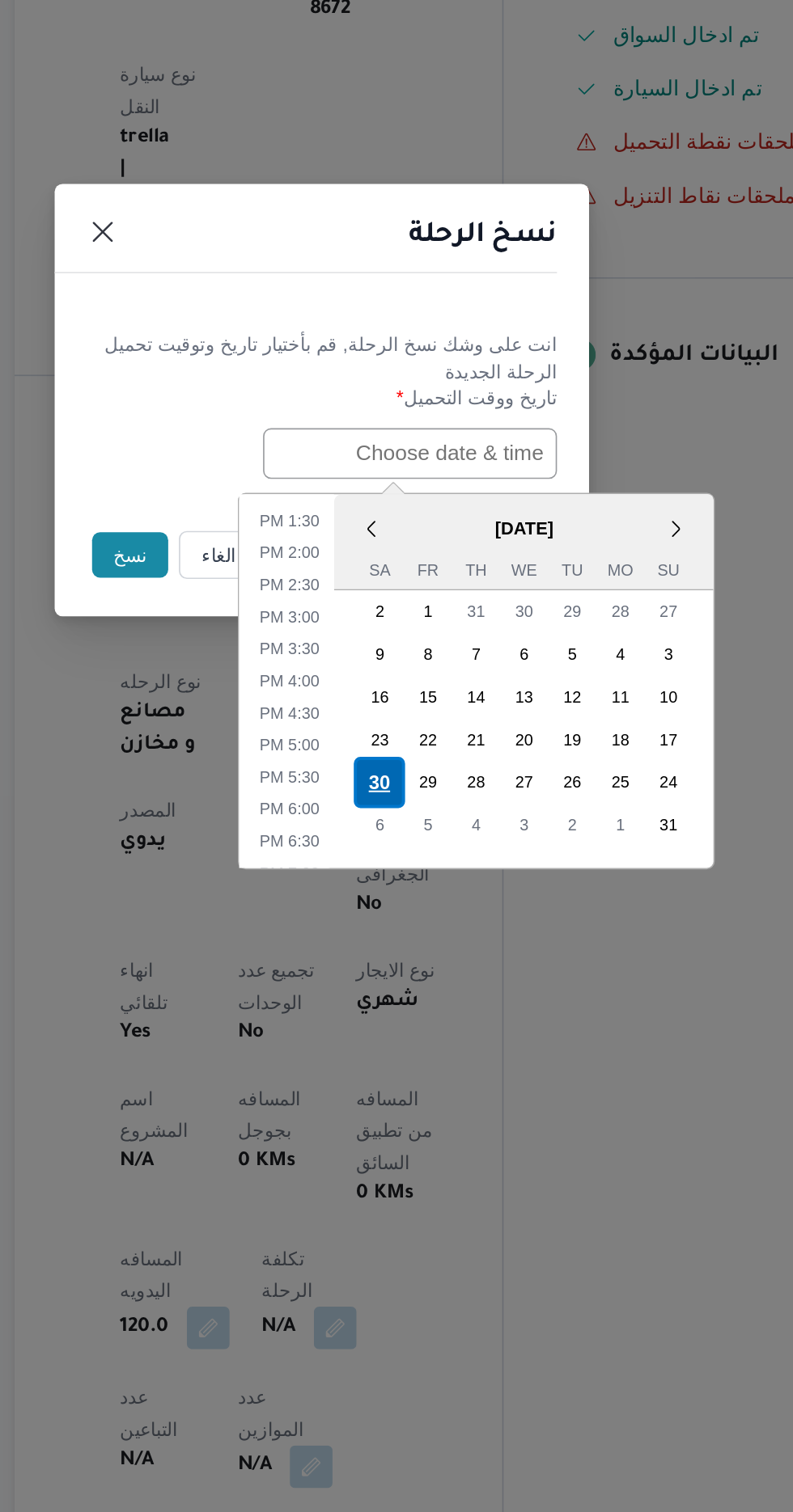
click at [427, 989] on div "30" at bounding box center [431, 988] width 31 height 31
type input "[DATE] 12:00AM"
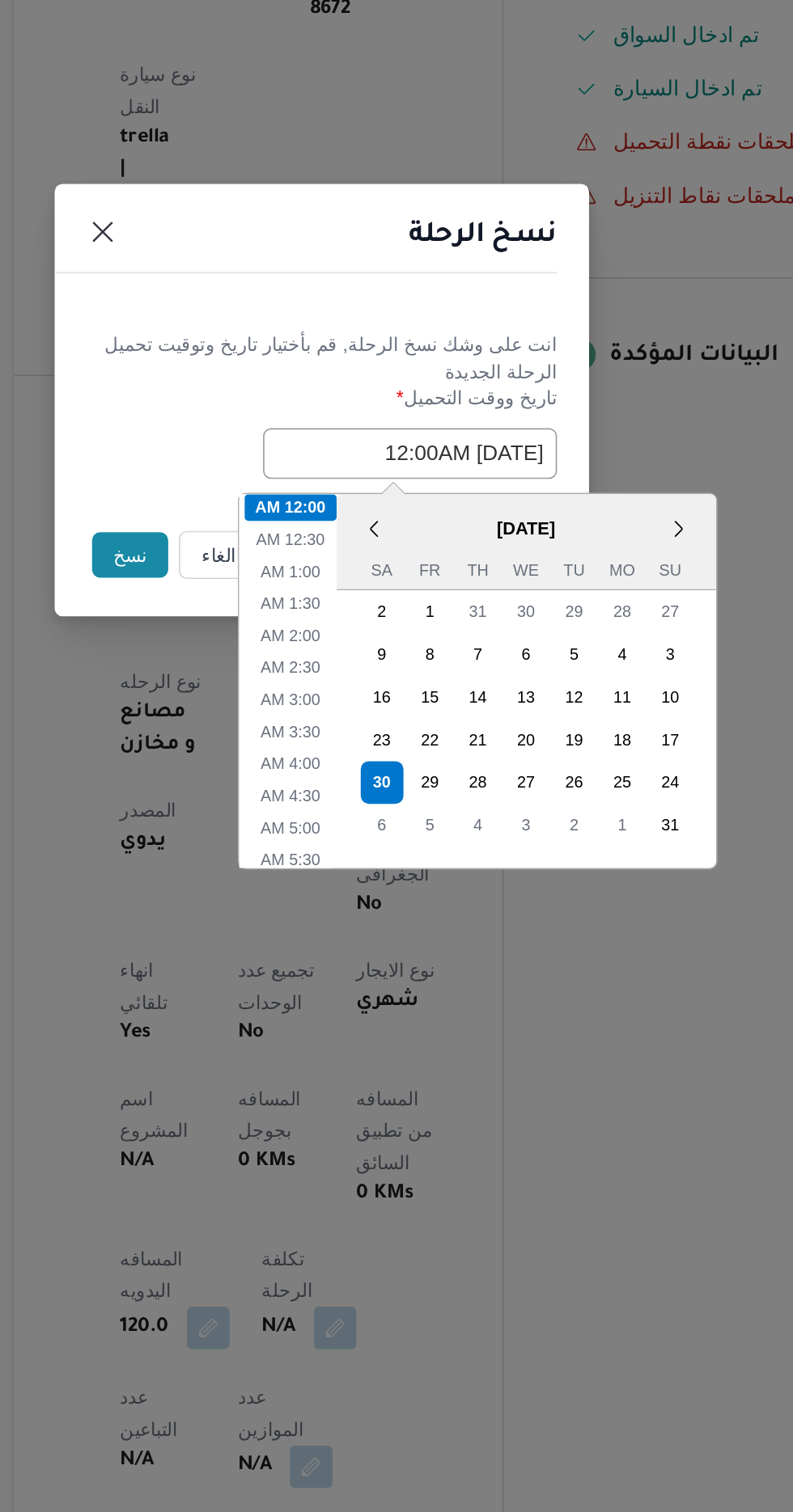
click at [261, 846] on button "نسخ" at bounding box center [280, 850] width 47 height 27
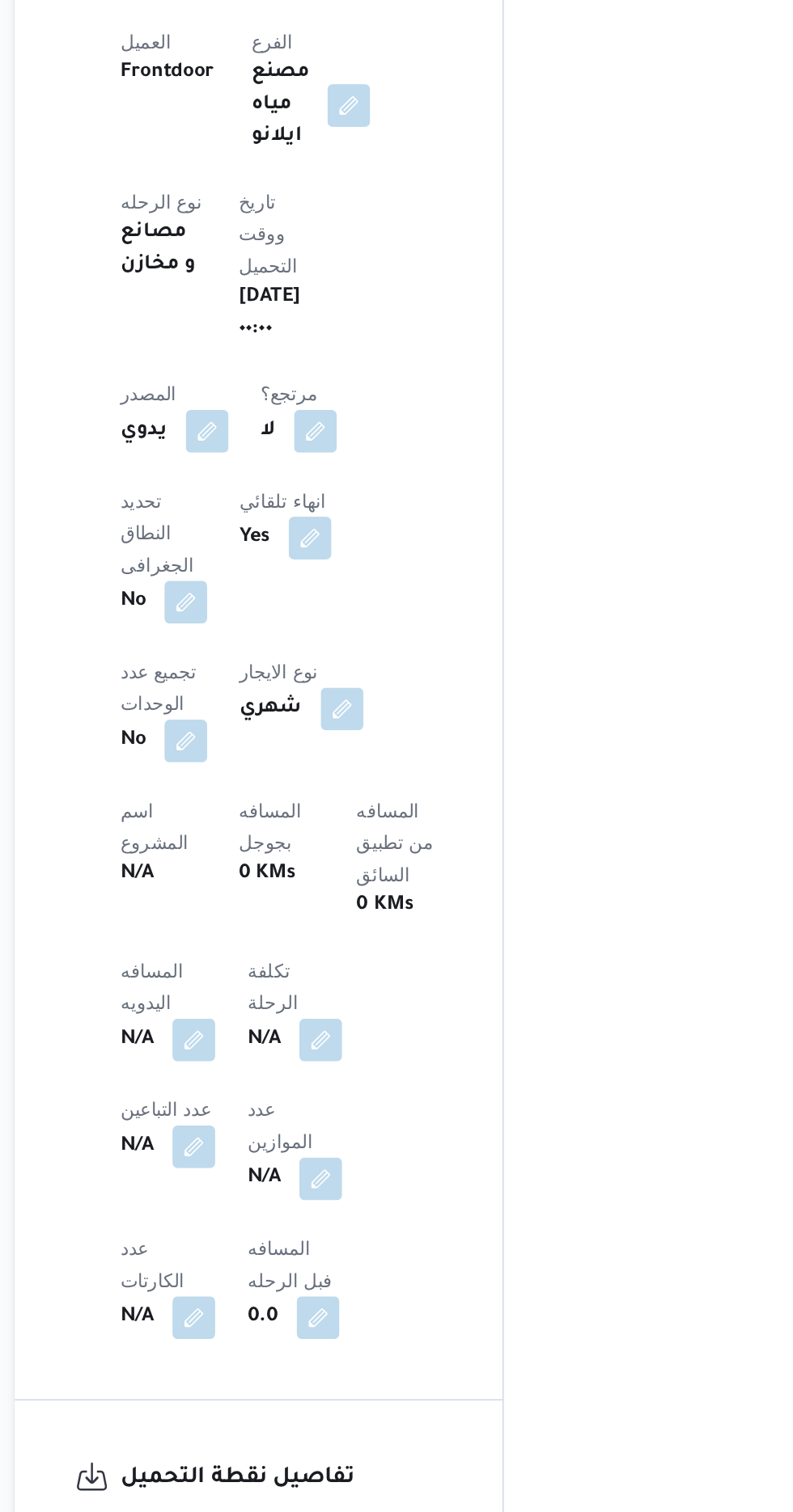
scroll to position [282, 0]
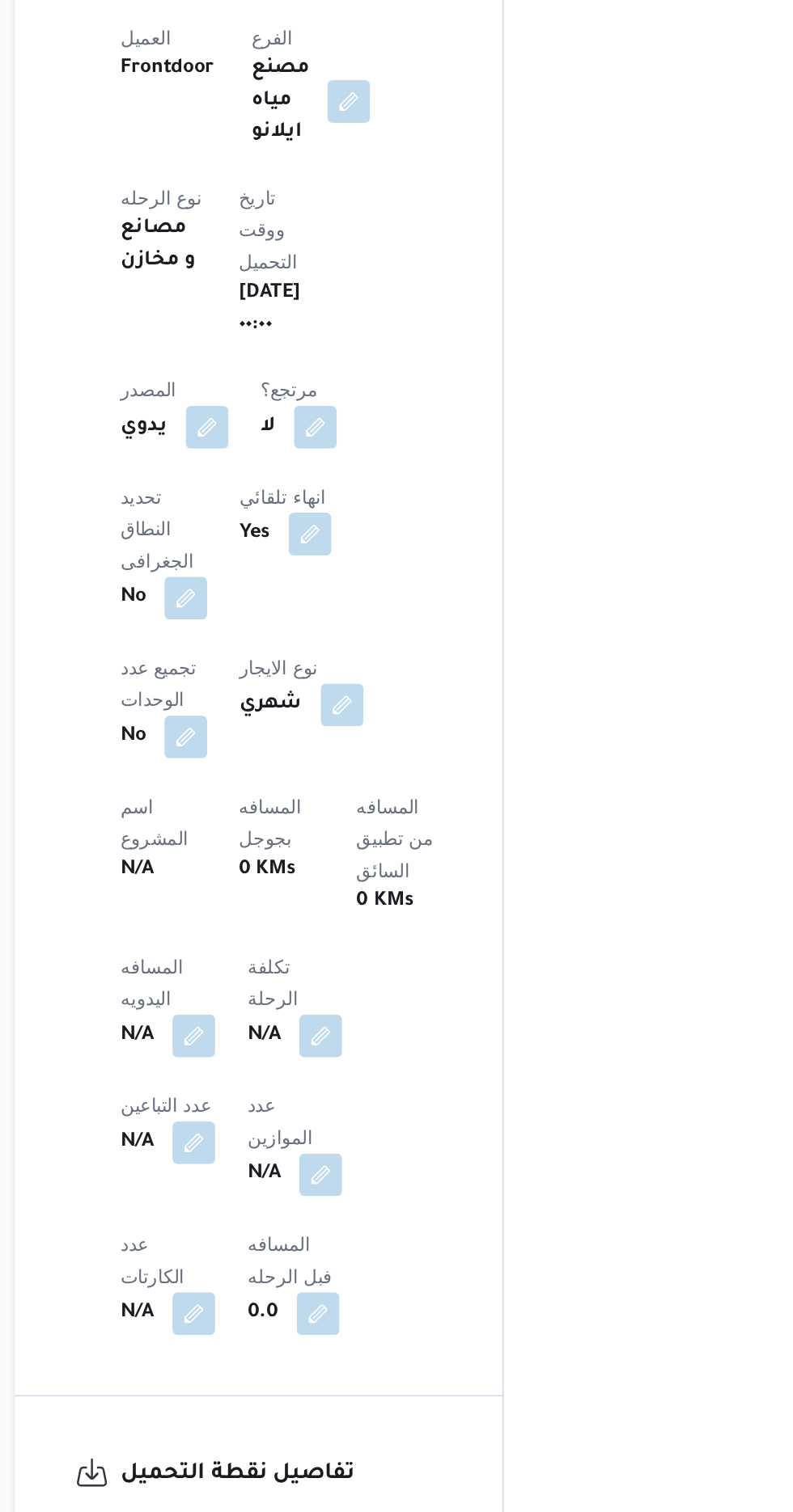
click at [291, 1214] on b "N/A" at bounding box center [284, 1224] width 20 height 19
click at [313, 1210] on button "button" at bounding box center [318, 1222] width 26 height 26
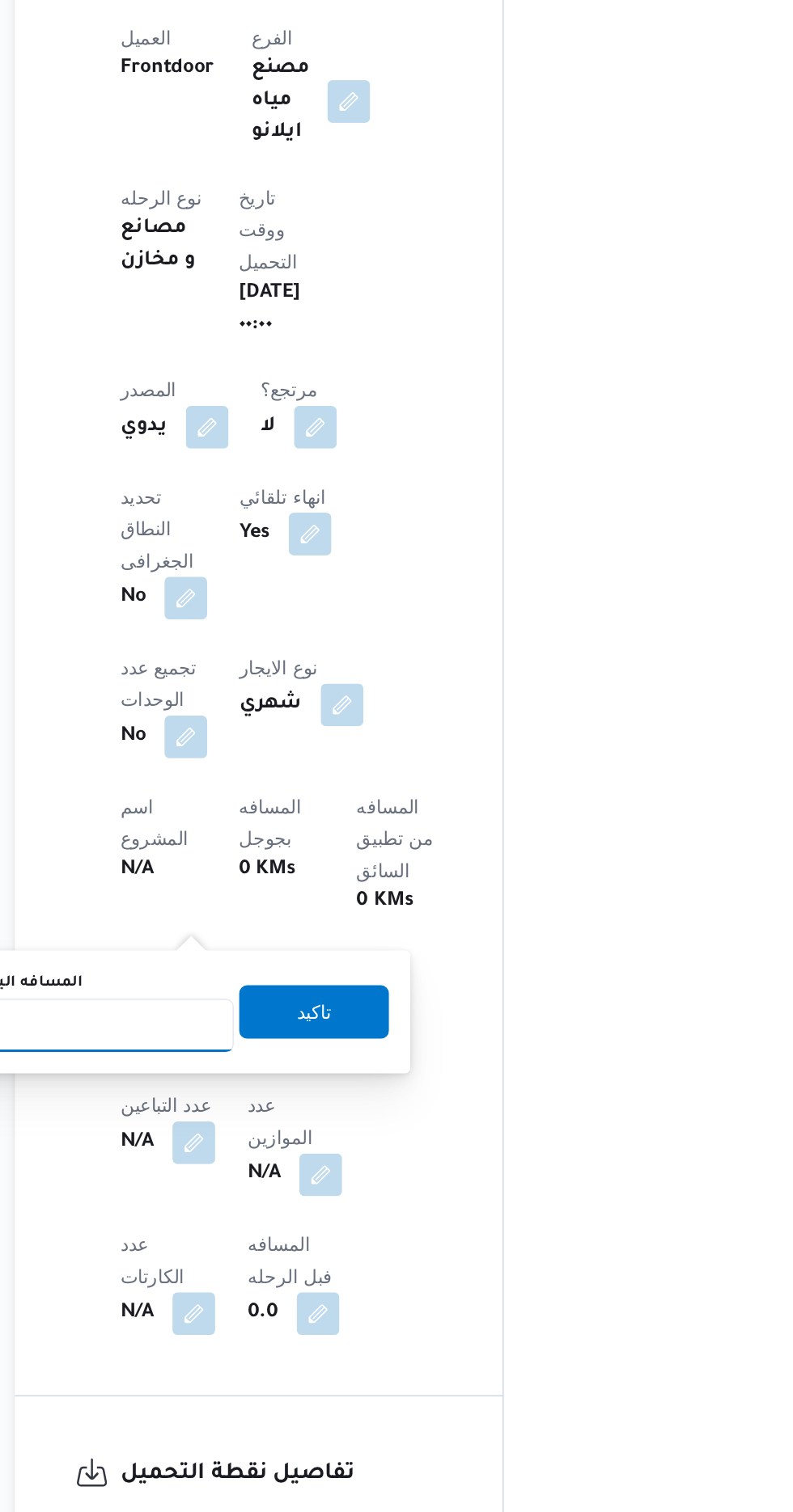
click at [273, 1210] on input "المسافه اليدويه" at bounding box center [263, 1216] width 161 height 32
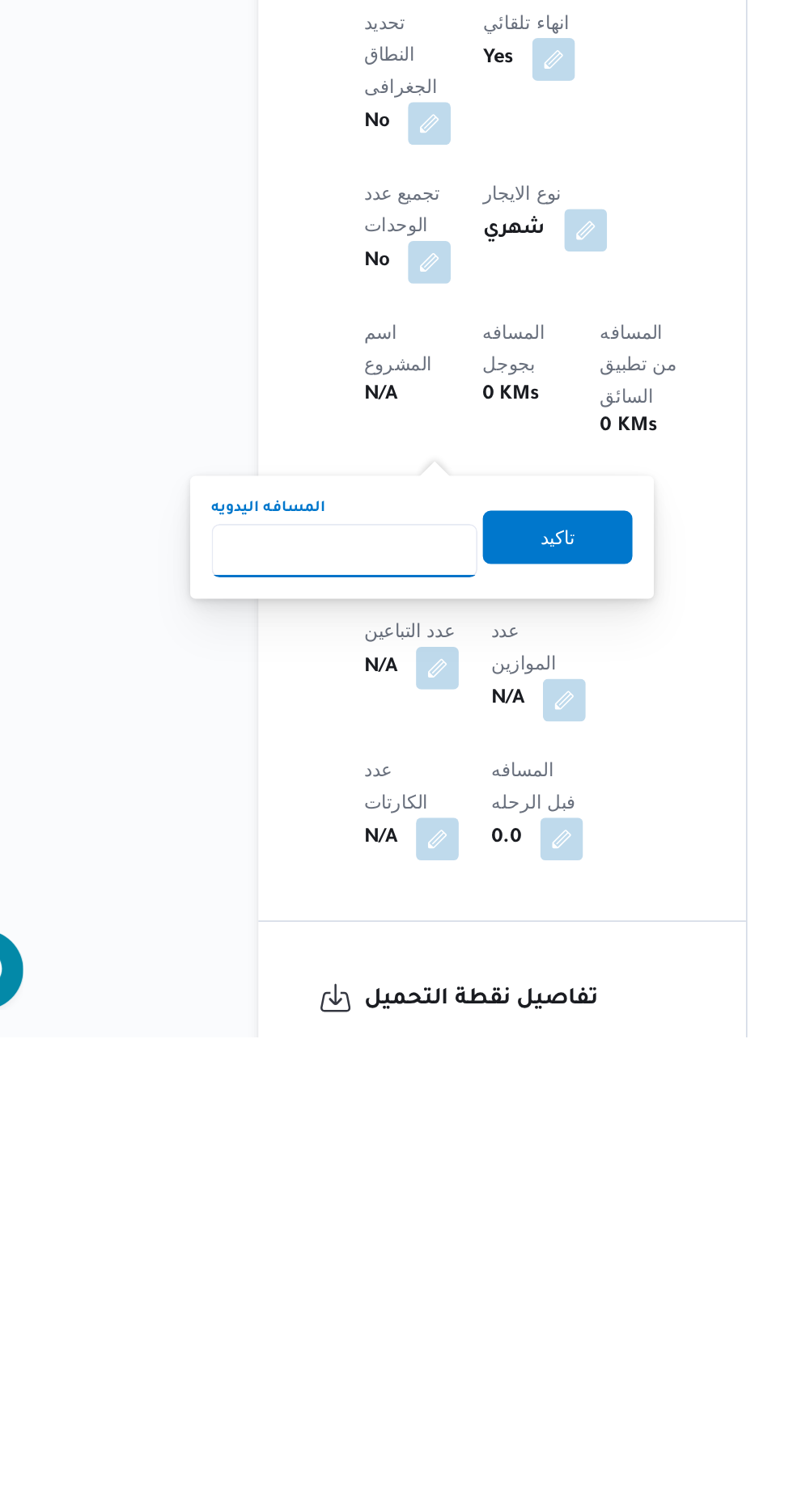
scroll to position [288, 0]
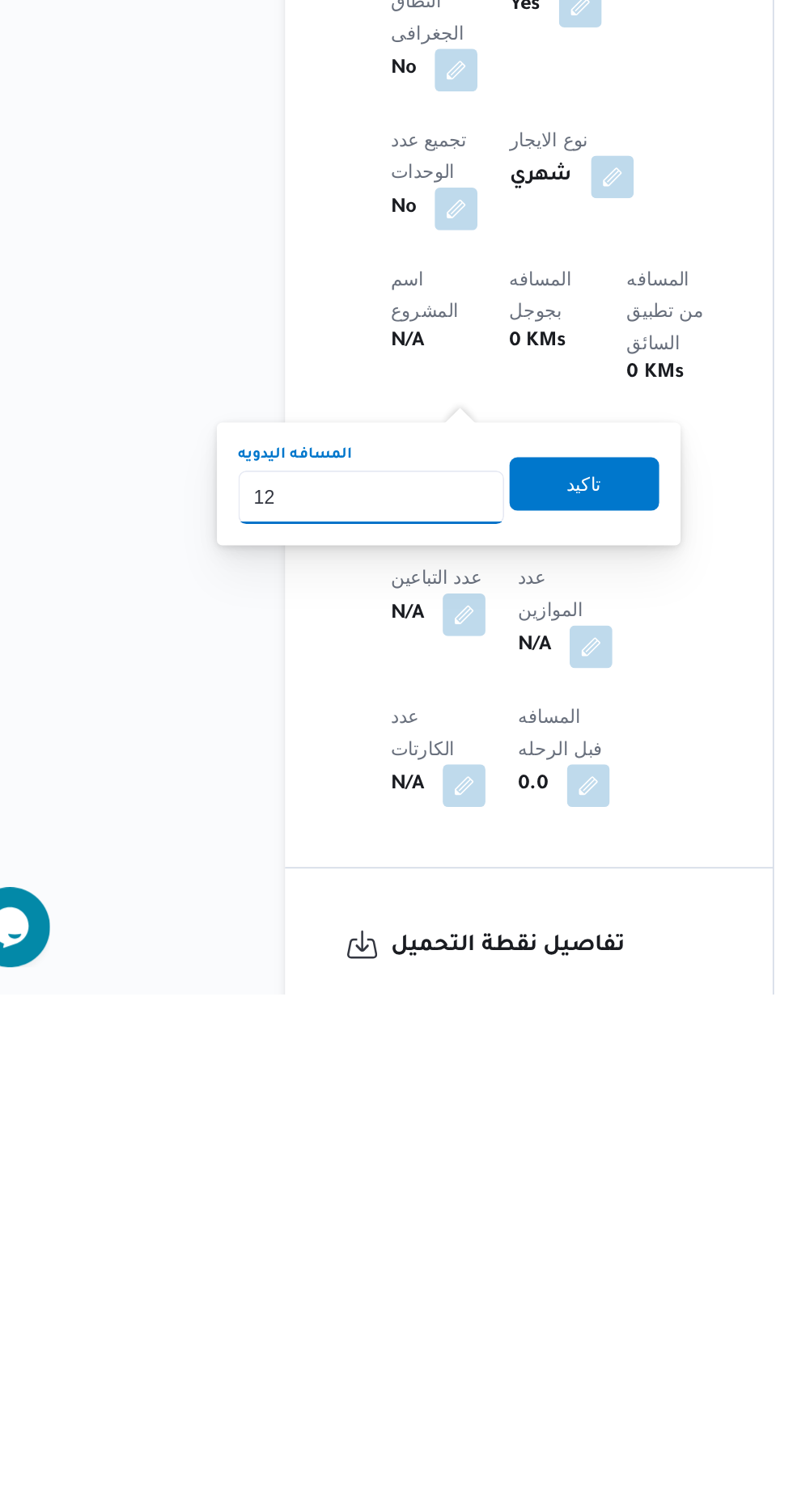
type input "120"
click at [415, 1213] on span "تاكيد" at bounding box center [391, 1202] width 90 height 32
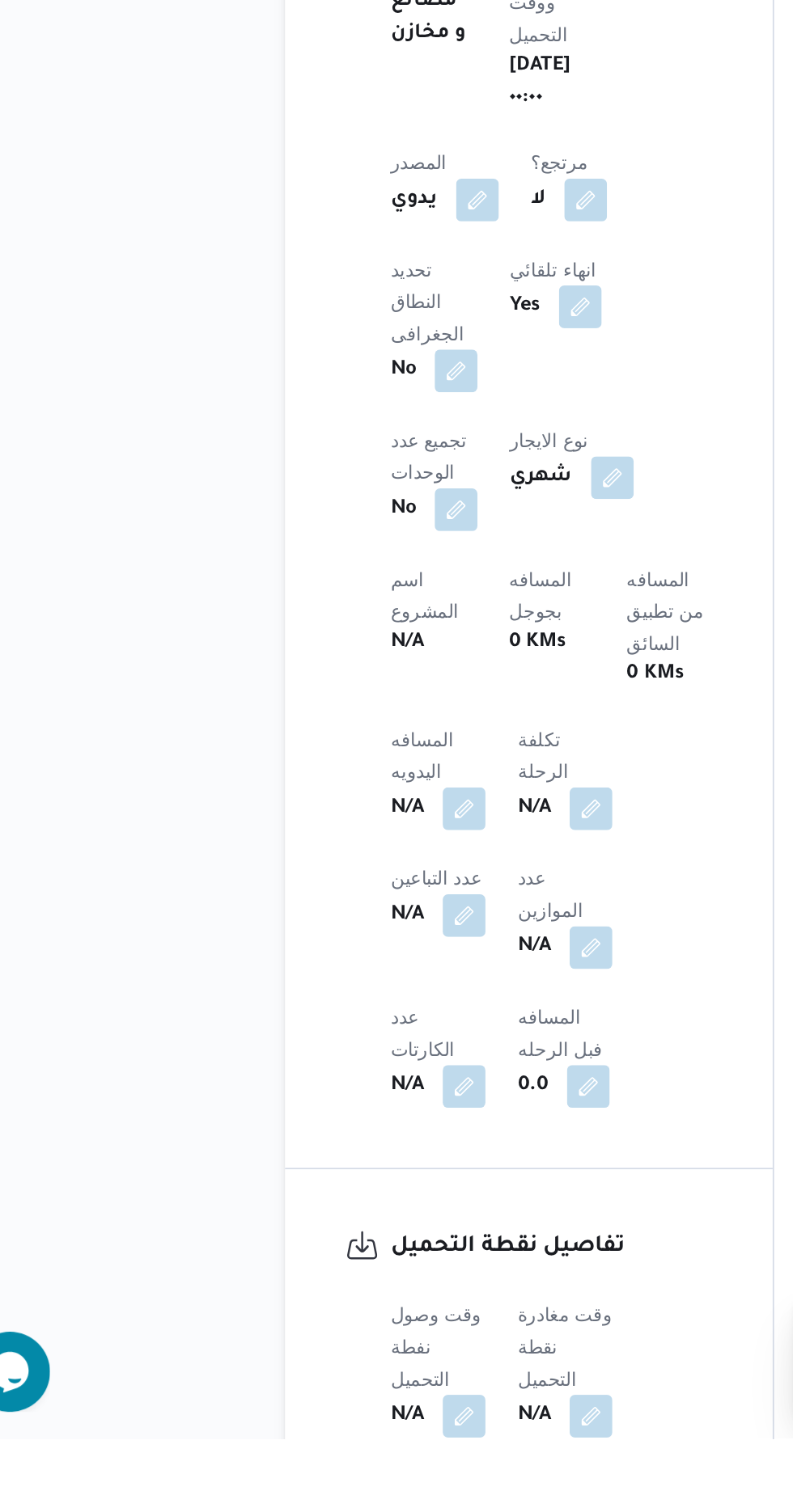
scroll to position [460, 0]
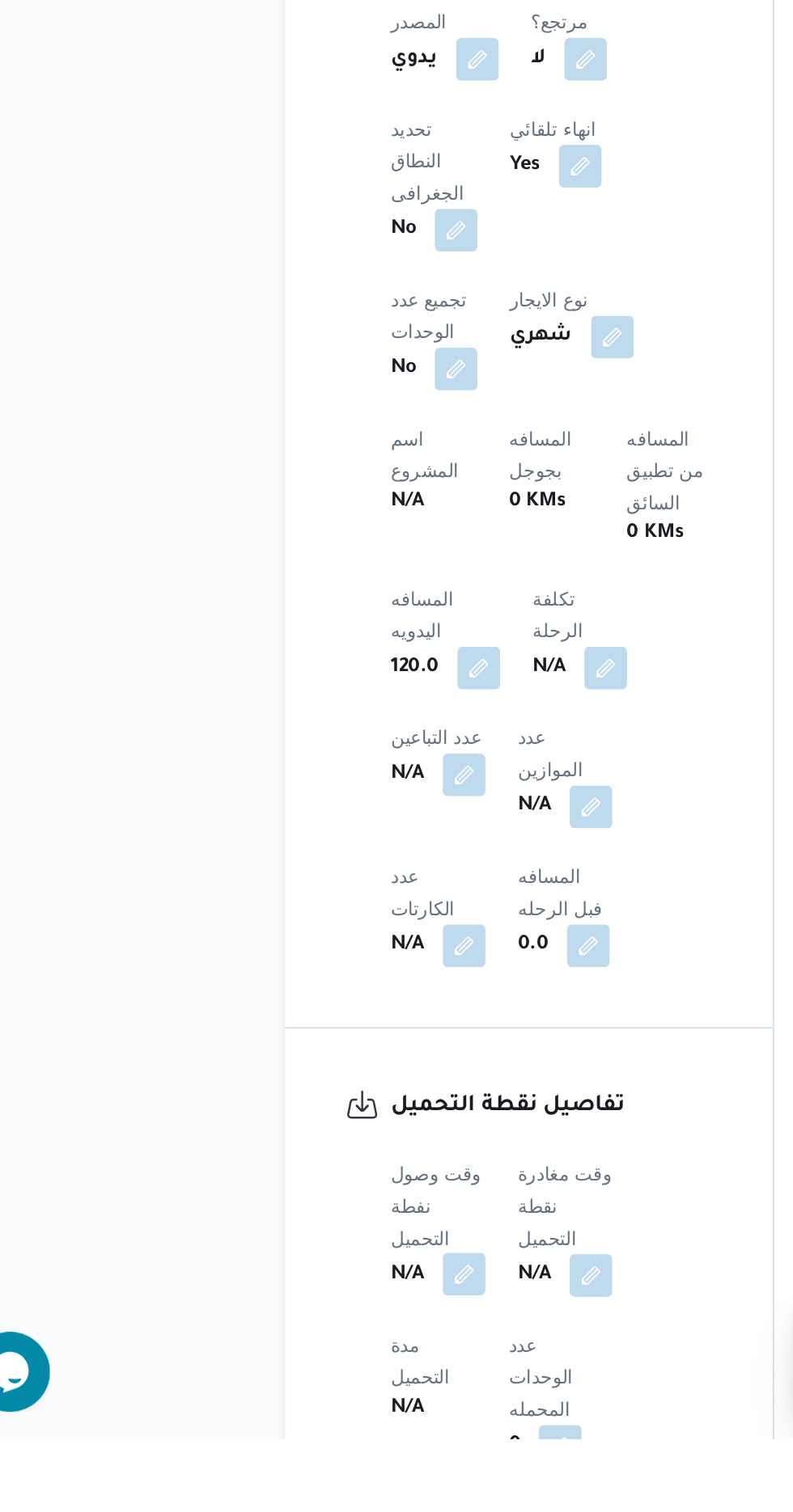
click at [323, 1400] on button "button" at bounding box center [318, 1412] width 26 height 26
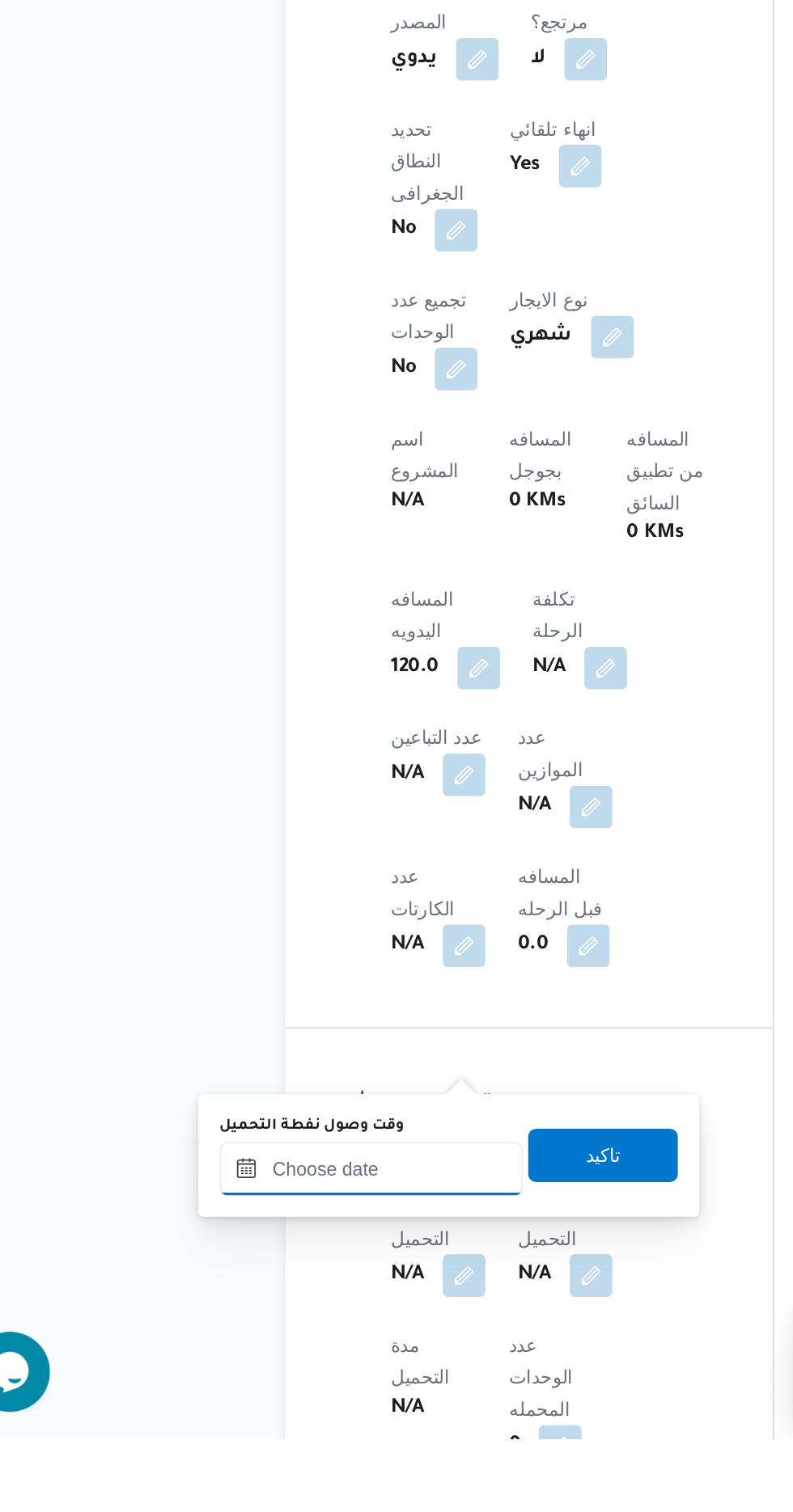
click at [302, 1344] on input "وقت وصول نفطة التحميل" at bounding box center [262, 1348] width 183 height 32
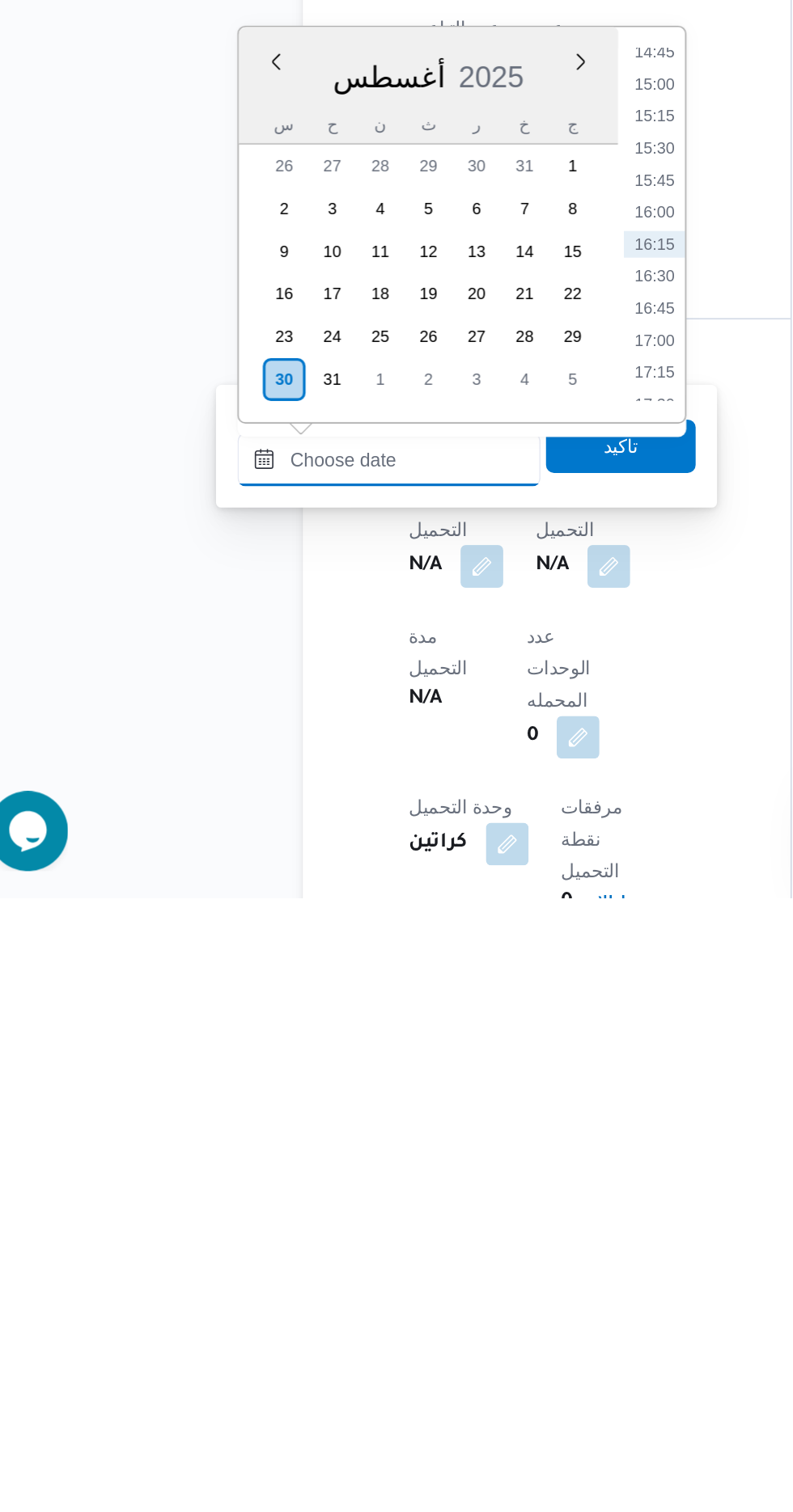
scroll to position [569, 0]
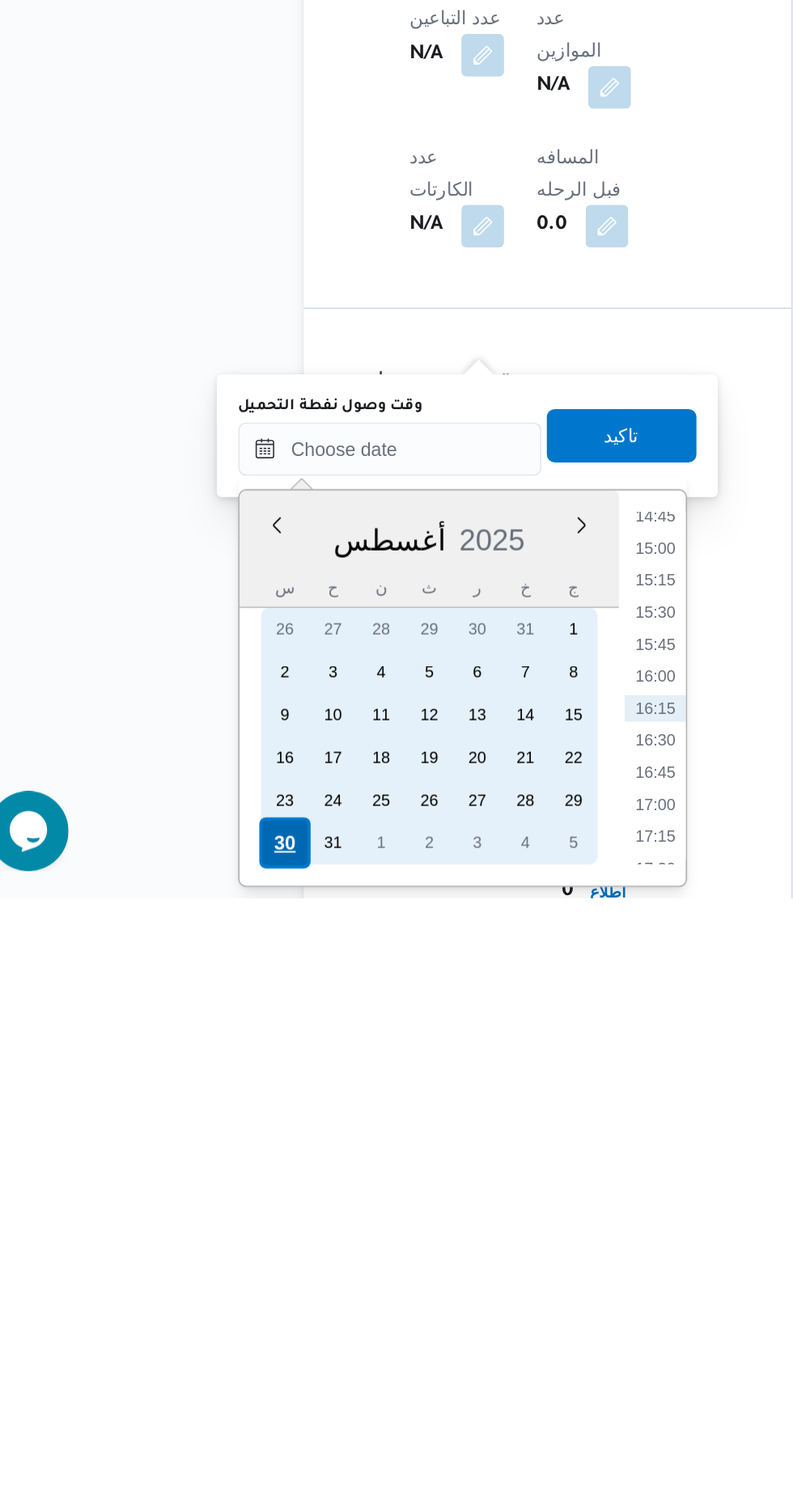
click at [201, 1480] on div "30" at bounding box center [199, 1479] width 31 height 31
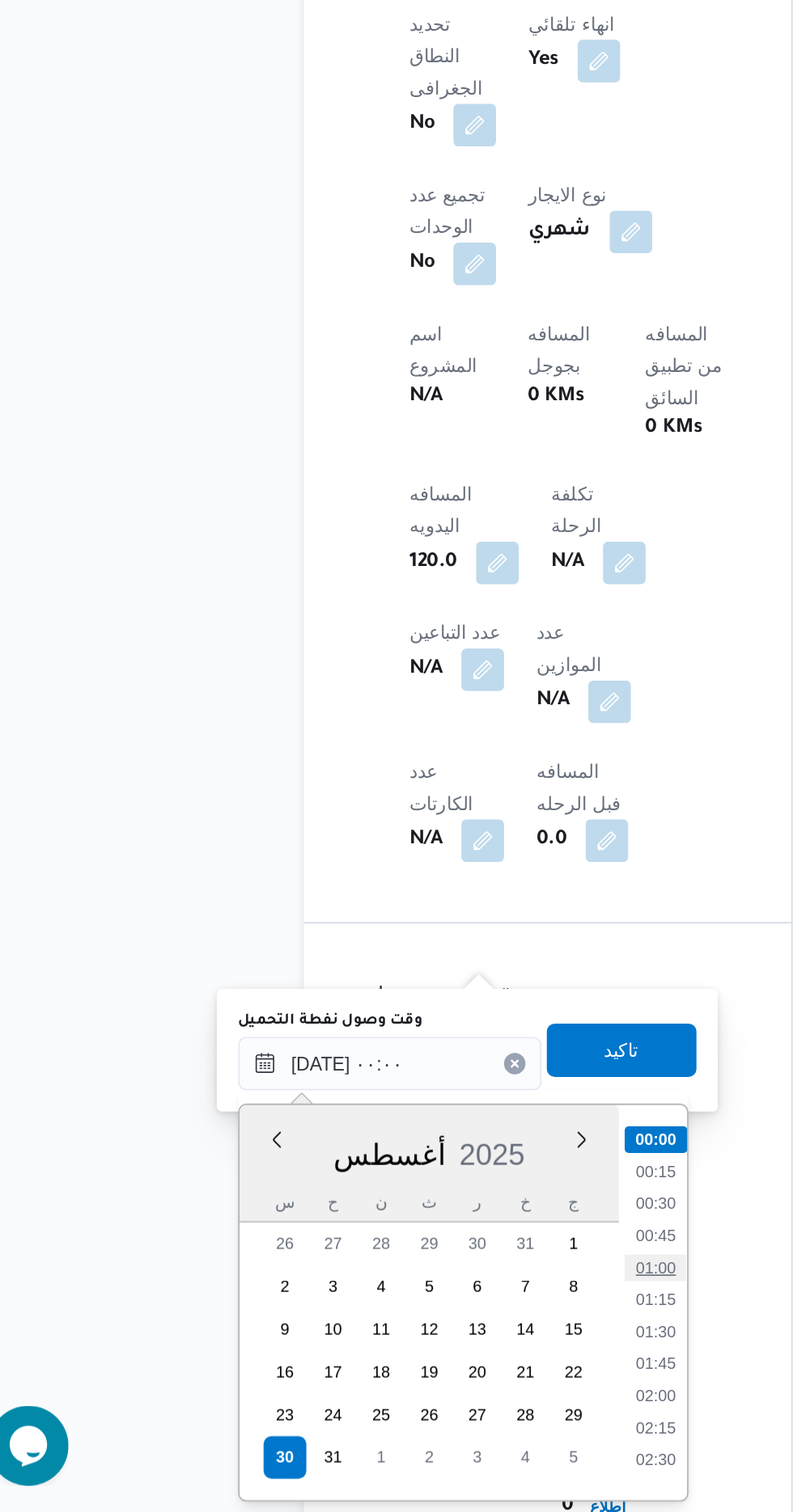
click at [422, 1361] on li "01:00" at bounding box center [423, 1364] width 37 height 16
type input "[DATE] ٠١:٠٠"
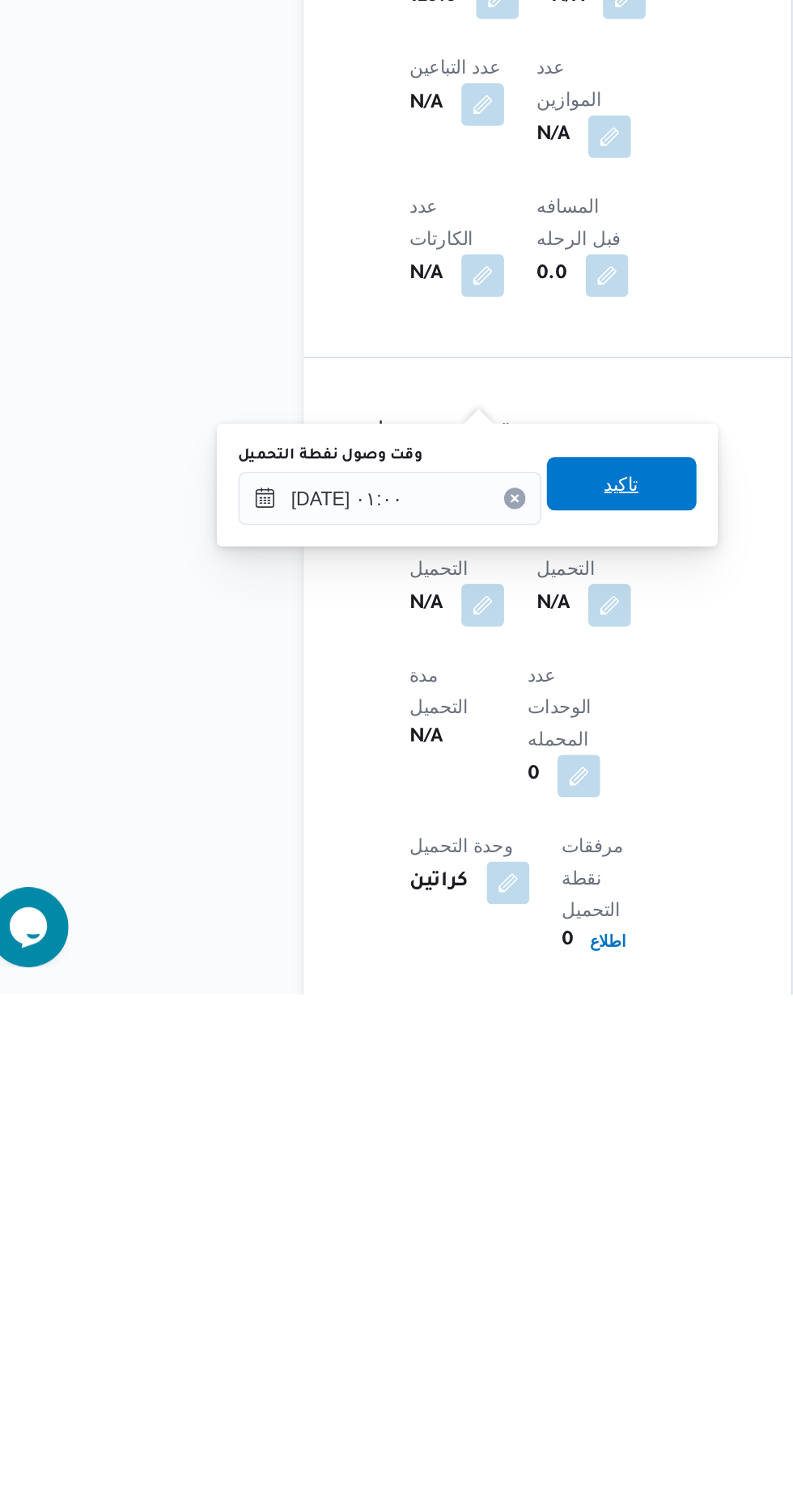
click at [428, 1210] on span "تاكيد" at bounding box center [402, 1203] width 90 height 32
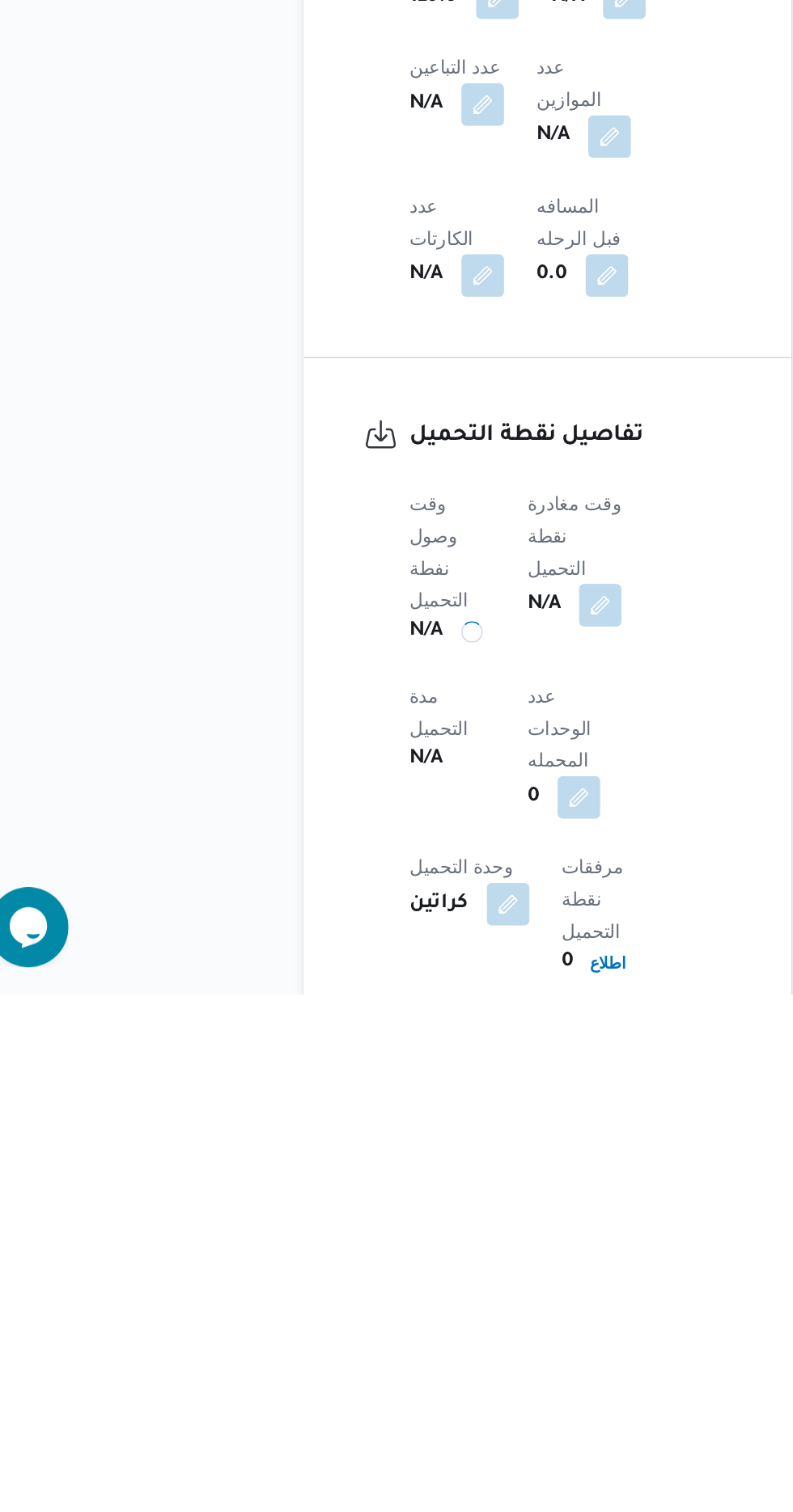
scroll to position [598, 0]
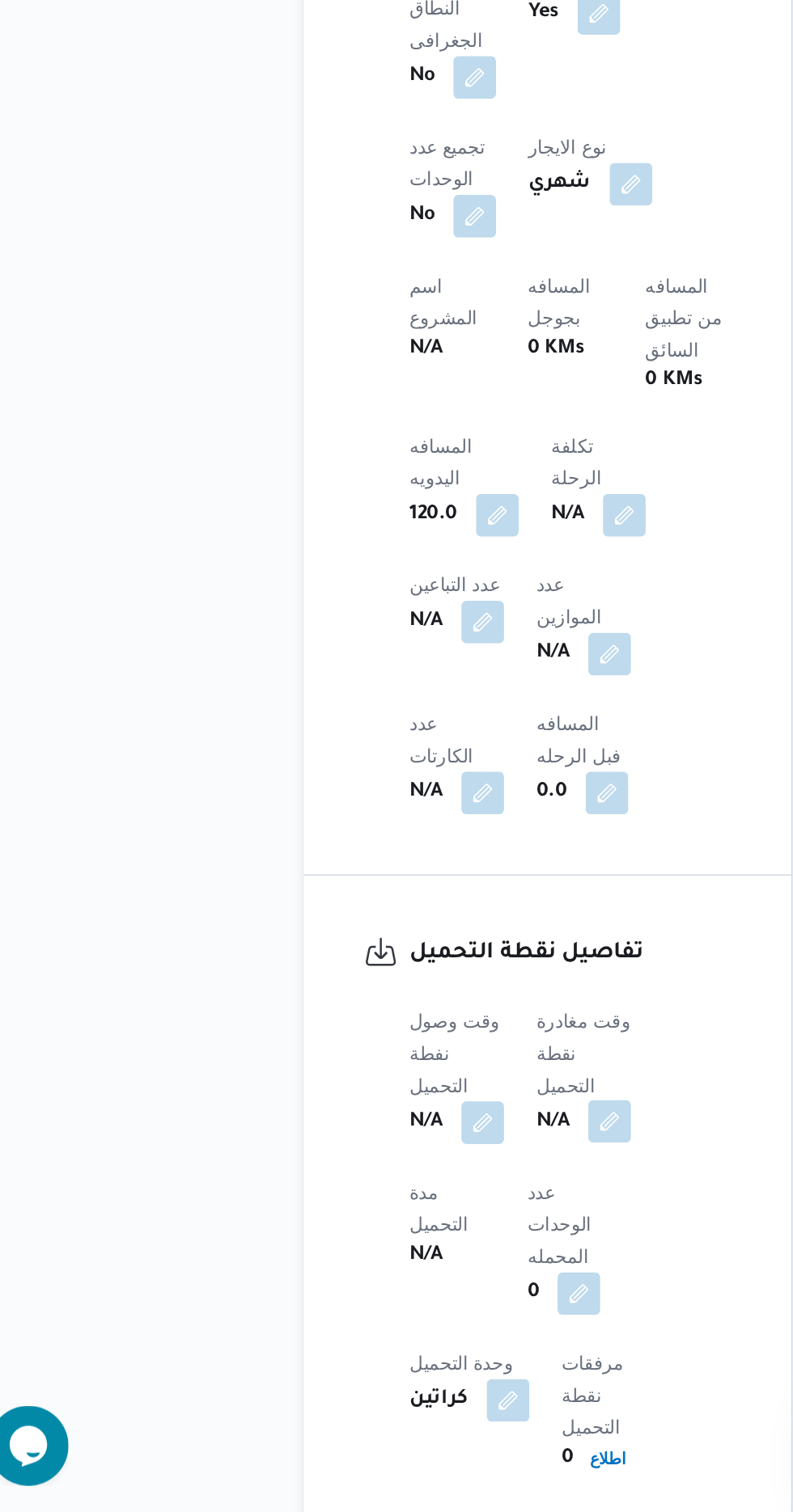
click at [401, 1263] on button "button" at bounding box center [396, 1276] width 26 height 26
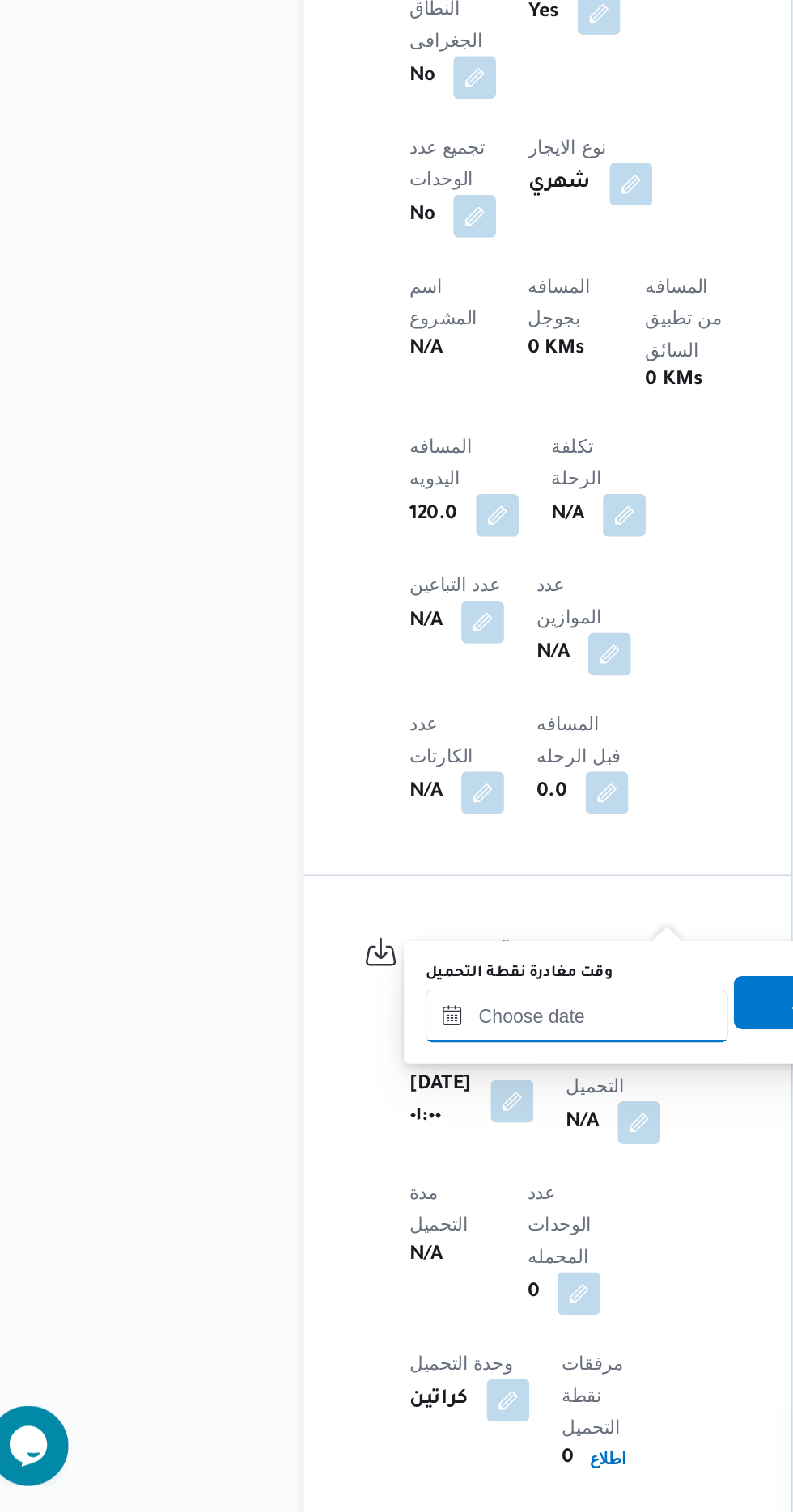
click at [365, 1207] on input "وقت مغادرة نقطة التحميل" at bounding box center [375, 1211] width 183 height 32
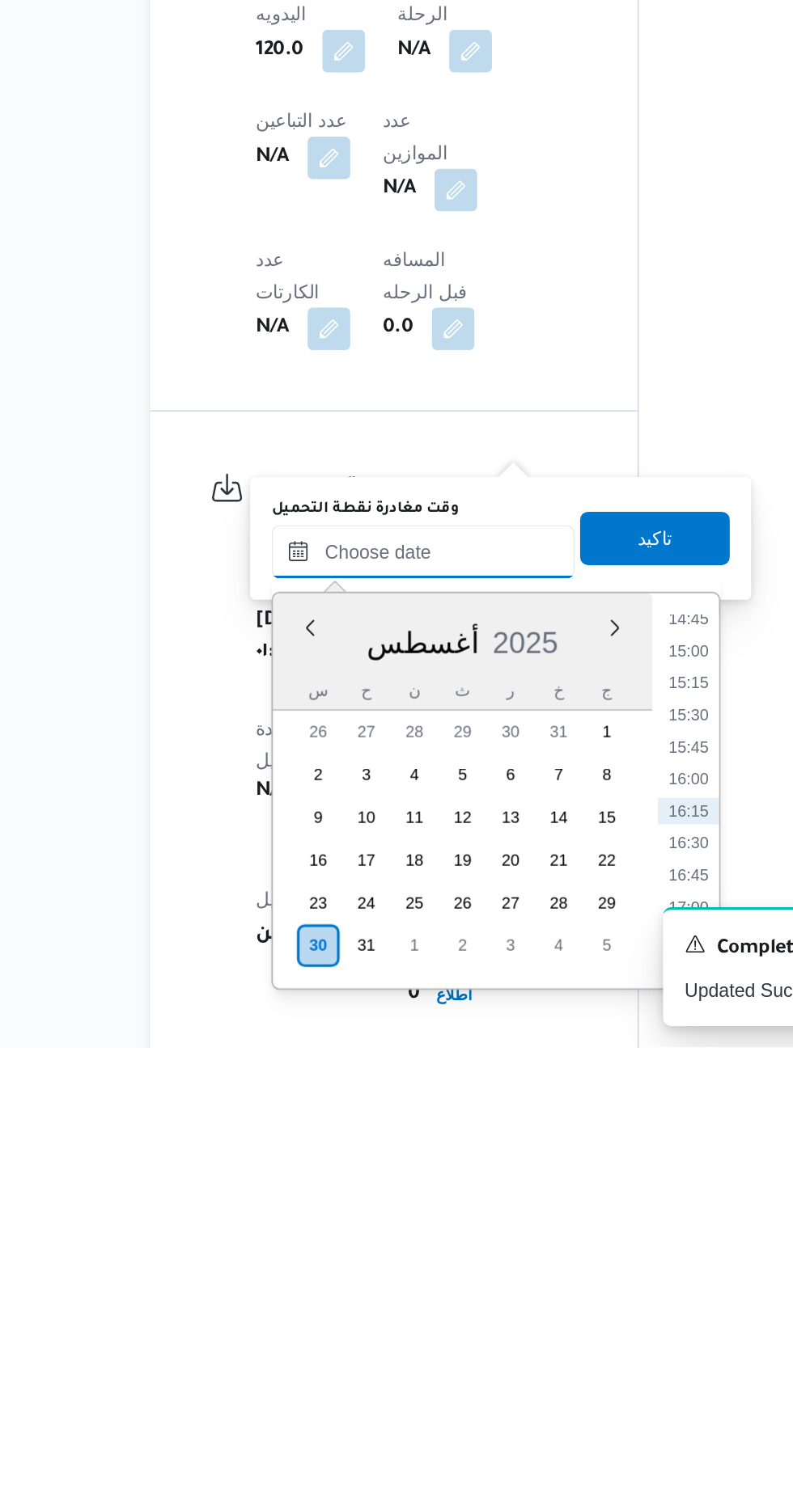
scroll to position [597, 0]
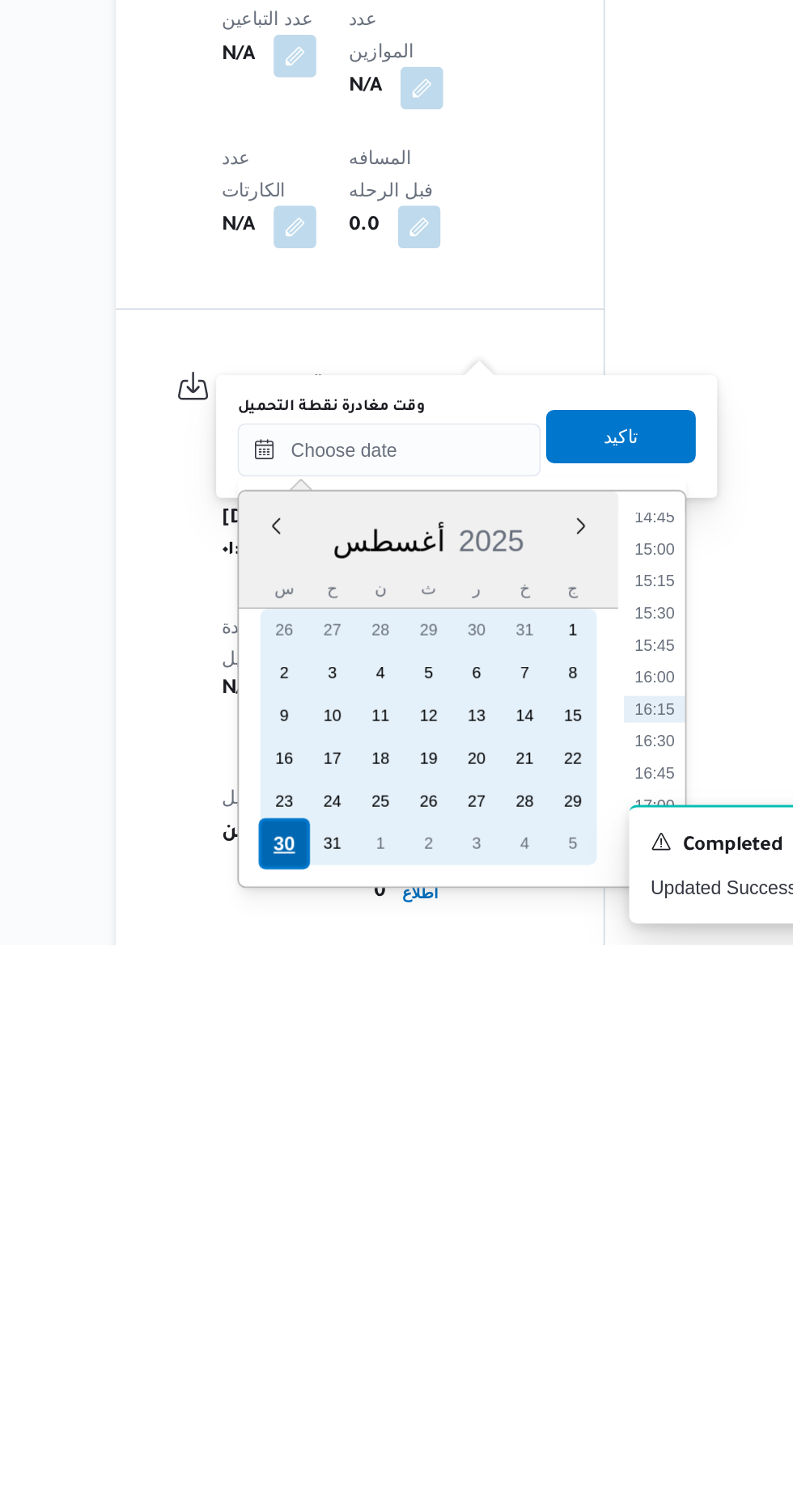
click at [308, 1449] on div "30" at bounding box center [312, 1451] width 31 height 31
type input "[DATE] ٠٠:٠٠"
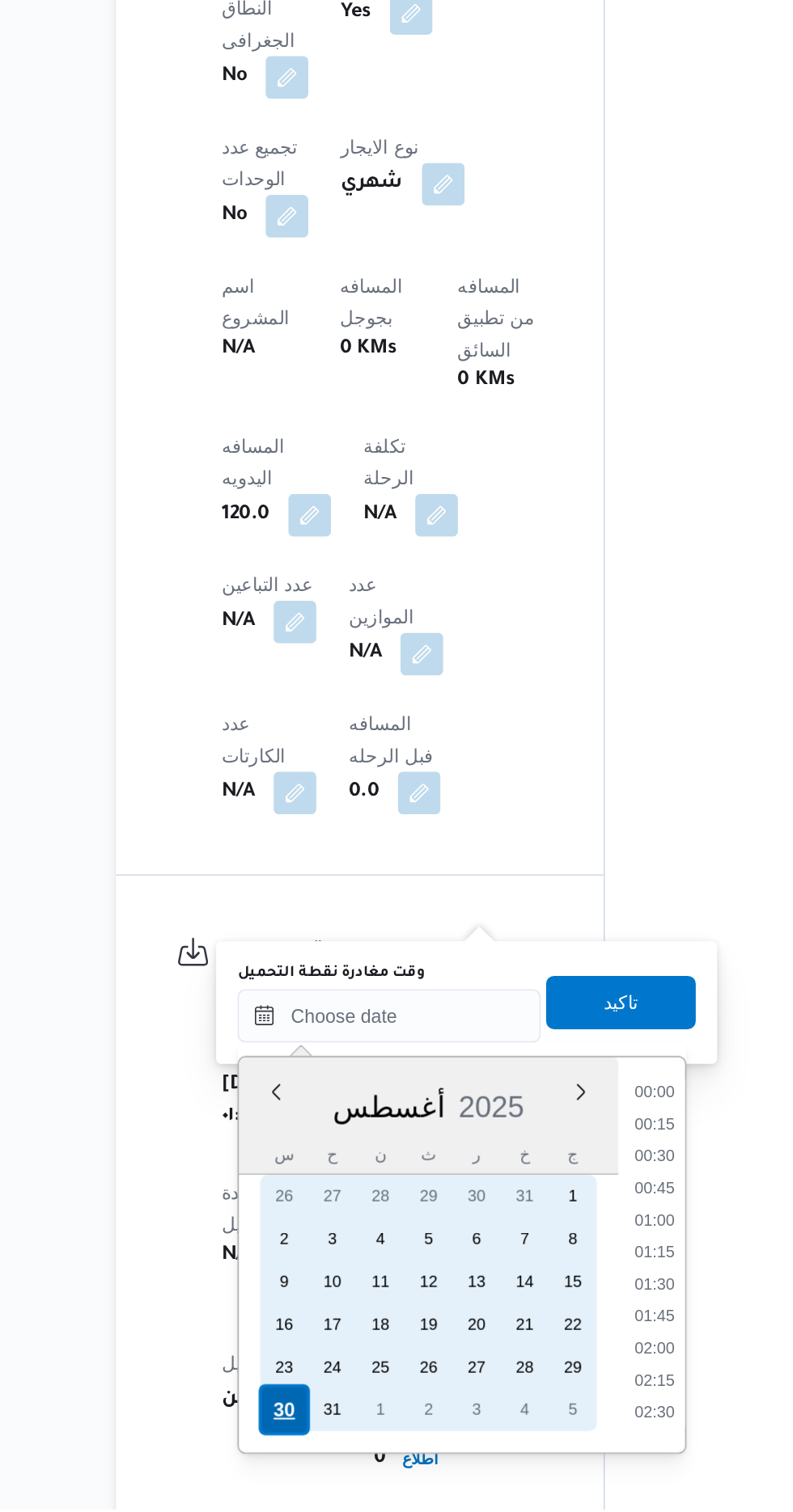
scroll to position [609, 0]
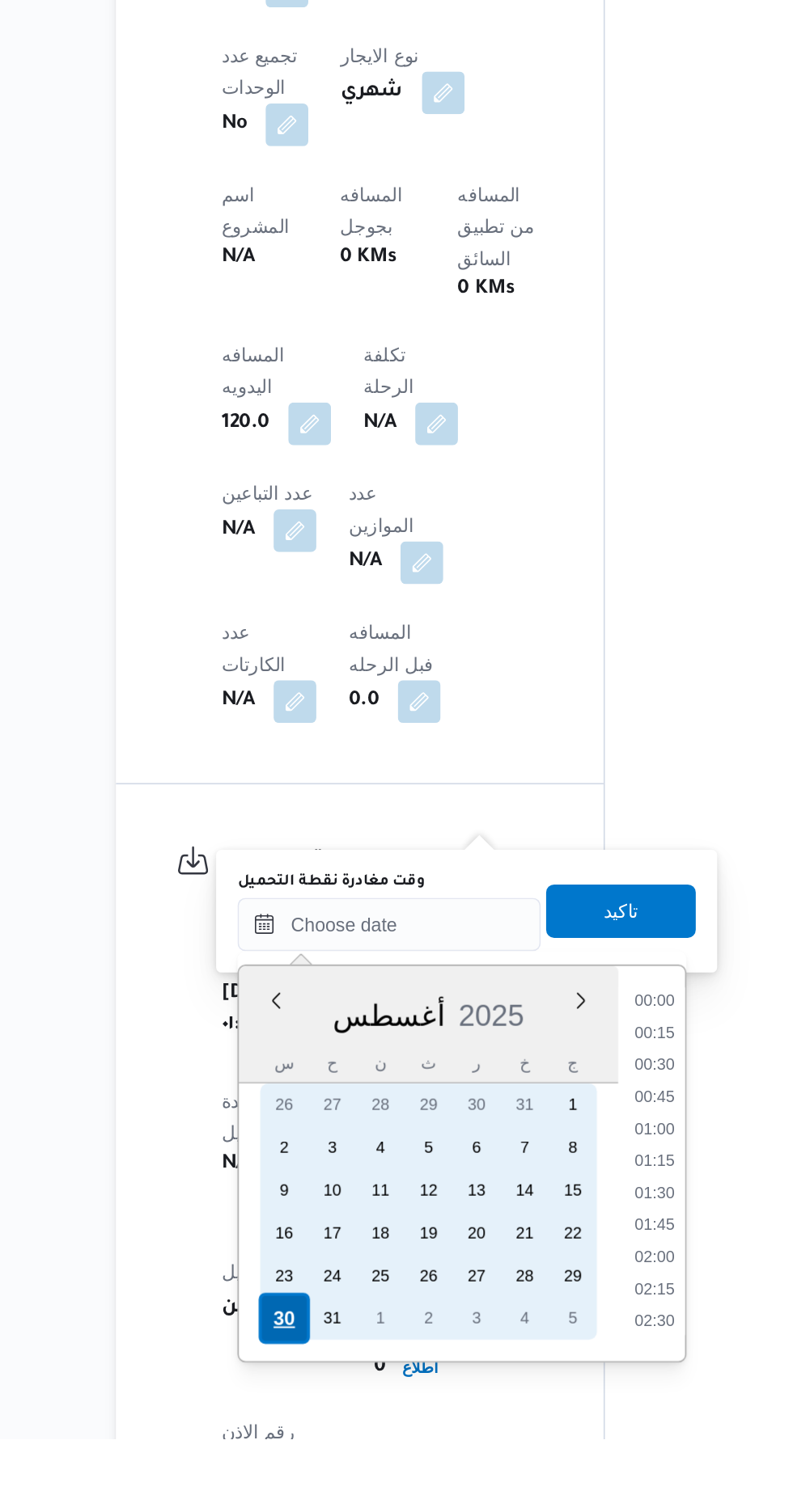
click at [310, 1437] on div "30" at bounding box center [312, 1439] width 31 height 31
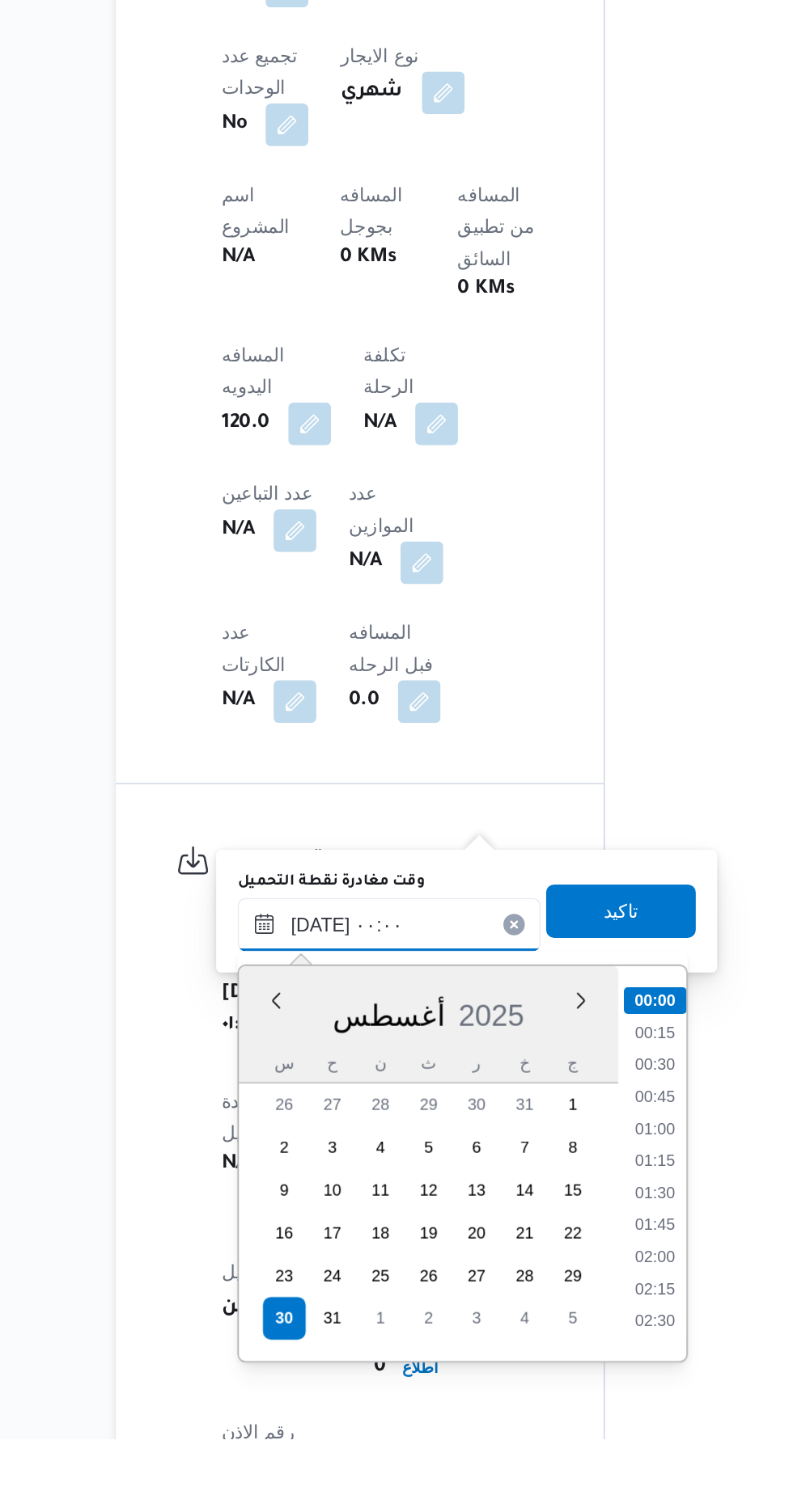
click at [290, 1207] on input "[DATE] ٠٠:٠٠" at bounding box center [375, 1200] width 183 height 32
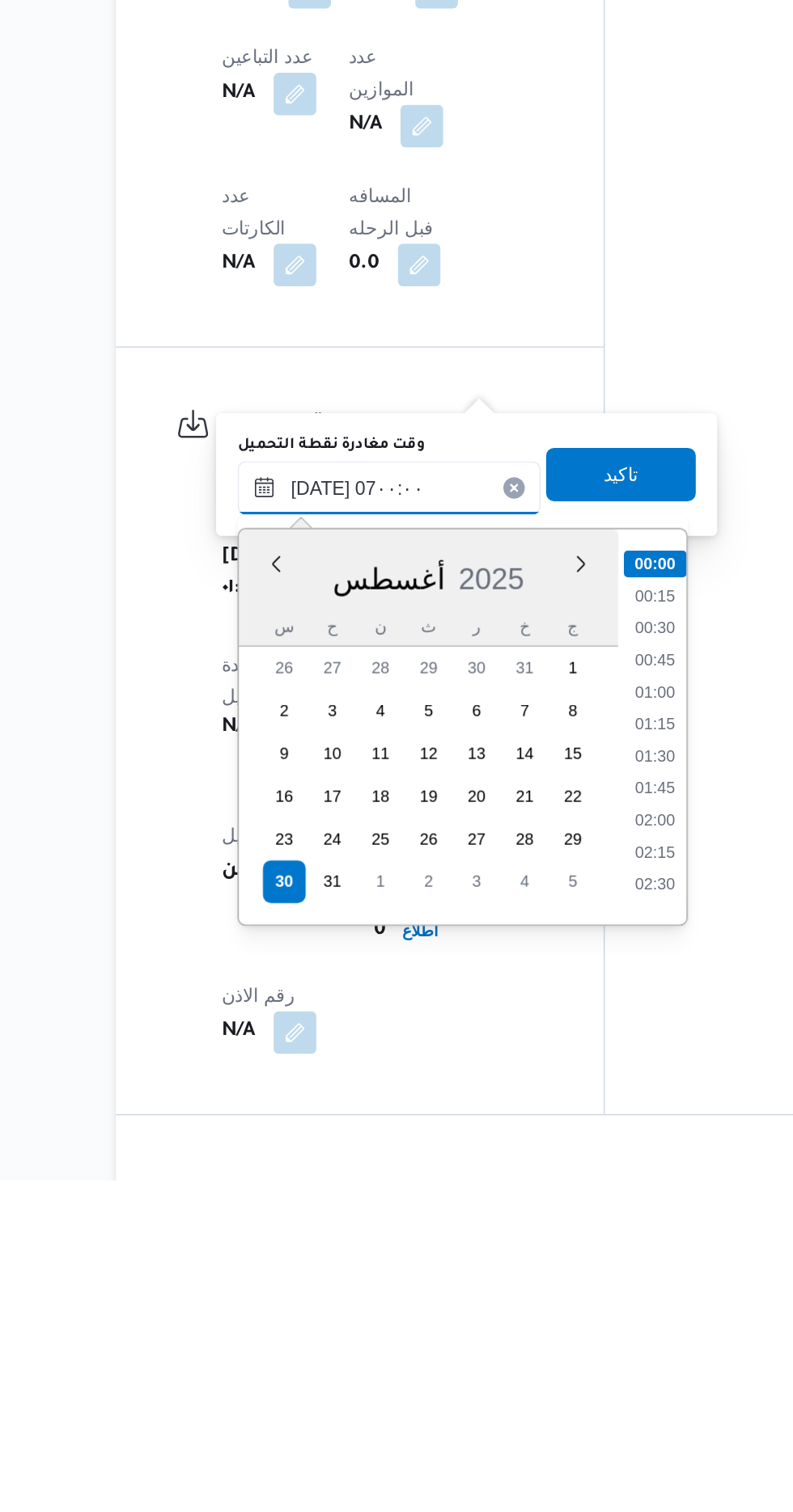
scroll to position [348, 0]
click at [537, 1290] on li "06:30" at bounding box center [536, 1295] width 37 height 16
type input "[DATE] ٠٦:٣٠"
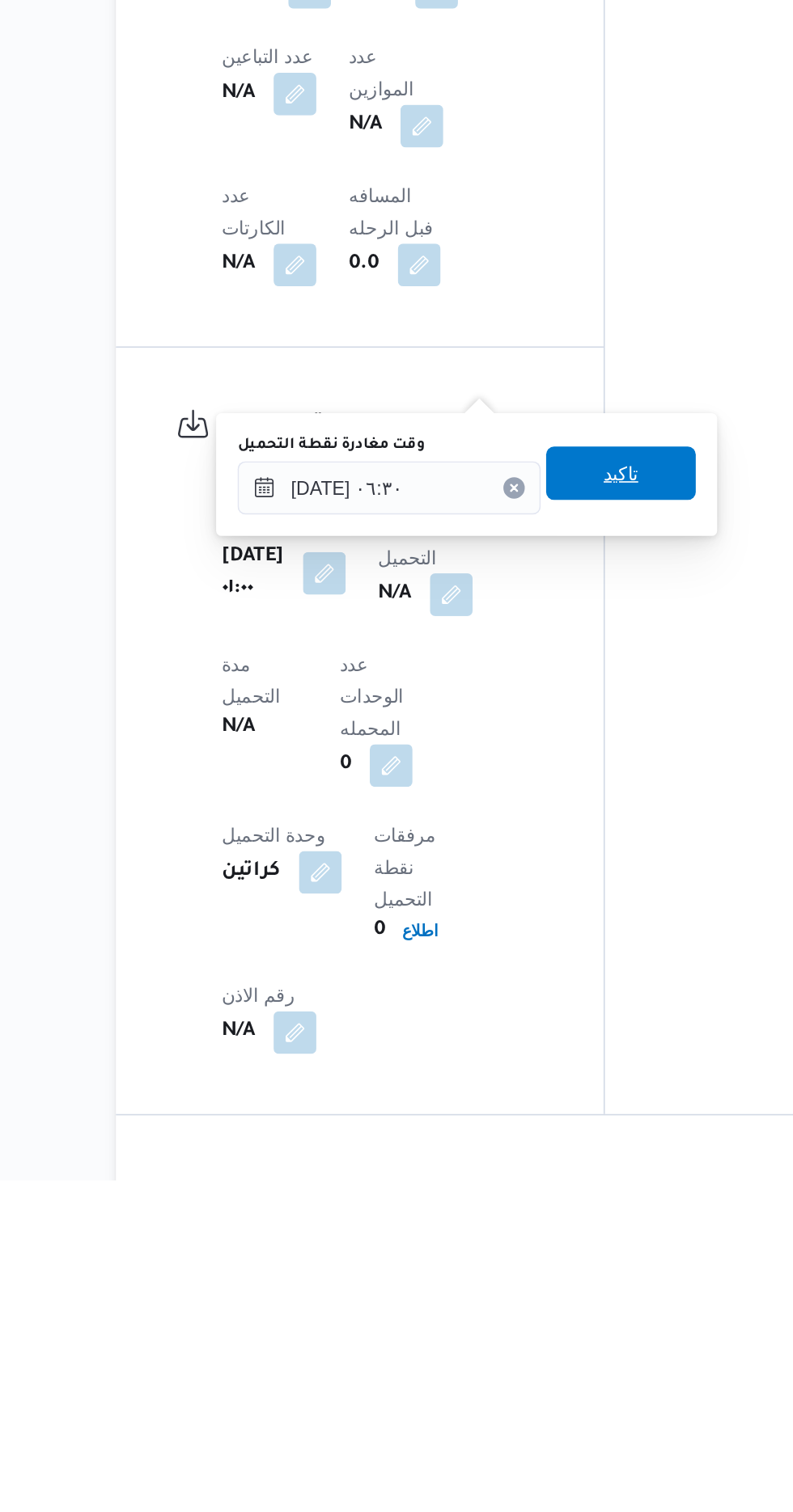
click at [526, 1086] on span "تاكيد" at bounding box center [517, 1084] width 21 height 19
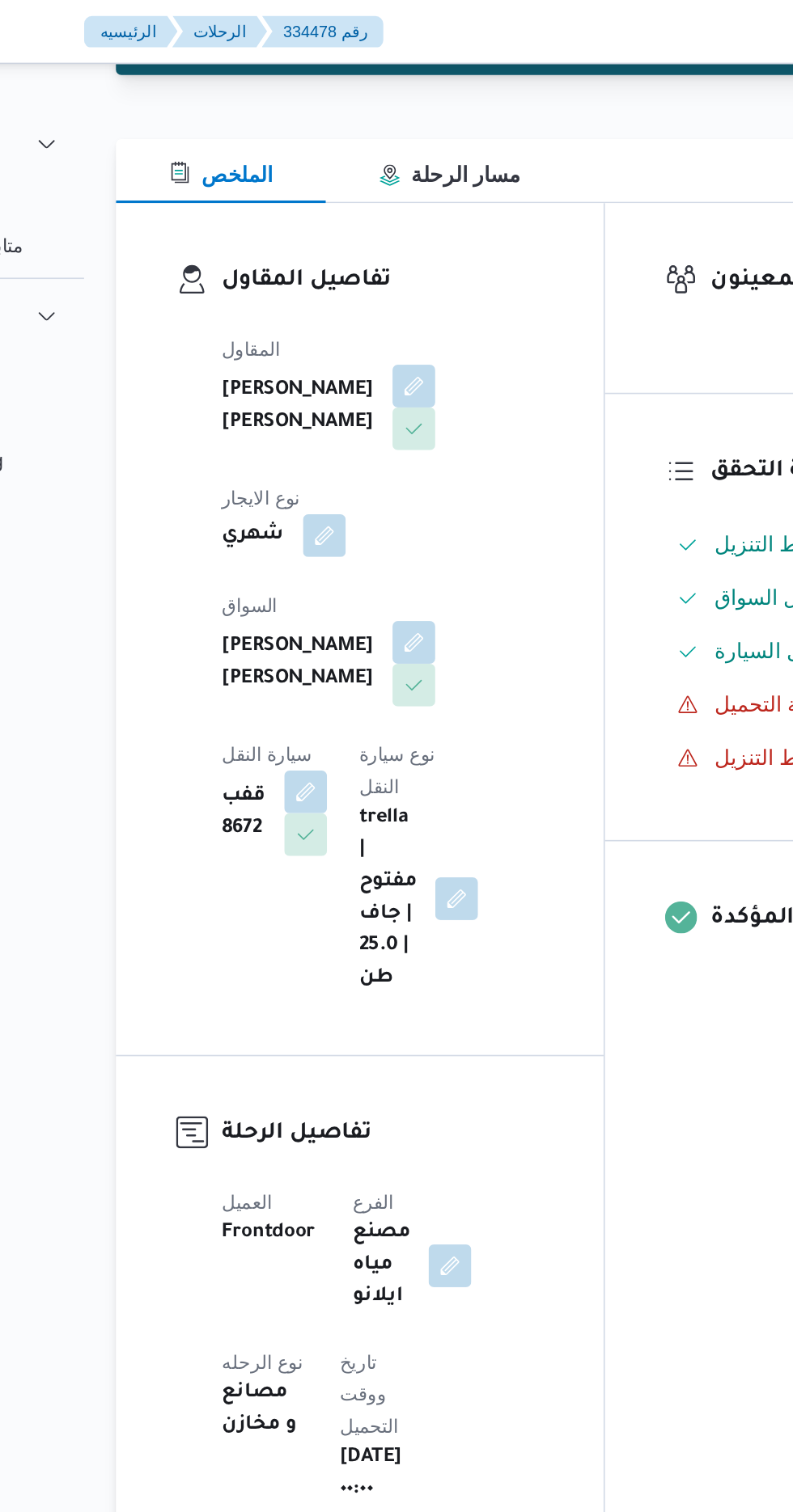
scroll to position [0, 0]
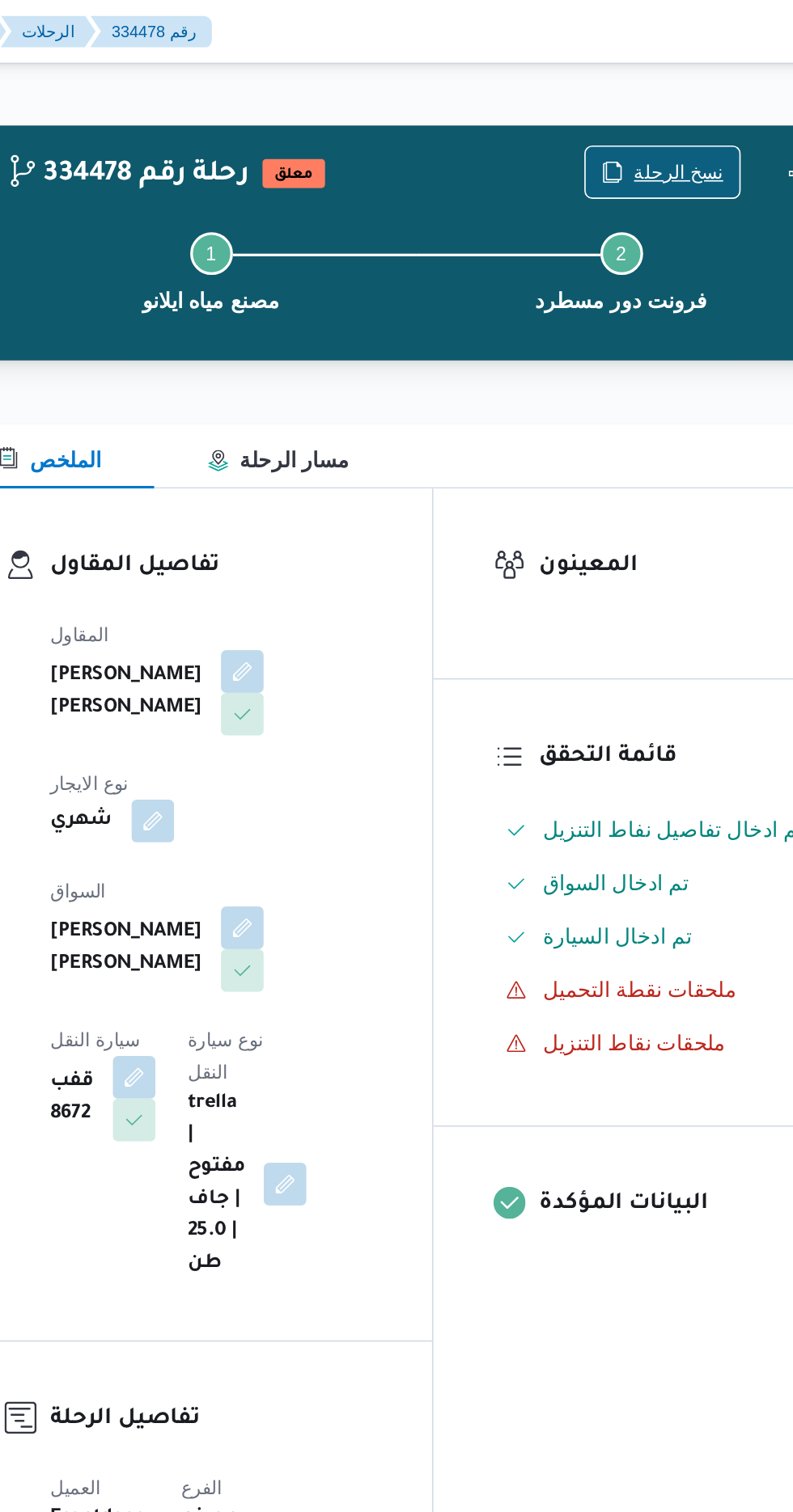
click at [637, 98] on span "نسخ الرحلة" at bounding box center [655, 105] width 54 height 19
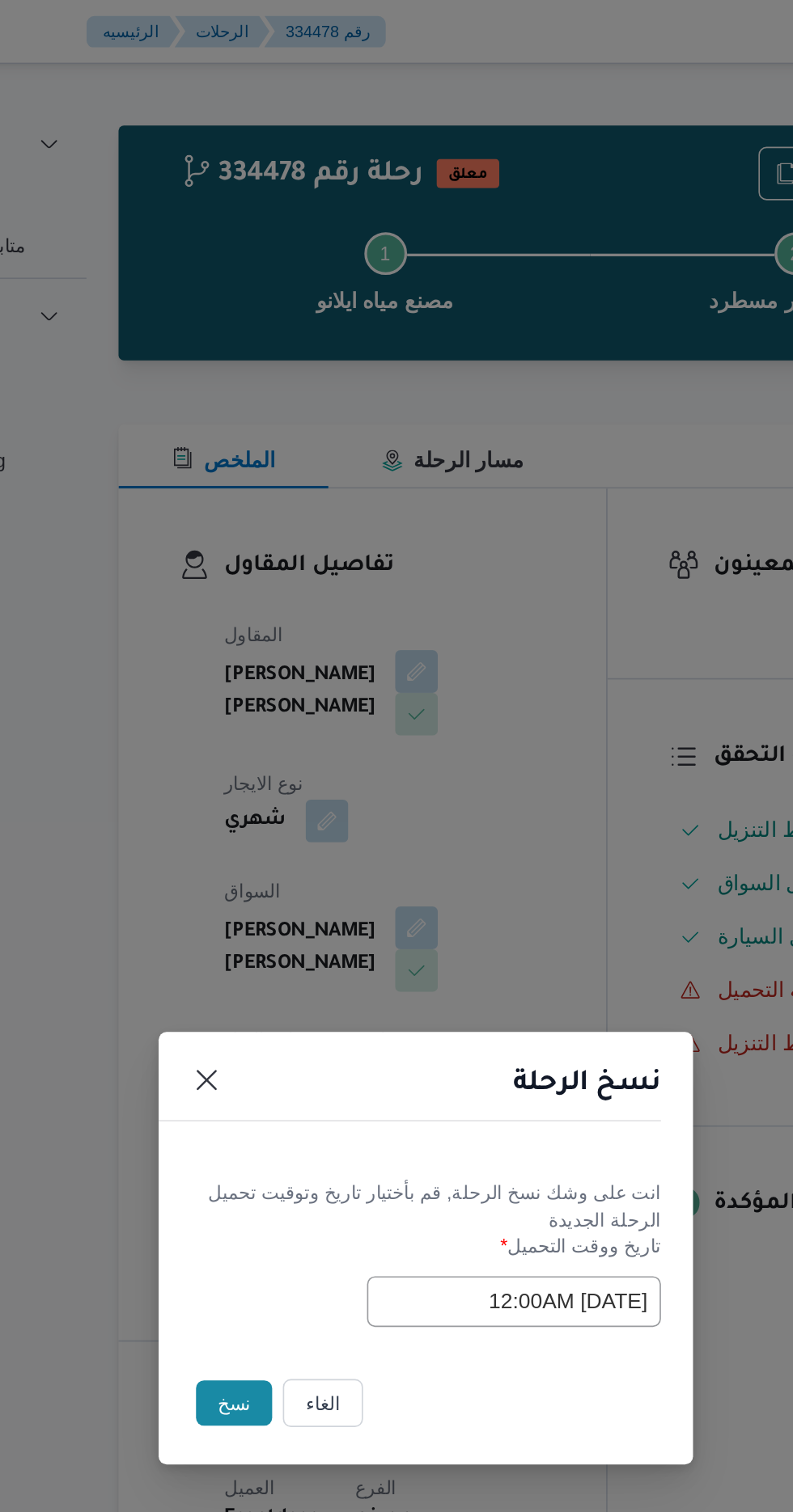
click at [276, 856] on button "نسخ" at bounding box center [280, 850] width 47 height 27
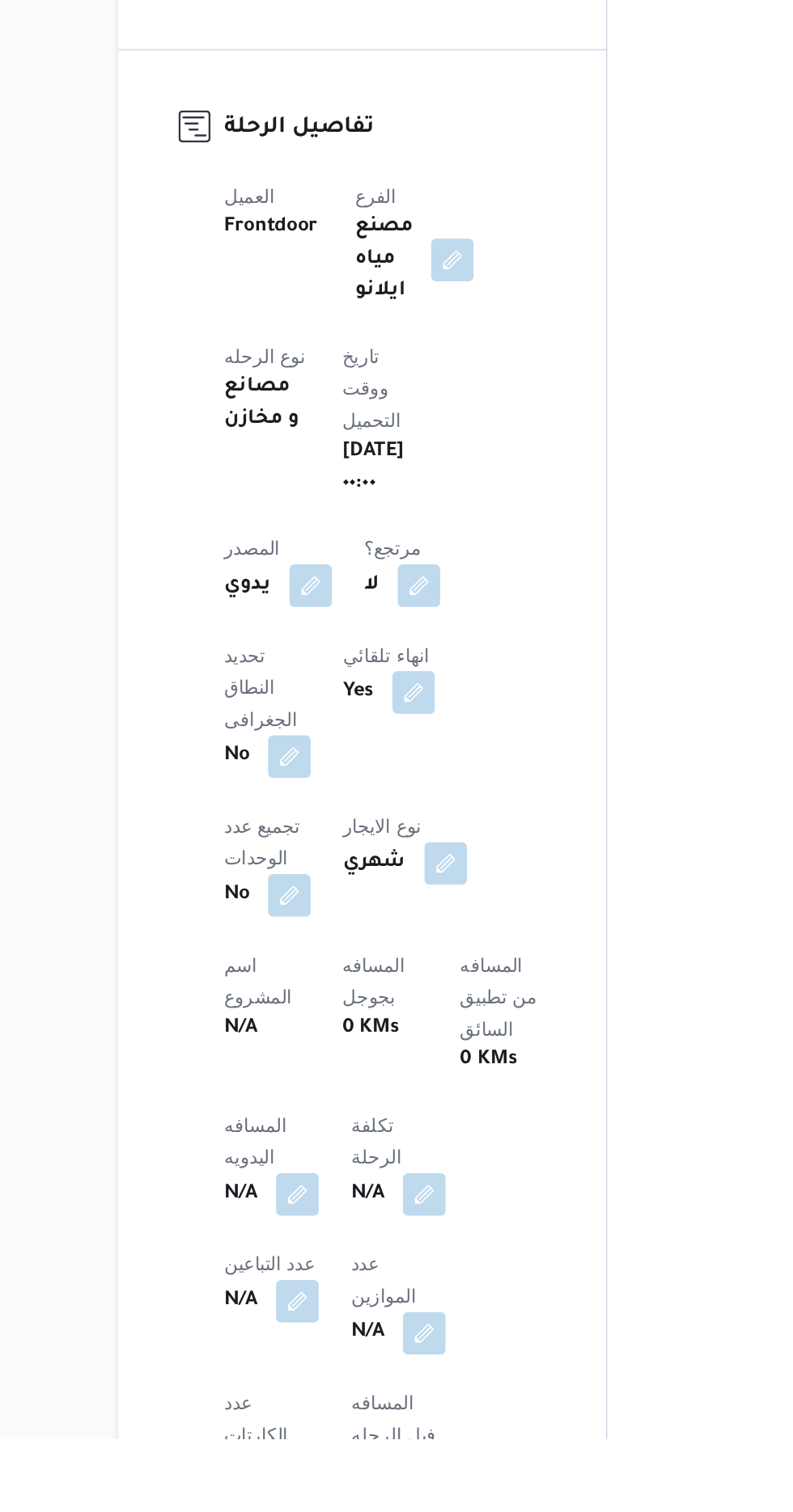
scroll to position [146, 0]
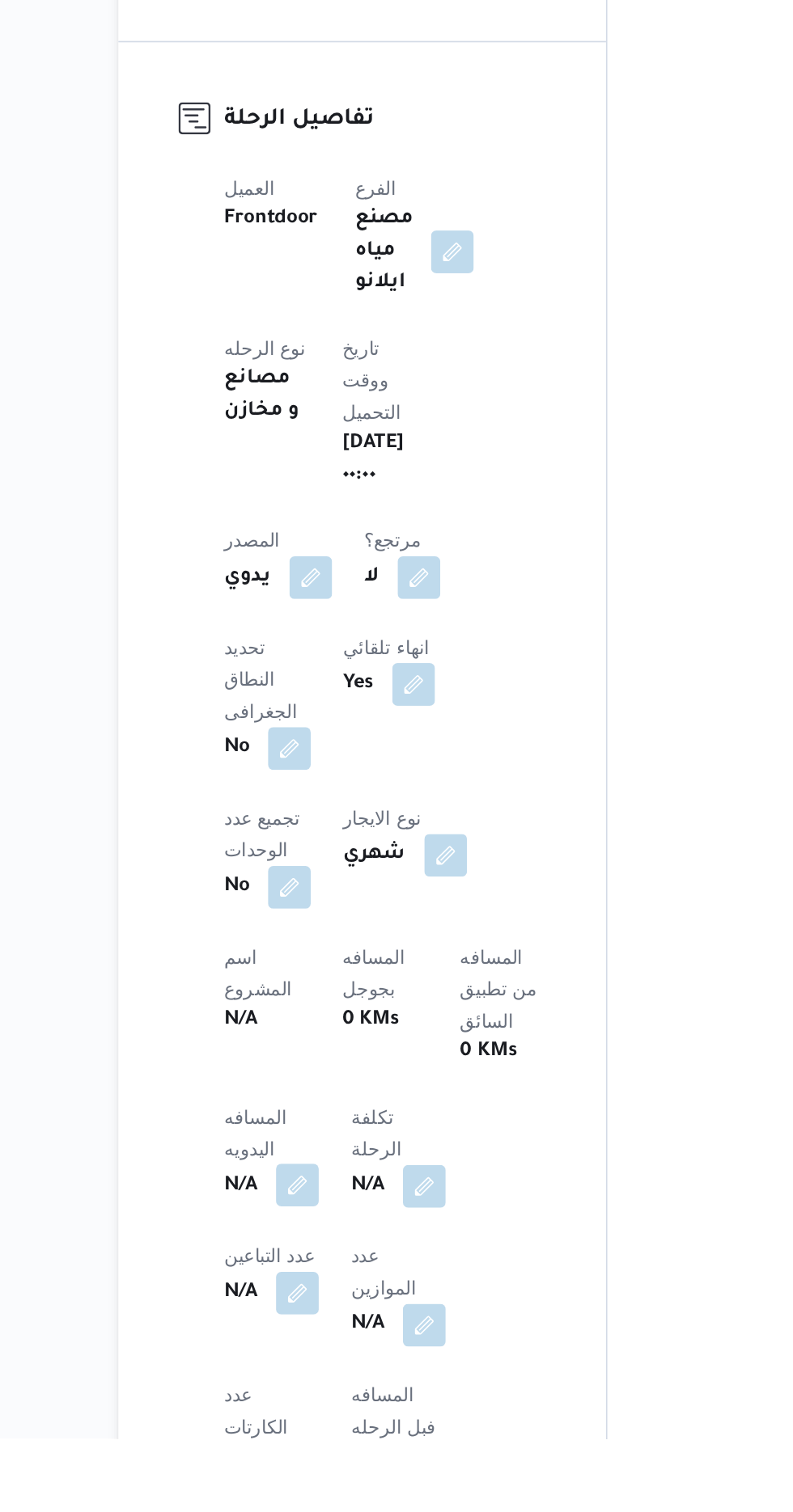
click at [319, 1346] on button "button" at bounding box center [318, 1359] width 26 height 26
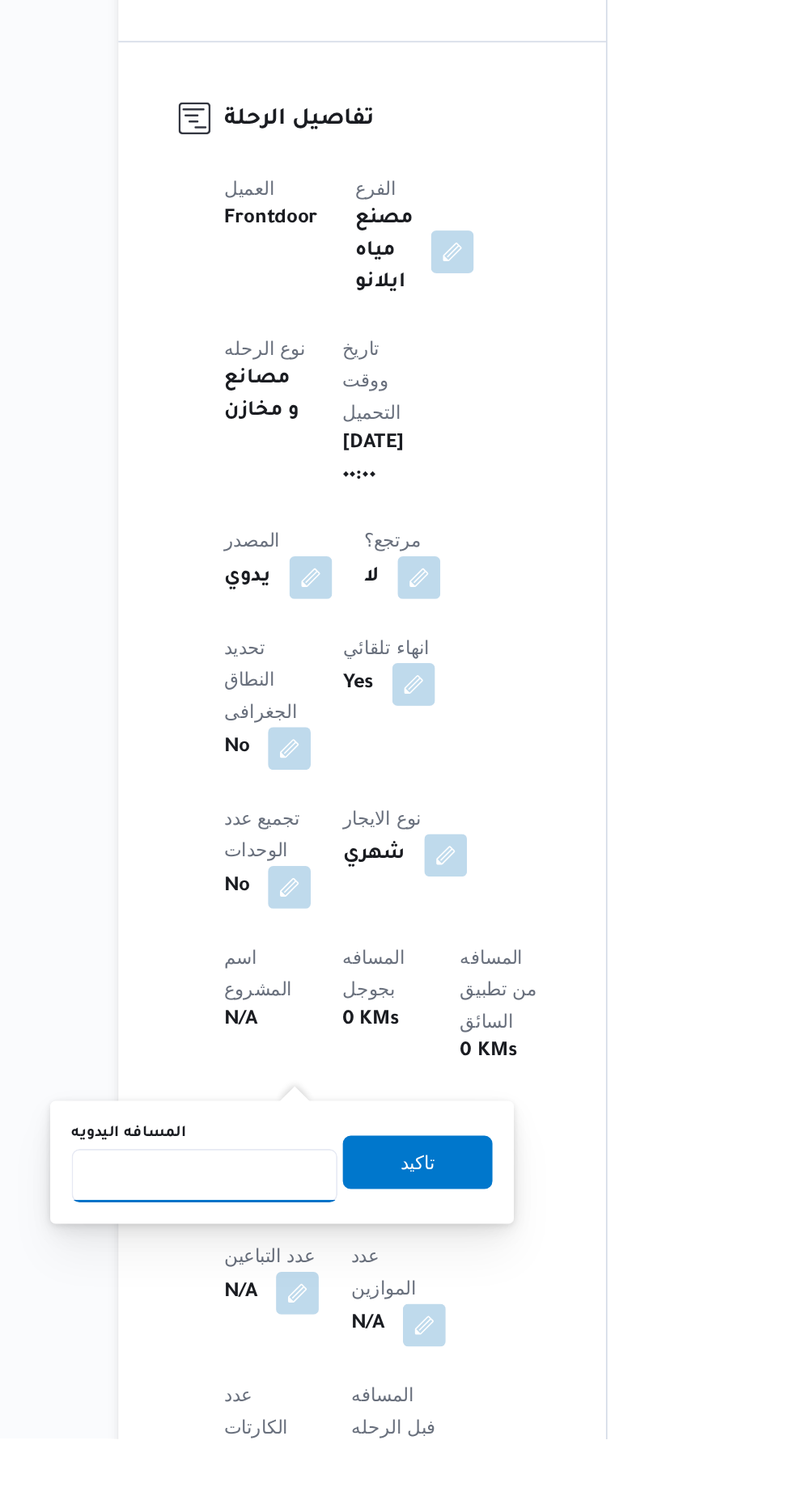
click at [271, 1351] on input "المسافه اليدويه" at bounding box center [263, 1352] width 161 height 32
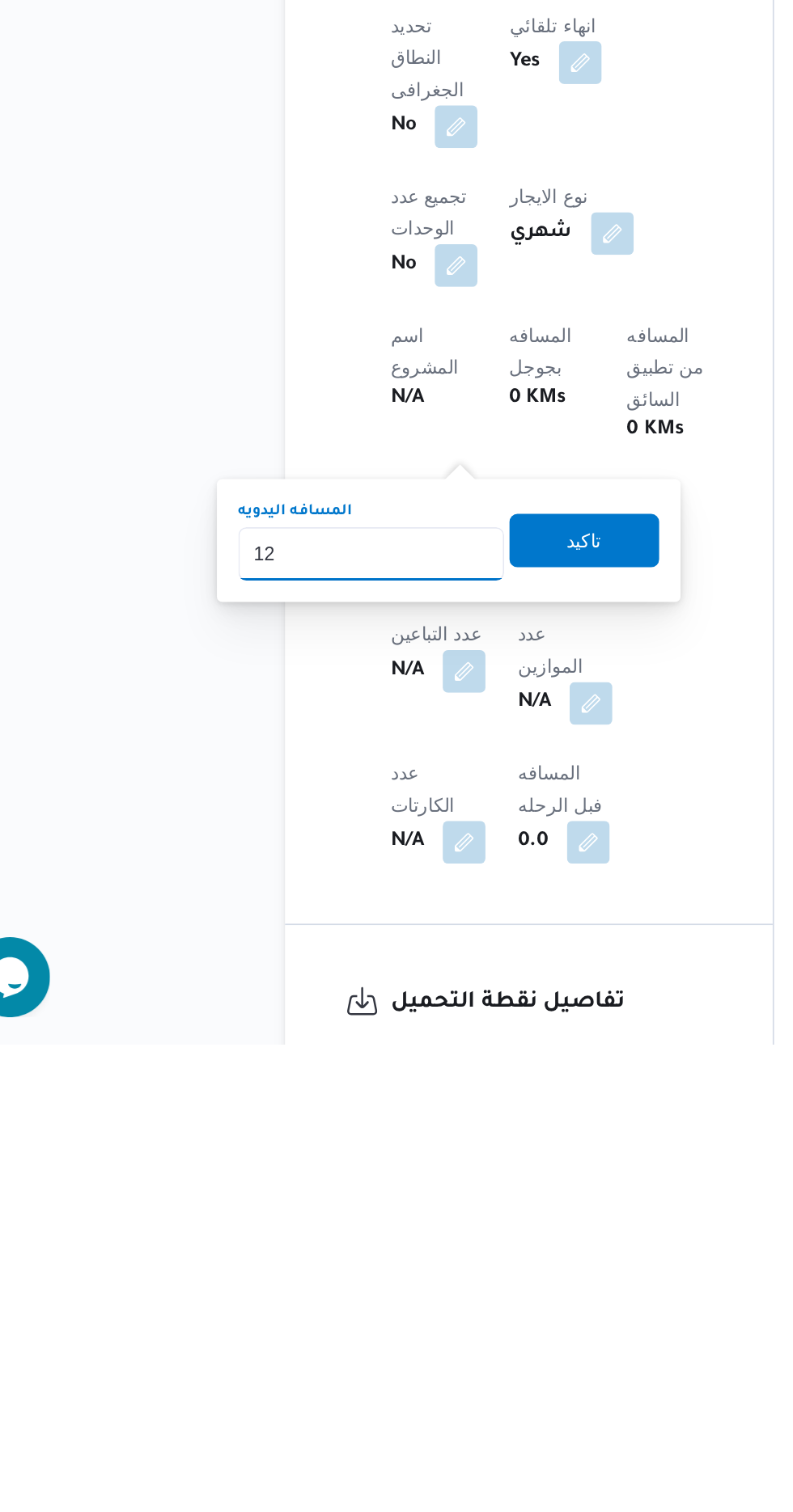
type input "120"
click at [421, 1209] on span "تاكيد" at bounding box center [391, 1206] width 90 height 32
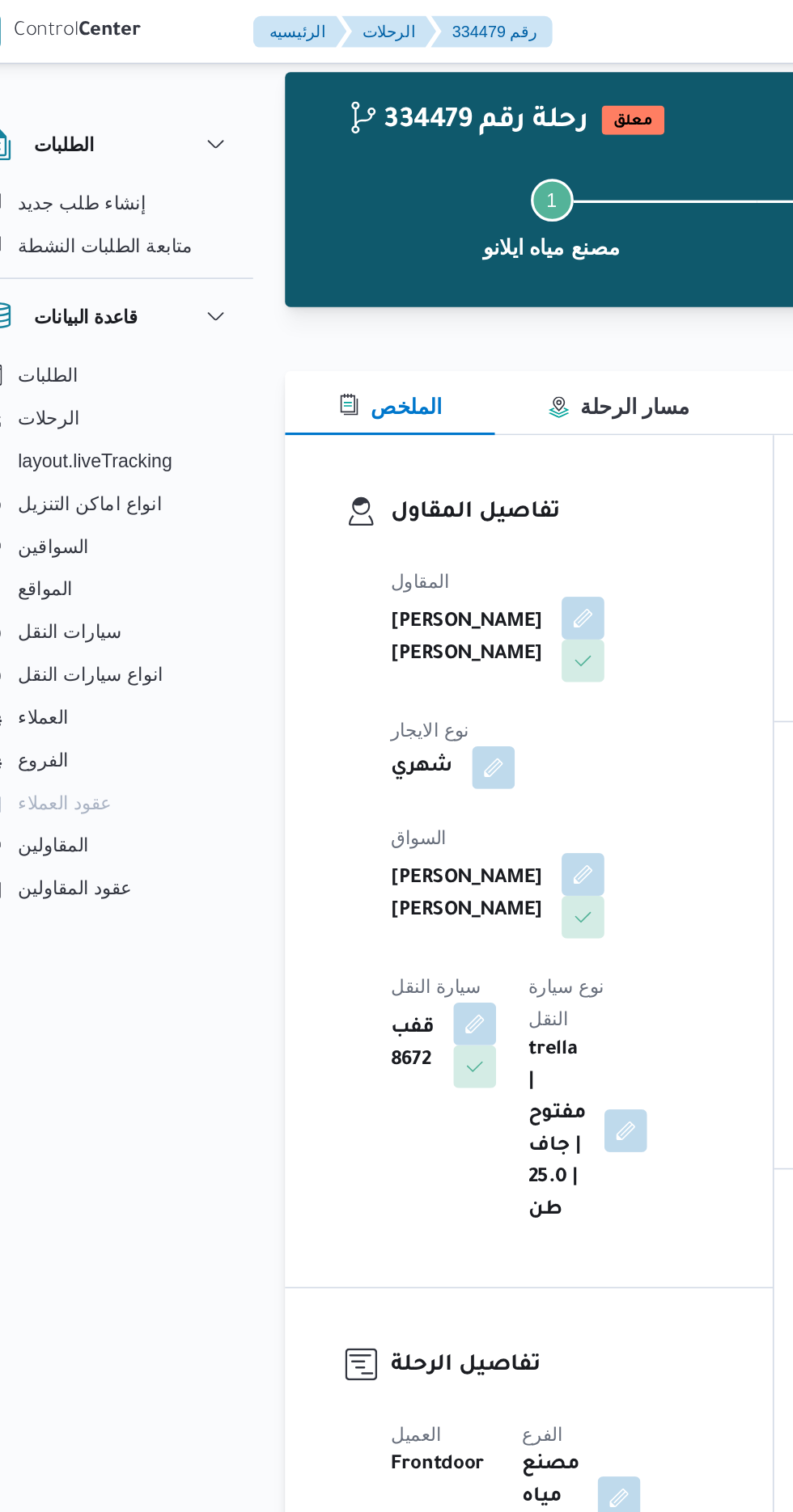
scroll to position [0, 0]
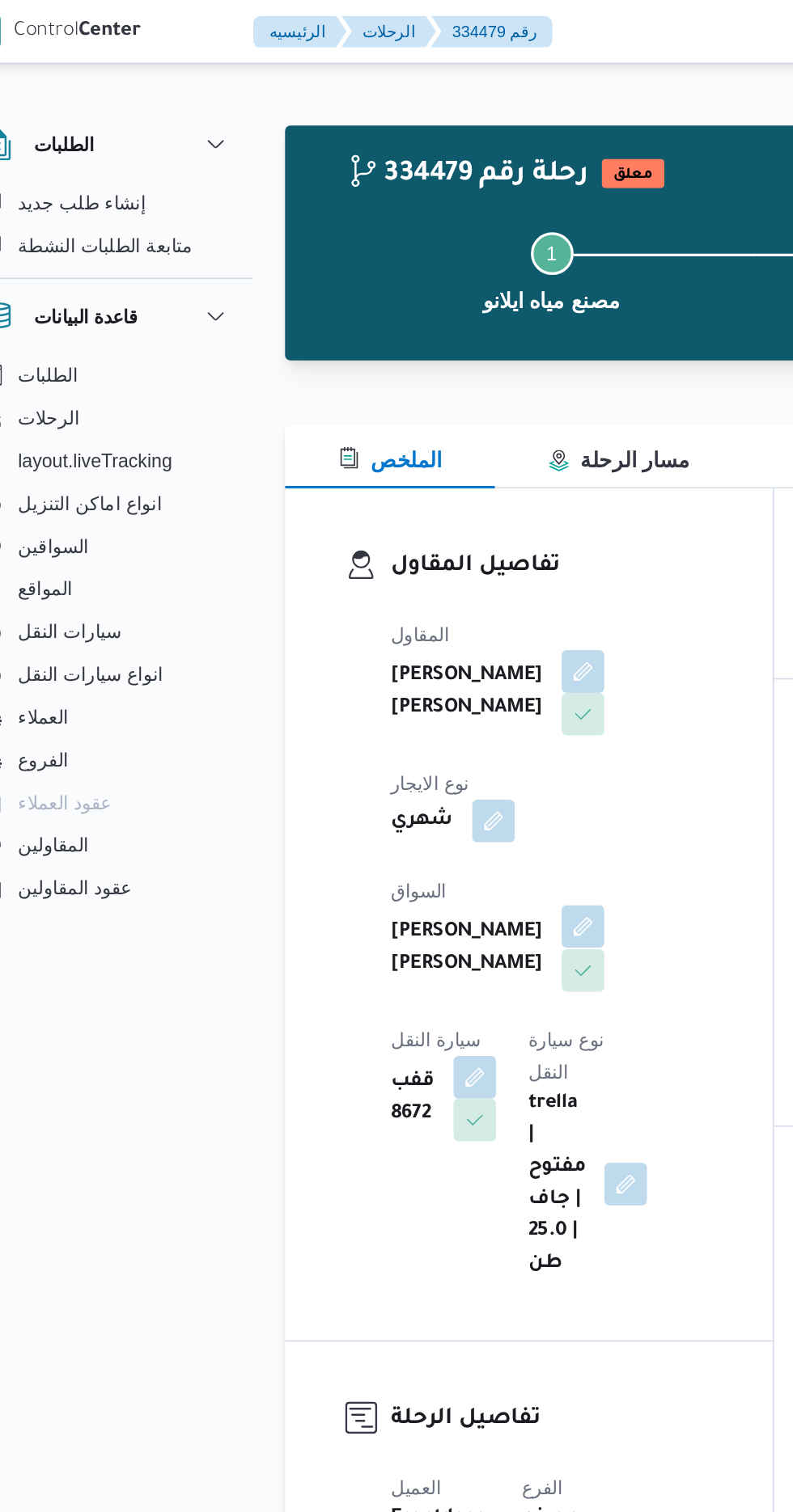
click at [378, 550] on button "button" at bounding box center [391, 561] width 26 height 26
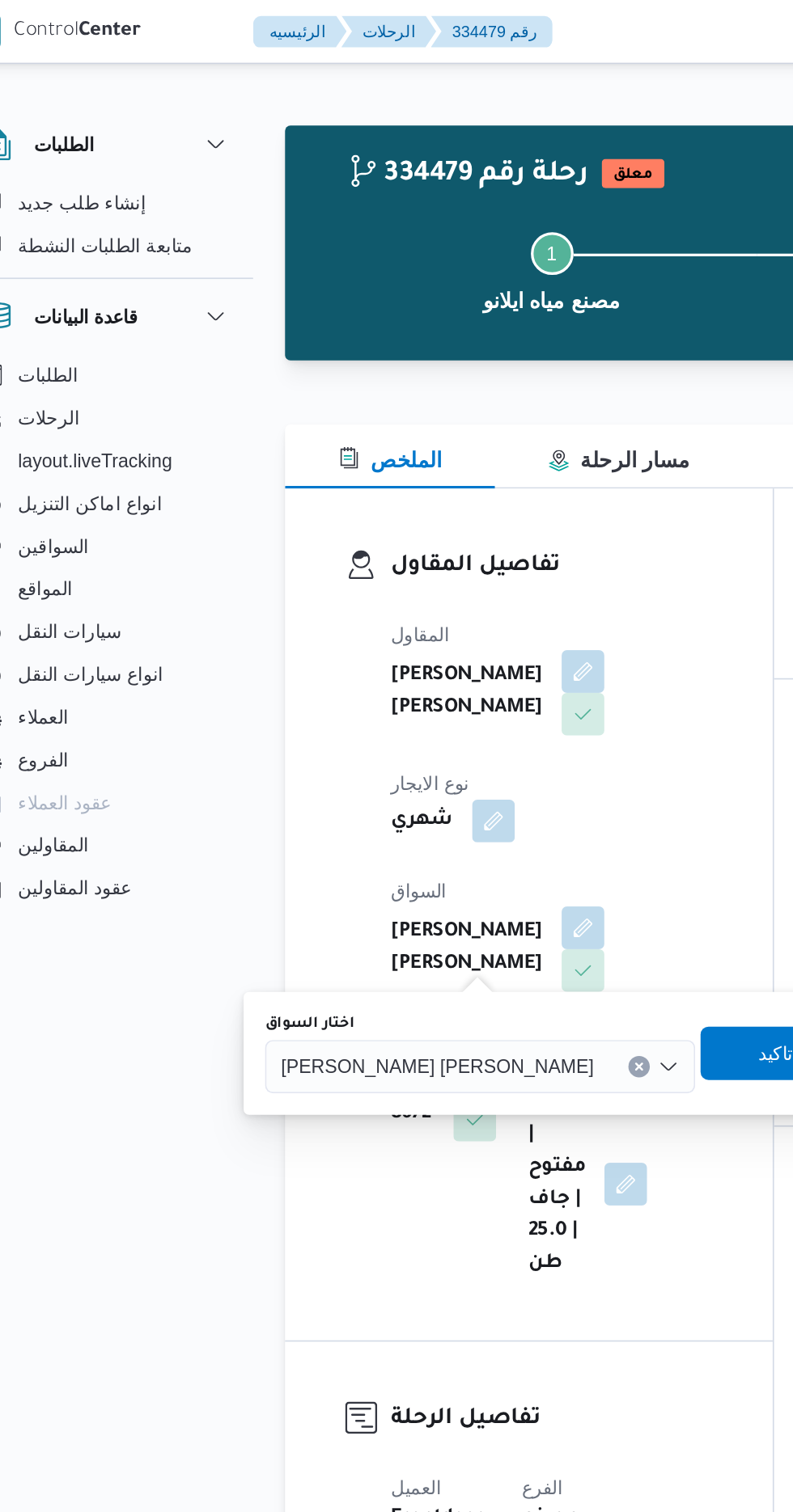
click at [403, 645] on input "اختار السواق" at bounding box center [404, 646] width 2 height 19
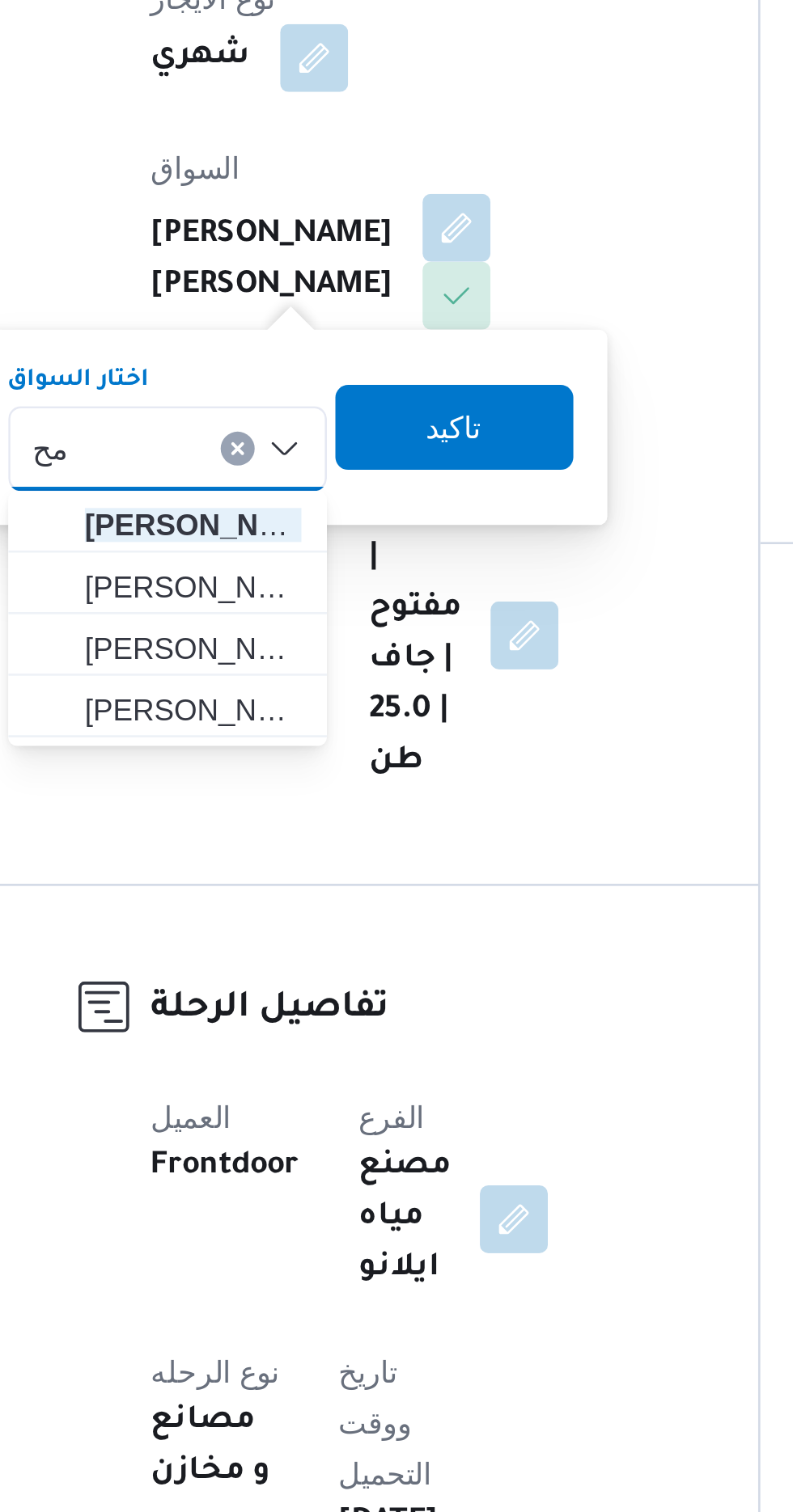
type input "م"
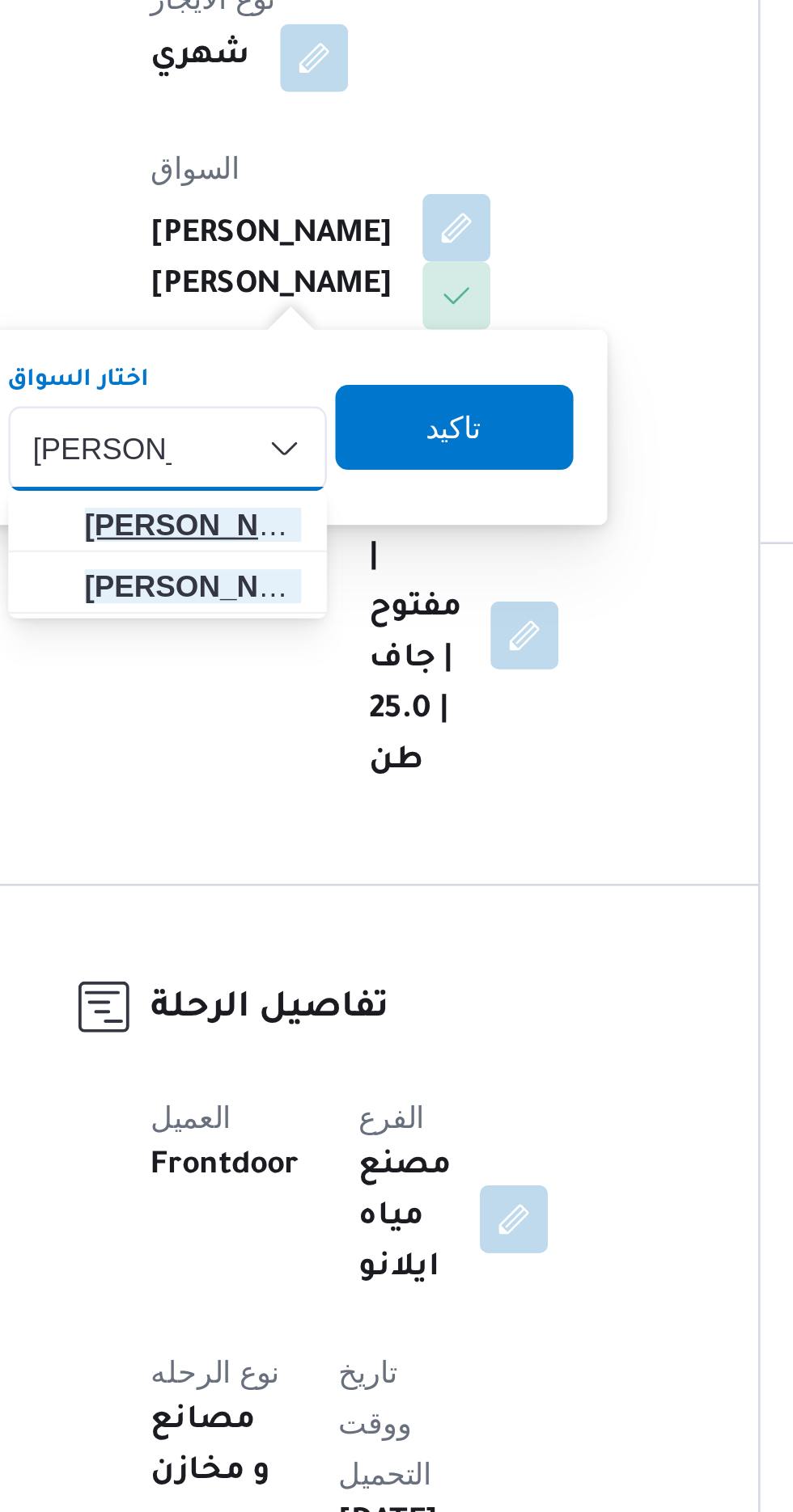
type input "[PERSON_NAME]"
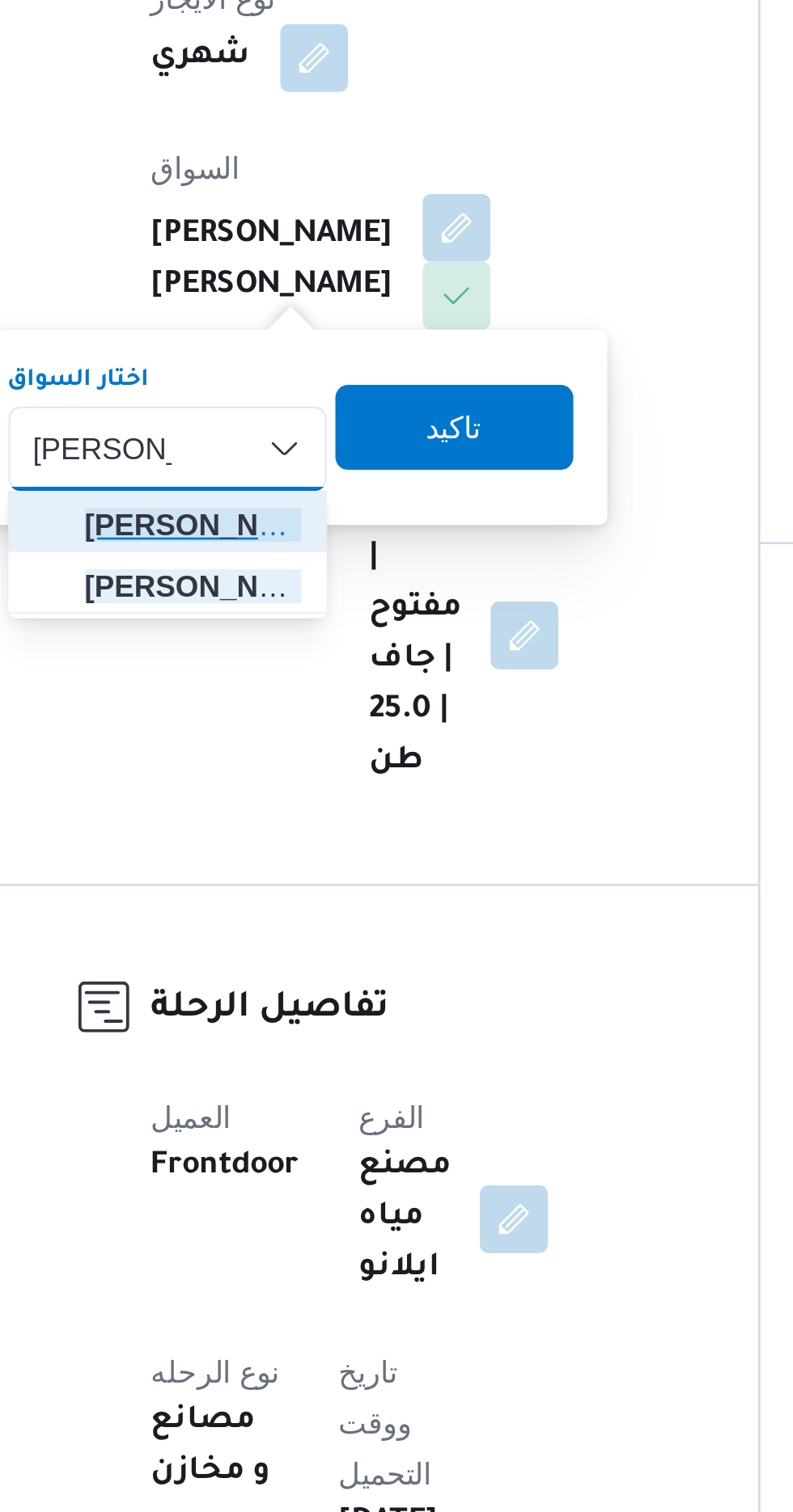
click at [315, 677] on span "[PERSON_NAME] [PERSON_NAME]" at bounding box center [290, 676] width 82 height 19
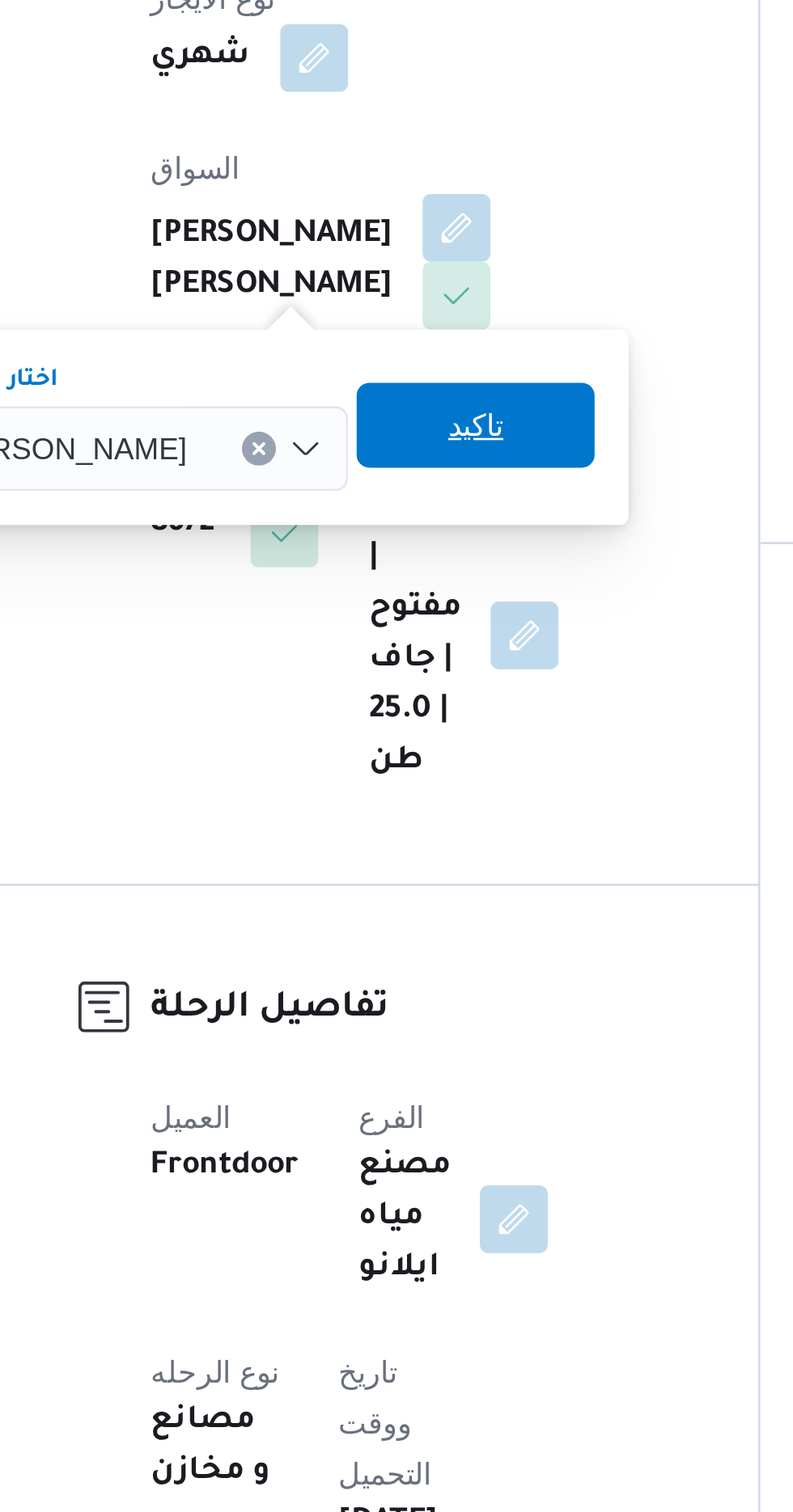
click at [435, 638] on span "تاكيد" at bounding box center [397, 637] width 90 height 32
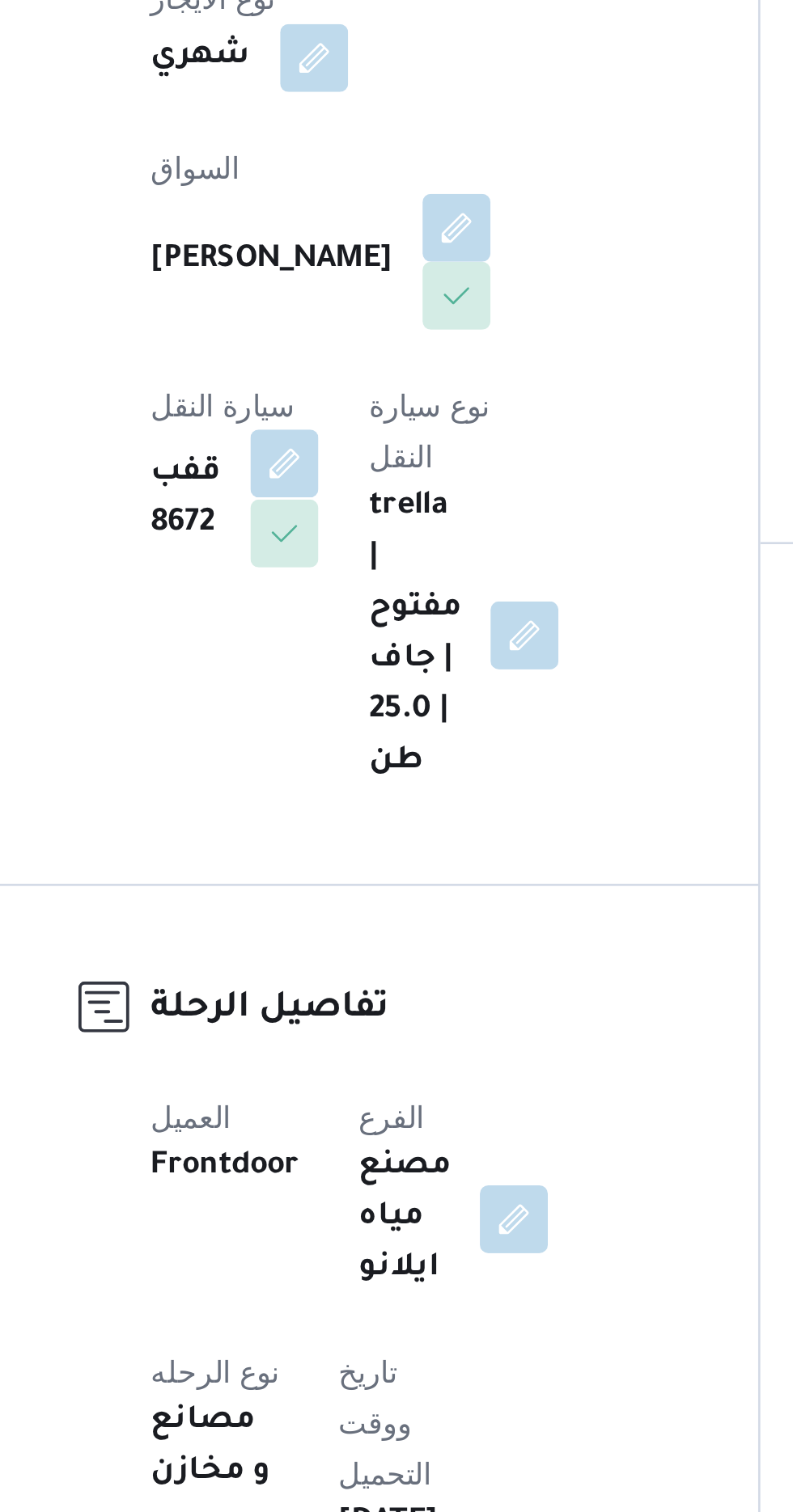
click at [338, 639] on button "button" at bounding box center [325, 651] width 26 height 26
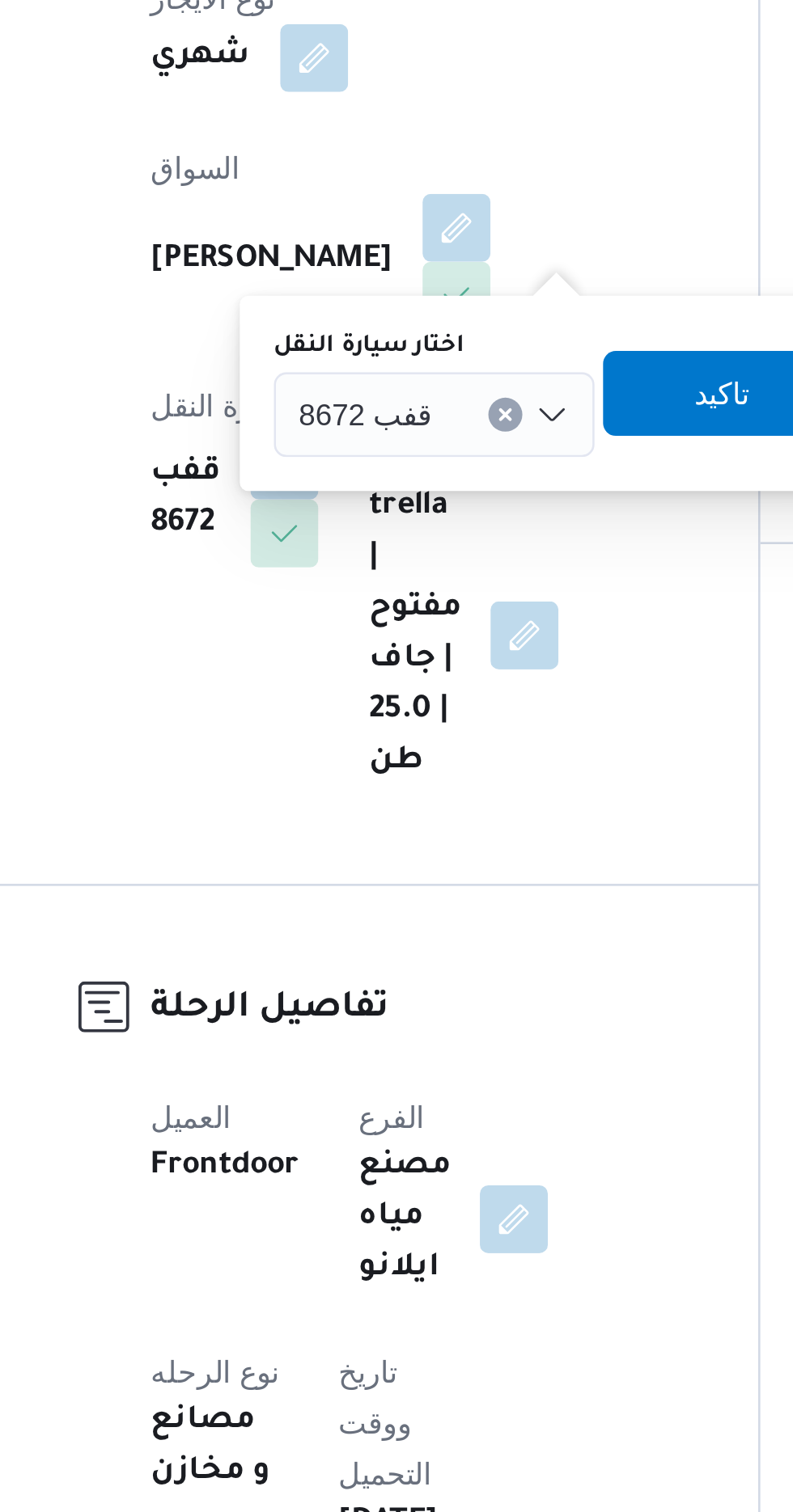
click at [374, 632] on span "قفب 8672" at bounding box center [356, 632] width 51 height 17
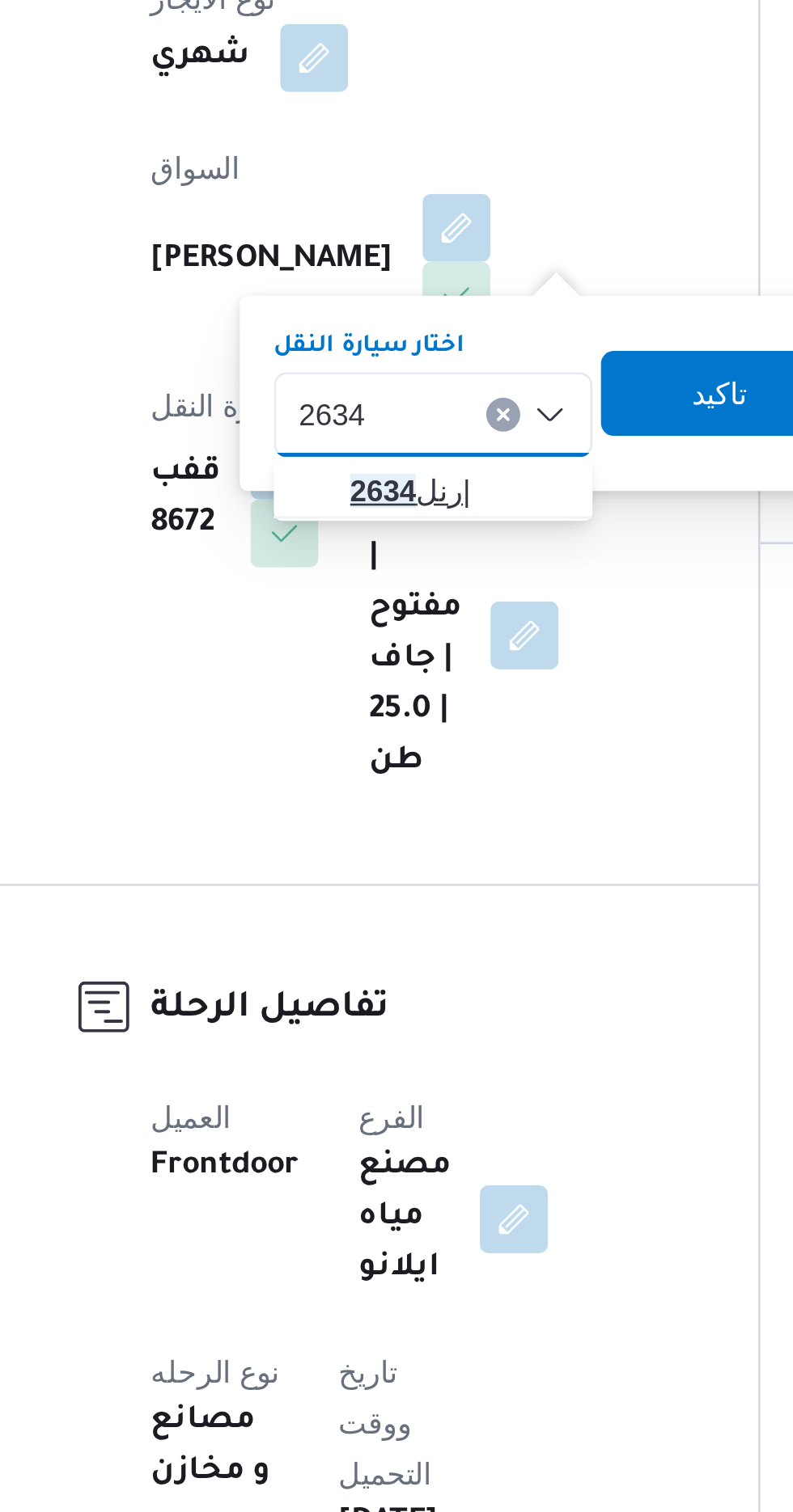
type input "2634"
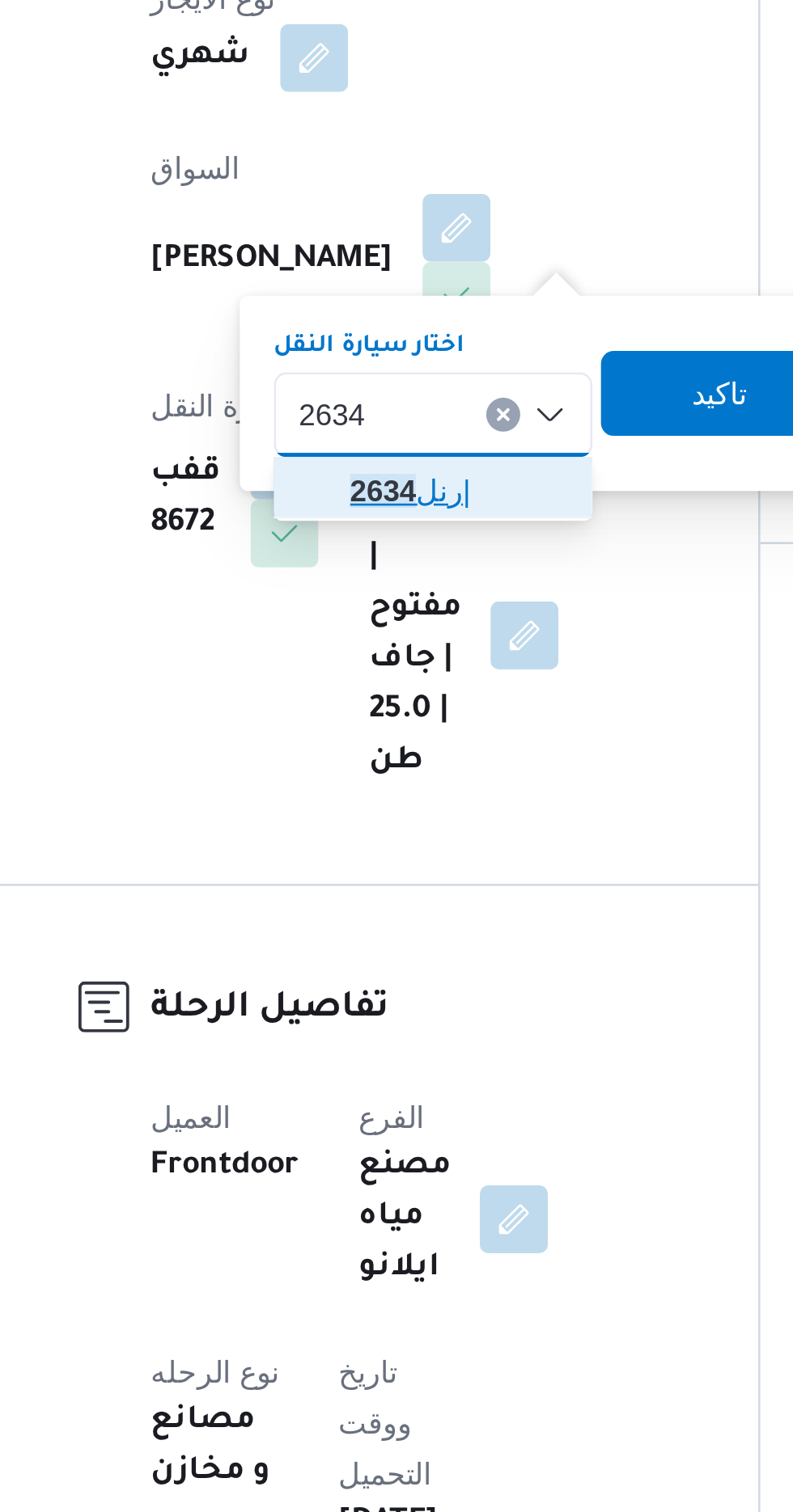
click at [391, 657] on span "رنل 2634 |" at bounding box center [391, 662] width 82 height 19
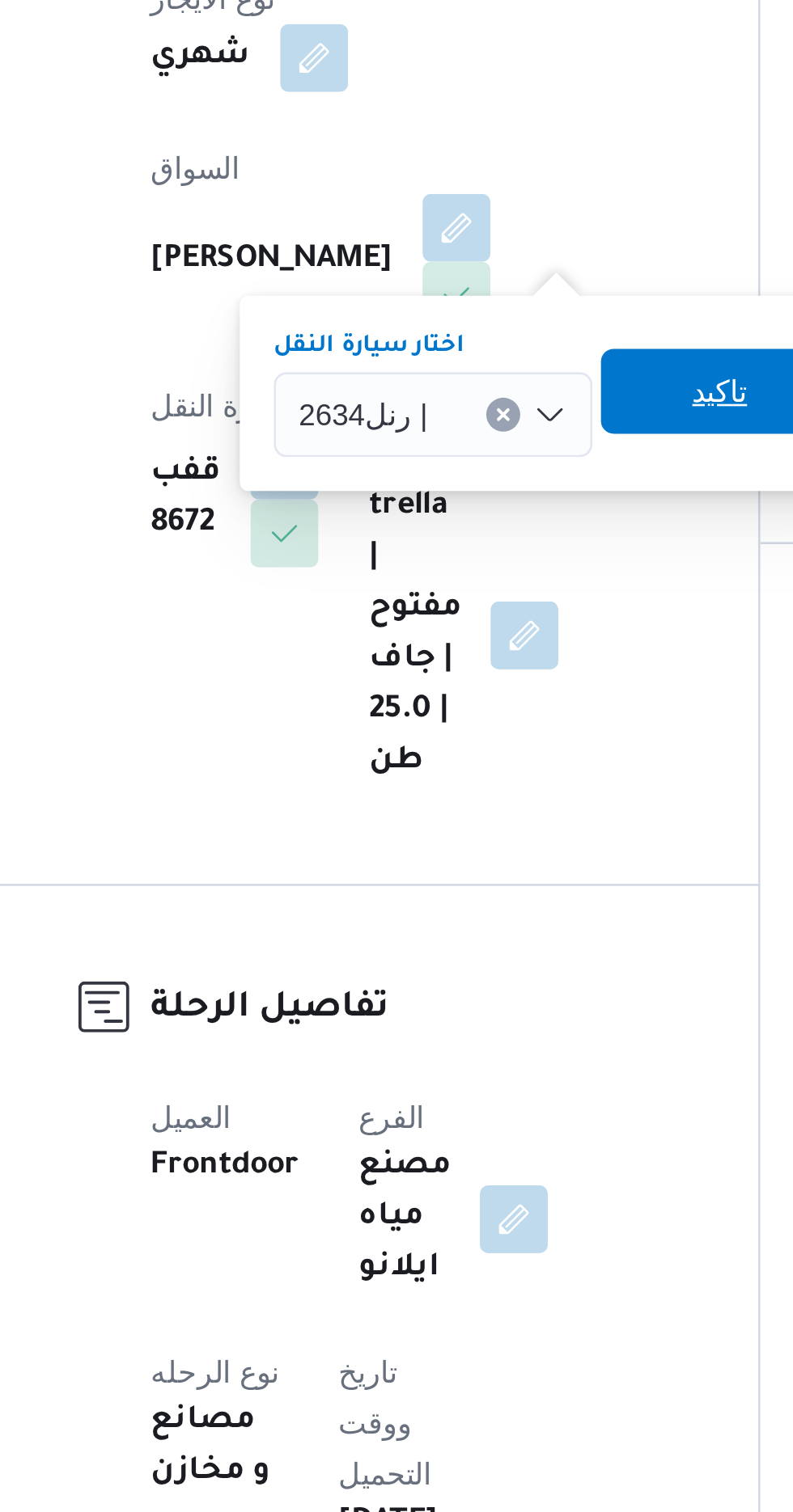
click at [492, 620] on span "تاكيد" at bounding box center [492, 624] width 21 height 19
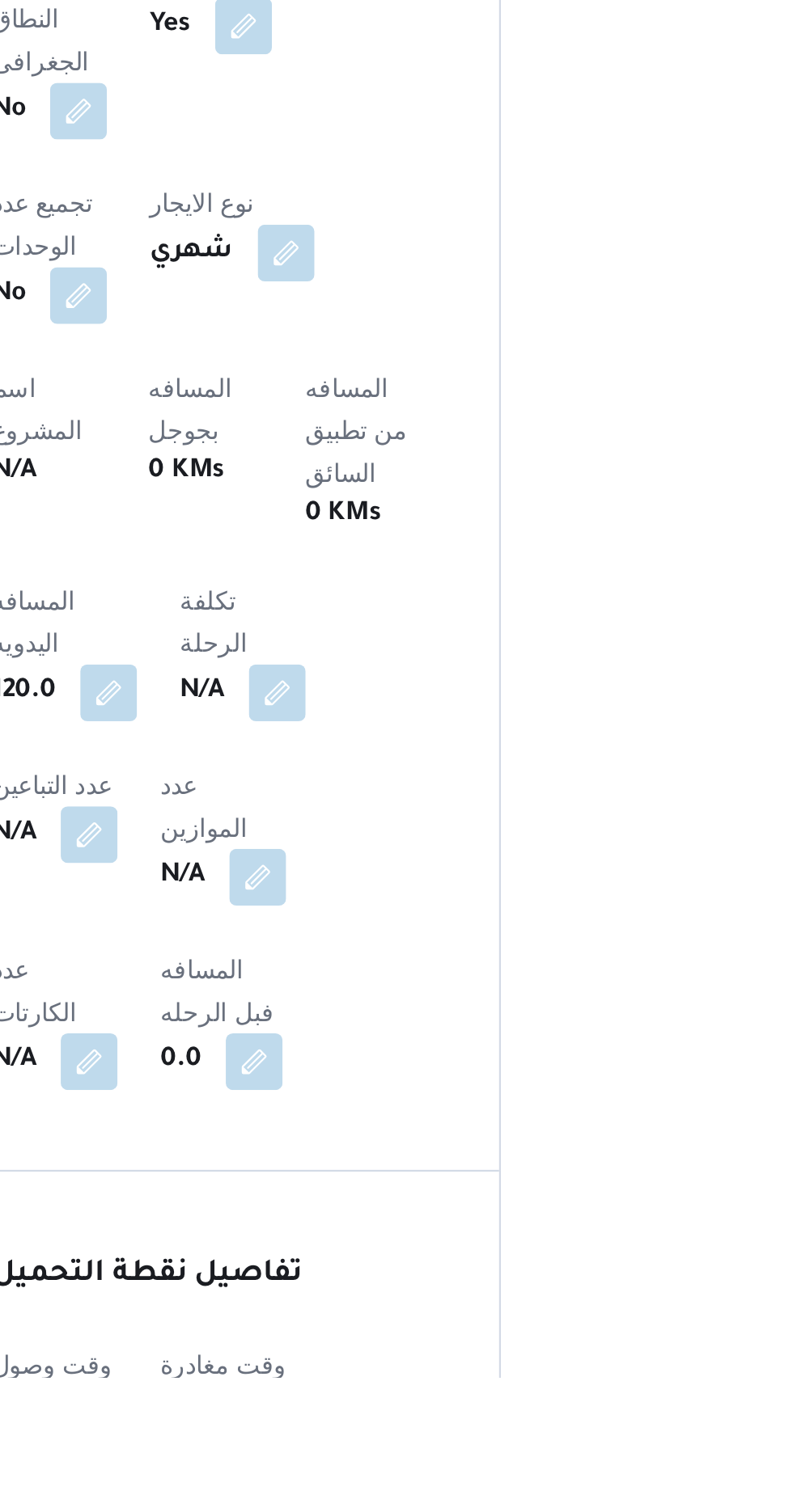
scroll to position [344, 0]
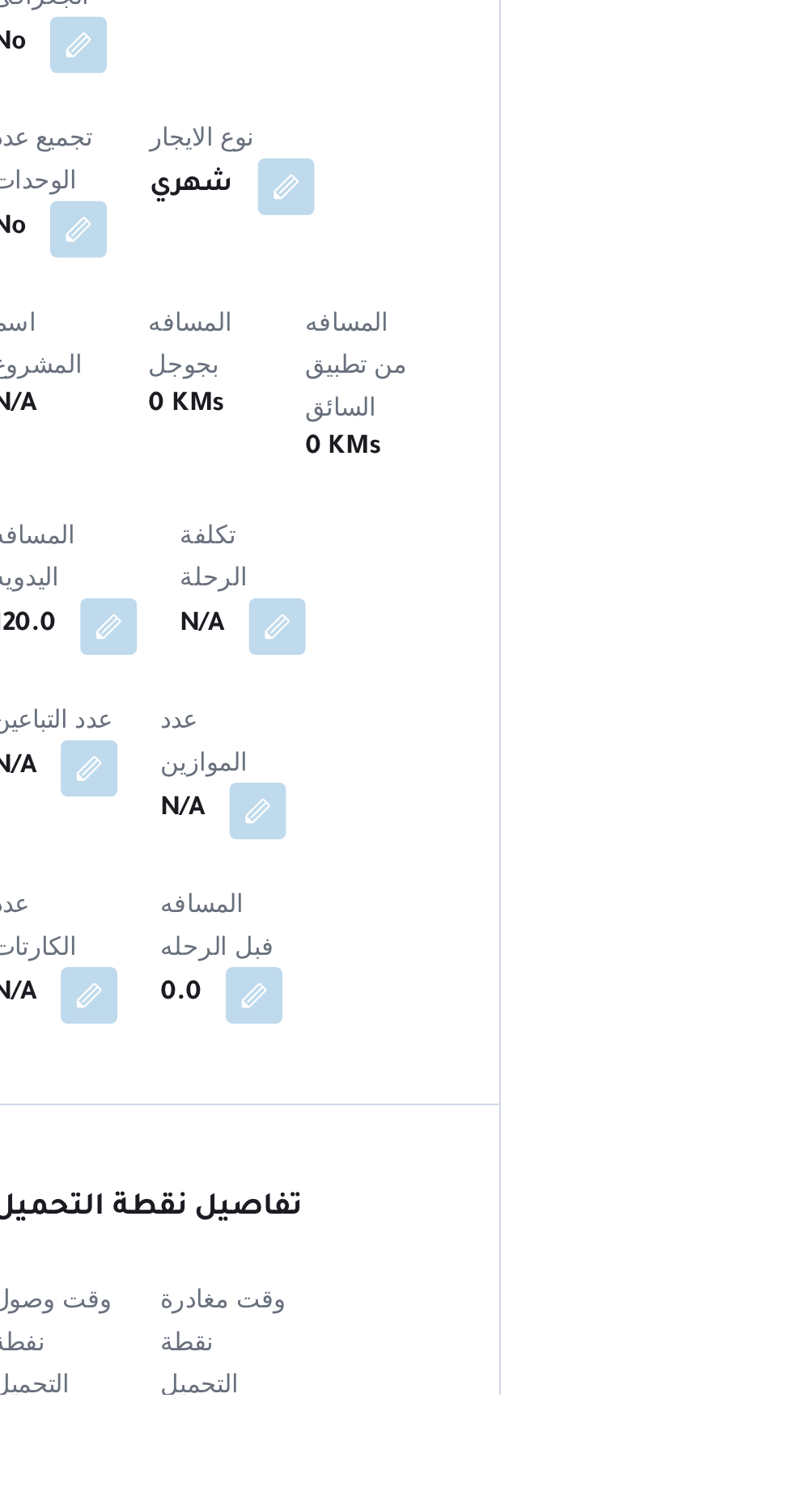
click at [320, 1512] on button "button" at bounding box center [318, 1529] width 26 height 26
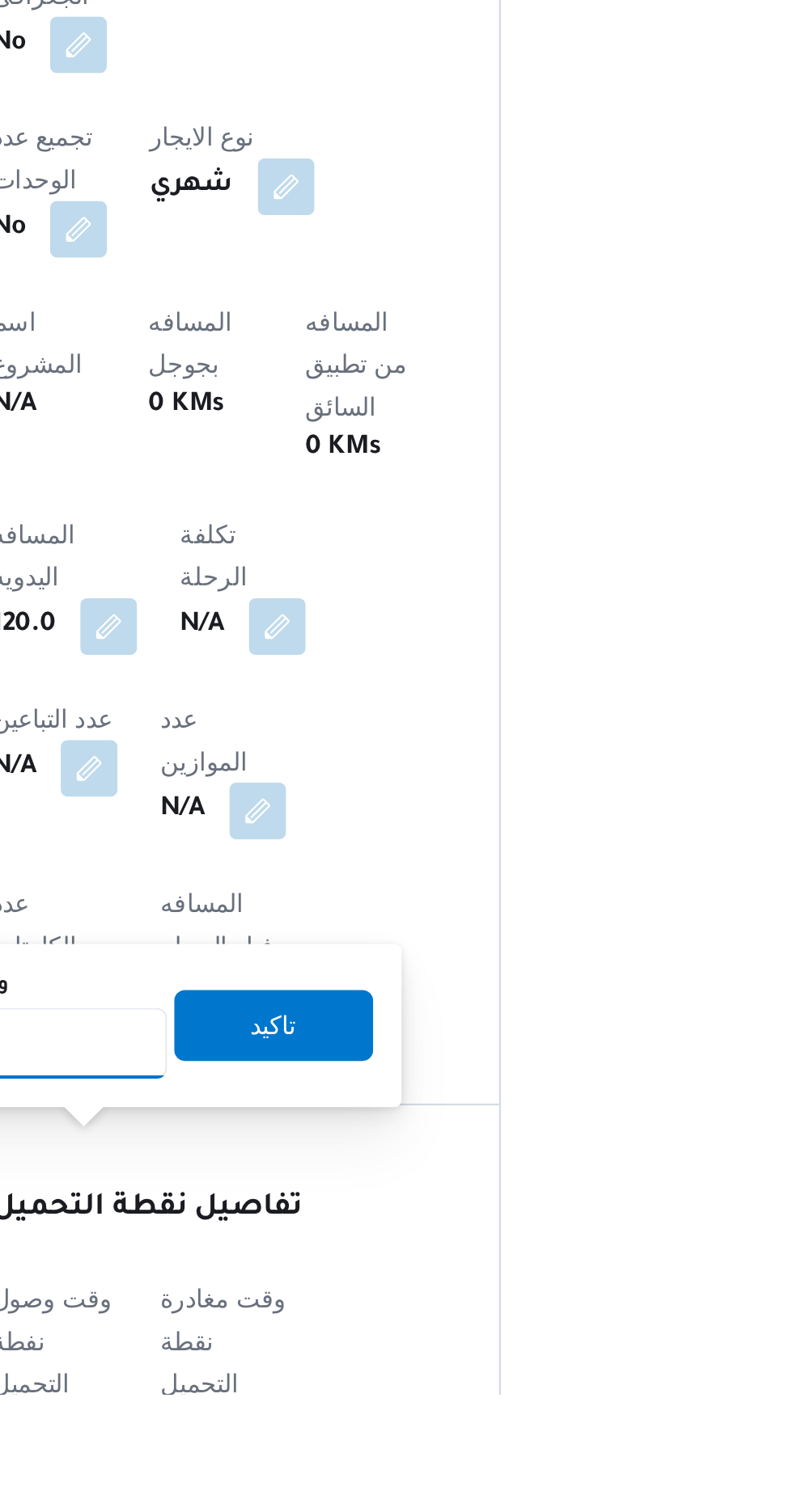
click at [321, 1354] on input "وقت وصول نفطة التحميل" at bounding box center [262, 1352] width 183 height 32
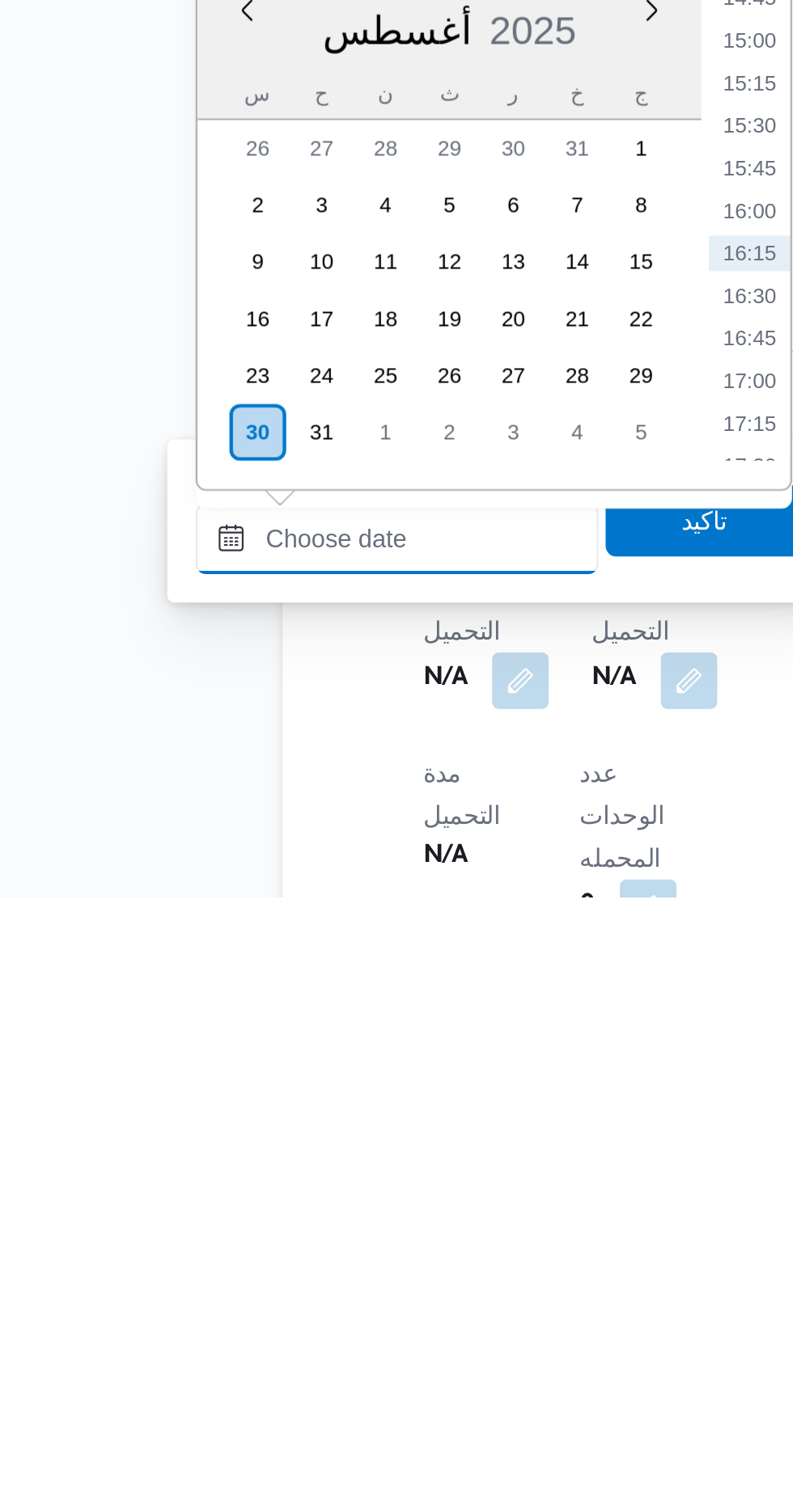
scroll to position [488, 0]
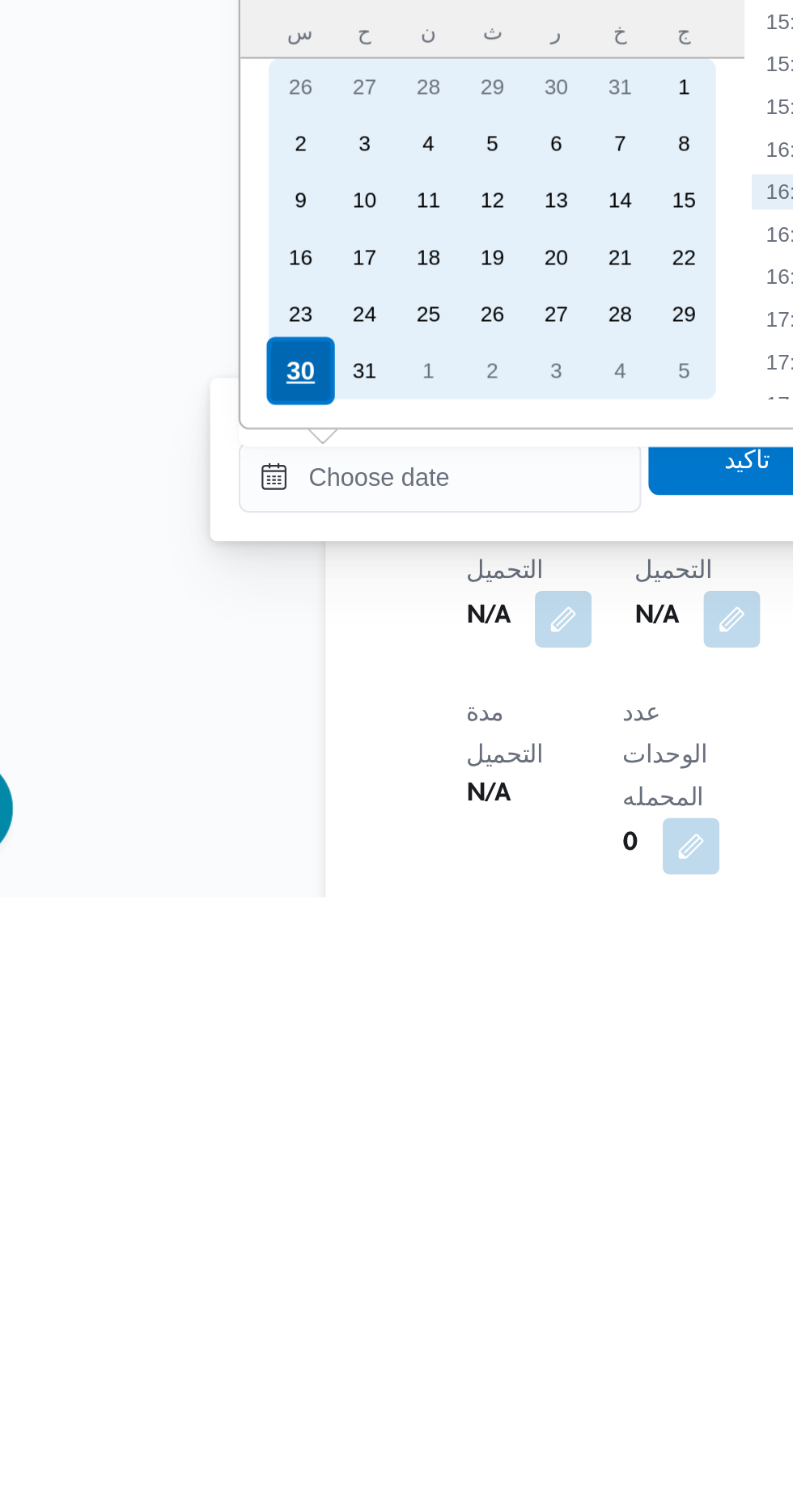
click at [198, 1267] on div "30" at bounding box center [199, 1273] width 31 height 31
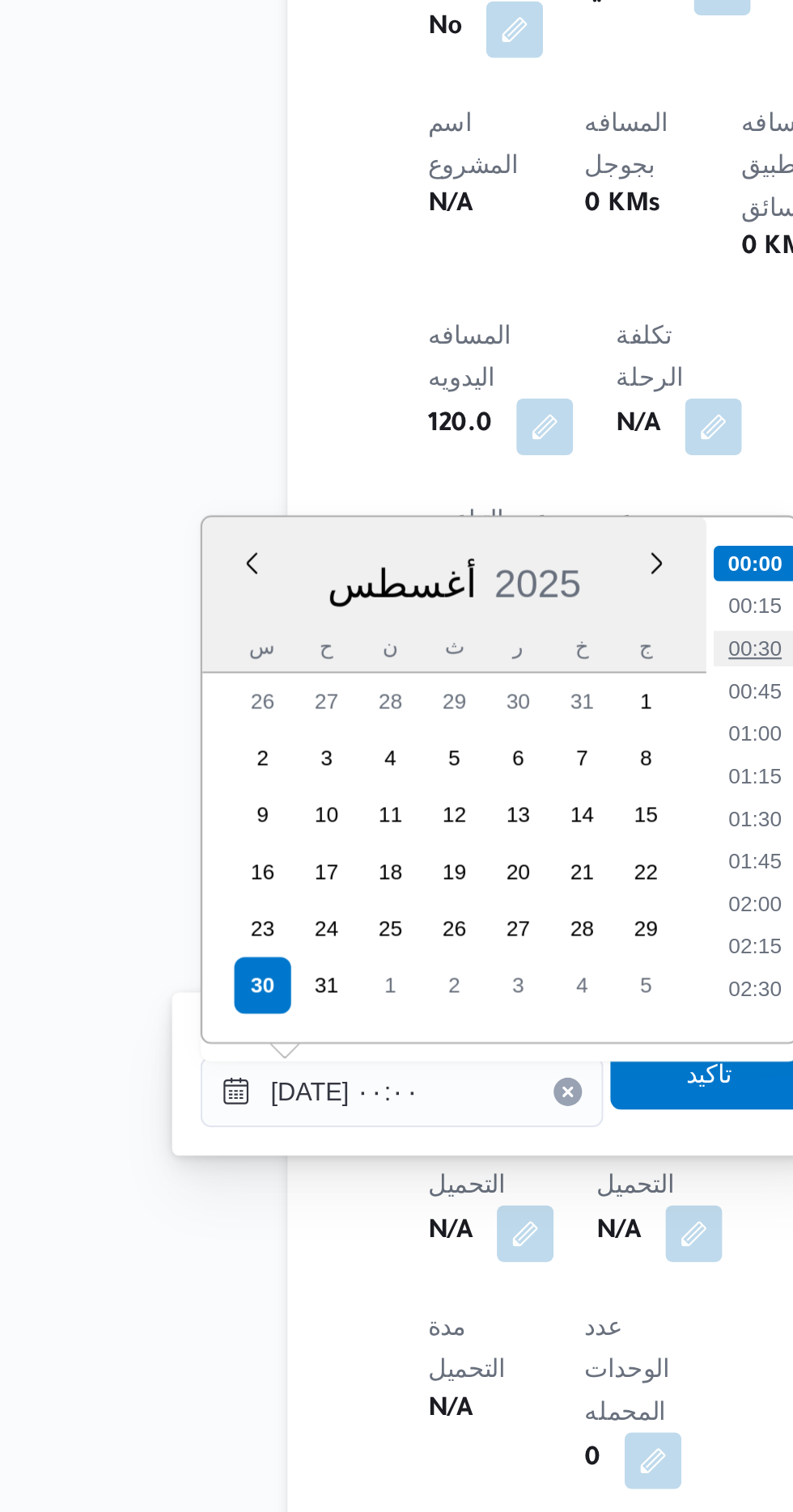
click at [422, 1118] on li "00:30" at bounding box center [423, 1118] width 37 height 16
type input "[DATE] ٠٠:٣٠"
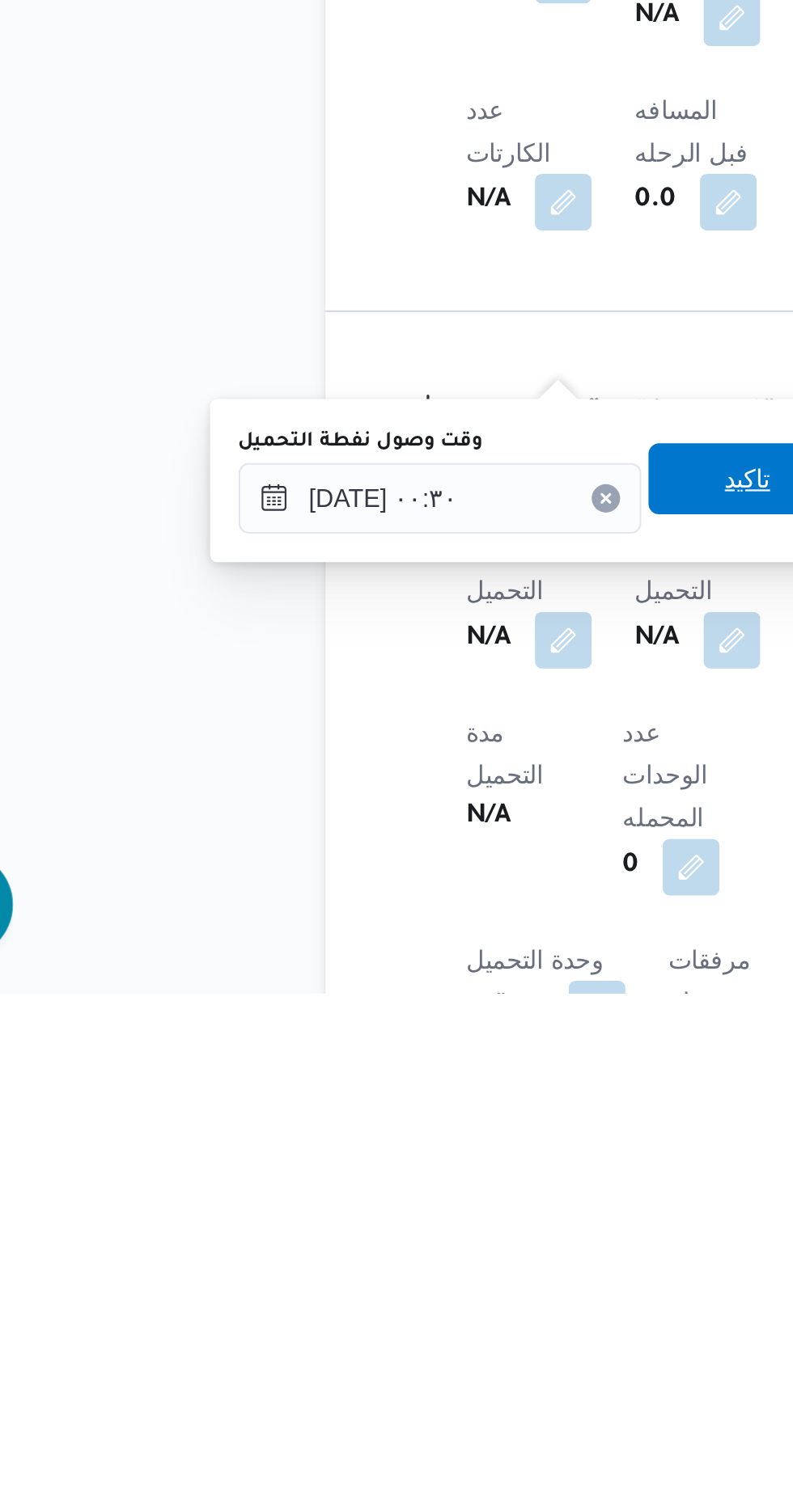
click at [406, 1284] on span "تاكيد" at bounding box center [402, 1277] width 90 height 32
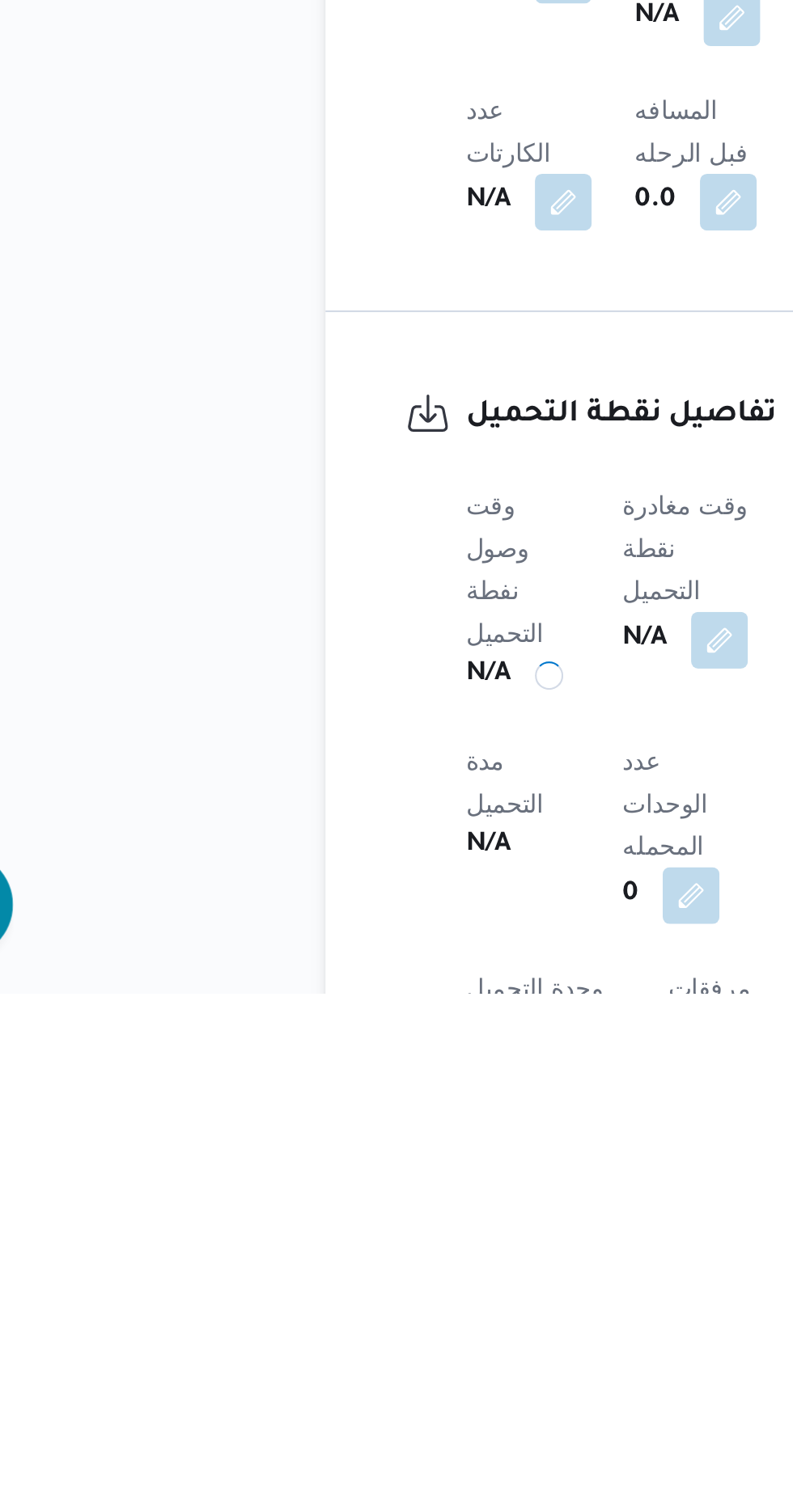
scroll to position [522, 0]
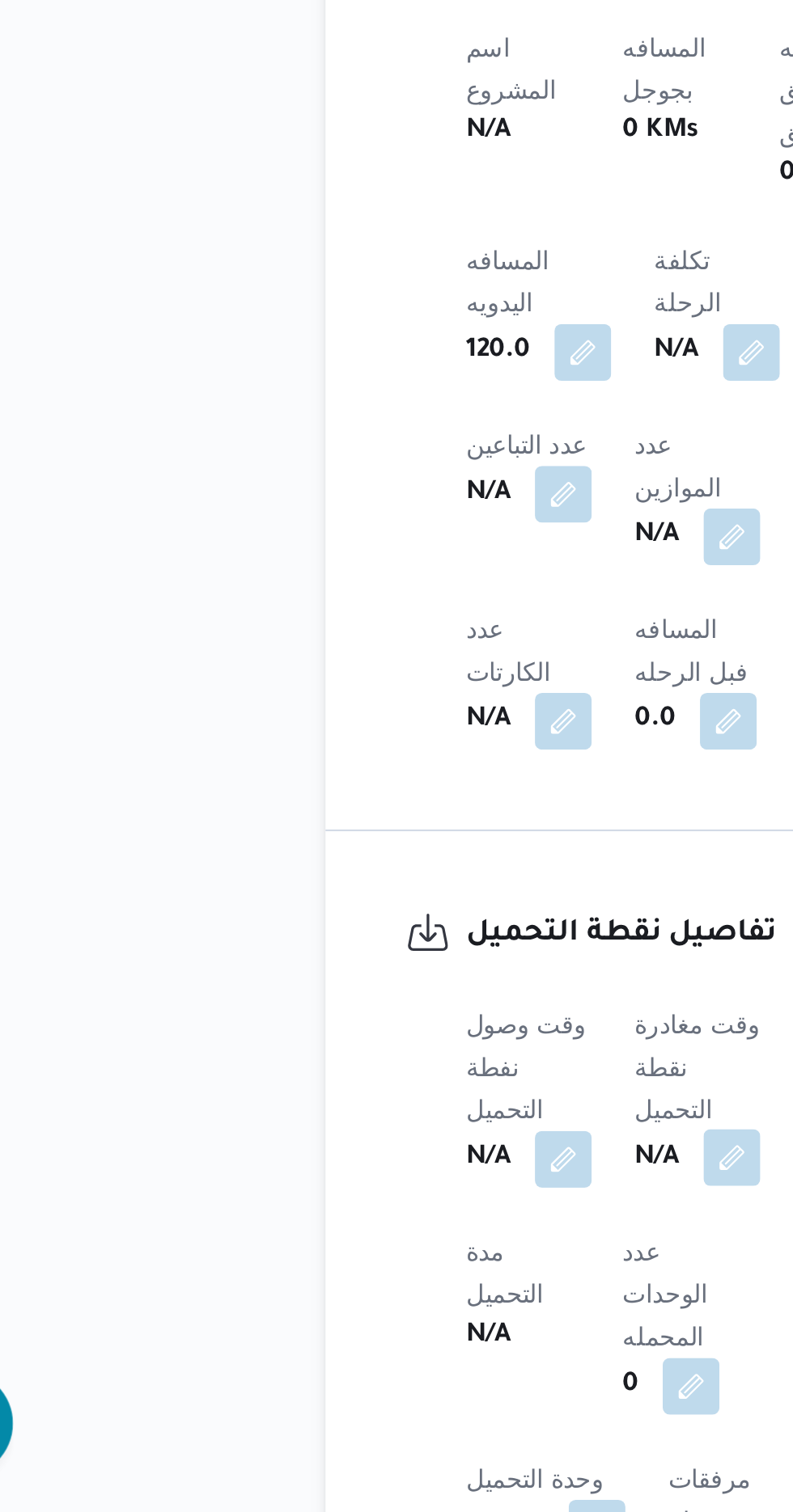
click at [394, 1338] on button "button" at bounding box center [396, 1350] width 26 height 26
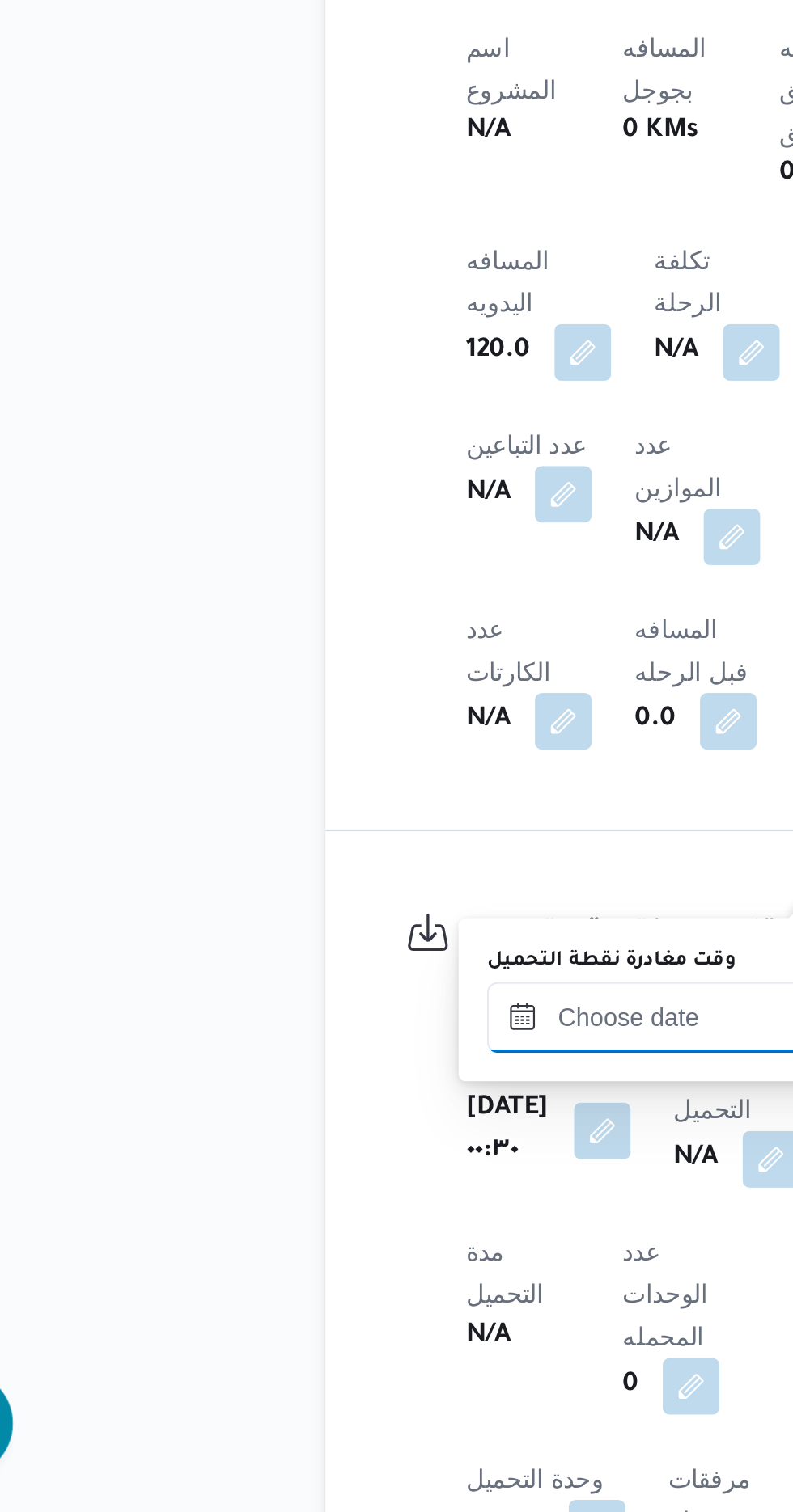
click at [352, 1282] on input "وقت مغادرة نقطة التحميل" at bounding box center [375, 1286] width 183 height 32
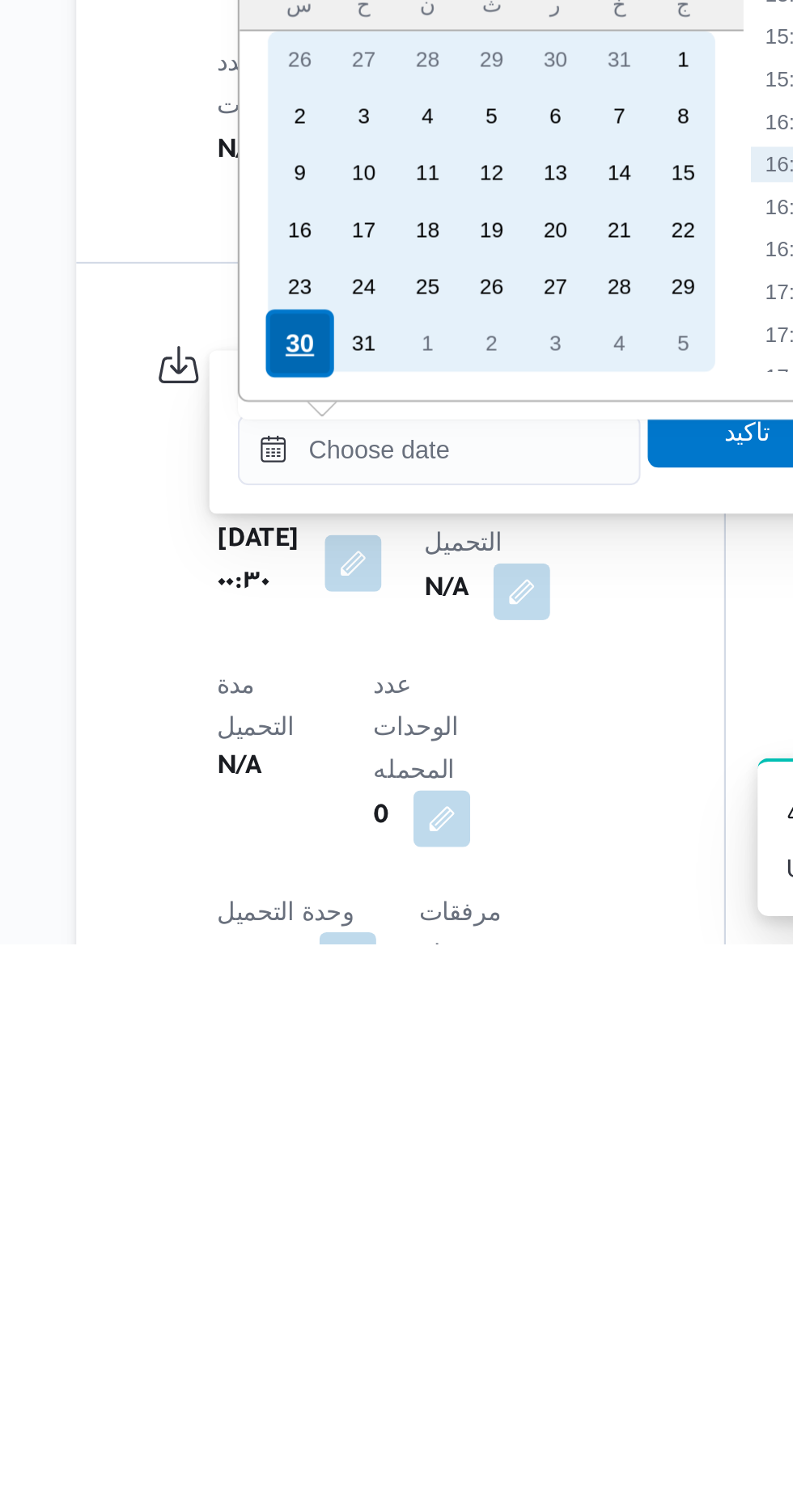
click at [306, 1230] on div "30" at bounding box center [312, 1239] width 31 height 31
type input "[DATE] ٠٠:٠٠"
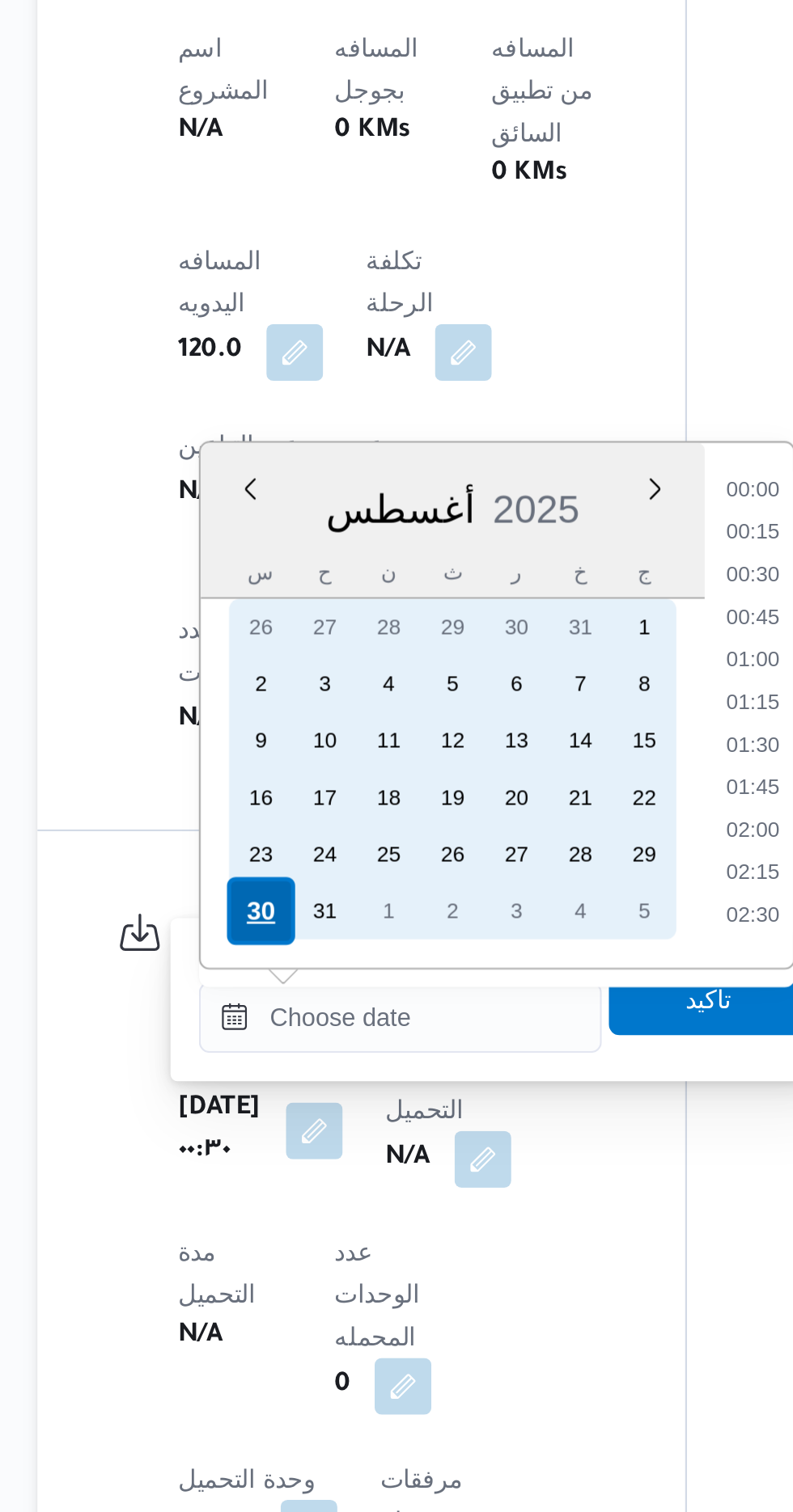
click at [305, 1238] on div "30" at bounding box center [312, 1239] width 31 height 31
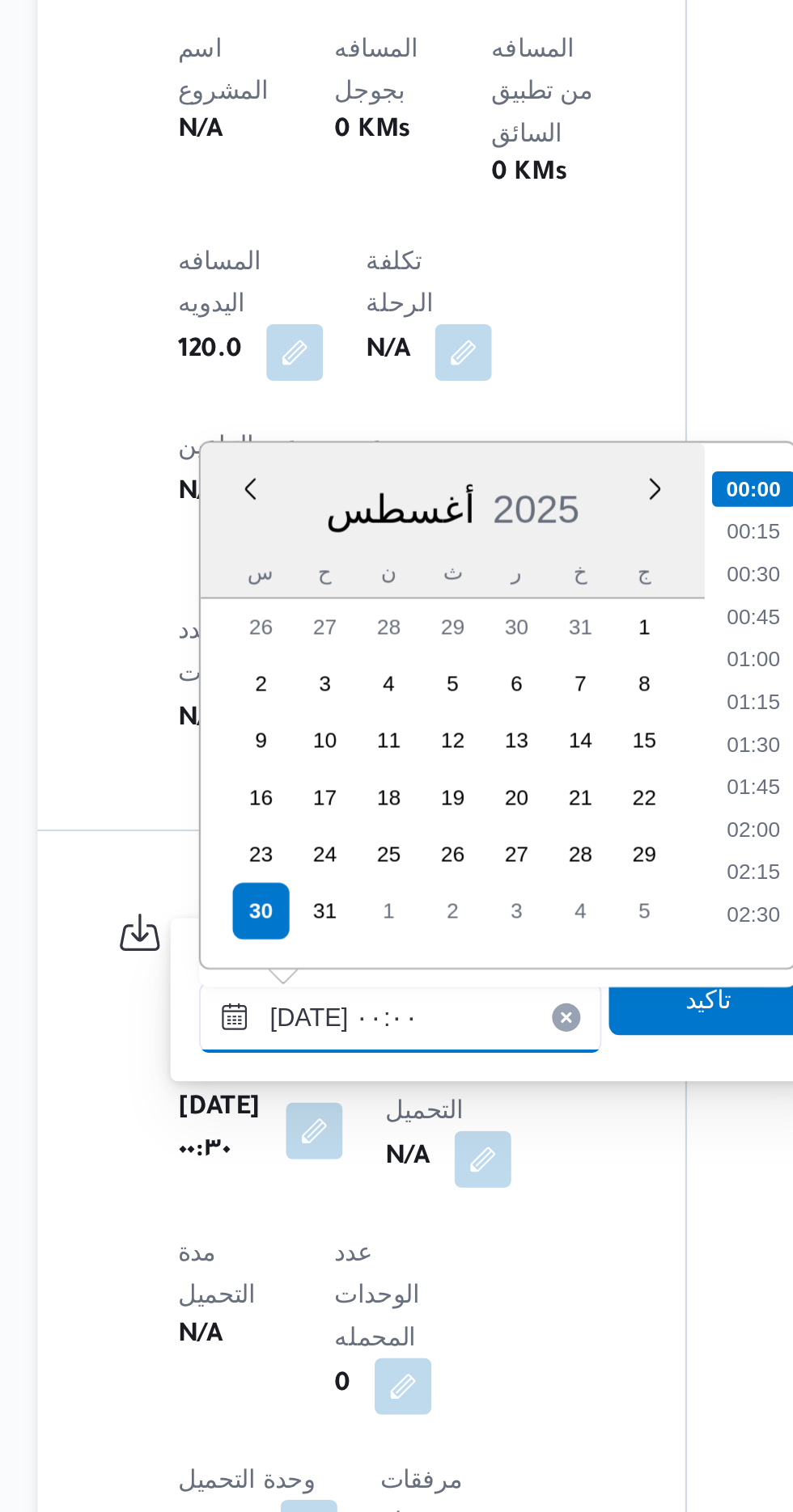
click at [302, 1289] on input "[DATE] ٠٠:٠٠" at bounding box center [375, 1286] width 183 height 32
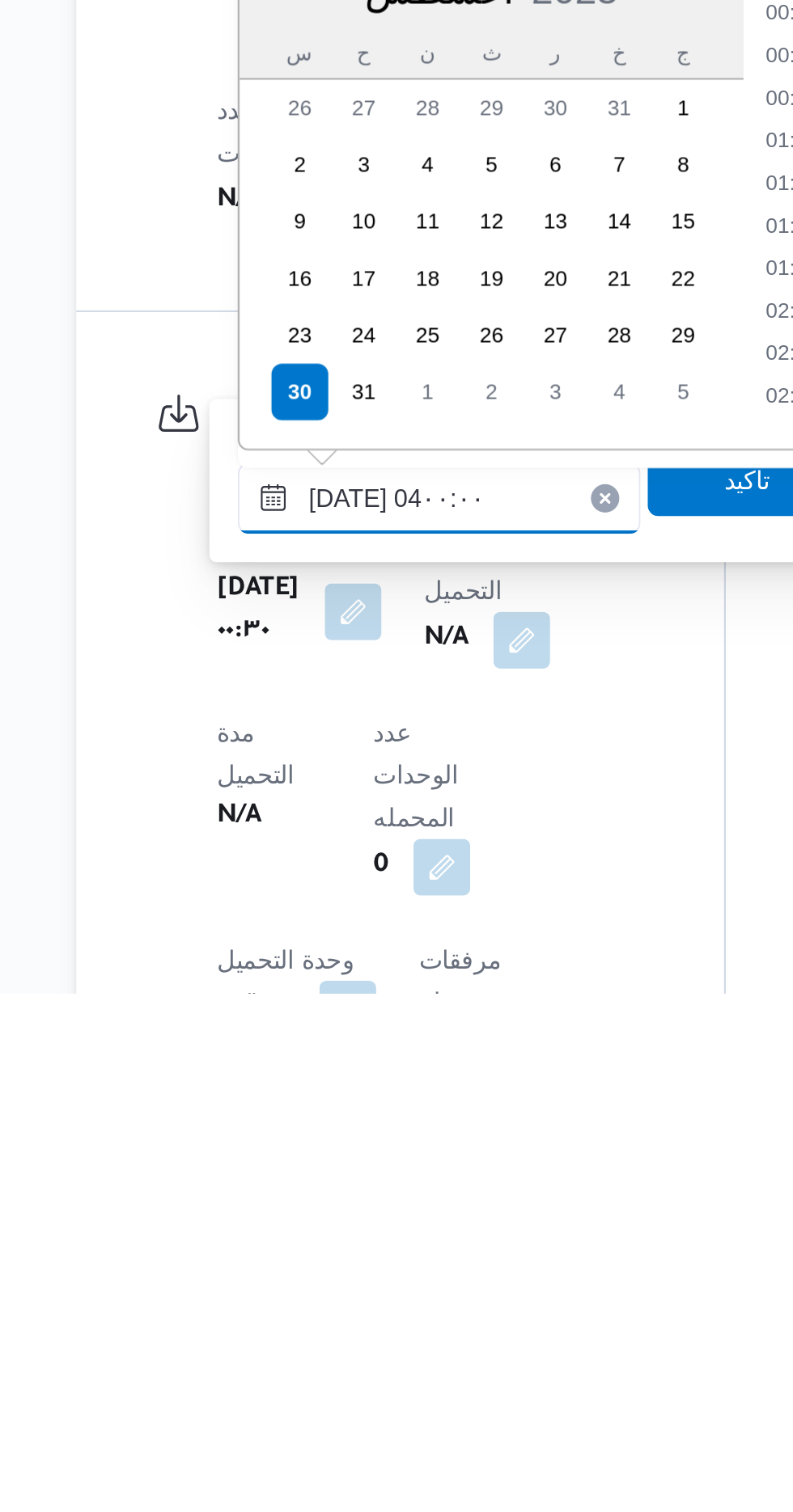
scroll to position [114, 0]
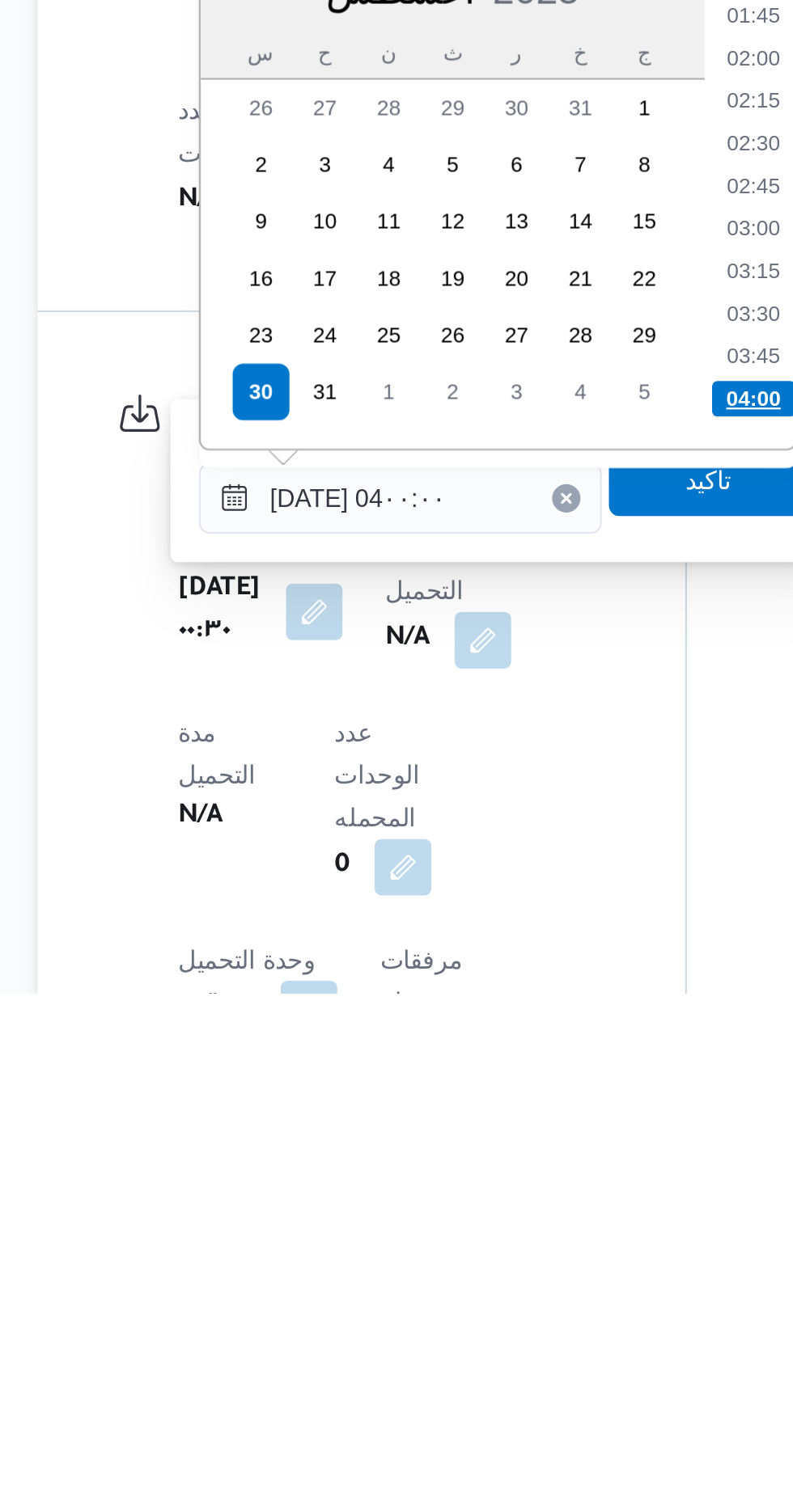
click at [535, 1239] on li "04:00" at bounding box center [536, 1242] width 38 height 16
type input "[DATE] ٠٤:٠٠"
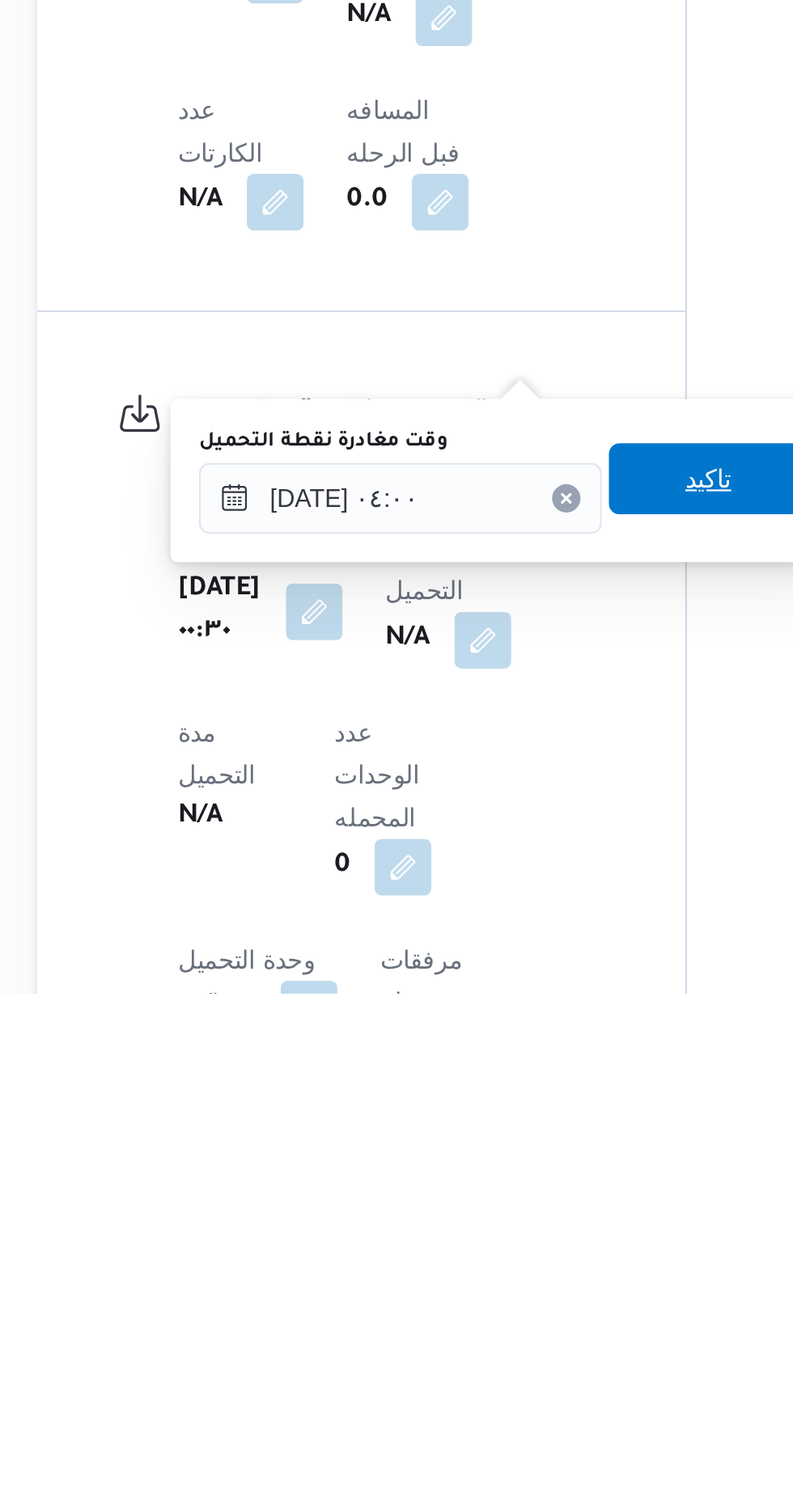
click at [521, 1282] on span "تاكيد" at bounding box center [517, 1277] width 21 height 19
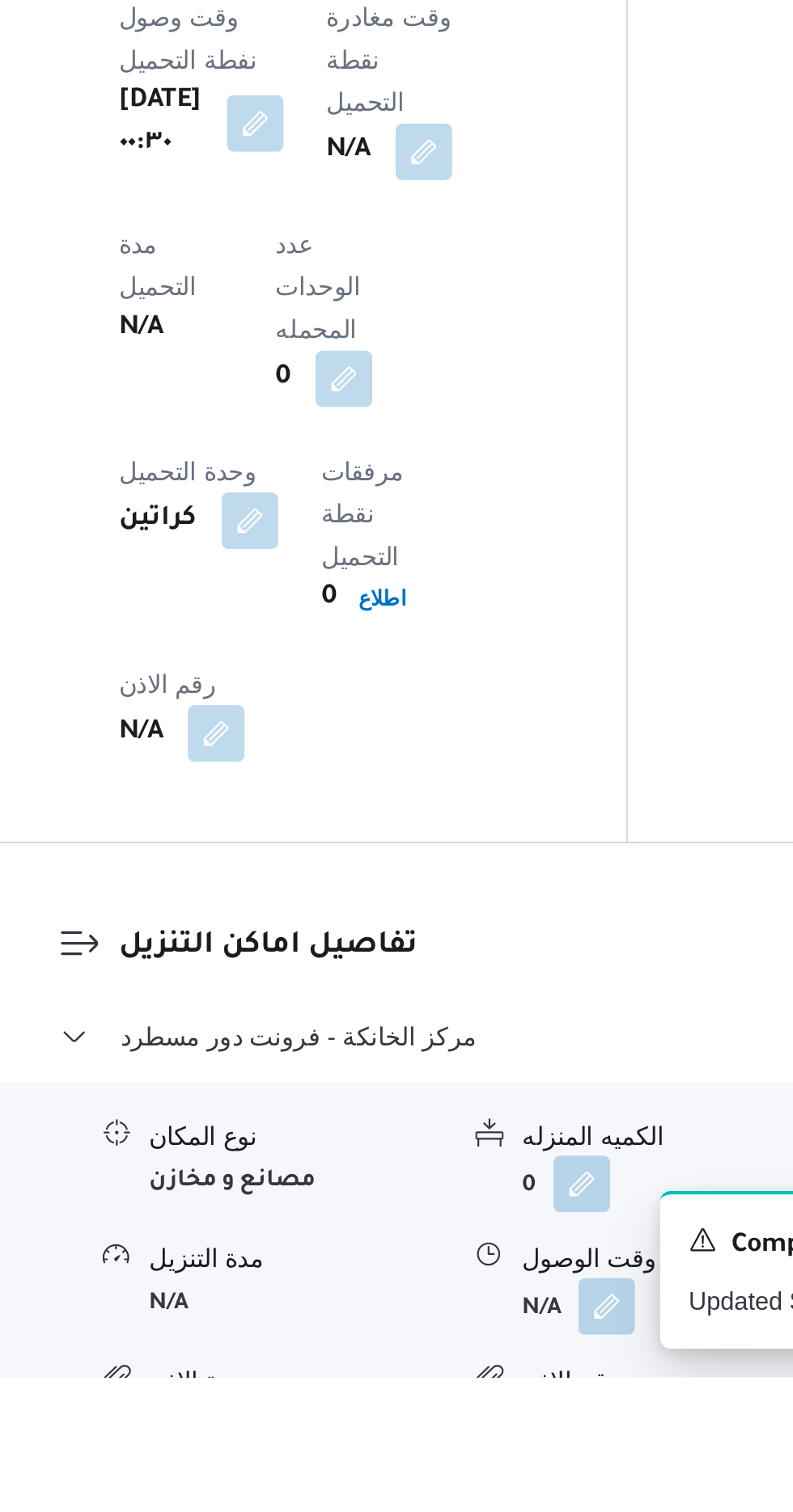
scroll to position [921, 0]
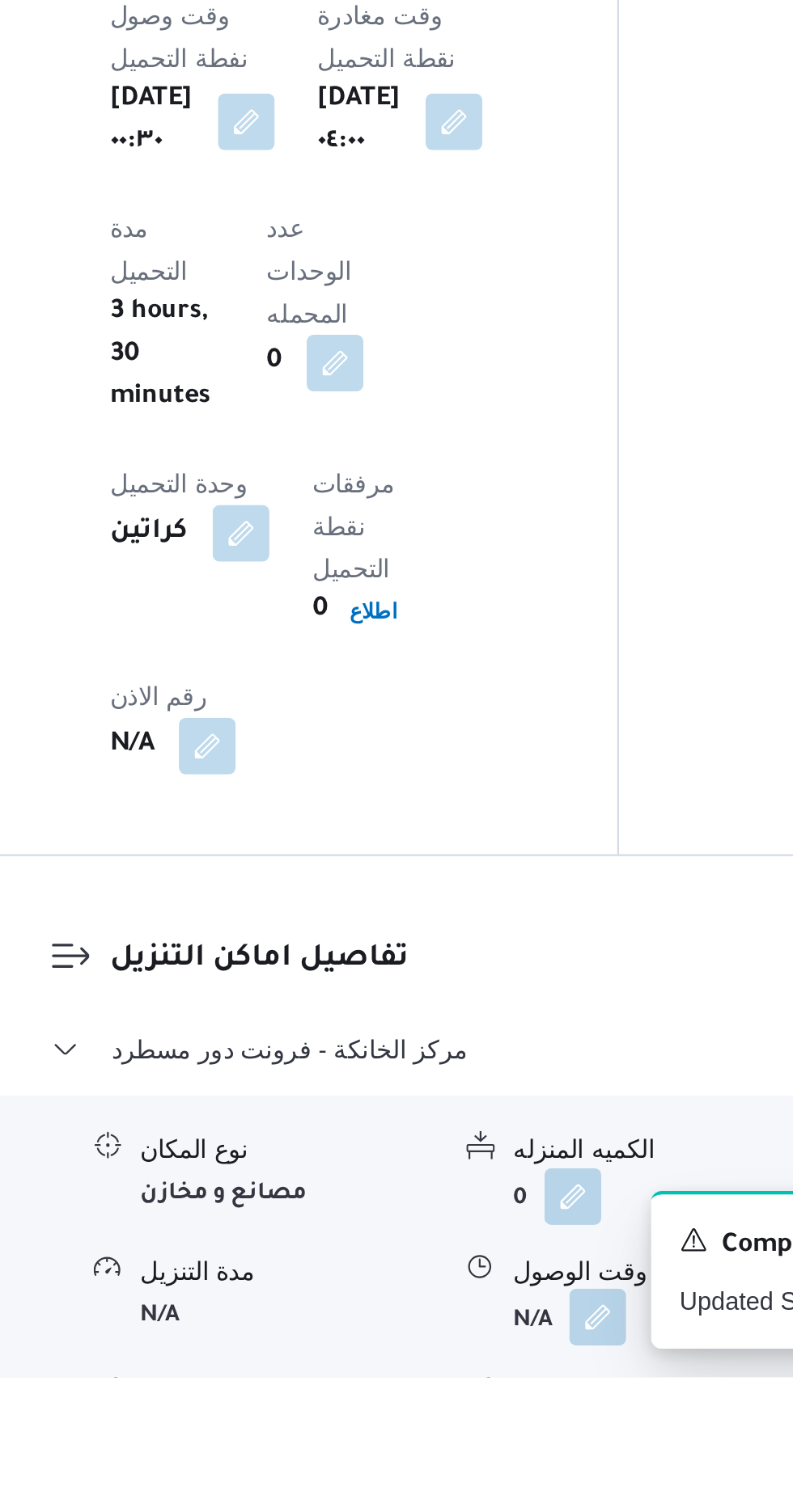
click at [497, 1472] on button "button" at bounding box center [496, 1485] width 26 height 26
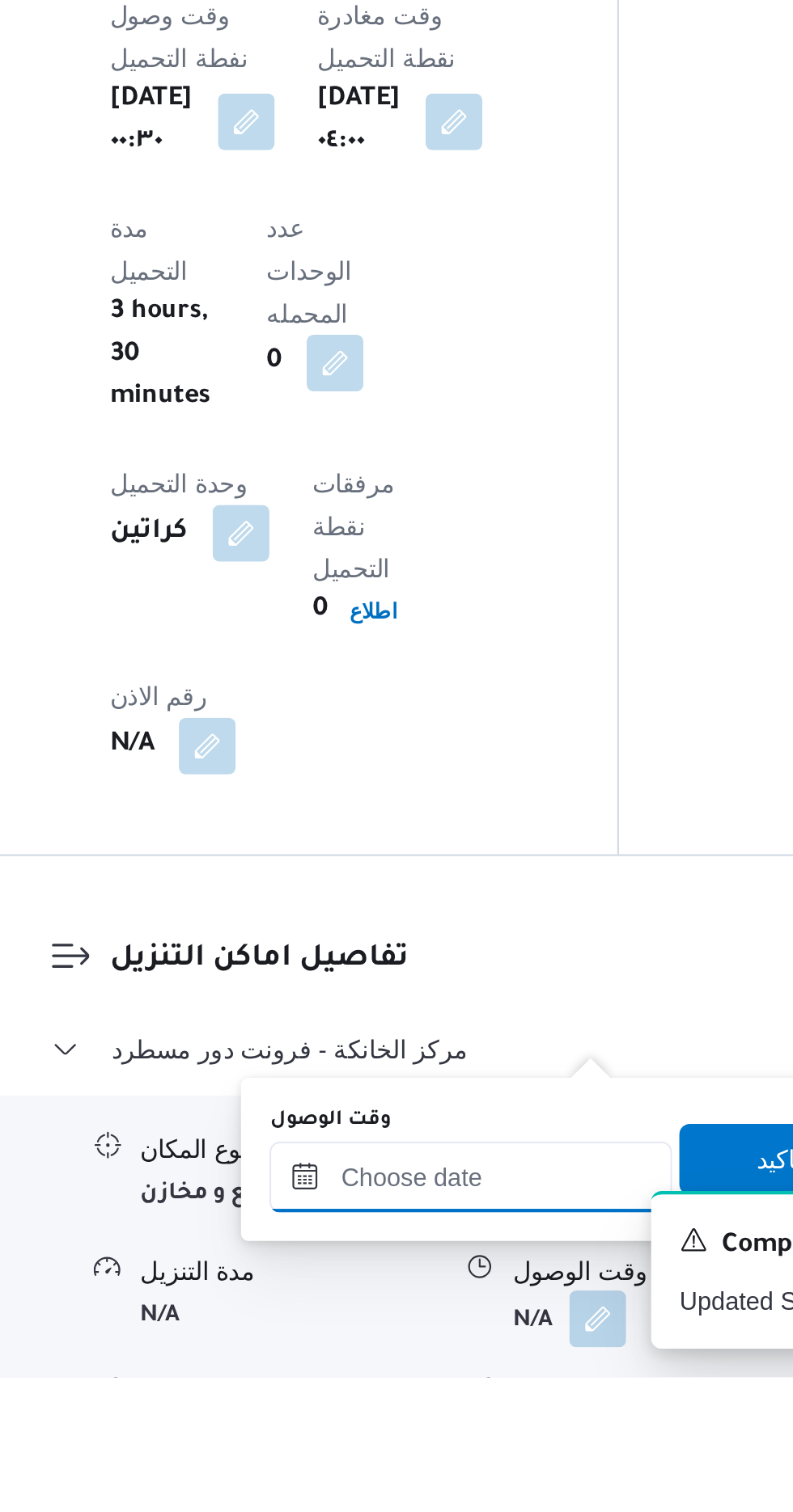
click at [467, 1404] on div at bounding box center [438, 1420] width 183 height 32
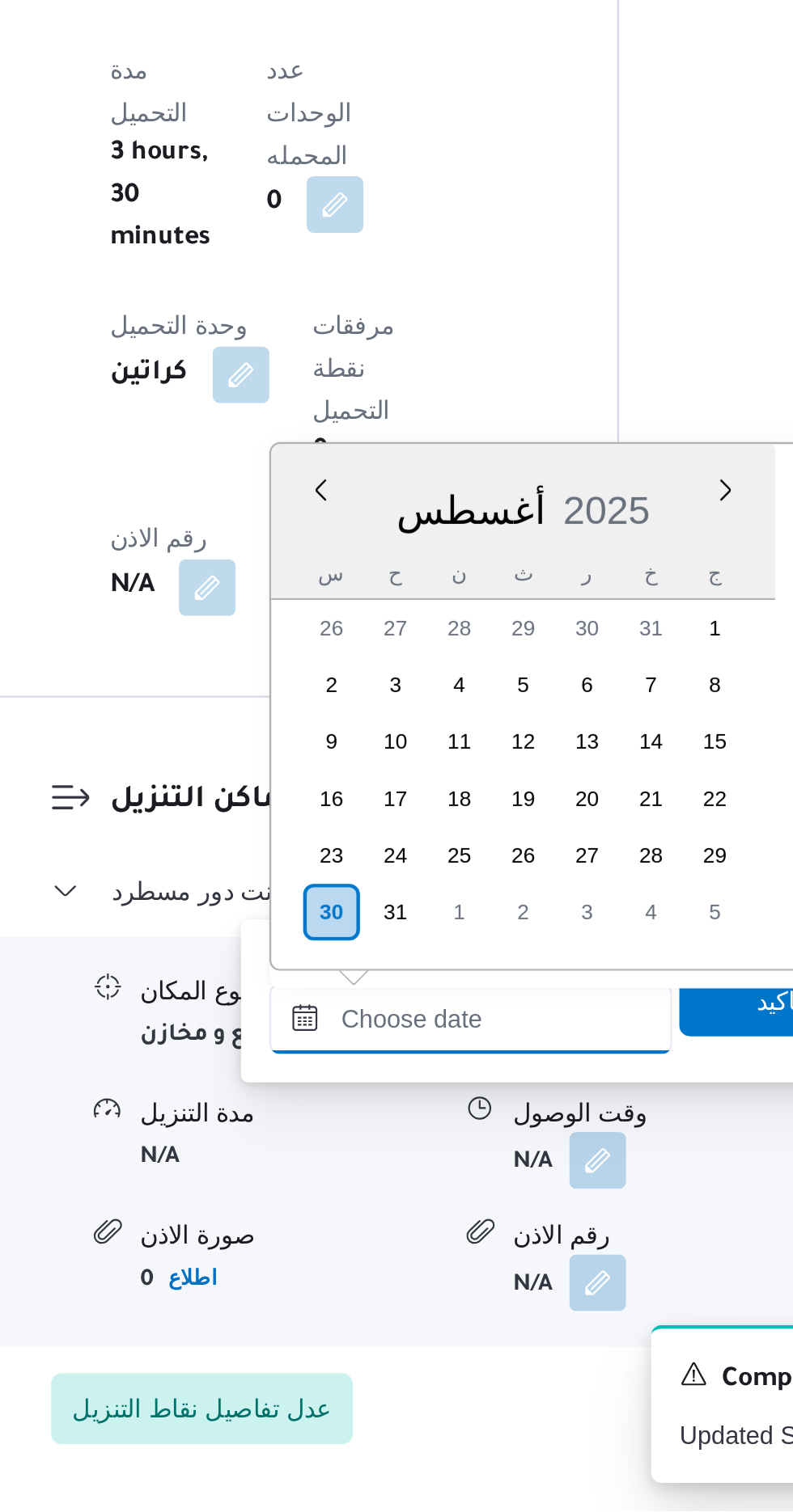
scroll to position [1150, 0]
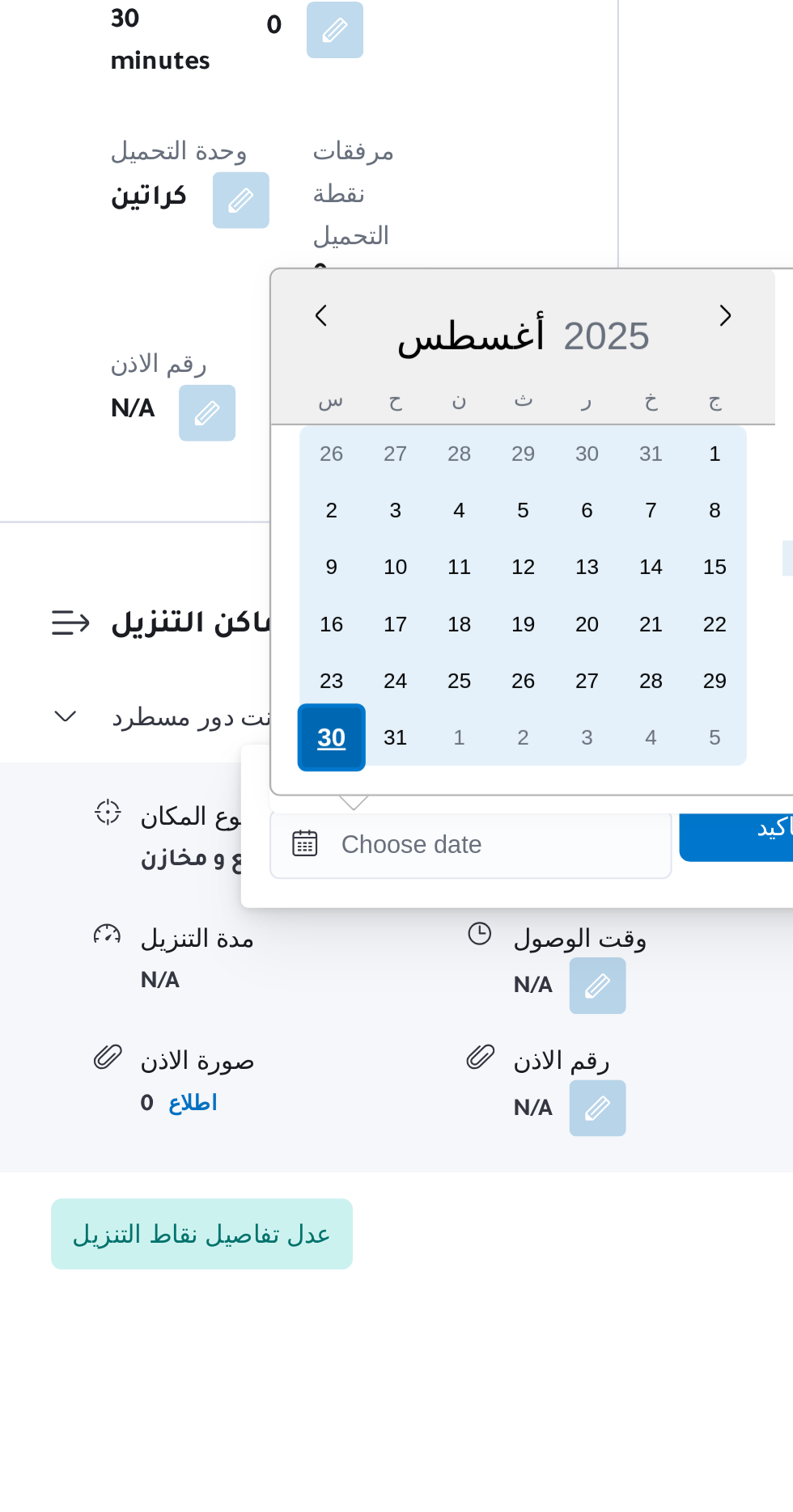
click at [374, 1234] on div "30" at bounding box center [375, 1240] width 31 height 31
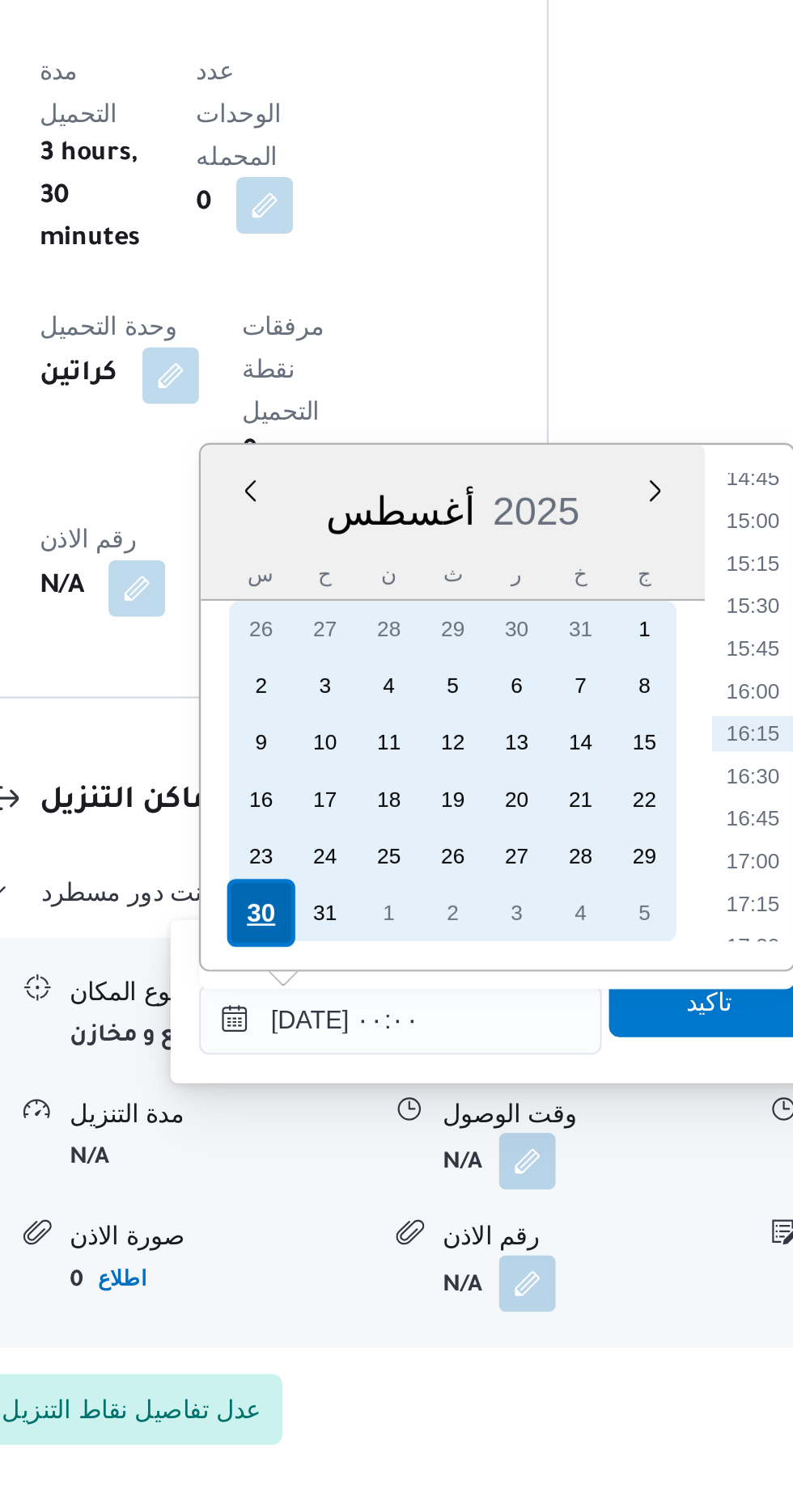
scroll to position [0, 0]
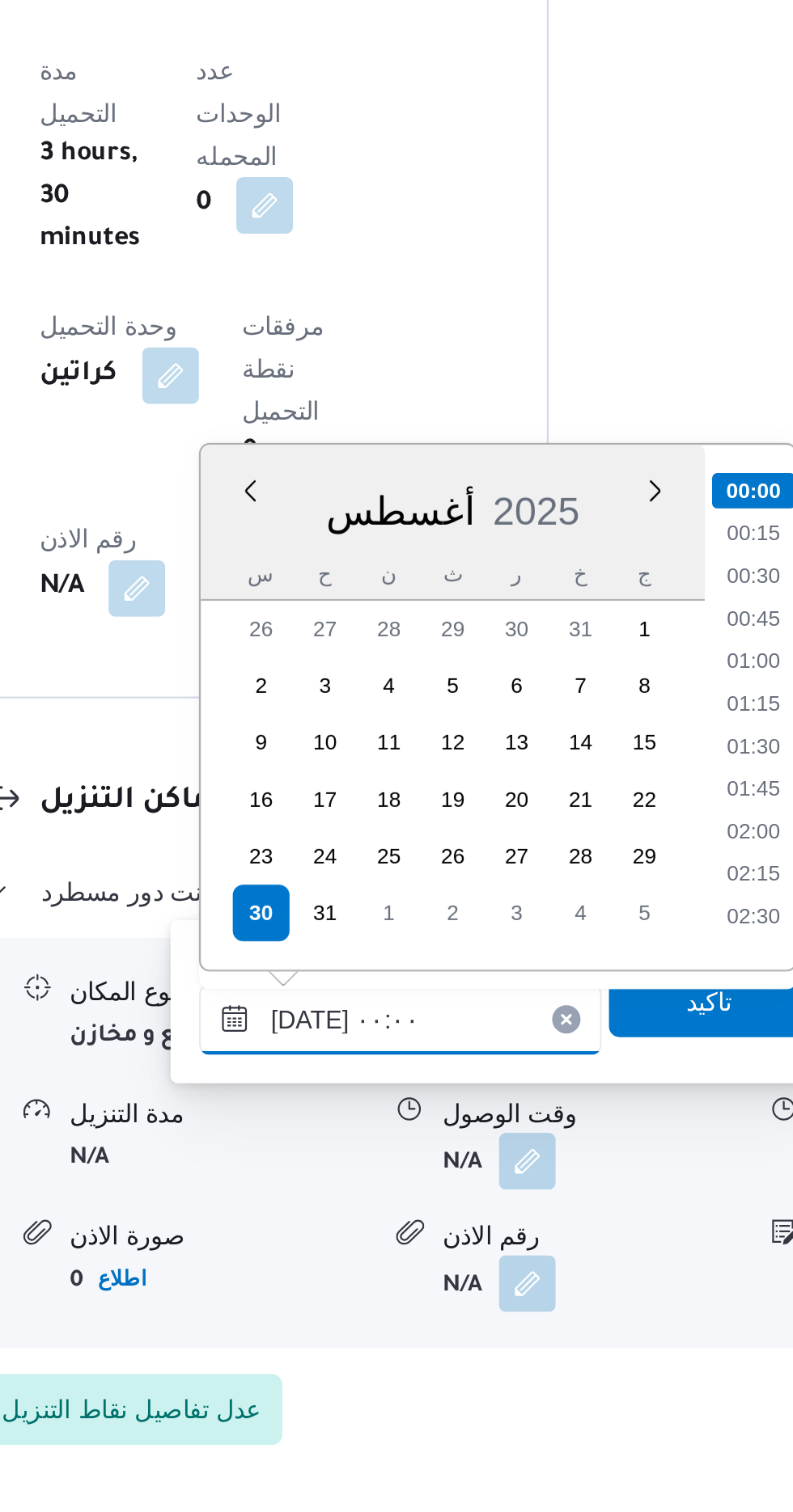
click at [361, 1288] on input "[DATE] ٠٠:٠٠" at bounding box center [438, 1287] width 183 height 32
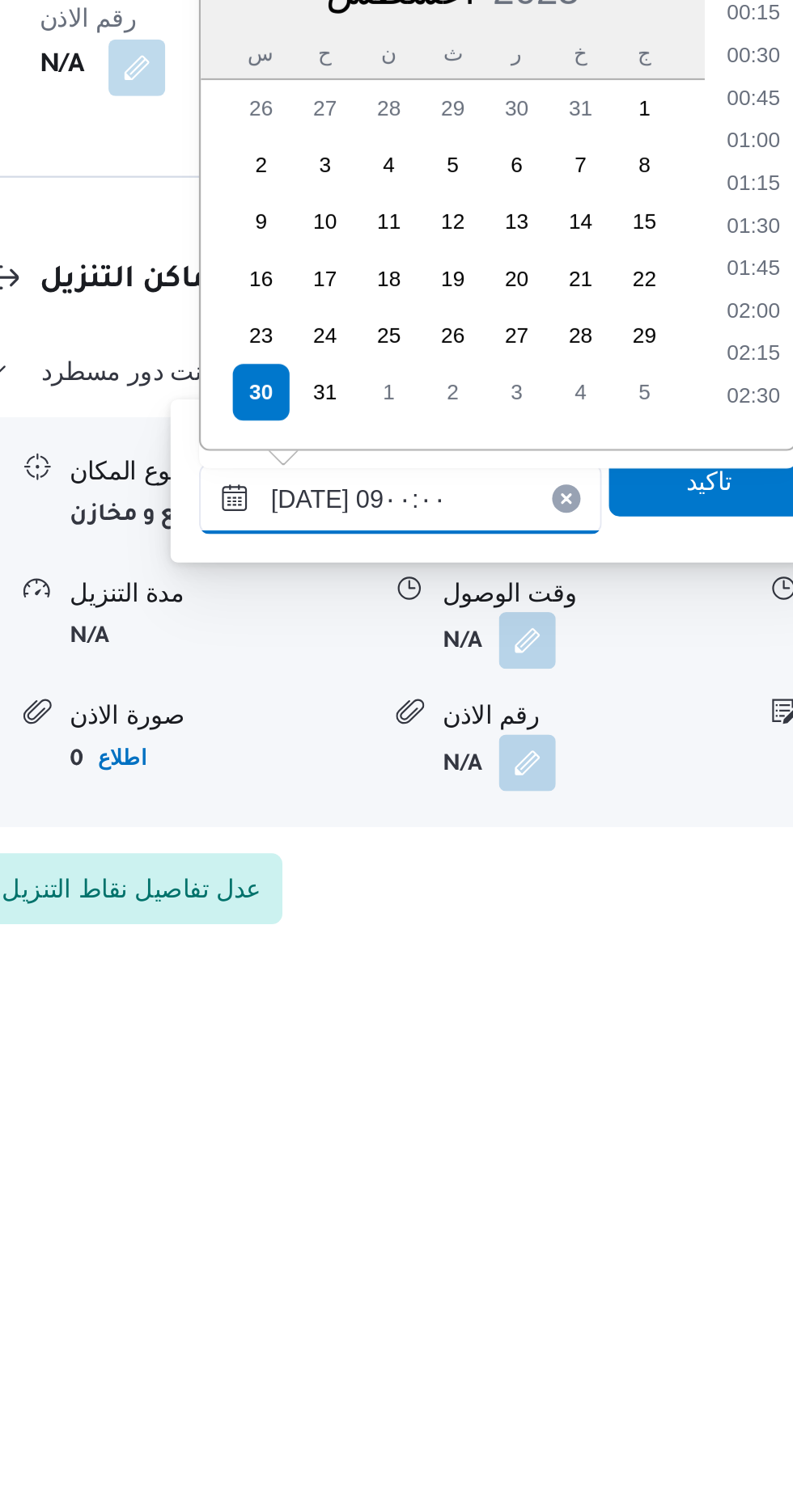
scroll to position [503, 0]
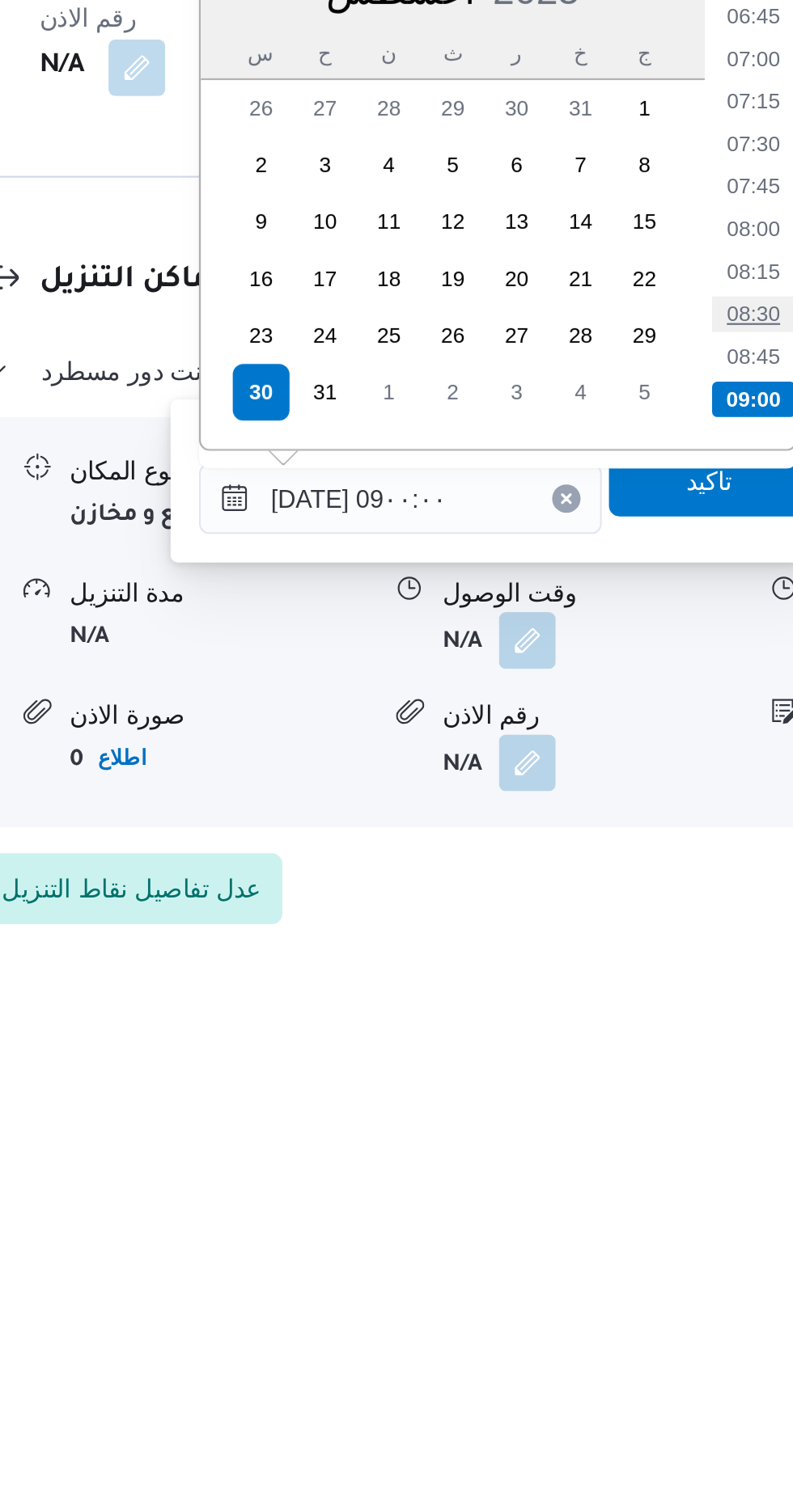
click at [606, 1205] on li "08:30" at bounding box center [600, 1202] width 37 height 16
type input "[DATE] ٠٨:٣٠"
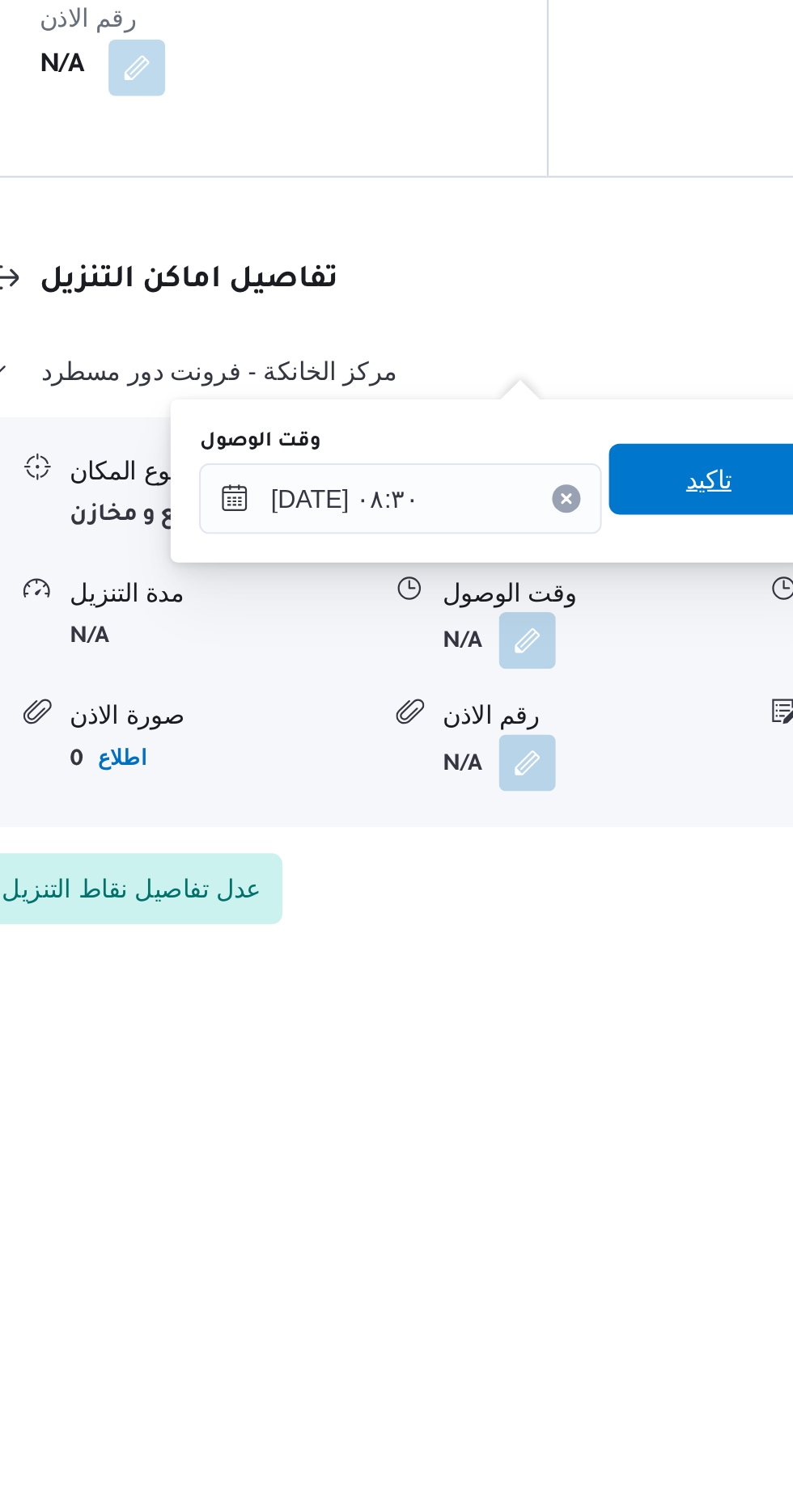
click at [583, 1273] on span "تاكيد" at bounding box center [579, 1277] width 90 height 32
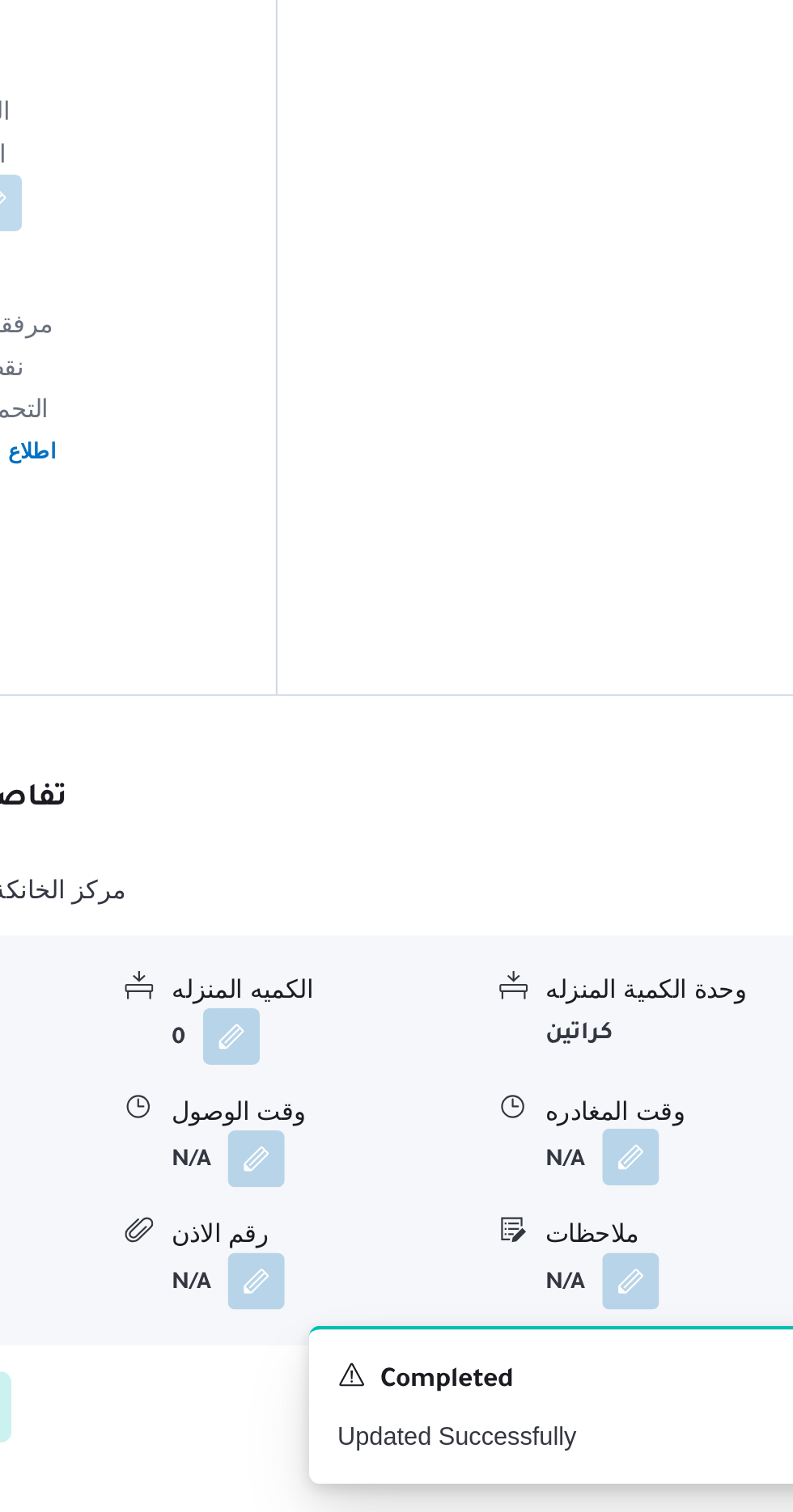
click at [666, 1338] on button "button" at bounding box center [667, 1350] width 26 height 26
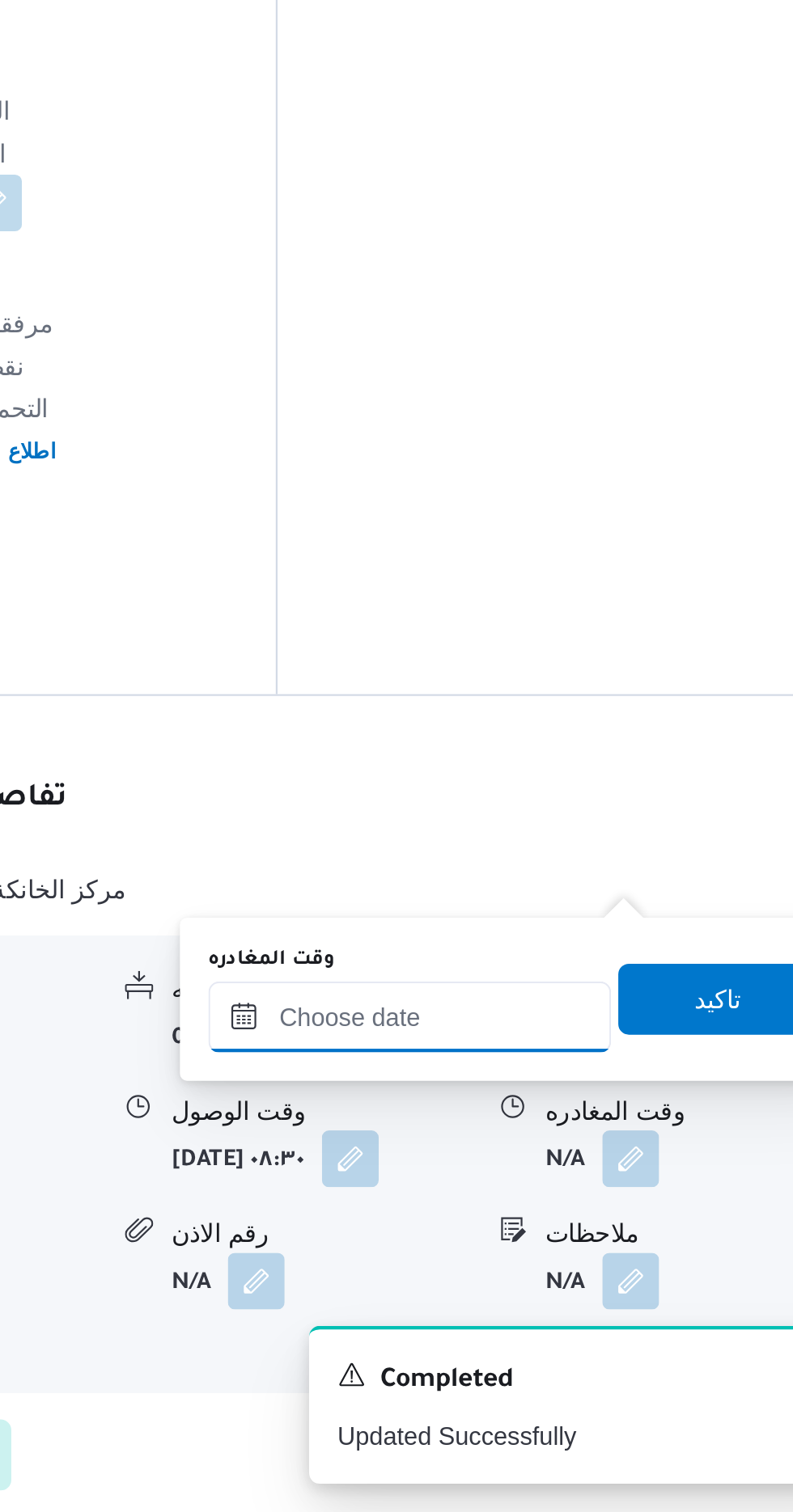
click at [594, 1280] on input "وقت المغادره" at bounding box center [566, 1286] width 183 height 32
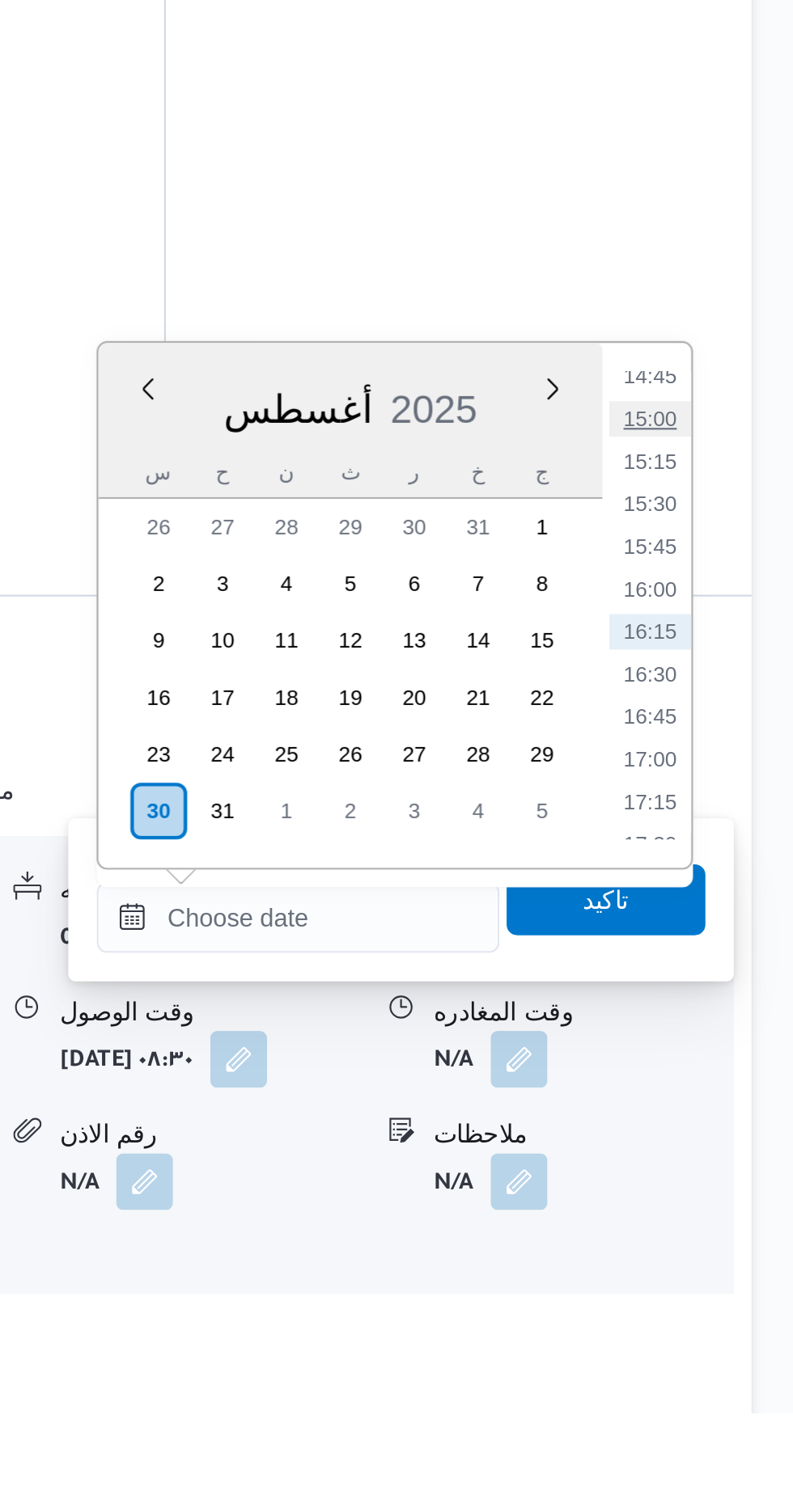
click at [728, 1058] on li "15:00" at bounding box center [727, 1059] width 37 height 16
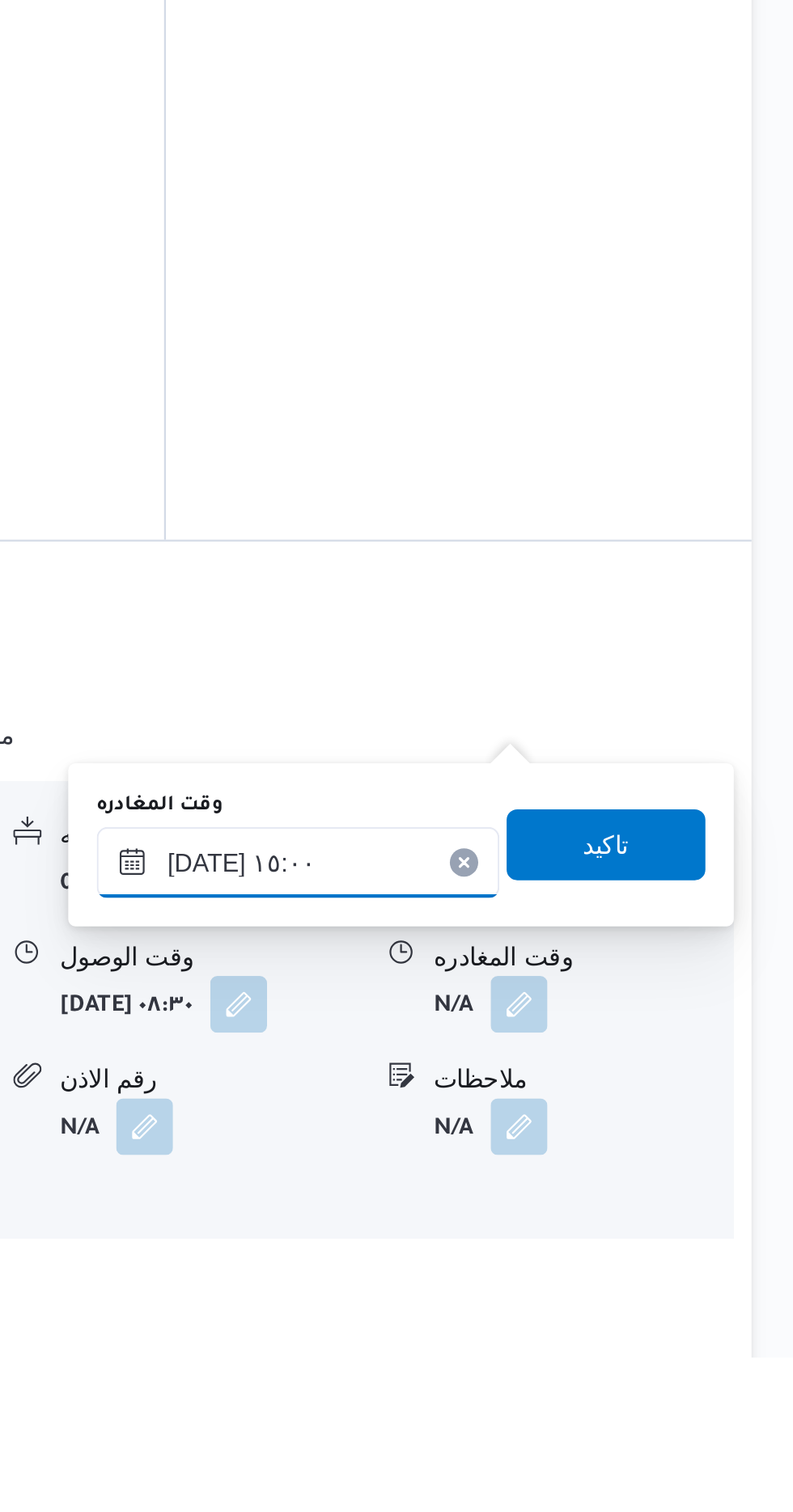
click at [630, 1276] on input "[DATE] ١٥:٠٠" at bounding box center [566, 1286] width 183 height 32
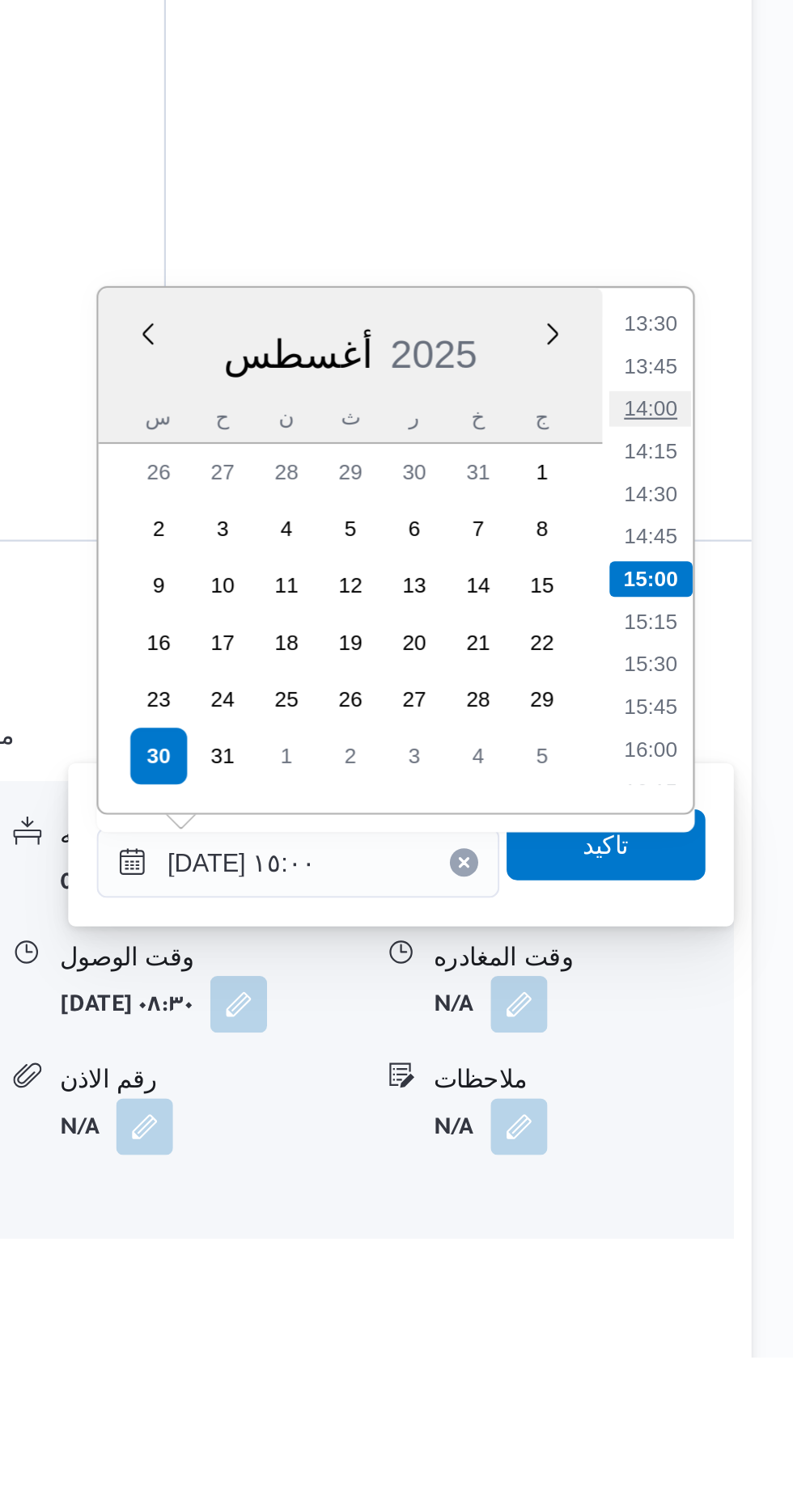
click at [729, 1072] on li "14:00" at bounding box center [727, 1080] width 37 height 16
type input "[DATE] ١٤:٠٠"
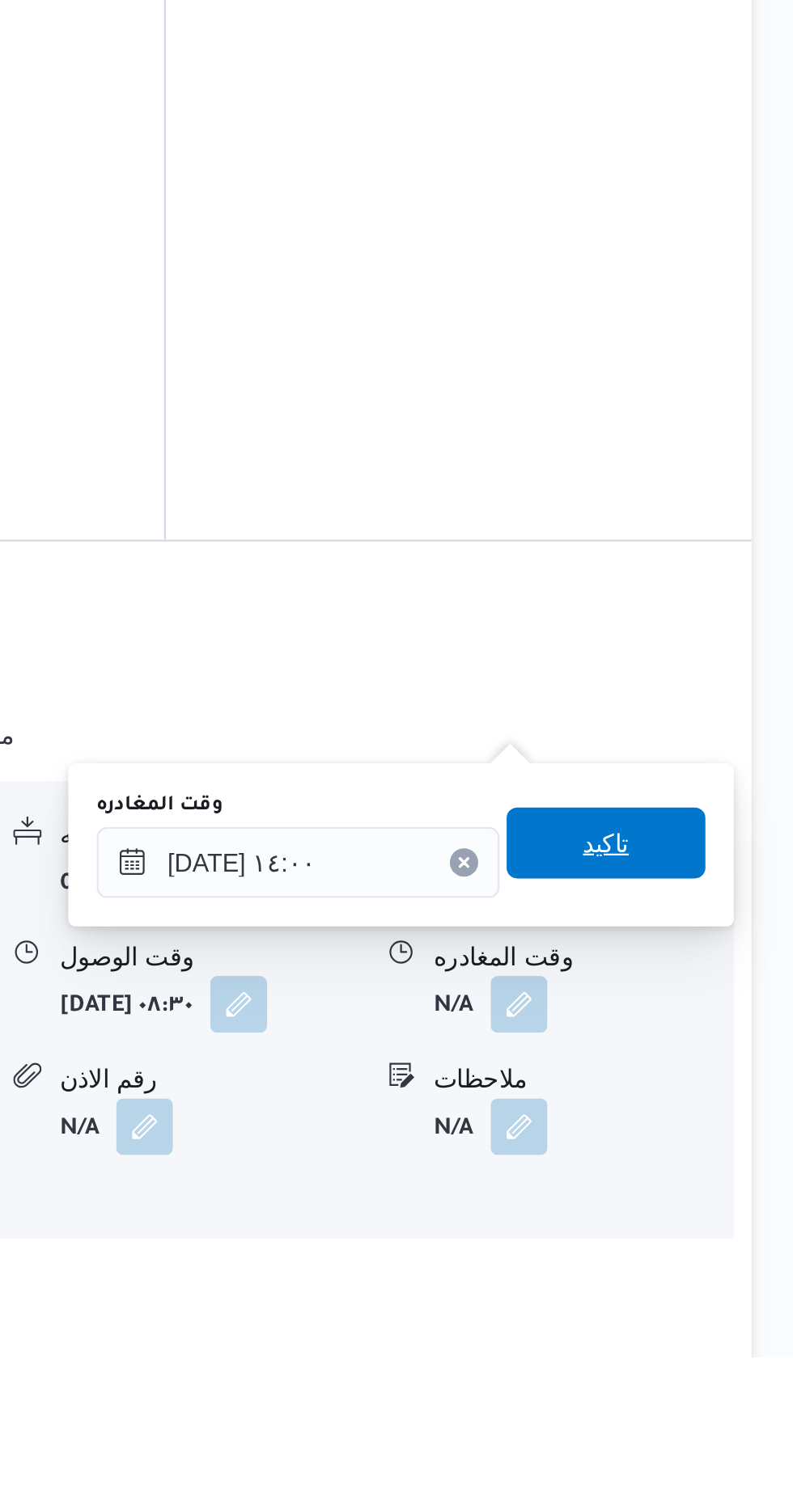
click at [717, 1271] on span "تاكيد" at bounding box center [707, 1277] width 21 height 19
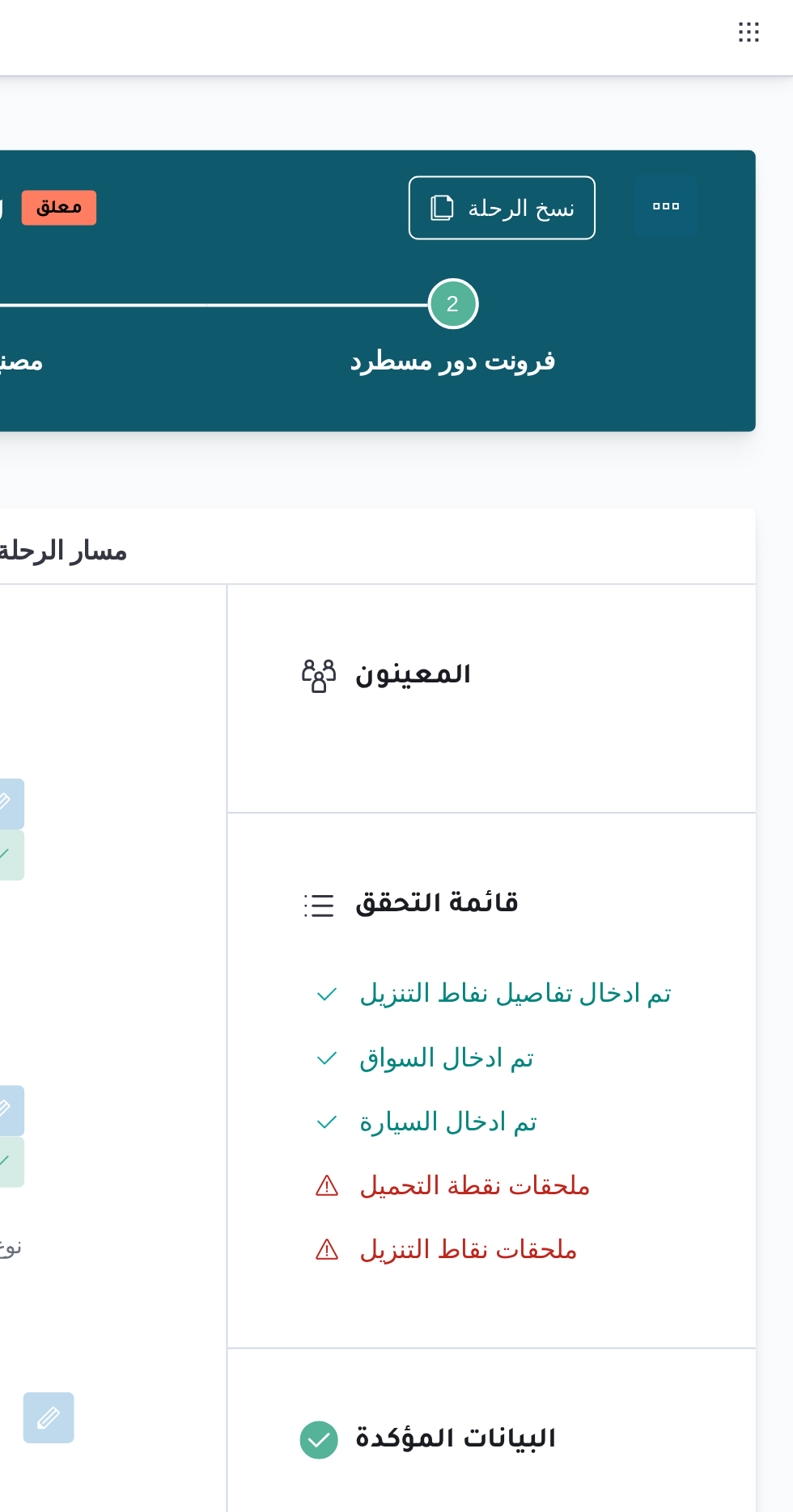
click at [736, 103] on button "Actions" at bounding box center [727, 104] width 32 height 32
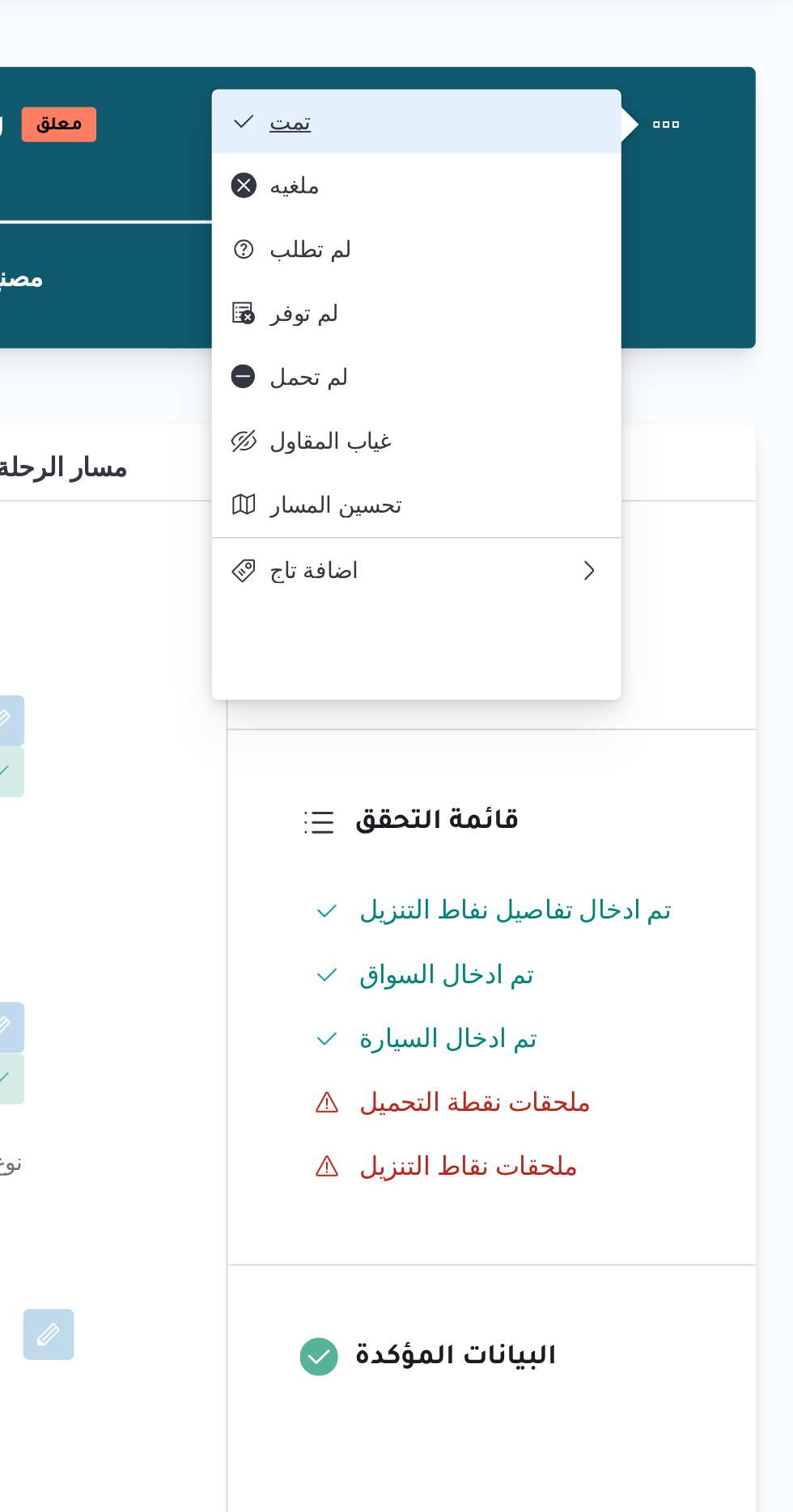
click at [695, 101] on span "تمت" at bounding box center [612, 103] width 169 height 13
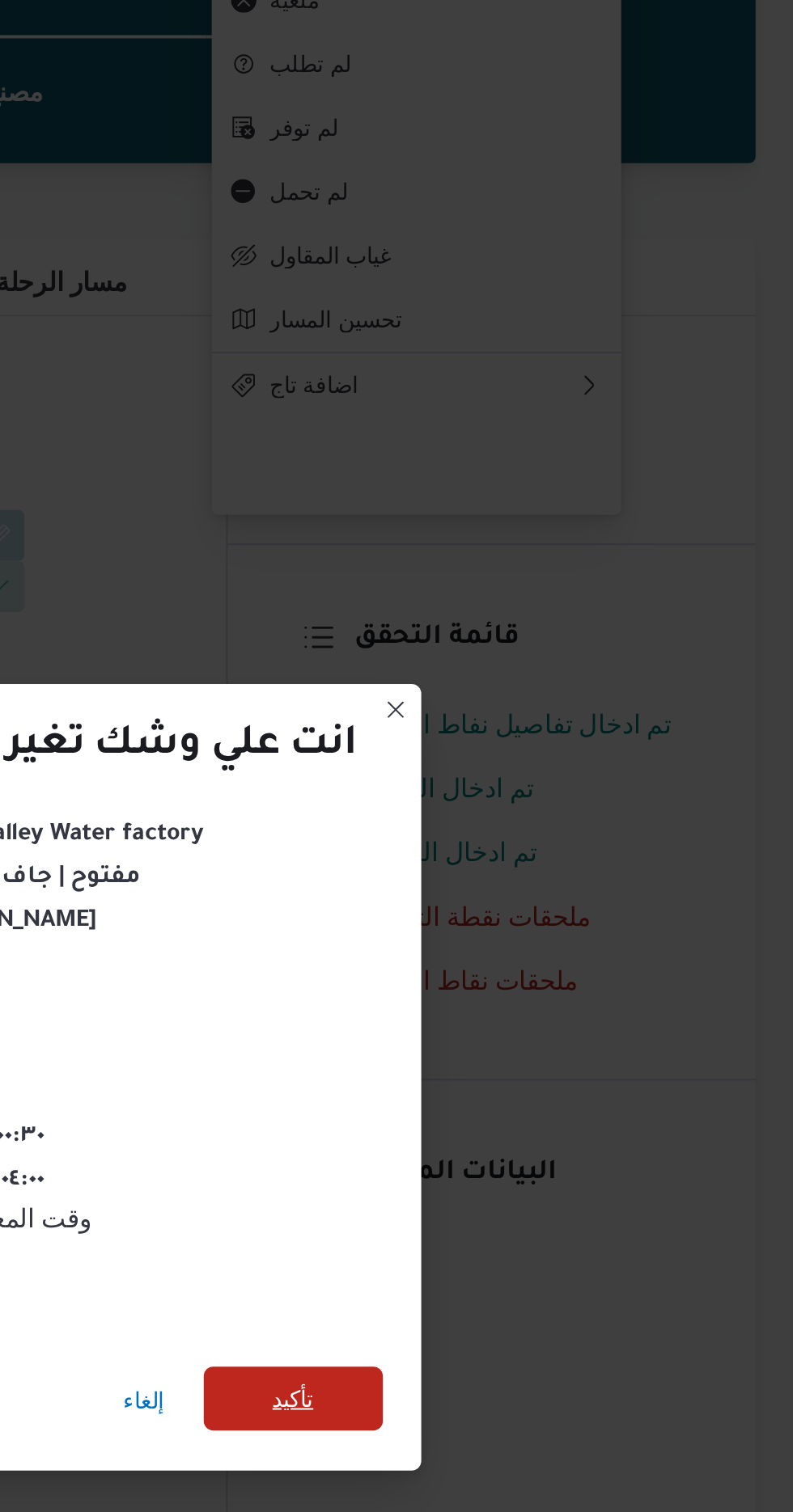
click at [556, 842] on span "تأكيد" at bounding box center [539, 843] width 90 height 32
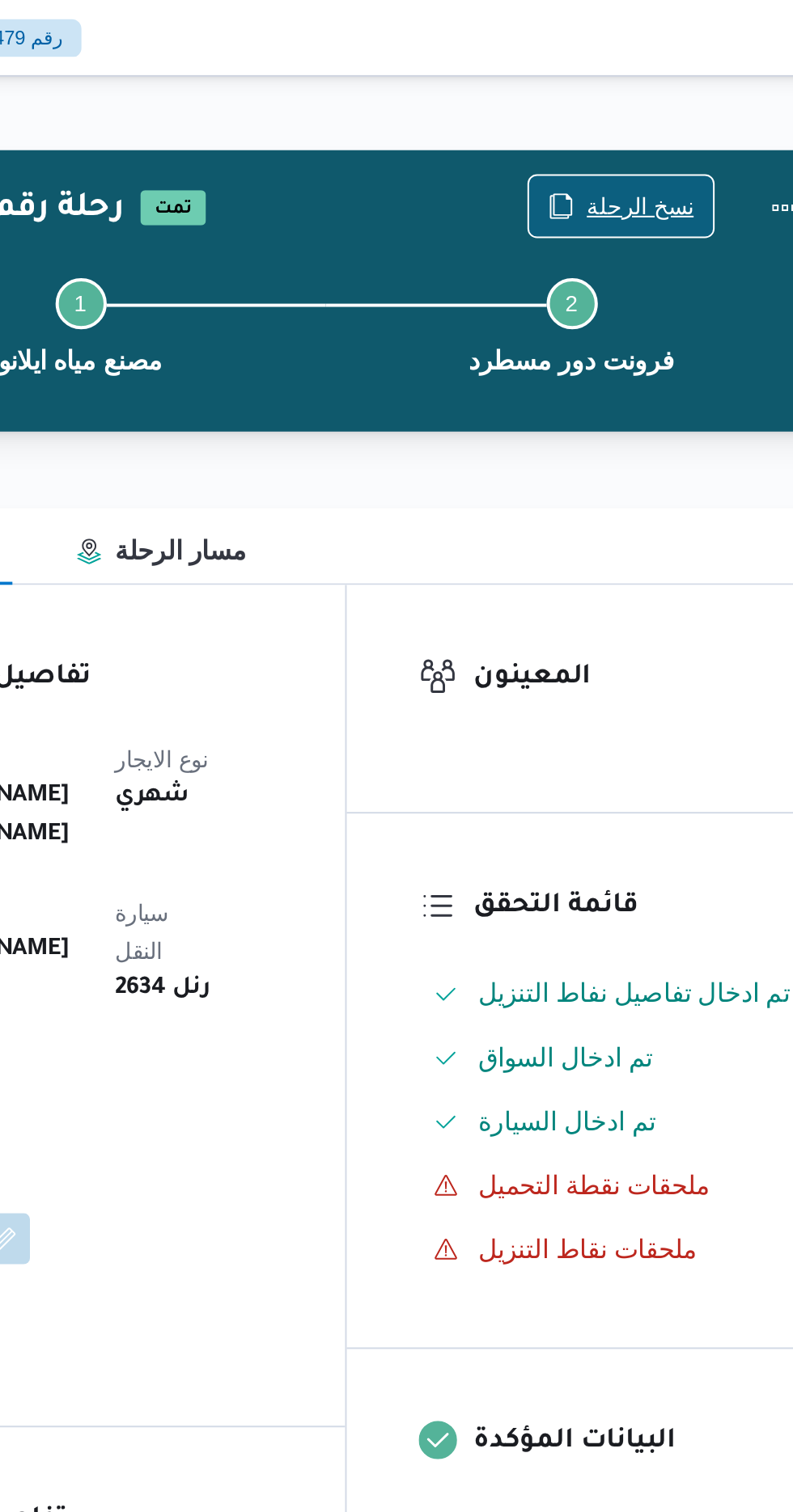
click at [640, 91] on span "نسخ الرحلة" at bounding box center [645, 105] width 93 height 31
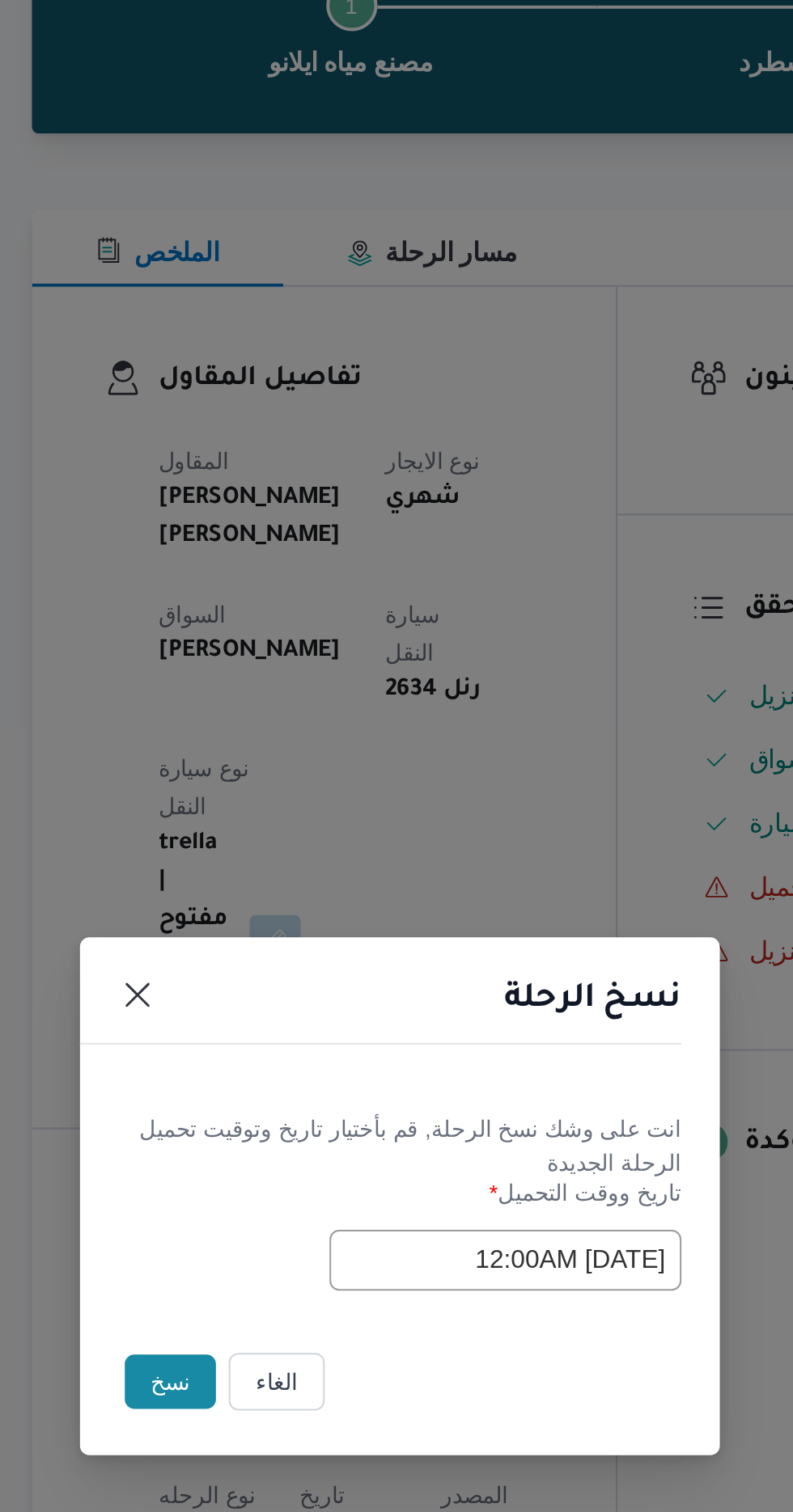
click at [279, 848] on button "نسخ" at bounding box center [280, 850] width 47 height 27
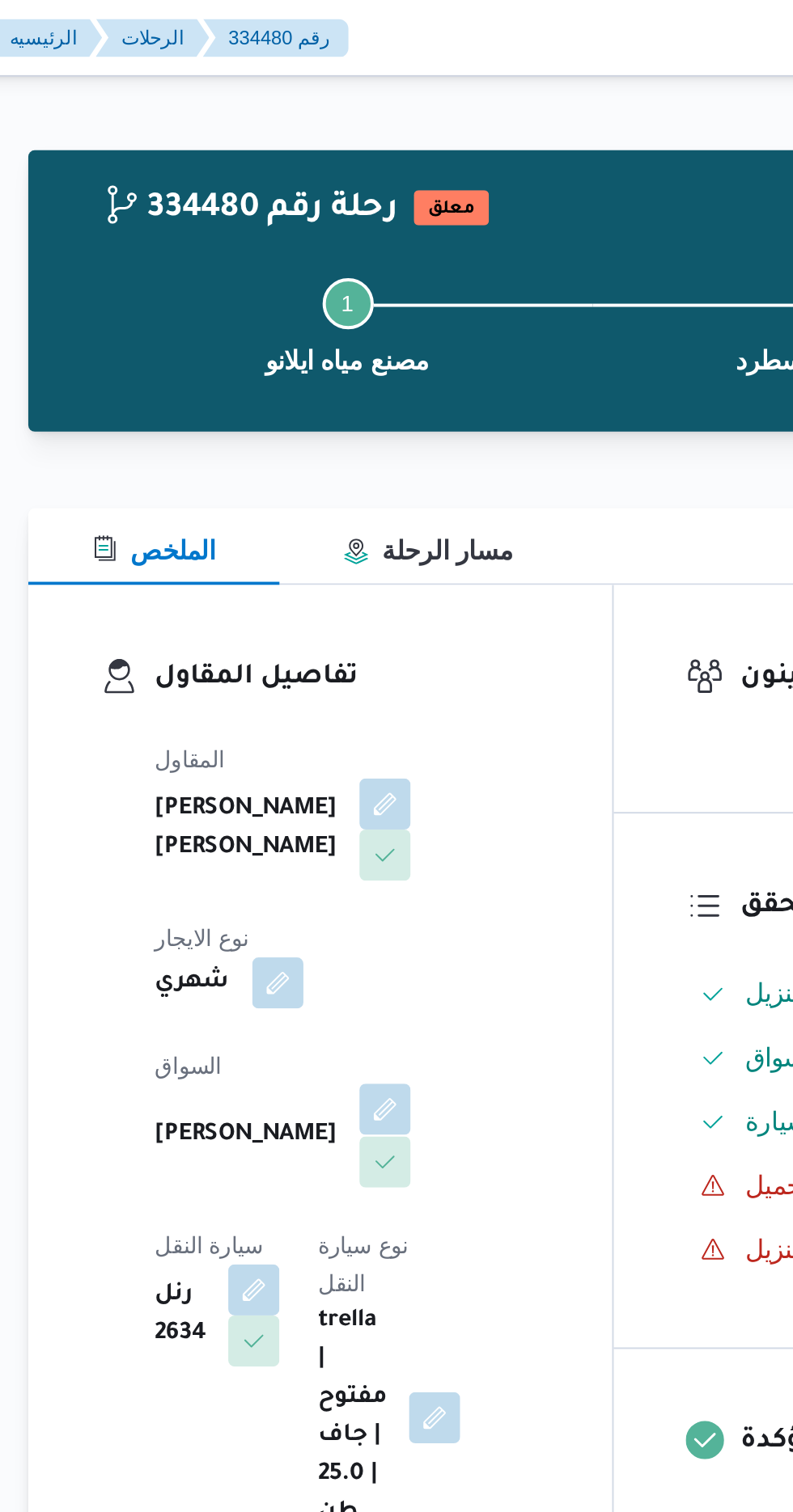
click at [378, 549] on button "button" at bounding box center [391, 561] width 26 height 26
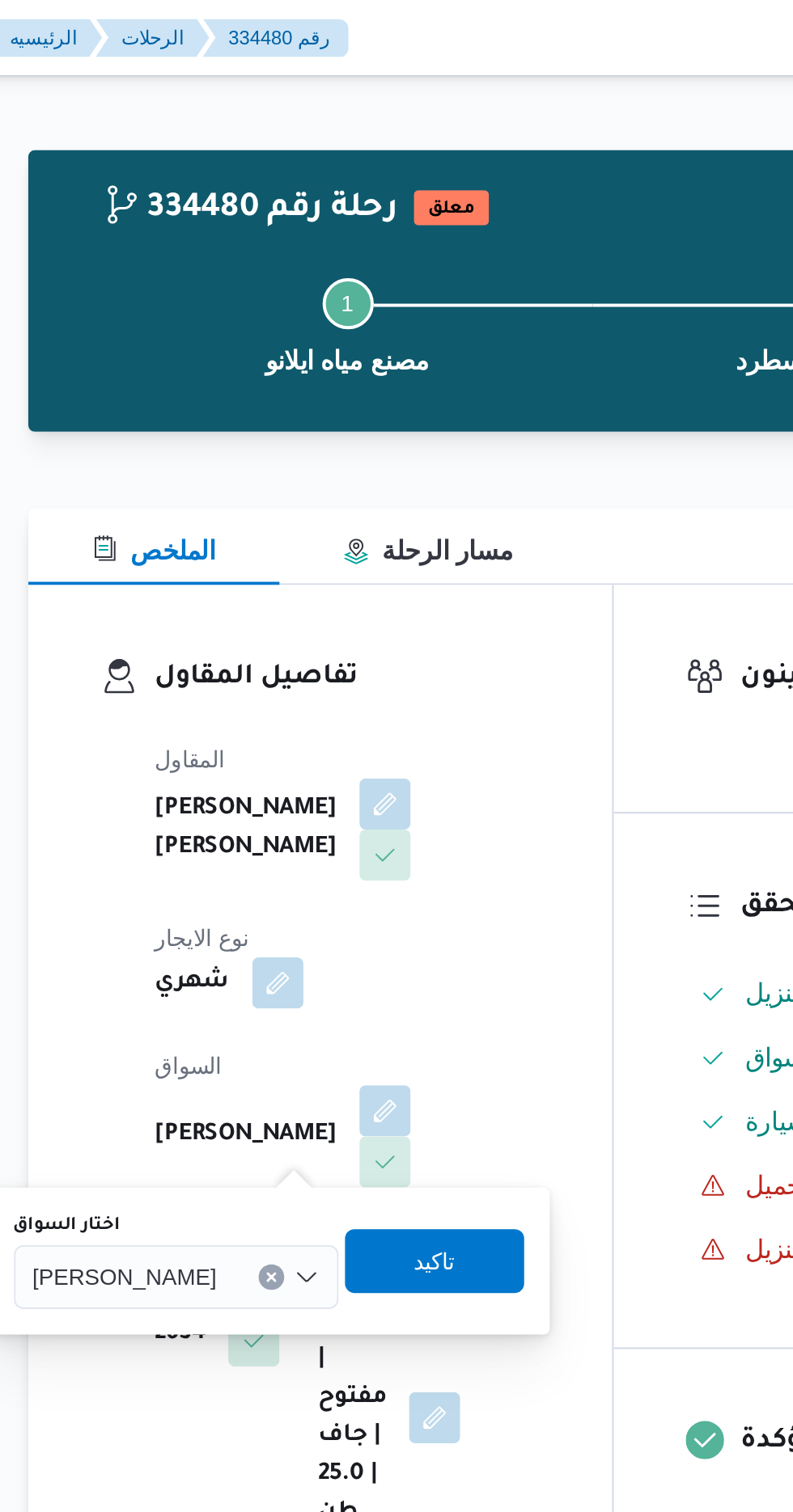
click at [298, 654] on div "[PERSON_NAME]" at bounding box center [284, 646] width 164 height 32
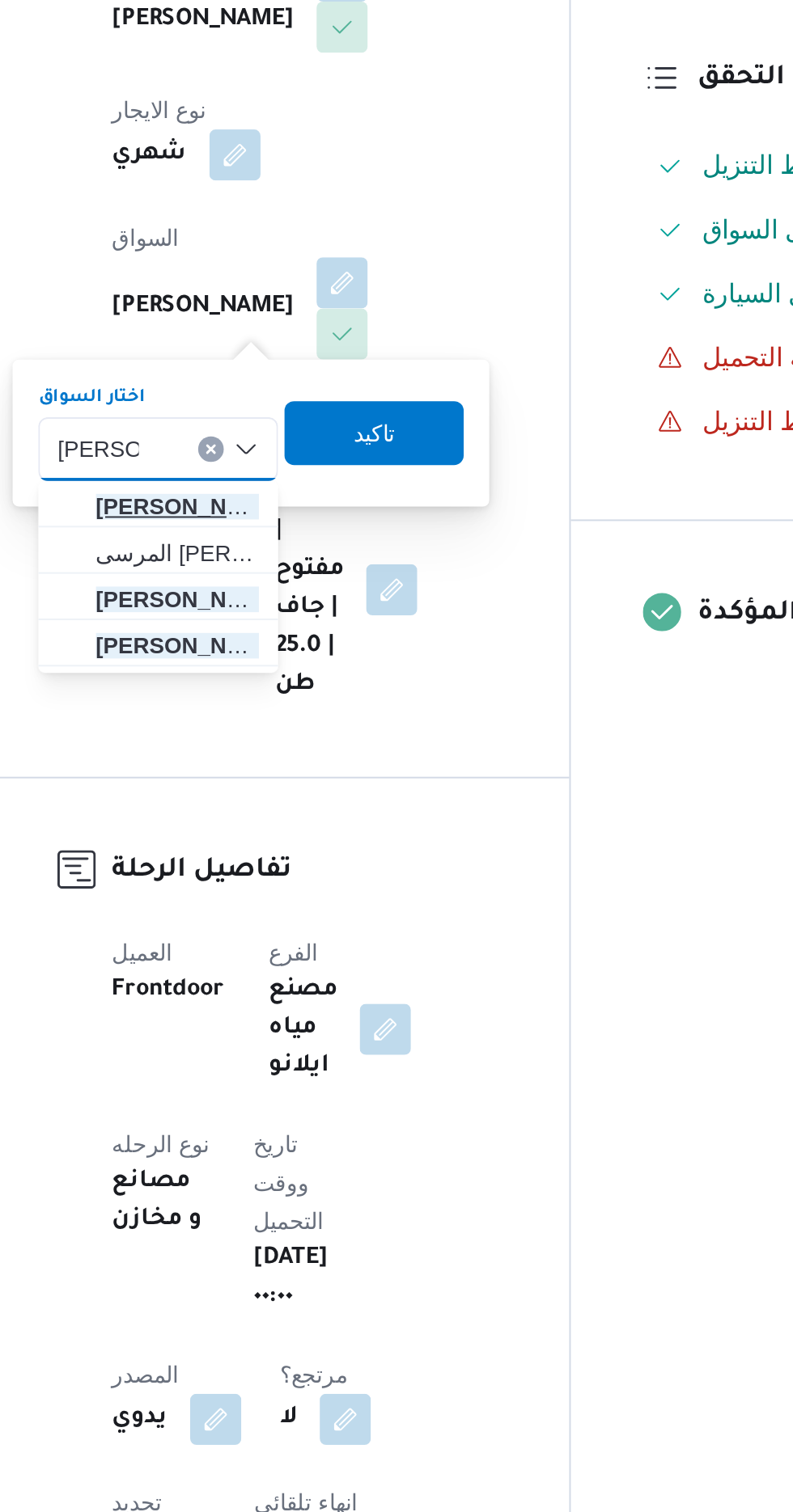
type input "[PERSON_NAME]"
click at [330, 668] on span "[PERSON_NAME] [PERSON_NAME]" at bounding box center [307, 676] width 82 height 19
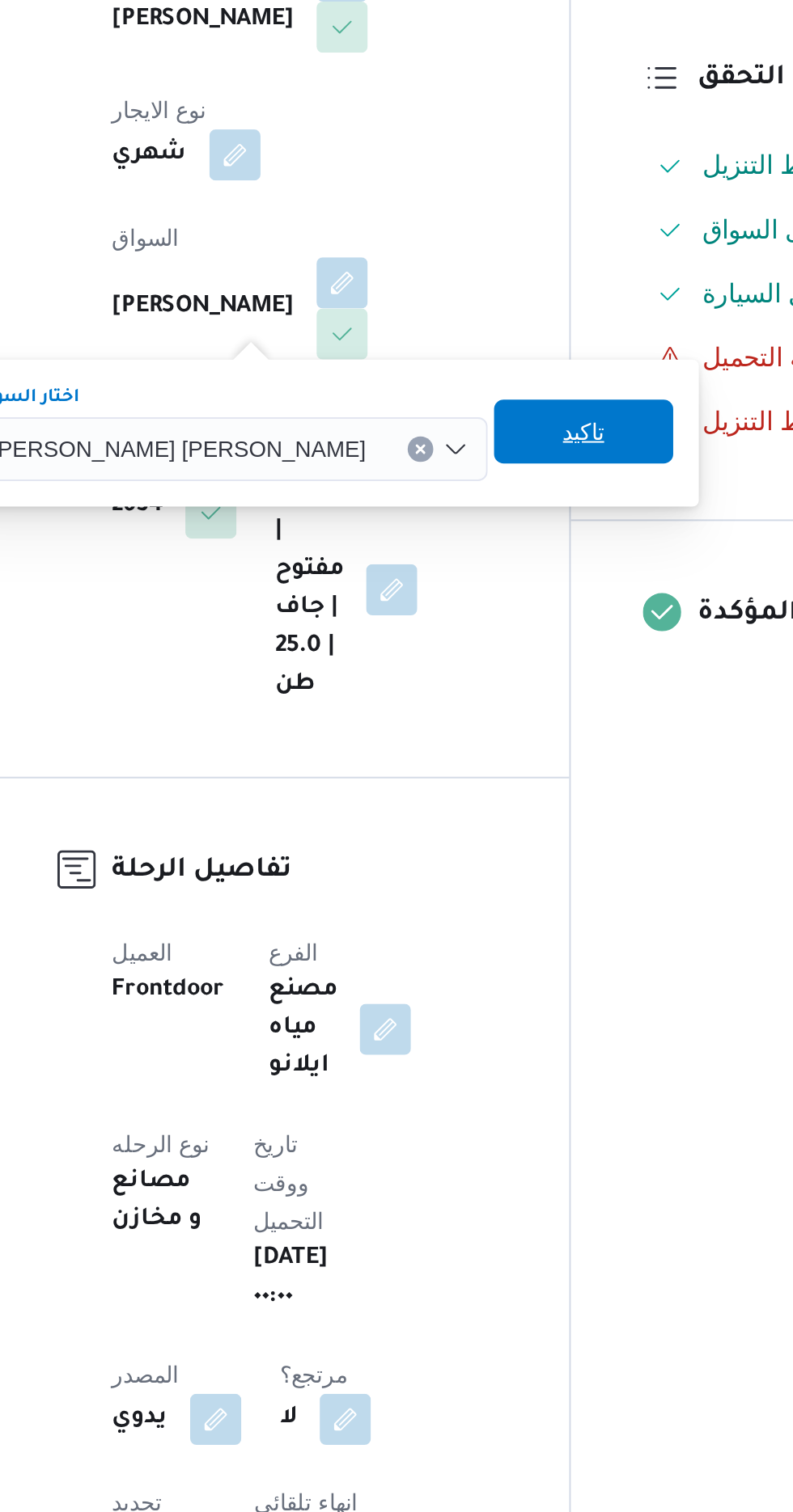
click at [467, 639] on span "تاكيد" at bounding box center [512, 637] width 90 height 32
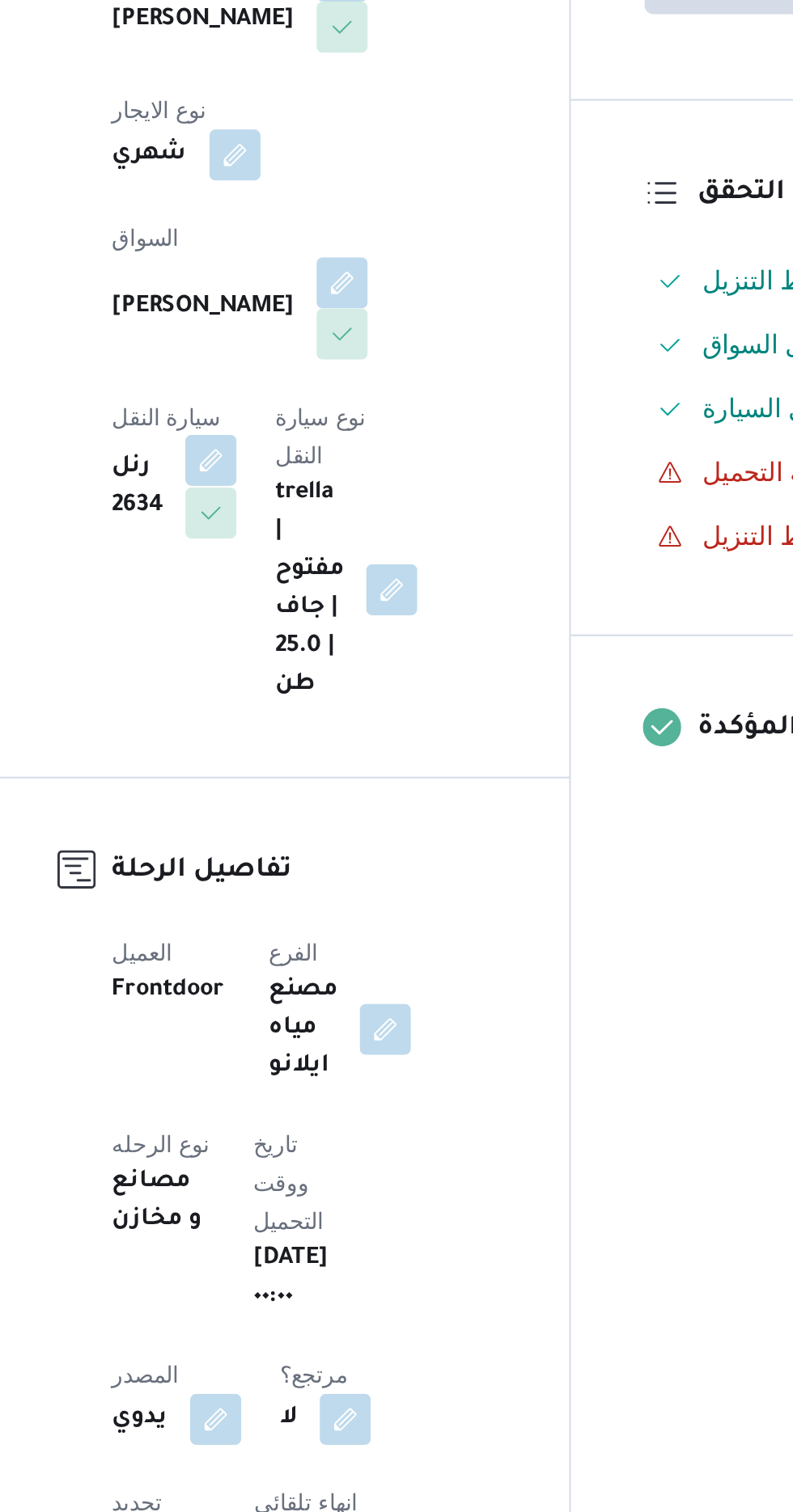
click at [337, 639] on button "button" at bounding box center [324, 651] width 26 height 26
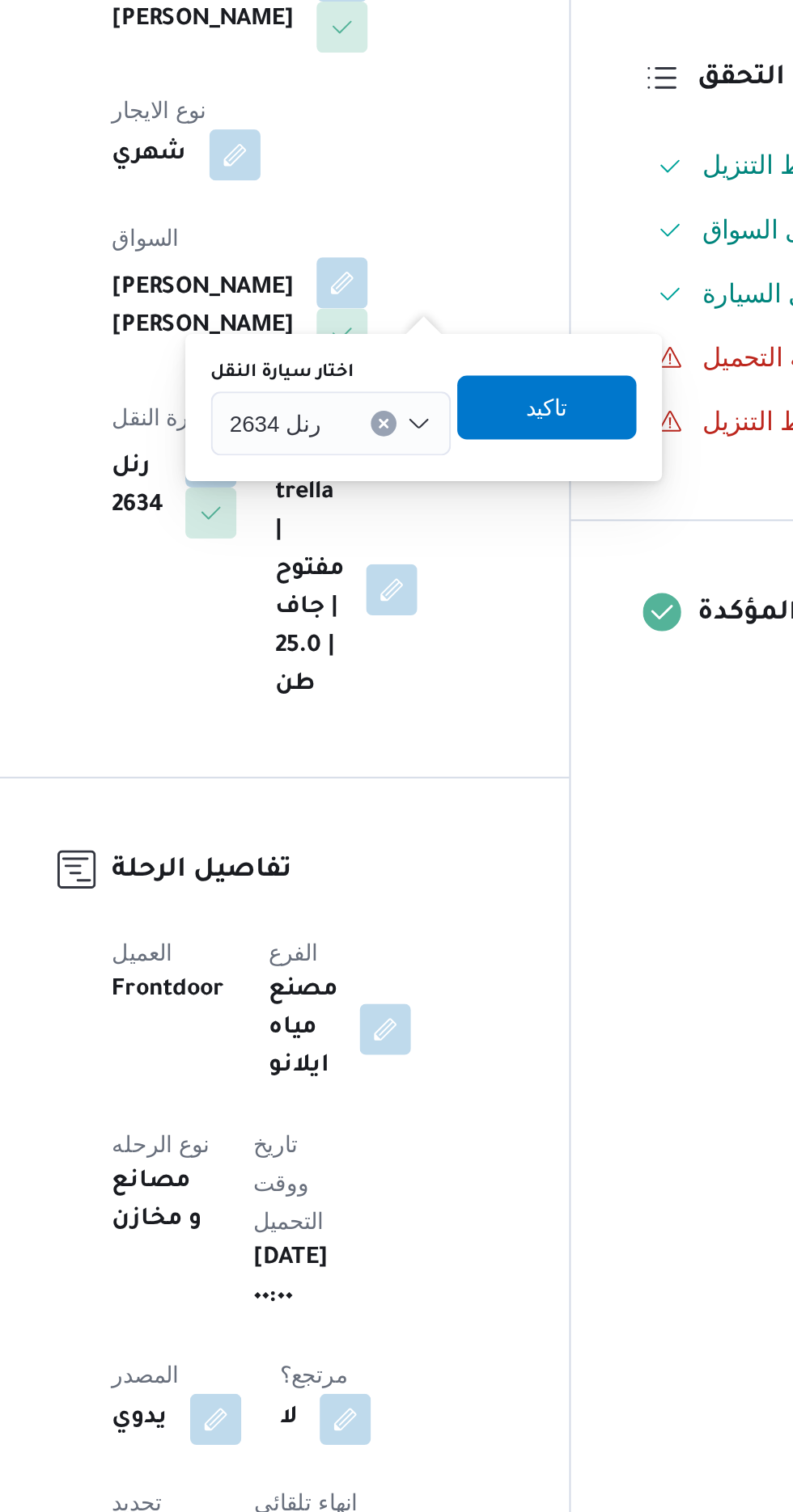
click at [387, 633] on input "اختار سيارة النقل" at bounding box center [388, 633] width 2 height 19
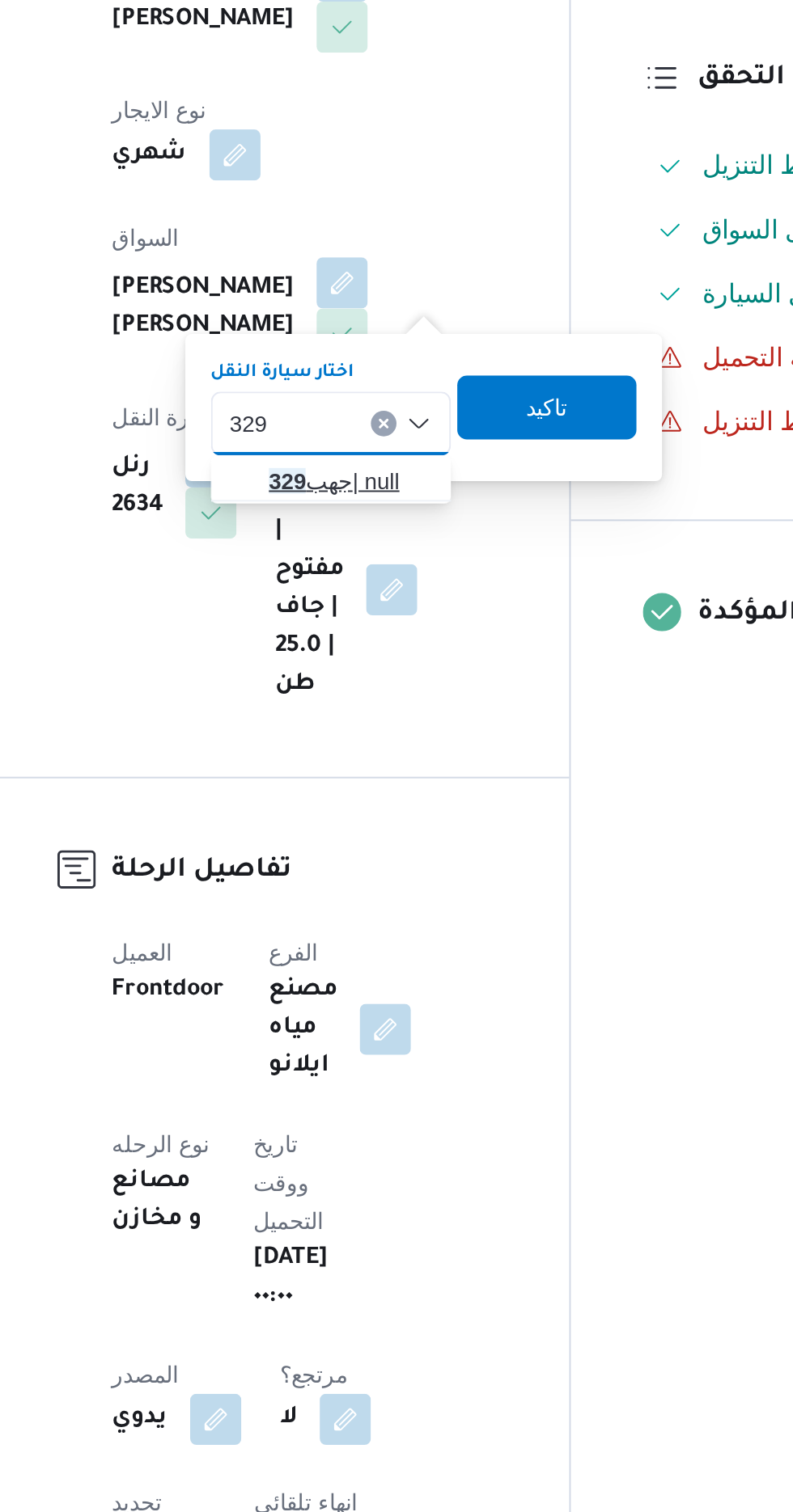
type input "329"
click at [389, 663] on span "جهب 329 | null" at bounding box center [395, 662] width 82 height 19
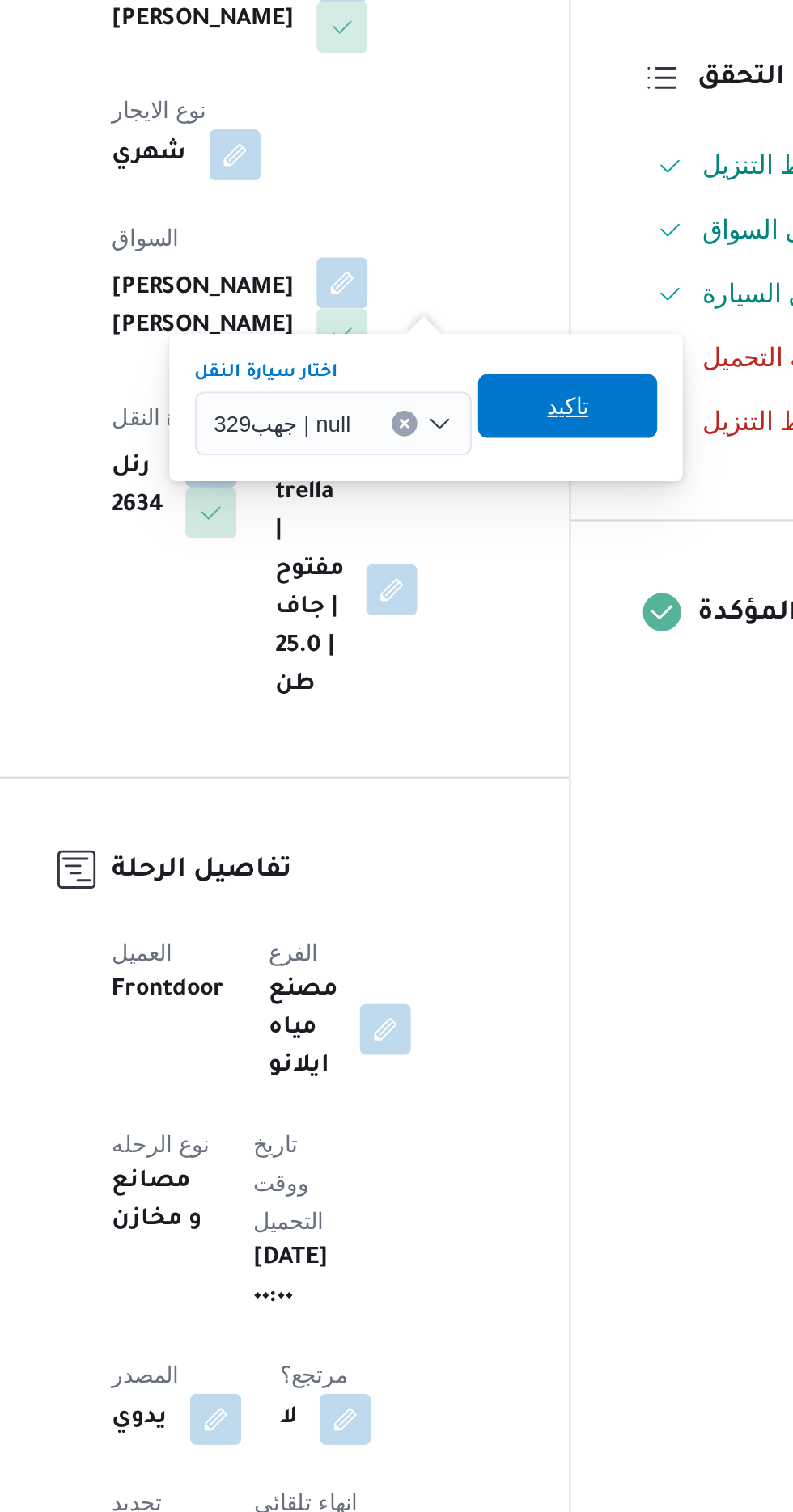
click at [511, 625] on span "تاكيد" at bounding box center [505, 624] width 21 height 19
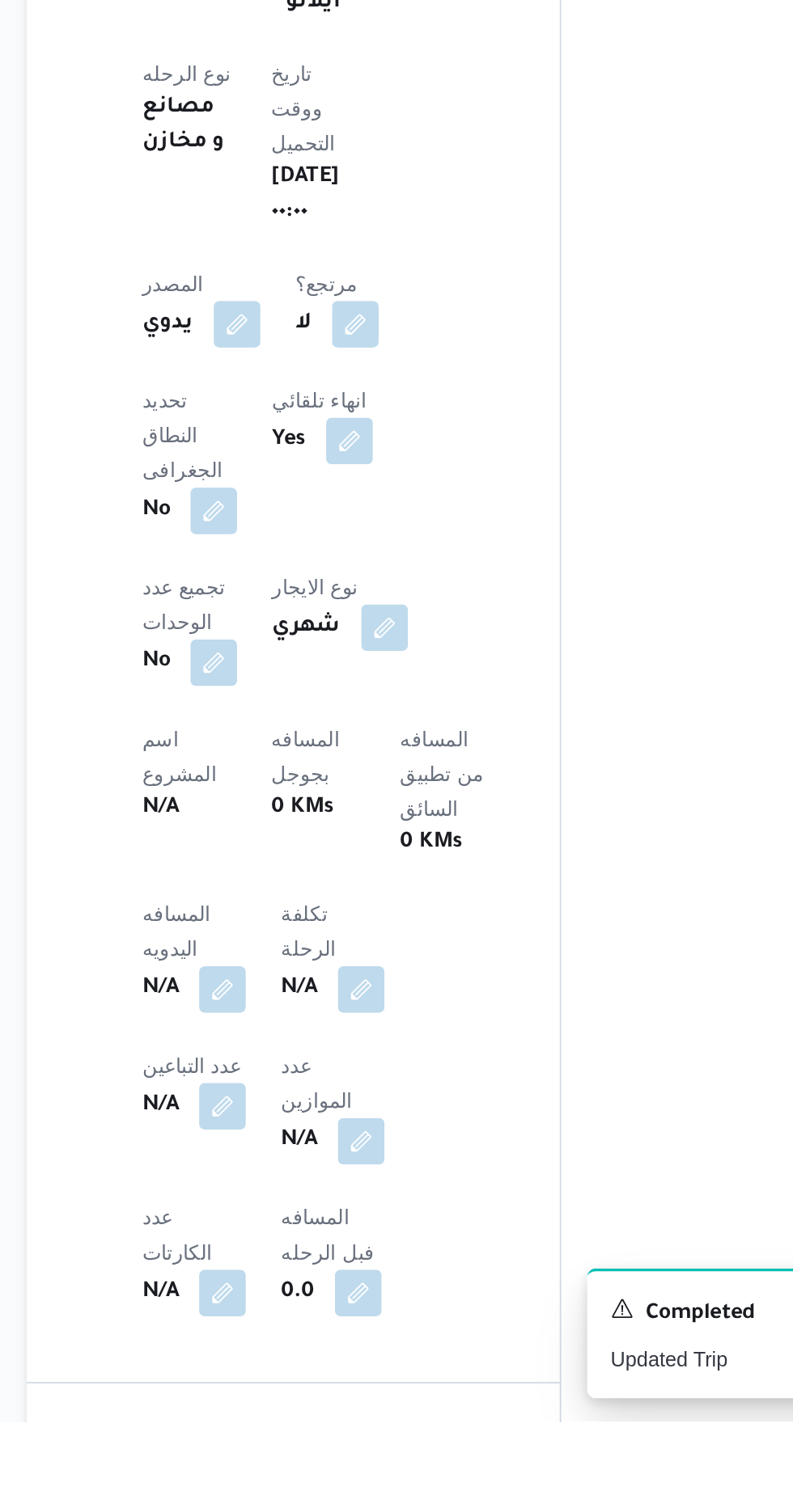
scroll to position [248, 0]
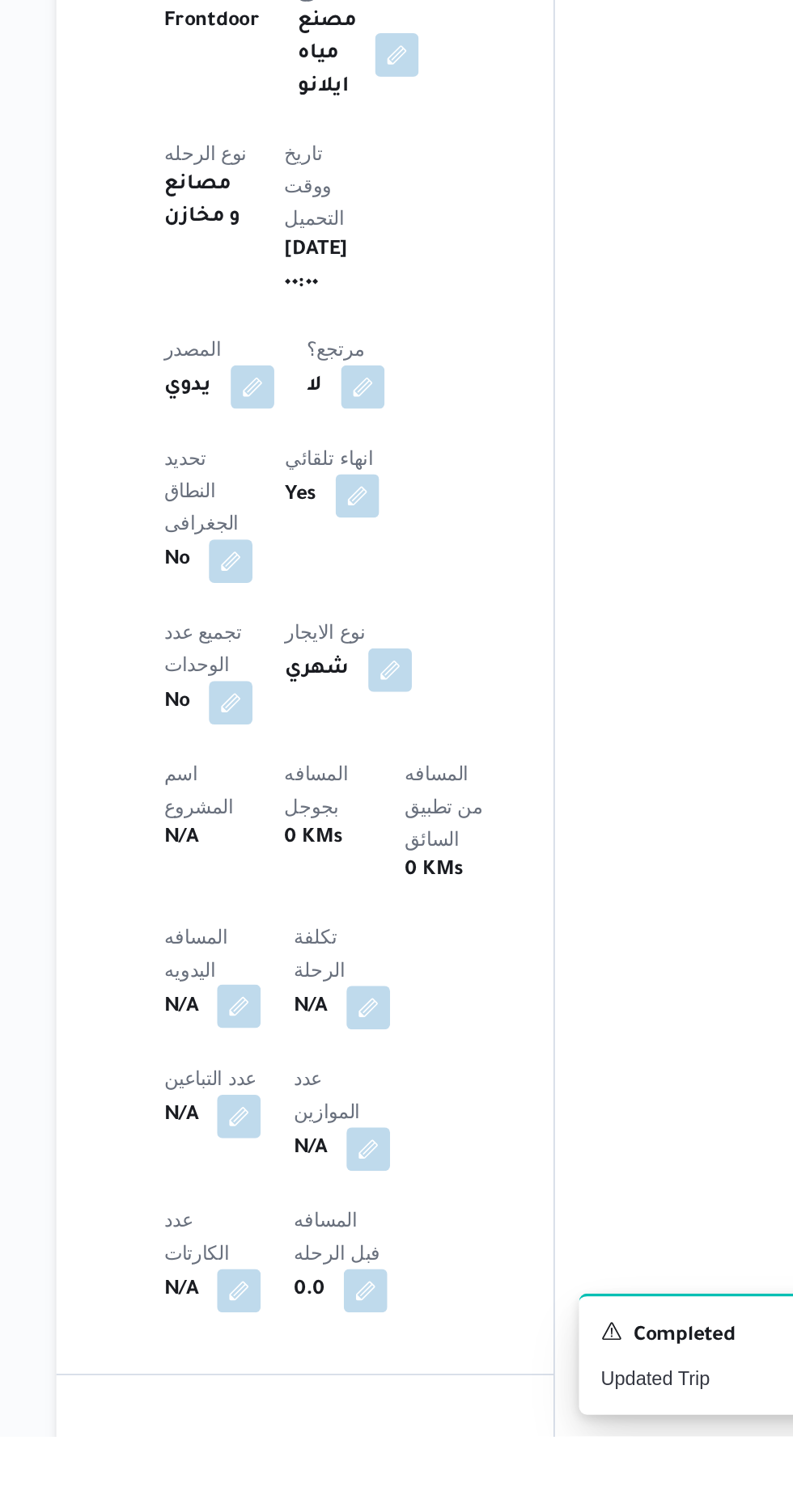
click at [310, 1244] on button "button" at bounding box center [318, 1256] width 26 height 26
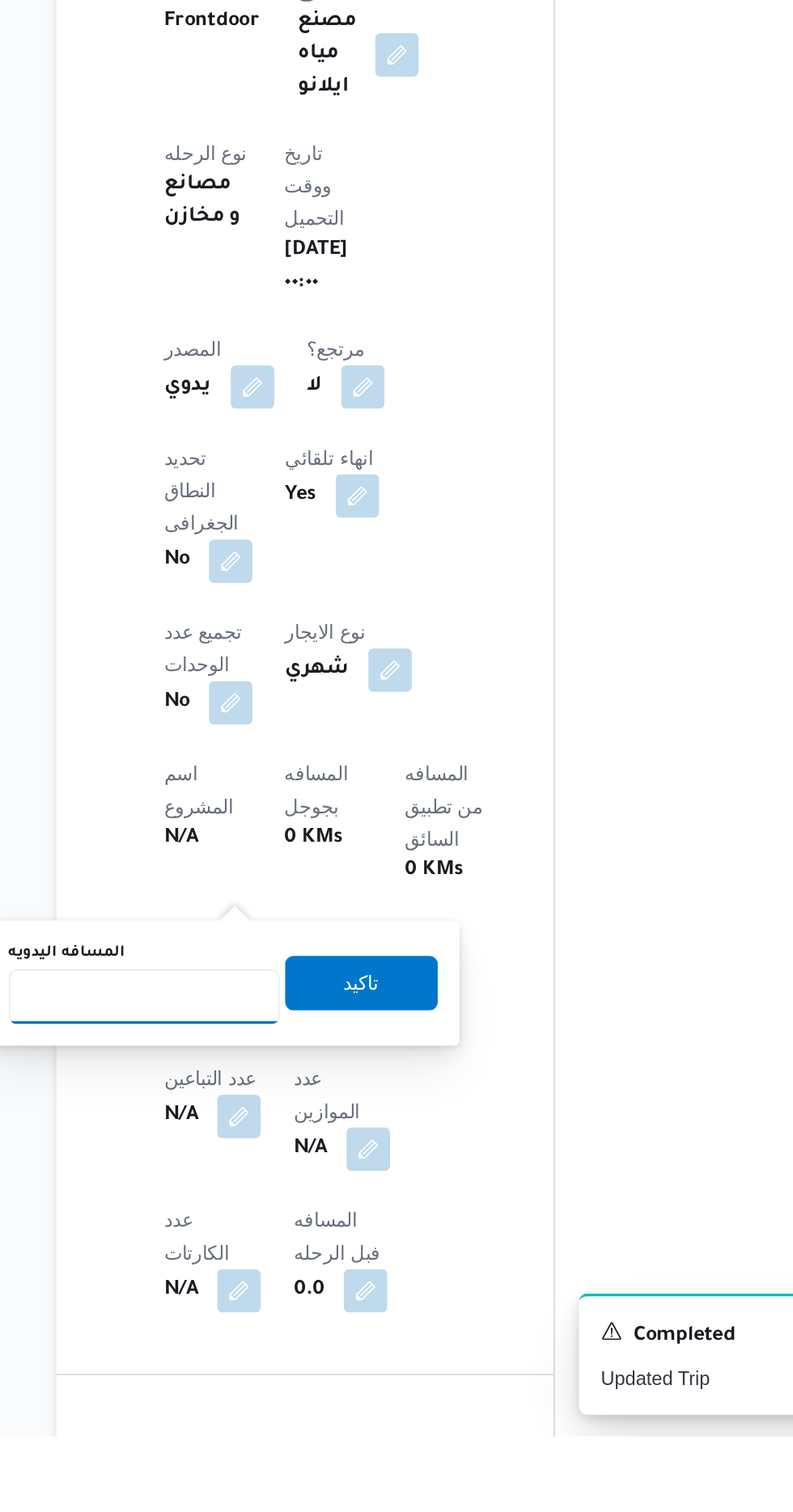
click at [282, 1251] on input "المسافه اليدويه" at bounding box center [263, 1250] width 161 height 32
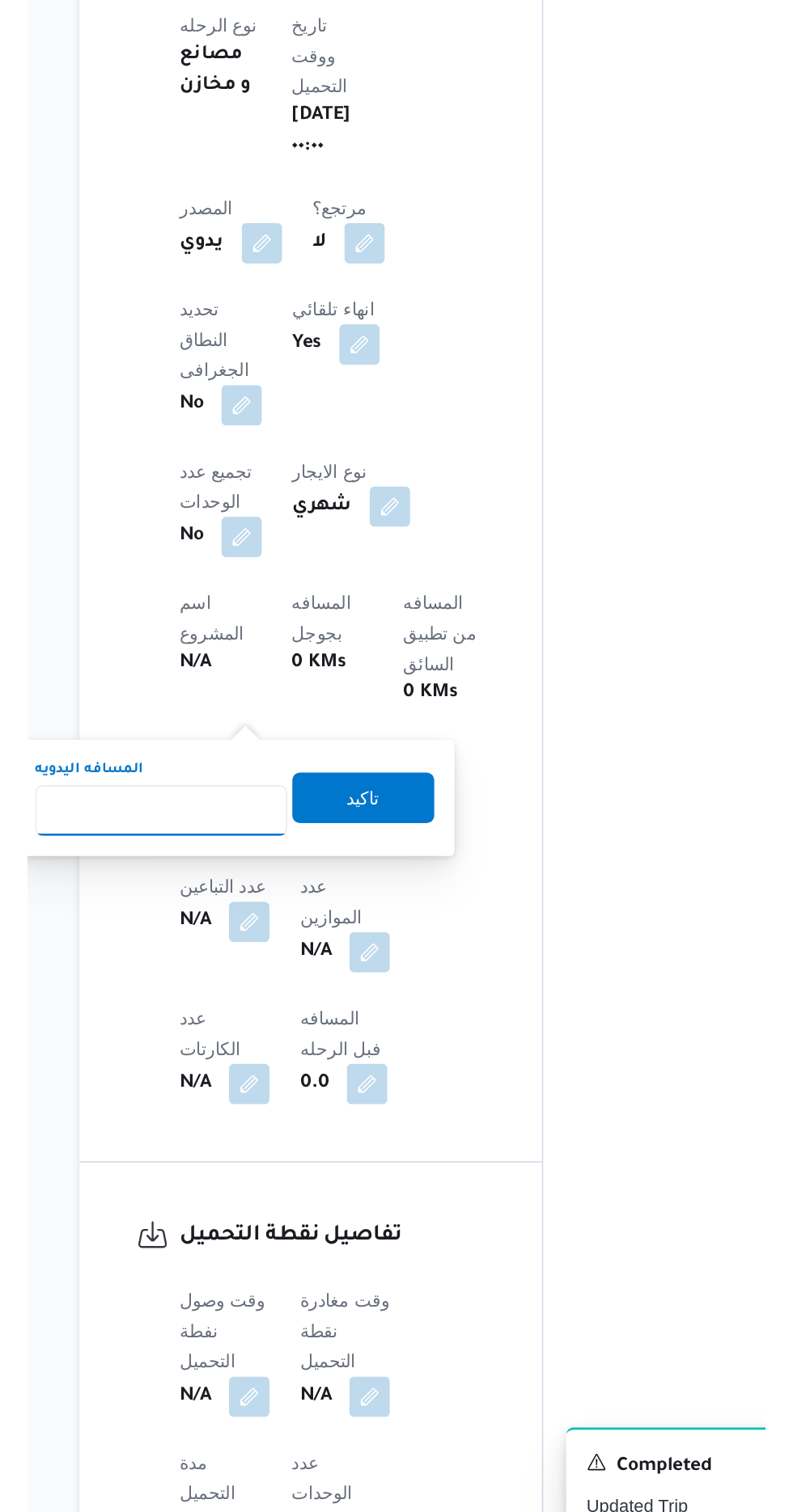
scroll to position [390, 0]
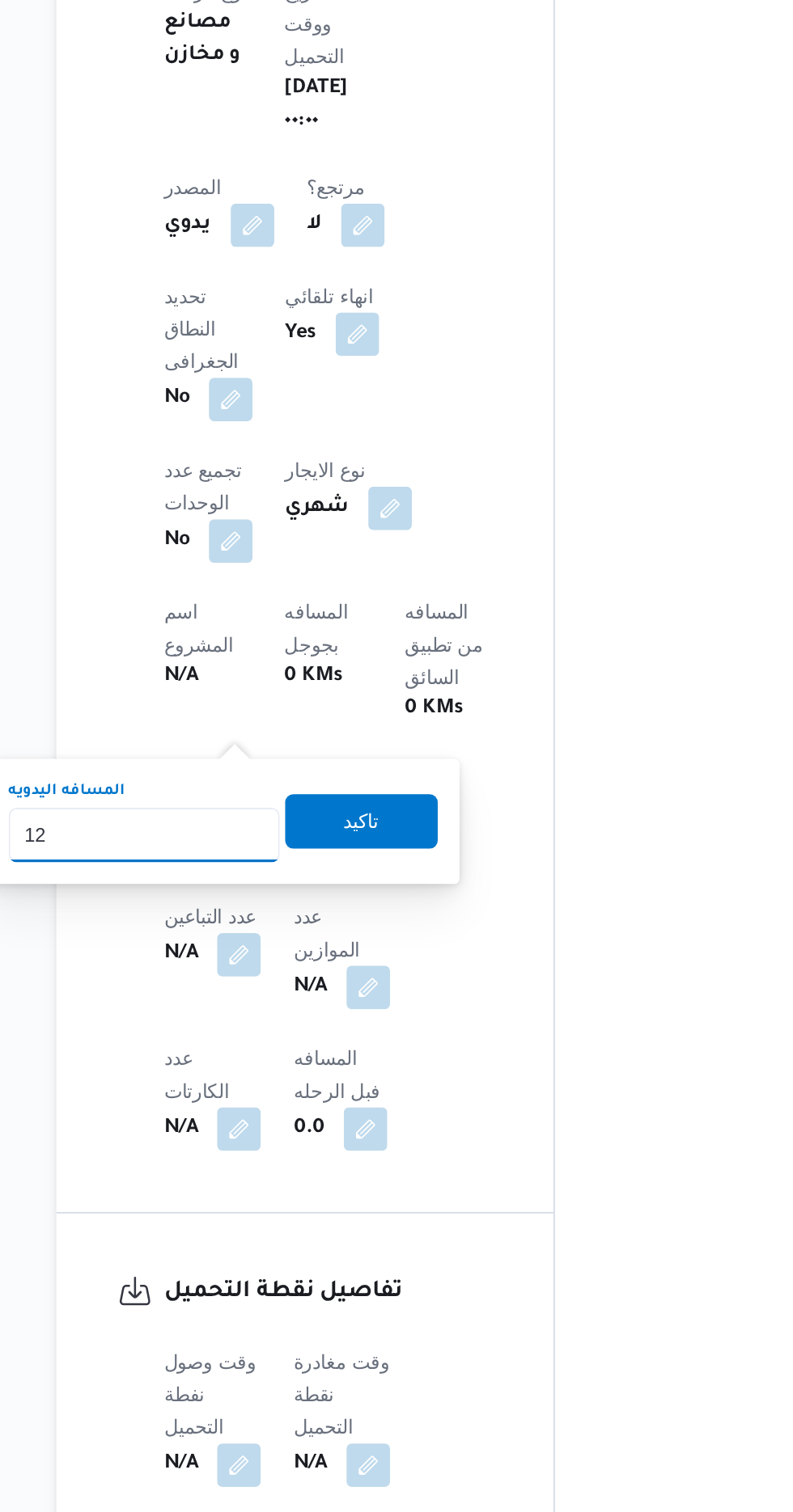
type input "120"
click at [435, 1094] on span "تاكيد" at bounding box center [391, 1100] width 90 height 32
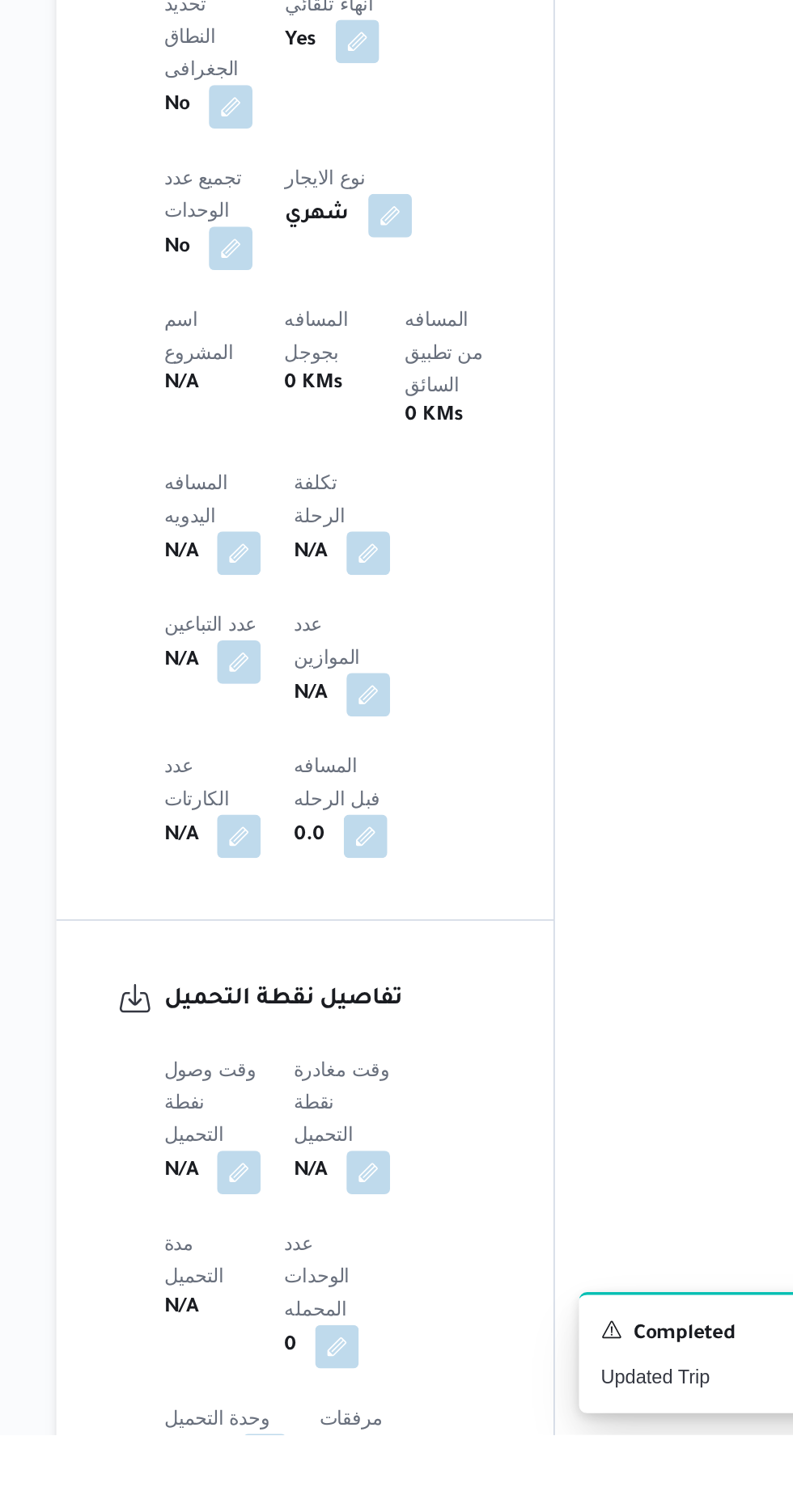
scroll to position [519, 0]
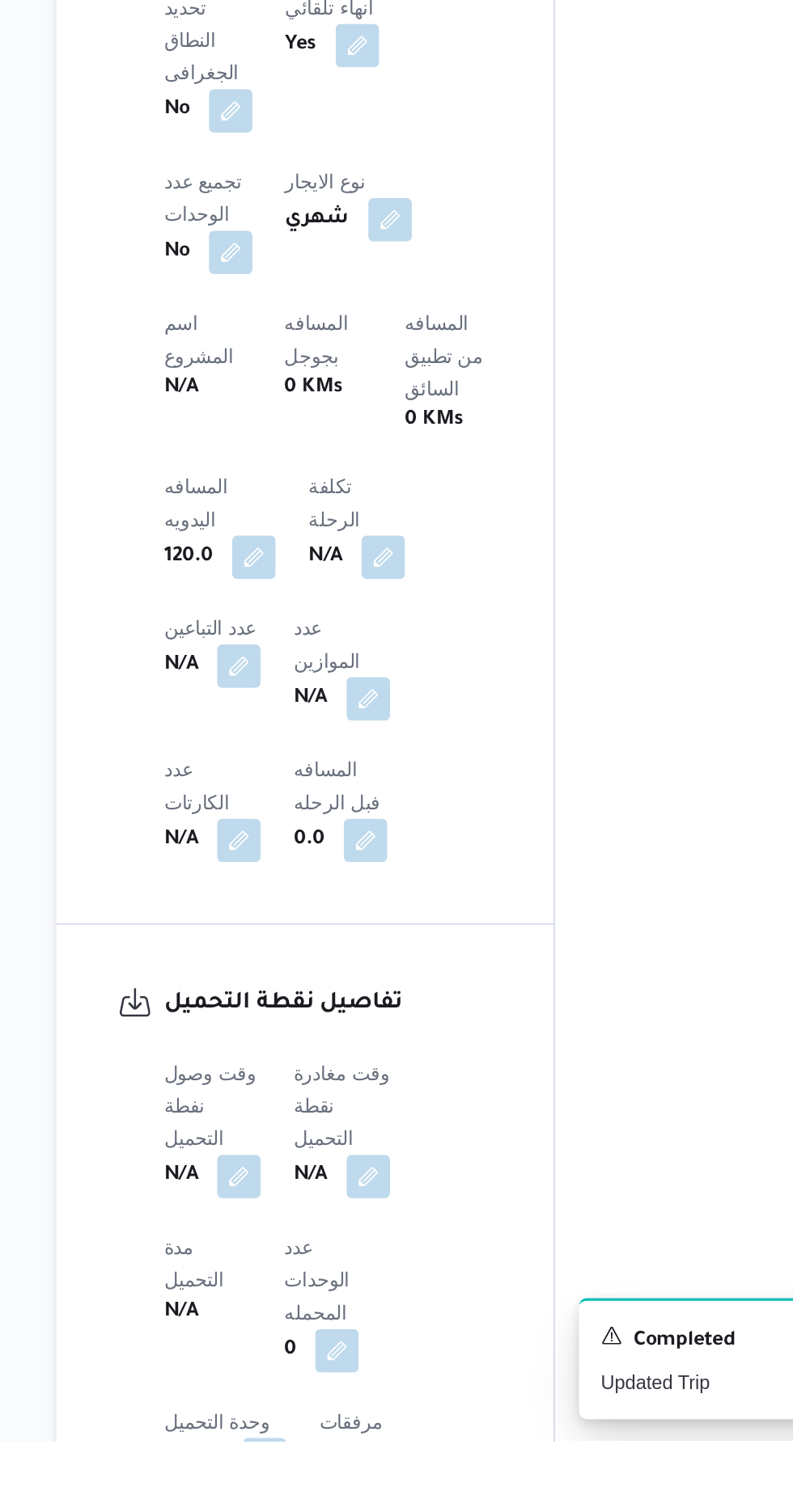
click at [293, 1341] on div "N/A" at bounding box center [302, 1356] width 61 height 29
click at [312, 1341] on button "button" at bounding box center [318, 1354] width 26 height 26
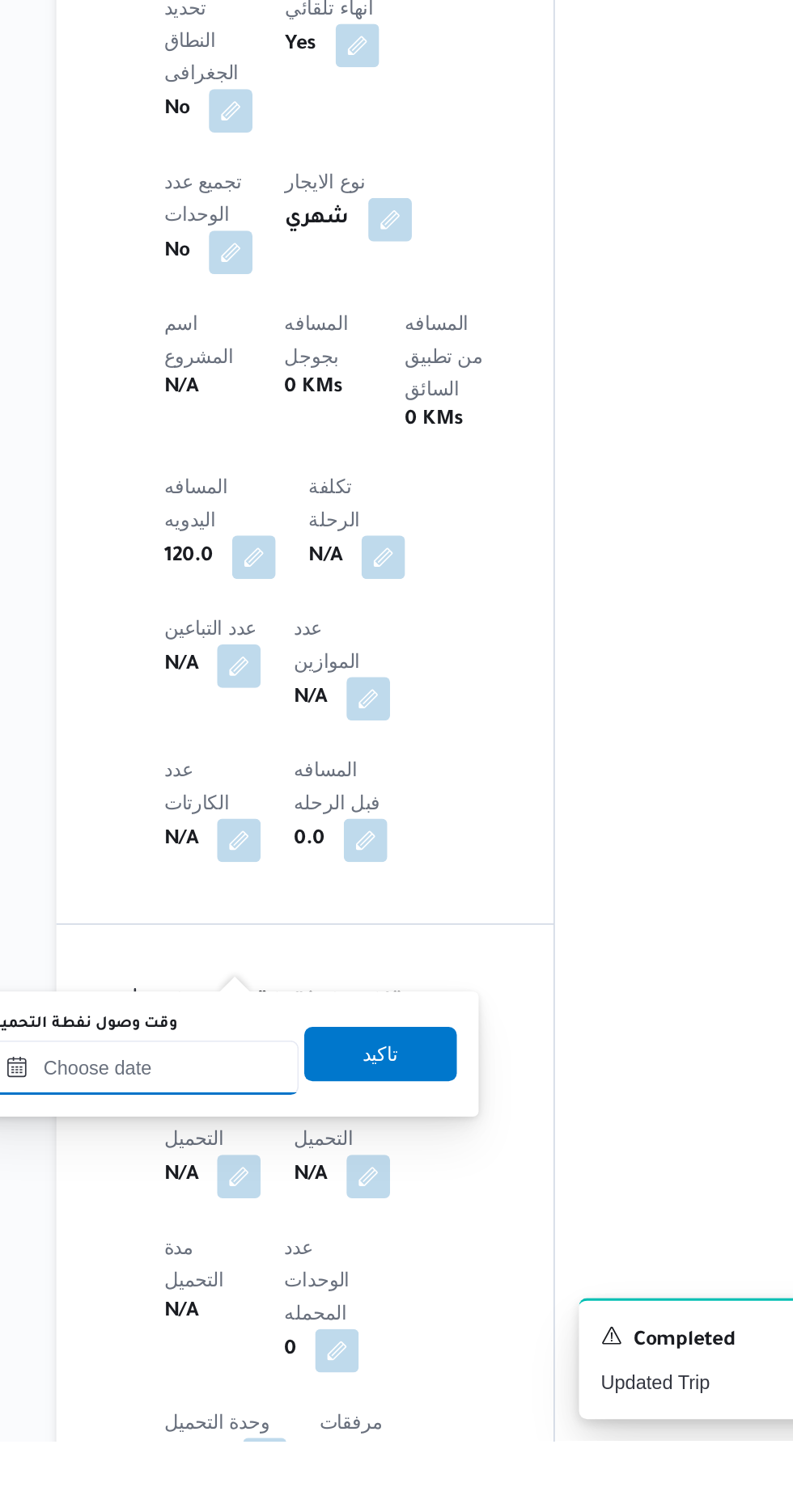
click at [281, 1287] on input "وقت وصول نفطة التحميل" at bounding box center [262, 1290] width 183 height 32
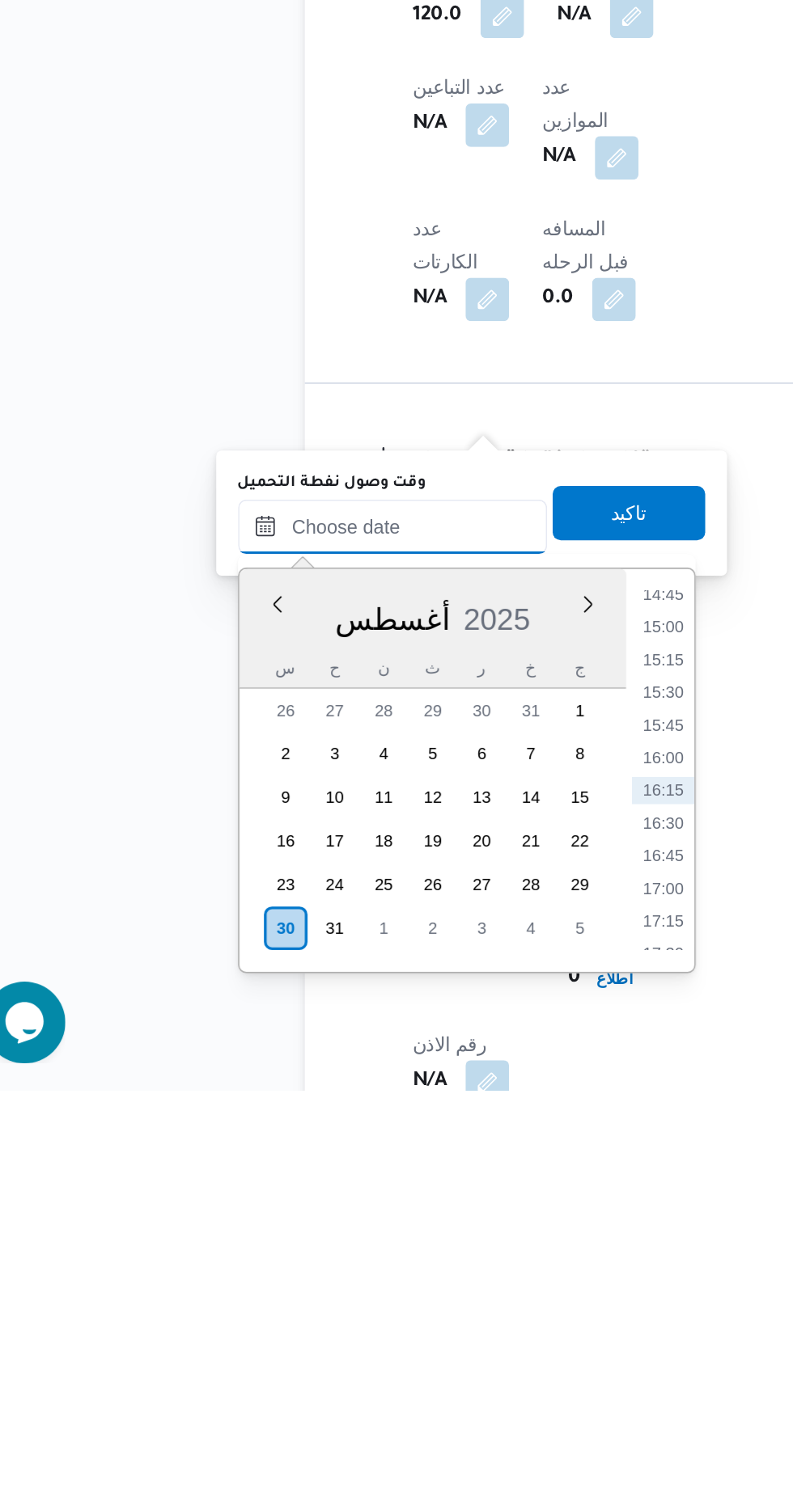
scroll to position [632, 0]
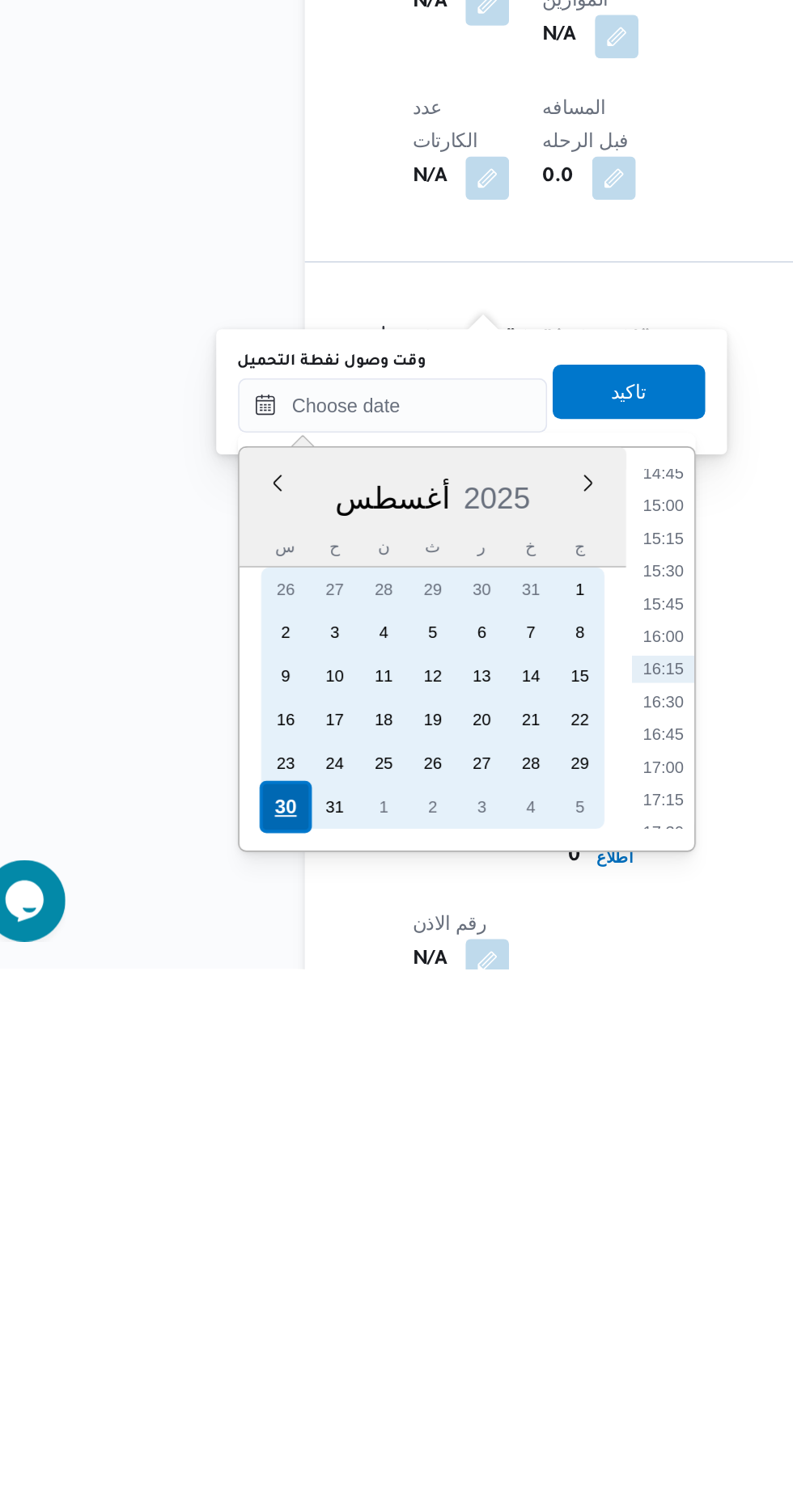
click at [198, 1413] on div "30" at bounding box center [199, 1416] width 31 height 31
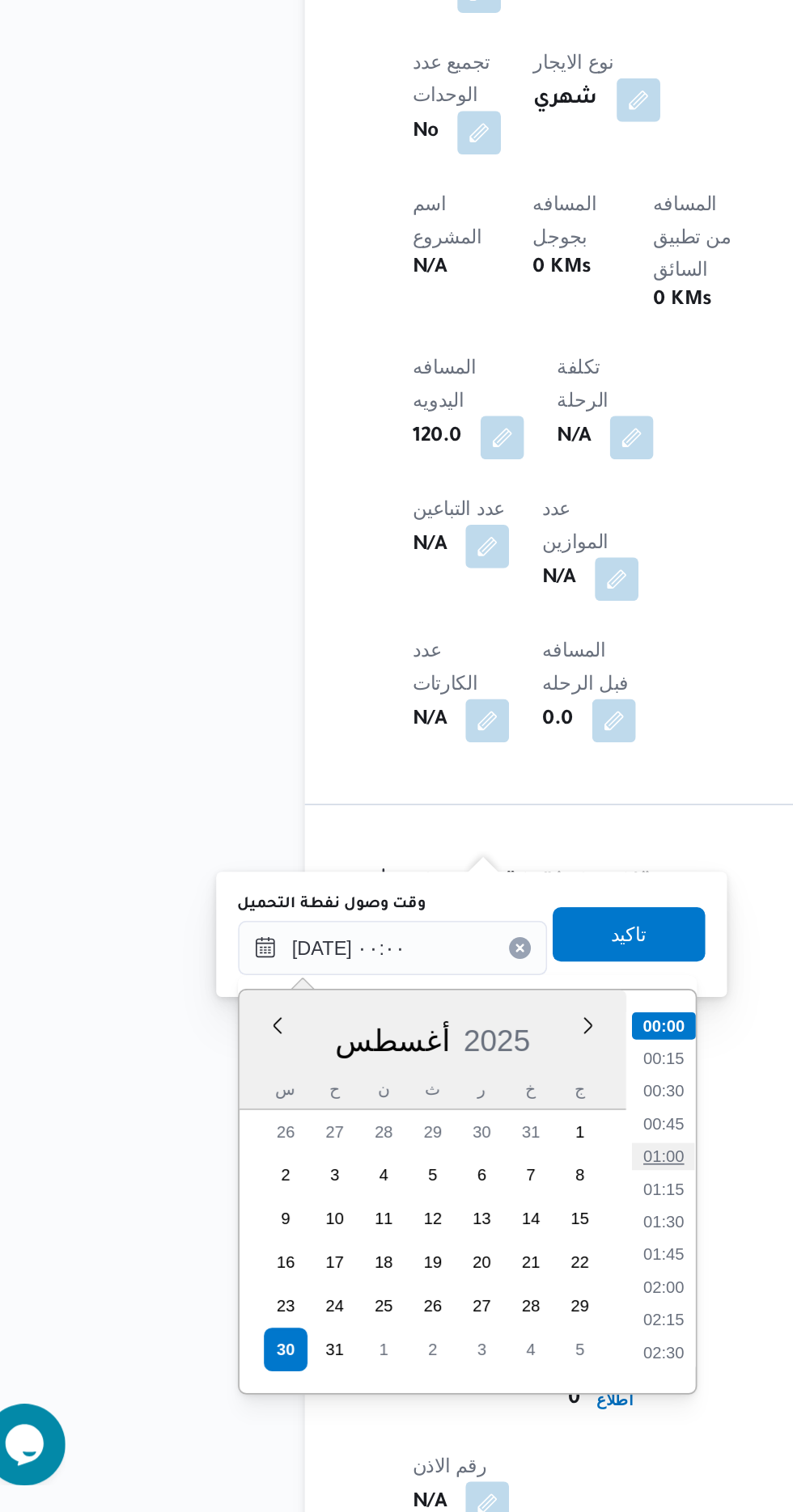
click at [428, 1302] on li "01:00" at bounding box center [423, 1300] width 37 height 16
type input "[DATE] ٠١:٠٠"
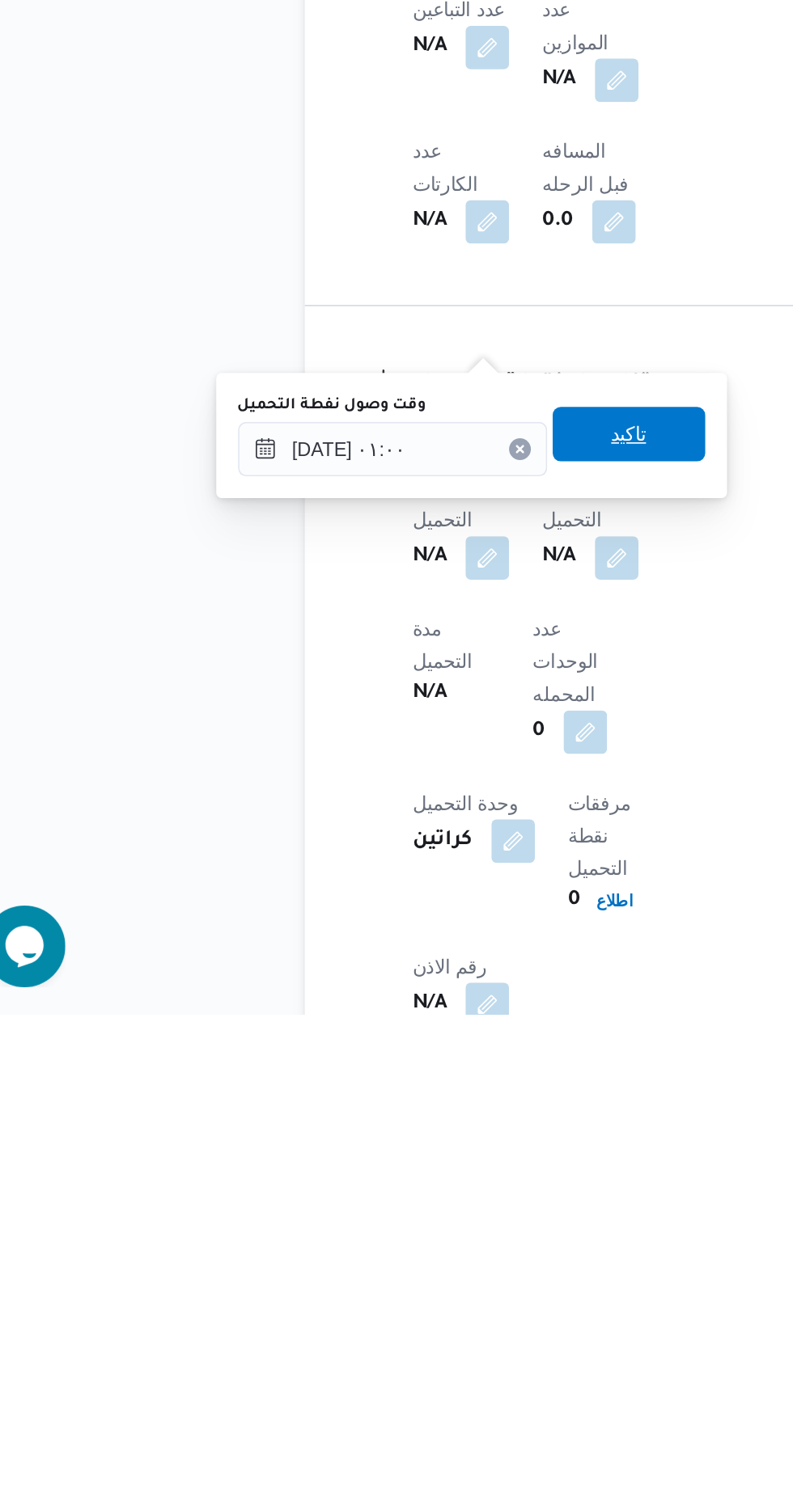
click at [428, 1167] on span "تاكيد" at bounding box center [402, 1167] width 90 height 32
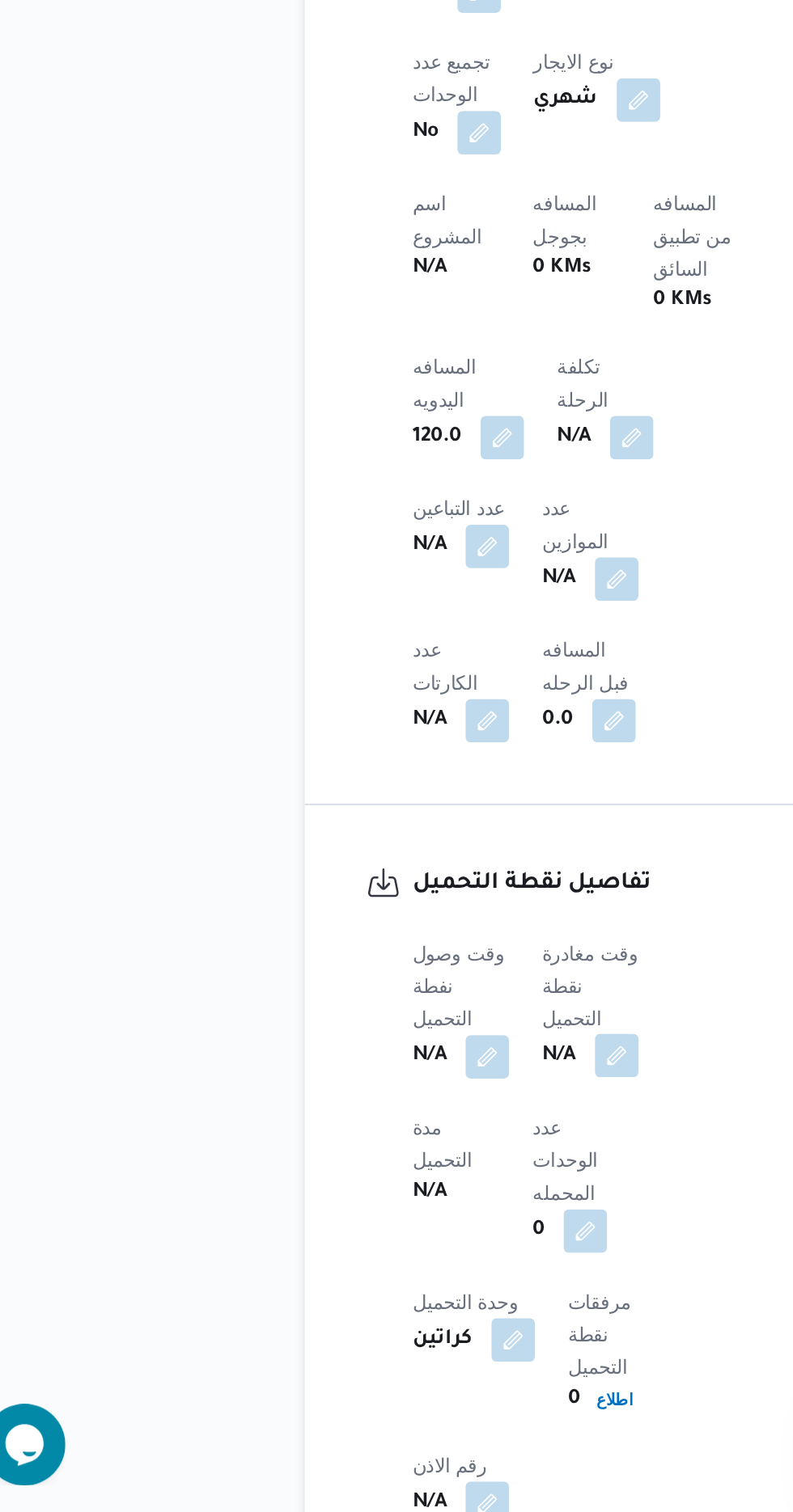
click at [401, 1228] on button "button" at bounding box center [396, 1241] width 26 height 26
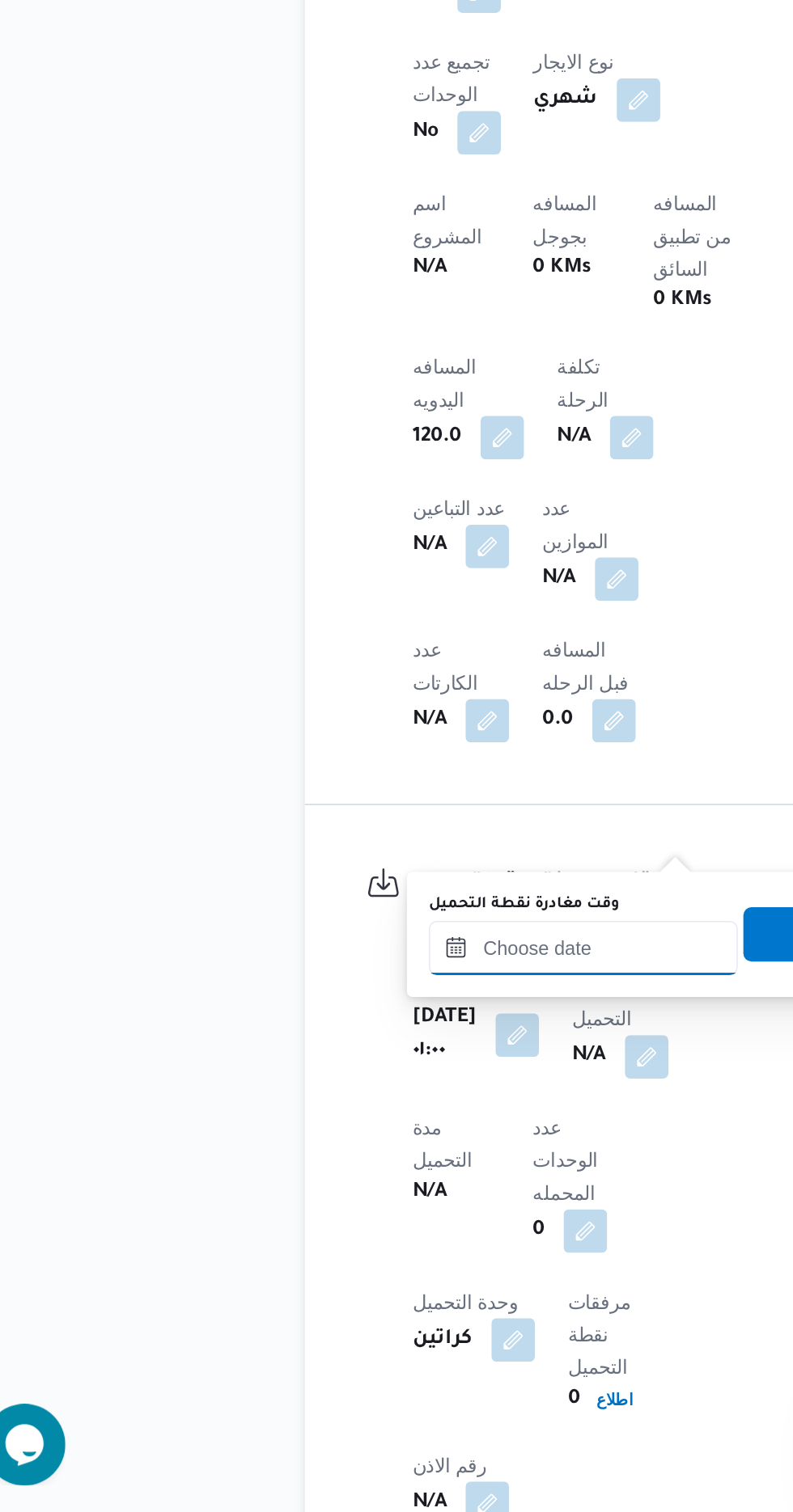
click at [360, 1179] on input "وقت مغادرة نقطة التحميل" at bounding box center [375, 1176] width 183 height 32
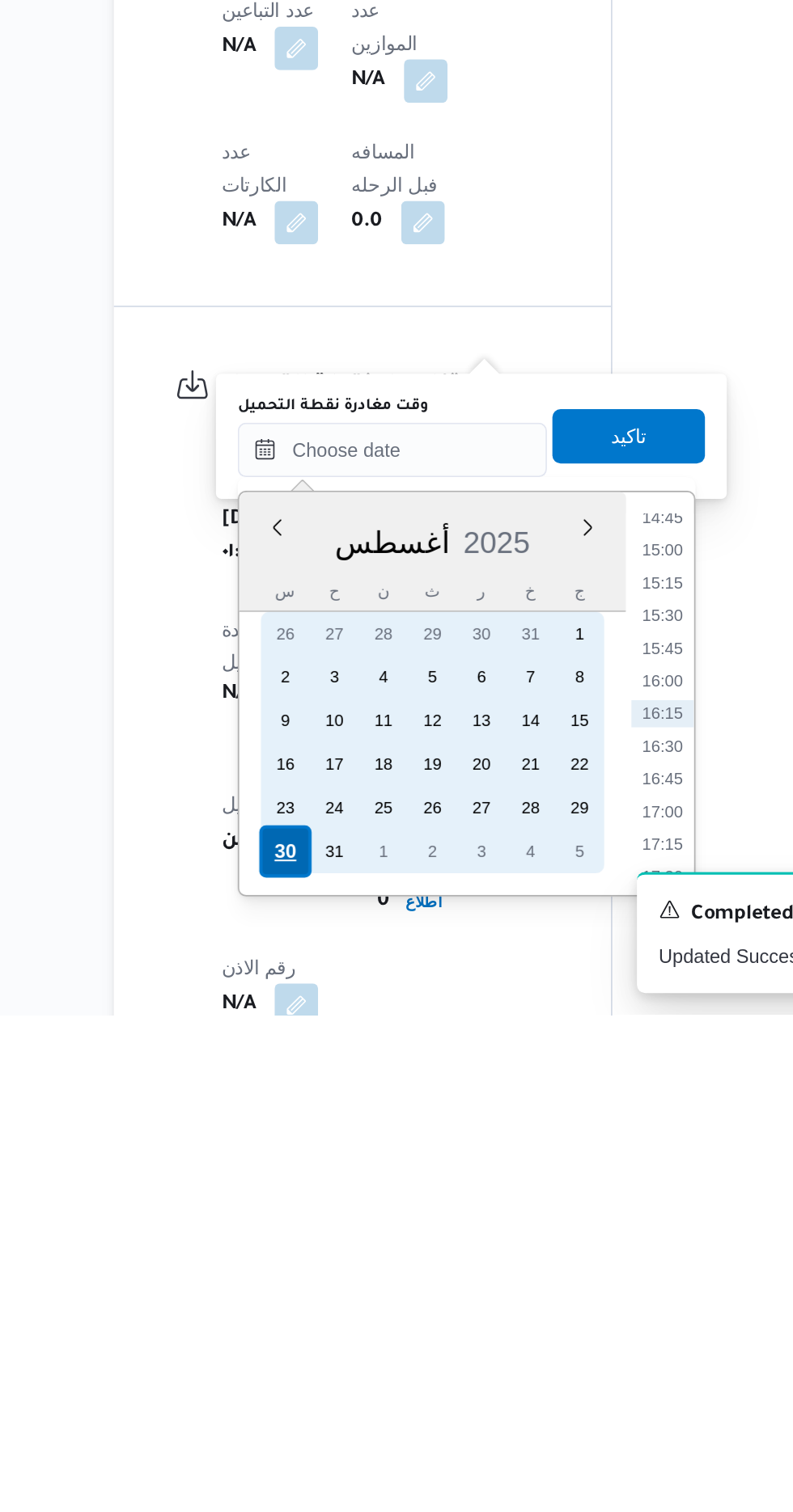
click at [311, 1412] on div "30" at bounding box center [312, 1415] width 31 height 31
type input "[DATE] ٠٠:٠٠"
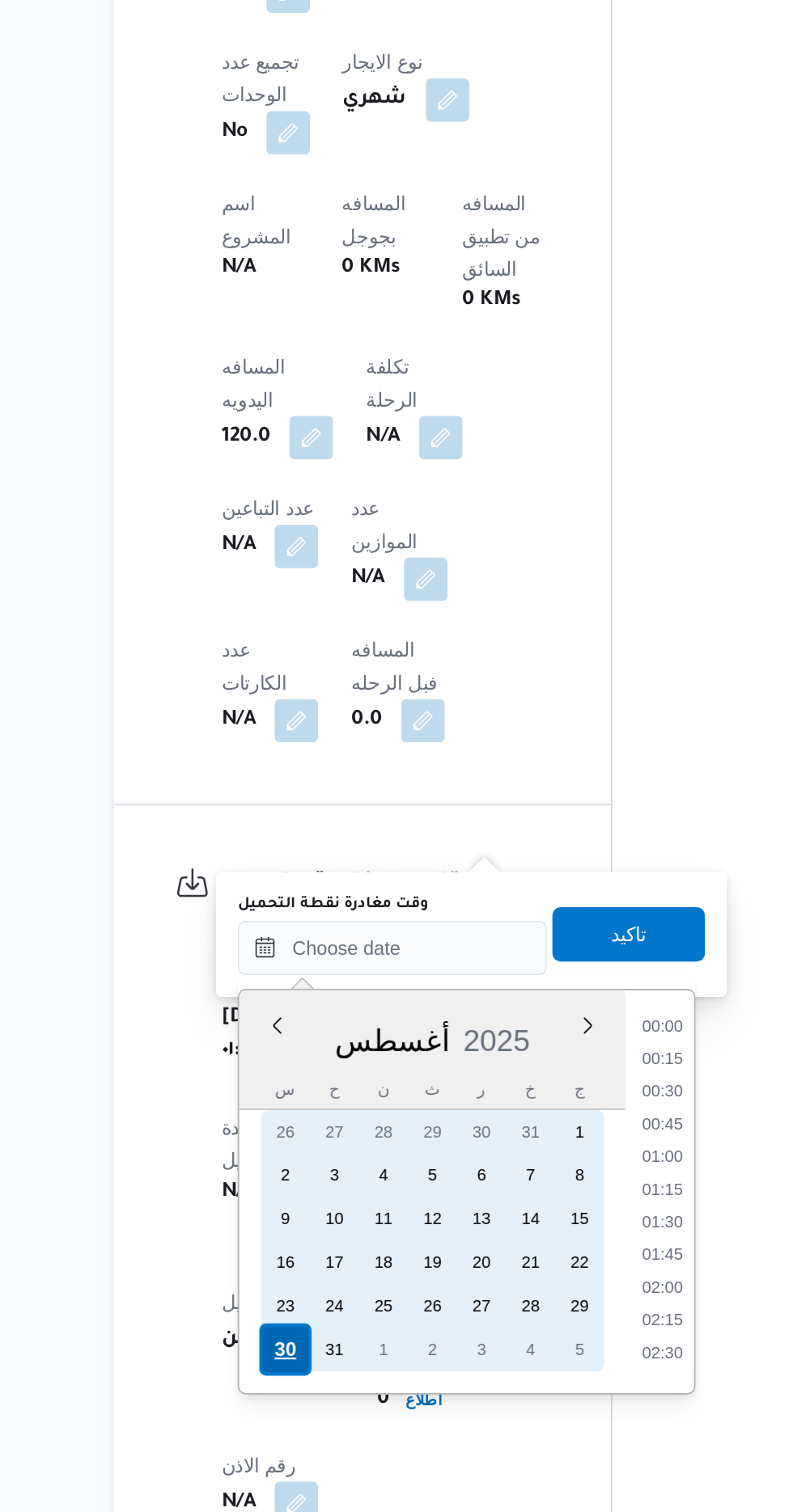
click at [309, 1419] on div "30" at bounding box center [312, 1415] width 31 height 31
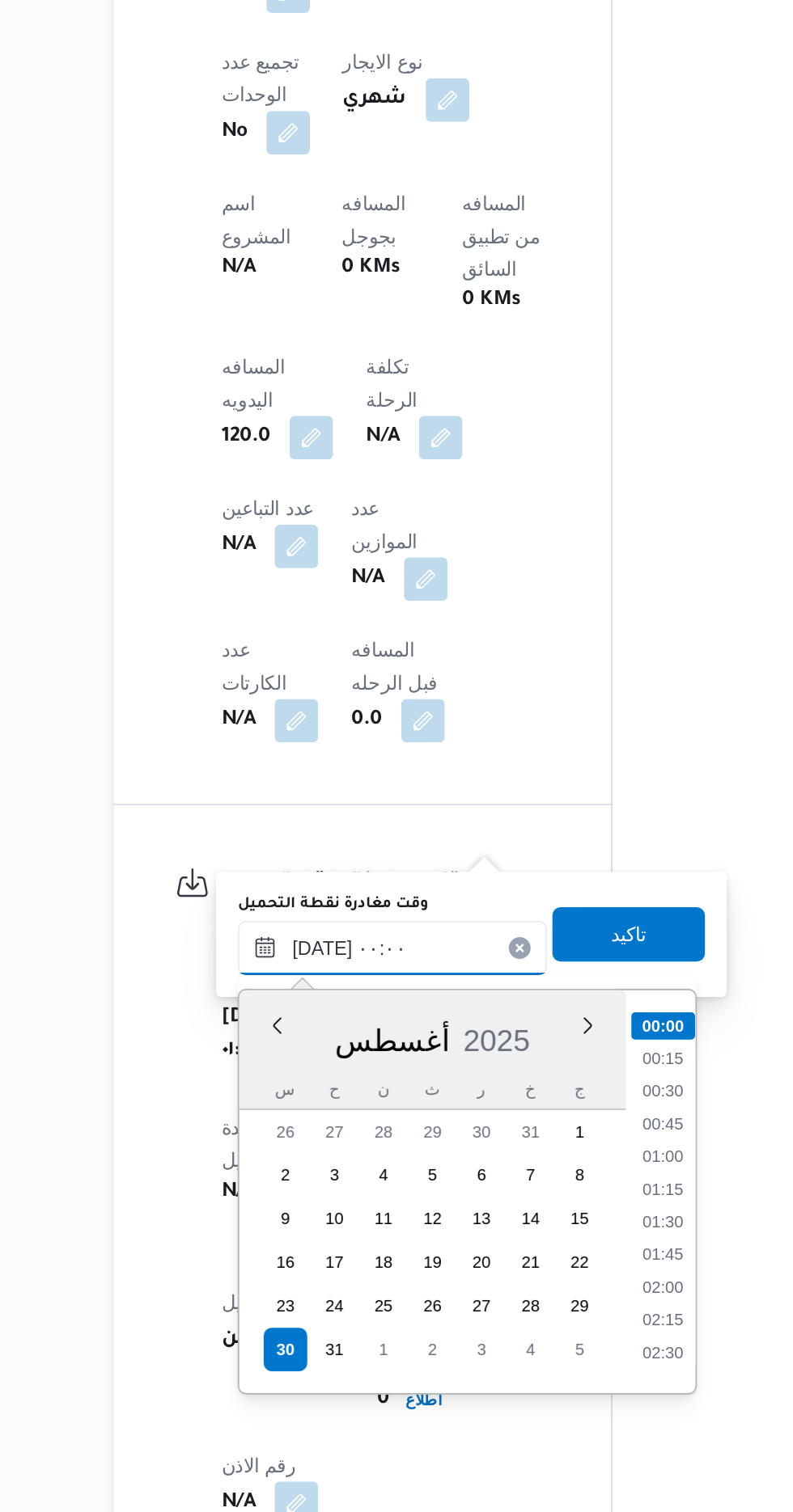
click at [289, 1188] on input "[DATE] ٠٠:٠٠" at bounding box center [375, 1176] width 183 height 32
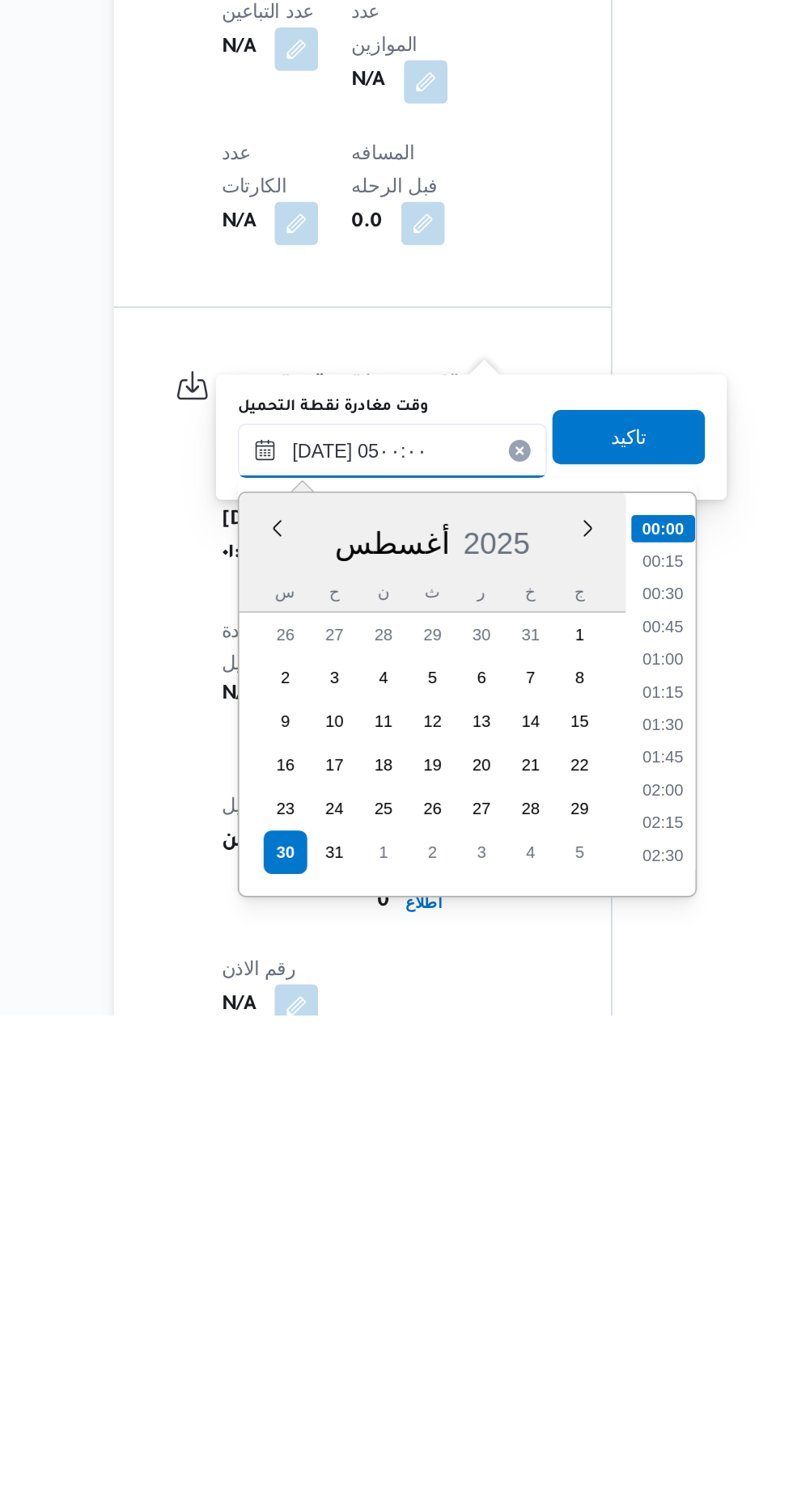
scroll to position [193, 0]
click at [537, 1418] on li "05:00" at bounding box center [536, 1418] width 38 height 16
type input "[DATE] ٠٥:٠٠"
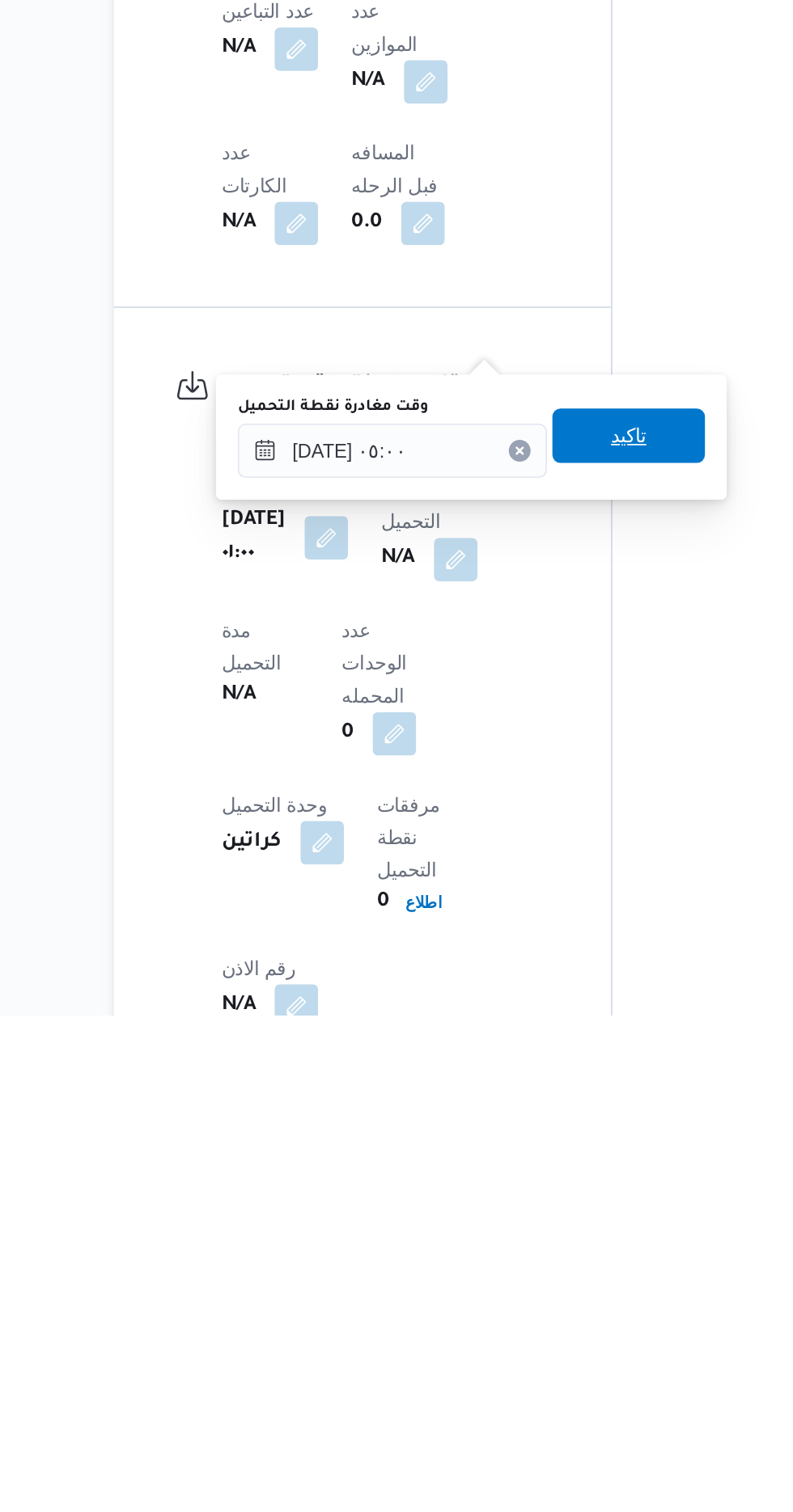
click at [526, 1174] on span "تاكيد" at bounding box center [517, 1168] width 21 height 19
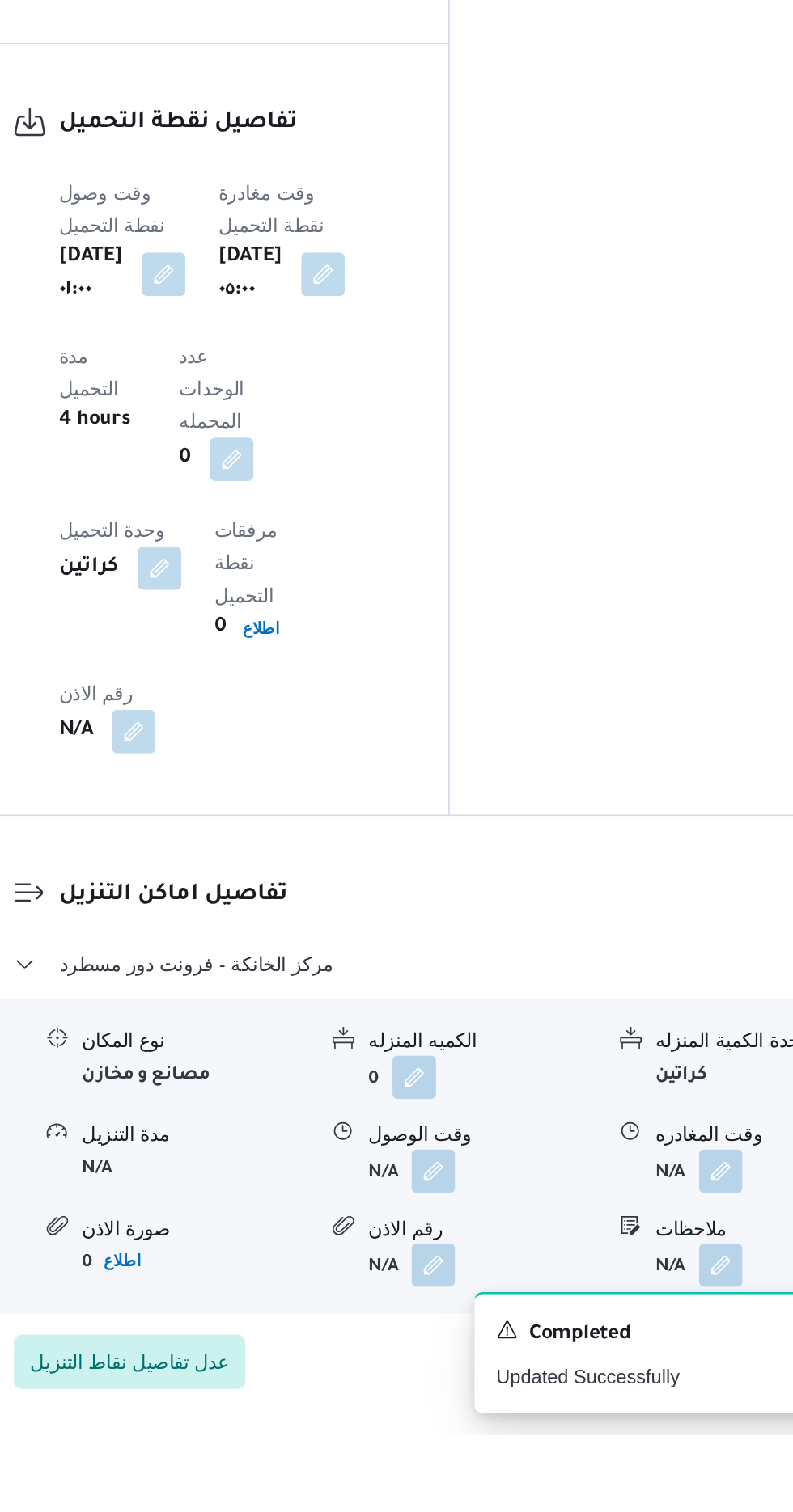
scroll to position [1040, 0]
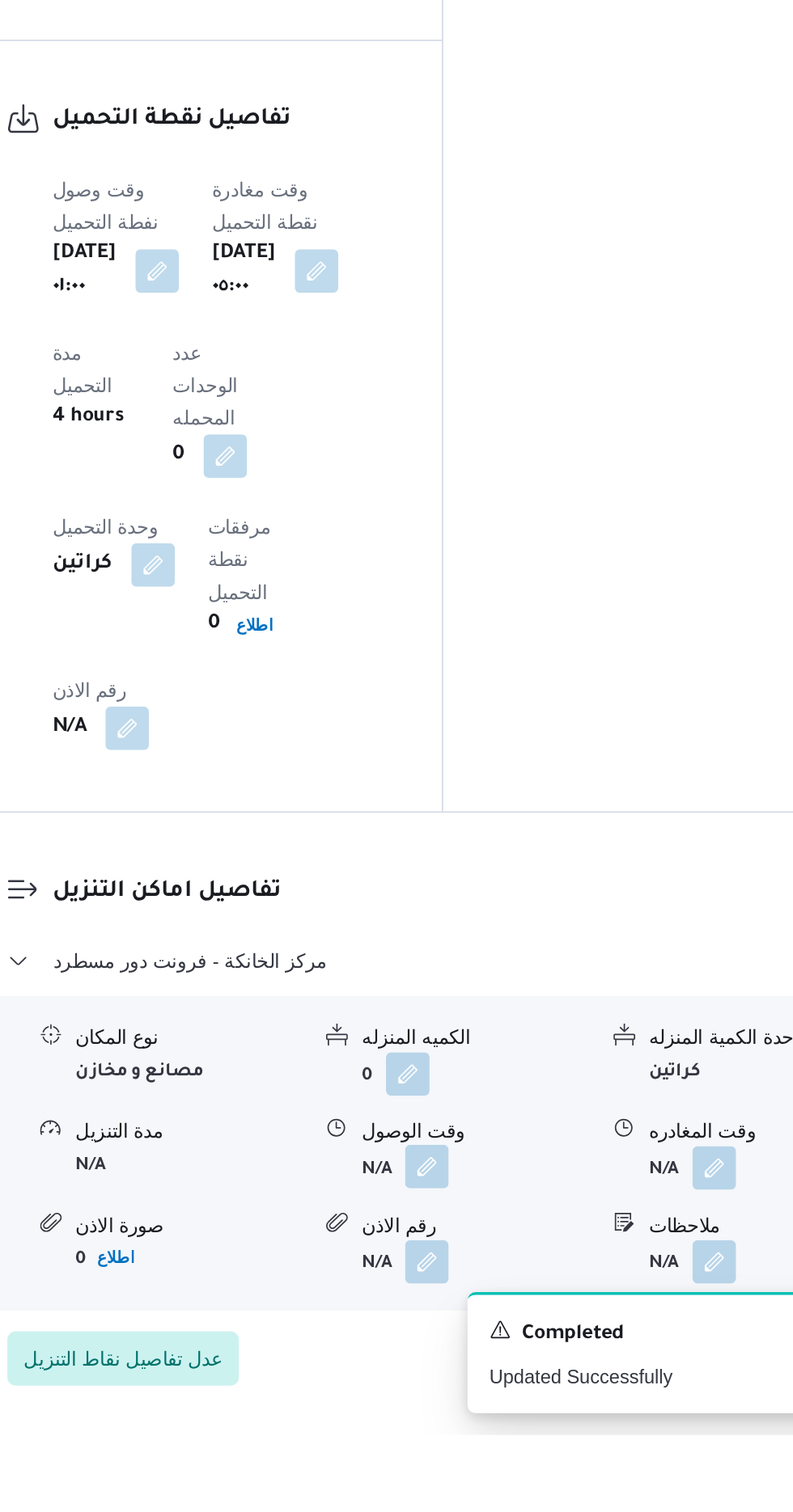
click at [492, 1340] on button "button" at bounding box center [496, 1353] width 26 height 26
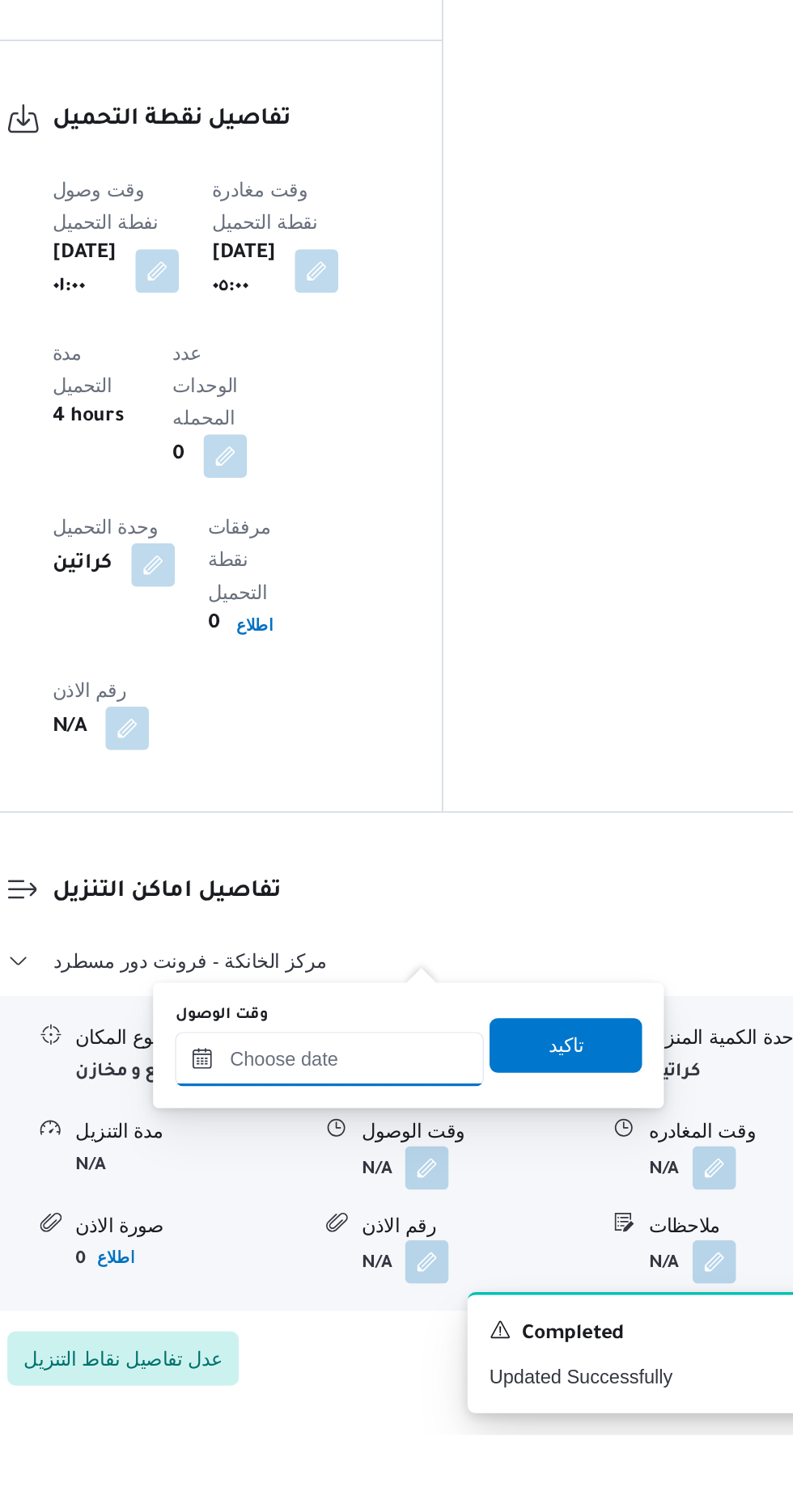
click at [443, 1287] on input "وقت الوصول" at bounding box center [438, 1288] width 183 height 32
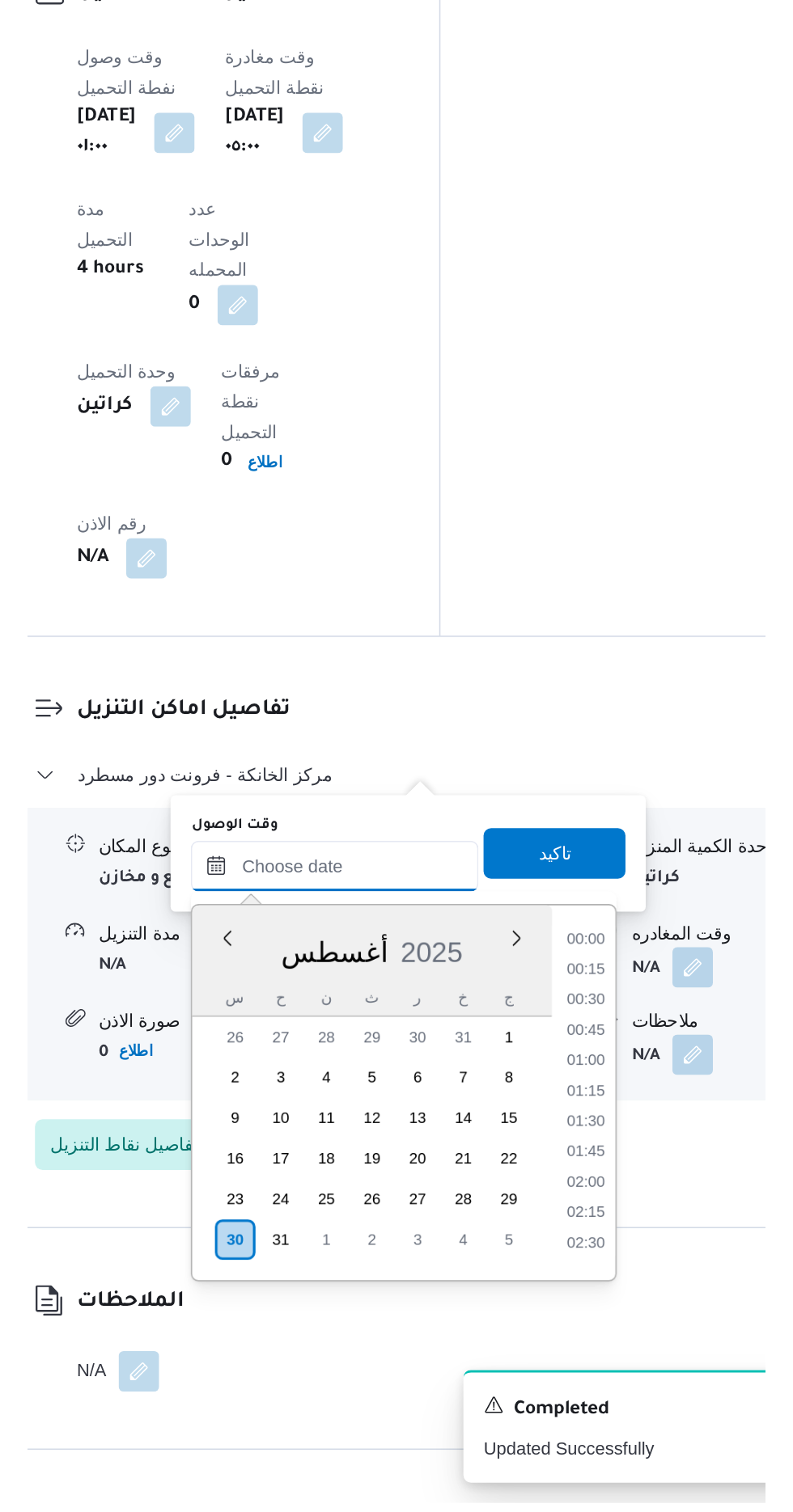
scroll to position [1150, 0]
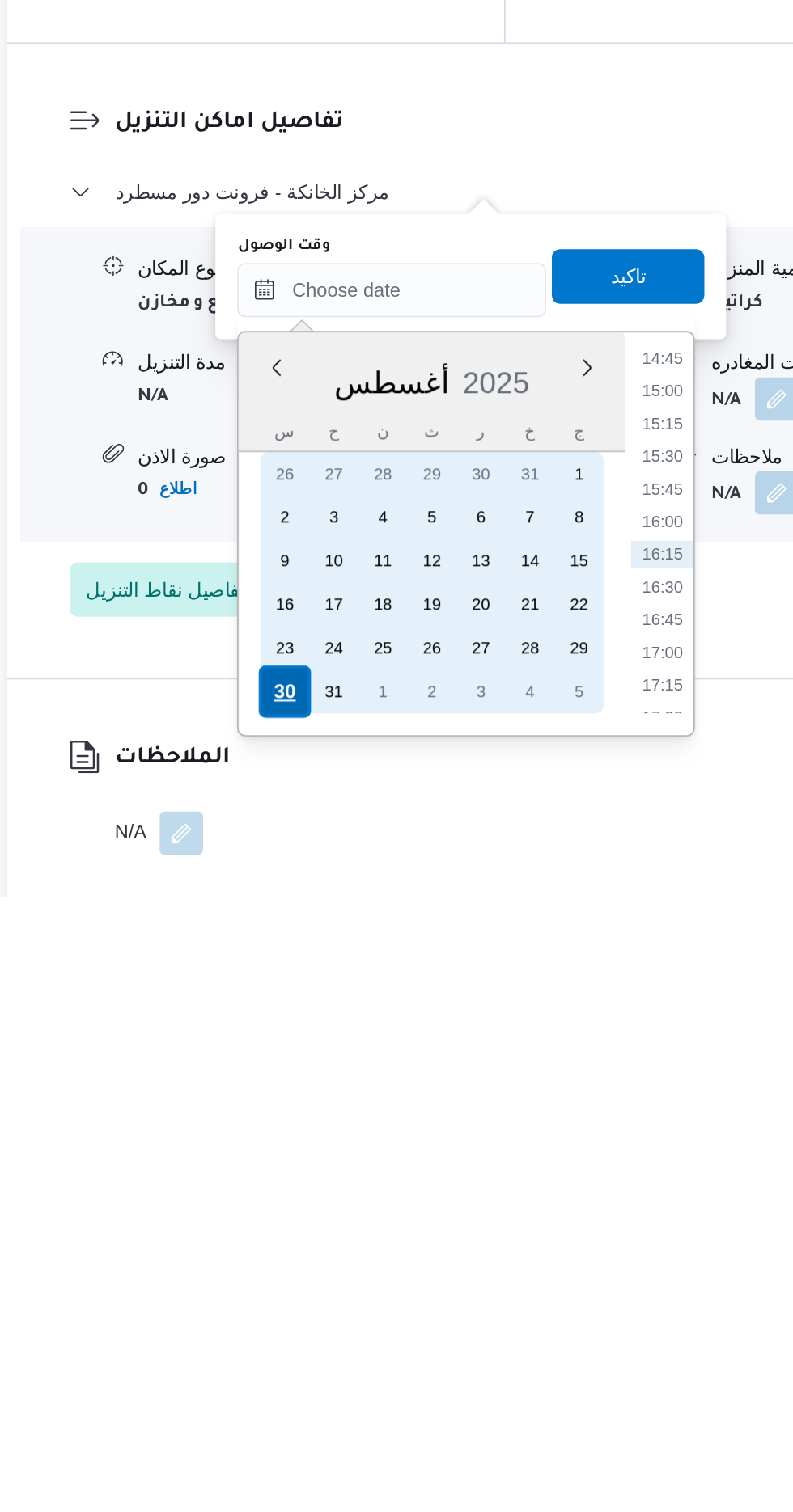
click at [377, 1385] on div "30" at bounding box center [375, 1391] width 31 height 31
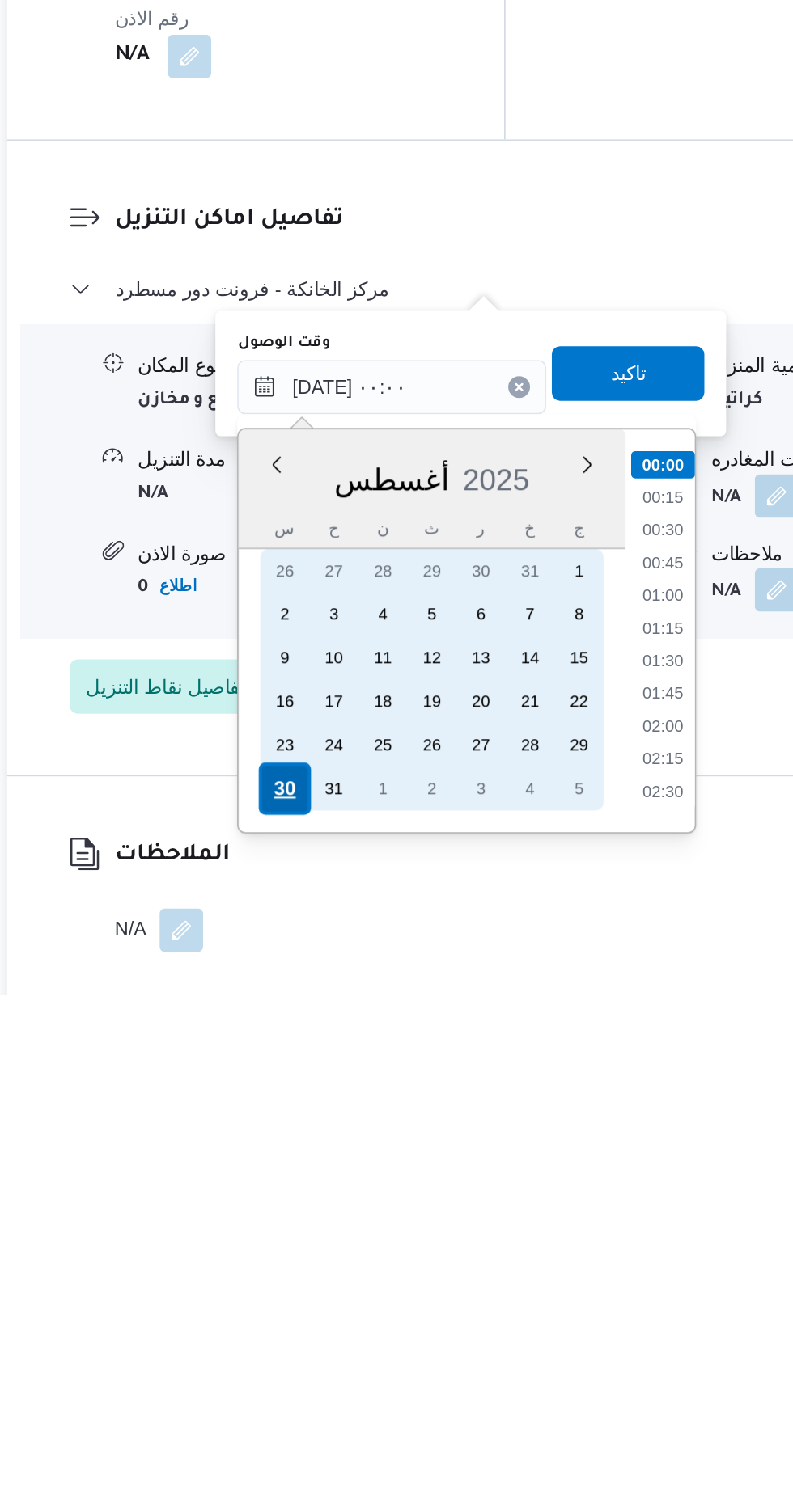
scroll to position [1178, 0]
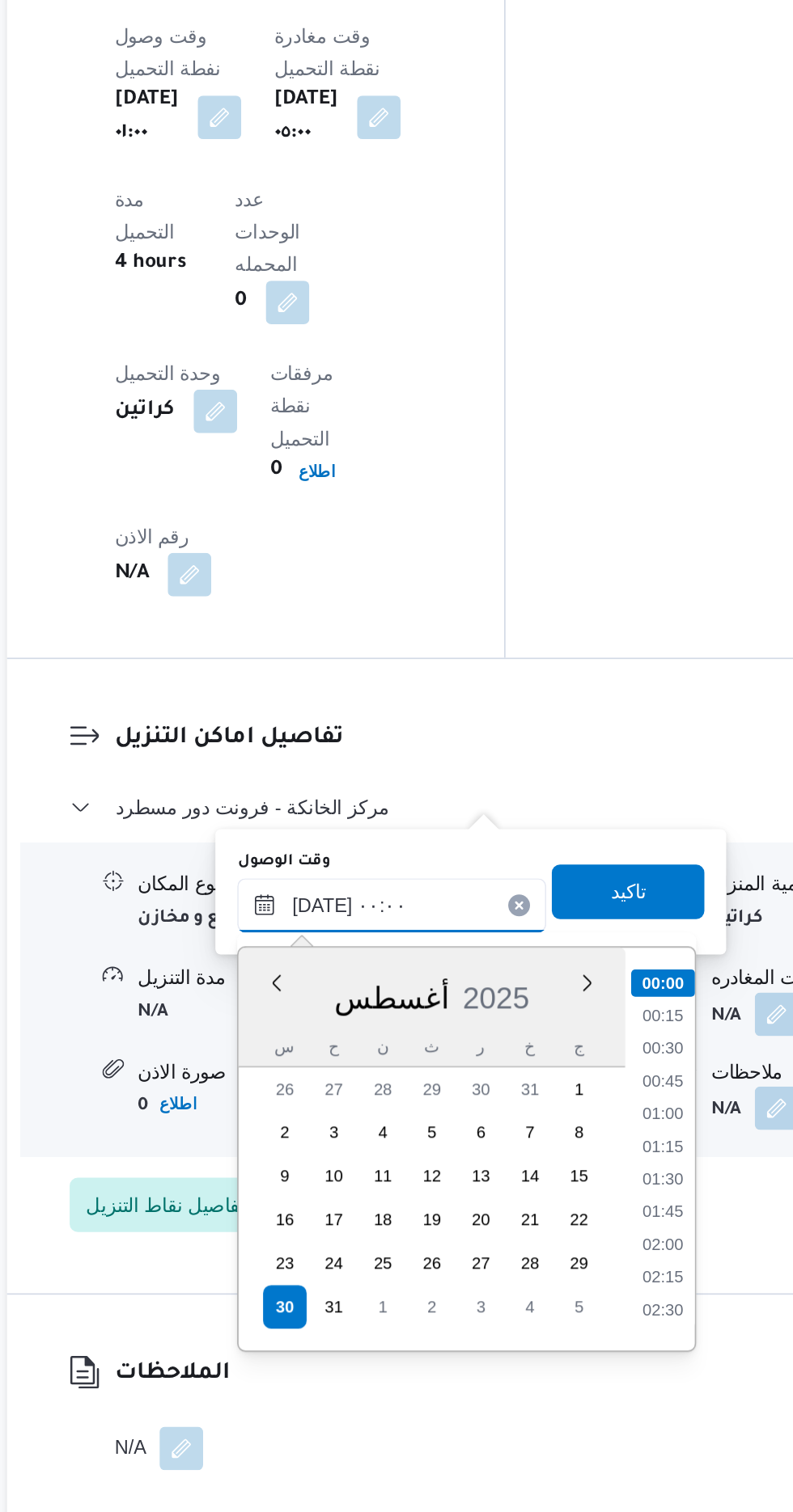
click at [351, 1150] on input "[DATE] ٠٠:٠٠" at bounding box center [438, 1151] width 183 height 32
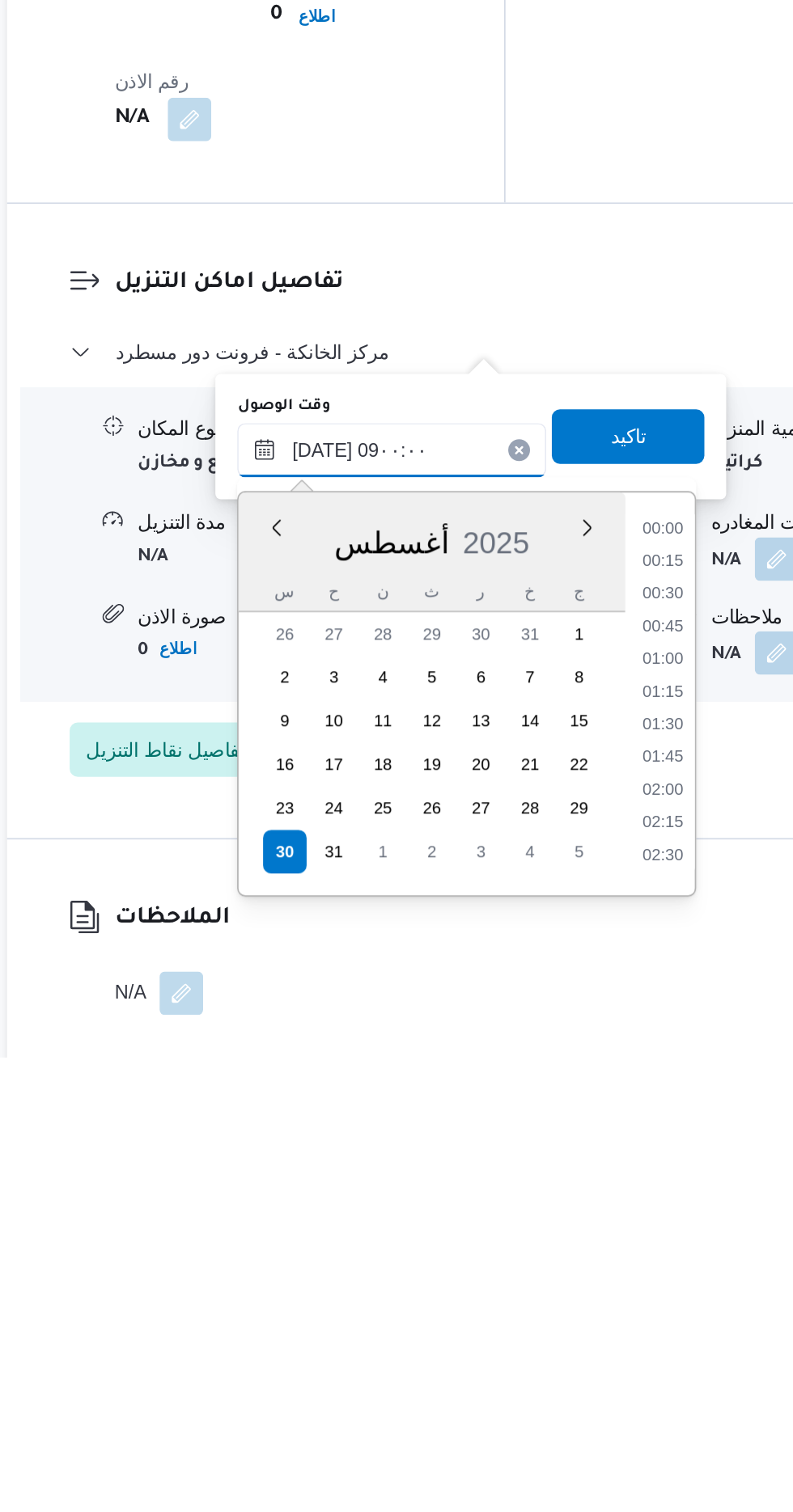
scroll to position [503, 0]
click at [598, 1392] on li "09:00" at bounding box center [599, 1393] width 38 height 16
type input "[DATE] ٠٩:٠٠"
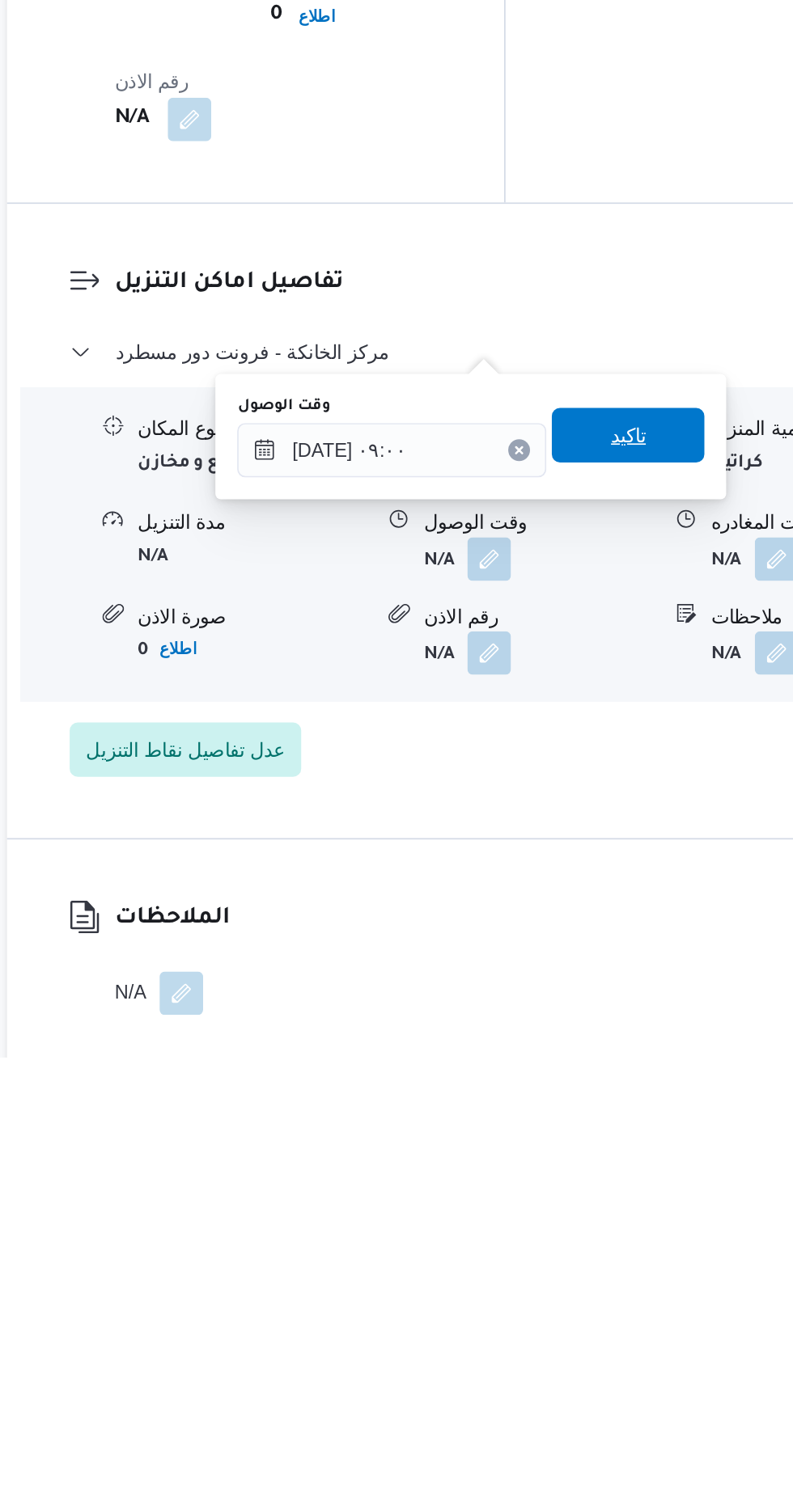
click at [607, 1148] on span "تاكيد" at bounding box center [579, 1142] width 90 height 32
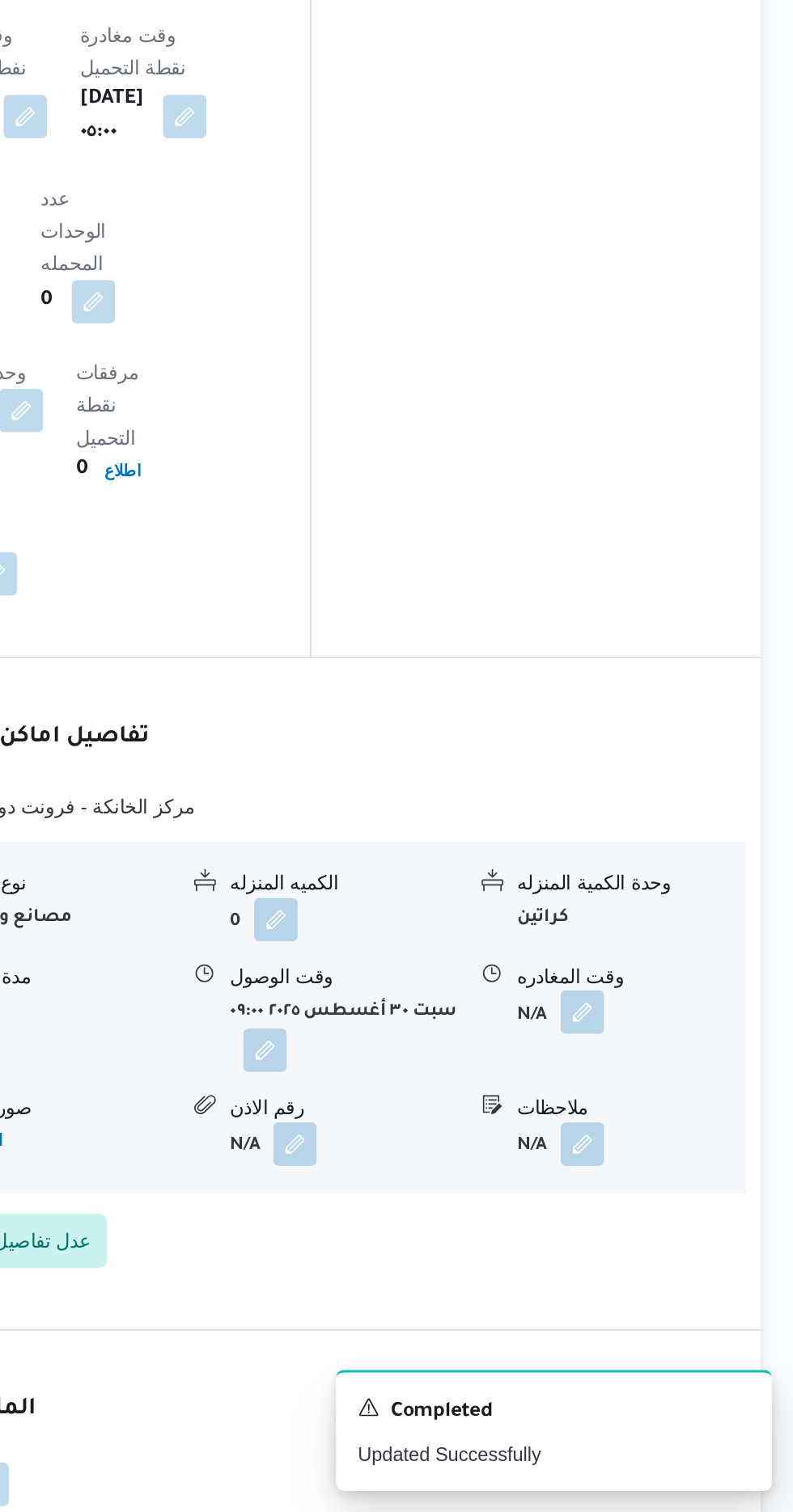
click at [672, 1202] on button "button" at bounding box center [667, 1214] width 26 height 26
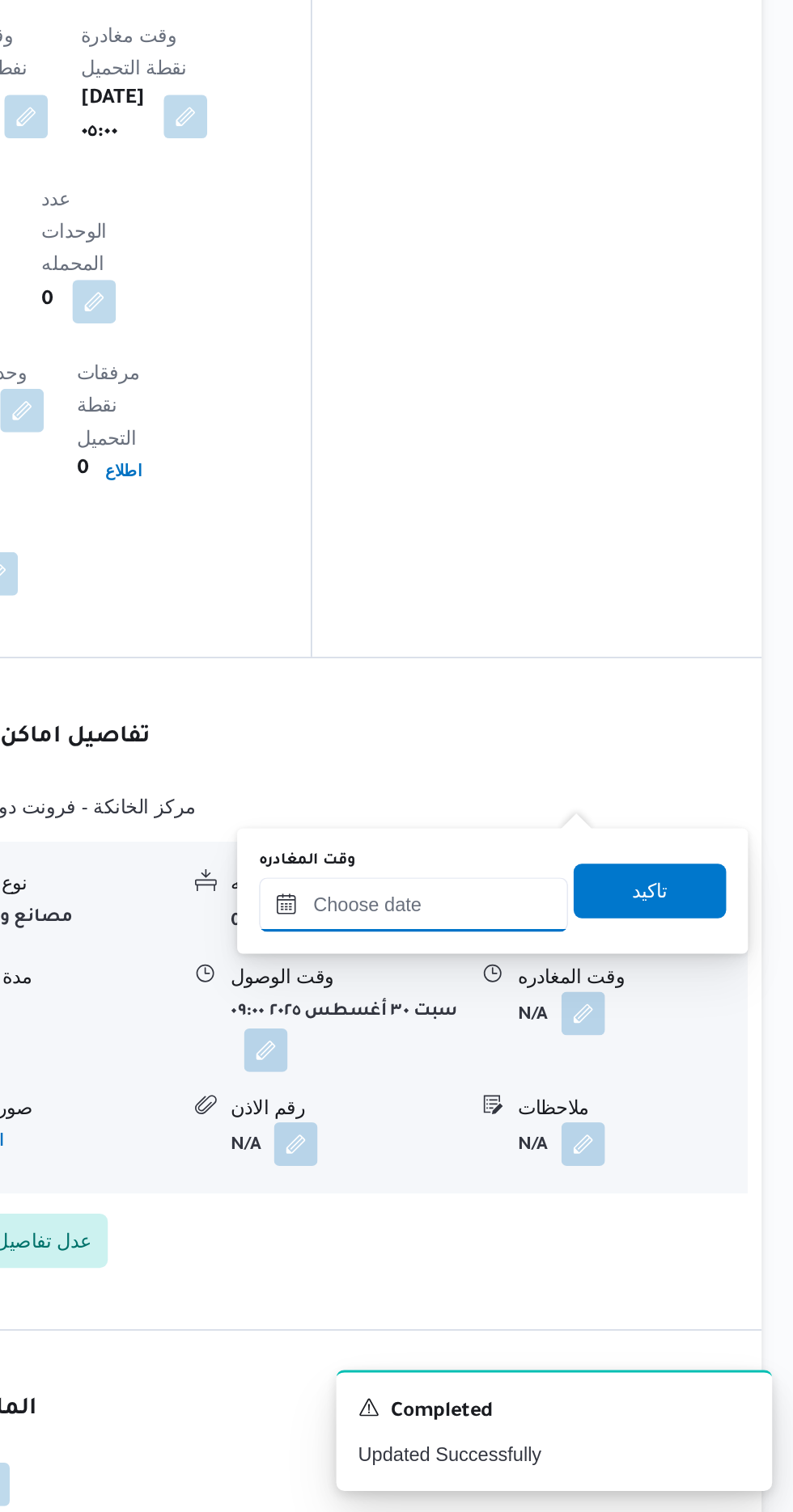
click at [613, 1155] on input "وقت المغادره" at bounding box center [566, 1150] width 183 height 32
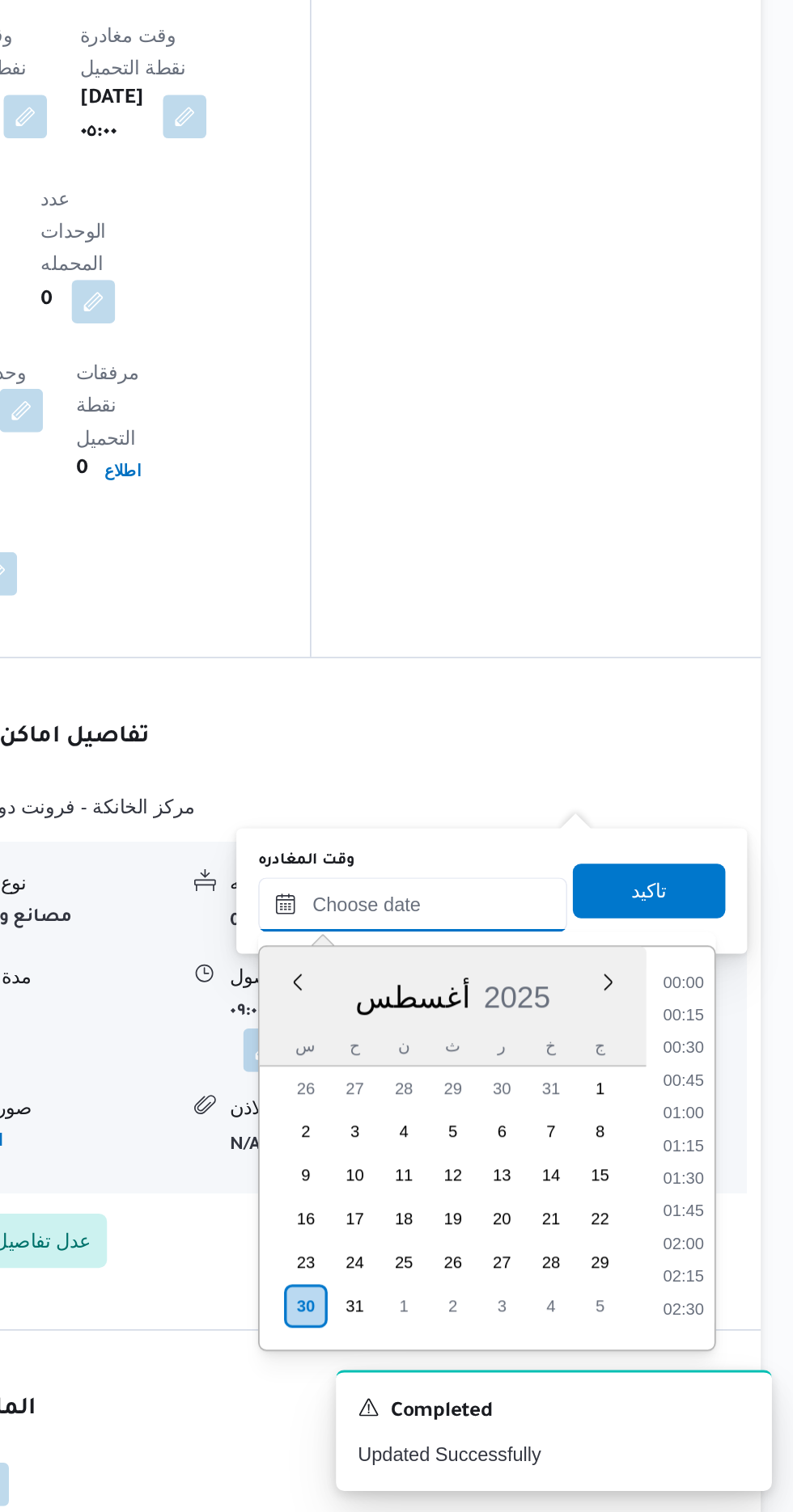
scroll to position [1150, 0]
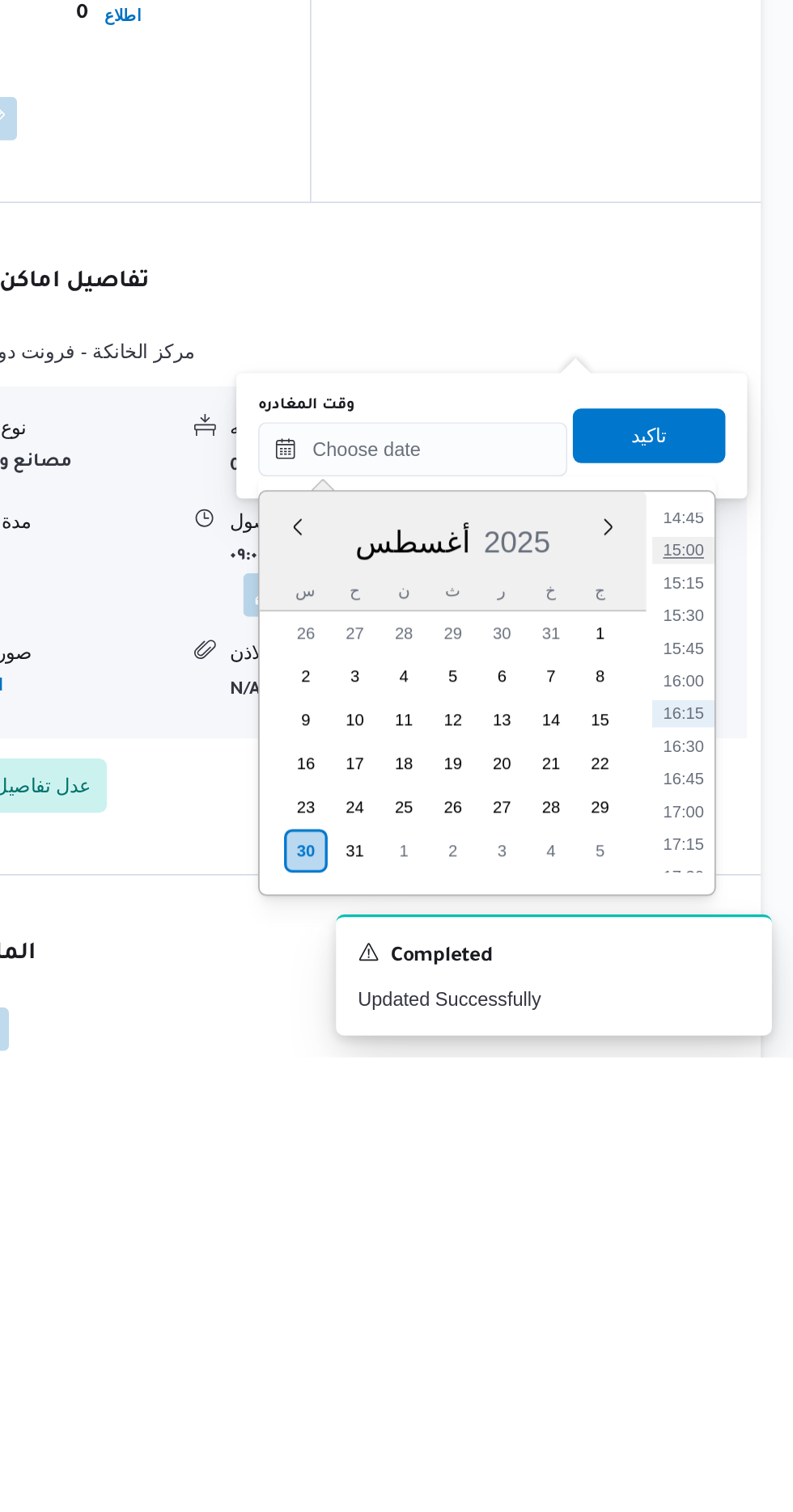
click at [726, 1210] on li "15:00" at bounding box center [727, 1211] width 37 height 16
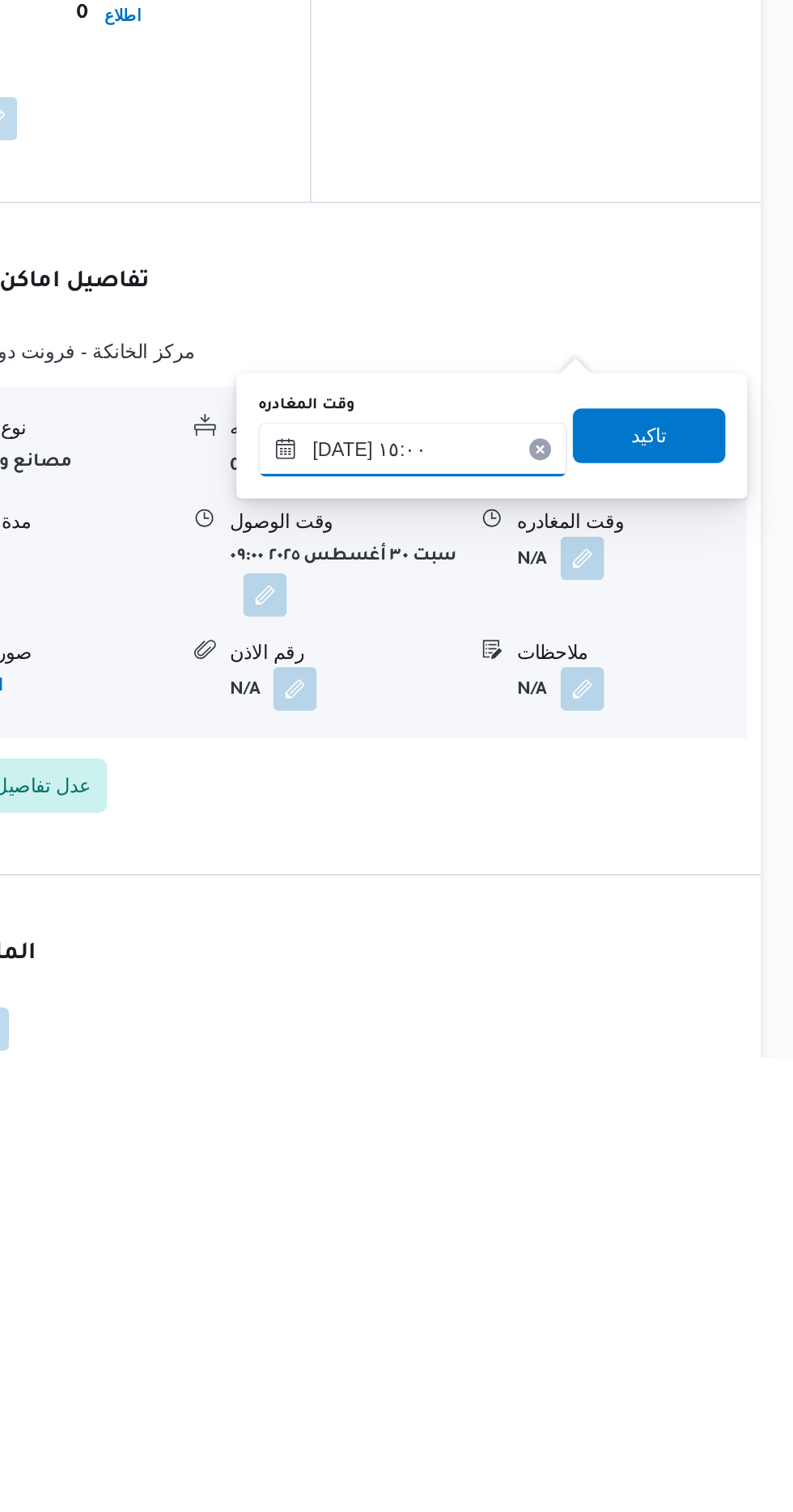
click at [617, 1147] on input "[DATE] ١٥:٠٠" at bounding box center [566, 1150] width 183 height 32
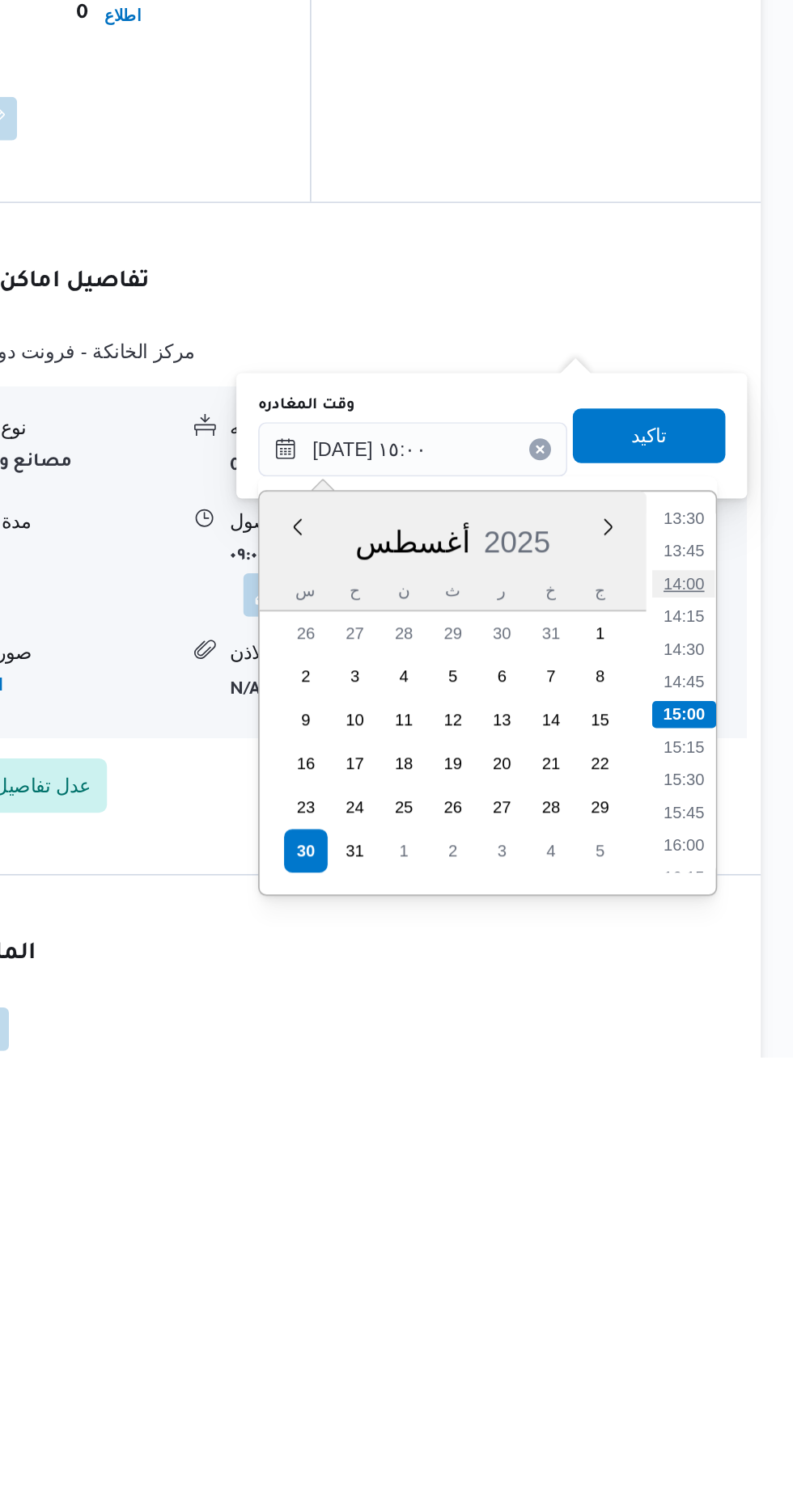
click at [726, 1232] on li "14:00" at bounding box center [727, 1231] width 37 height 16
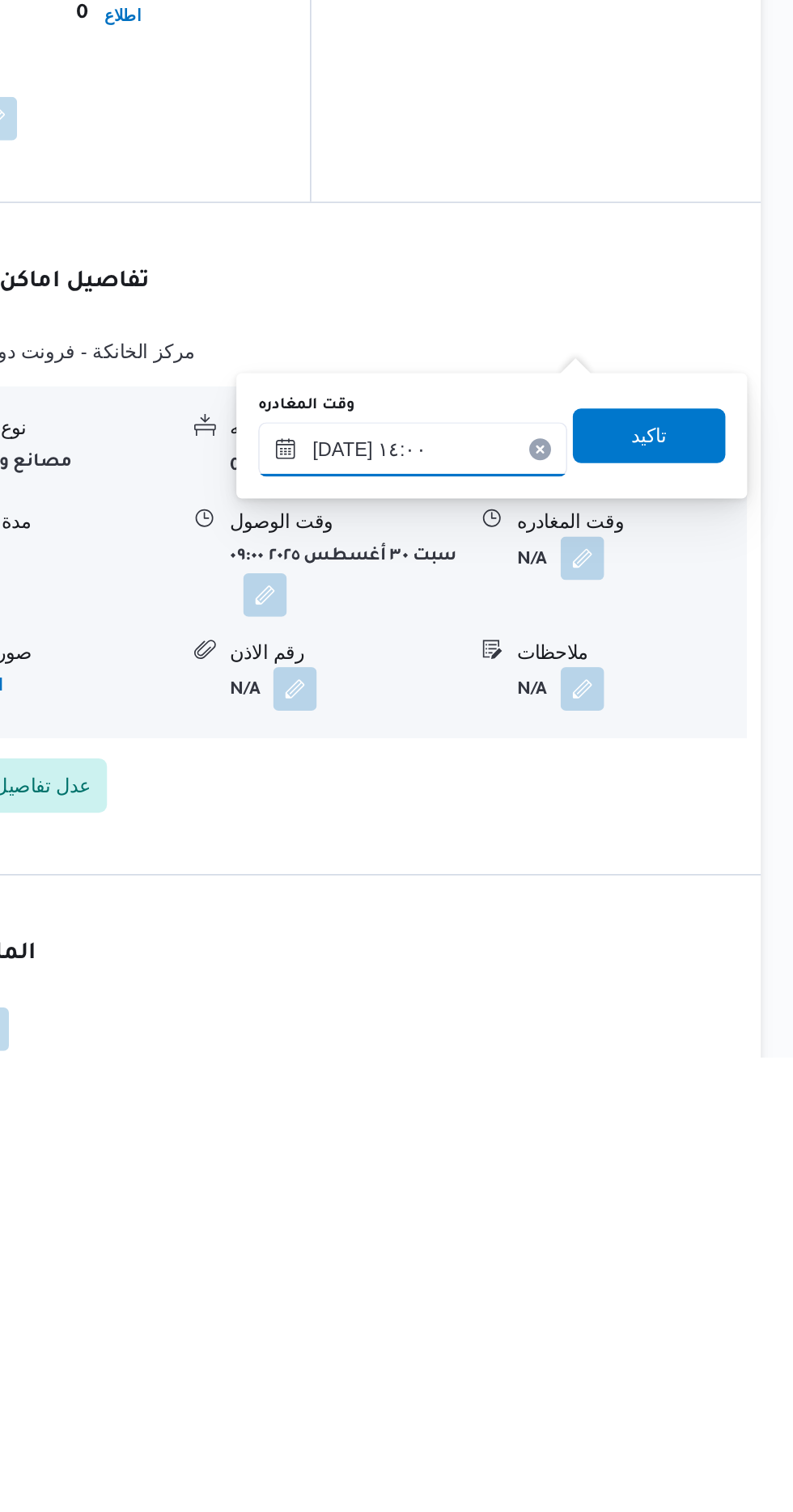
click at [609, 1145] on input "[DATE] ١٤:٠٠" at bounding box center [566, 1150] width 183 height 32
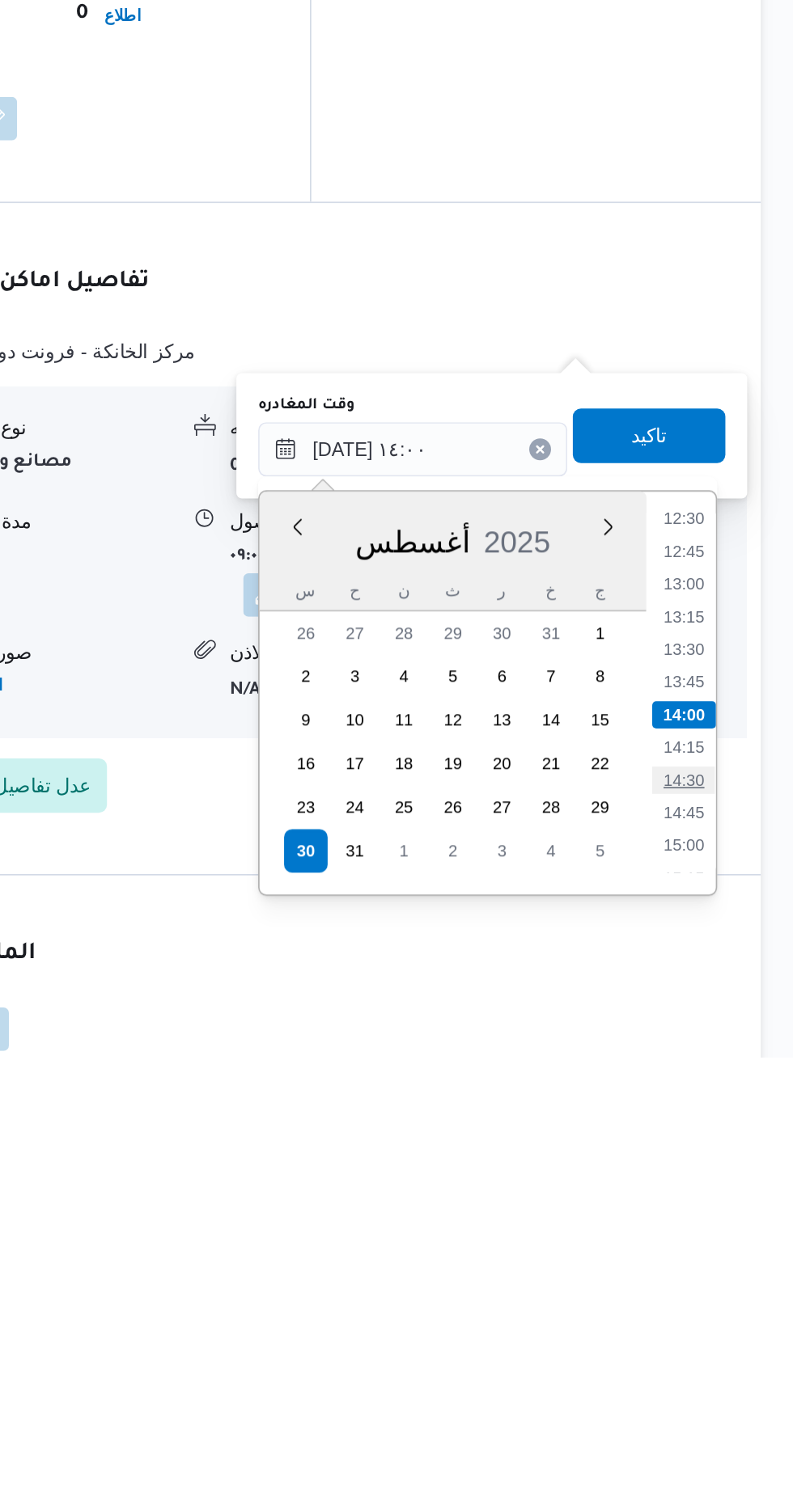
click at [731, 1346] on li "14:30" at bounding box center [727, 1347] width 37 height 16
type input "[DATE] ١٤:٣٠"
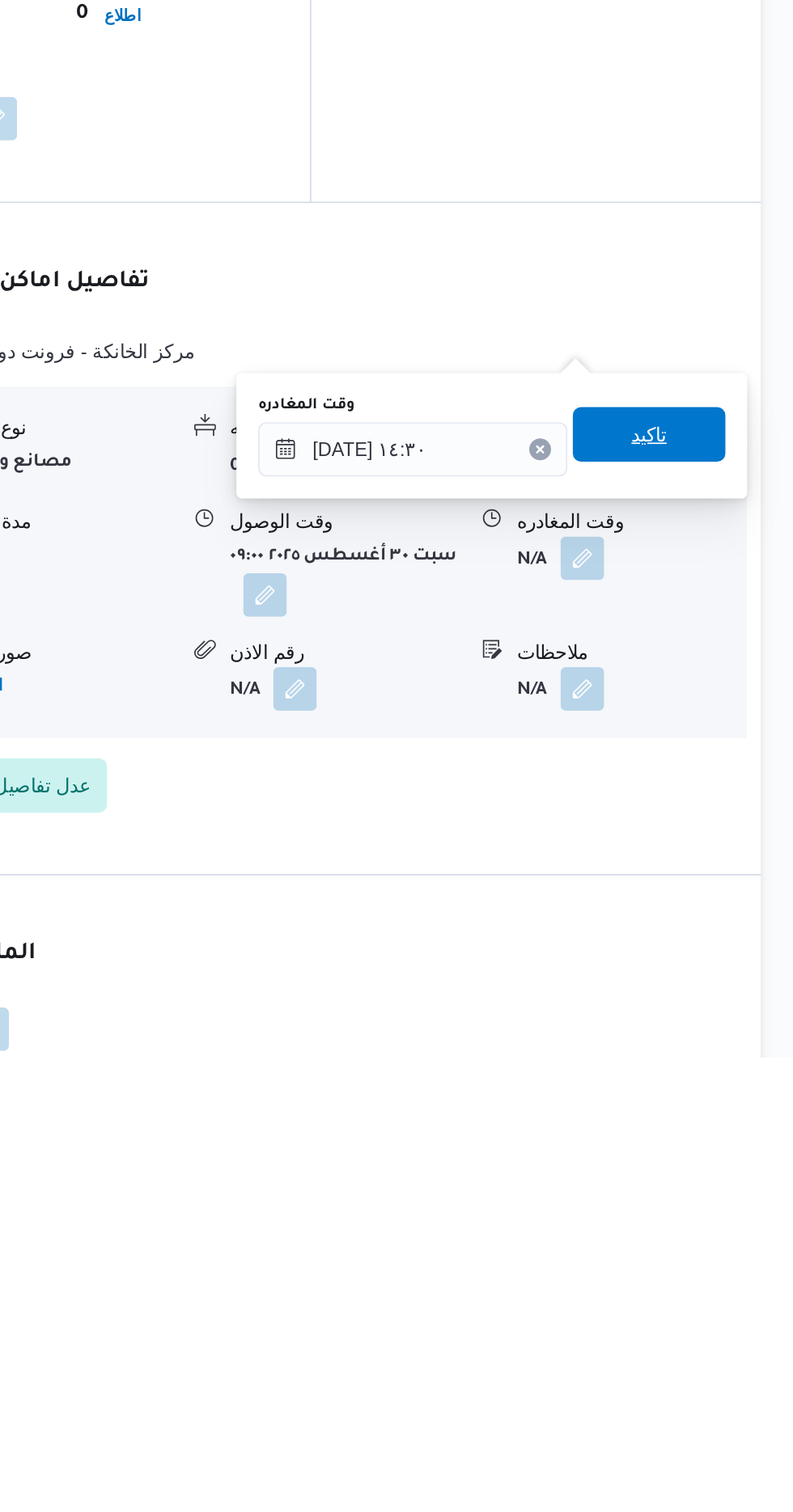
click at [717, 1143] on span "تاكيد" at bounding box center [707, 1142] width 21 height 19
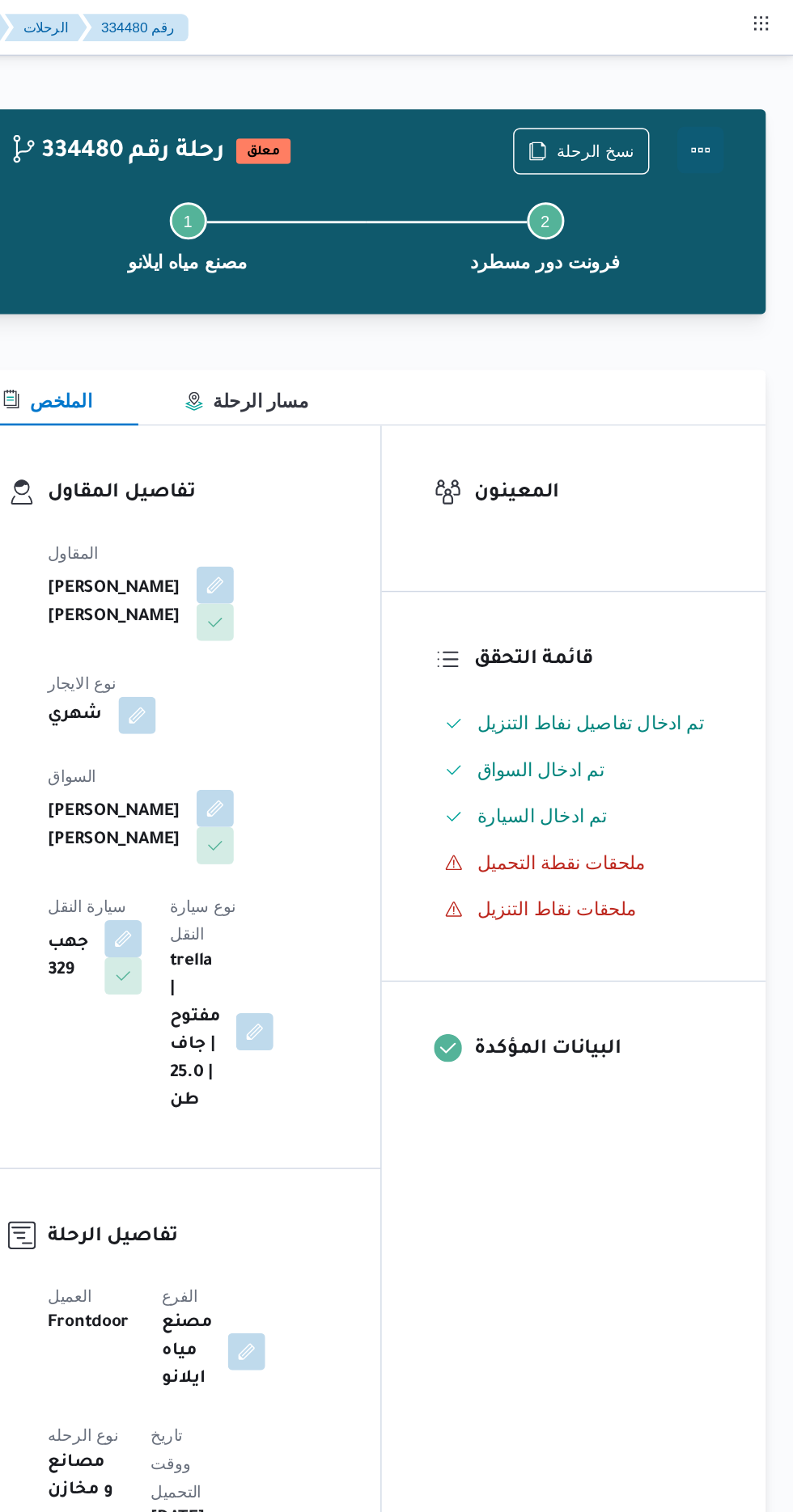
click at [743, 94] on button "Actions" at bounding box center [727, 104] width 32 height 32
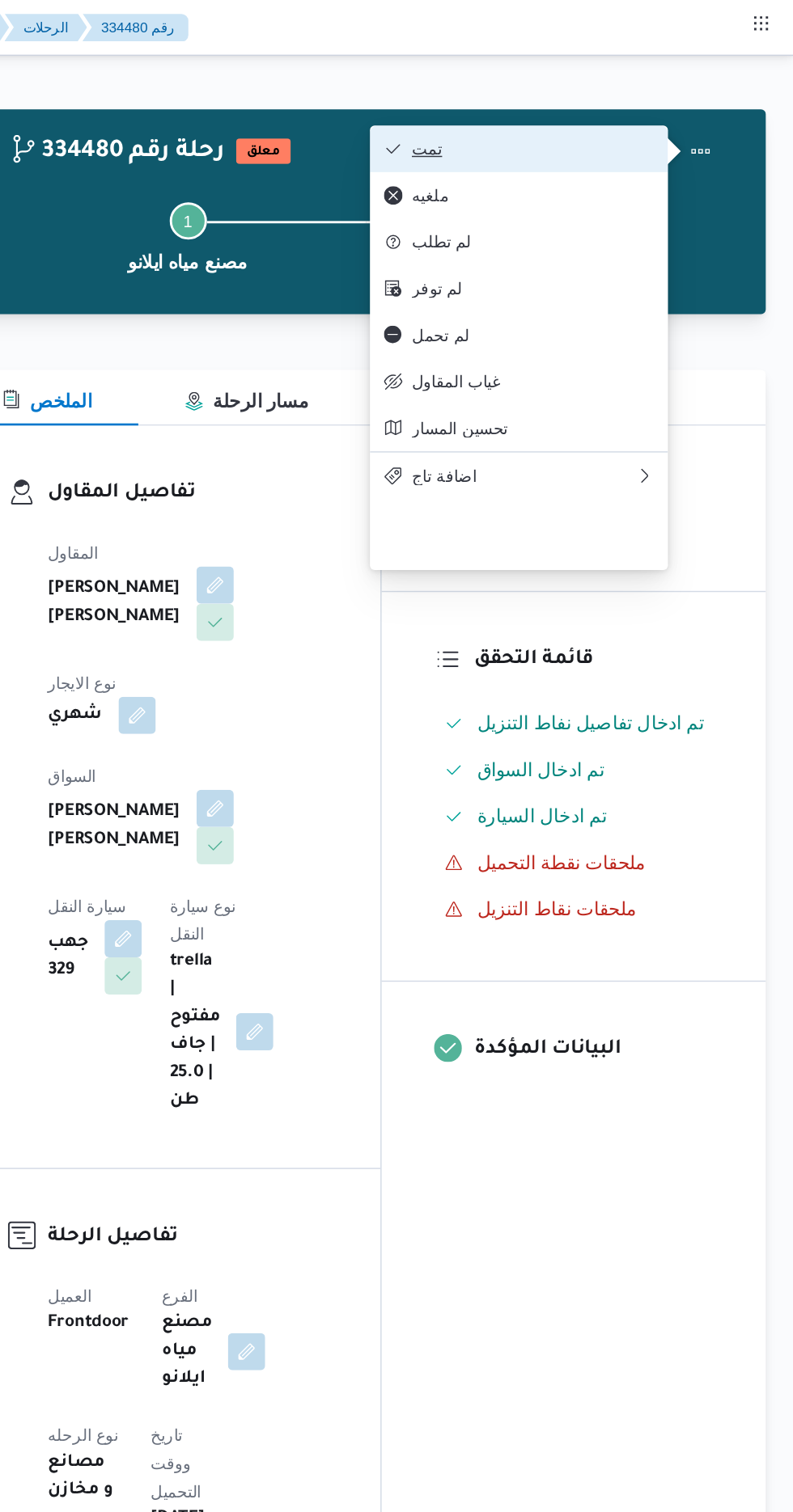
click at [686, 105] on span "تمت" at bounding box center [612, 103] width 169 height 13
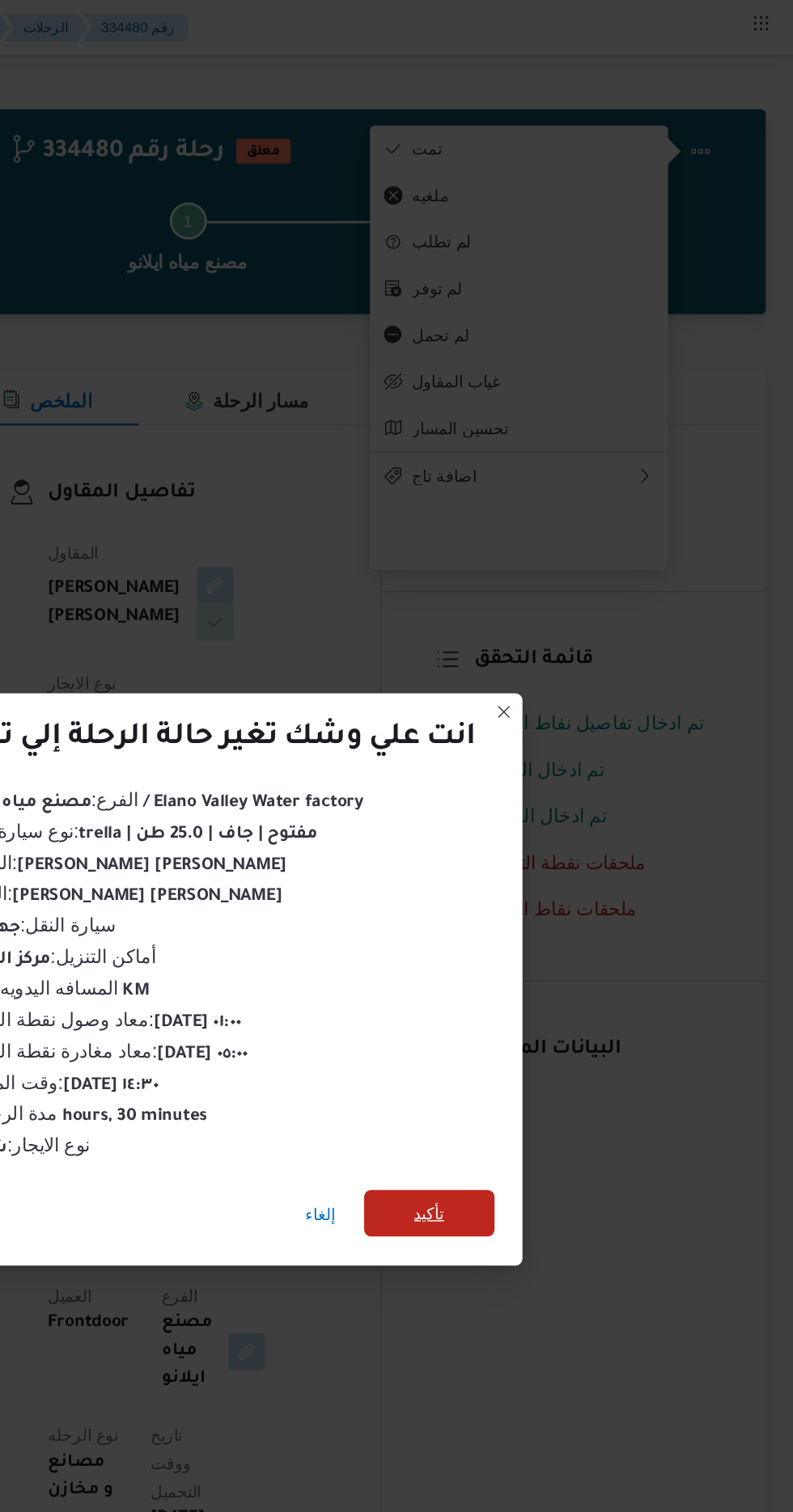
click at [541, 837] on span "تأكيد" at bounding box center [540, 843] width 21 height 19
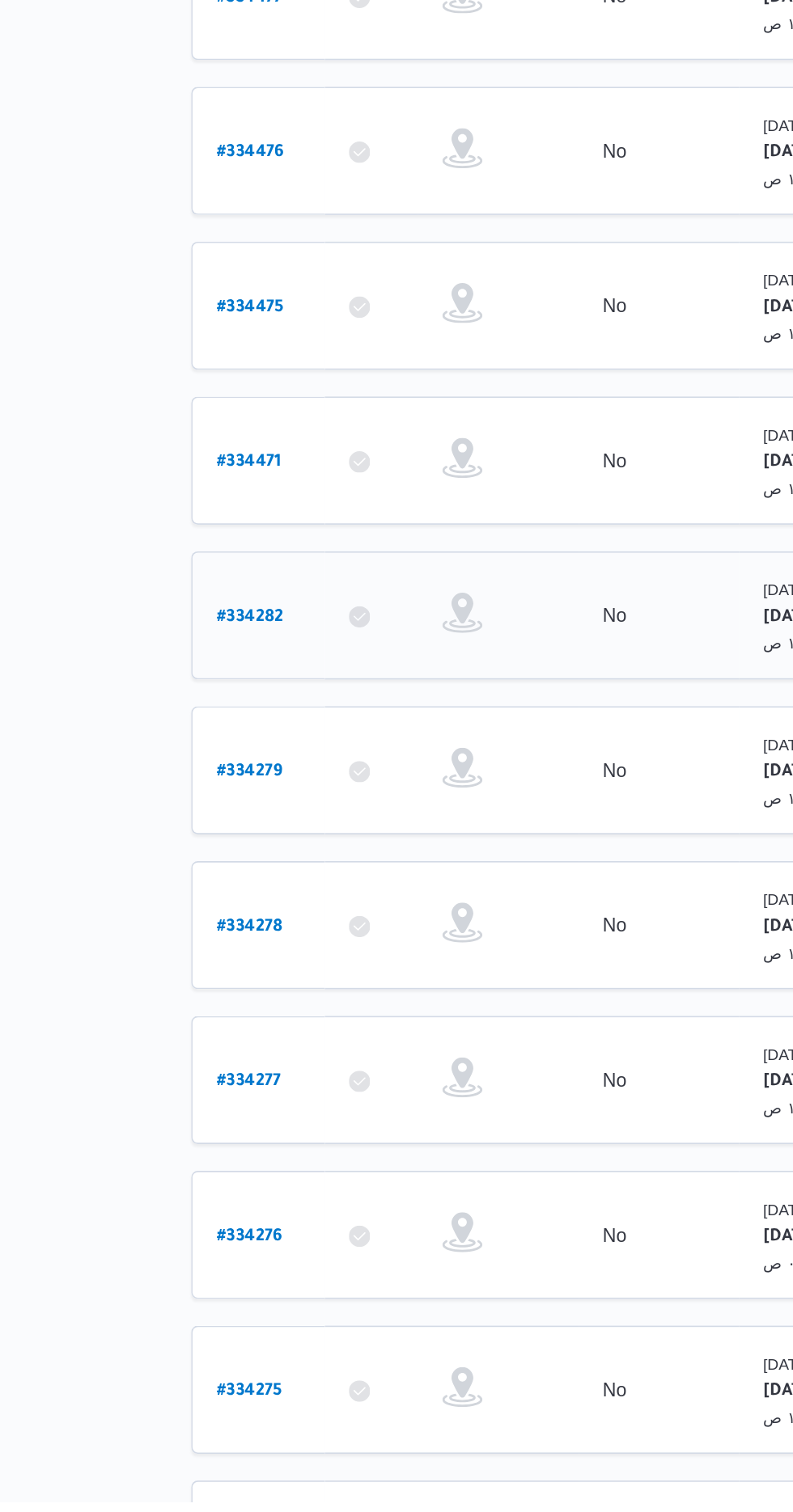
click at [226, 971] on b "# 334282" at bounding box center [246, 977] width 41 height 12
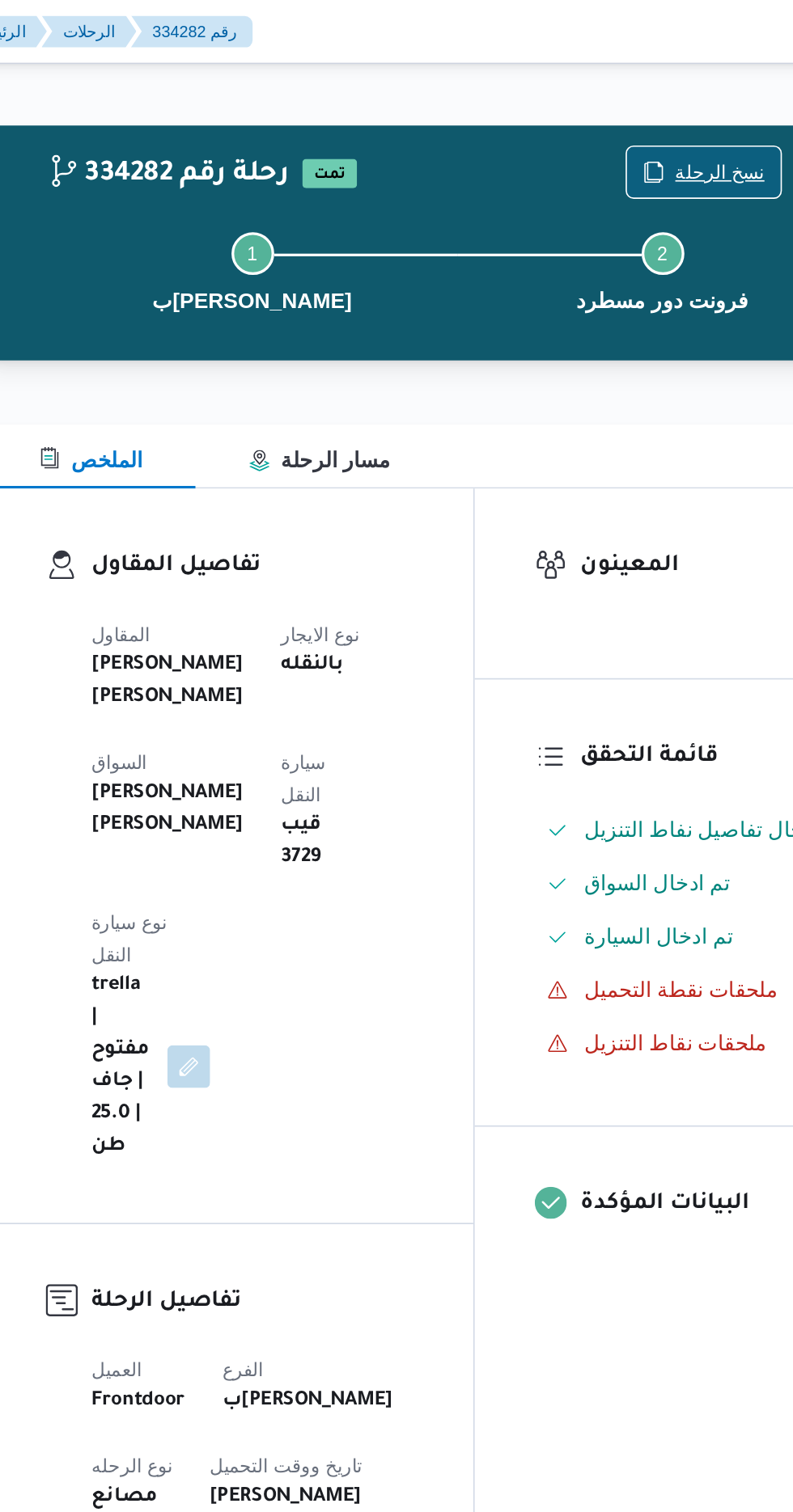
click at [629, 95] on span "نسخ الرحلة" at bounding box center [645, 105] width 93 height 31
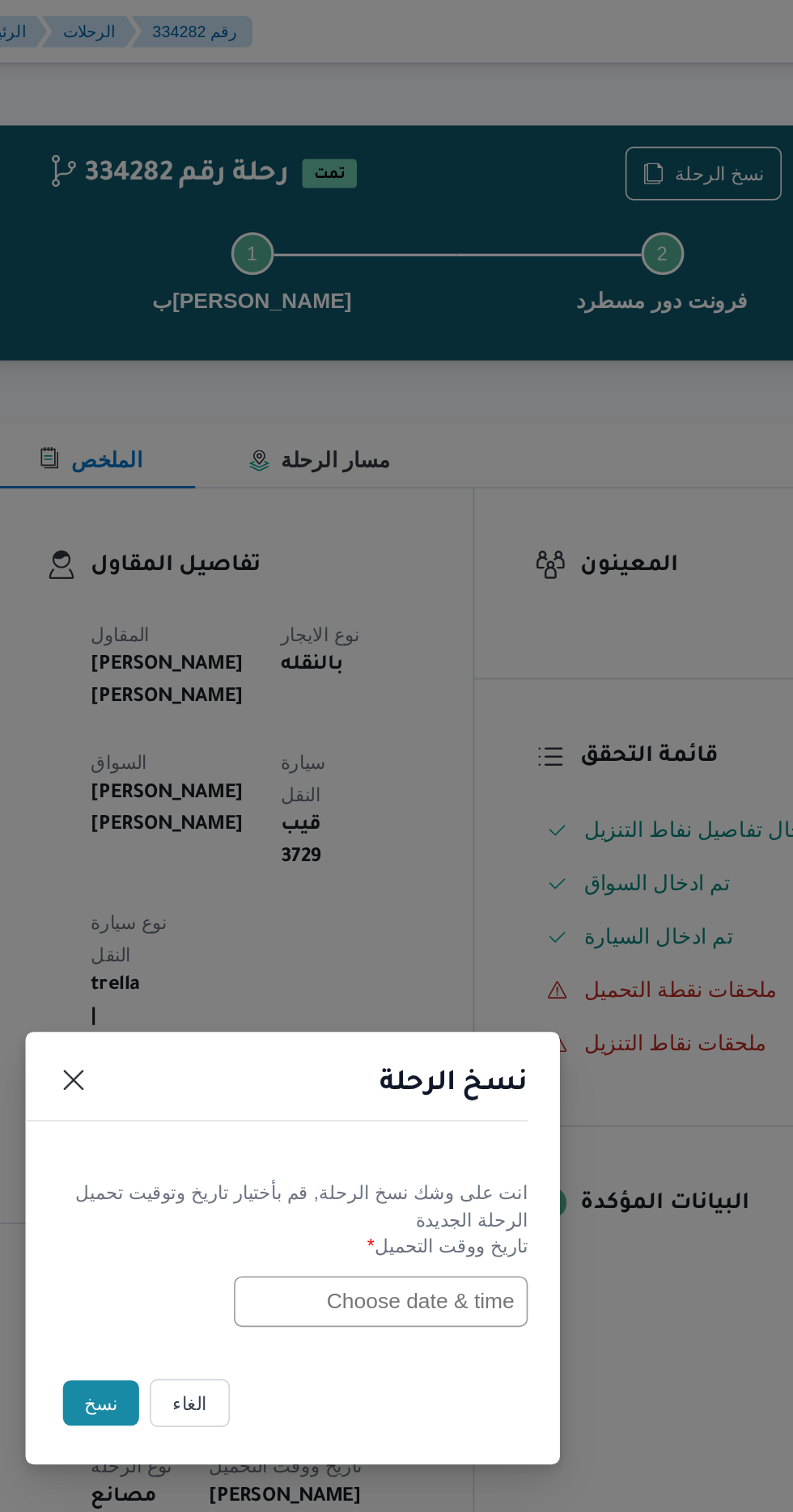
click at [396, 790] on input "text" at bounding box center [450, 789] width 178 height 31
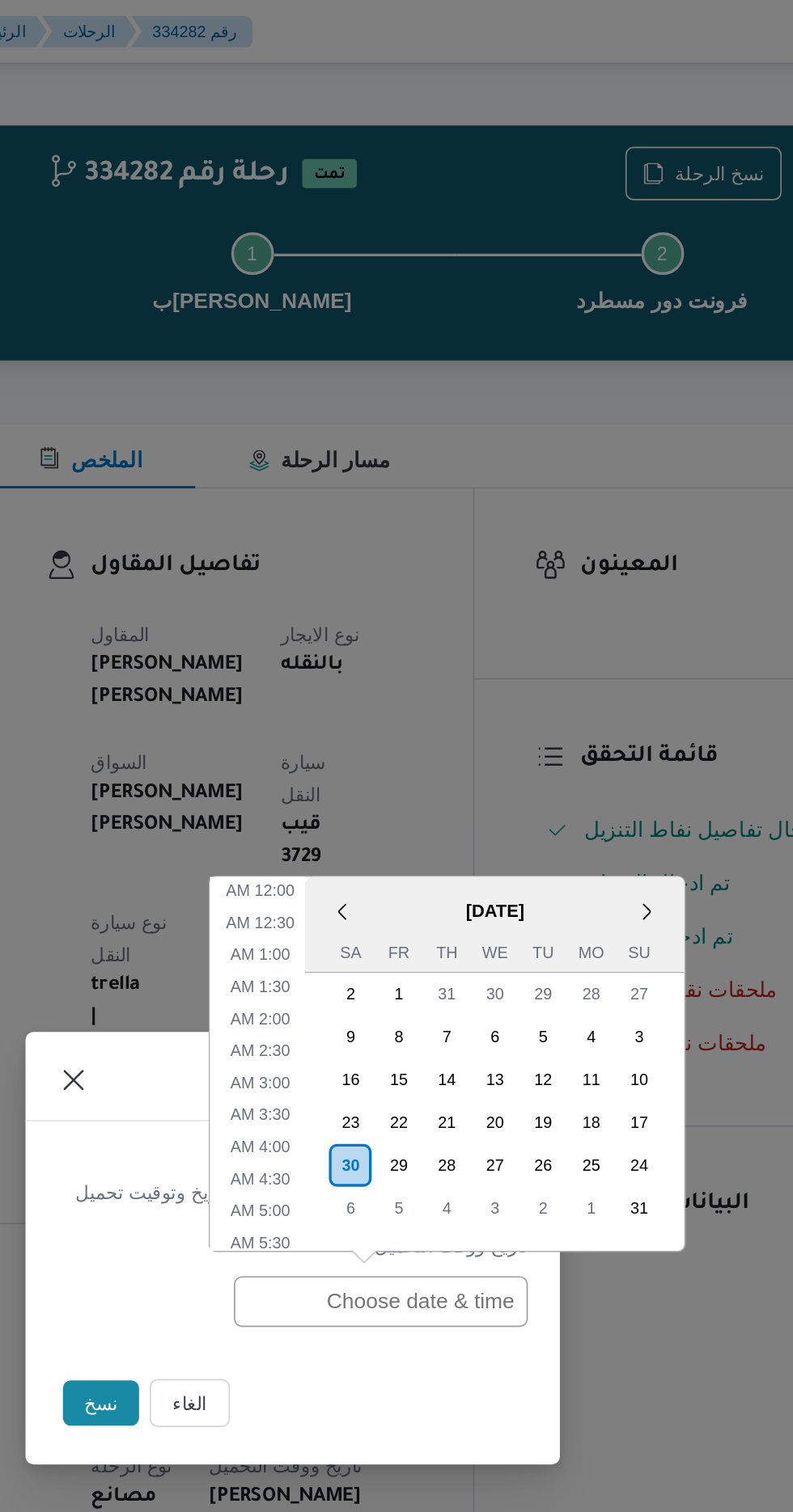
scroll to position [535, 0]
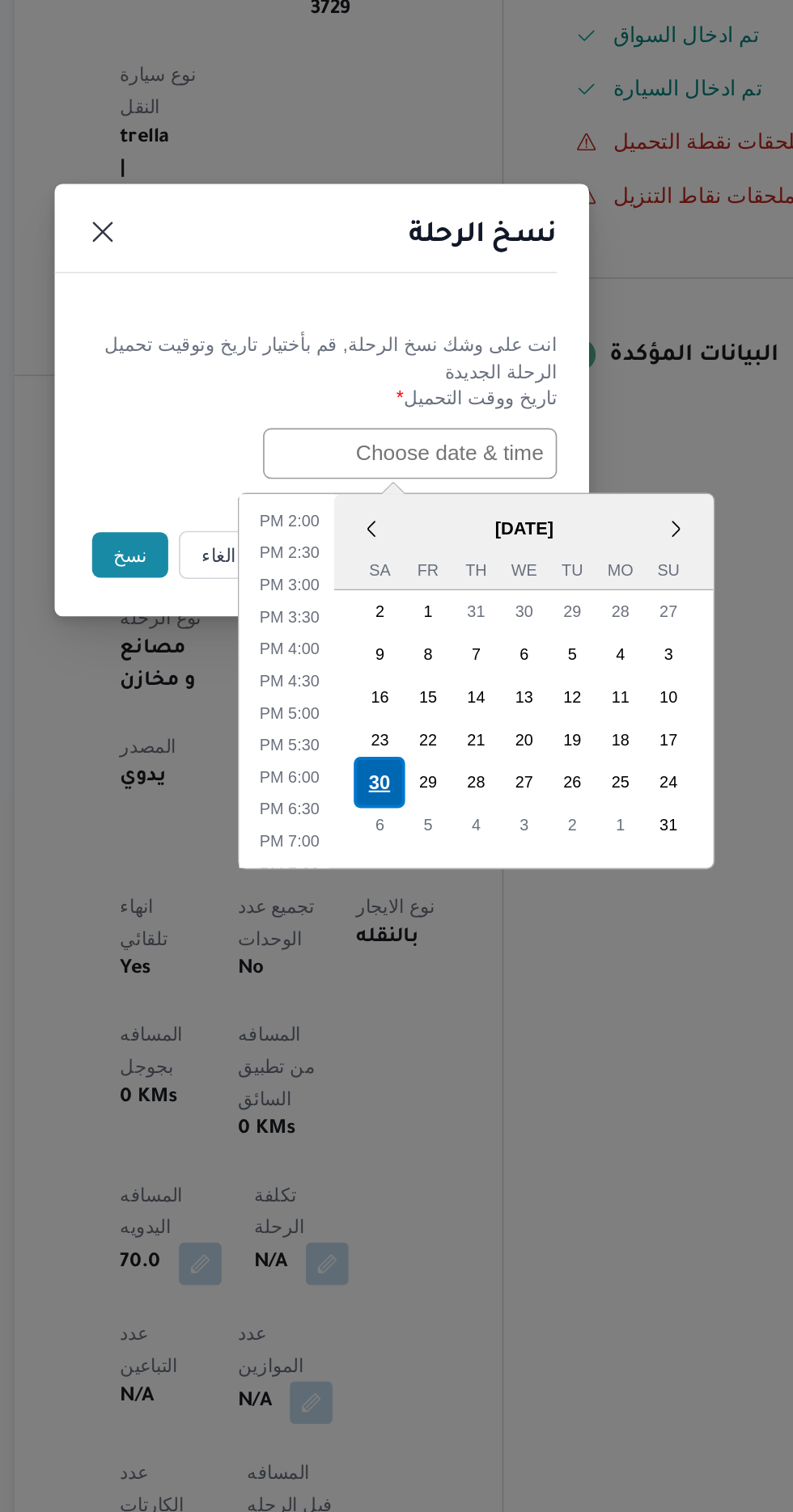
click at [431, 983] on div "30" at bounding box center [431, 988] width 31 height 31
type input "[DATE] 12:00AM"
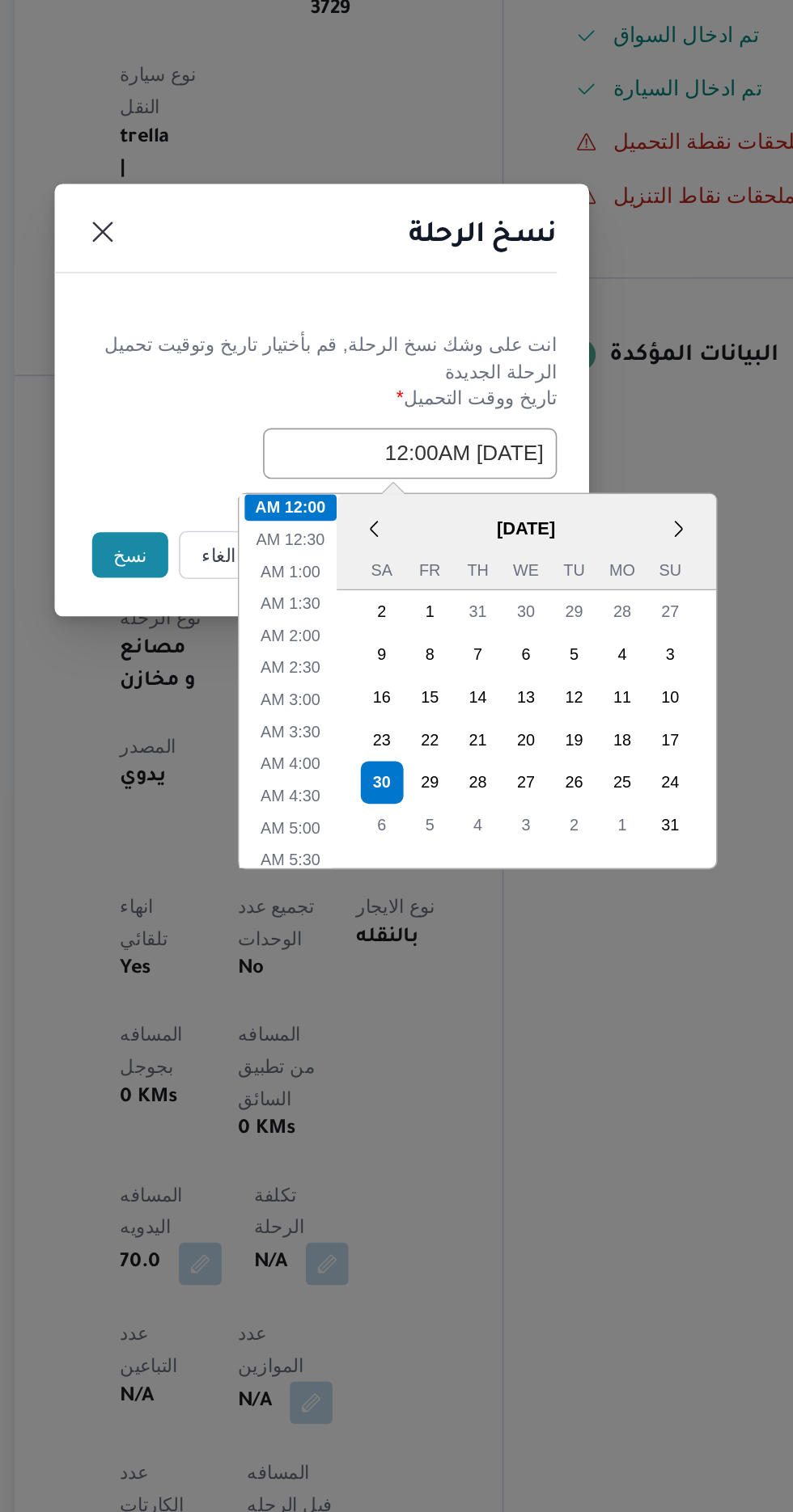
click at [264, 853] on button "نسخ" at bounding box center [280, 850] width 47 height 27
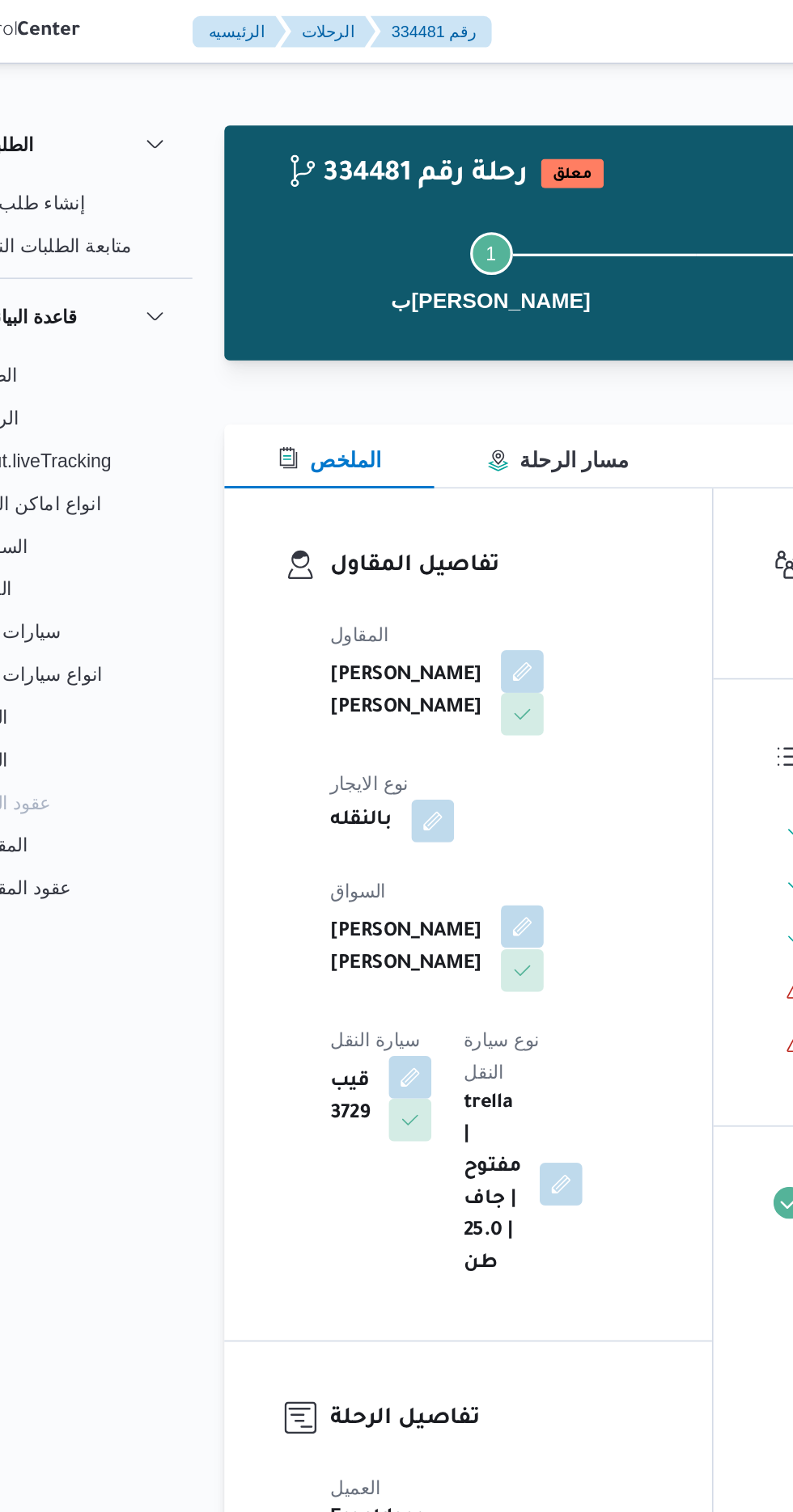
click at [378, 574] on button "button" at bounding box center [391, 561] width 26 height 26
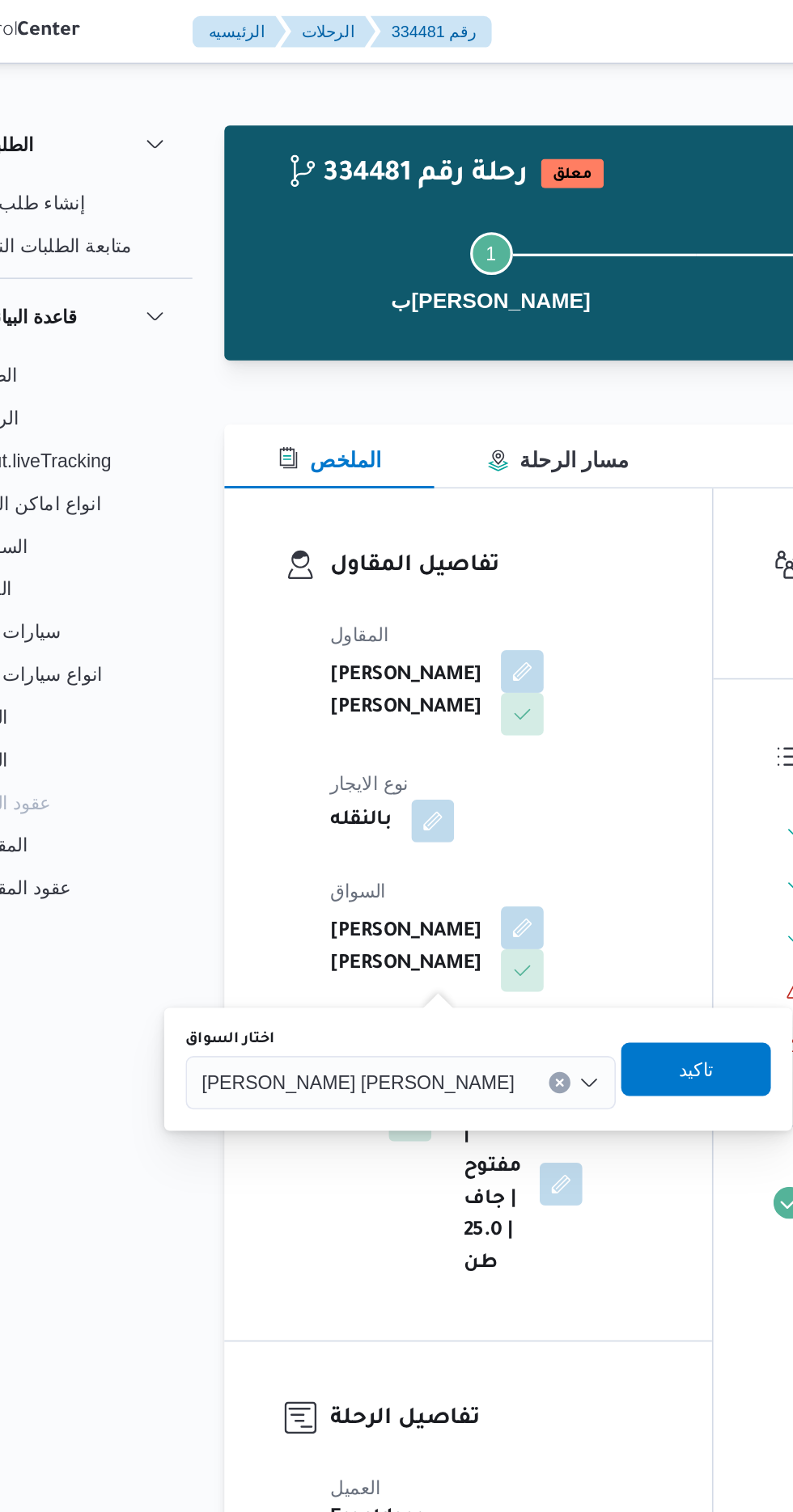
click at [279, 655] on span "[PERSON_NAME] [PERSON_NAME]" at bounding box center [291, 655] width 189 height 17
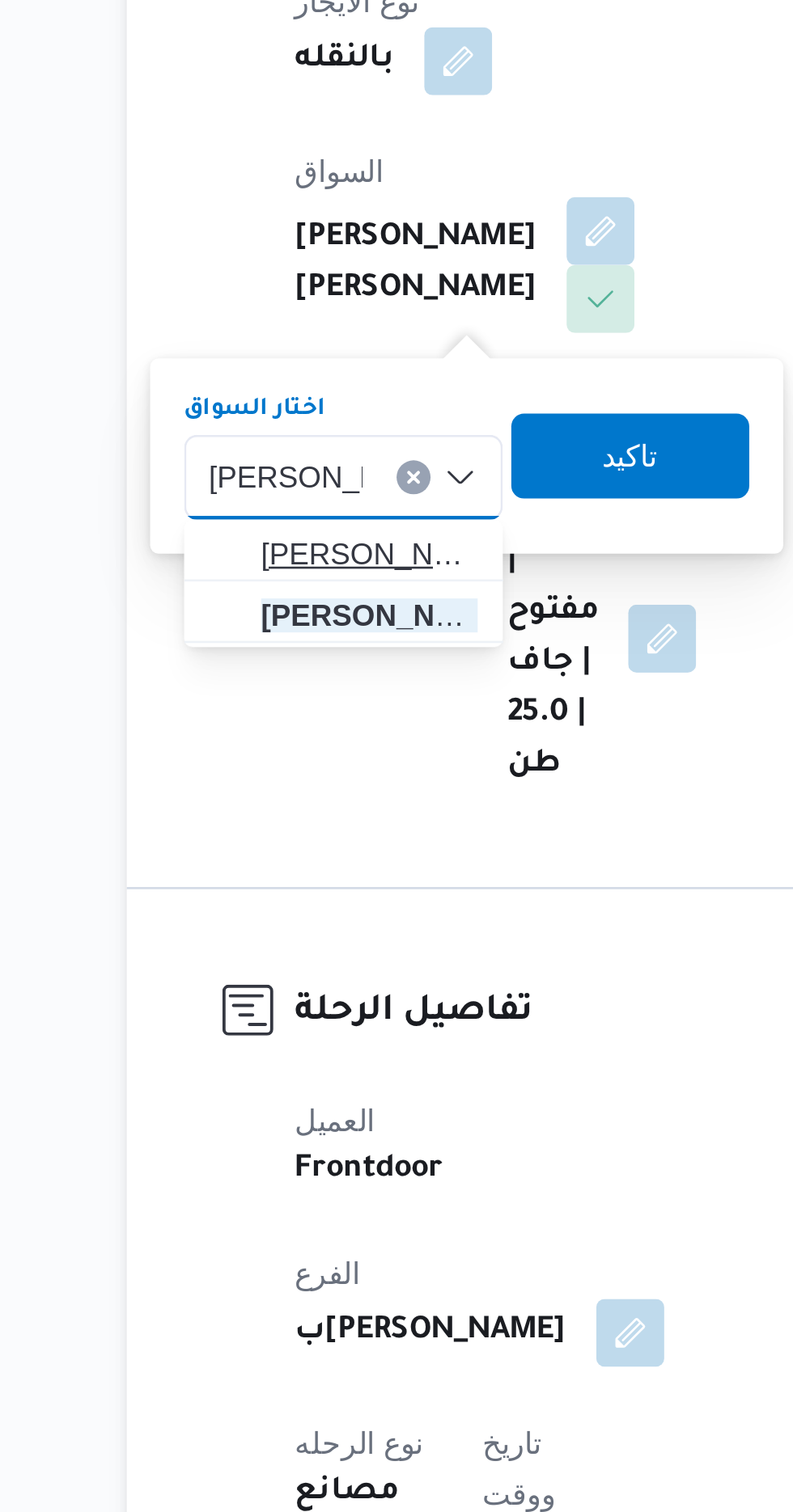
type input "[PERSON_NAME]"
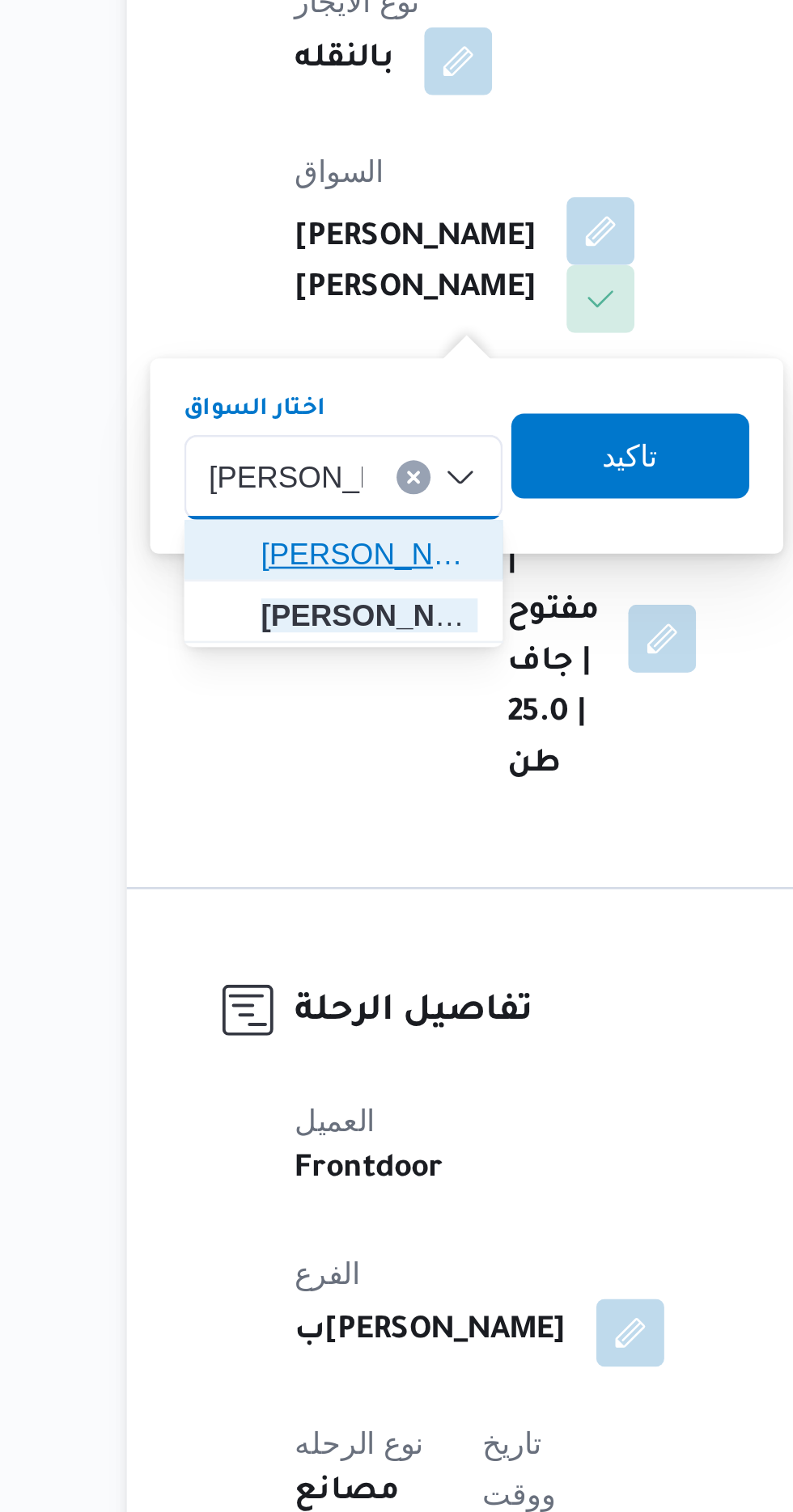
click at [354, 679] on mark "[PERSON_NAME]" at bounding box center [401, 684] width 95 height 13
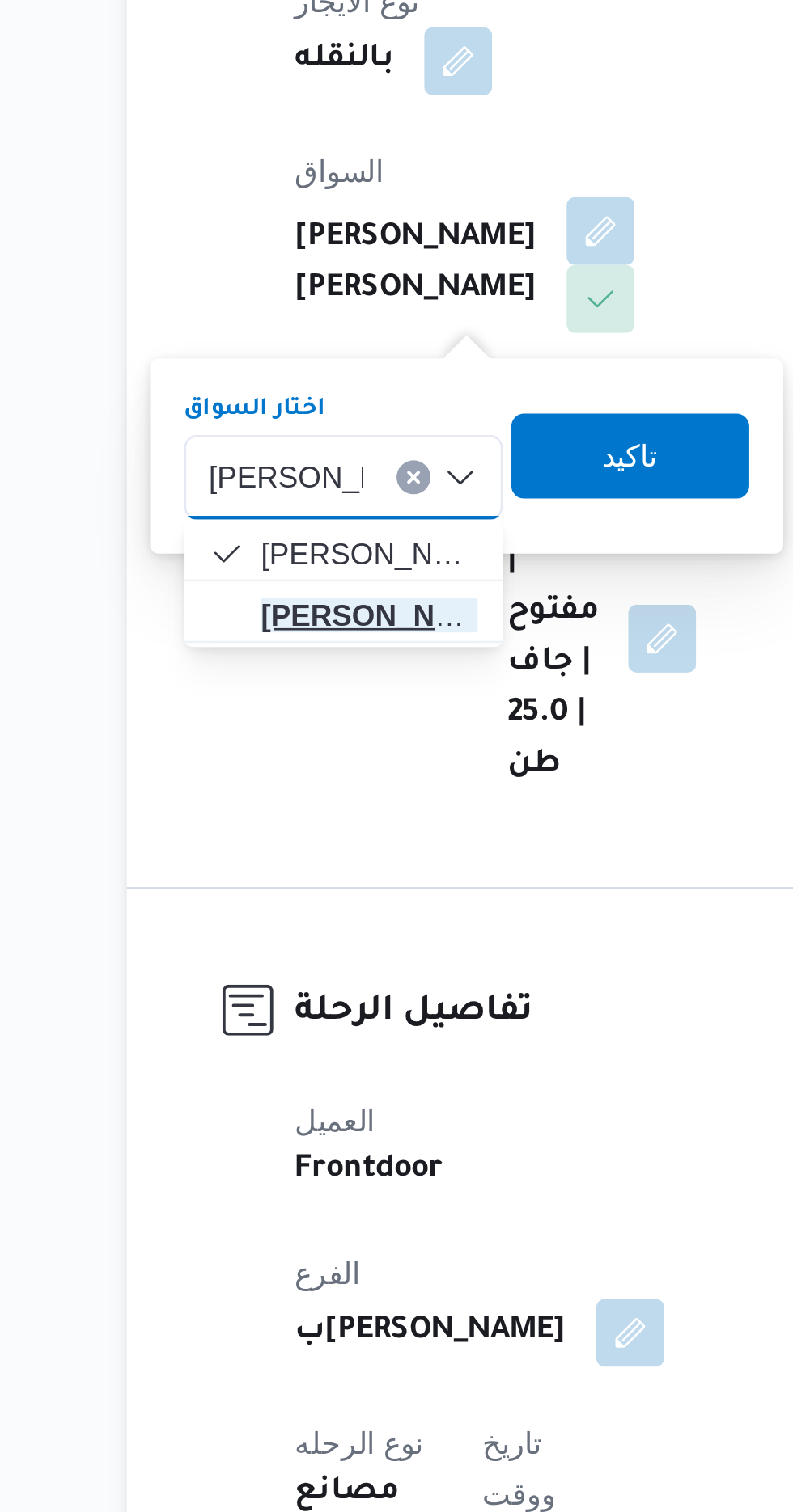
type input "[PERSON_NAME]"
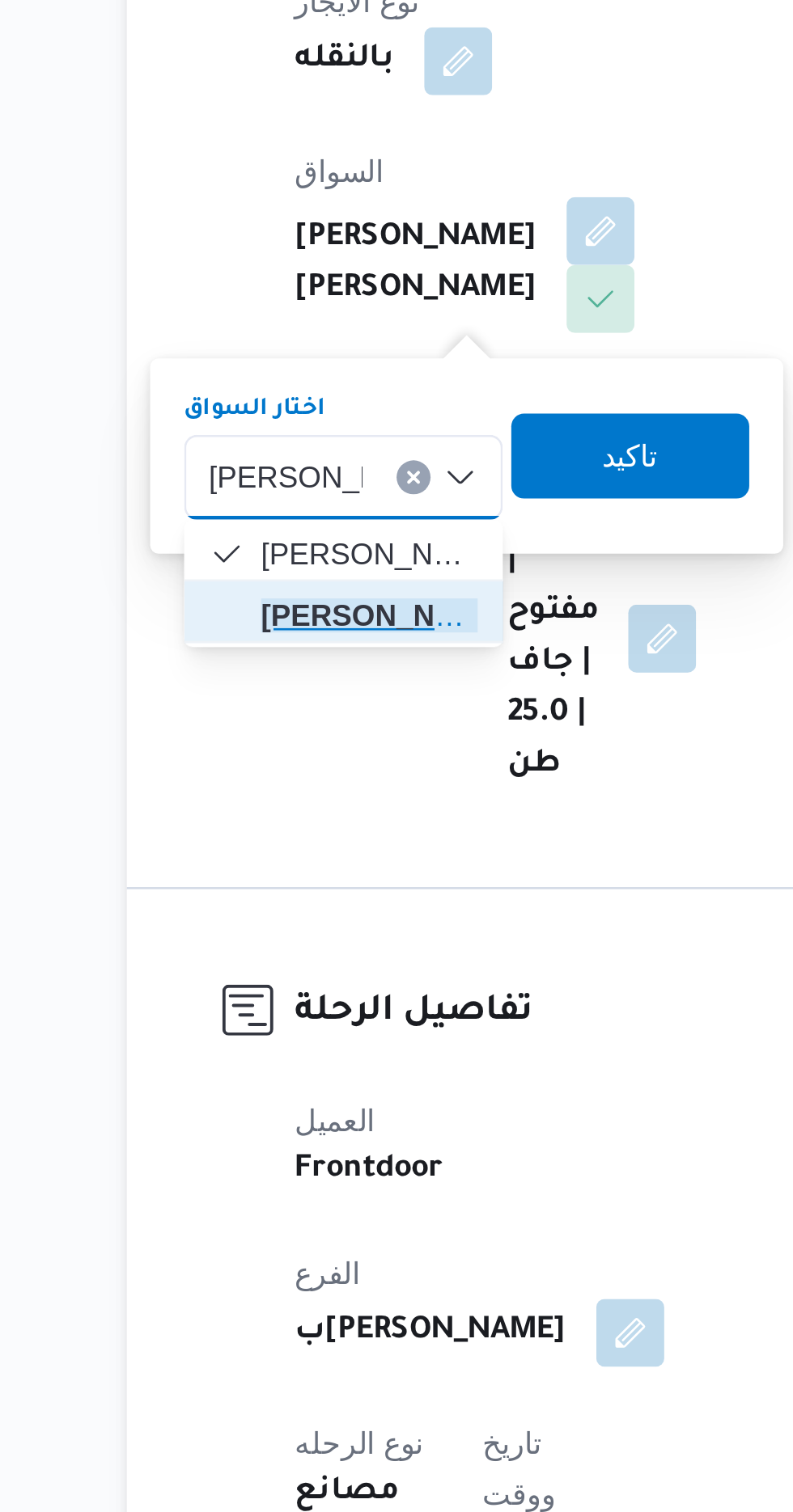
click at [320, 705] on span "[PERSON_NAME]" at bounding box center [302, 709] width 82 height 19
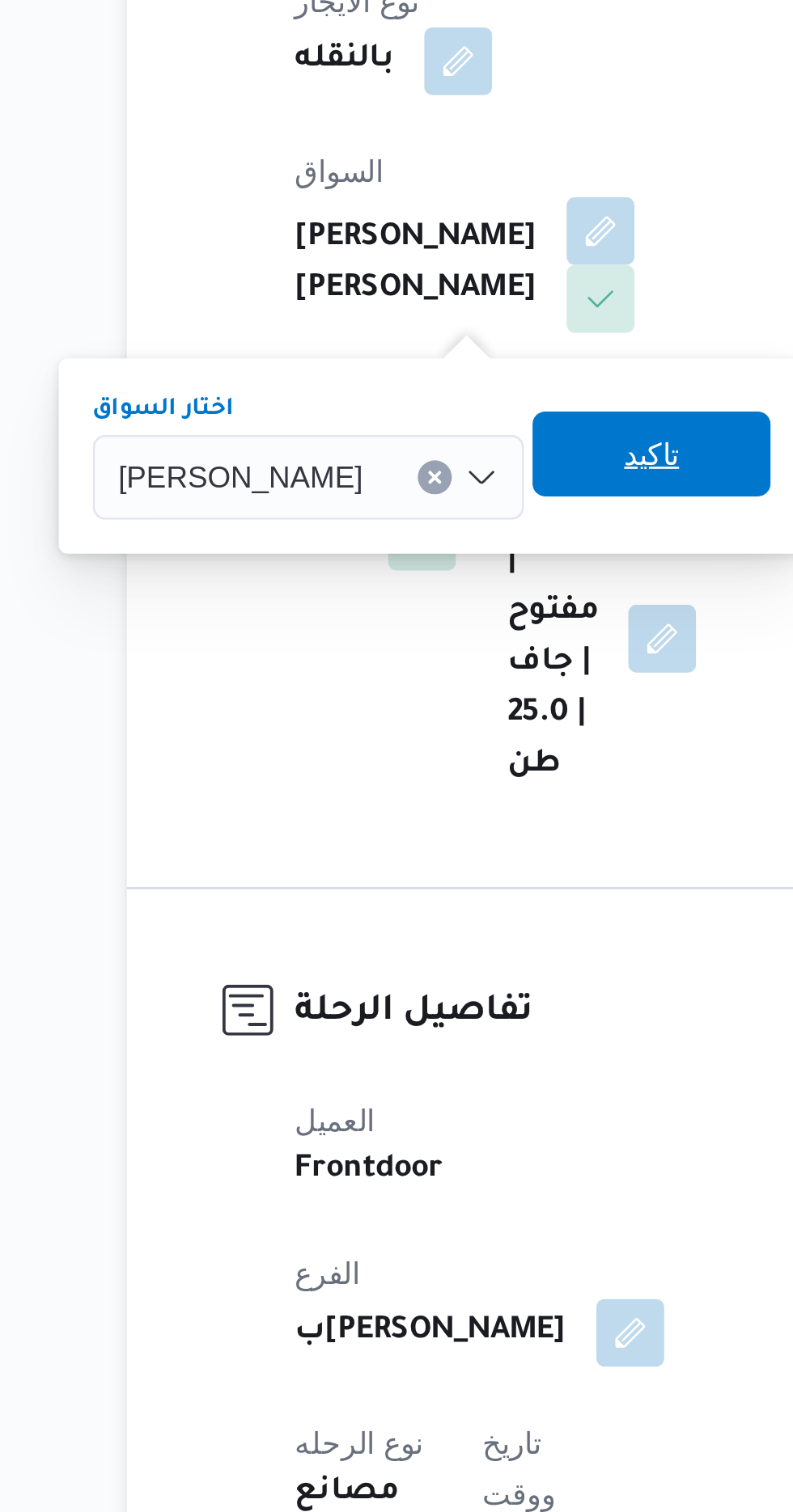
click at [419, 647] on span "تاكيد" at bounding box center [409, 646] width 90 height 32
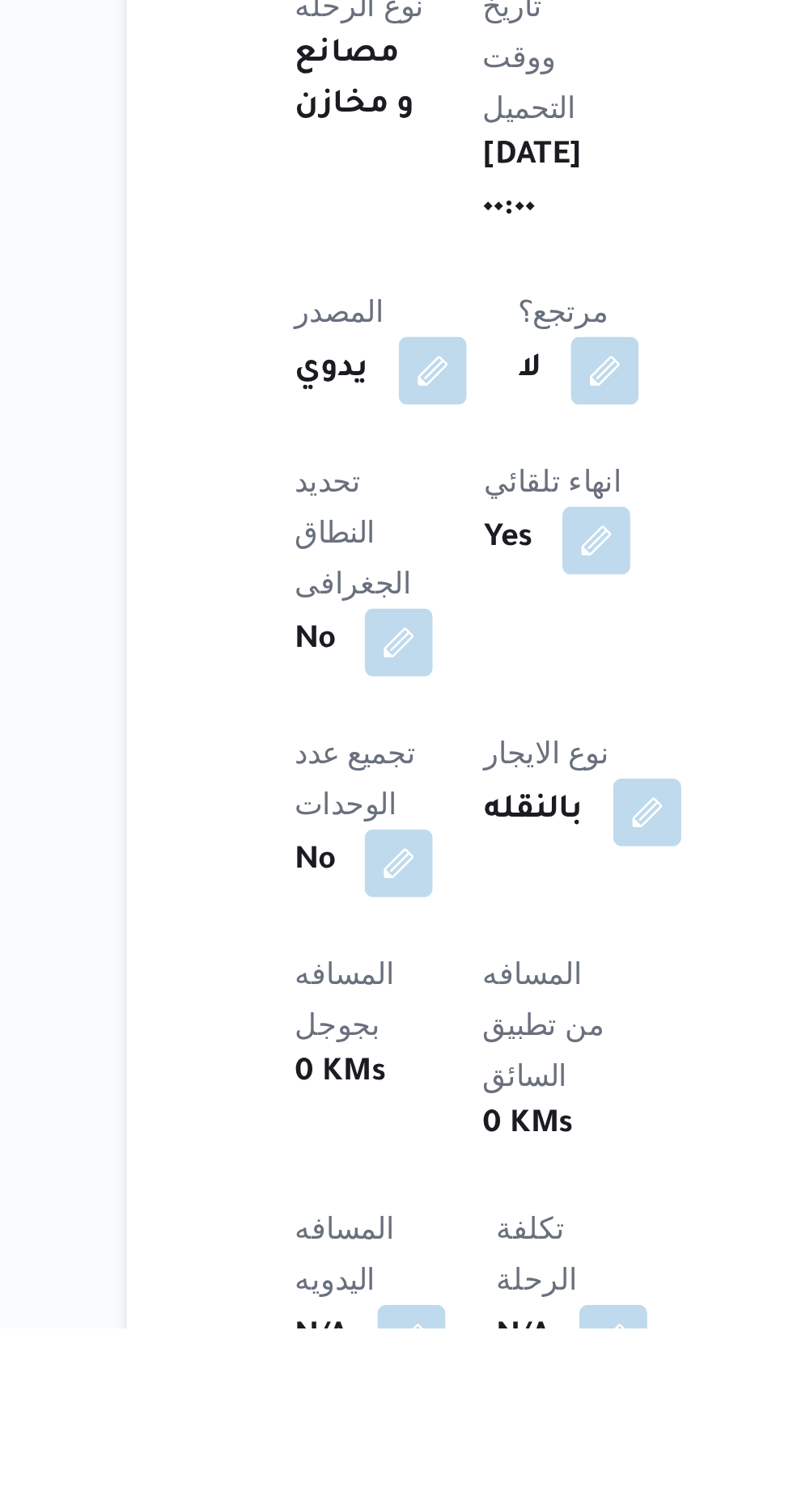
scroll to position [17, 0]
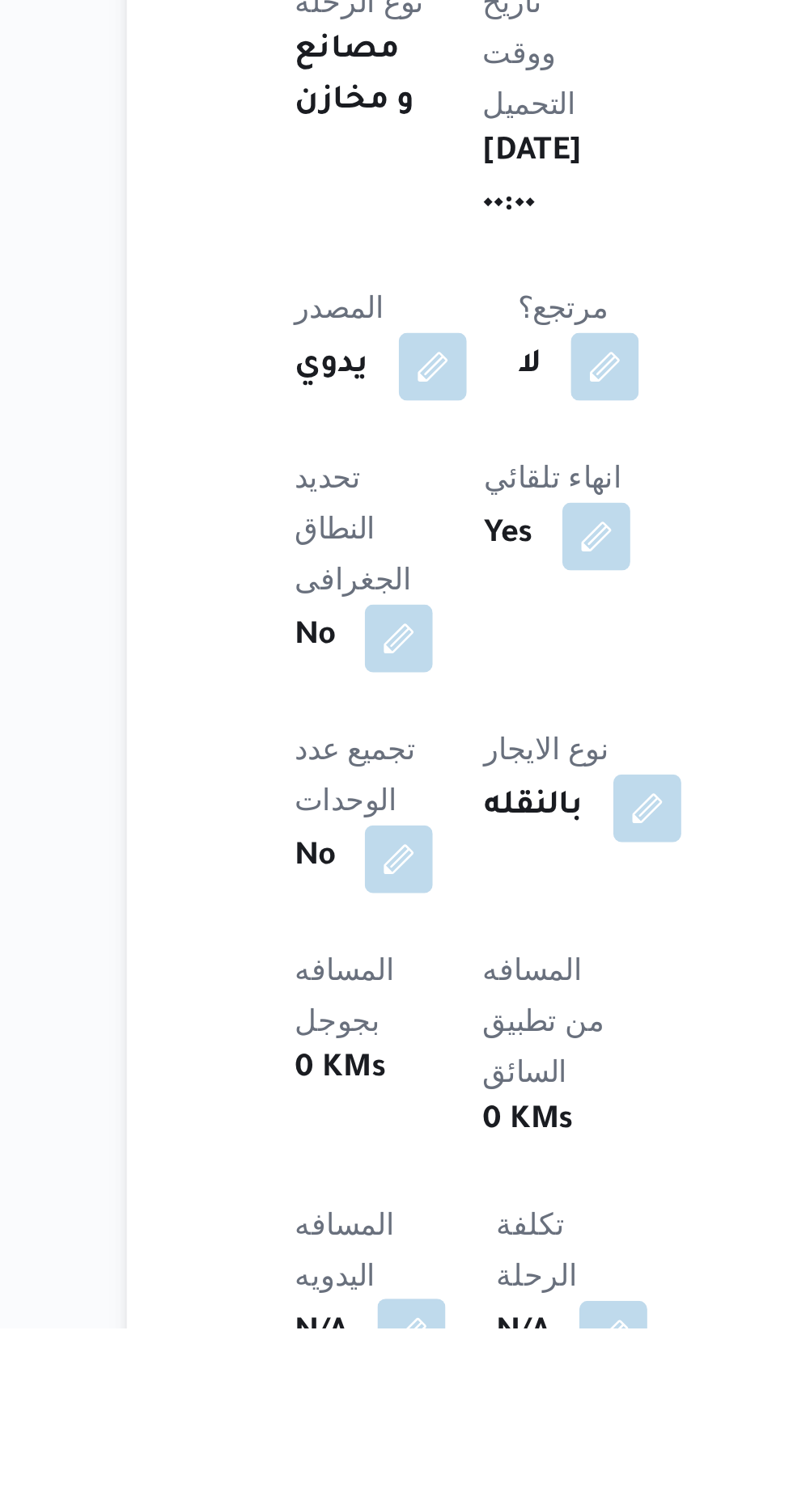
click at [332, 1501] on button "button" at bounding box center [318, 1514] width 26 height 26
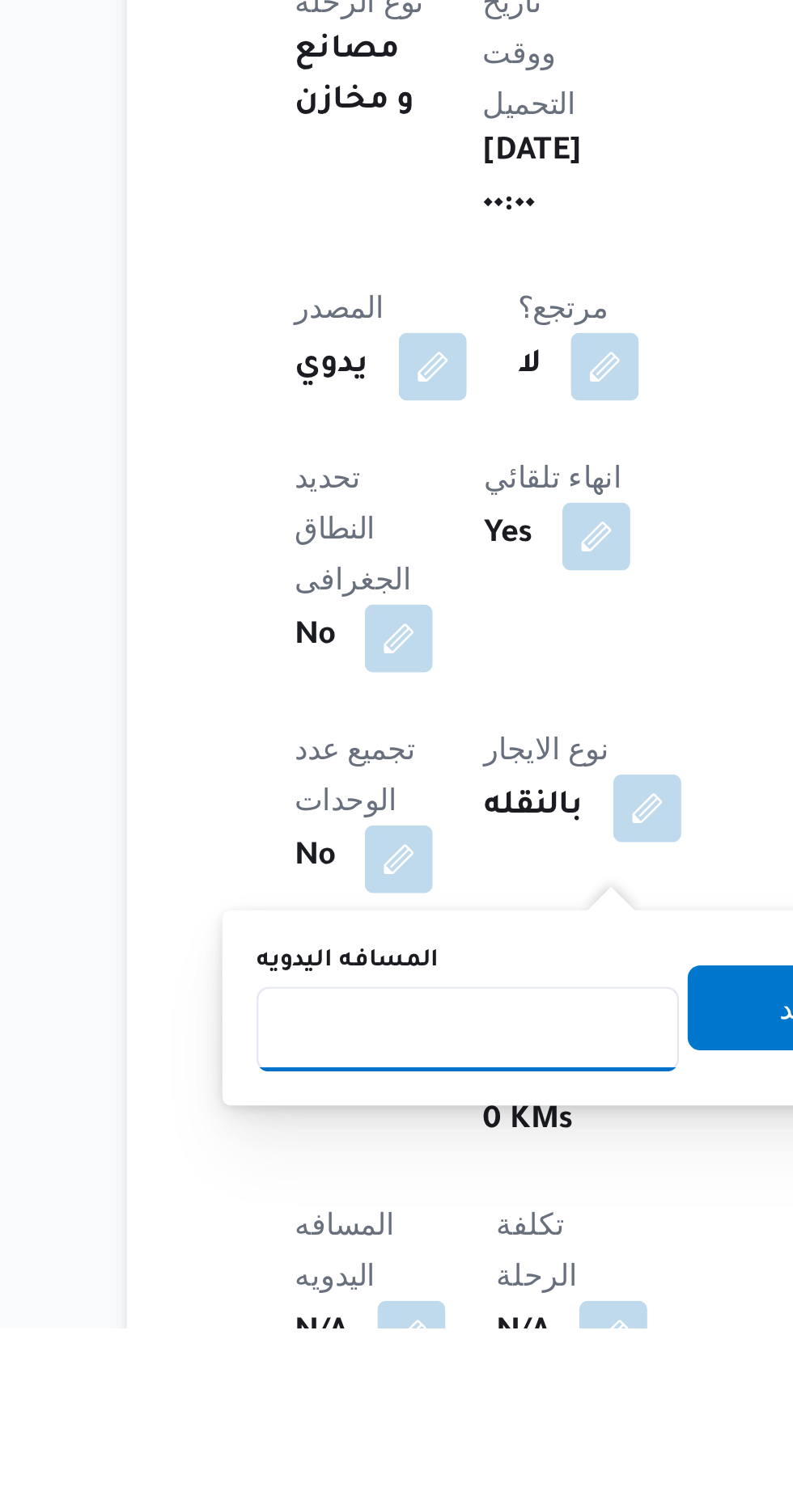
click at [359, 1402] on input "المسافه اليدويه" at bounding box center [340, 1398] width 161 height 32
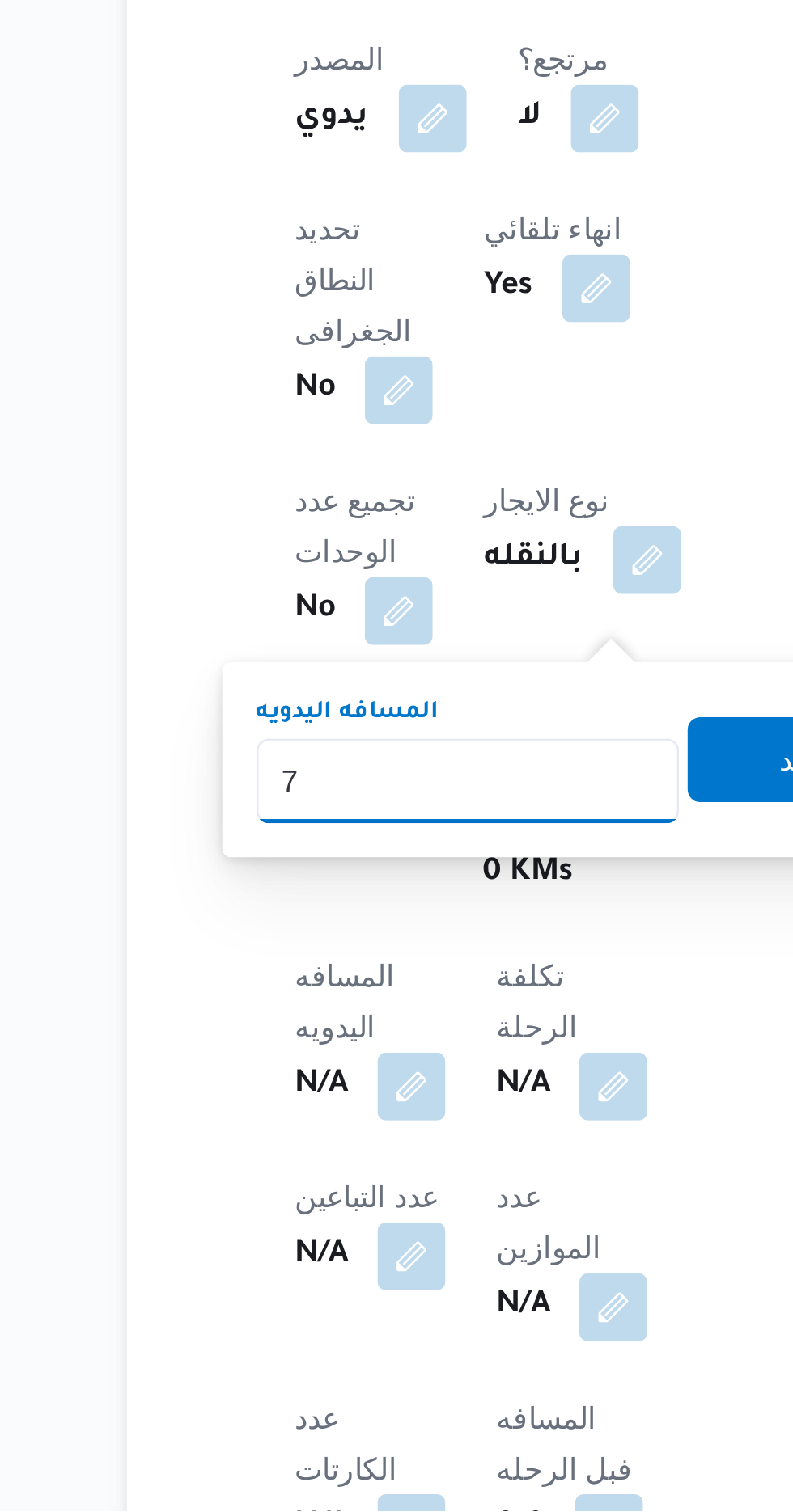
type input "70"
click at [421, 1244] on input "70" at bounding box center [340, 1234] width 161 height 32
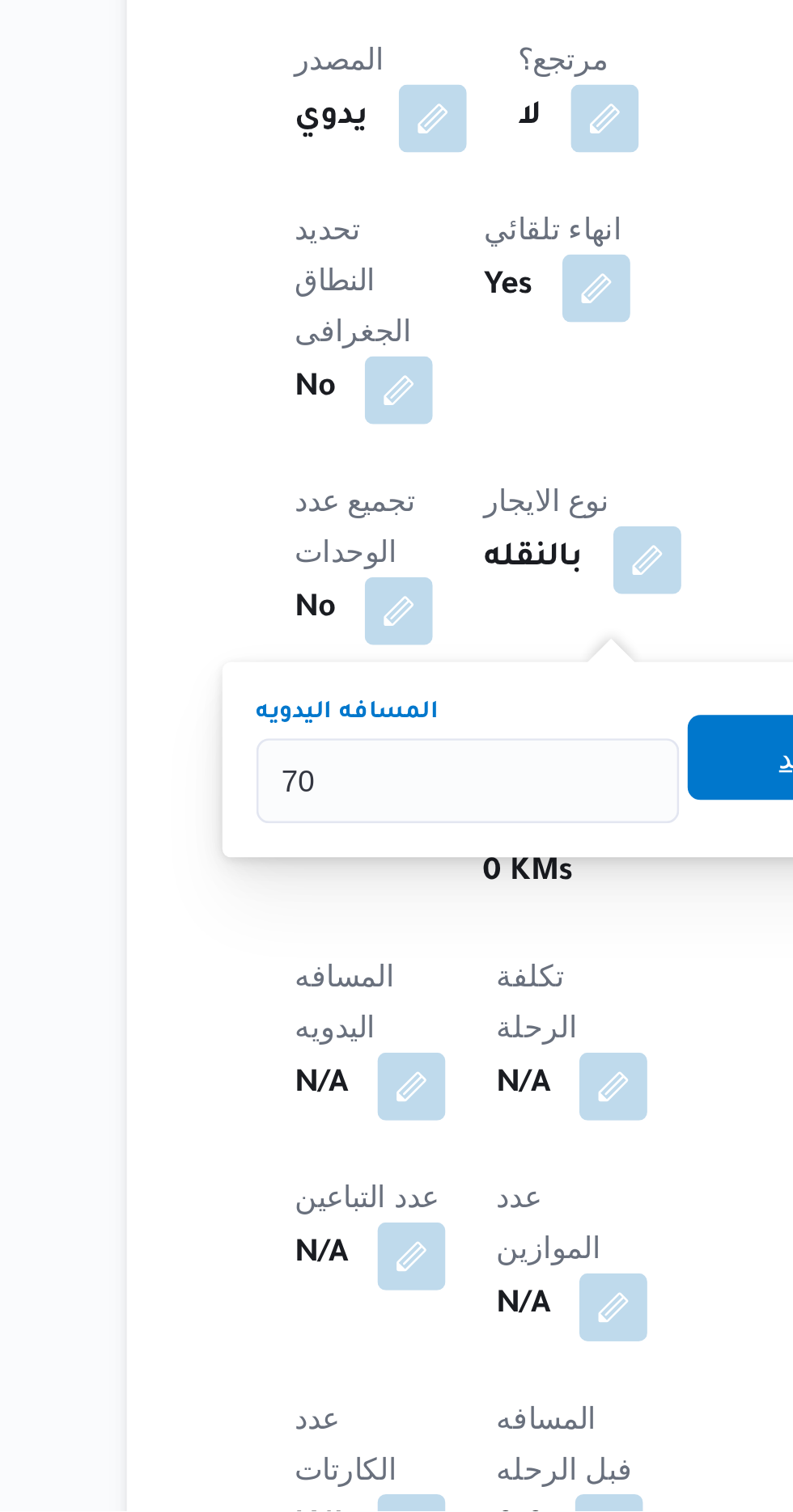
click at [462, 1229] on span "تاكيد" at bounding box center [468, 1225] width 90 height 32
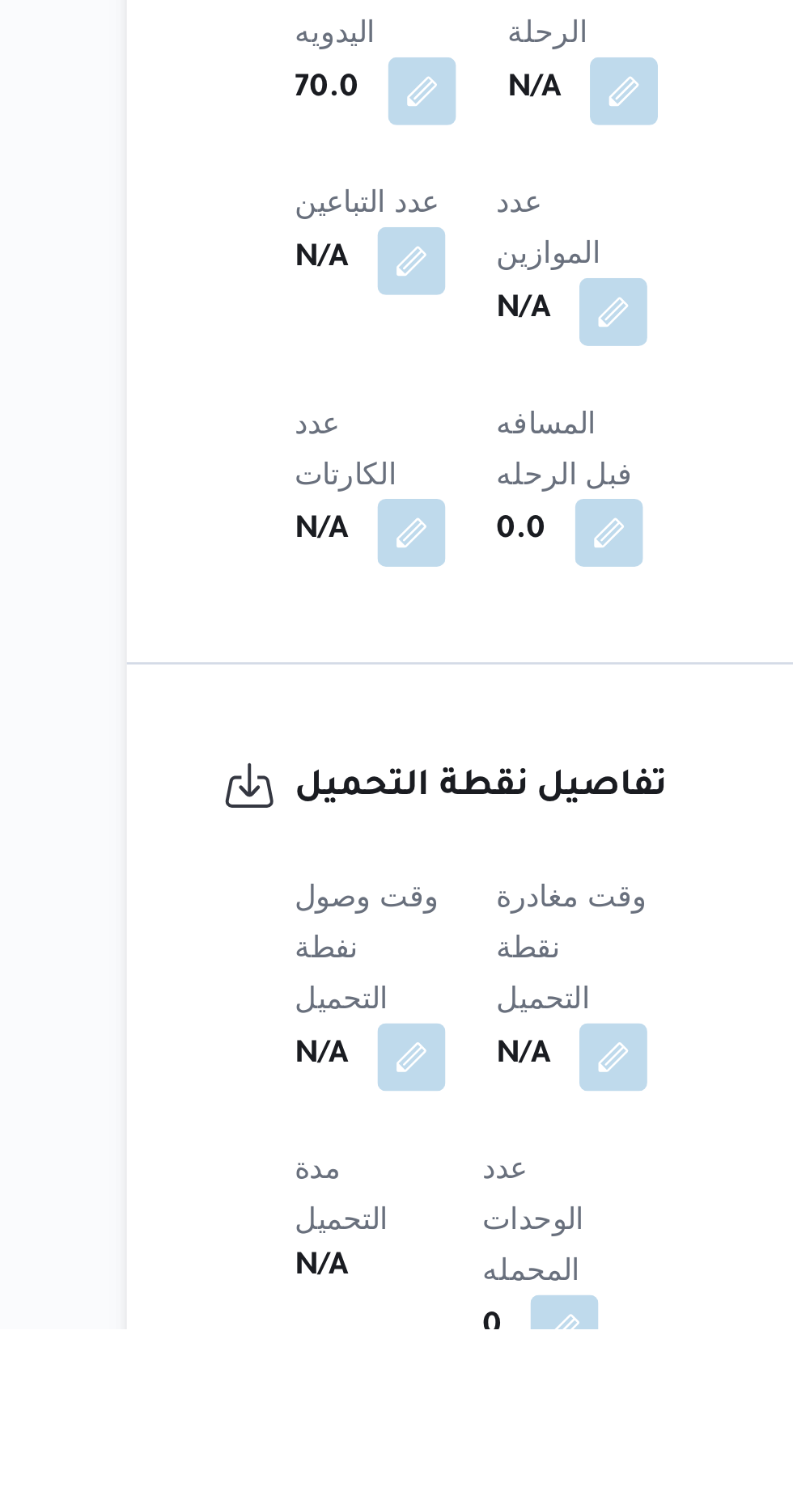
scroll to position [492, 0]
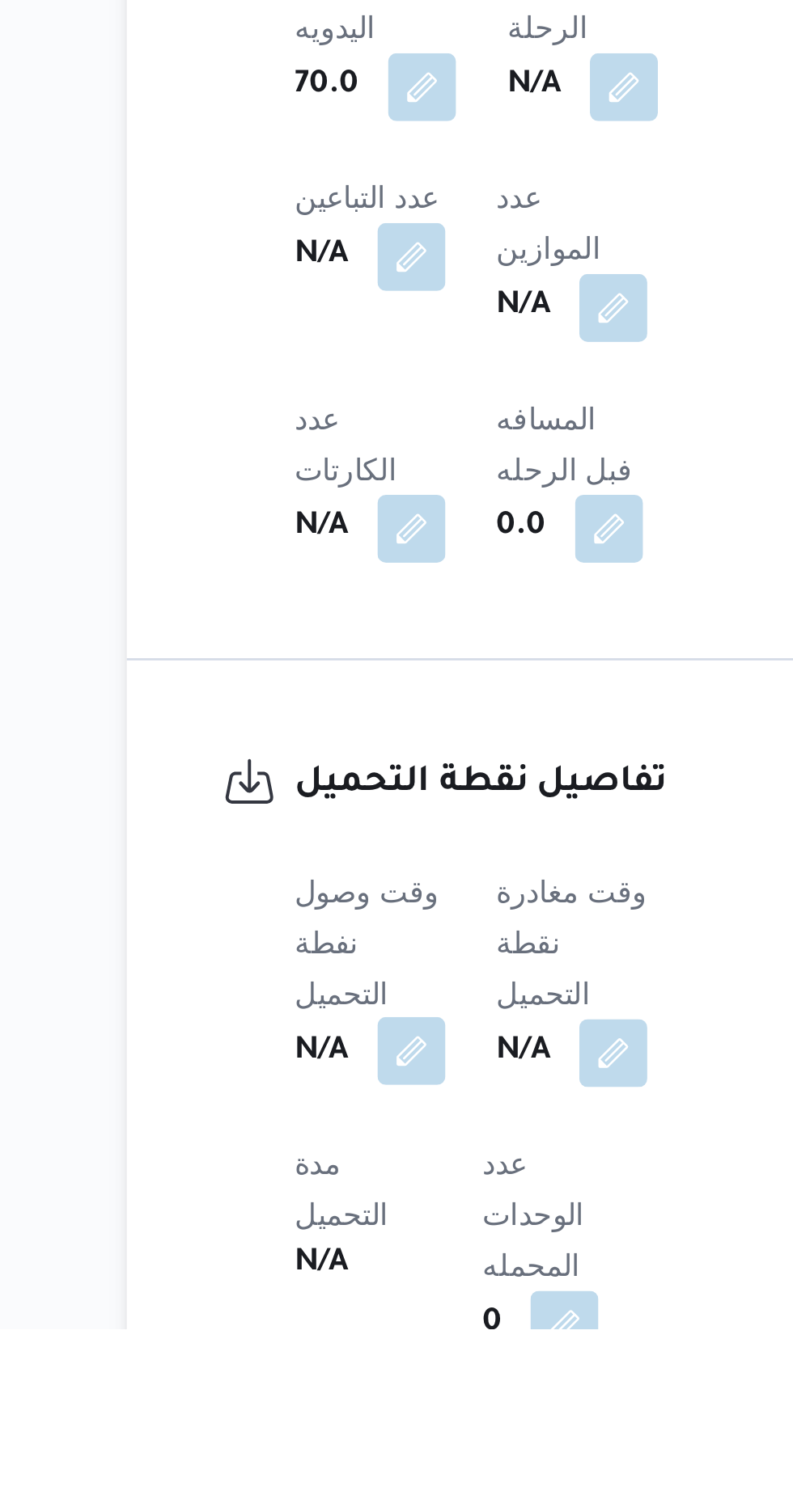
click at [320, 1394] on button "button" at bounding box center [318, 1406] width 26 height 26
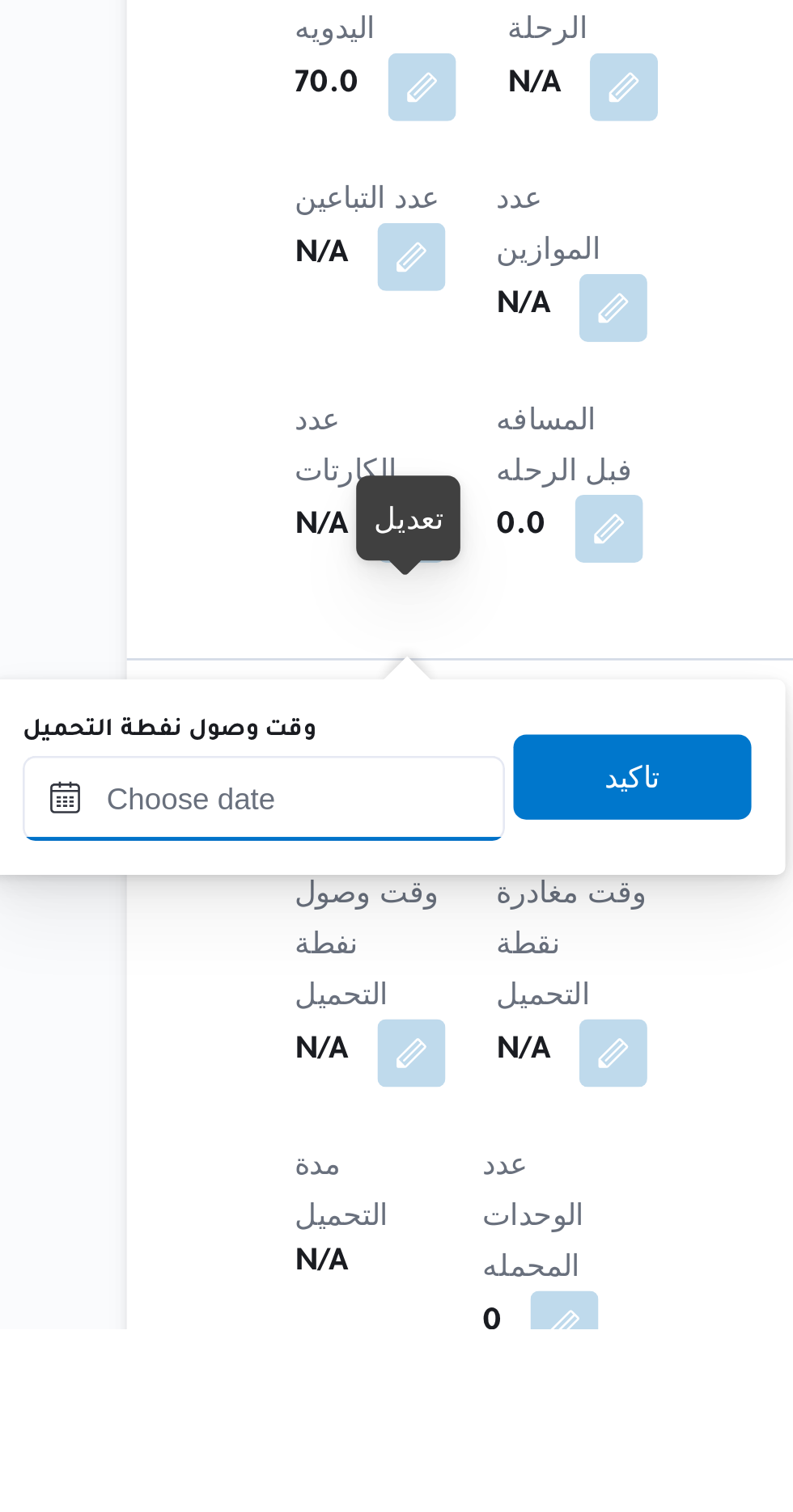
click at [307, 1306] on input "وقت وصول نفطة التحميل" at bounding box center [262, 1309] width 183 height 32
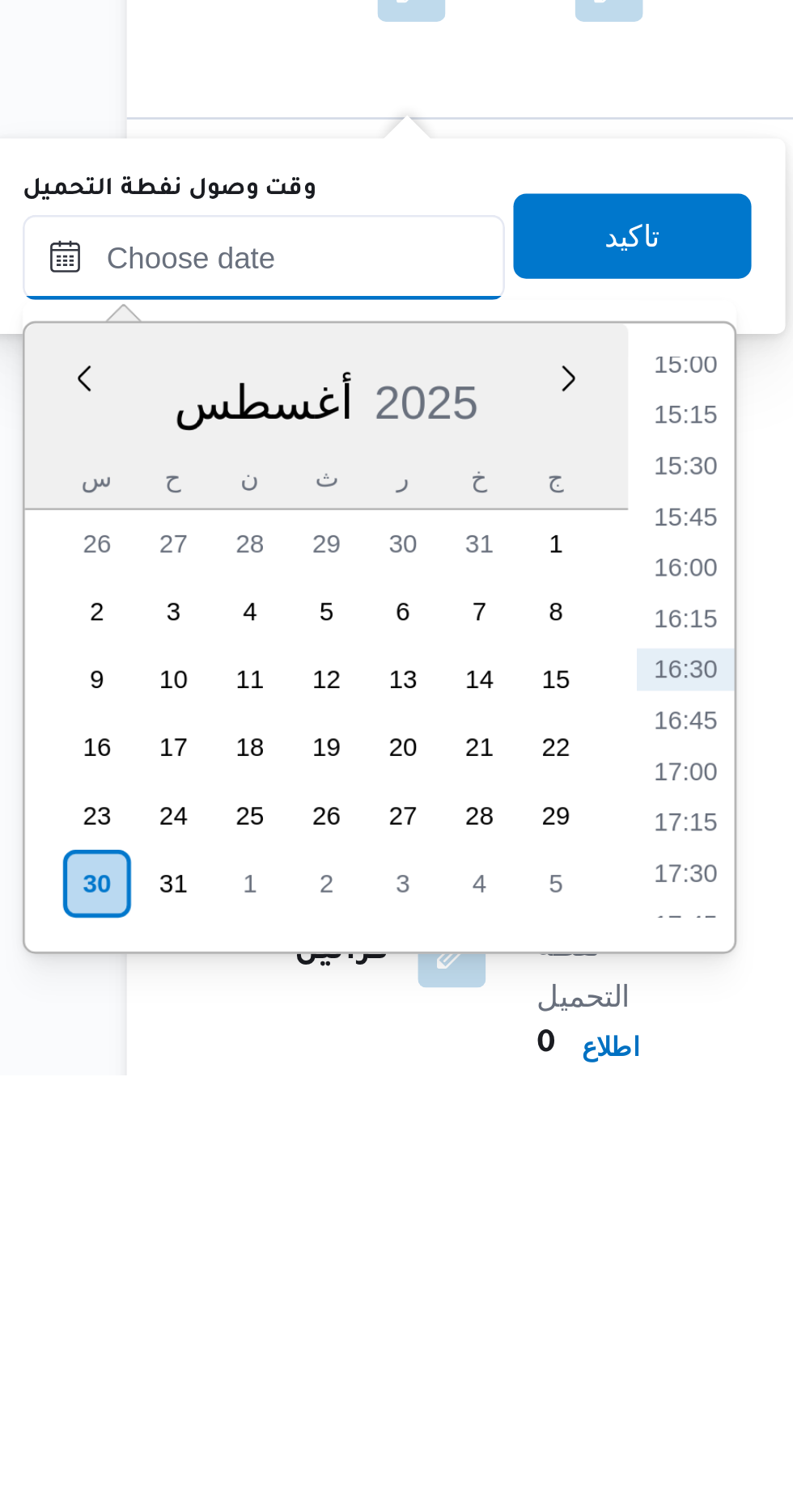
scroll to position [602, 0]
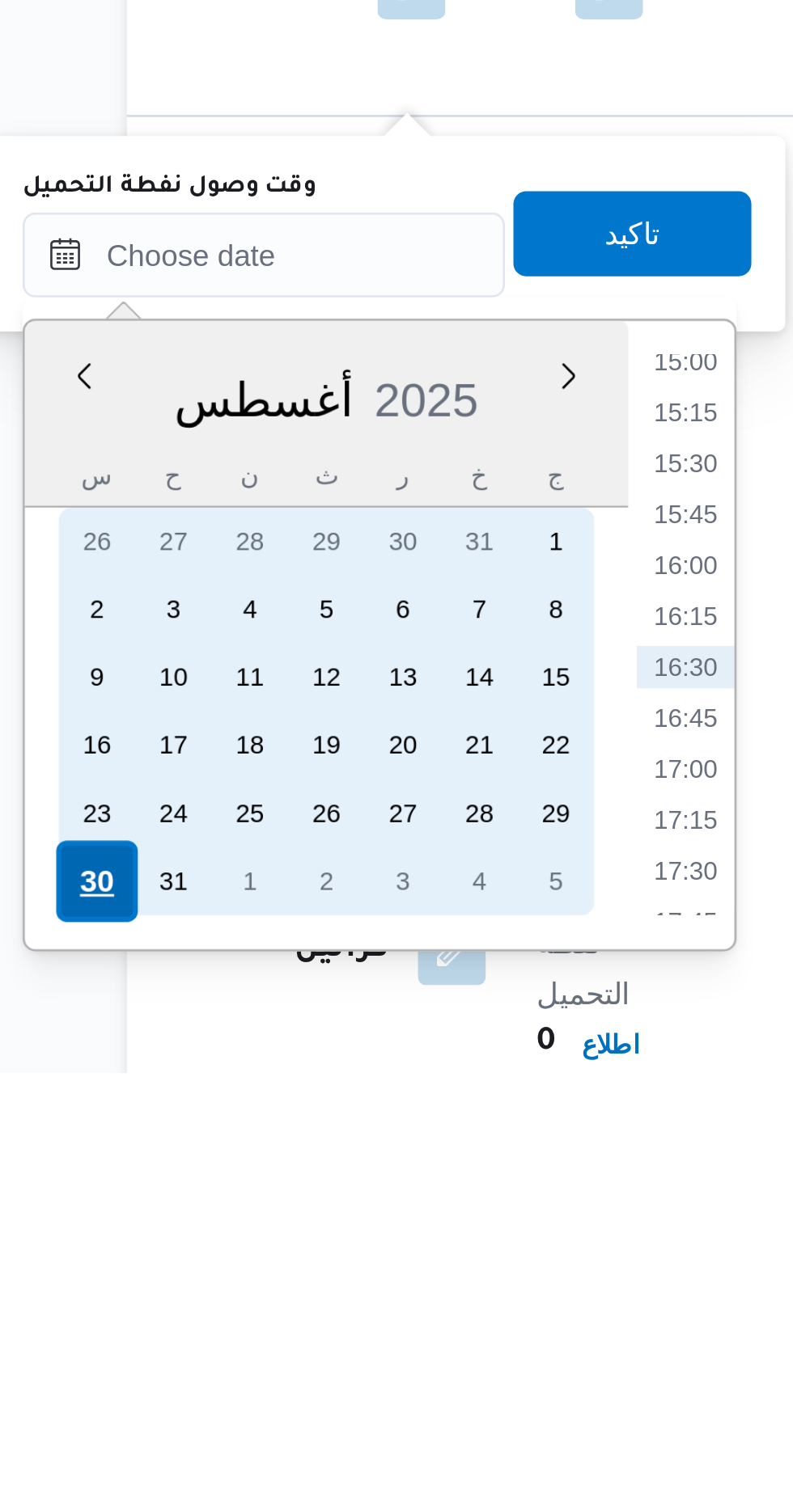
click at [198, 1433] on div "30" at bounding box center [199, 1439] width 31 height 31
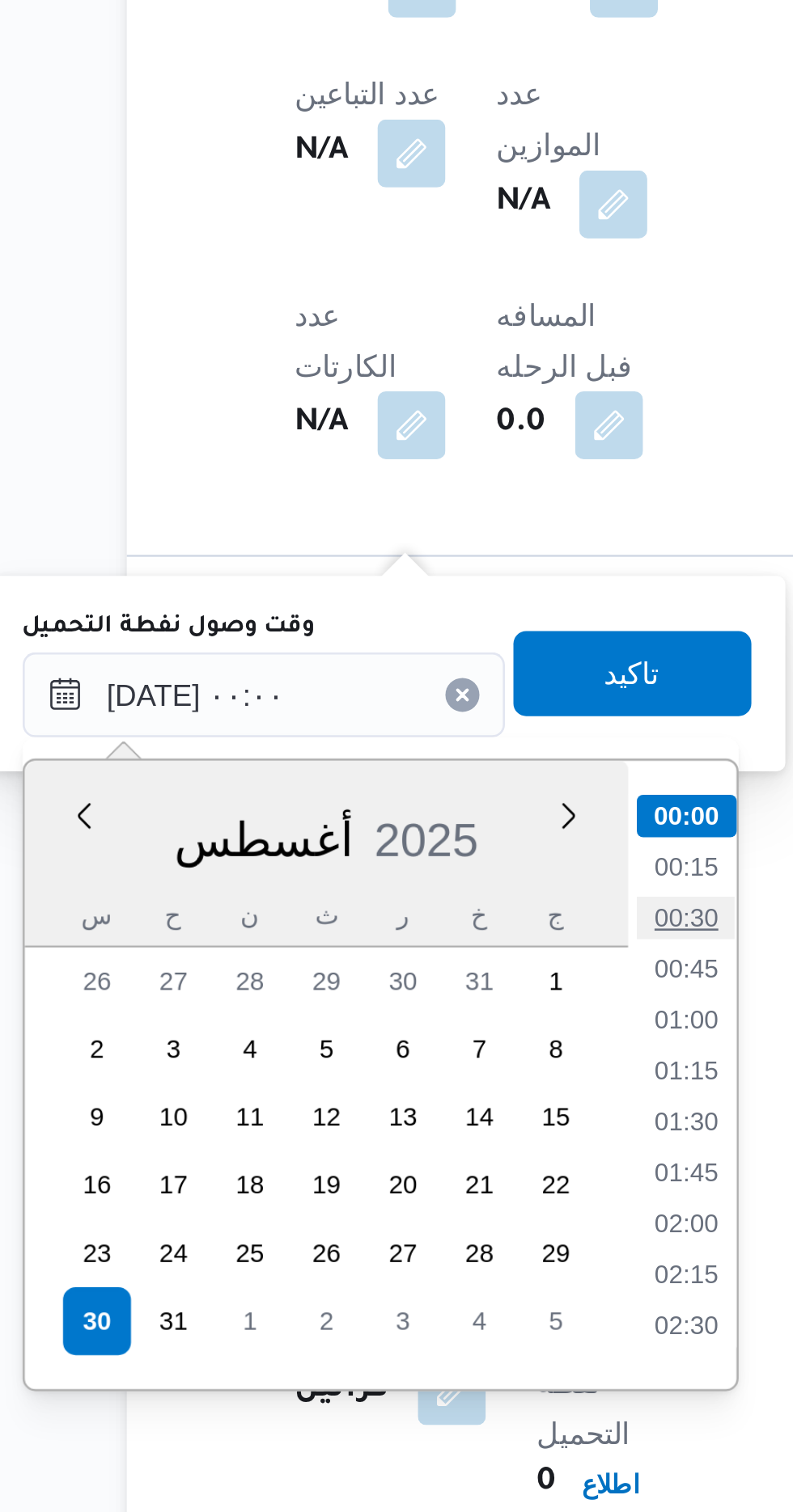
click at [428, 1287] on li "00:30" at bounding box center [423, 1285] width 37 height 16
type input "[DATE] ٠٠:٣٠"
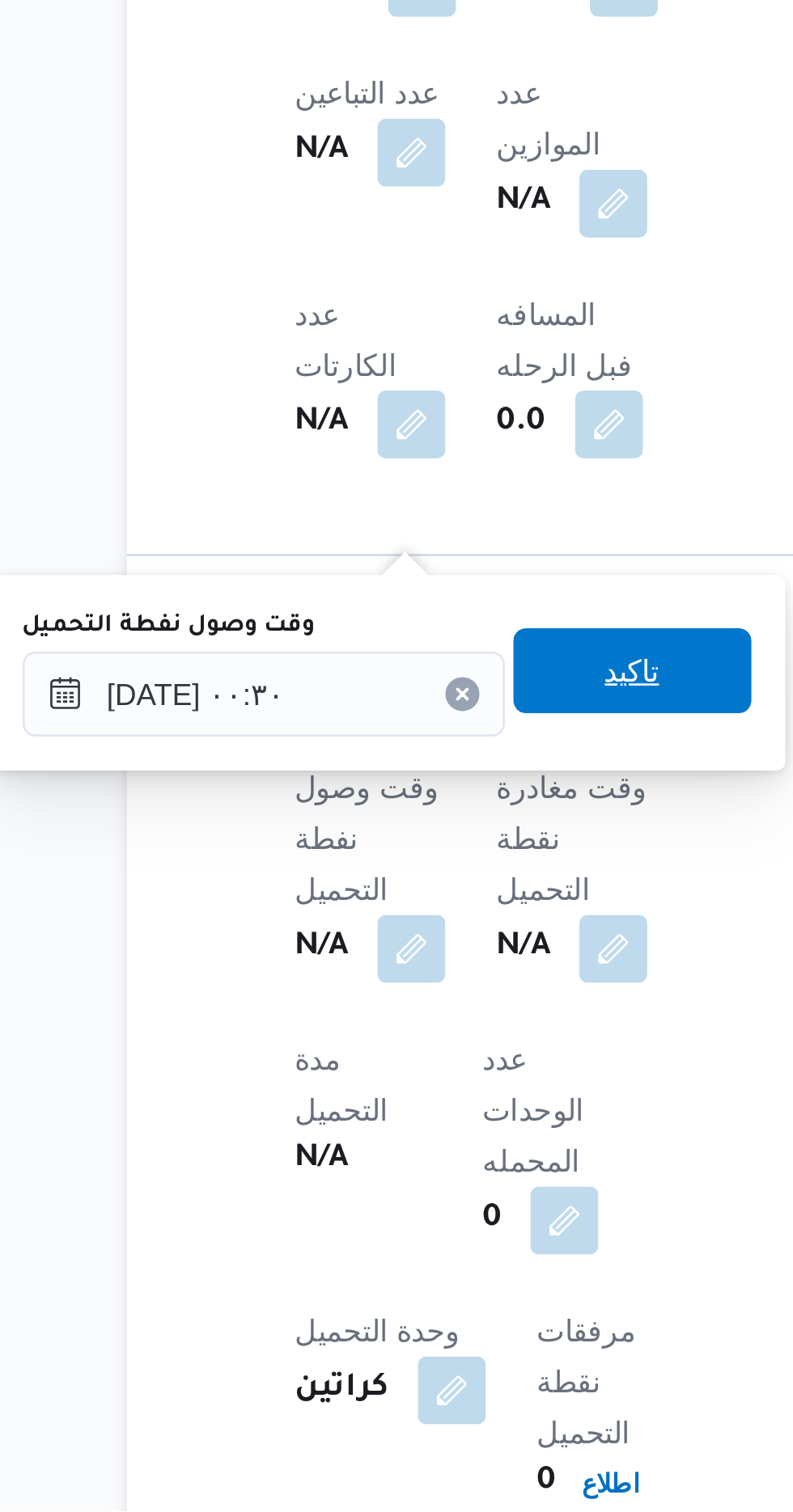
click at [428, 1197] on span "تاكيد" at bounding box center [402, 1191] width 90 height 32
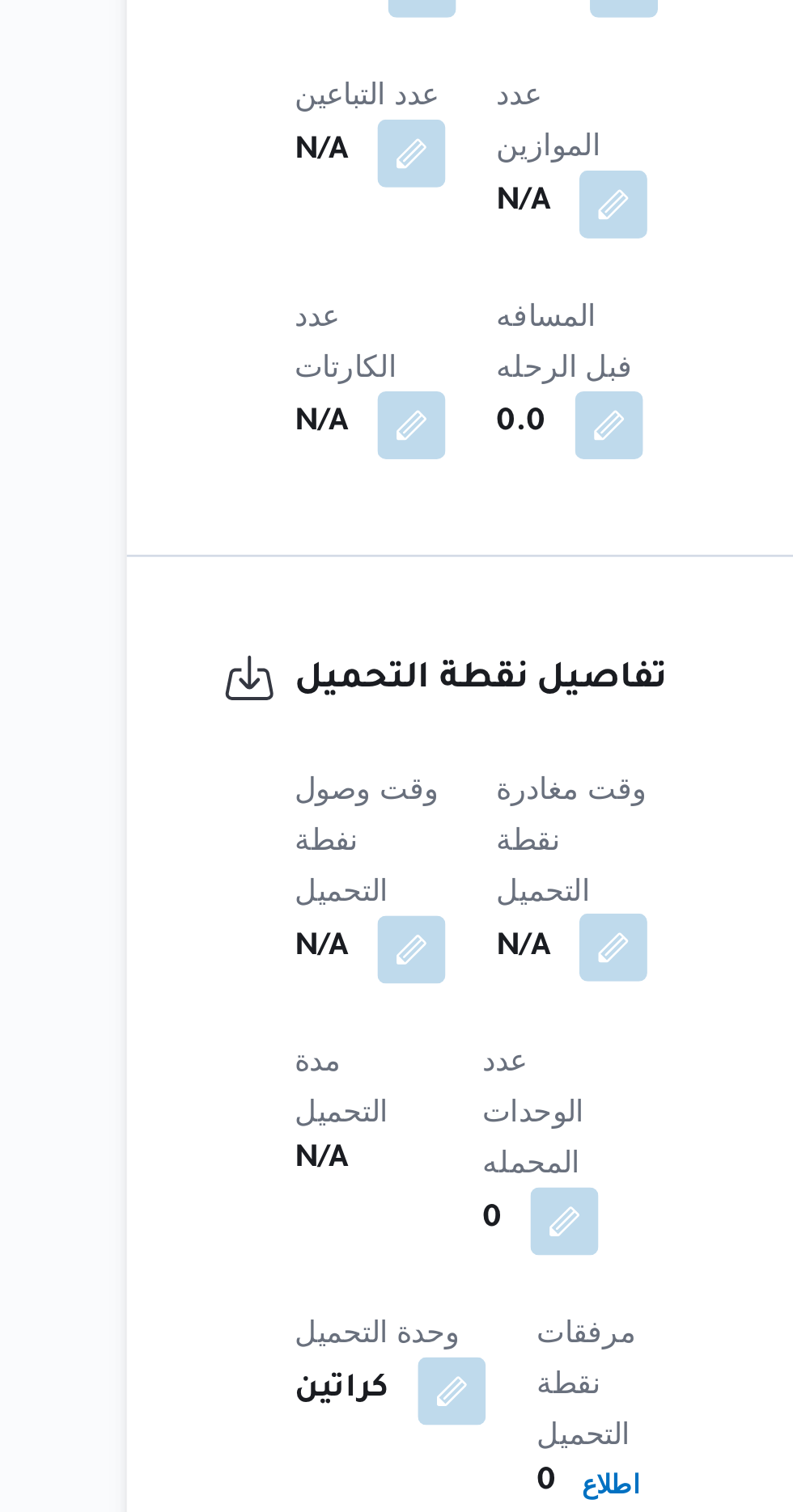
click at [398, 1284] on button "button" at bounding box center [396, 1297] width 26 height 26
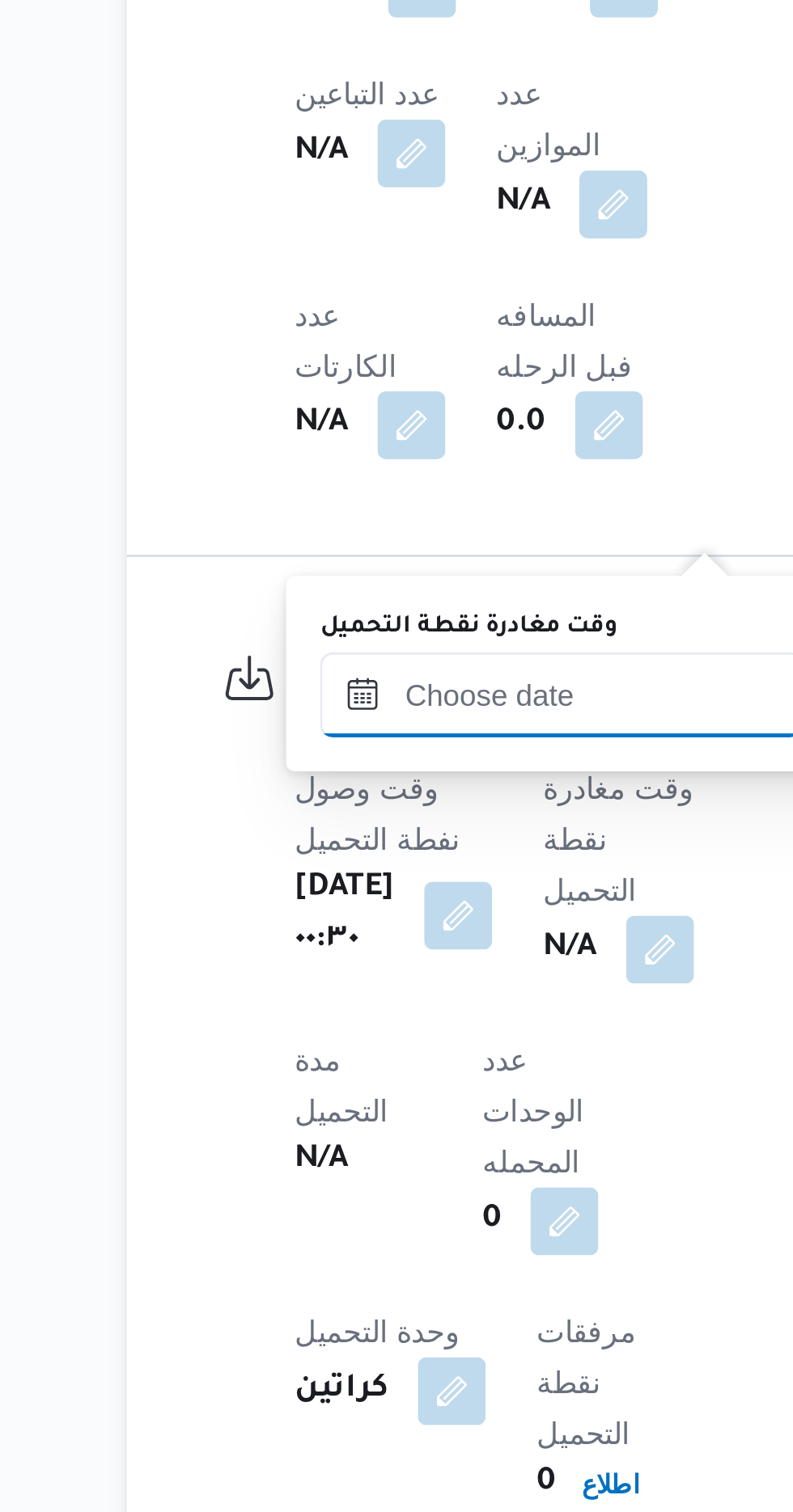
click at [370, 1197] on input "وقت مغادرة نقطة التحميل" at bounding box center [375, 1200] width 183 height 32
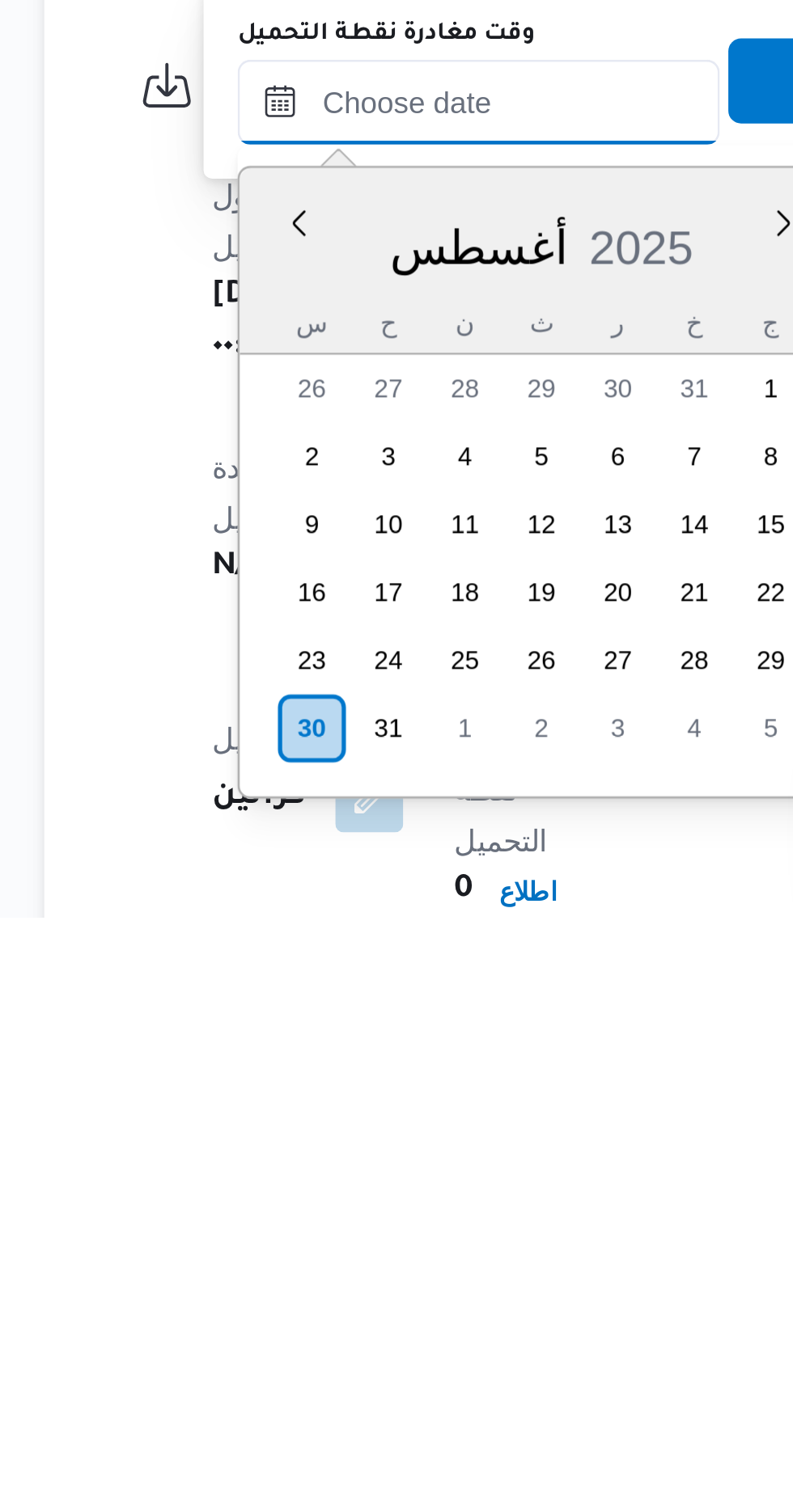
scroll to position [601, 0]
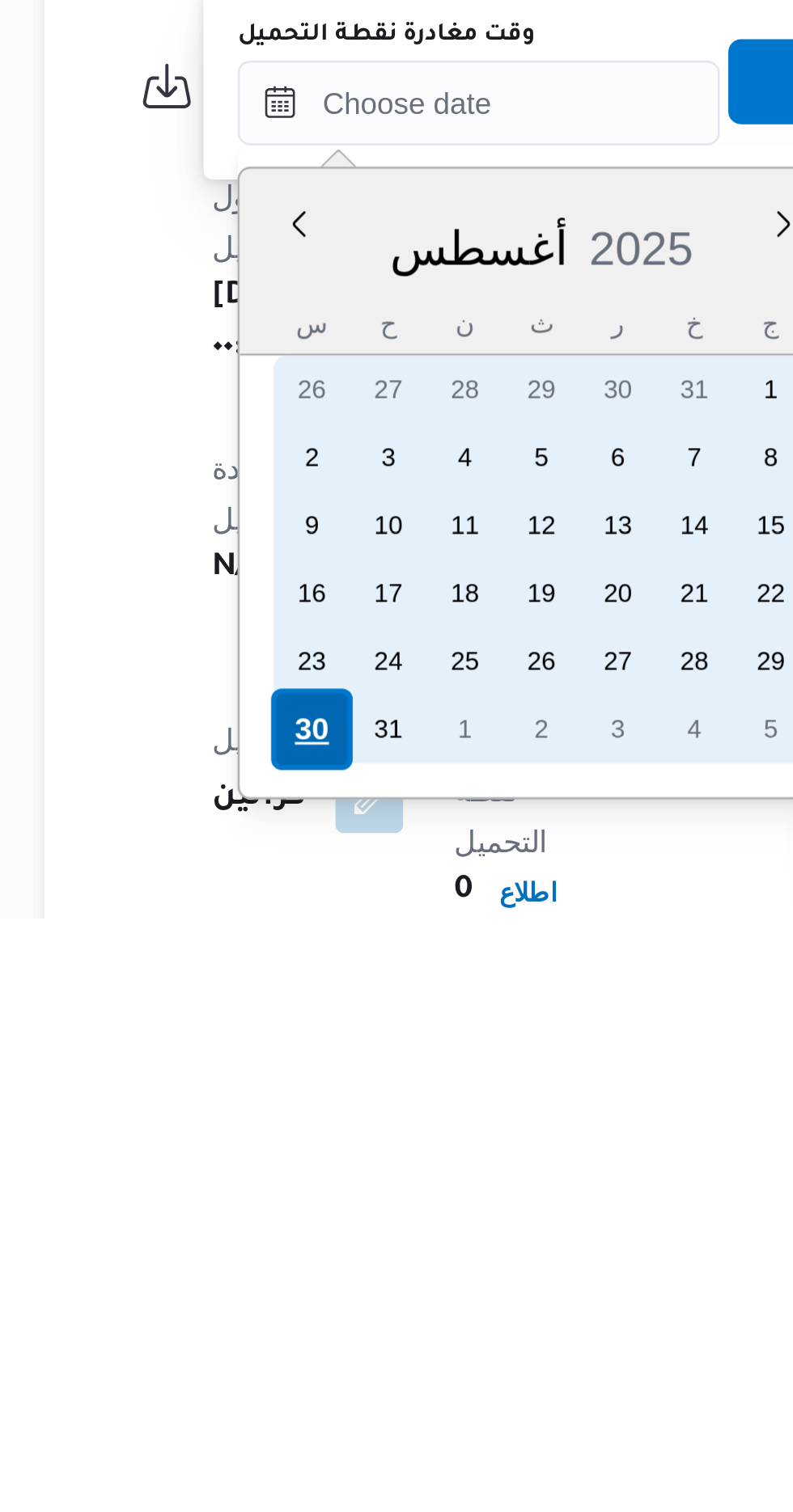
click at [312, 1433] on div "30" at bounding box center [312, 1440] width 31 height 31
type input "[DATE] ٠٠:٠٠"
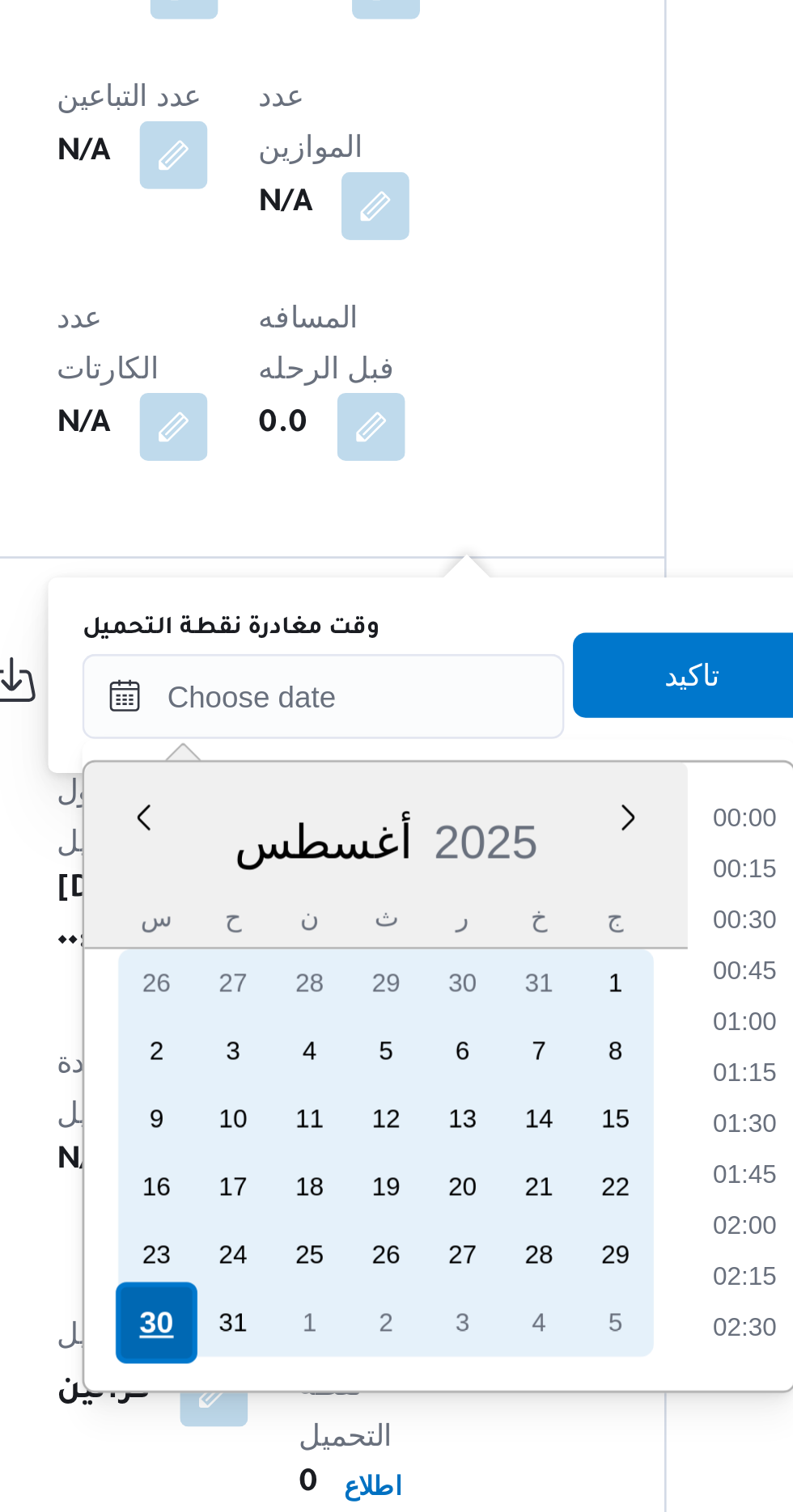
click at [311, 1431] on div "30" at bounding box center [312, 1440] width 31 height 31
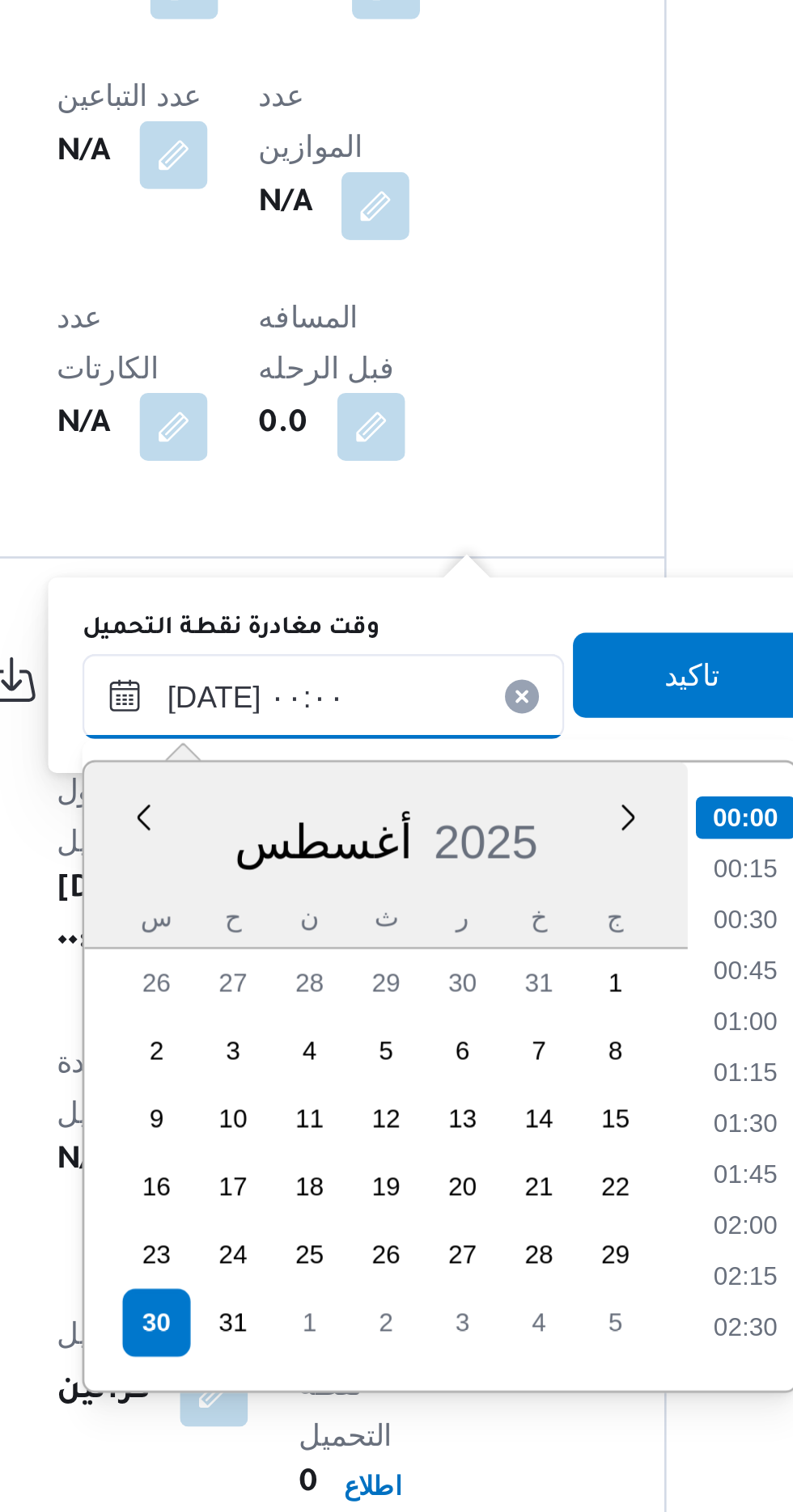
click at [302, 1210] on input "[DATE] ٠٠:٠٠" at bounding box center [375, 1201] width 183 height 32
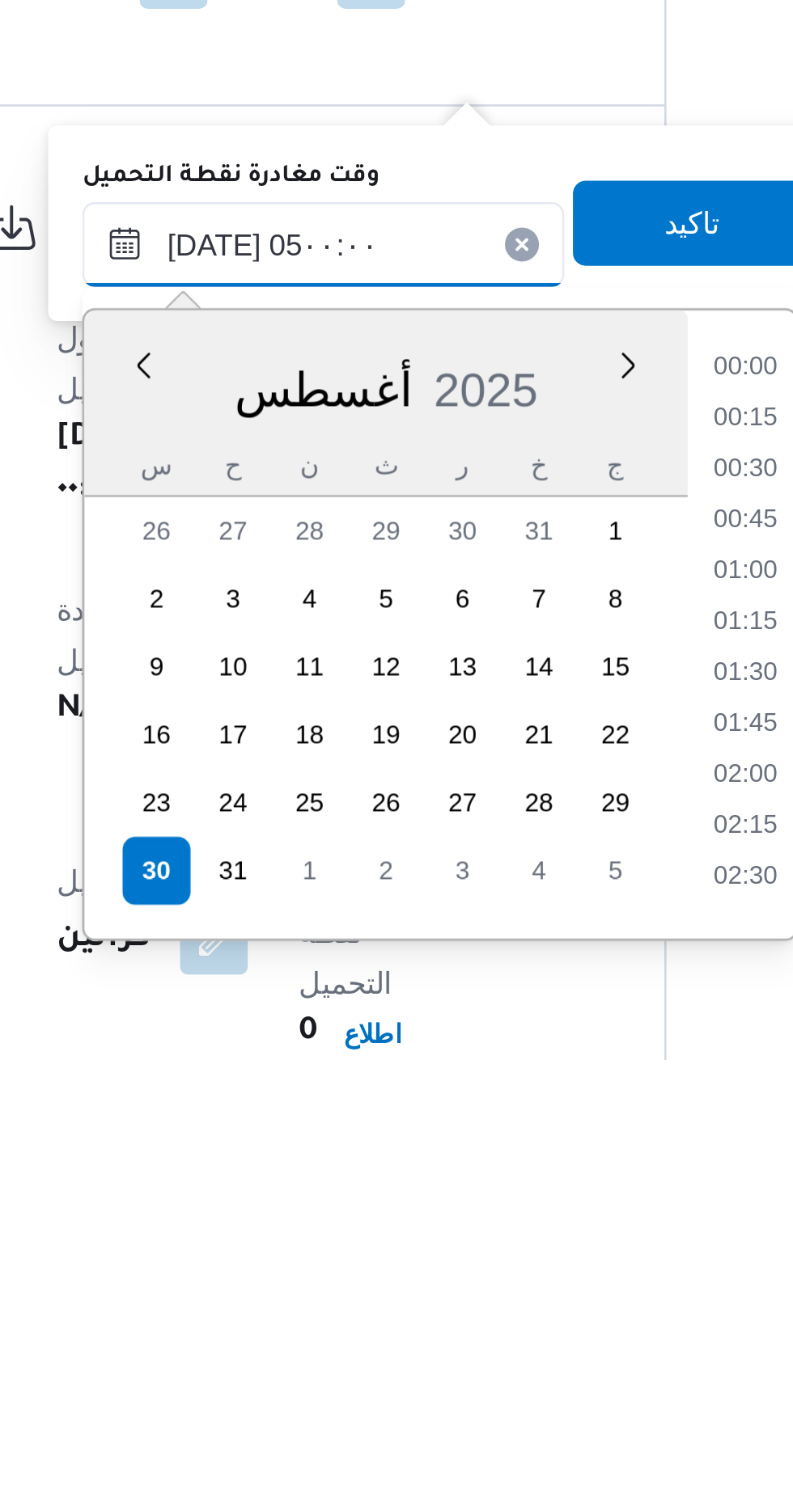
scroll to position [193, 0]
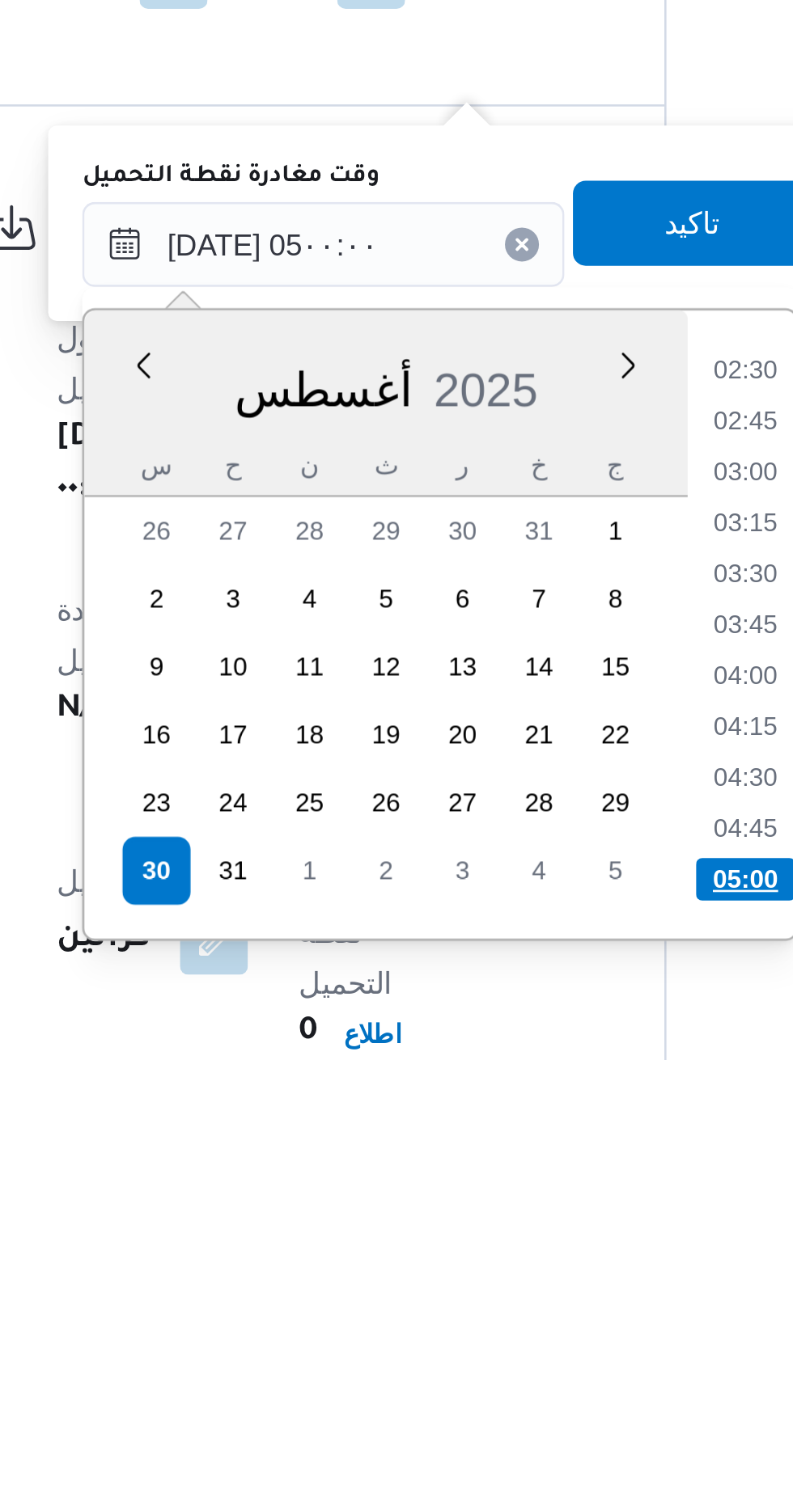
click at [537, 1439] on li "05:00" at bounding box center [536, 1443] width 38 height 16
type input "[DATE] ٠٥:٠٠"
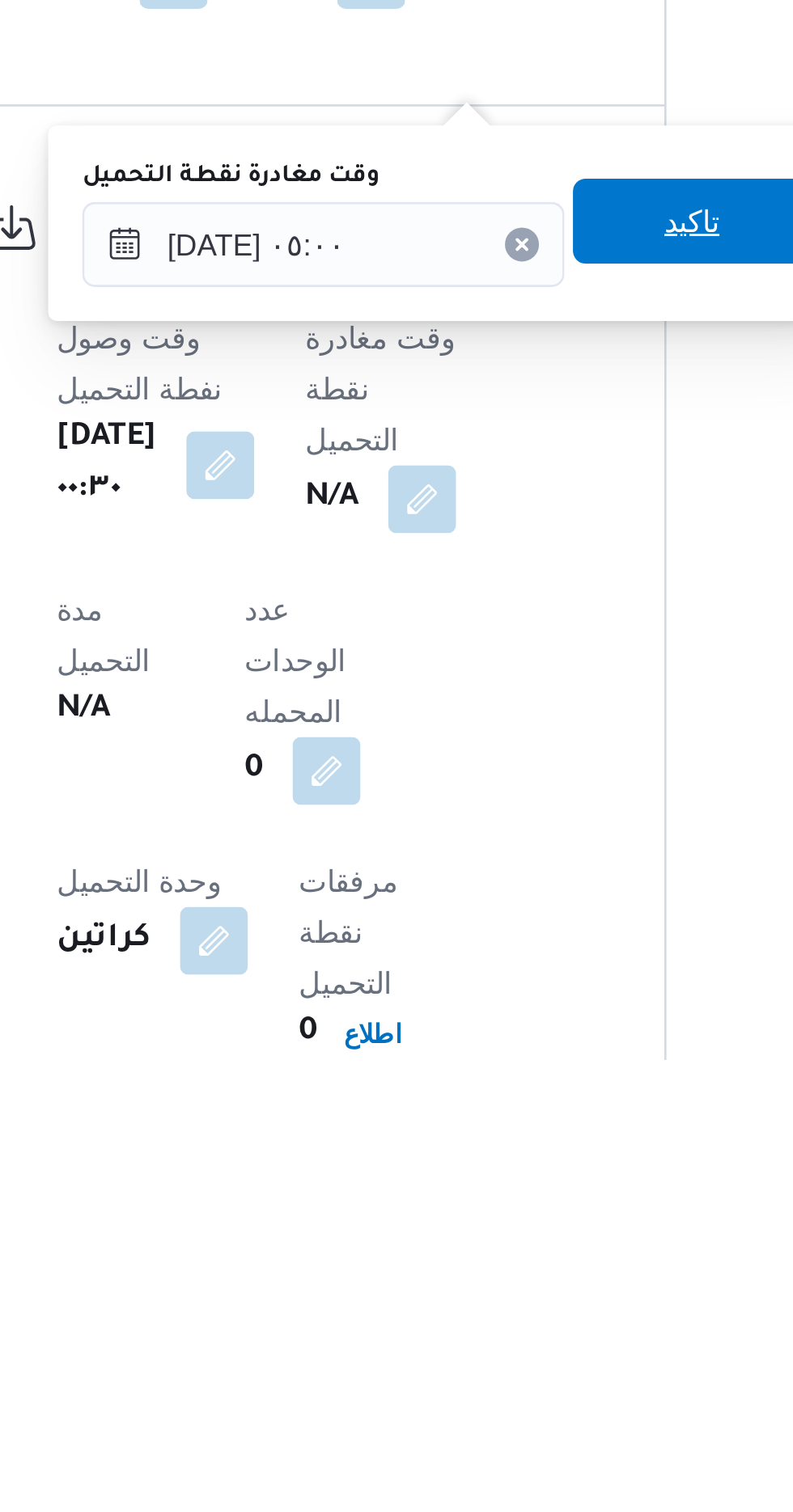
click at [525, 1194] on span "تاكيد" at bounding box center [517, 1193] width 21 height 19
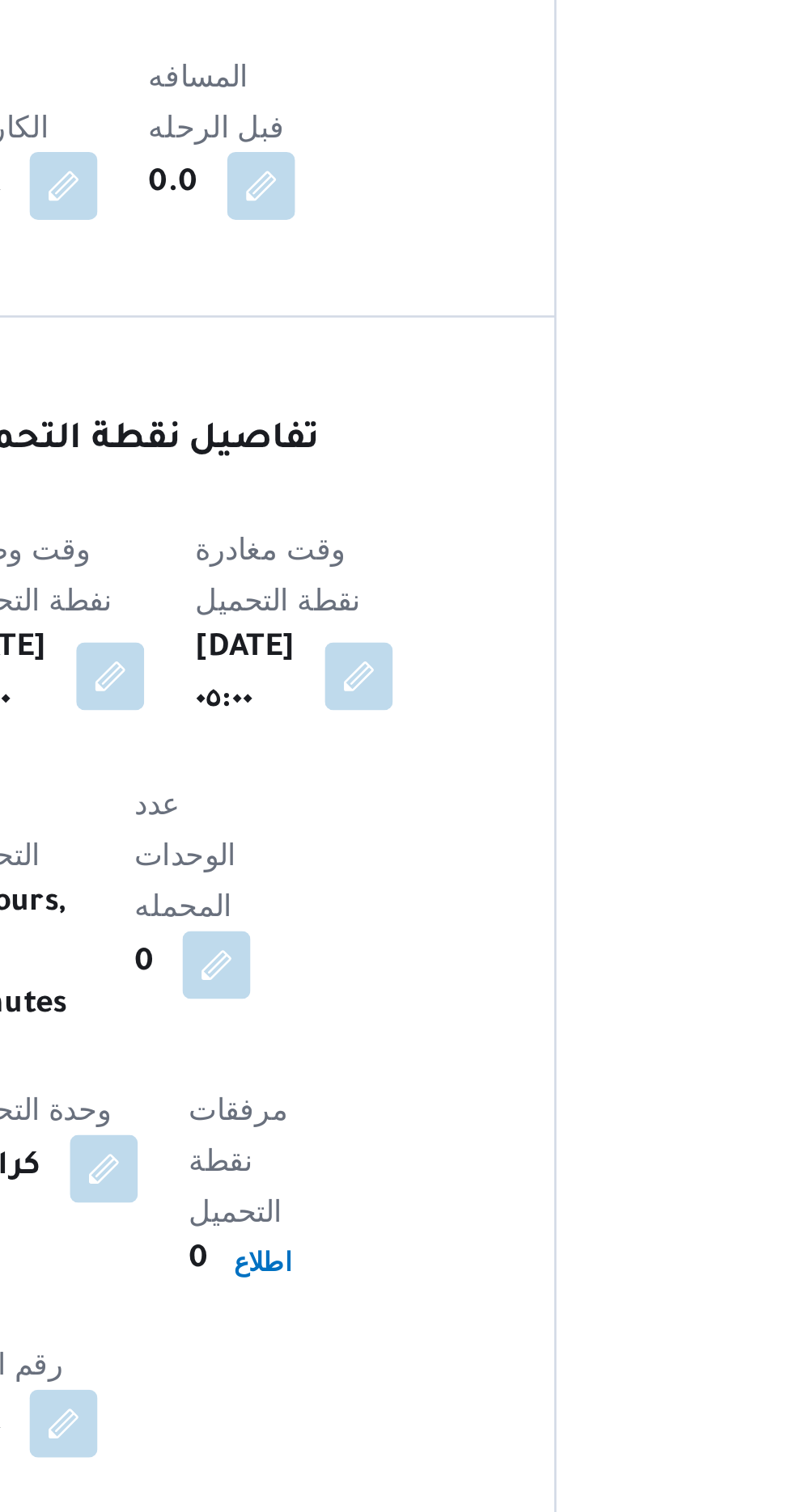
scroll to position [964, 0]
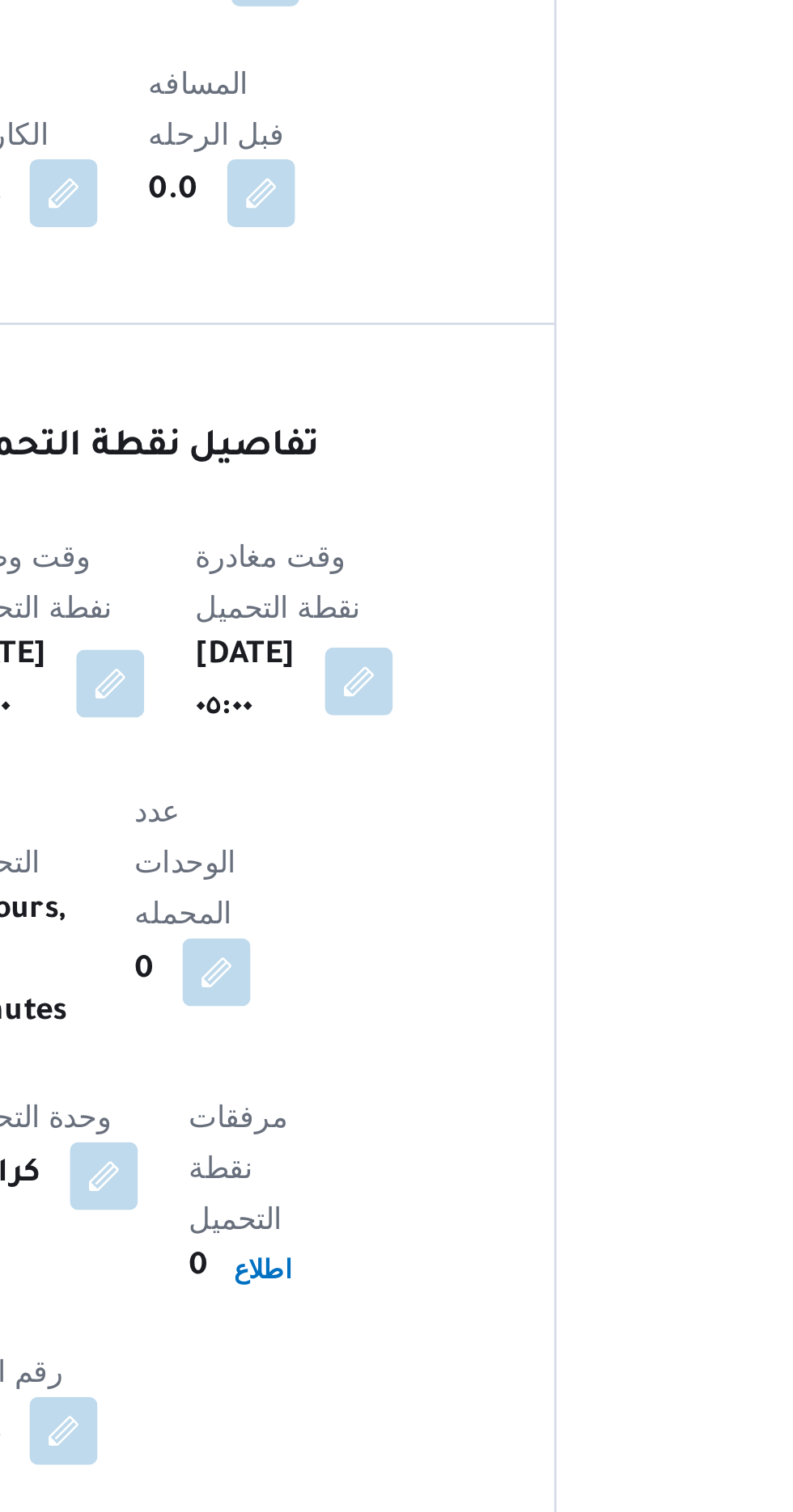
click at [444, 909] on button "button" at bounding box center [430, 922] width 26 height 26
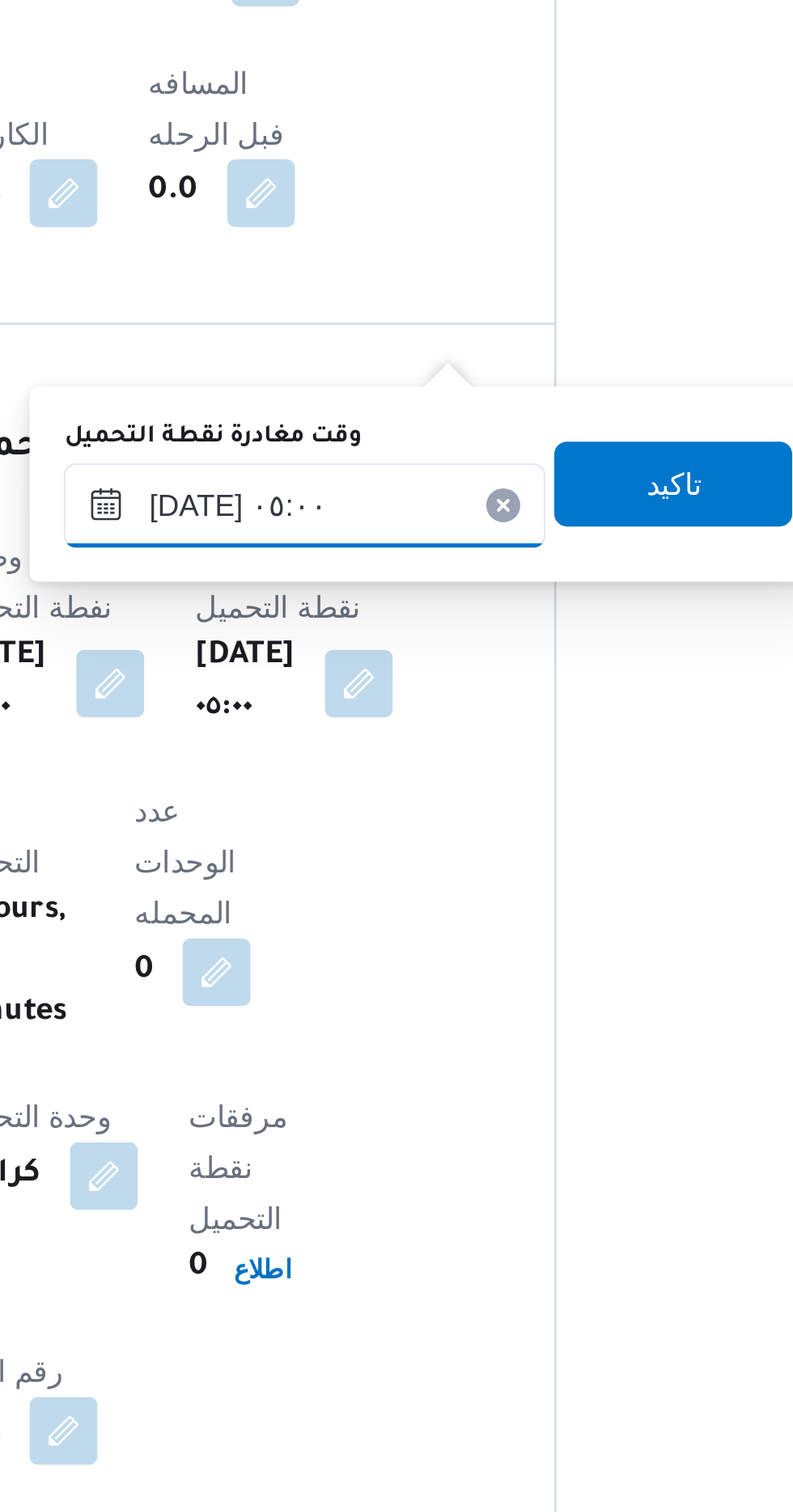
click at [427, 862] on input "[DATE] ٠٥:٠٠" at bounding box center [410, 854] width 183 height 32
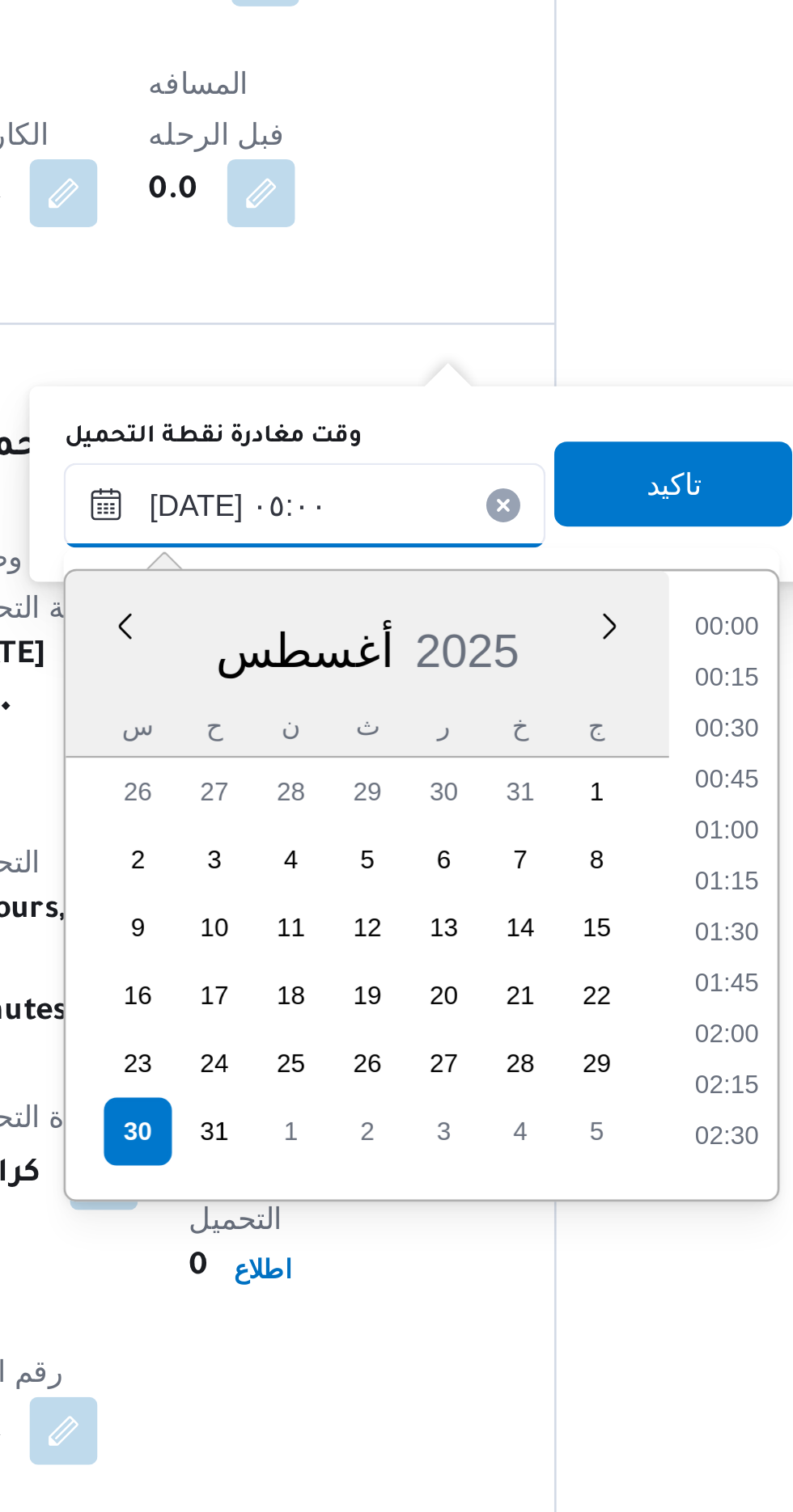
scroll to position [276, 0]
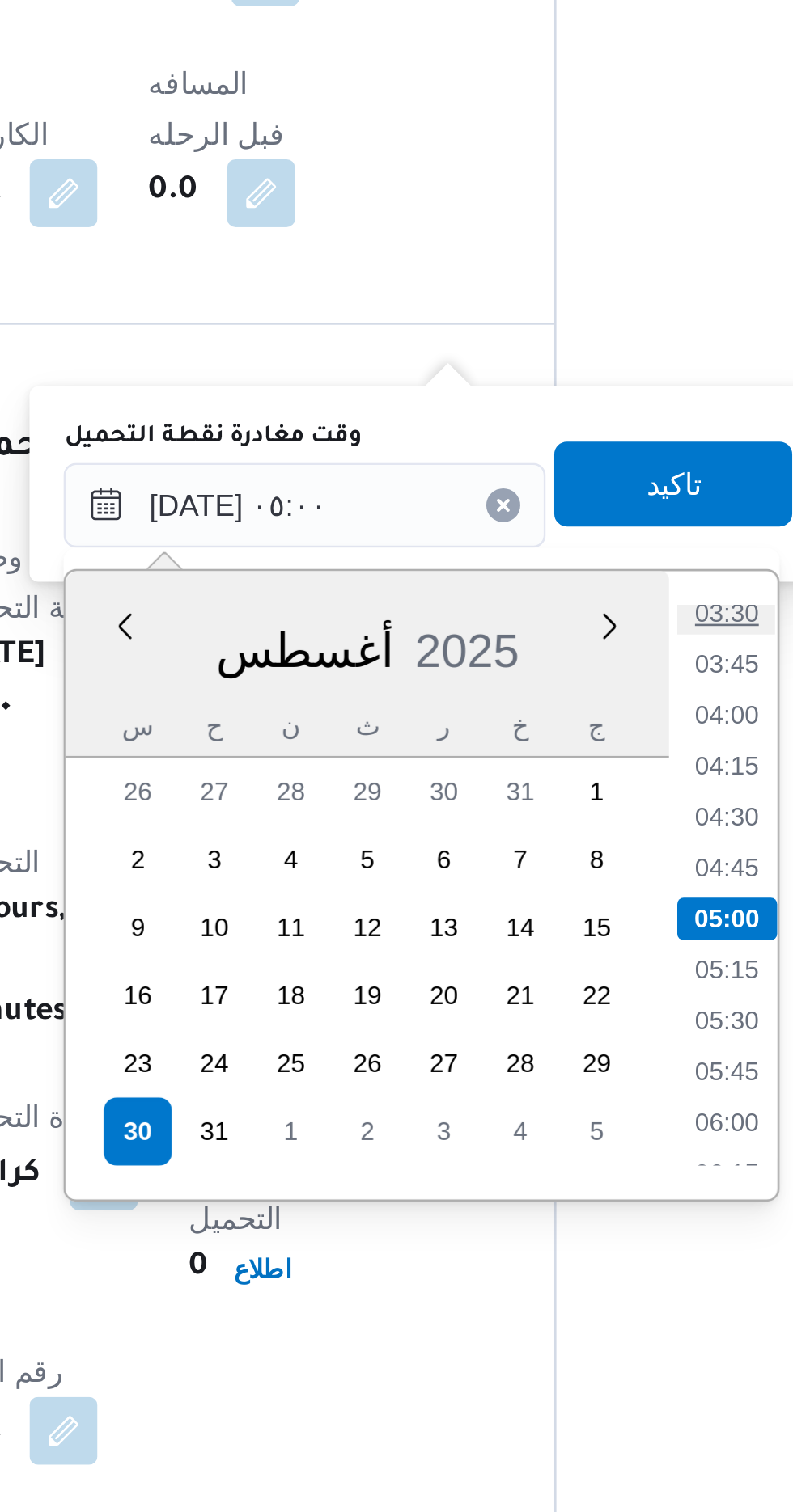
click at [577, 897] on li "03:30" at bounding box center [572, 896] width 37 height 16
type input "[DATE] ٠٥:٠٠"
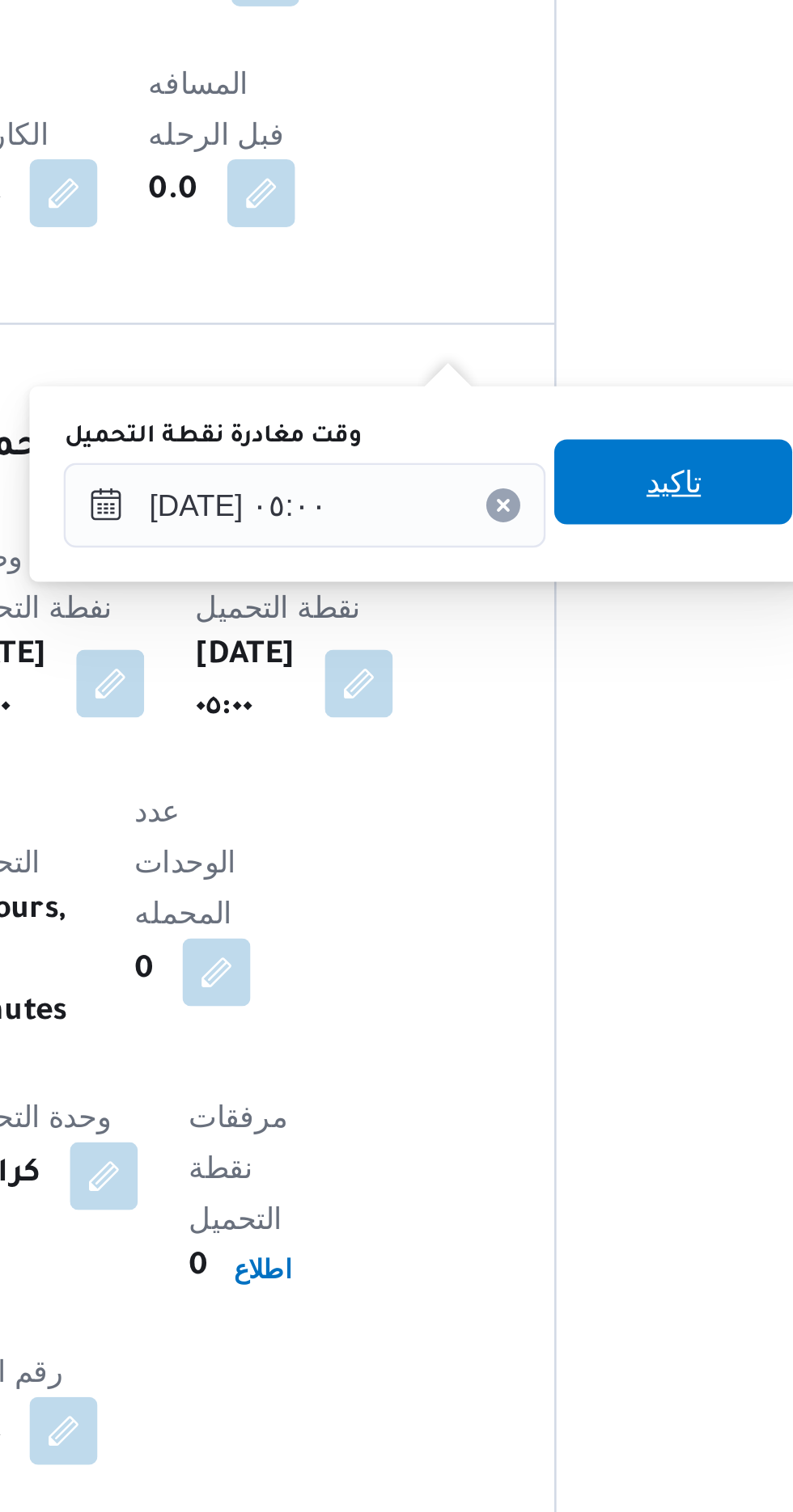
click at [561, 847] on span "تاكيد" at bounding box center [551, 846] width 21 height 19
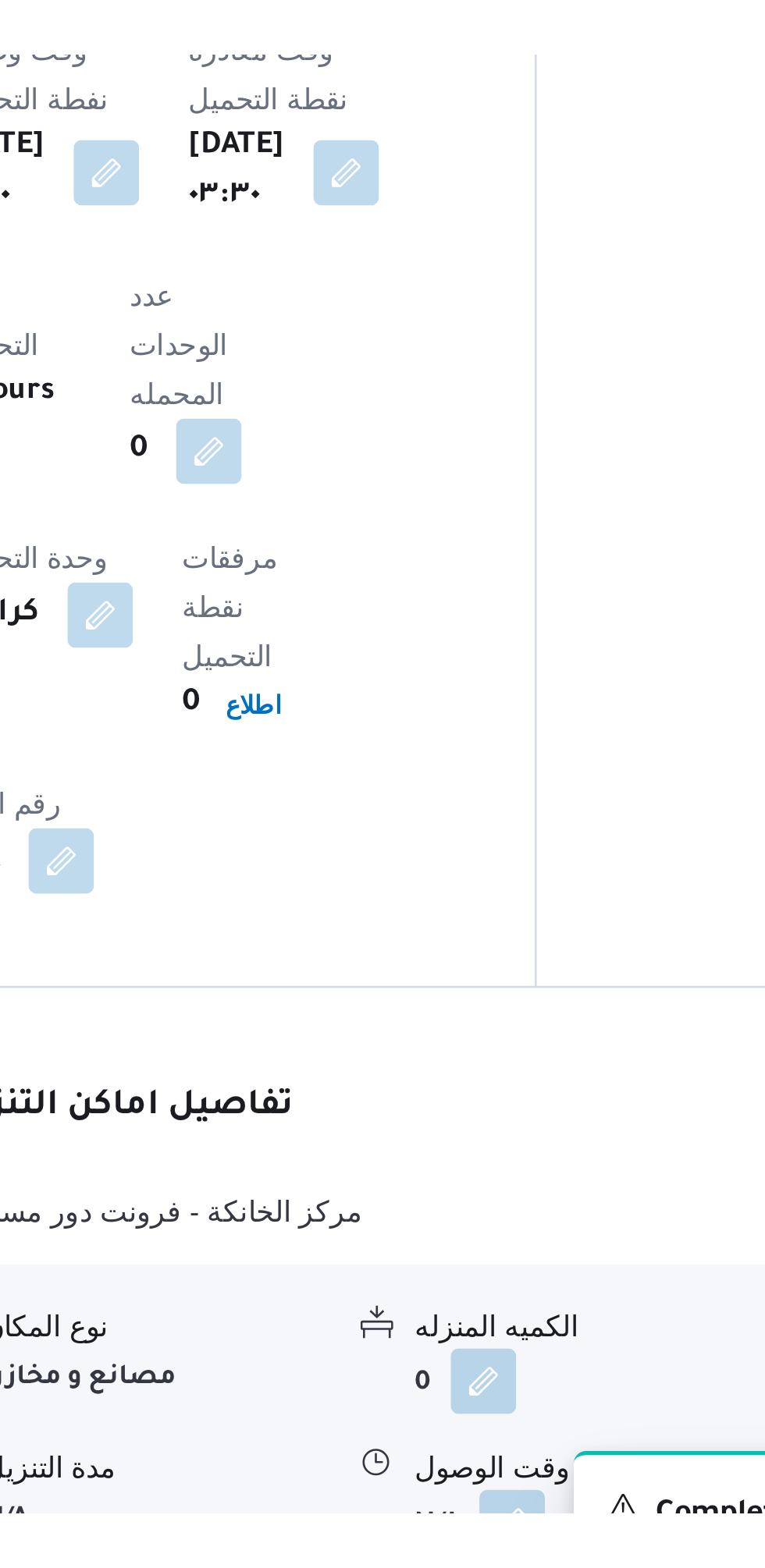
scroll to position [949, 0]
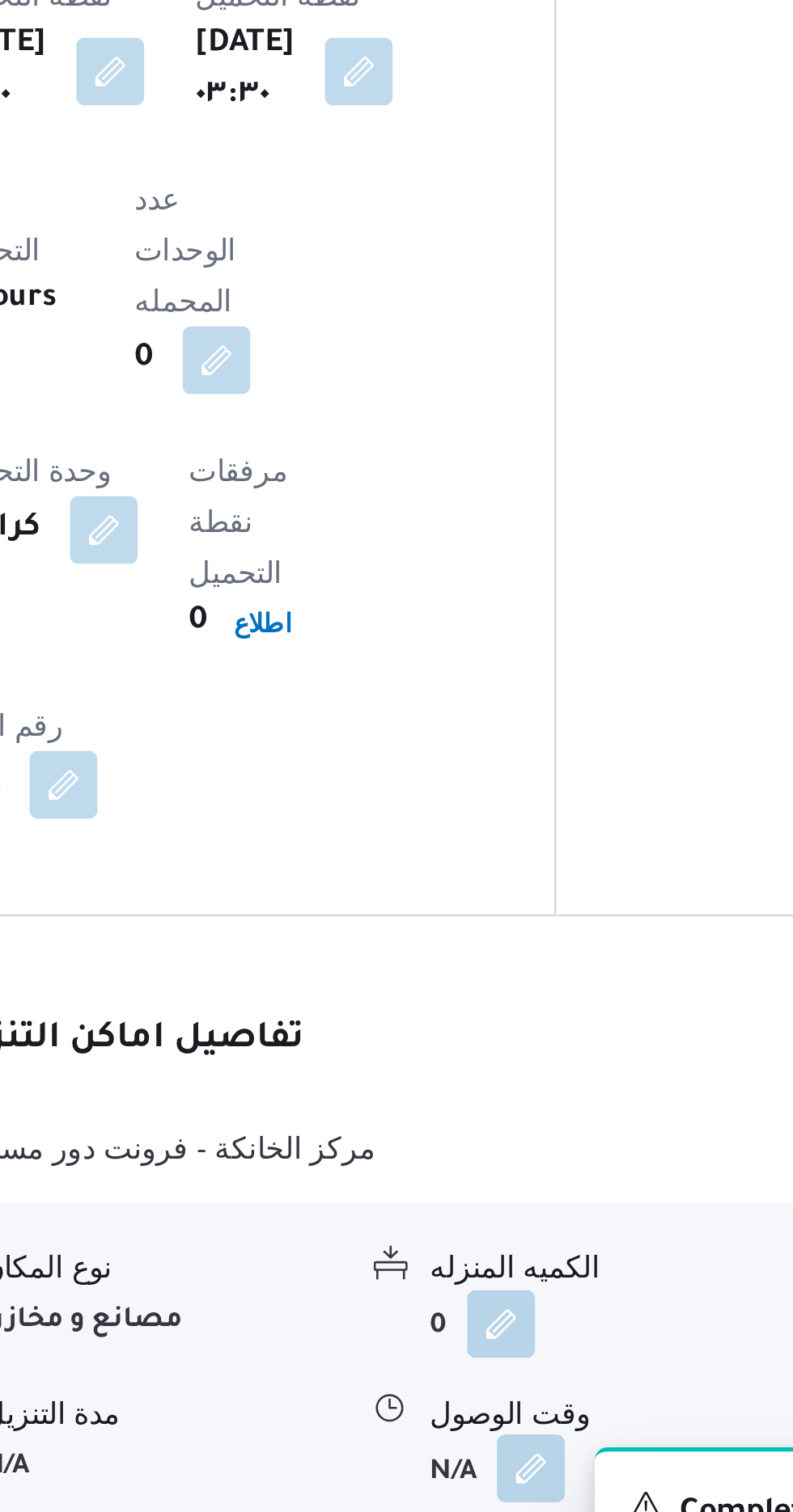
click at [493, 1423] on button "button" at bounding box center [496, 1435] width 26 height 26
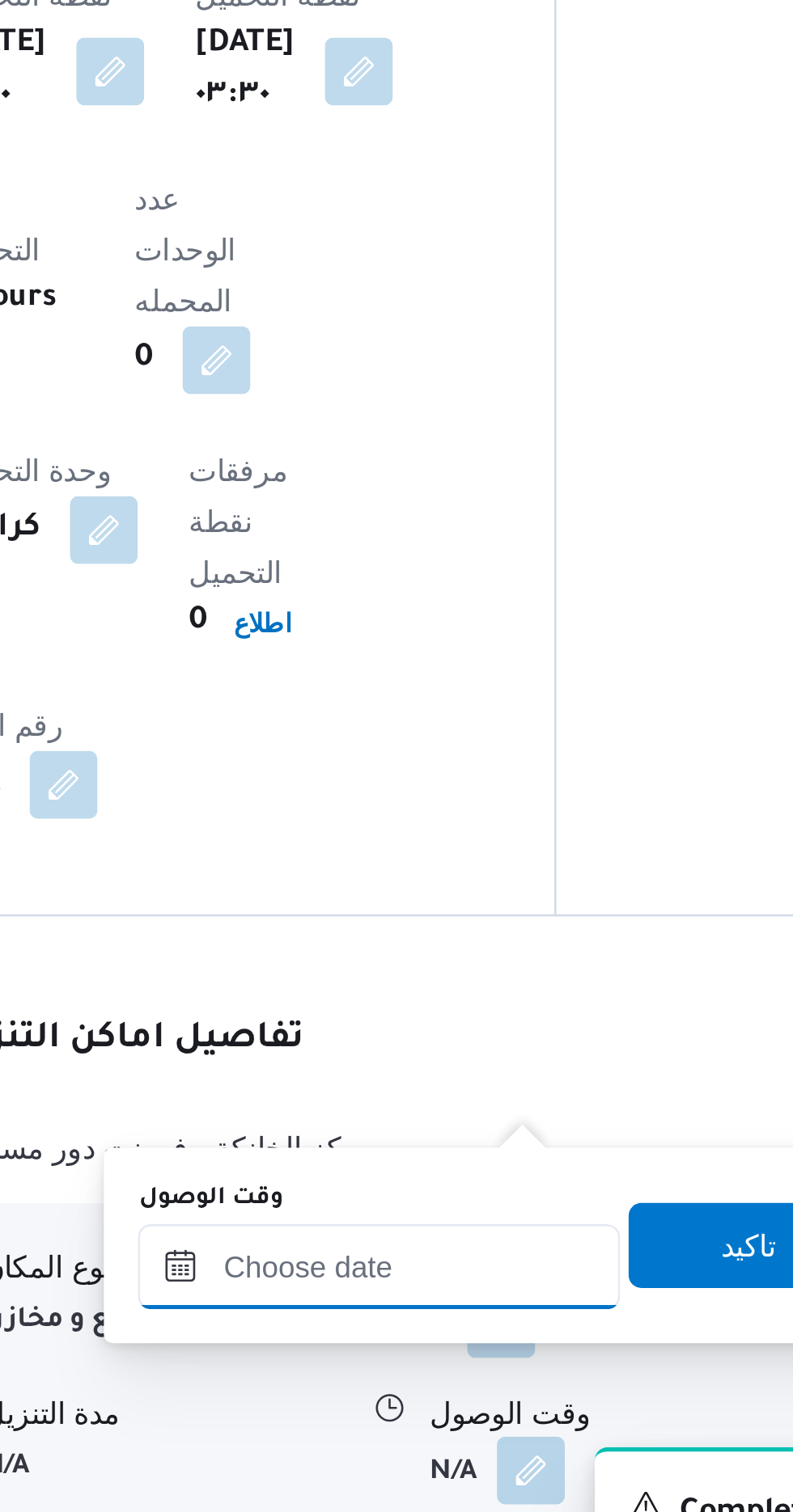
click at [445, 1352] on input "وقت الوصول" at bounding box center [438, 1358] width 183 height 32
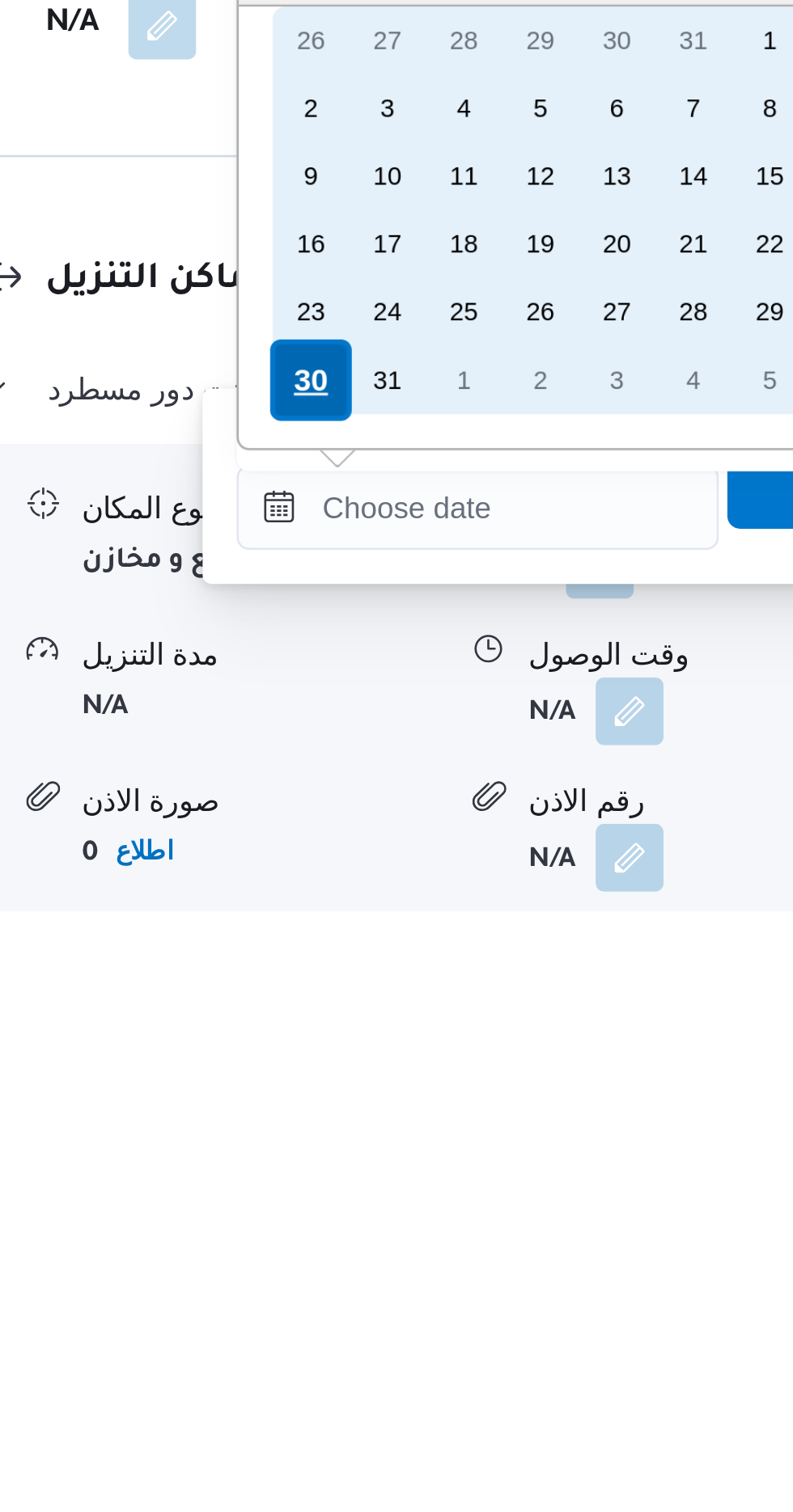
click at [381, 1299] on div "30" at bounding box center [375, 1310] width 31 height 31
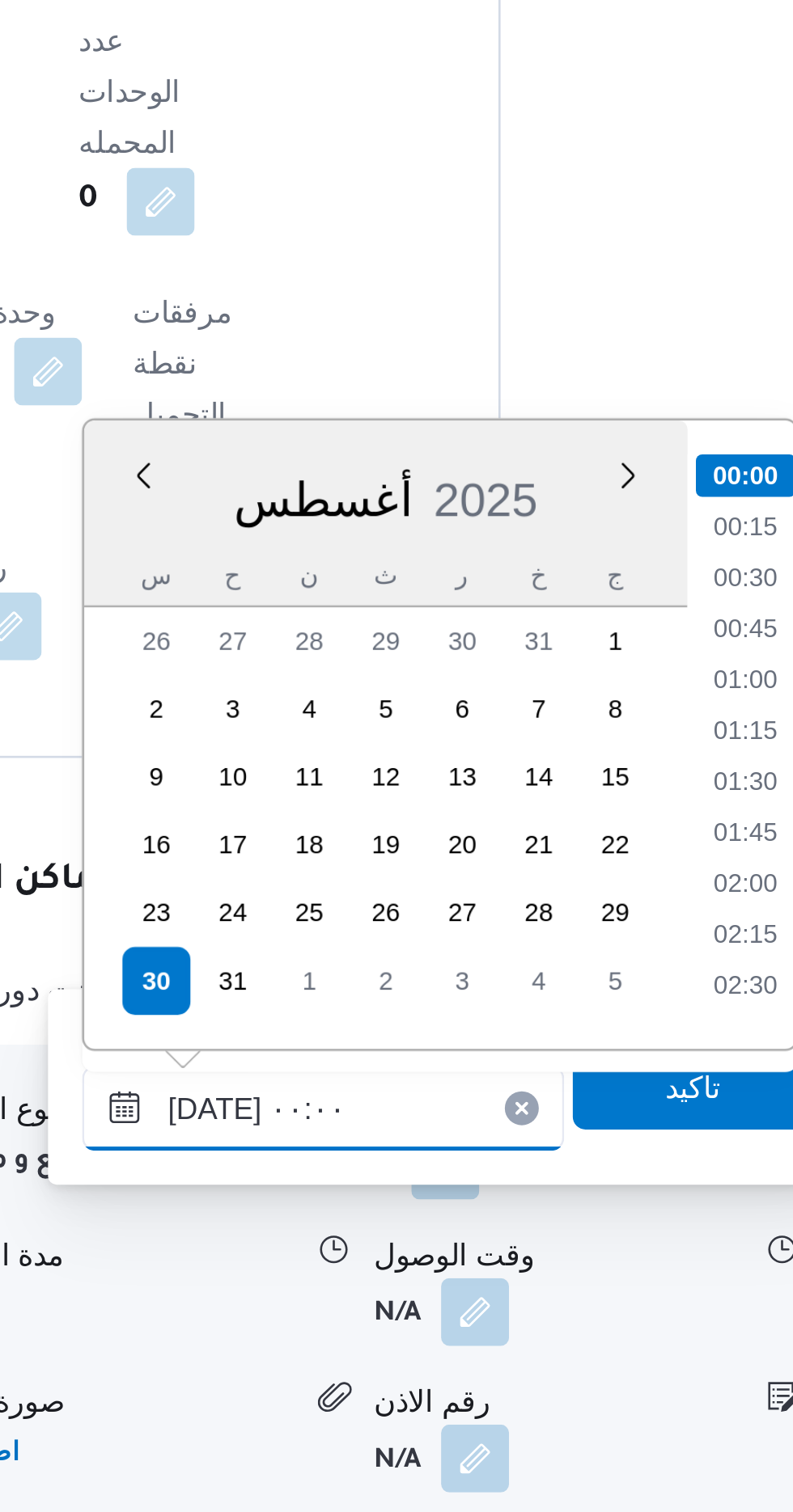
click at [354, 1355] on input "[DATE] ٠٠:٠٠" at bounding box center [438, 1358] width 183 height 32
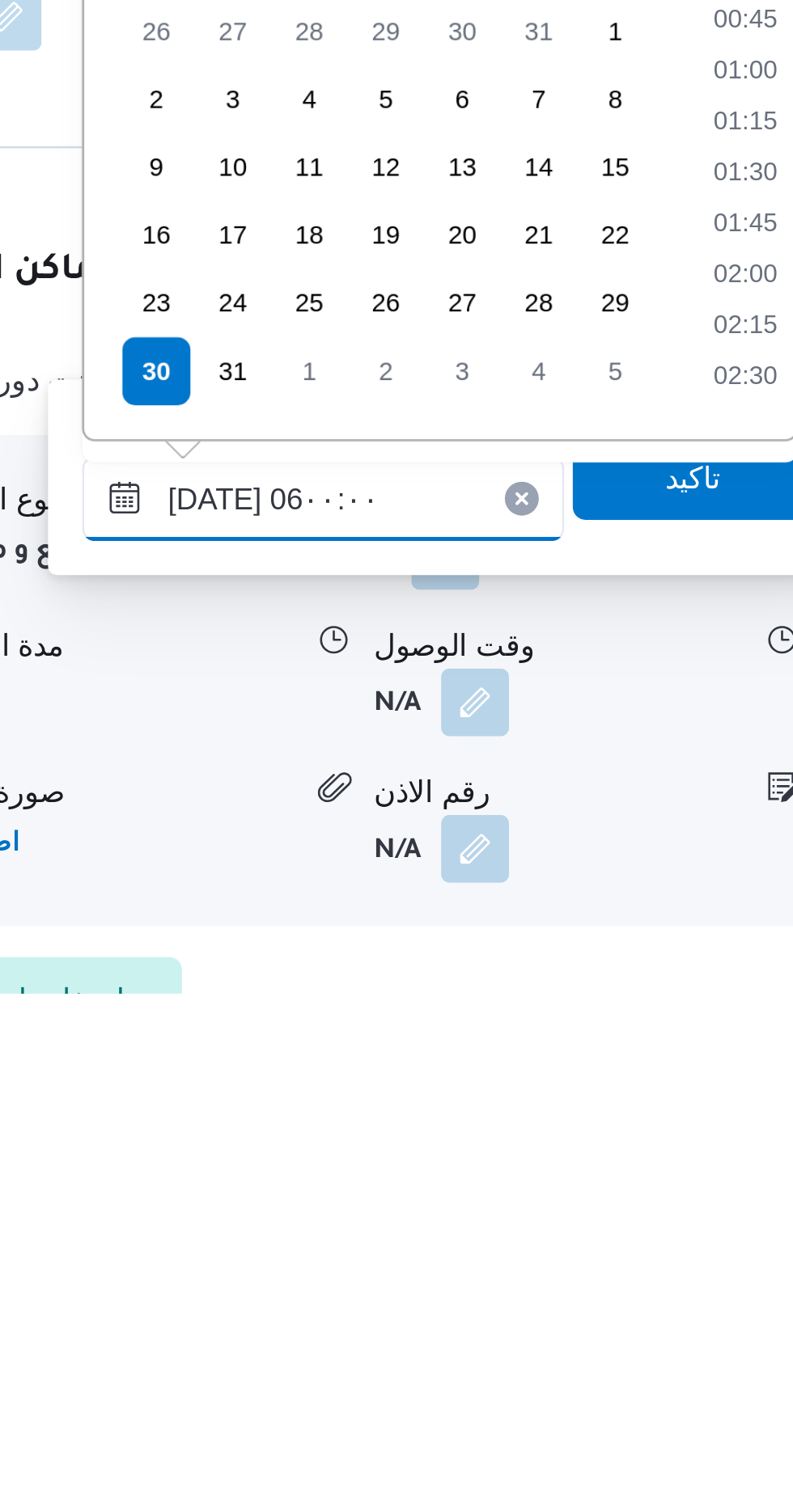
scroll to position [270, 0]
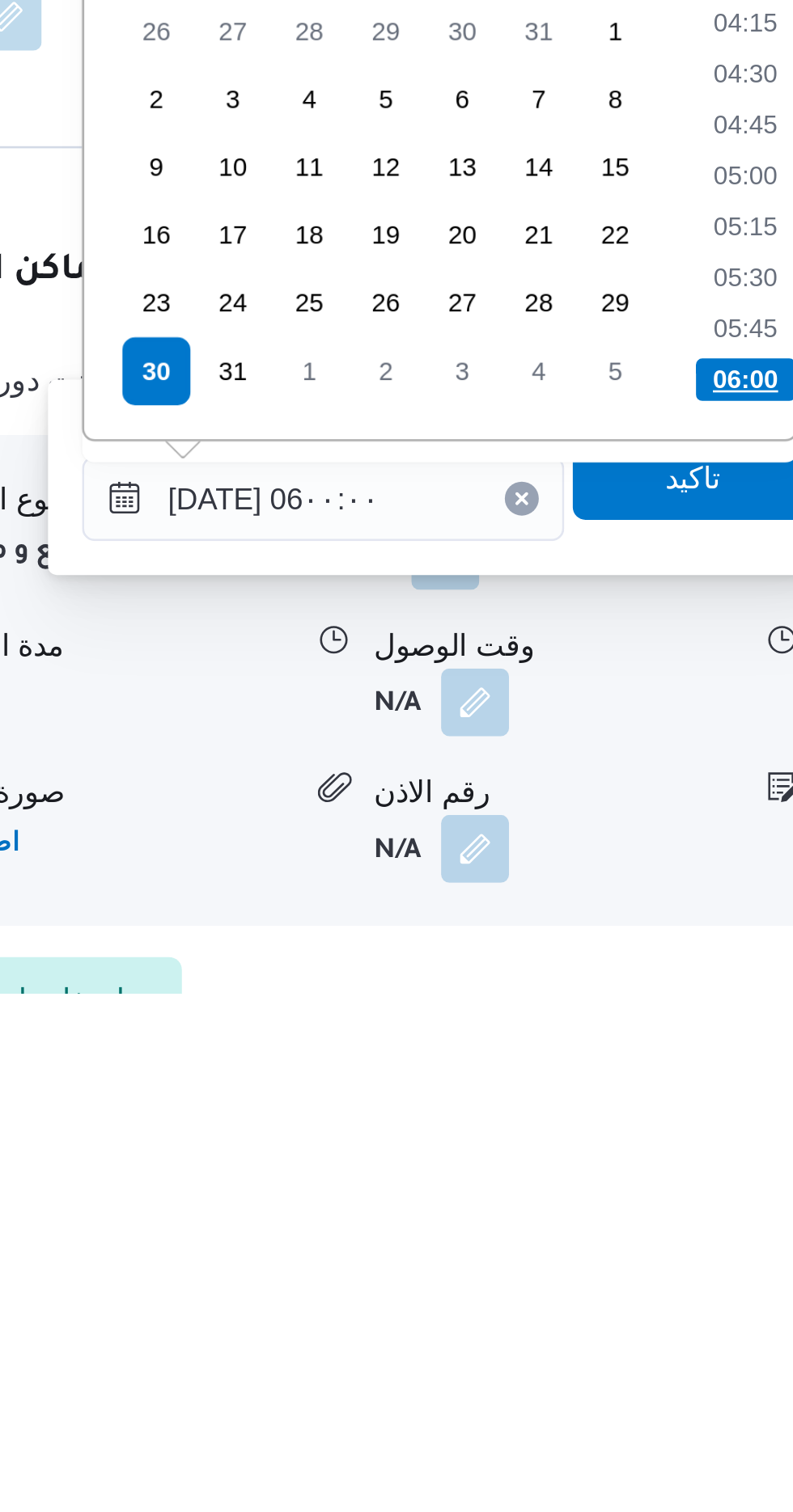
click at [599, 1275] on li "06:00" at bounding box center [599, 1278] width 38 height 16
type input "[DATE] ٠٦:٠٠"
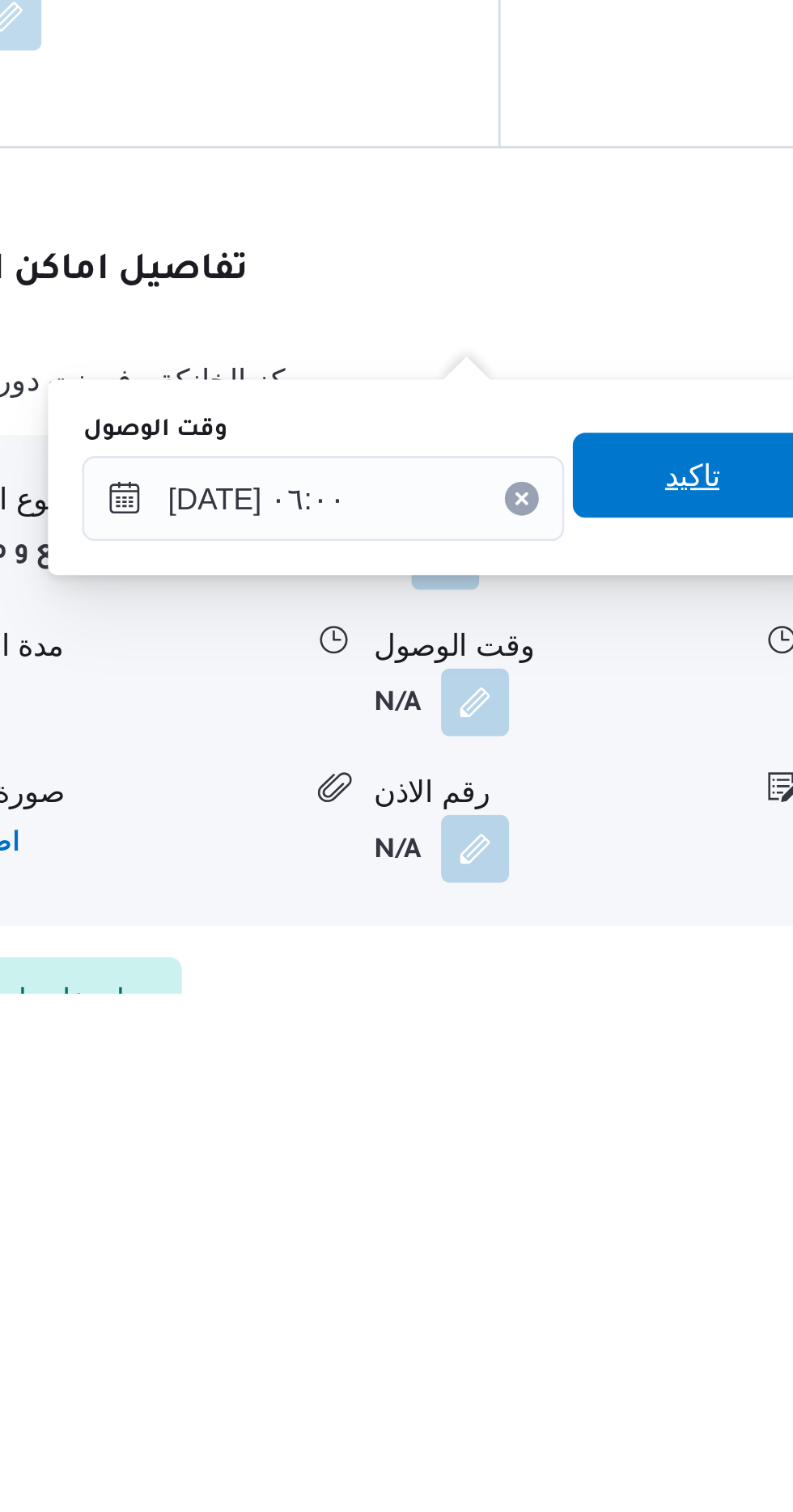
click at [588, 1322] on span "تاكيد" at bounding box center [580, 1315] width 21 height 19
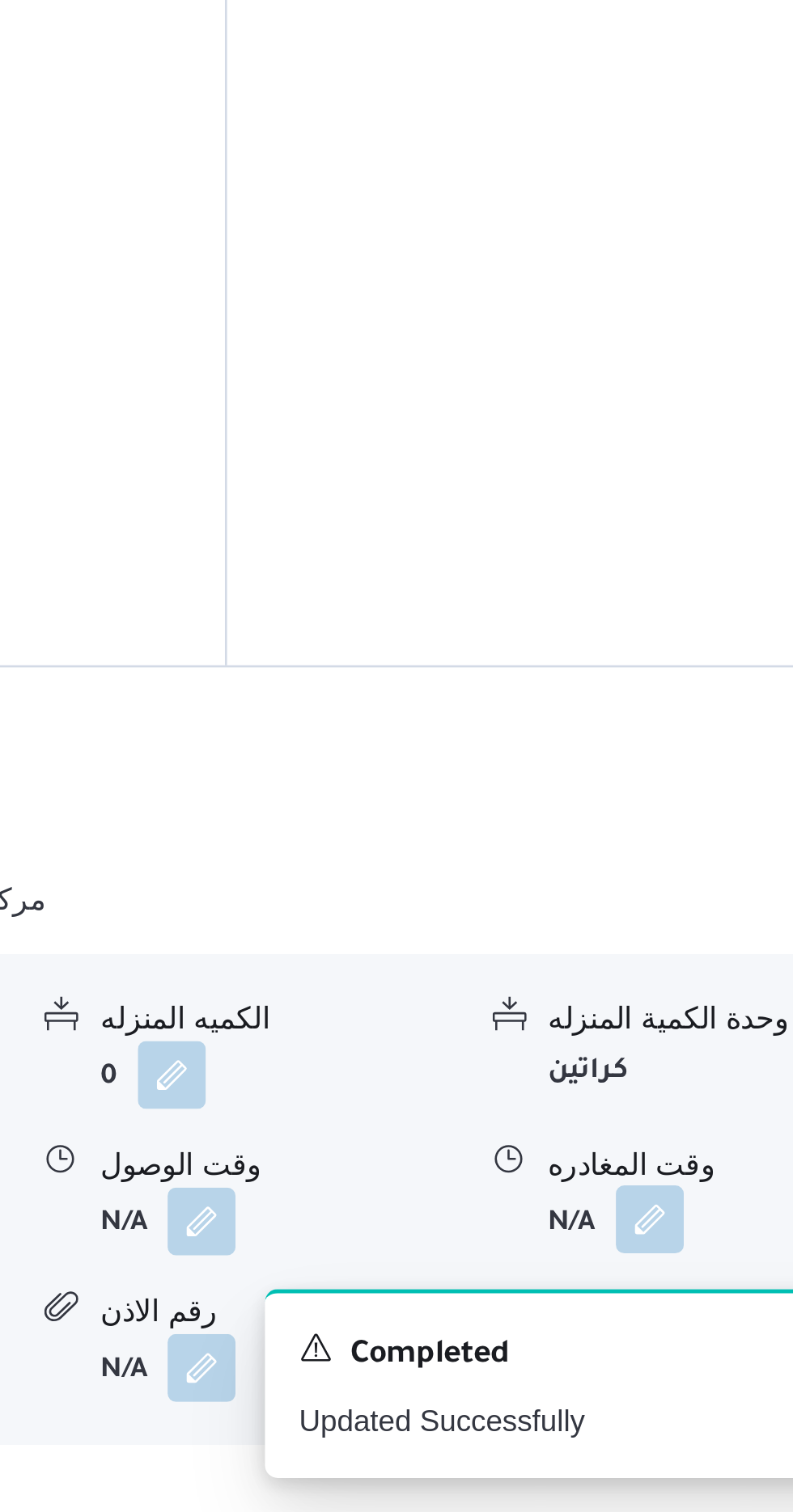
click at [669, 1388] on button "button" at bounding box center [667, 1401] width 26 height 26
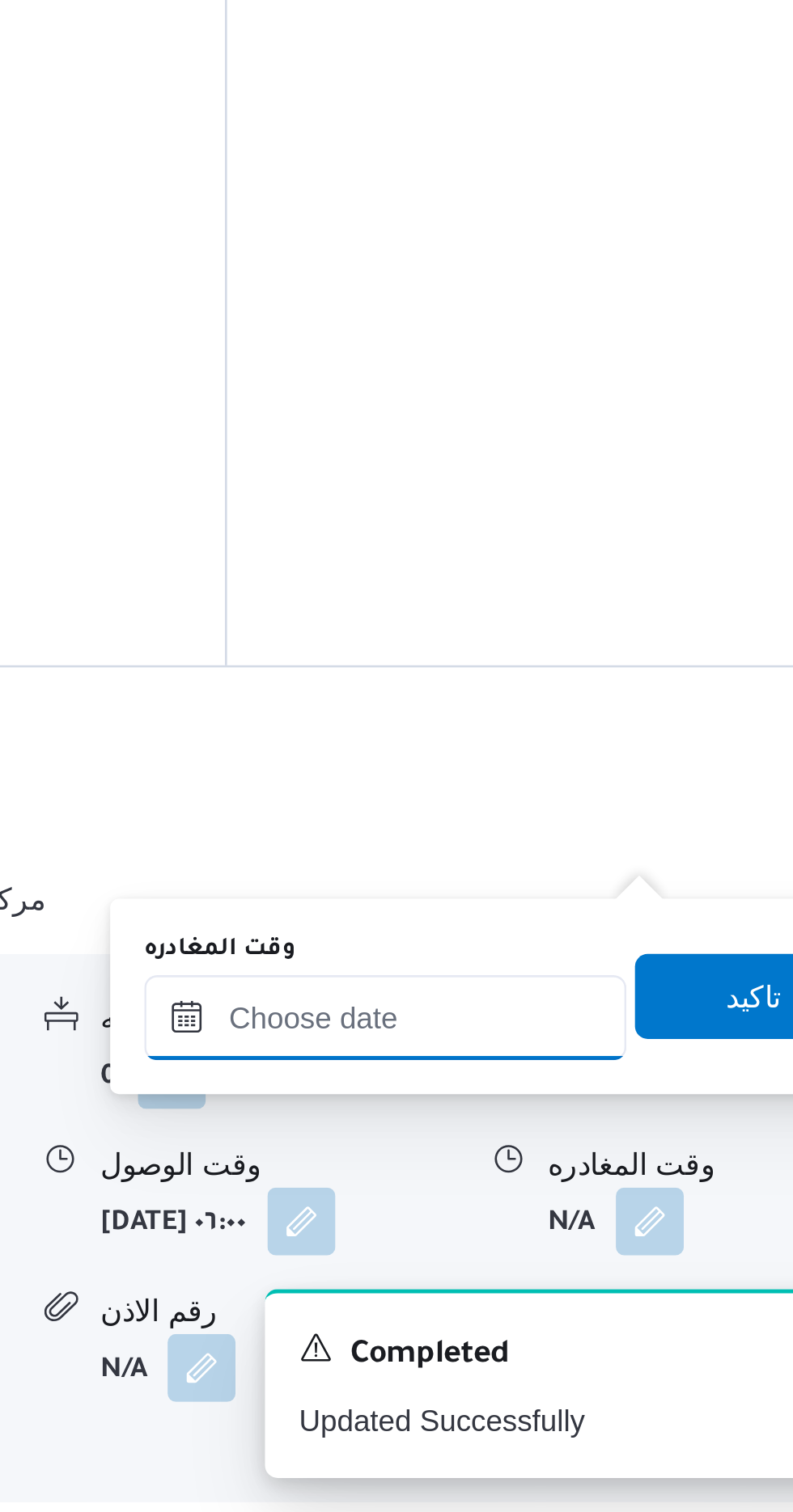
click at [617, 1316] on input "وقت المغادره" at bounding box center [566, 1323] width 183 height 32
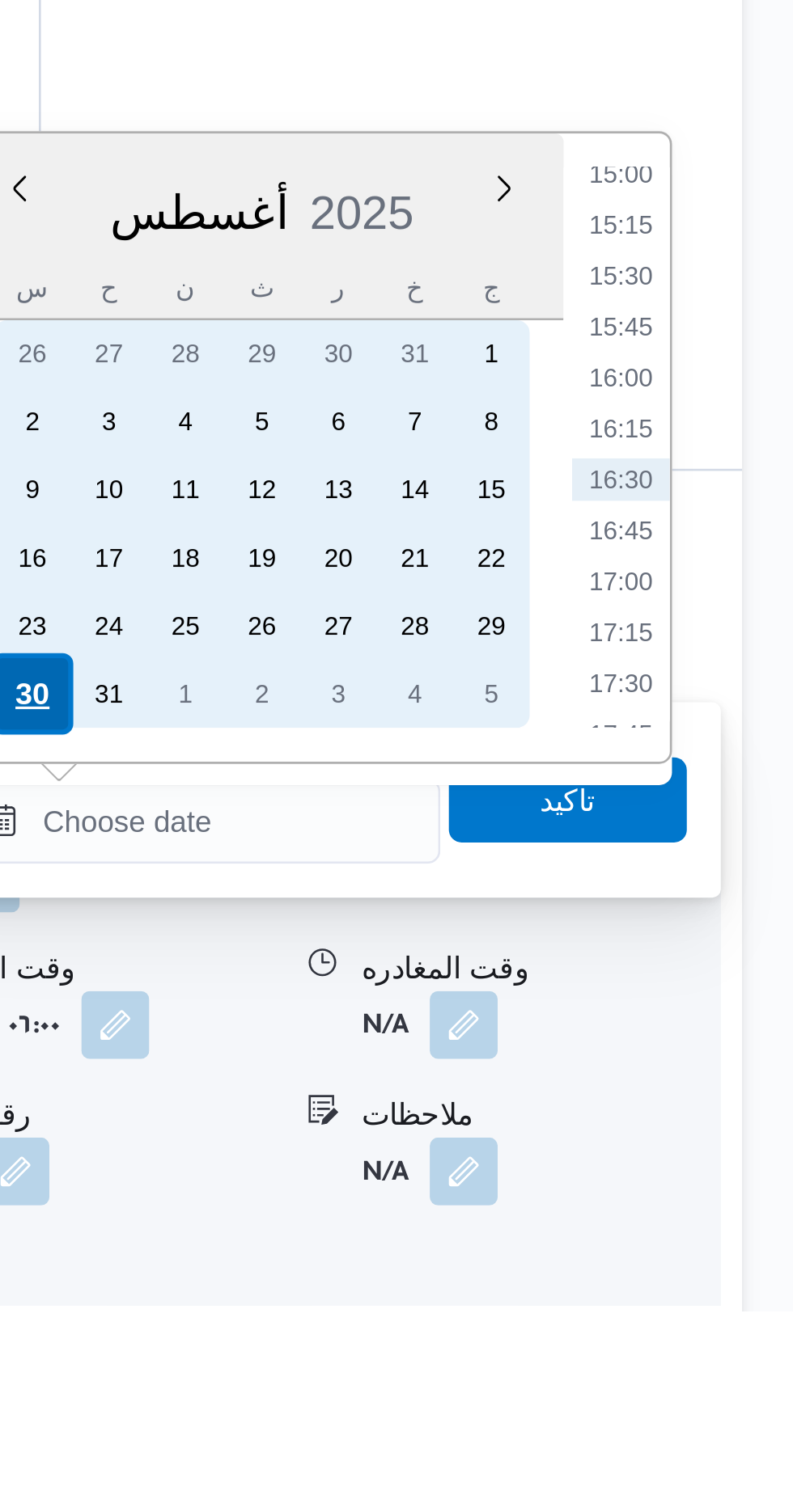
click at [500, 1276] on div "30" at bounding box center [503, 1277] width 31 height 31
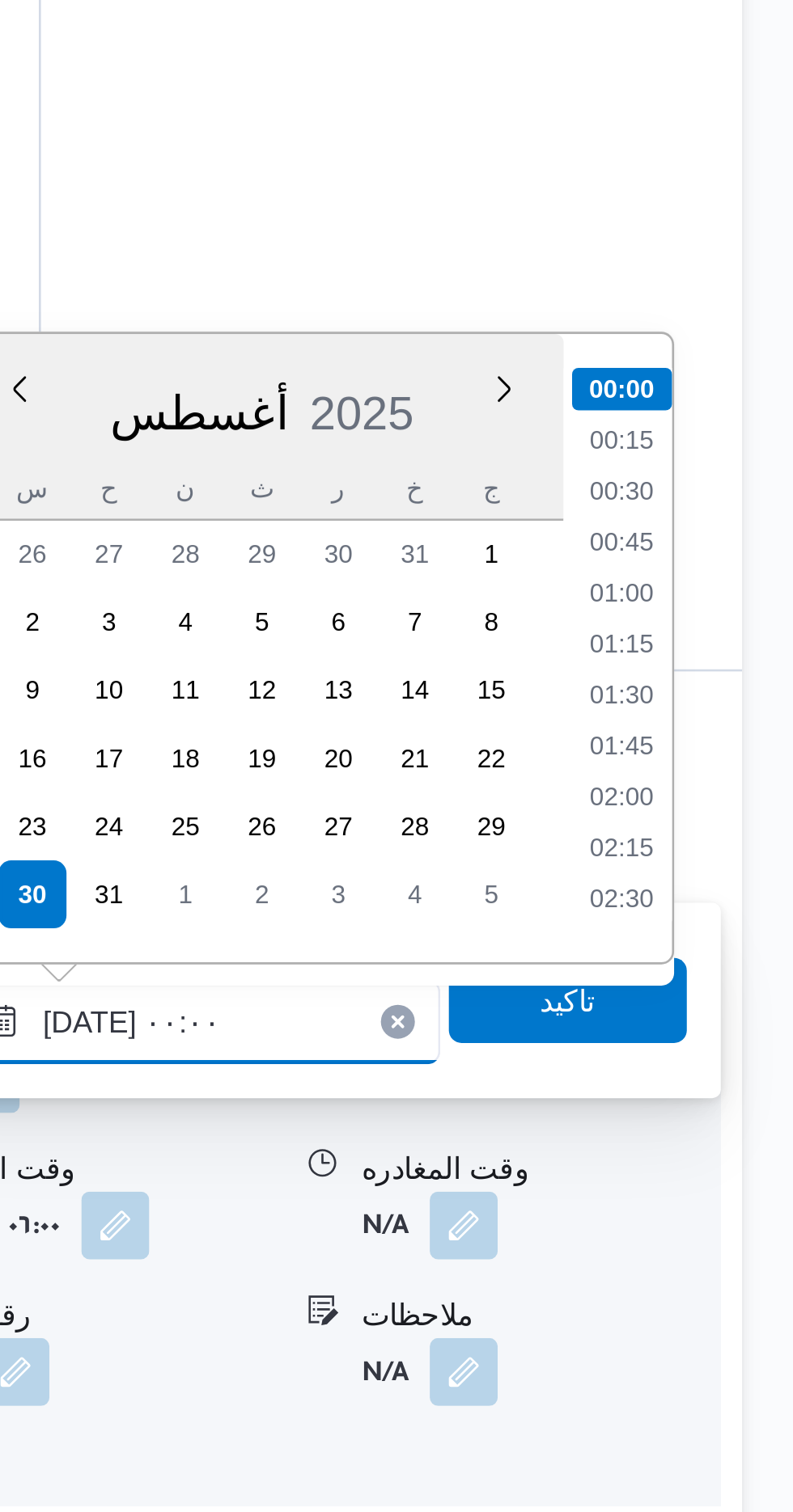
click at [509, 1327] on input "[DATE] ٠٠:٠٠" at bounding box center [566, 1325] width 183 height 32
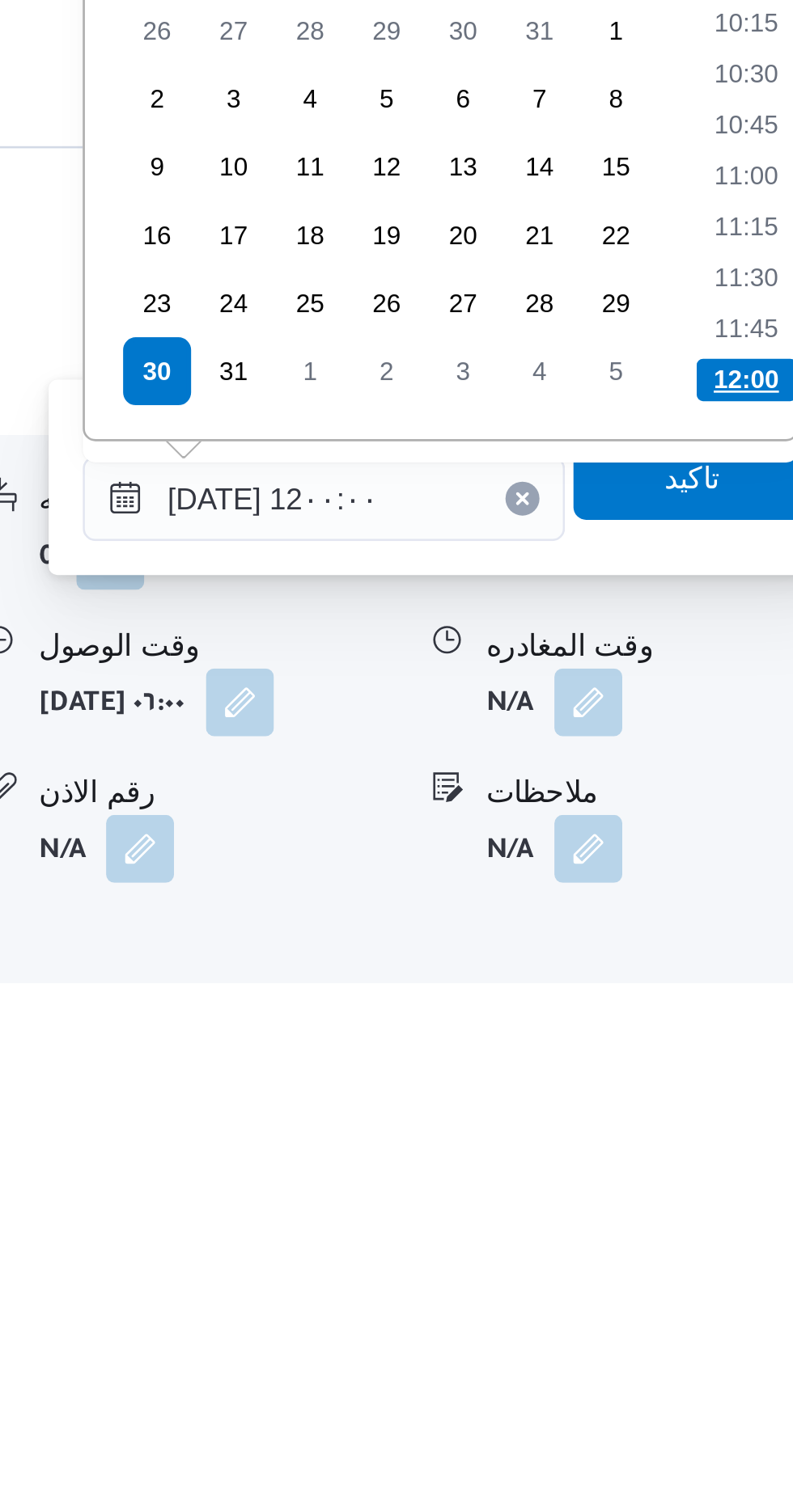
click at [730, 1275] on li "12:00" at bounding box center [727, 1278] width 38 height 16
type input "[DATE] ١٢:٠٠"
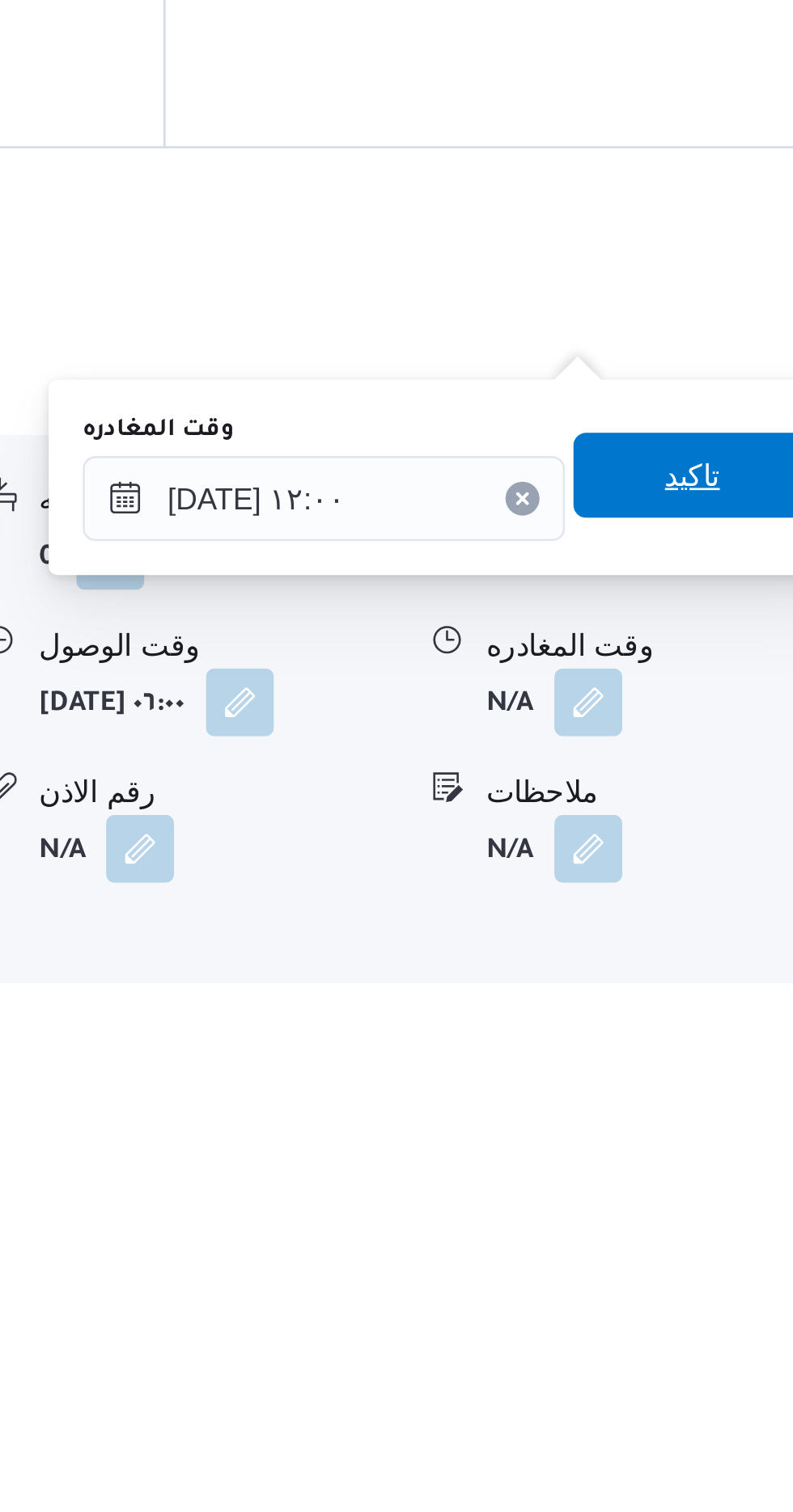
click at [717, 1321] on span "تاكيد" at bounding box center [707, 1315] width 21 height 19
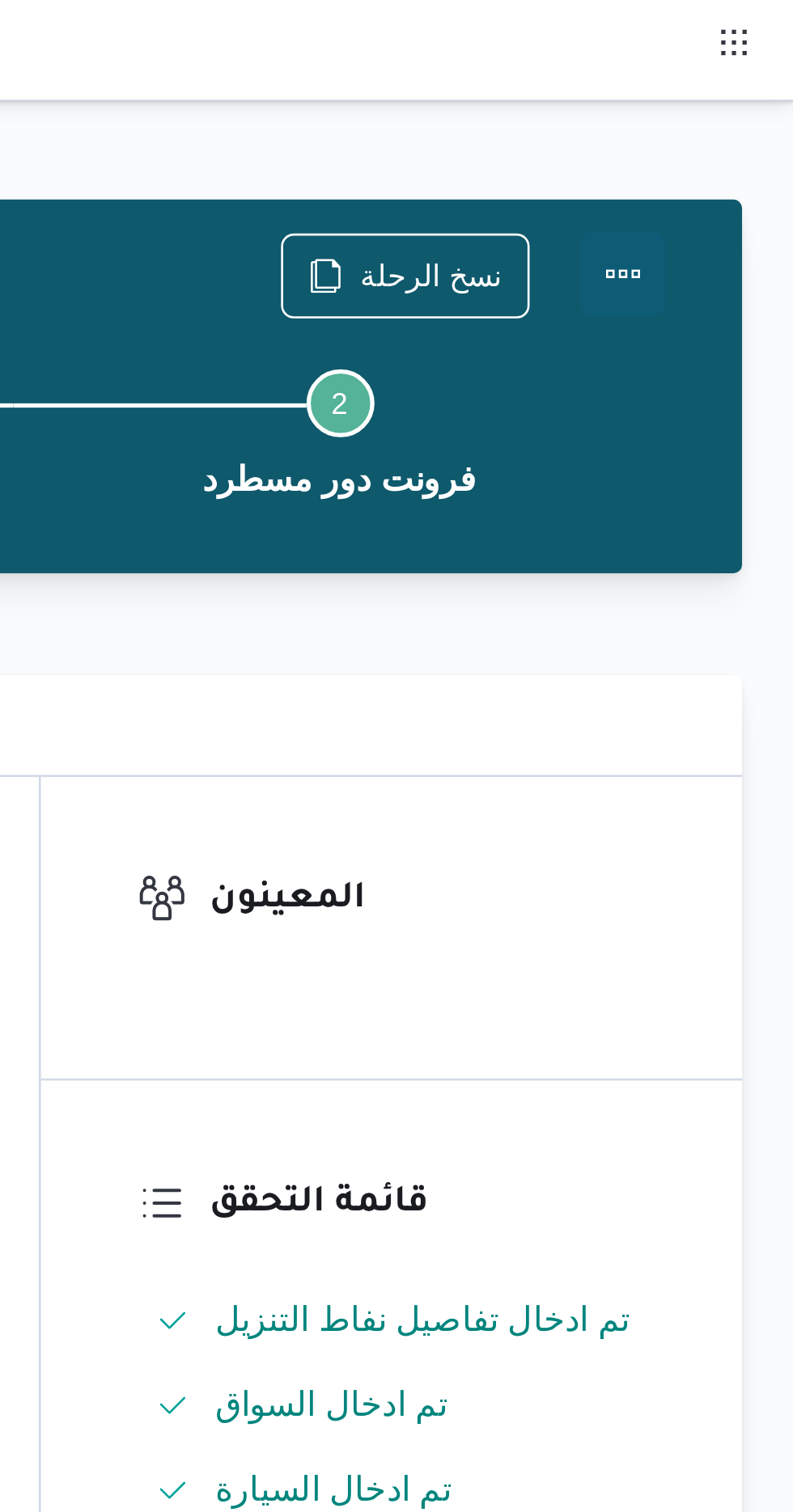
click at [731, 110] on button "Actions" at bounding box center [727, 104] width 32 height 32
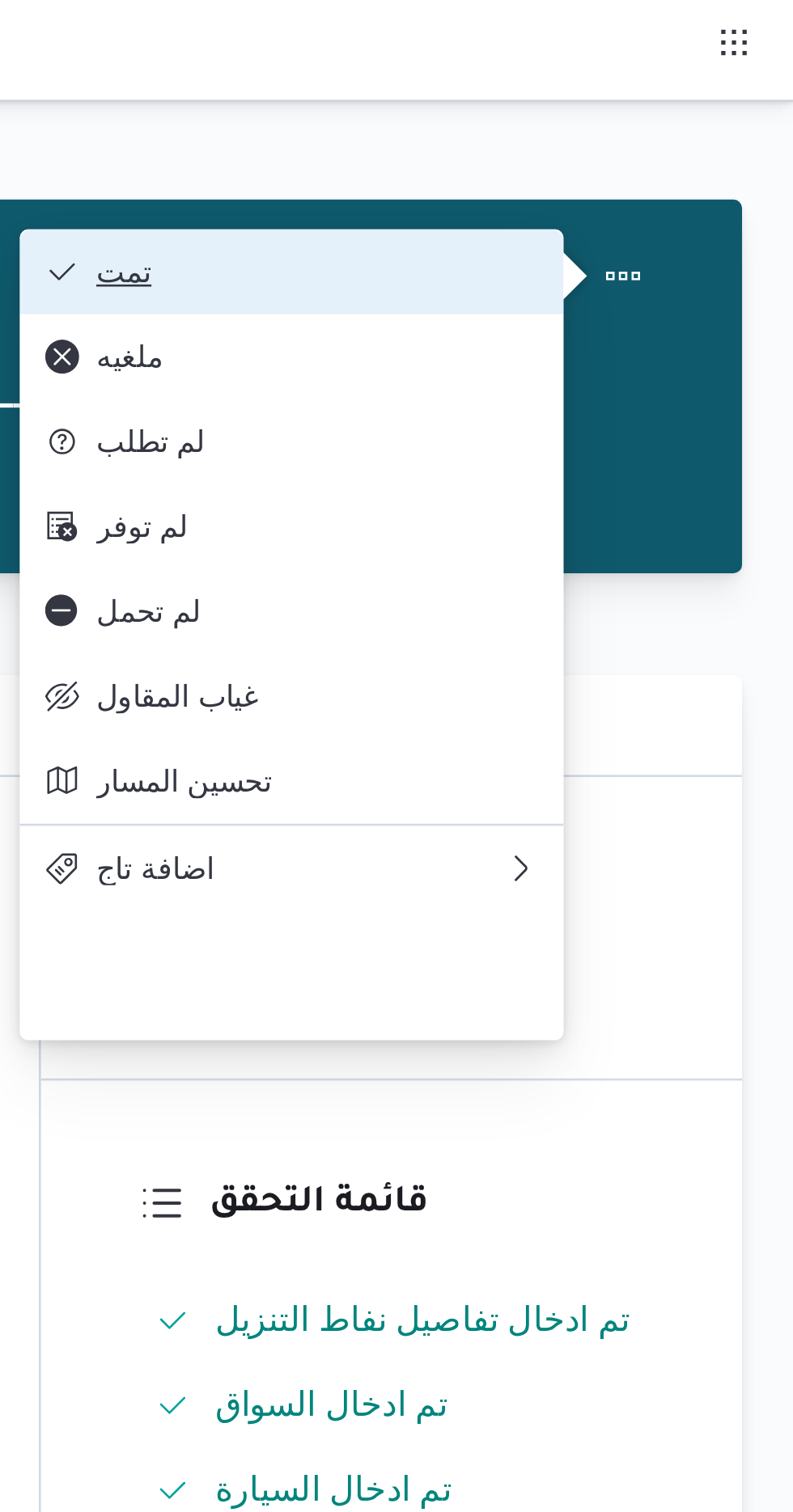
click at [686, 105] on span "تمت" at bounding box center [612, 103] width 169 height 13
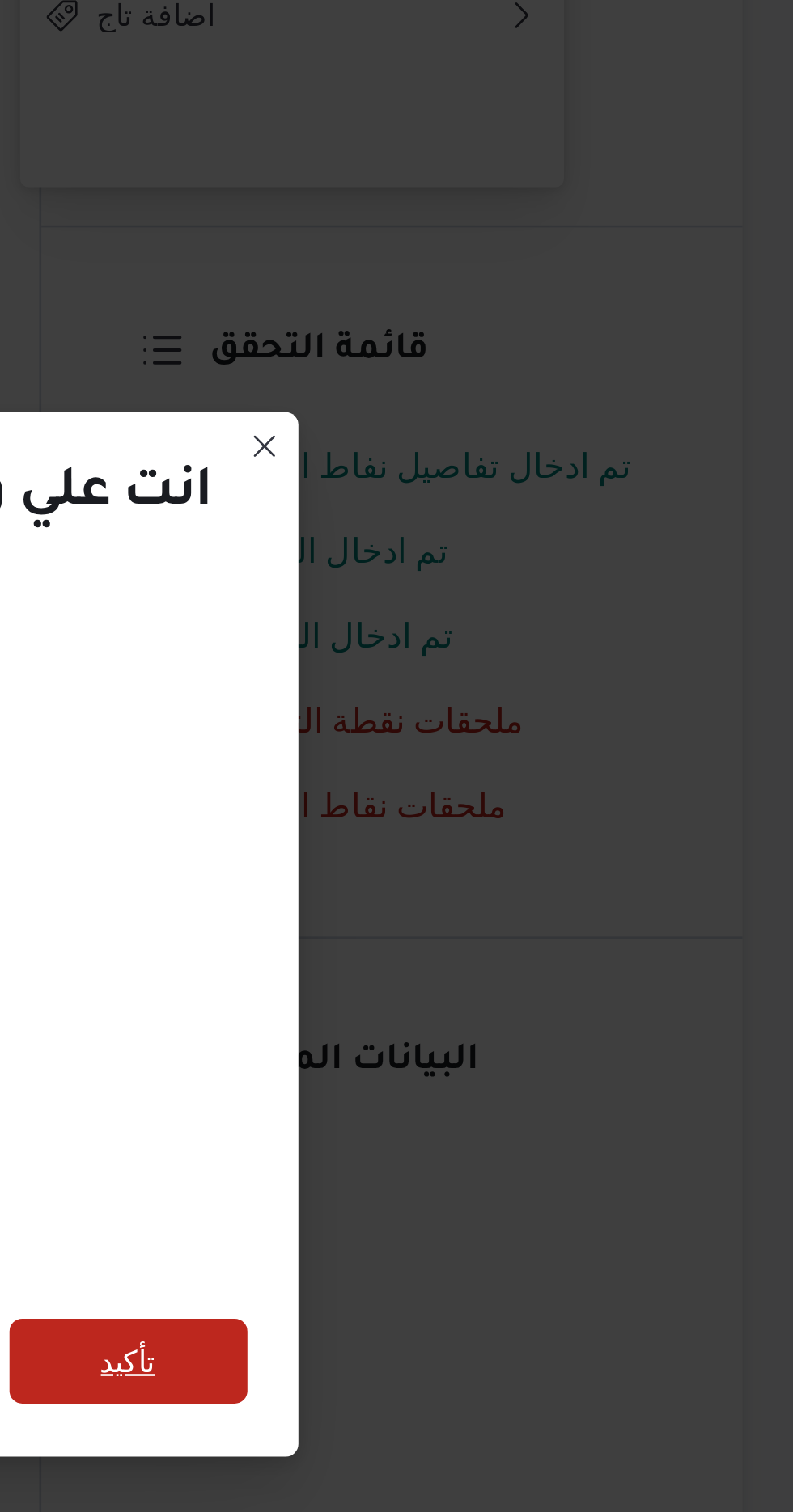
click at [565, 846] on span "تأكيد" at bounding box center [539, 843] width 90 height 32
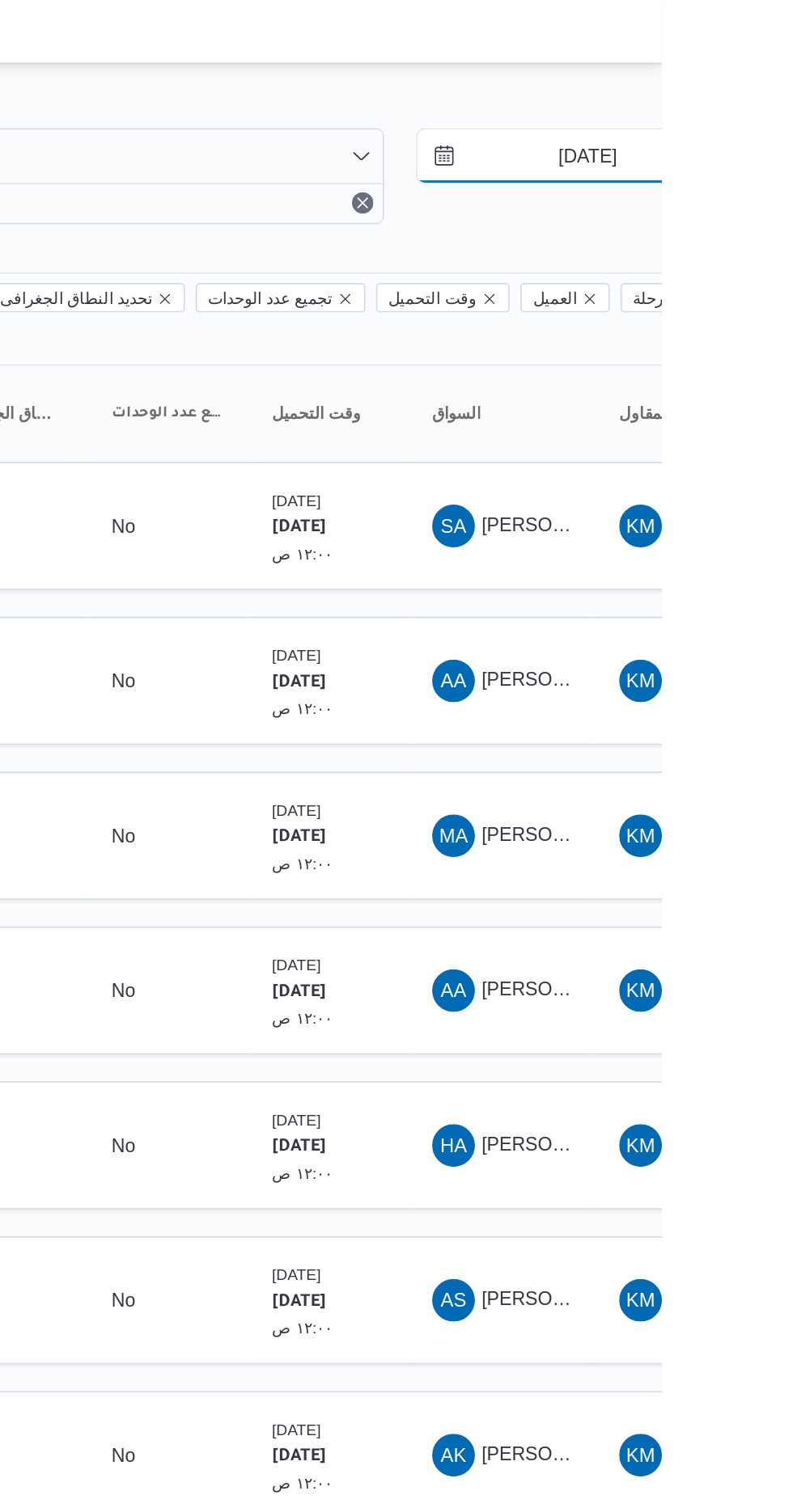
click at [734, 87] on input "[DATE]" at bounding box center [736, 94] width 183 height 32
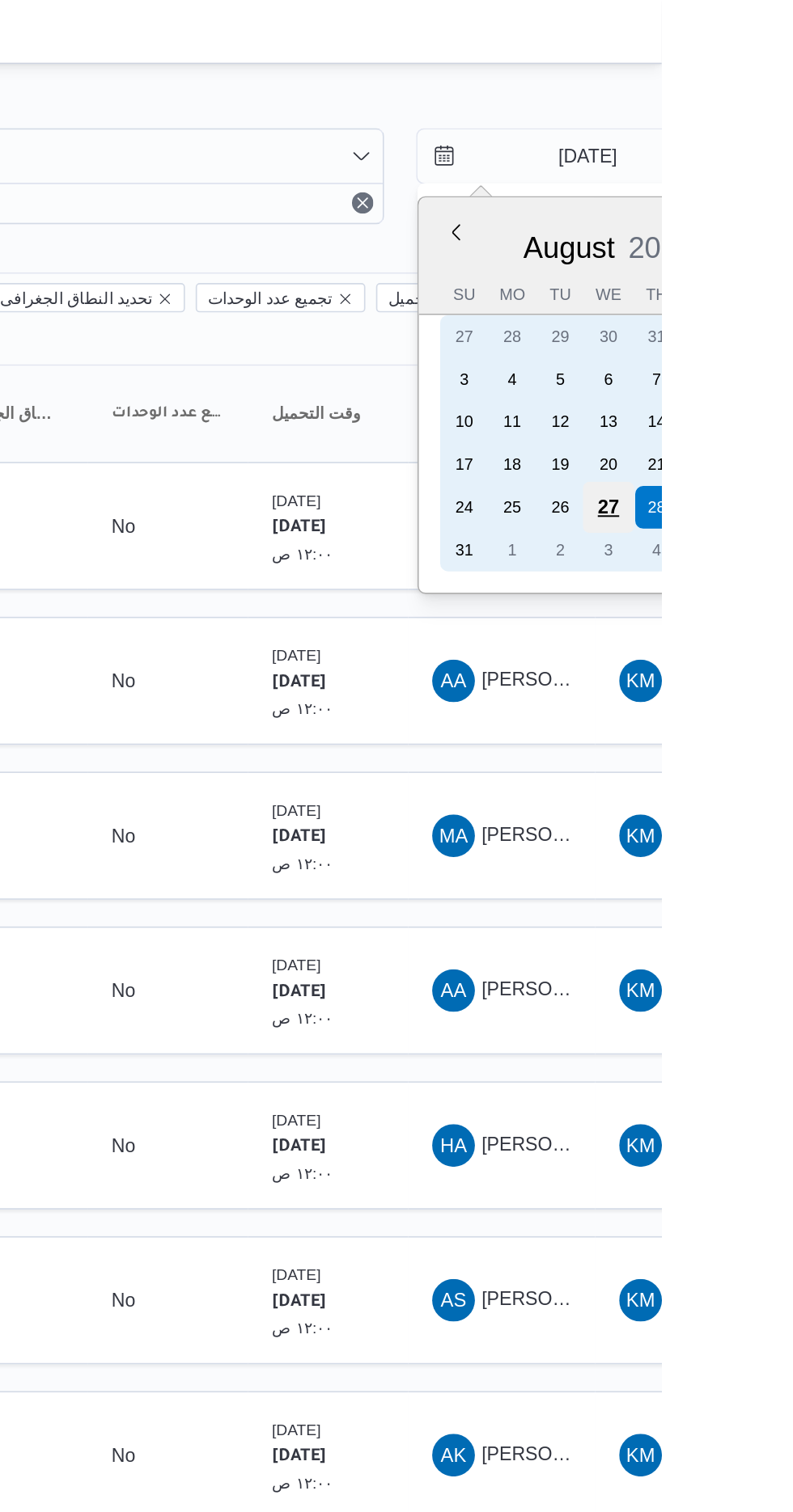
click at [760, 300] on div "27" at bounding box center [761, 307] width 31 height 31
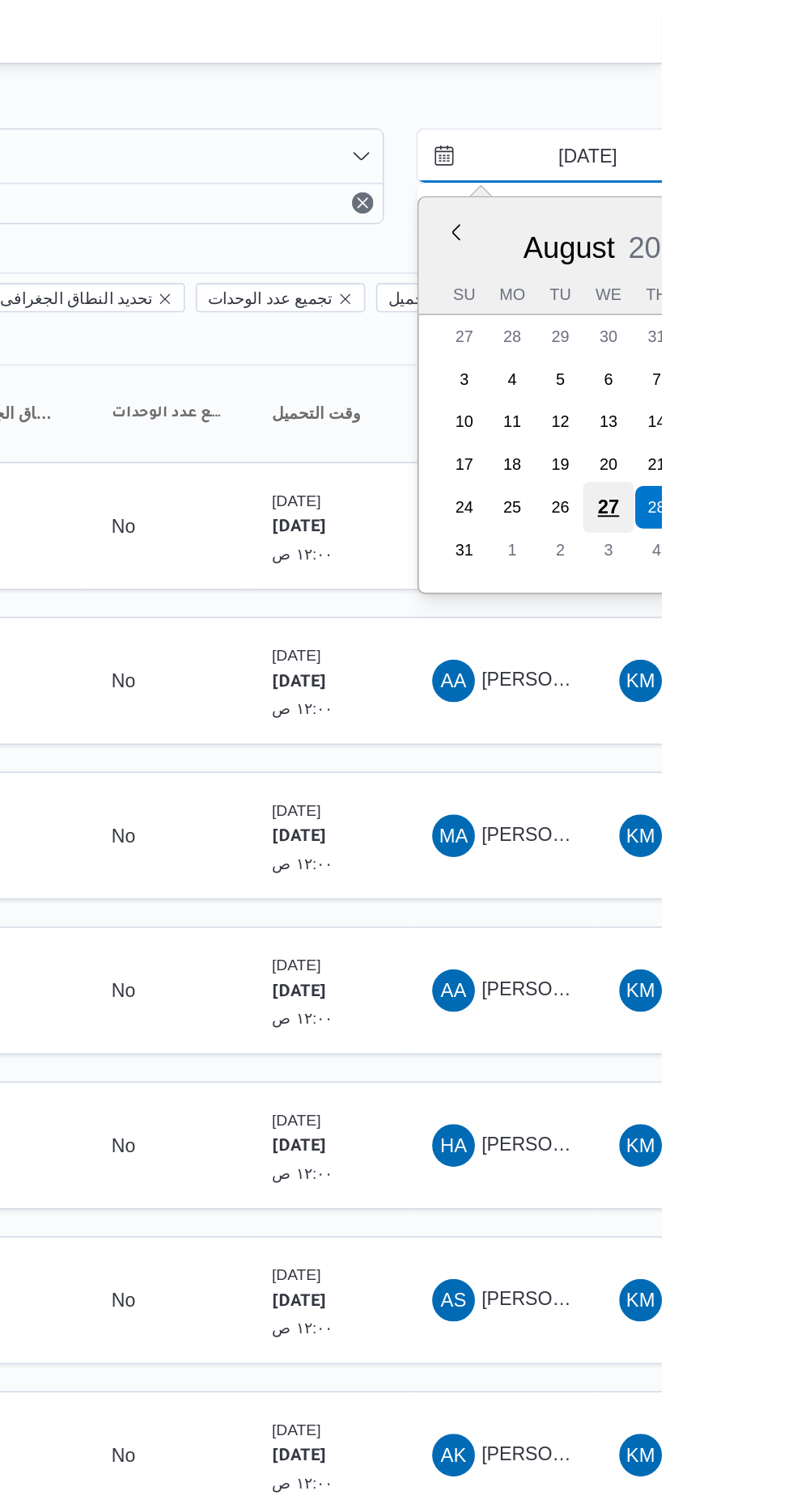
type input "[DATE]"
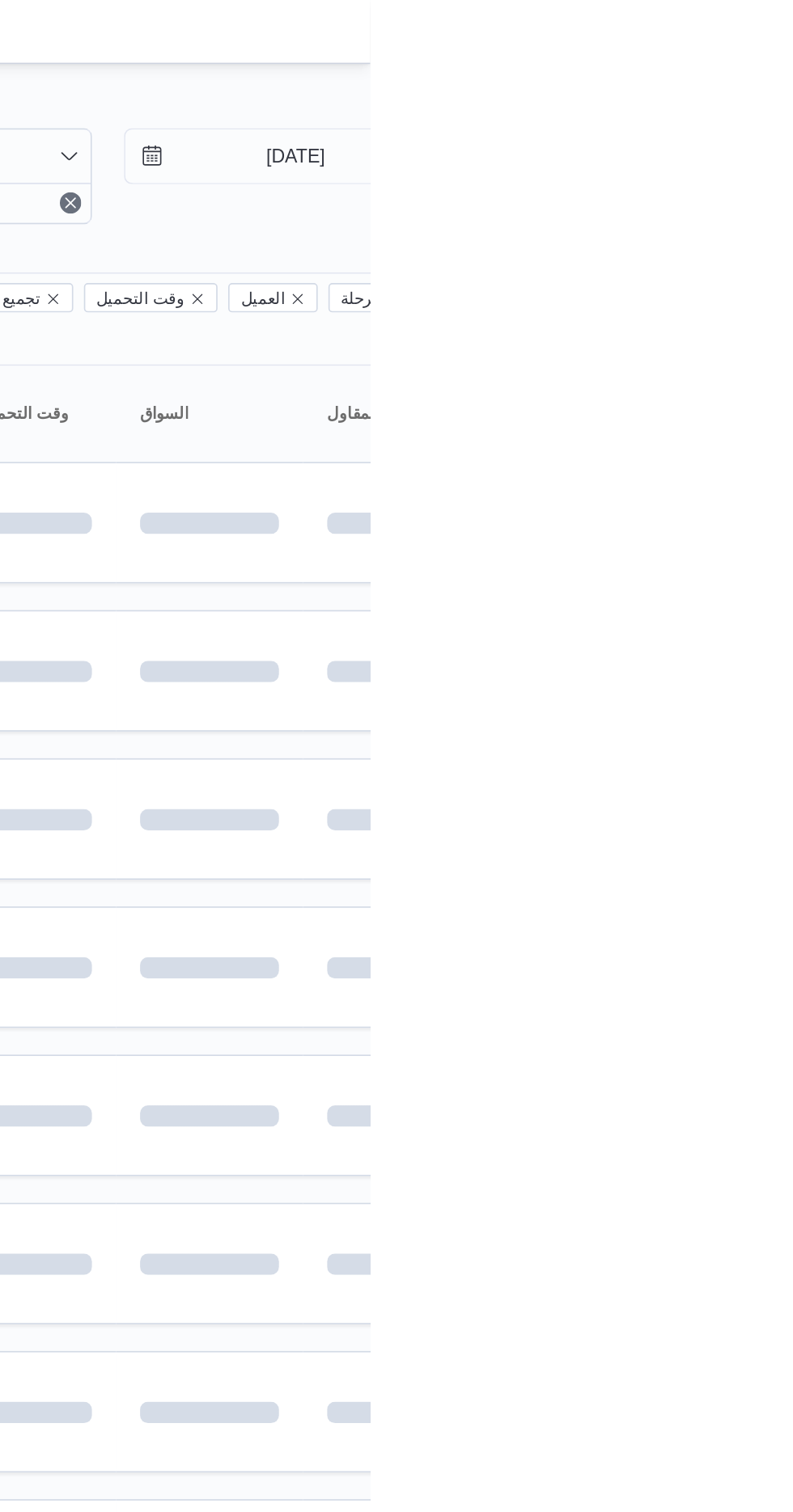
type input "[DATE]"
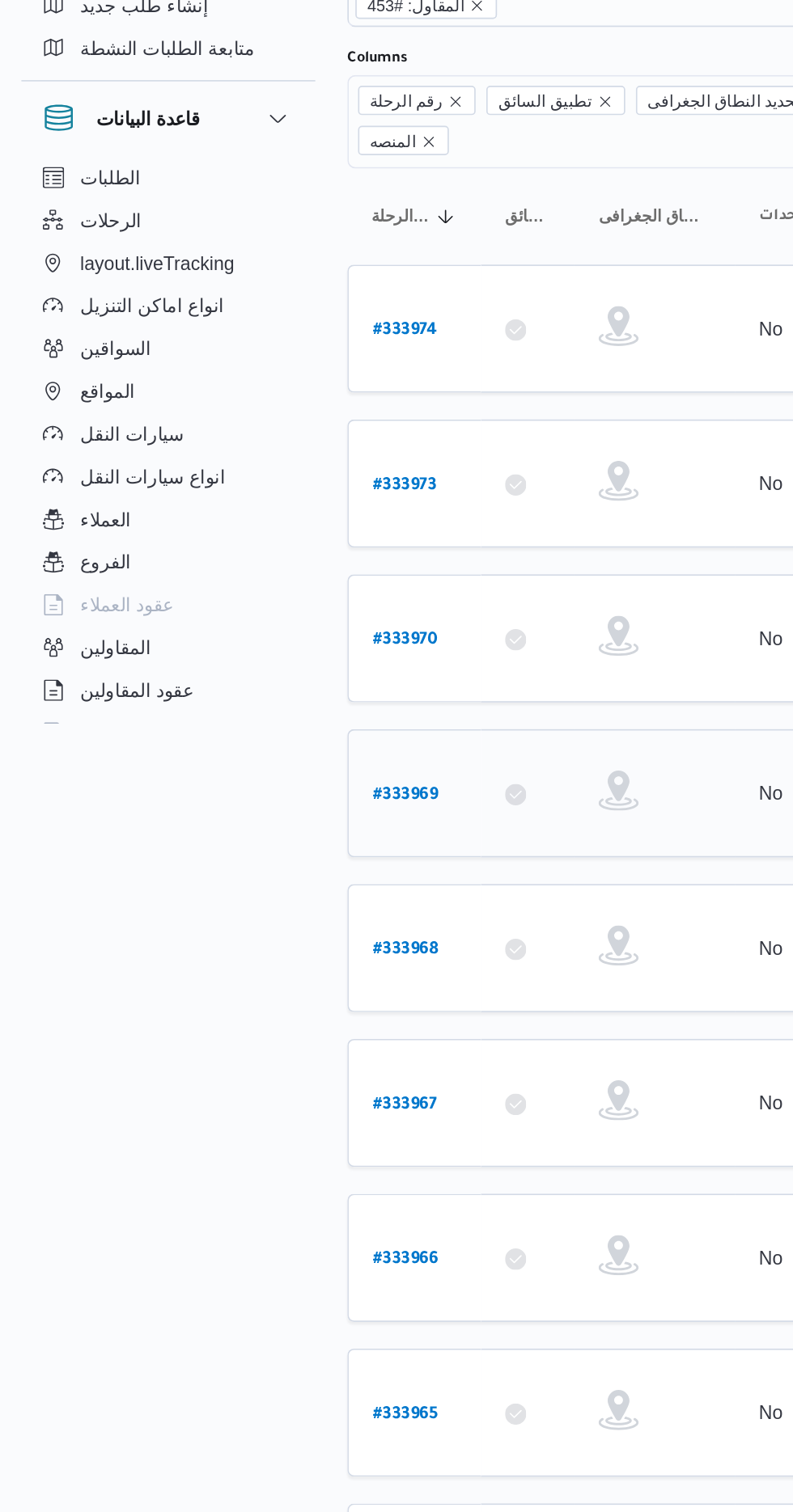
click at [251, 596] on b "# 333969" at bounding box center [245, 602] width 40 height 12
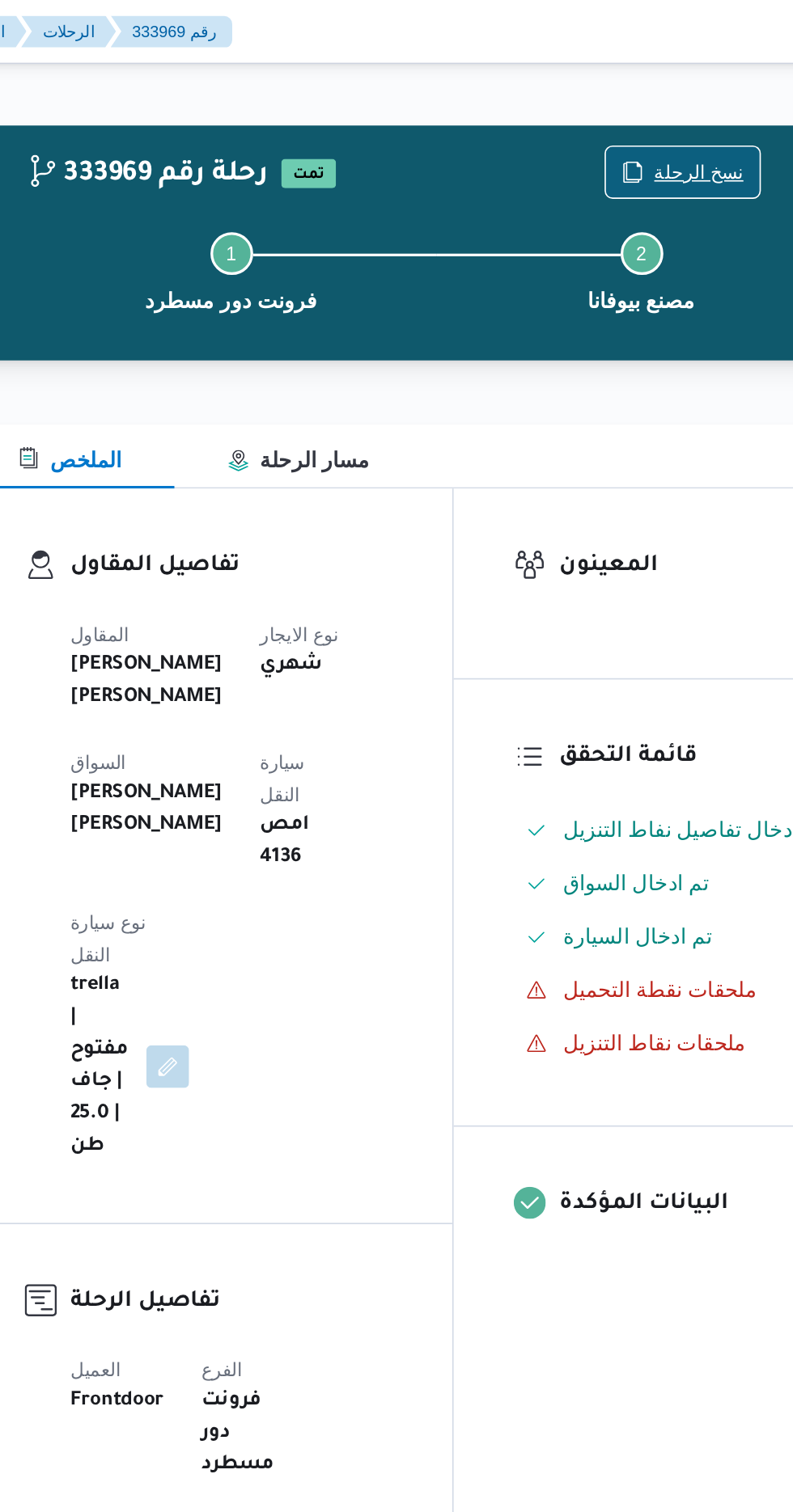
click at [644, 99] on span "نسخ الرحلة" at bounding box center [655, 105] width 54 height 19
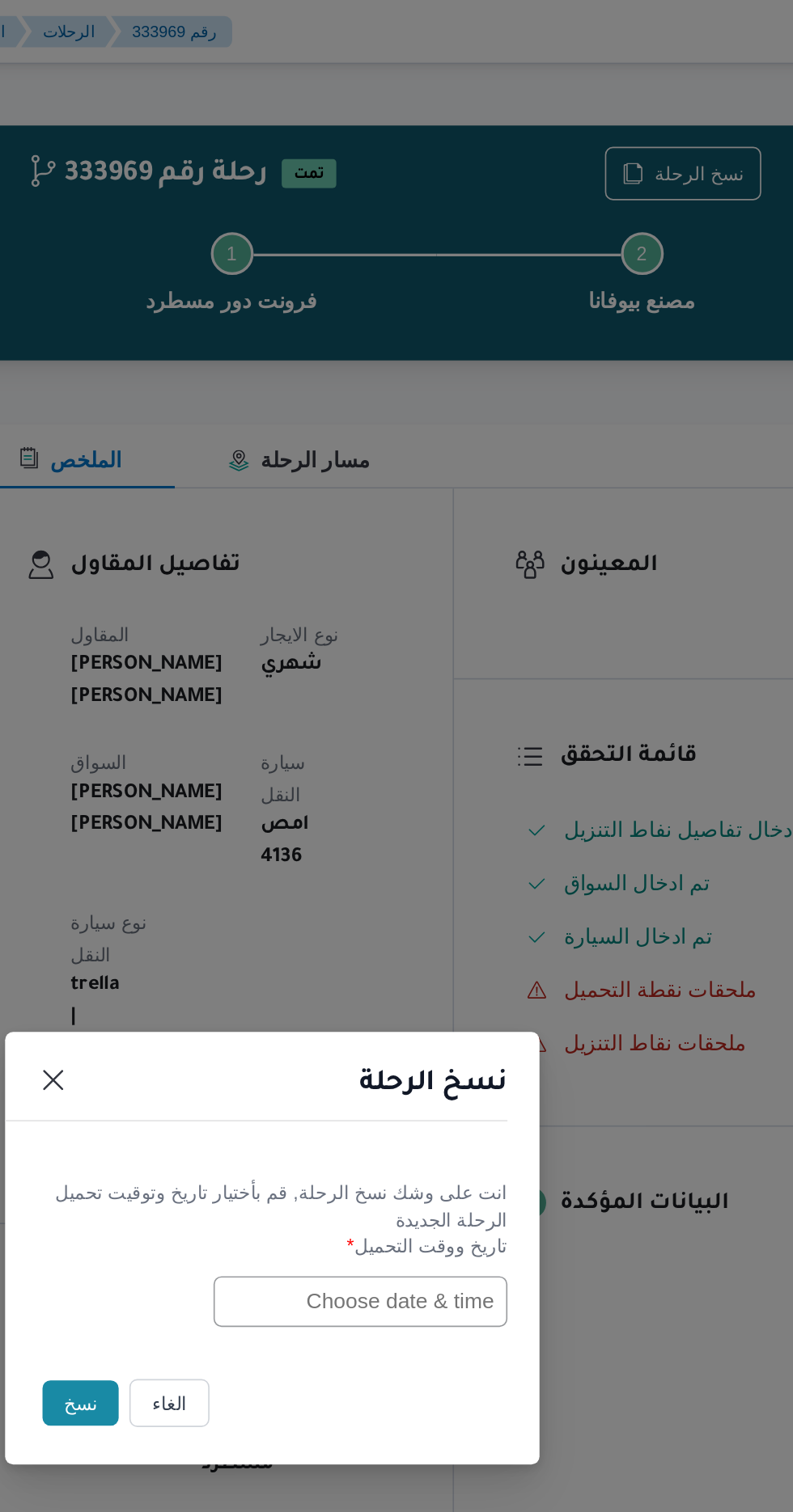
click at [417, 787] on input "text" at bounding box center [450, 789] width 178 height 31
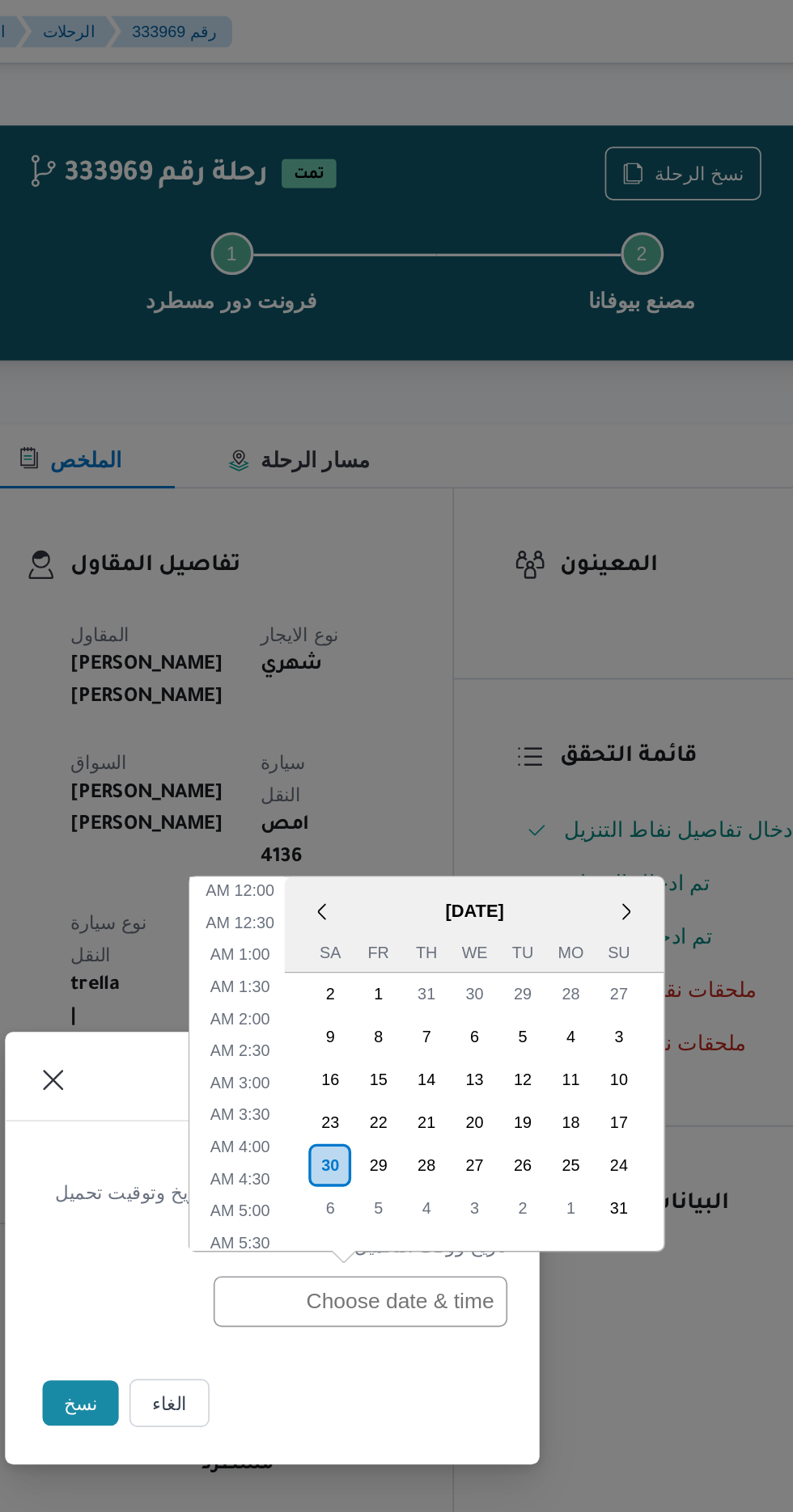
scroll to position [535, 0]
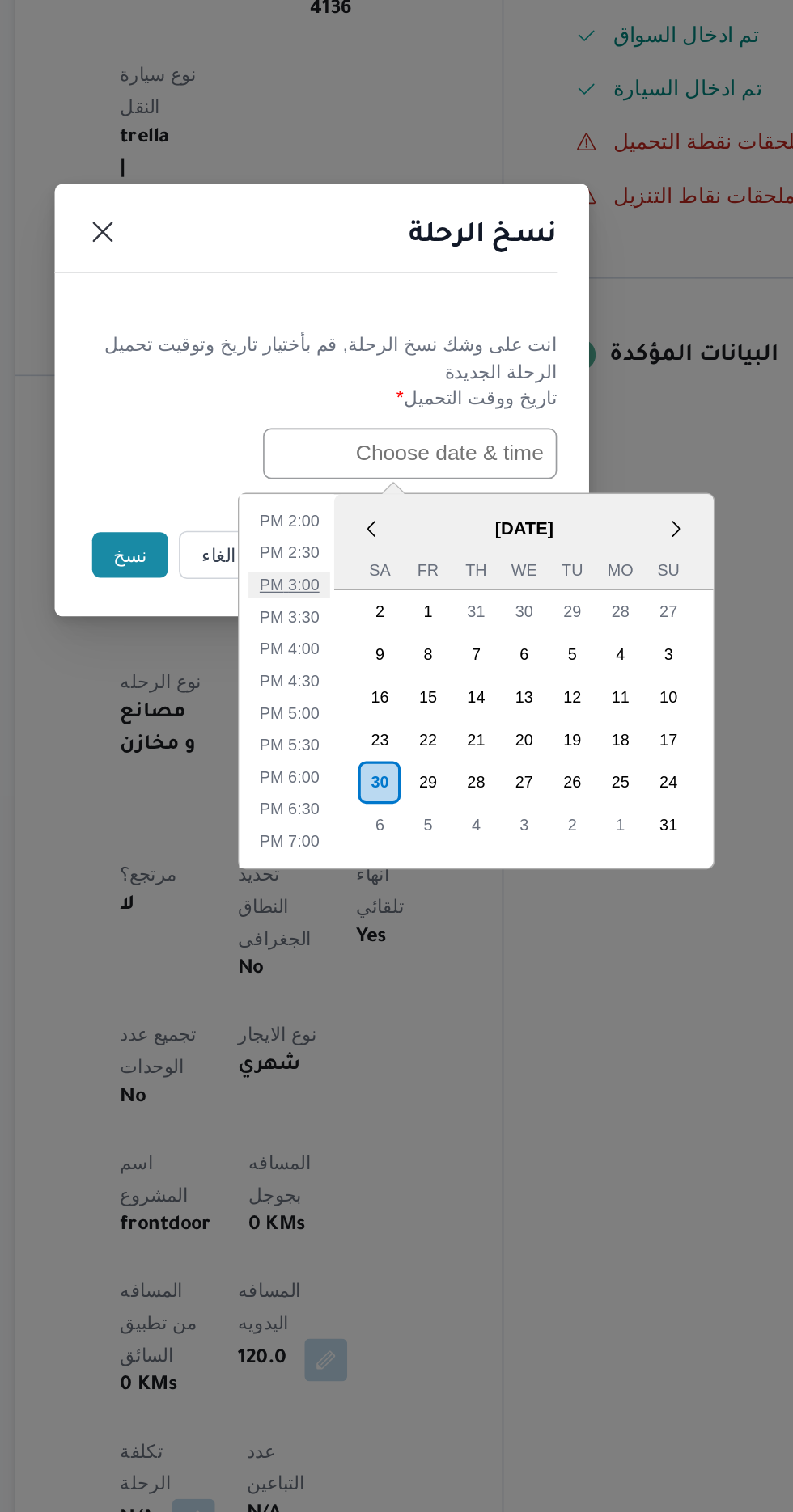
click at [381, 867] on li "3:00 PM" at bounding box center [376, 867] width 49 height 16
type input "[DATE] 3:00PM"
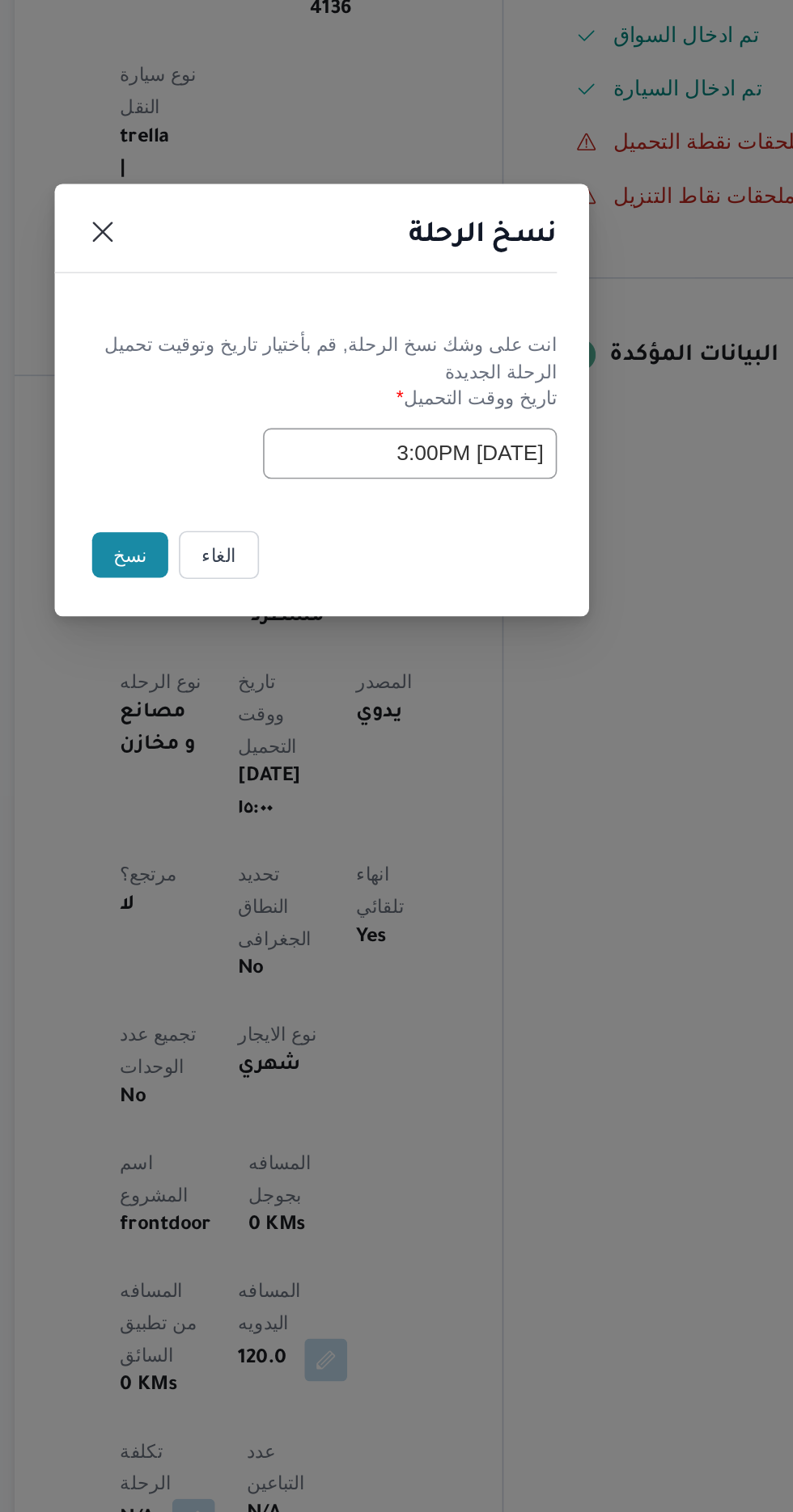
click at [270, 855] on button "نسخ" at bounding box center [280, 850] width 47 height 27
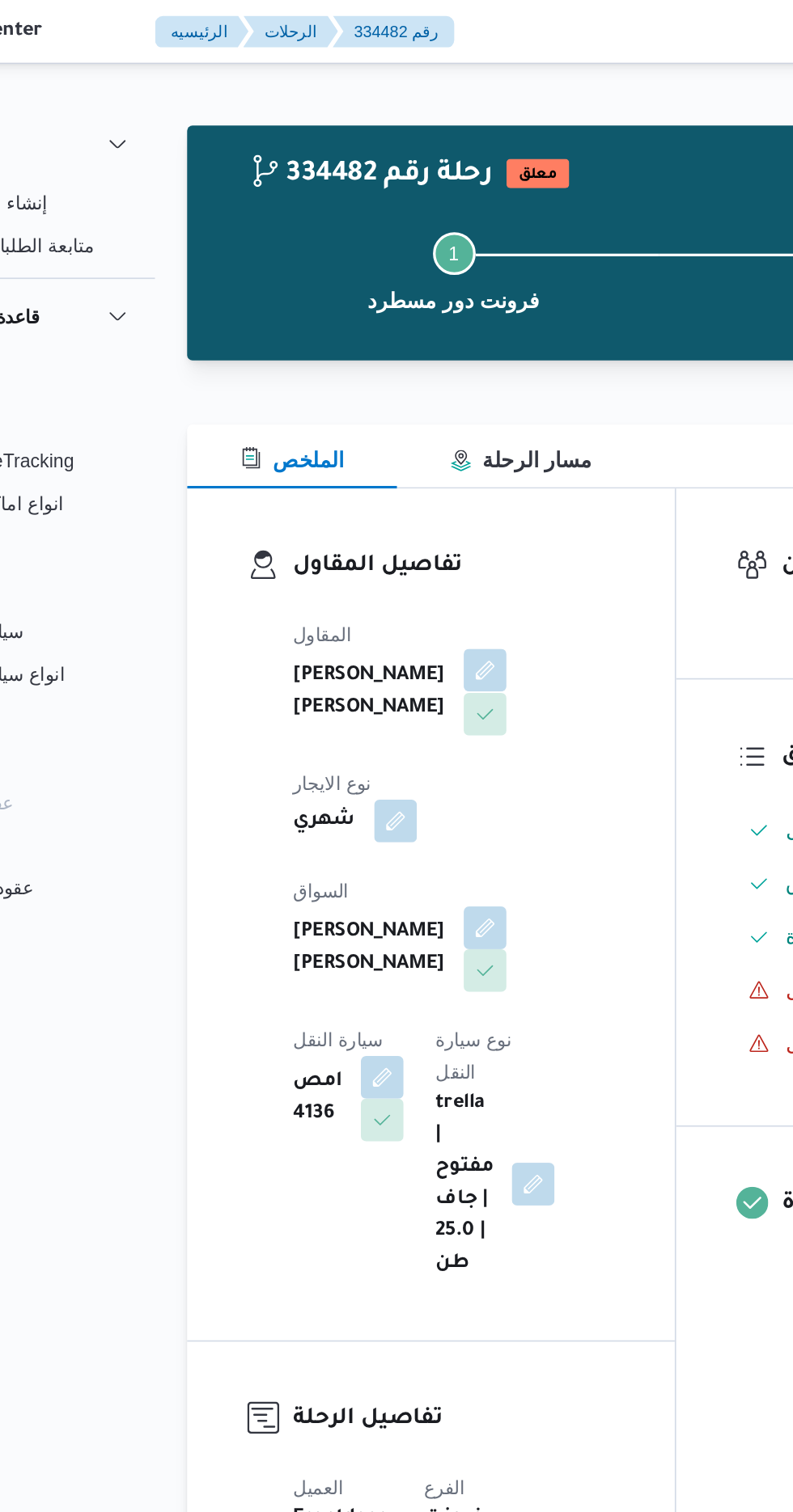
click at [378, 419] on button "button" at bounding box center [391, 406] width 26 height 26
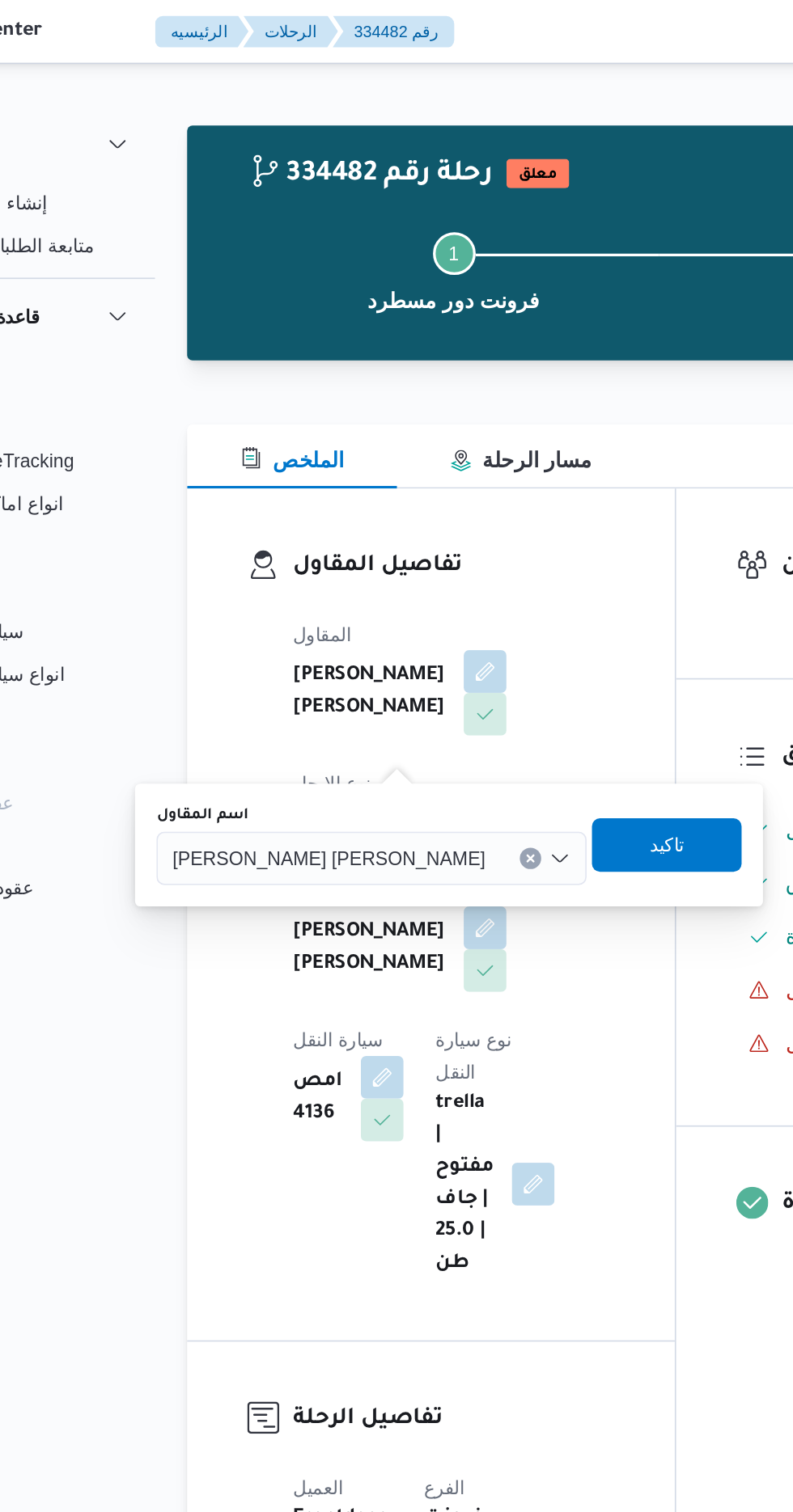
click at [397, 520] on input "اسم المقاول" at bounding box center [398, 520] width 2 height 19
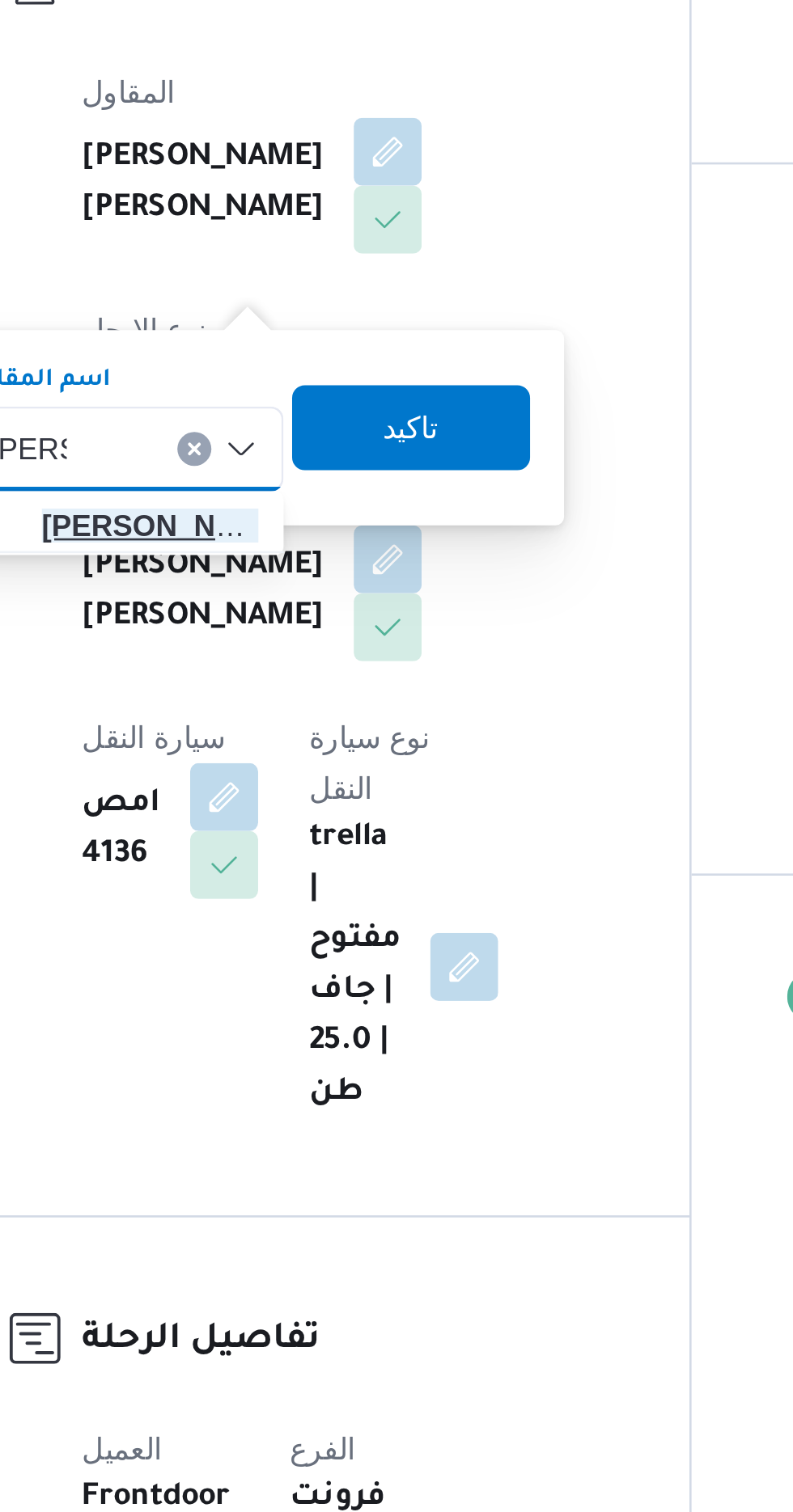
type input "[PERSON_NAME]"
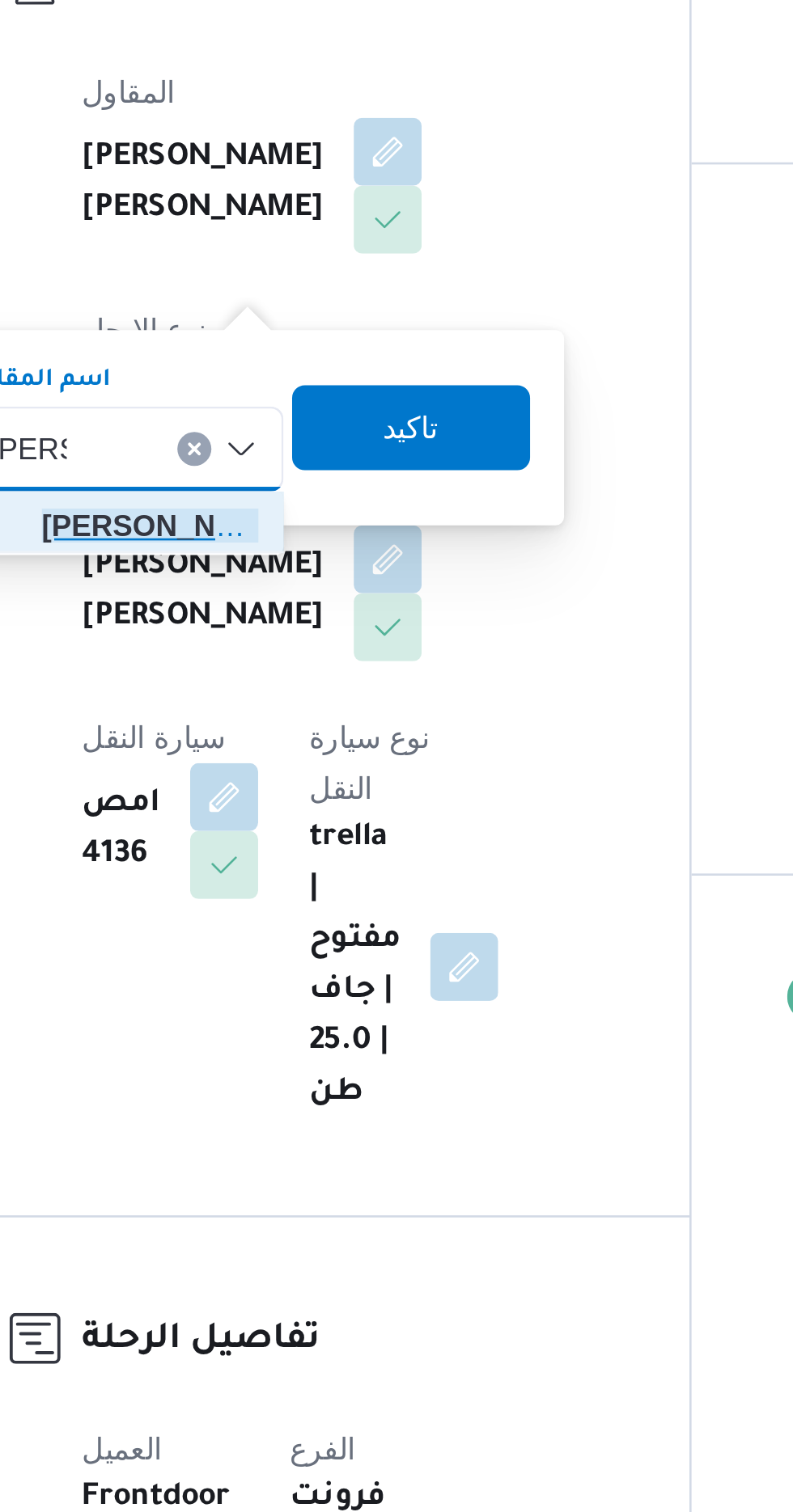
click at [319, 551] on span "هانى م جدى [PERSON_NAME]" at bounding box center [300, 550] width 82 height 19
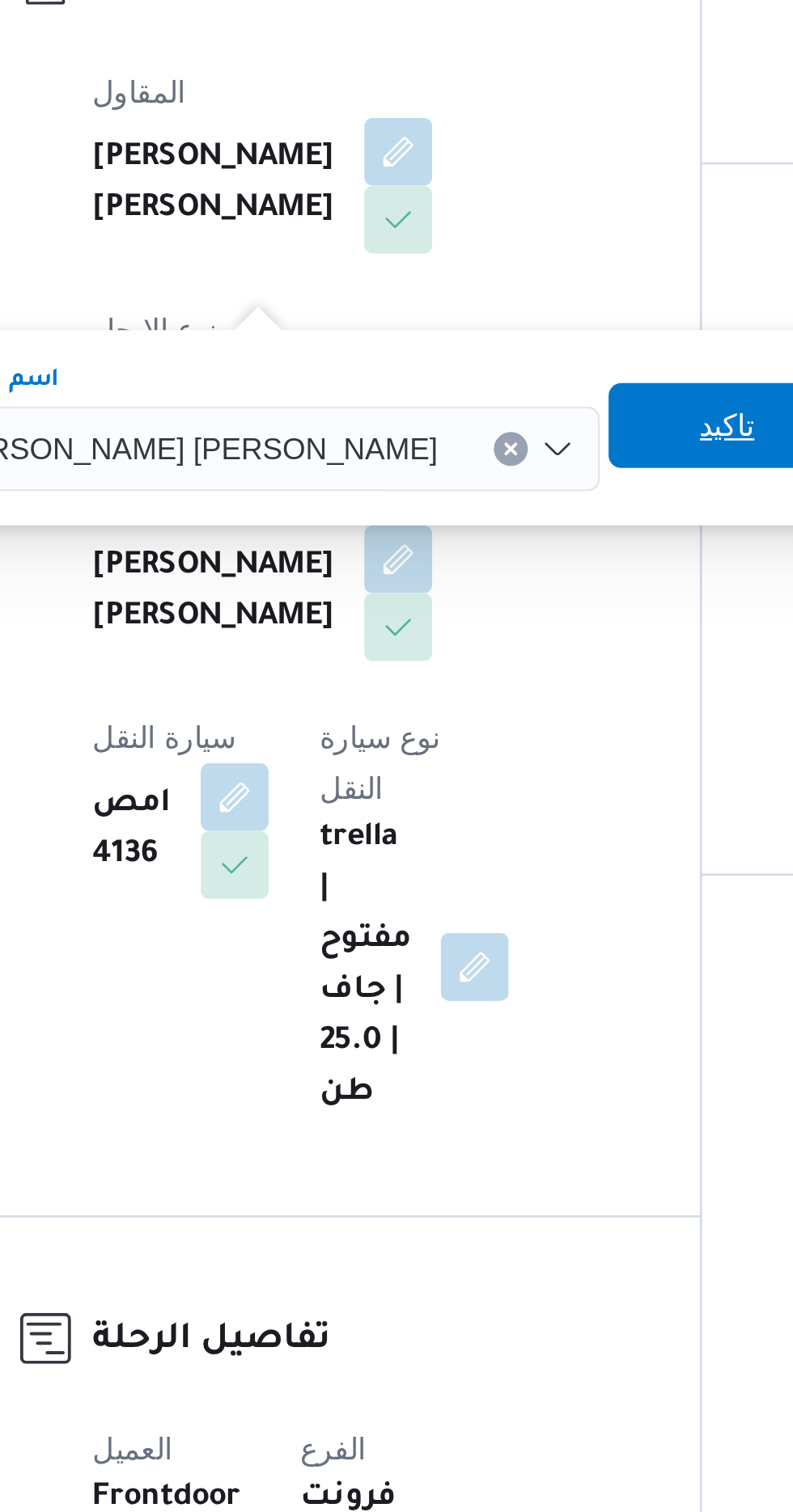
click at [506, 516] on span "تاكيد" at bounding box center [517, 511] width 21 height 19
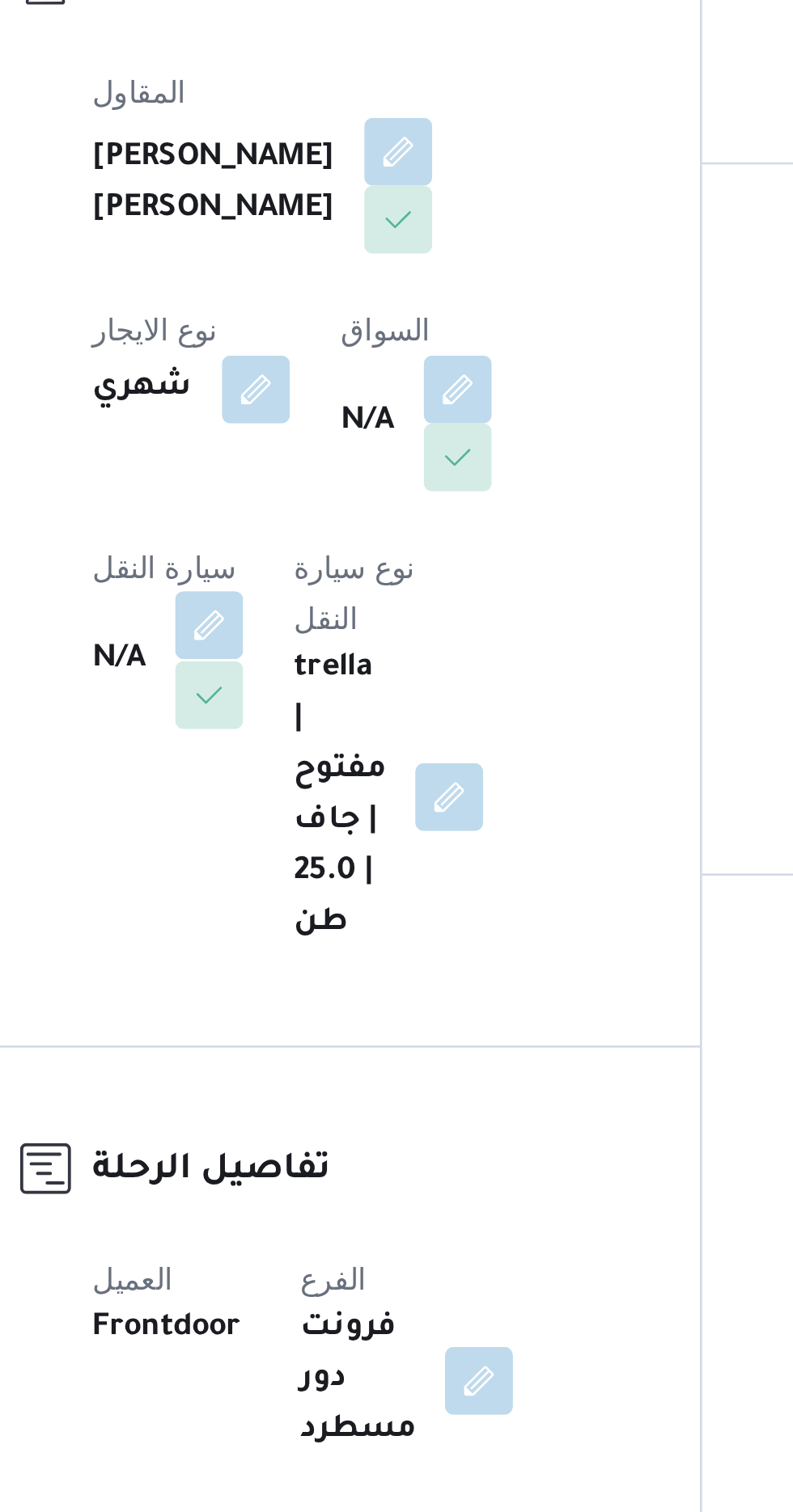
click at [332, 574] on button "button" at bounding box center [318, 586] width 26 height 26
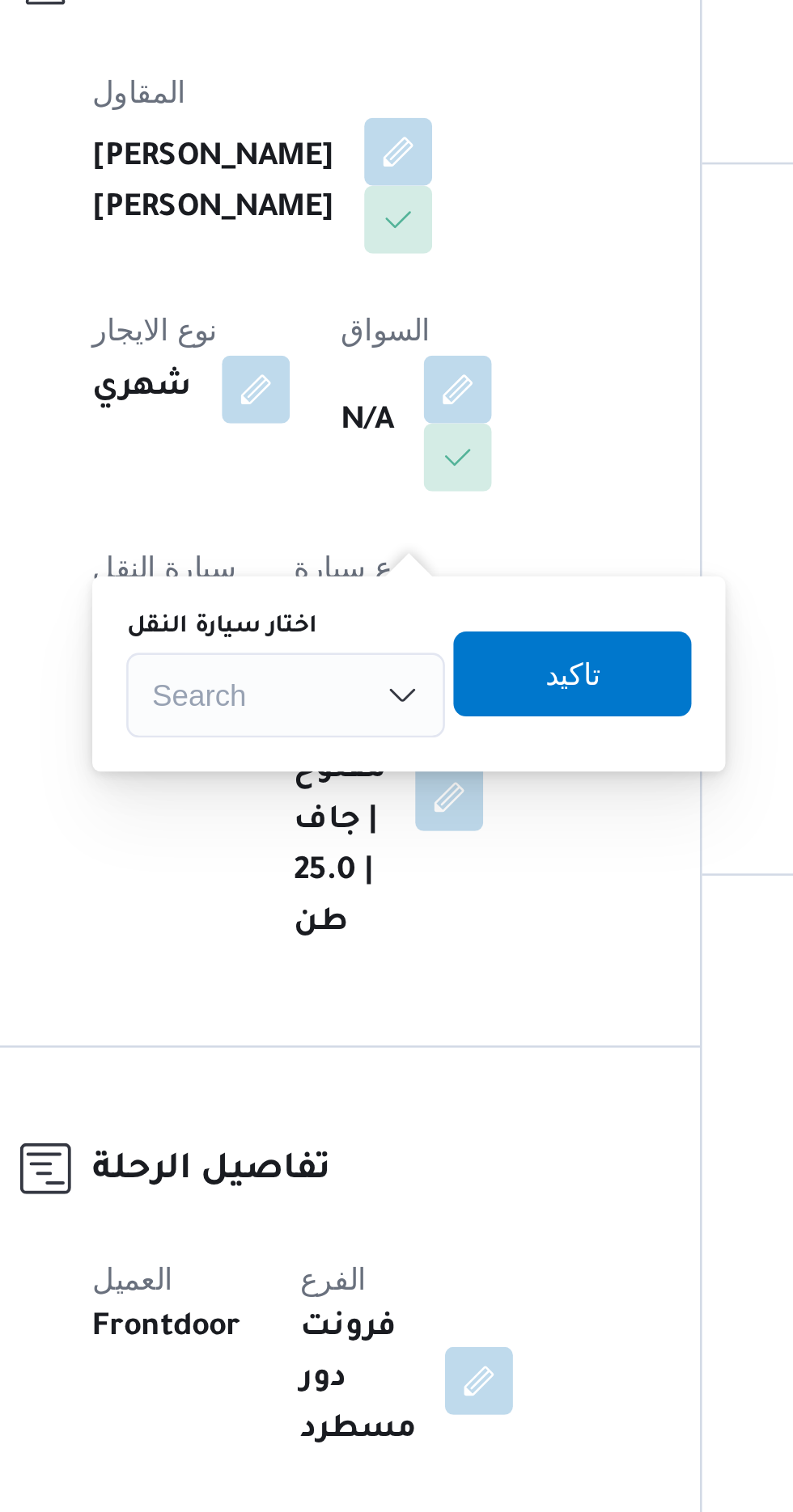
click at [369, 615] on div "Search" at bounding box center [347, 614] width 121 height 32
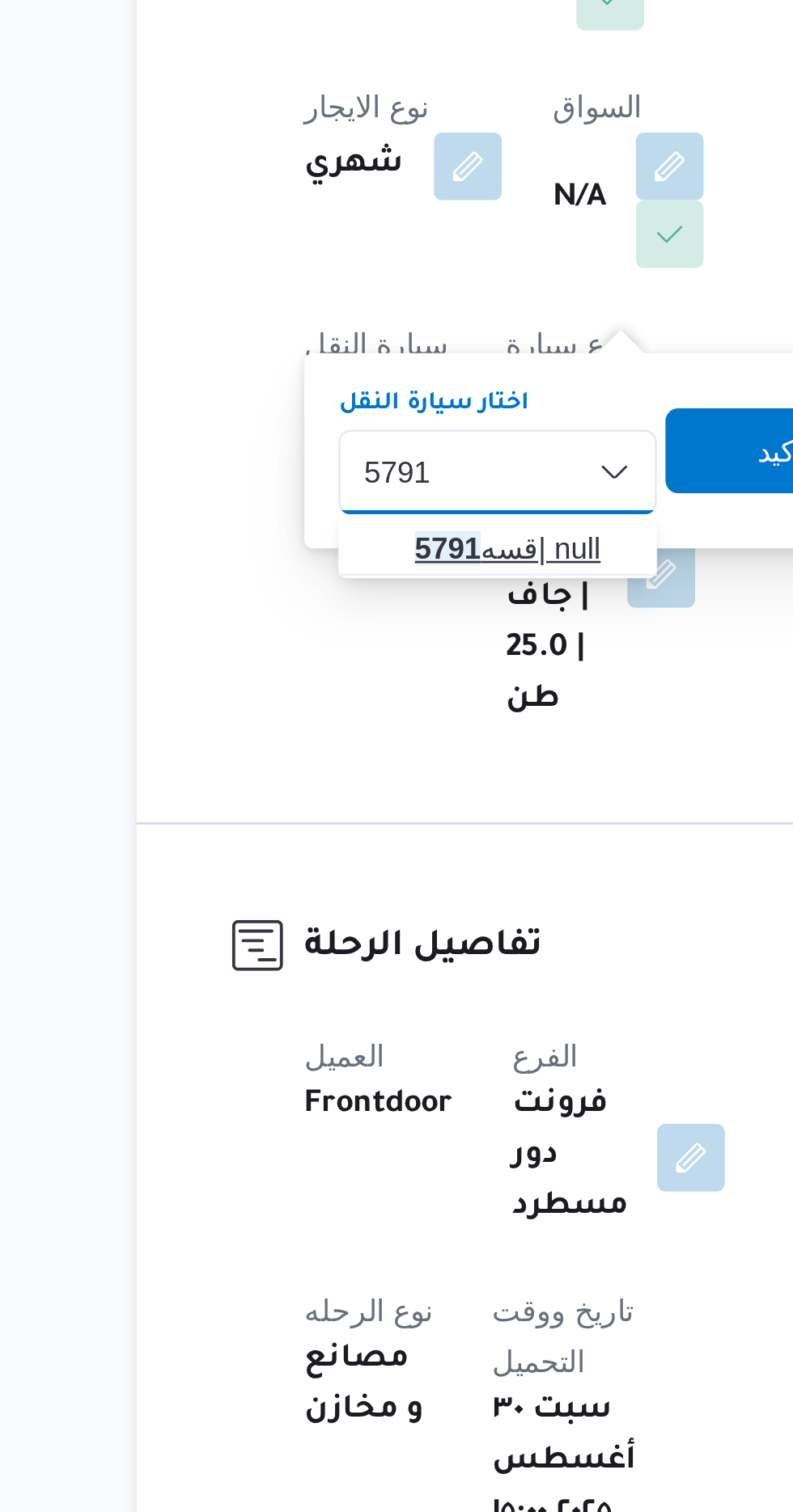
type input "5791"
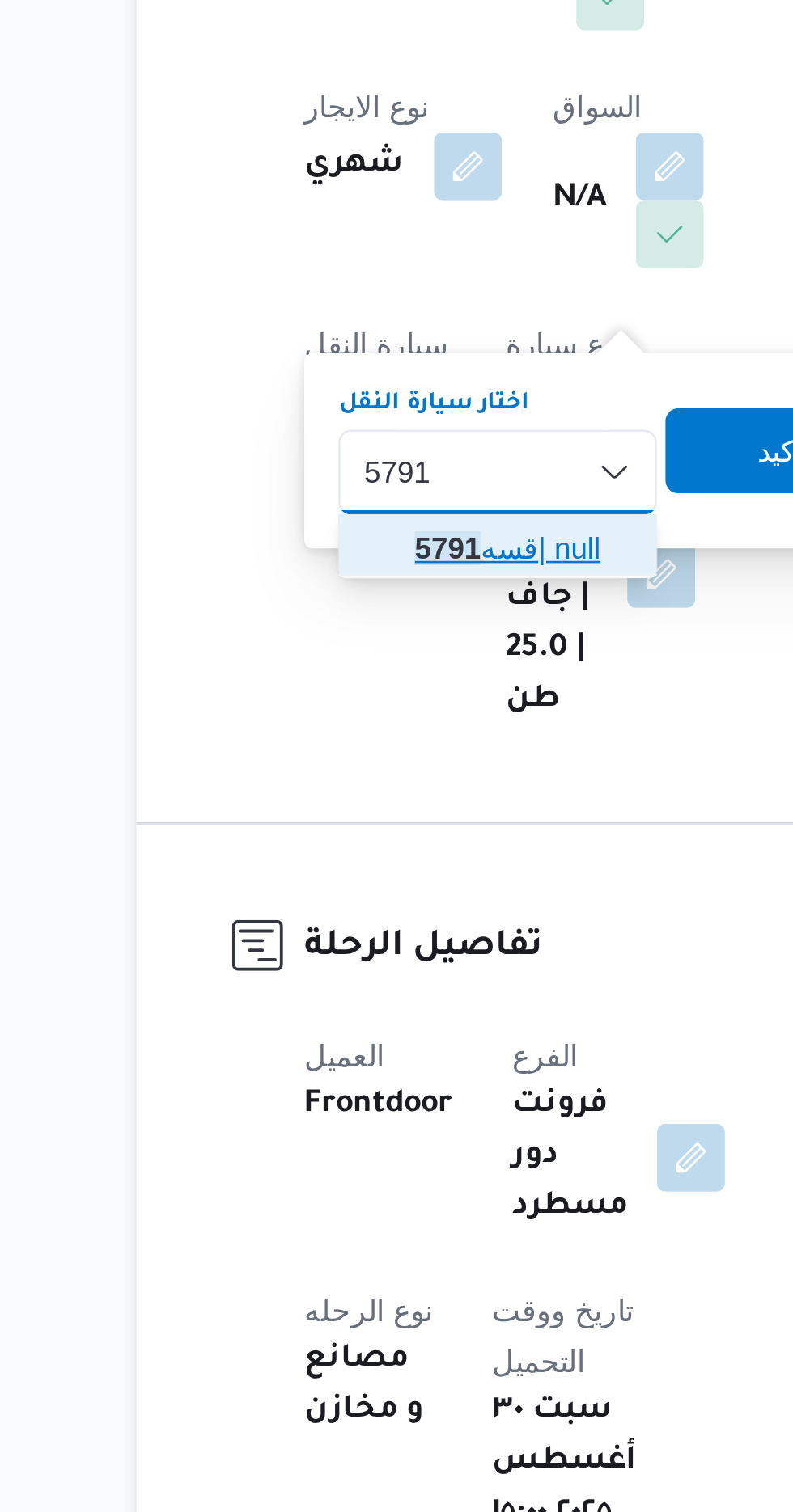
click at [360, 642] on span "قسه 5791 | null" at bounding box center [357, 643] width 82 height 19
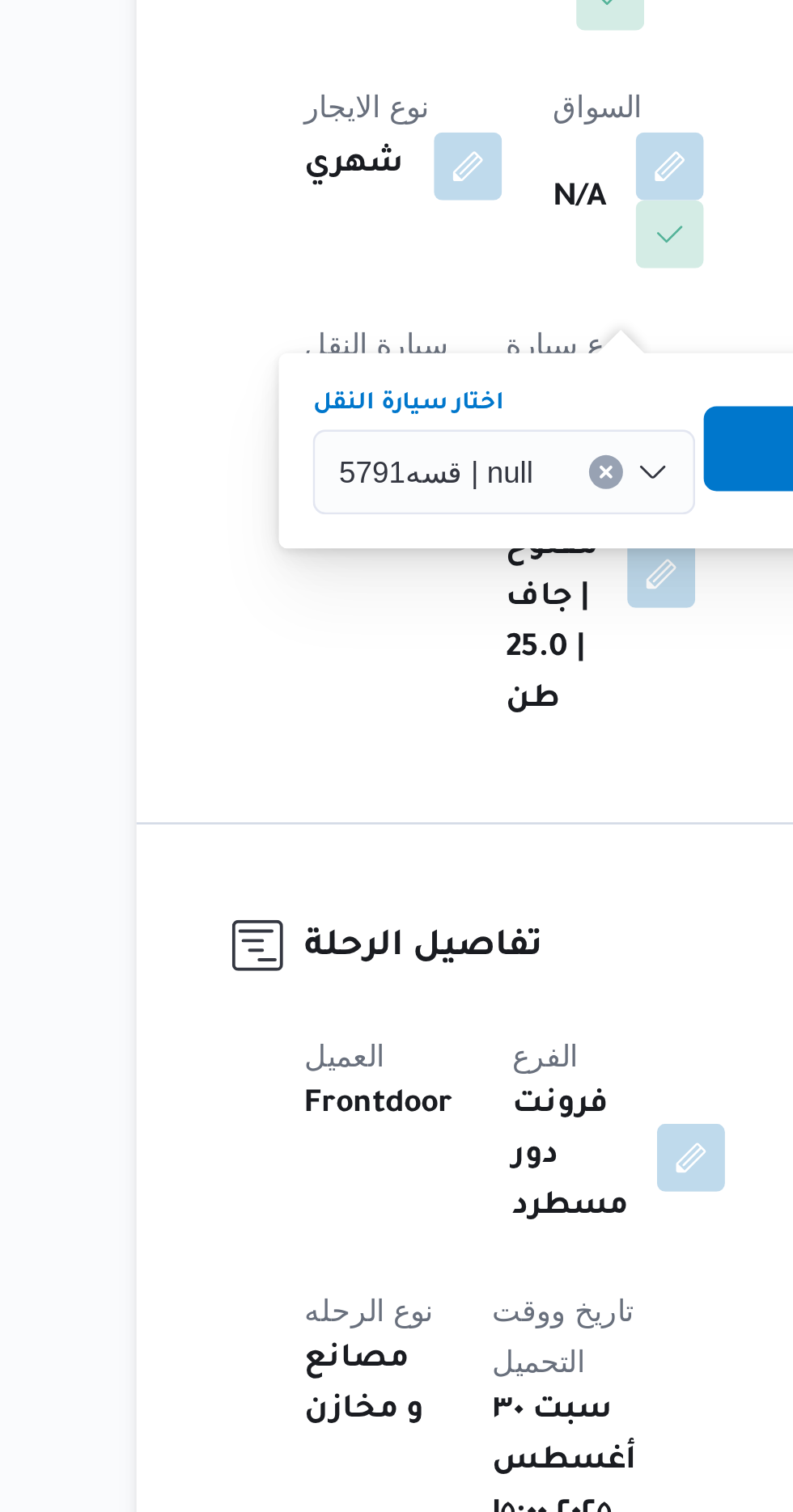
click at [450, 610] on span "تاكيد" at bounding box center [471, 604] width 90 height 32
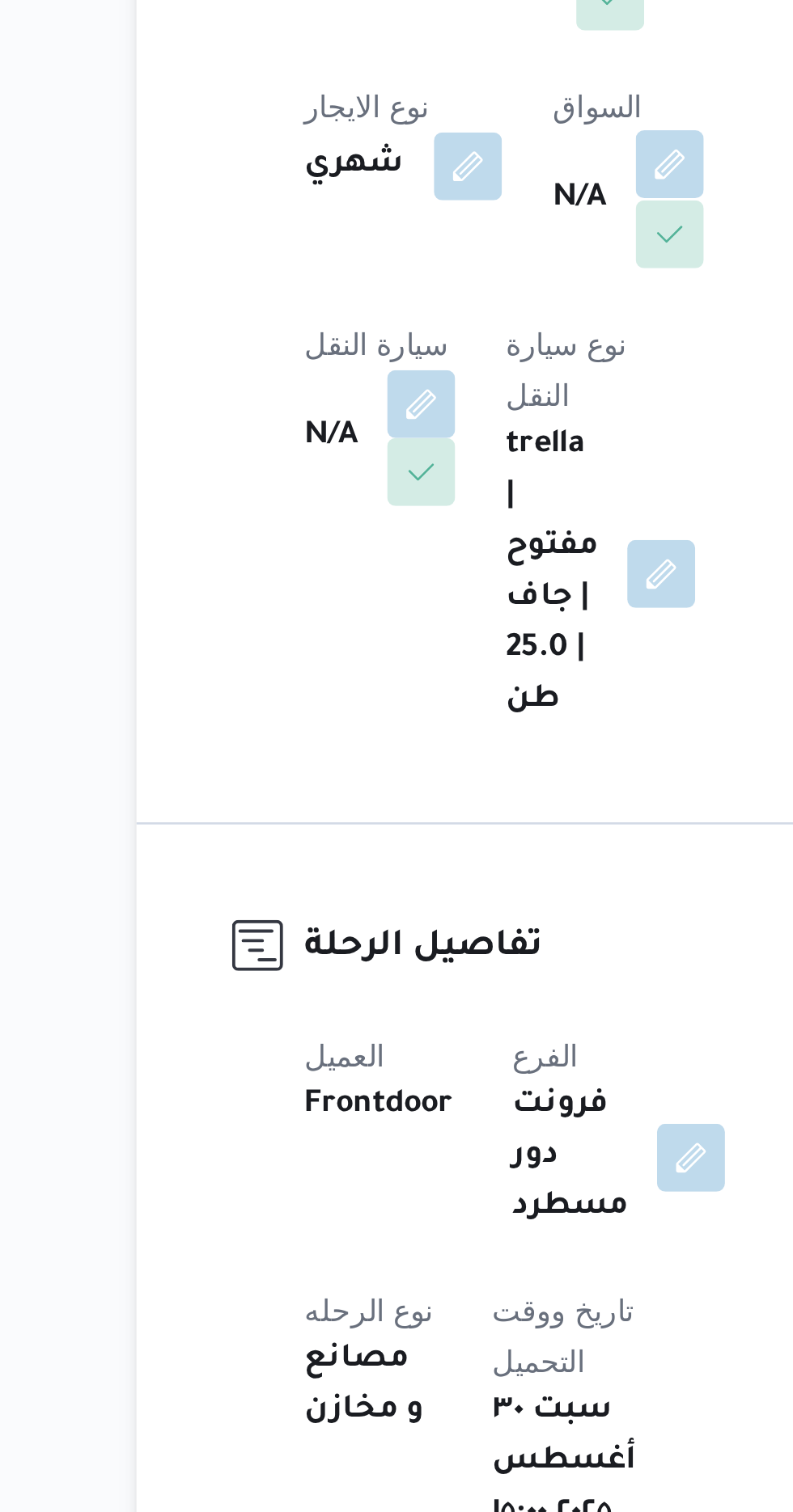
click at [400, 510] on button "button" at bounding box center [413, 496] width 26 height 26
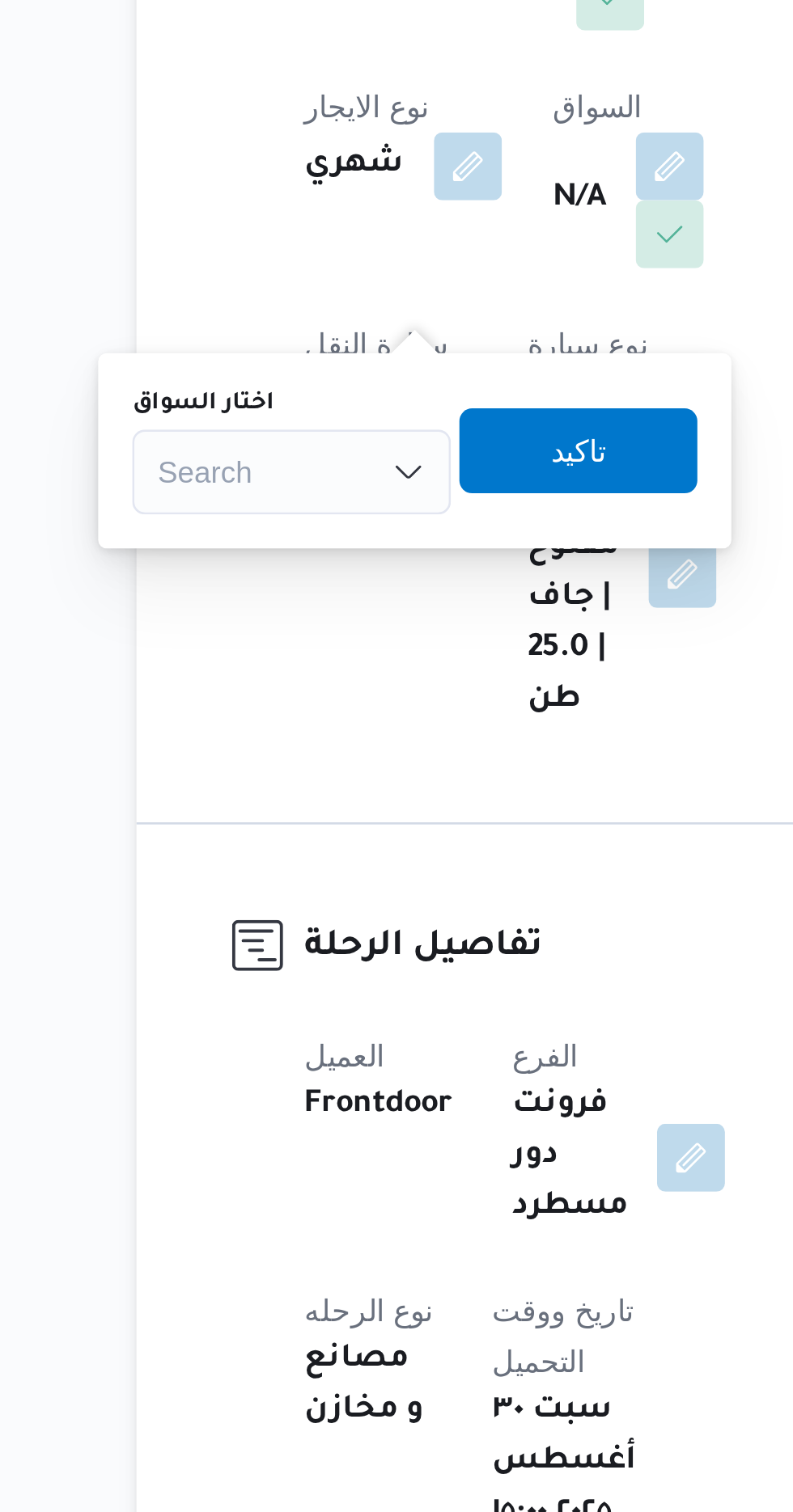
click at [286, 606] on div "Search" at bounding box center [269, 614] width 121 height 32
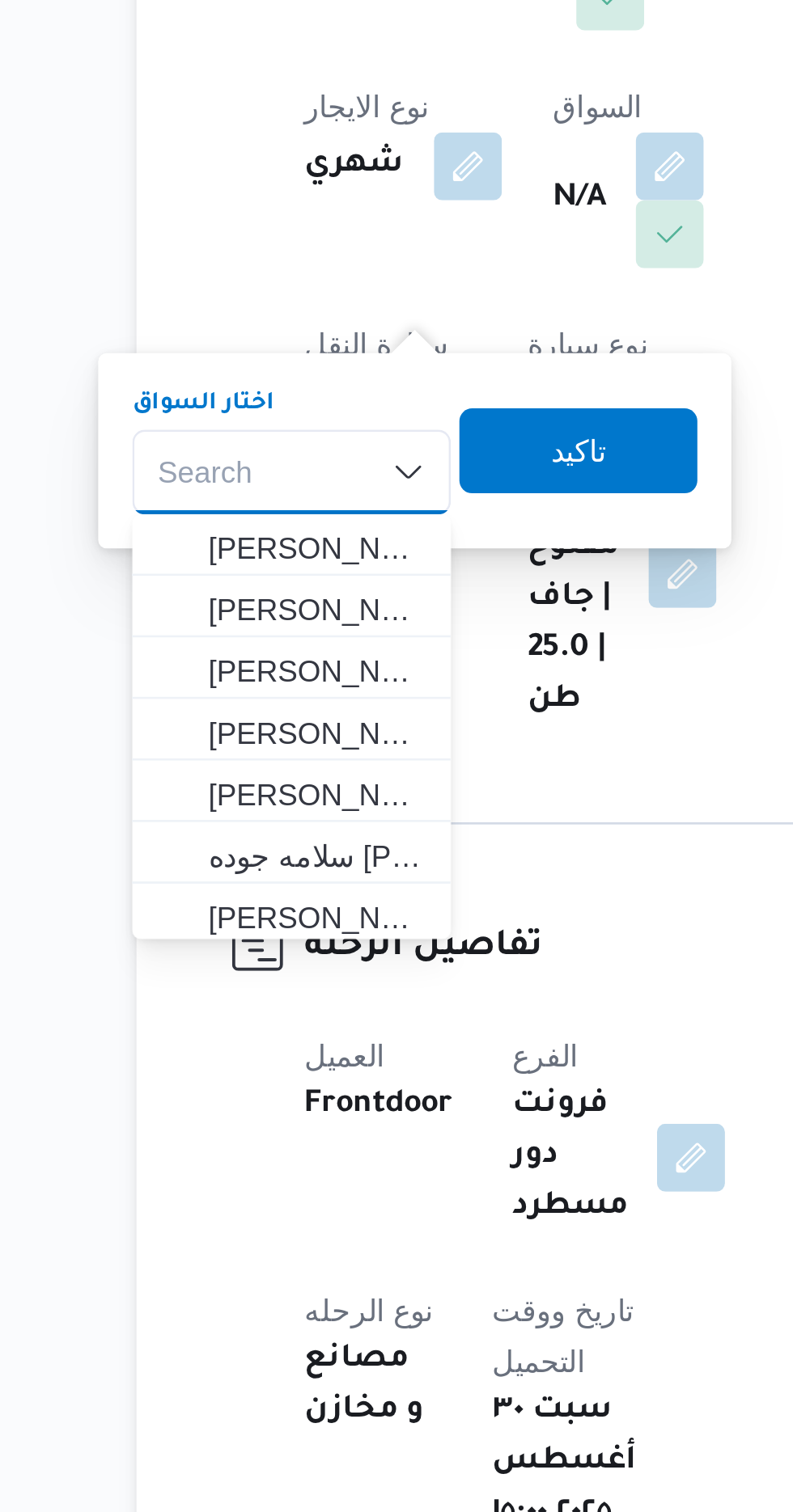
type input "ا"
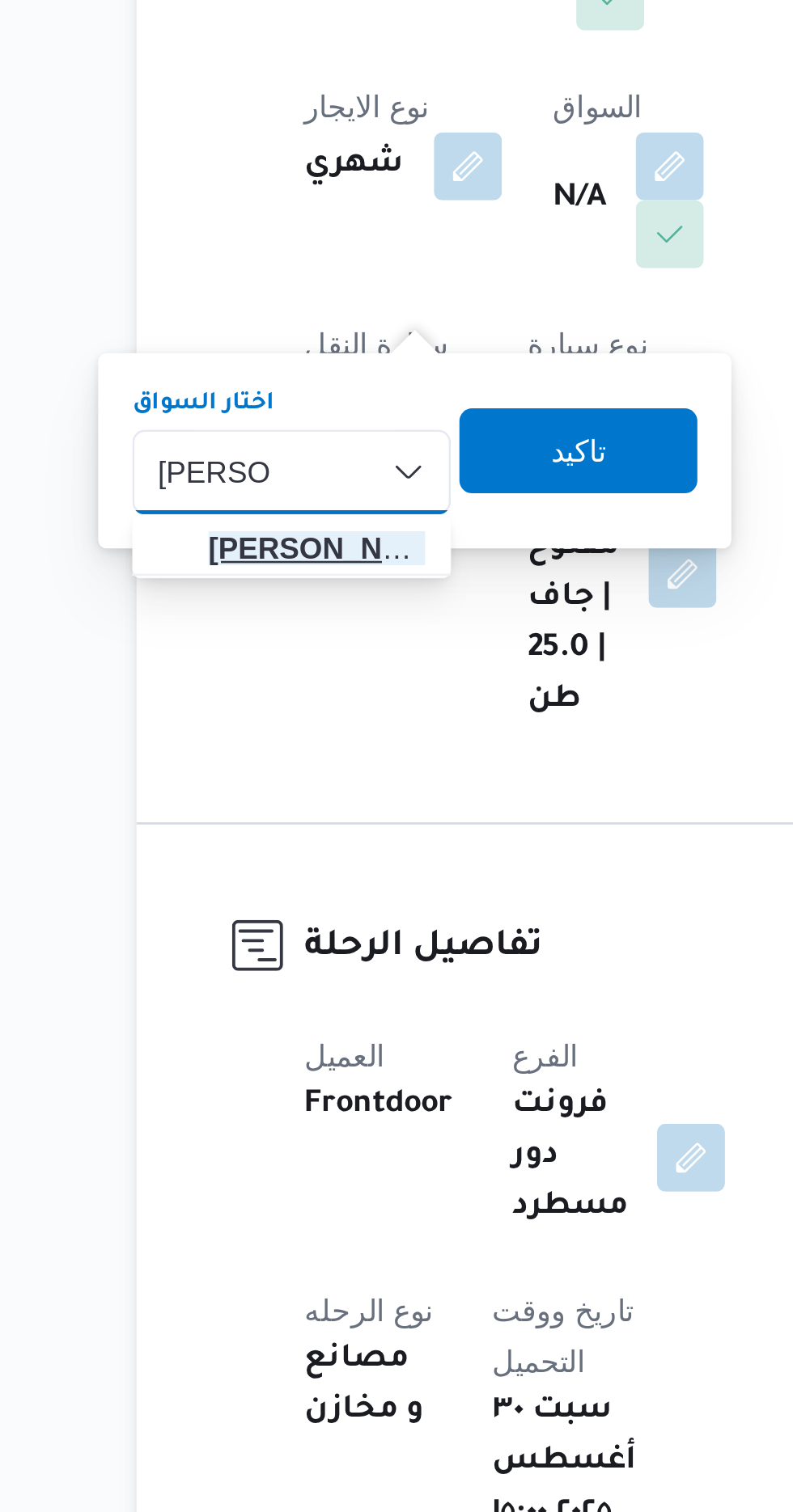
type input "[PERSON_NAME]"
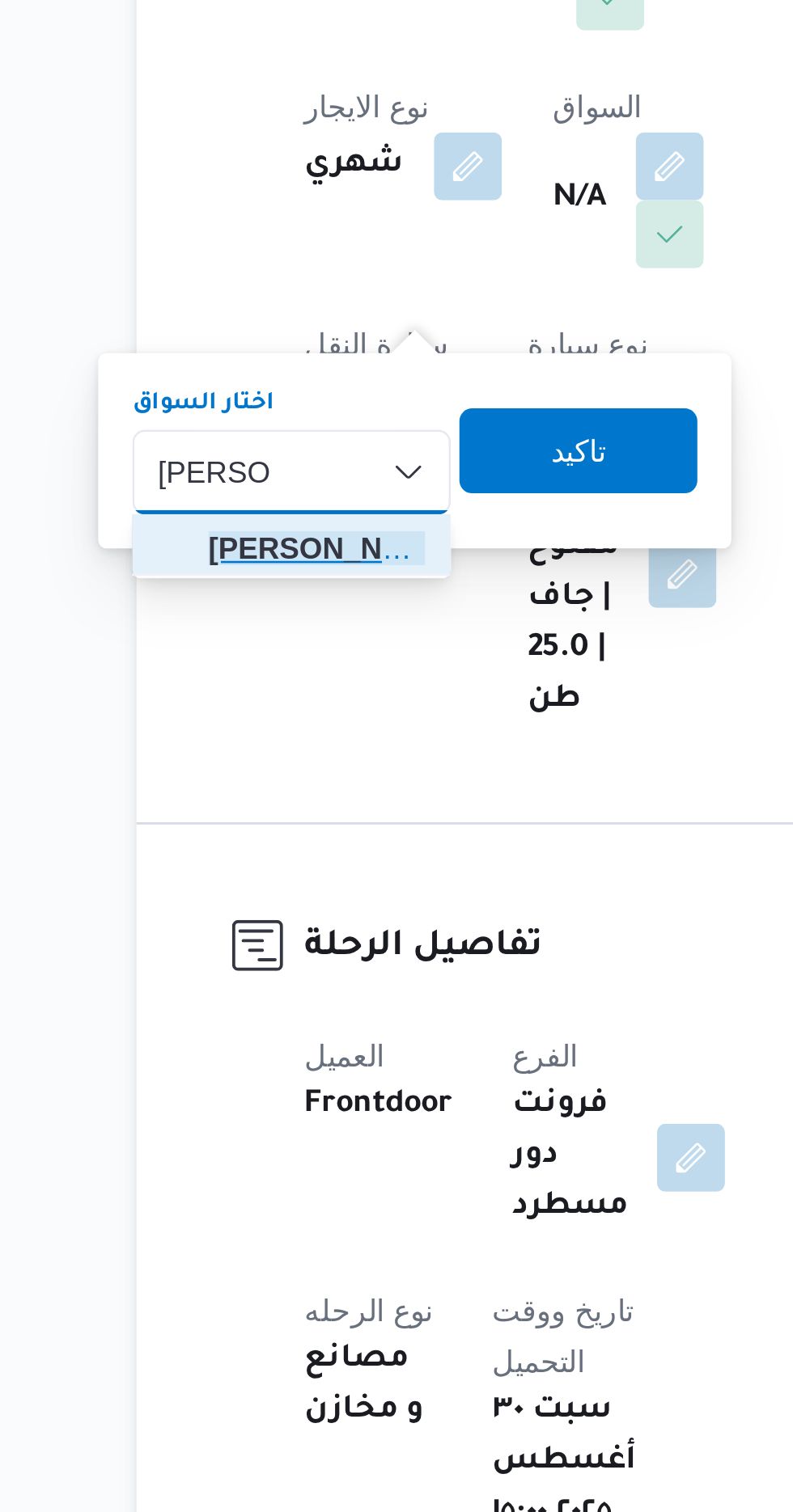
click at [291, 646] on span "[PERSON_NAME] ان [PERSON_NAME]" at bounding box center [278, 643] width 82 height 19
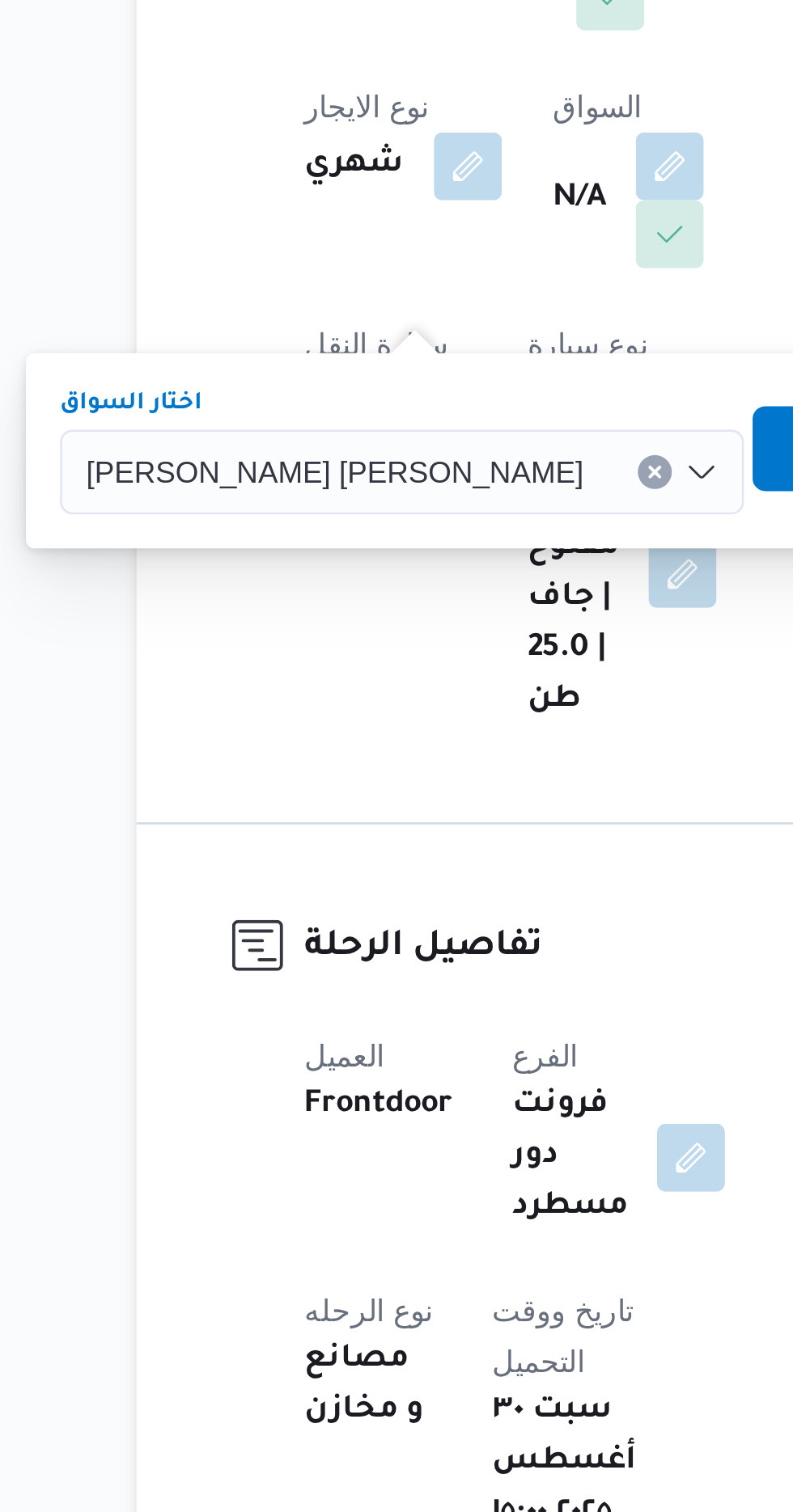
click at [480, 610] on span "تاكيد" at bounding box center [491, 605] width 21 height 19
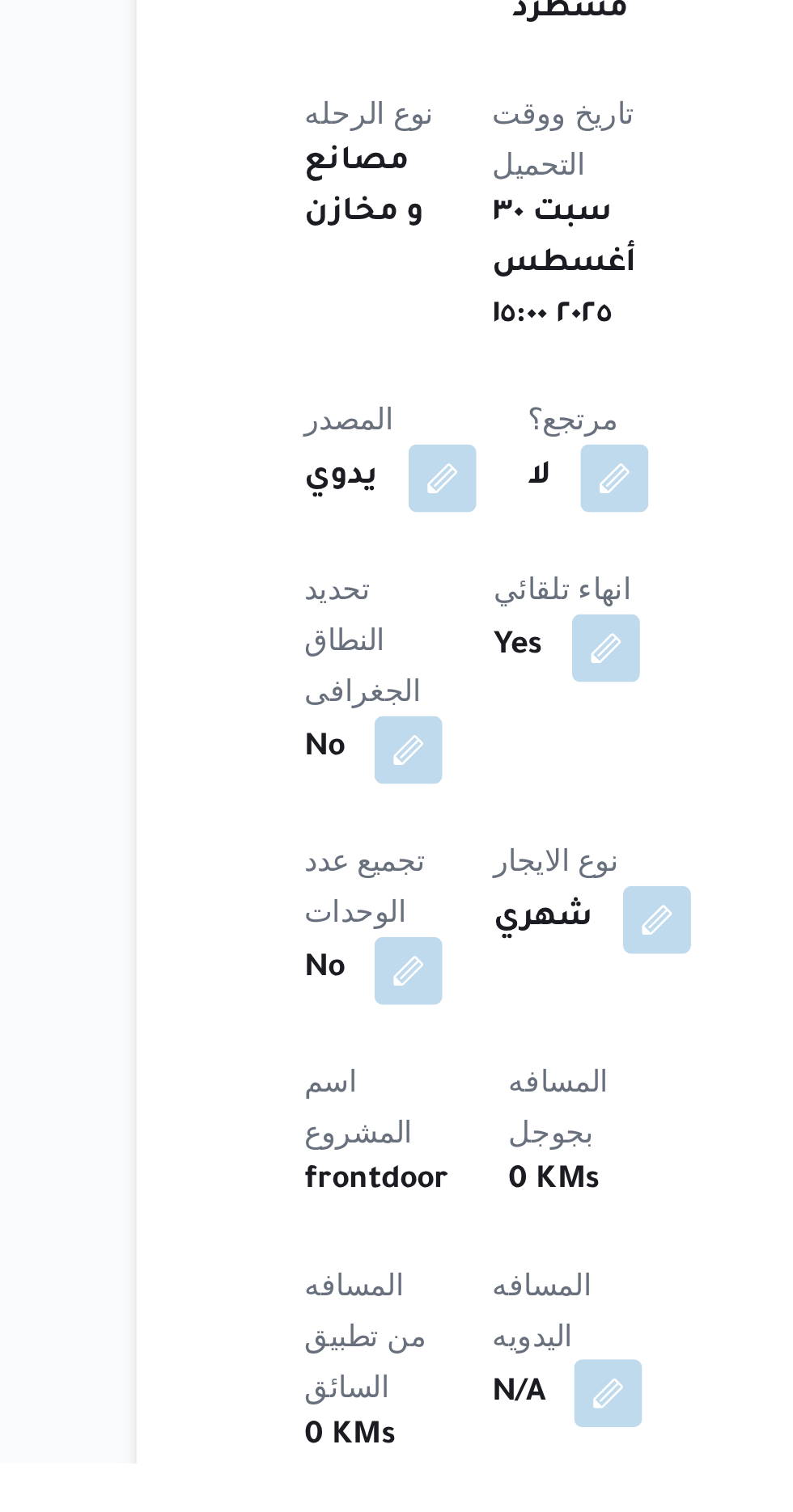
click at [377, 1473] on button "button" at bounding box center [390, 1486] width 26 height 26
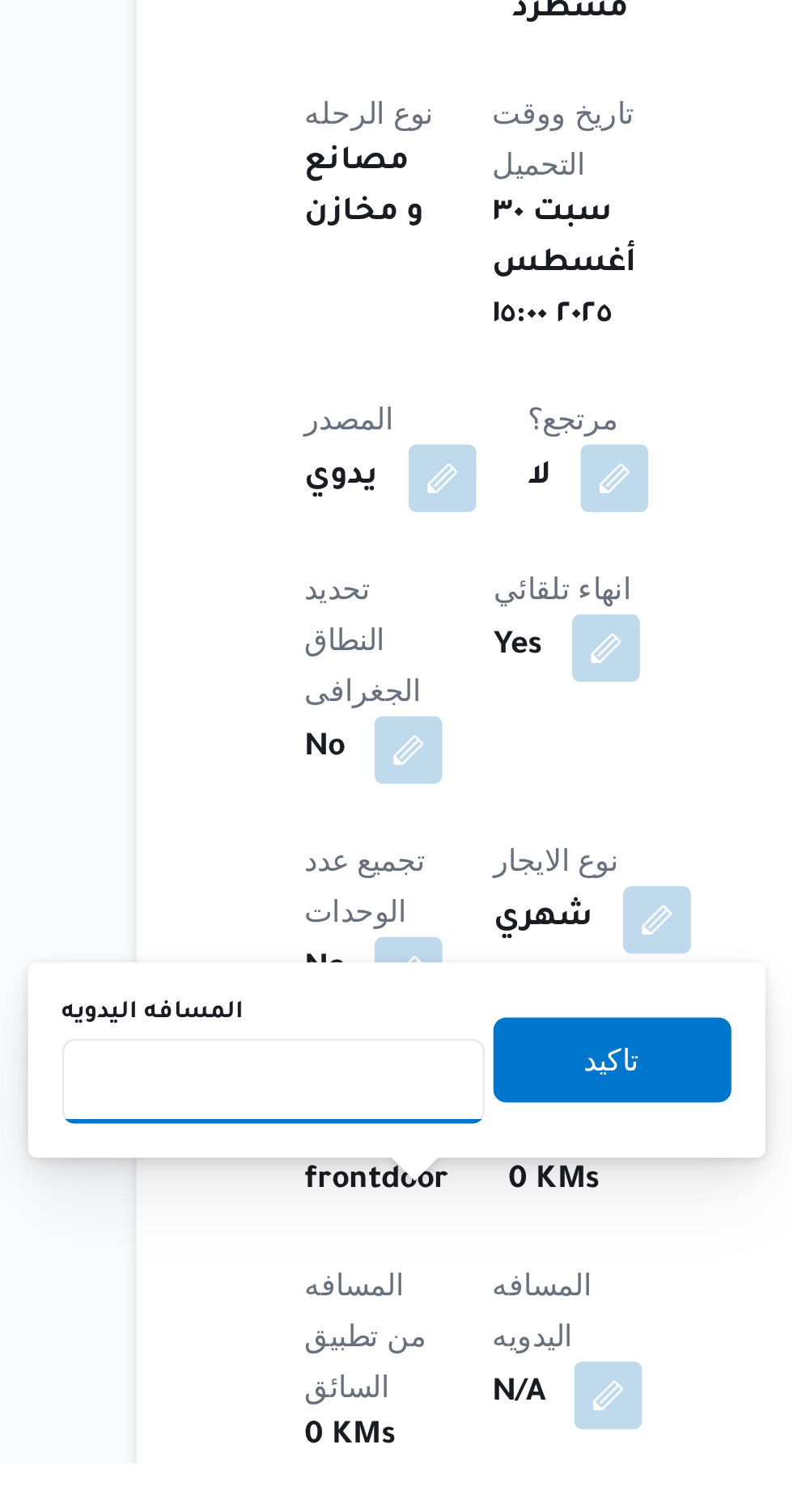
click at [238, 1365] on input "المسافه اليدويه" at bounding box center [263, 1367] width 161 height 32
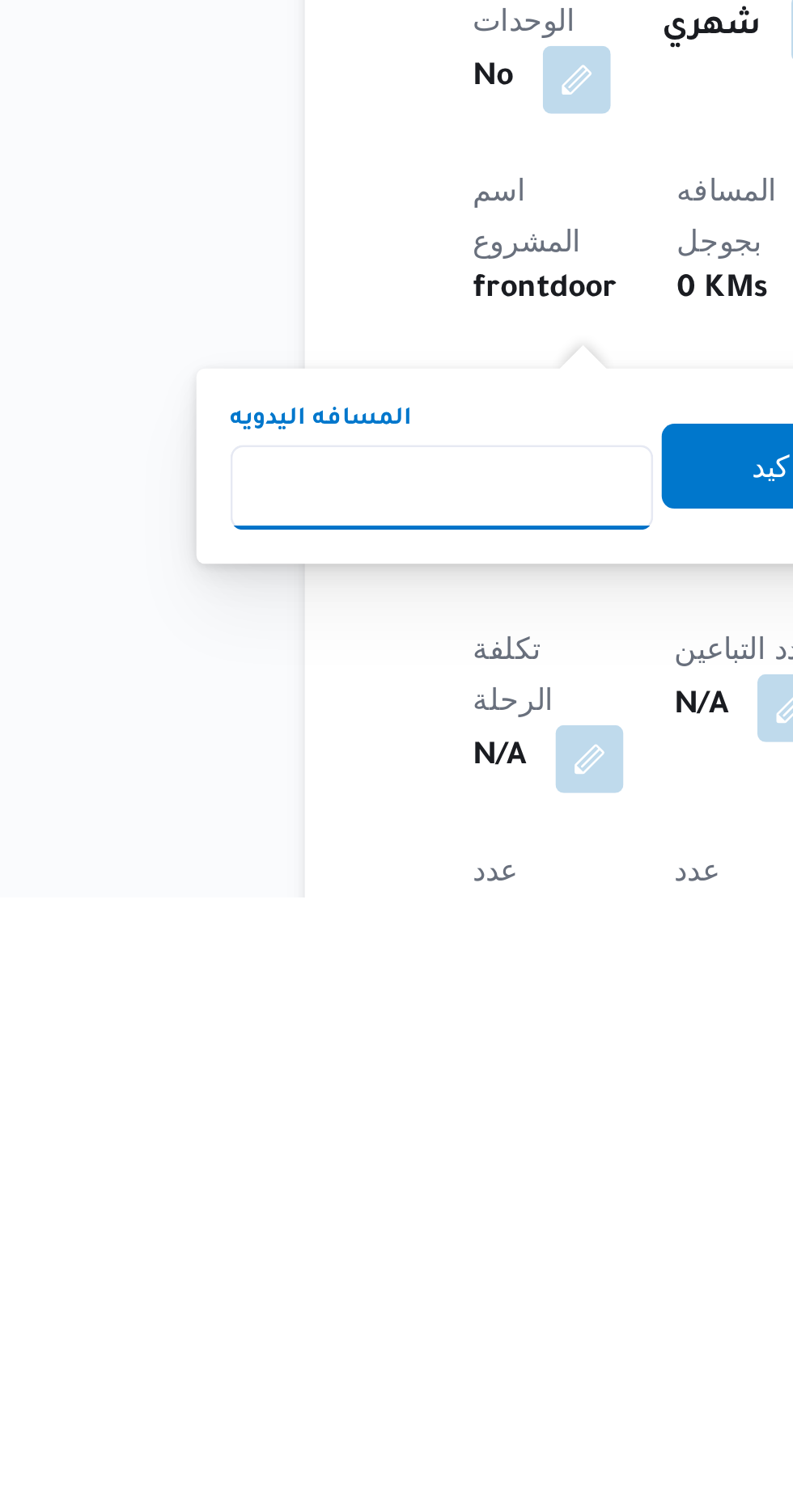
scroll to position [138, 0]
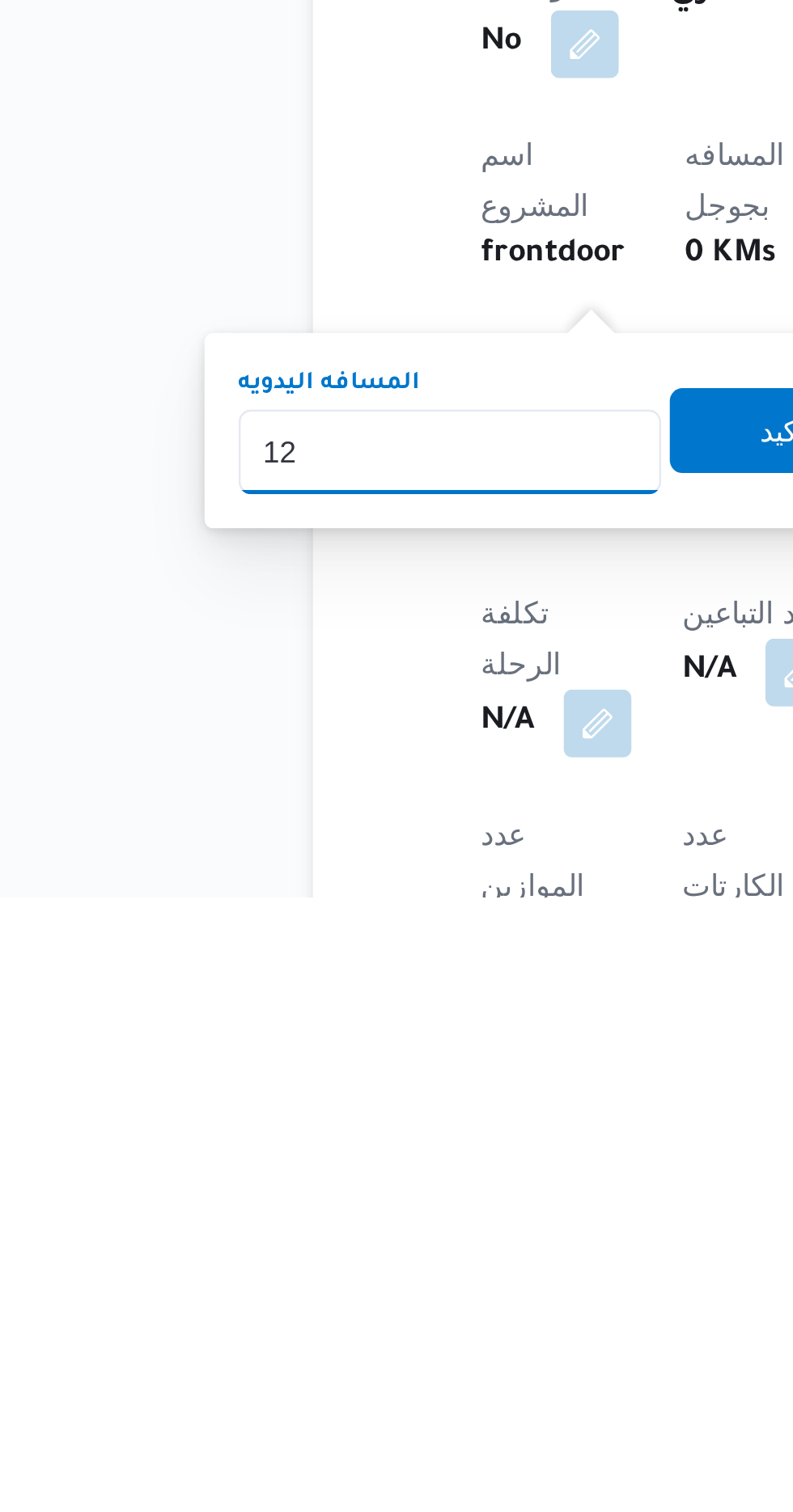
type input "120"
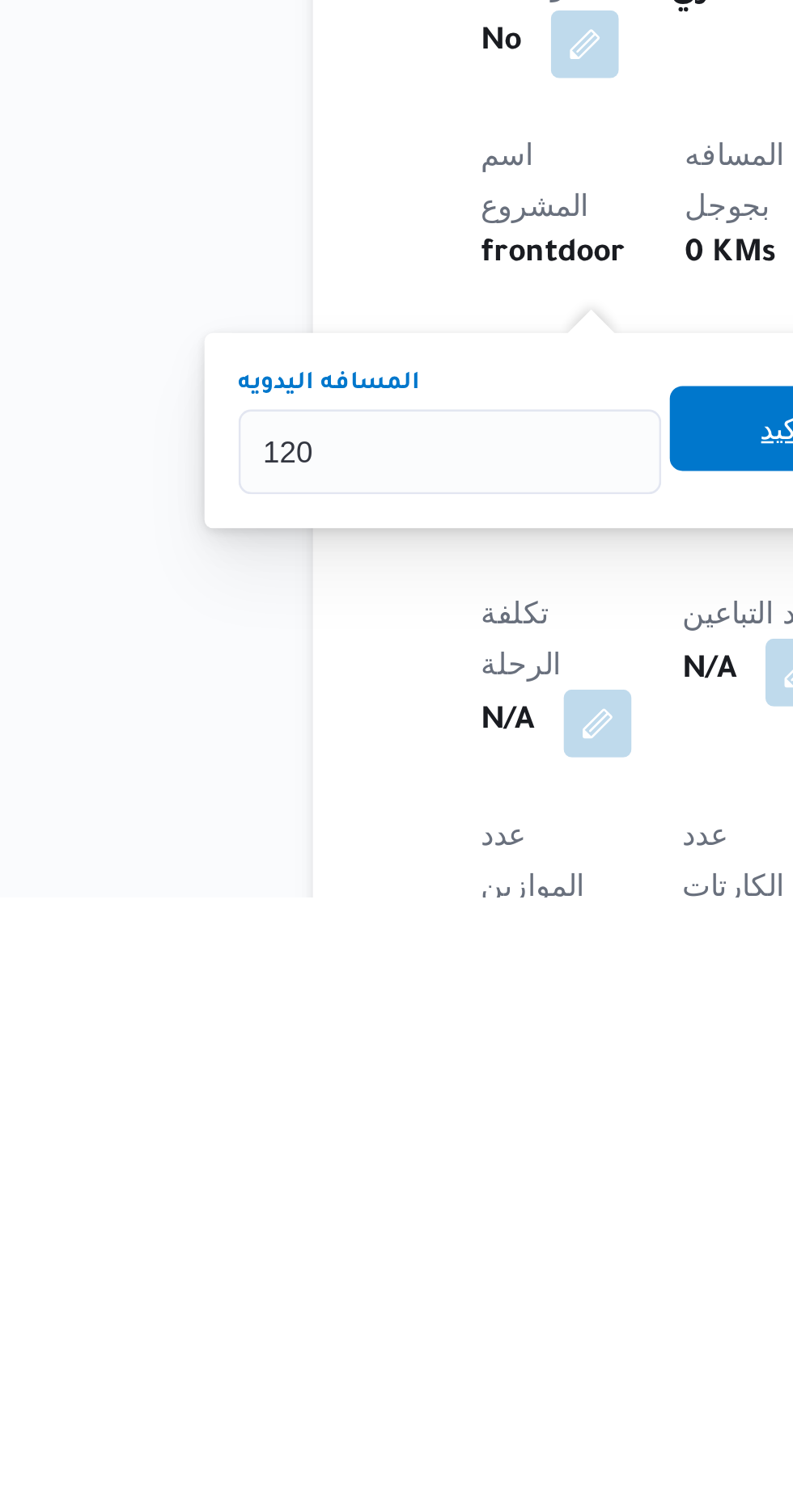
click at [380, 1337] on span "تاكيد" at bounding box center [391, 1333] width 90 height 32
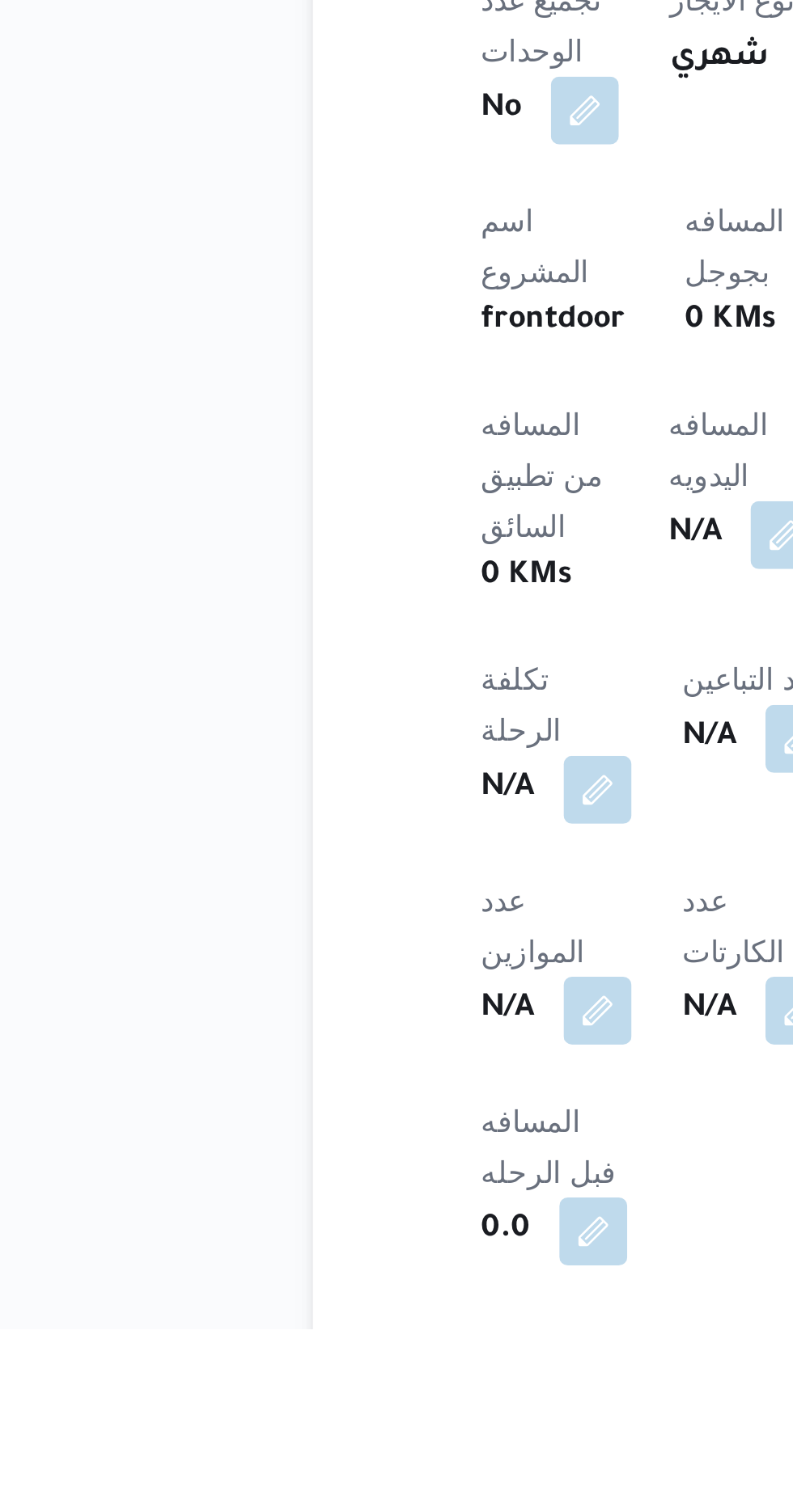
scroll to position [282, 0]
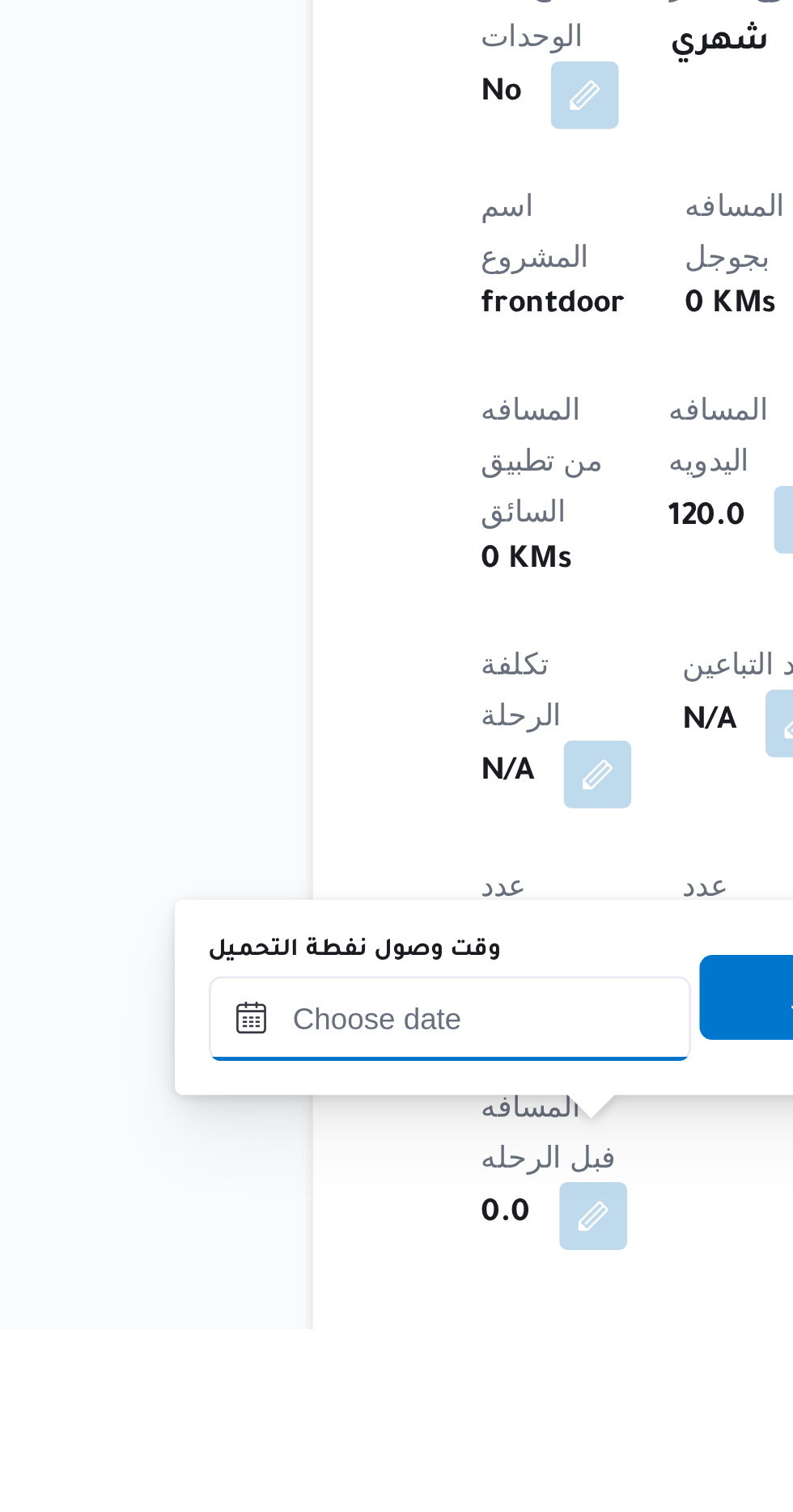
click at [217, 1396] on input "وقت وصول نفطة التحميل" at bounding box center [262, 1394] width 183 height 32
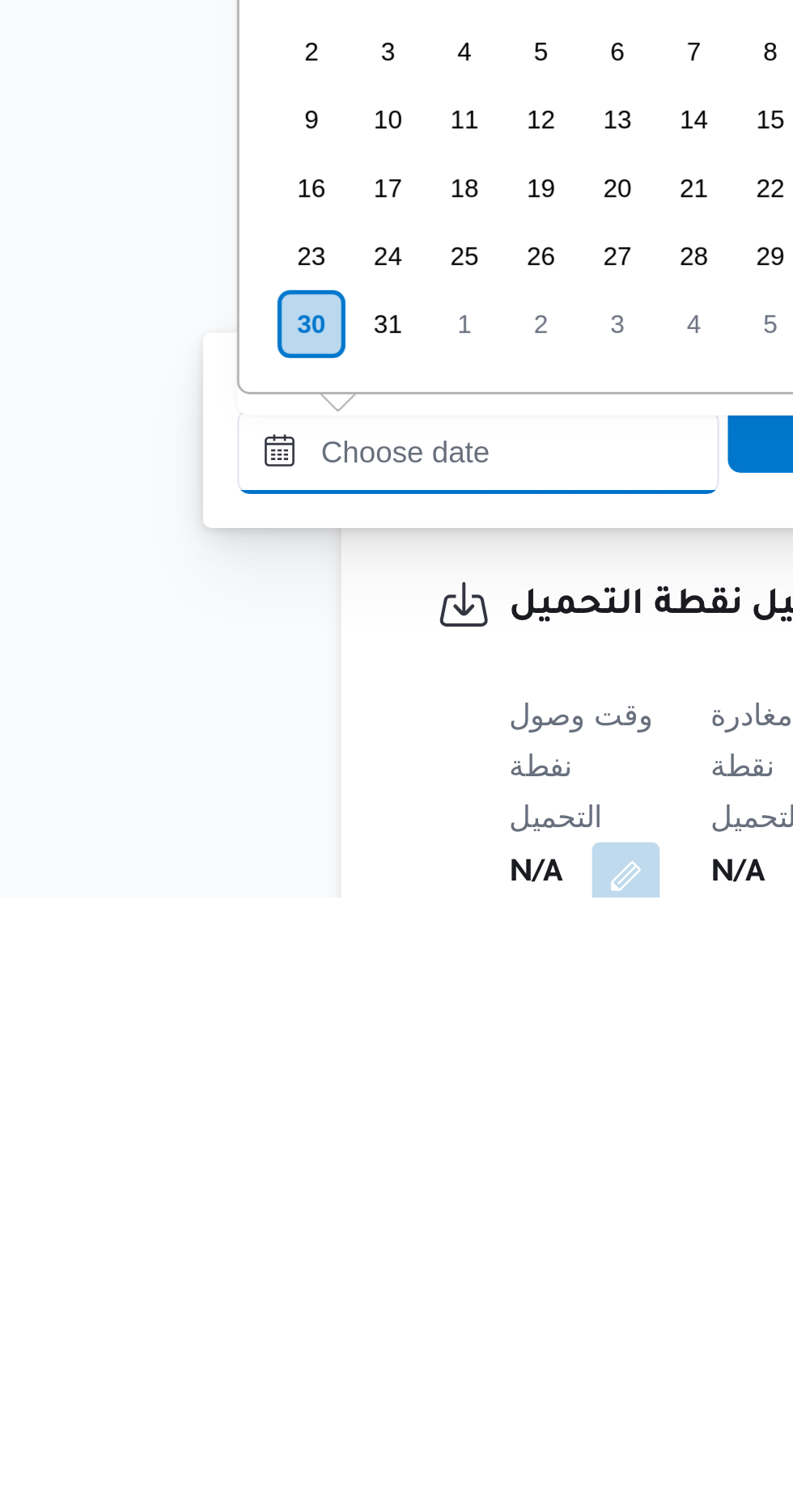
scroll to position [452, 0]
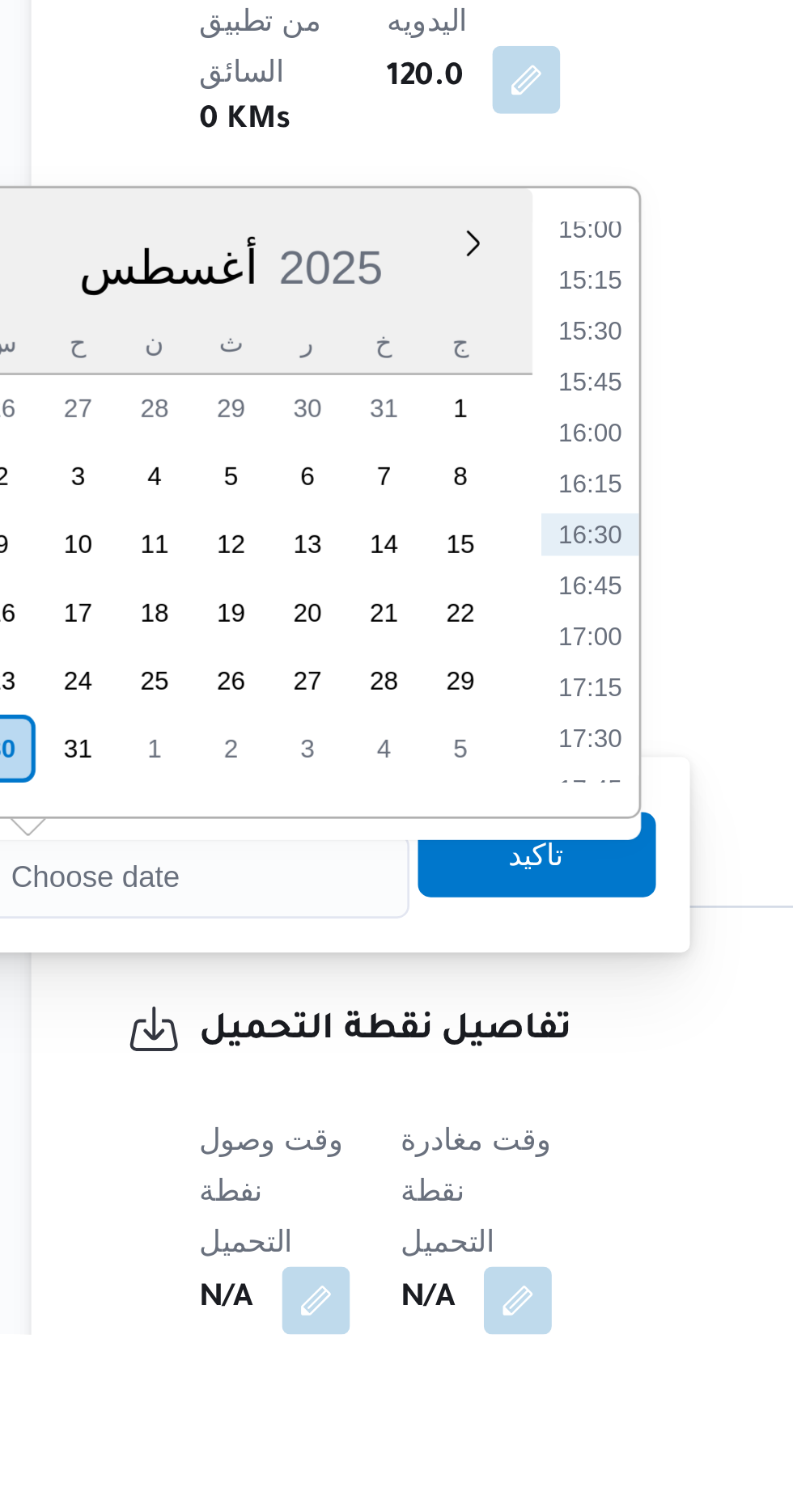
click at [423, 1087] on div "Time 00:00 00:15 00:30 00:45 01:00 01:15 01:30 01:45 02:00 02:15 02:30 02:45 03…" at bounding box center [422, 1195] width 41 height 239
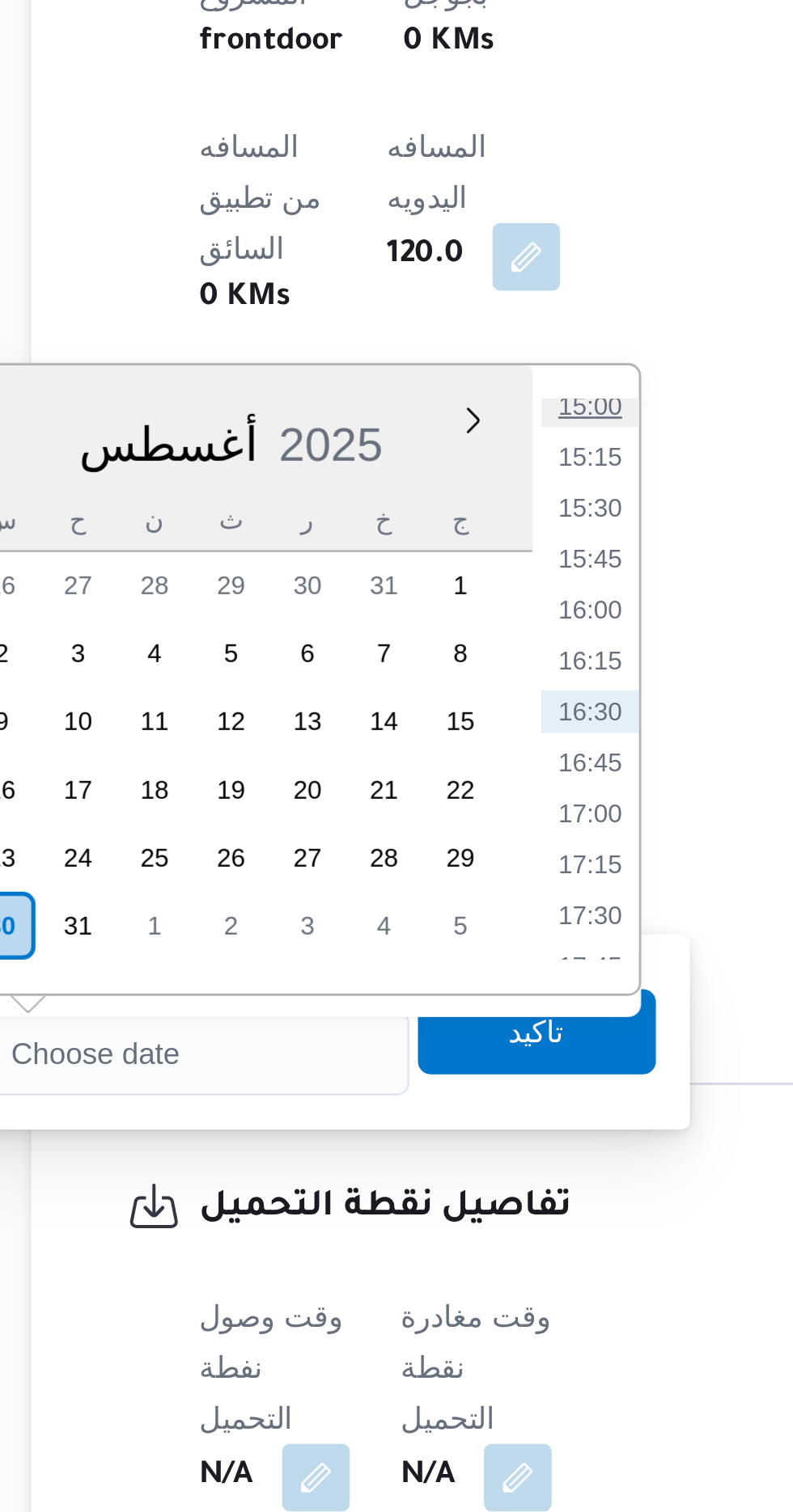
click at [428, 1096] on li "15:00" at bounding box center [423, 1090] width 37 height 16
type input "[DATE] ١٥:٠٠"
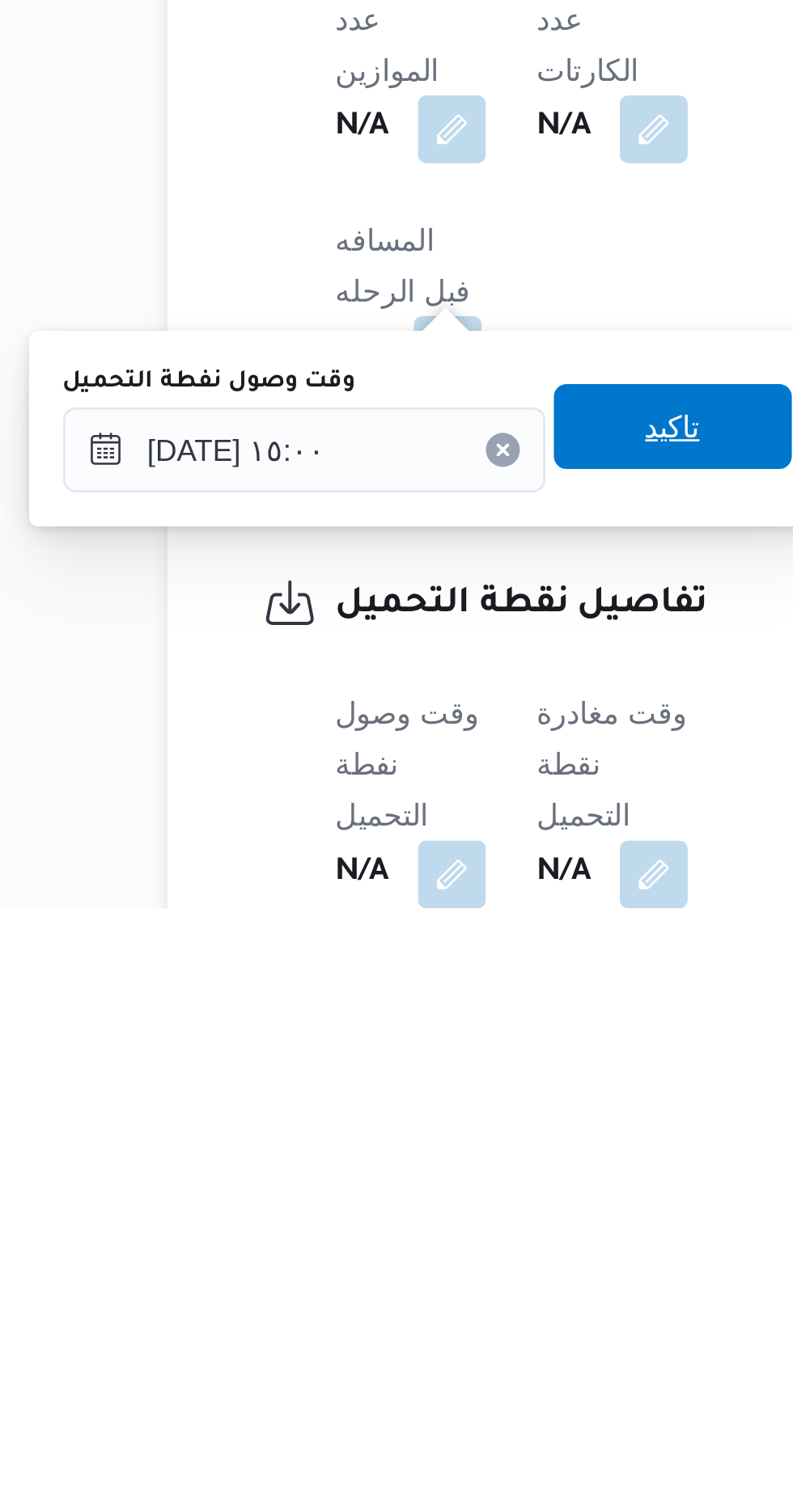
click at [409, 1327] on span "تاكيد" at bounding box center [403, 1329] width 21 height 19
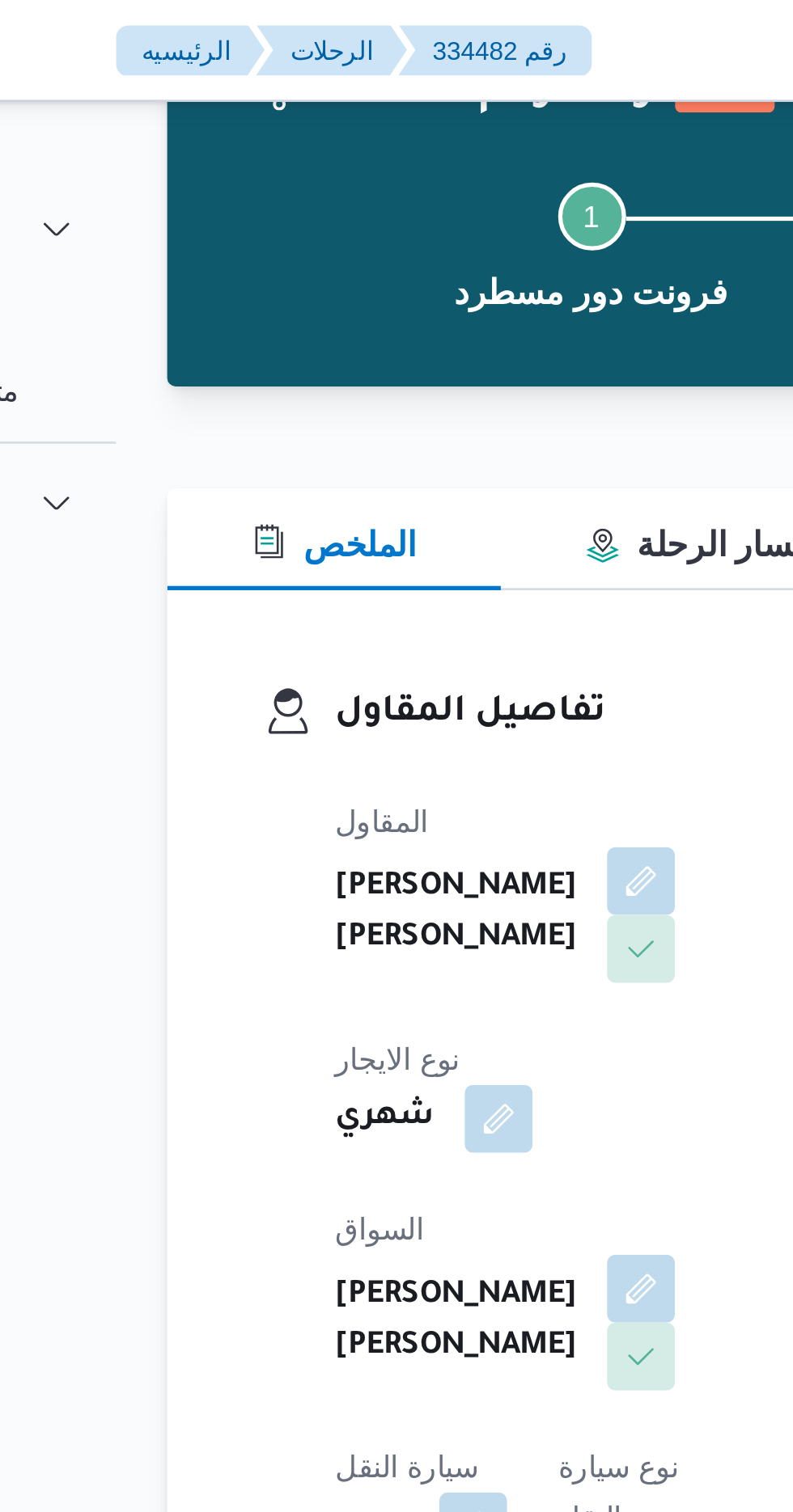
scroll to position [0, 0]
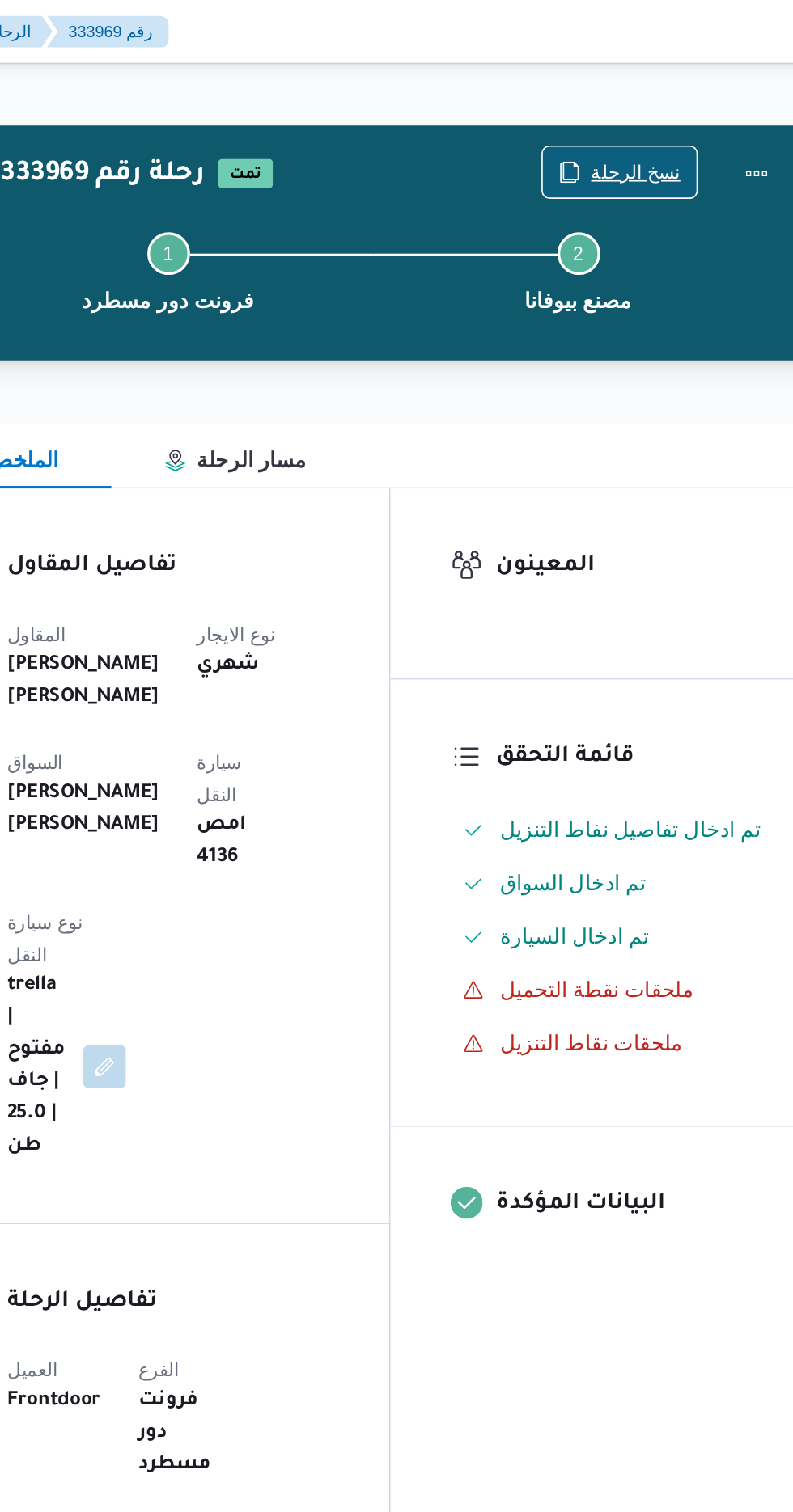
click at [650, 106] on span "نسخ الرحلة" at bounding box center [655, 105] width 54 height 19
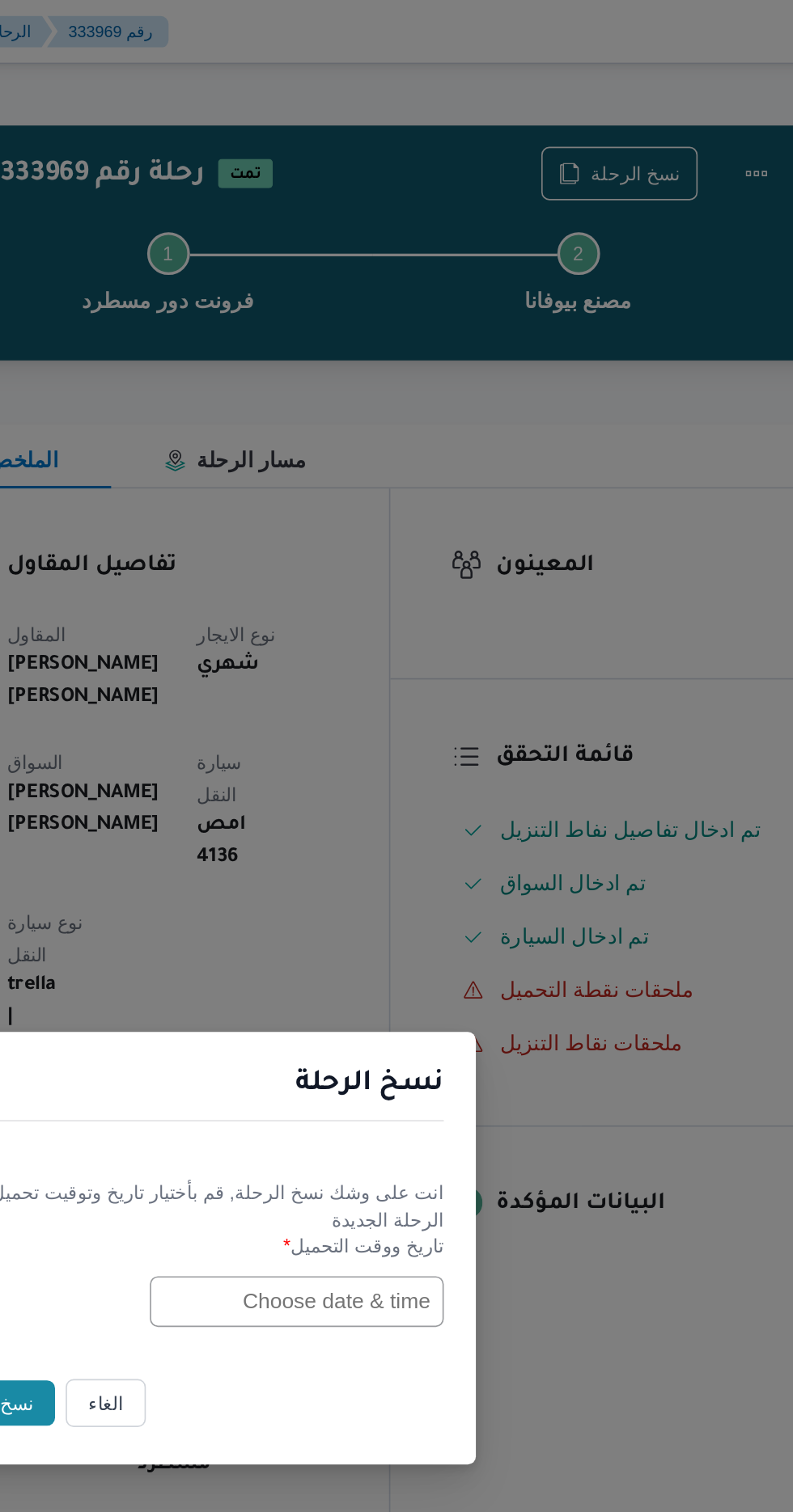
click at [413, 787] on input "text" at bounding box center [450, 789] width 178 height 31
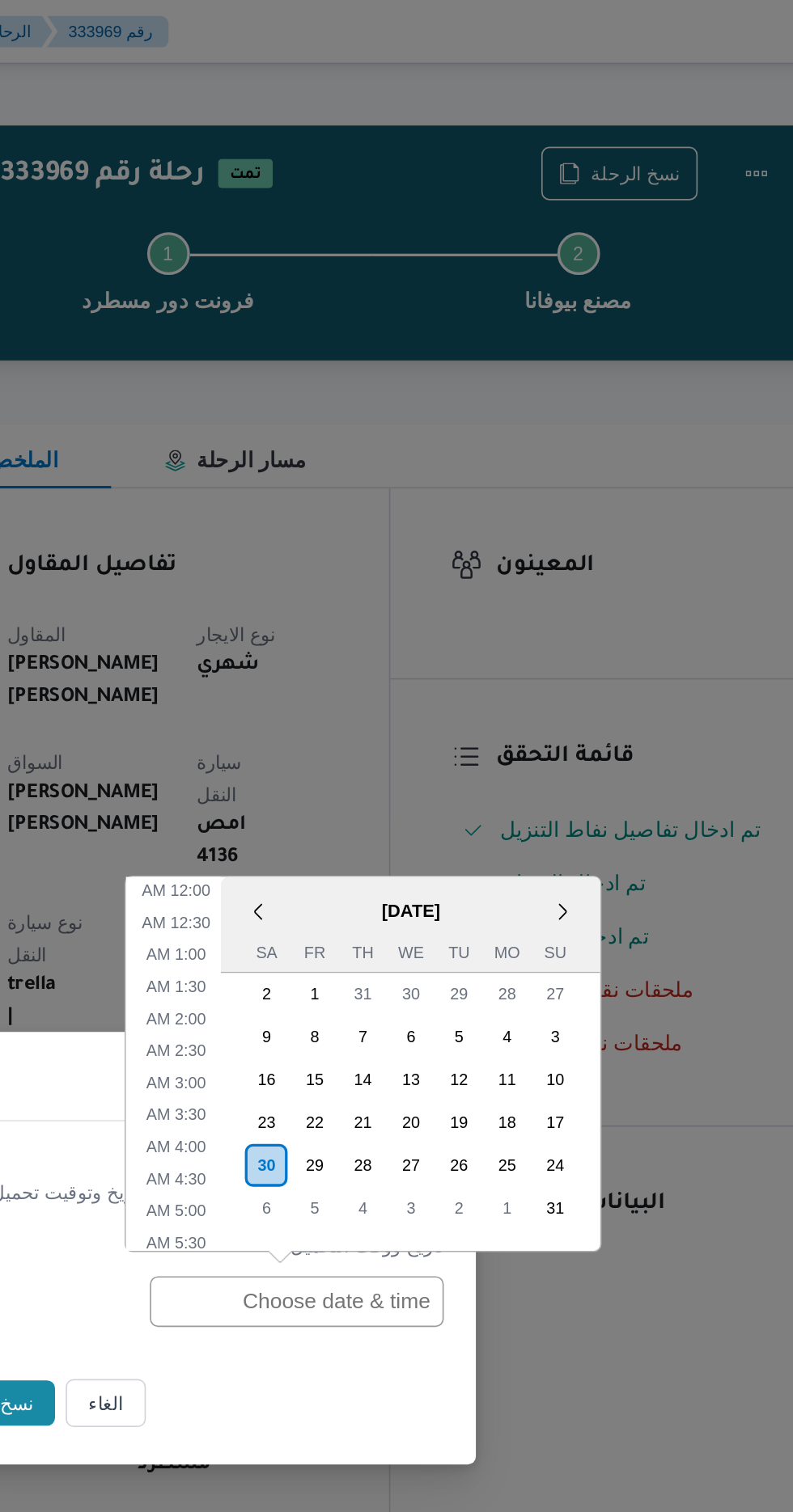
scroll to position [535, 0]
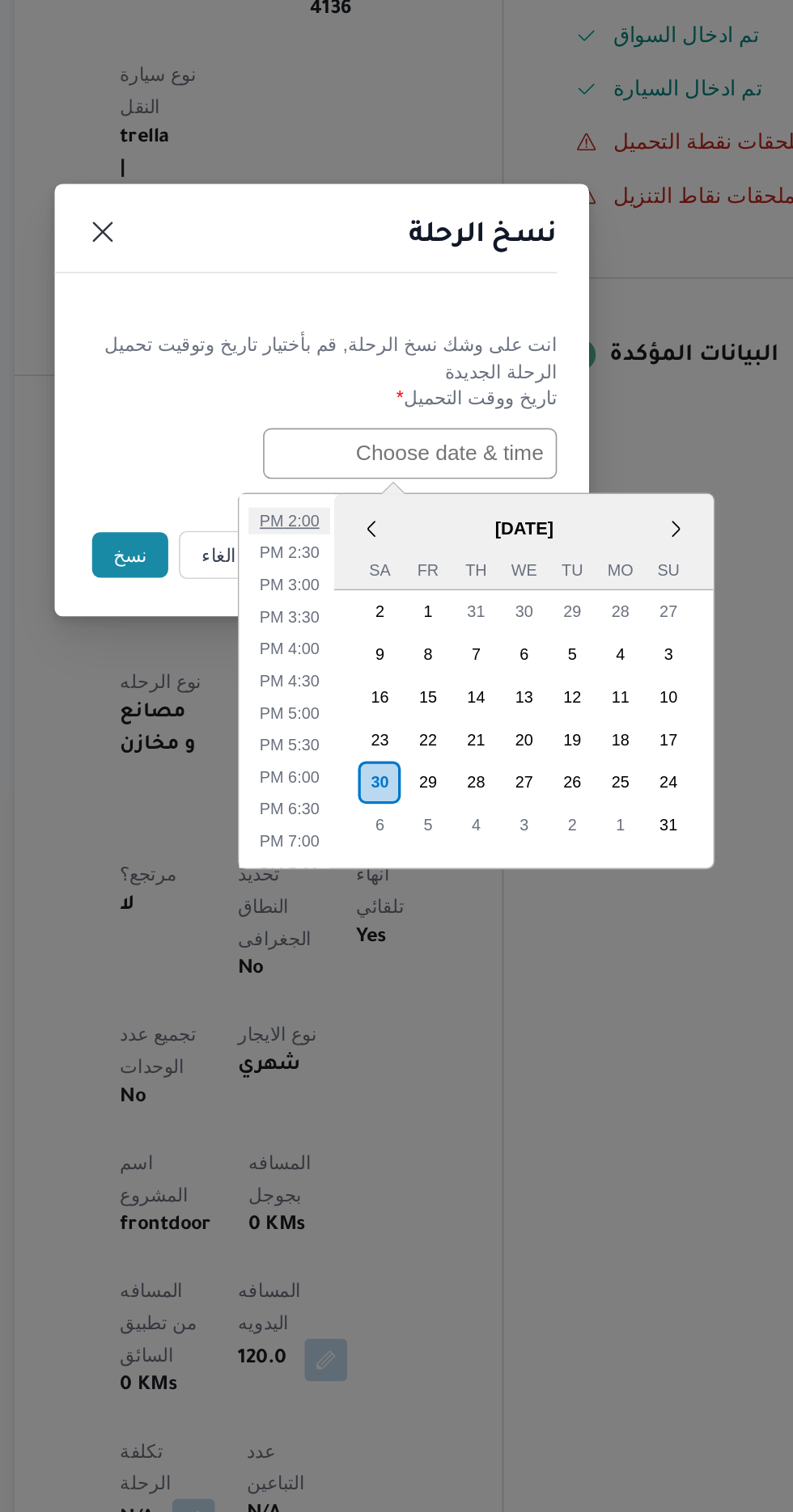
click at [384, 825] on li "2:00 PM" at bounding box center [376, 829] width 49 height 16
type input "[DATE] 2:00PM"
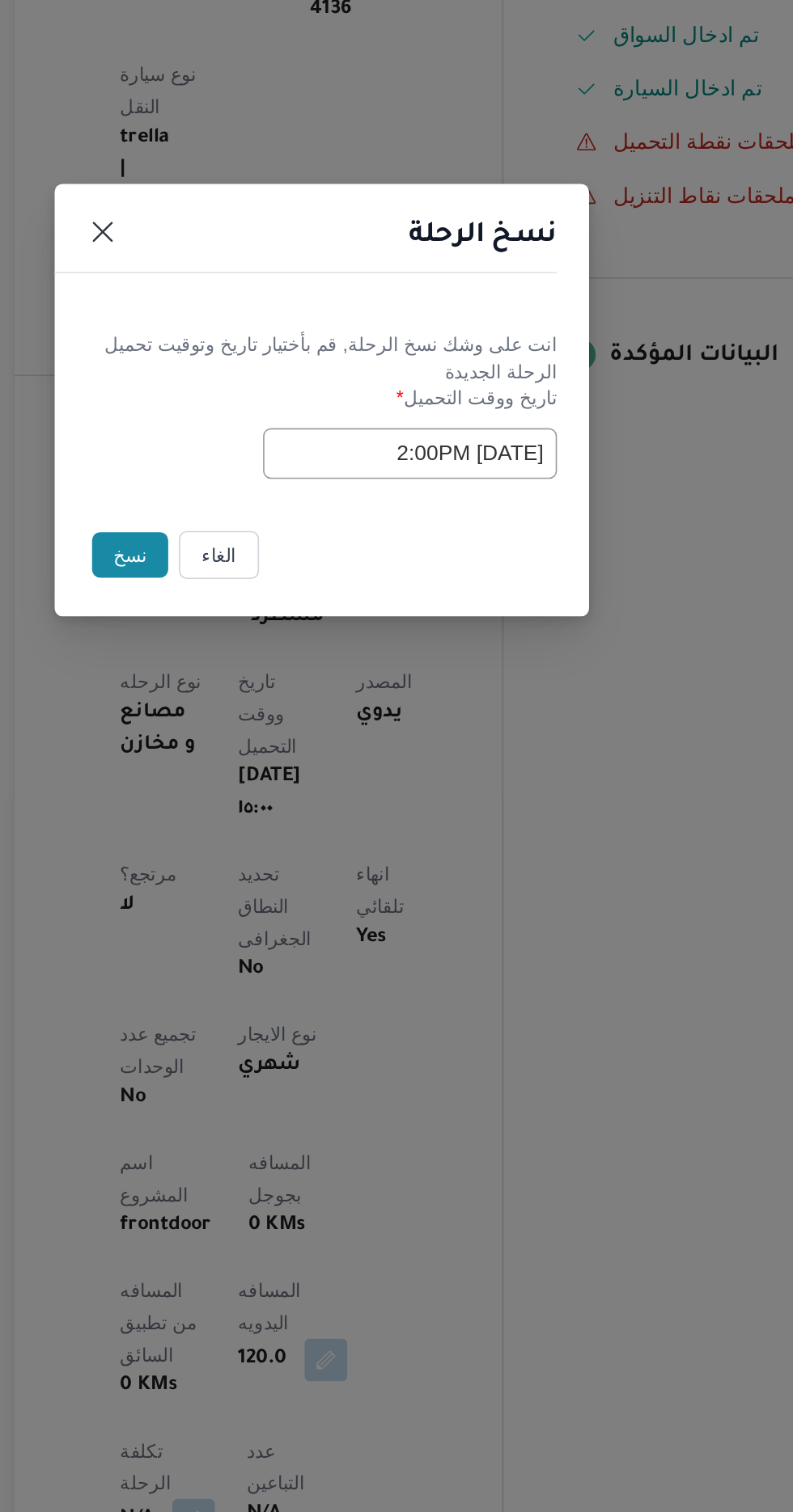
click at [273, 853] on button "نسخ" at bounding box center [280, 850] width 47 height 27
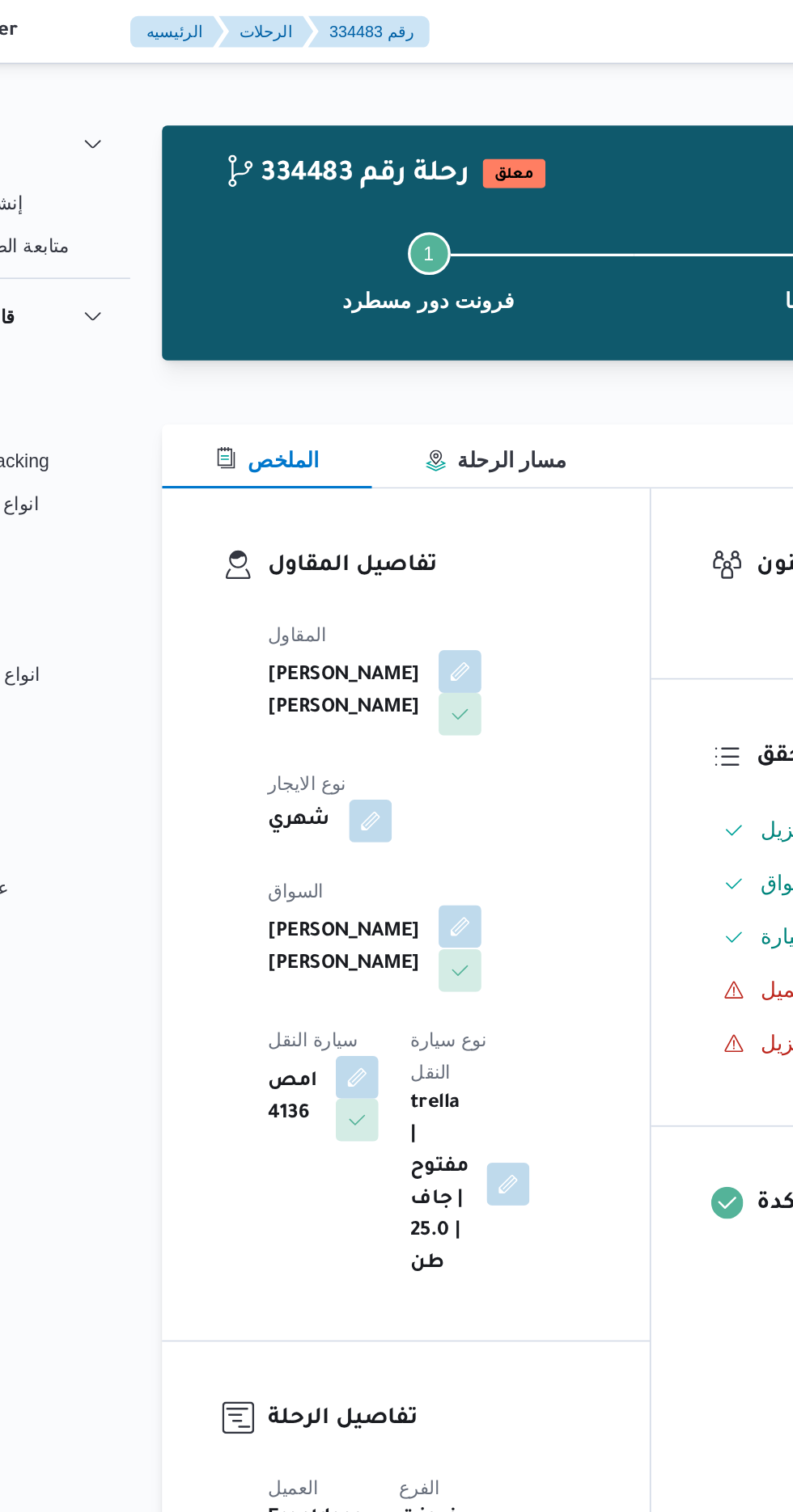
click at [378, 550] on button "button" at bounding box center [391, 561] width 26 height 26
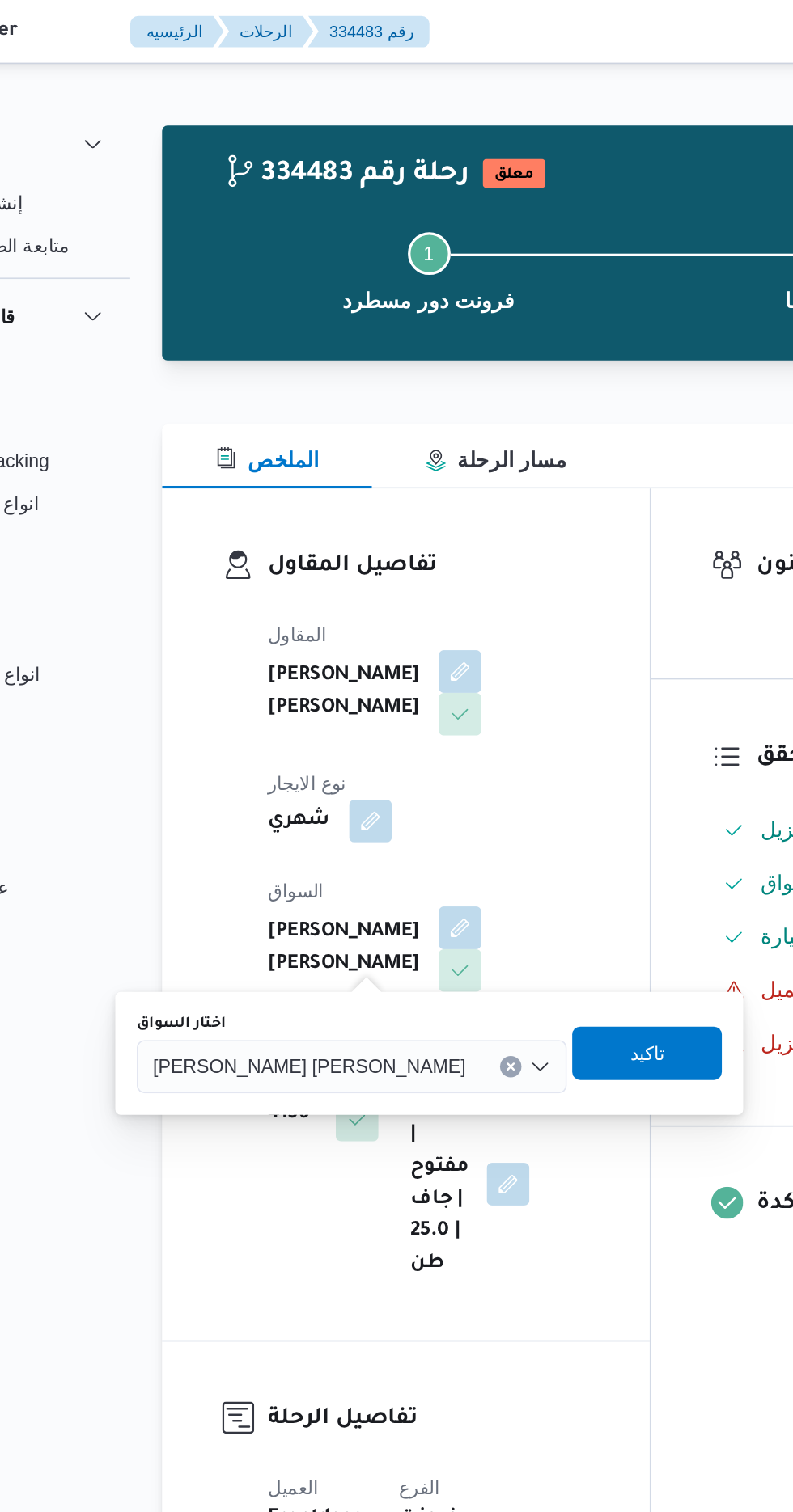
click at [288, 657] on div "[PERSON_NAME] [PERSON_NAME]" at bounding box center [325, 646] width 261 height 32
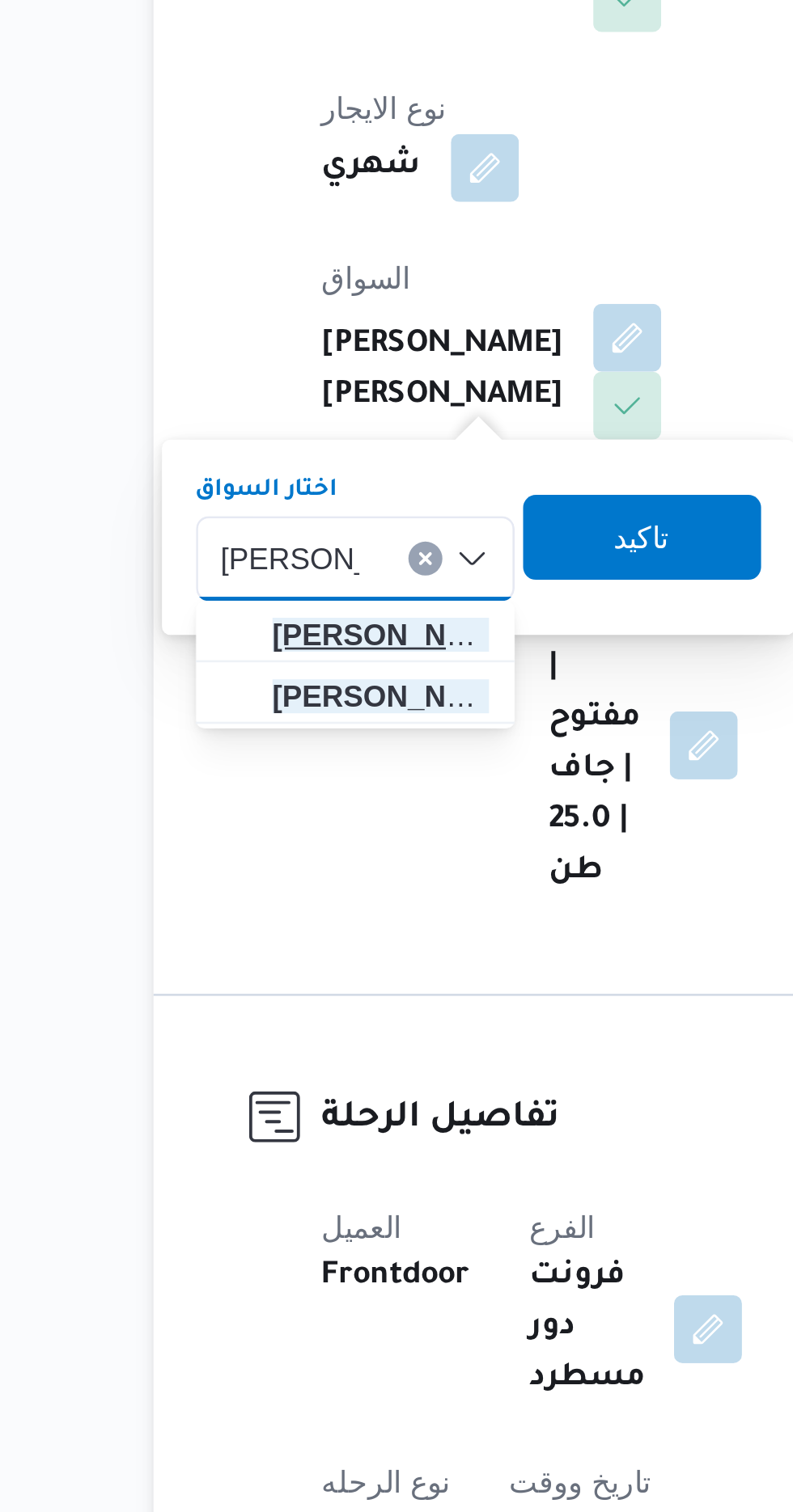
type input "[PERSON_NAME]"
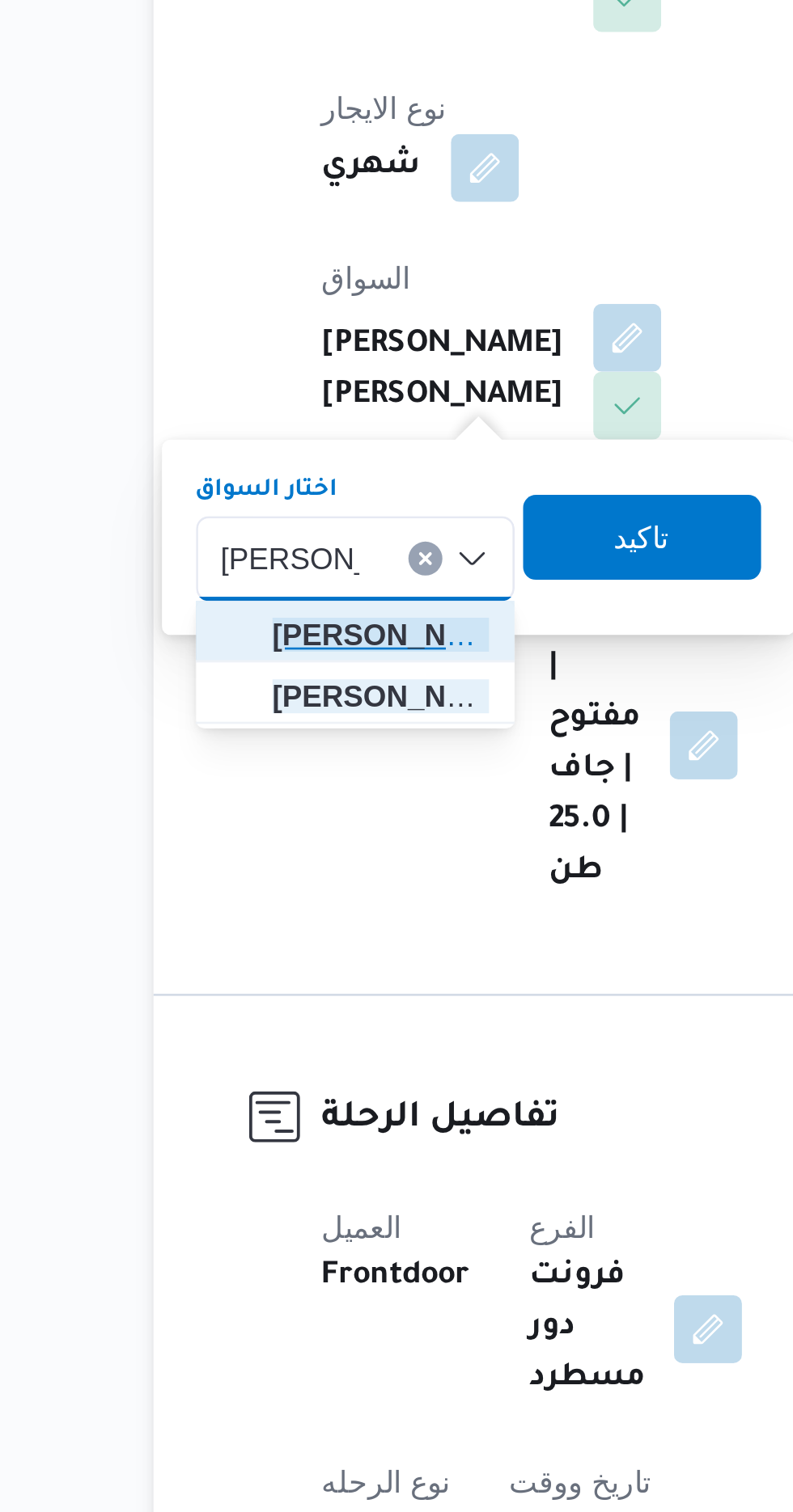
click at [318, 677] on span "[PERSON_NAME] [PERSON_NAME]" at bounding box center [297, 676] width 82 height 19
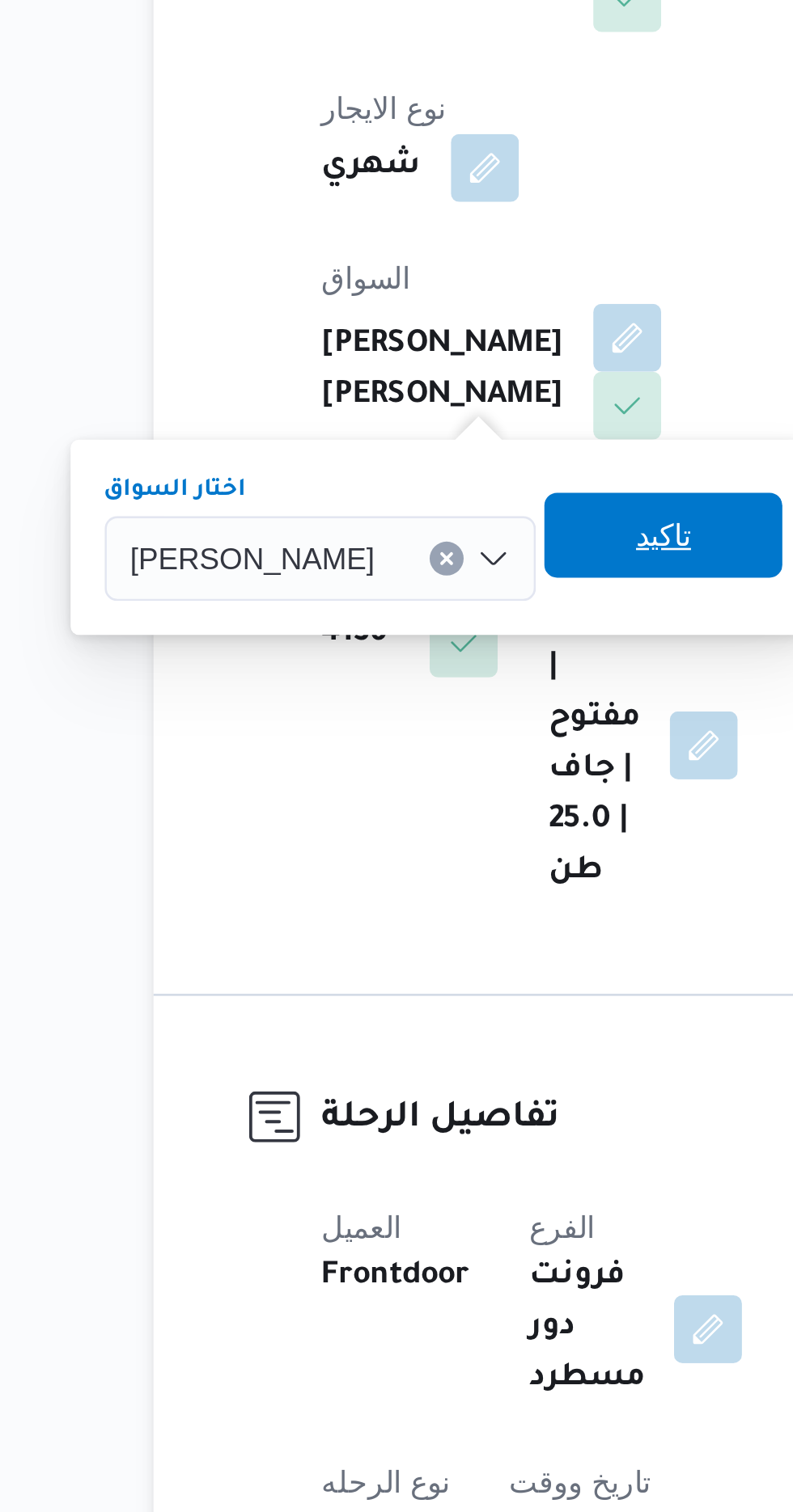
click at [419, 639] on span "تاكيد" at bounding box center [403, 637] width 90 height 32
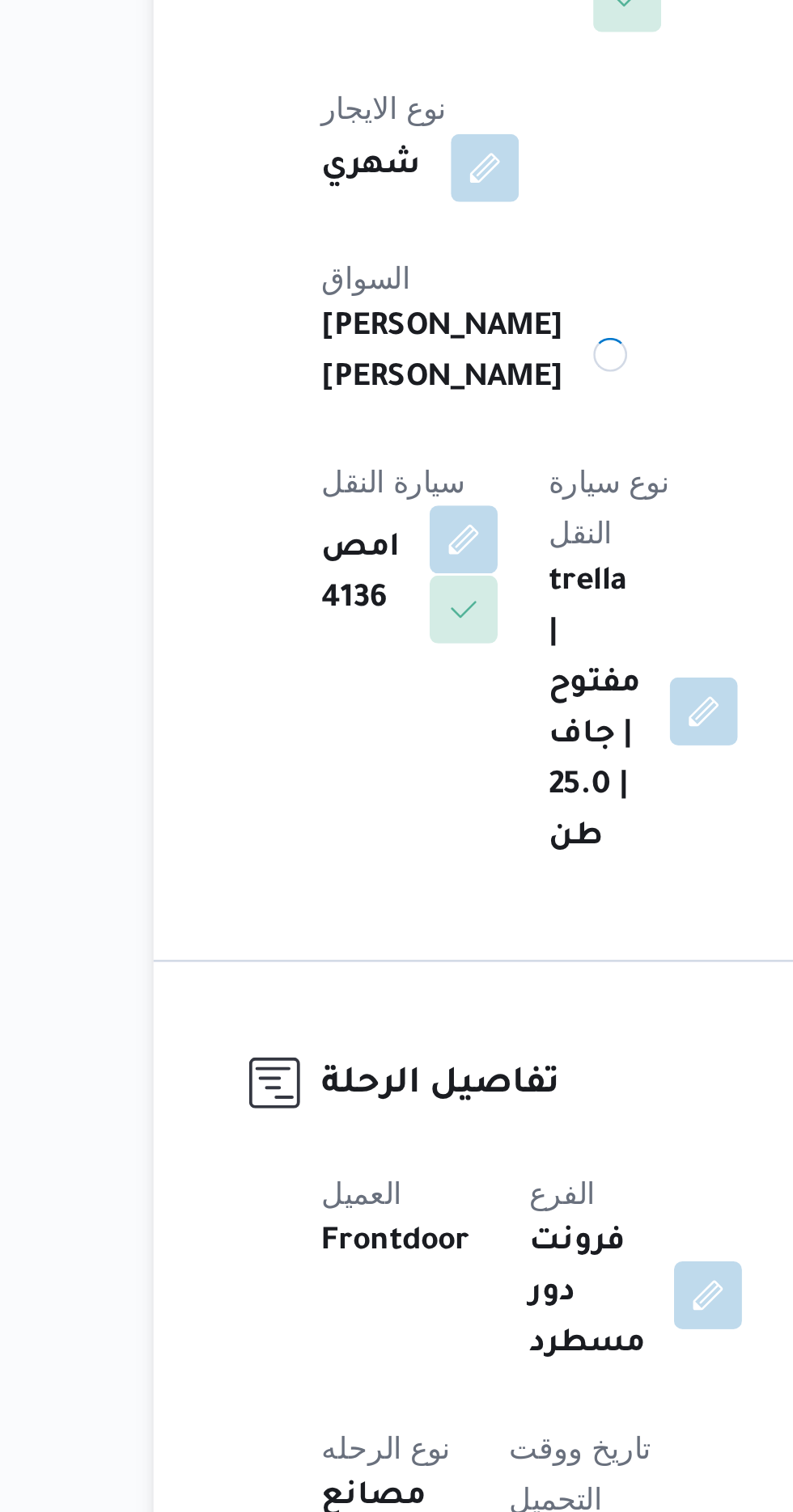
click at [341, 626] on button "button" at bounding box center [328, 639] width 26 height 26
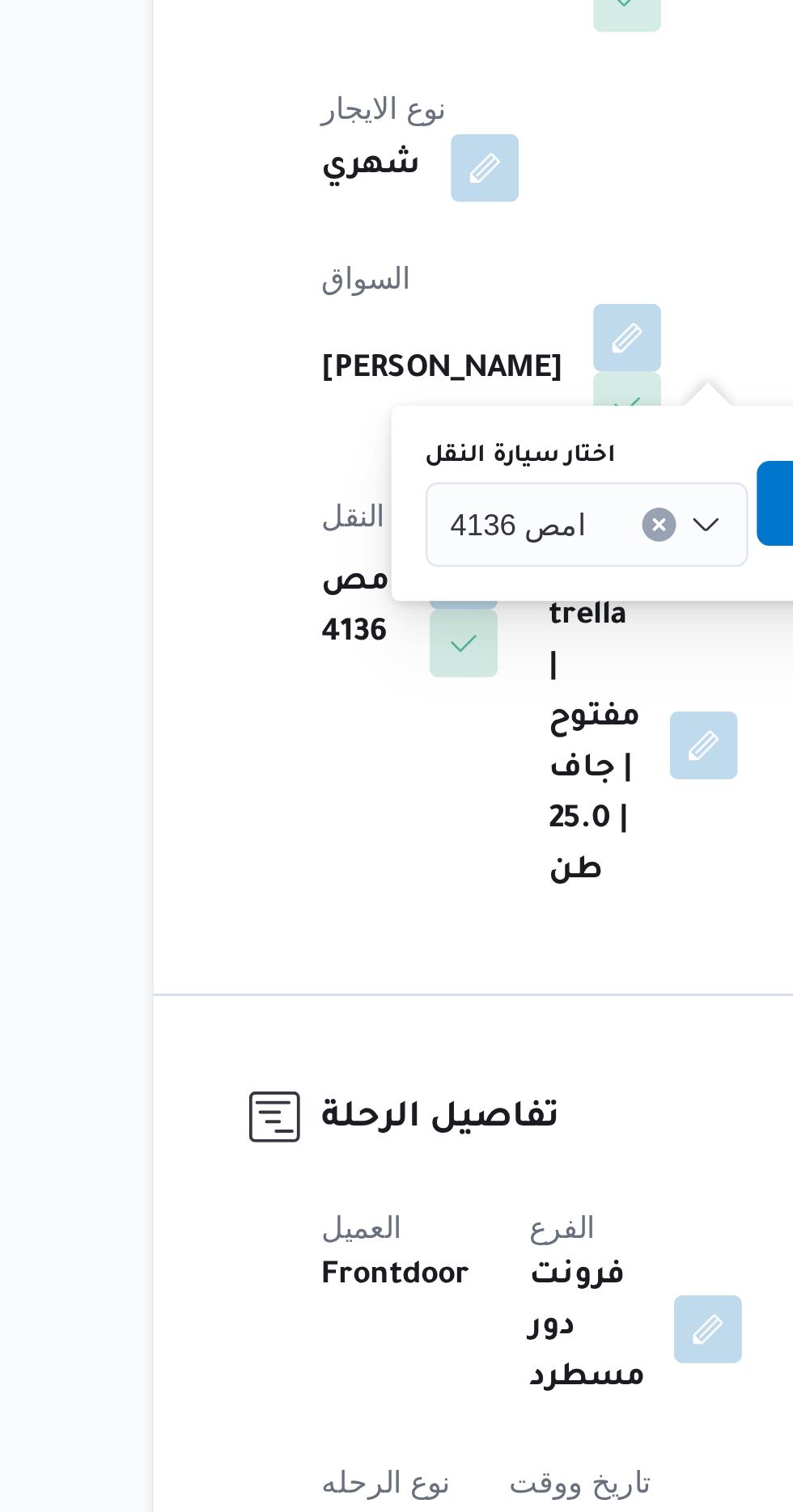
click at [366, 625] on span "امص 4136" at bounding box center [349, 632] width 51 height 17
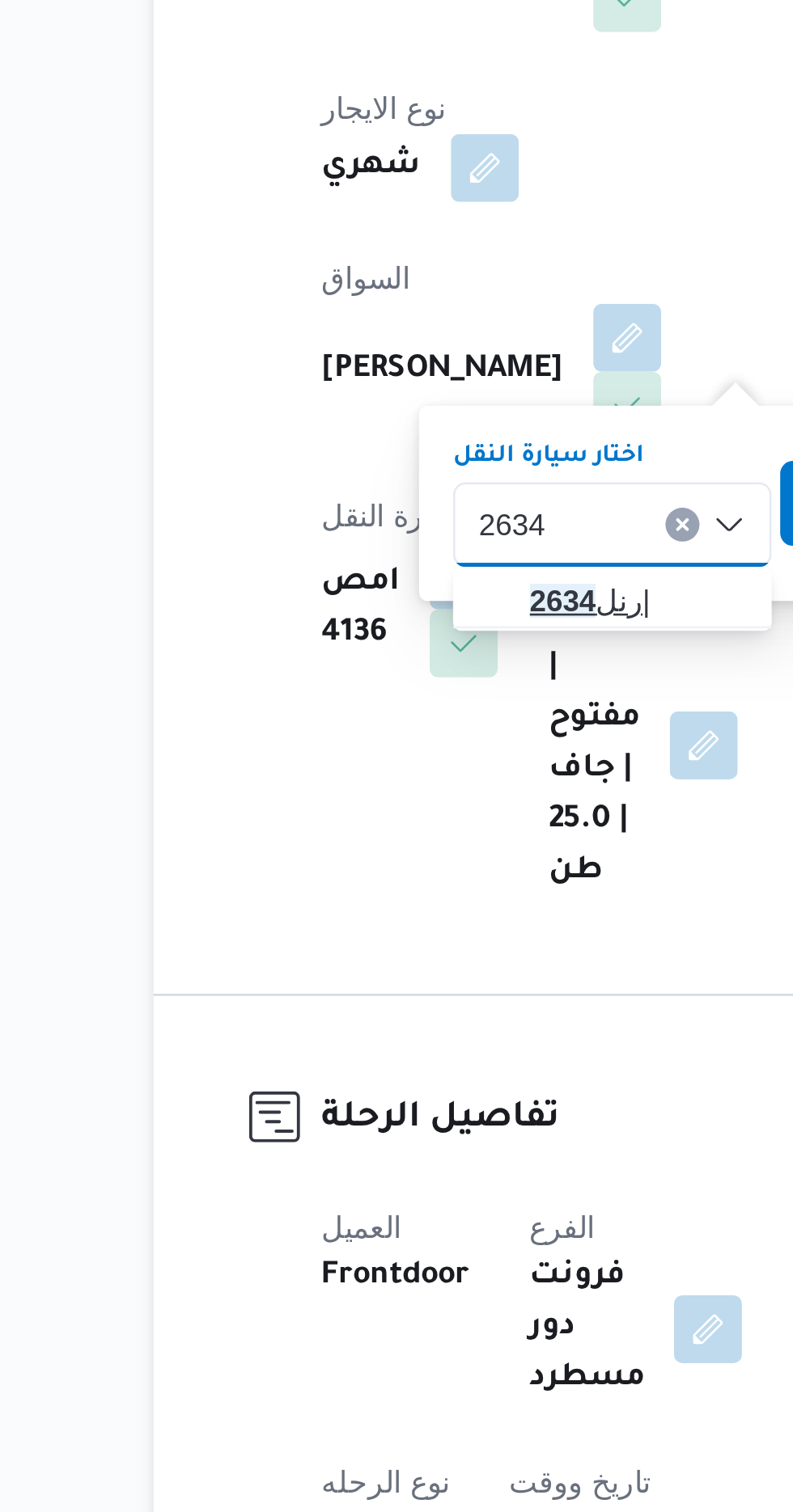
type input "2634"
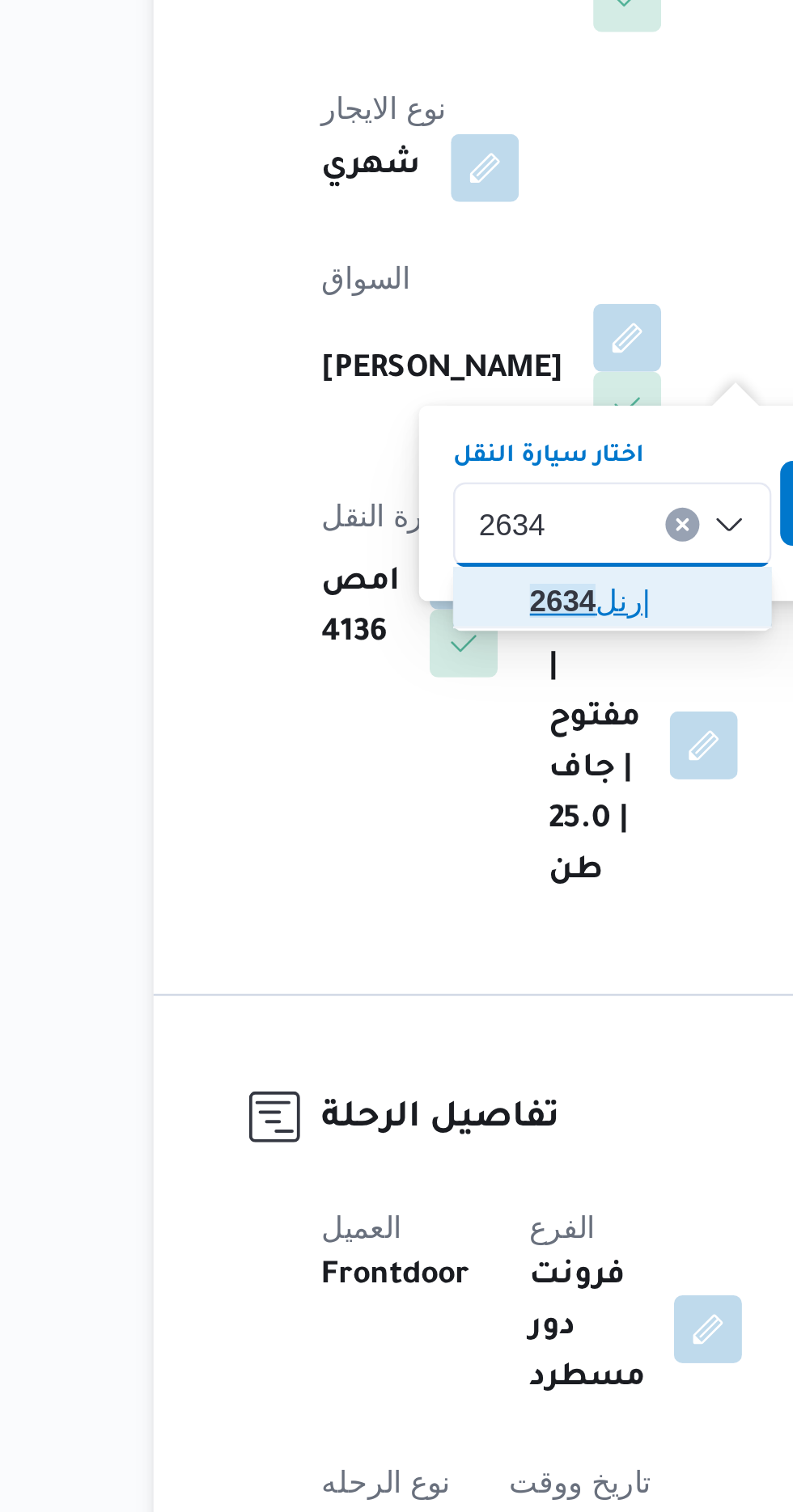
click at [393, 661] on span "رنل 2634 |" at bounding box center [395, 662] width 82 height 19
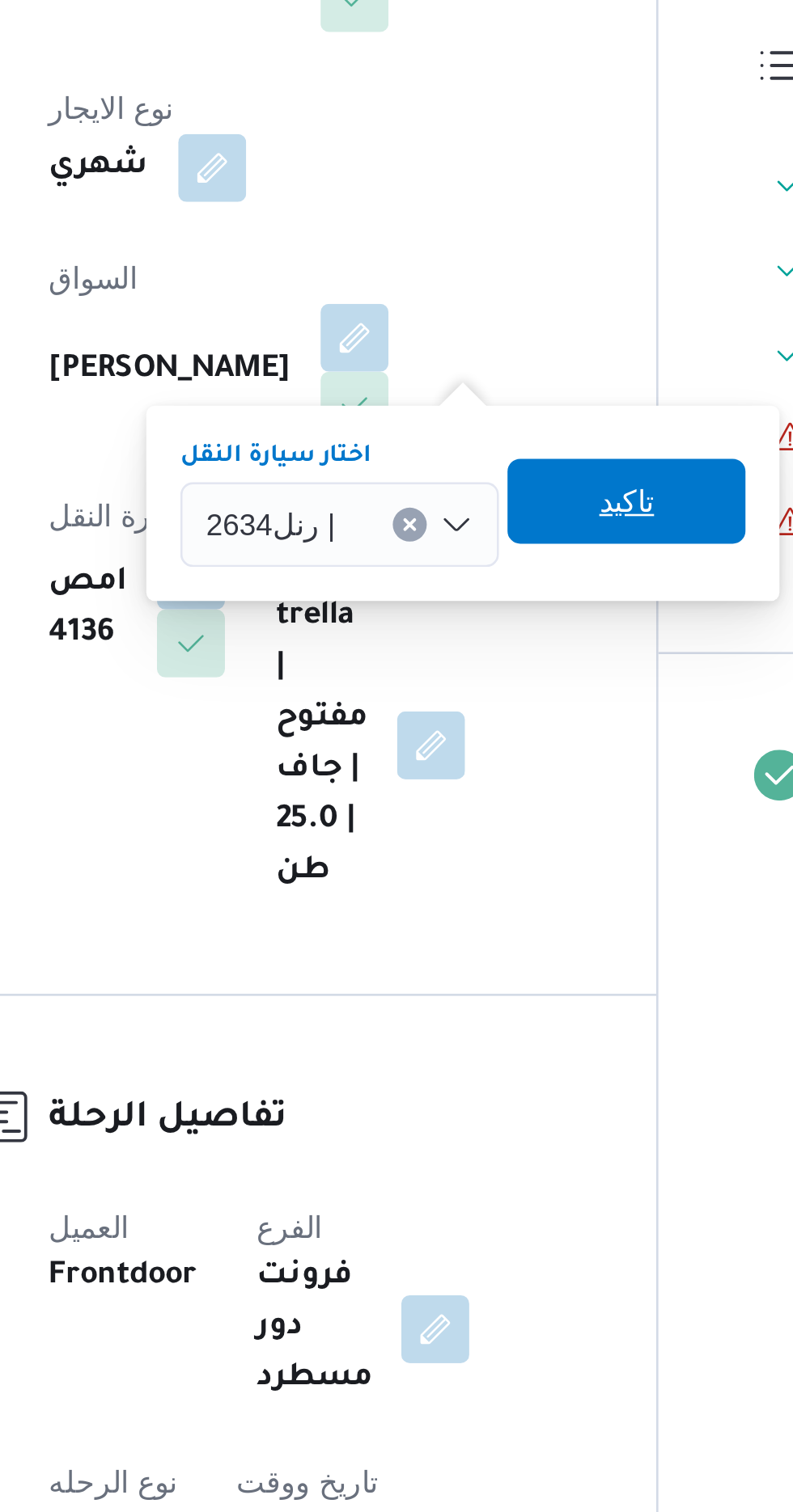
click at [495, 624] on span "تاكيد" at bounding box center [494, 624] width 21 height 19
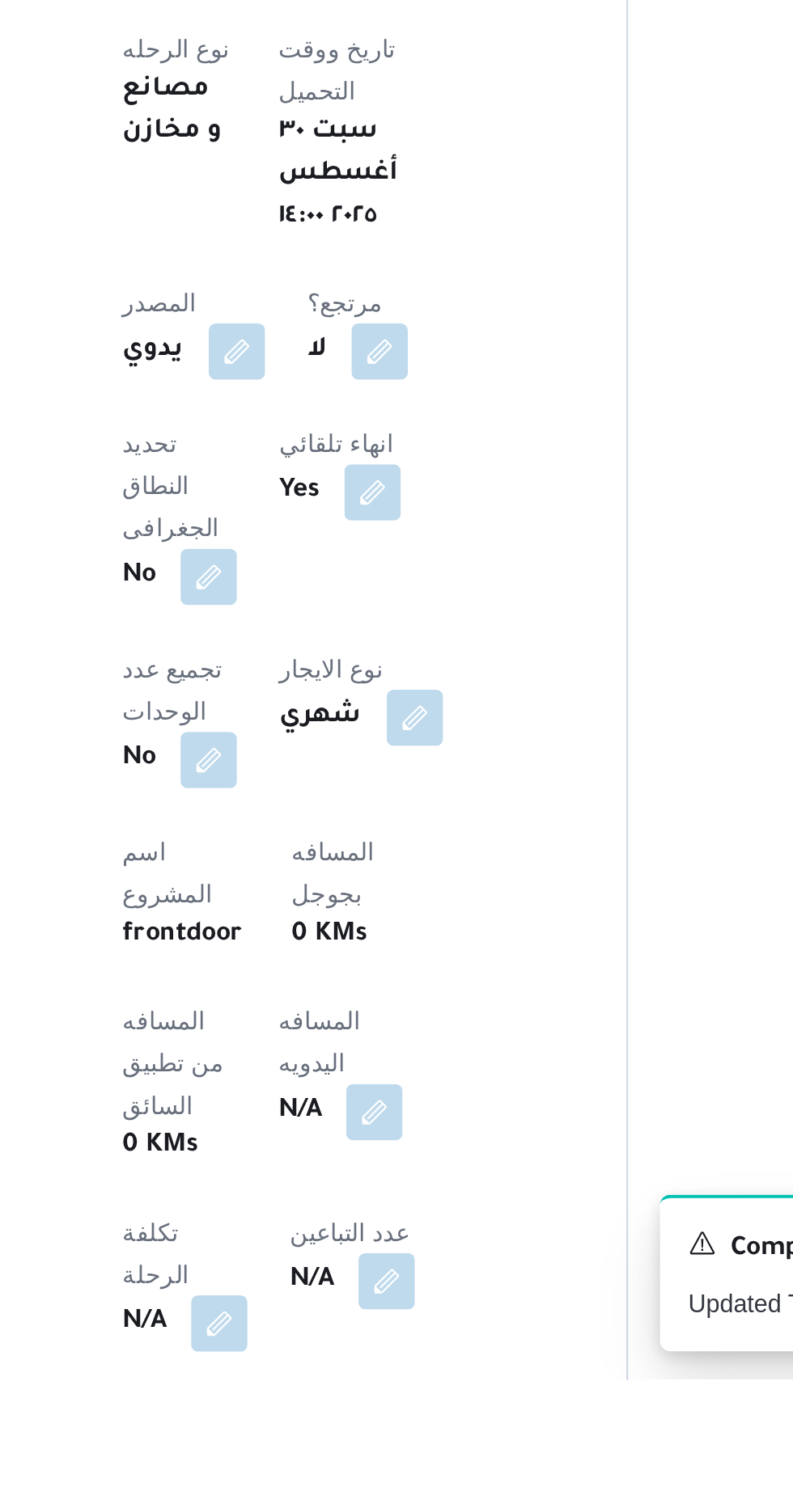
scroll to position [101, 0]
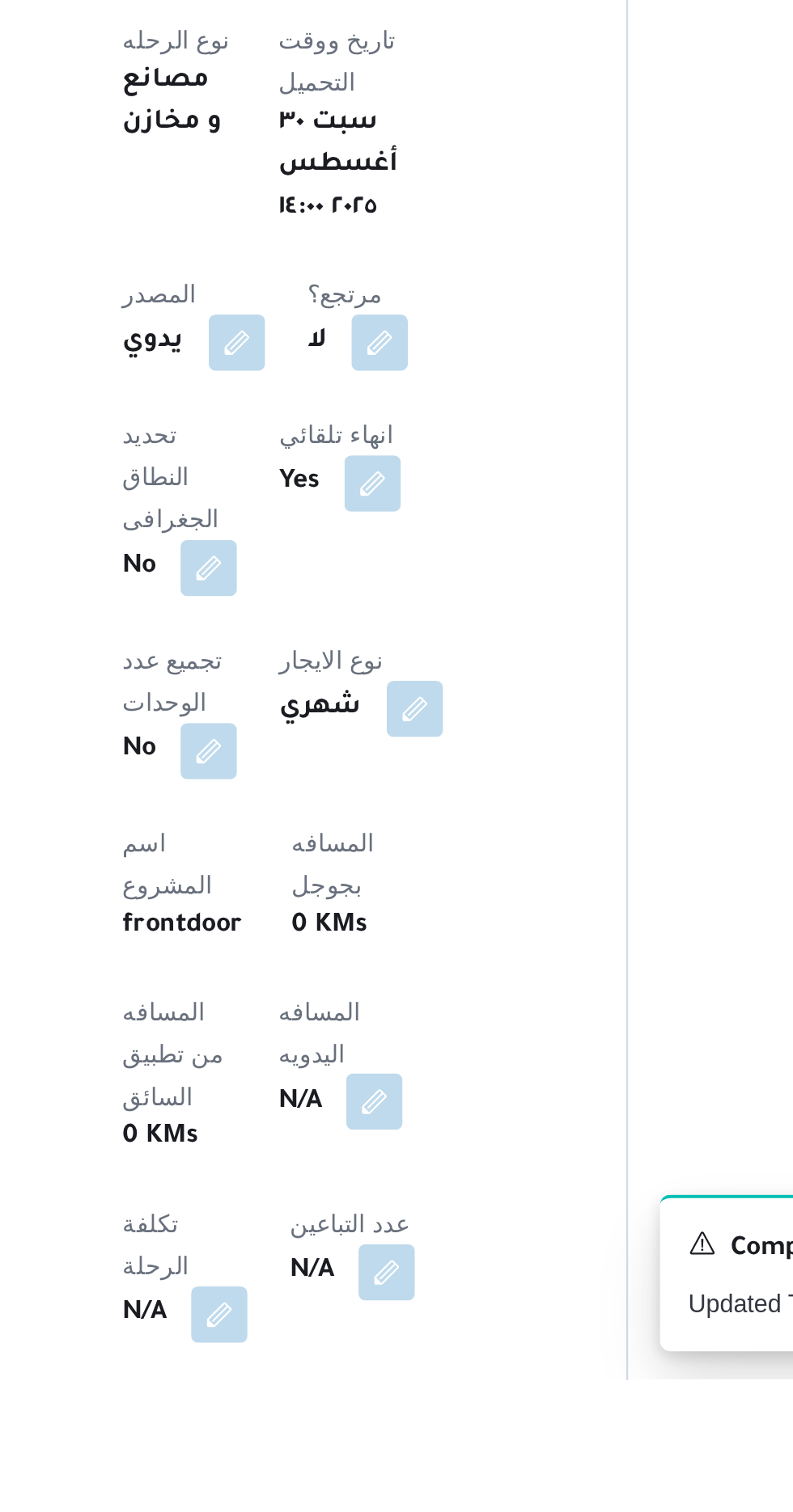
click at [377, 1371] on button "button" at bounding box center [390, 1384] width 26 height 26
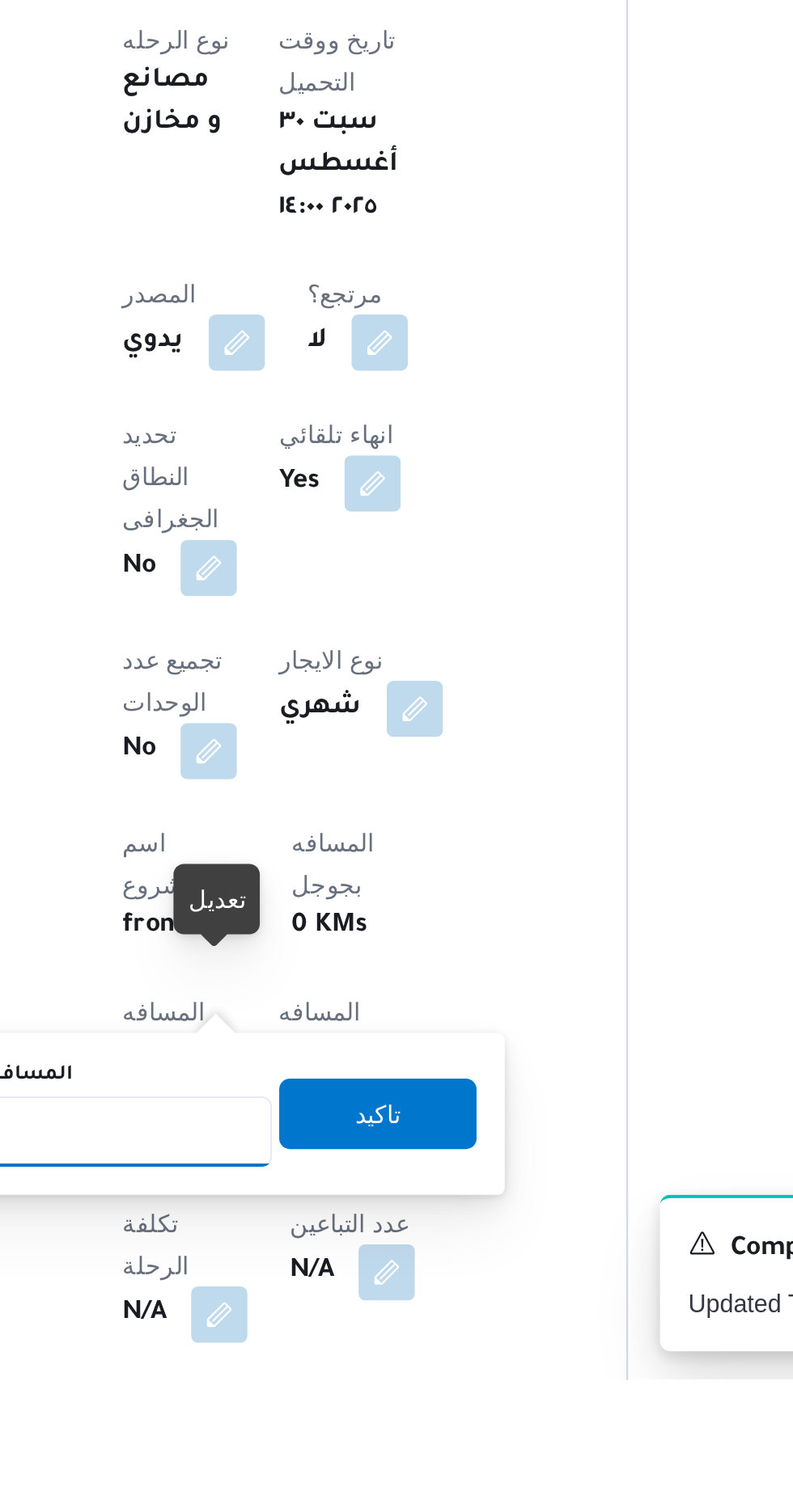
click at [296, 1383] on input "المسافه اليدويه" at bounding box center [263, 1398] width 161 height 32
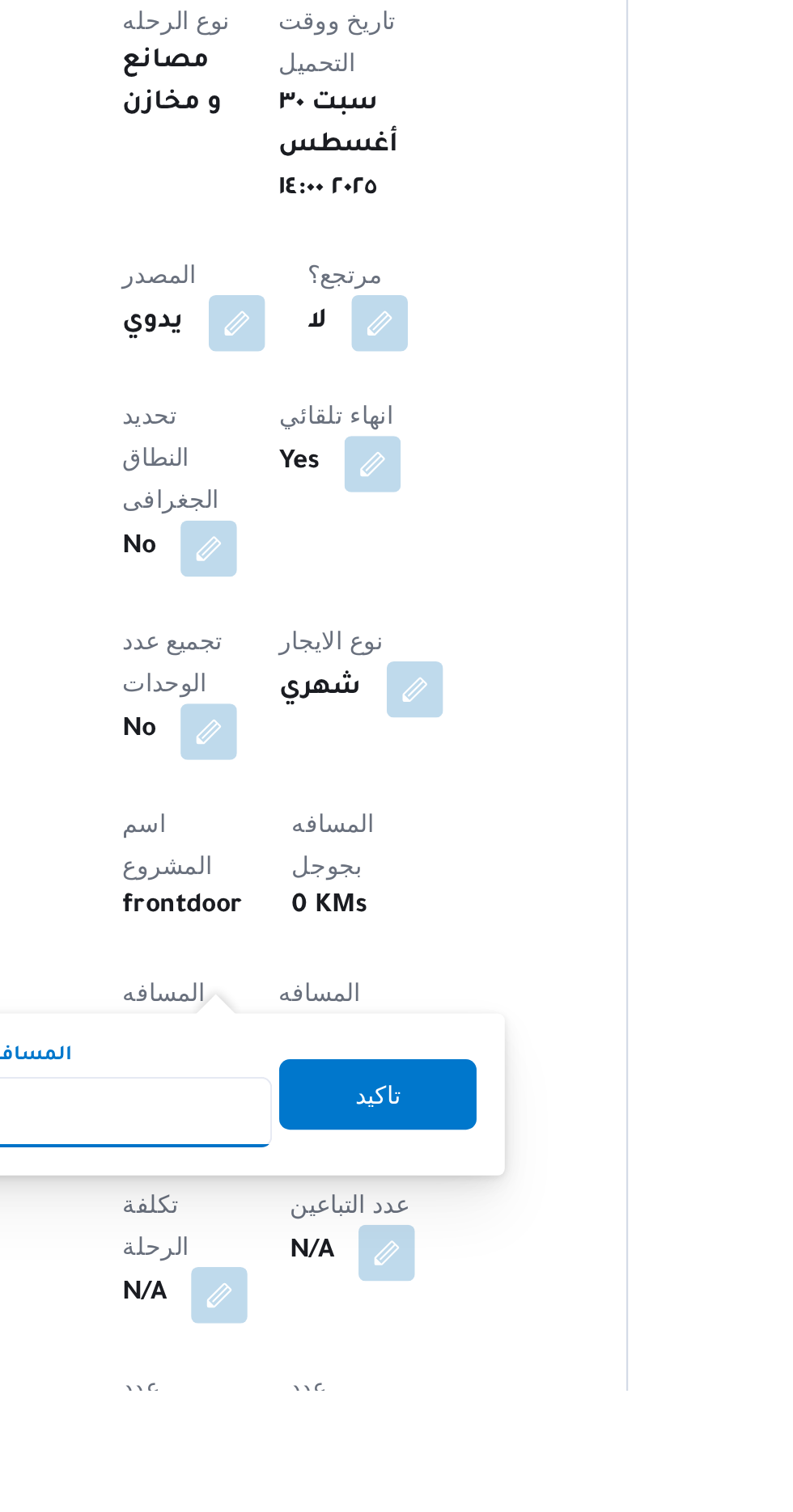
scroll to position [246, 0]
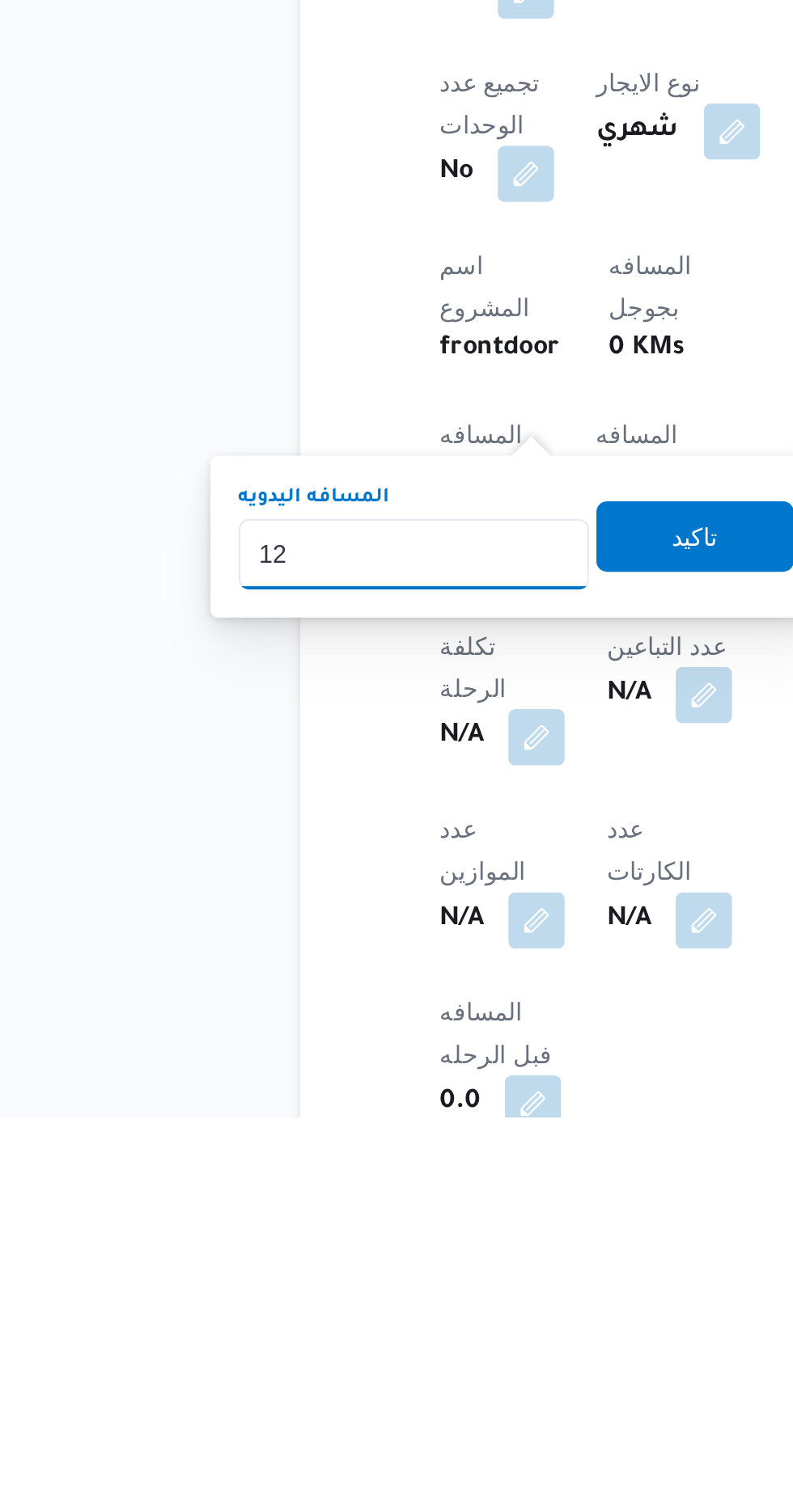
type input "120"
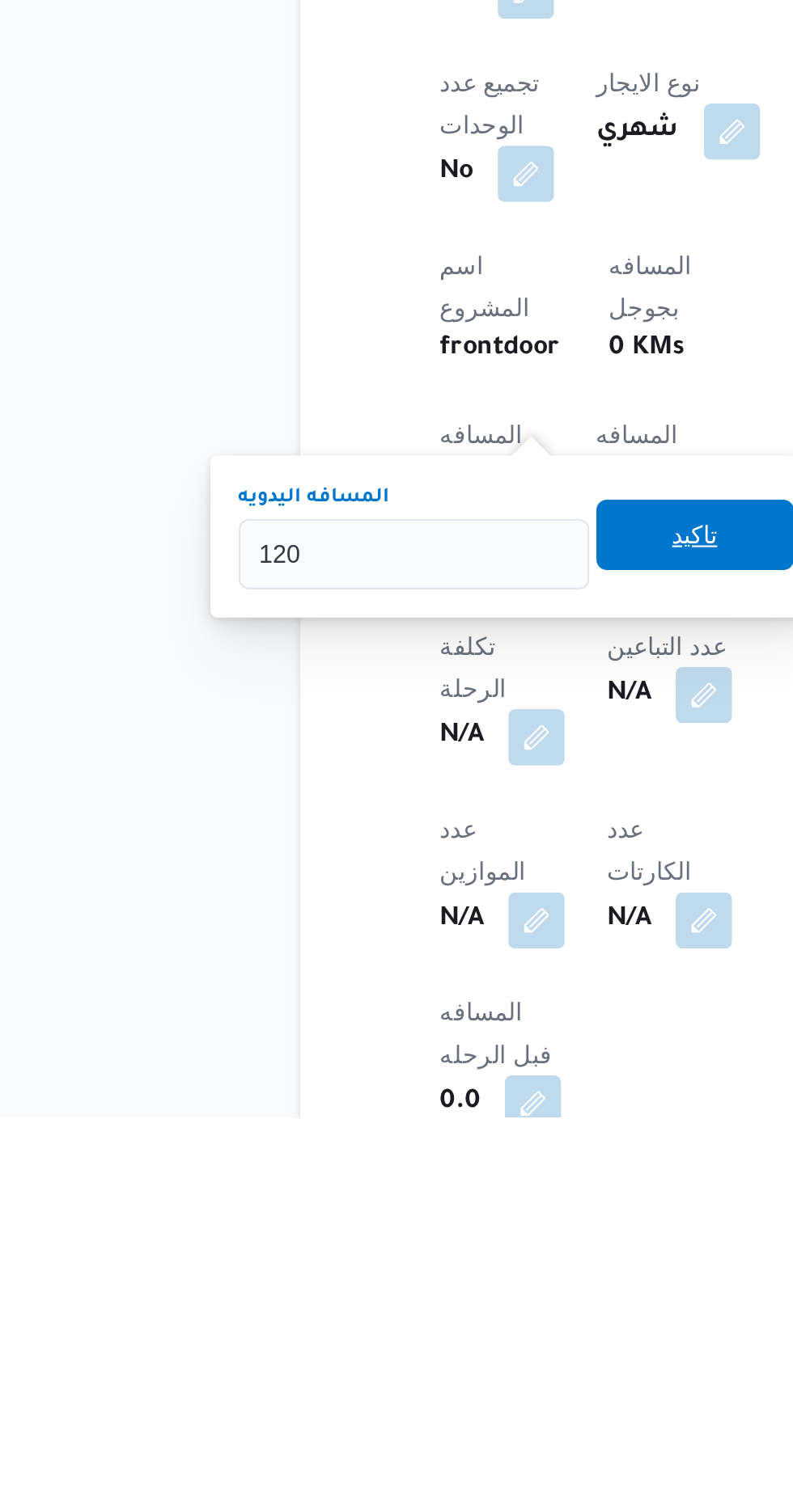
click at [418, 1244] on span "تاكيد" at bounding box center [391, 1244] width 90 height 32
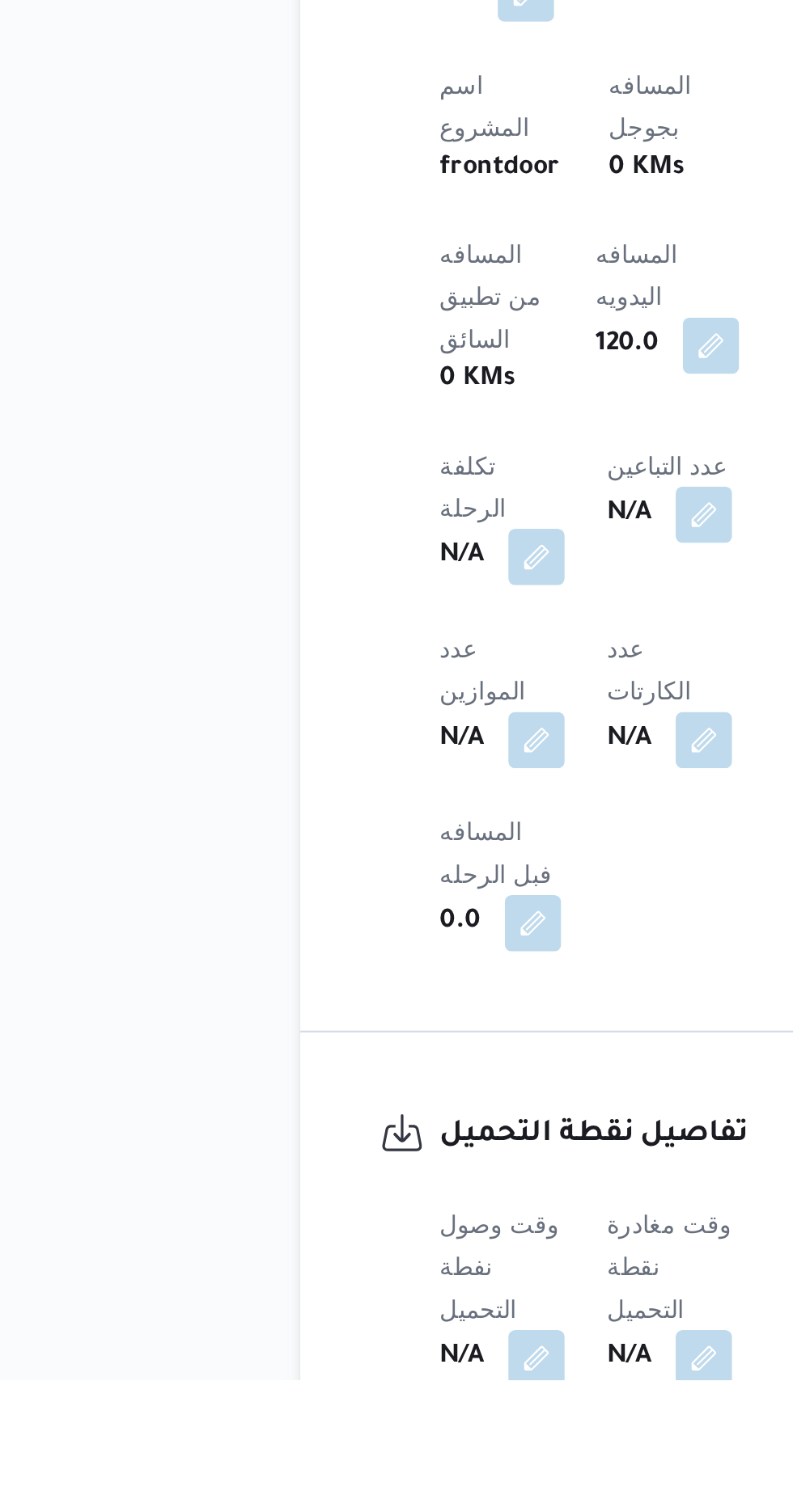
scroll to position [464, 0]
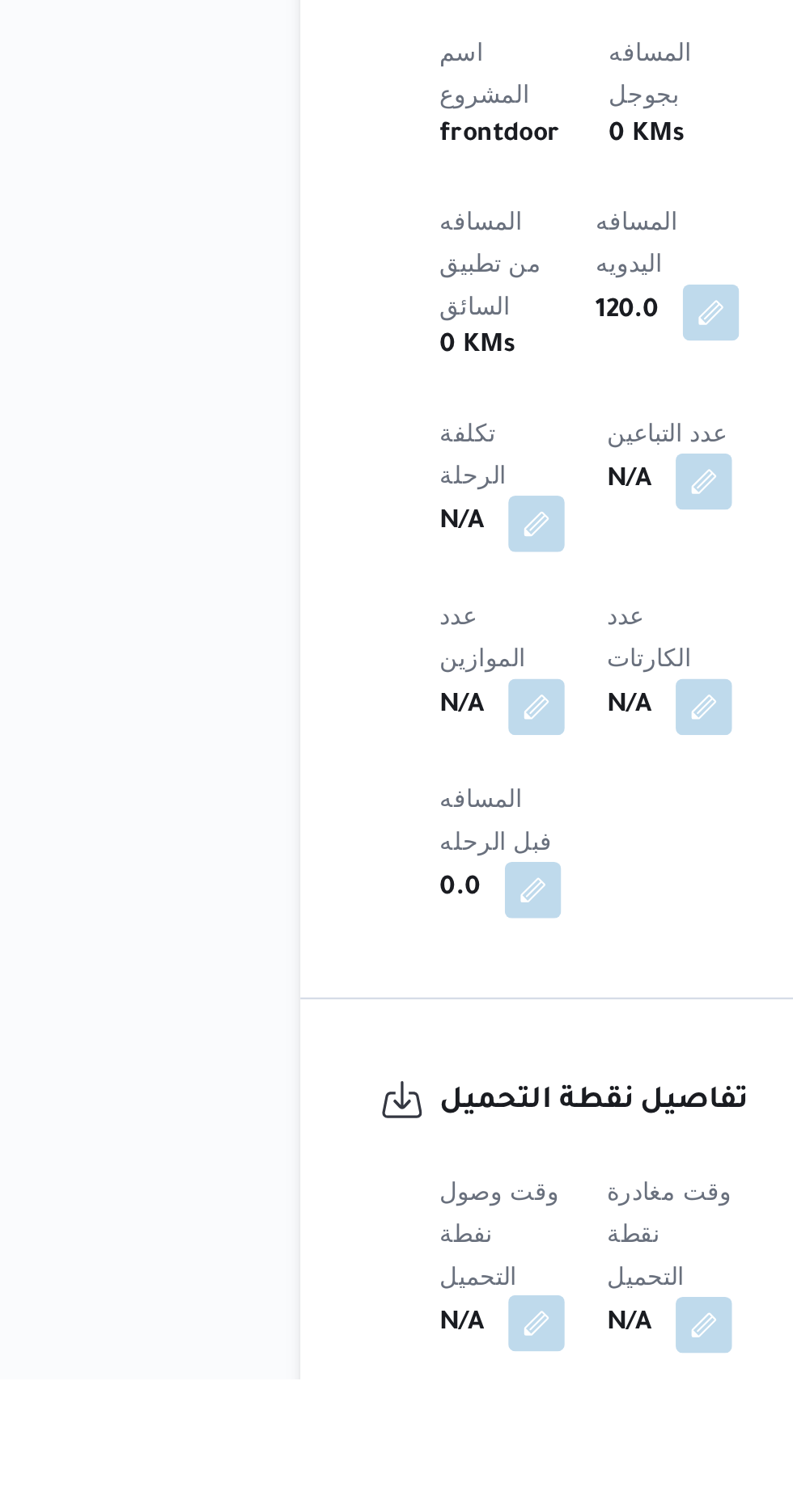
click at [325, 1473] on button "button" at bounding box center [318, 1486] width 26 height 26
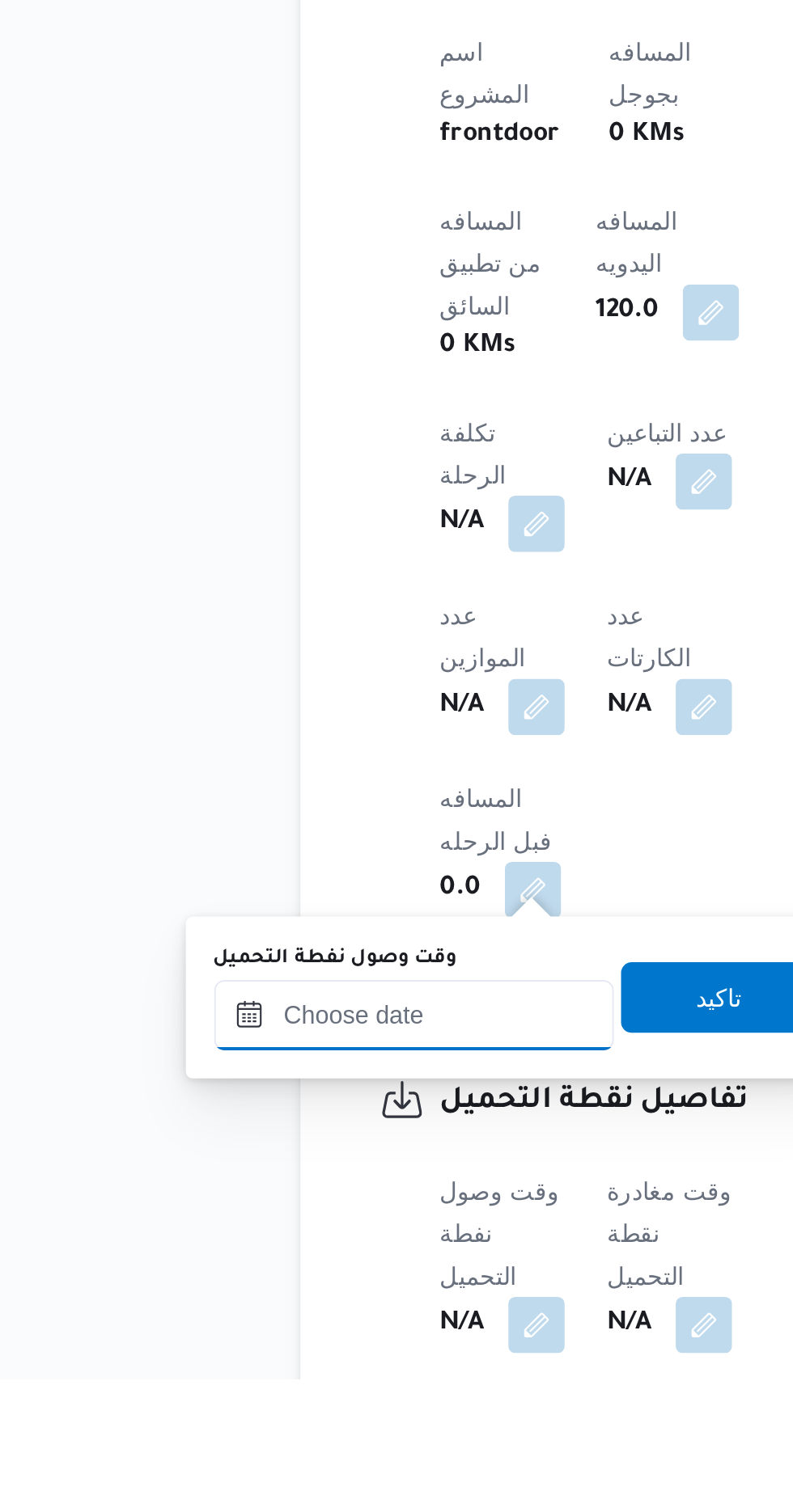
click at [292, 1342] on input "وقت وصول نفطة التحميل" at bounding box center [262, 1344] width 183 height 32
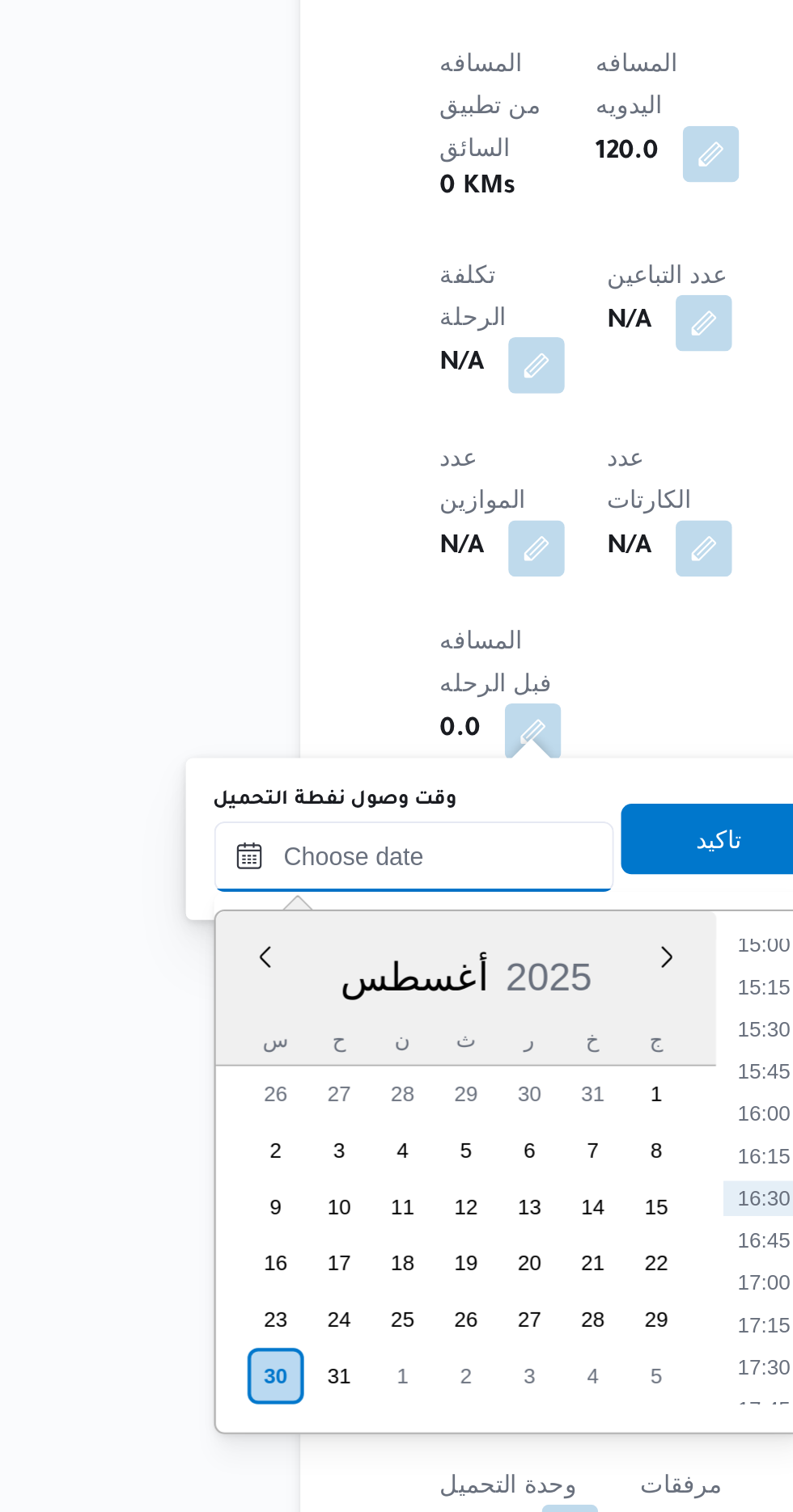
scroll to position [598, 0]
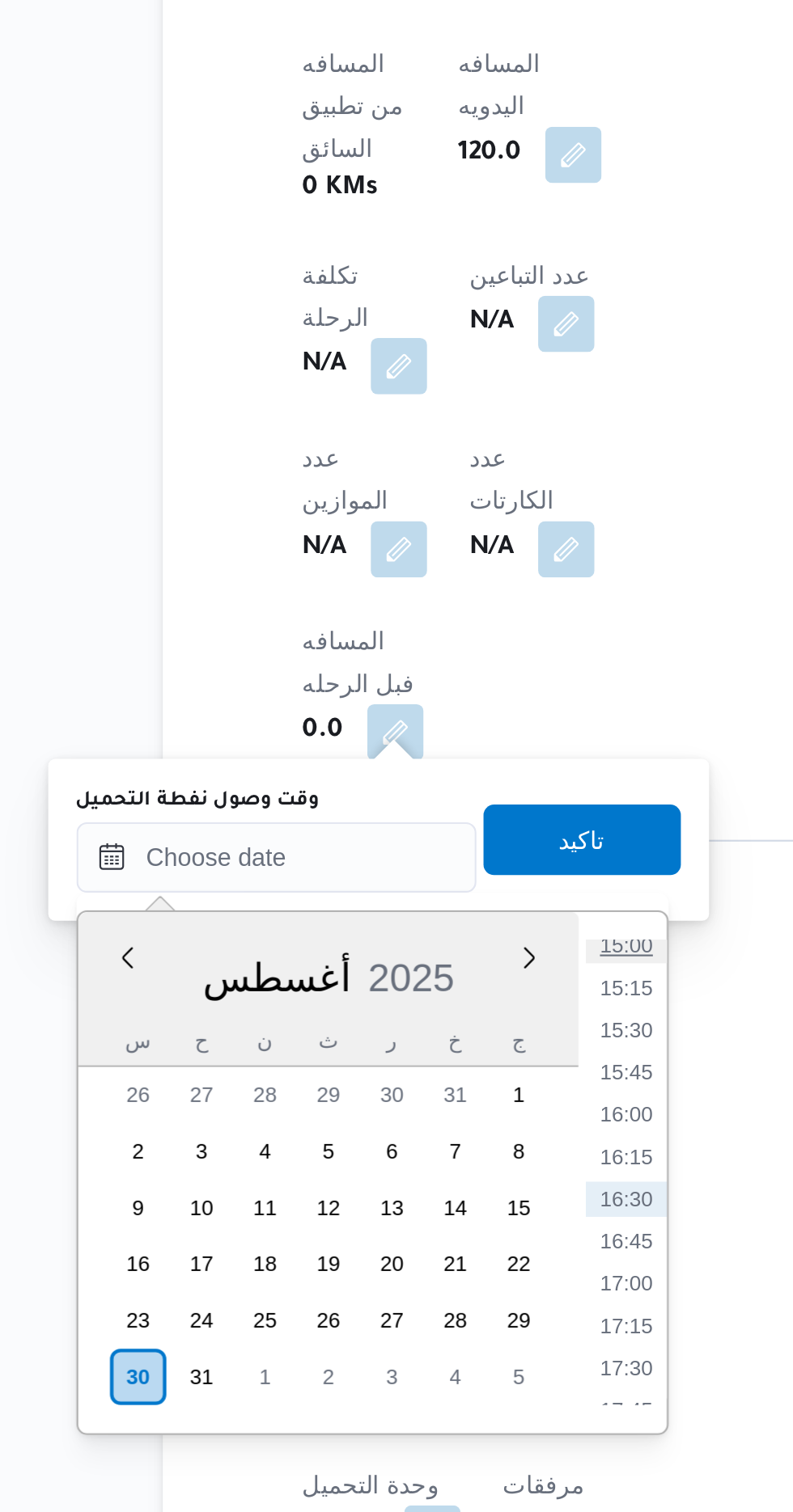
click at [423, 1253] on li "15:00" at bounding box center [423, 1251] width 37 height 16
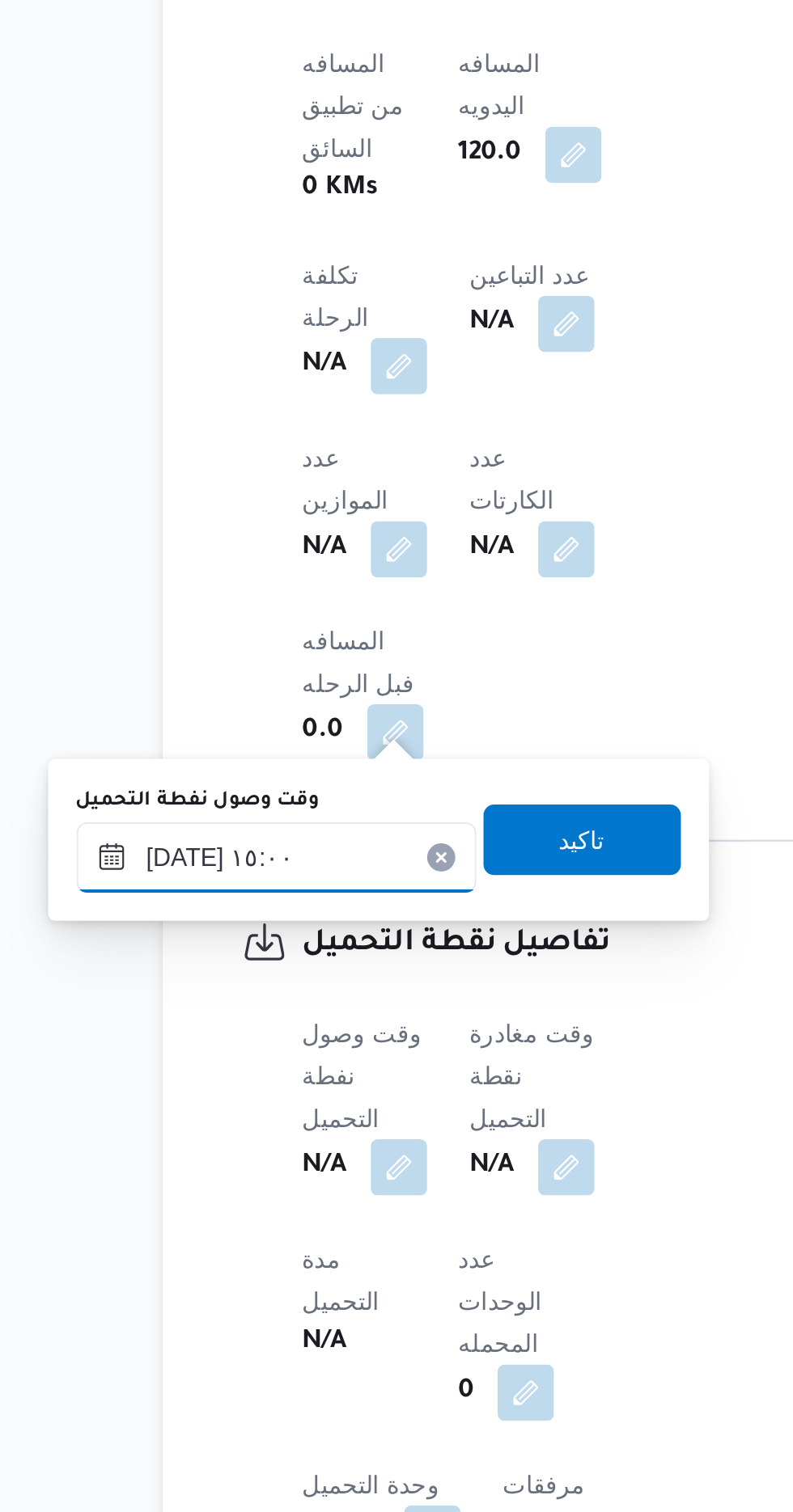
click at [311, 1208] on input "[DATE] ١٥:٠٠" at bounding box center [262, 1211] width 183 height 32
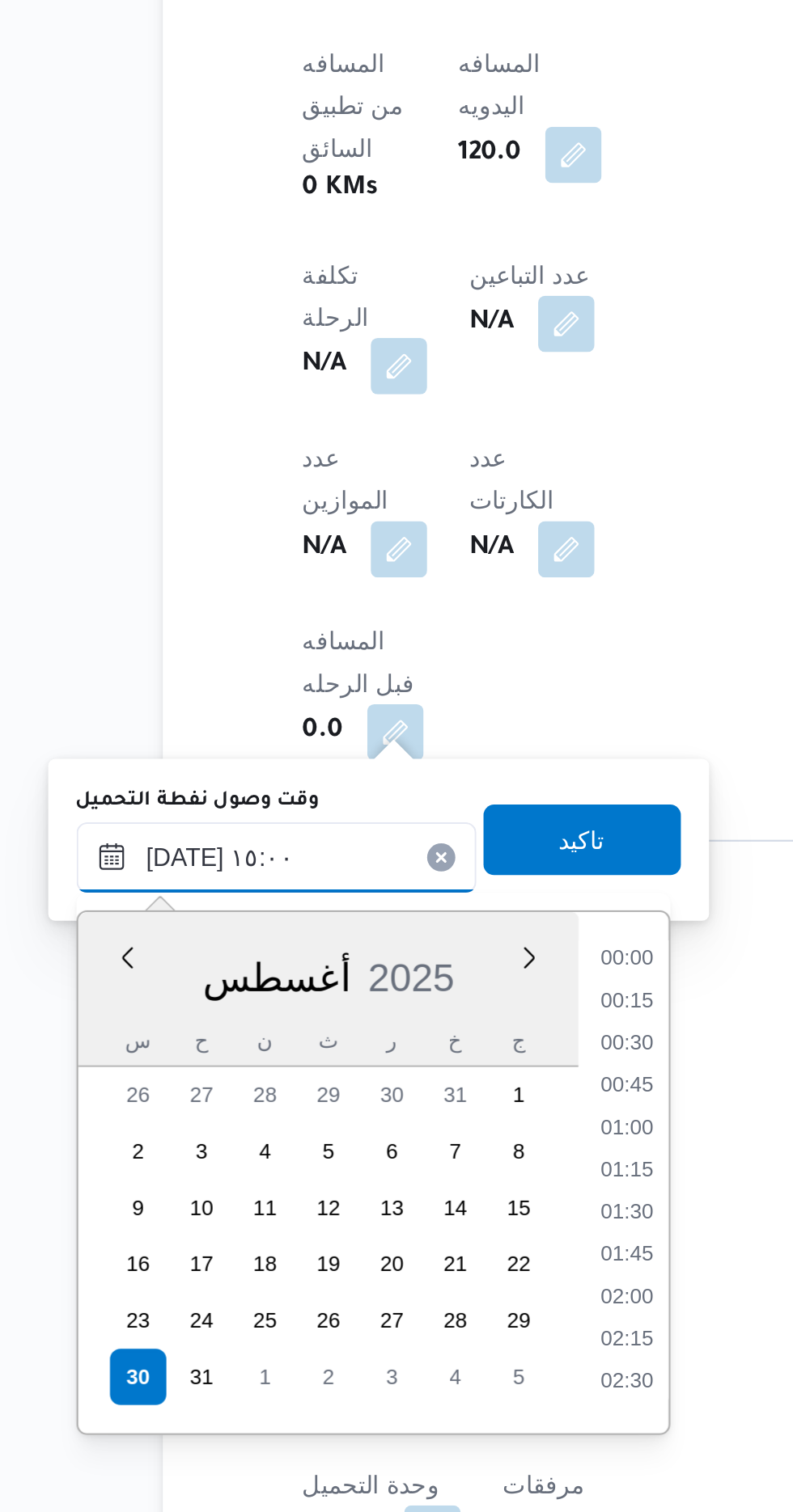
scroll to position [1053, 0]
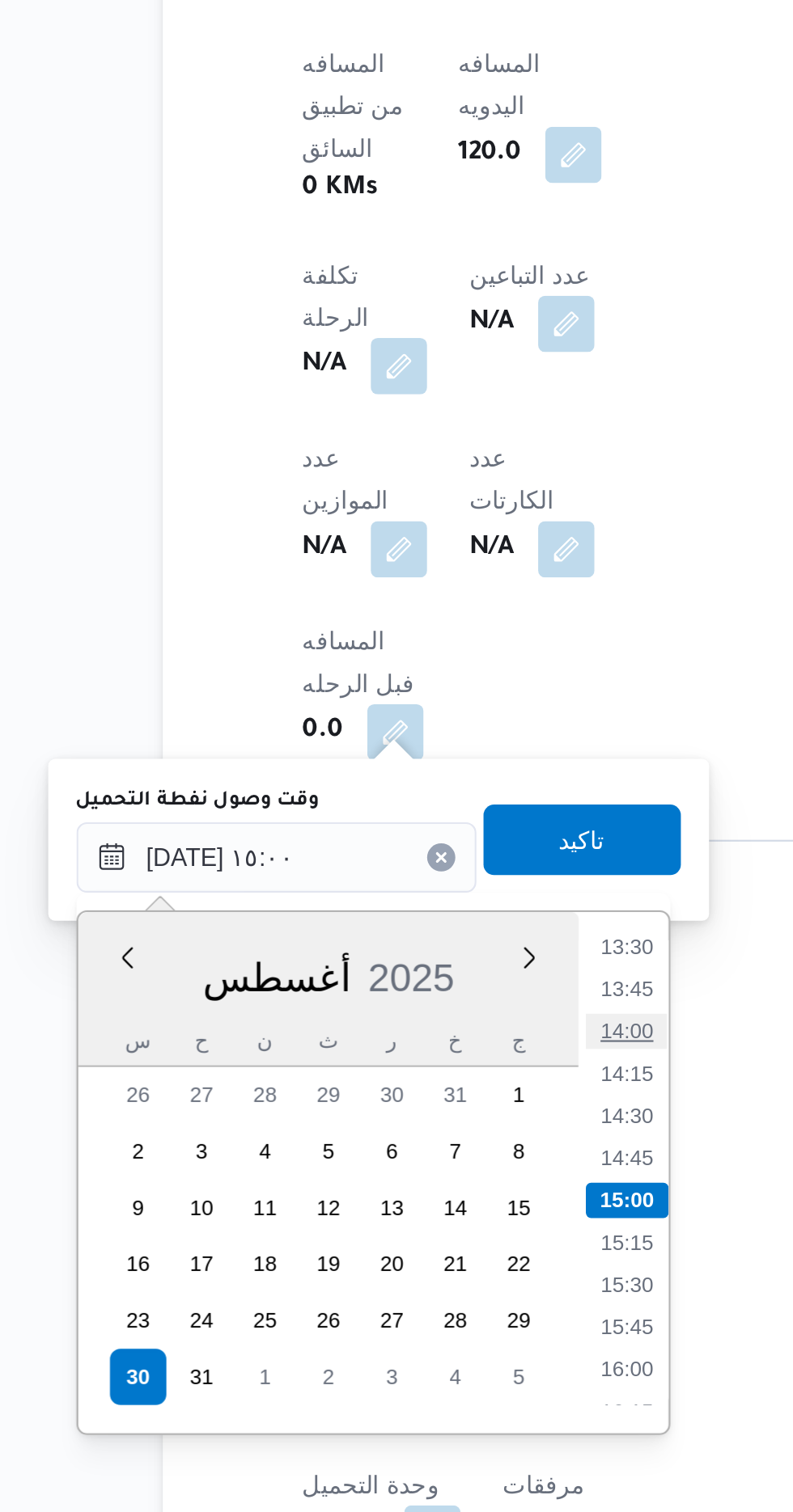
click at [426, 1293] on li "14:00" at bounding box center [423, 1291] width 37 height 16
type input "[DATE] ١٤:٠٠"
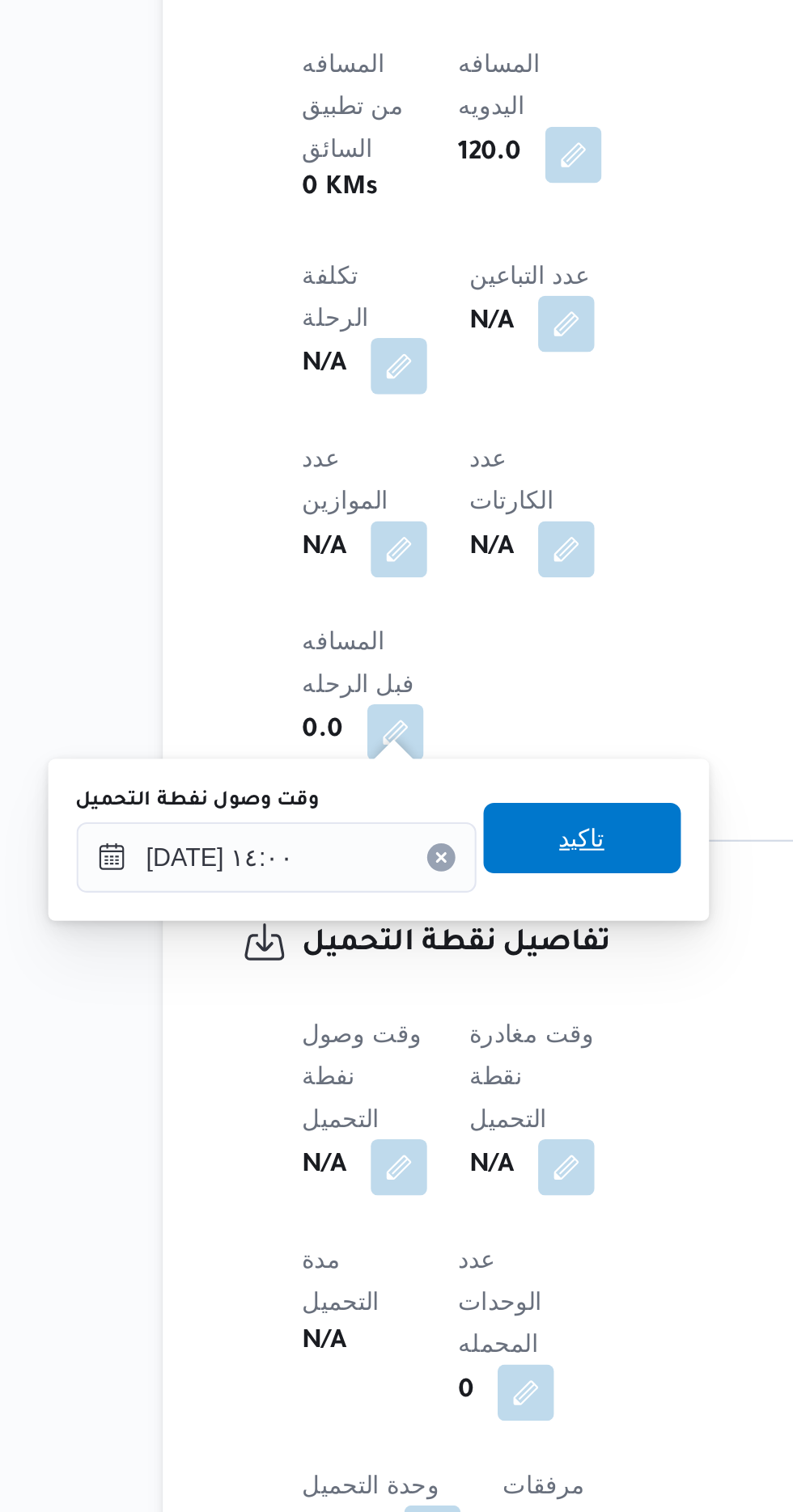
click at [413, 1203] on span "تاكيد" at bounding box center [403, 1203] width 21 height 19
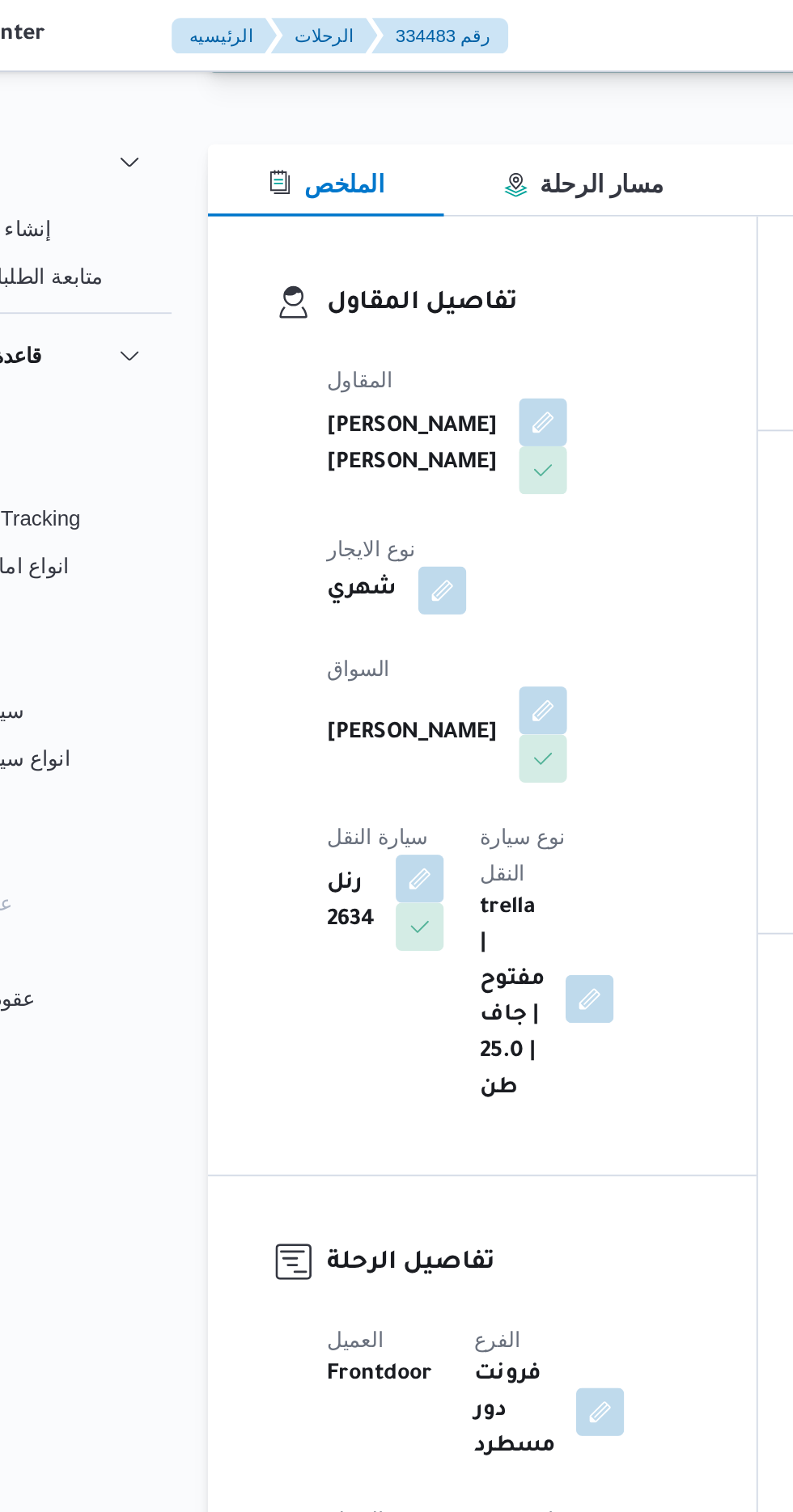
scroll to position [0, 0]
